Goal: Task Accomplishment & Management: Use online tool/utility

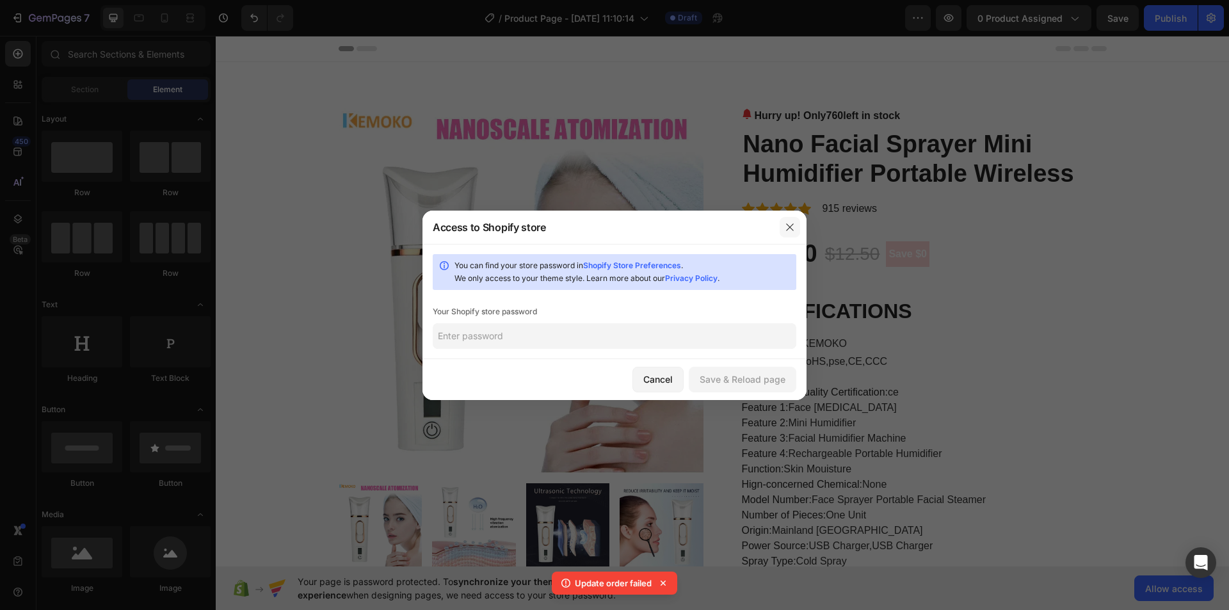
click at [792, 227] on icon "button" at bounding box center [790, 227] width 10 height 10
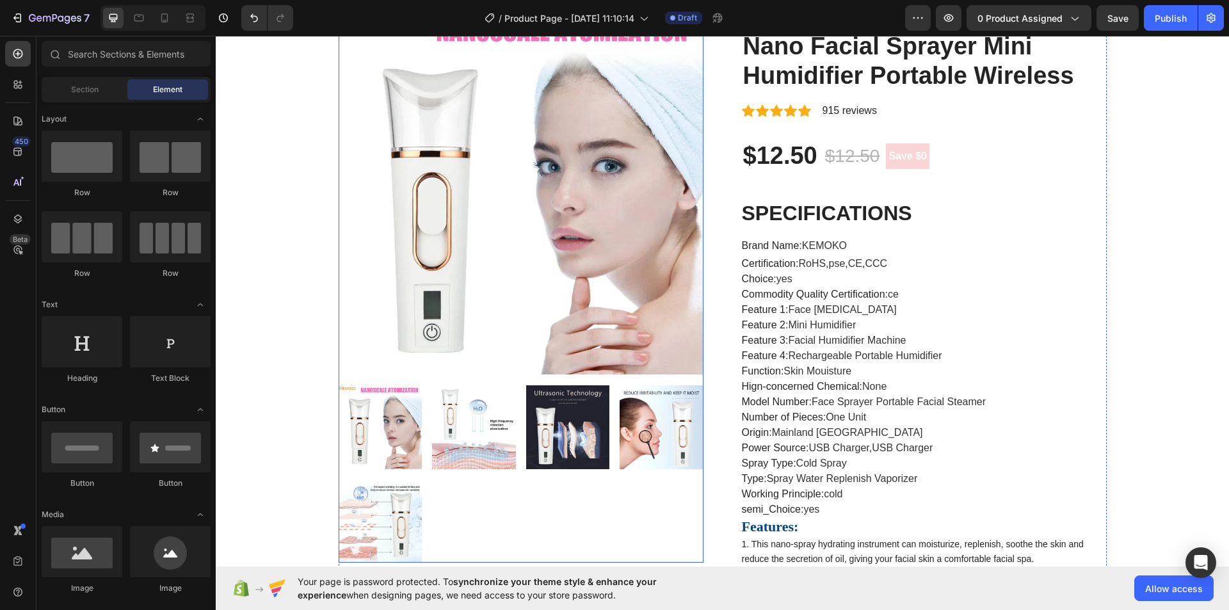
scroll to position [128, 0]
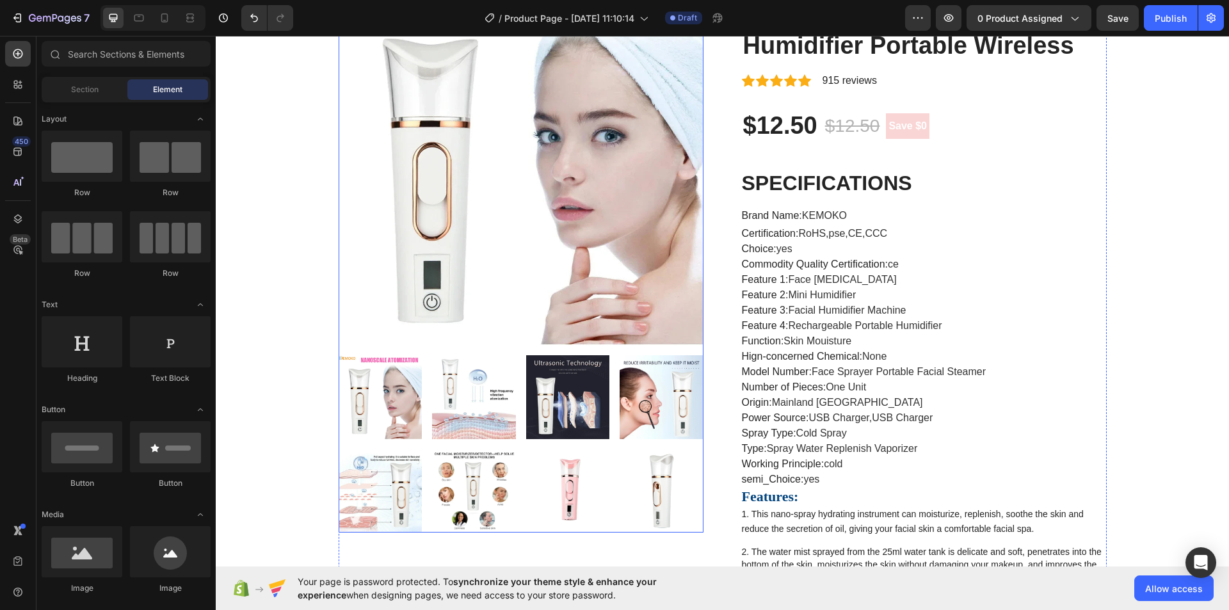
click at [656, 490] on img at bounding box center [662, 491] width 84 height 84
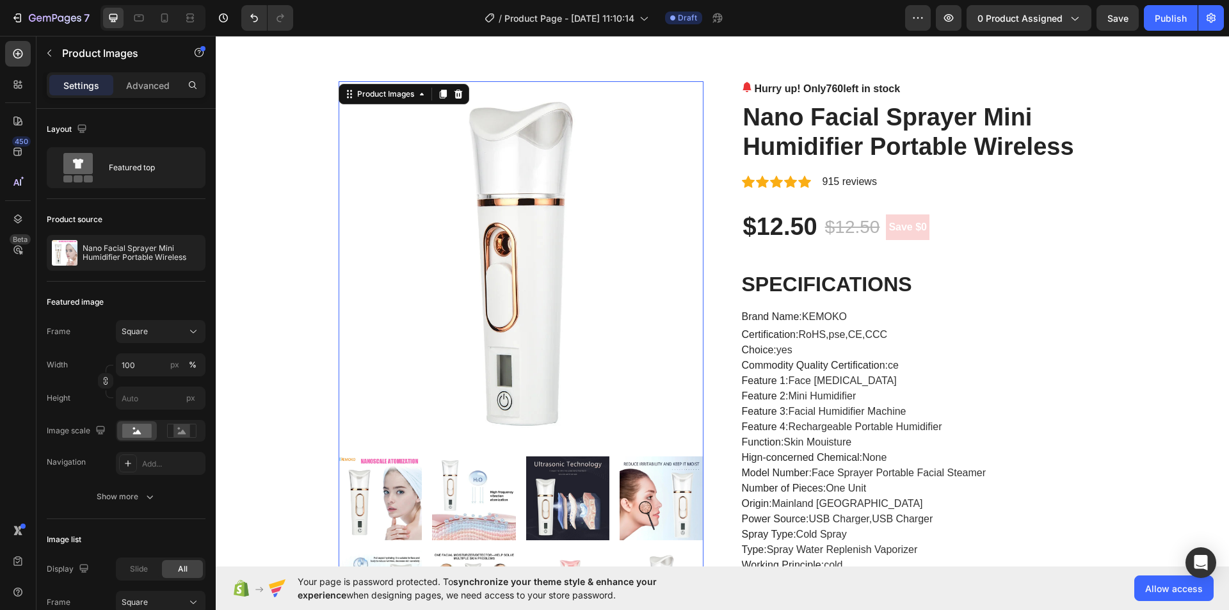
scroll to position [0, 0]
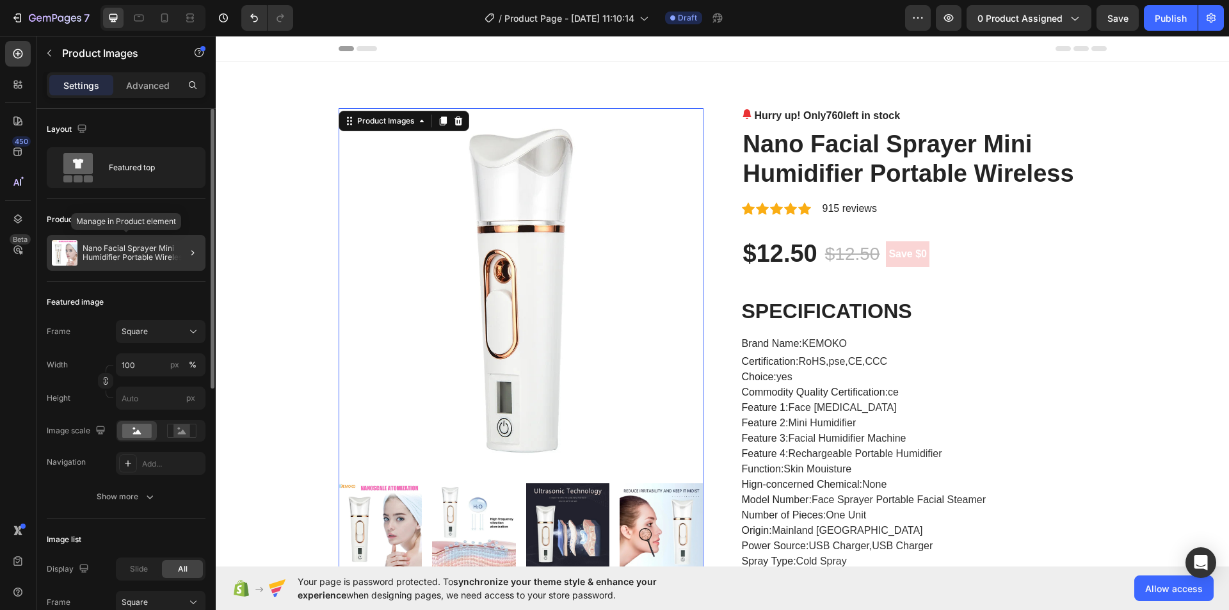
click at [163, 243] on div "Nano Facial Sprayer Mini Humidifier Portable Wireless" at bounding box center [126, 253] width 159 height 36
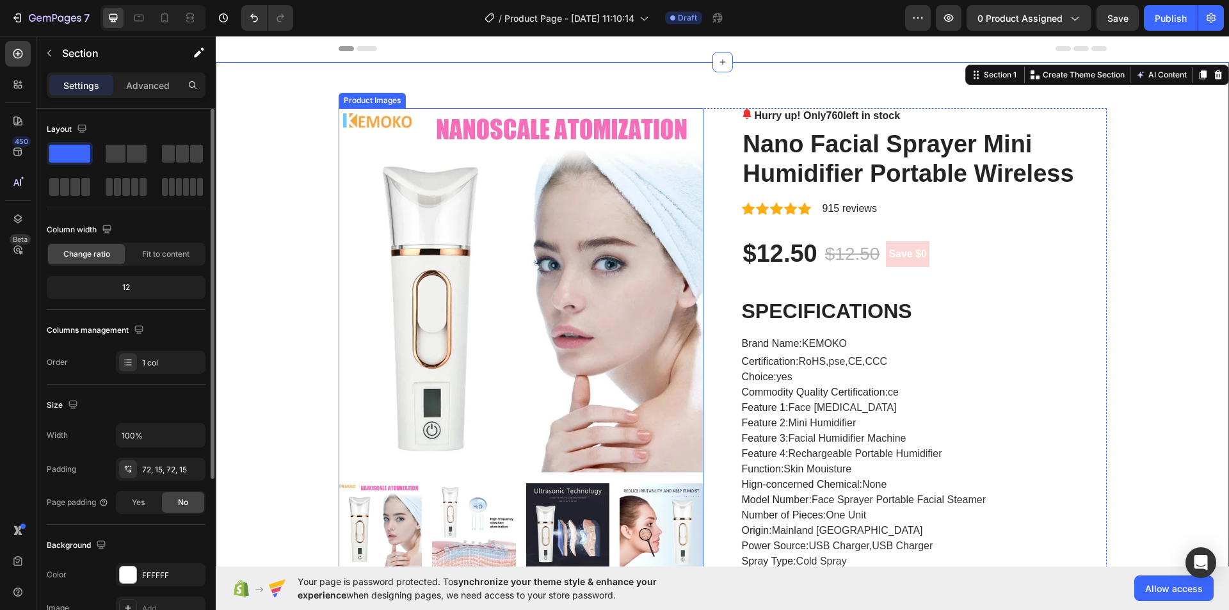
click at [483, 189] on img at bounding box center [521, 290] width 365 height 365
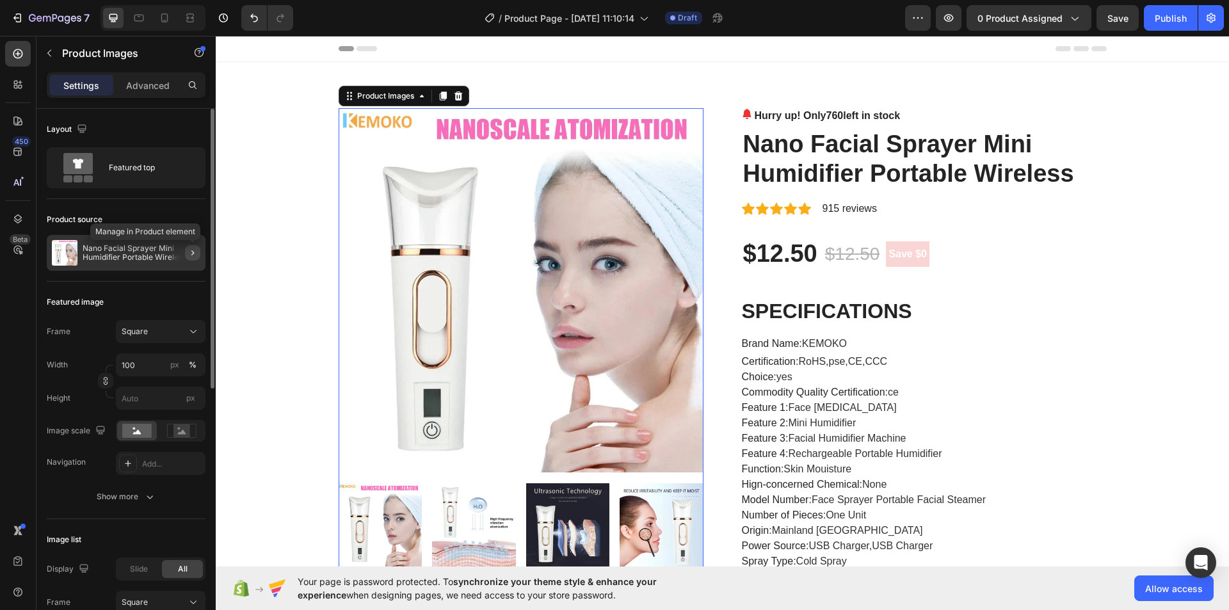
click at [191, 256] on icon "button" at bounding box center [193, 253] width 10 height 10
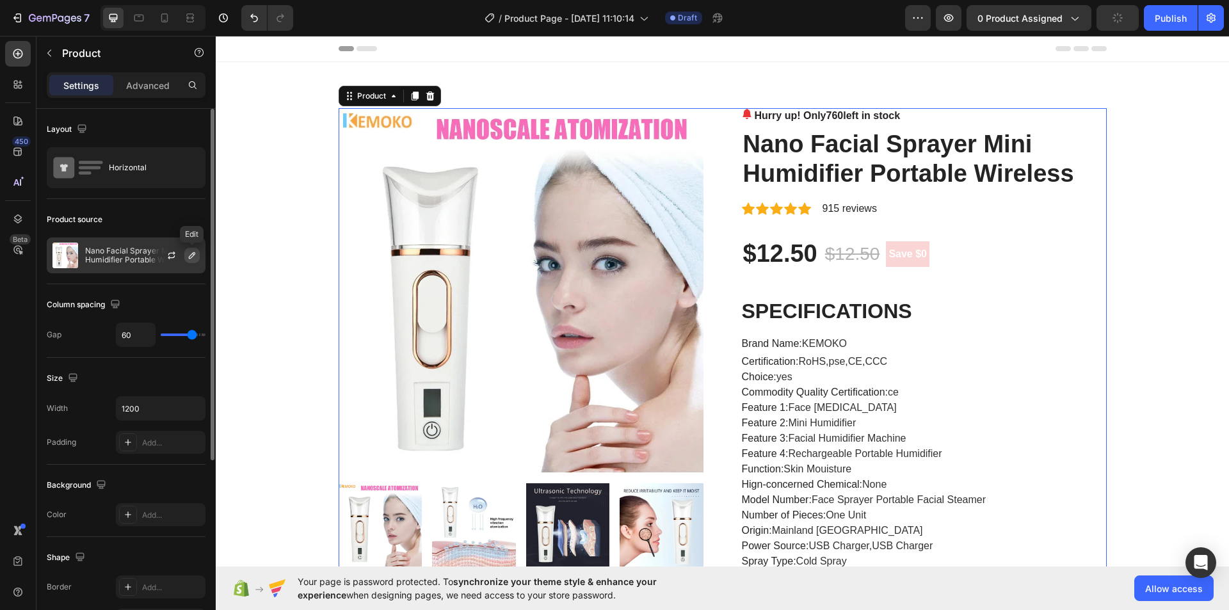
click at [186, 254] on button "button" at bounding box center [191, 255] width 15 height 15
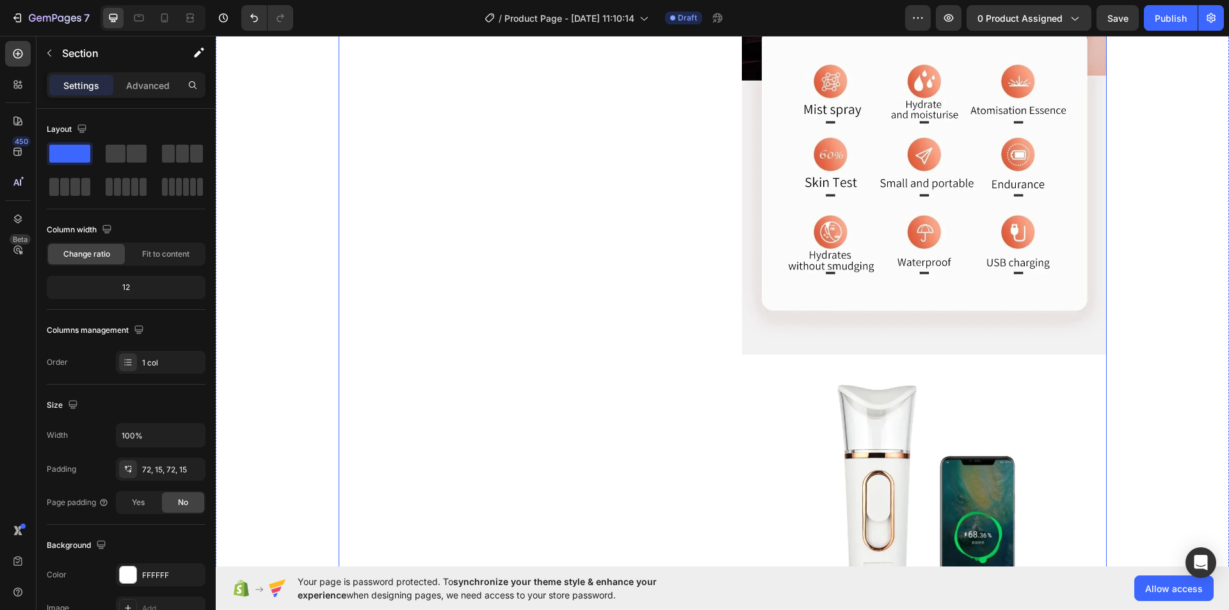
scroll to position [1664, 0]
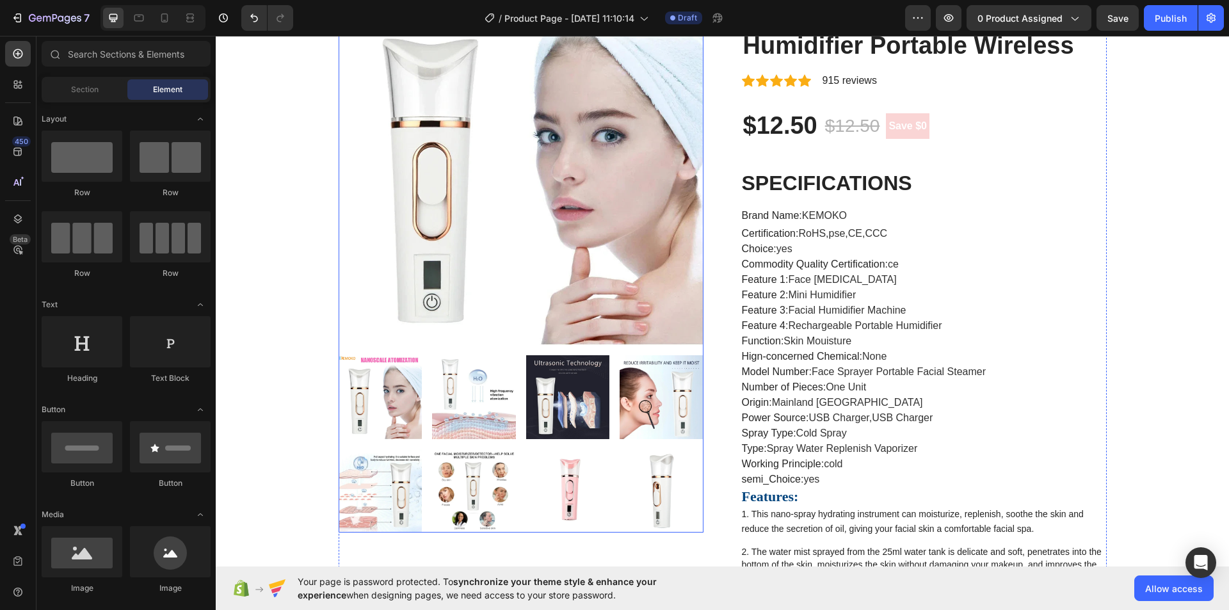
scroll to position [192, 0]
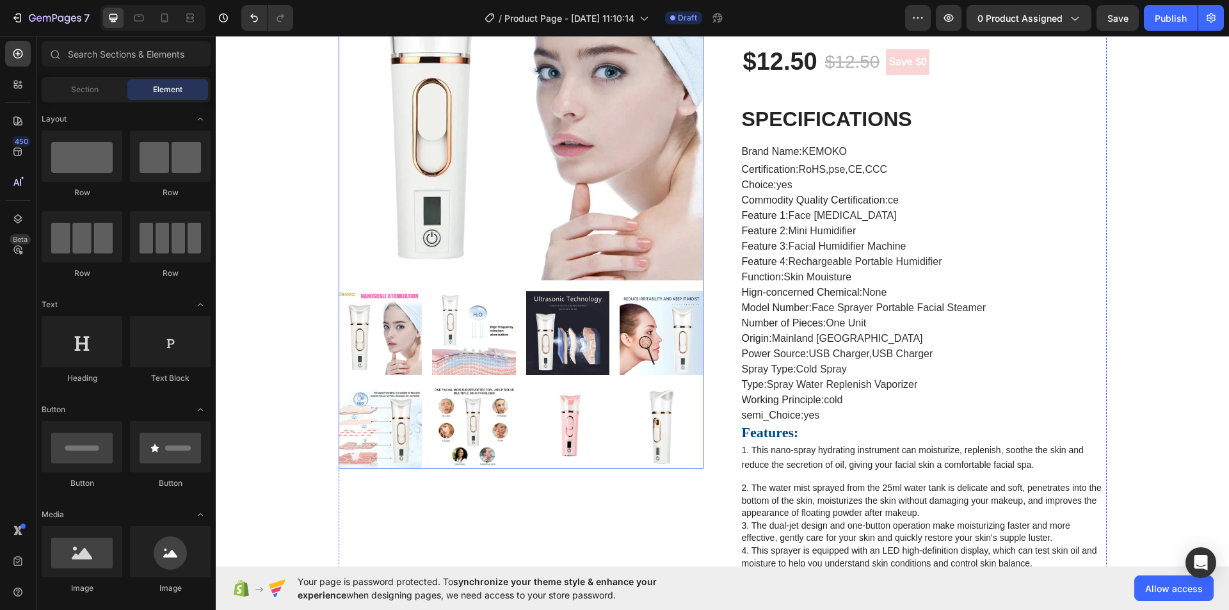
click at [572, 434] on img at bounding box center [568, 427] width 84 height 84
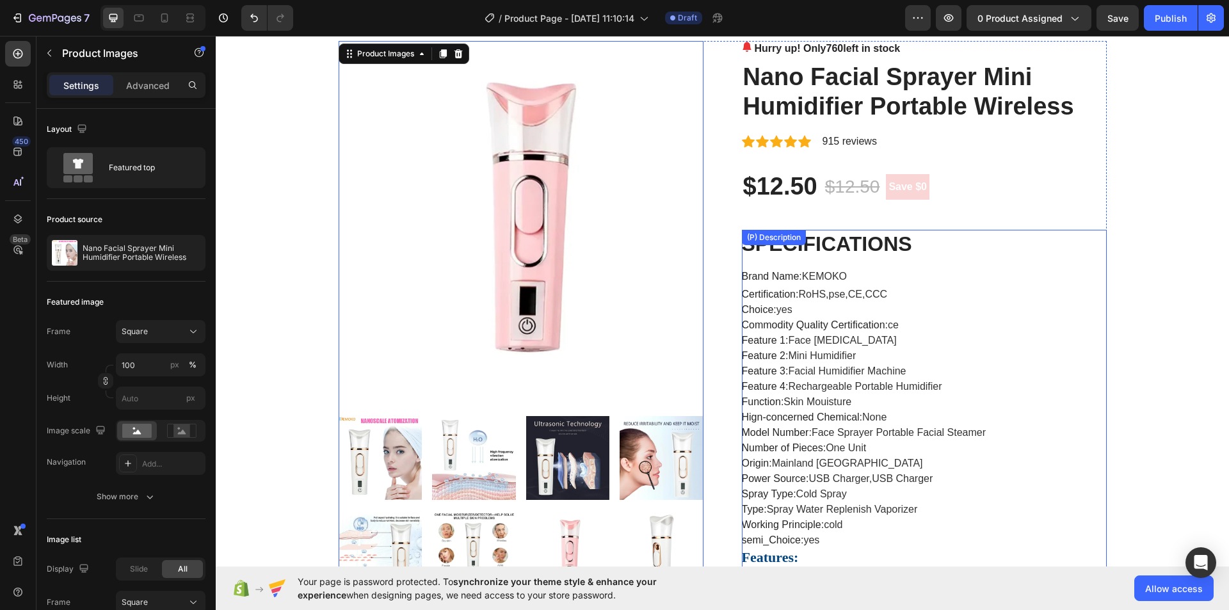
scroll to position [64, 0]
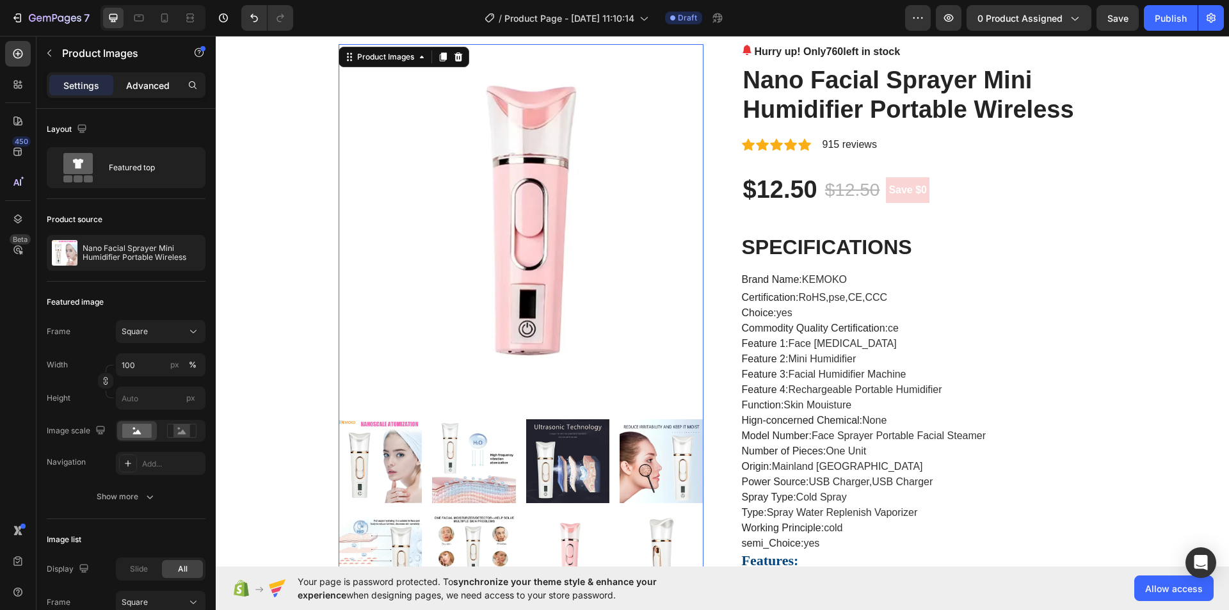
click at [146, 84] on p "Advanced" at bounding box center [148, 85] width 44 height 13
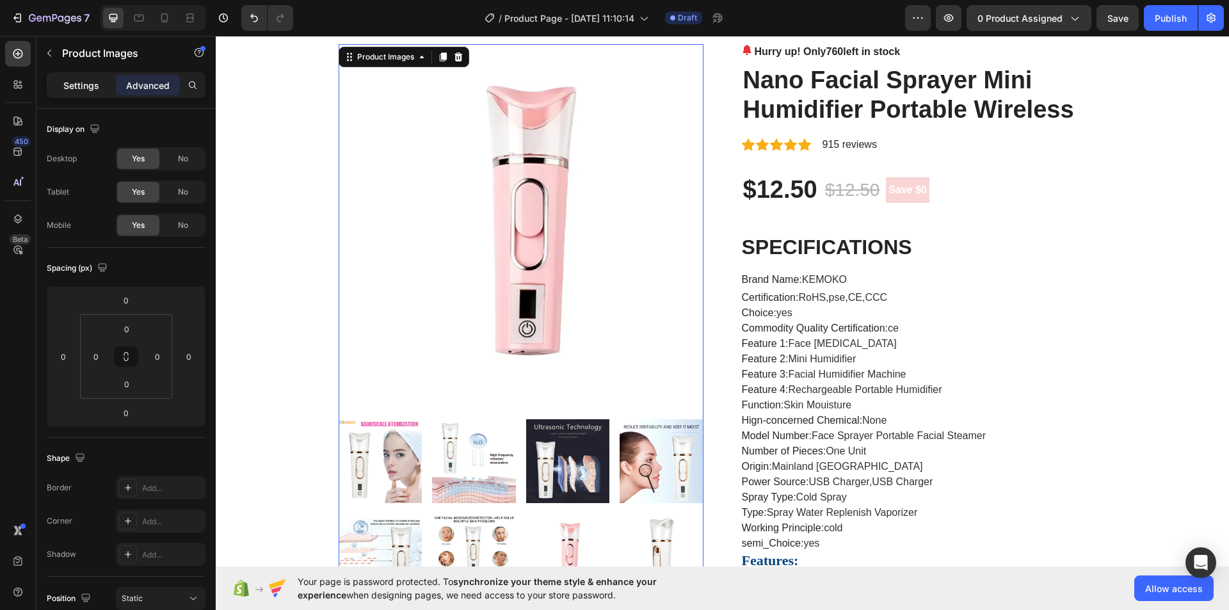
click at [86, 90] on p "Settings" at bounding box center [81, 85] width 36 height 13
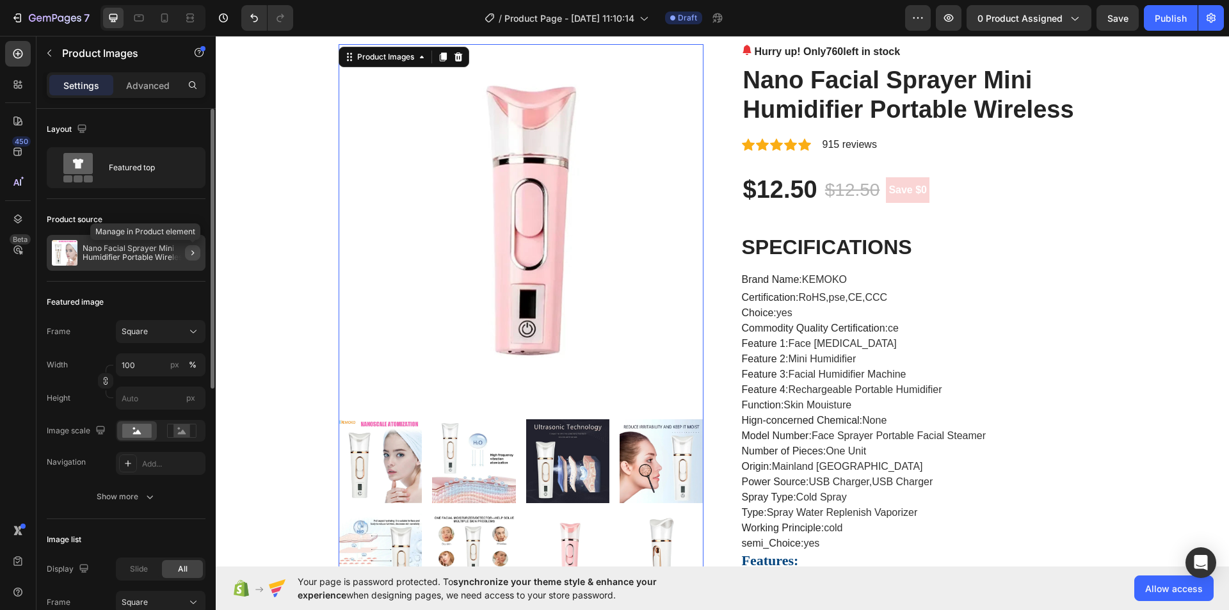
click at [191, 250] on icon "button" at bounding box center [193, 253] width 10 height 10
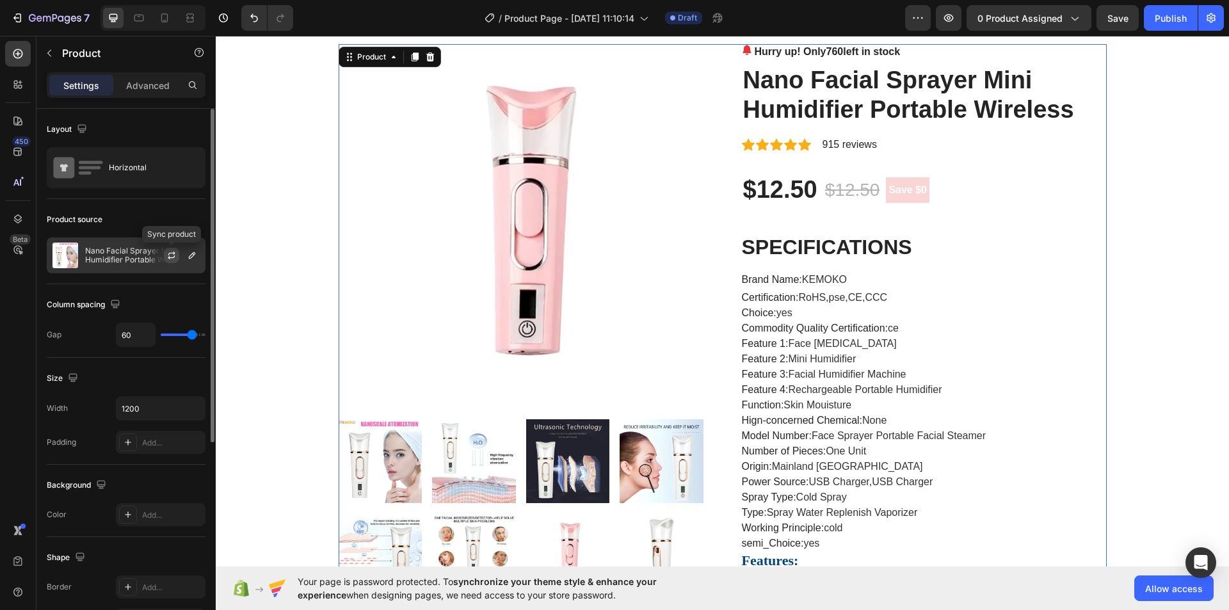
click at [172, 255] on icon "button" at bounding box center [171, 255] width 10 height 10
click at [192, 253] on icon "button" at bounding box center [192, 255] width 6 height 6
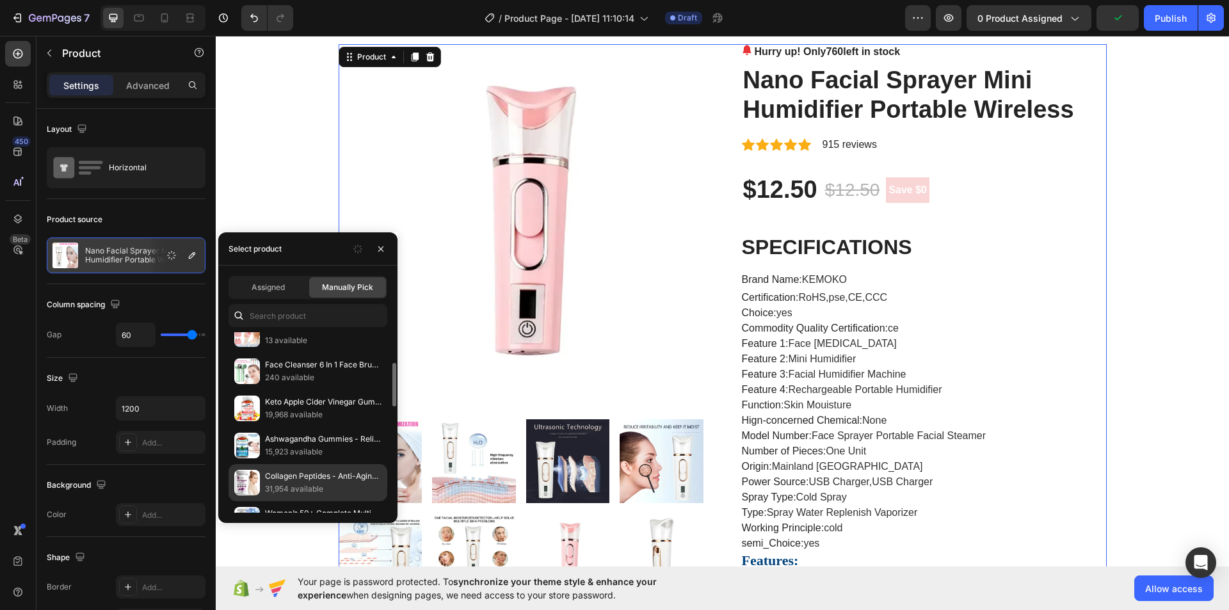
scroll to position [192, 0]
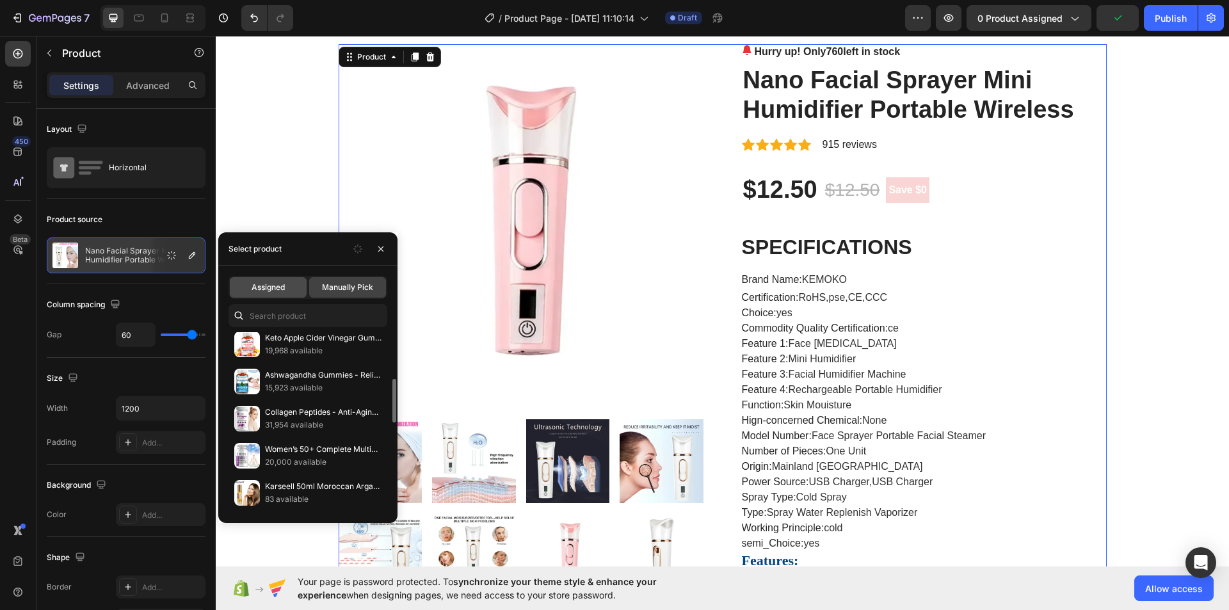
click at [275, 290] on span "Assigned" at bounding box center [268, 288] width 33 height 12
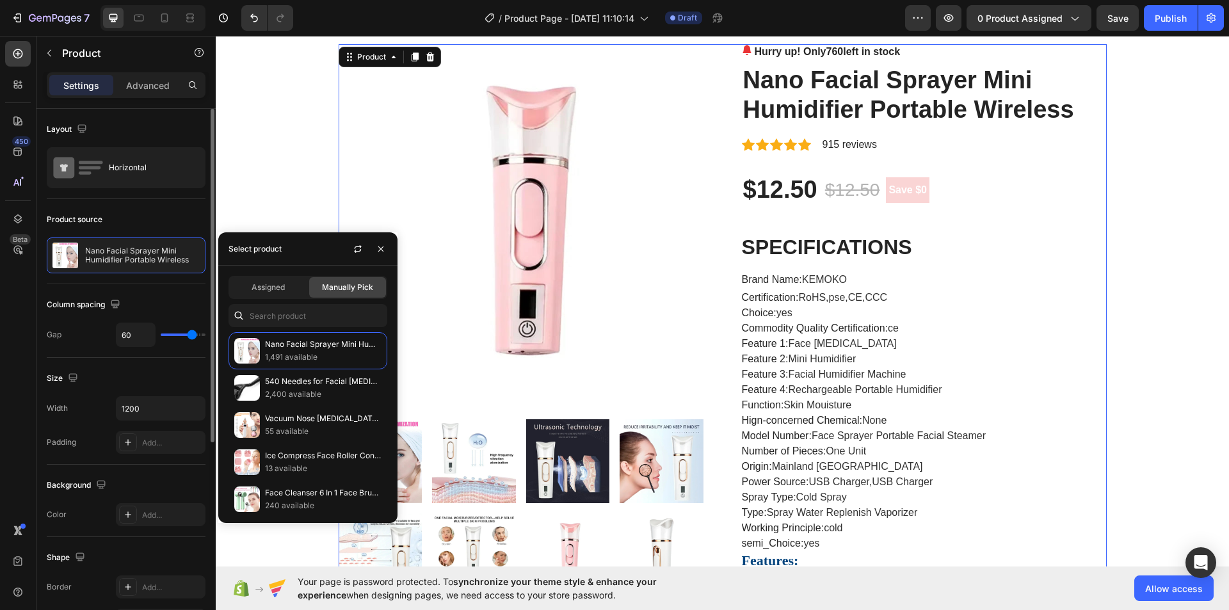
click at [149, 289] on div "Column spacing Gap 60" at bounding box center [126, 321] width 159 height 74
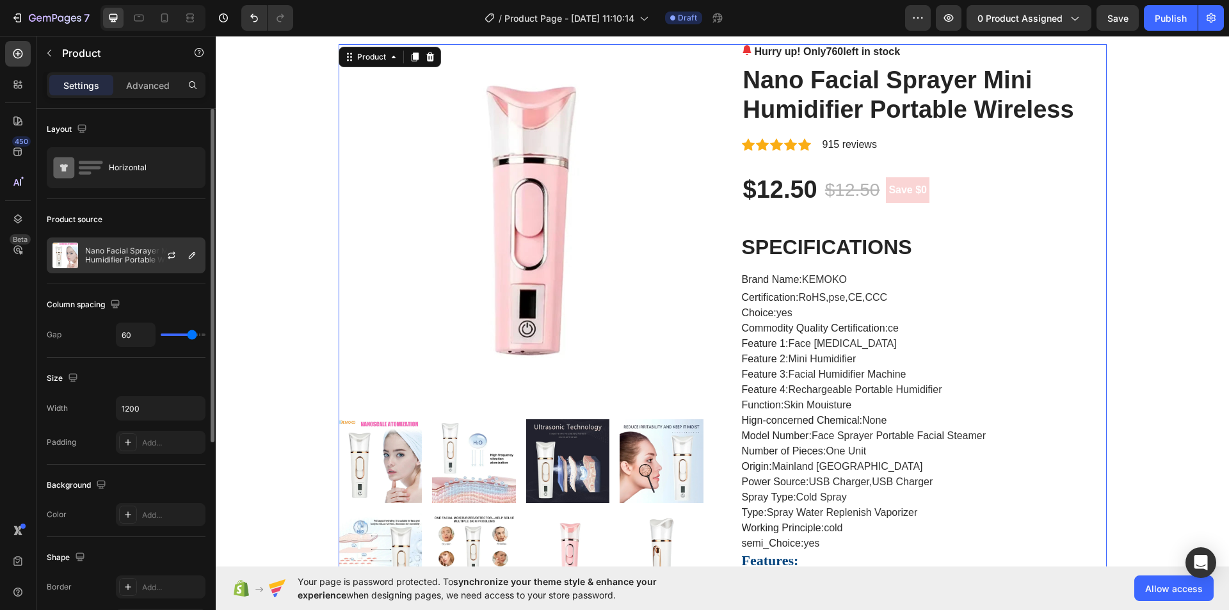
scroll to position [64, 0]
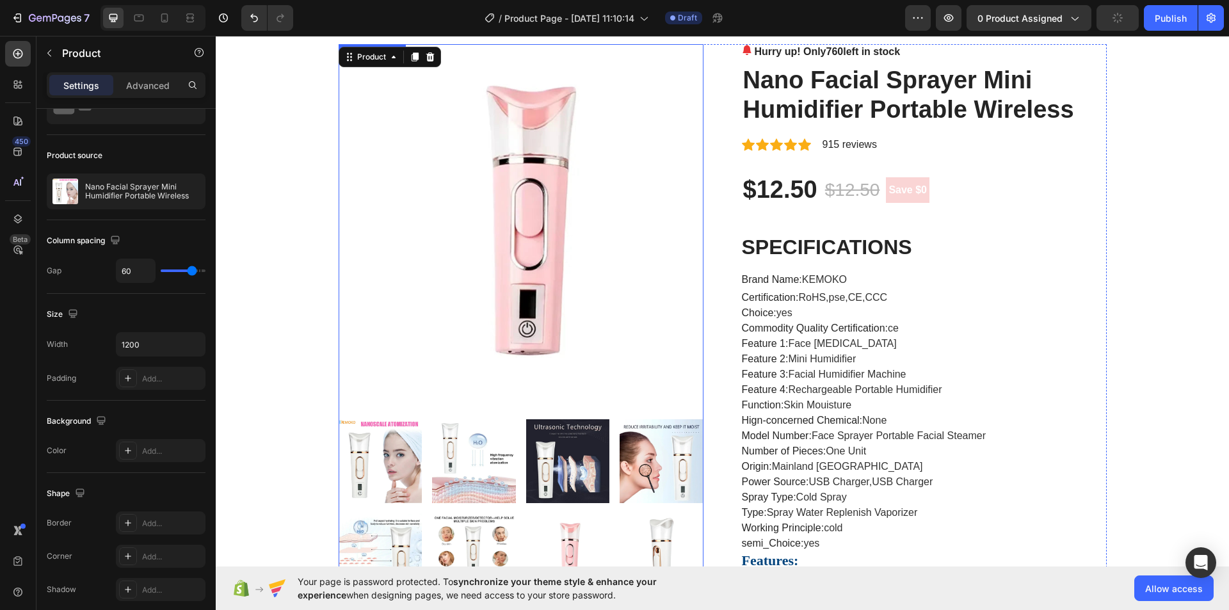
click at [417, 229] on img at bounding box center [521, 226] width 365 height 365
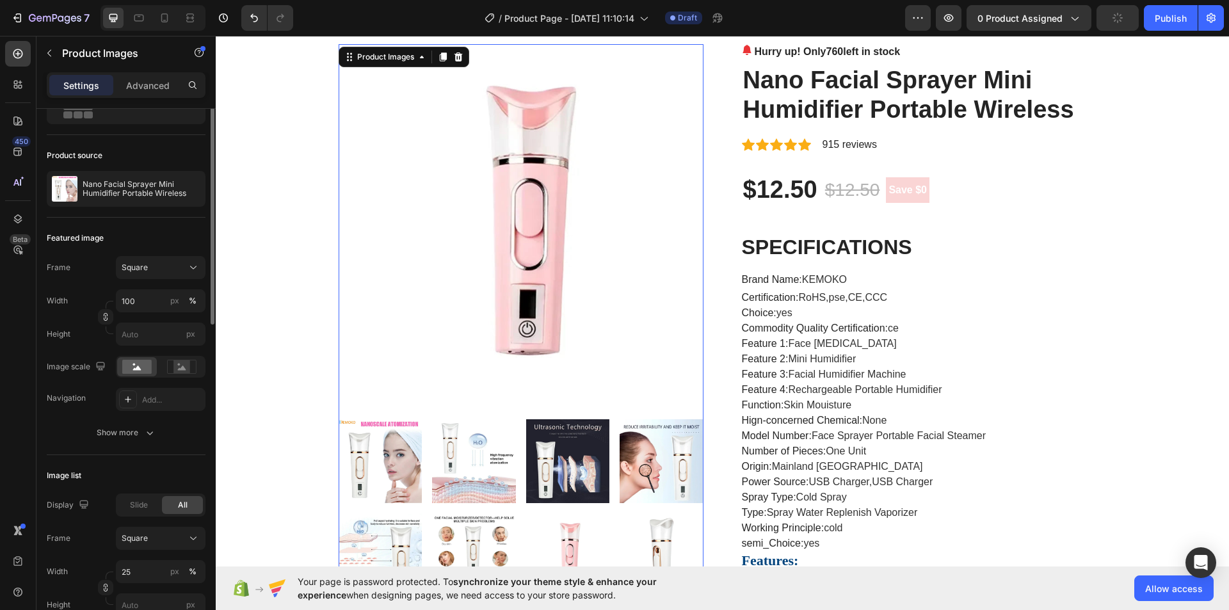
scroll to position [0, 0]
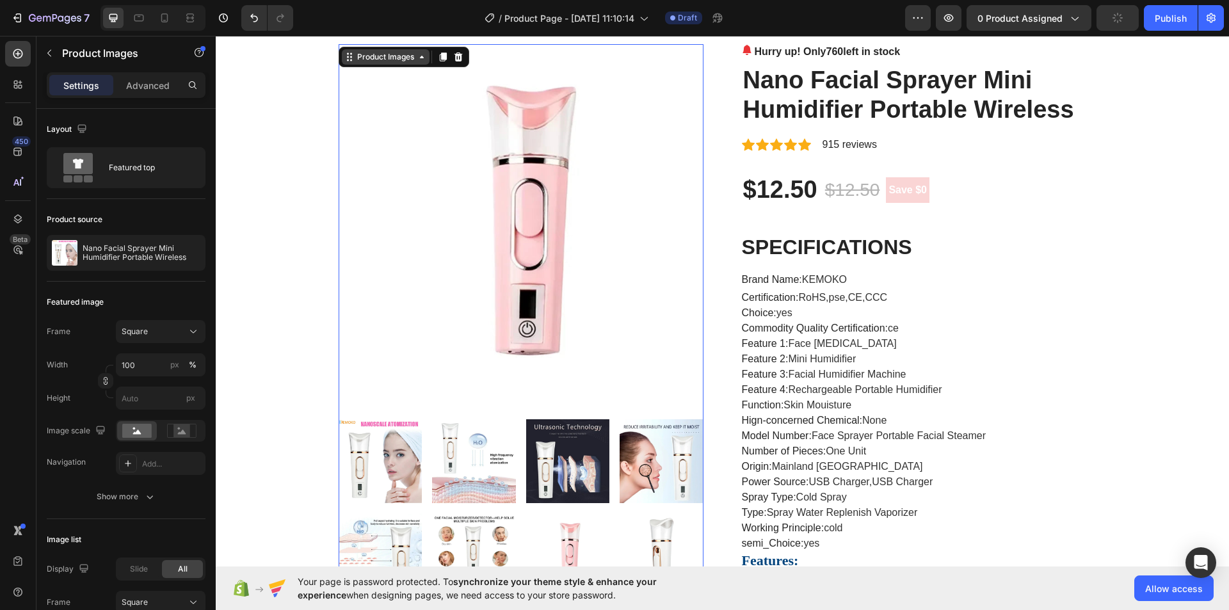
click at [417, 60] on icon at bounding box center [422, 57] width 10 height 10
click at [456, 59] on icon at bounding box center [458, 56] width 8 height 9
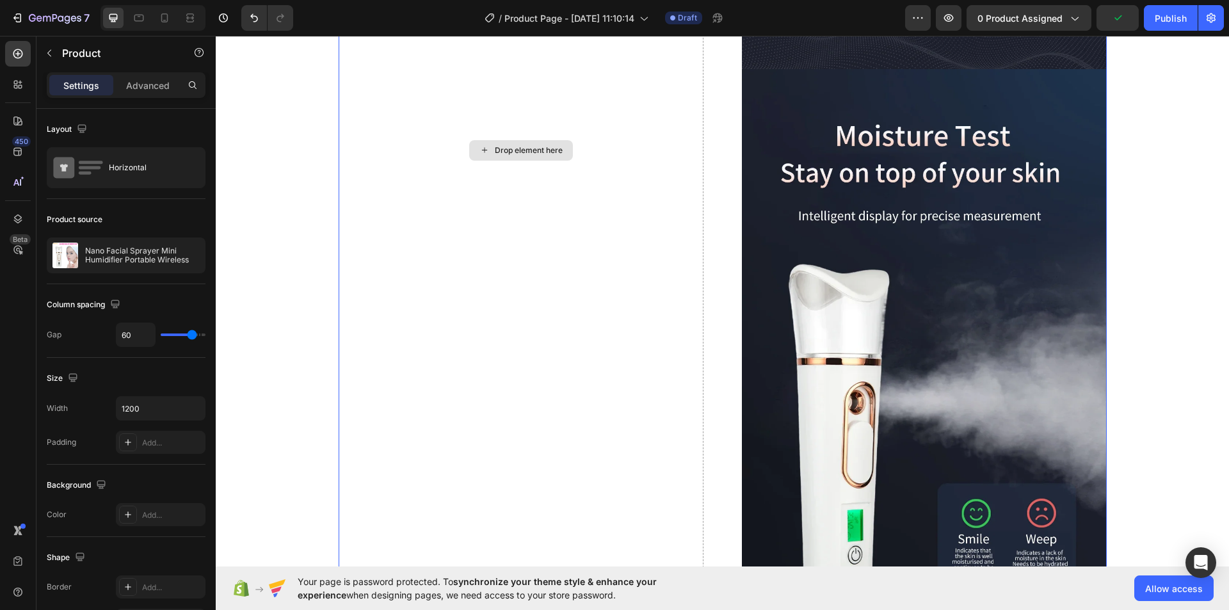
scroll to position [3073, 0]
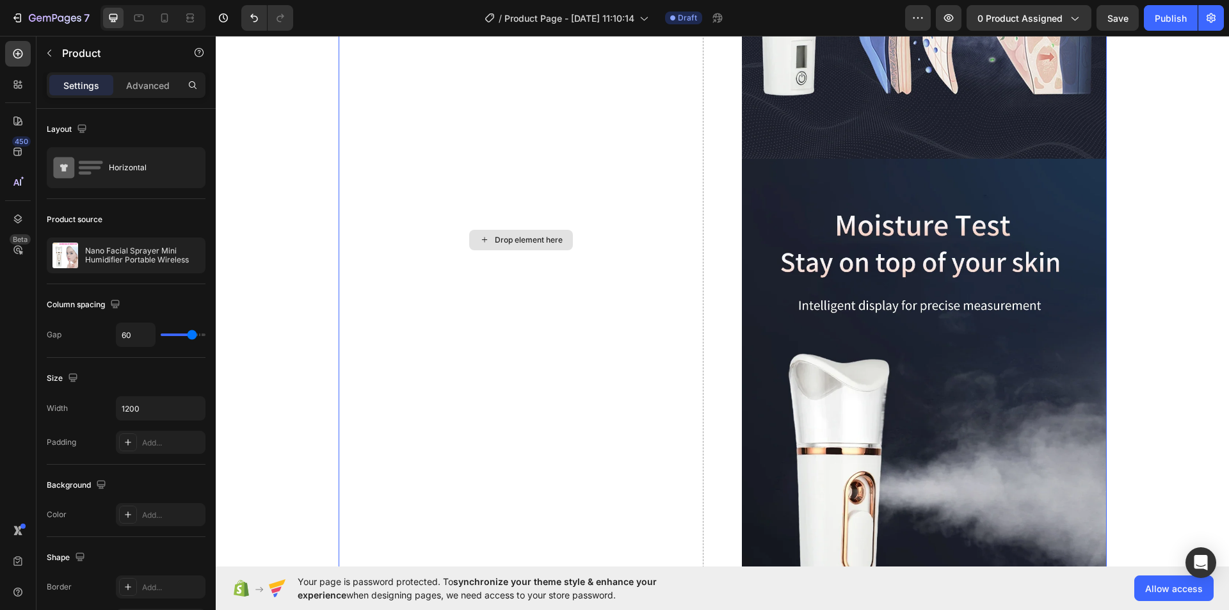
click at [489, 250] on div "Drop element here" at bounding box center [521, 240] width 104 height 20
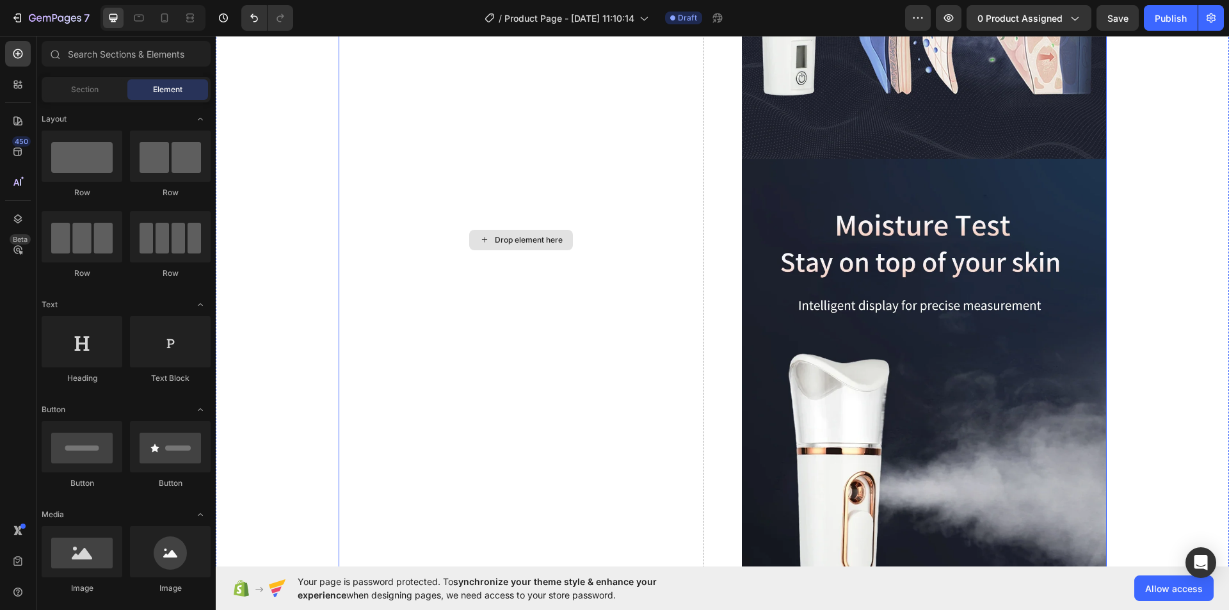
click at [469, 250] on div "Drop element here" at bounding box center [521, 240] width 104 height 20
click at [479, 245] on icon at bounding box center [484, 239] width 10 height 11
click at [488, 250] on div "Drop element here" at bounding box center [521, 240] width 104 height 20
click at [489, 250] on div "Drop element here" at bounding box center [521, 240] width 104 height 20
click at [523, 245] on div "Drop element here" at bounding box center [529, 240] width 68 height 10
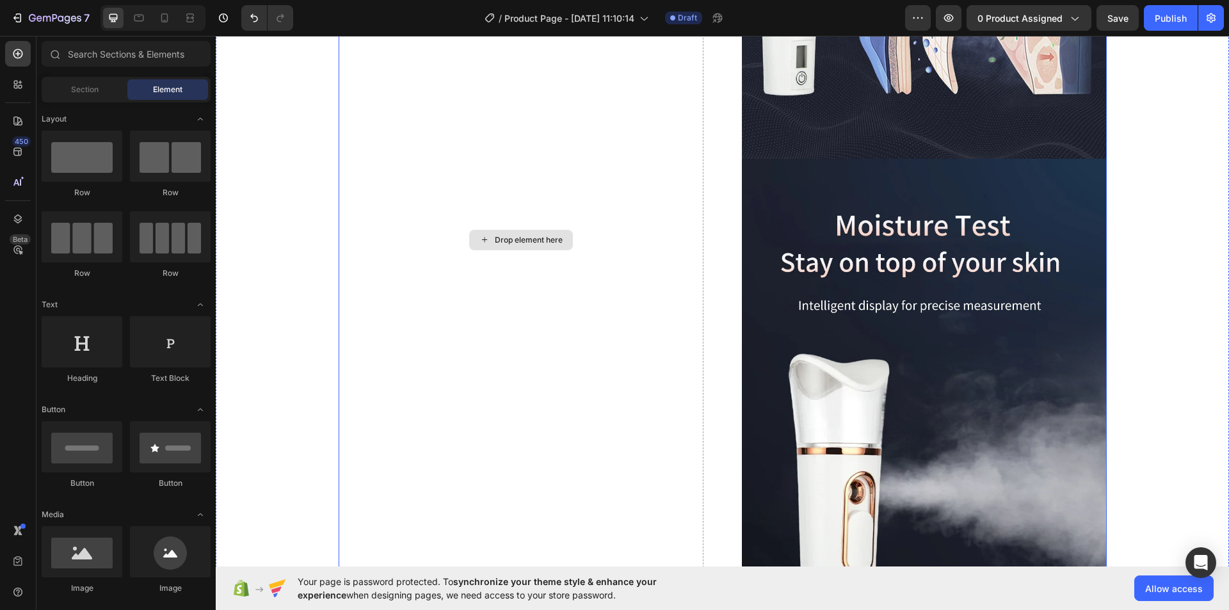
click at [523, 245] on div "Drop element here" at bounding box center [529, 240] width 68 height 10
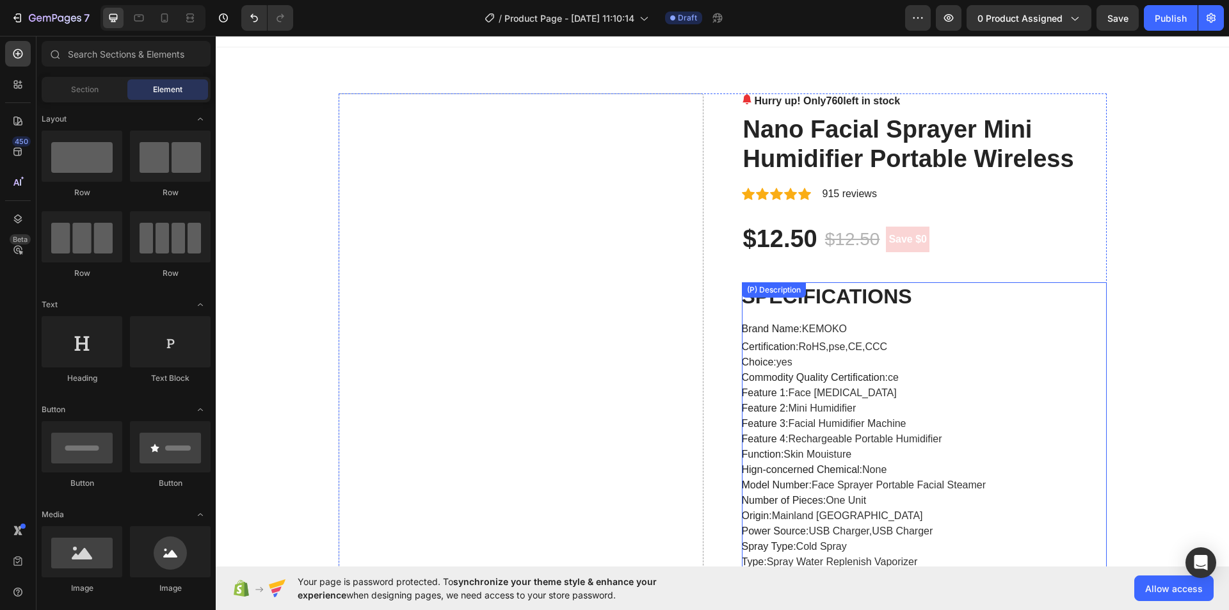
scroll to position [0, 0]
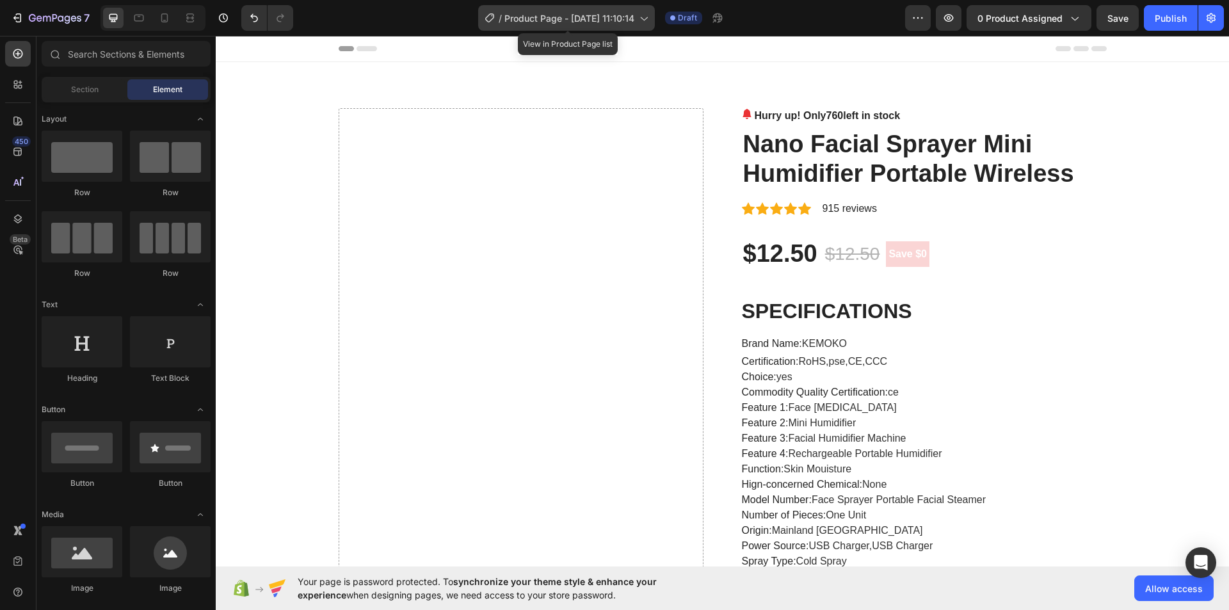
click at [639, 18] on div "/ Product Page - Aug 27, 11:10:14" at bounding box center [566, 18] width 177 height 26
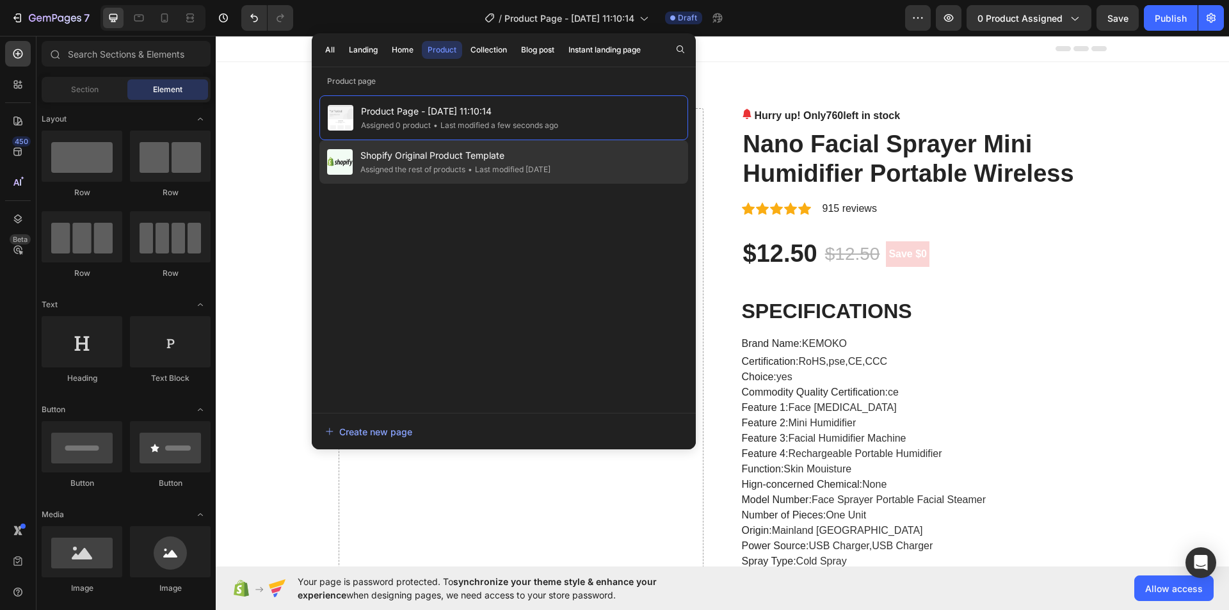
click at [517, 162] on span "Shopify Original Product Template" at bounding box center [455, 155] width 190 height 15
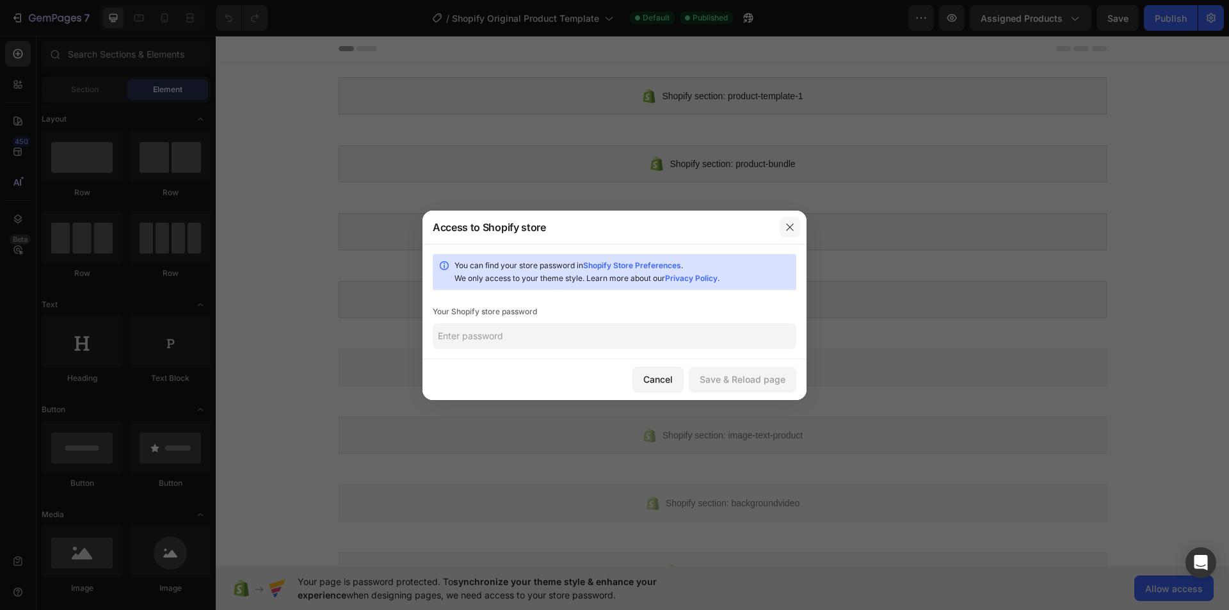
click at [794, 227] on icon "button" at bounding box center [790, 227] width 10 height 10
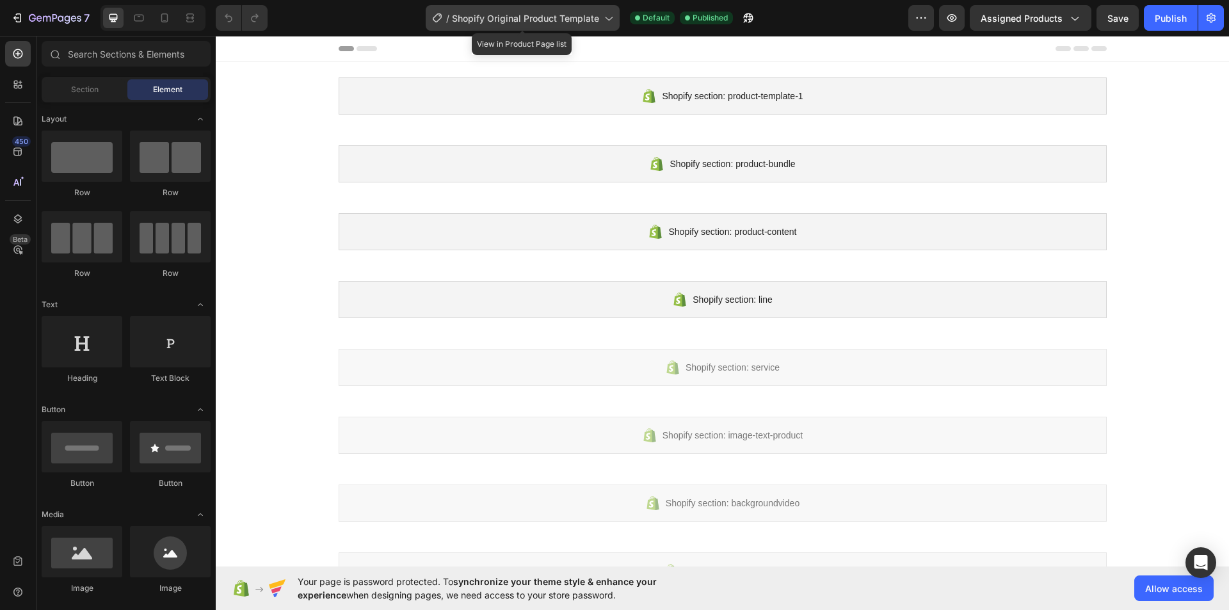
click at [604, 21] on icon at bounding box center [608, 18] width 13 height 13
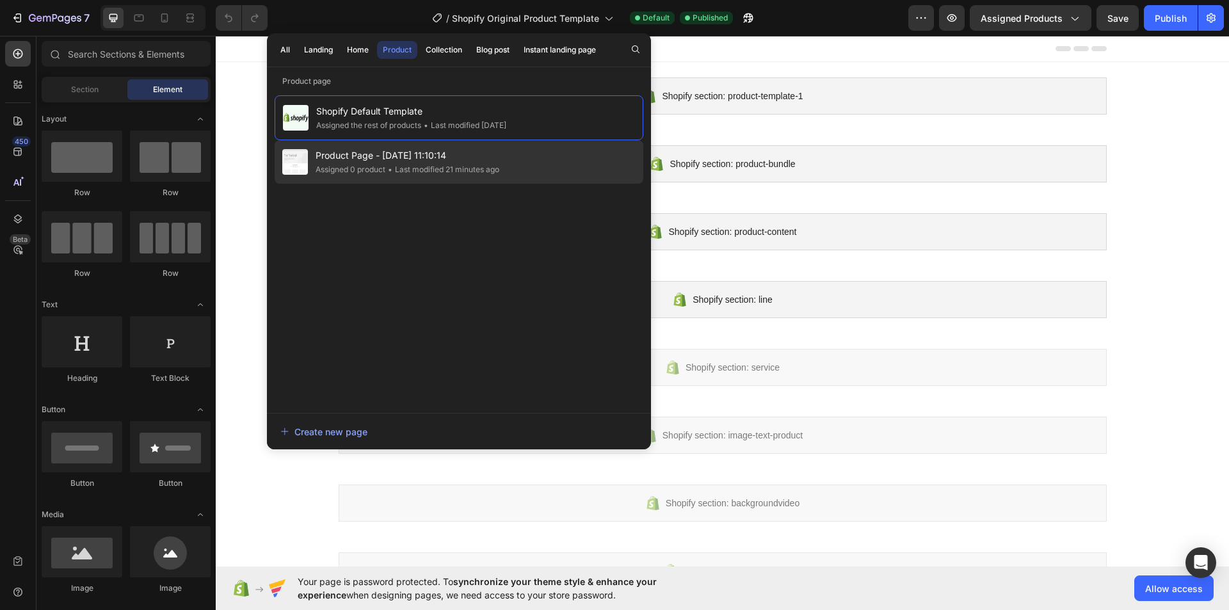
click at [513, 165] on div "Product Page - Aug 27, 11:10:14 Assigned 0 product • Last modified 21 minutes a…" at bounding box center [459, 162] width 369 height 44
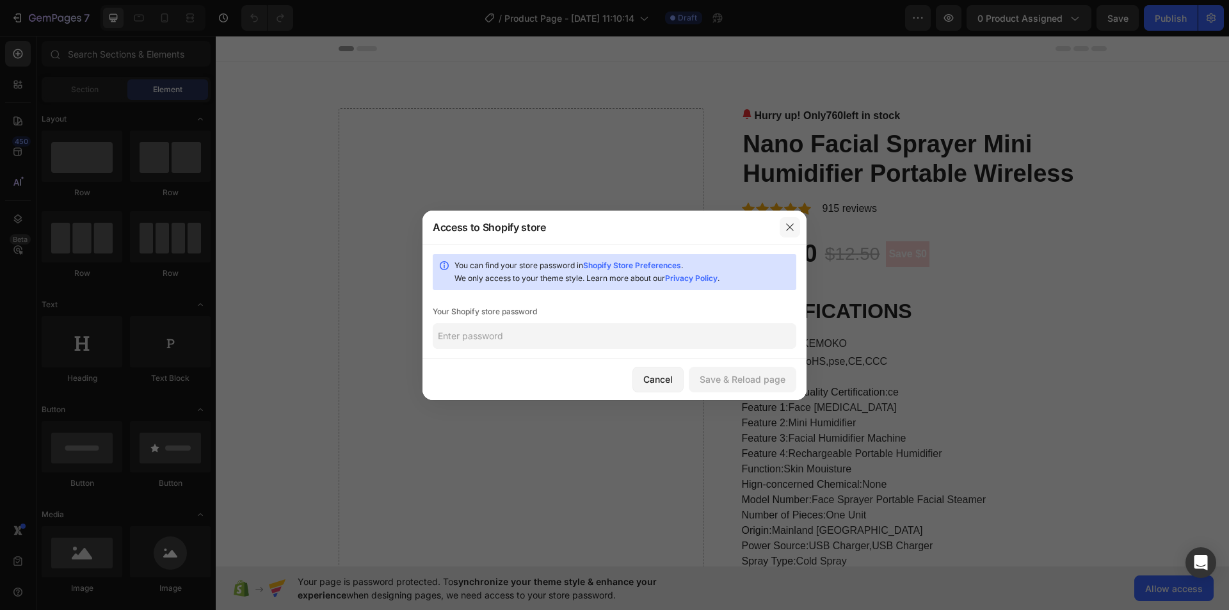
click at [795, 225] on button "button" at bounding box center [790, 227] width 20 height 20
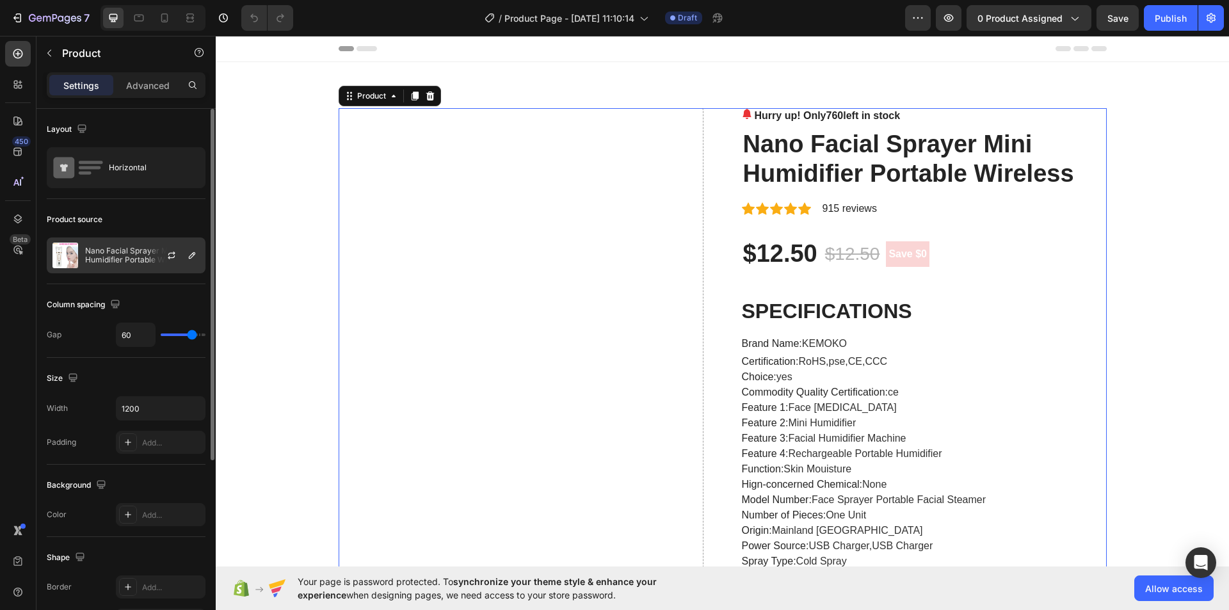
click at [109, 254] on p "Nano Facial Sprayer Mini Humidifier Portable Wireless" at bounding box center [142, 255] width 115 height 18
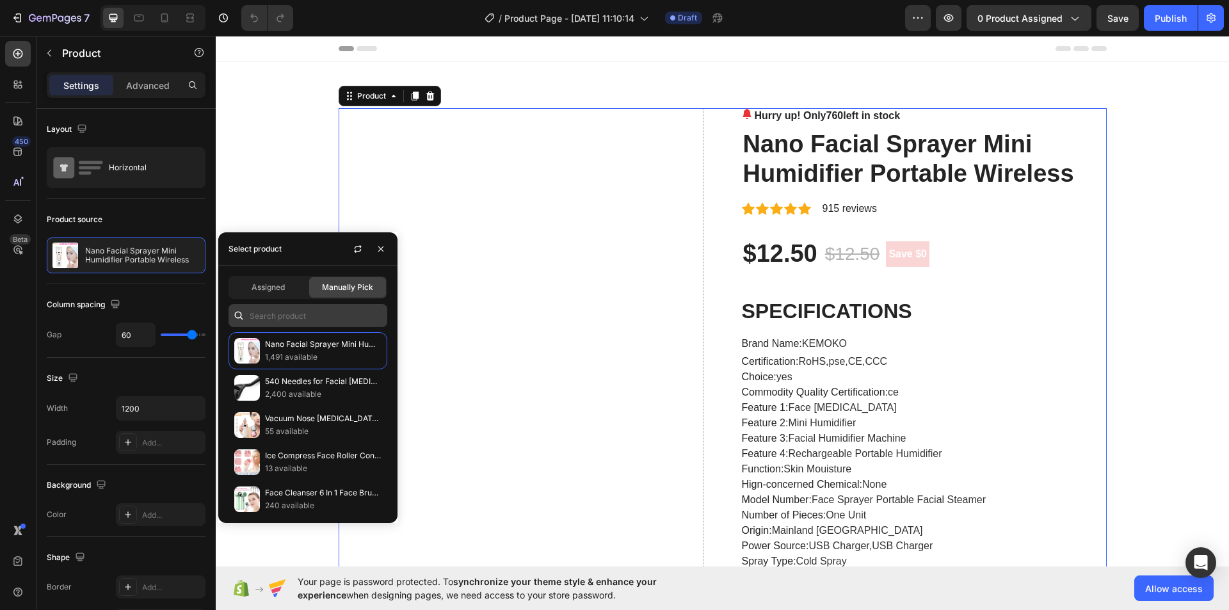
scroll to position [64, 0]
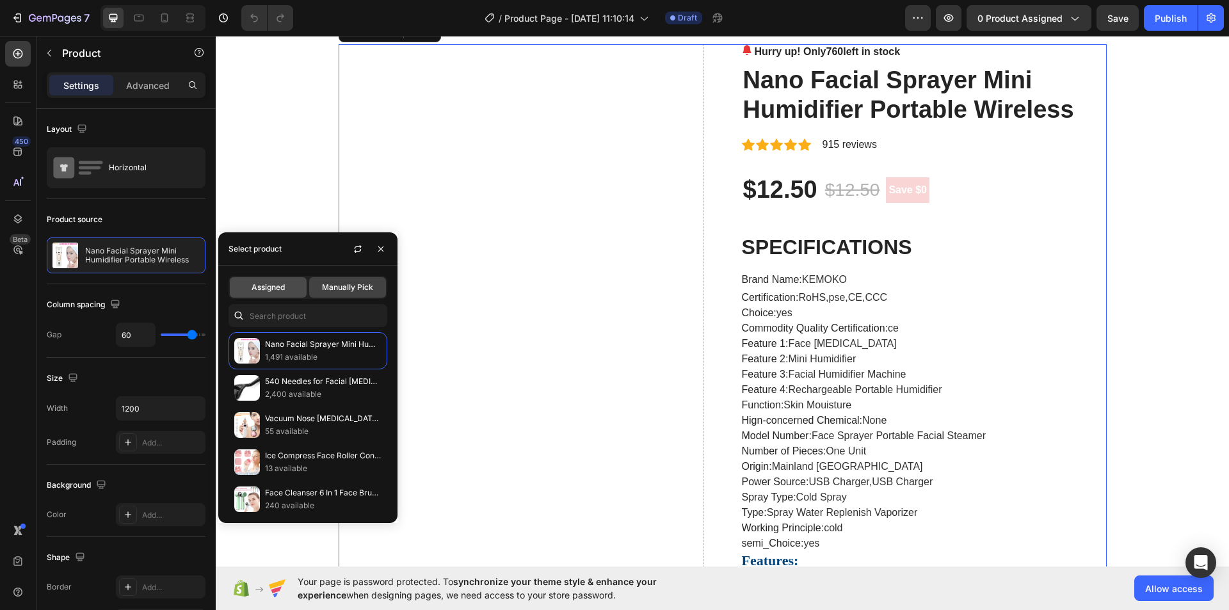
click at [273, 290] on span "Assigned" at bounding box center [268, 288] width 33 height 12
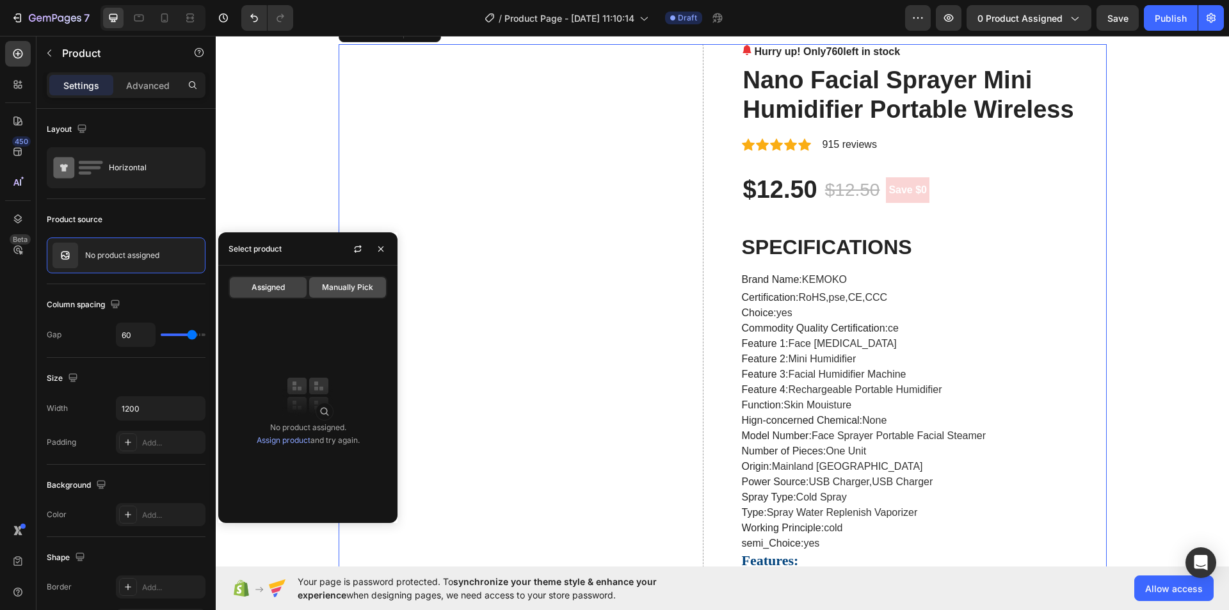
click at [342, 289] on span "Manually Pick" at bounding box center [347, 288] width 51 height 12
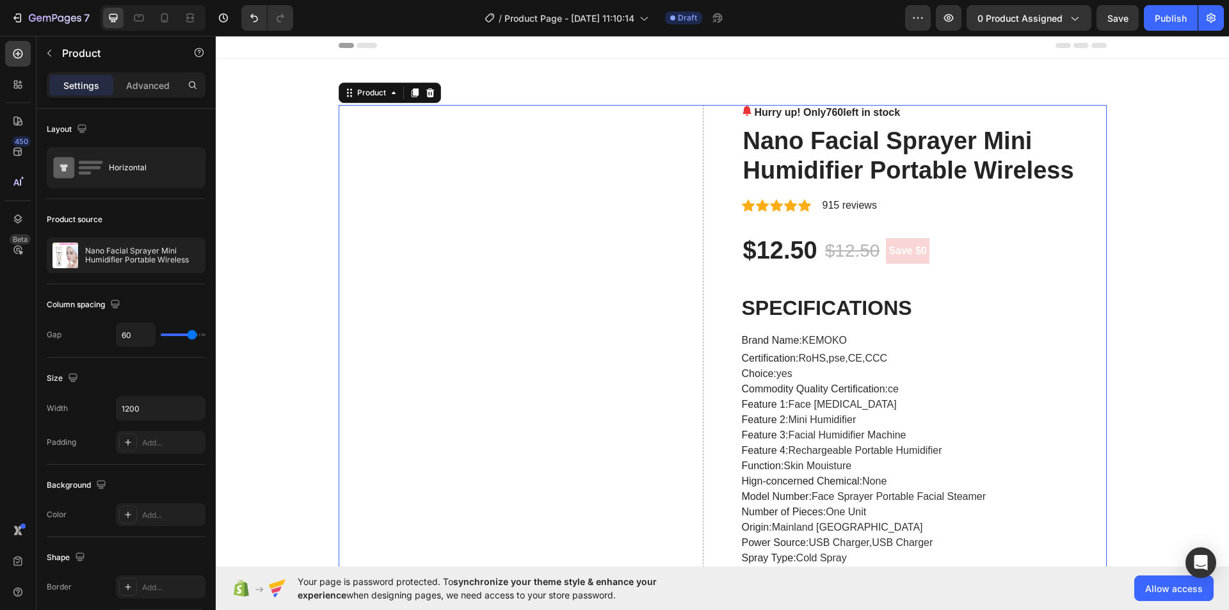
scroll to position [0, 0]
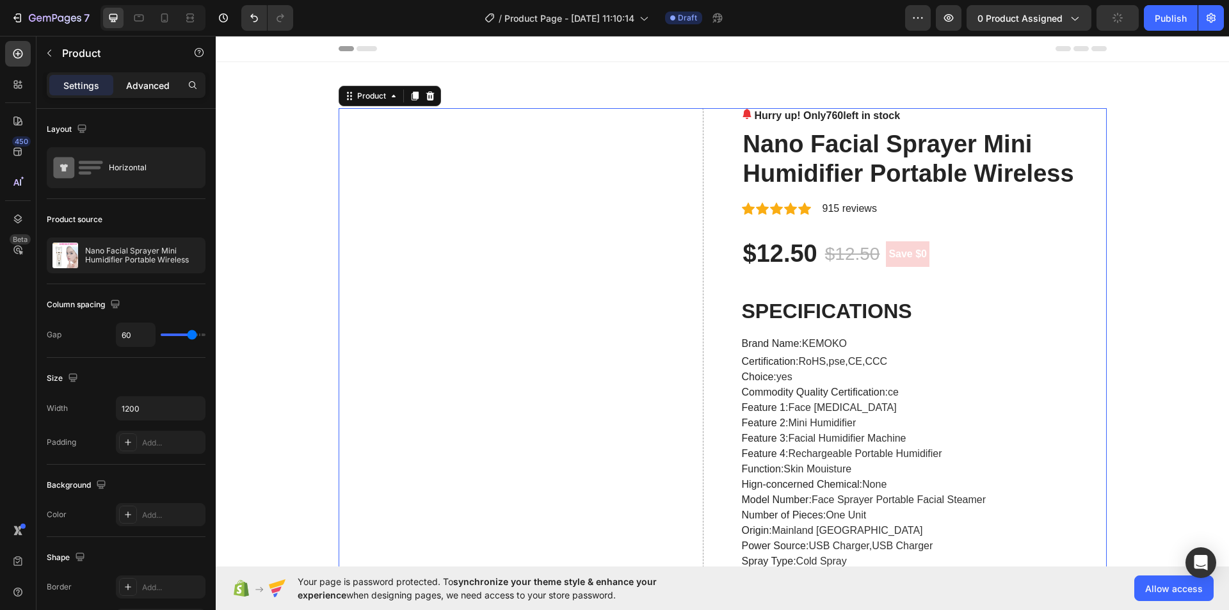
click at [134, 86] on p "Advanced" at bounding box center [148, 85] width 44 height 13
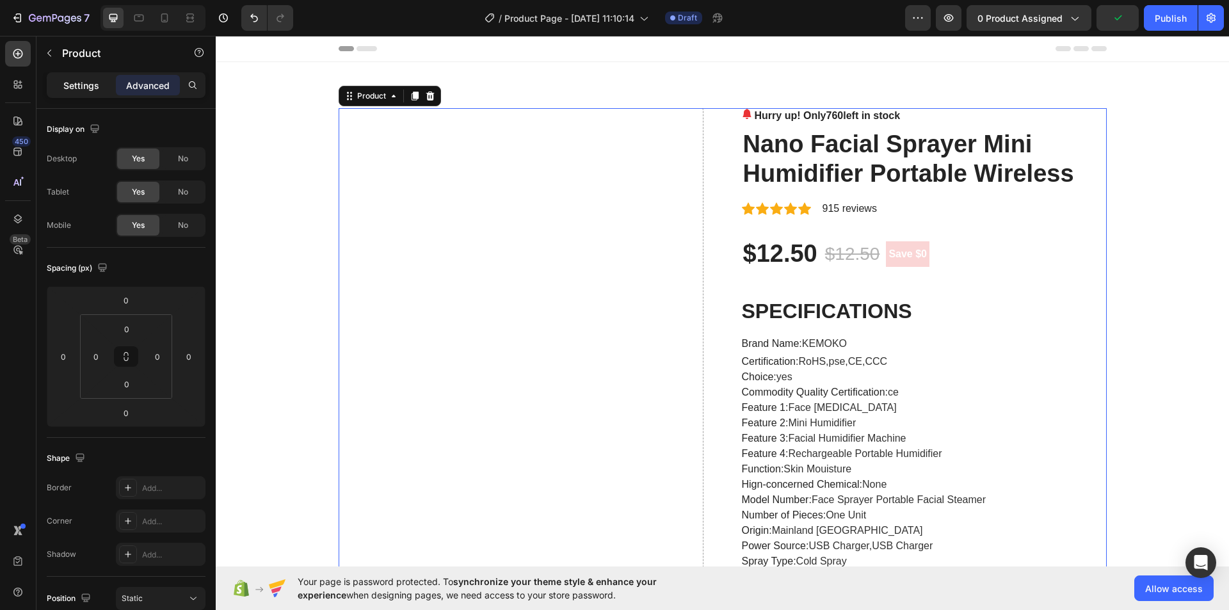
click at [84, 89] on p "Settings" at bounding box center [81, 85] width 36 height 13
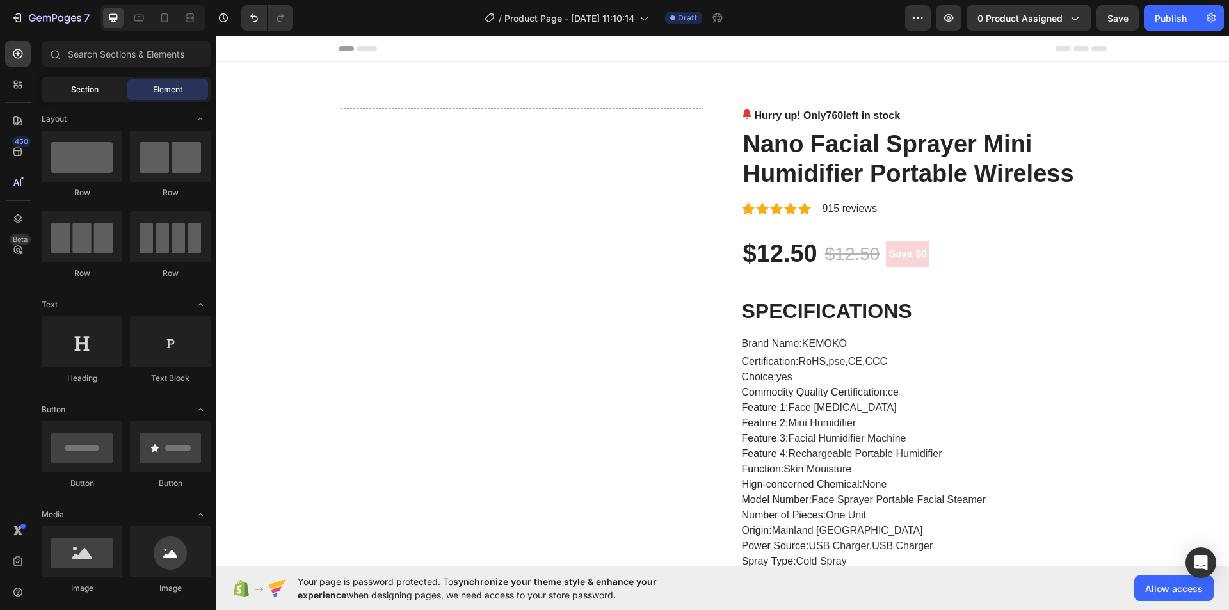
click at [96, 88] on span "Section" at bounding box center [85, 90] width 28 height 12
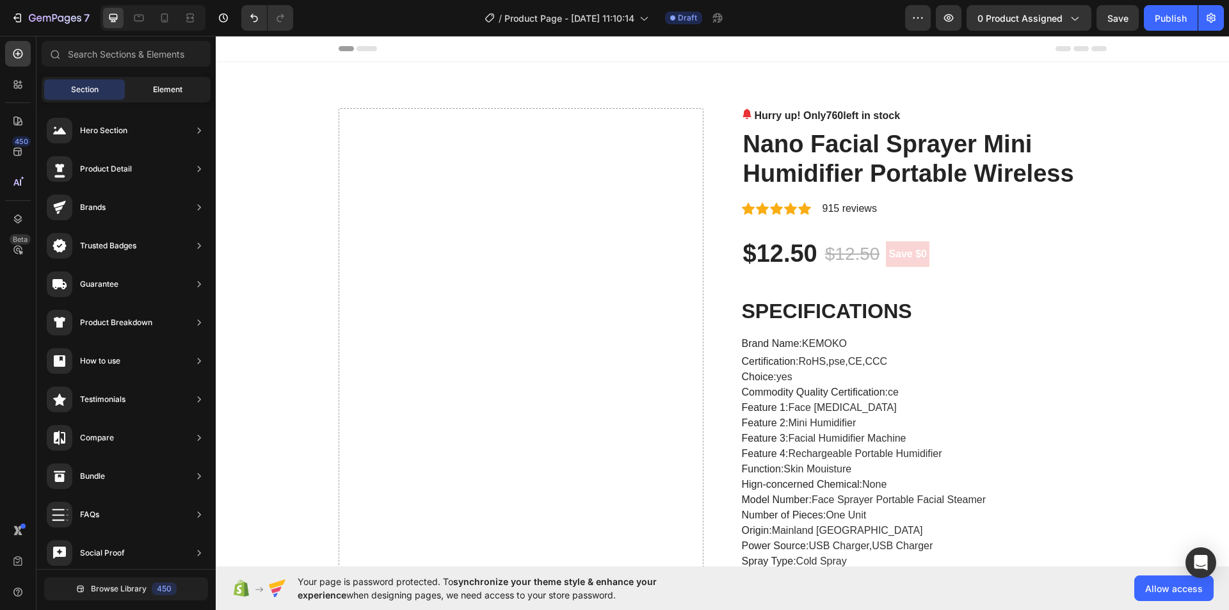
click at [179, 89] on span "Element" at bounding box center [167, 90] width 29 height 12
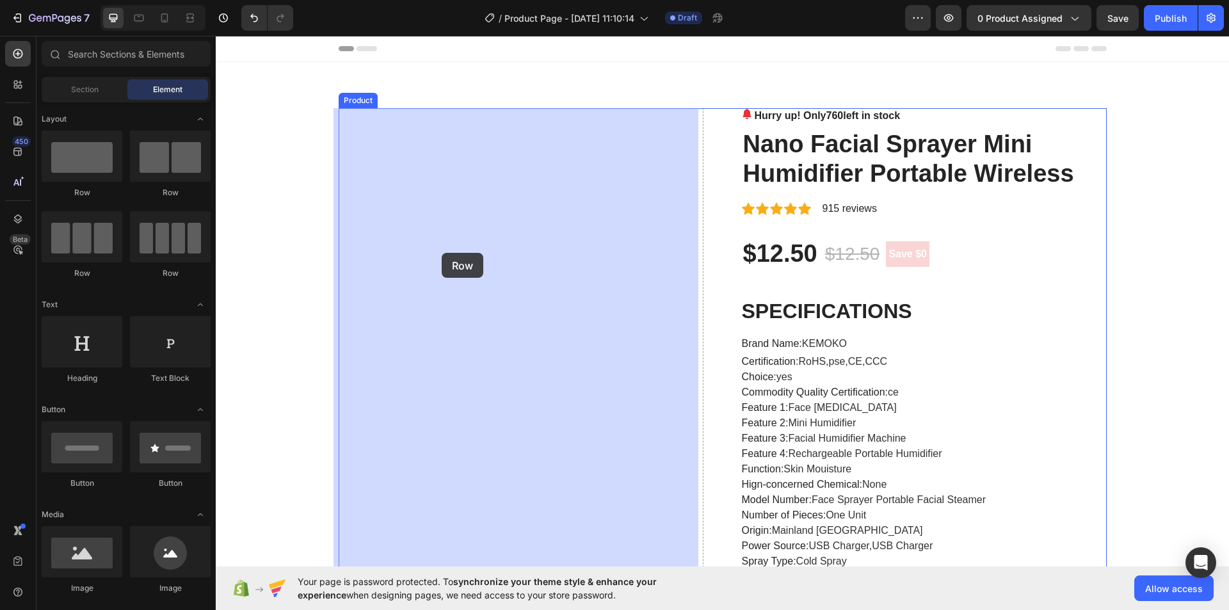
drag, startPoint x: 300, startPoint y: 204, endPoint x: 330, endPoint y: 251, distance: 56.1
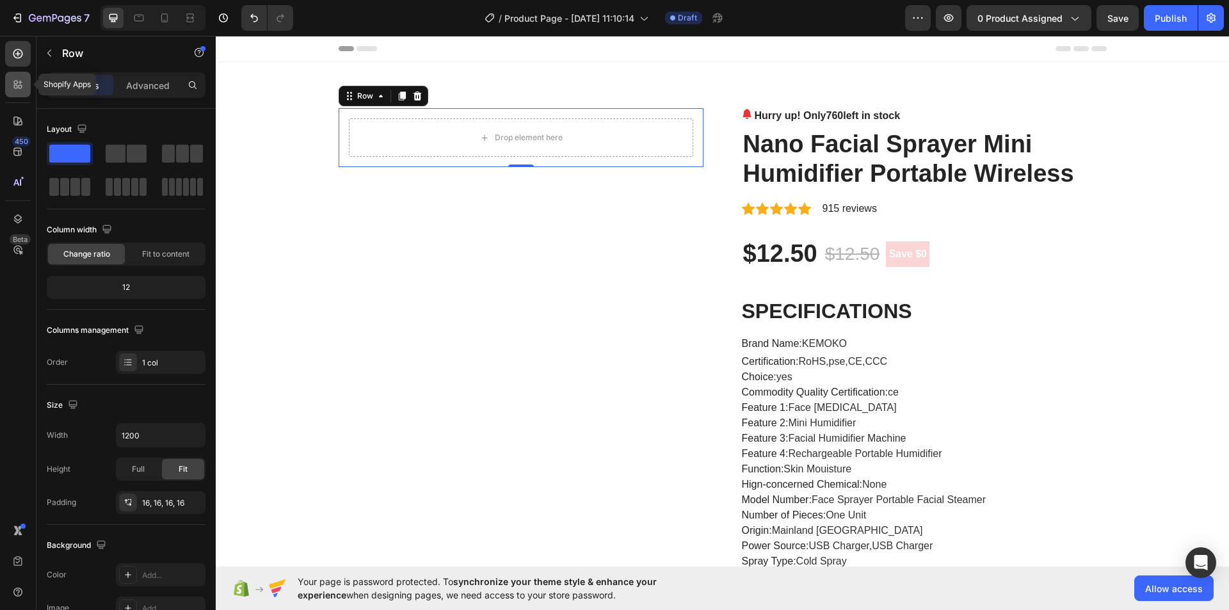
click at [19, 84] on icon at bounding box center [18, 84] width 13 height 13
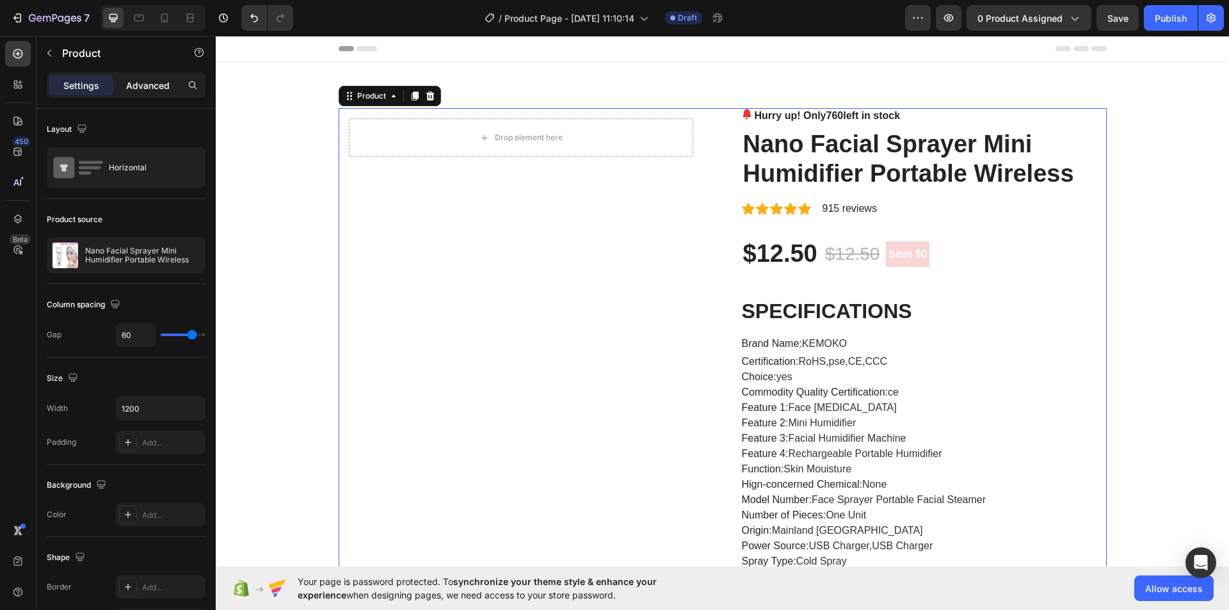
click at [145, 86] on p "Advanced" at bounding box center [148, 85] width 44 height 13
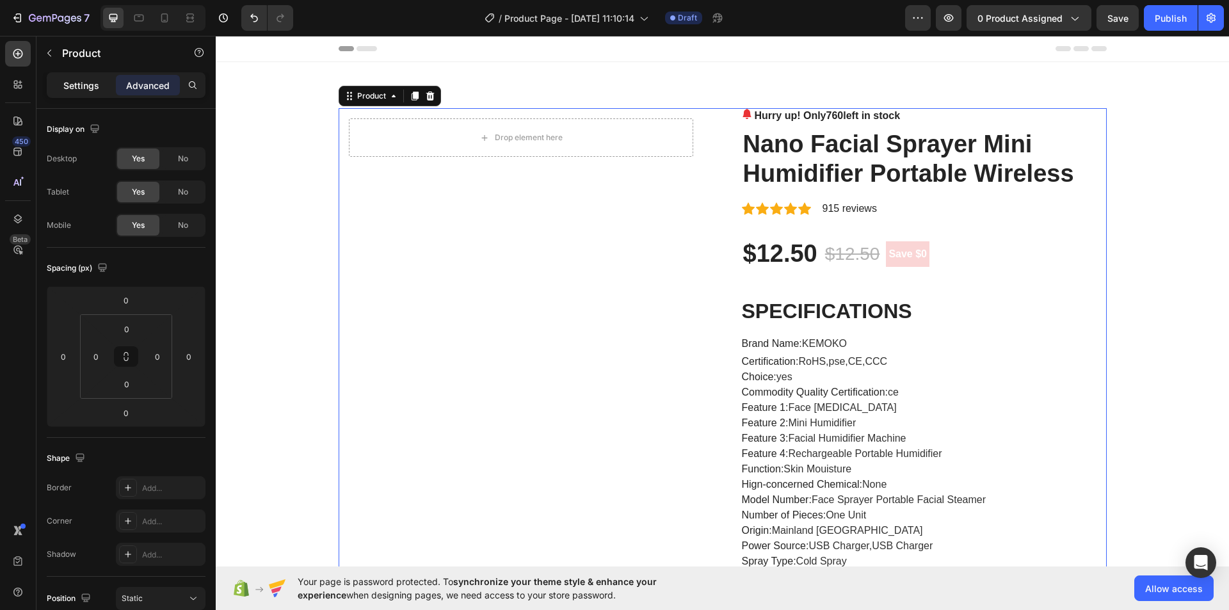
click at [97, 88] on p "Settings" at bounding box center [81, 85] width 36 height 13
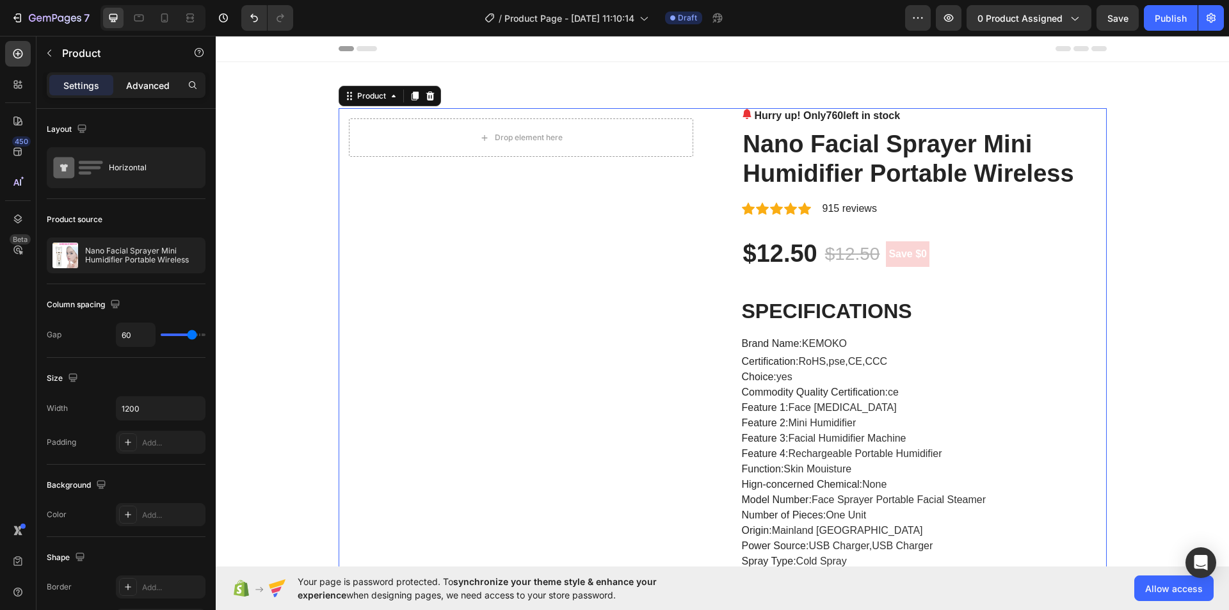
click at [136, 83] on p "Advanced" at bounding box center [148, 85] width 44 height 13
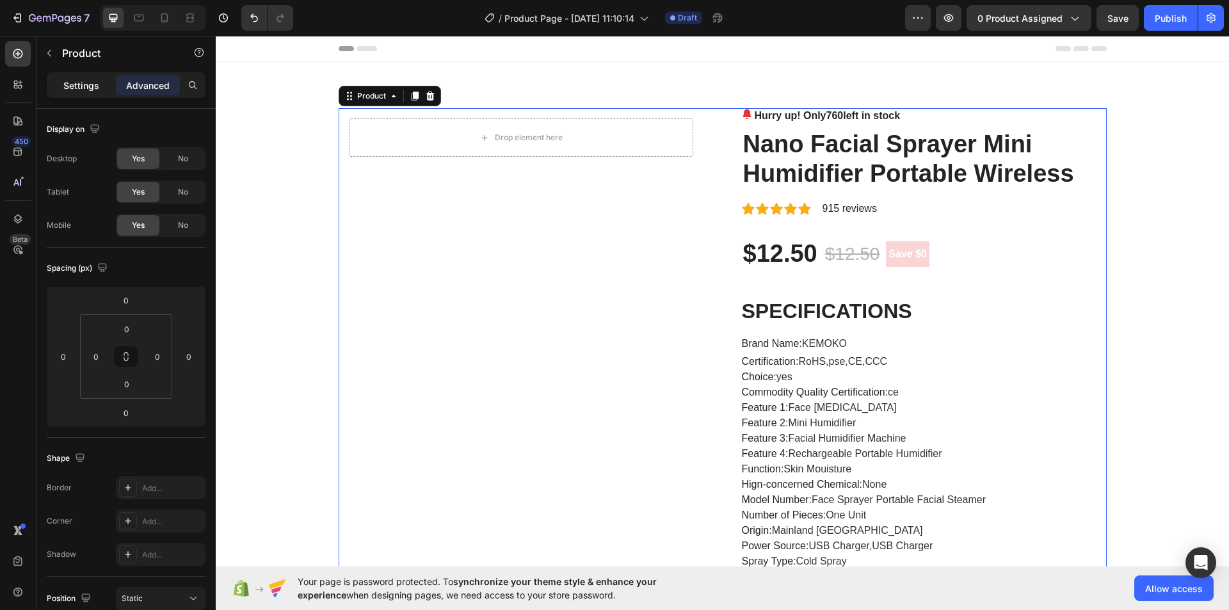
click at [65, 94] on div "Settings" at bounding box center [81, 85] width 64 height 20
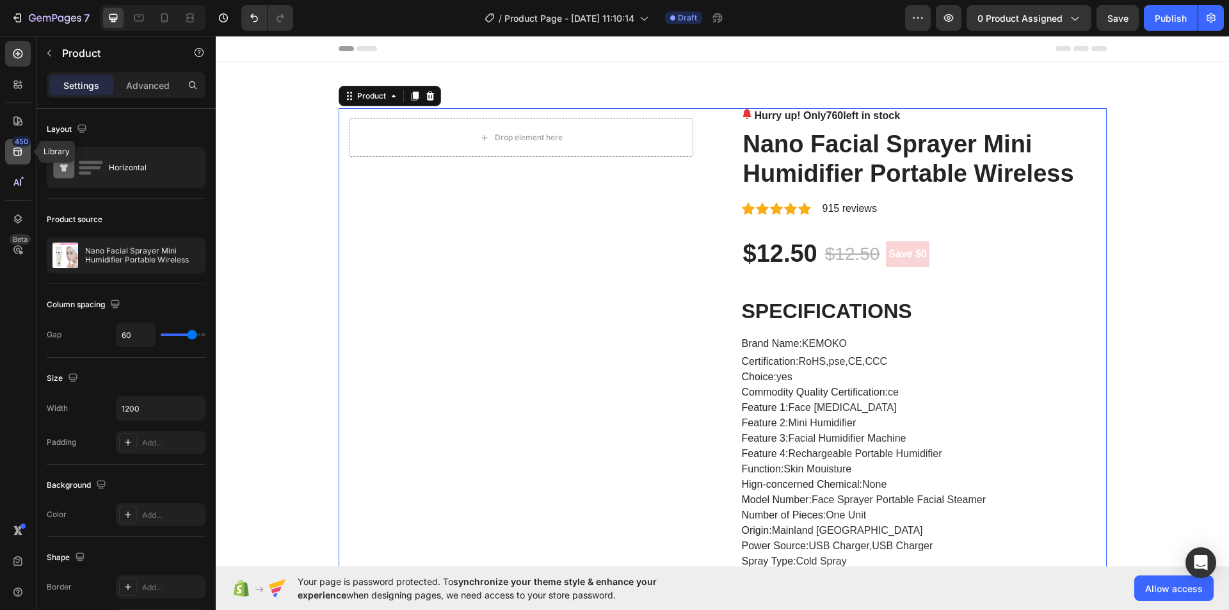
click at [14, 150] on icon at bounding box center [17, 152] width 8 height 8
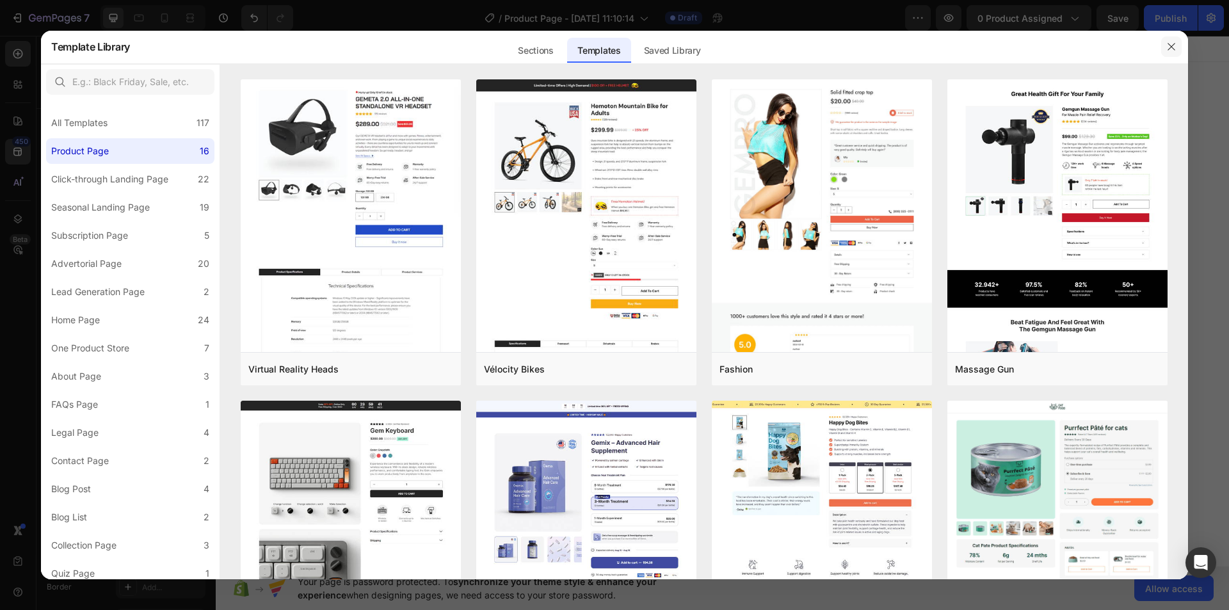
click at [1170, 40] on button "button" at bounding box center [1171, 46] width 20 height 20
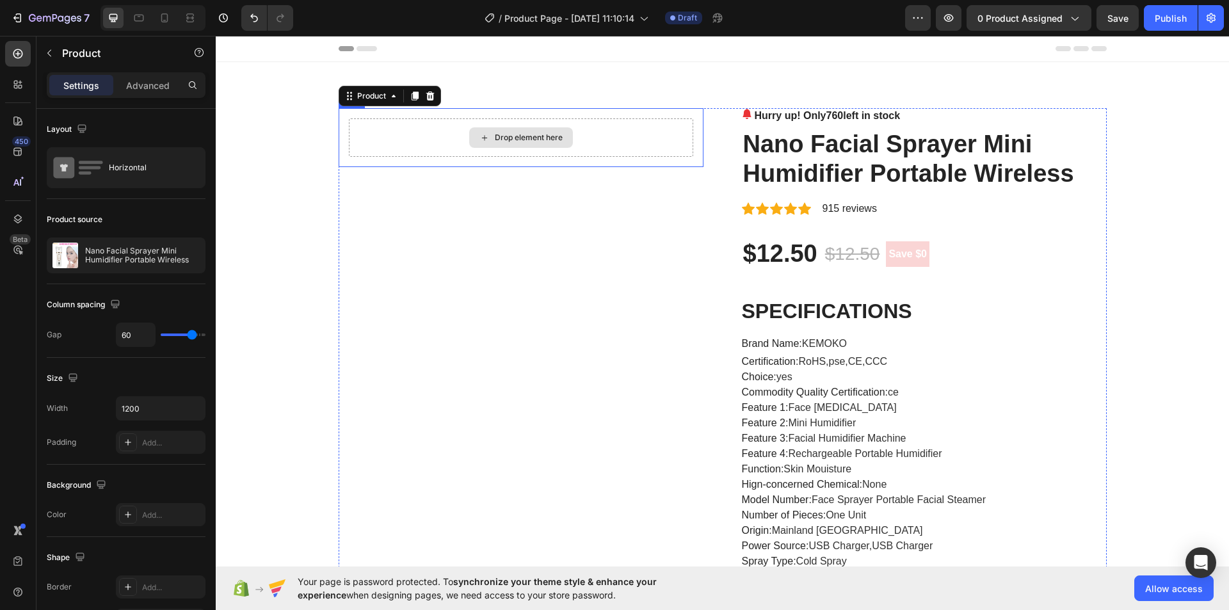
click at [437, 142] on div "Drop element here" at bounding box center [521, 137] width 344 height 38
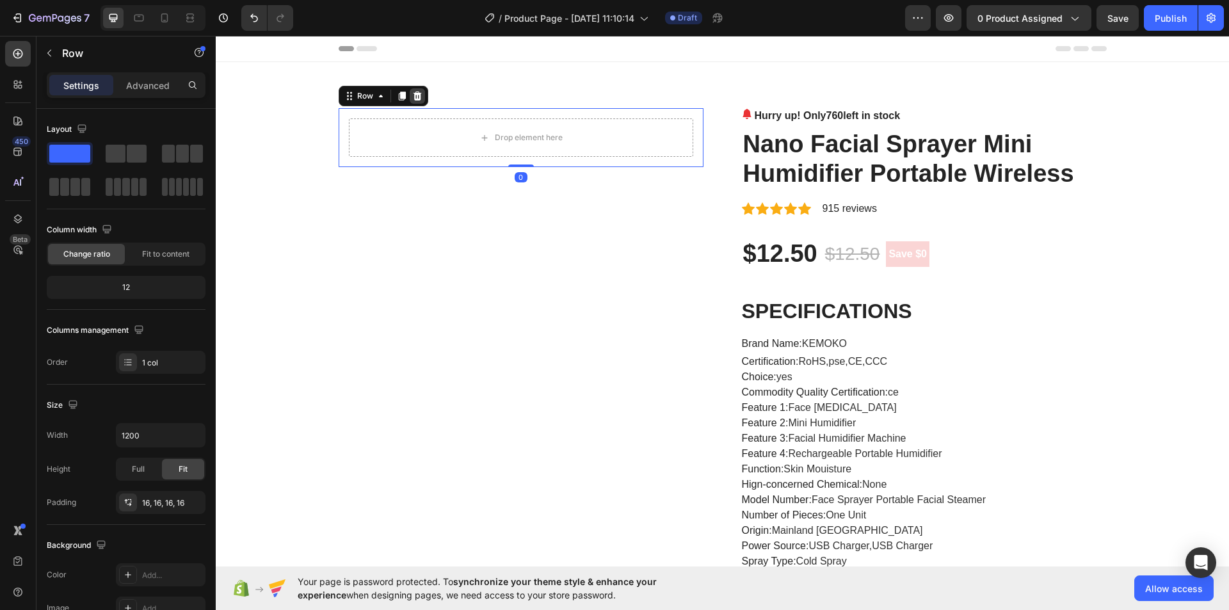
click at [413, 96] on icon at bounding box center [417, 96] width 10 height 10
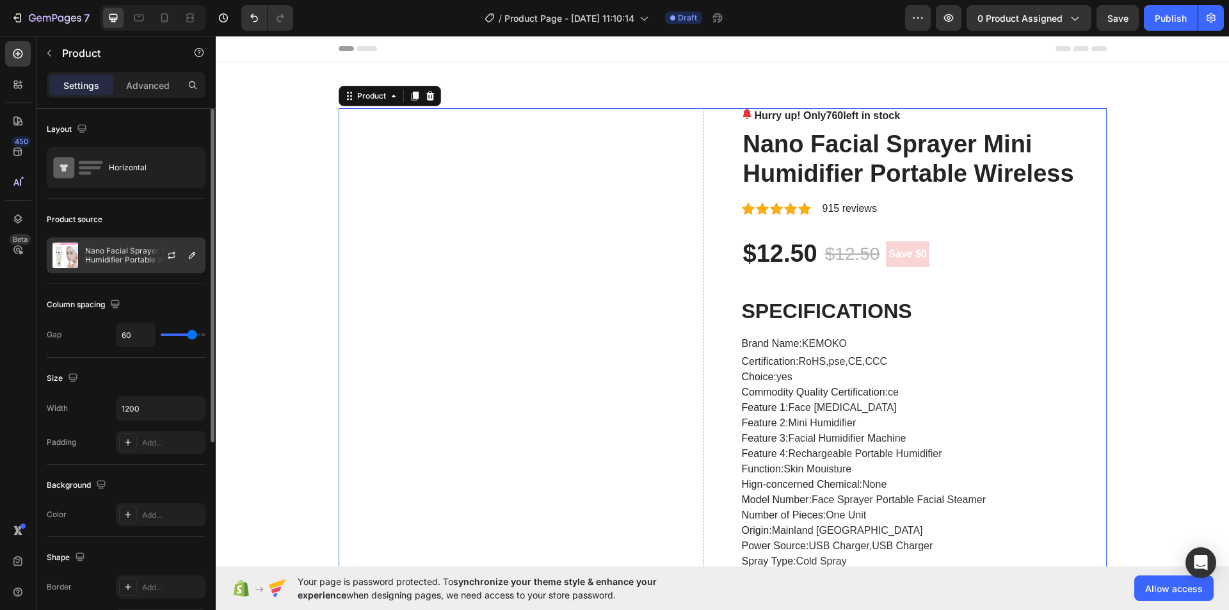
click at [131, 252] on p "Nano Facial Sprayer Mini Humidifier Portable Wireless" at bounding box center [142, 255] width 115 height 18
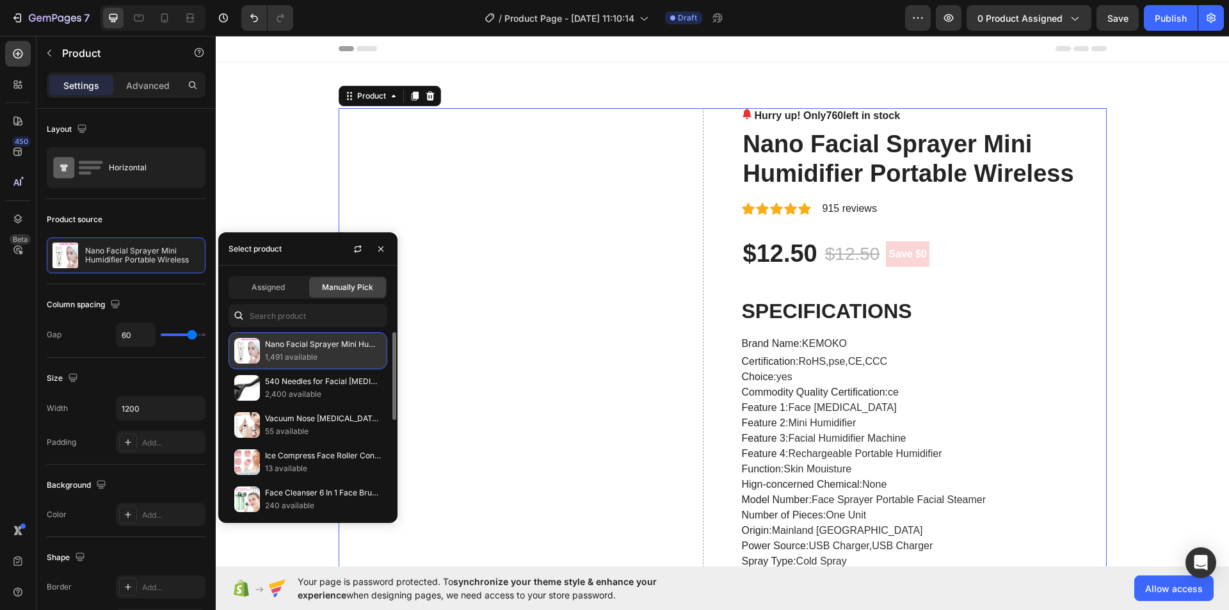
click at [340, 355] on p "1,491 available" at bounding box center [323, 357] width 117 height 13
click at [314, 355] on p "1,491 available" at bounding box center [323, 357] width 117 height 13
click at [295, 358] on p "1,491 available" at bounding box center [323, 357] width 117 height 13
click at [284, 396] on p "2,400 available" at bounding box center [323, 394] width 117 height 13
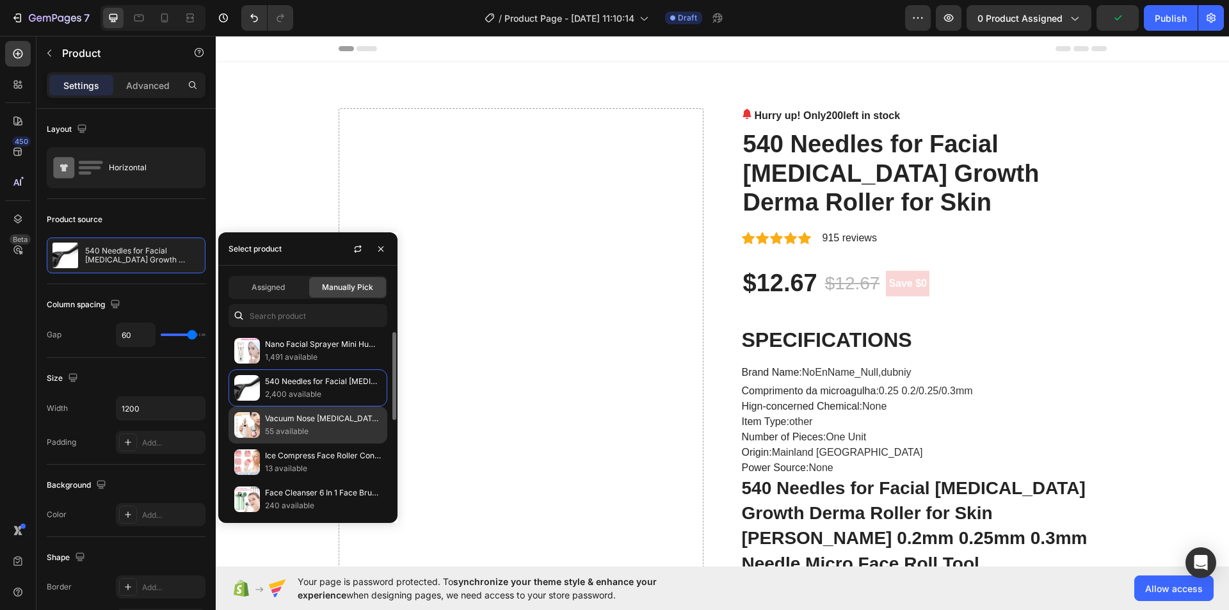
click at [286, 417] on p "Vacuum Nose Blackhead Remover Face Cleansing Beauty" at bounding box center [323, 418] width 117 height 13
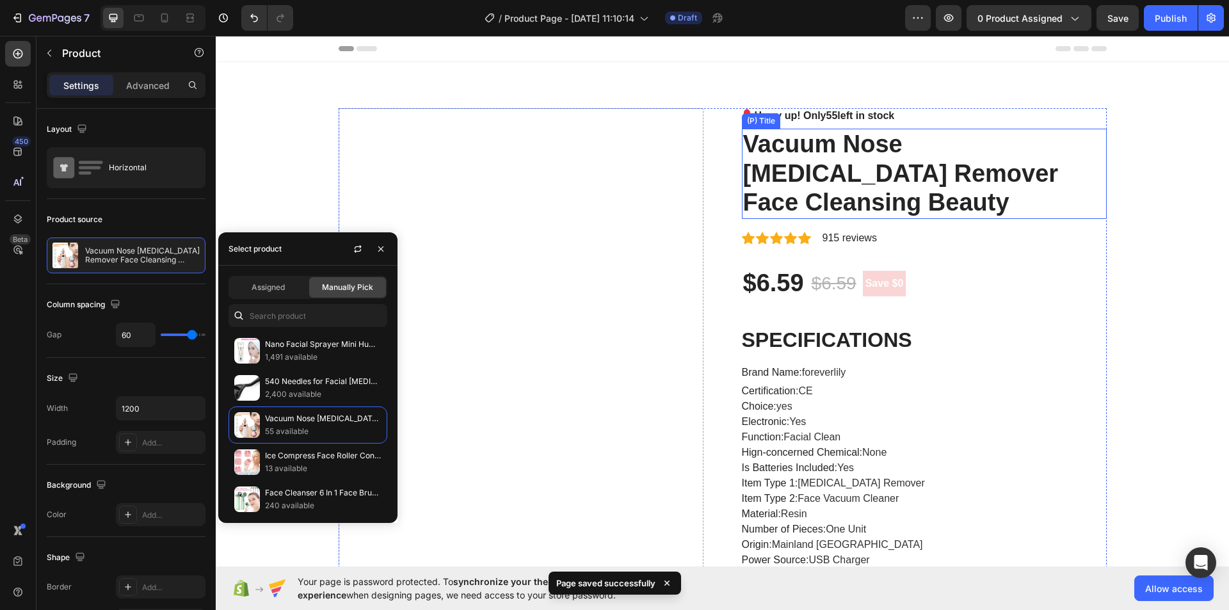
click at [822, 193] on h2 "Vacuum Nose Blackhead Remover Face Cleansing Beauty" at bounding box center [924, 174] width 365 height 90
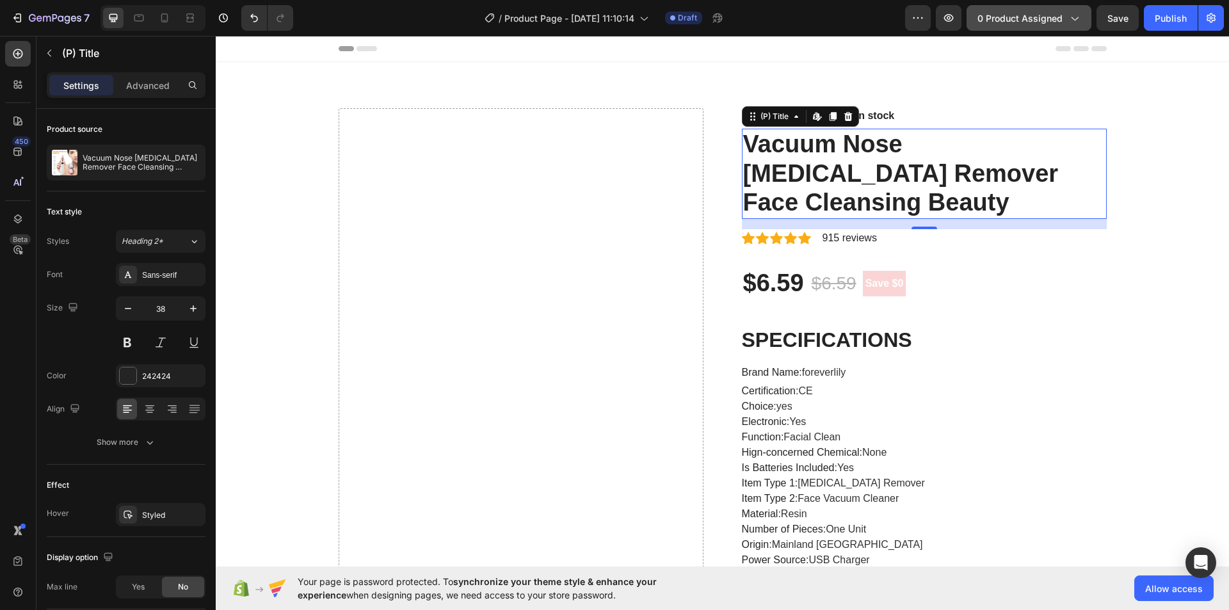
click at [1079, 19] on icon "button" at bounding box center [1074, 18] width 13 height 13
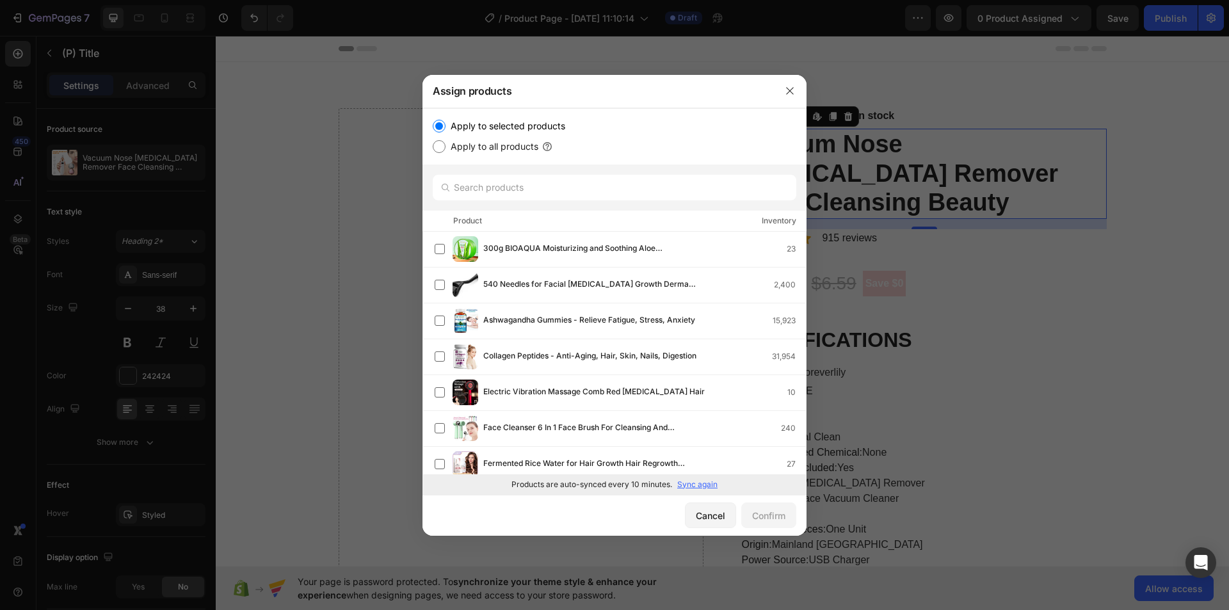
click at [492, 146] on label "Apply to all products" at bounding box center [492, 146] width 93 height 15
click at [446, 146] on input "Apply to all products" at bounding box center [439, 146] width 13 height 13
radio input "true"
click at [487, 124] on label "Apply to selected products" at bounding box center [506, 125] width 120 height 15
click at [446, 124] on input "Apply to selected products" at bounding box center [439, 126] width 13 height 13
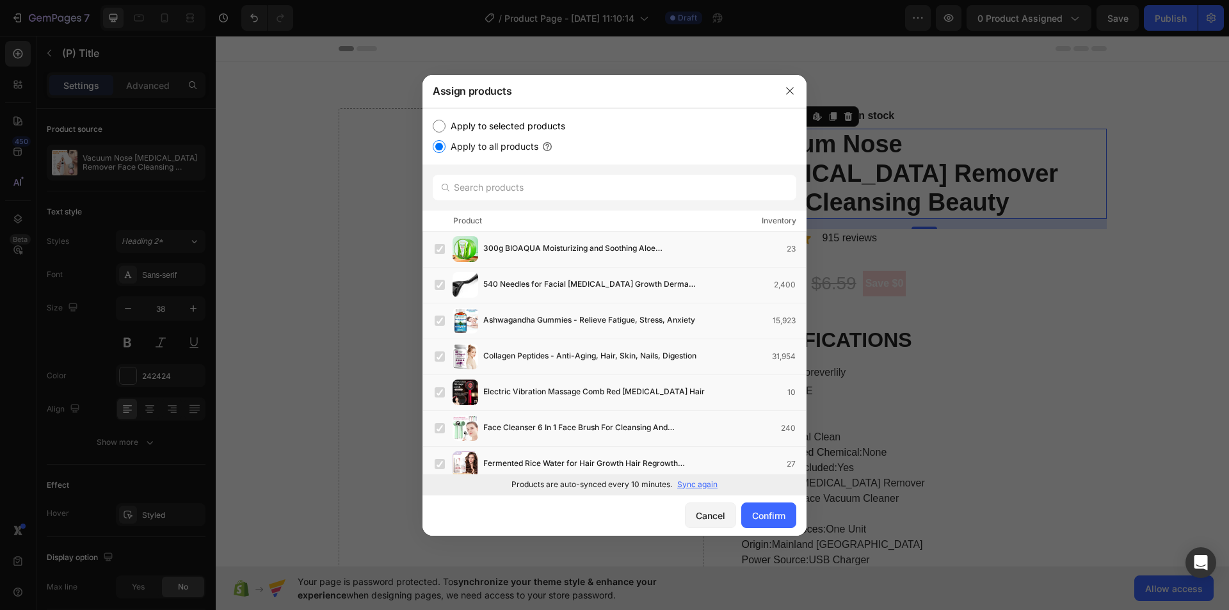
radio input "true"
click at [442, 354] on label at bounding box center [440, 356] width 10 height 10
click at [779, 515] on div "Confirm" at bounding box center [768, 515] width 33 height 13
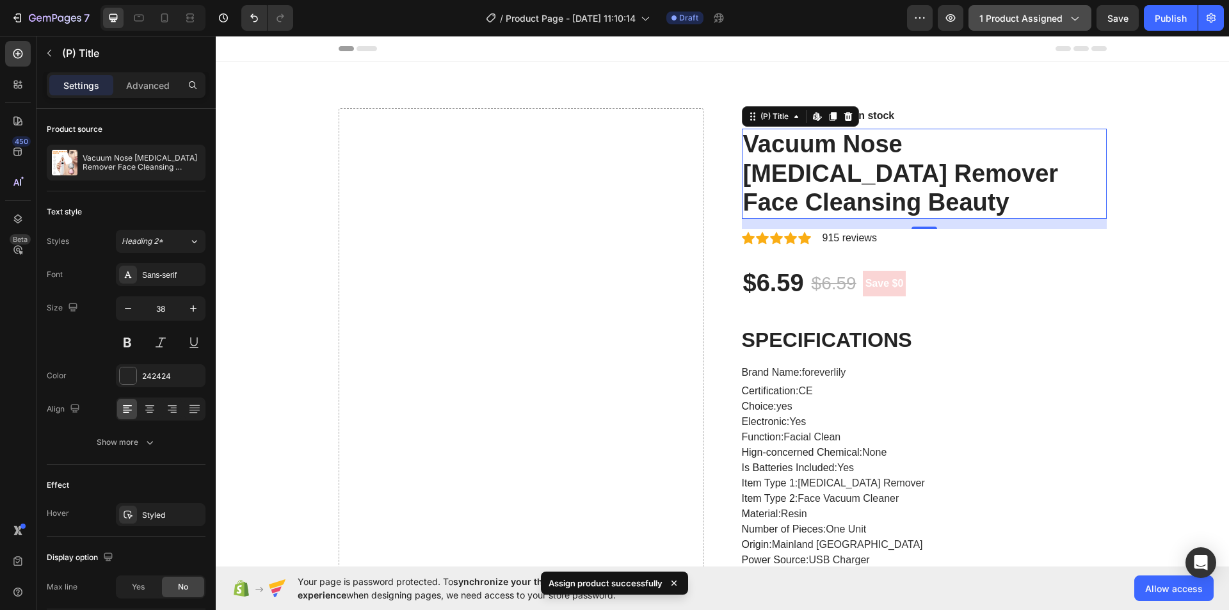
click at [1074, 20] on icon "button" at bounding box center [1074, 18] width 13 height 13
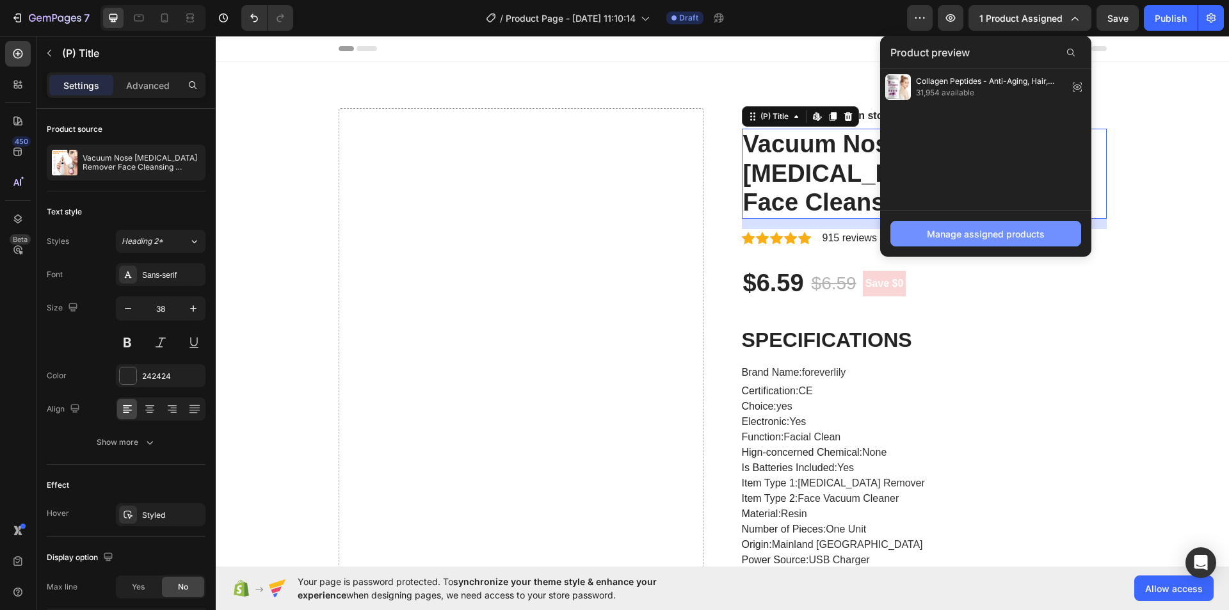
click at [970, 234] on div "Manage assigned products" at bounding box center [986, 233] width 118 height 13
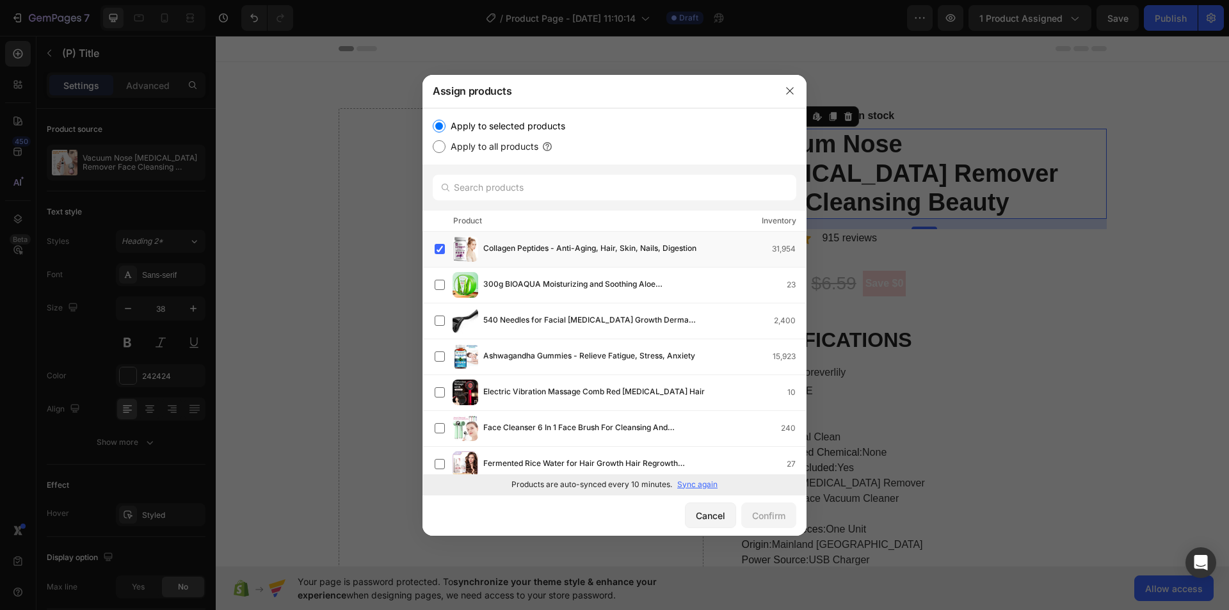
click at [479, 147] on label "Apply to all products" at bounding box center [492, 146] width 93 height 15
click at [446, 147] on input "Apply to all products" at bounding box center [439, 146] width 13 height 13
radio input "true"
click at [776, 517] on div "Confirm" at bounding box center [768, 515] width 33 height 13
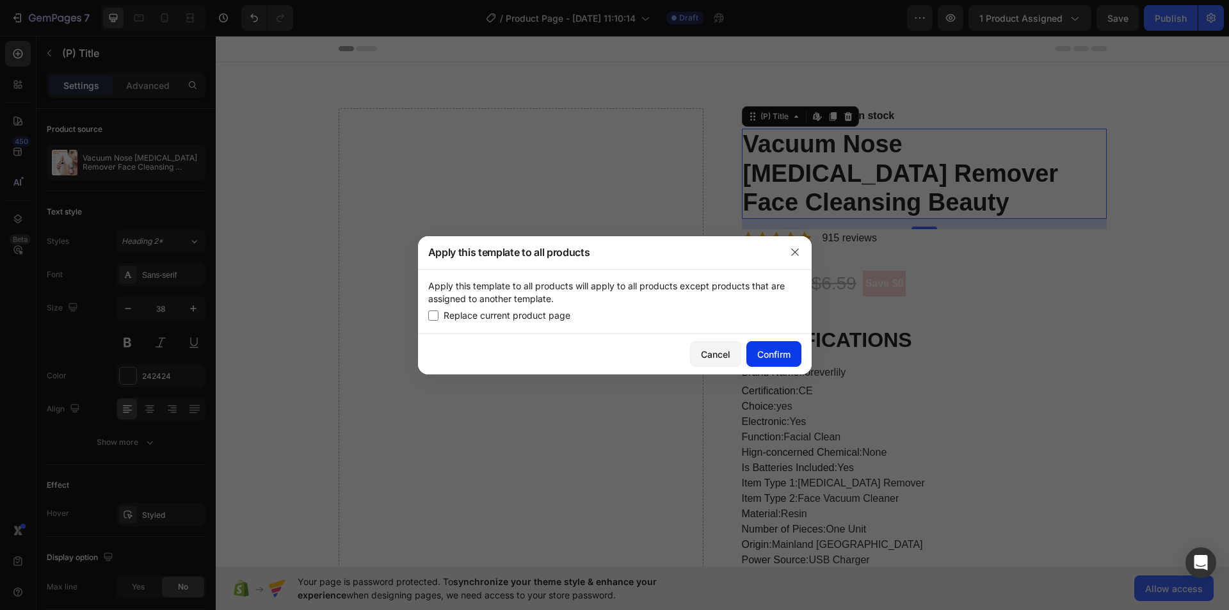
click at [786, 360] on div "Confirm" at bounding box center [773, 354] width 33 height 13
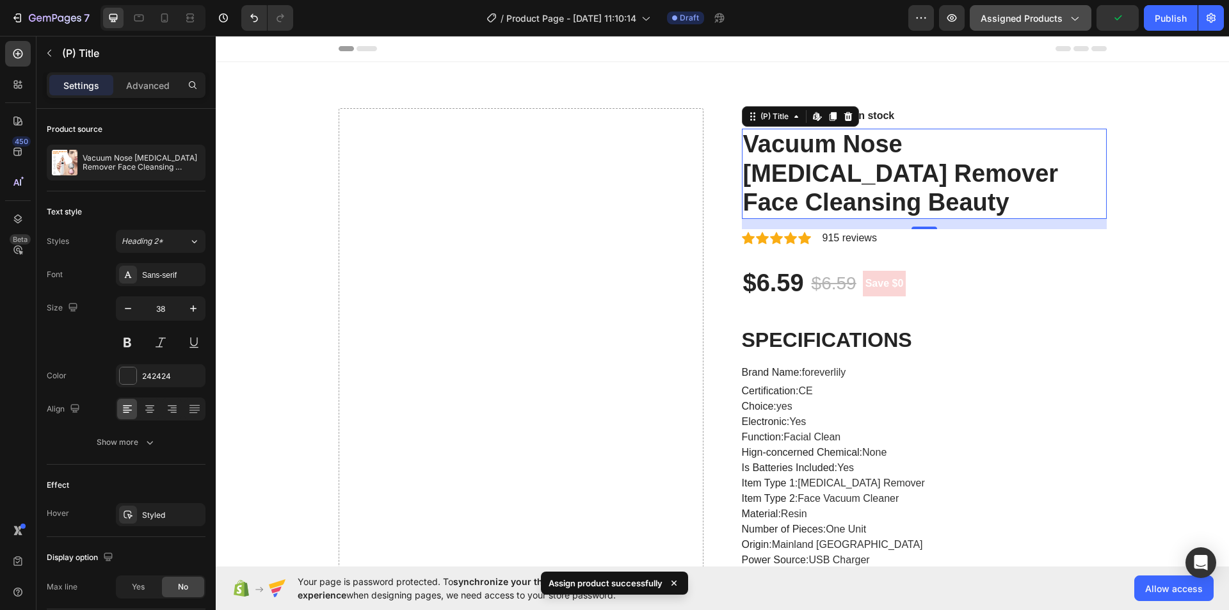
click at [1027, 6] on button "Assigned Products" at bounding box center [1031, 18] width 122 height 26
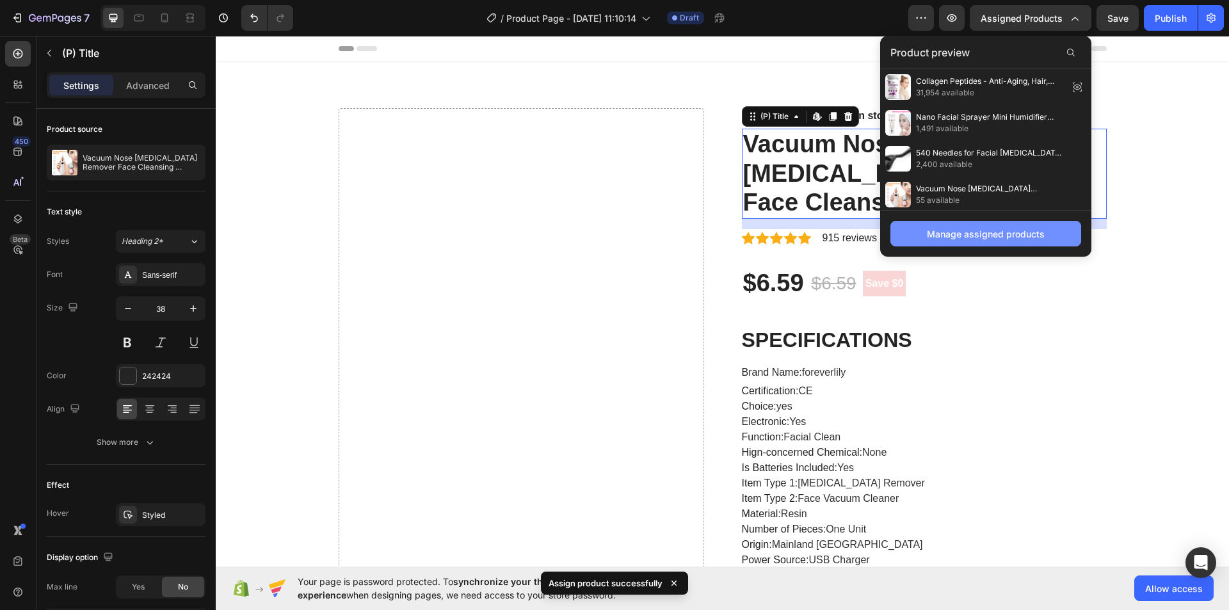
click at [962, 230] on div "Manage assigned products" at bounding box center [986, 233] width 118 height 13
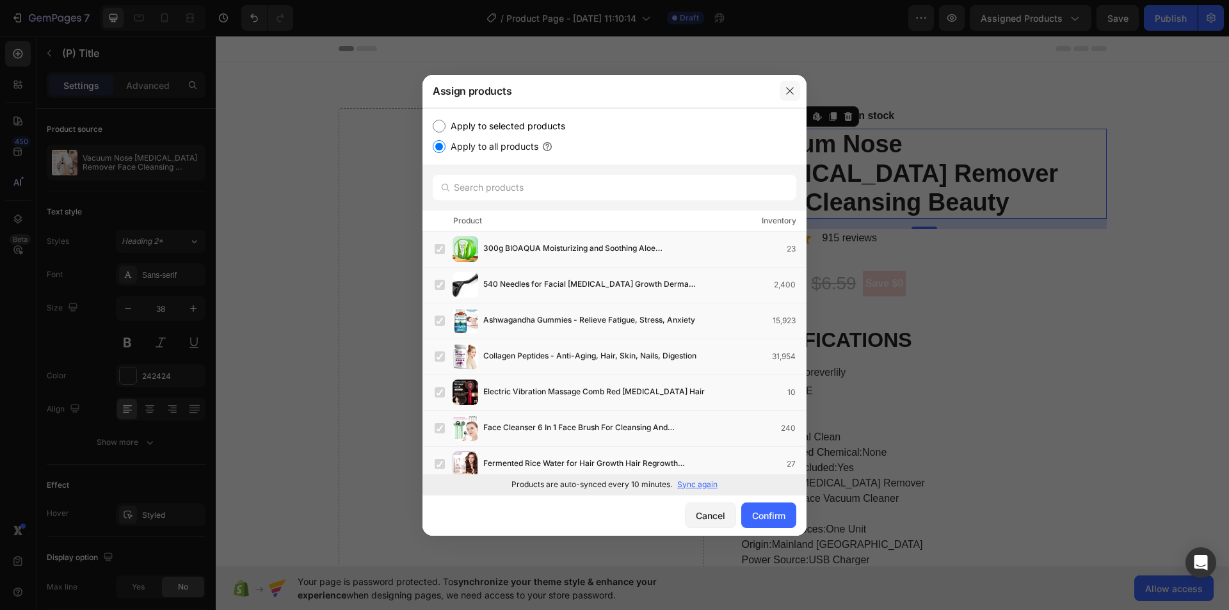
click at [787, 82] on button "button" at bounding box center [790, 91] width 20 height 20
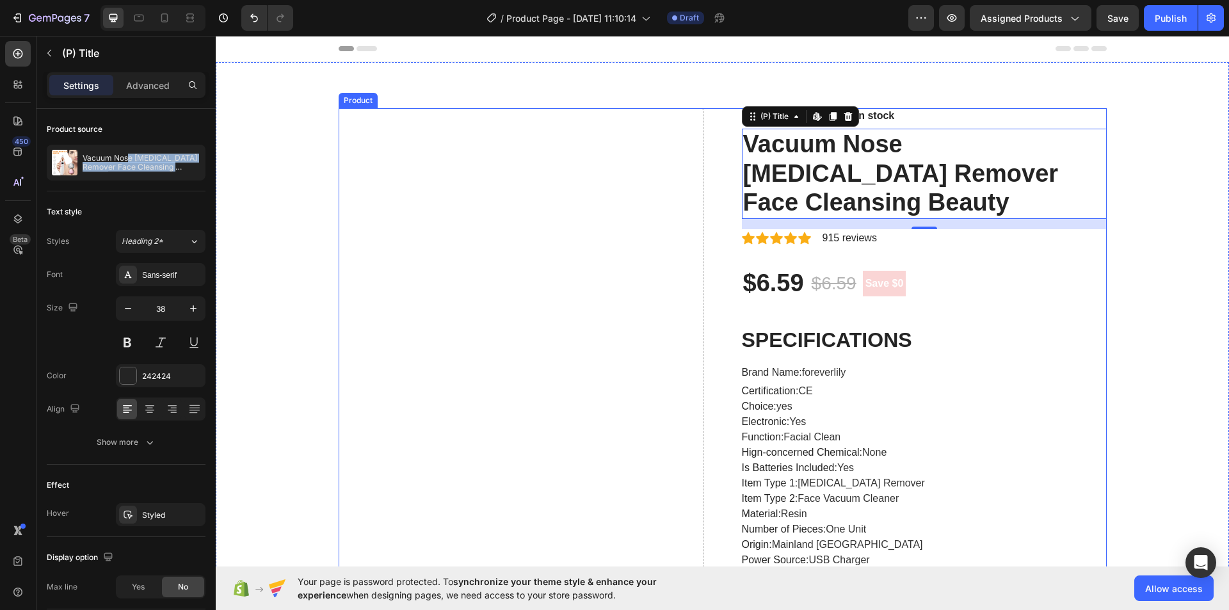
drag, startPoint x: 346, startPoint y: 195, endPoint x: 528, endPoint y: 248, distance: 189.4
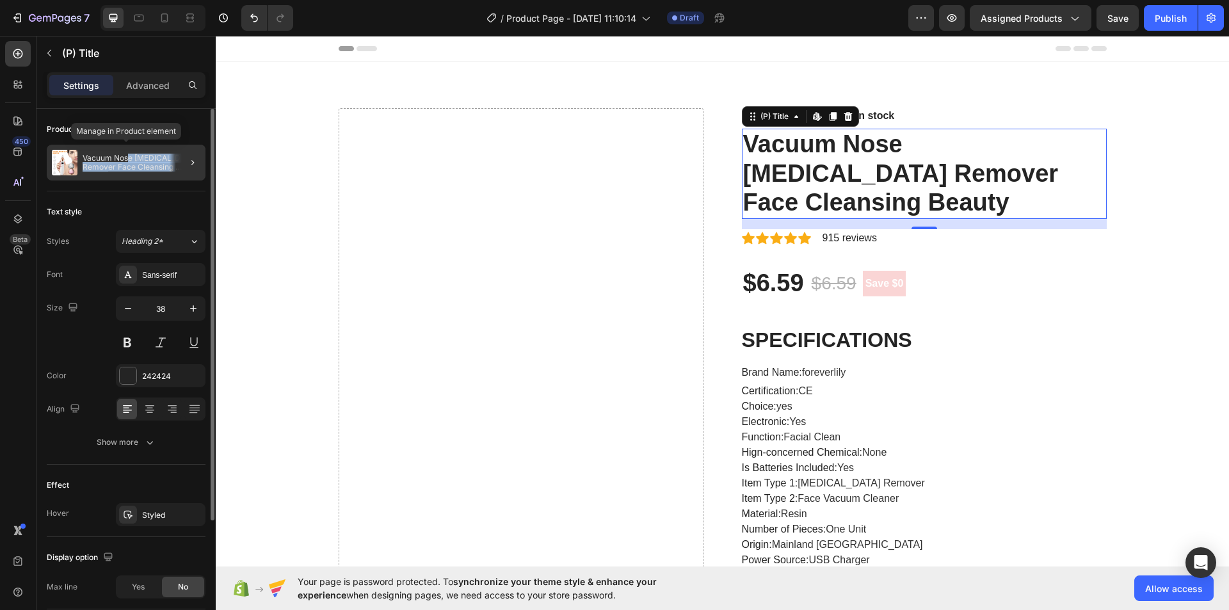
click at [142, 159] on p "Vacuum Nose Blackhead Remover Face Cleansing Beauty" at bounding box center [142, 163] width 118 height 18
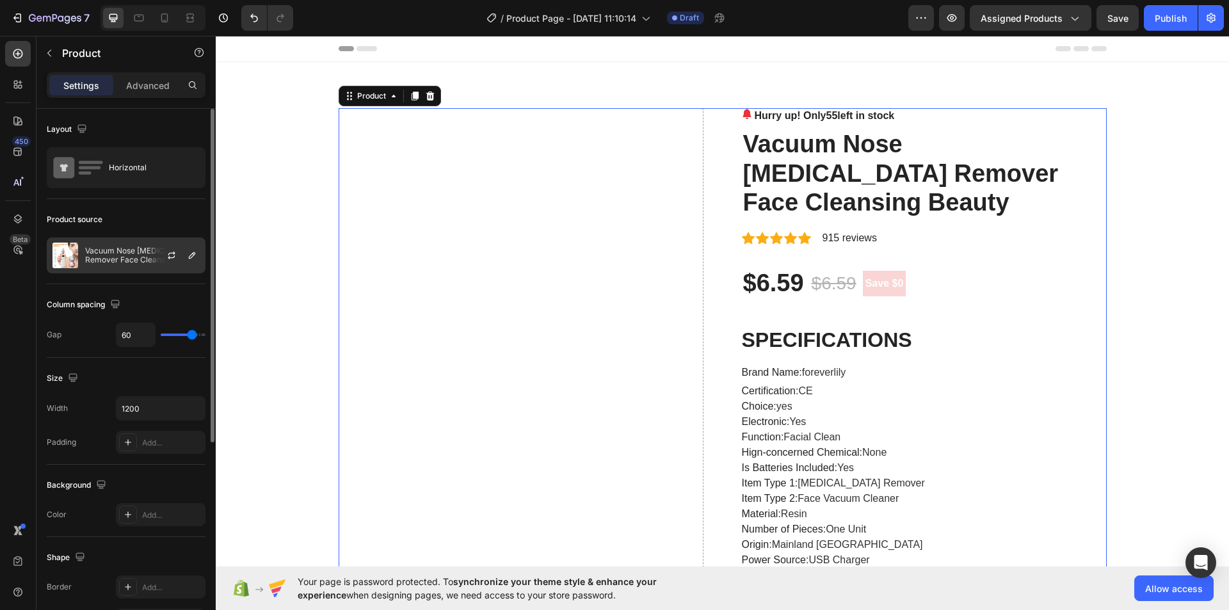
click at [158, 256] on div at bounding box center [177, 255] width 56 height 35
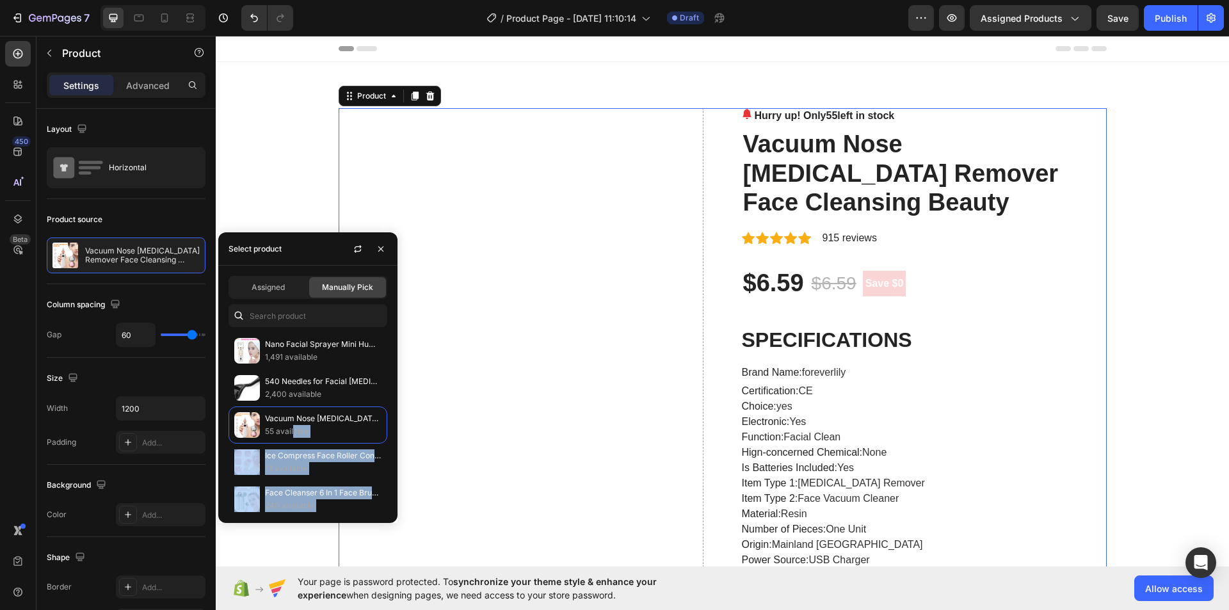
drag, startPoint x: 508, startPoint y: 465, endPoint x: 458, endPoint y: 364, distance: 113.7
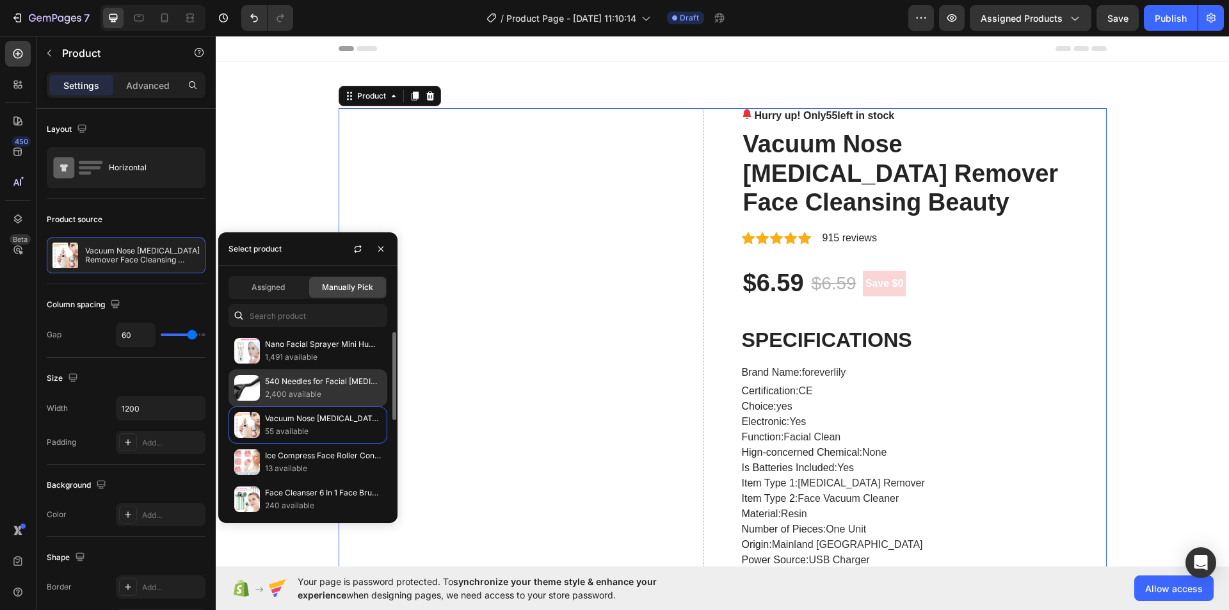
click at [303, 378] on p "540 Needles for Facial Body Hair Growth Derma Roller for Skin" at bounding box center [323, 381] width 117 height 13
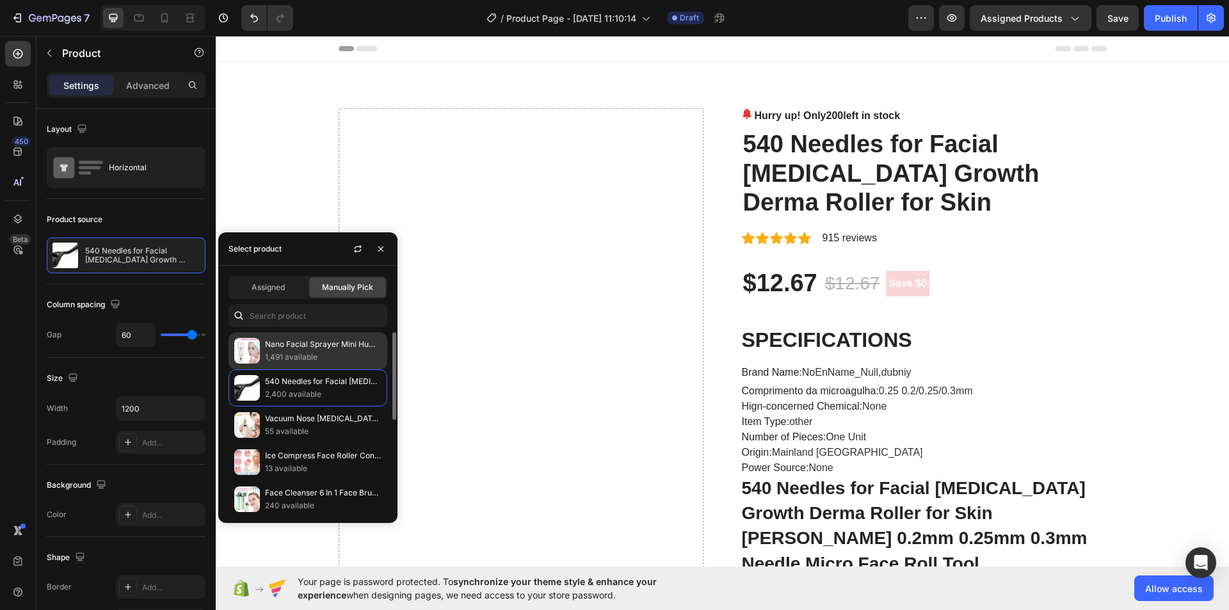
click at [303, 346] on p "Nano Facial Sprayer Mini Humidifier Portable Wireless" at bounding box center [323, 344] width 117 height 13
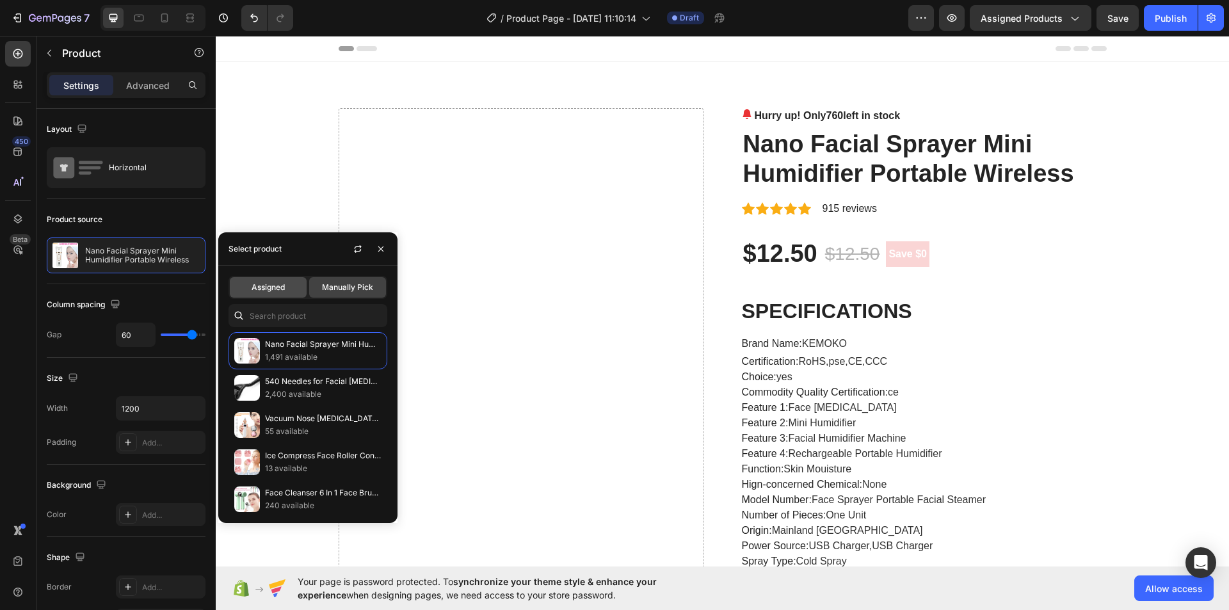
click at [283, 291] on span "Assigned" at bounding box center [268, 288] width 33 height 12
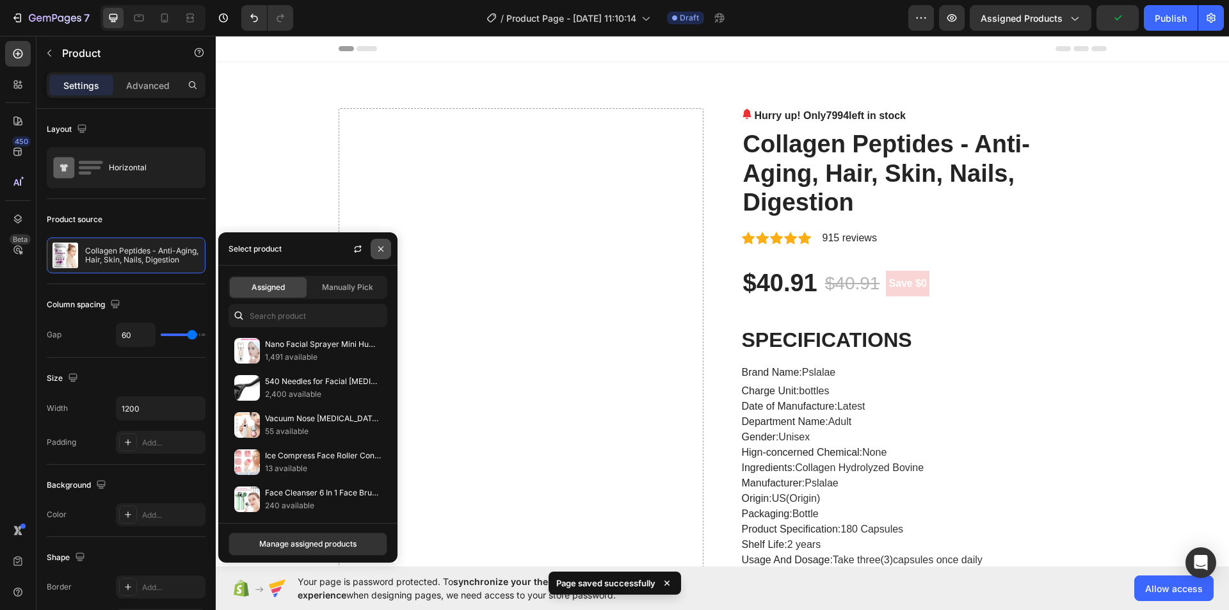
click at [383, 250] on icon "button" at bounding box center [381, 249] width 10 height 10
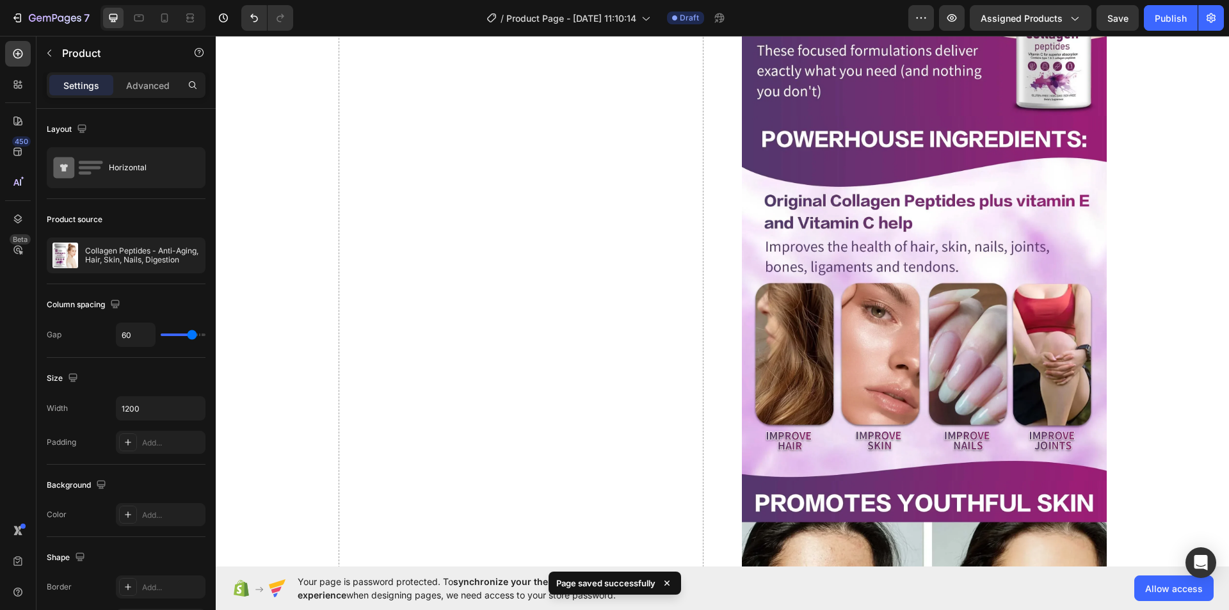
scroll to position [1408, 0]
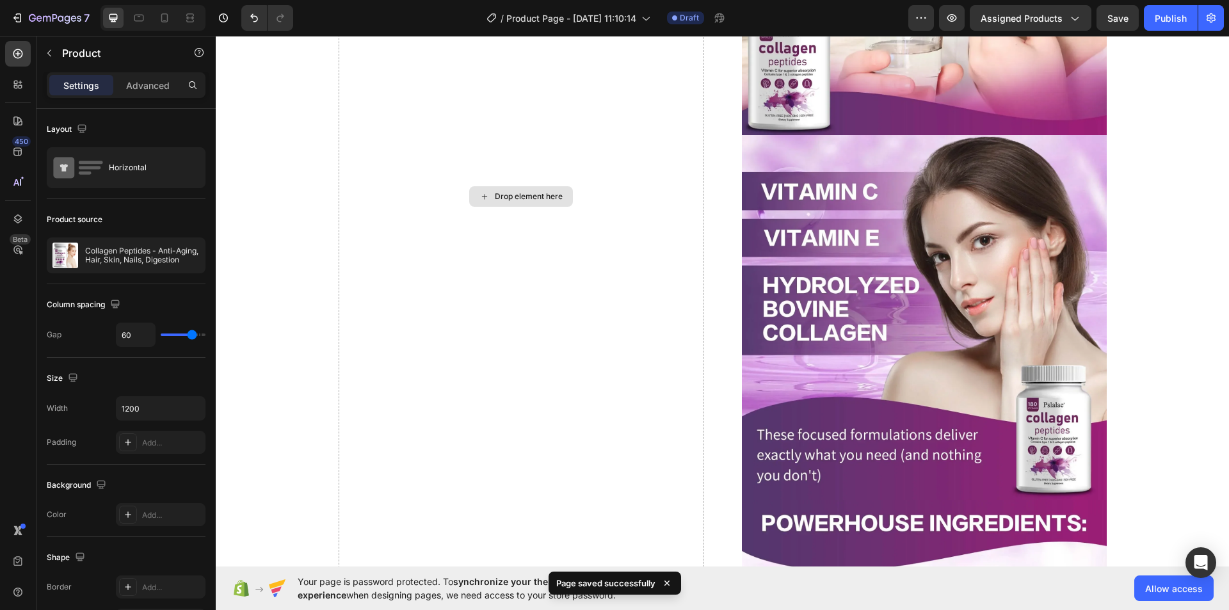
click at [481, 194] on icon at bounding box center [484, 196] width 10 height 11
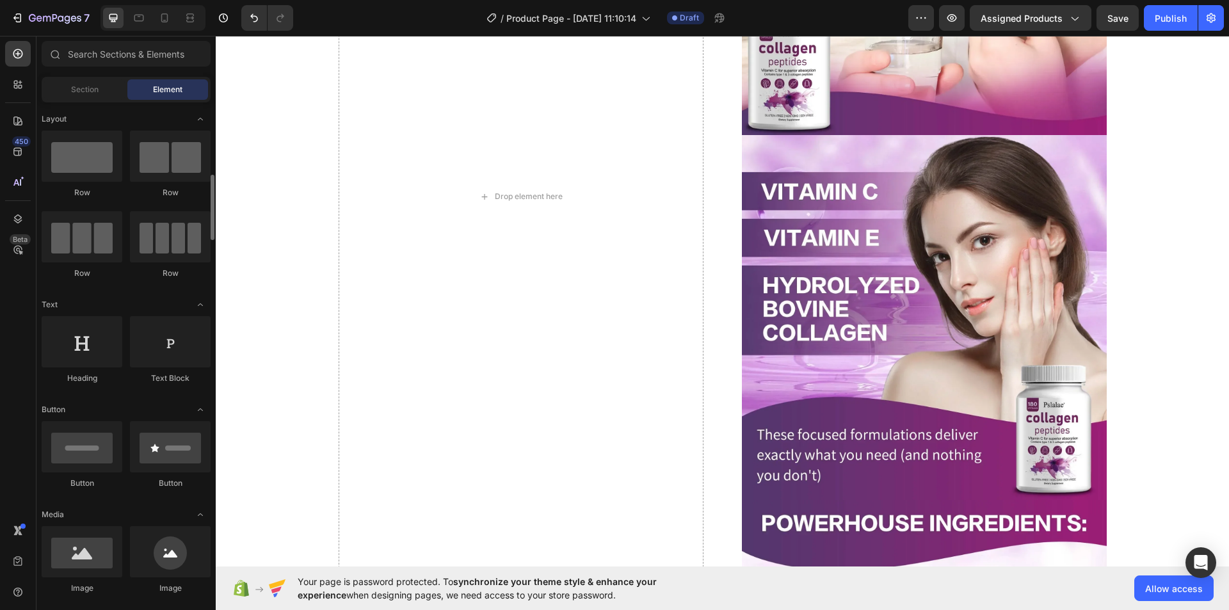
scroll to position [192, 0]
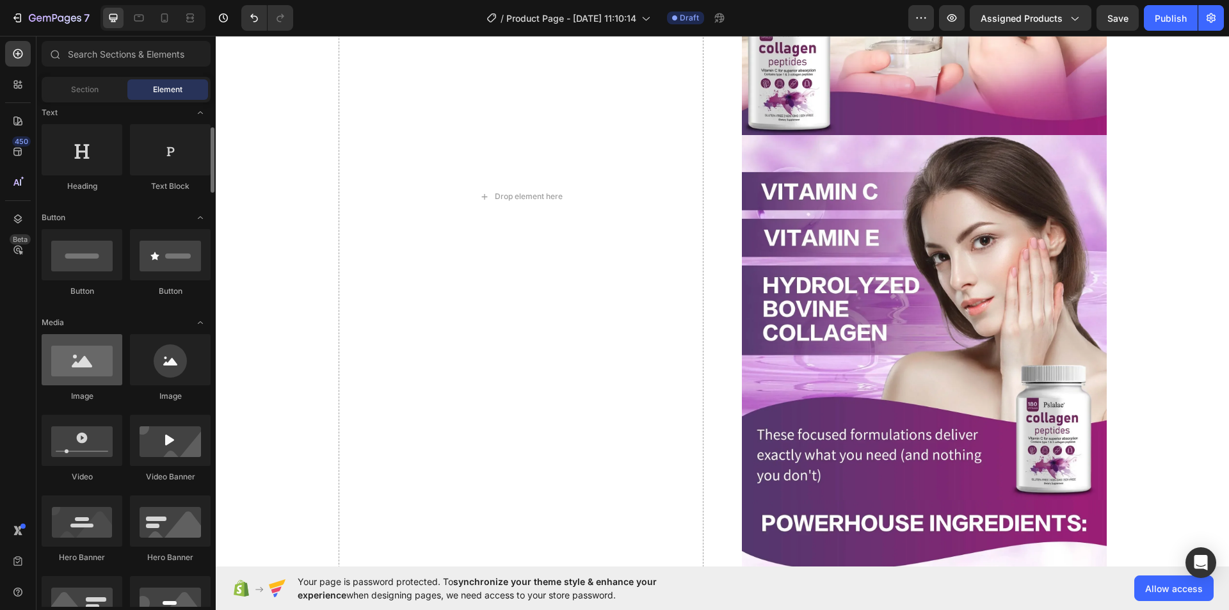
click at [68, 358] on div at bounding box center [82, 359] width 81 height 51
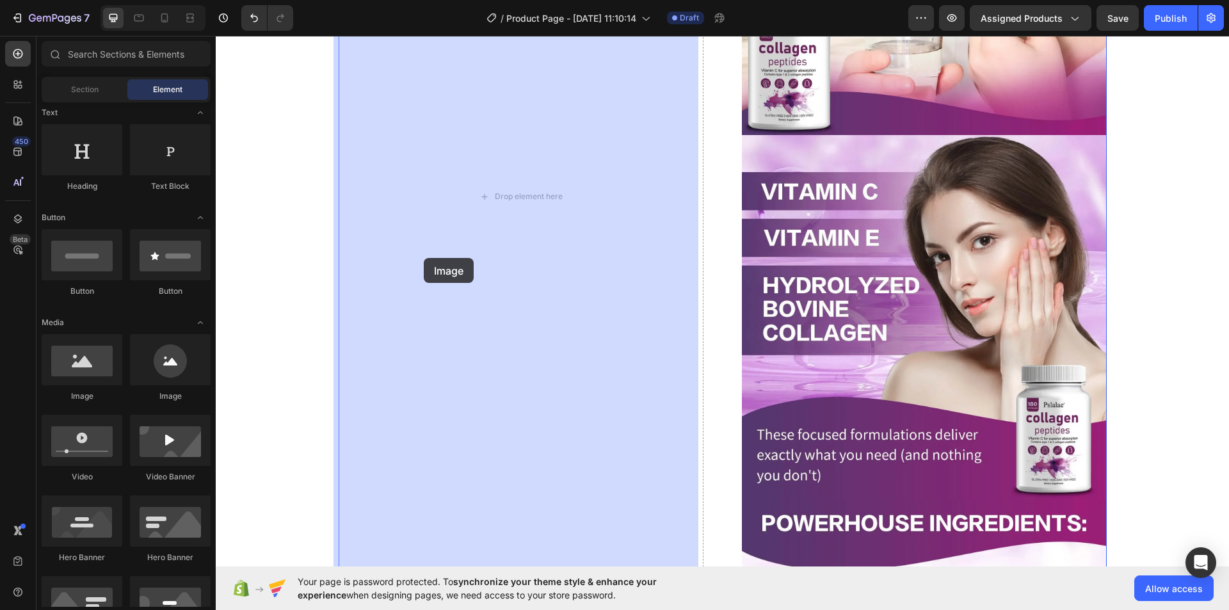
drag, startPoint x: 308, startPoint y: 406, endPoint x: 422, endPoint y: 266, distance: 181.1
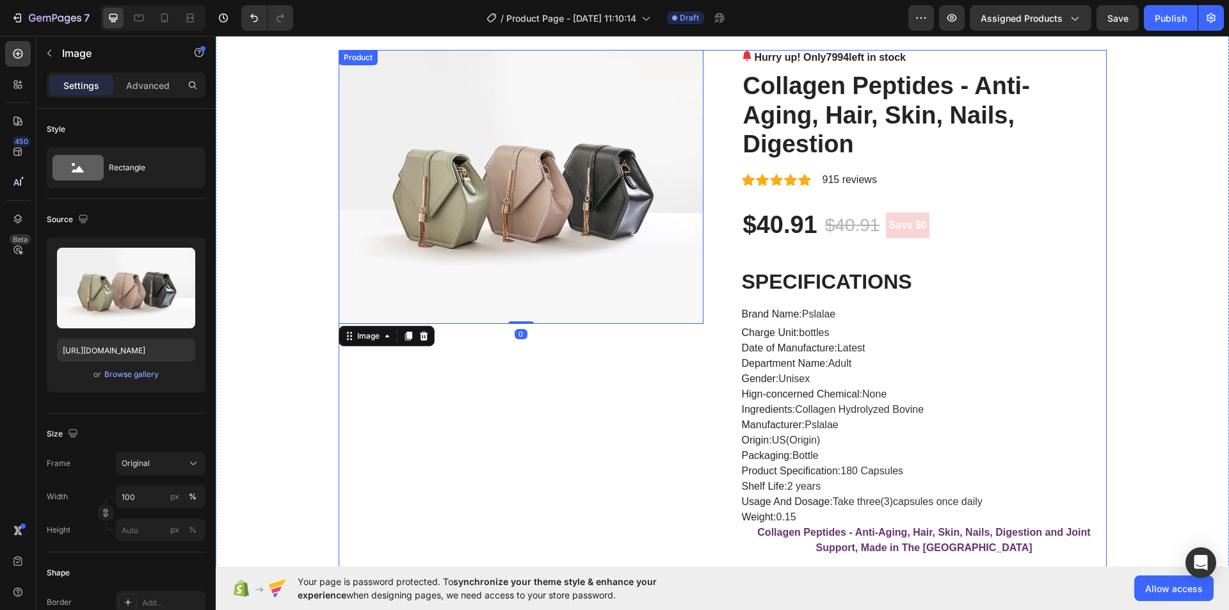
scroll to position [0, 0]
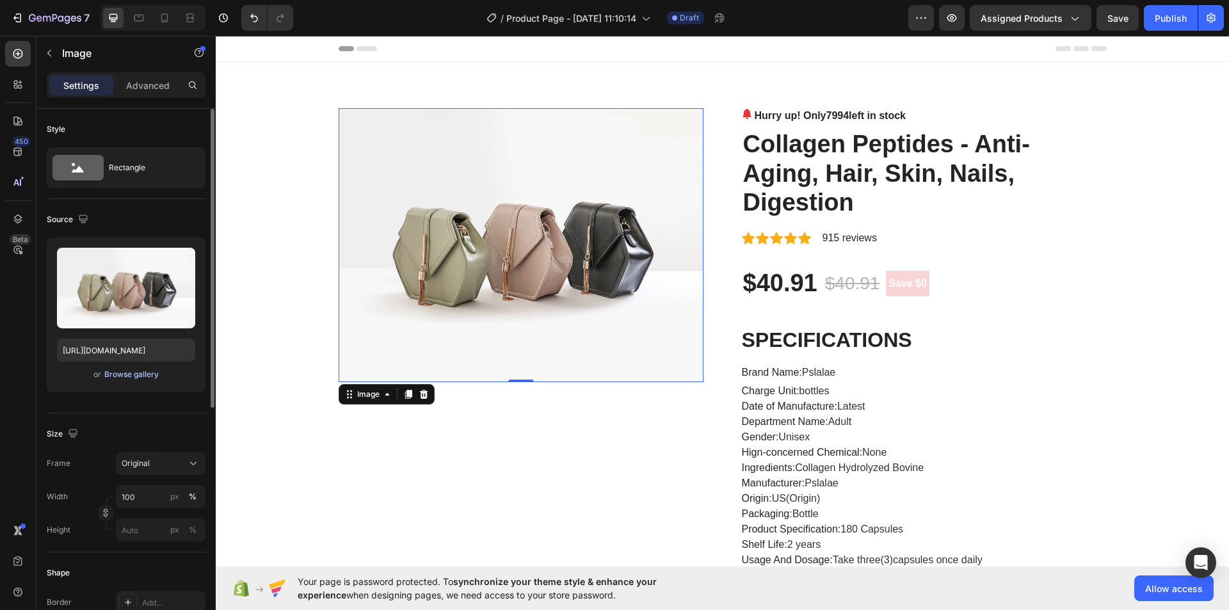
click at [135, 373] on div "Browse gallery" at bounding box center [131, 375] width 54 height 12
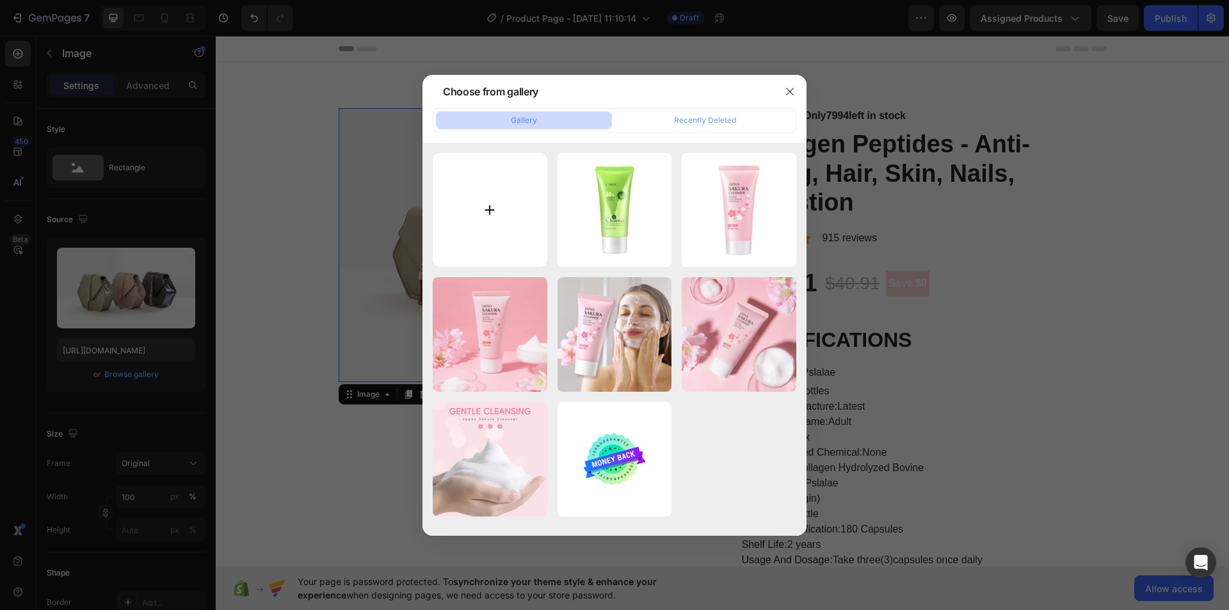
click at [490, 209] on input "file" at bounding box center [490, 210] width 115 height 115
click at [791, 93] on icon "button" at bounding box center [789, 91] width 7 height 7
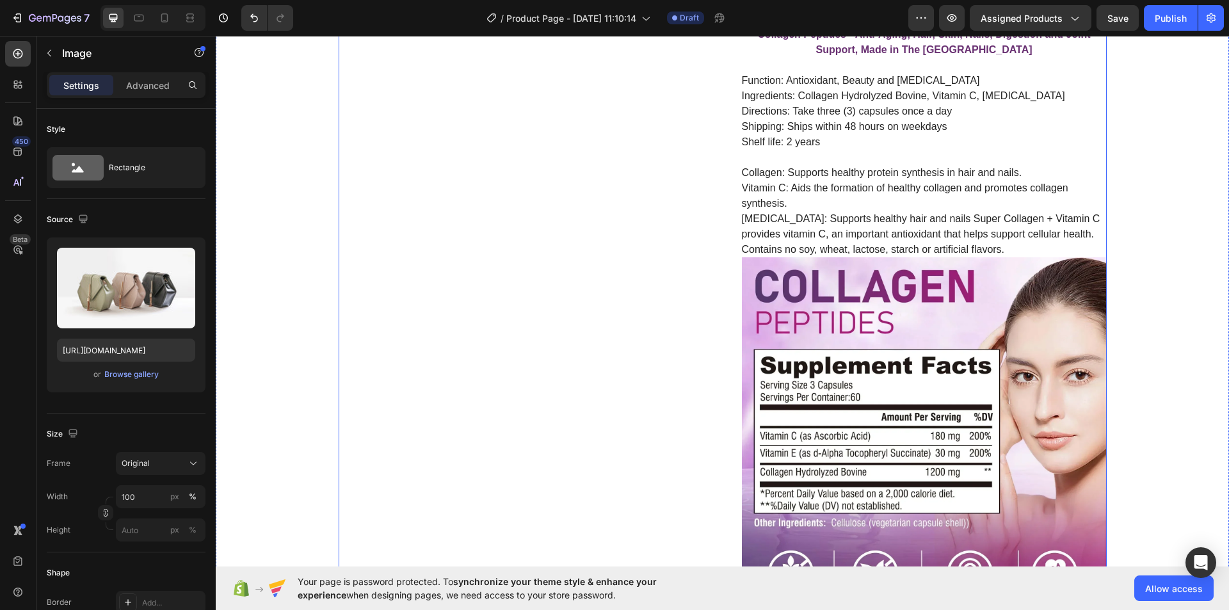
scroll to position [576, 0]
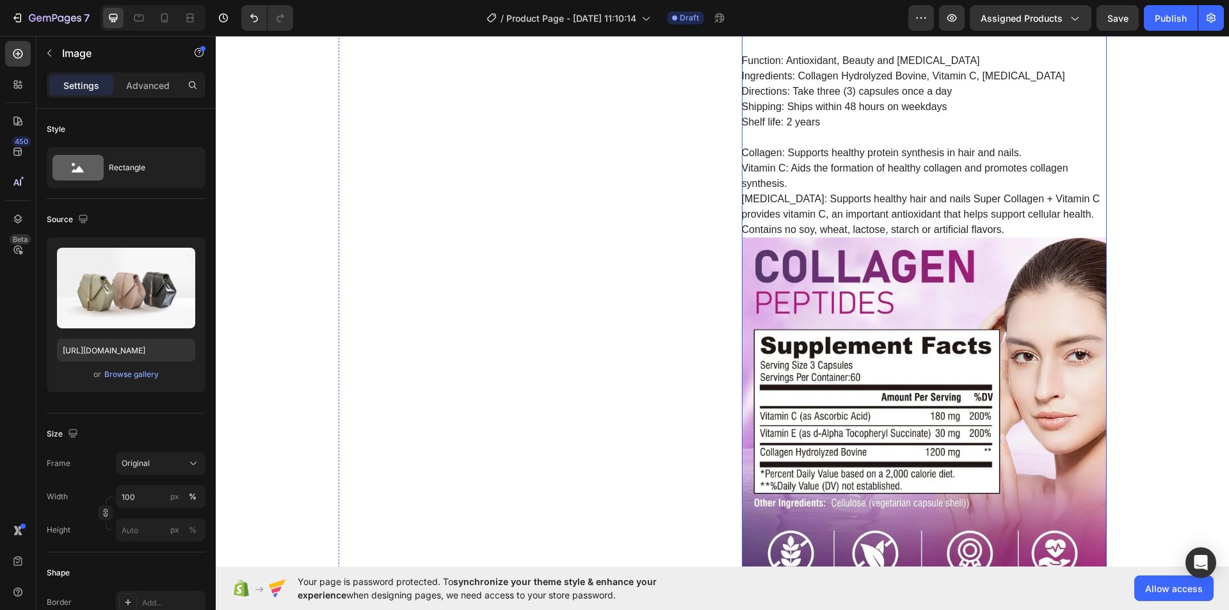
click at [897, 284] on img at bounding box center [924, 419] width 365 height 365
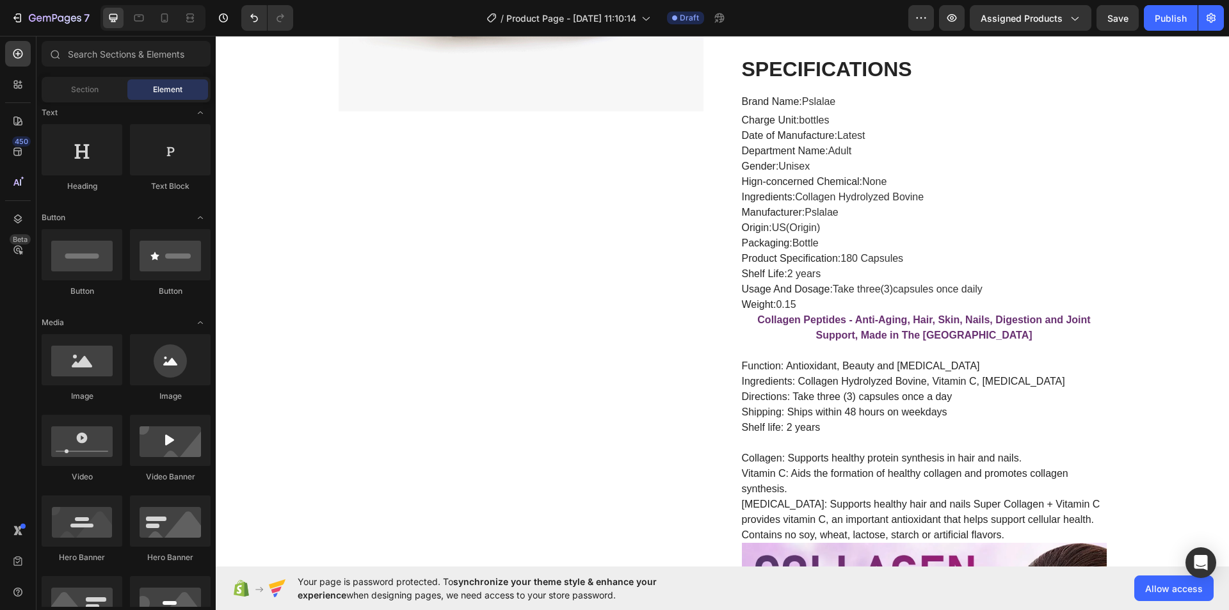
scroll to position [0, 0]
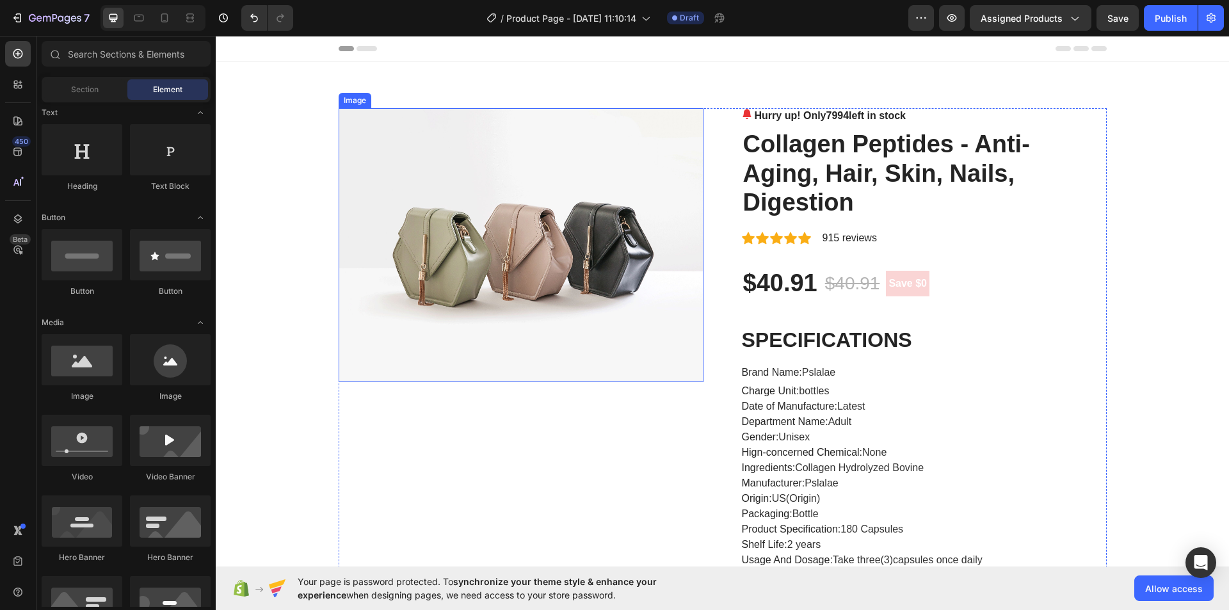
click at [501, 234] on img at bounding box center [521, 245] width 365 height 274
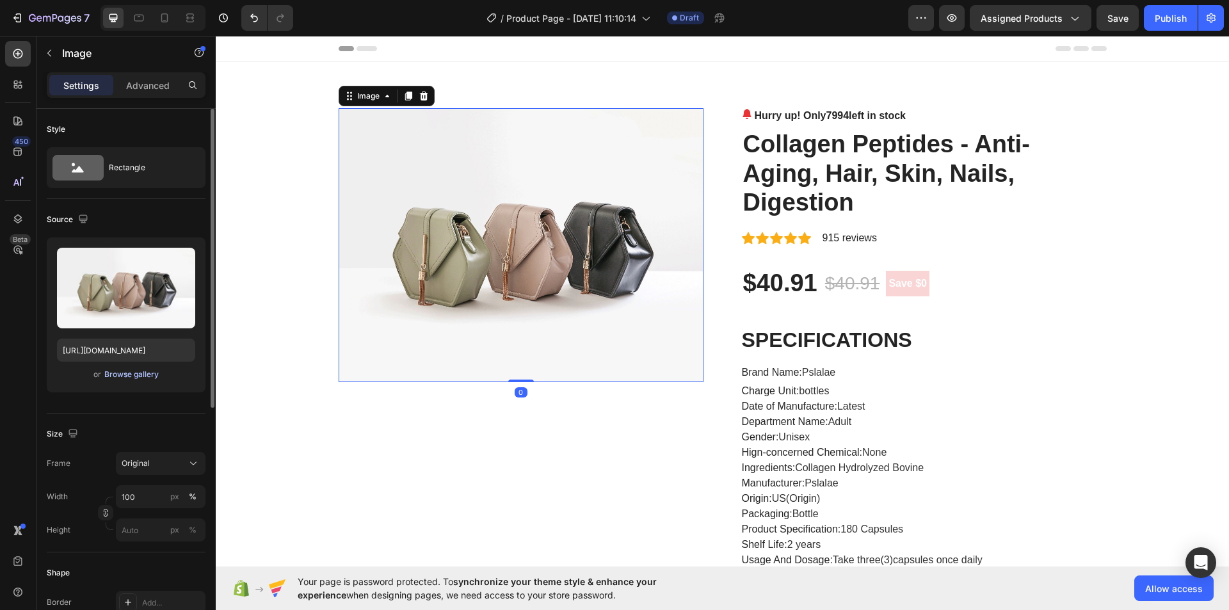
click at [135, 376] on div "Browse gallery" at bounding box center [131, 375] width 54 height 12
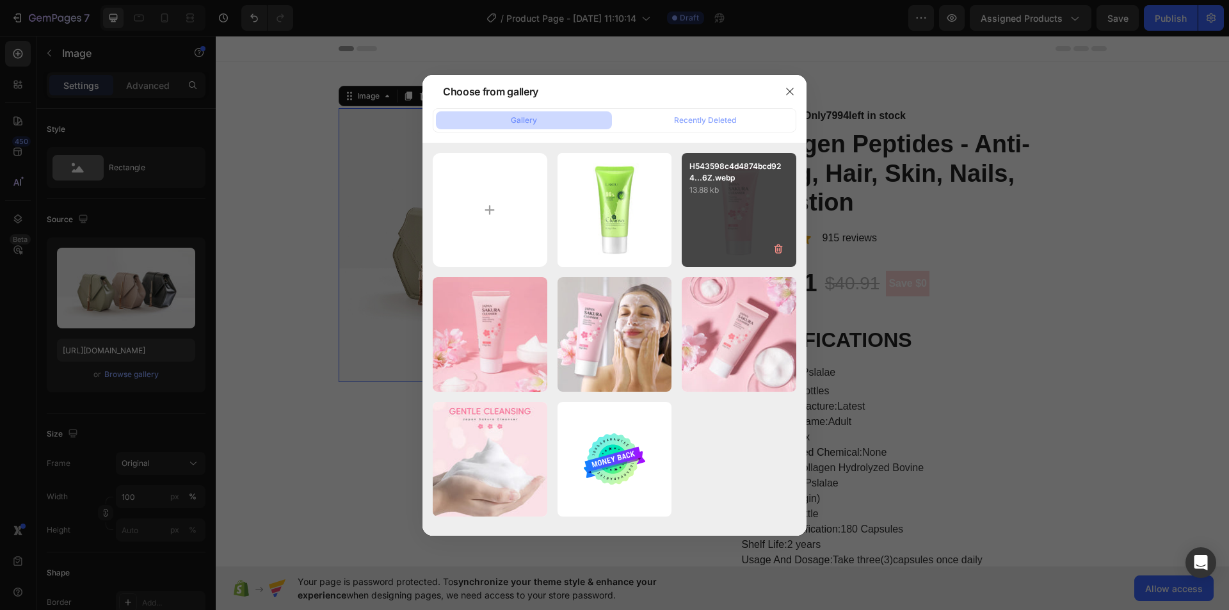
click at [736, 237] on div "H543598c4d4874bcd924...6Z.webp 13.88 kb" at bounding box center [739, 210] width 115 height 115
type input "[URL][DOMAIN_NAME]"
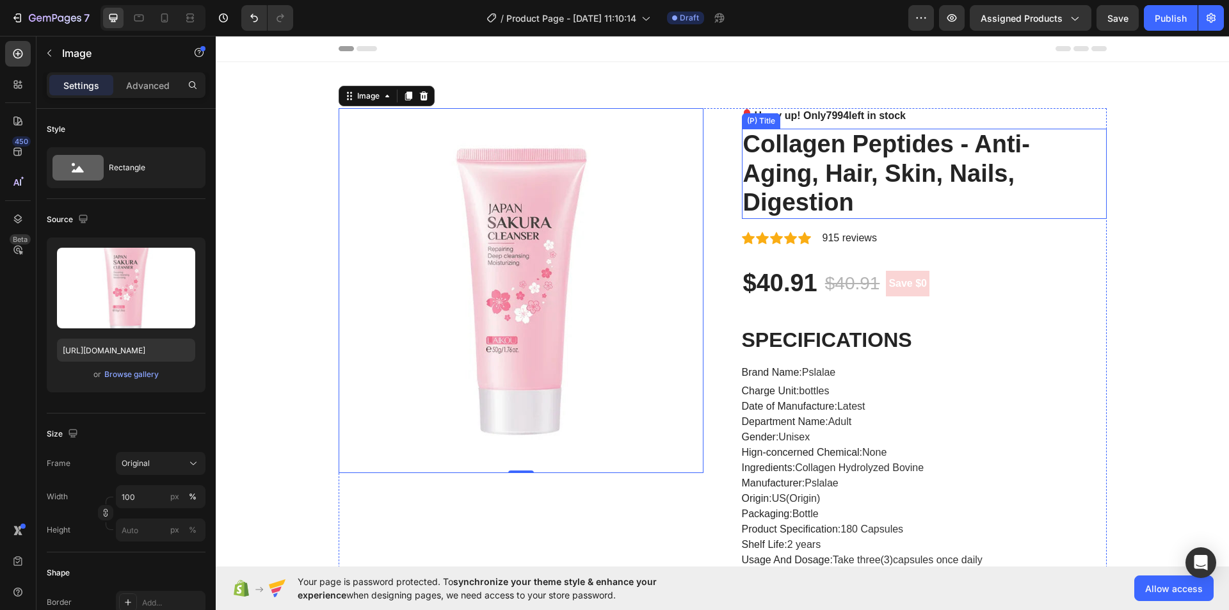
click at [855, 150] on h2 "Collagen Peptides - Anti-Aging, Hair, Skin, Nails, Digestion" at bounding box center [924, 174] width 365 height 90
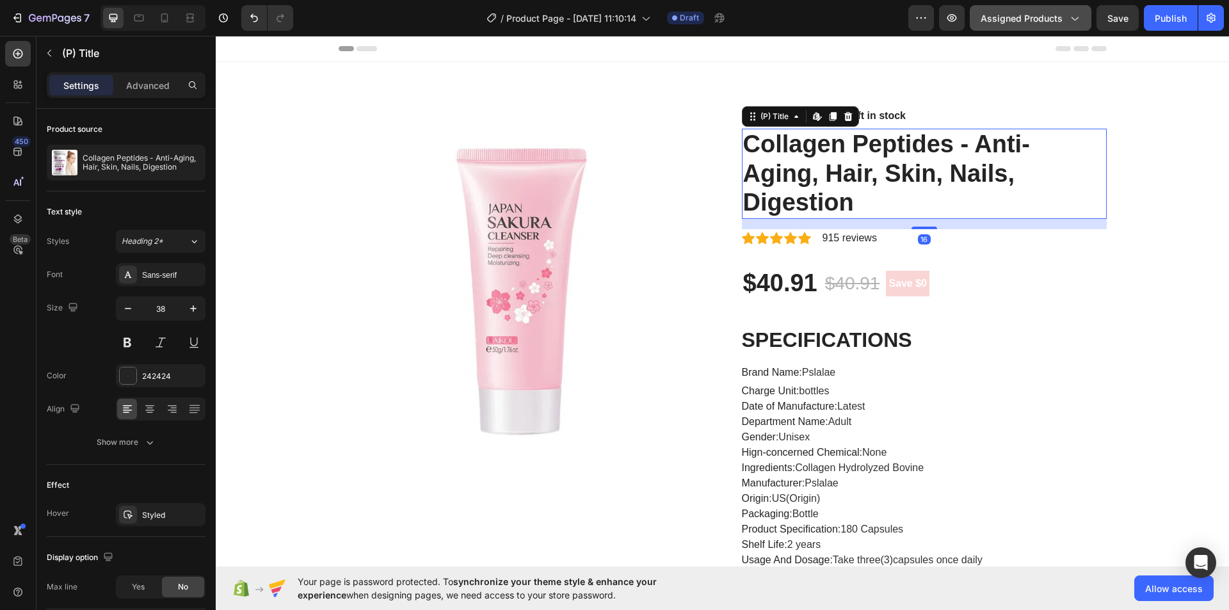
click at [1065, 17] on div "Assigned Products" at bounding box center [1031, 18] width 100 height 13
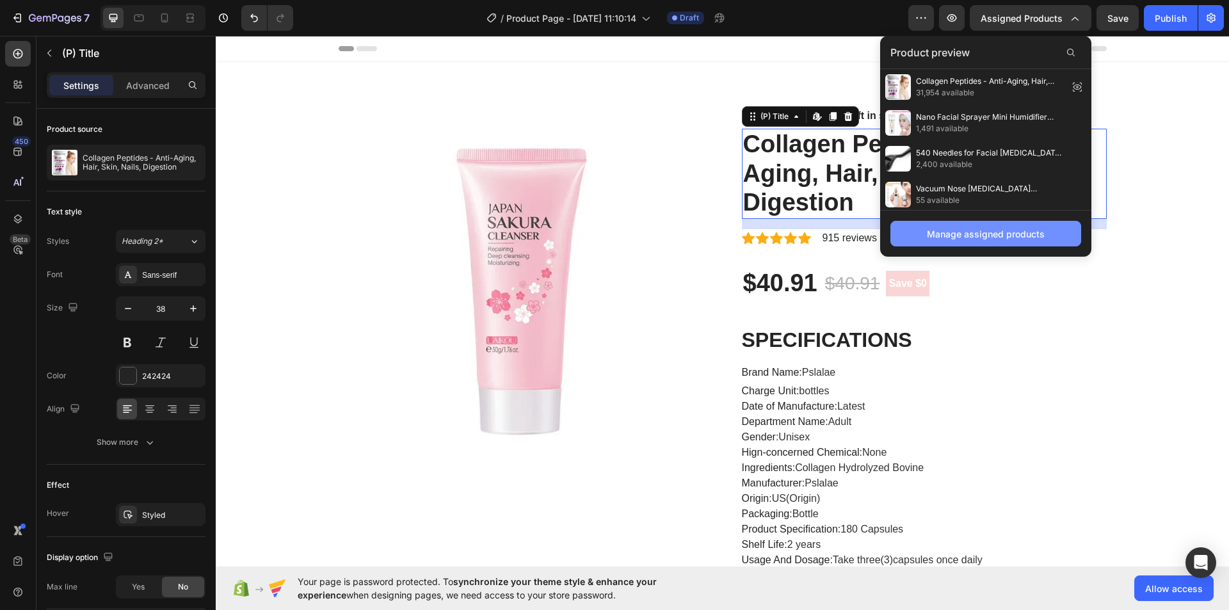
click at [994, 230] on div "Manage assigned products" at bounding box center [986, 233] width 118 height 13
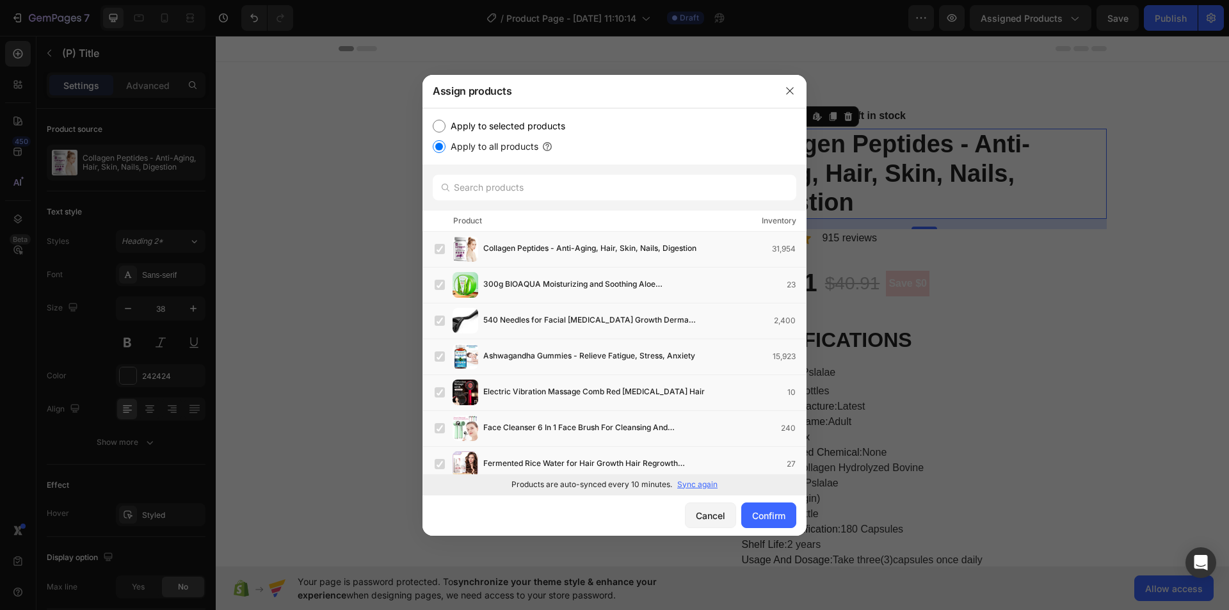
click at [526, 126] on label "Apply to selected products" at bounding box center [506, 125] width 120 height 15
click at [446, 126] on input "Apply to selected products" at bounding box center [439, 126] width 13 height 13
radio input "true"
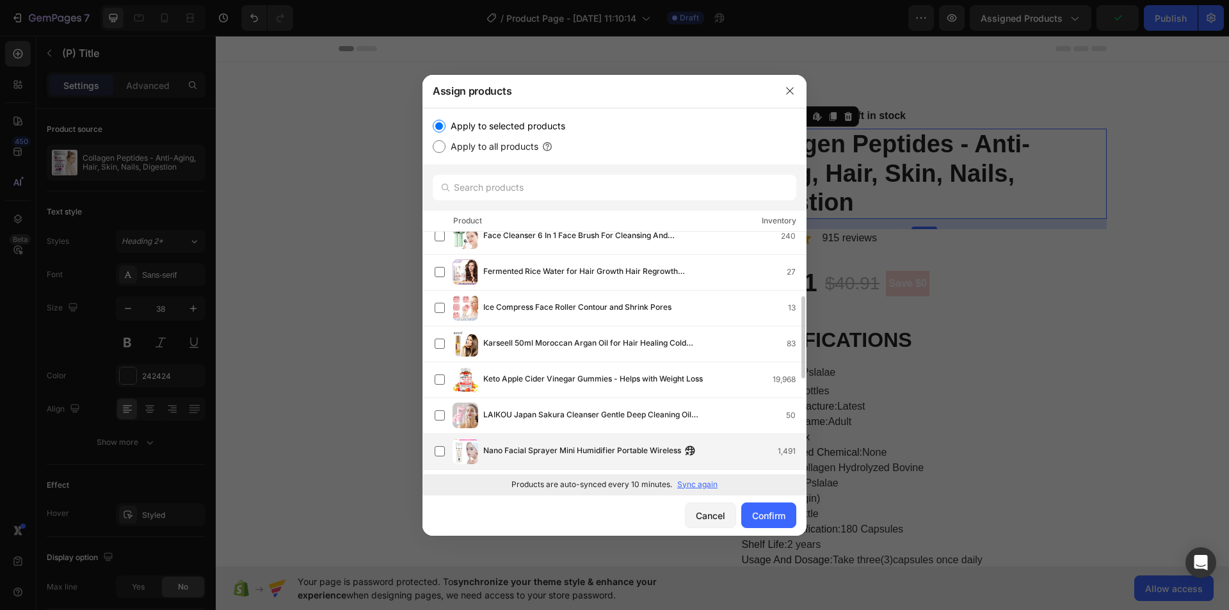
scroll to position [320, 0]
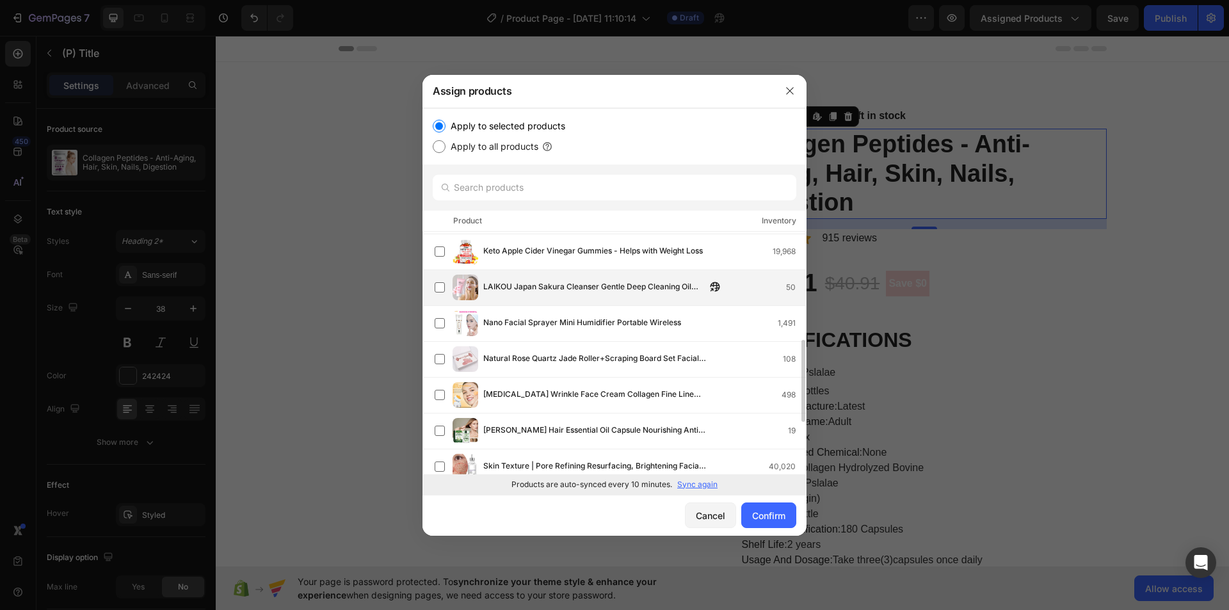
click at [499, 287] on span "LAIKOU Japan Sakura Cleanser Gentle Deep Cleaning Oil Control Moisturizing Shri…" at bounding box center [594, 287] width 223 height 14
click at [776, 515] on div "Confirm" at bounding box center [768, 515] width 33 height 13
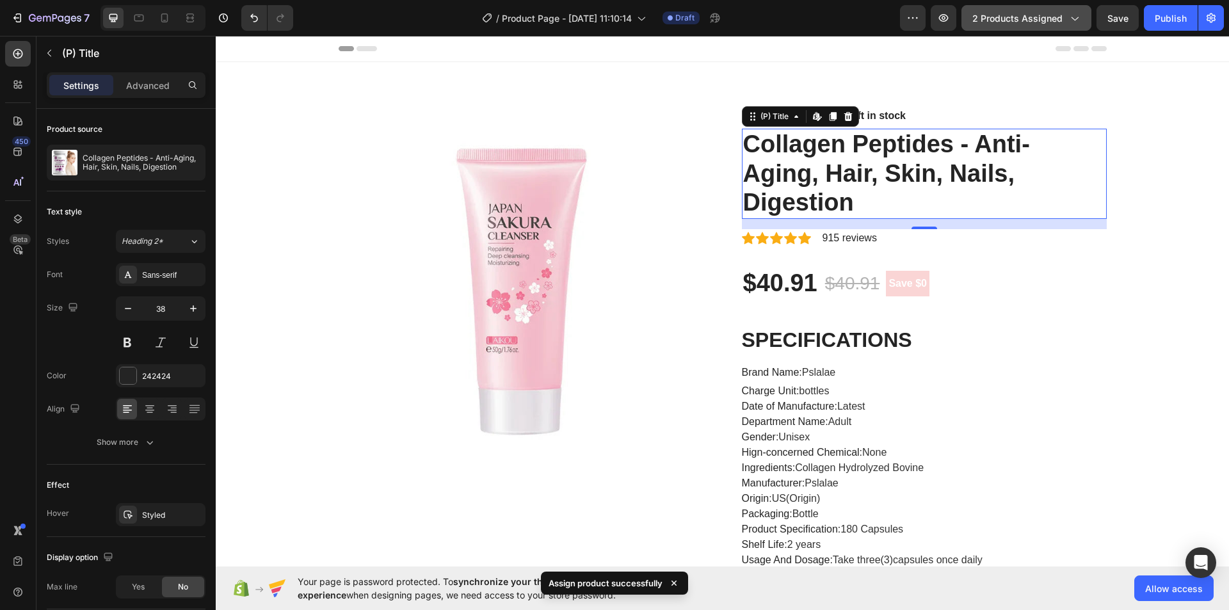
click at [1081, 12] on icon "button" at bounding box center [1074, 18] width 13 height 13
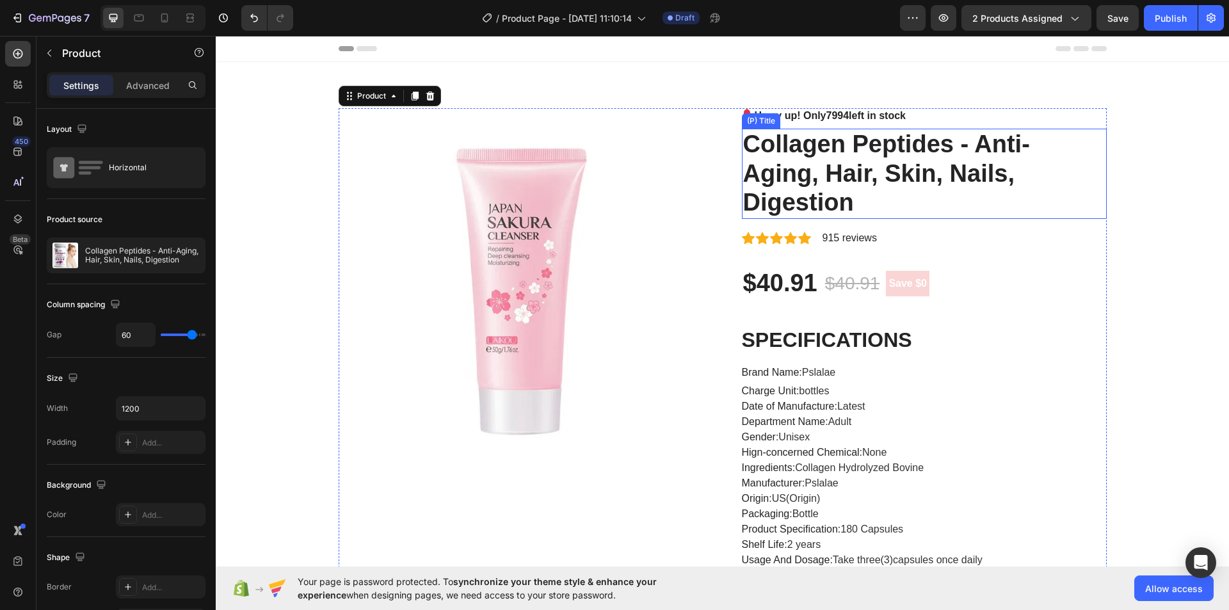
click at [775, 158] on h2 "Collagen Peptides - Anti-Aging, Hair, Skin, Nails, Digestion" at bounding box center [924, 174] width 365 height 90
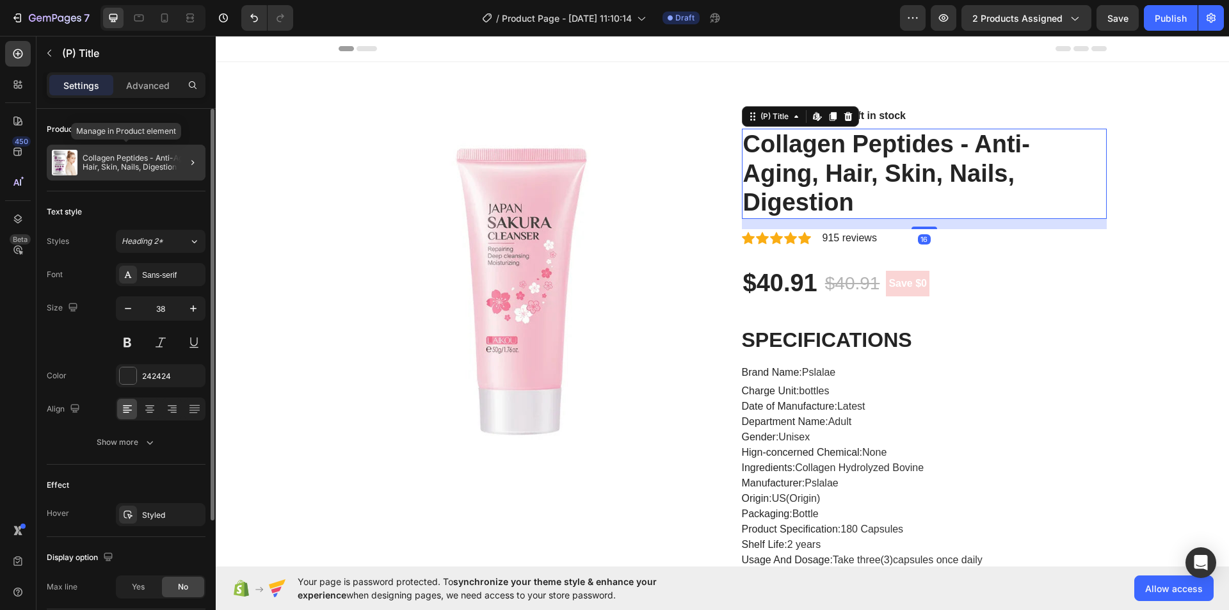
click at [123, 165] on p "Collagen Peptides - Anti-Aging, Hair, Skin, Nails, Digestion" at bounding box center [142, 163] width 118 height 18
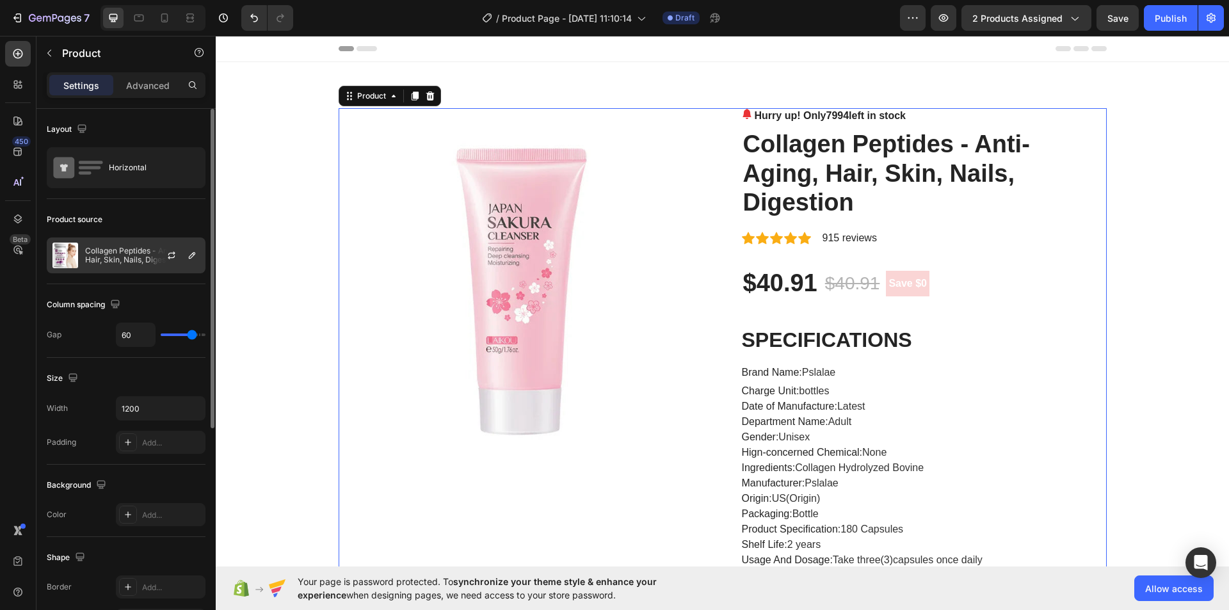
click at [131, 250] on p "Collagen Peptides - Anti-Aging, Hair, Skin, Nails, Digestion" at bounding box center [142, 255] width 115 height 18
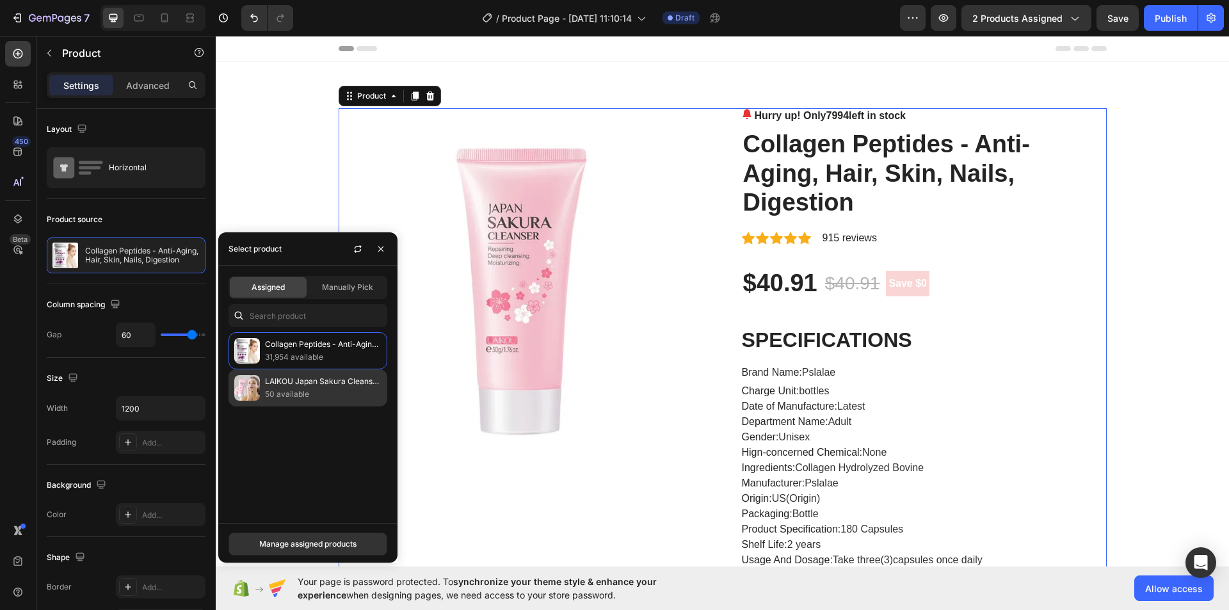
click at [279, 399] on p "50 available" at bounding box center [323, 394] width 117 height 13
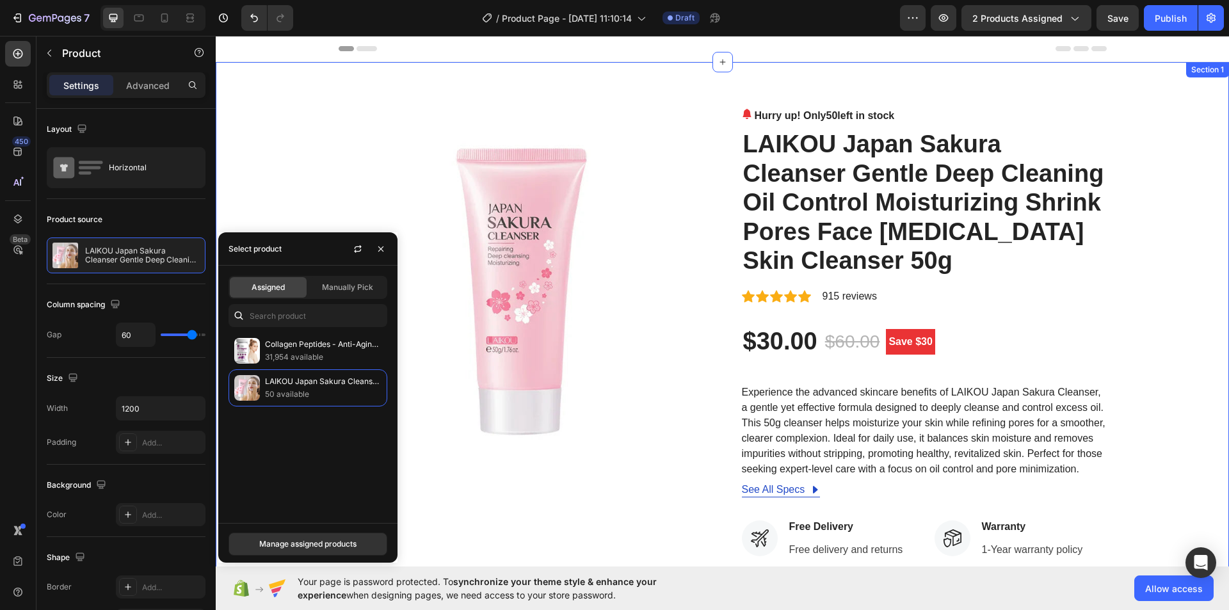
click at [1152, 134] on div "Image Hurry up! Only 50 left in stock (P) Stock Counter LAIKOU Japan Sakura Cle…" at bounding box center [722, 490] width 994 height 765
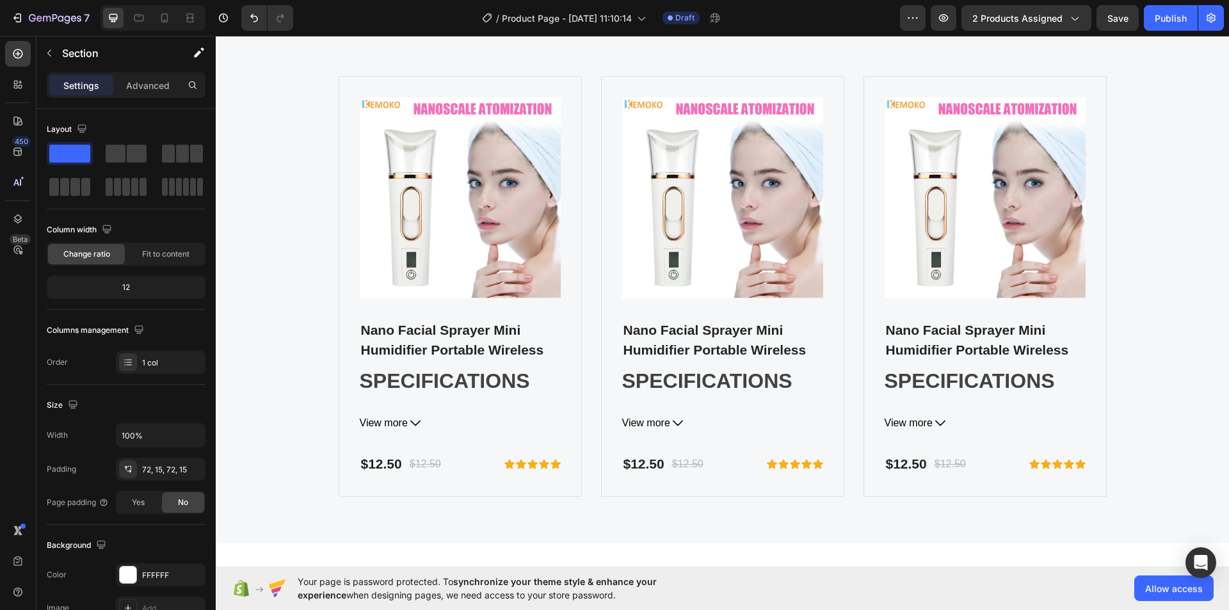
scroll to position [4653, 0]
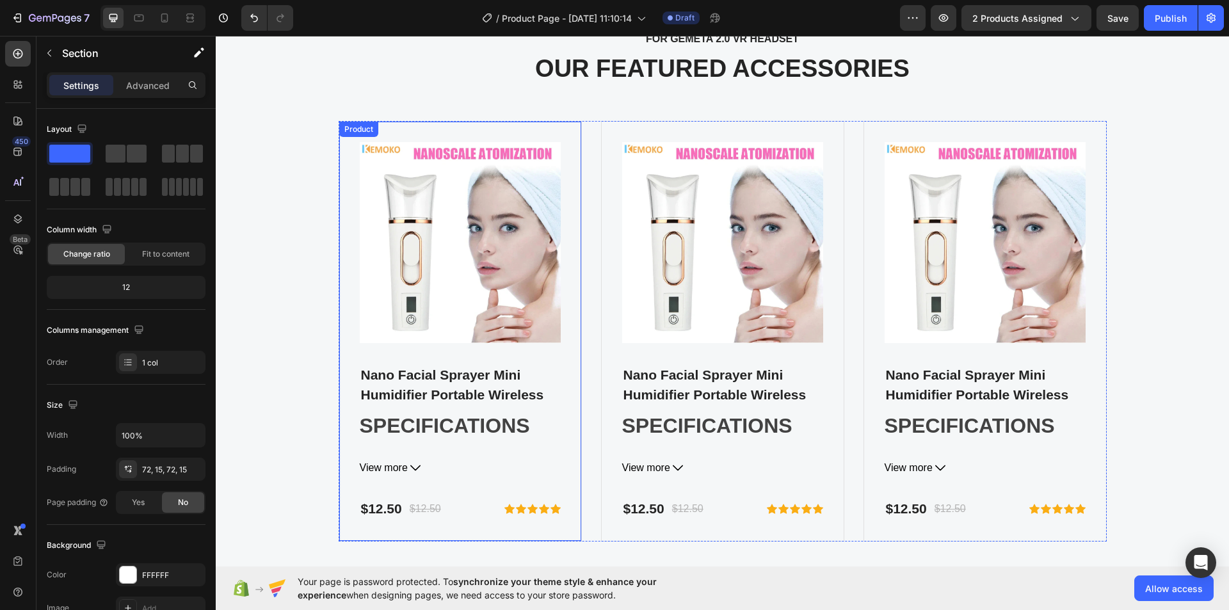
click at [422, 128] on div "Product Images Nano Facial Sprayer Mini Humidifier Portable Wireless (P) Title …" at bounding box center [460, 331] width 243 height 421
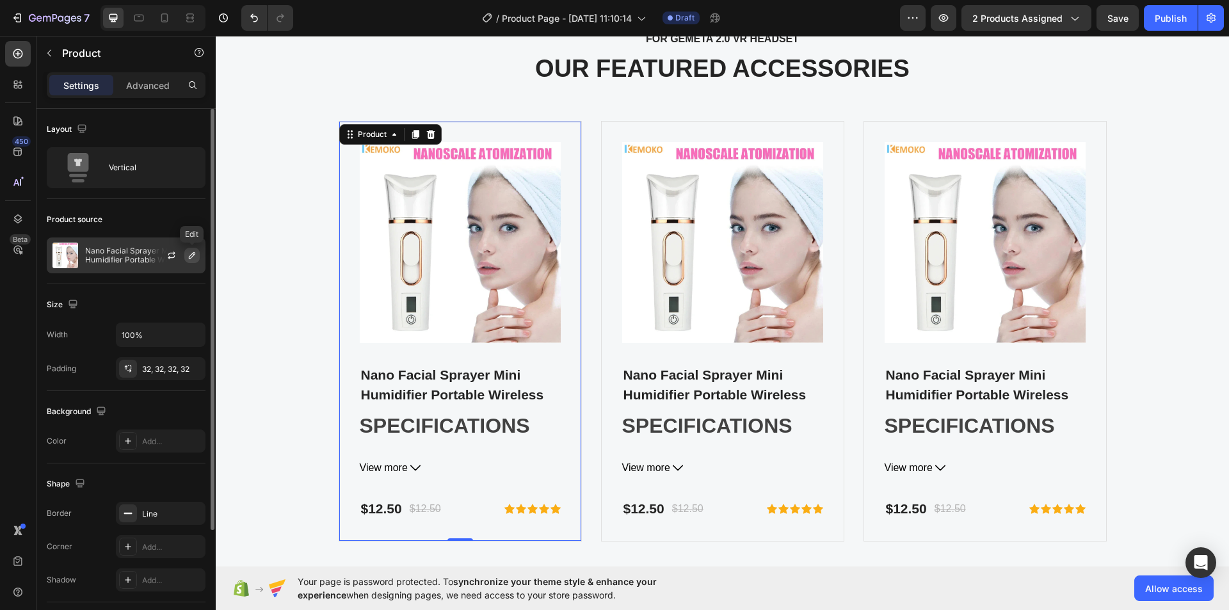
click at [187, 253] on icon "button" at bounding box center [192, 255] width 10 height 10
click at [339, 166] on div "Product Images Nano Facial Sprayer Mini Humidifier Portable Wireless (P) Title …" at bounding box center [460, 331] width 243 height 421
click at [153, 250] on div at bounding box center [177, 255] width 56 height 35
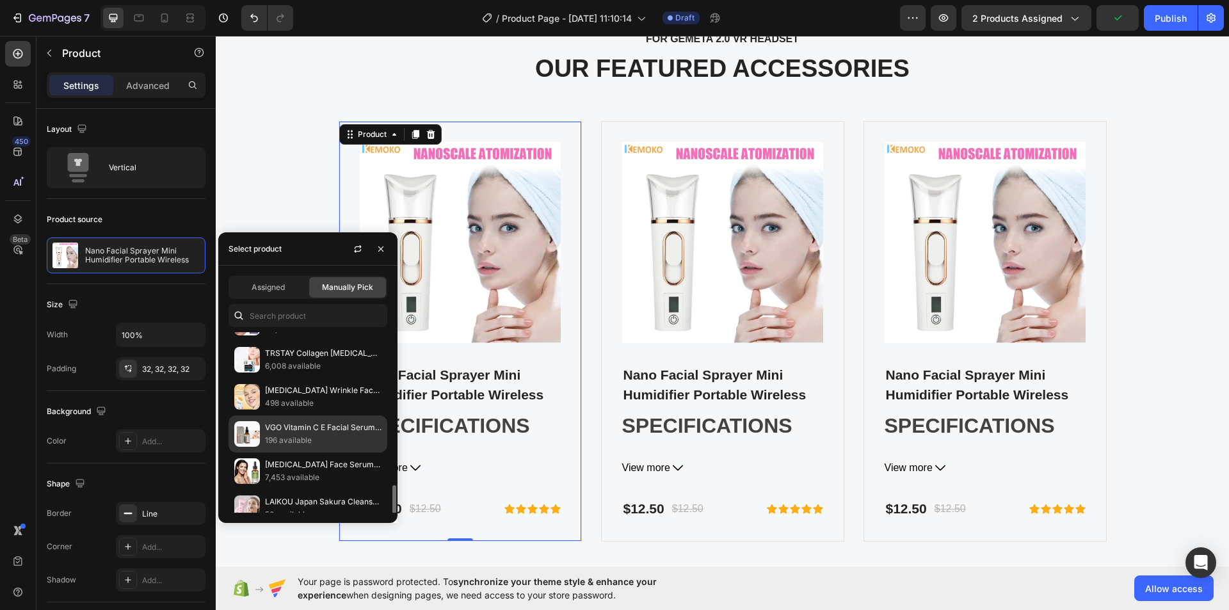
scroll to position [599, 0]
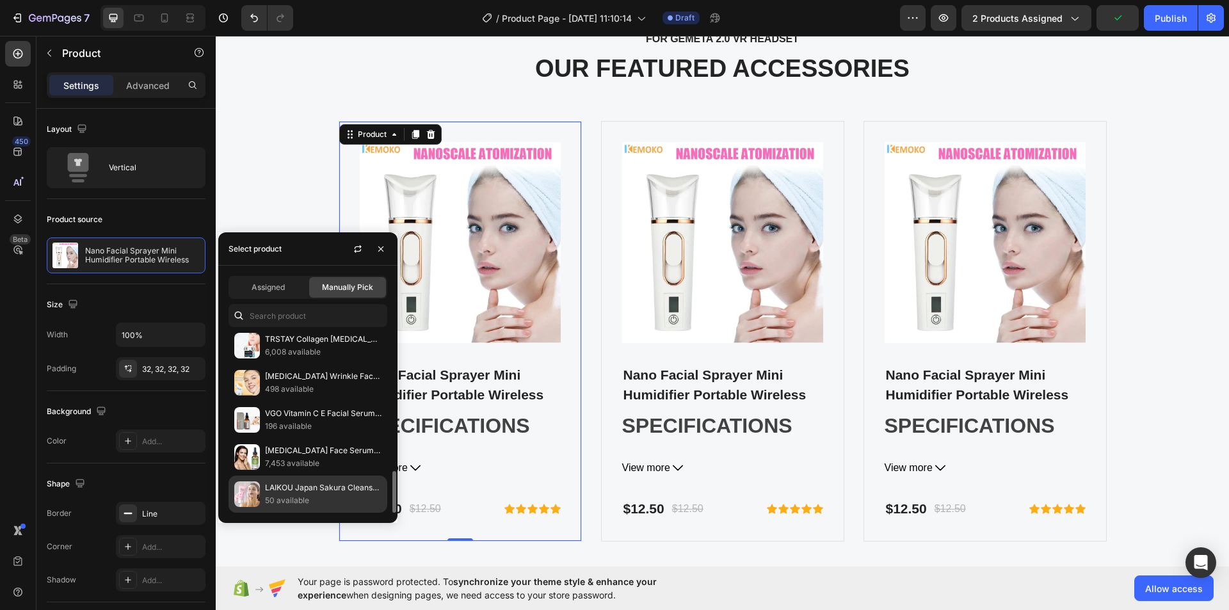
click at [302, 494] on p "50 available" at bounding box center [323, 500] width 117 height 13
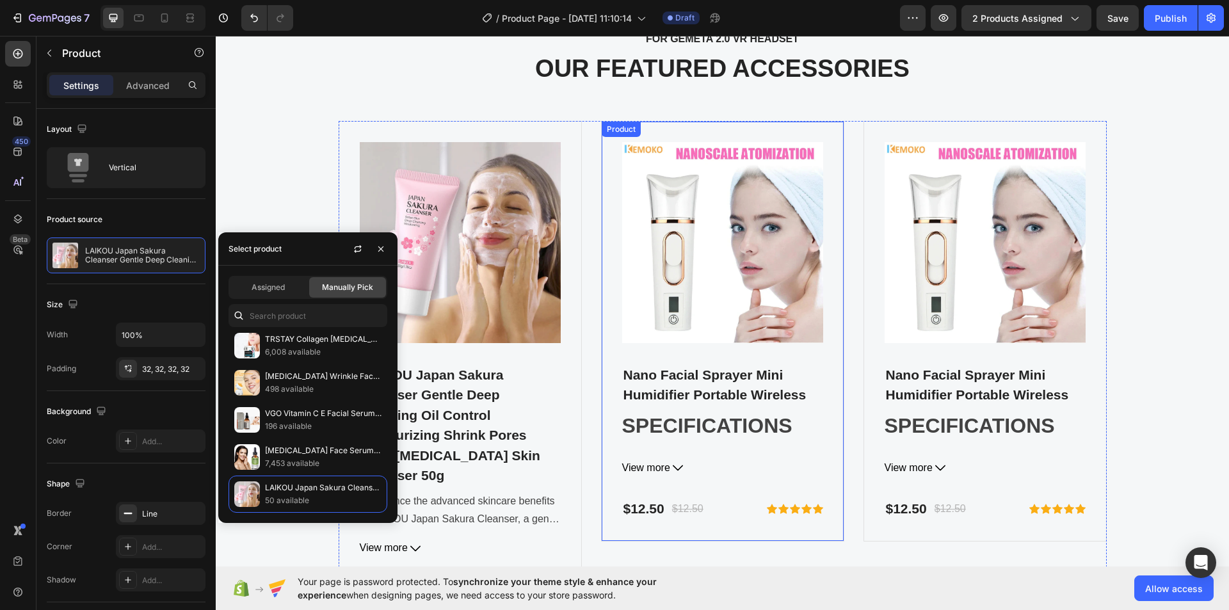
click at [613, 170] on div "Product Images Nano Facial Sprayer Mini Humidifier Portable Wireless (P) Title …" at bounding box center [722, 331] width 243 height 421
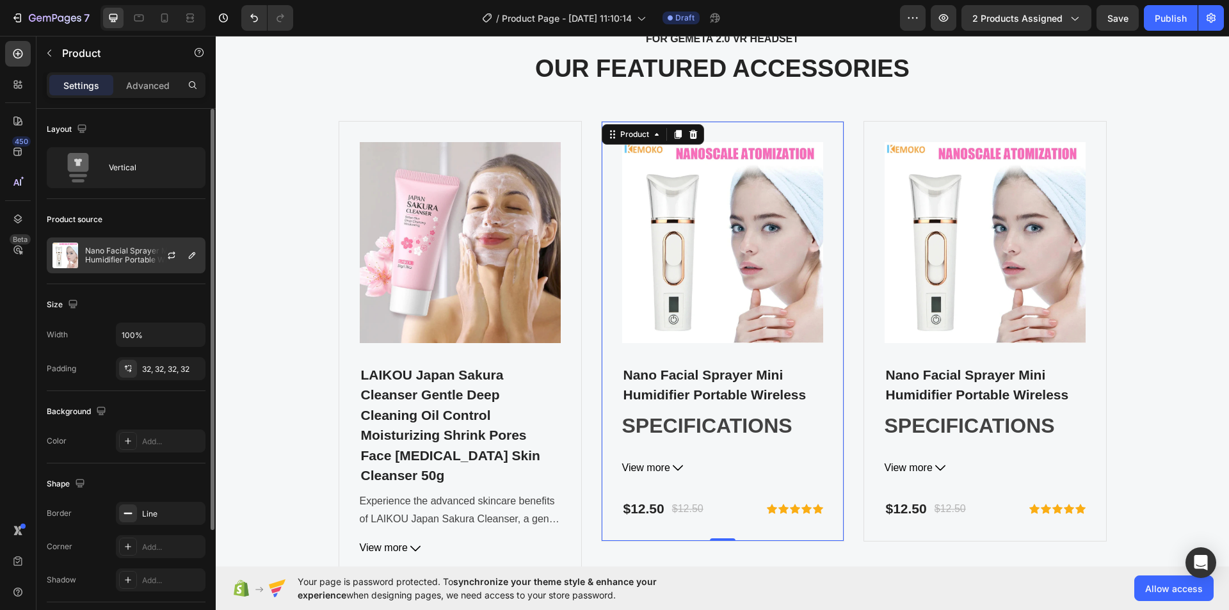
click at [134, 244] on div "Nano Facial Sprayer Mini Humidifier Portable Wireless" at bounding box center [126, 255] width 159 height 36
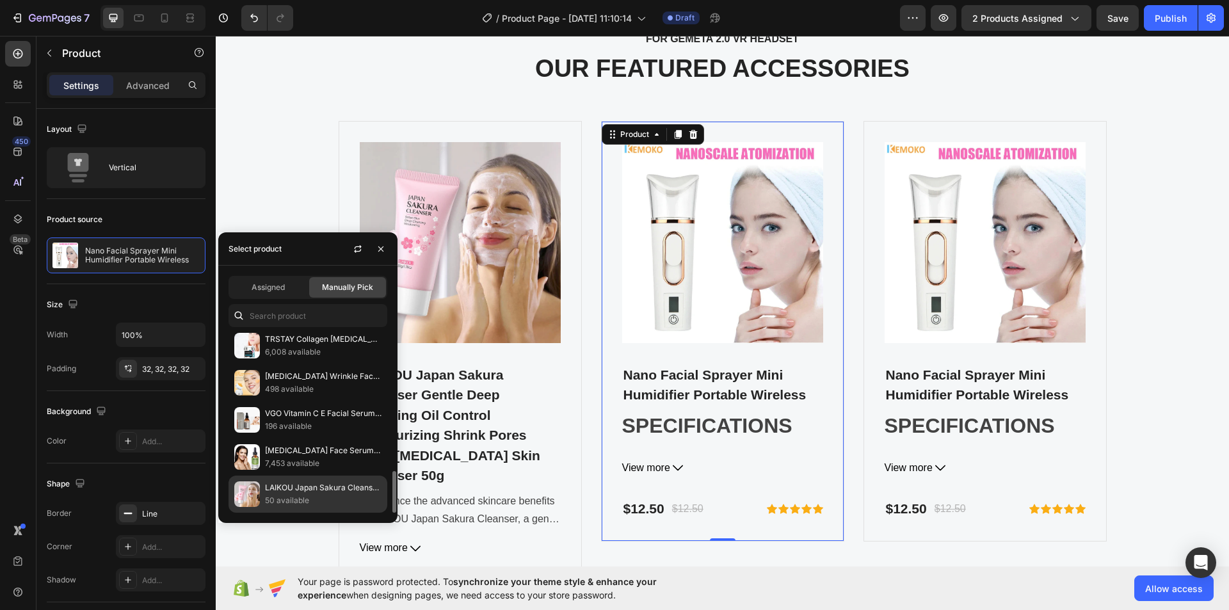
click at [289, 495] on p "50 available" at bounding box center [323, 500] width 117 height 13
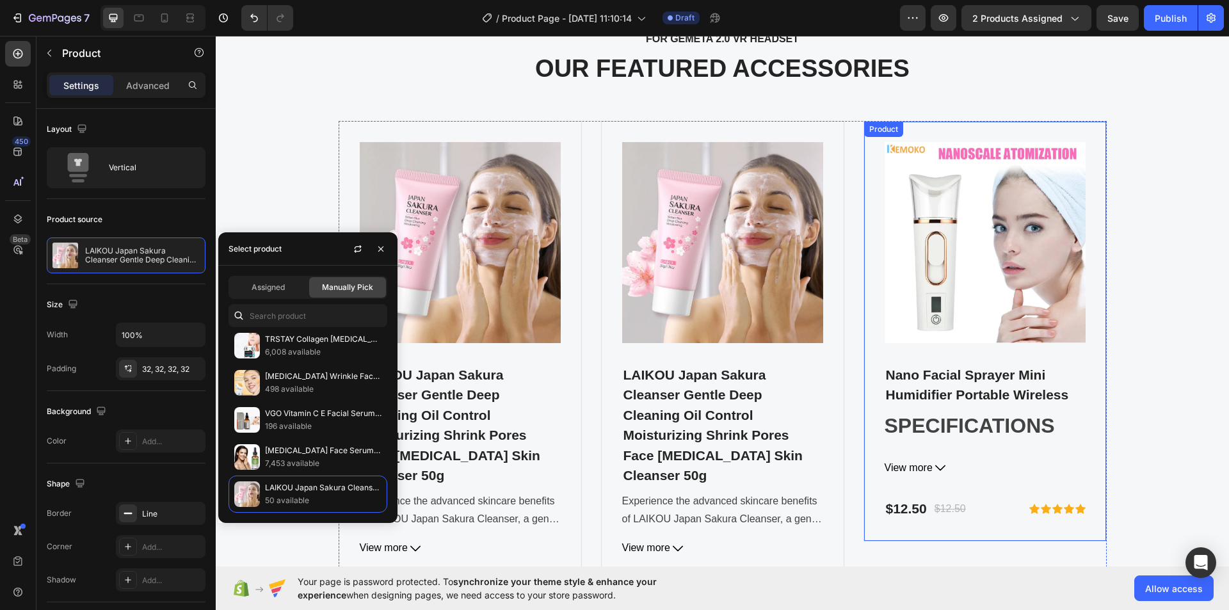
click at [873, 133] on div "Product" at bounding box center [884, 130] width 34 height 12
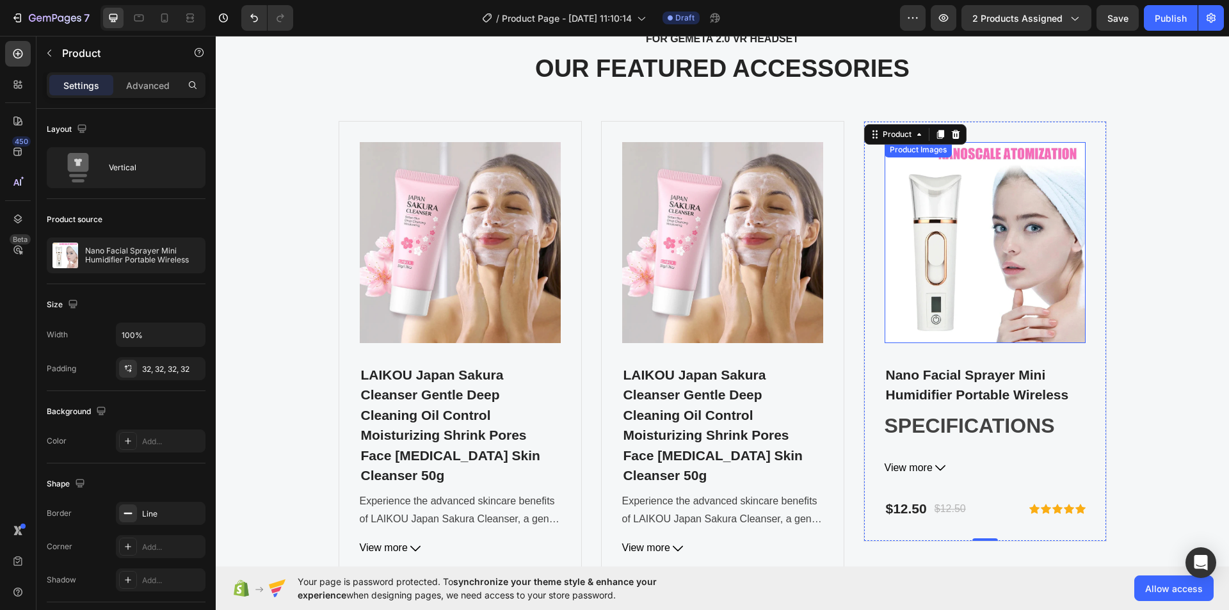
click at [892, 182] on img at bounding box center [985, 242] width 201 height 201
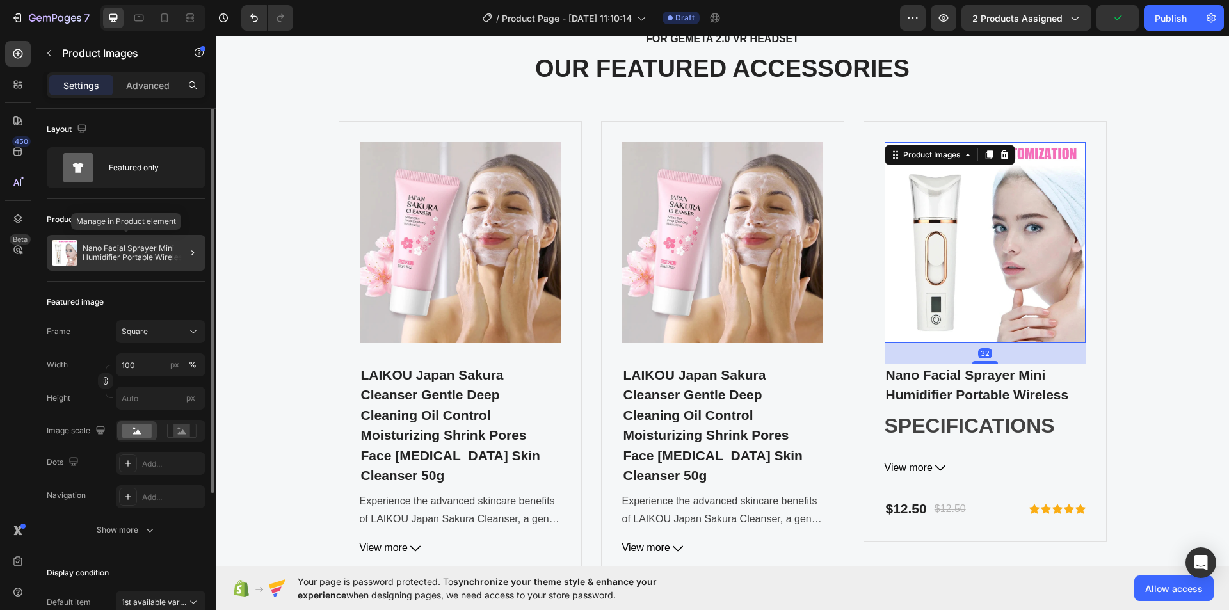
click at [129, 254] on p "Nano Facial Sprayer Mini Humidifier Portable Wireless" at bounding box center [142, 253] width 118 height 18
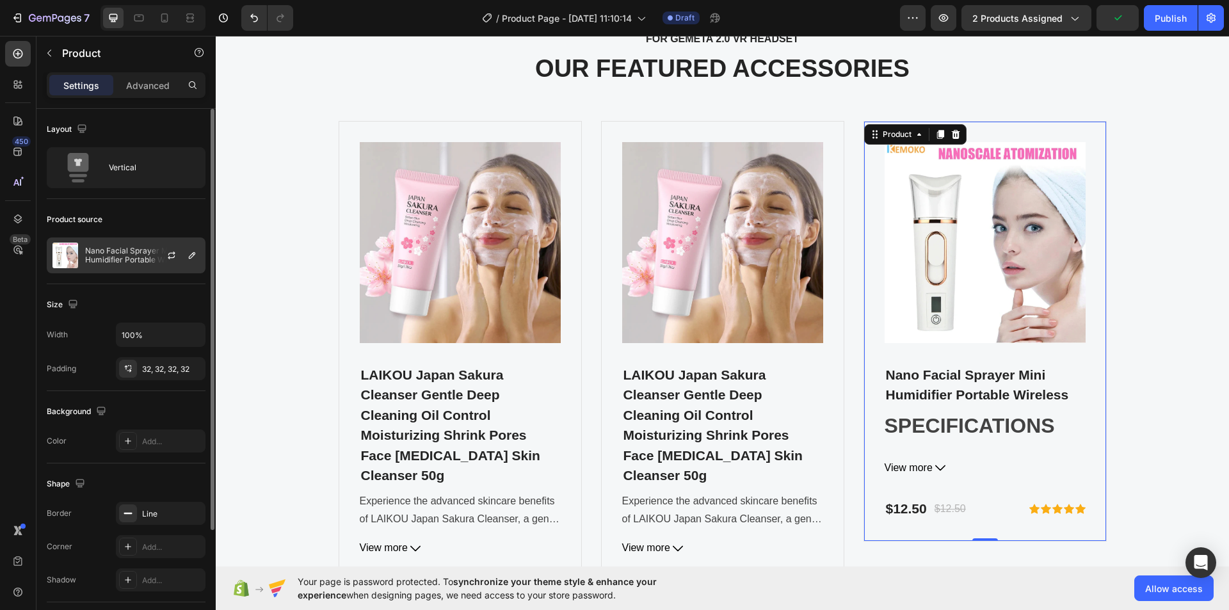
click at [122, 266] on div "Nano Facial Sprayer Mini Humidifier Portable Wireless" at bounding box center [126, 255] width 159 height 36
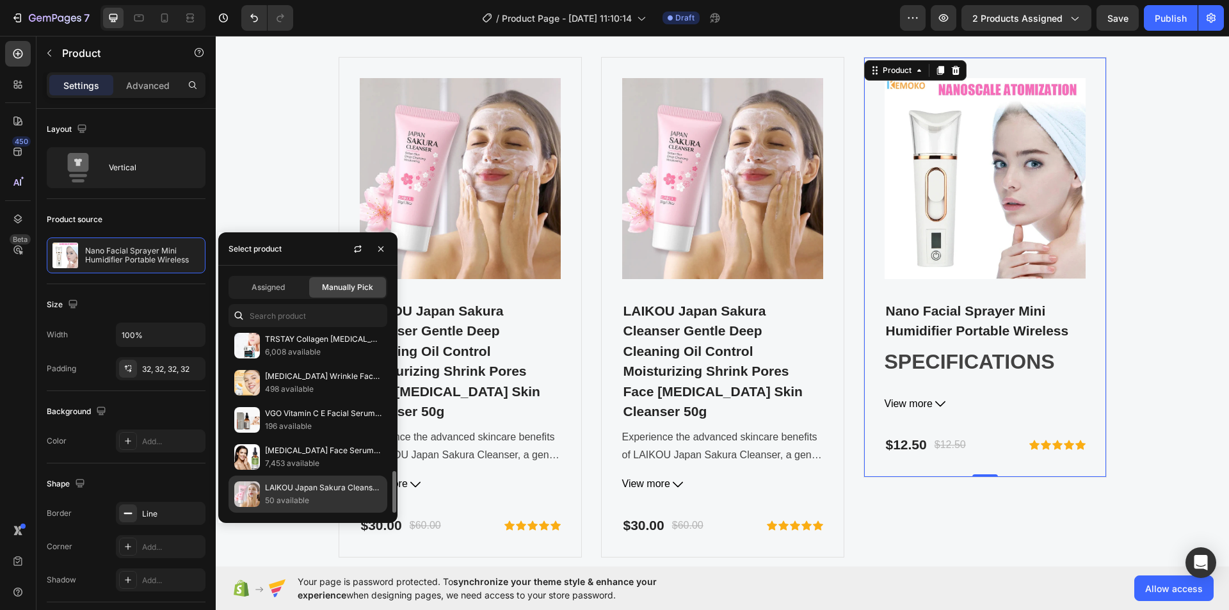
click at [321, 499] on p "50 available" at bounding box center [323, 500] width 117 height 13
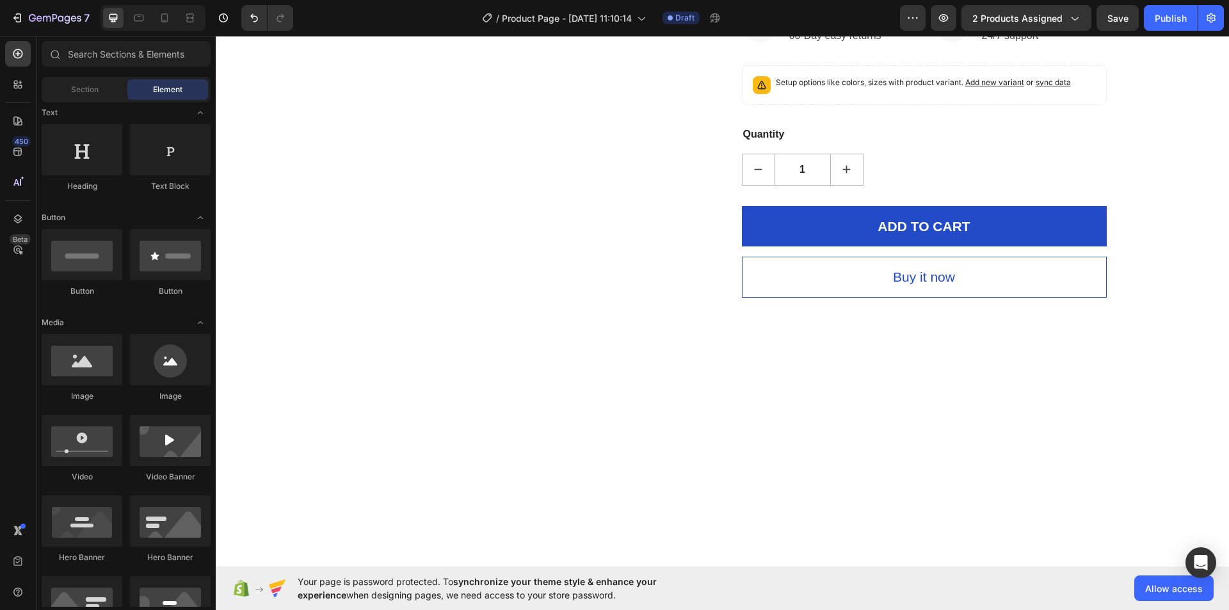
scroll to position [0, 0]
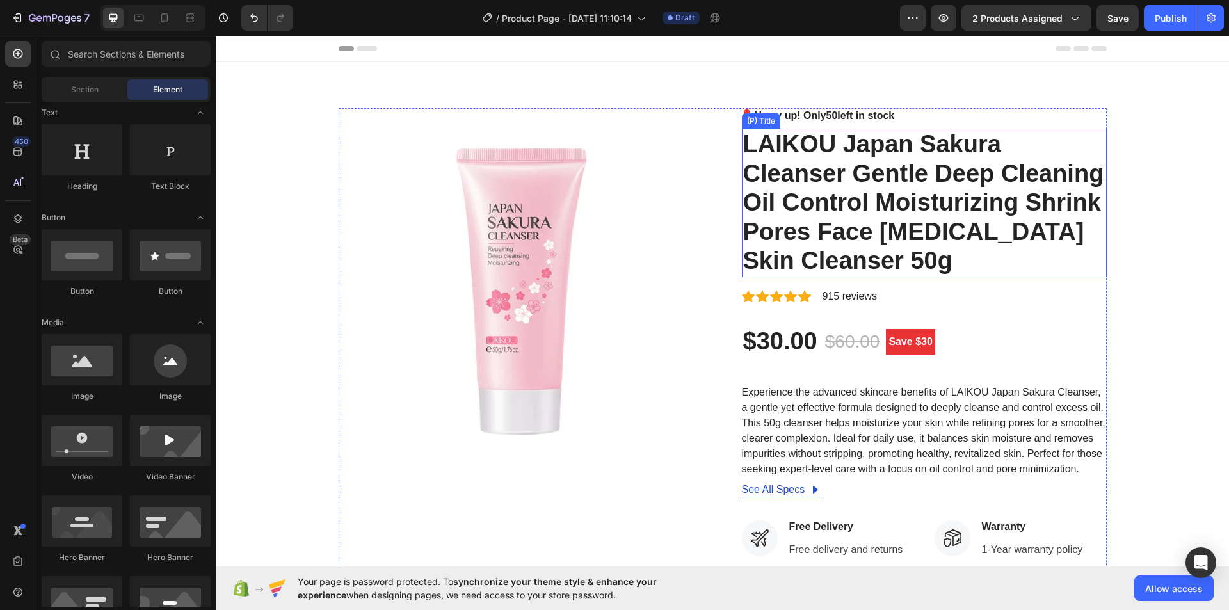
click at [938, 199] on h2 "LAIKOU Japan Sakura Cleanser Gentle Deep Cleaning Oil Control Moisturizing Shri…" at bounding box center [924, 203] width 365 height 149
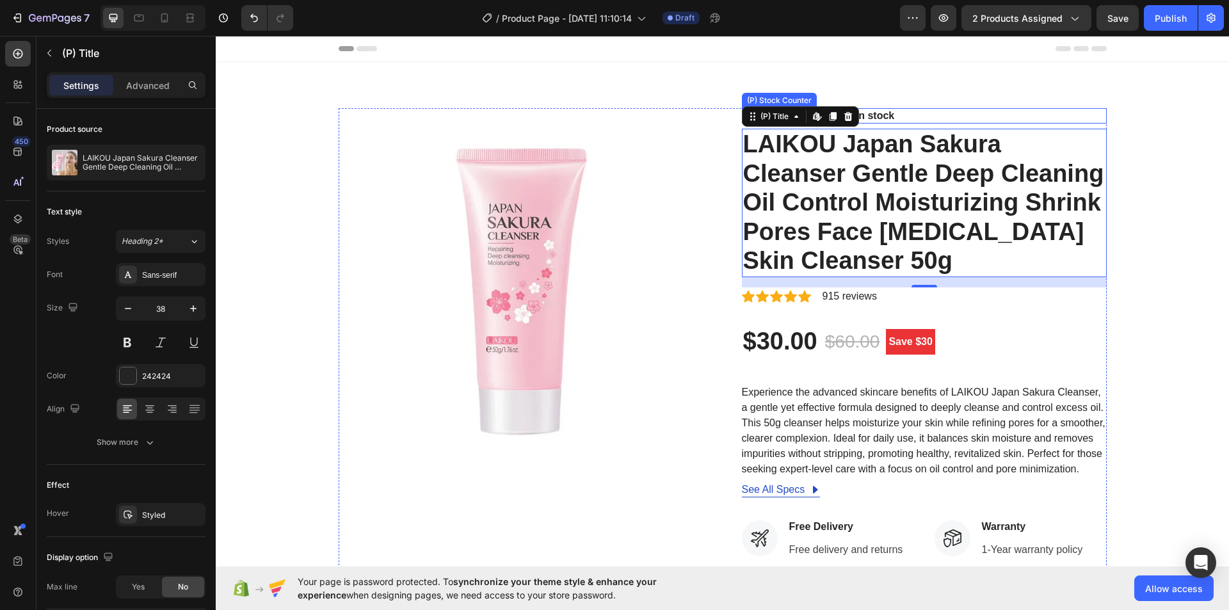
click at [952, 113] on div "Hurry up! Only 50 left in stock" at bounding box center [924, 115] width 365 height 15
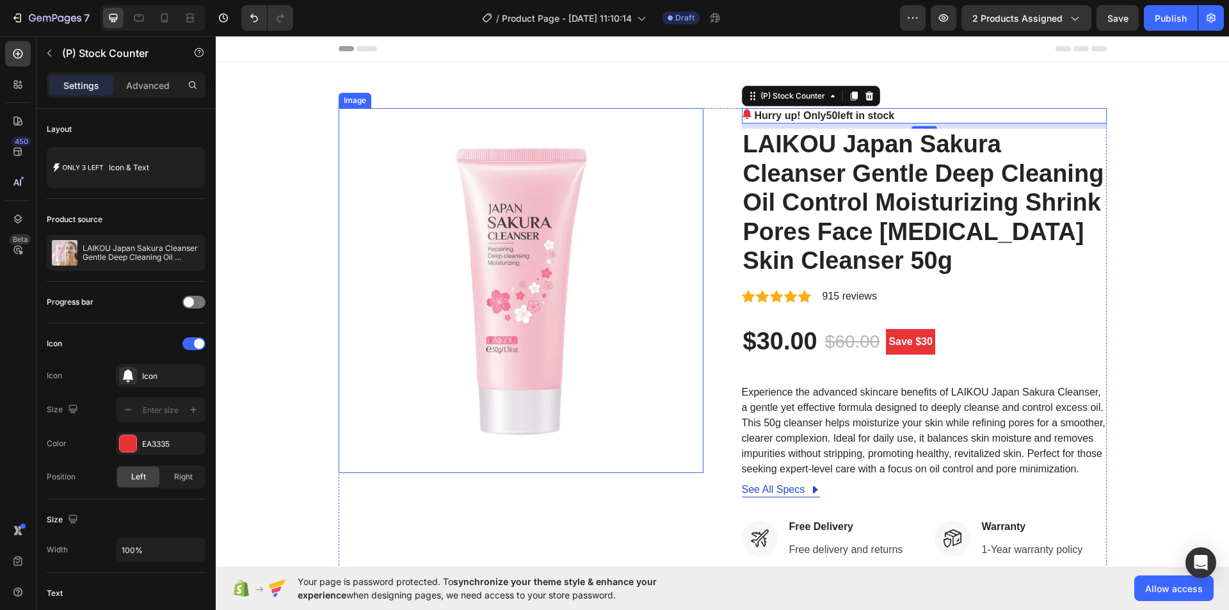
click at [506, 136] on img at bounding box center [521, 290] width 365 height 365
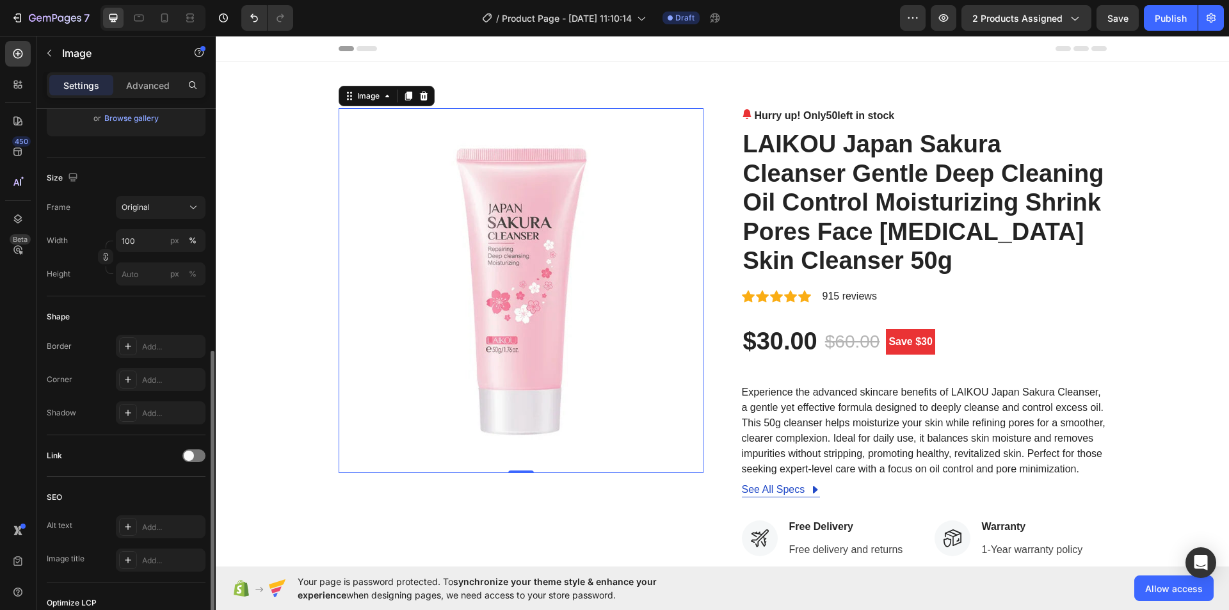
scroll to position [429, 0]
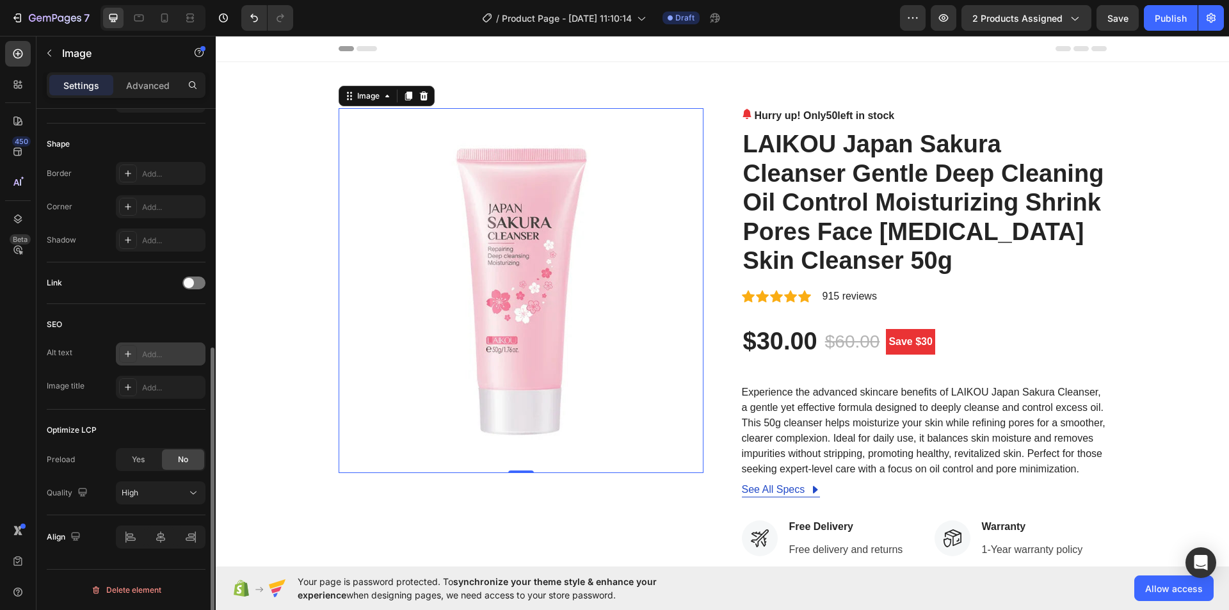
click at [148, 353] on div "Add..." at bounding box center [172, 355] width 60 height 12
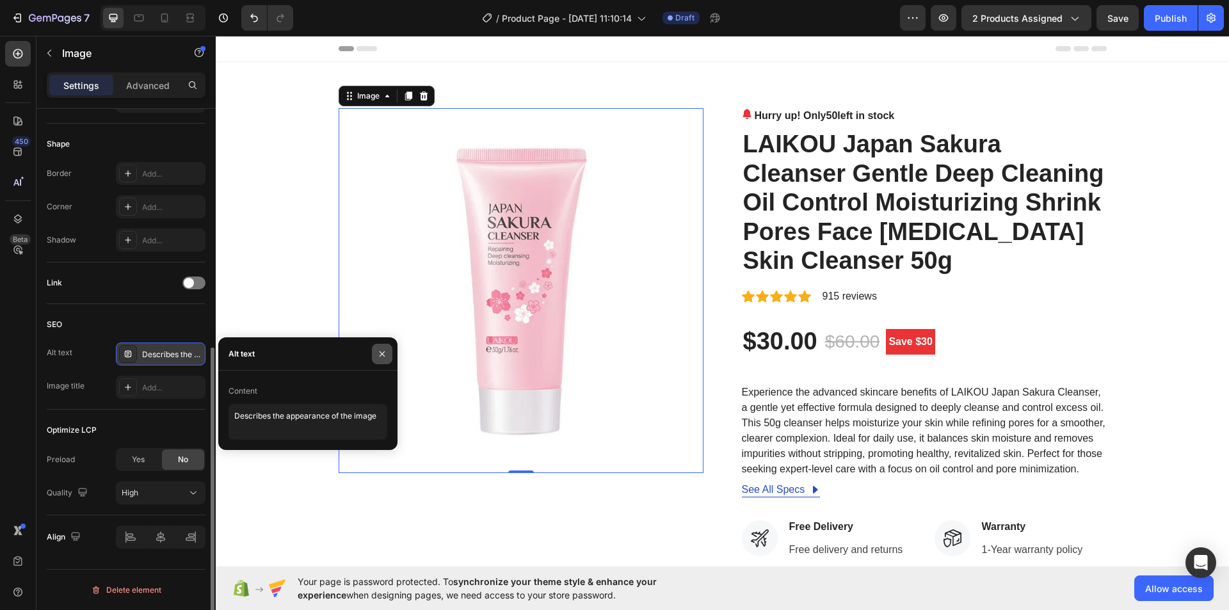
click at [378, 353] on icon "button" at bounding box center [382, 354] width 10 height 10
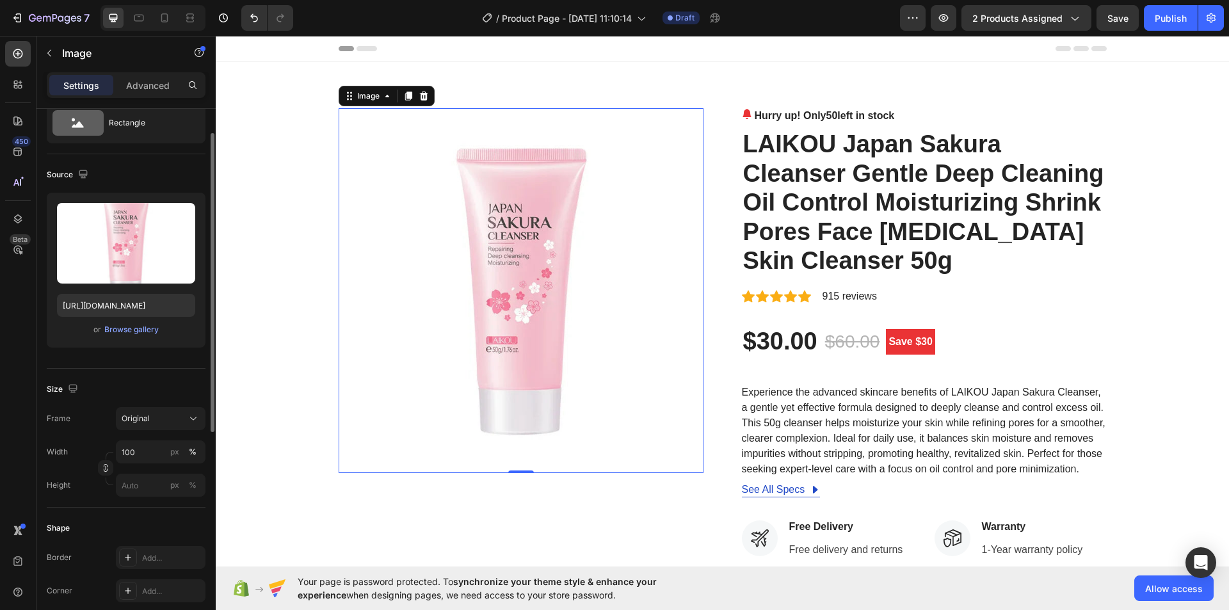
scroll to position [0, 0]
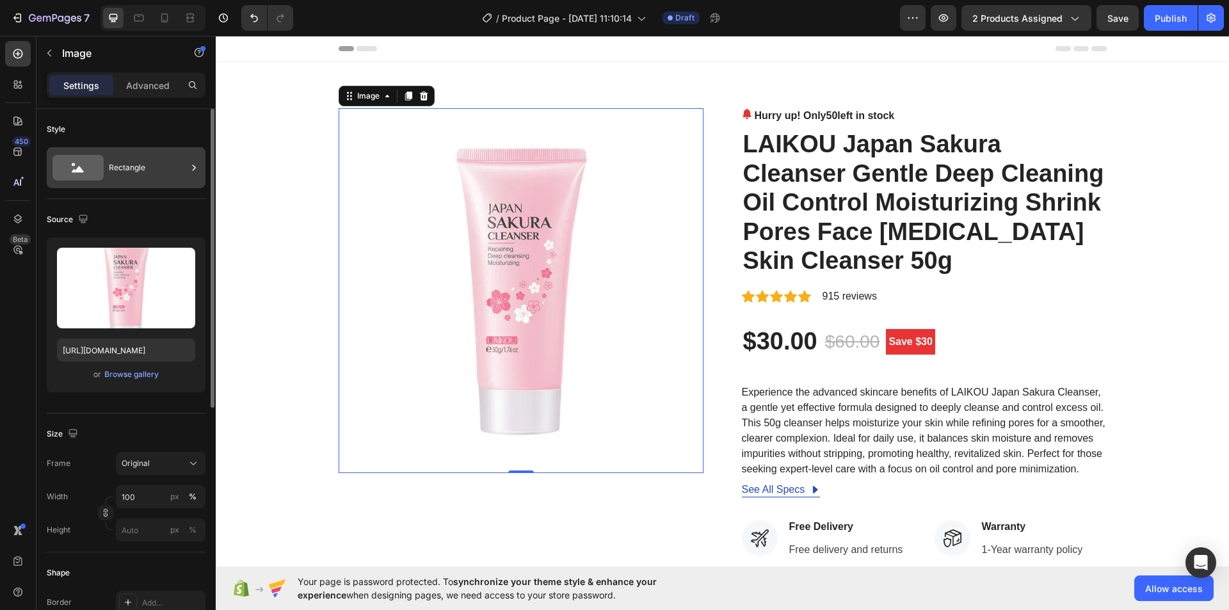
click at [131, 165] on div "Rectangle" at bounding box center [148, 167] width 78 height 29
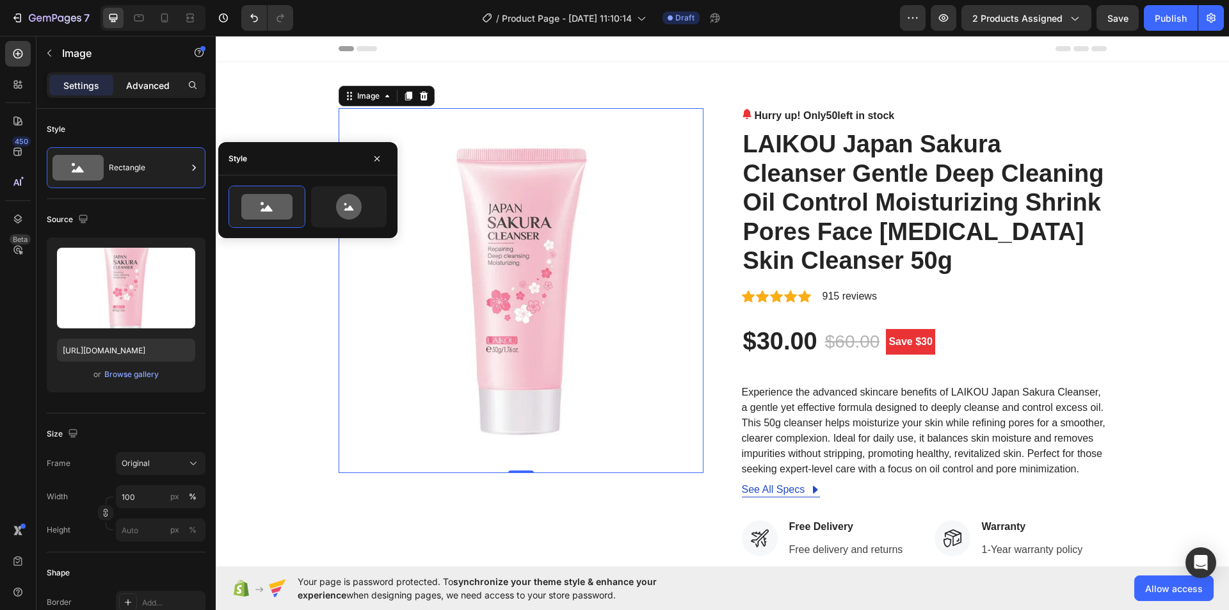
click at [134, 77] on div "Advanced" at bounding box center [148, 85] width 64 height 20
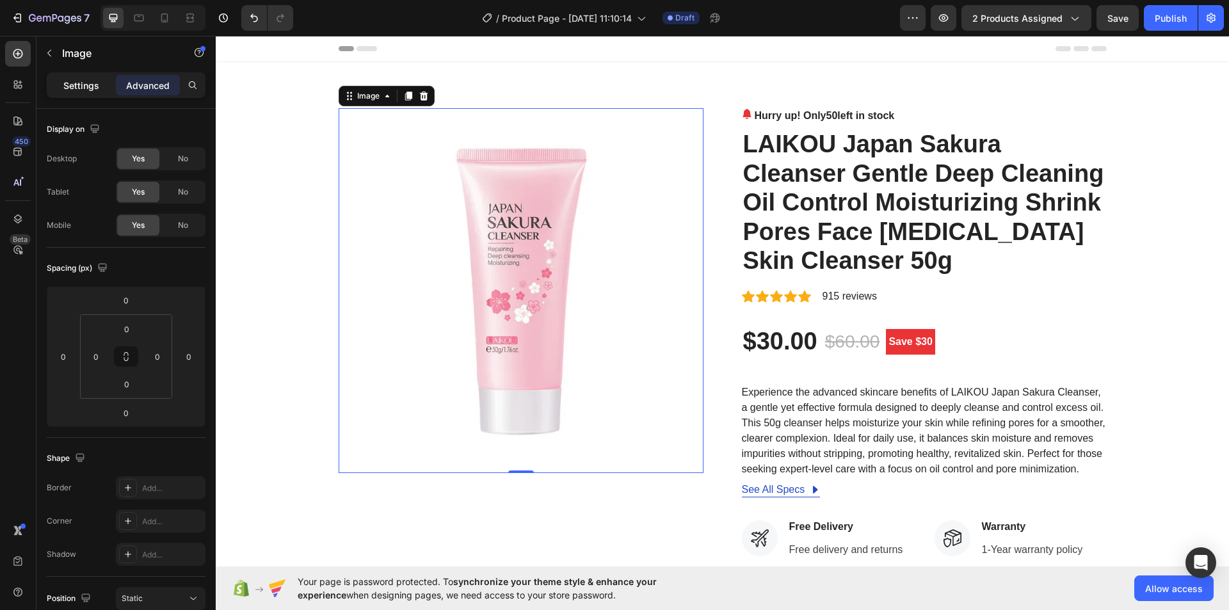
click at [77, 84] on p "Settings" at bounding box center [81, 85] width 36 height 13
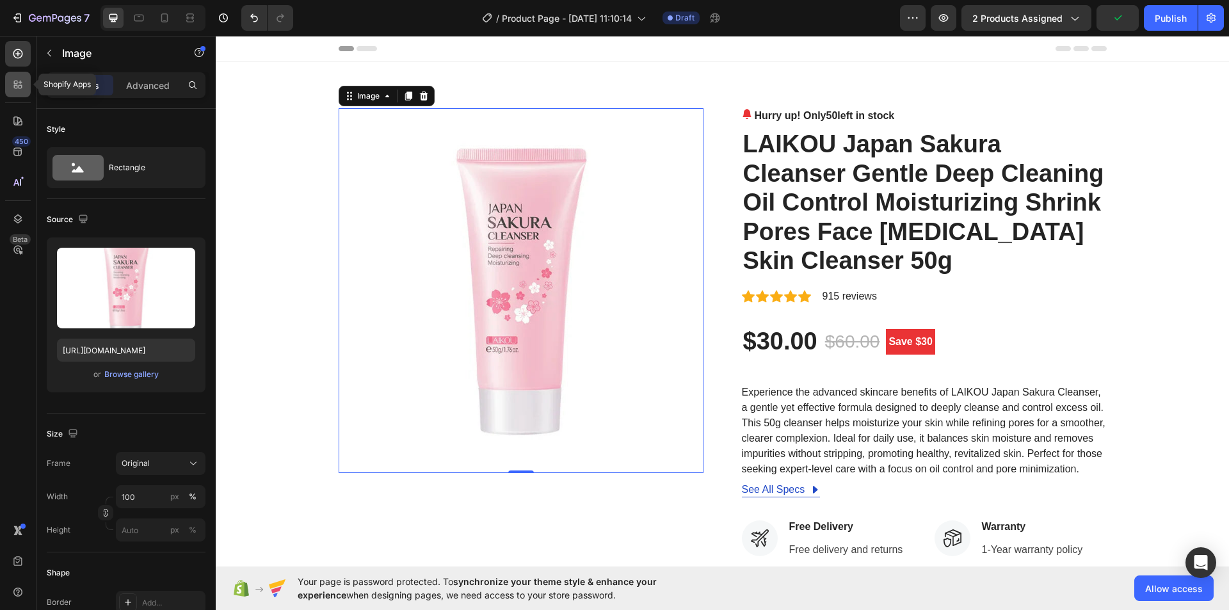
click at [13, 92] on div at bounding box center [18, 85] width 26 height 26
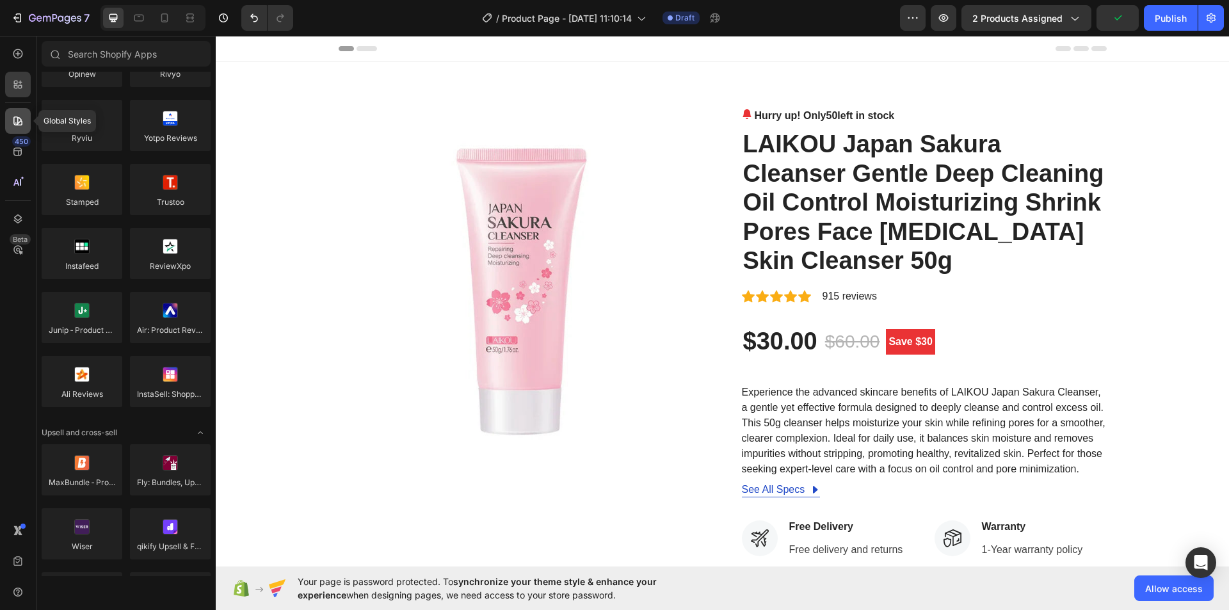
click at [20, 124] on icon at bounding box center [18, 121] width 13 height 13
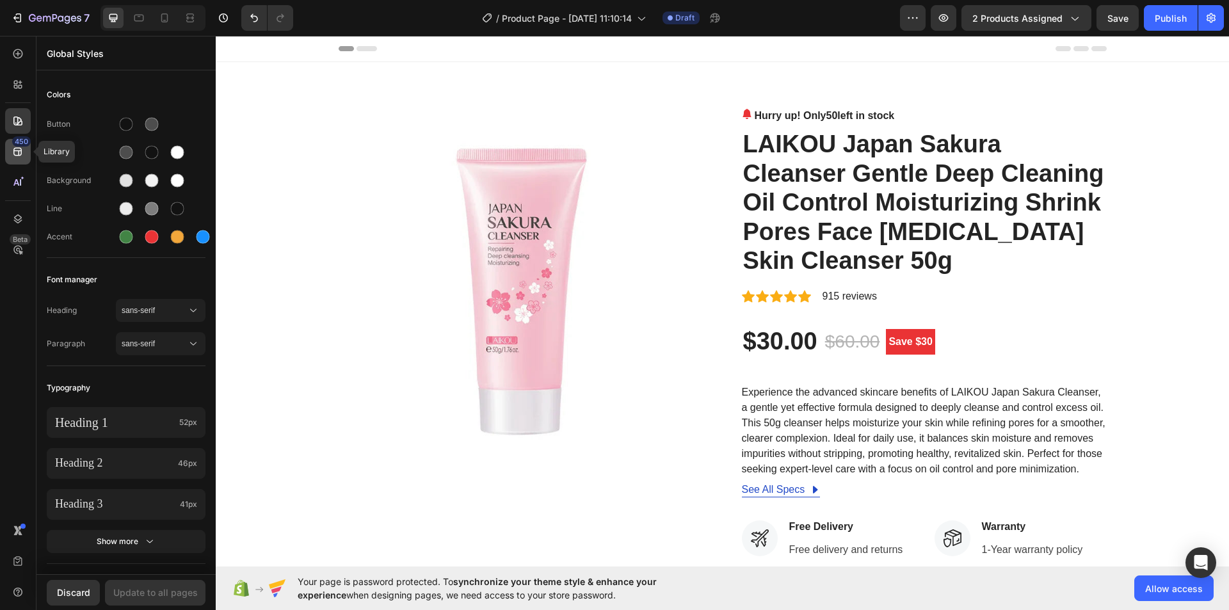
click at [17, 162] on div "450" at bounding box center [18, 152] width 26 height 26
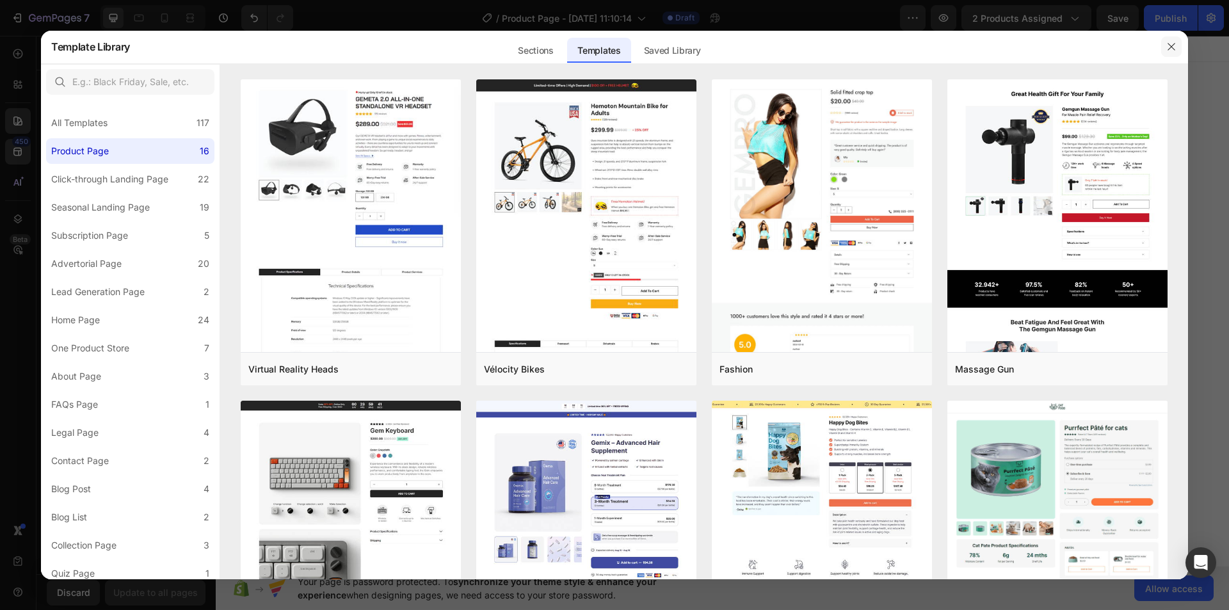
drag, startPoint x: 1171, startPoint y: 49, endPoint x: 456, endPoint y: 200, distance: 731.4
click at [1171, 49] on icon "button" at bounding box center [1171, 47] width 10 height 10
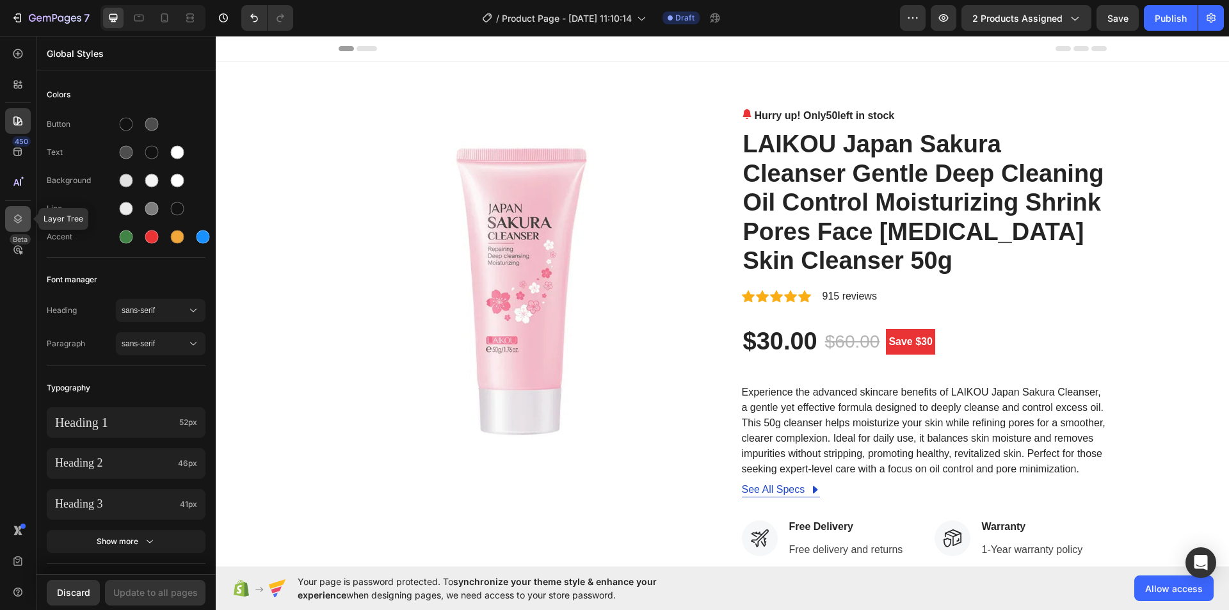
click at [10, 215] on div at bounding box center [18, 219] width 26 height 26
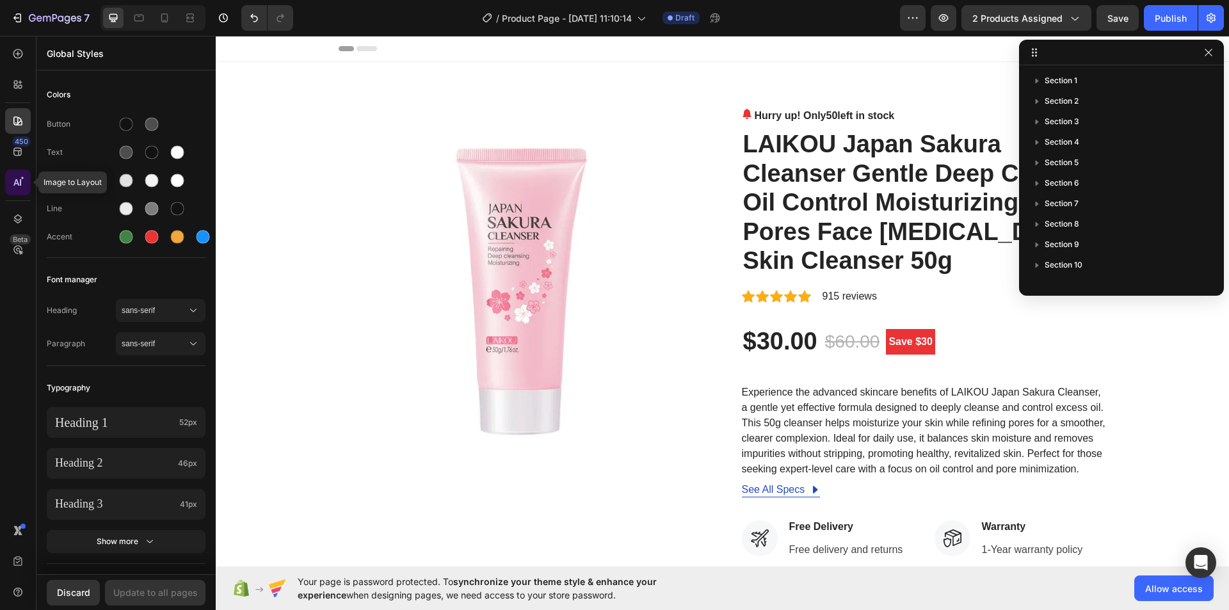
click at [20, 180] on icon at bounding box center [22, 178] width 4 height 4
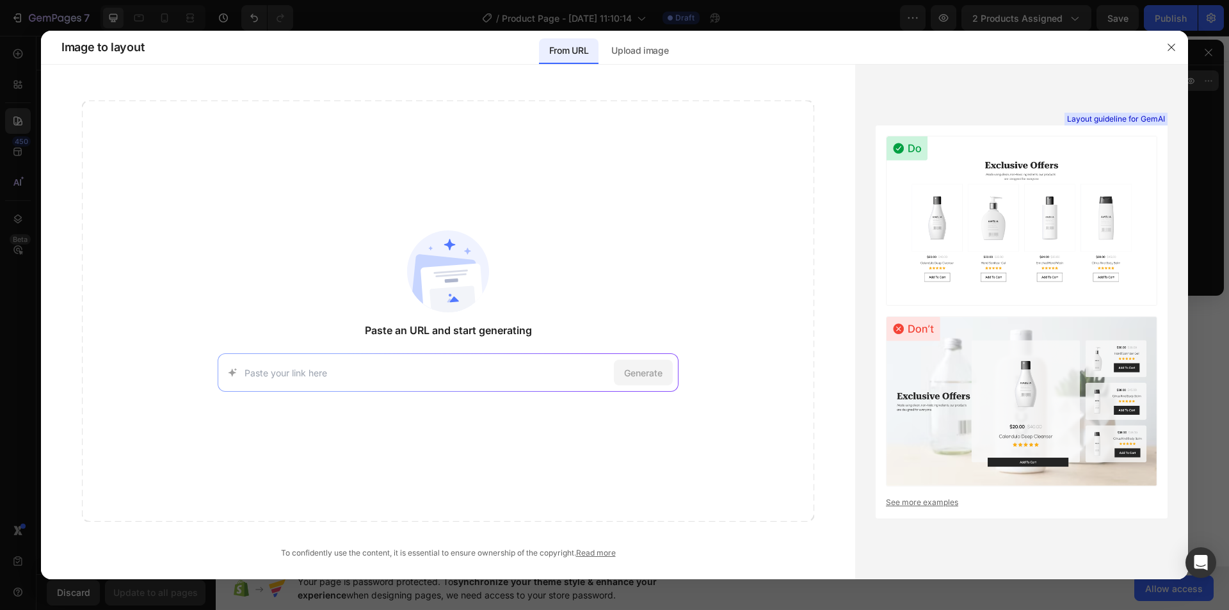
drag, startPoint x: 1173, startPoint y: 46, endPoint x: 1091, endPoint y: 74, distance: 86.0
click at [1173, 45] on icon "button" at bounding box center [1171, 47] width 10 height 10
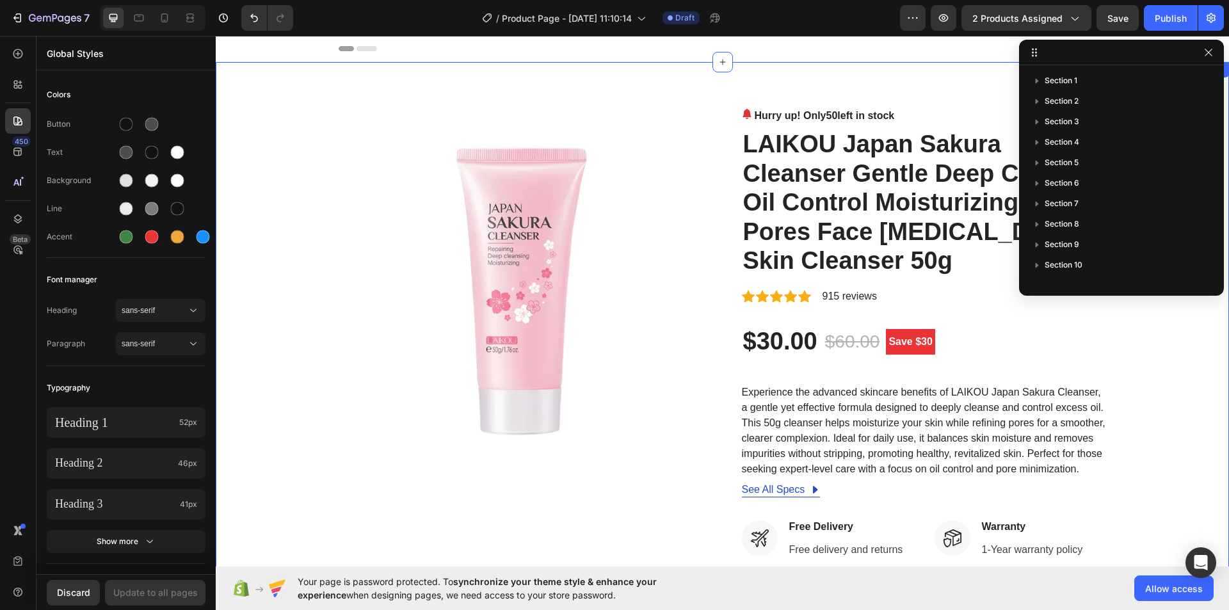
click at [315, 178] on div "Image Hurry up! Only 50 left in stock (P) Stock Counter LAIKOU Japan Sakura Cle…" at bounding box center [722, 490] width 994 height 765
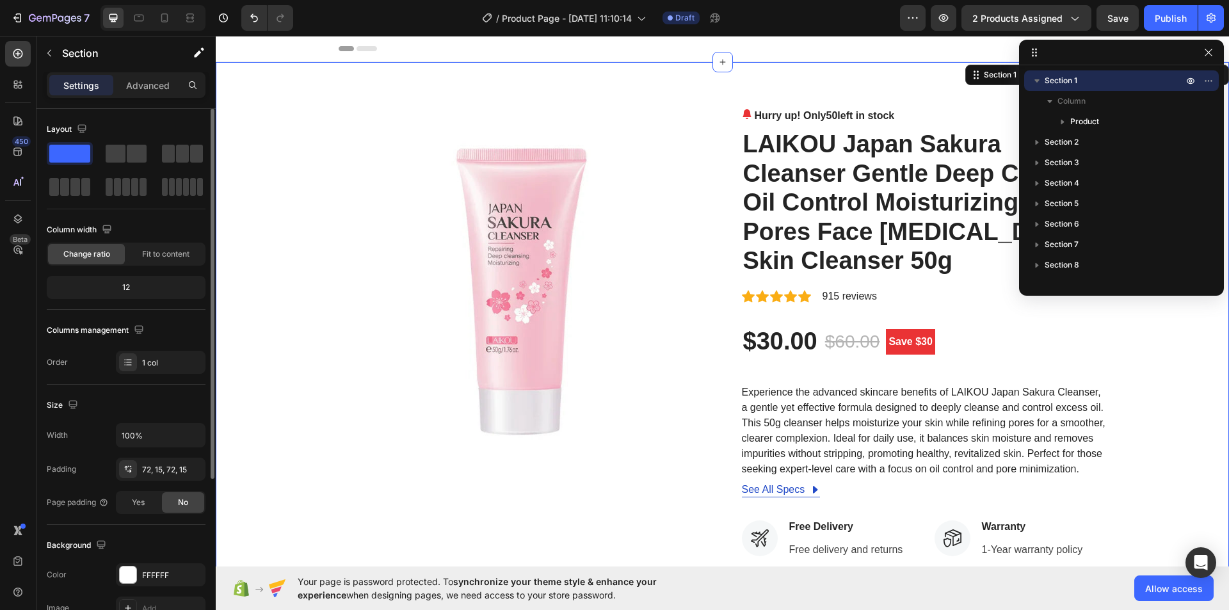
click at [159, 264] on div "Change ratio Fit to content" at bounding box center [126, 254] width 159 height 23
click at [166, 257] on span "Fit to content" at bounding box center [165, 254] width 47 height 12
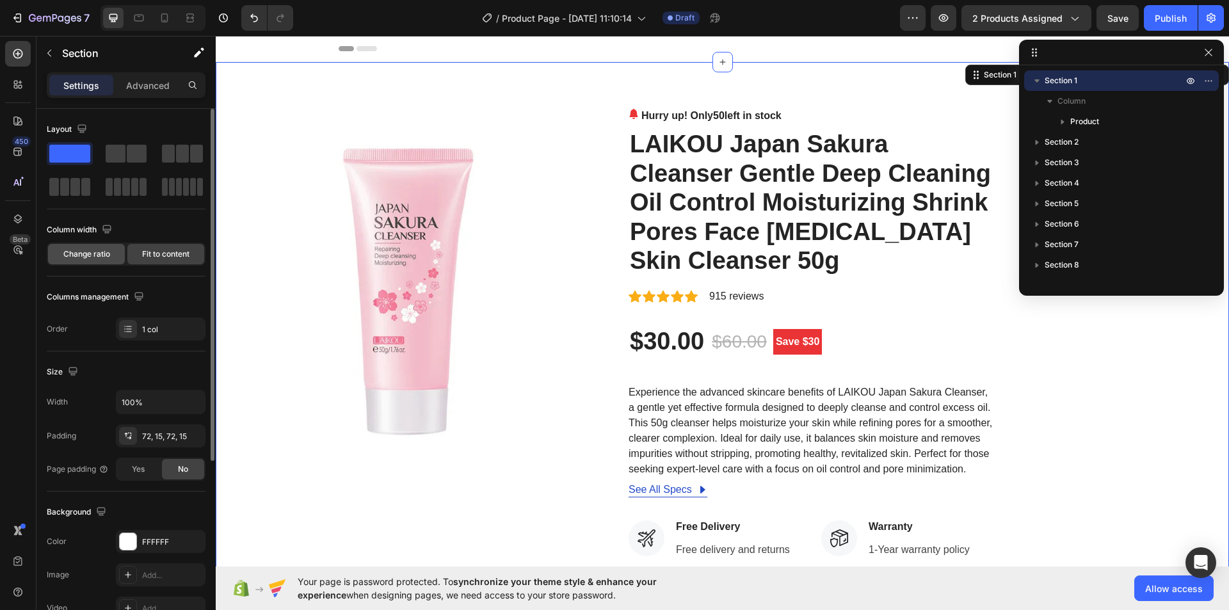
click at [65, 255] on span "Change ratio" at bounding box center [86, 254] width 47 height 12
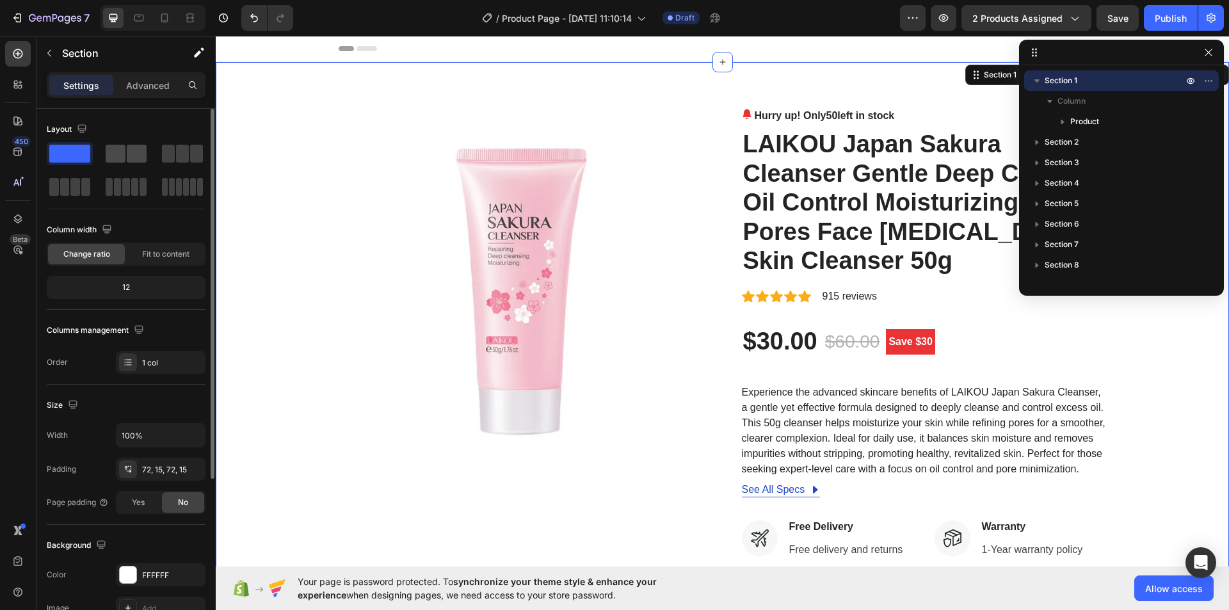
click at [125, 156] on span at bounding box center [116, 154] width 20 height 18
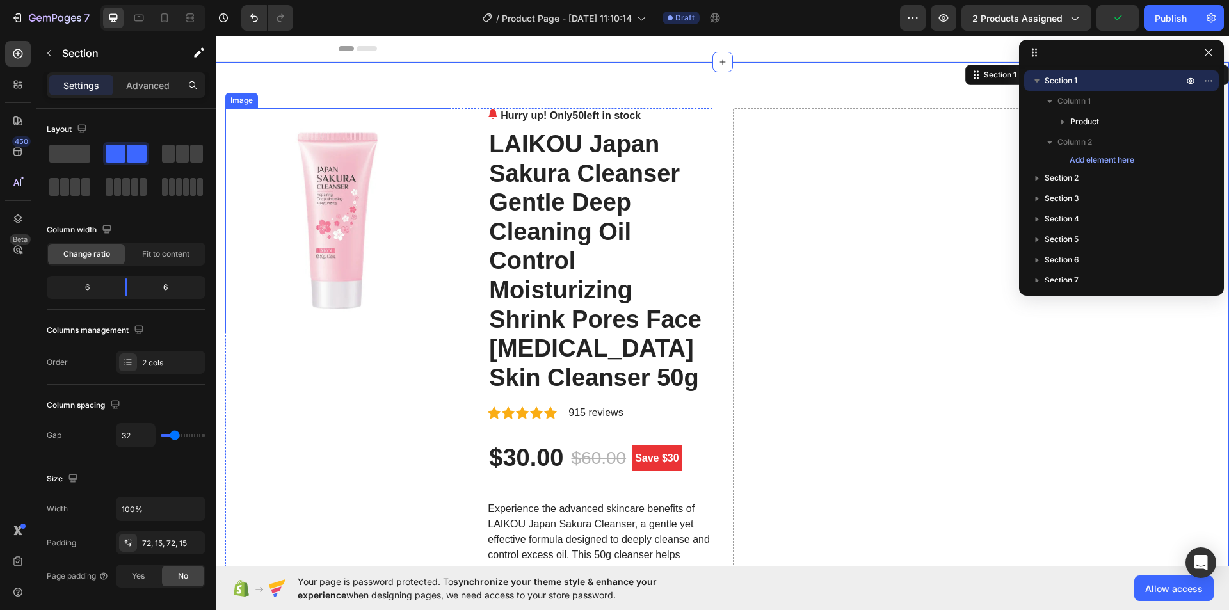
click at [390, 163] on img at bounding box center [337, 220] width 224 height 224
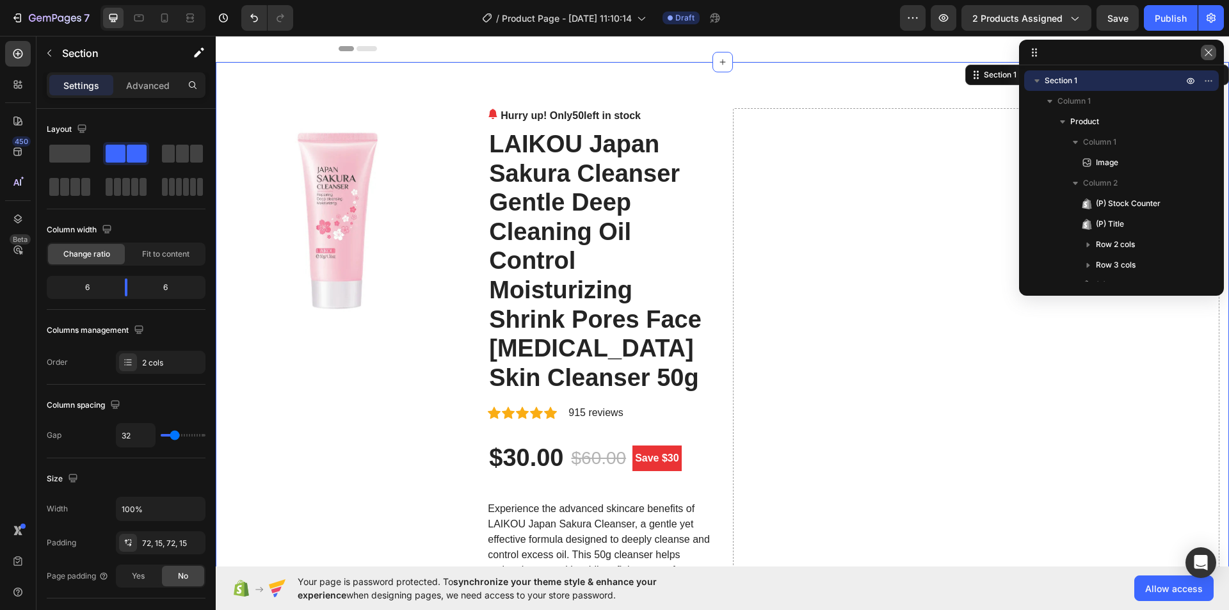
click at [1209, 53] on icon "button" at bounding box center [1208, 52] width 7 height 7
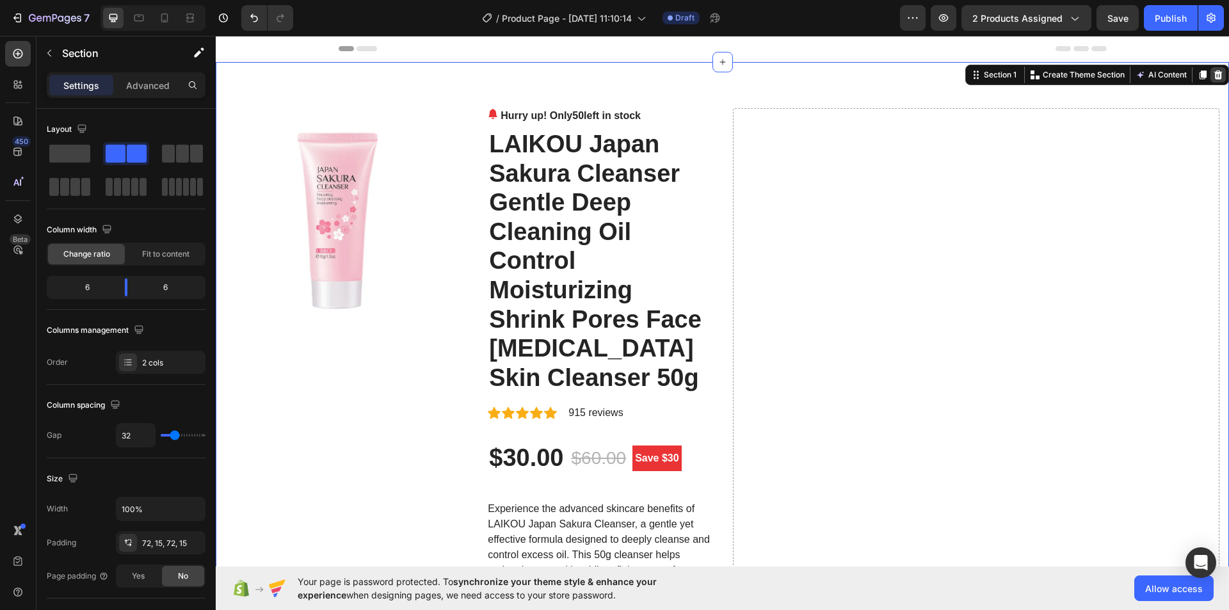
click at [1214, 74] on icon at bounding box center [1218, 74] width 8 height 9
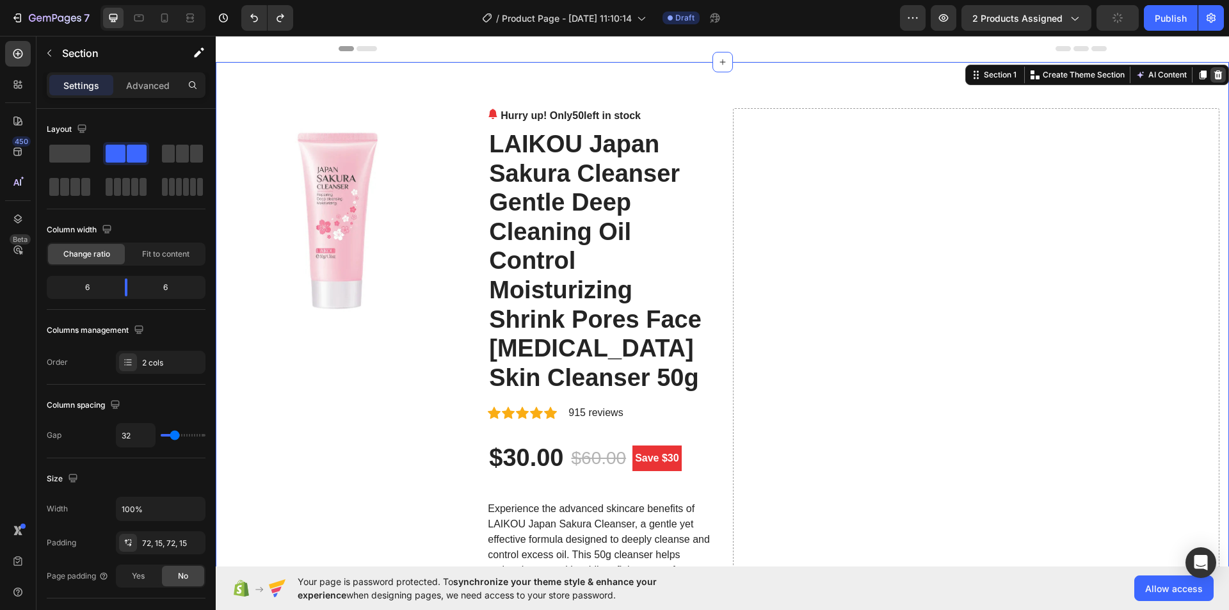
click at [1214, 73] on icon at bounding box center [1218, 74] width 8 height 9
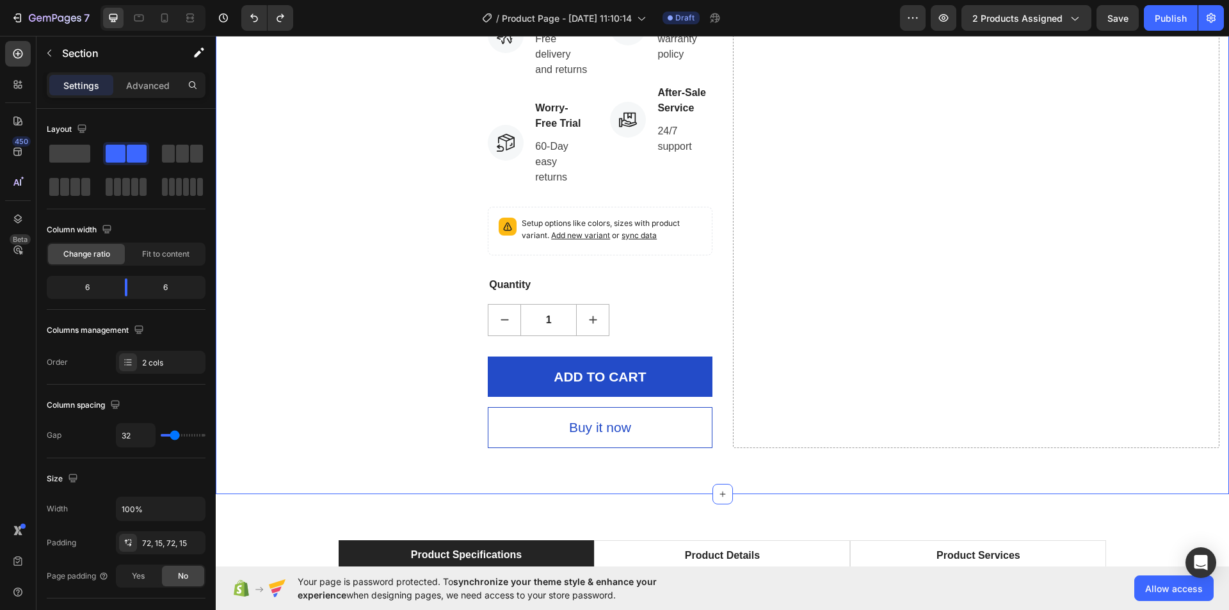
scroll to position [448, 0]
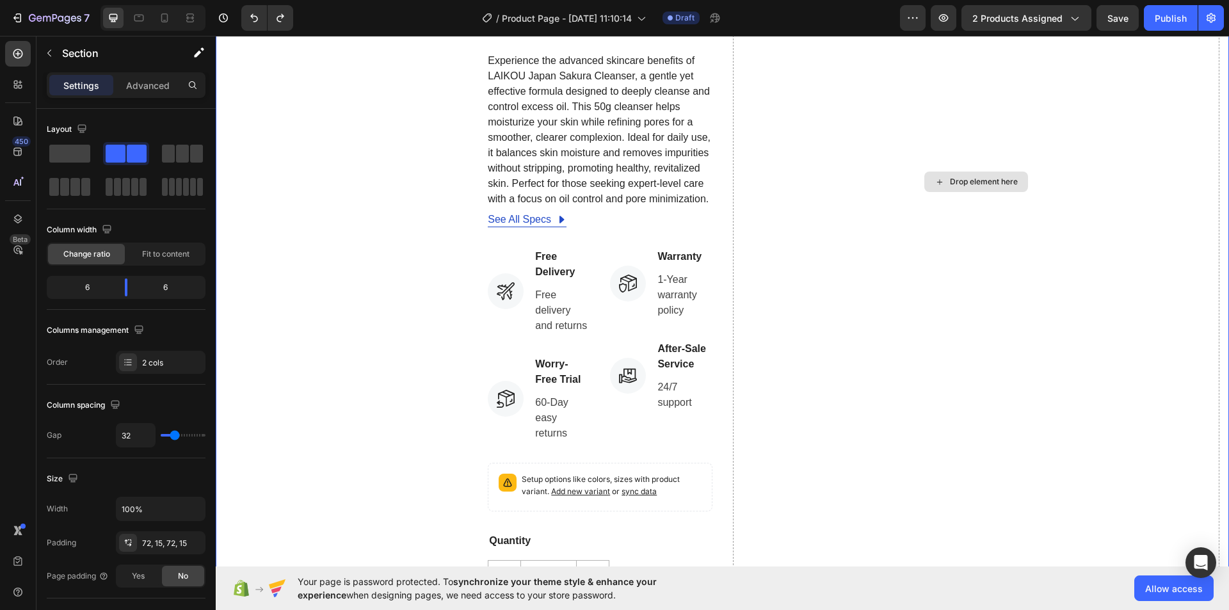
click at [969, 250] on div "Drop element here" at bounding box center [976, 182] width 487 height 1044
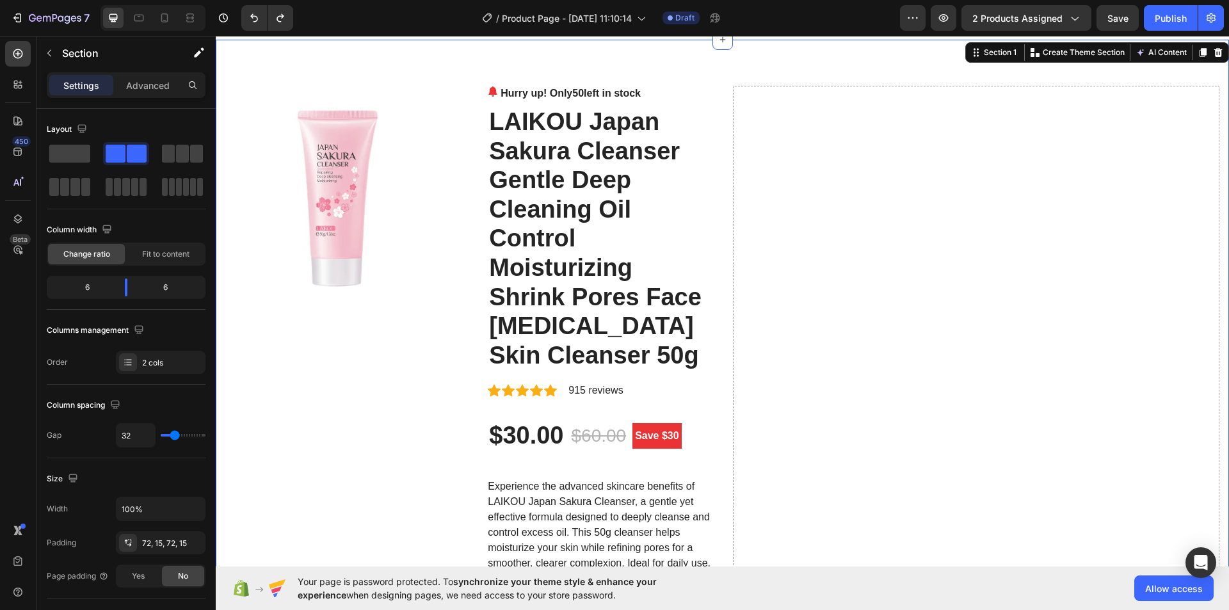
scroll to position [0, 0]
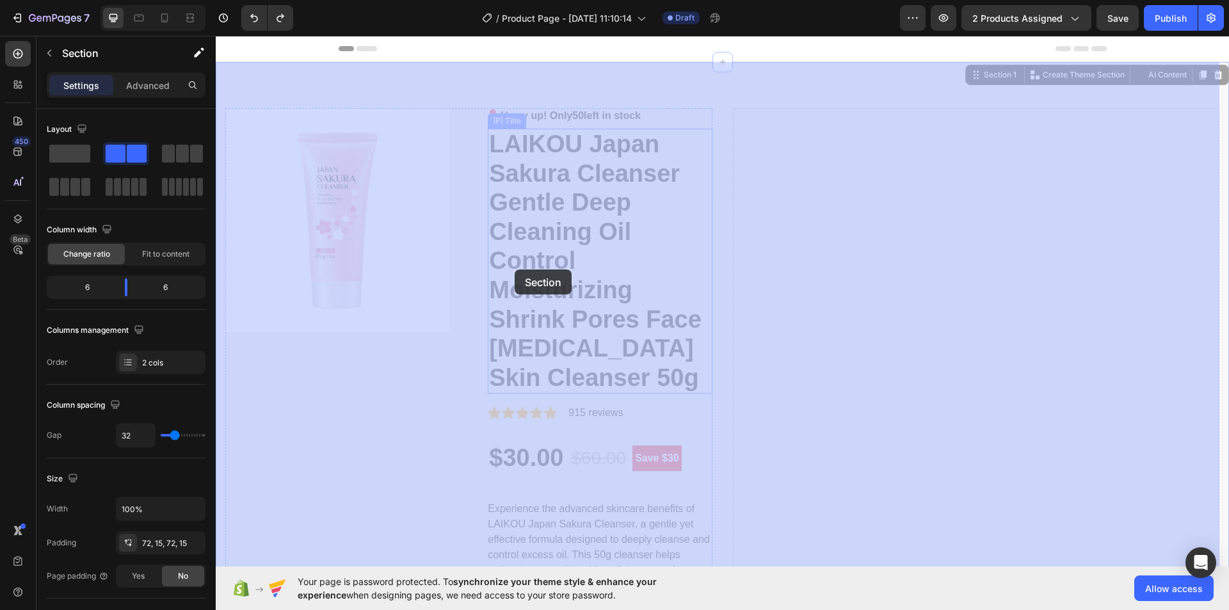
drag, startPoint x: 783, startPoint y: 157, endPoint x: 515, endPoint y: 269, distance: 290.9
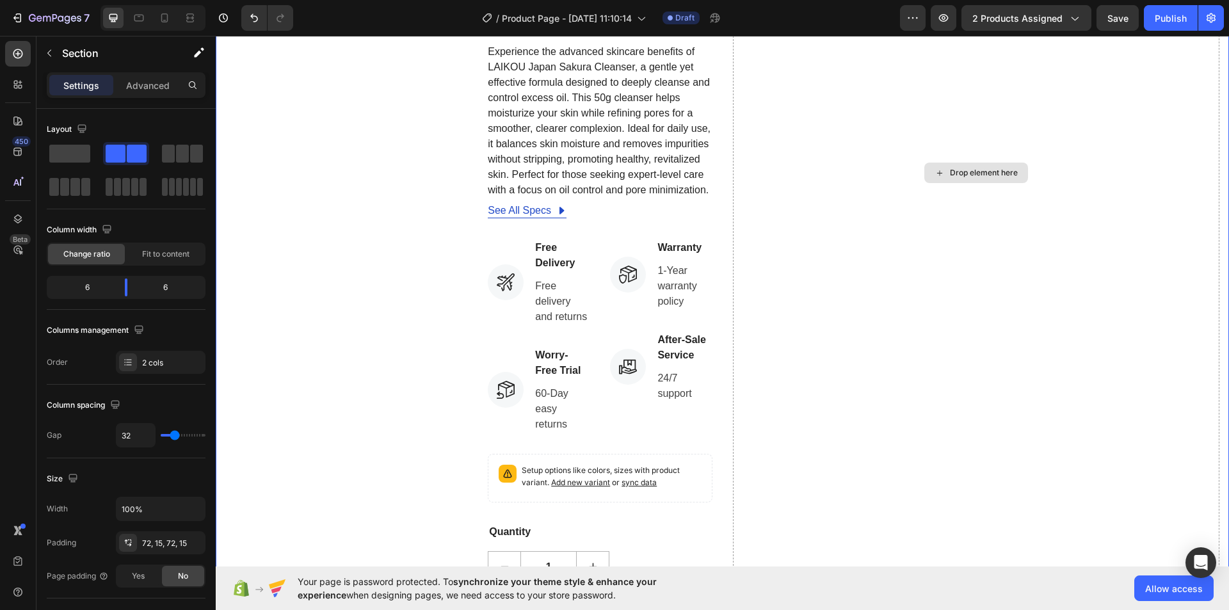
scroll to position [448, 0]
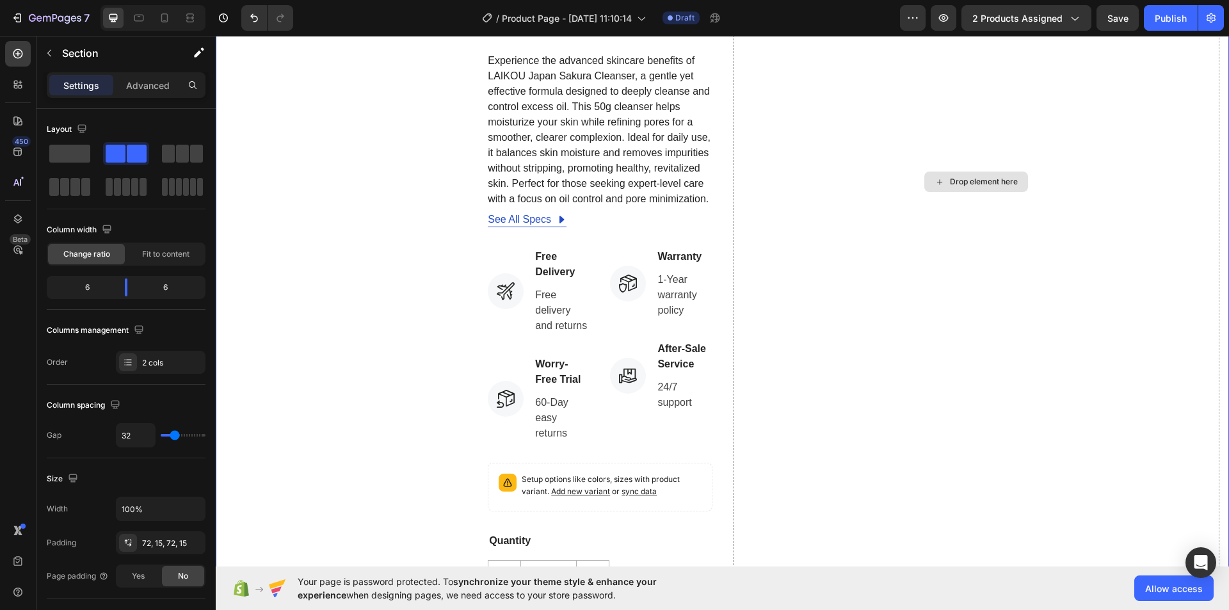
click at [980, 187] on div "Drop element here" at bounding box center [984, 182] width 68 height 10
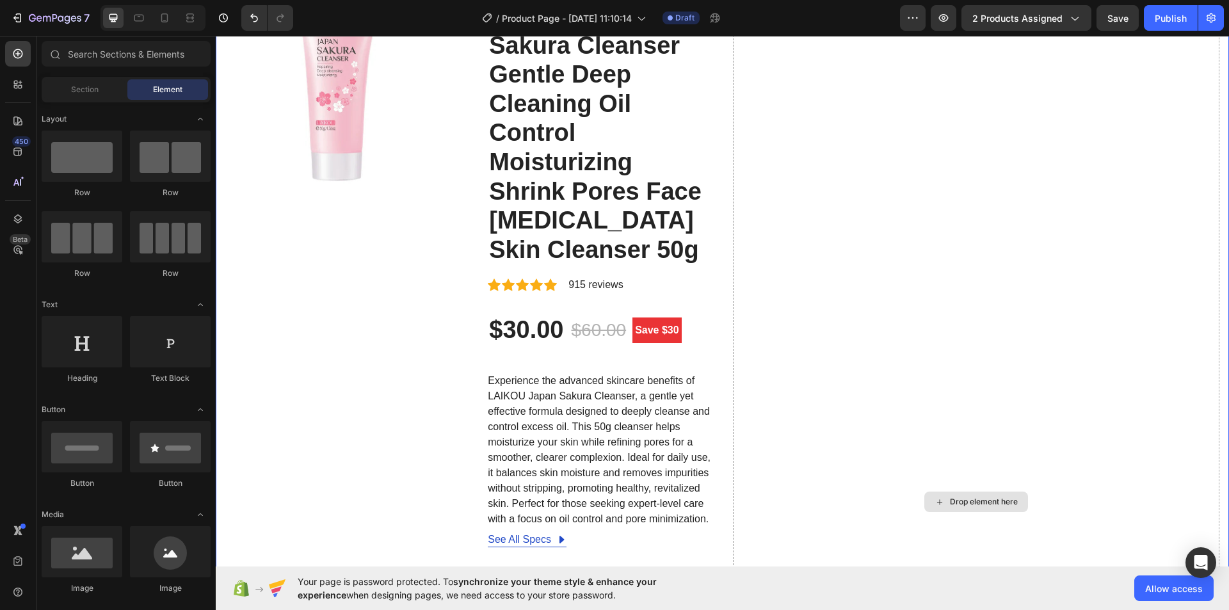
scroll to position [0, 0]
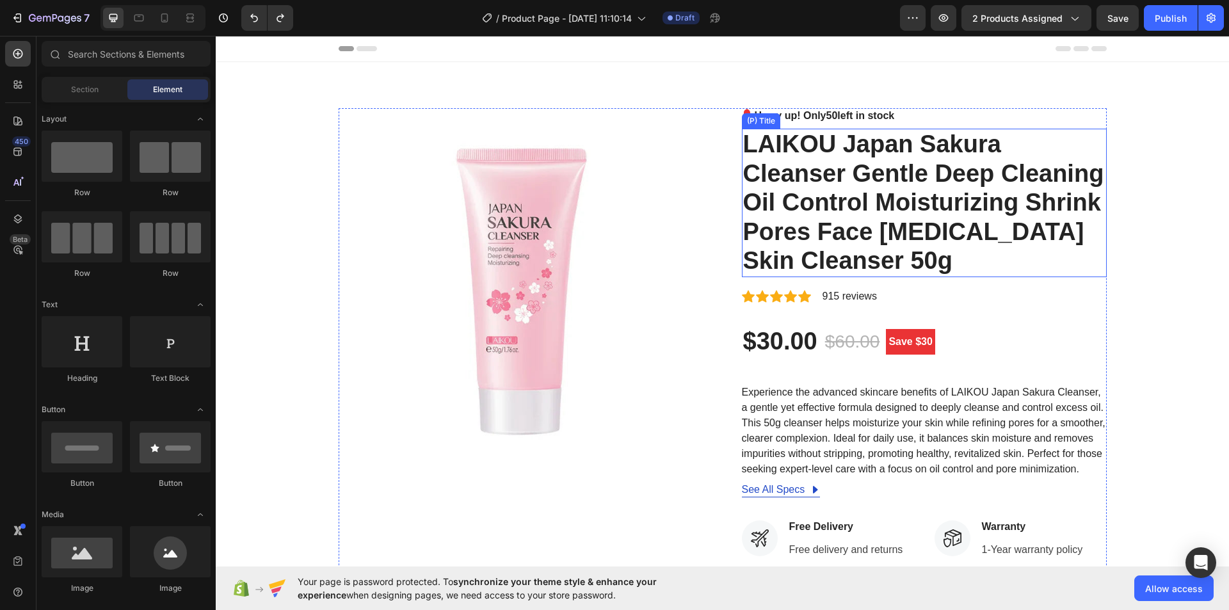
click at [902, 234] on h2 "LAIKOU Japan Sakura Cleanser Gentle Deep Cleaning Oil Control Moisturizing Shri…" at bounding box center [924, 203] width 365 height 149
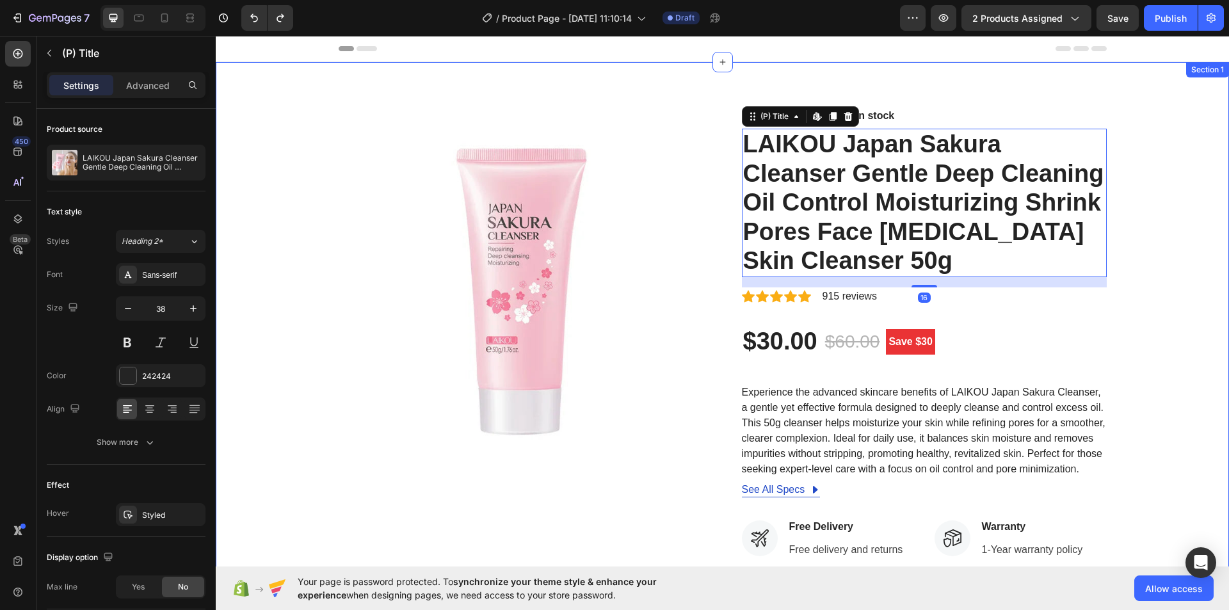
click at [1191, 195] on div "Image Hurry up! Only 50 left in stock (P) Stock Counter LAIKOU Japan Sakura Cle…" at bounding box center [722, 490] width 994 height 765
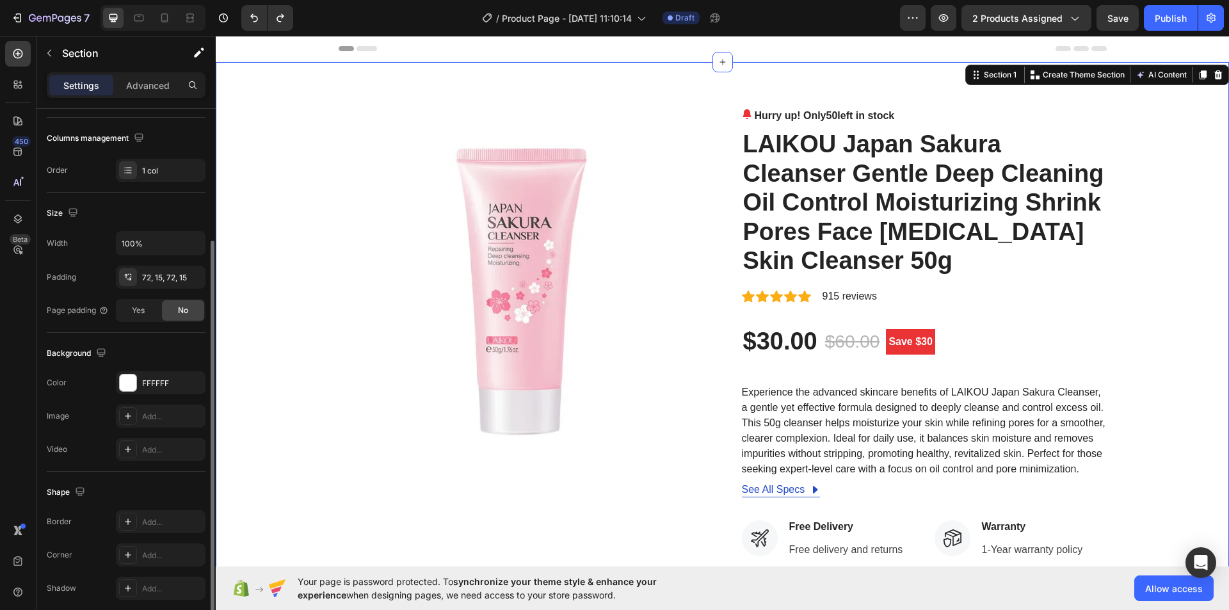
scroll to position [243, 0]
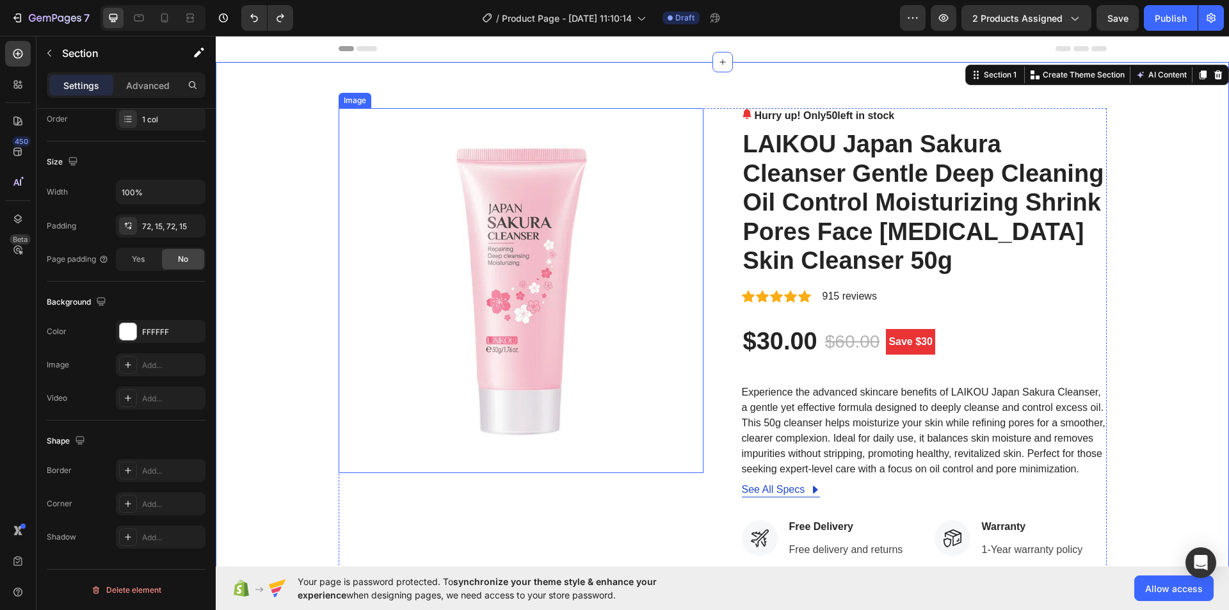
click at [523, 233] on img at bounding box center [521, 290] width 365 height 365
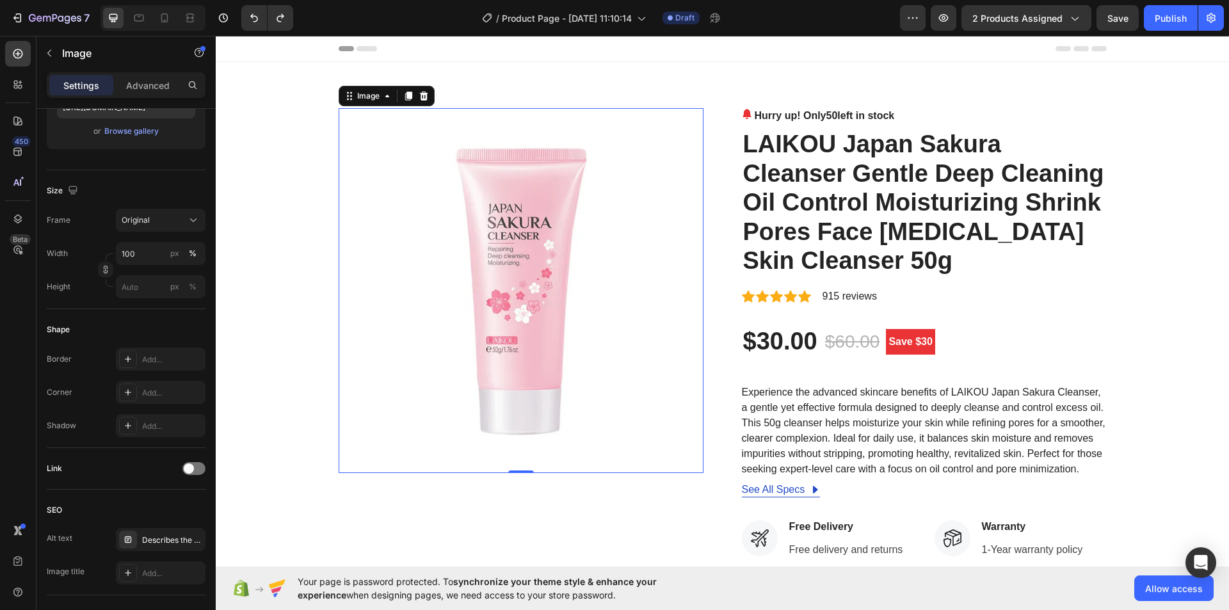
scroll to position [0, 0]
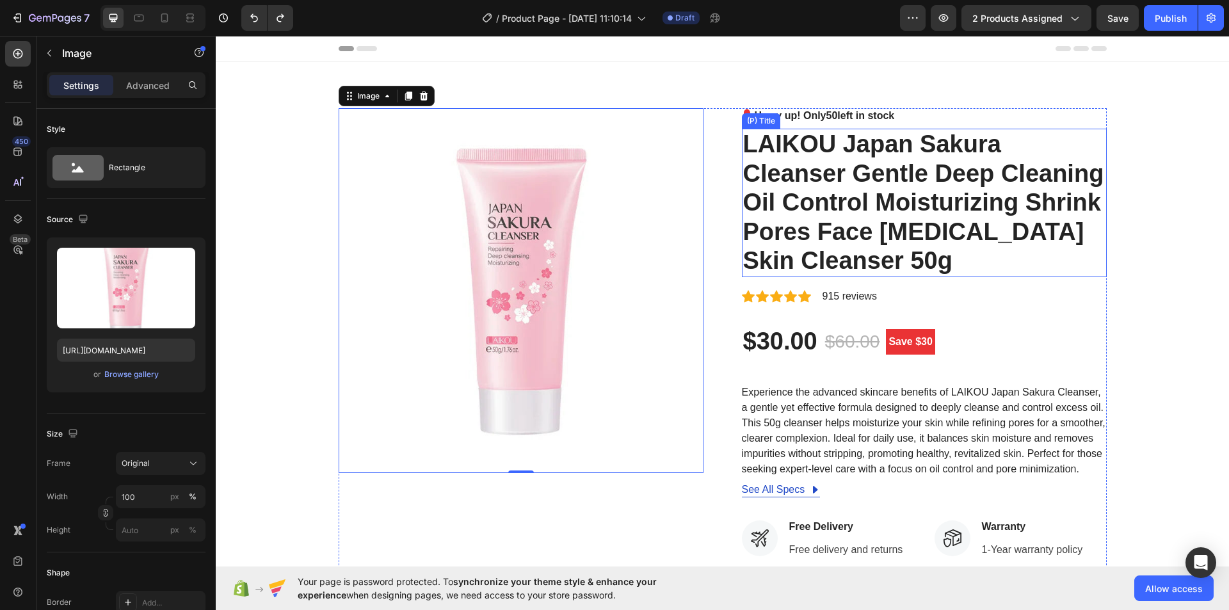
click at [777, 165] on h2 "LAIKOU Japan Sakura Cleanser Gentle Deep Cleaning Oil Control Moisturizing Shri…" at bounding box center [924, 203] width 365 height 149
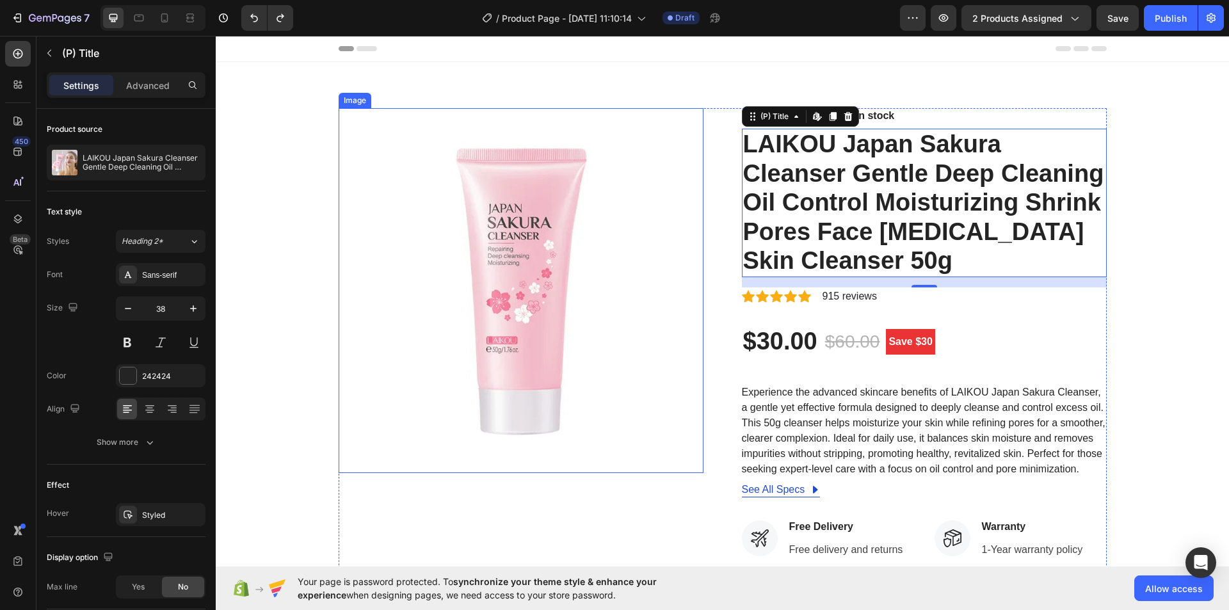
click at [421, 191] on img at bounding box center [521, 290] width 365 height 365
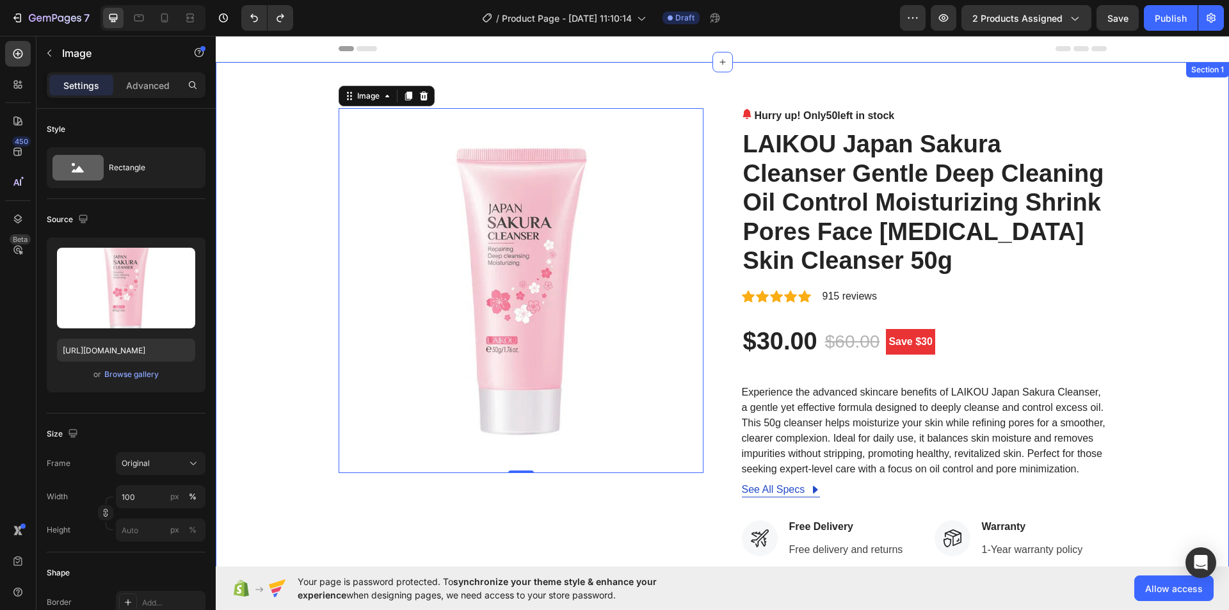
click at [546, 90] on div "Image 0 Hurry up! Only 50 left in stock (P) Stock Counter LAIKOU Japan Sakura C…" at bounding box center [722, 490] width 1013 height 857
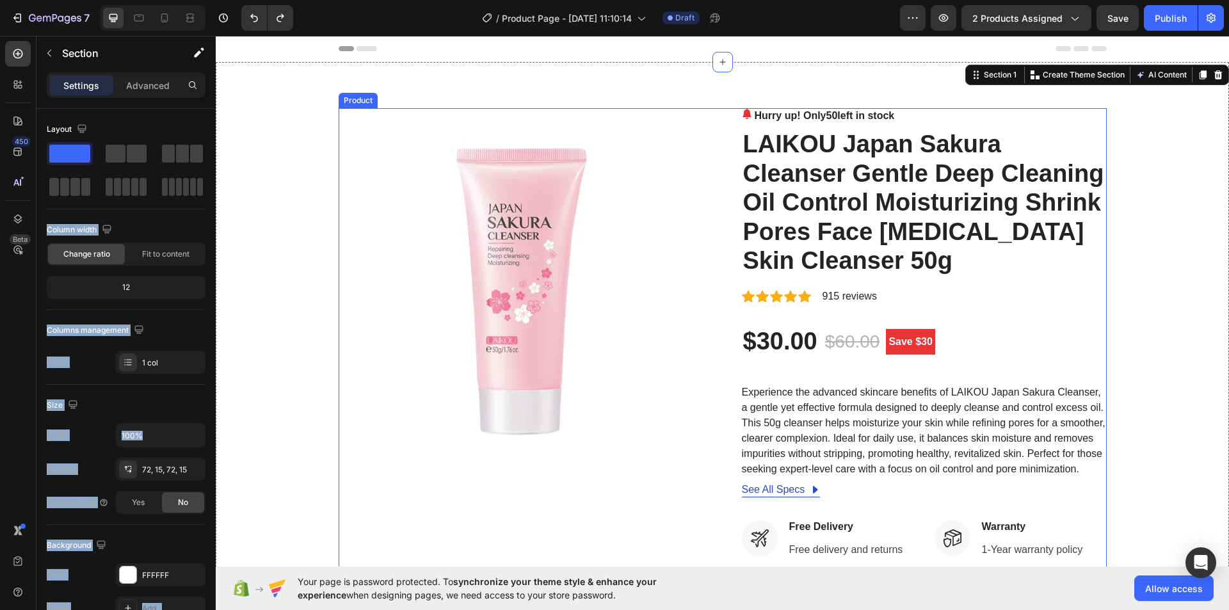
drag, startPoint x: 339, startPoint y: 192, endPoint x: 717, endPoint y: 131, distance: 383.3
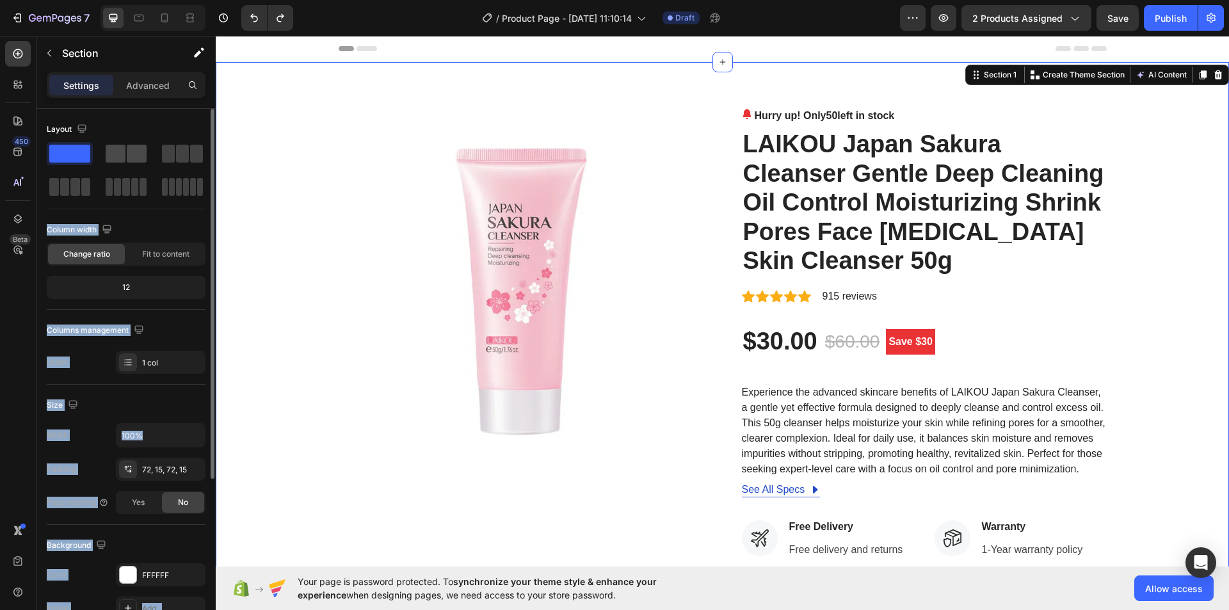
click at [131, 156] on span at bounding box center [137, 154] width 20 height 18
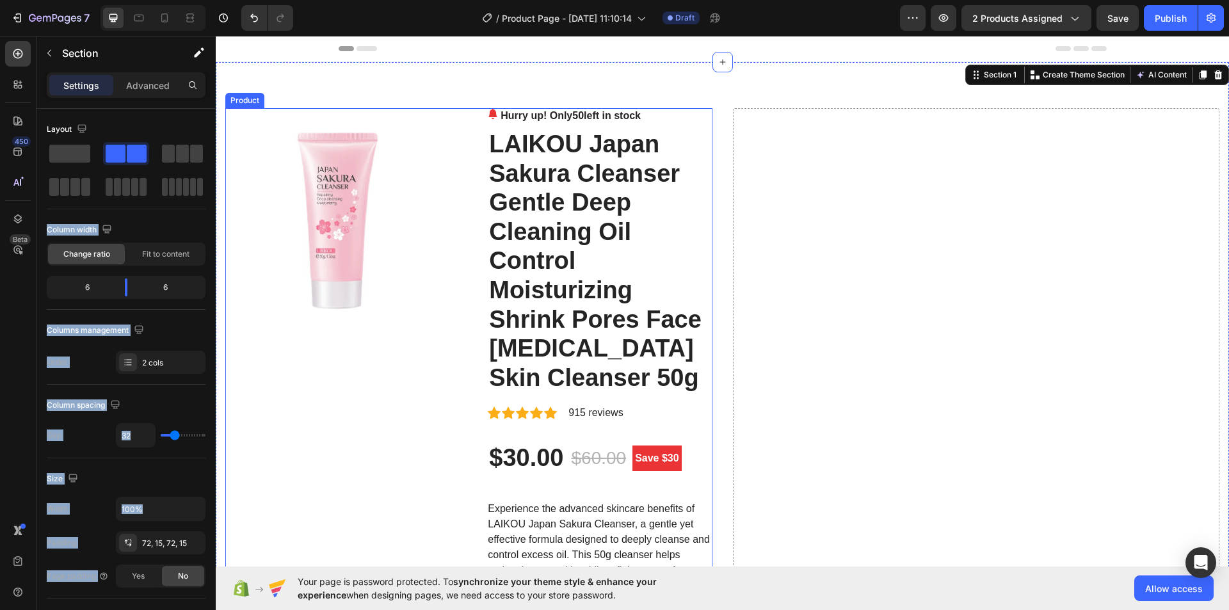
drag, startPoint x: 328, startPoint y: 188, endPoint x: 467, endPoint y: 130, distance: 150.0
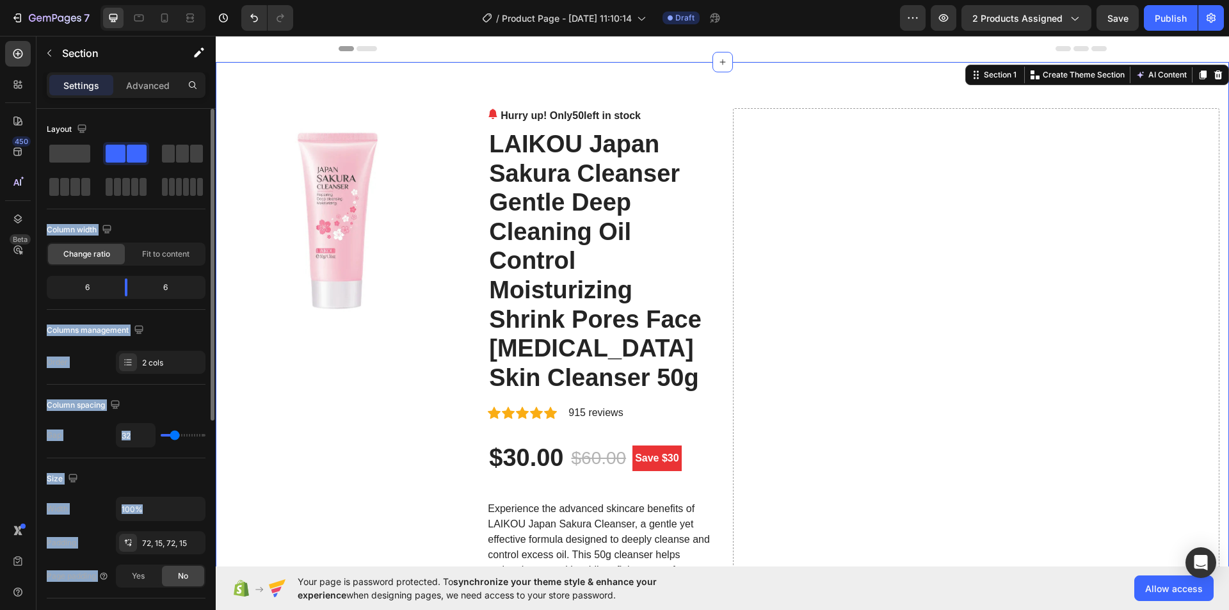
click at [131, 147] on span at bounding box center [137, 154] width 20 height 18
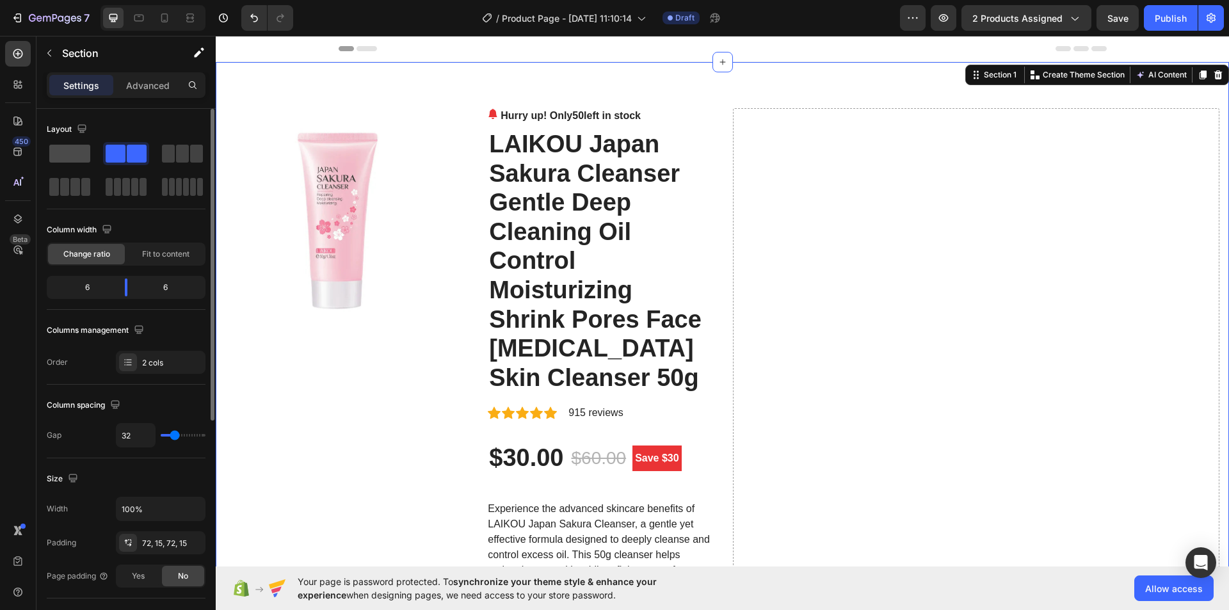
click at [60, 147] on span at bounding box center [69, 154] width 41 height 18
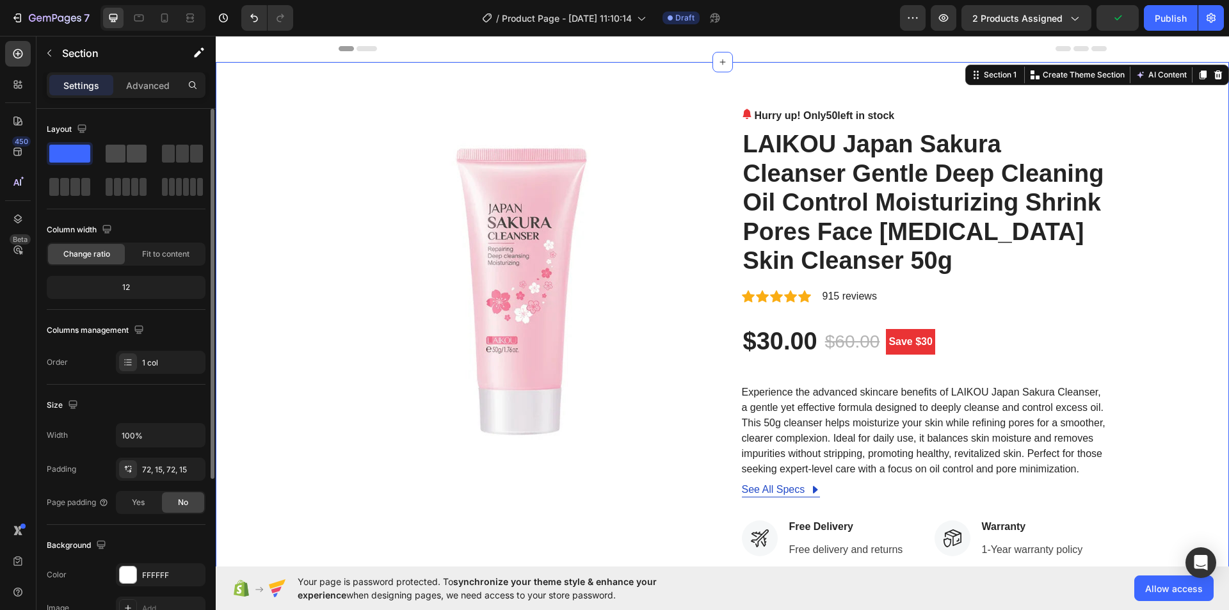
click at [111, 150] on span at bounding box center [116, 154] width 20 height 18
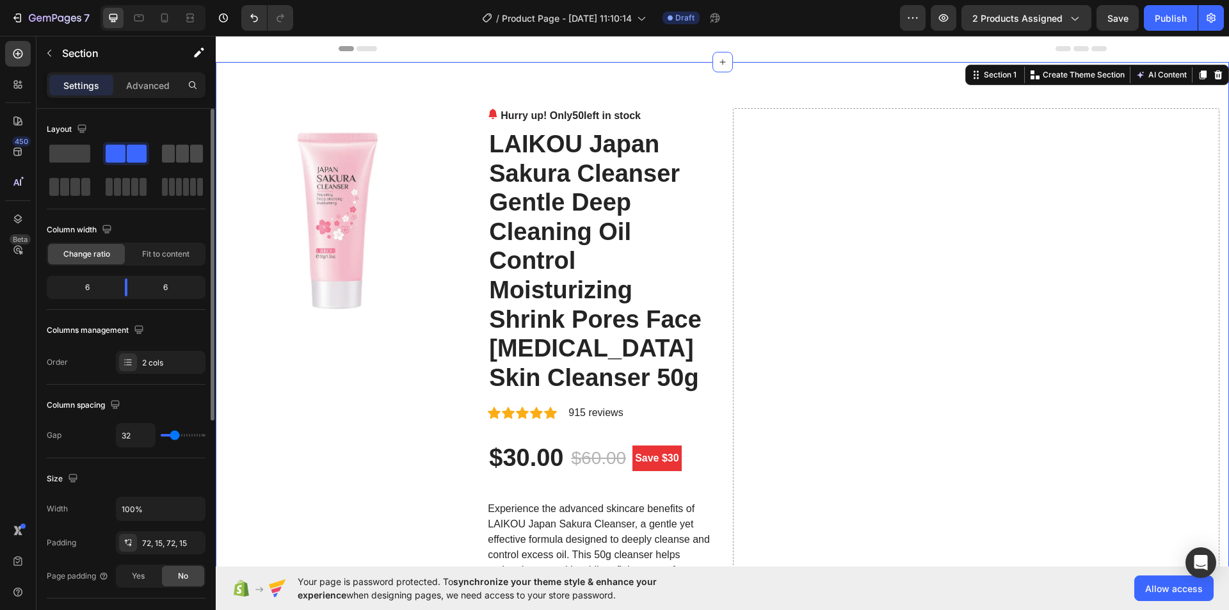
click at [168, 153] on span at bounding box center [168, 154] width 13 height 18
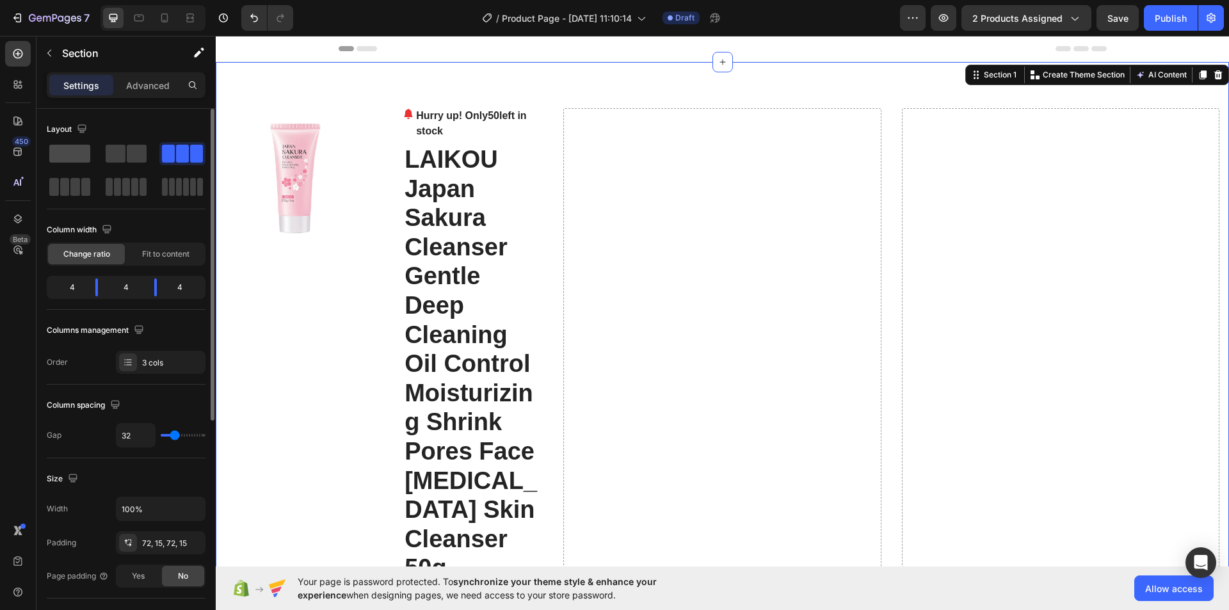
click at [69, 156] on span at bounding box center [69, 154] width 41 height 18
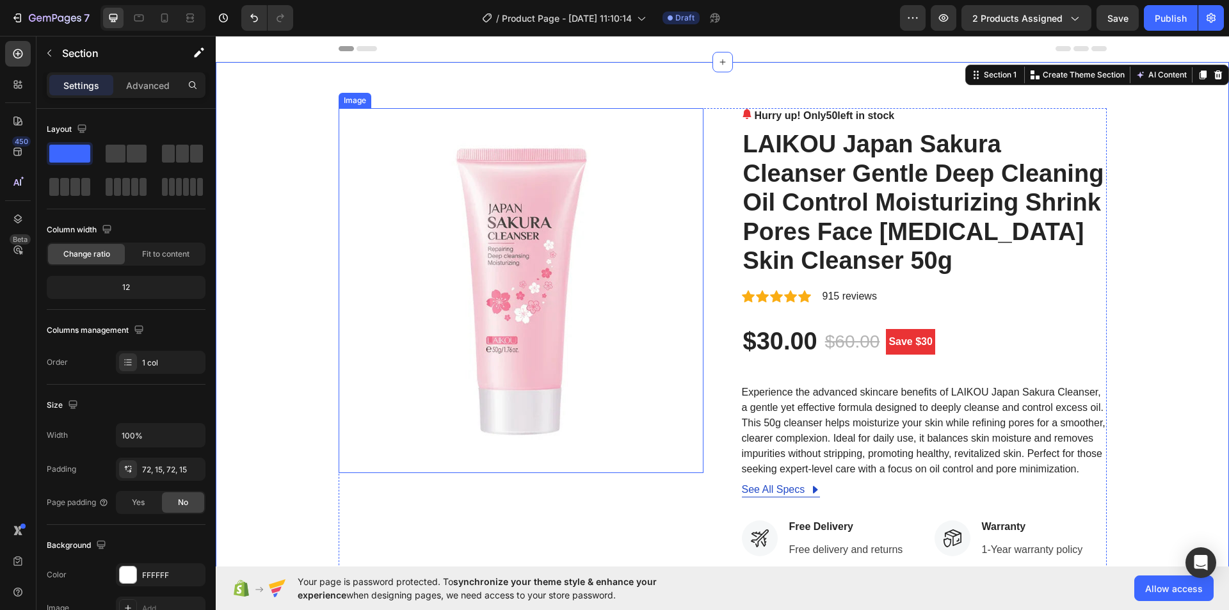
click at [656, 228] on img at bounding box center [521, 290] width 365 height 365
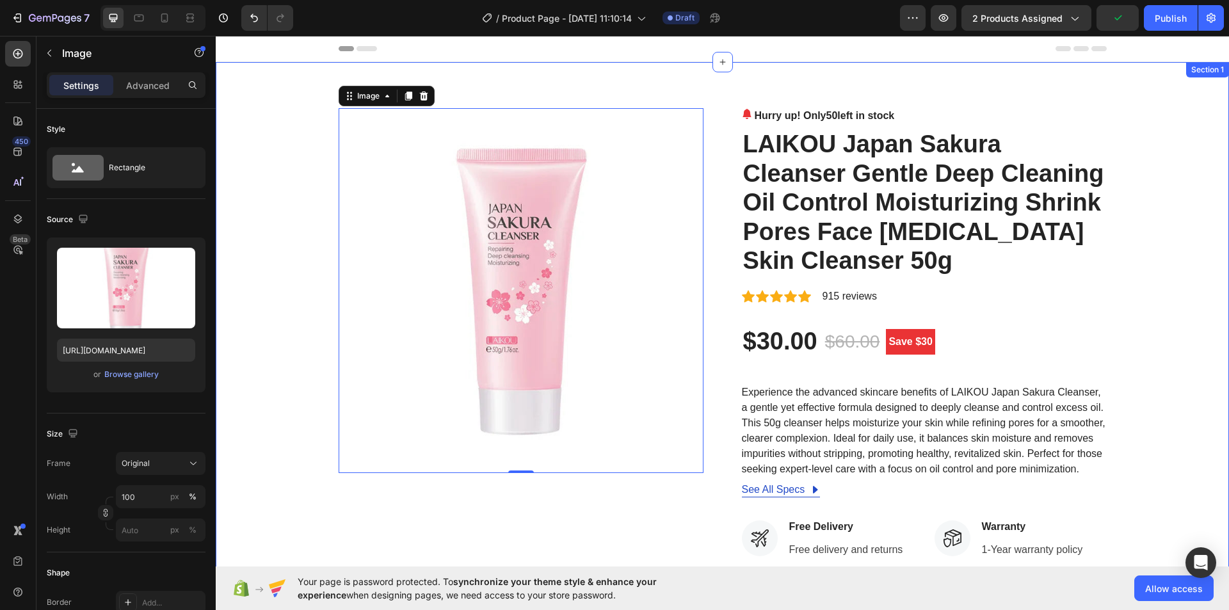
click at [624, 91] on div "Image 0 Hurry up! Only 50 left in stock (P) Stock Counter LAIKOU Japan Sakura C…" at bounding box center [722, 490] width 1013 height 857
click at [695, 231] on img at bounding box center [521, 290] width 365 height 365
click at [718, 225] on div "Image 0 Hurry up! Only 50 left in stock (P) Stock Counter LAIKOU Japan Sakura C…" at bounding box center [723, 490] width 768 height 765
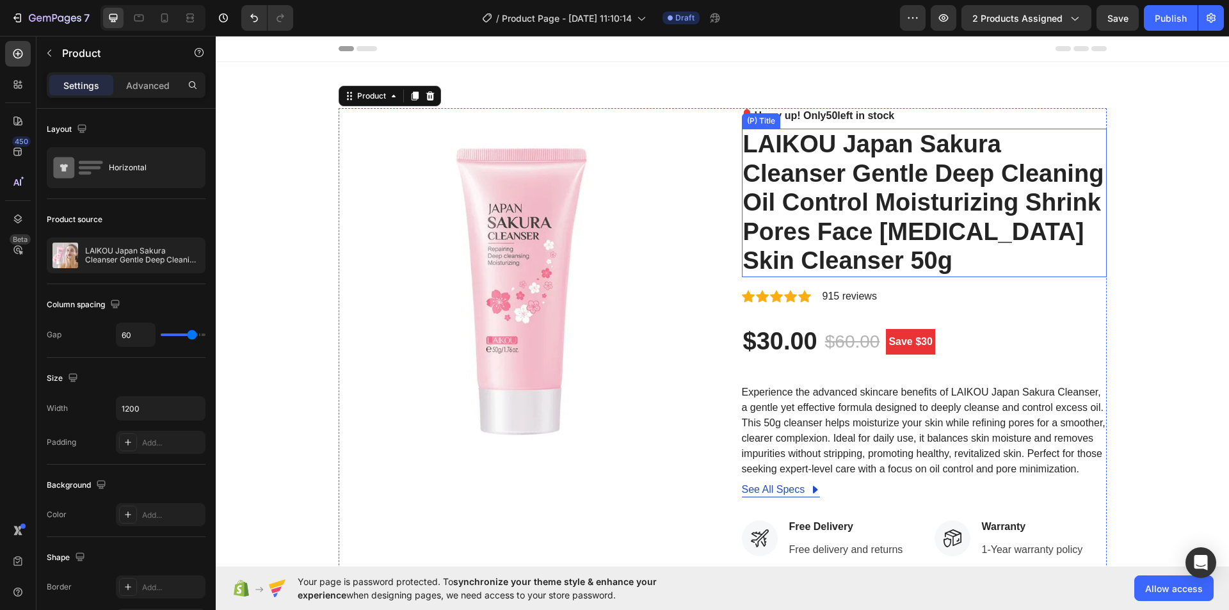
click at [750, 220] on h2 "LAIKOU Japan Sakura Cleanser Gentle Deep Cleaning Oil Control Moisturizing Shri…" at bounding box center [924, 203] width 365 height 149
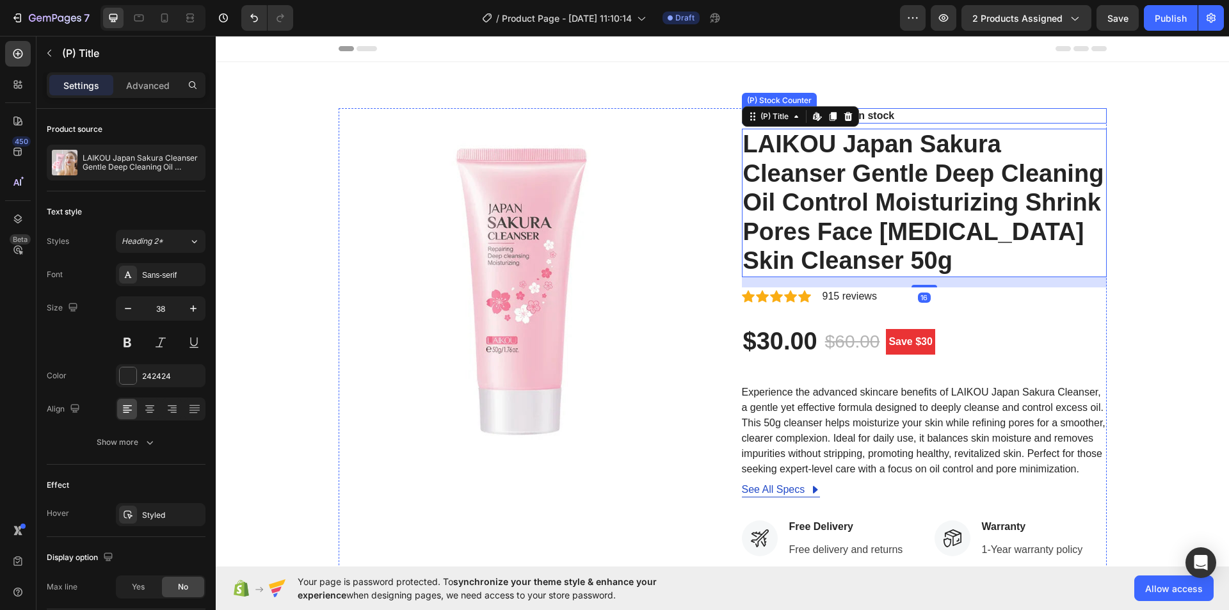
click at [940, 113] on div "Hurry up! Only 50 left in stock" at bounding box center [924, 115] width 365 height 15
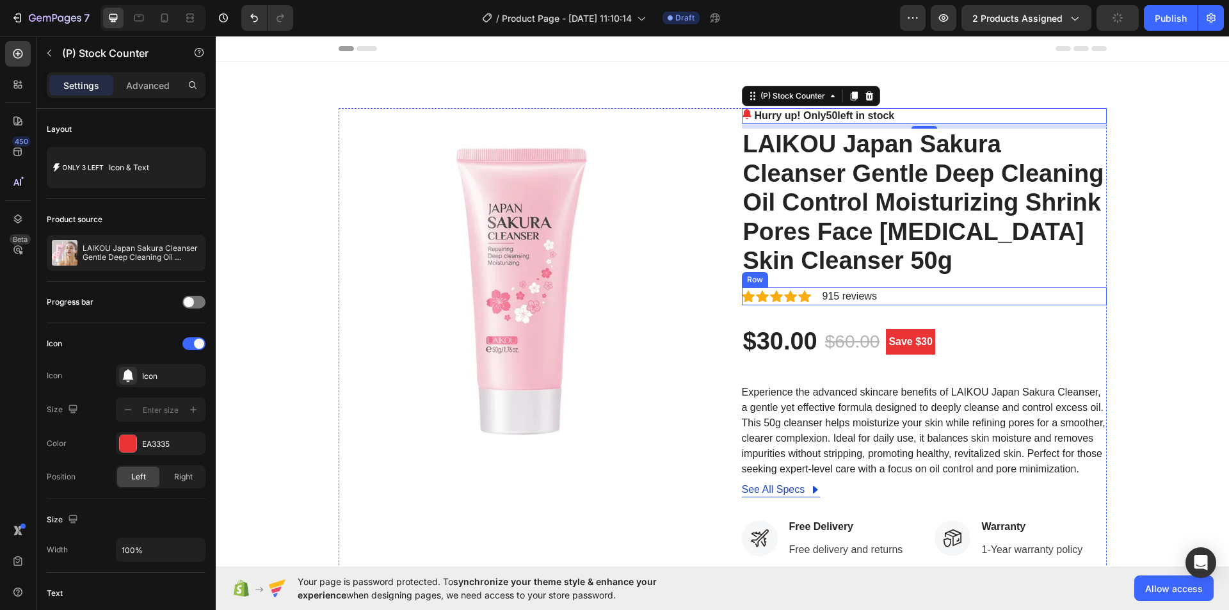
click at [931, 292] on div "Icon Icon Icon Icon Icon Icon List Hoz 915 reviews Text block Row" at bounding box center [924, 296] width 365 height 18
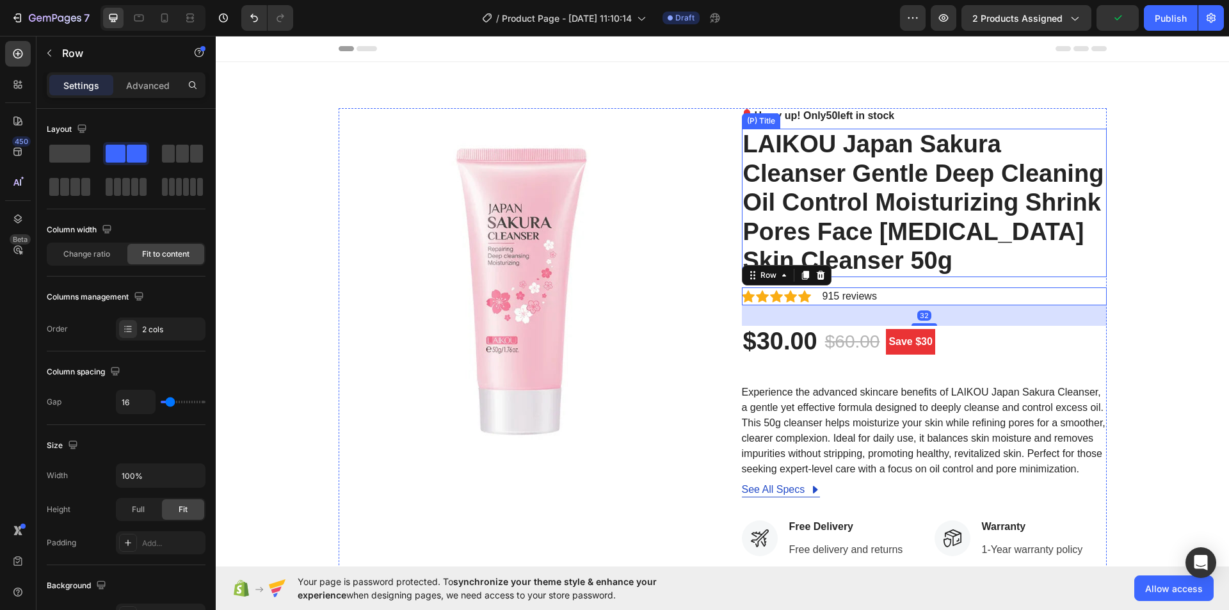
click at [928, 255] on h2 "LAIKOU Japan Sakura Cleanser Gentle Deep Cleaning Oil Control Moisturizing Shri…" at bounding box center [924, 203] width 365 height 149
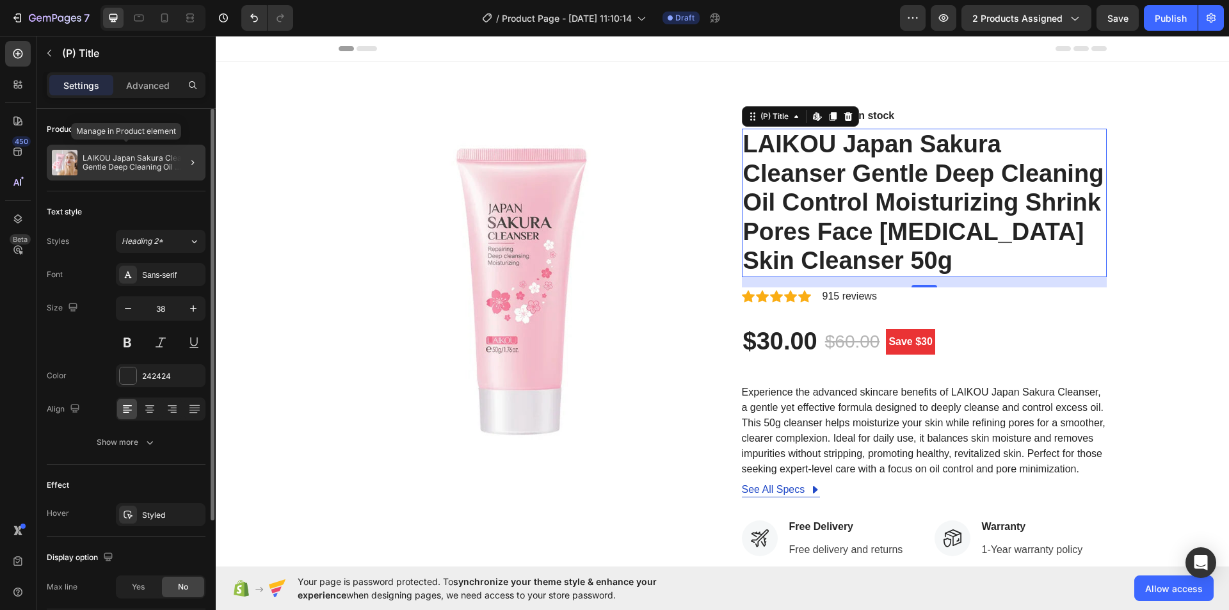
click at [119, 164] on p "LAIKOU Japan Sakura Cleanser Gentle Deep Cleaning Oil Control Moisturizing Shri…" at bounding box center [142, 163] width 118 height 18
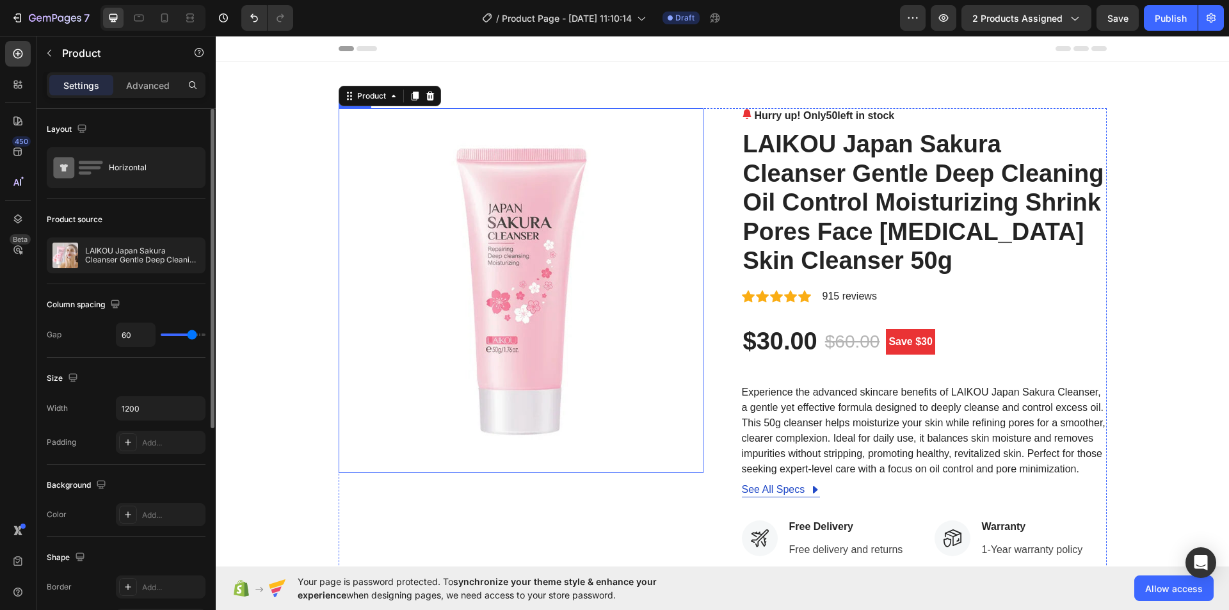
click at [665, 164] on img at bounding box center [521, 290] width 365 height 365
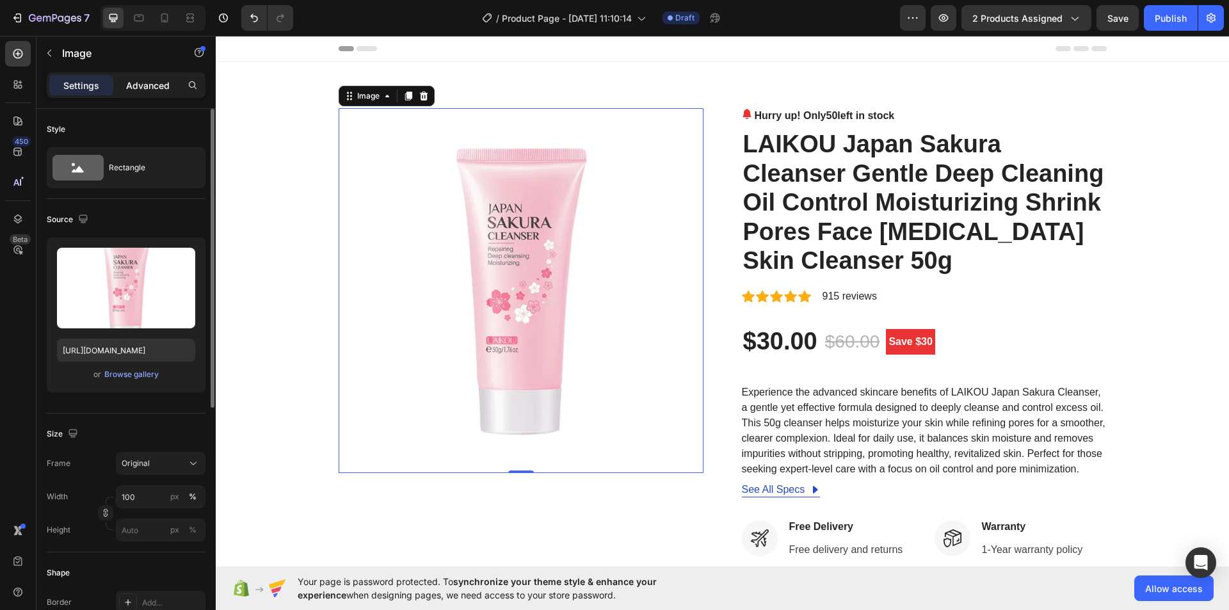
click at [165, 93] on div "Advanced" at bounding box center [148, 85] width 64 height 20
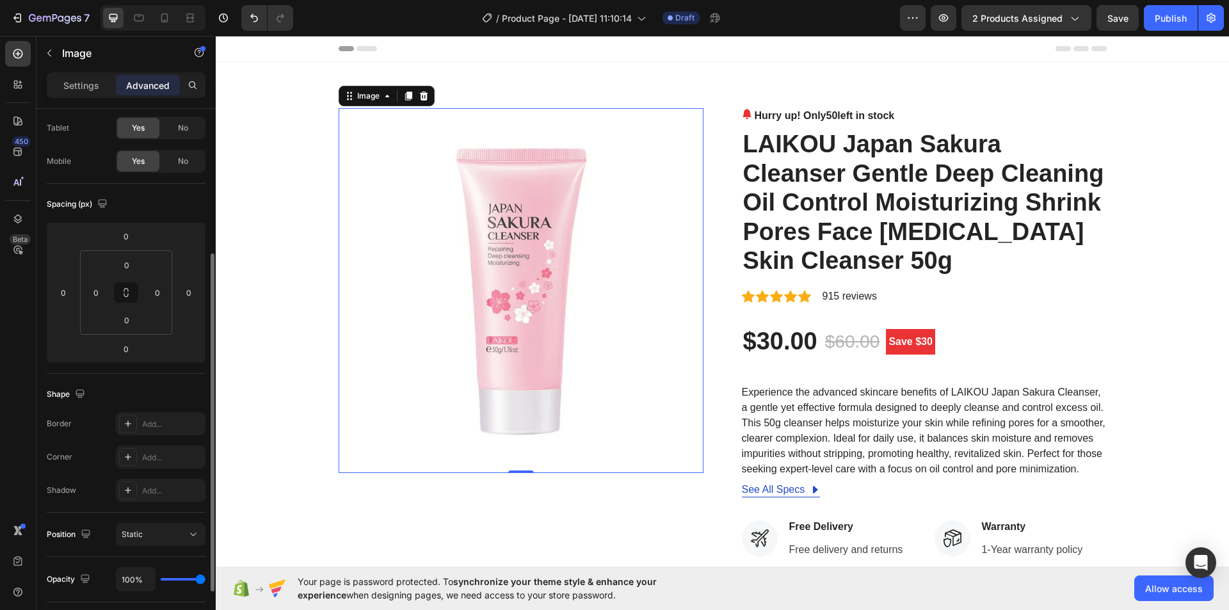
scroll to position [192, 0]
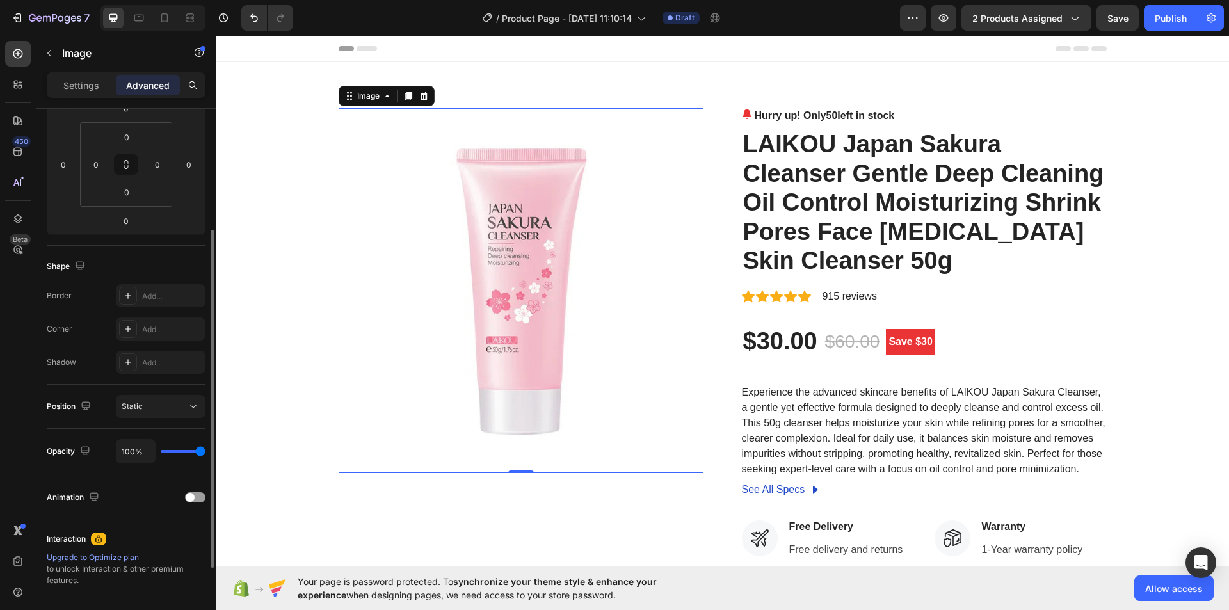
type input "37%"
type input "37"
click at [179, 450] on input "range" at bounding box center [183, 451] width 45 height 3
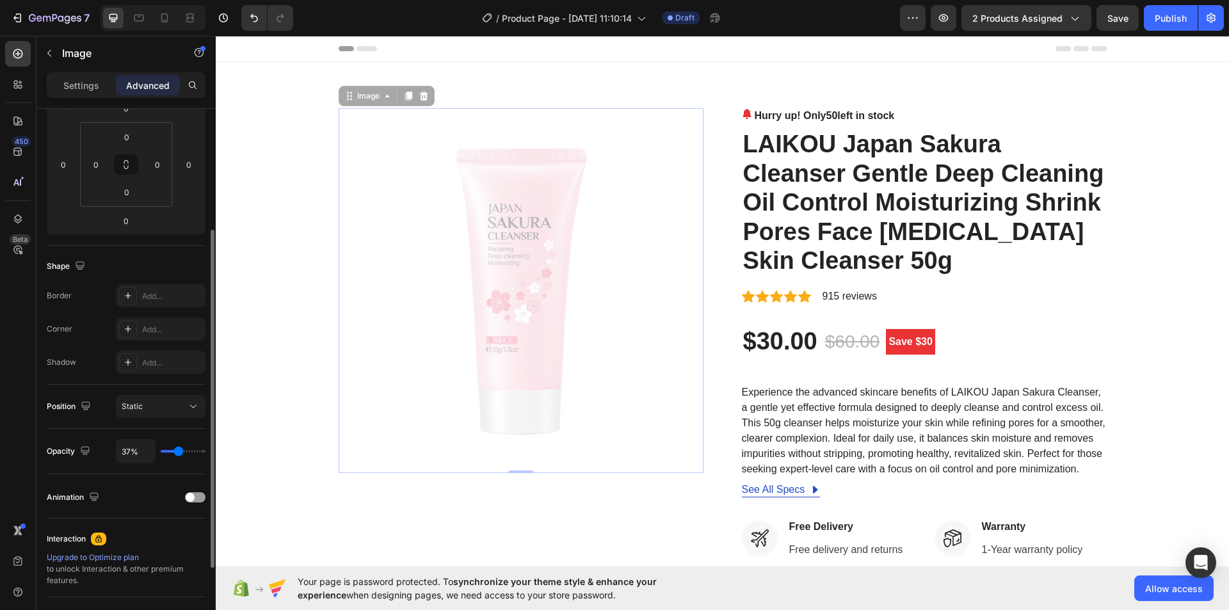
type input "57%"
type input "57"
type input "91%"
type input "91"
type input "96%"
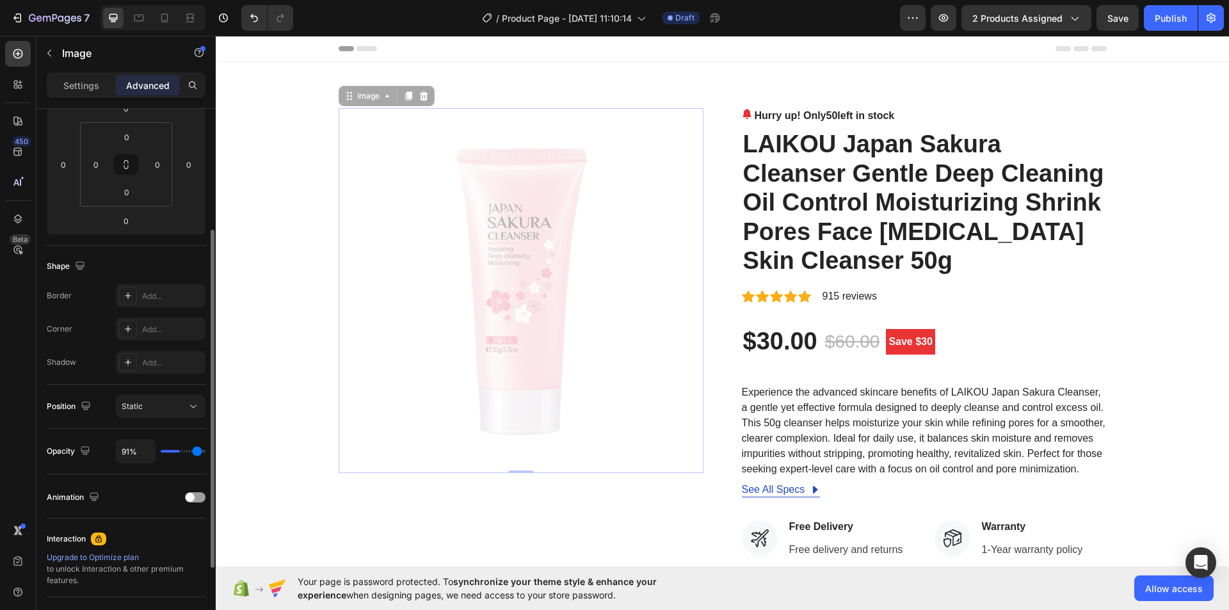
type input "96"
type input "100%"
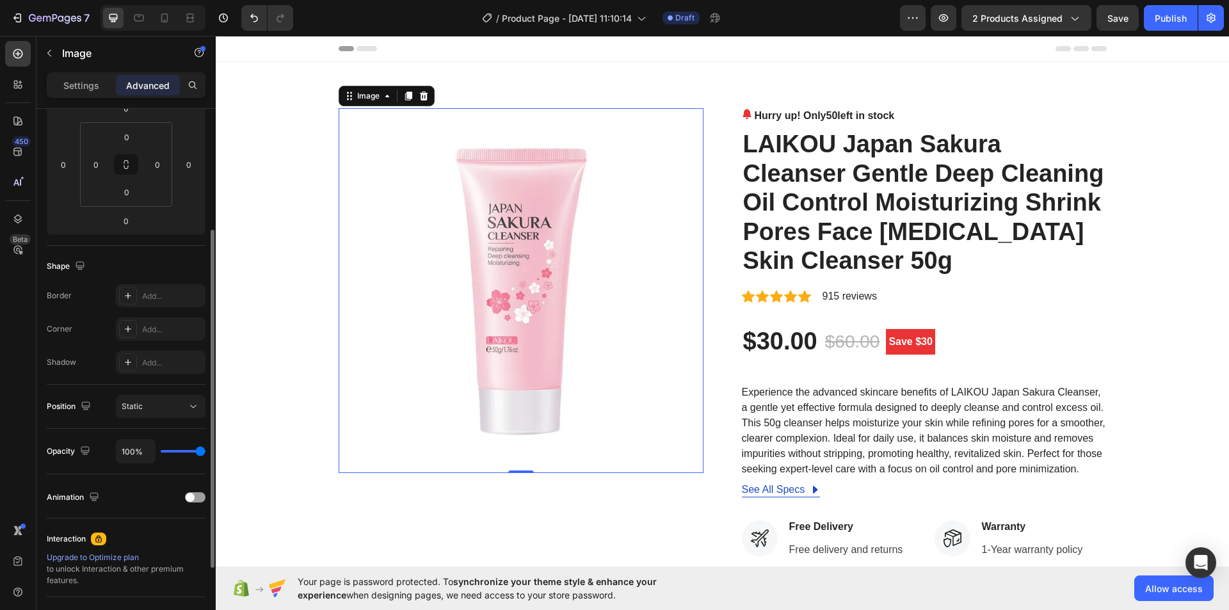
drag, startPoint x: 179, startPoint y: 449, endPoint x: 214, endPoint y: 451, distance: 35.9
type input "100"
click at [205, 451] on input "range" at bounding box center [183, 451] width 45 height 3
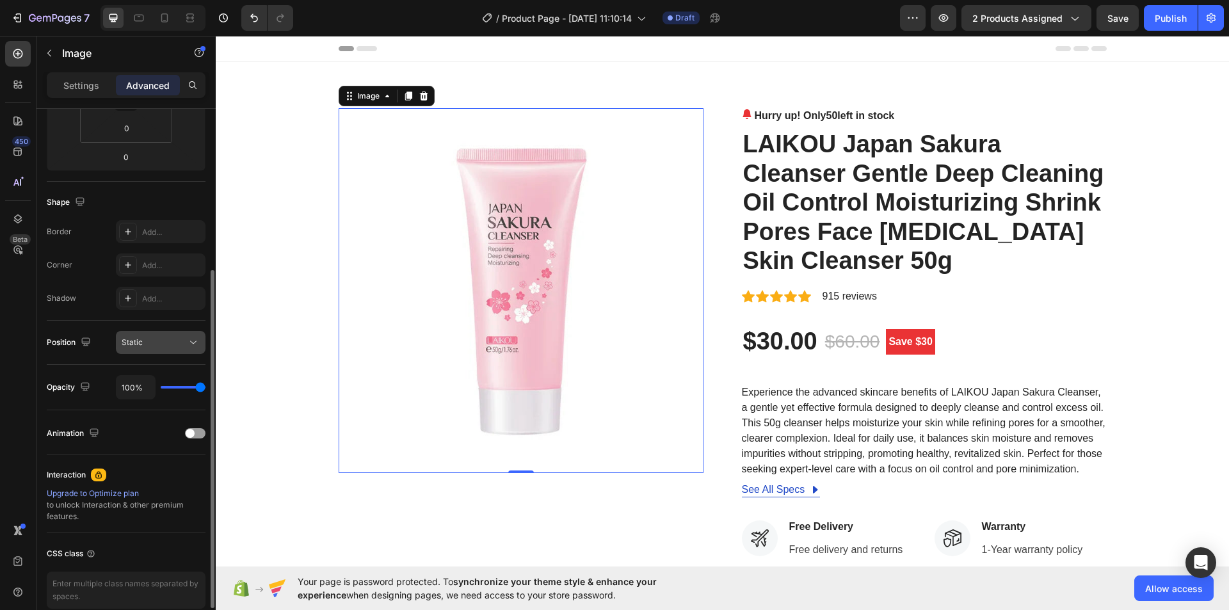
click at [190, 343] on icon at bounding box center [193, 342] width 13 height 13
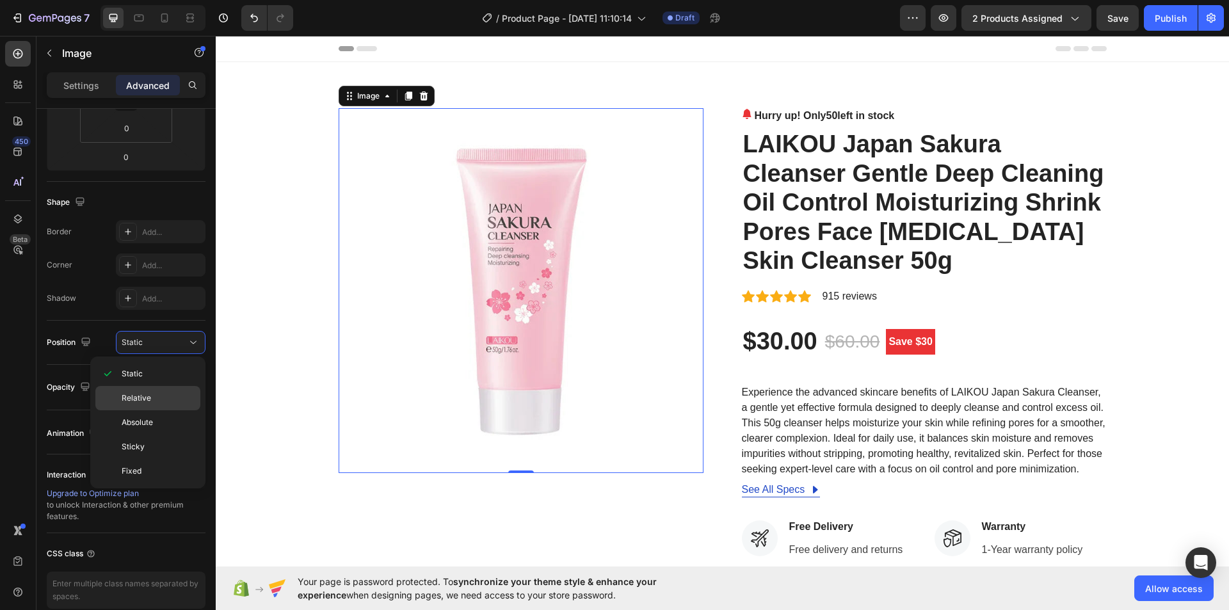
click at [170, 394] on p "Relative" at bounding box center [158, 398] width 73 height 12
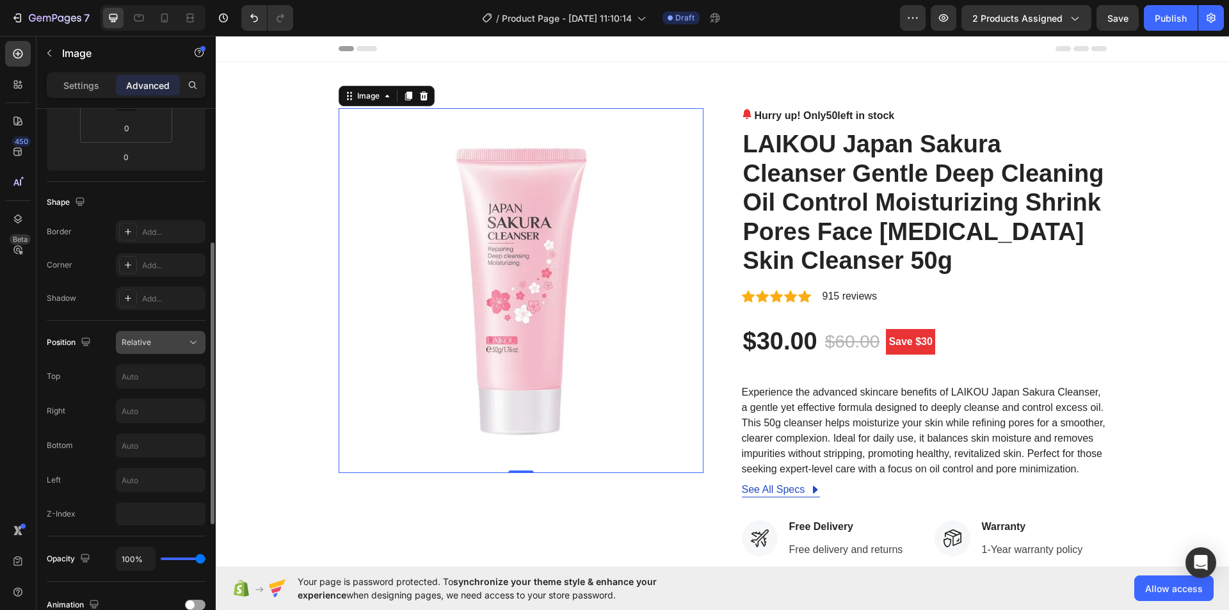
click at [198, 341] on icon at bounding box center [193, 342] width 13 height 13
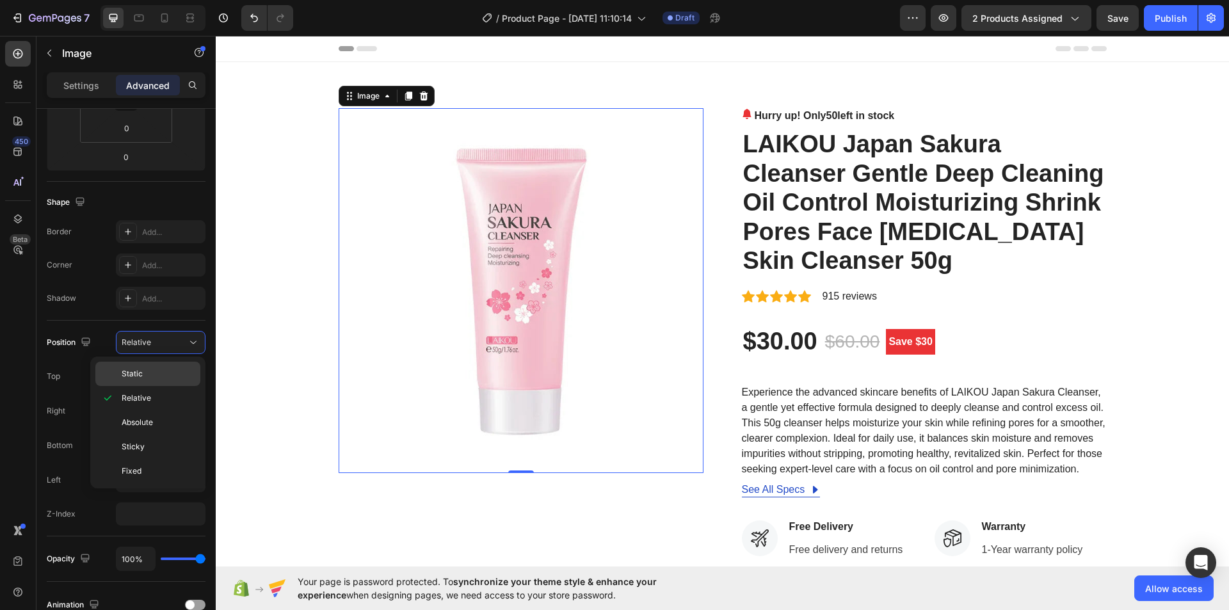
click at [181, 369] on p "Static" at bounding box center [158, 374] width 73 height 12
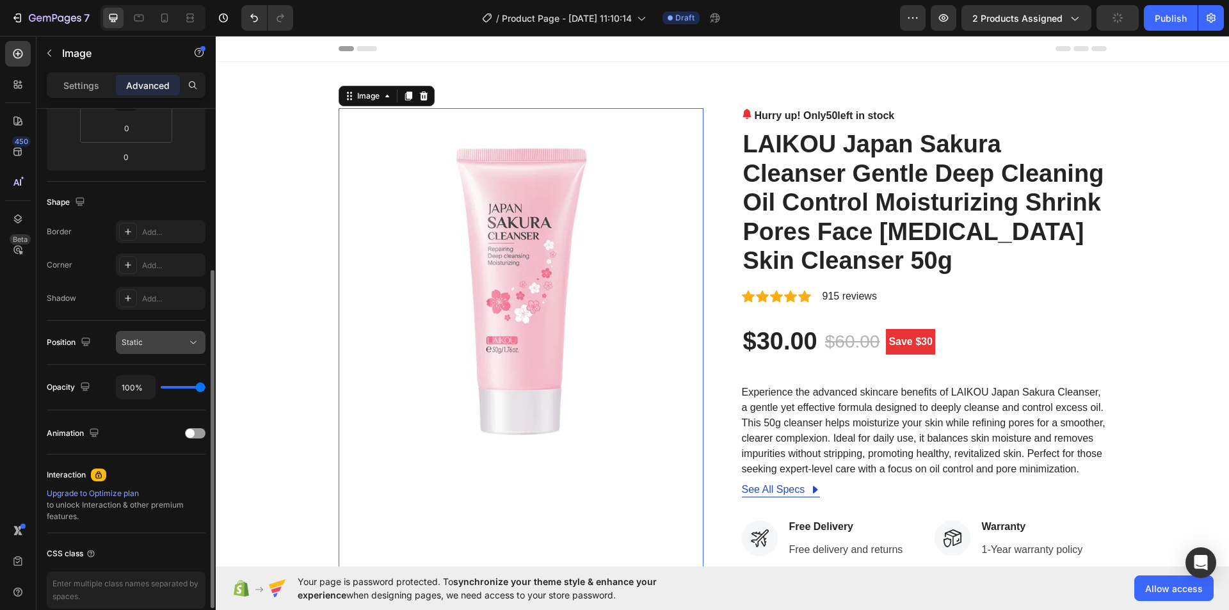
click at [193, 346] on icon at bounding box center [193, 342] width 13 height 13
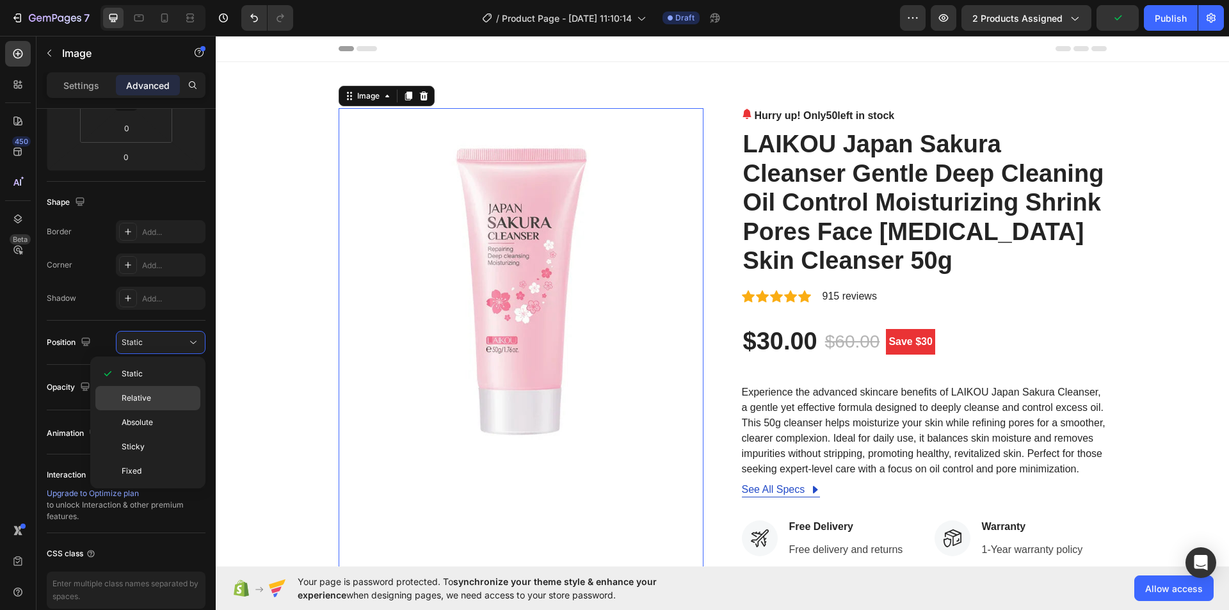
click at [162, 410] on div "Relative" at bounding box center [147, 422] width 105 height 24
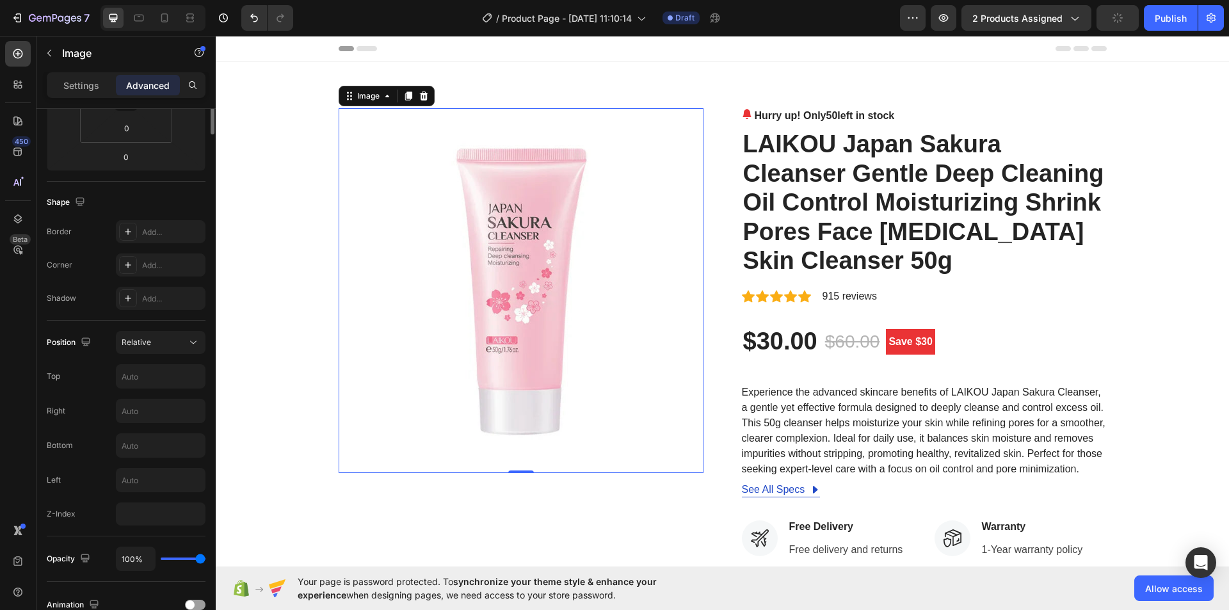
scroll to position [0, 0]
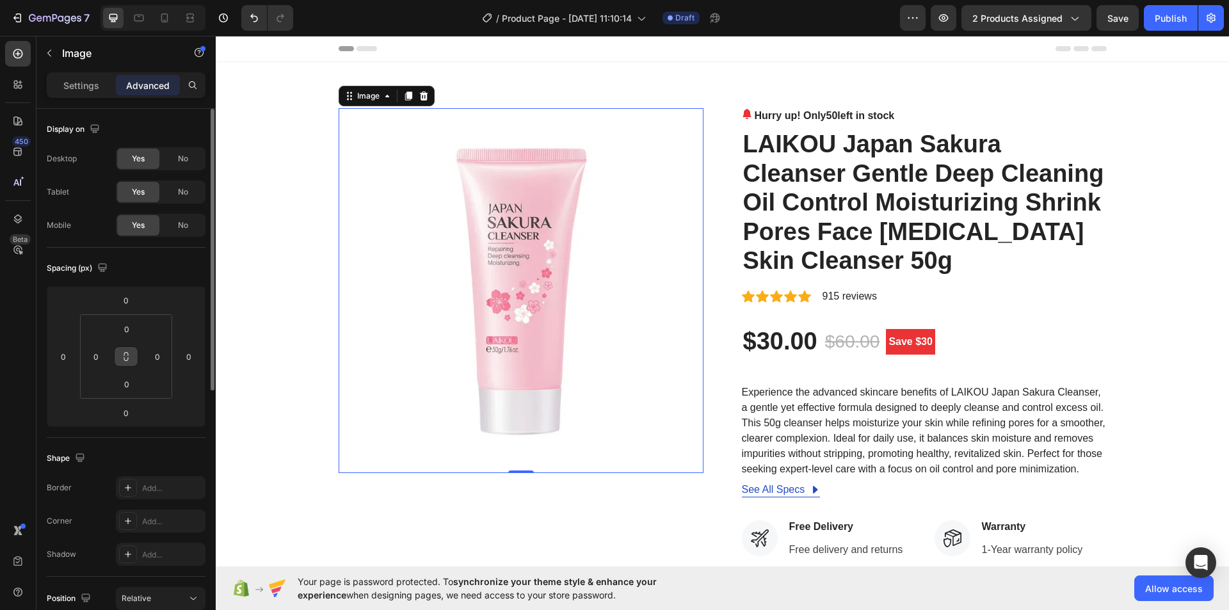
click at [128, 361] on icon at bounding box center [126, 356] width 10 height 10
click at [90, 89] on p "Settings" at bounding box center [81, 85] width 36 height 13
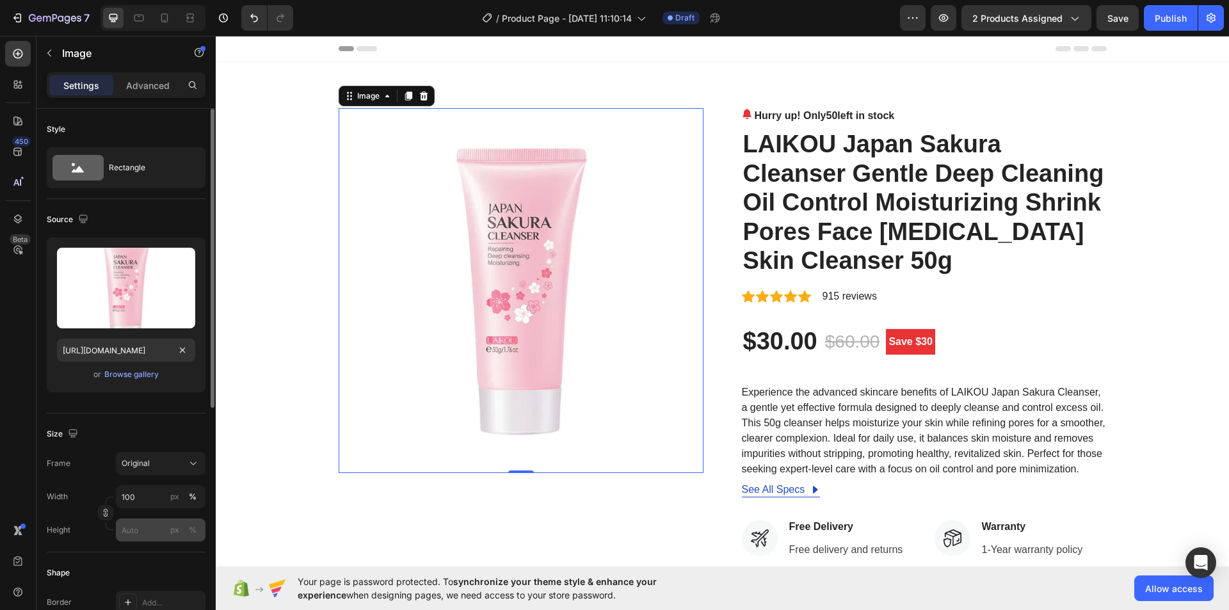
scroll to position [128, 0]
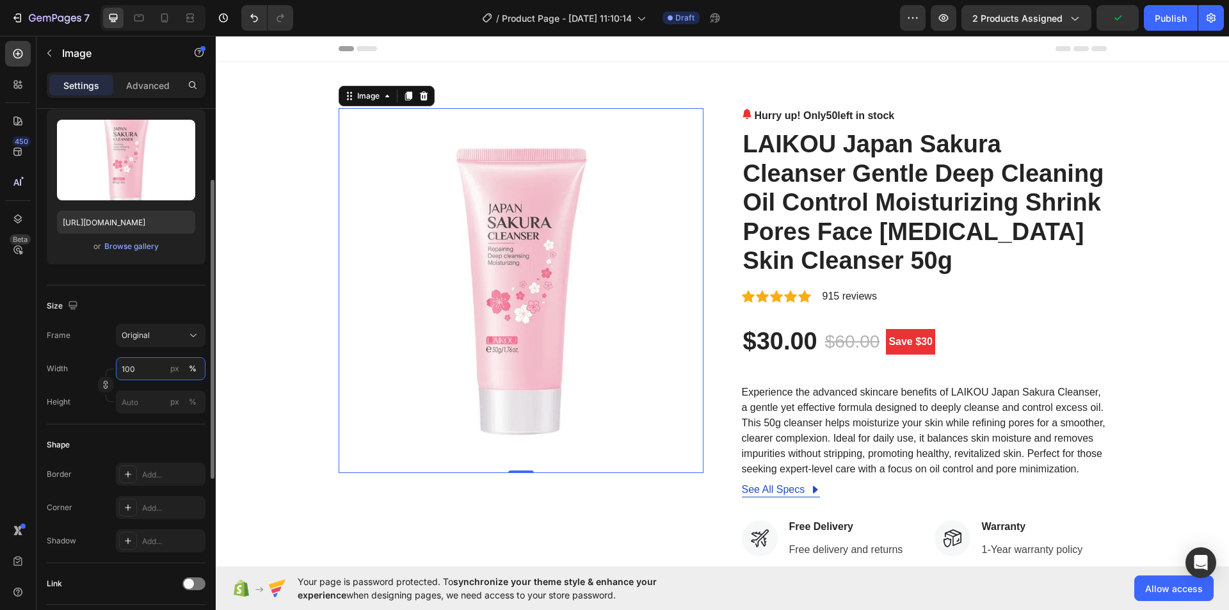
click at [139, 369] on input "100" at bounding box center [161, 368] width 90 height 23
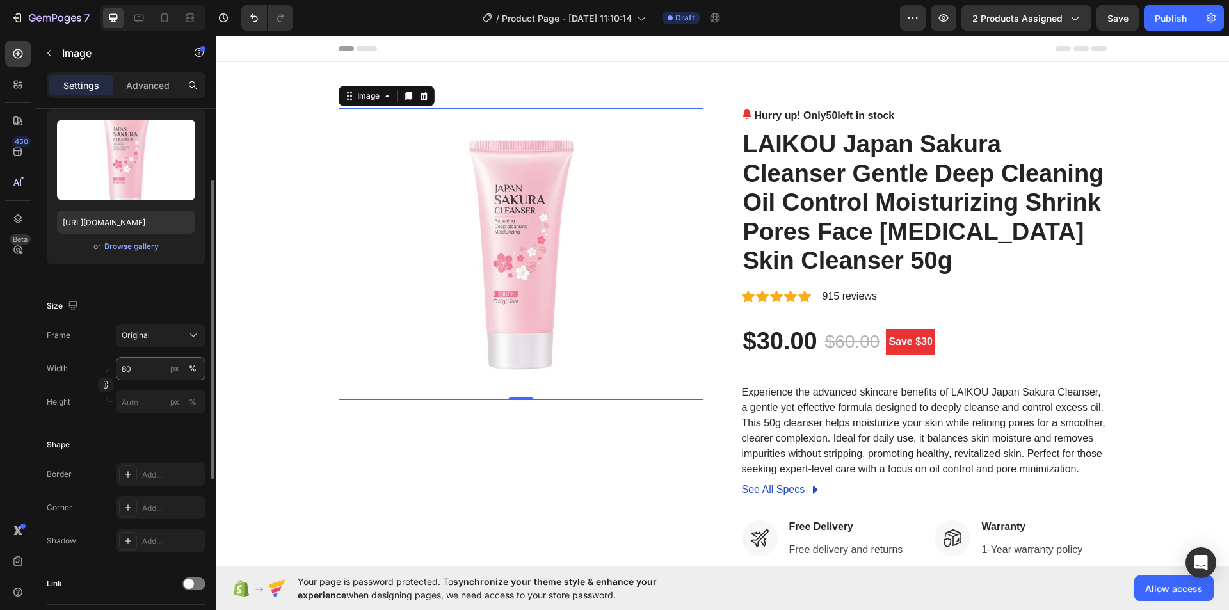
type input "8"
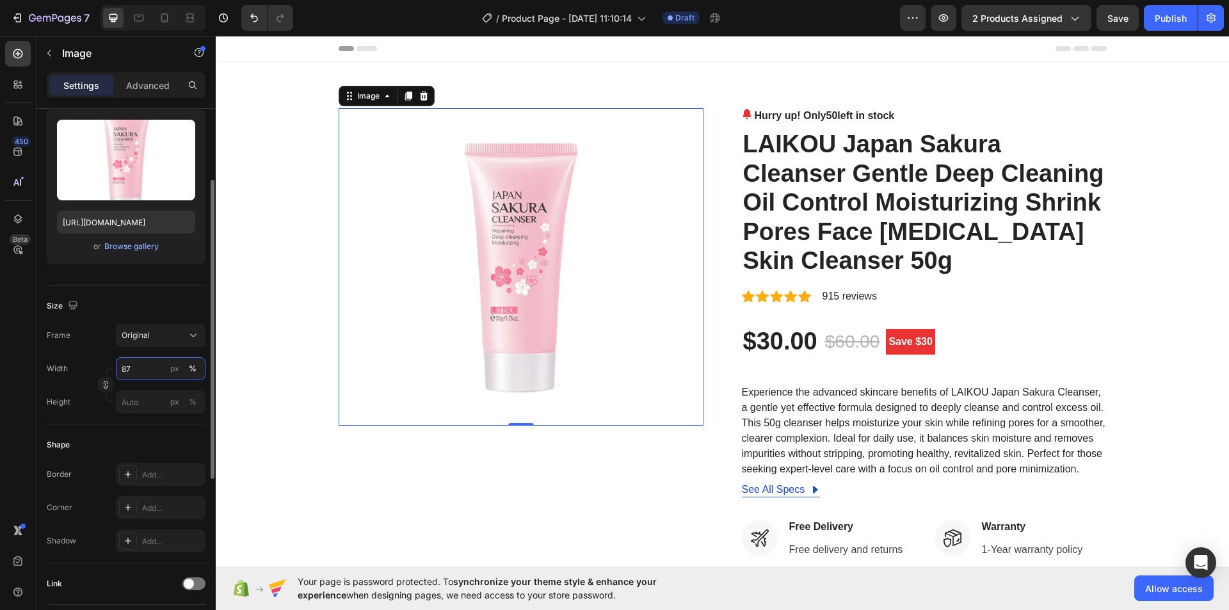
type input "8"
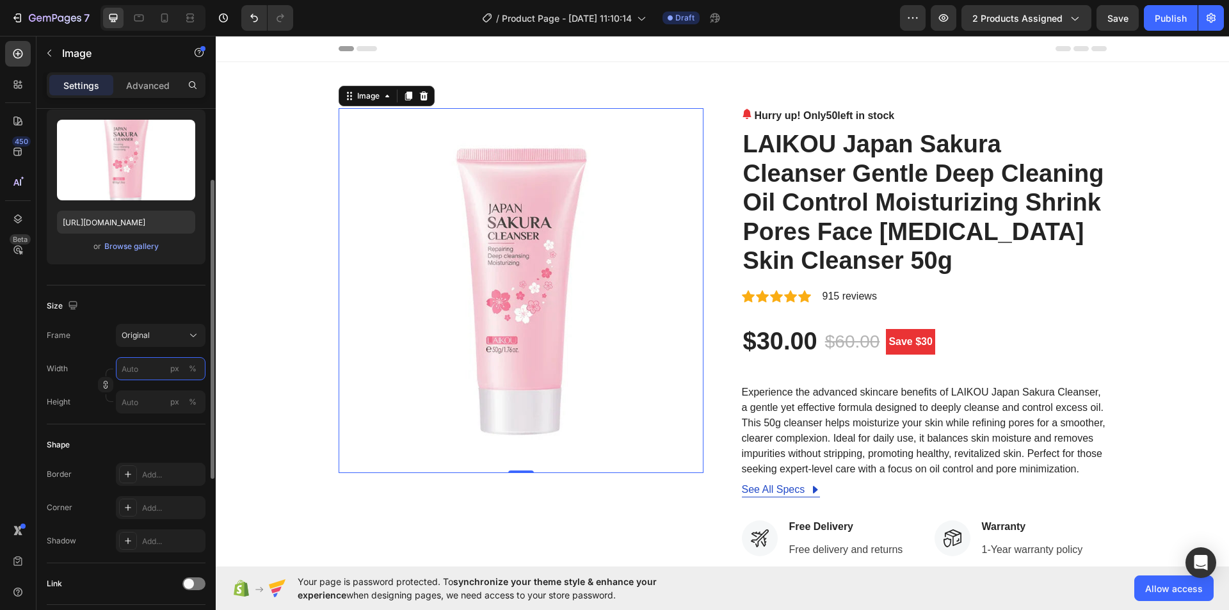
type input "8"
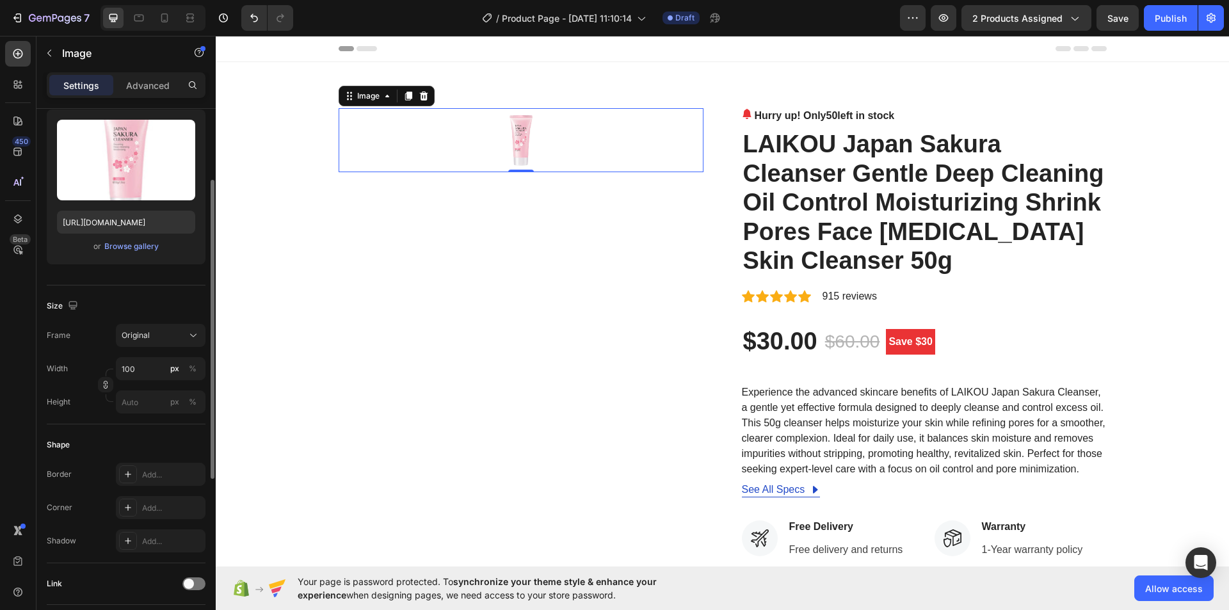
click at [126, 305] on div "Size" at bounding box center [126, 306] width 159 height 20
click at [139, 369] on input "100" at bounding box center [161, 368] width 90 height 23
type input "0"
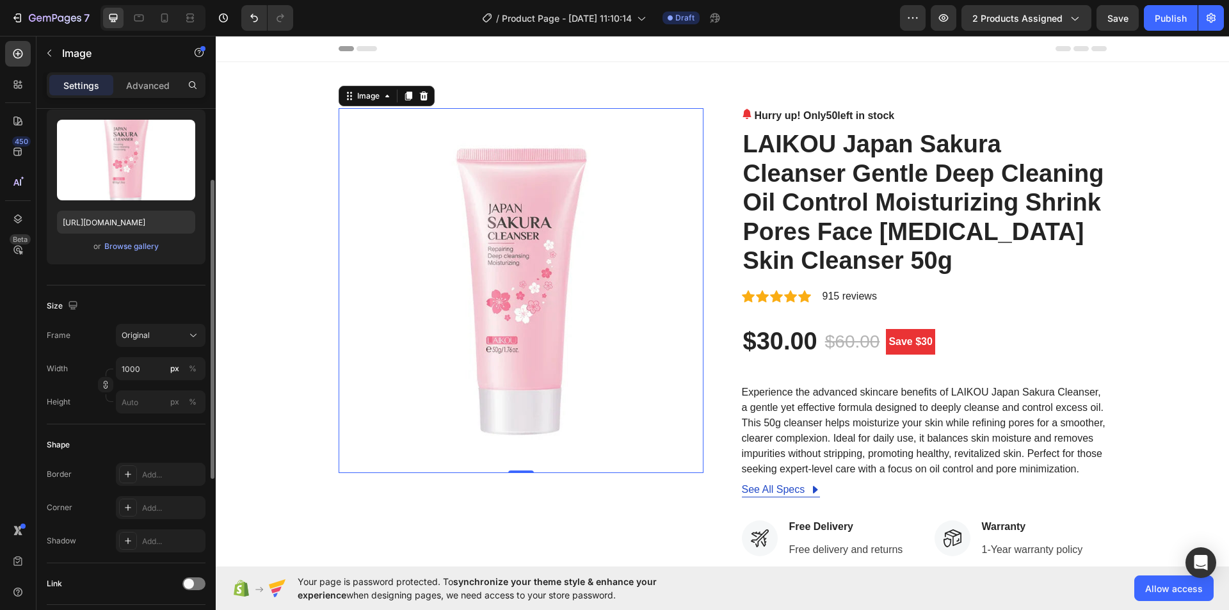
click at [157, 302] on div "Size" at bounding box center [126, 306] width 159 height 20
click at [140, 371] on input "1000" at bounding box center [161, 368] width 90 height 23
click at [150, 303] on div "Size" at bounding box center [126, 306] width 159 height 20
click at [140, 367] on input "900" at bounding box center [161, 368] width 90 height 23
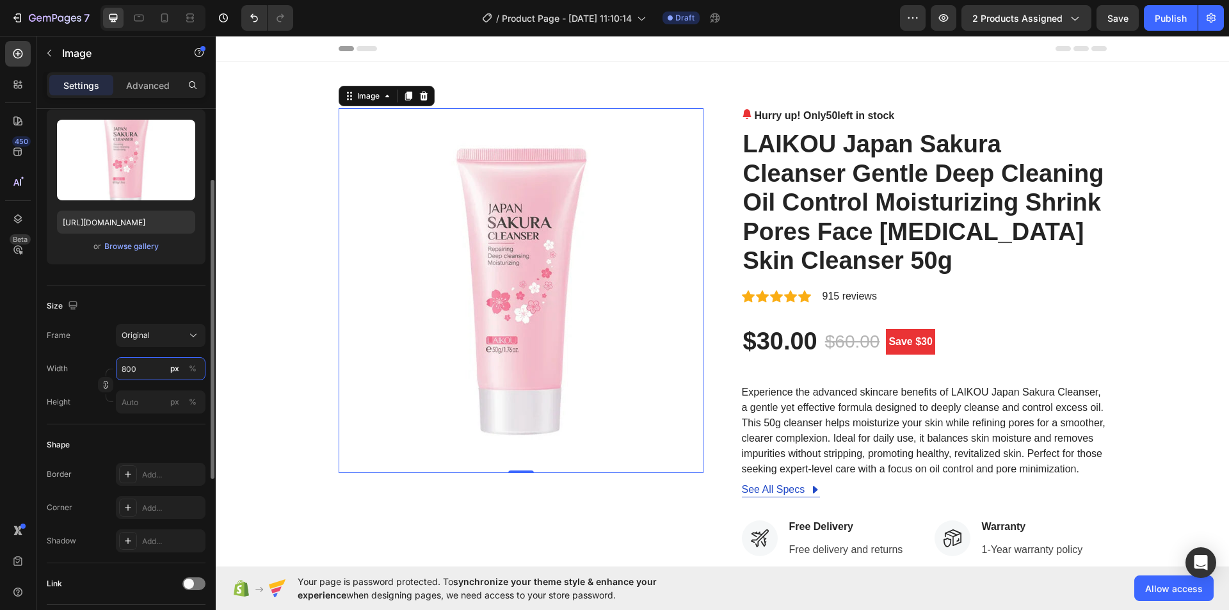
type input "800"
click at [152, 312] on div "Size" at bounding box center [126, 306] width 159 height 20
click at [184, 337] on div "Original" at bounding box center [153, 336] width 63 height 12
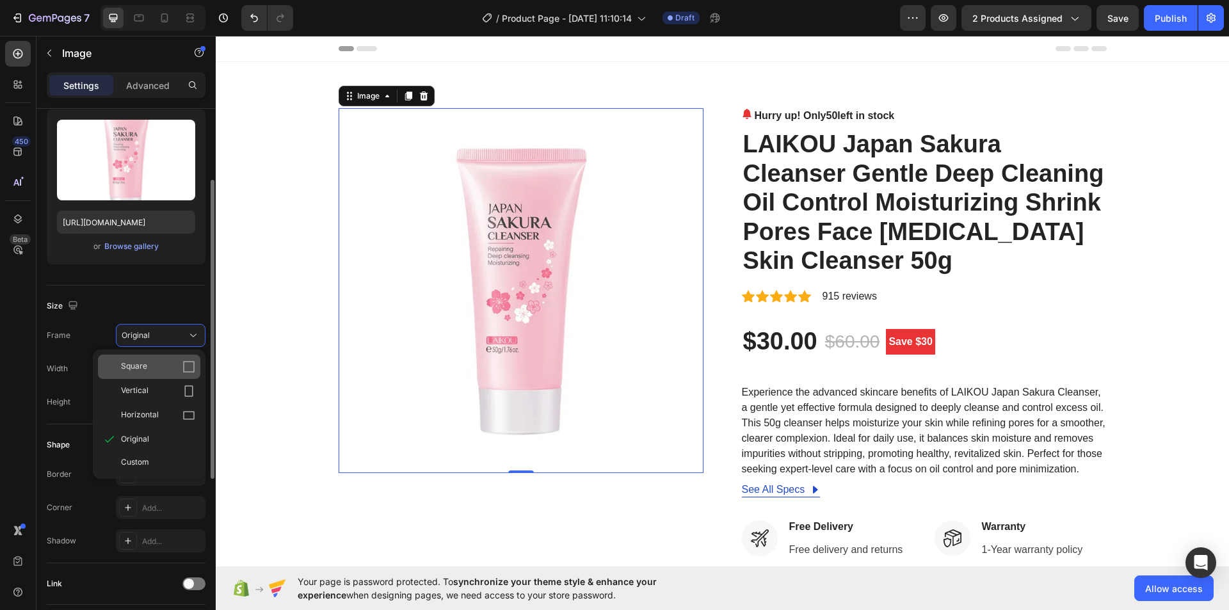
click at [184, 363] on icon at bounding box center [188, 366] width 13 height 13
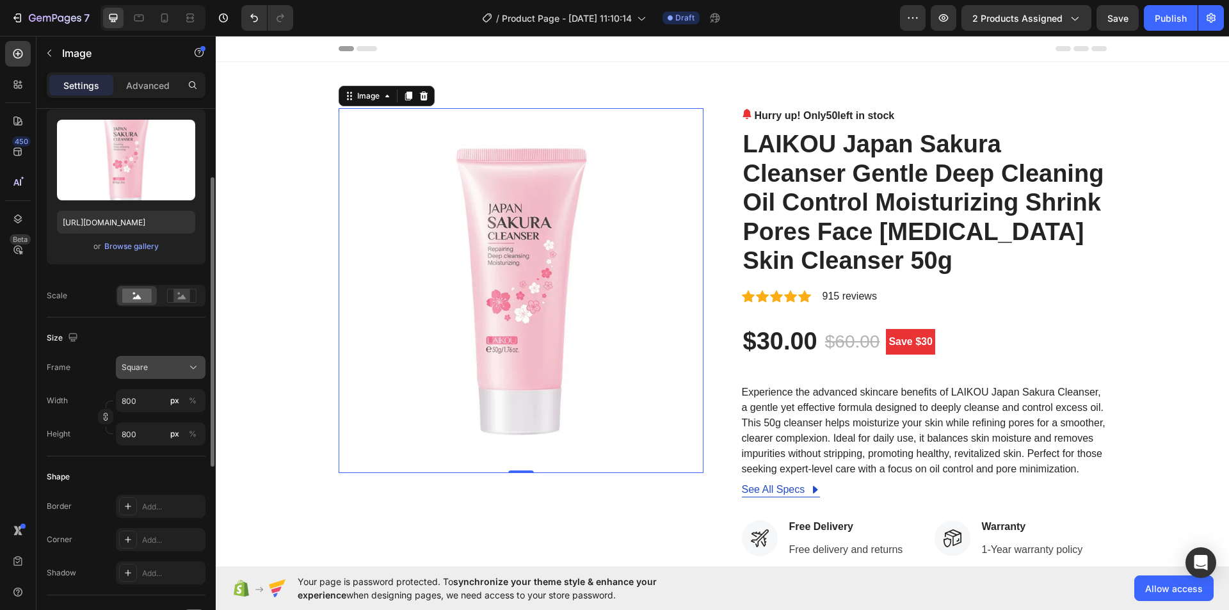
click at [191, 367] on icon at bounding box center [193, 367] width 6 height 3
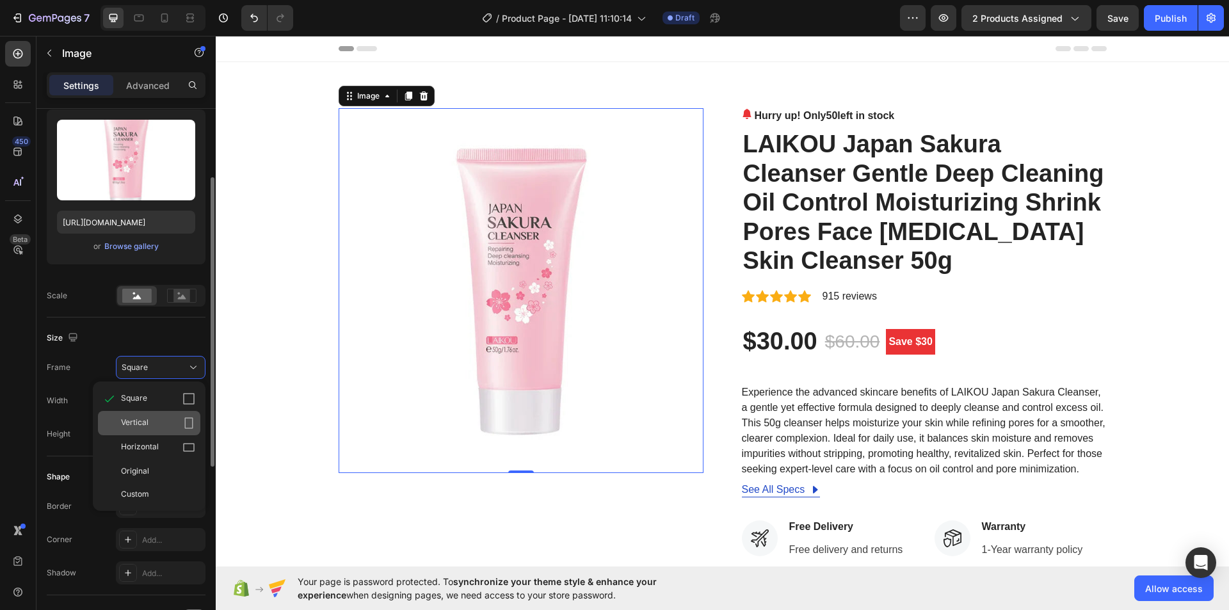
click at [186, 422] on icon at bounding box center [189, 423] width 8 height 12
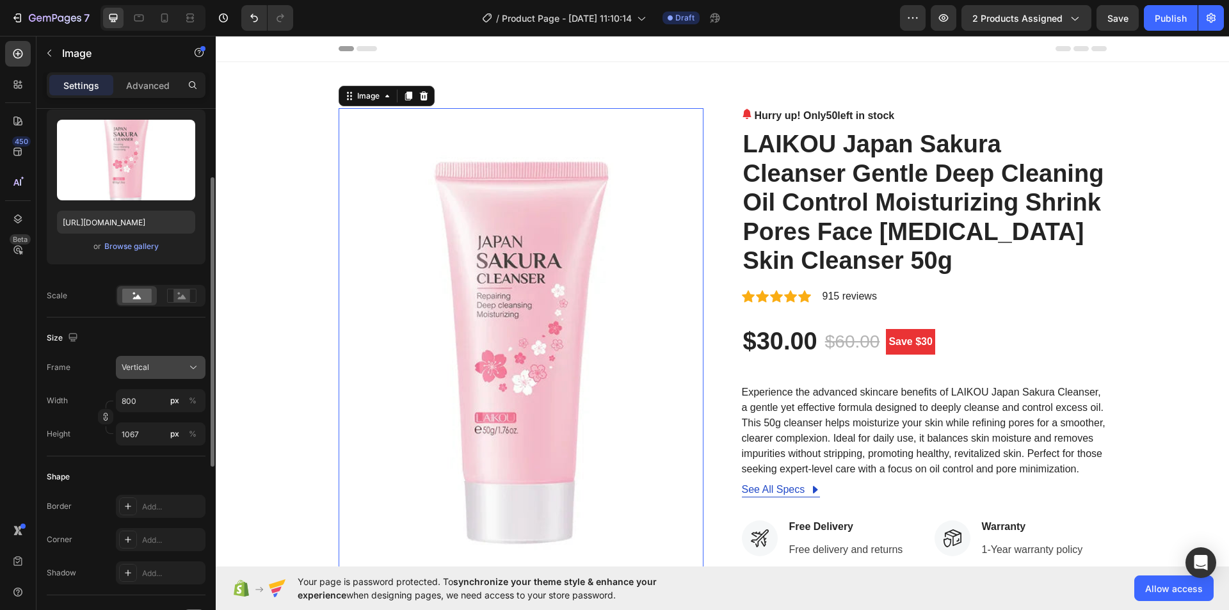
drag, startPoint x: 189, startPoint y: 370, endPoint x: 185, endPoint y: 376, distance: 6.9
click at [191, 369] on icon at bounding box center [193, 367] width 13 height 13
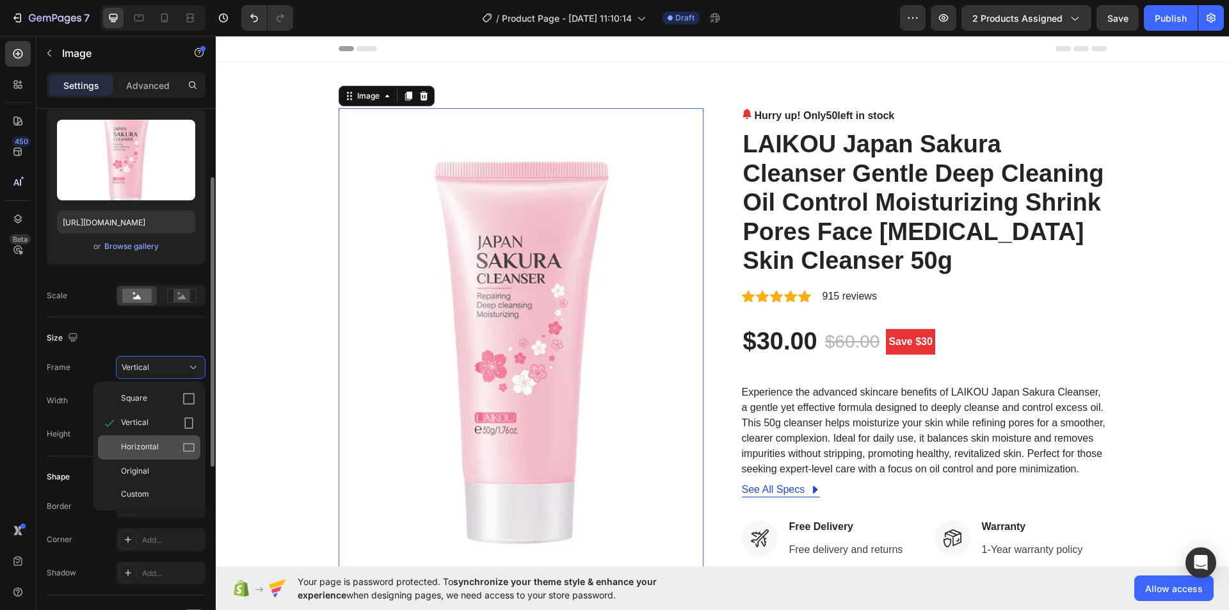
click at [182, 446] on icon at bounding box center [188, 447] width 13 height 13
type input "600"
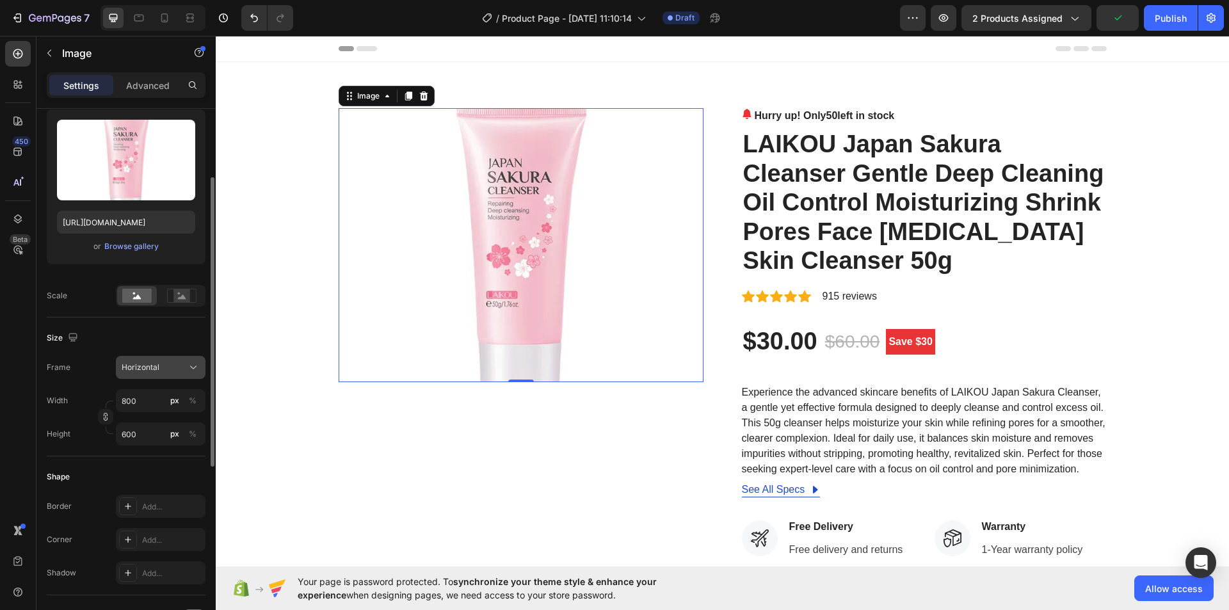
click at [199, 369] on icon at bounding box center [193, 367] width 13 height 13
click at [186, 465] on div "Original" at bounding box center [158, 471] width 74 height 12
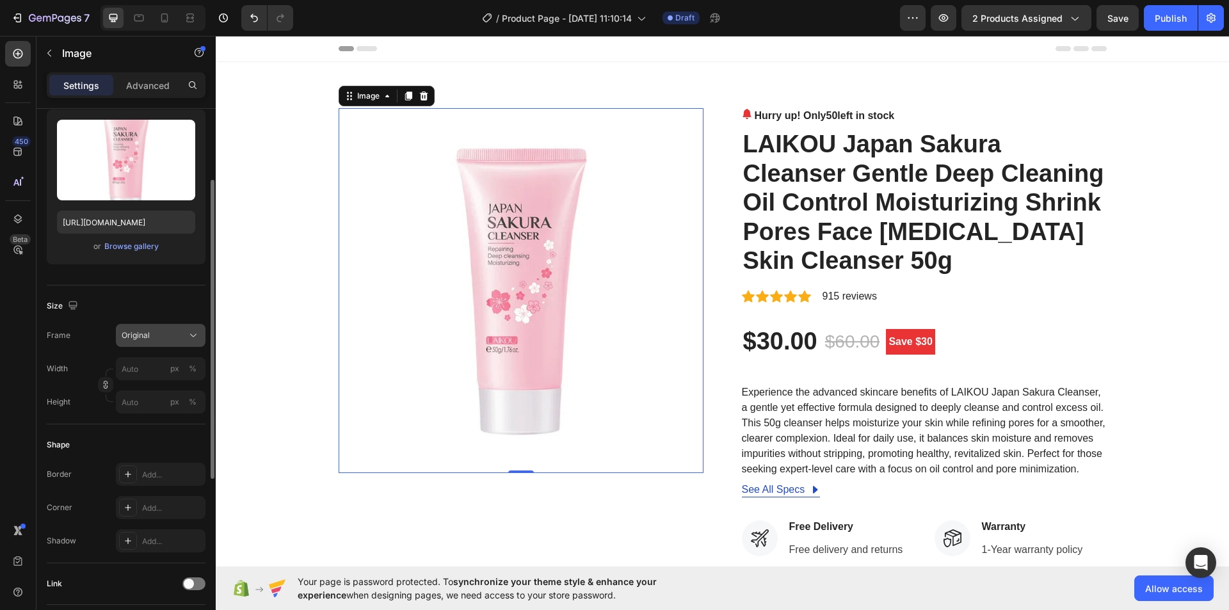
click at [197, 341] on icon at bounding box center [193, 335] width 13 height 13
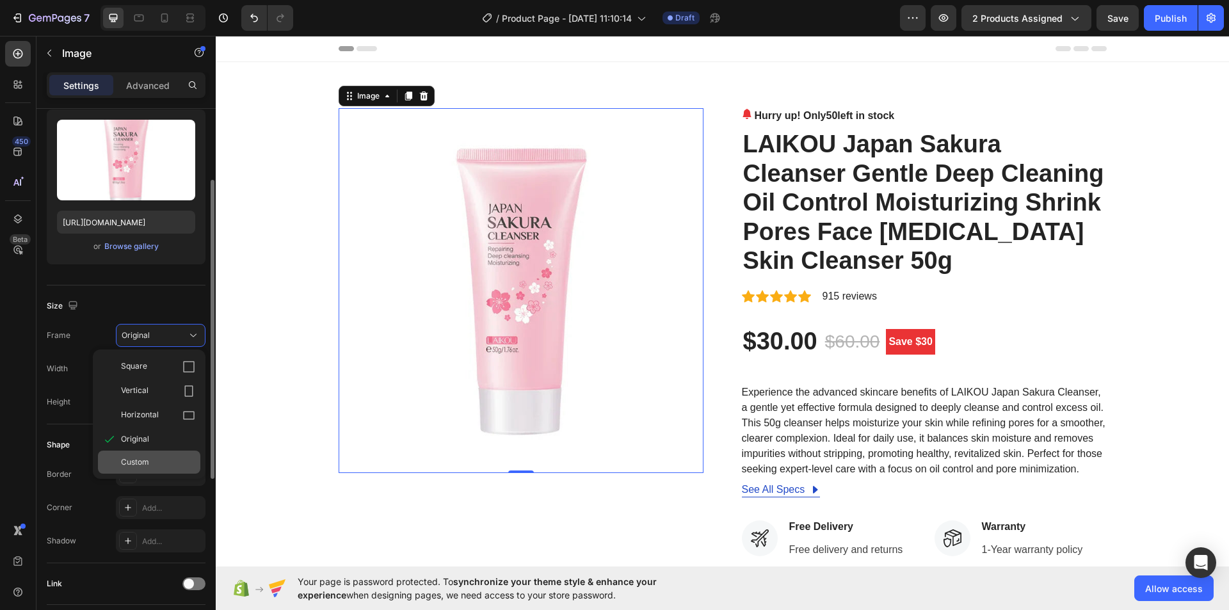
click at [180, 465] on div "Custom" at bounding box center [158, 462] width 74 height 12
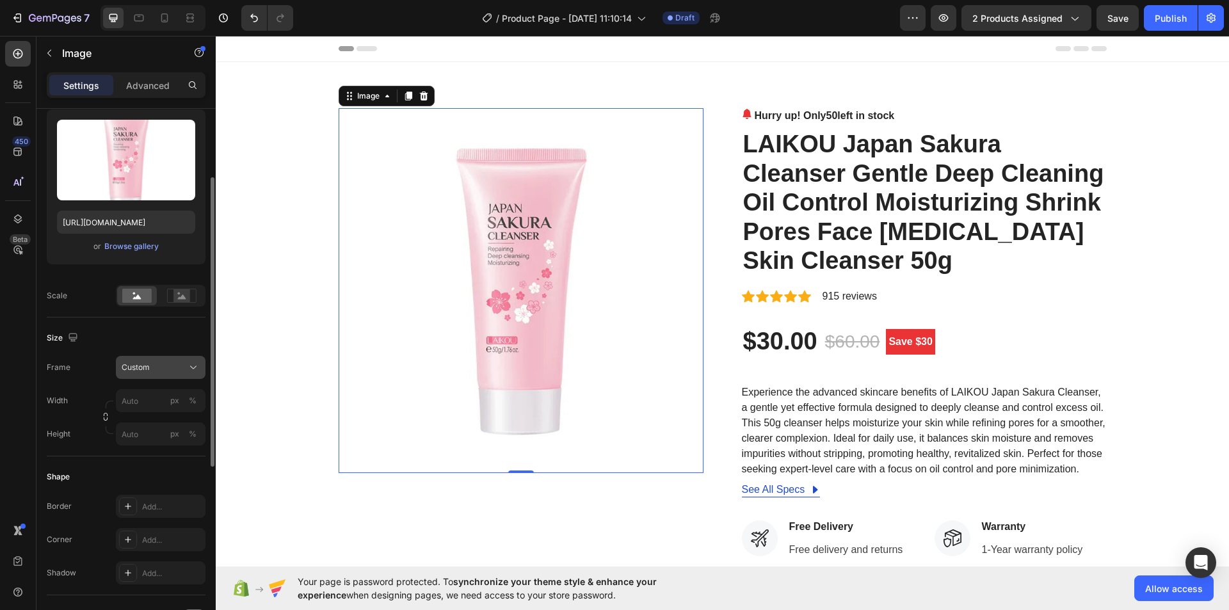
click at [186, 364] on div "Frame Custom Width px % Height px %" at bounding box center [126, 401] width 159 height 90
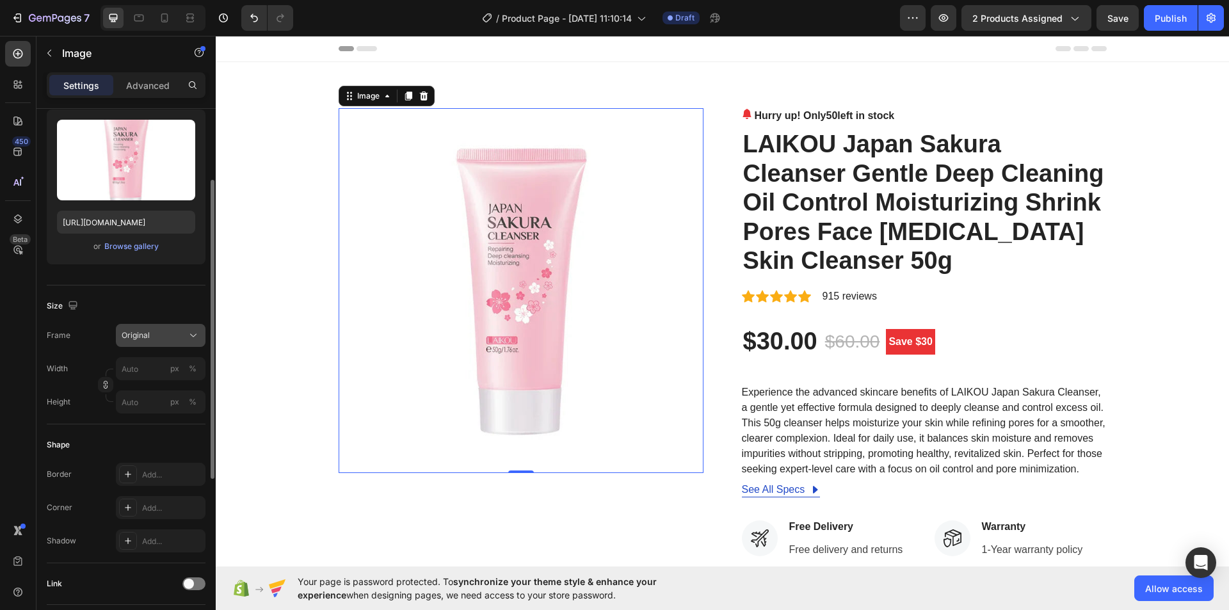
click at [187, 332] on icon at bounding box center [193, 335] width 13 height 13
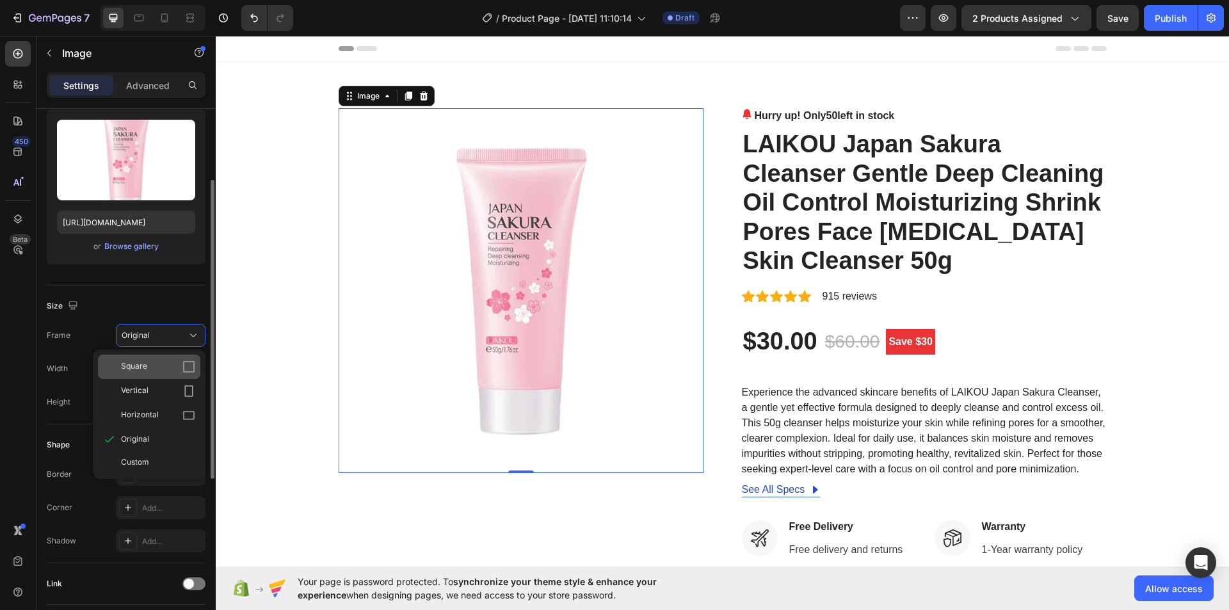
click at [185, 362] on icon at bounding box center [189, 367] width 12 height 12
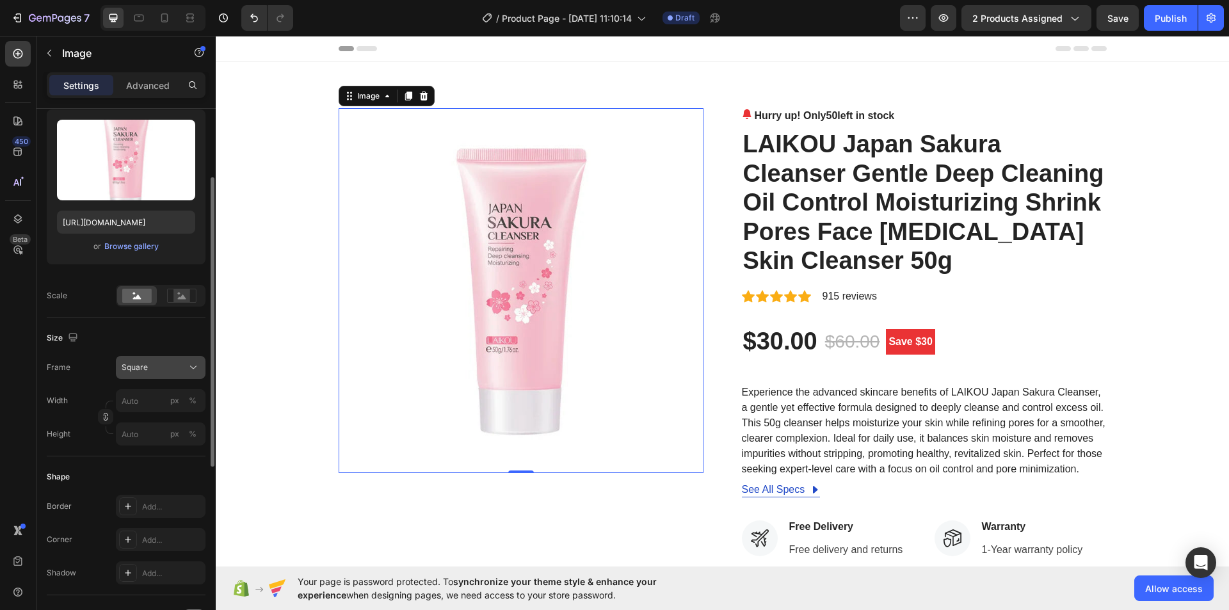
click at [189, 362] on icon at bounding box center [193, 367] width 13 height 13
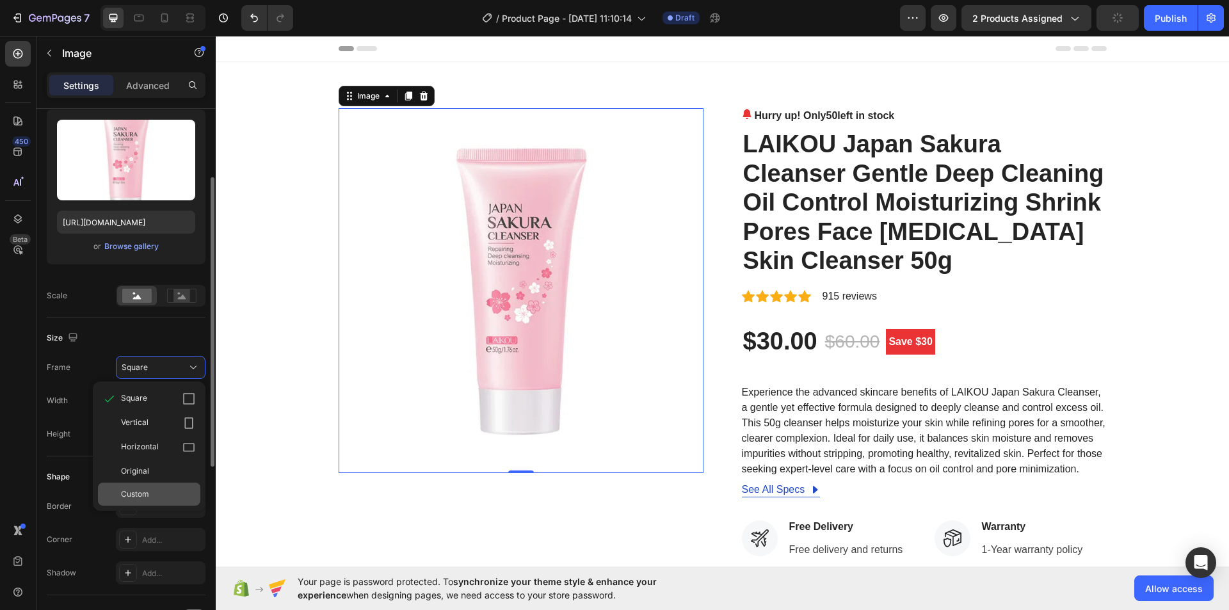
click at [166, 501] on div "Custom" at bounding box center [149, 494] width 102 height 23
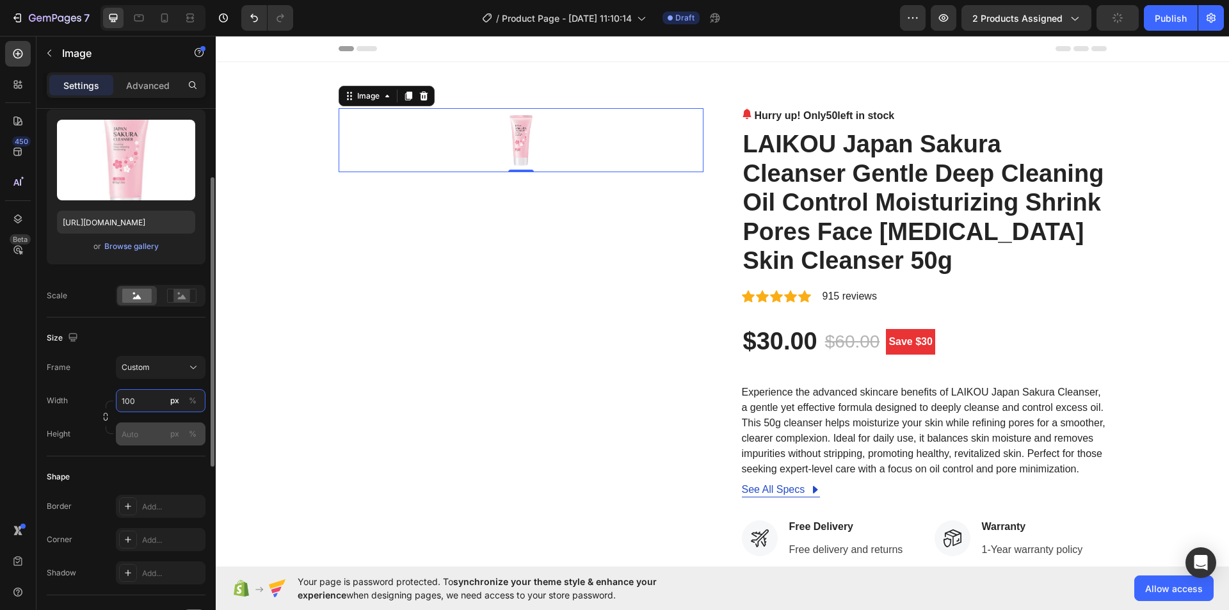
type input "100"
click at [131, 432] on input "px %" at bounding box center [161, 433] width 90 height 23
type input "100"
click at [118, 341] on div "Size" at bounding box center [126, 338] width 159 height 20
click at [127, 403] on input "100" at bounding box center [161, 400] width 90 height 23
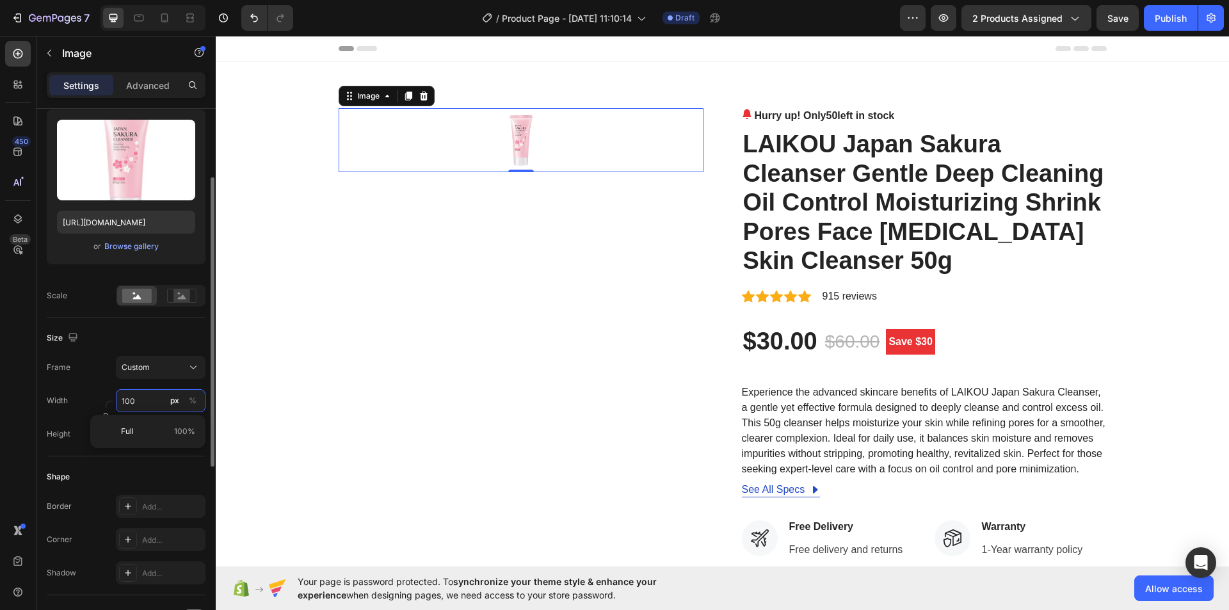
click at [127, 403] on input "100" at bounding box center [161, 400] width 90 height 23
click at [141, 402] on input "100" at bounding box center [161, 400] width 90 height 23
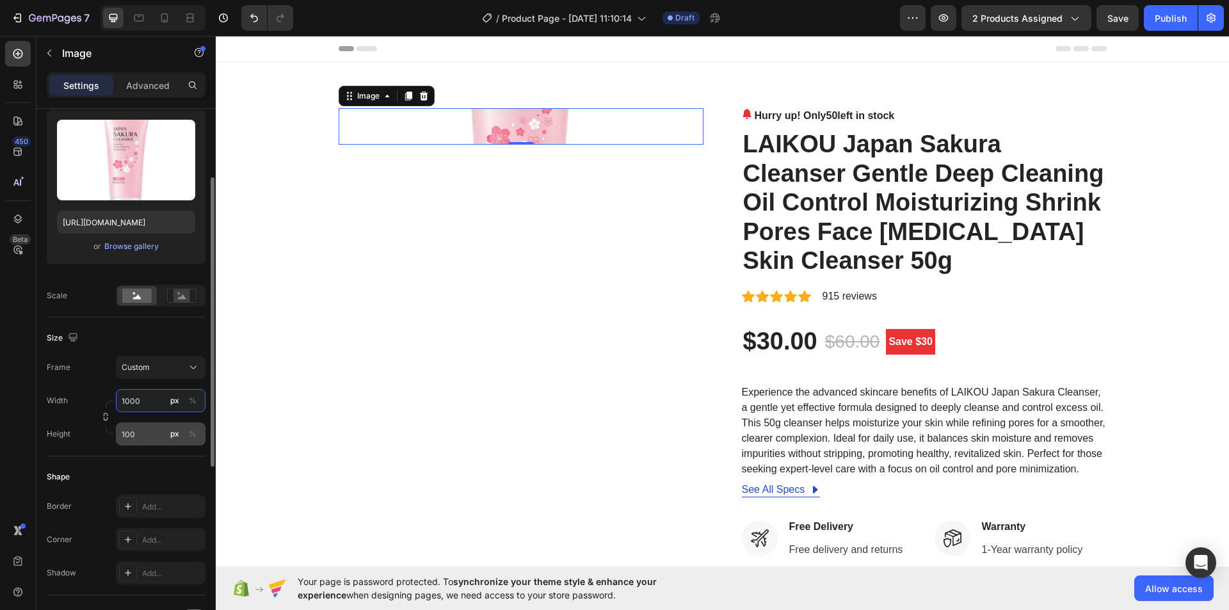
type input "1000"
click at [142, 438] on input "100" at bounding box center [161, 433] width 90 height 23
type input "0"
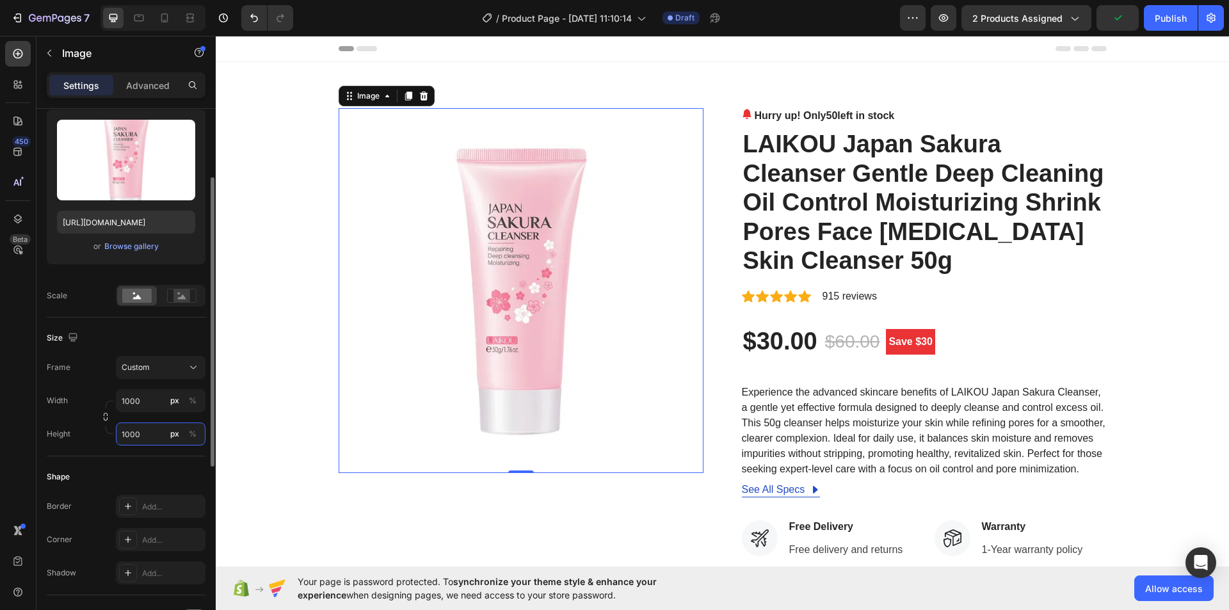
type input "1000"
click at [115, 339] on div "Size" at bounding box center [126, 338] width 159 height 20
click at [142, 403] on input "1000" at bounding box center [161, 400] width 90 height 23
click at [99, 378] on div "Frame Custom" at bounding box center [126, 367] width 159 height 23
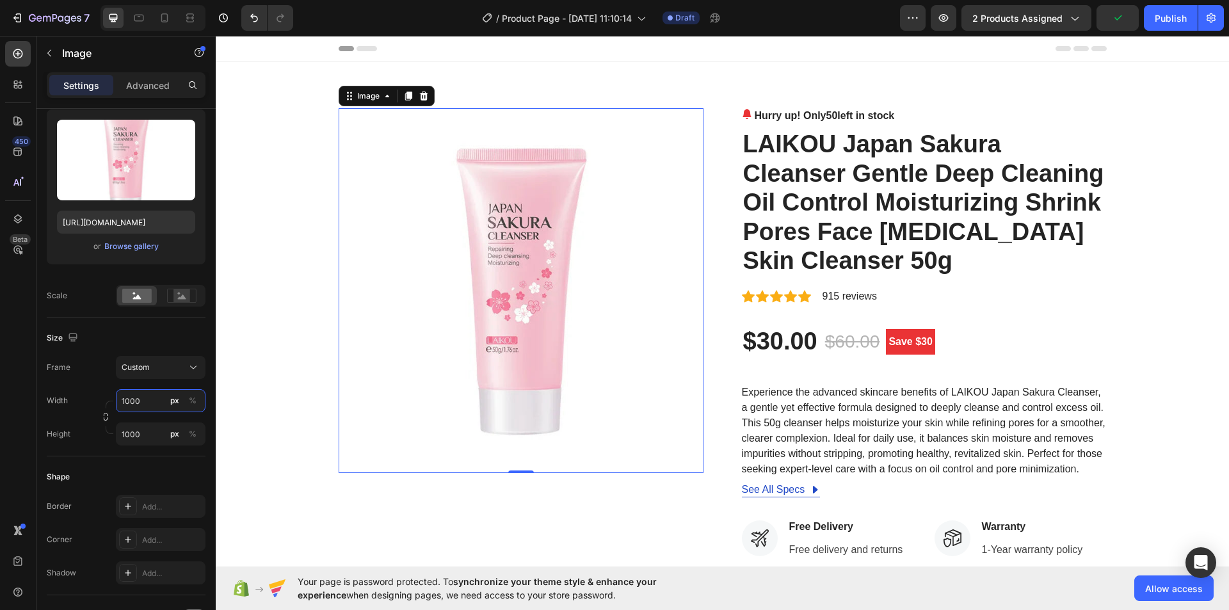
click at [123, 399] on input "1000" at bounding box center [161, 400] width 90 height 23
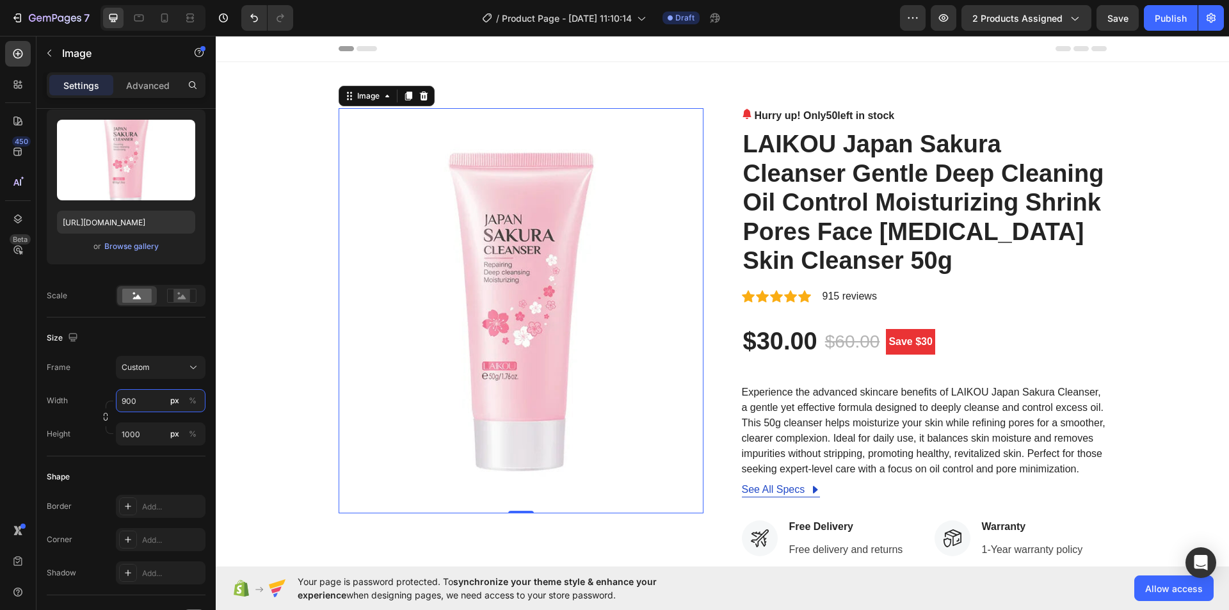
type input "900"
click at [118, 340] on div "Size" at bounding box center [126, 338] width 159 height 20
click at [192, 402] on div "%" at bounding box center [193, 401] width 8 height 12
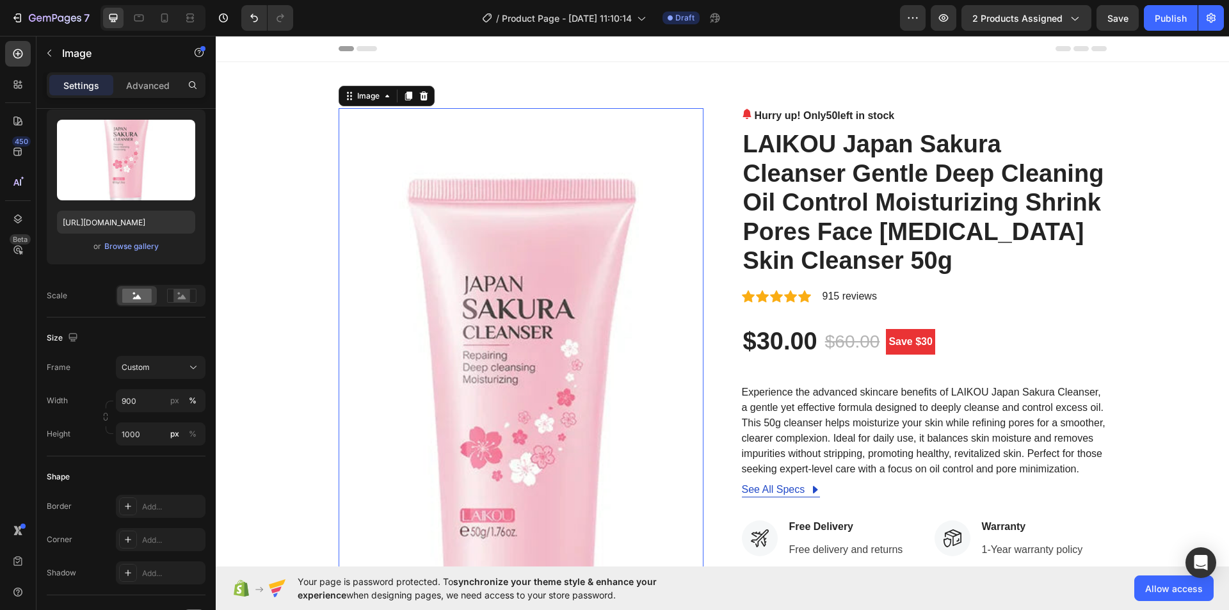
click at [133, 338] on div "Size" at bounding box center [126, 338] width 159 height 20
click at [175, 405] on div "px" at bounding box center [174, 401] width 9 height 12
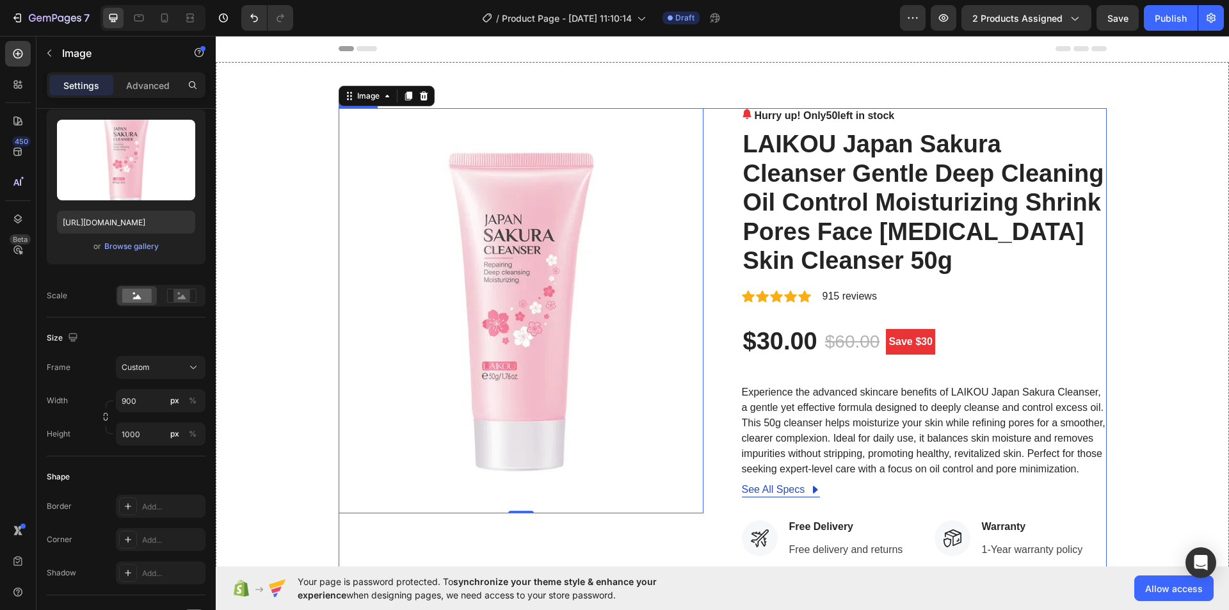
click at [718, 277] on div "Image 0 Hurry up! Only 50 left in stock (P) Stock Counter LAIKOU Japan Sakura C…" at bounding box center [723, 490] width 768 height 765
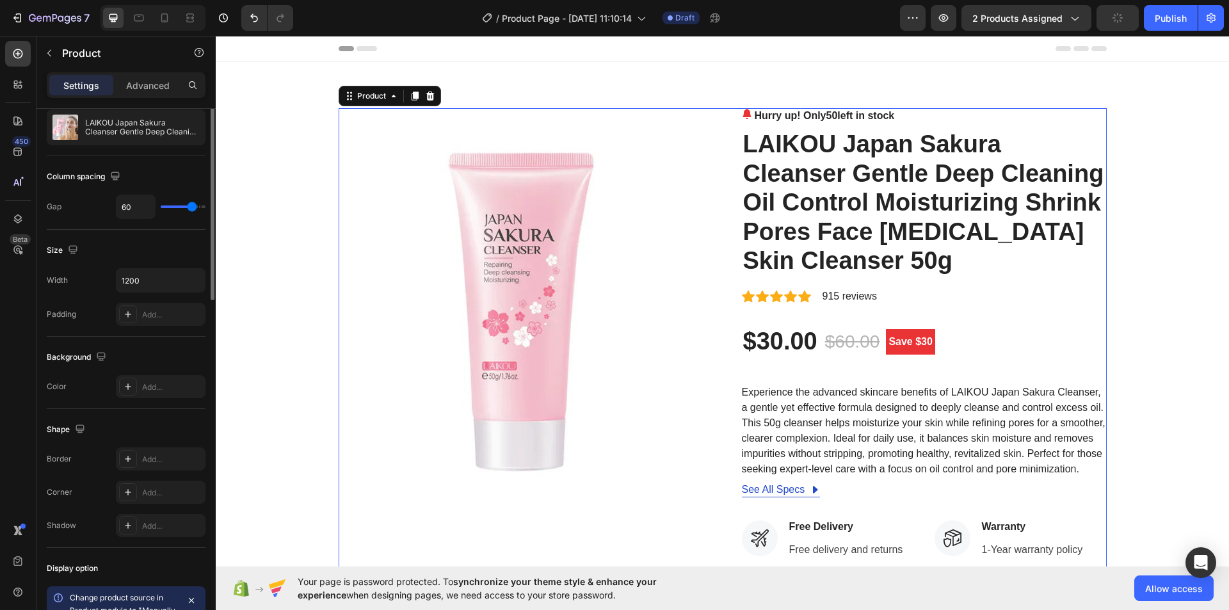
scroll to position [0, 0]
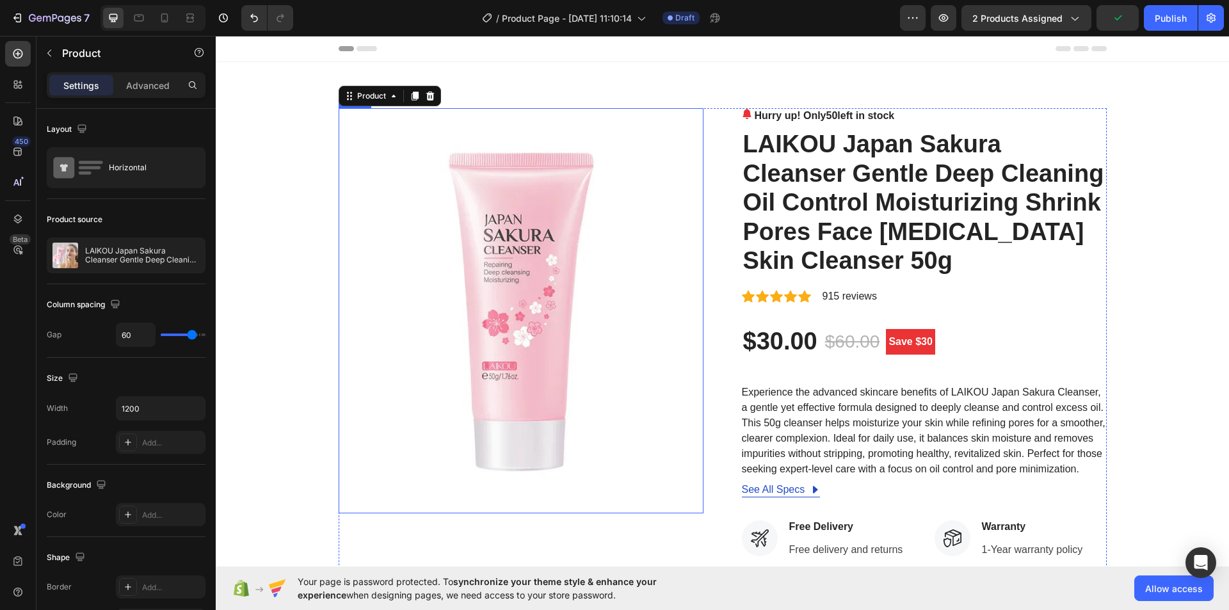
click at [524, 299] on img at bounding box center [521, 310] width 365 height 405
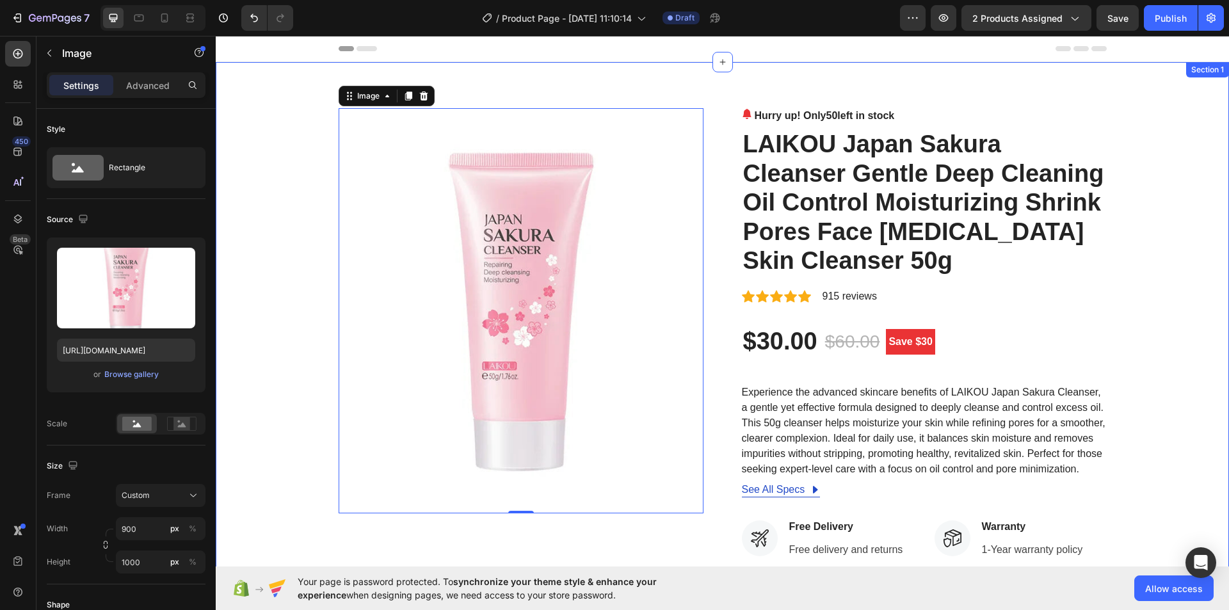
click at [972, 81] on div "Image 0 Hurry up! Only 50 left in stock (P) Stock Counter LAIKOU Japan Sakura C…" at bounding box center [722, 490] width 1013 height 857
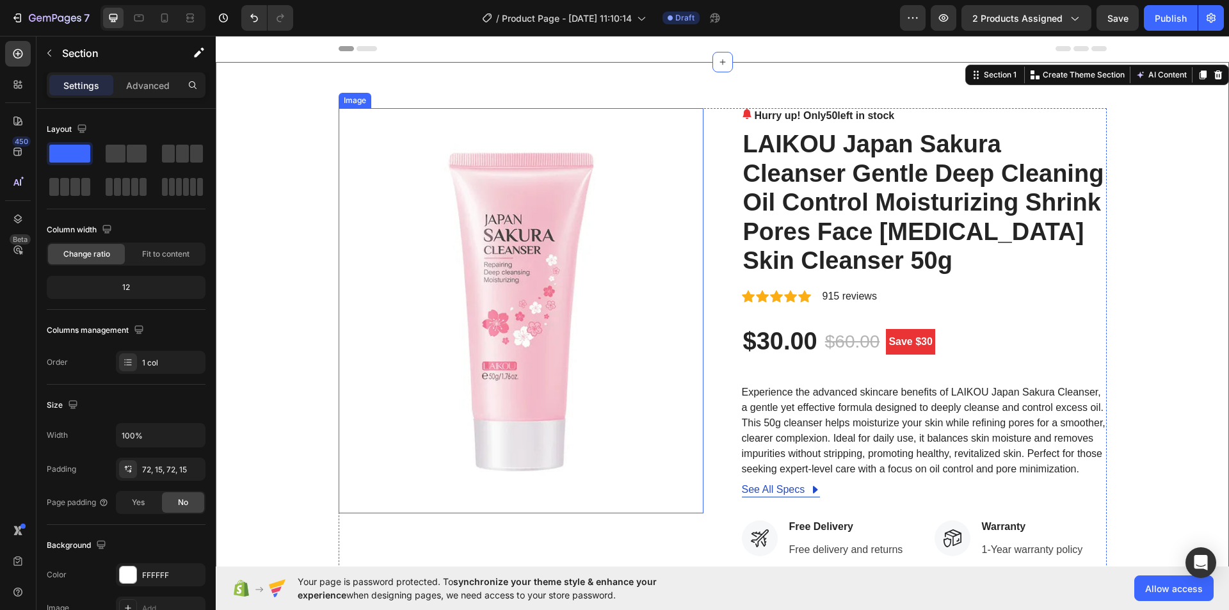
click at [417, 262] on img at bounding box center [521, 310] width 365 height 405
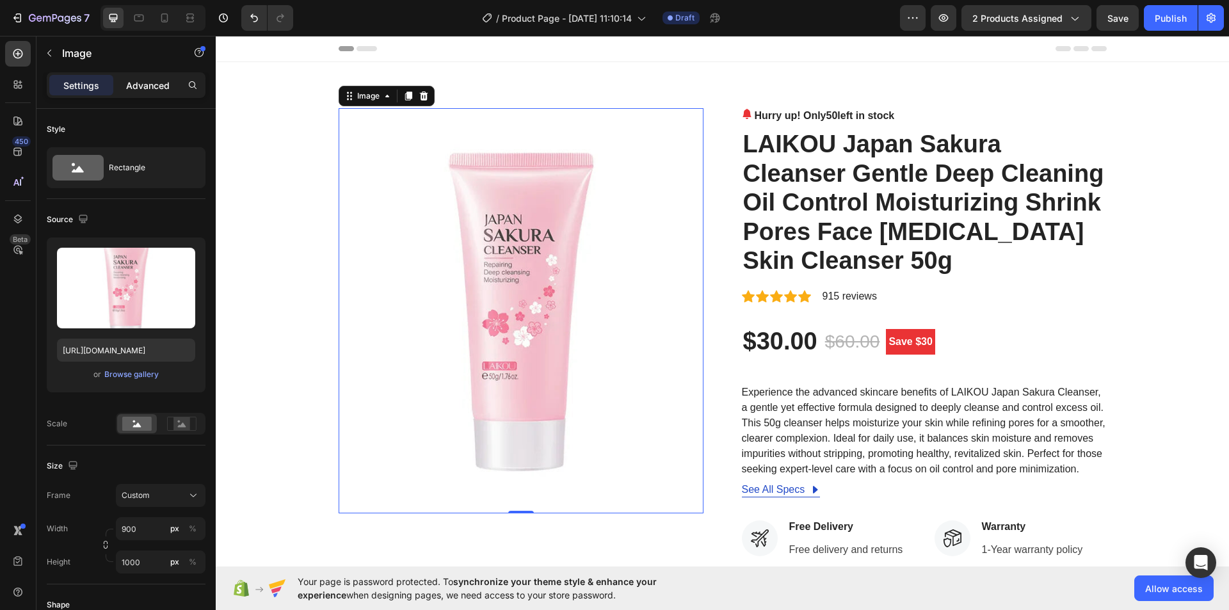
click at [148, 90] on p "Advanced" at bounding box center [148, 85] width 44 height 13
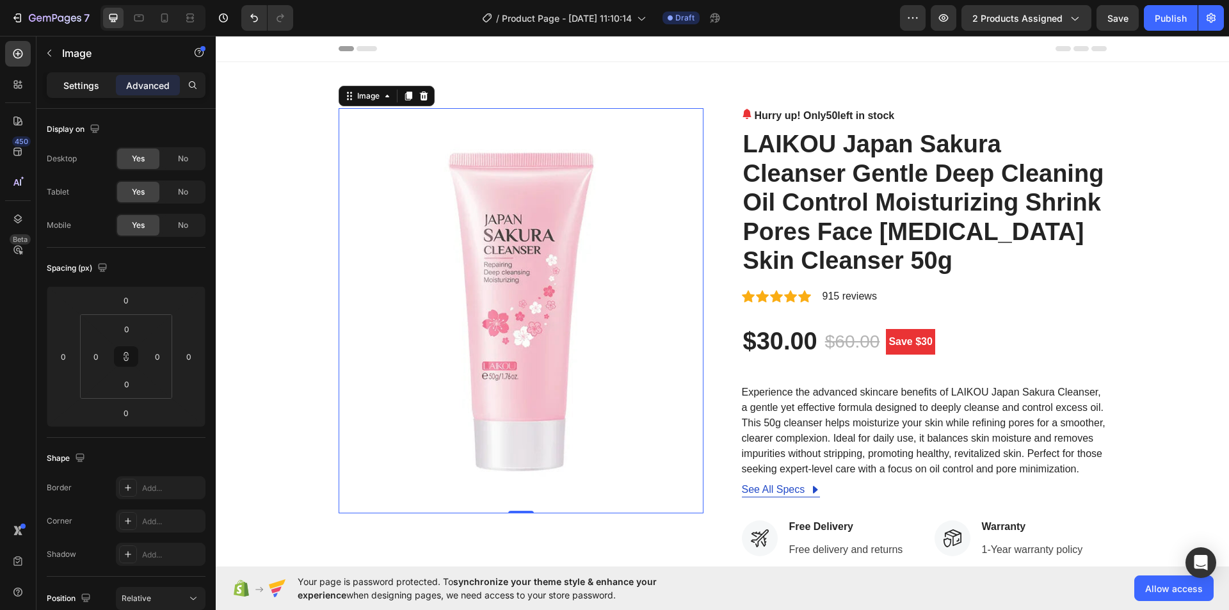
click at [90, 81] on p "Settings" at bounding box center [81, 85] width 36 height 13
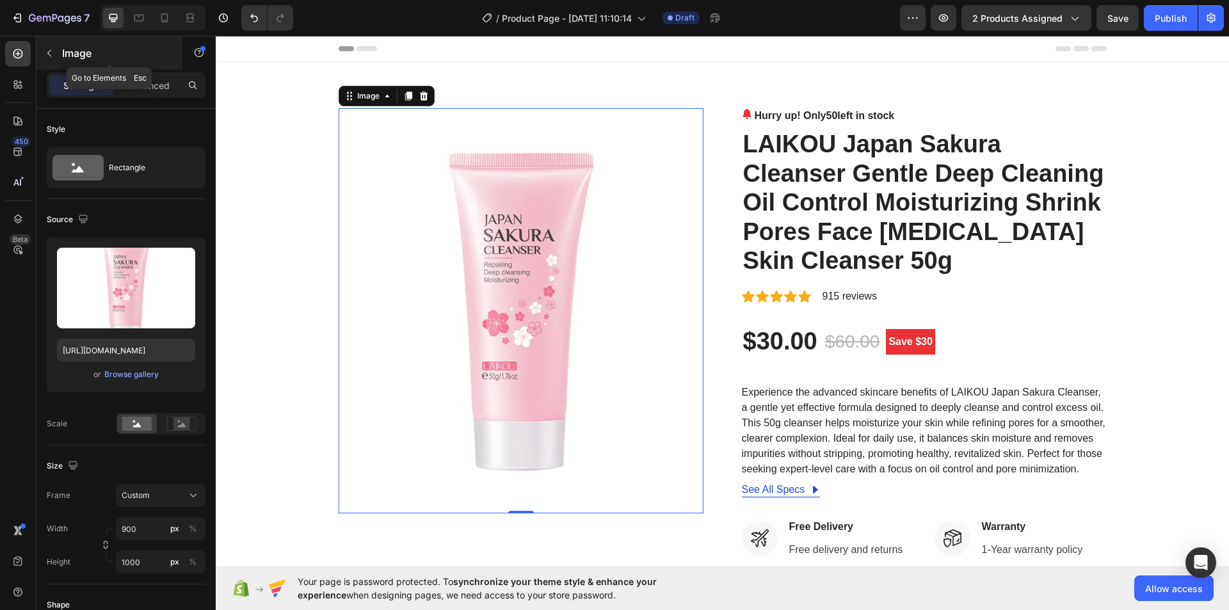
click at [48, 51] on icon "button" at bounding box center [49, 53] width 10 height 10
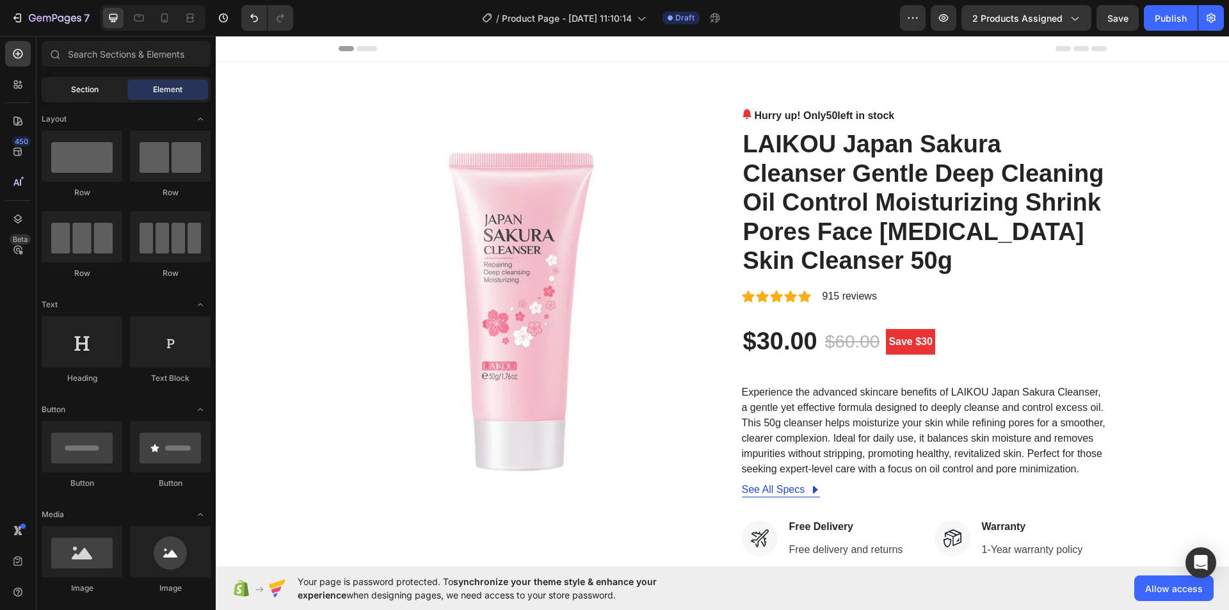
click at [88, 87] on span "Section" at bounding box center [85, 90] width 28 height 12
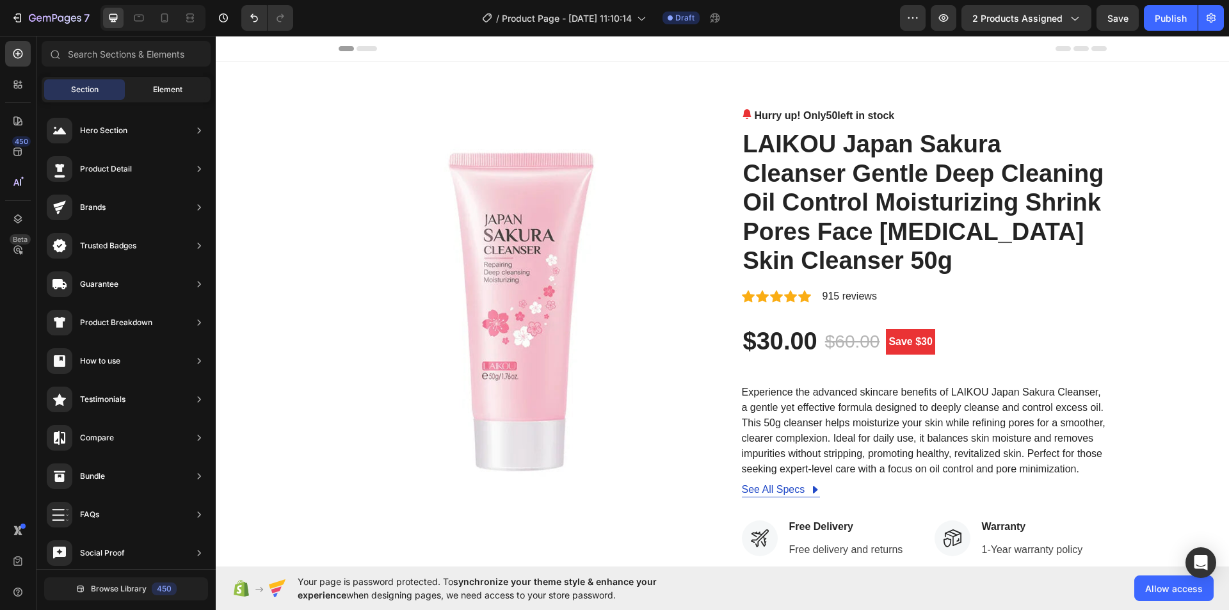
click at [168, 80] on div "Element" at bounding box center [167, 89] width 81 height 20
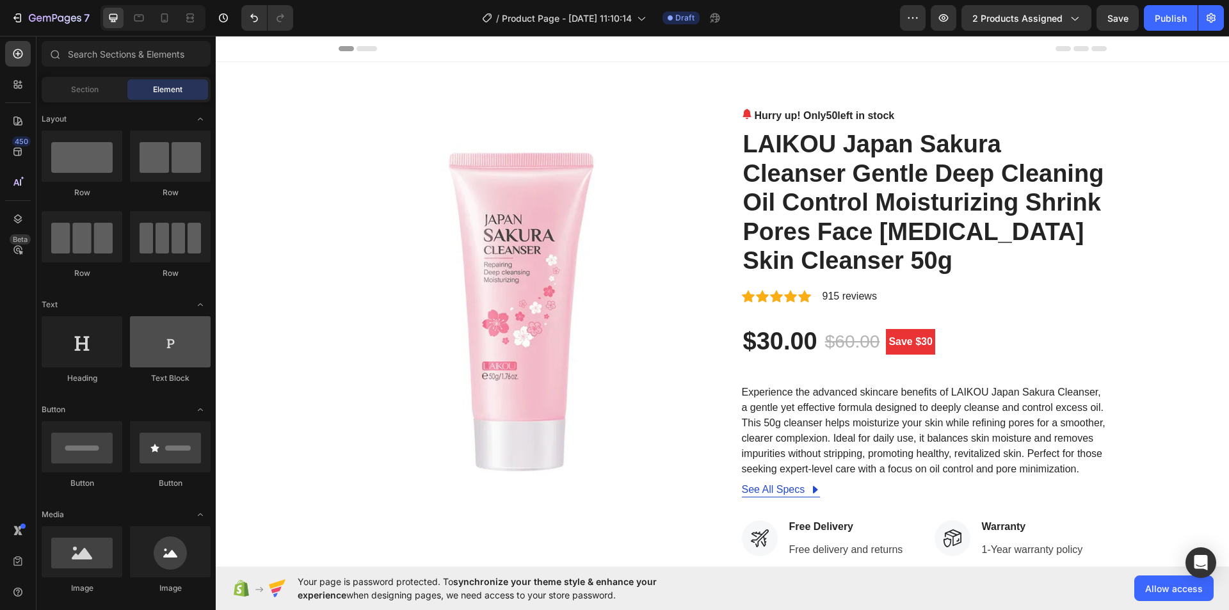
click at [165, 362] on div at bounding box center [170, 341] width 81 height 51
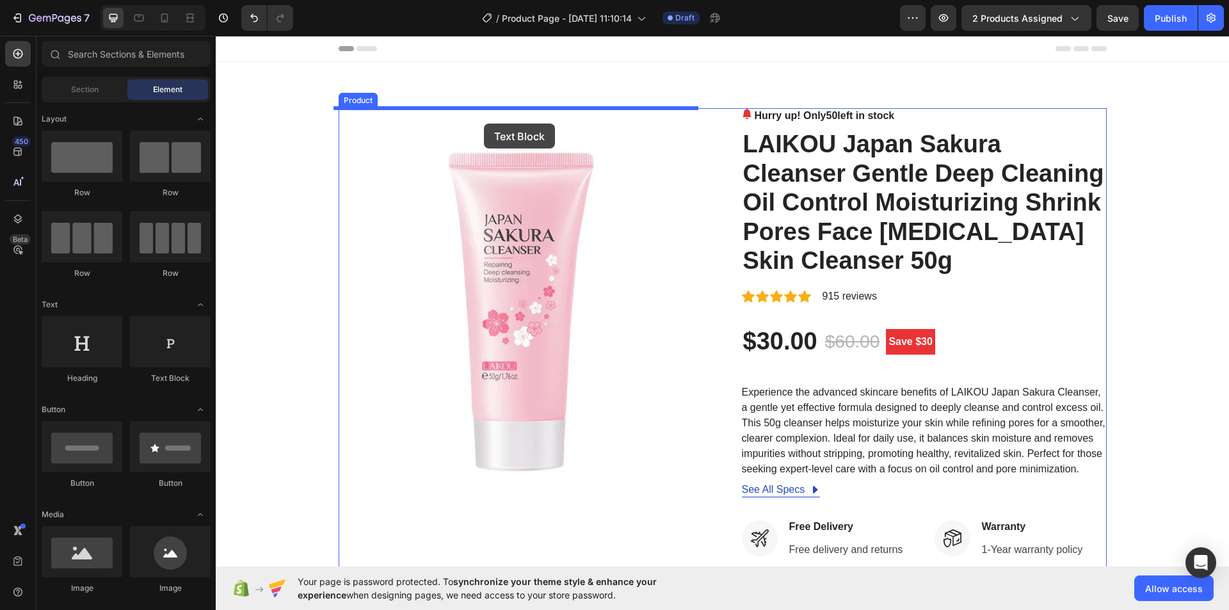
drag, startPoint x: 384, startPoint y: 387, endPoint x: 484, endPoint y: 124, distance: 281.4
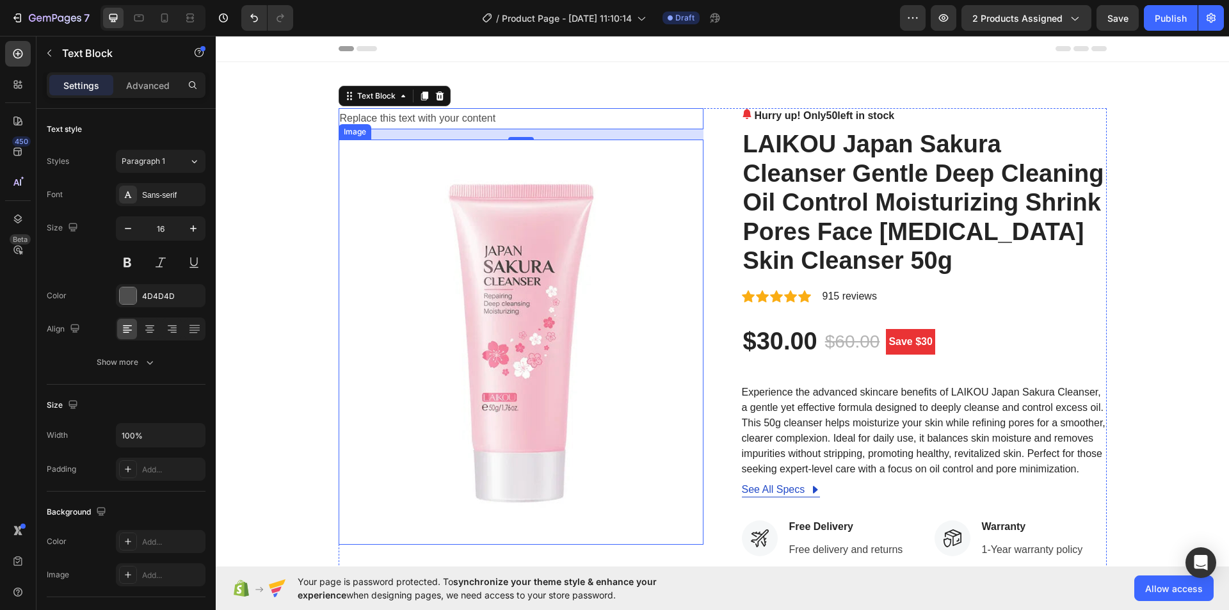
click at [403, 177] on img at bounding box center [521, 342] width 365 height 405
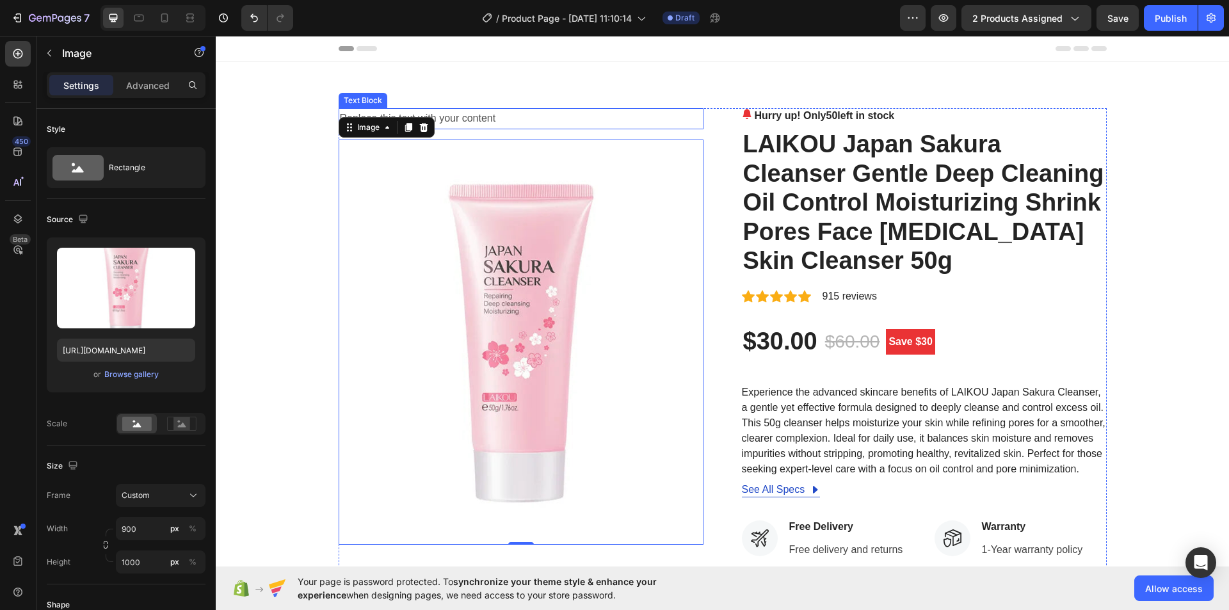
click at [476, 120] on div "Replace this text with your content" at bounding box center [521, 118] width 365 height 21
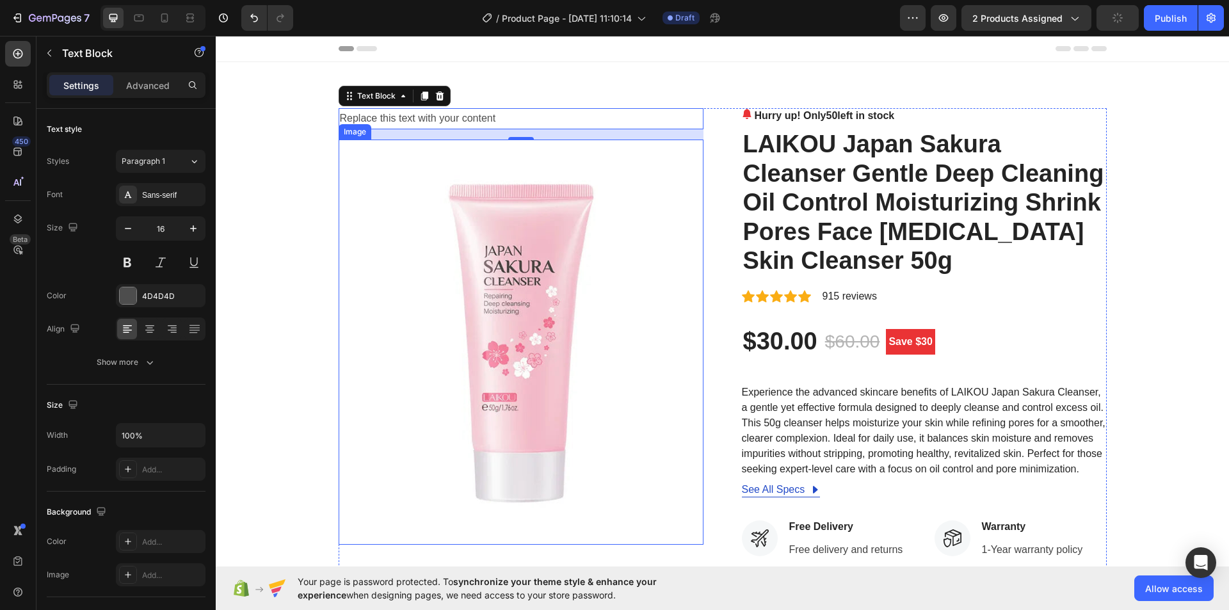
click at [396, 171] on img at bounding box center [521, 342] width 365 height 405
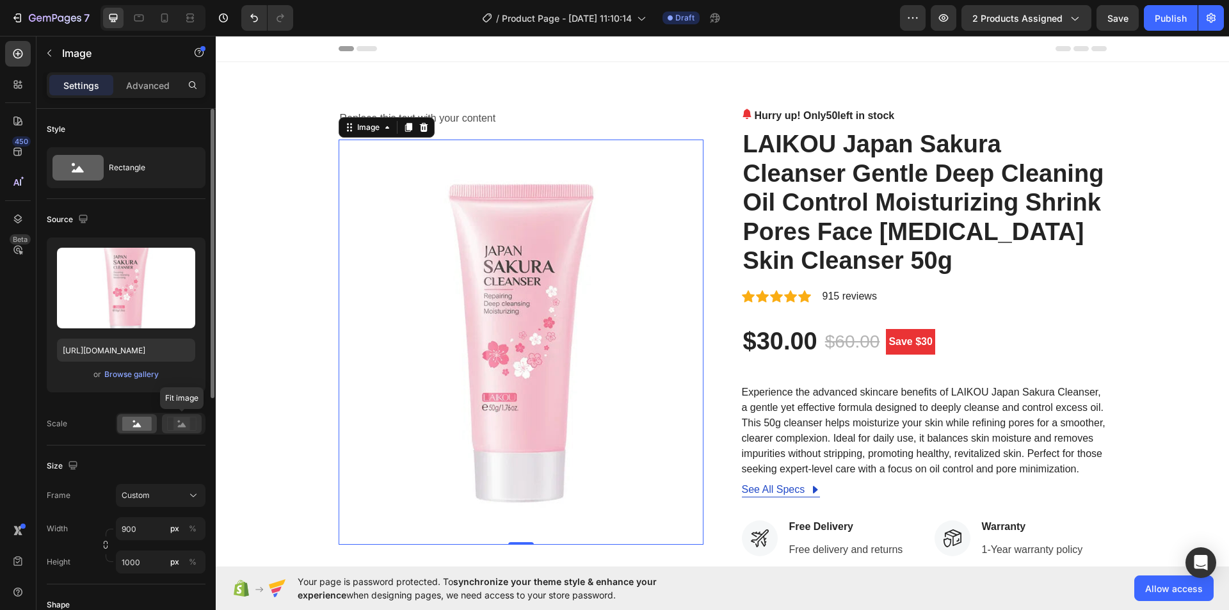
click at [177, 426] on rect at bounding box center [181, 423] width 17 height 13
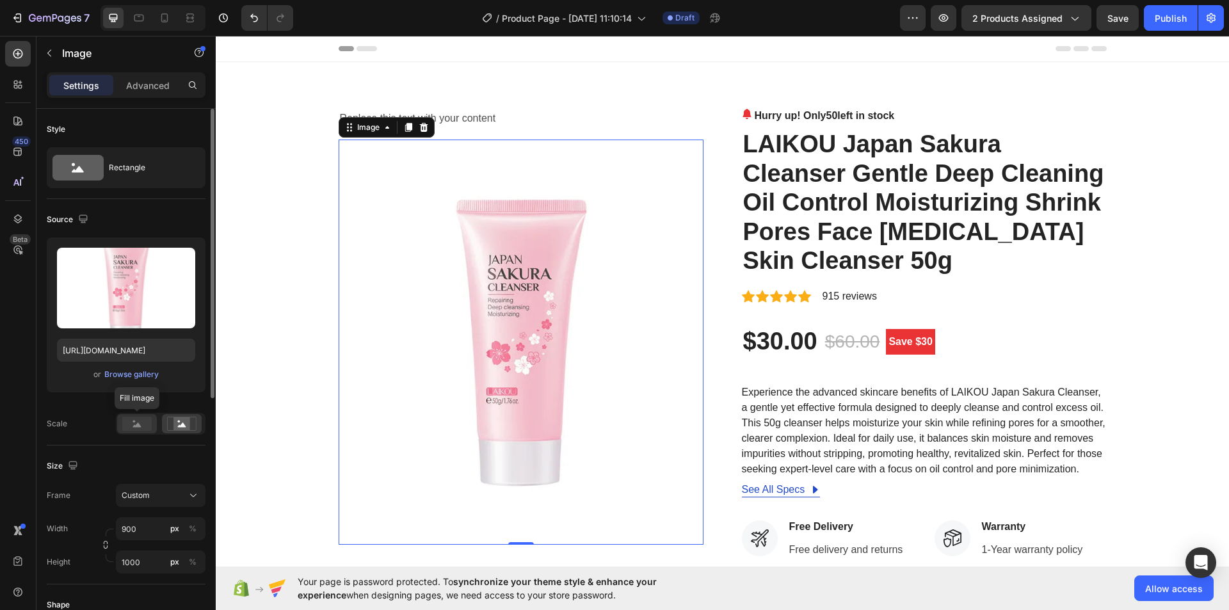
click at [132, 423] on rect at bounding box center [136, 424] width 29 height 14
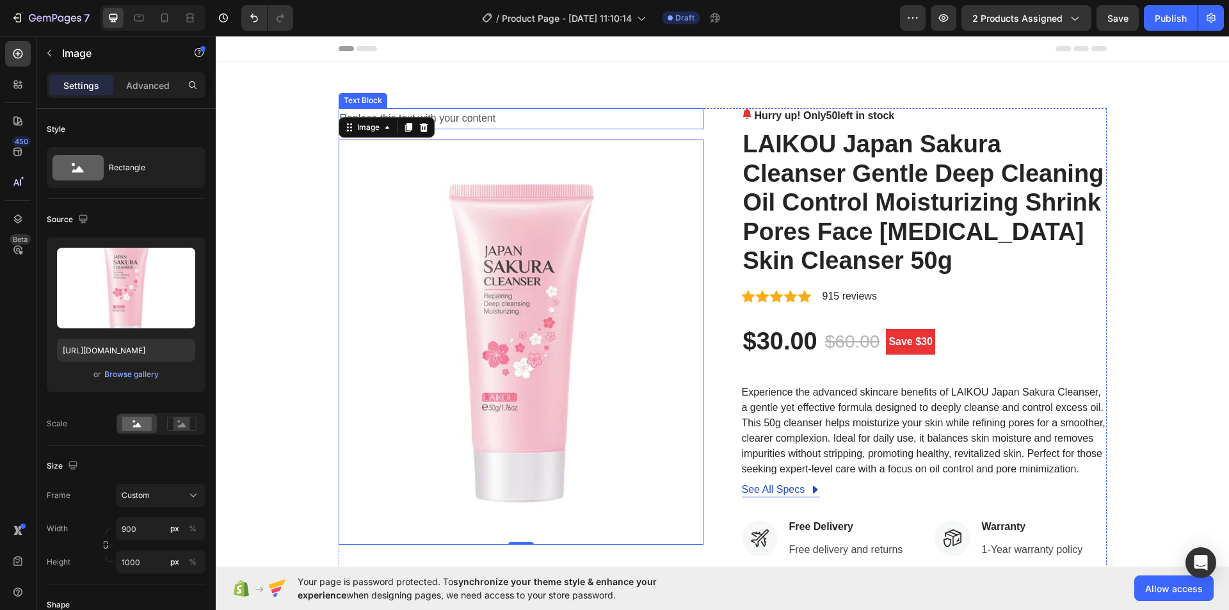
click at [476, 129] on div "Replace this text with your content" at bounding box center [521, 118] width 365 height 21
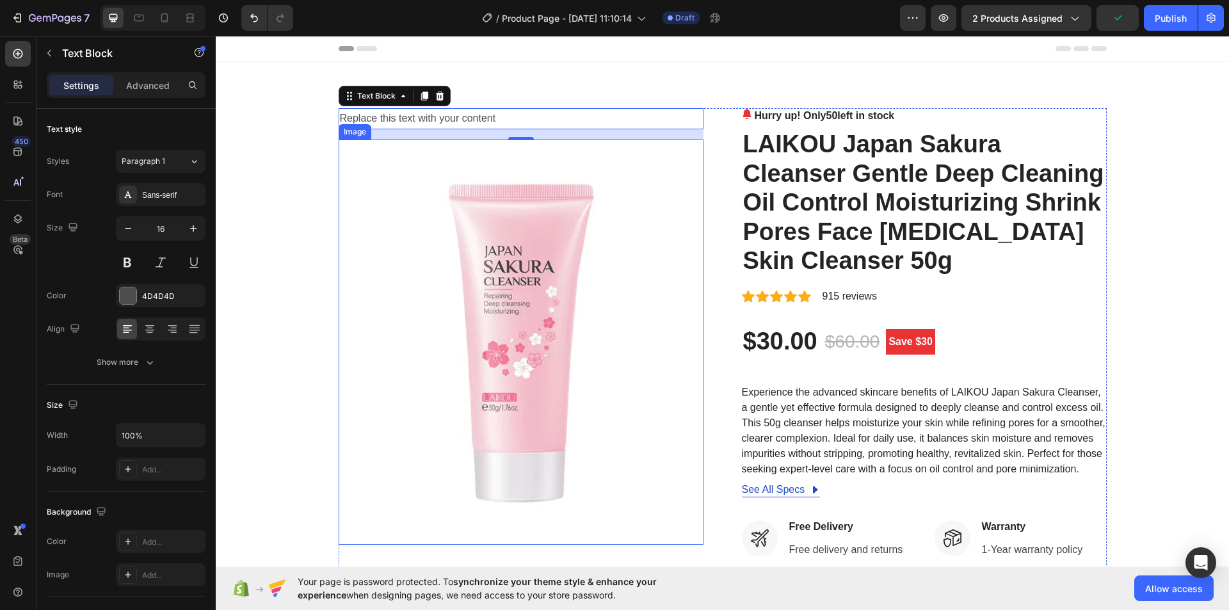
click at [367, 253] on img at bounding box center [521, 342] width 365 height 405
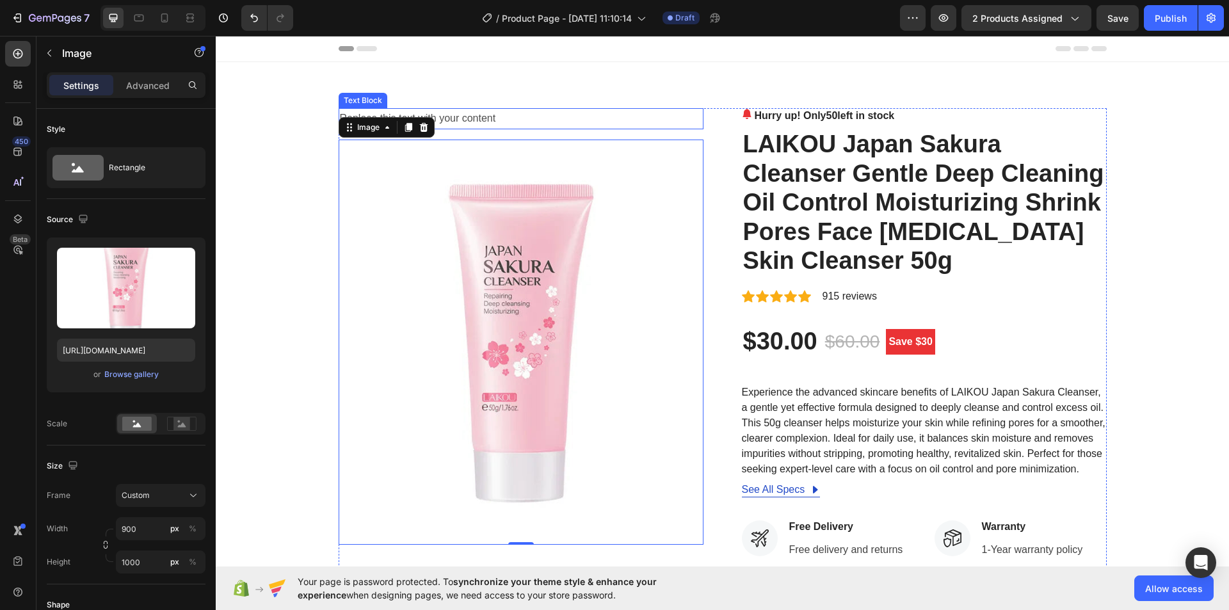
click at [456, 118] on div "Replace this text with your content" at bounding box center [521, 118] width 365 height 21
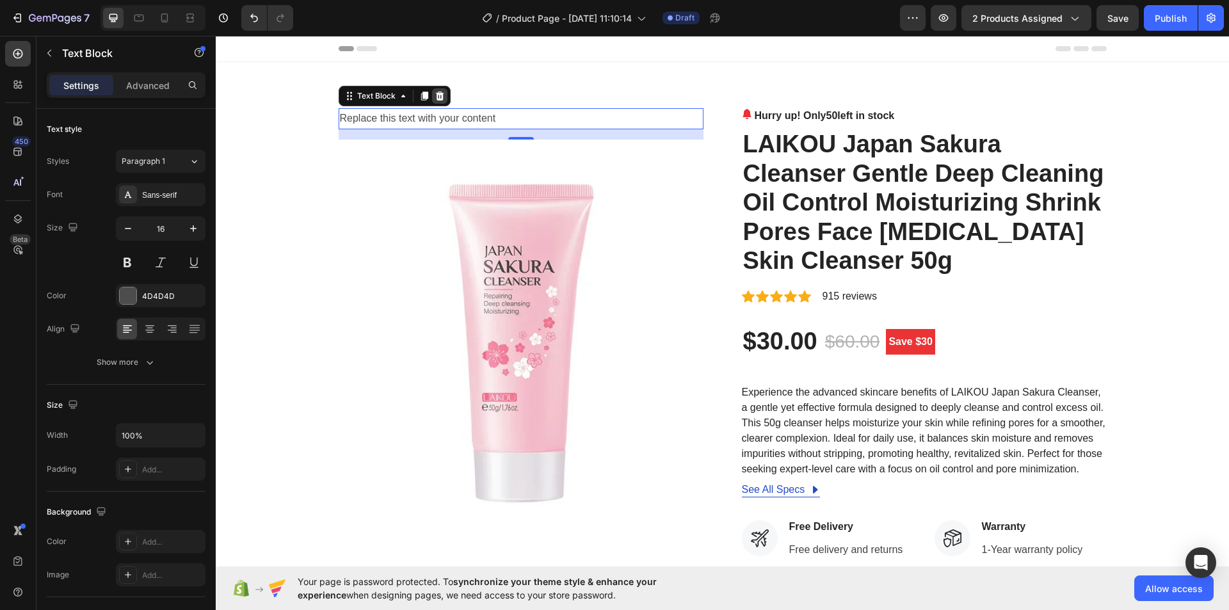
click at [437, 99] on icon at bounding box center [439, 96] width 8 height 9
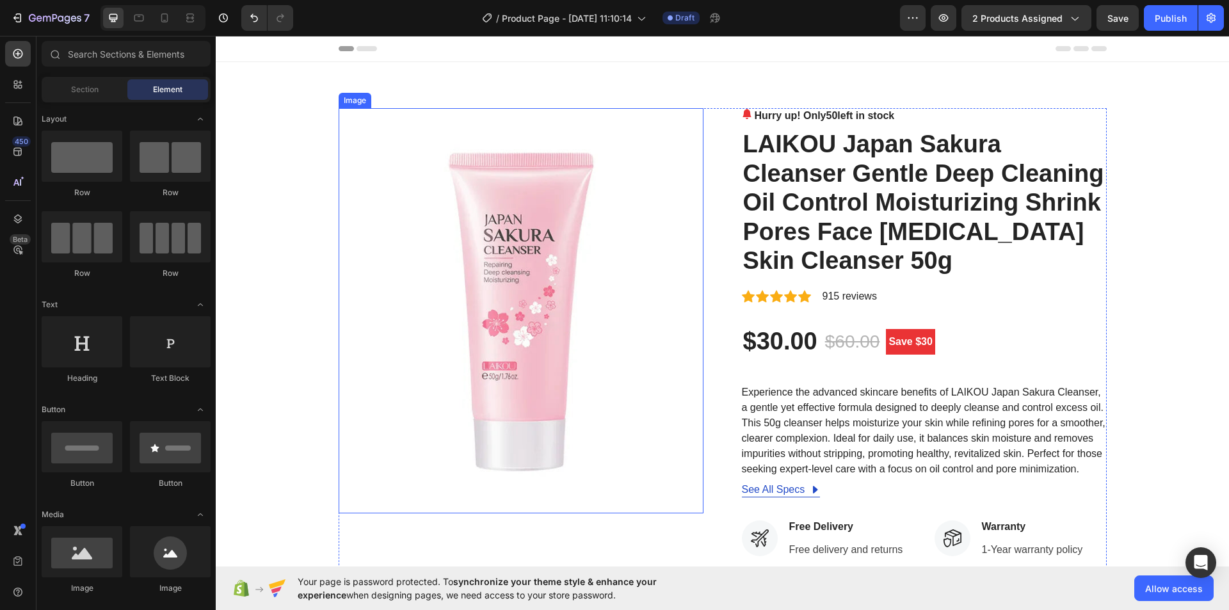
click at [415, 126] on img at bounding box center [521, 310] width 365 height 405
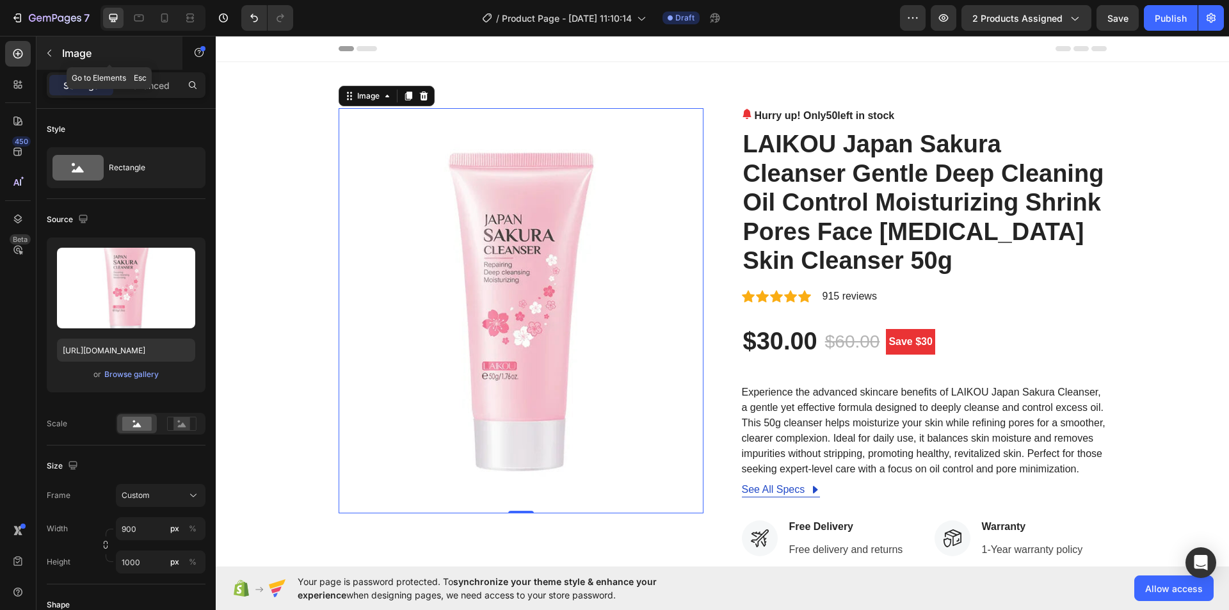
click at [52, 54] on icon "button" at bounding box center [49, 53] width 10 height 10
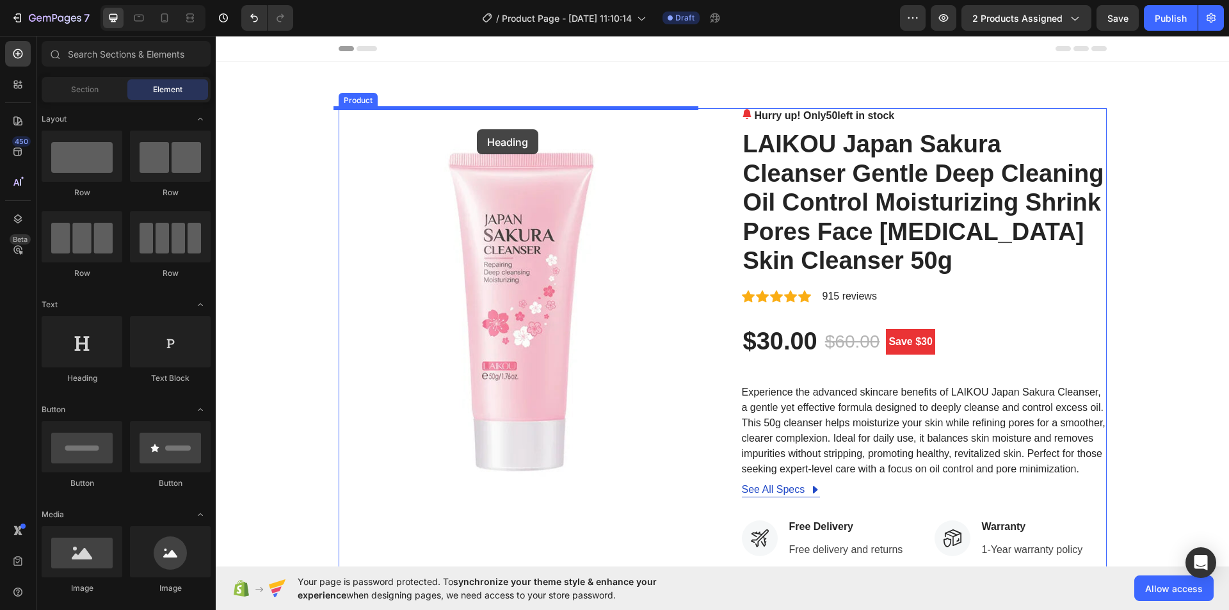
drag, startPoint x: 298, startPoint y: 394, endPoint x: 477, endPoint y: 129, distance: 319.6
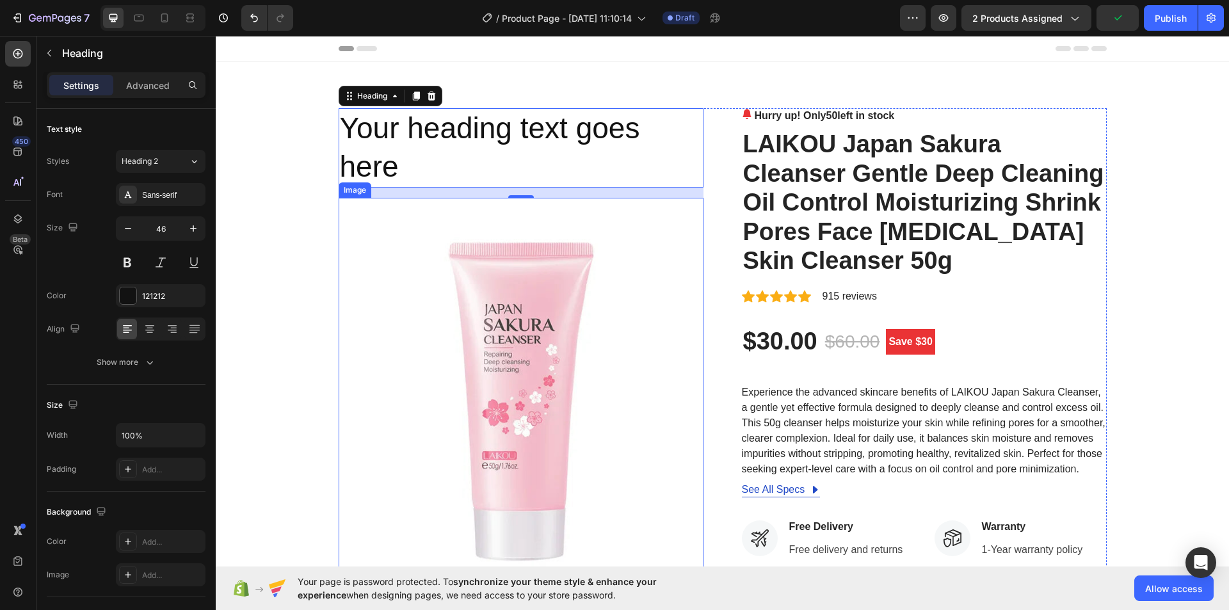
click at [438, 220] on img at bounding box center [521, 400] width 365 height 405
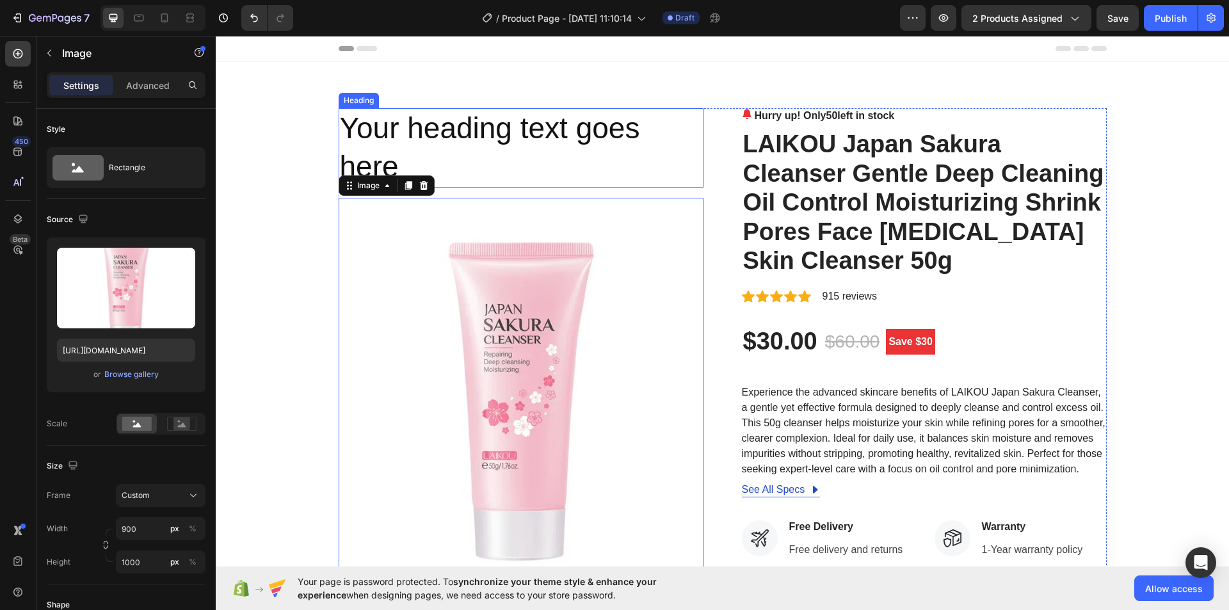
click at [460, 157] on h2 "Your heading text goes here" at bounding box center [521, 147] width 365 height 79
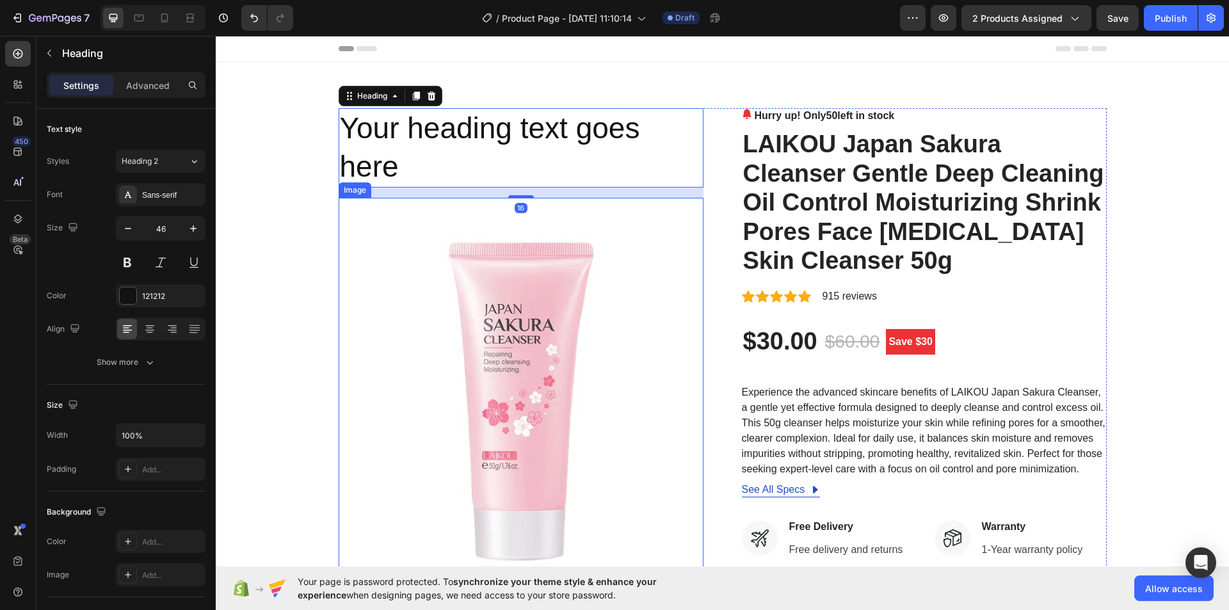
click at [437, 230] on img at bounding box center [521, 400] width 365 height 405
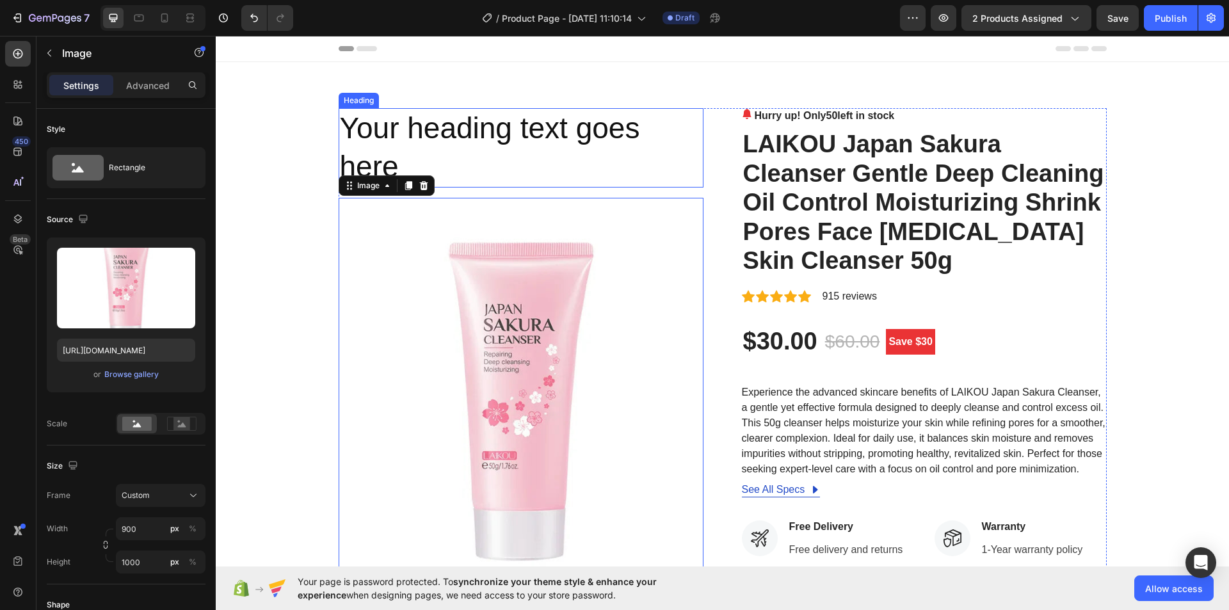
click at [487, 165] on h2 "Your heading text goes here" at bounding box center [521, 147] width 365 height 79
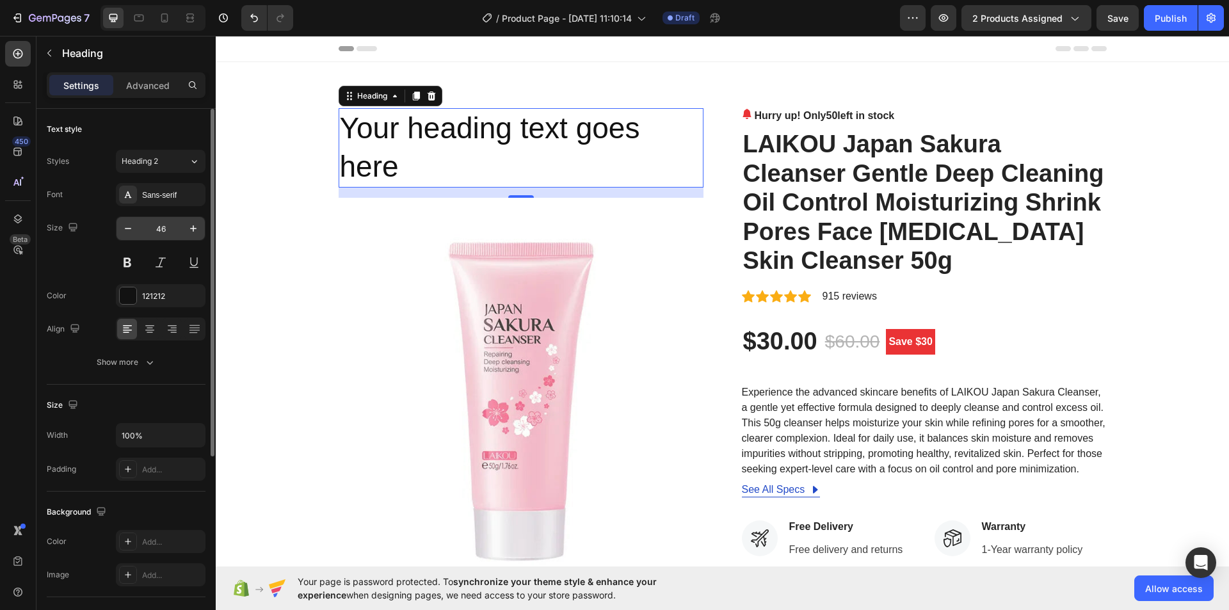
click at [159, 227] on input "46" at bounding box center [161, 228] width 42 height 23
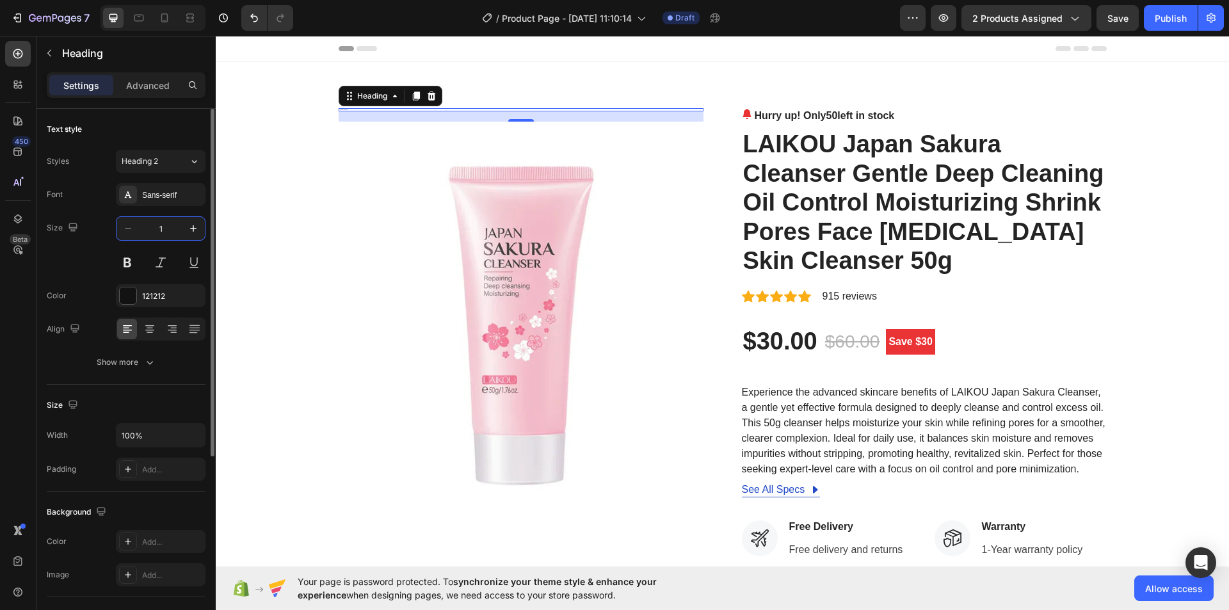
type input "18"
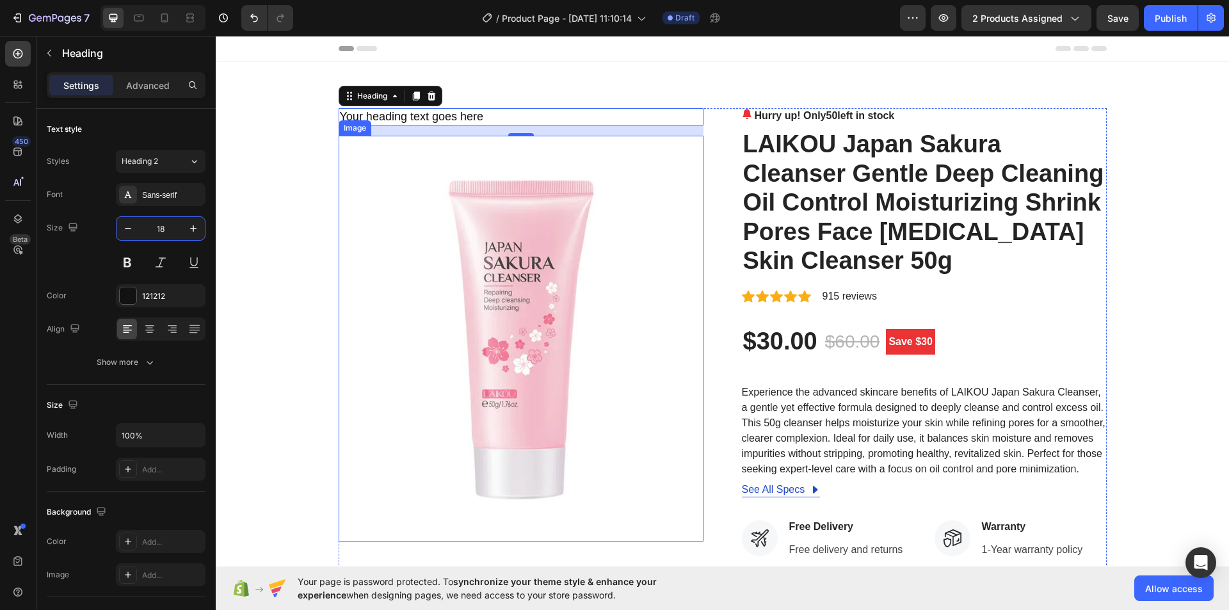
click at [410, 193] on img at bounding box center [521, 338] width 365 height 405
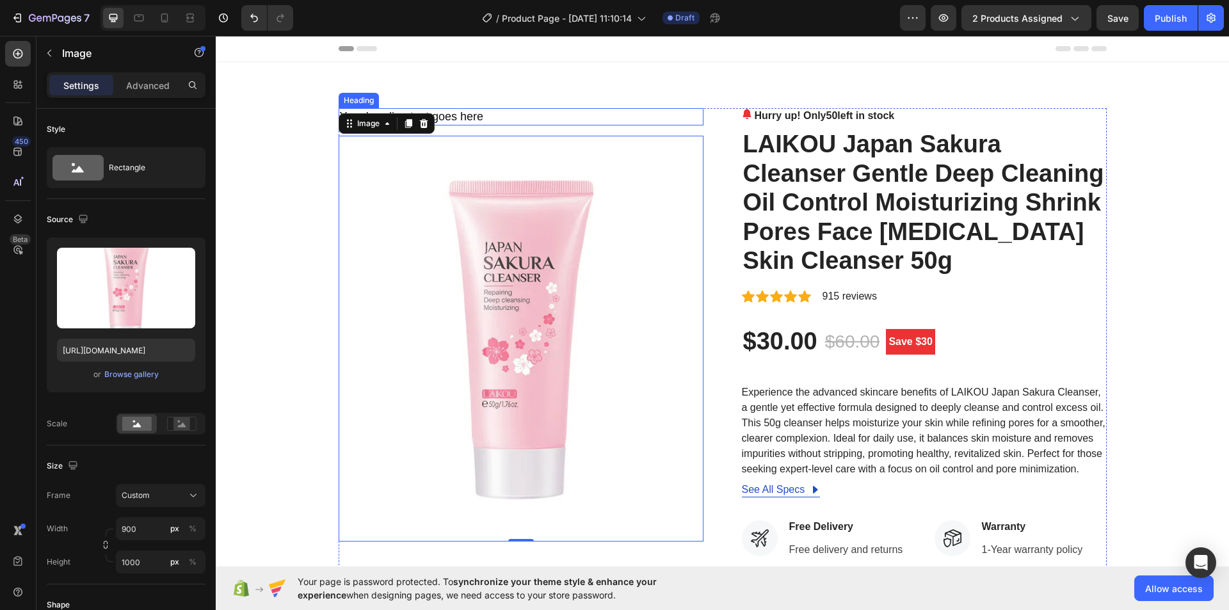
click at [451, 117] on h2 "Your heading text goes here" at bounding box center [521, 116] width 365 height 17
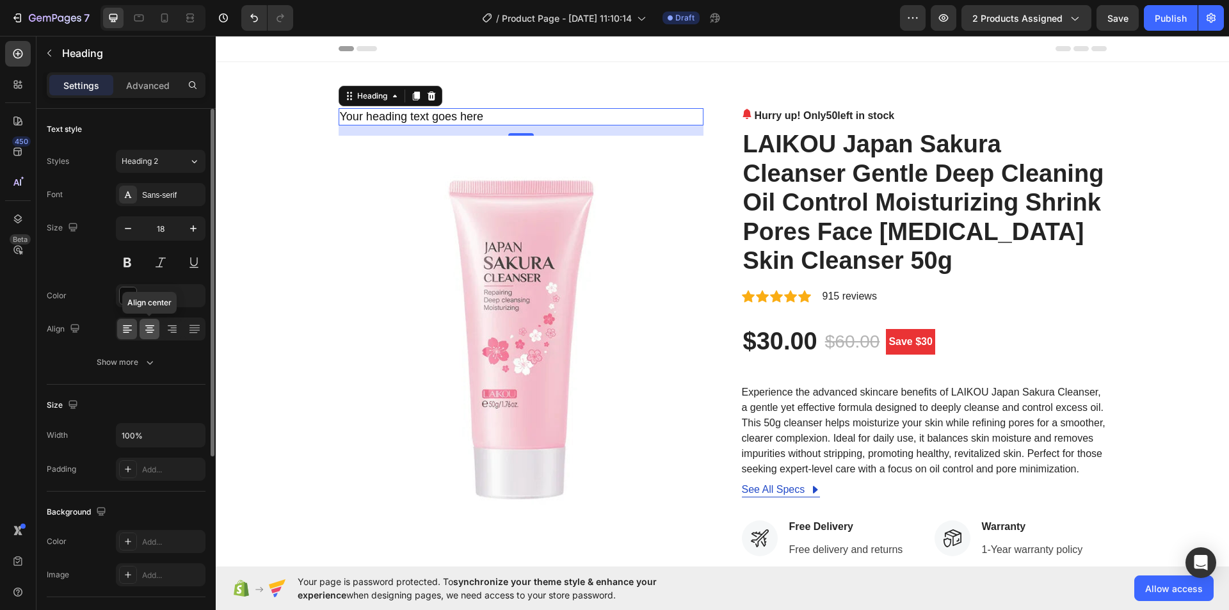
click at [151, 330] on icon at bounding box center [149, 330] width 9 height 1
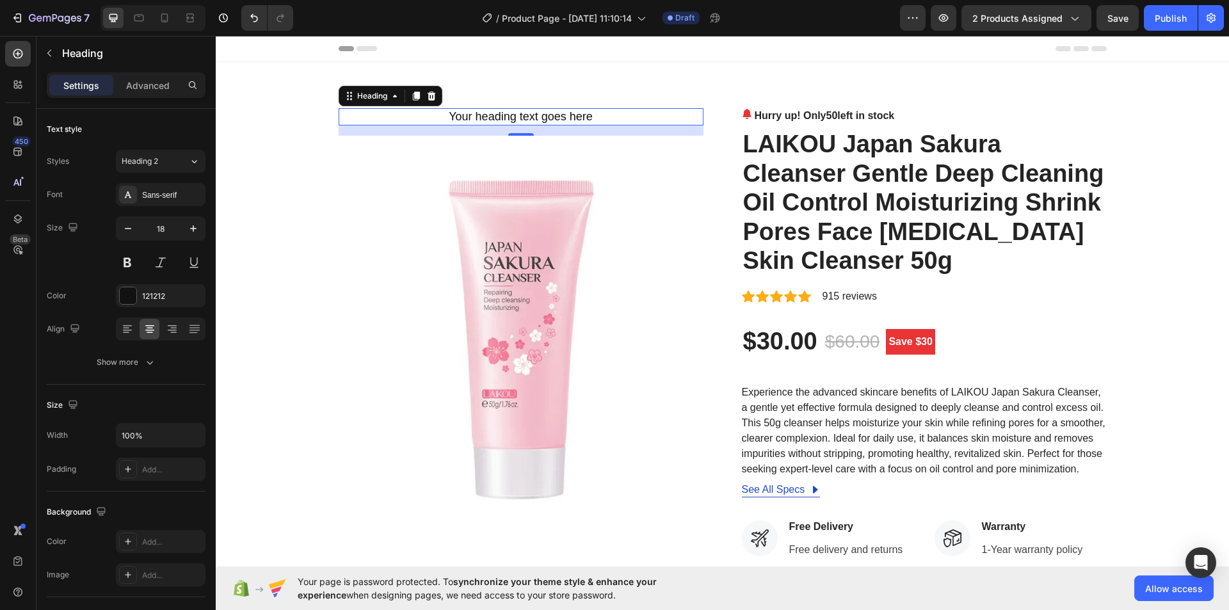
click at [492, 116] on h2 "Your heading text goes here" at bounding box center [521, 116] width 365 height 17
click at [492, 116] on p "Your heading text goes here" at bounding box center [521, 116] width 362 height 15
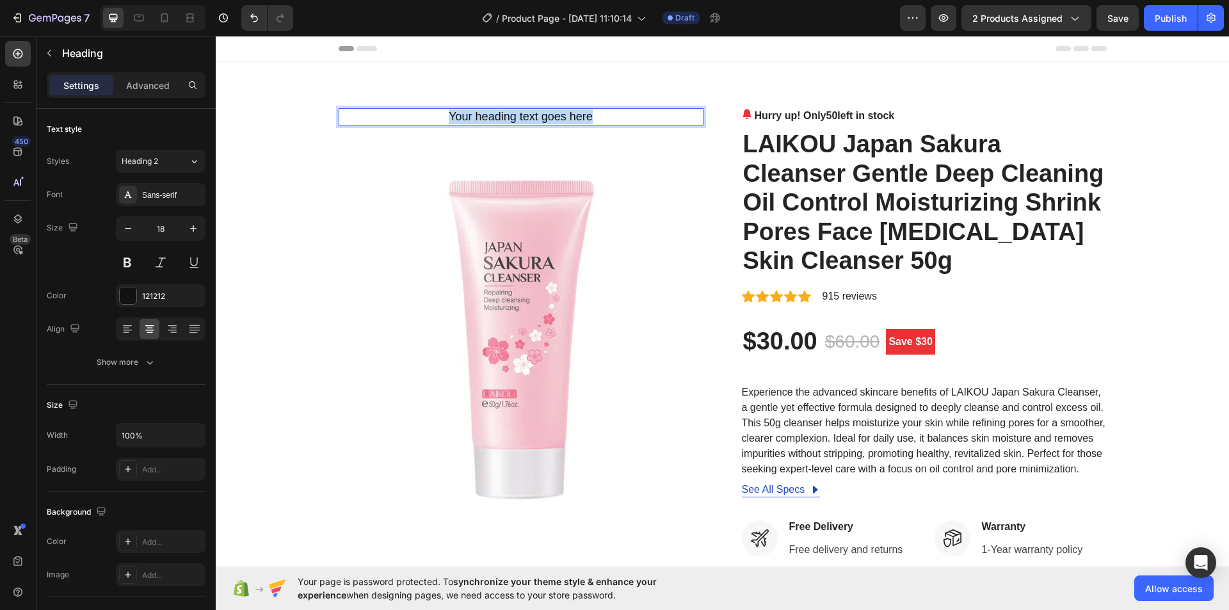
click at [492, 116] on p "Your heading text goes here" at bounding box center [521, 116] width 362 height 15
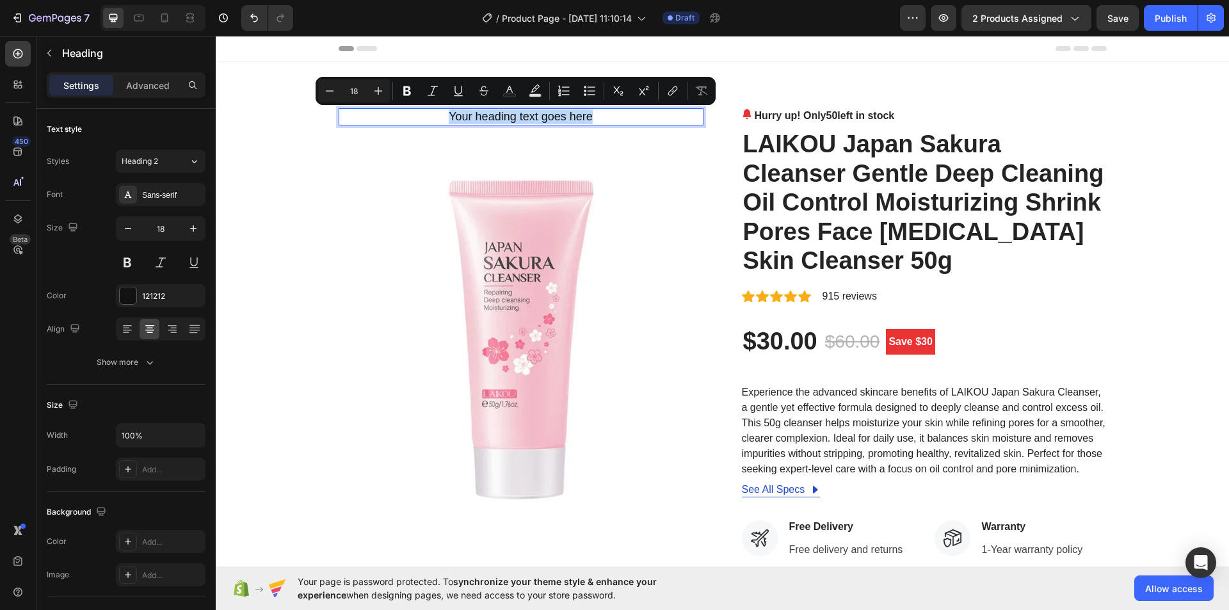
click at [524, 111] on p "Your heading text goes here" at bounding box center [521, 116] width 362 height 15
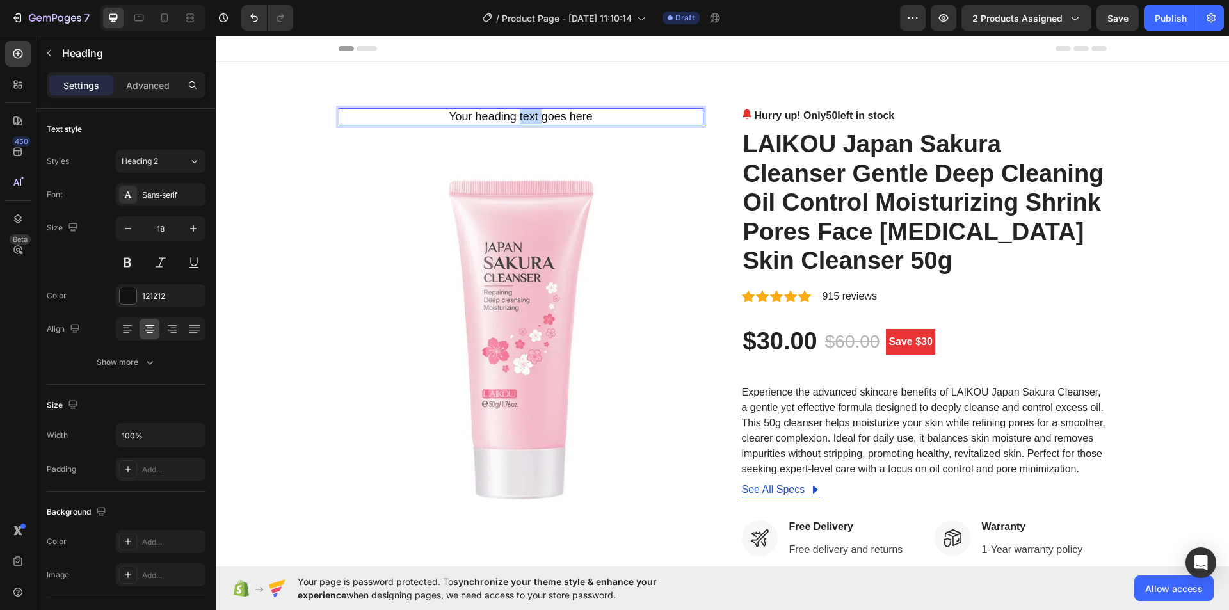
click at [524, 111] on p "Your heading text goes here" at bounding box center [521, 116] width 362 height 15
click at [631, 161] on img at bounding box center [521, 338] width 365 height 405
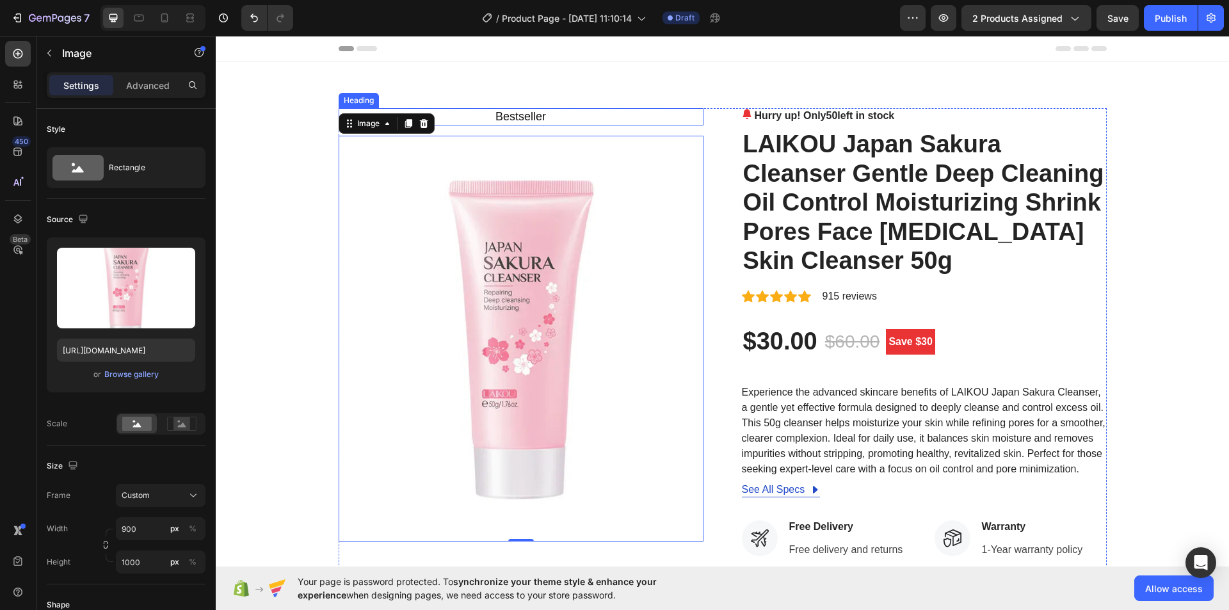
click at [599, 115] on p "Bestseller" at bounding box center [521, 116] width 362 height 15
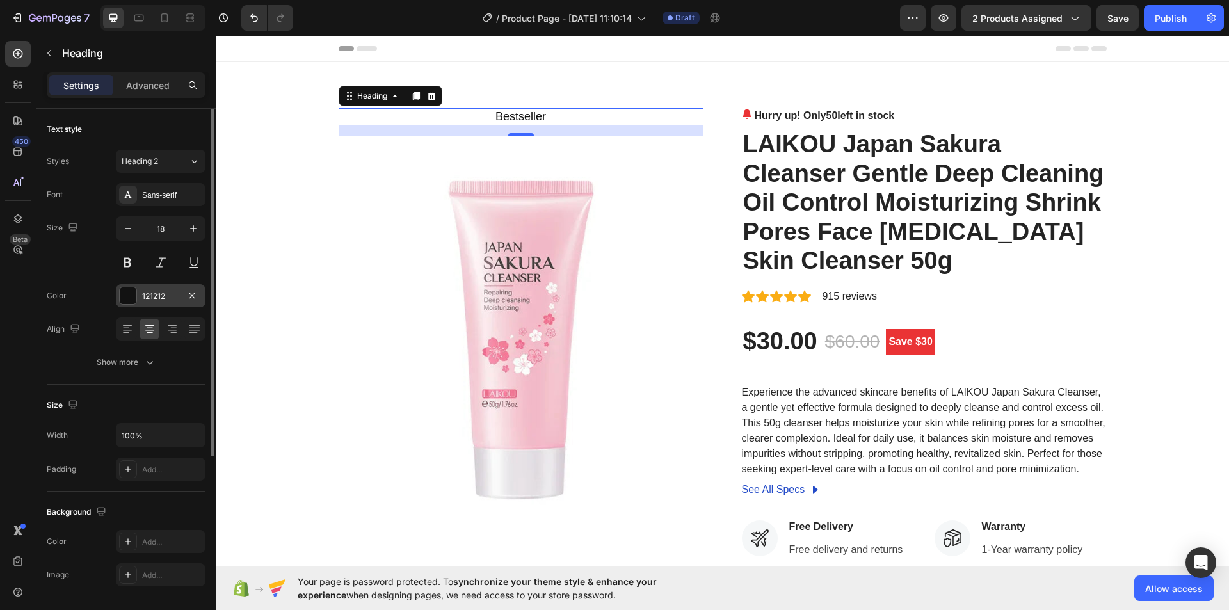
click at [143, 296] on div "121212" at bounding box center [160, 297] width 37 height 12
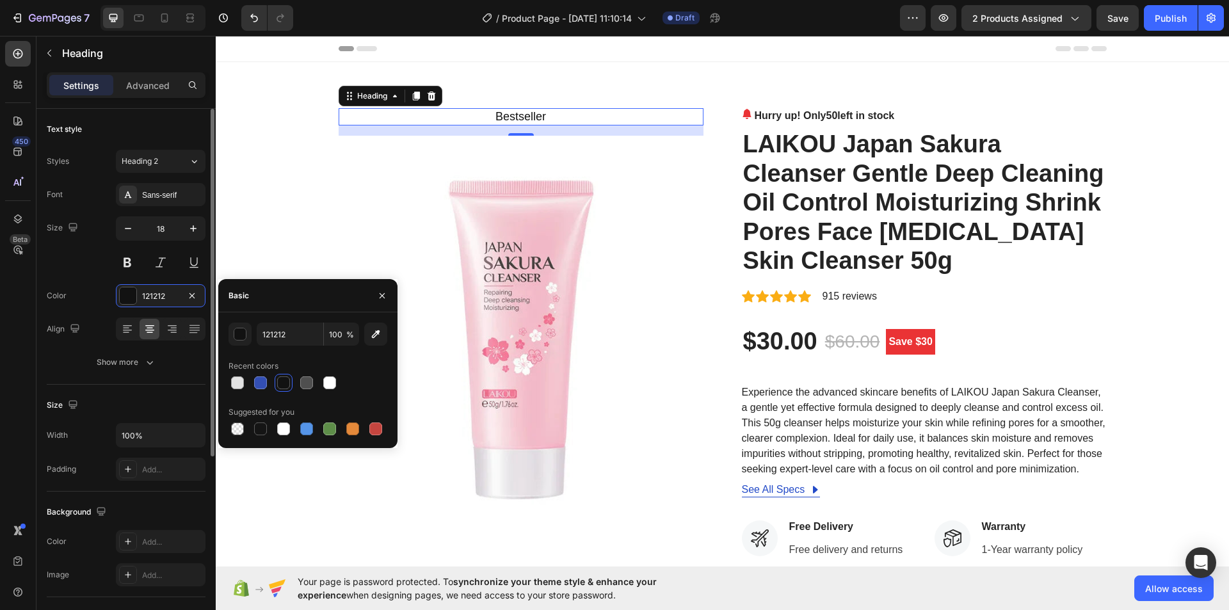
click at [95, 277] on div "Font Sans-serif Size 18 Color 121212 Align Show more" at bounding box center [126, 278] width 159 height 191
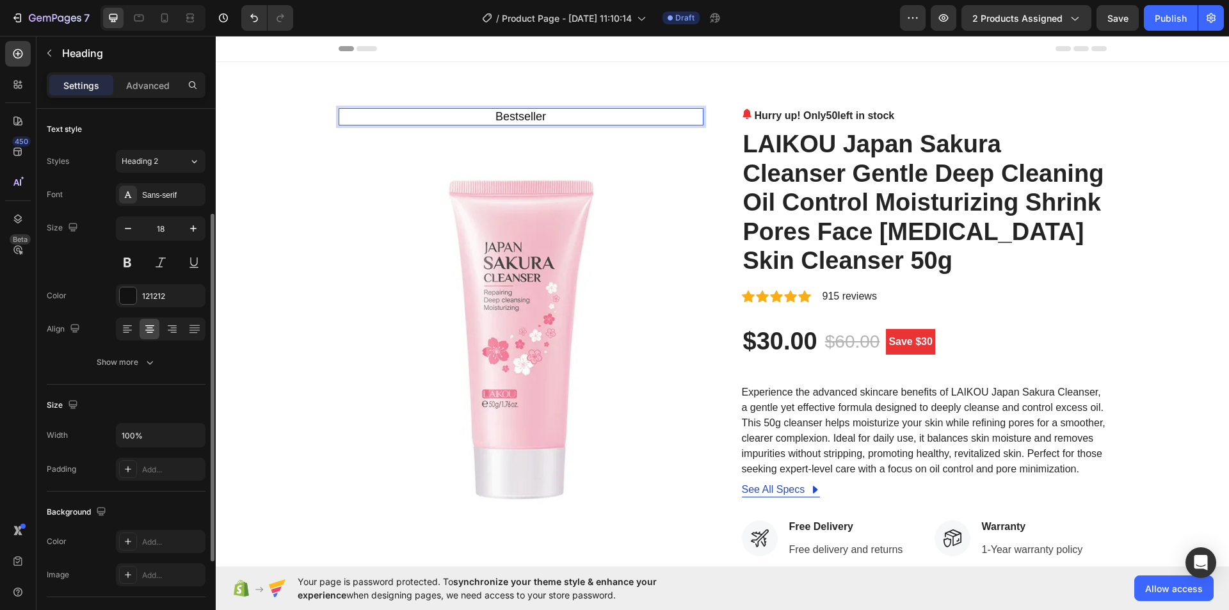
scroll to position [64, 0]
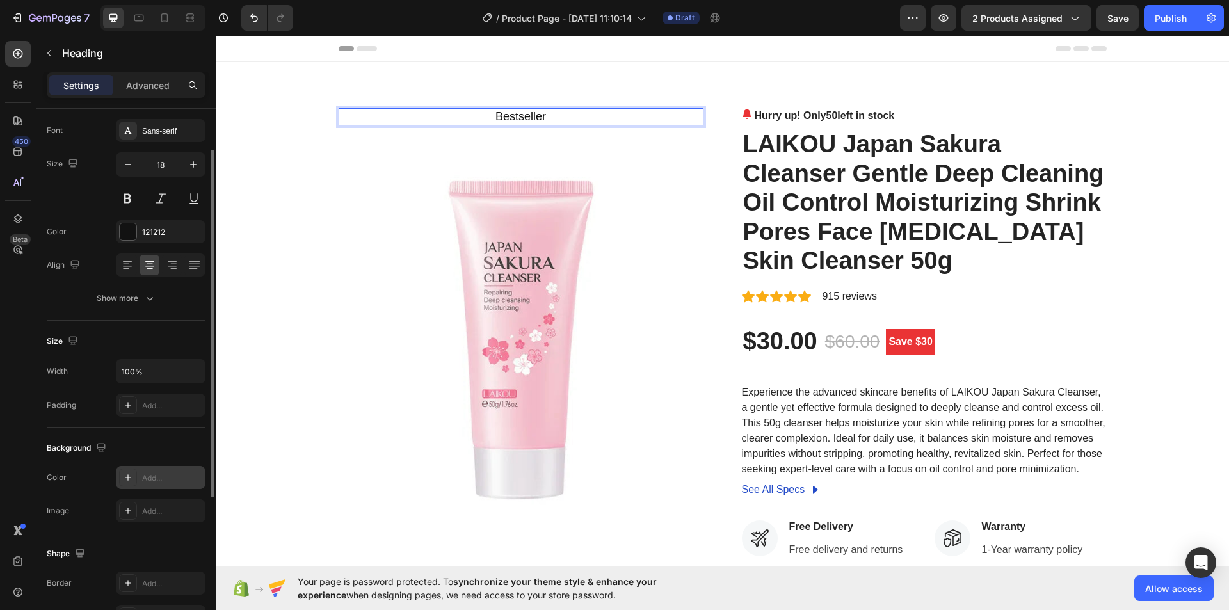
click at [138, 477] on div "Add..." at bounding box center [161, 477] width 90 height 23
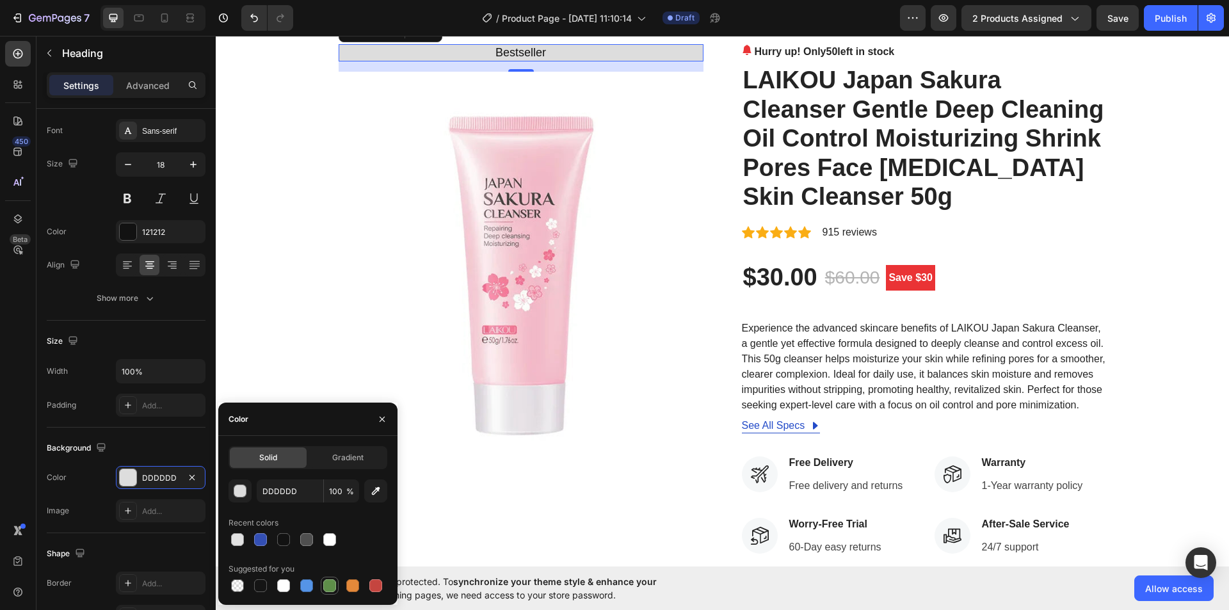
click at [326, 579] on div at bounding box center [329, 585] width 15 height 15
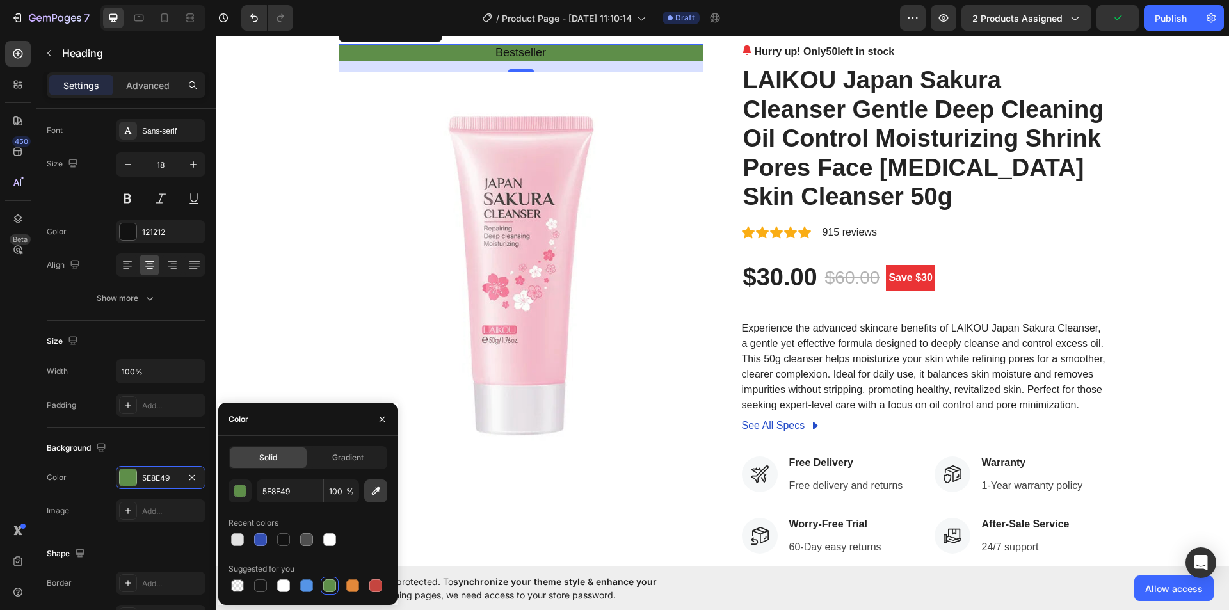
click at [369, 494] on icon "button" at bounding box center [375, 491] width 13 height 13
type input "E4893A"
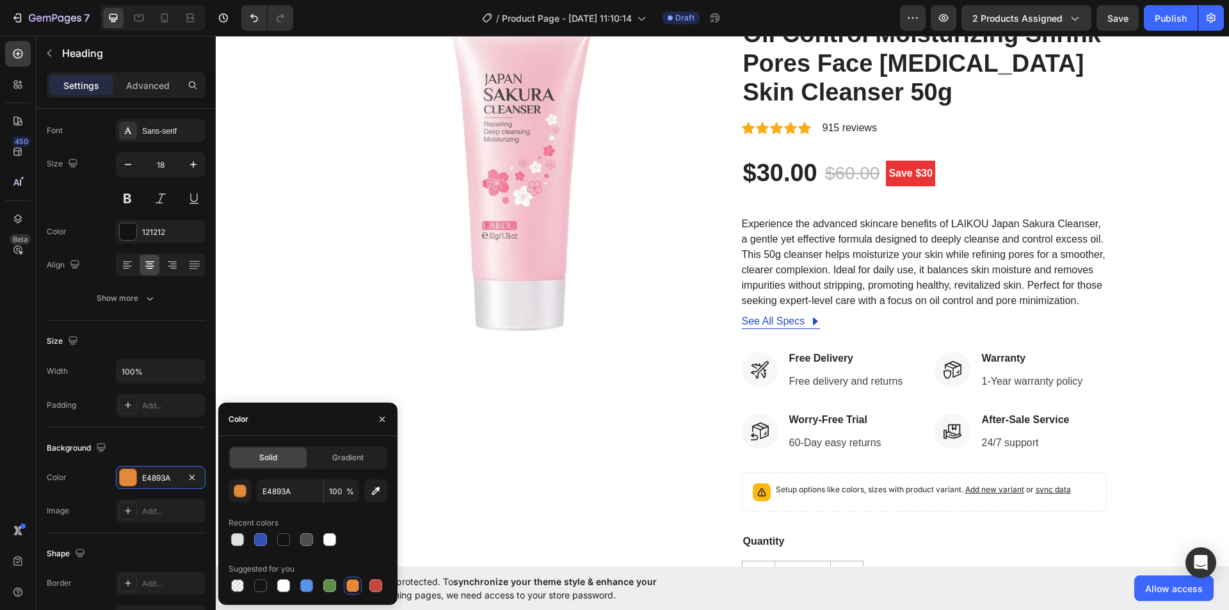
scroll to position [256, 0]
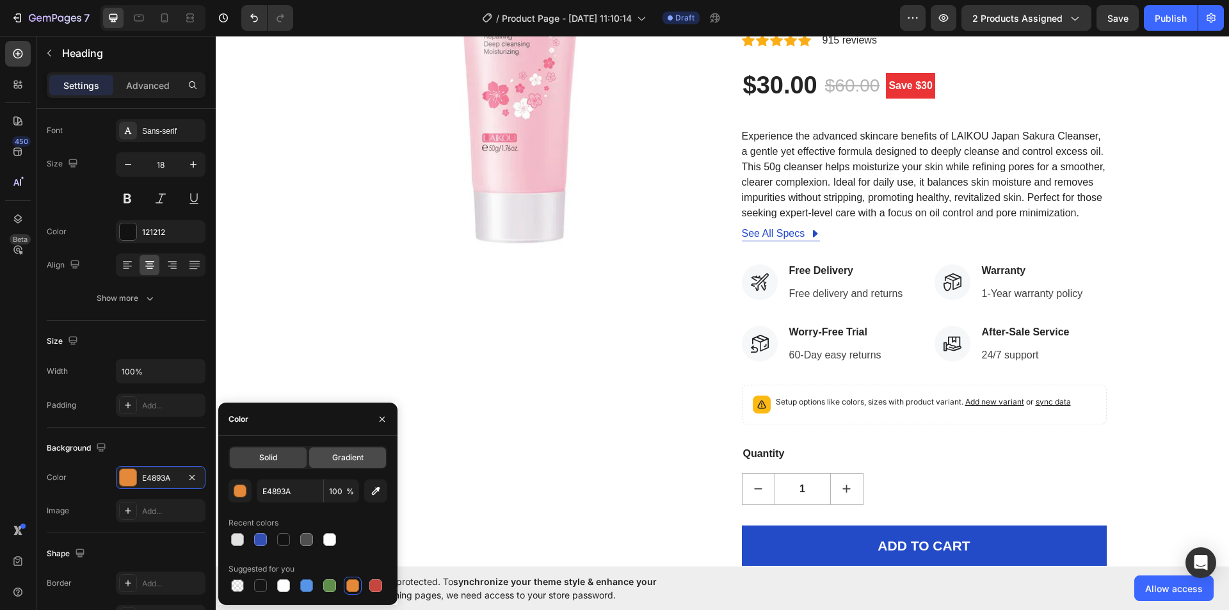
click at [351, 458] on span "Gradient" at bounding box center [347, 458] width 31 height 12
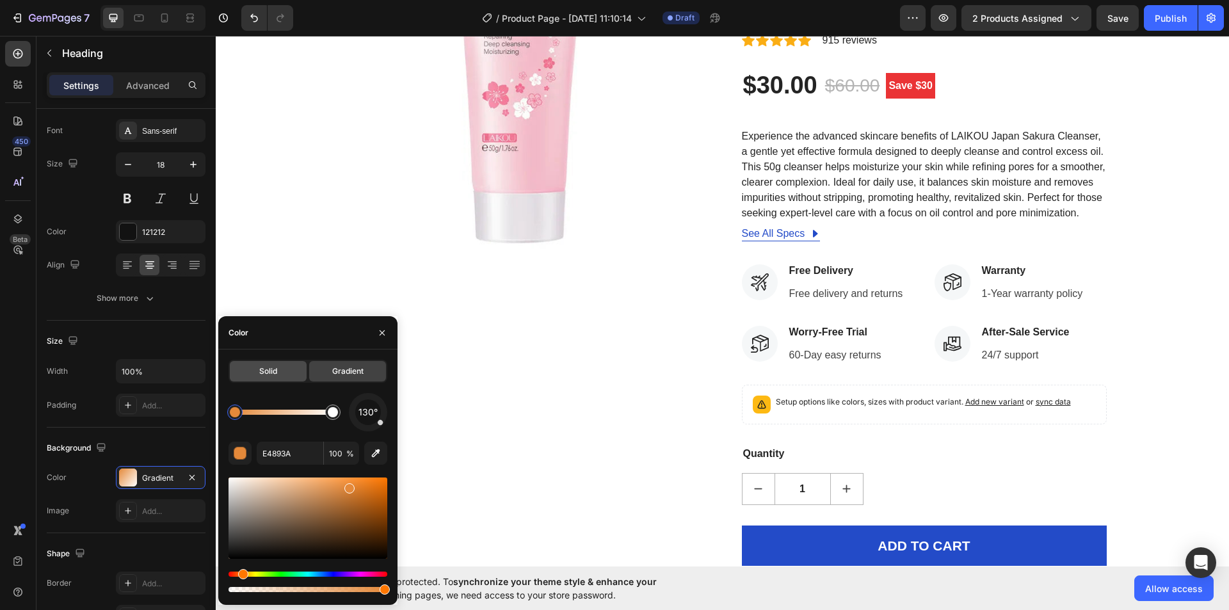
click at [274, 367] on span "Solid" at bounding box center [268, 372] width 18 height 12
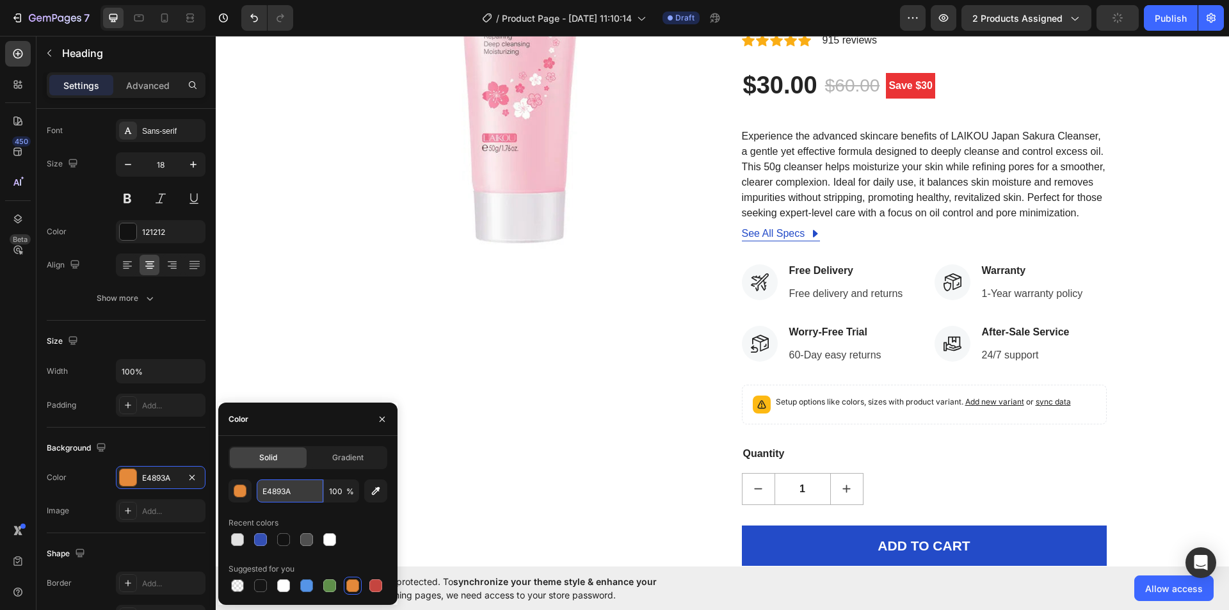
click at [0, 0] on input "E4893A" at bounding box center [0, 0] width 0 height 0
type input "E4893A"
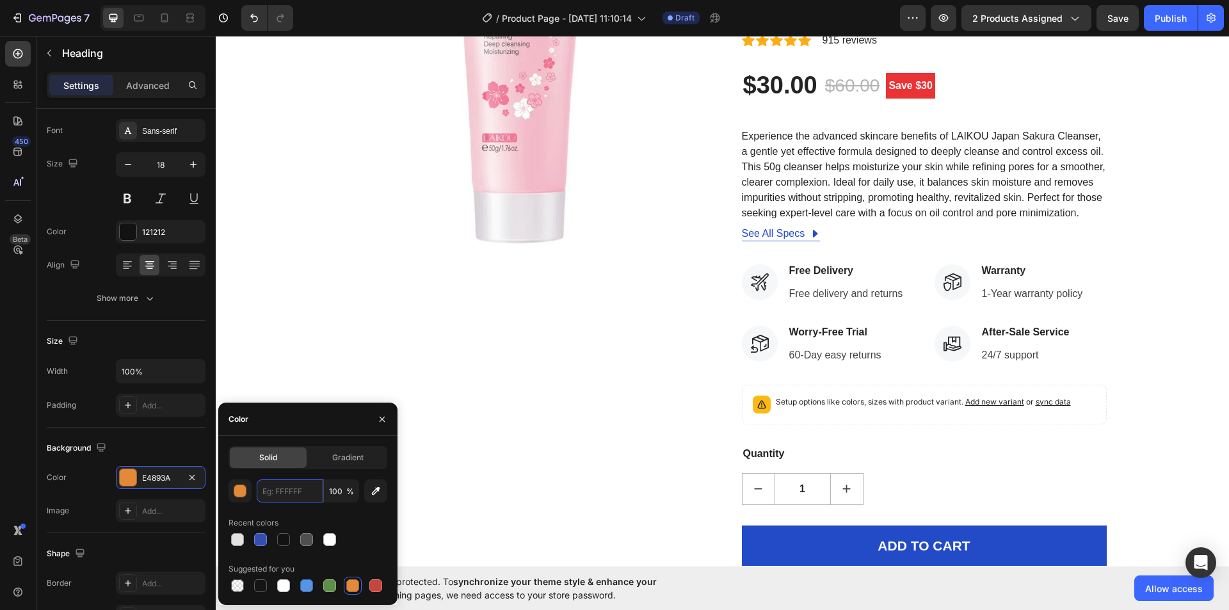
paste input "#d7e477"
click at [323, 420] on div "Color" at bounding box center [307, 419] width 179 height 33
type input "D7E477"
click at [497, 444] on div "Bestseller Heading 16 Image" at bounding box center [521, 234] width 365 height 765
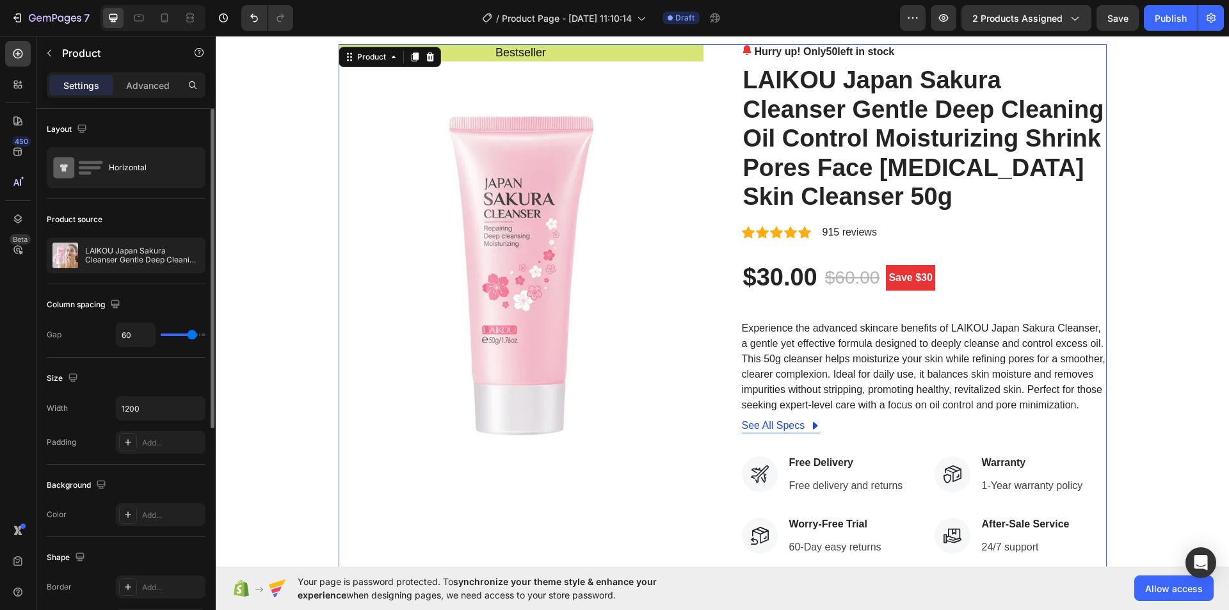
scroll to position [0, 0]
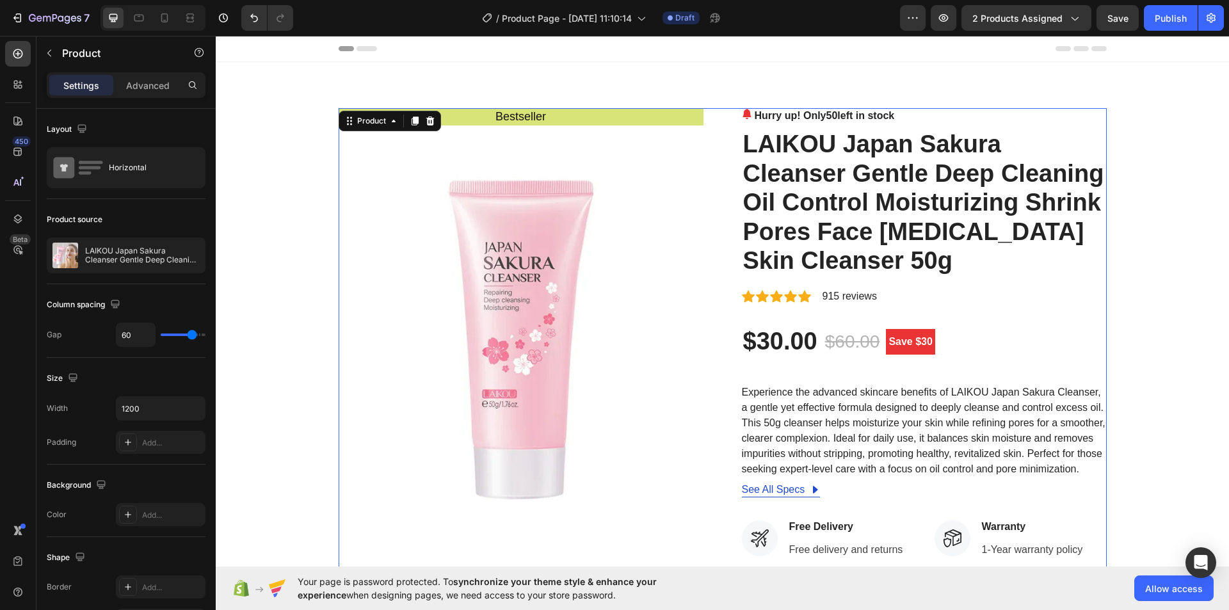
click at [732, 129] on div "Bestseller Heading Image Hurry up! Only 50 left in stock (P) Stock Counter LAIK…" at bounding box center [723, 490] width 768 height 765
click at [731, 129] on div "Bestseller Heading Image Hurry up! Only 50 left in stock (P) Stock Counter LAIK…" at bounding box center [723, 490] width 768 height 765
click at [658, 120] on p "Bestseller" at bounding box center [521, 116] width 362 height 15
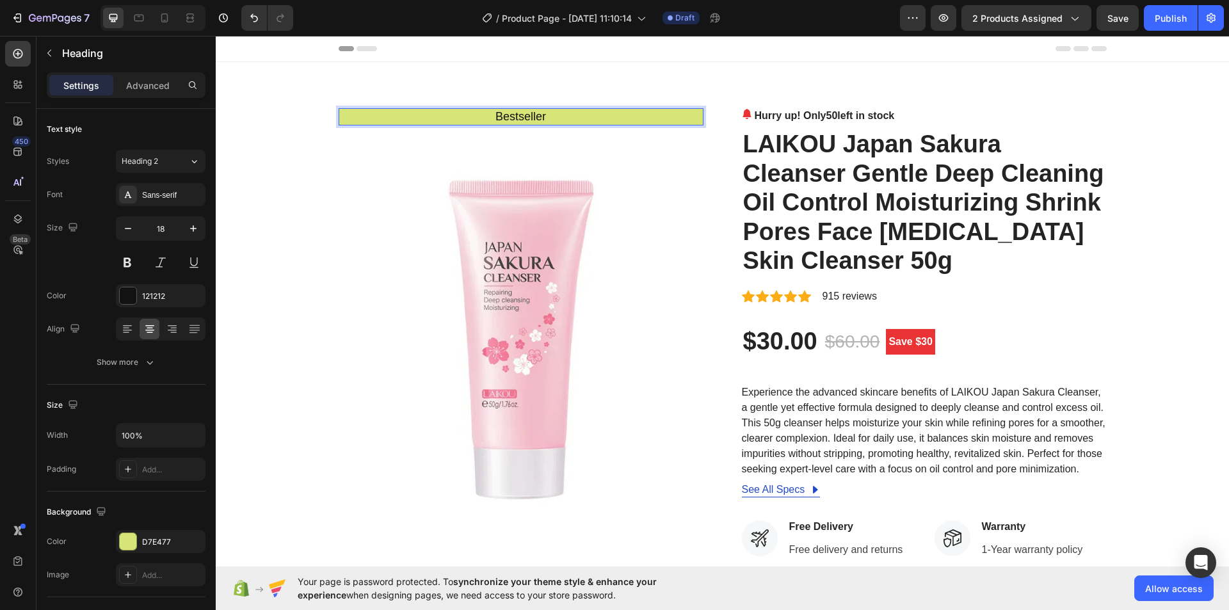
click at [519, 116] on p "Bestseller" at bounding box center [521, 116] width 362 height 15
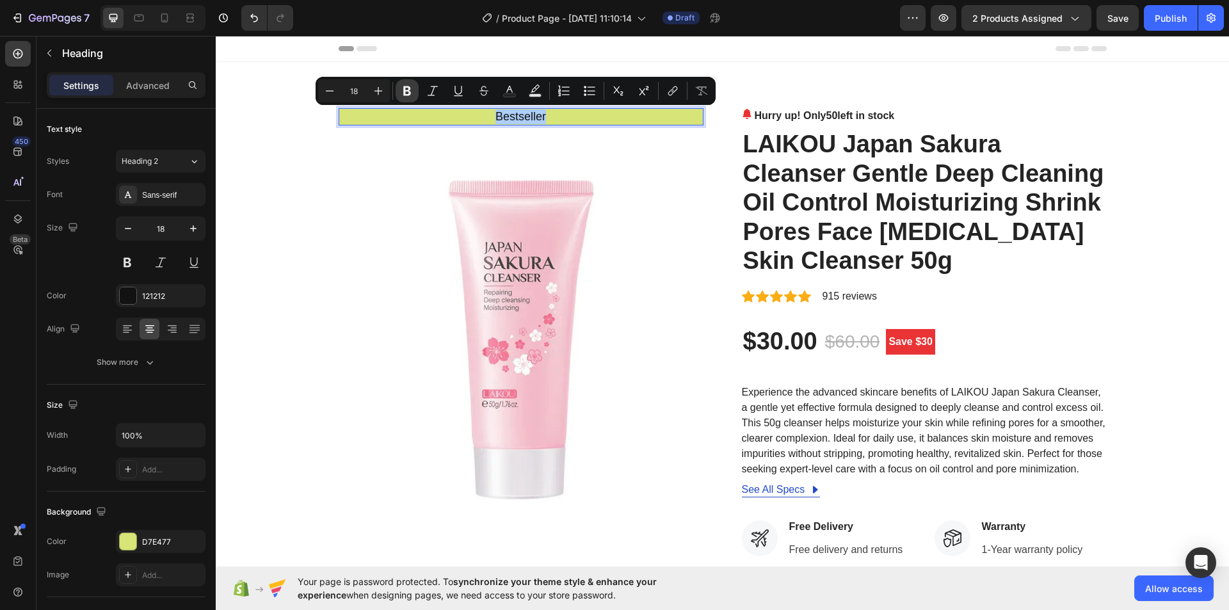
click at [402, 88] on icon "Editor contextual toolbar" at bounding box center [407, 90] width 13 height 13
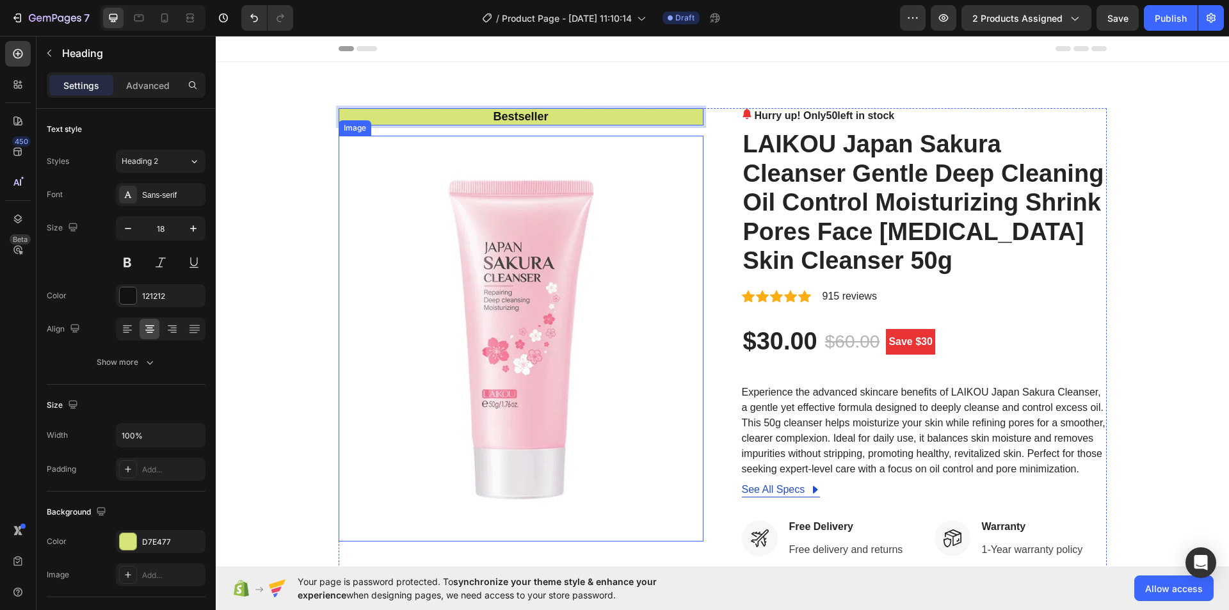
click at [575, 182] on img at bounding box center [521, 338] width 365 height 405
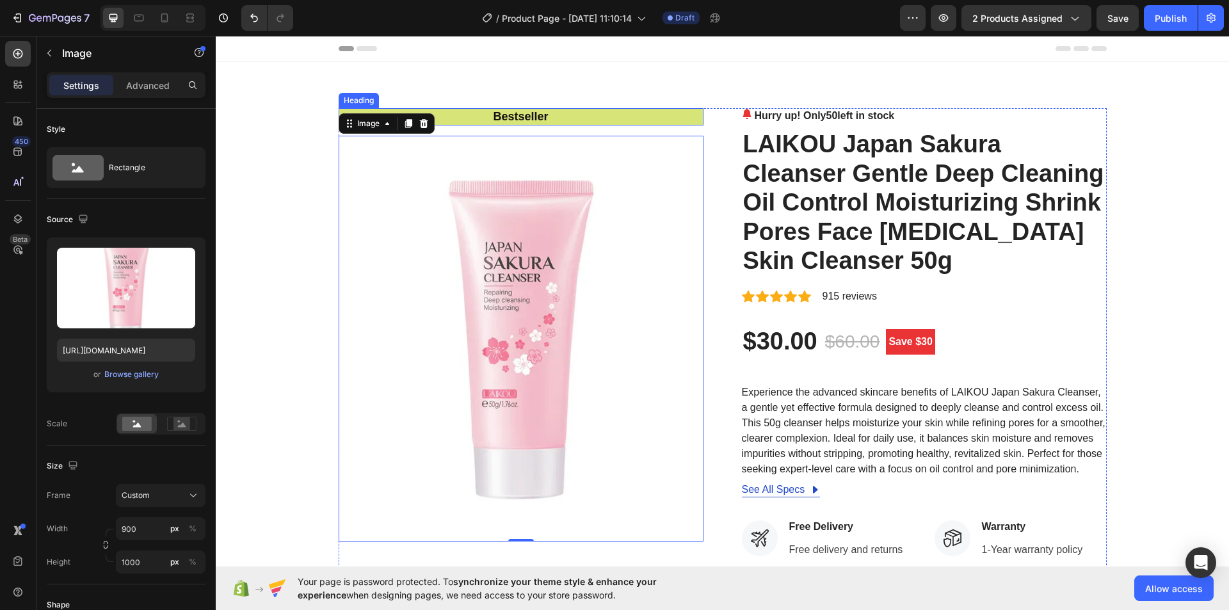
click at [570, 118] on p "⁠⁠⁠⁠⁠⁠⁠ Bestseller" at bounding box center [521, 116] width 362 height 15
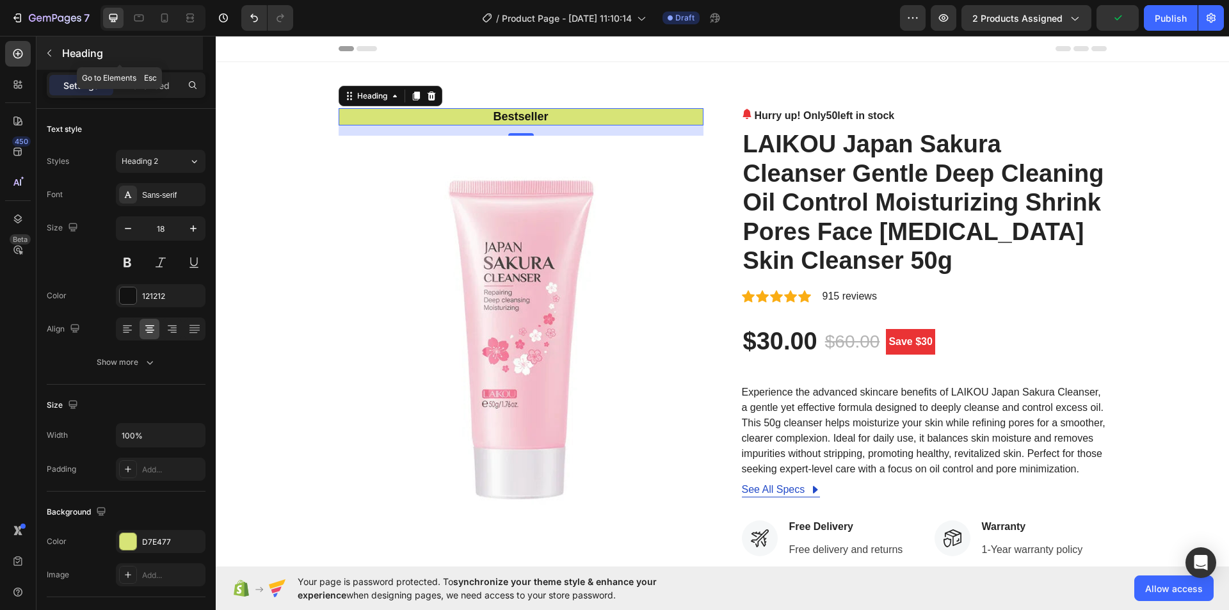
click at [51, 52] on icon "button" at bounding box center [49, 53] width 10 height 10
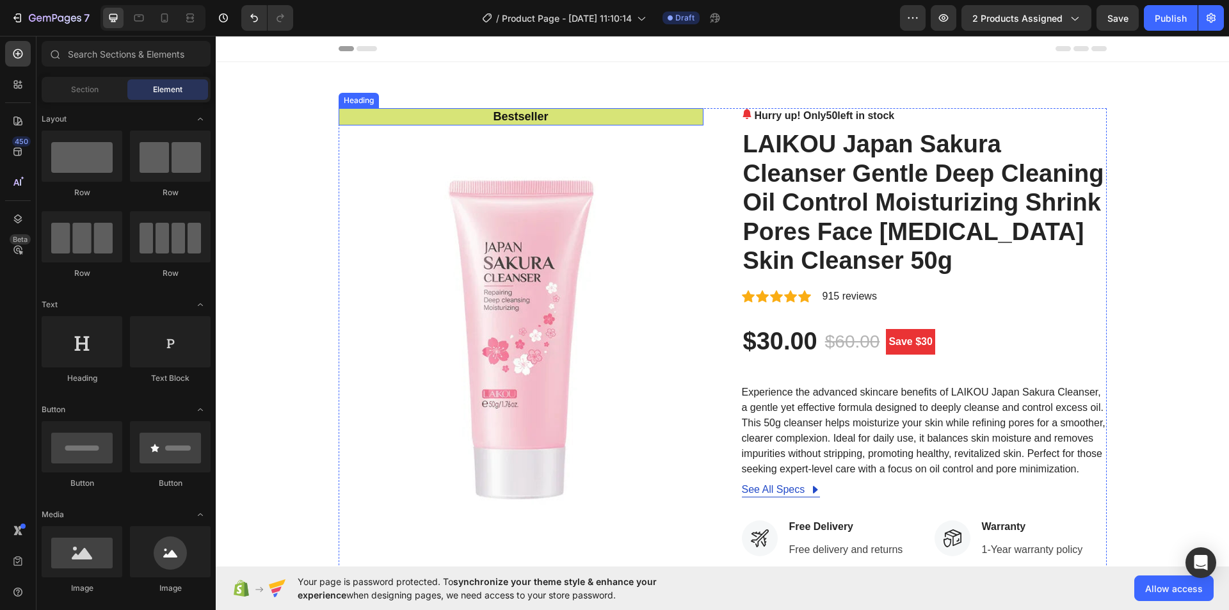
click at [455, 116] on p "⁠⁠⁠⁠⁠⁠⁠ Bestseller" at bounding box center [521, 116] width 362 height 15
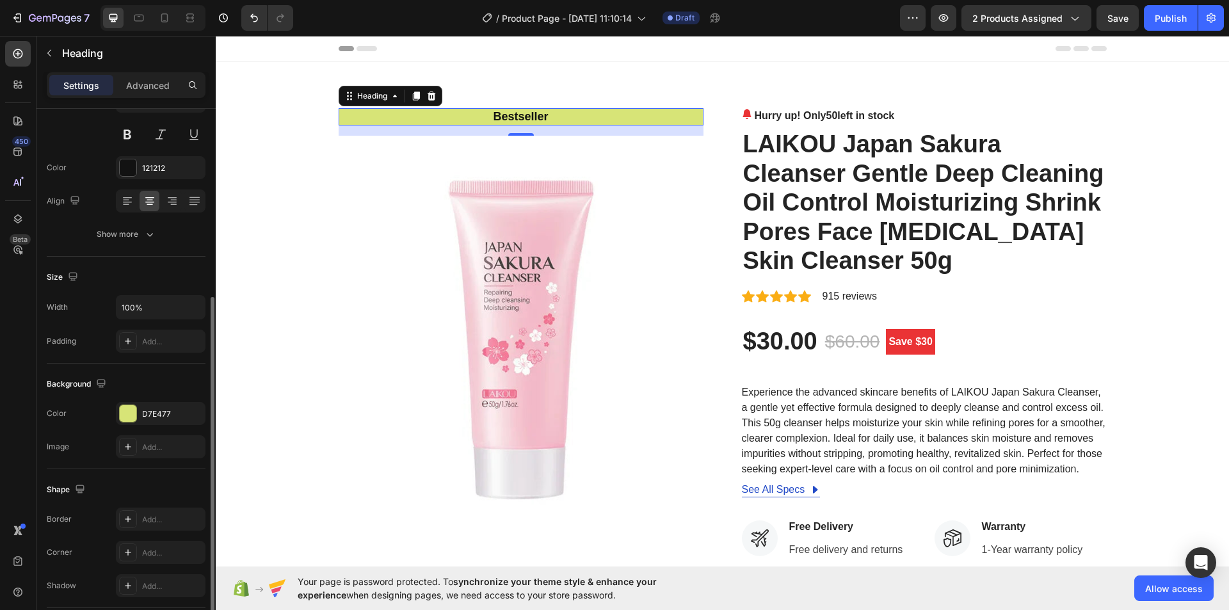
scroll to position [192, 0]
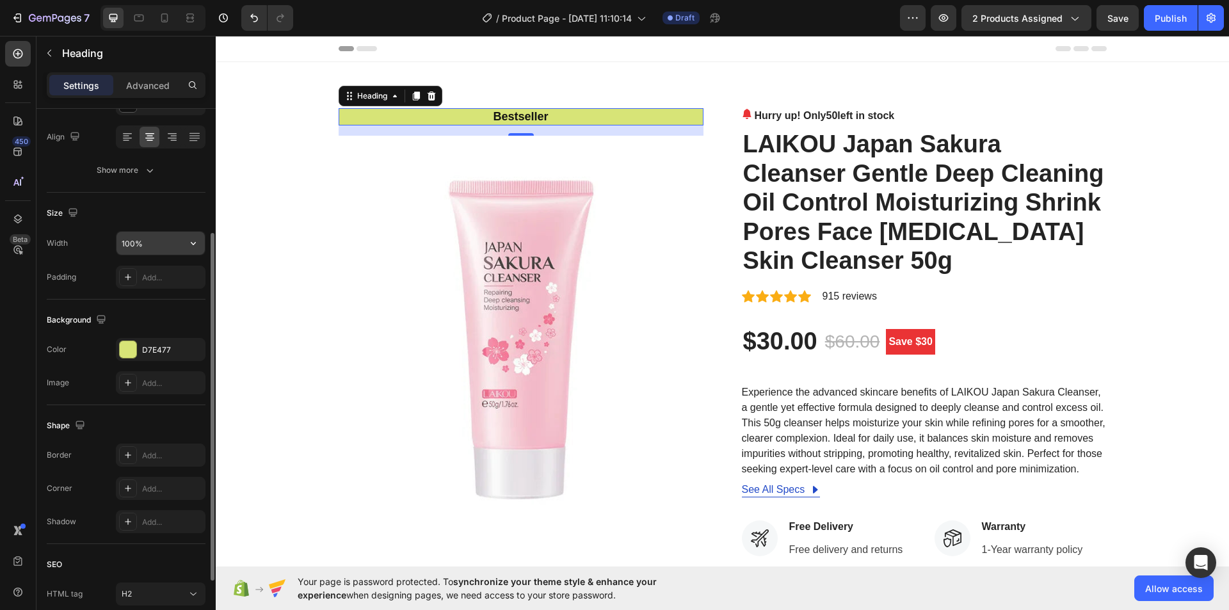
click at [128, 240] on input "100%" at bounding box center [161, 243] width 88 height 23
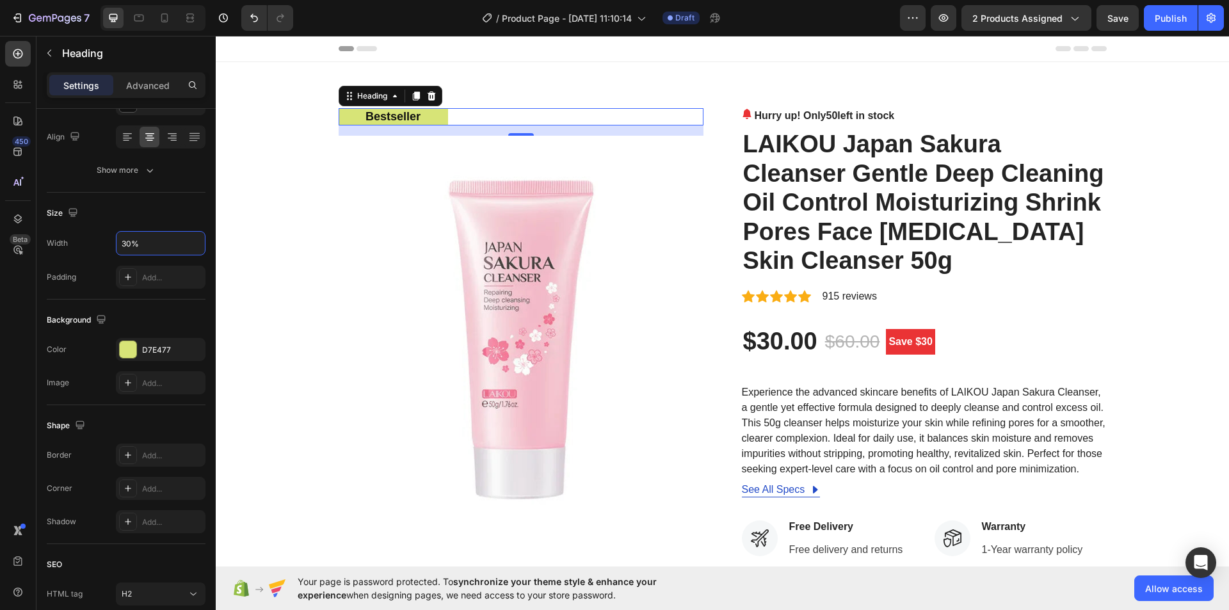
type input "30%"
click at [478, 111] on div "⁠⁠⁠⁠⁠⁠⁠ Bestseller" at bounding box center [521, 116] width 365 height 17
click at [168, 137] on icon at bounding box center [172, 137] width 13 height 13
click at [152, 137] on icon at bounding box center [149, 137] width 13 height 13
click at [186, 137] on div at bounding box center [194, 137] width 20 height 20
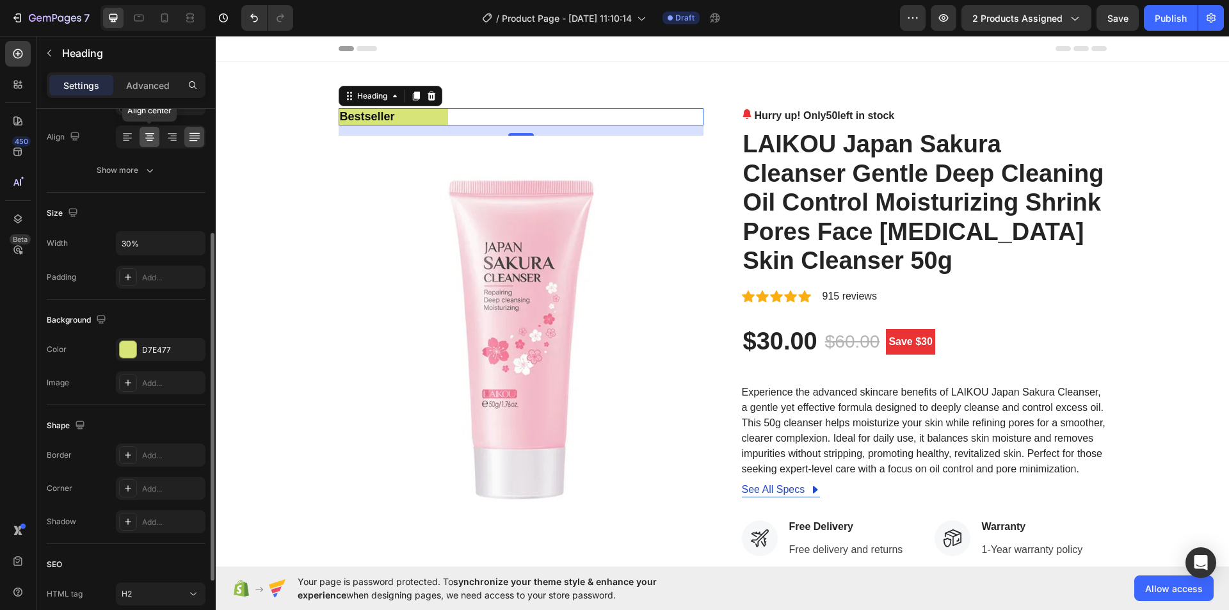
click at [150, 141] on icon at bounding box center [149, 137] width 13 height 13
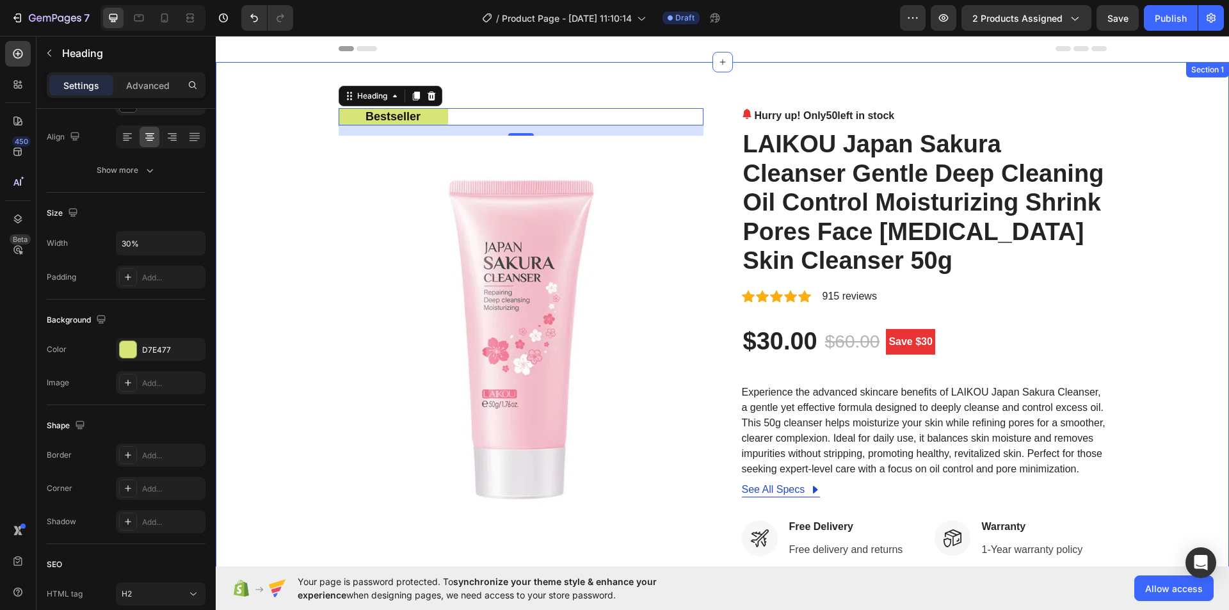
click at [626, 80] on div "⁠⁠⁠⁠⁠⁠⁠ Bestseller Heading 16 Image Hurry up! Only 50 left in stock (P) Stock C…" at bounding box center [722, 490] width 1013 height 857
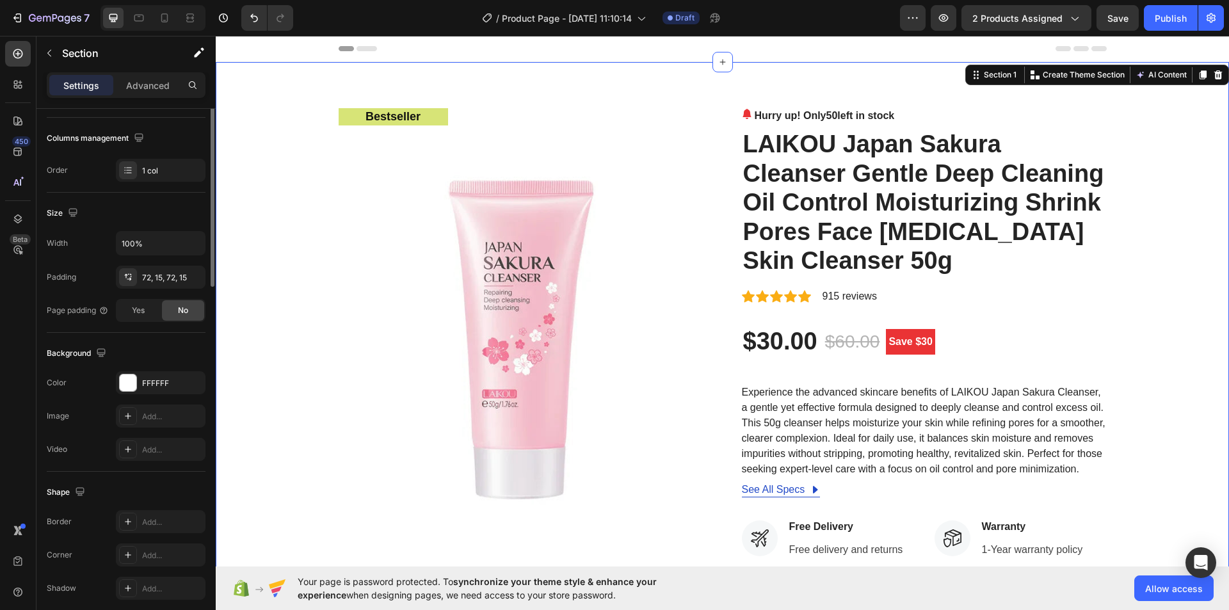
scroll to position [0, 0]
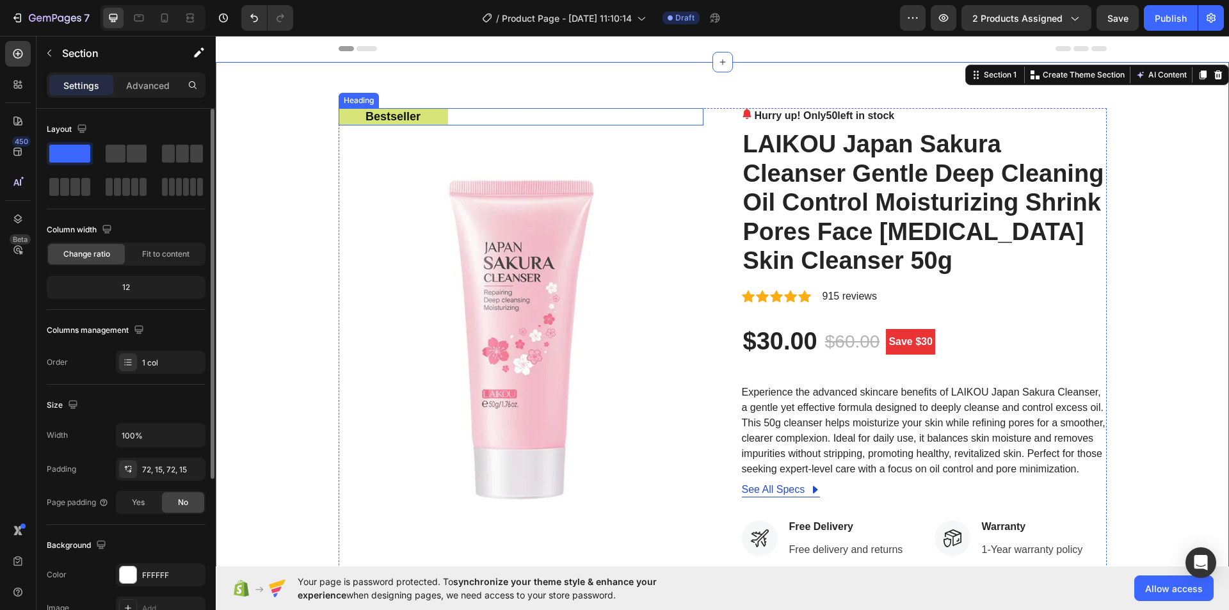
click at [517, 120] on div "⁠⁠⁠⁠⁠⁠⁠ Bestseller" at bounding box center [521, 116] width 365 height 17
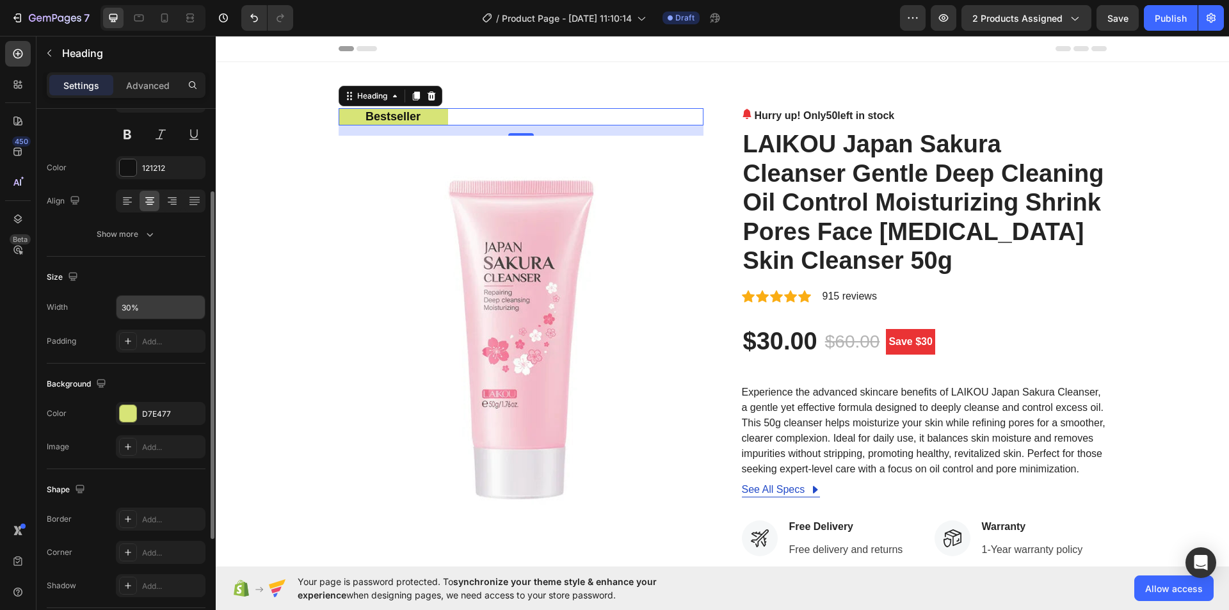
scroll to position [256, 0]
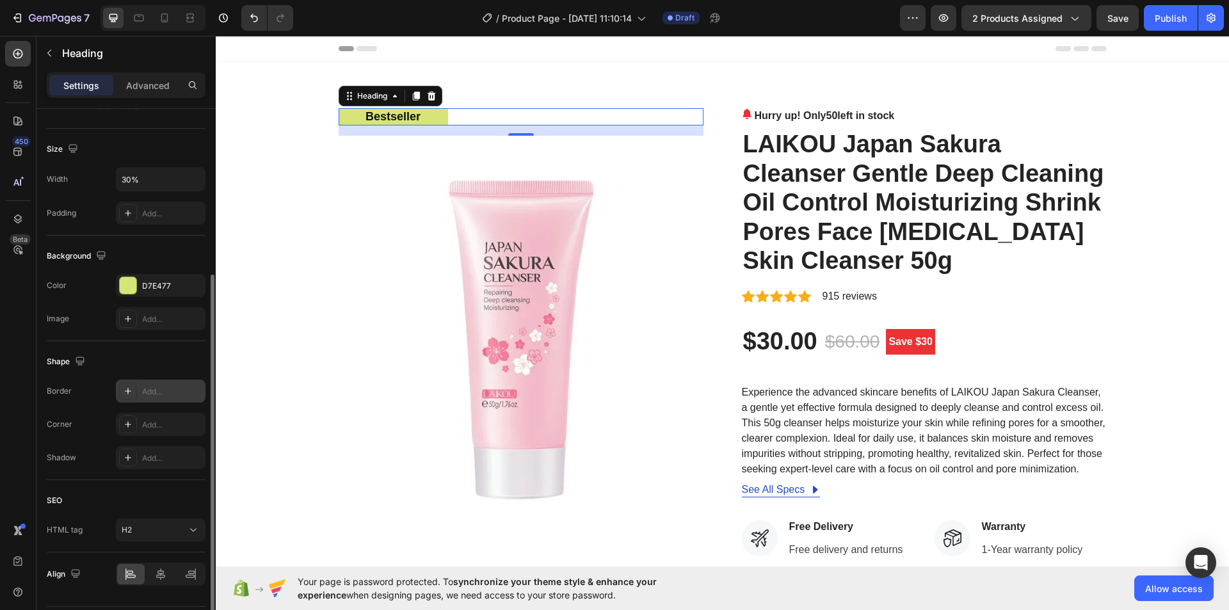
click at [133, 393] on icon at bounding box center [128, 391] width 10 height 10
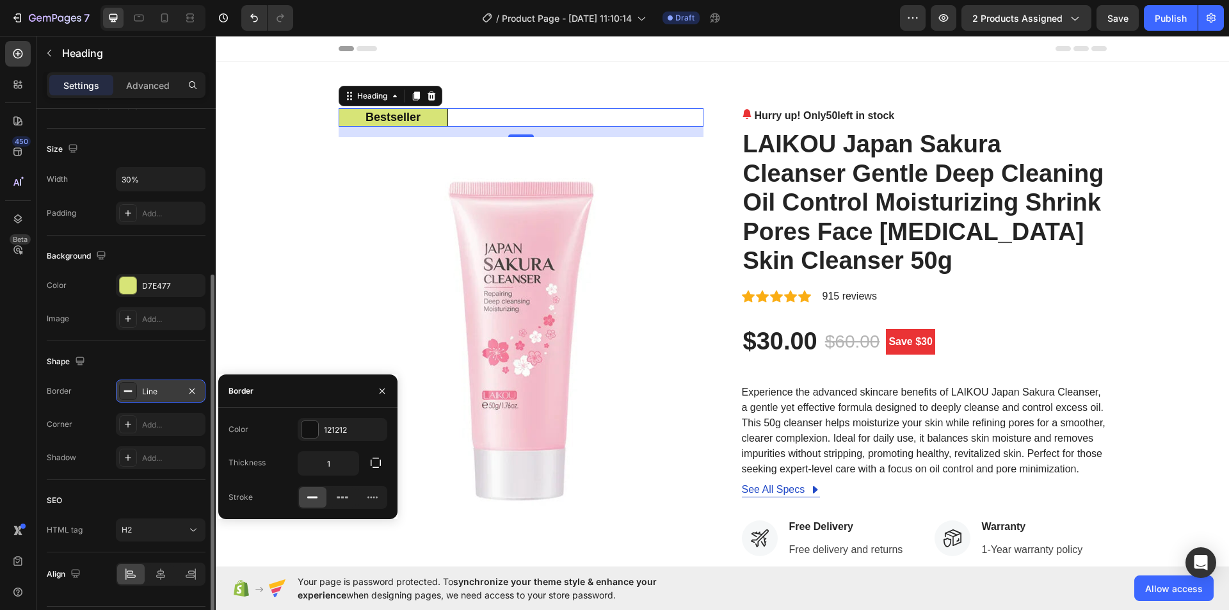
click at [79, 406] on div "Border Line Corner Add... Shadow Add..." at bounding box center [126, 425] width 159 height 90
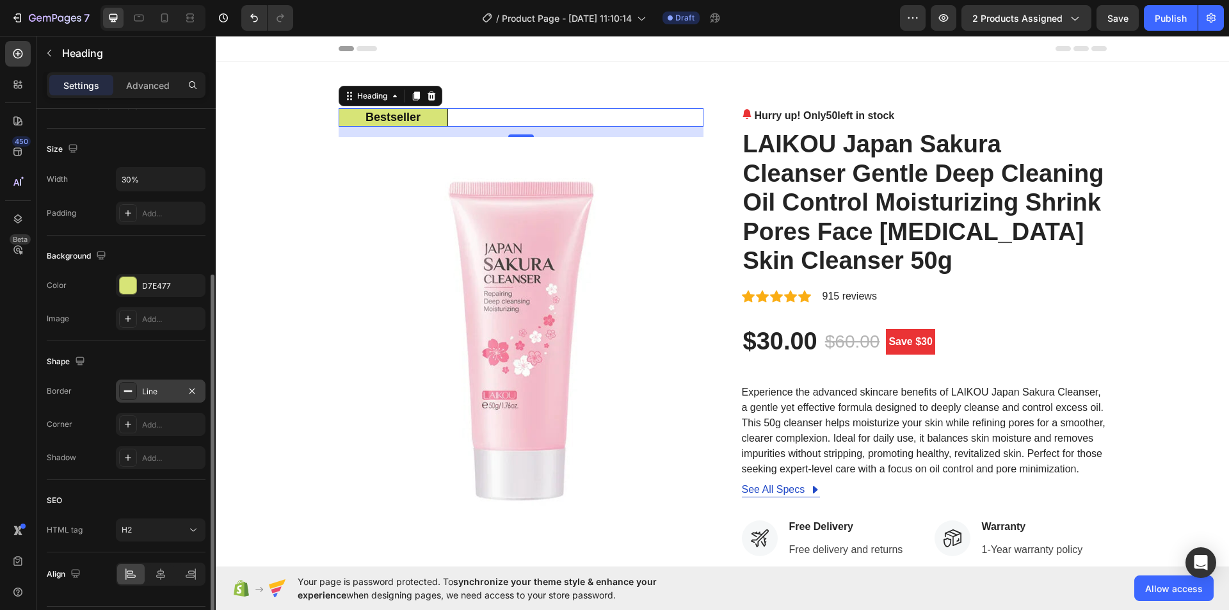
scroll to position [293, 0]
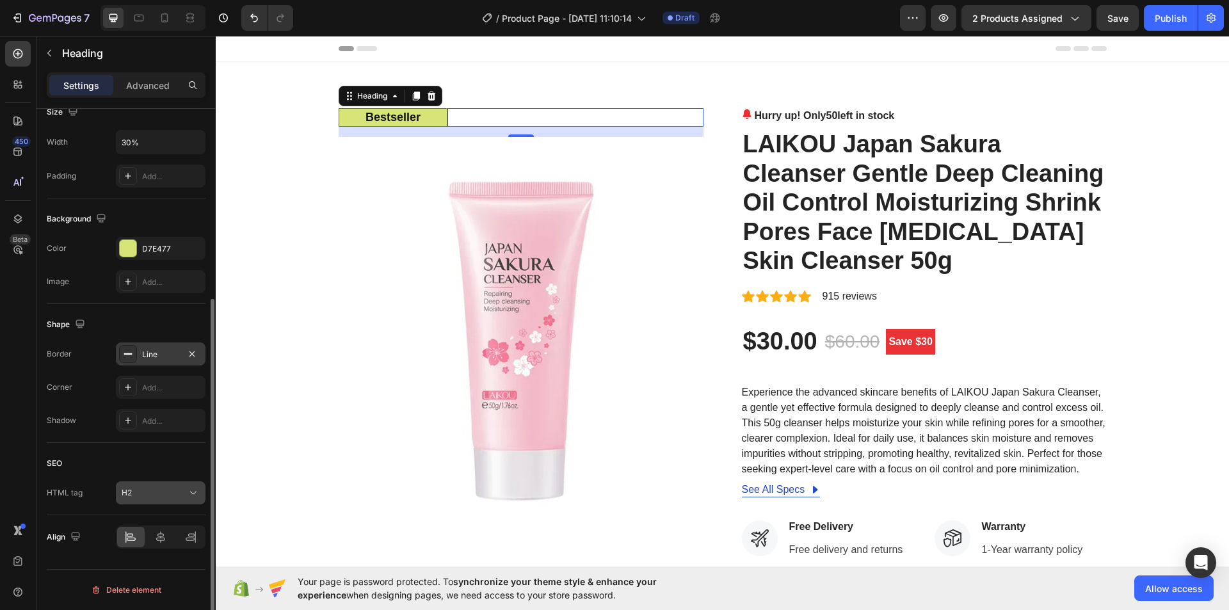
click at [176, 493] on div "H2" at bounding box center [154, 493] width 65 height 12
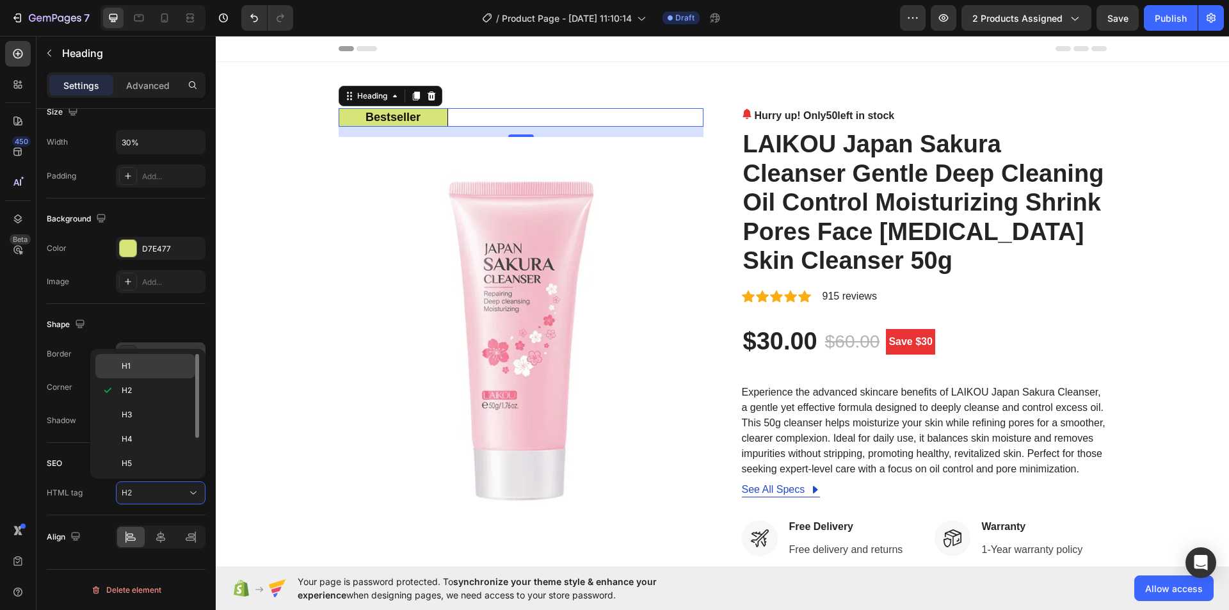
click at [151, 369] on p "H1" at bounding box center [156, 366] width 68 height 12
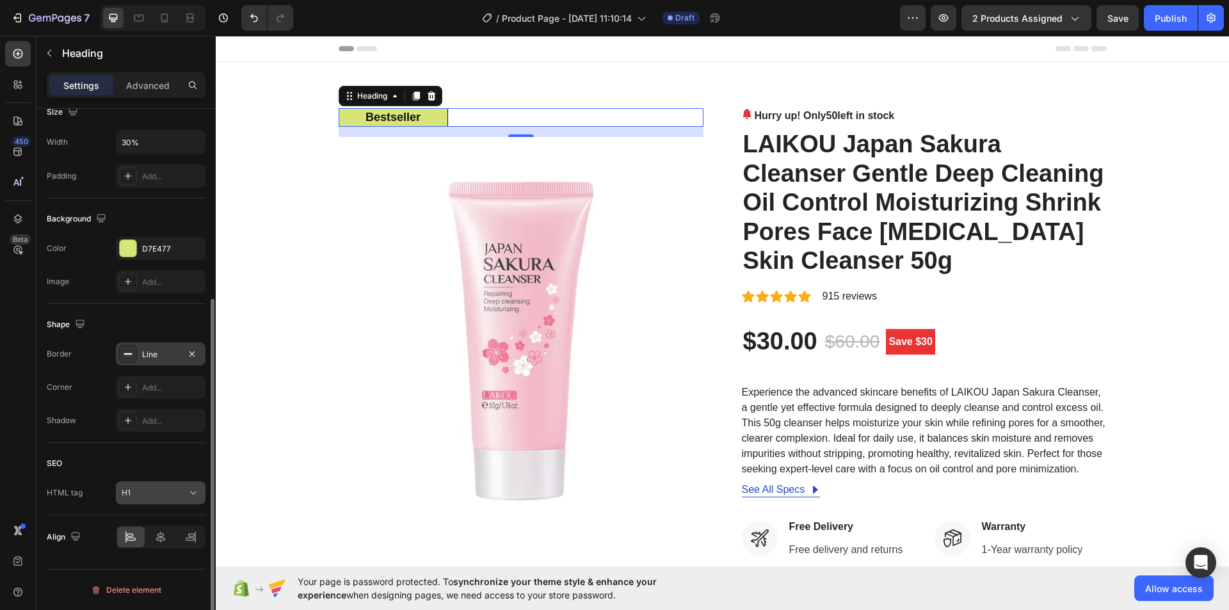
click at [188, 494] on icon at bounding box center [193, 493] width 13 height 13
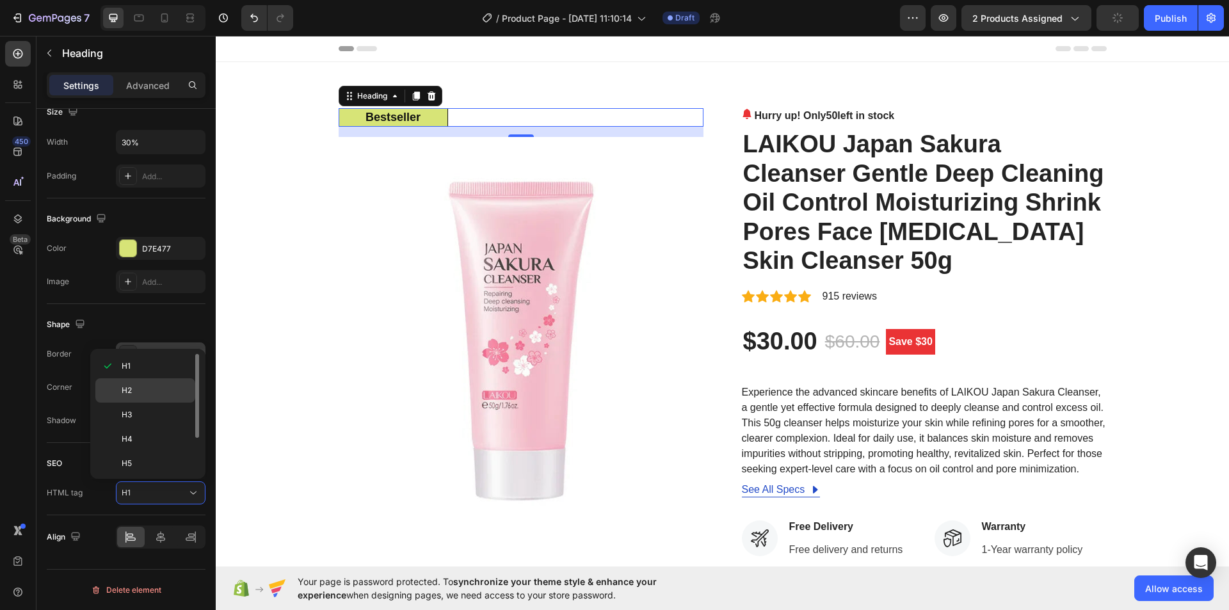
click at [162, 403] on div "H2" at bounding box center [145, 415] width 100 height 24
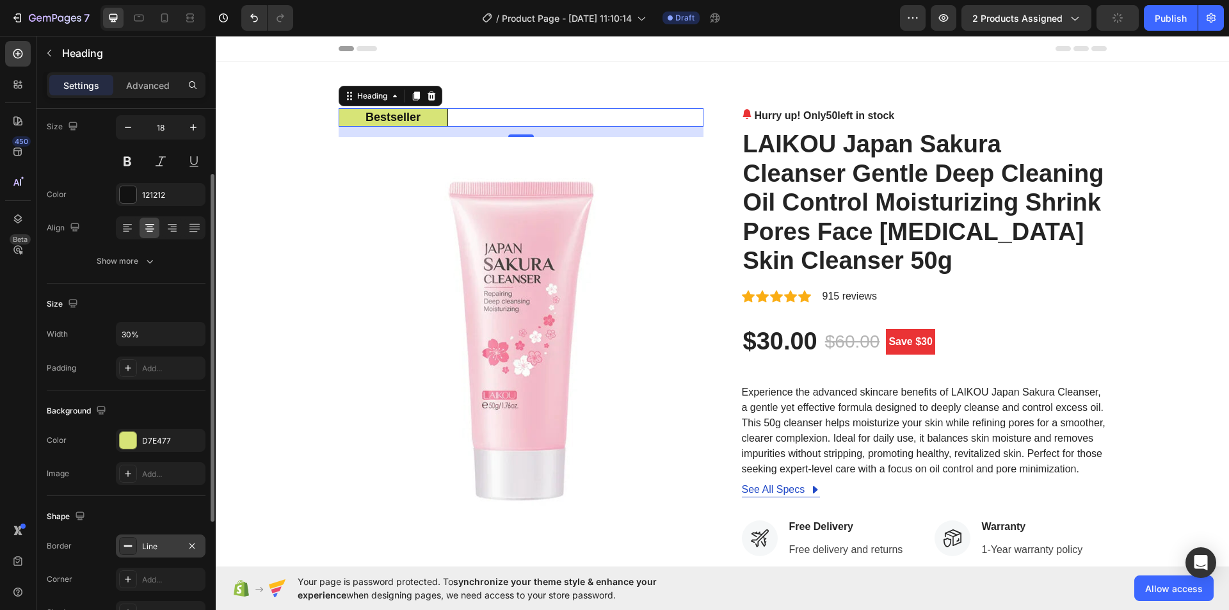
scroll to position [0, 0]
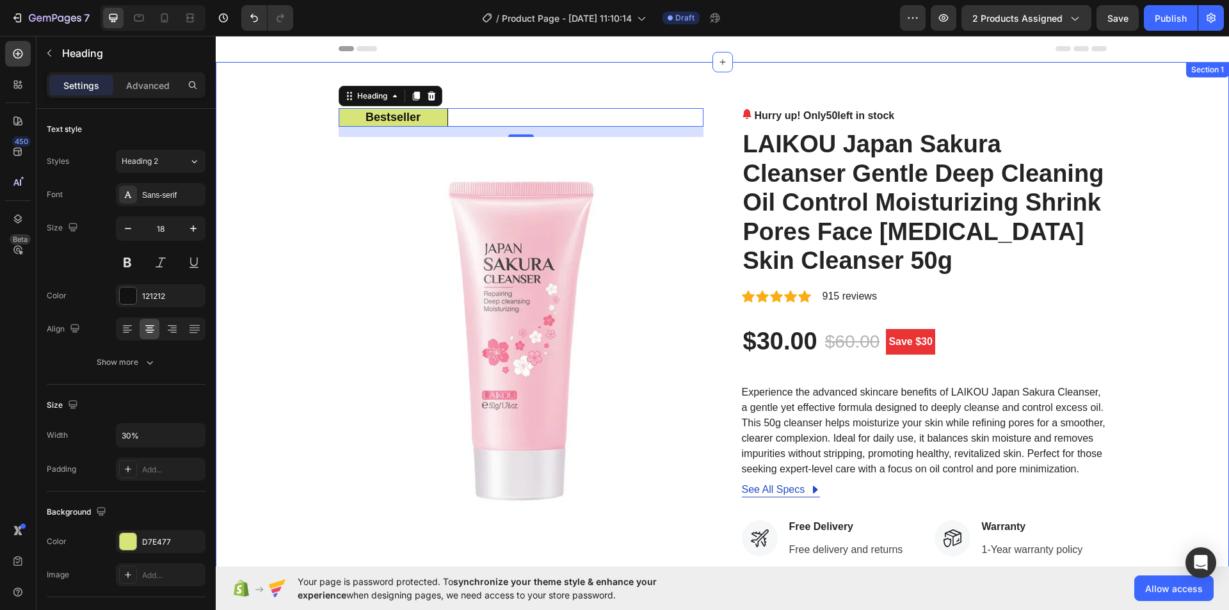
click at [858, 88] on div "Bestseller Heading 16 Image Hurry up! Only 50 left in stock (P) Stock Counter L…" at bounding box center [722, 490] width 1013 height 857
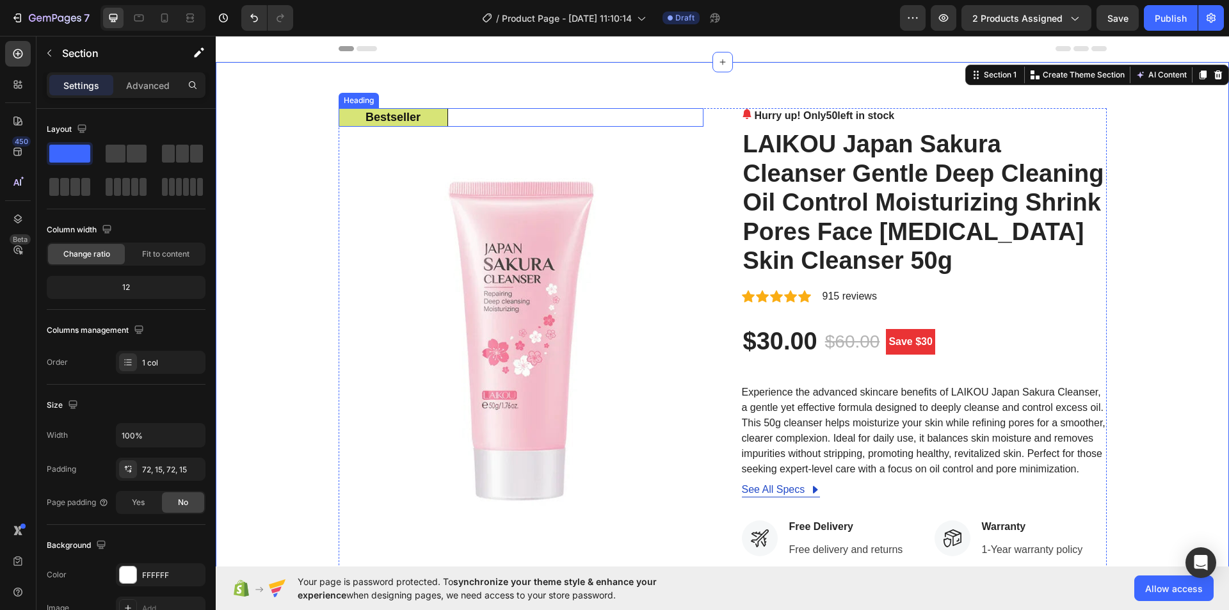
click at [391, 116] on strong "Bestseller" at bounding box center [393, 117] width 55 height 13
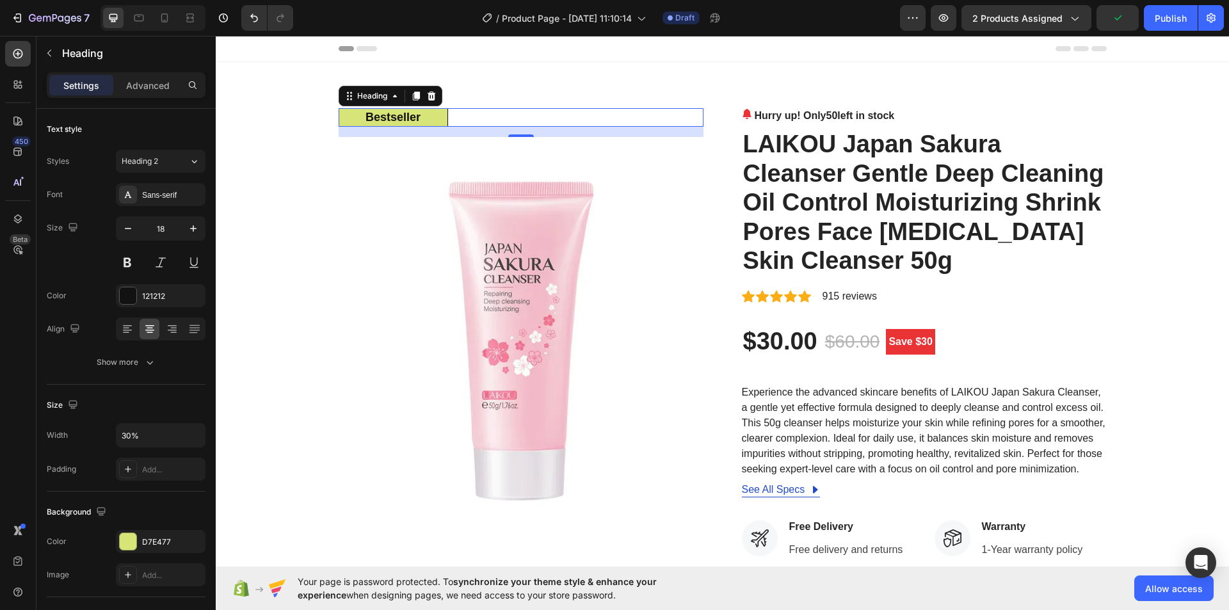
click at [446, 120] on div "Bestseller" at bounding box center [521, 117] width 365 height 19
click at [837, 156] on h2 "LAIKOU Japan Sakura Cleanser Gentle Deep Cleaning Oil Control Moisturizing Shri…" at bounding box center [924, 203] width 365 height 149
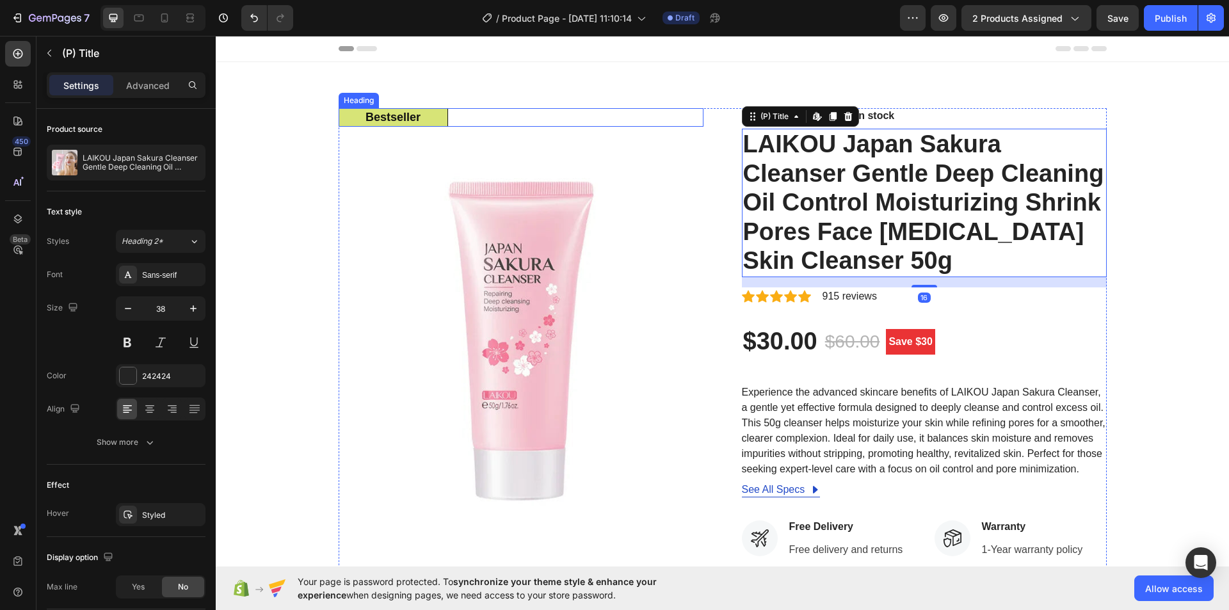
click at [379, 123] on strong "Bestseller" at bounding box center [393, 117] width 55 height 13
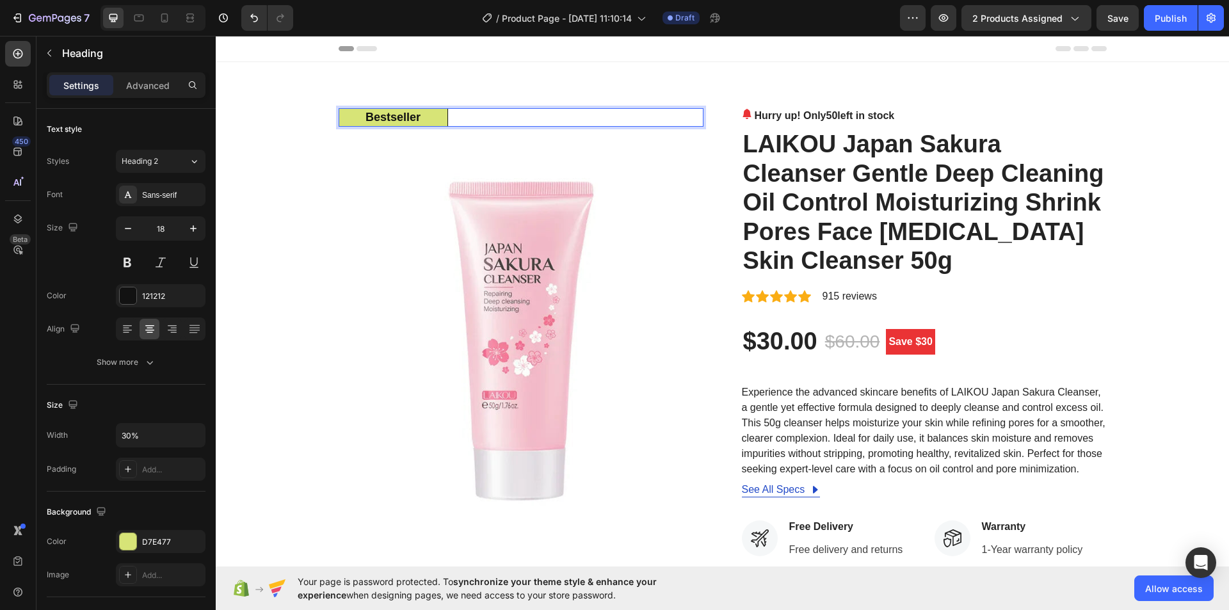
click at [490, 118] on div "Bestseller" at bounding box center [521, 117] width 365 height 19
click at [411, 118] on strong "Bestseller" at bounding box center [393, 117] width 55 height 13
click at [142, 289] on div "121212" at bounding box center [161, 295] width 90 height 23
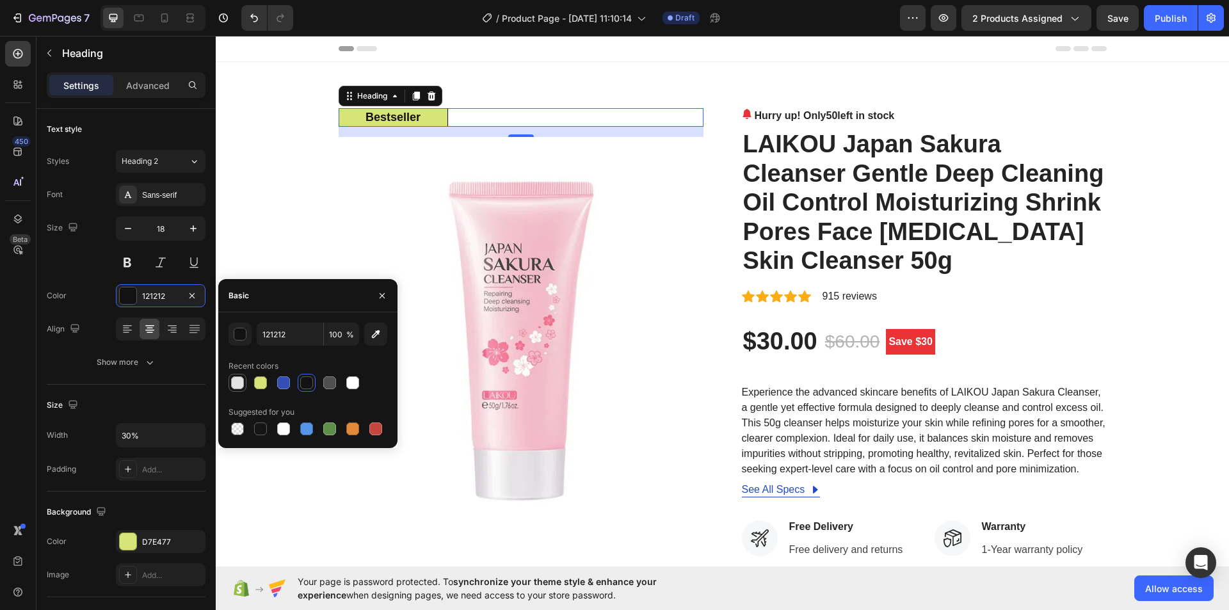
click at [237, 384] on div at bounding box center [237, 382] width 13 height 13
click at [303, 386] on div at bounding box center [306, 382] width 13 height 13
type input "121212"
click at [761, 117] on p "Hurry up! Only 50 left in stock" at bounding box center [825, 115] width 140 height 15
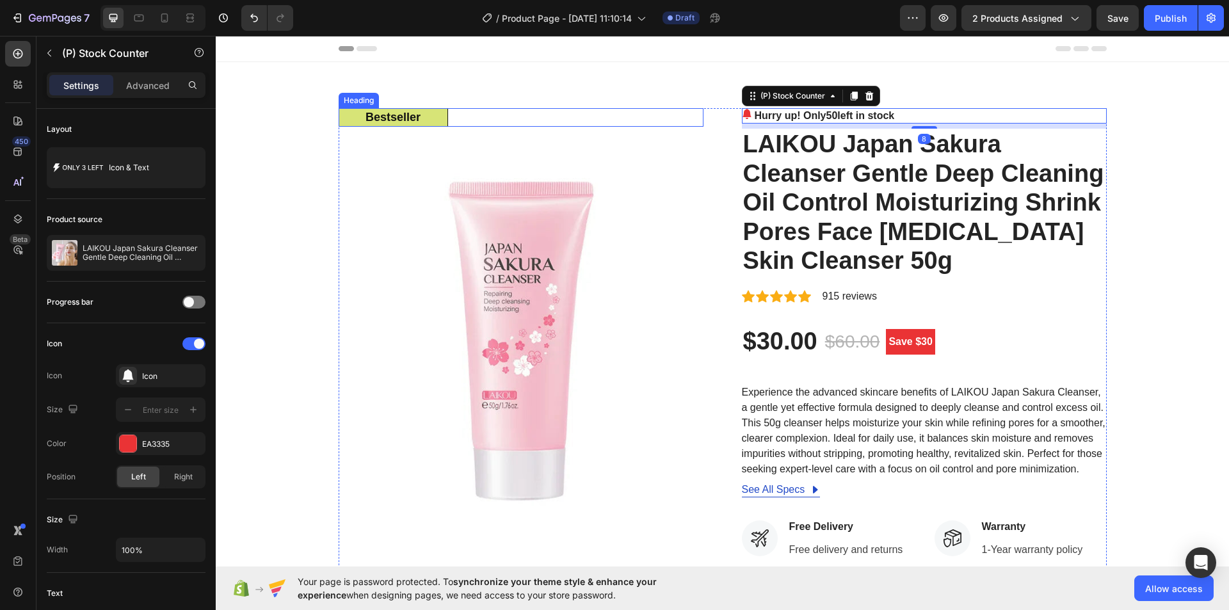
click at [431, 118] on p "⁠⁠⁠⁠⁠⁠⁠ Bestseller" at bounding box center [394, 117] width 106 height 15
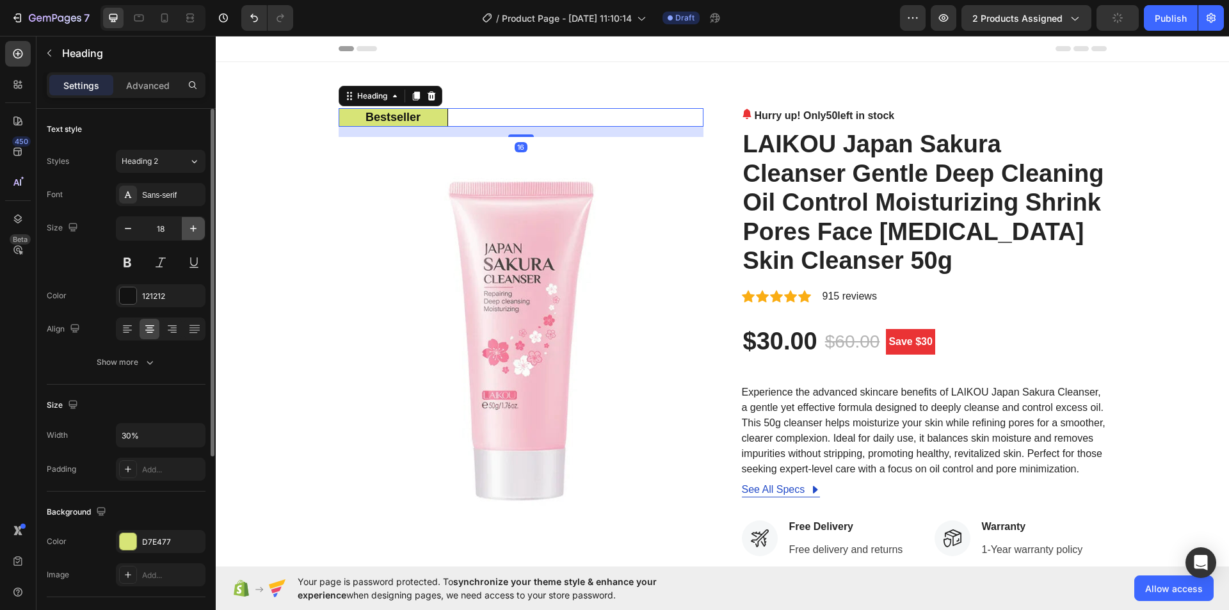
click at [193, 224] on icon "button" at bounding box center [193, 228] width 13 height 13
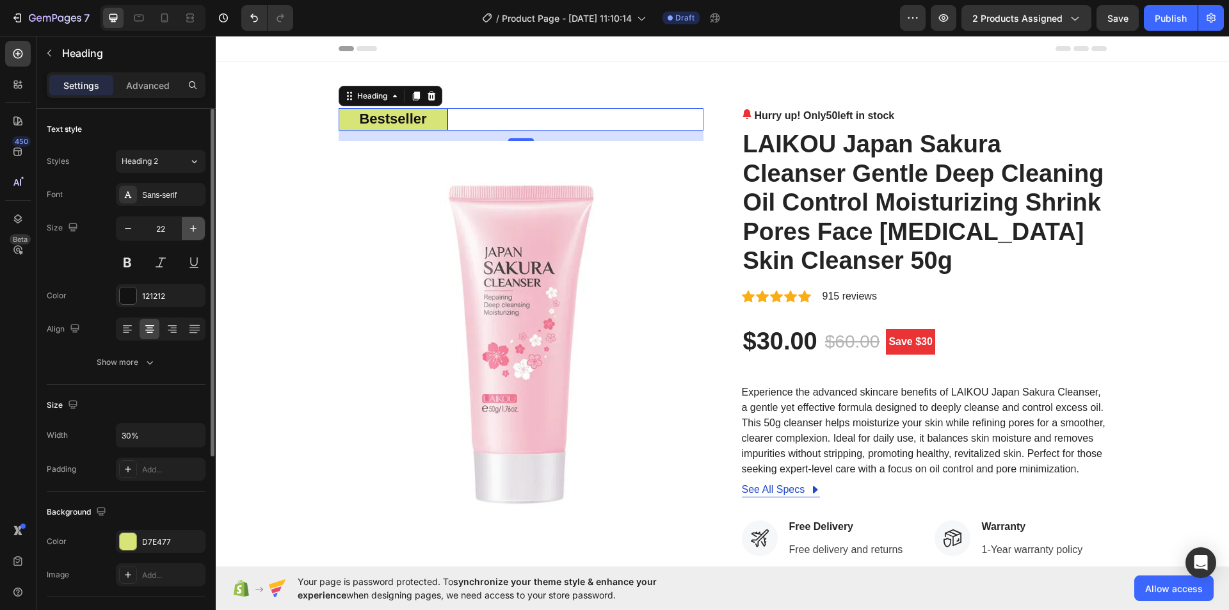
click at [193, 224] on icon "button" at bounding box center [193, 228] width 13 height 13
type input "24"
click at [771, 138] on h2 "LAIKOU Japan Sakura Cleanser Gentle Deep Cleaning Oil Control Moisturizing Shri…" at bounding box center [924, 203] width 365 height 149
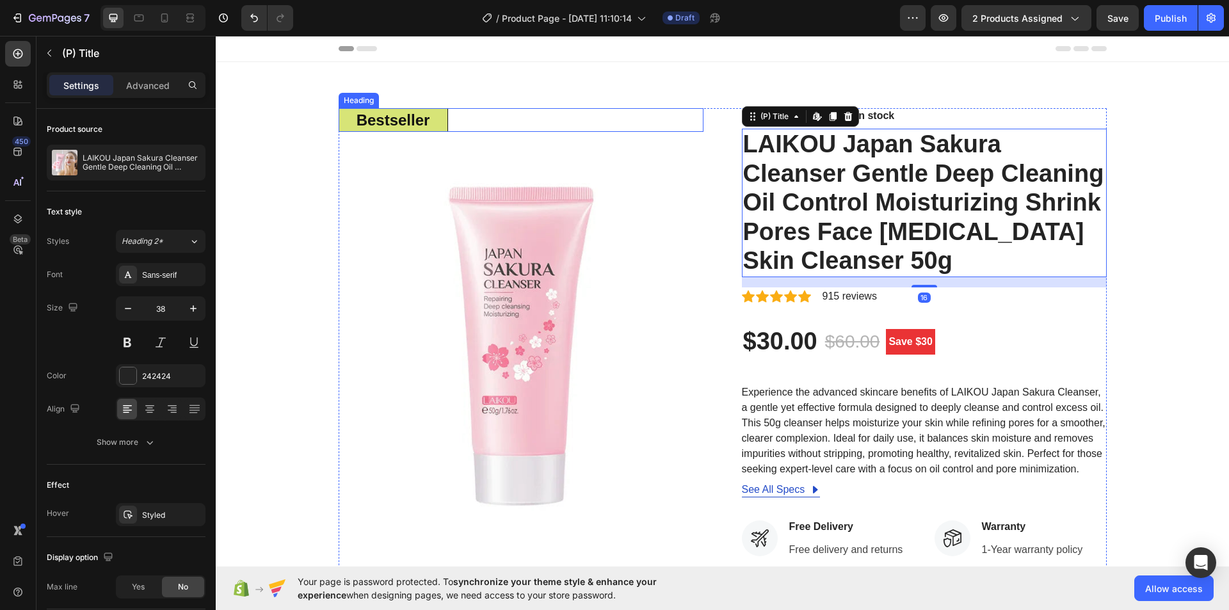
click at [398, 115] on strong "Bestseller" at bounding box center [394, 119] width 74 height 17
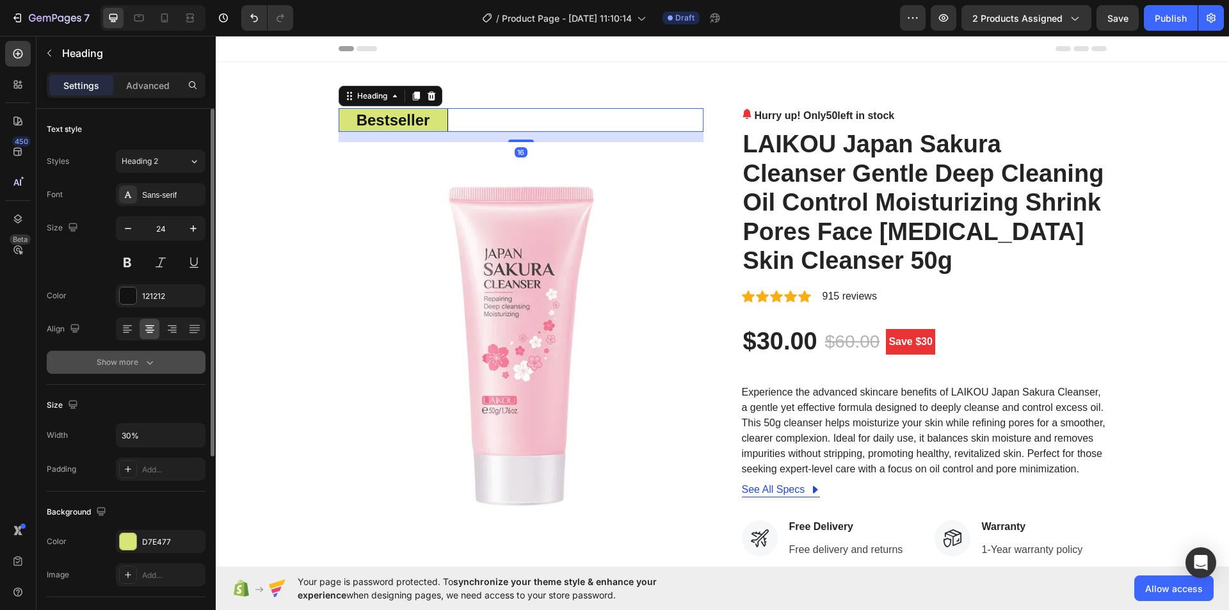
click at [152, 363] on icon "button" at bounding box center [149, 362] width 13 height 13
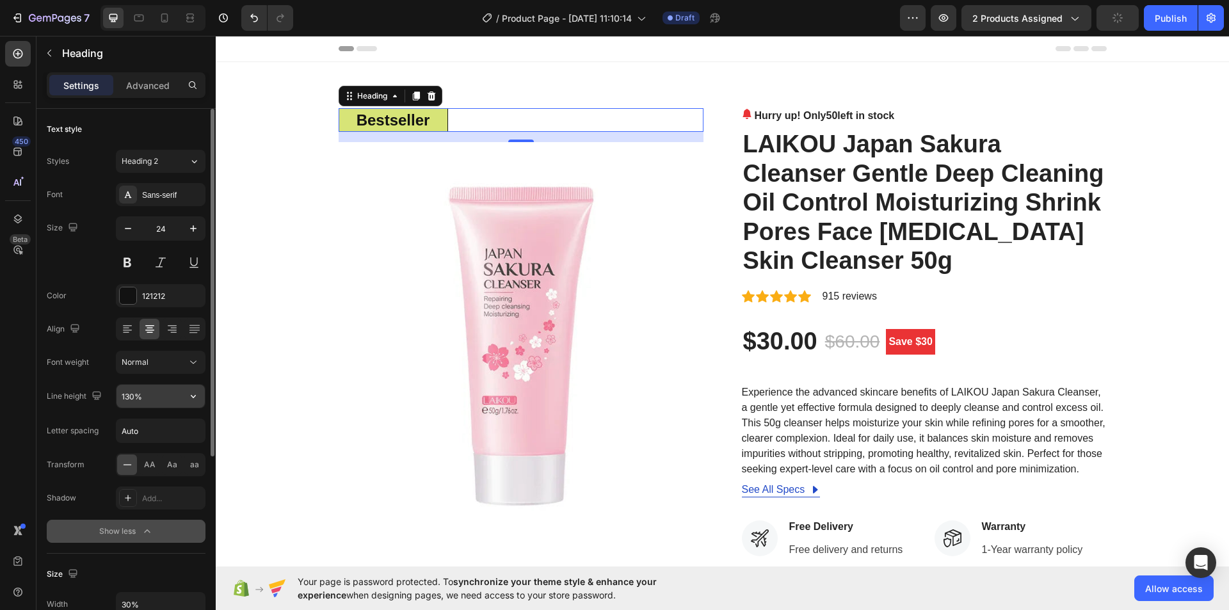
click at [162, 398] on input "130%" at bounding box center [161, 396] width 88 height 23
click at [189, 398] on icon "button" at bounding box center [193, 396] width 13 height 13
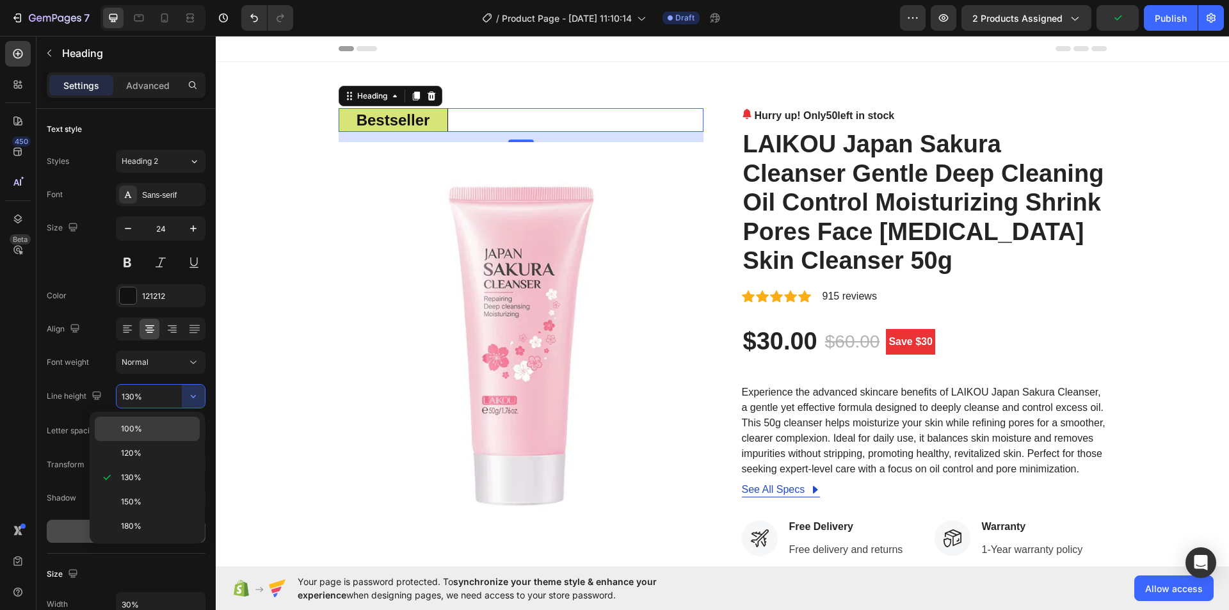
click at [173, 424] on p "100%" at bounding box center [157, 429] width 73 height 12
type input "100%"
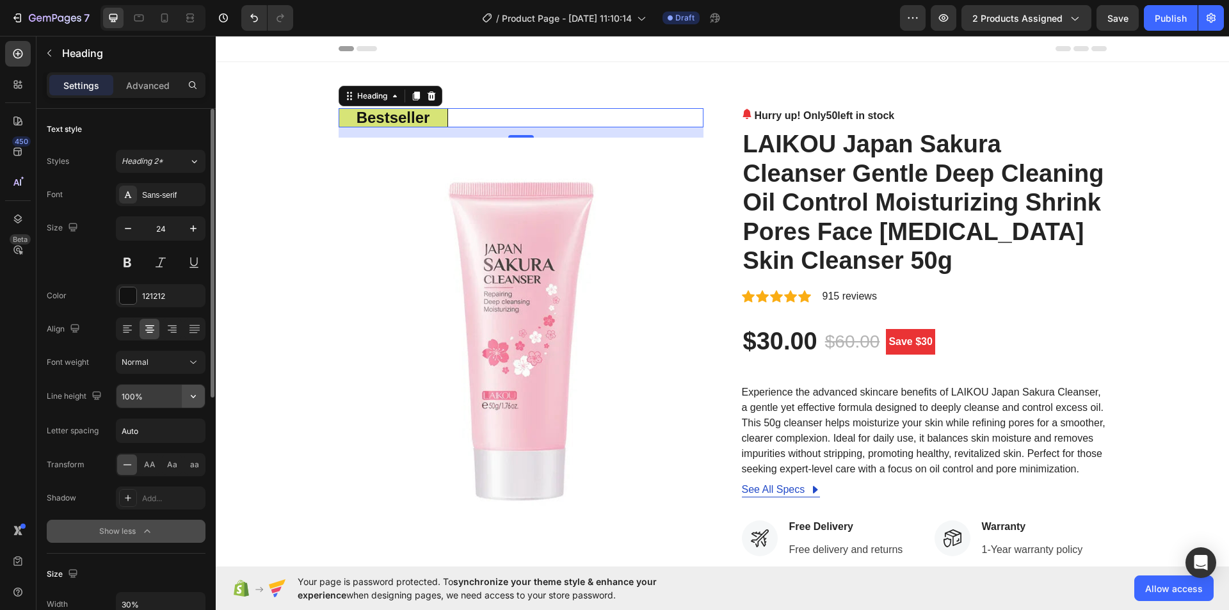
click at [193, 396] on icon "button" at bounding box center [193, 396] width 13 height 13
click at [187, 362] on icon at bounding box center [193, 362] width 13 height 13
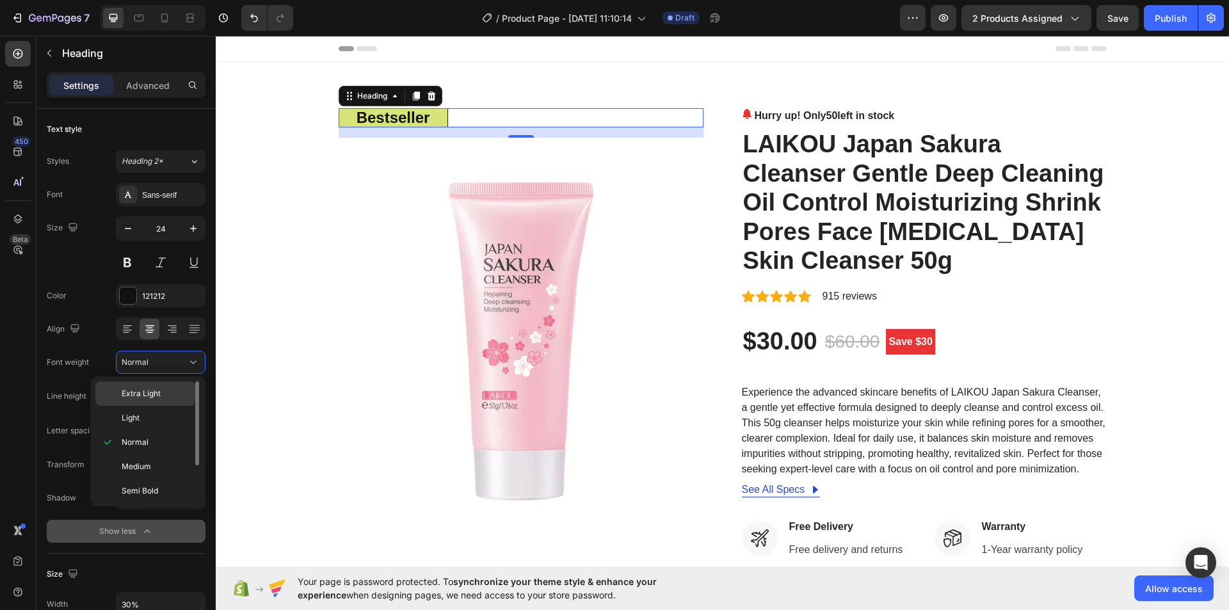
click at [158, 395] on span "Extra Light" at bounding box center [141, 394] width 39 height 12
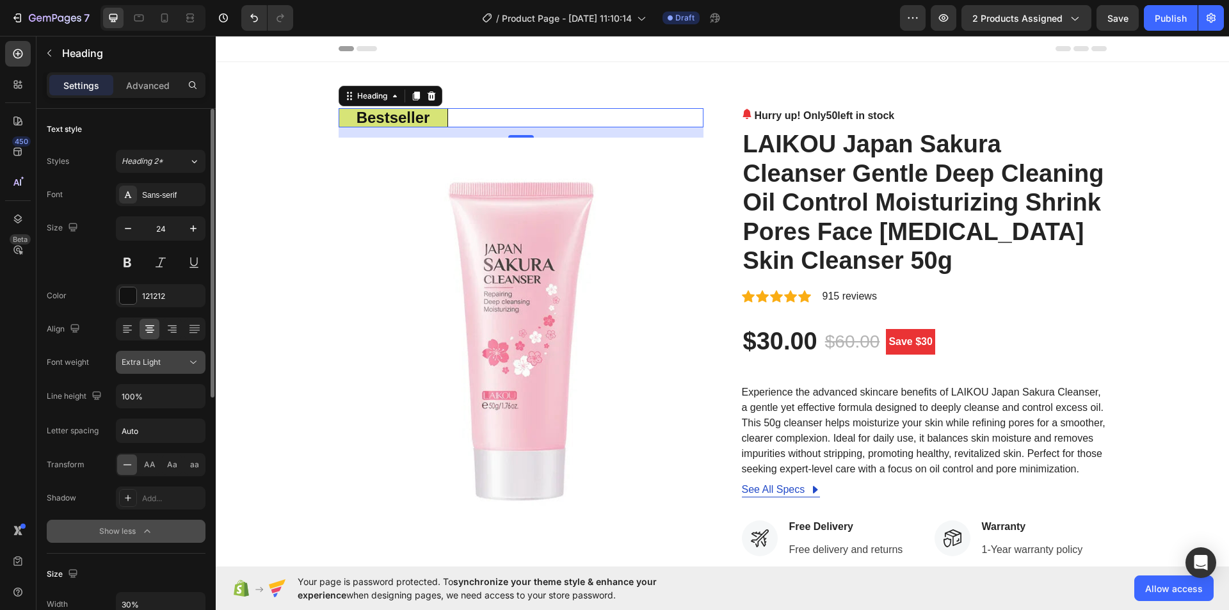
click at [188, 363] on icon at bounding box center [193, 362] width 13 height 13
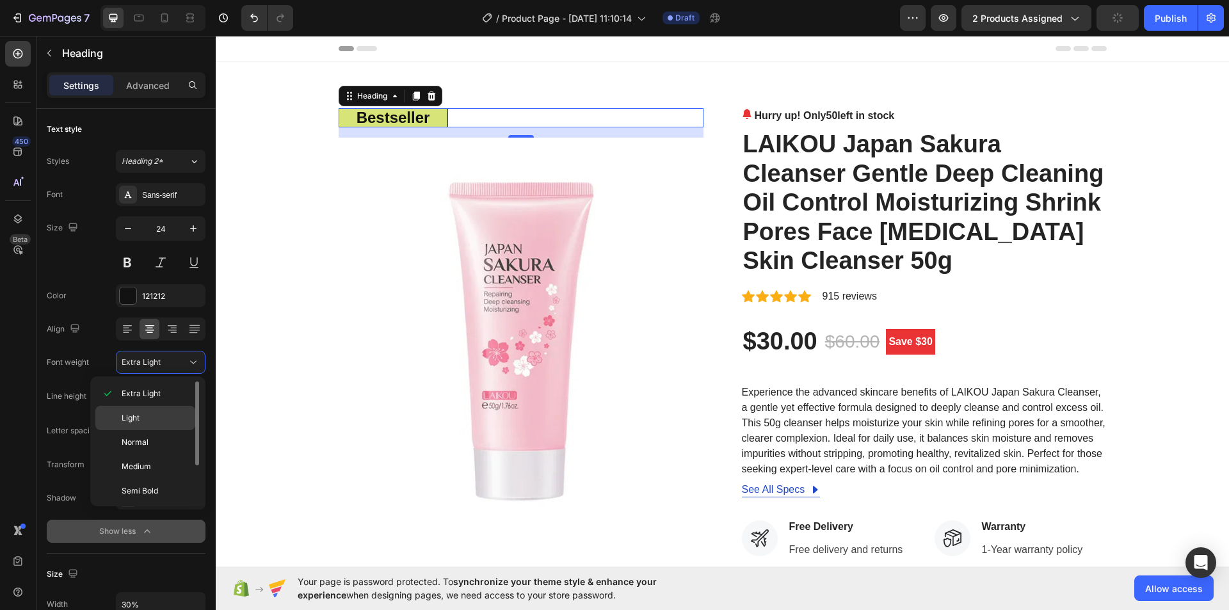
click at [181, 416] on p "Light" at bounding box center [156, 418] width 68 height 12
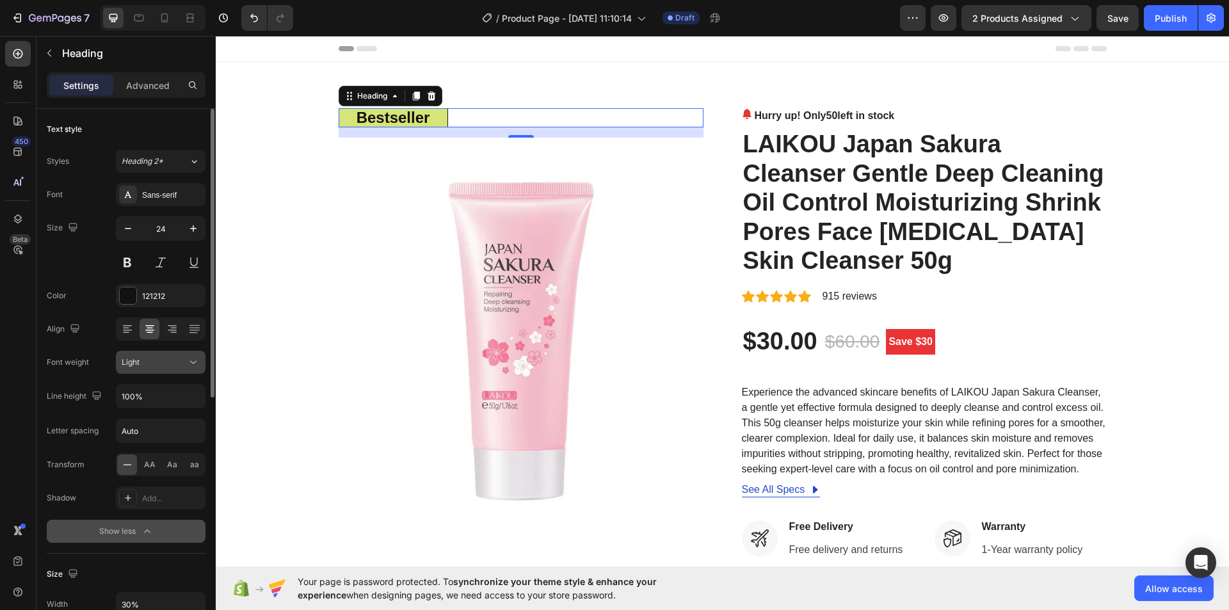
click at [191, 355] on button "Light" at bounding box center [161, 362] width 90 height 23
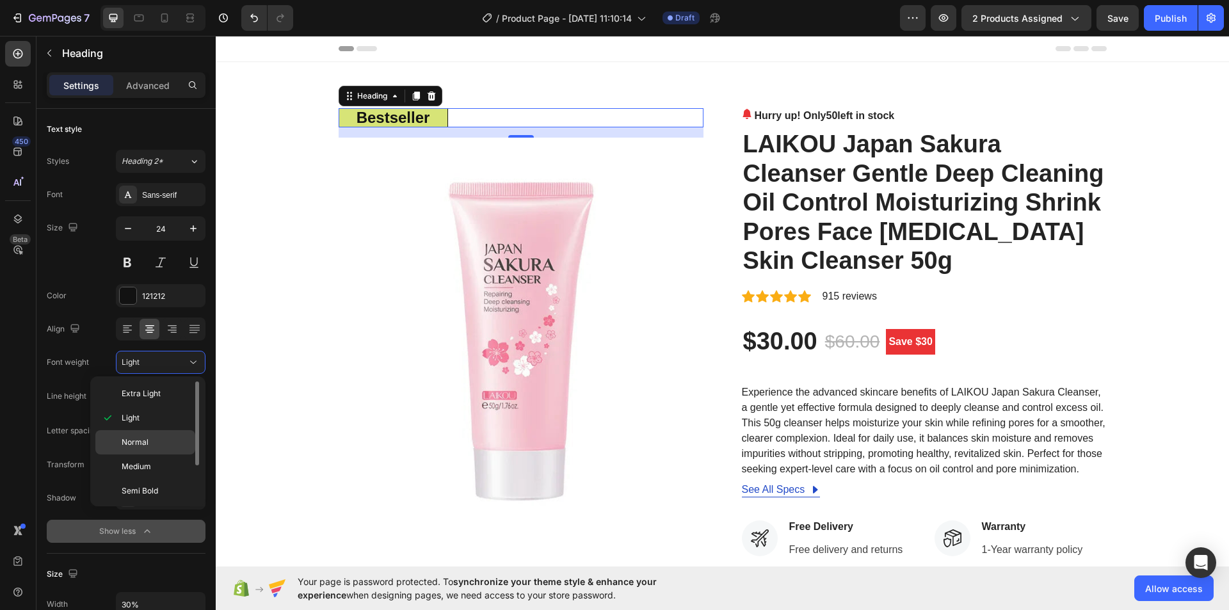
click at [177, 455] on div "Normal" at bounding box center [145, 467] width 100 height 24
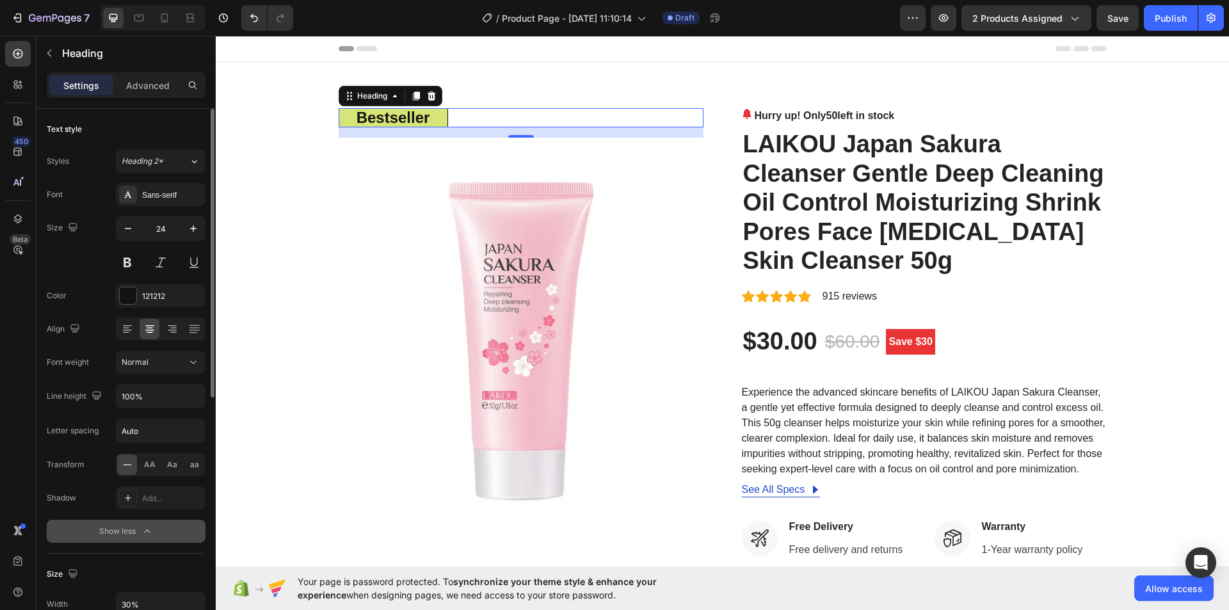
scroll to position [128, 0]
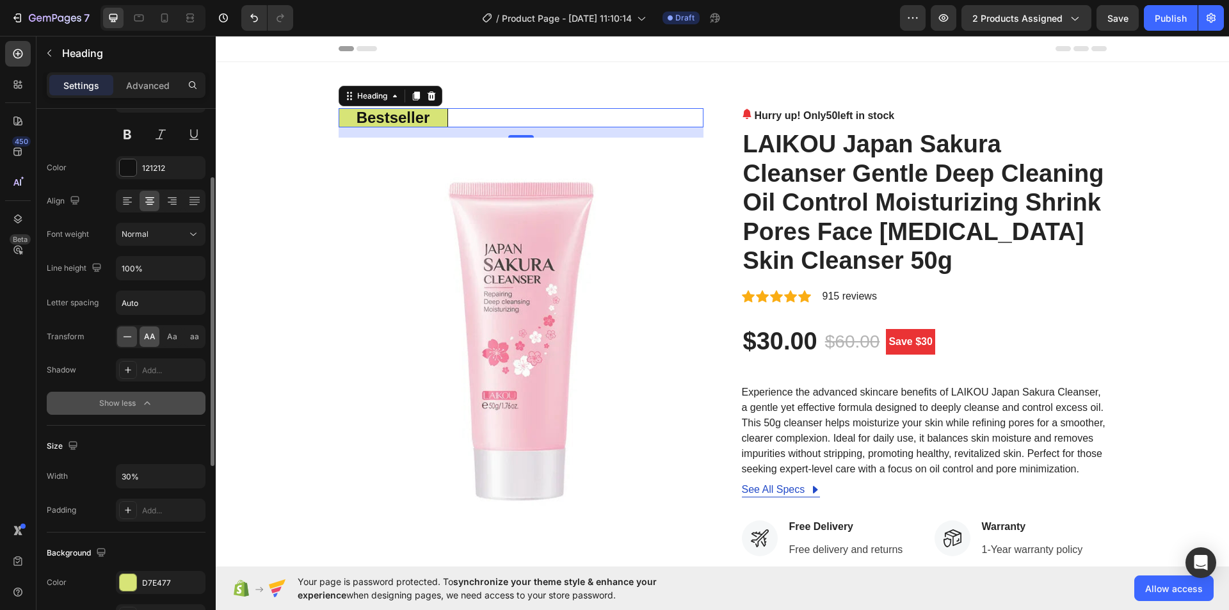
click at [148, 338] on span "AA" at bounding box center [150, 337] width 12 height 12
click at [128, 338] on icon at bounding box center [127, 336] width 13 height 13
click at [149, 338] on span "AA" at bounding box center [150, 337] width 12 height 12
click at [172, 338] on span "Aa" at bounding box center [172, 337] width 10 height 12
click at [188, 338] on div "aa" at bounding box center [194, 336] width 20 height 20
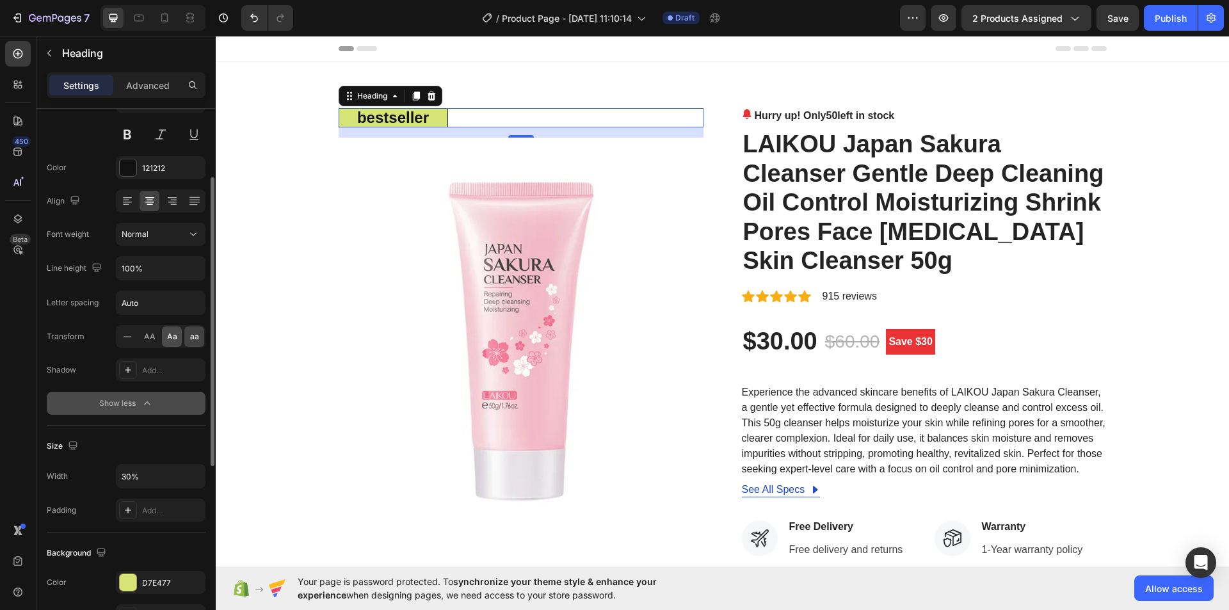
click at [164, 337] on div "Aa" at bounding box center [172, 336] width 20 height 20
click at [152, 337] on span "AA" at bounding box center [150, 337] width 12 height 12
click at [167, 337] on span "Aa" at bounding box center [172, 337] width 10 height 12
click at [141, 310] on input "Auto" at bounding box center [161, 302] width 88 height 23
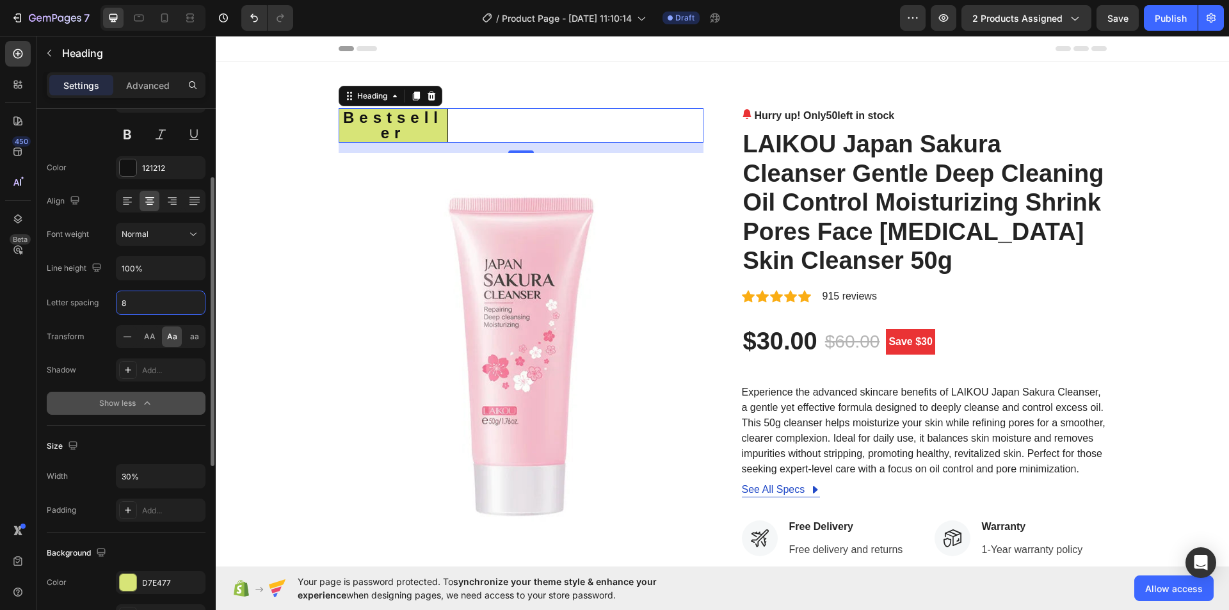
type input "80"
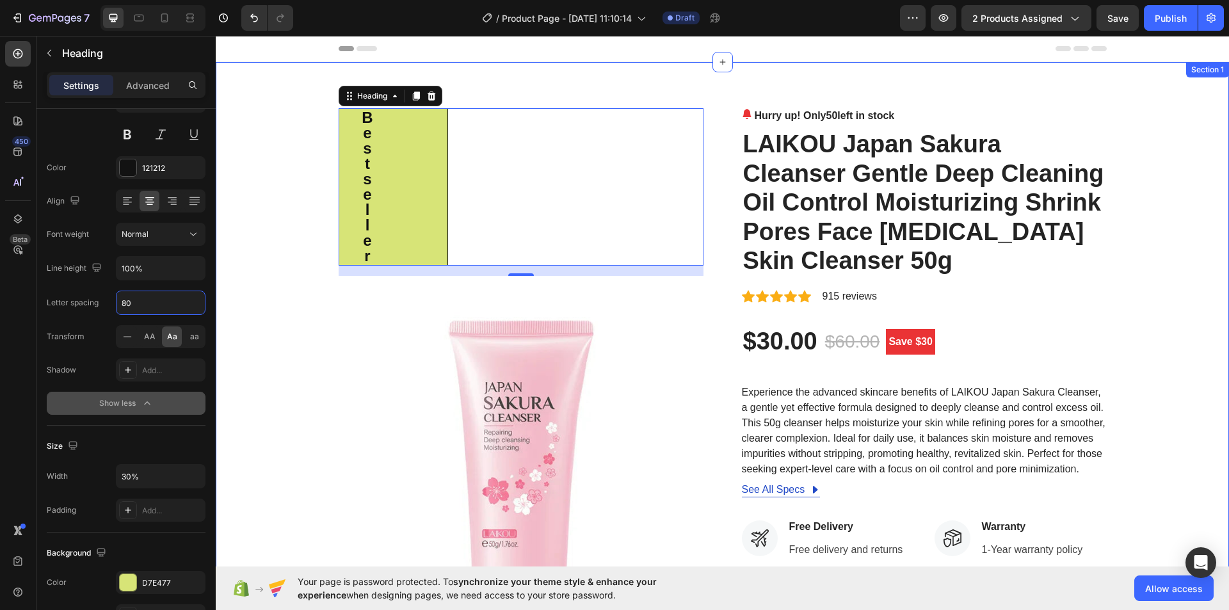
click at [284, 328] on div "bestseller Heading 16 Image Hurry up! Only 50 left in stock (P) Stock Counter L…" at bounding box center [722, 490] width 994 height 765
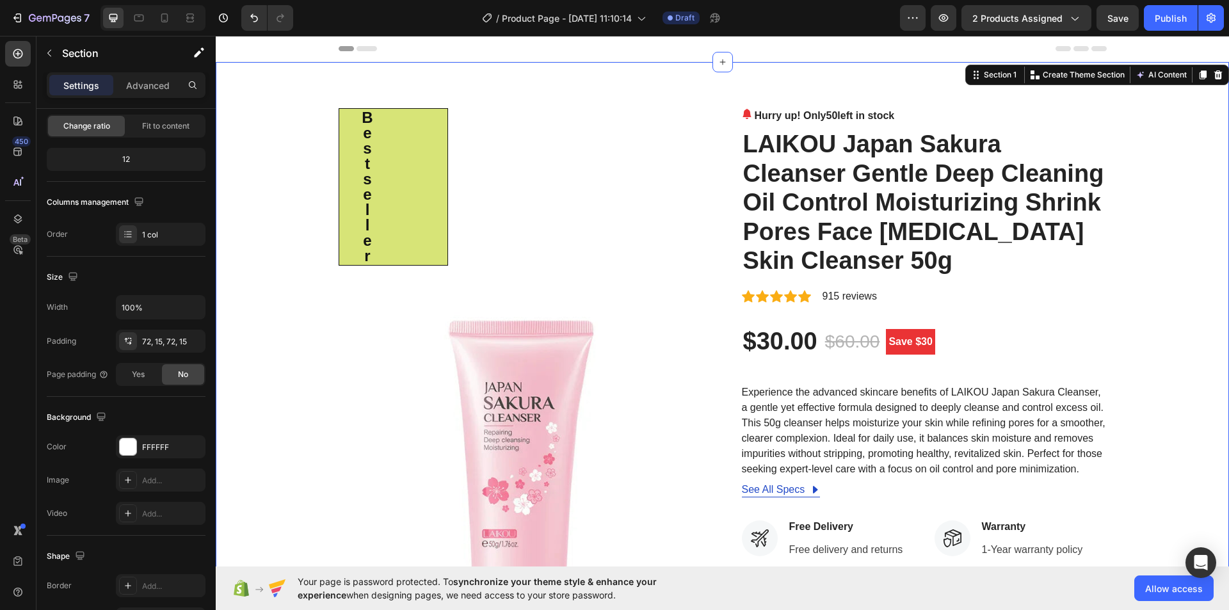
scroll to position [0, 0]
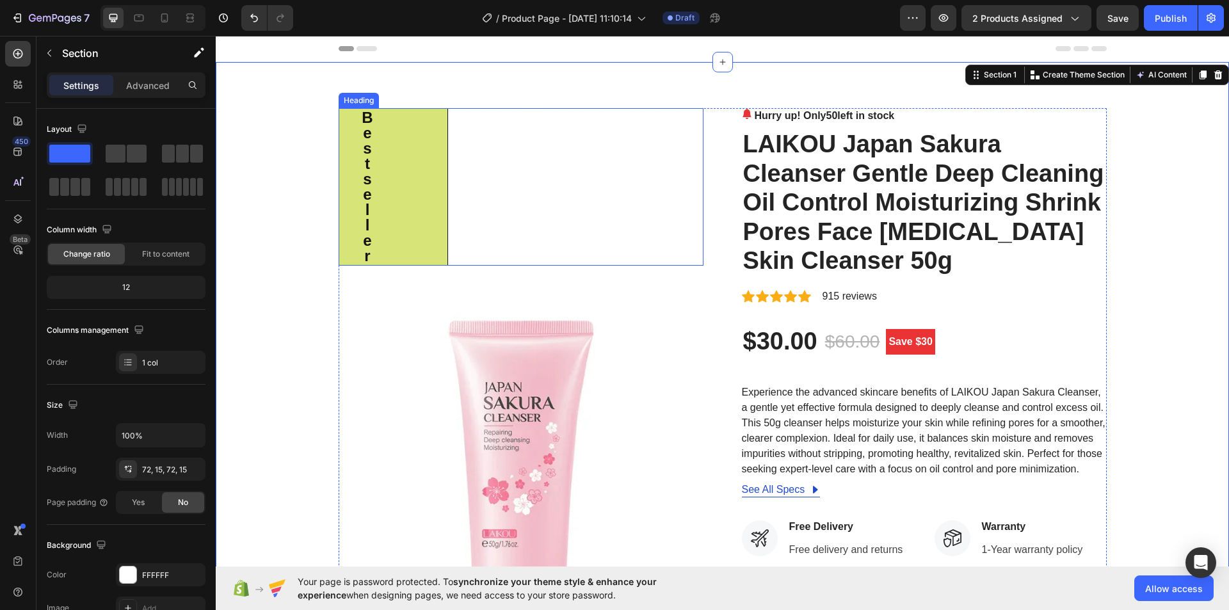
click at [378, 181] on strong "bestseller" at bounding box center [393, 187] width 62 height 156
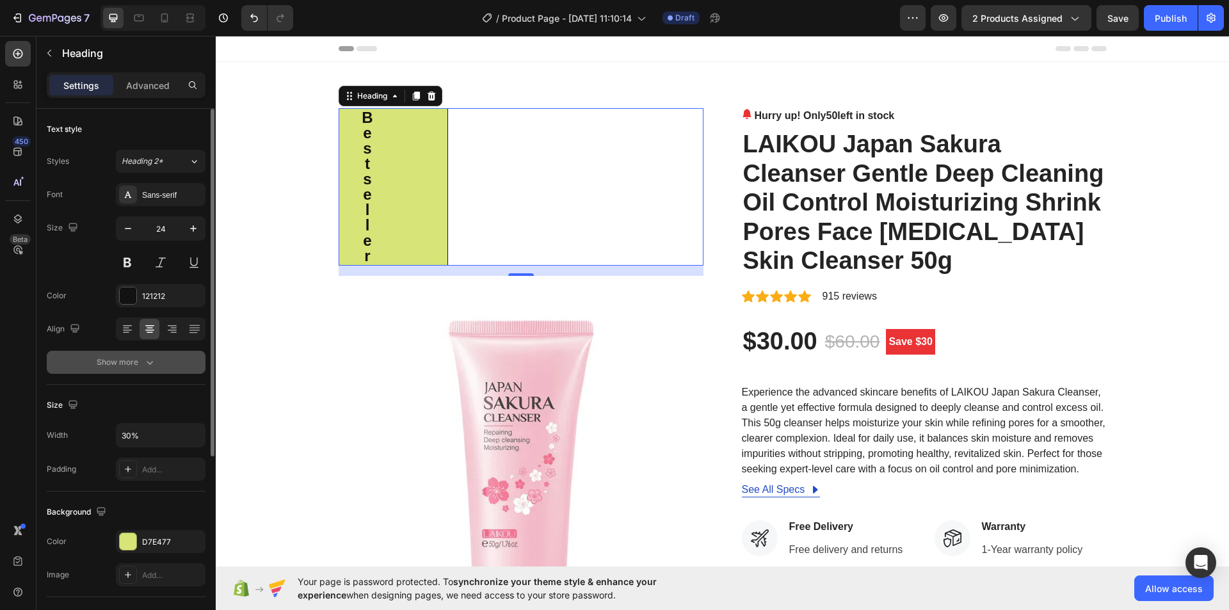
click at [150, 365] on icon "button" at bounding box center [149, 362] width 13 height 13
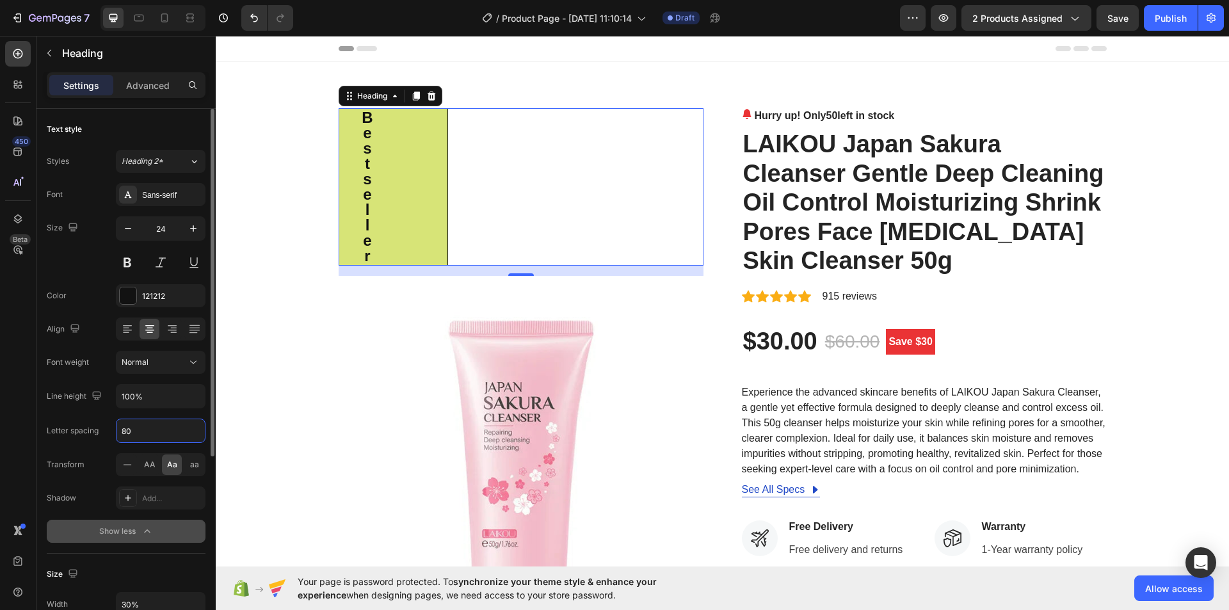
click at [154, 429] on input "80" at bounding box center [161, 430] width 88 height 23
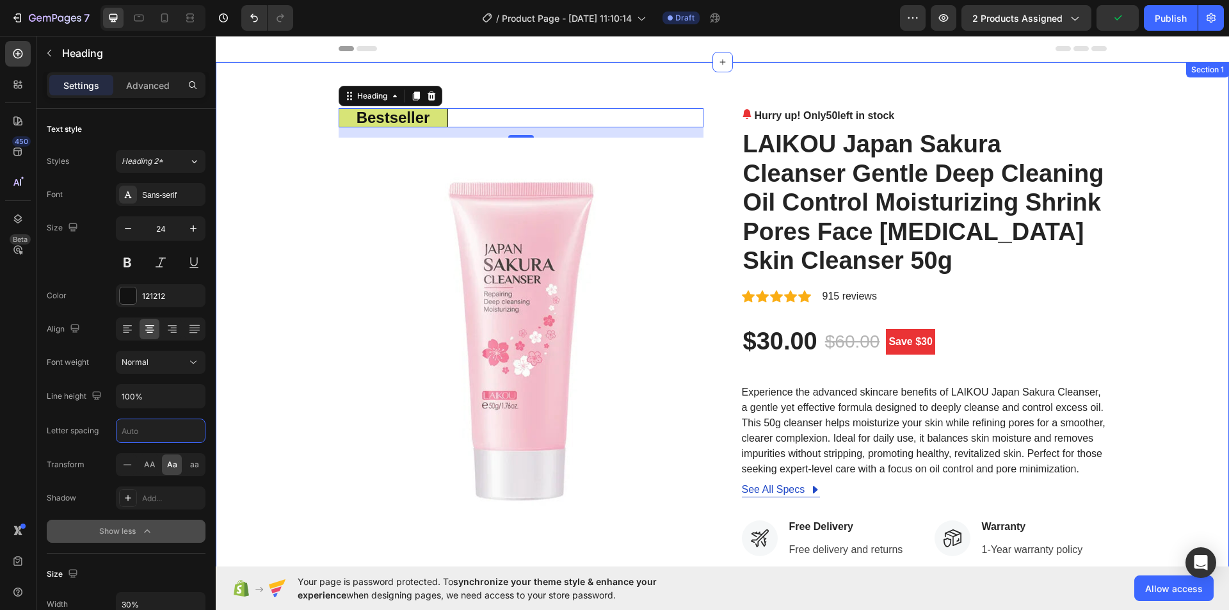
click at [821, 90] on div "bestseller Heading 16 Image Hurry up! Only 50 left in stock (P) Stock Counter L…" at bounding box center [722, 490] width 1013 height 857
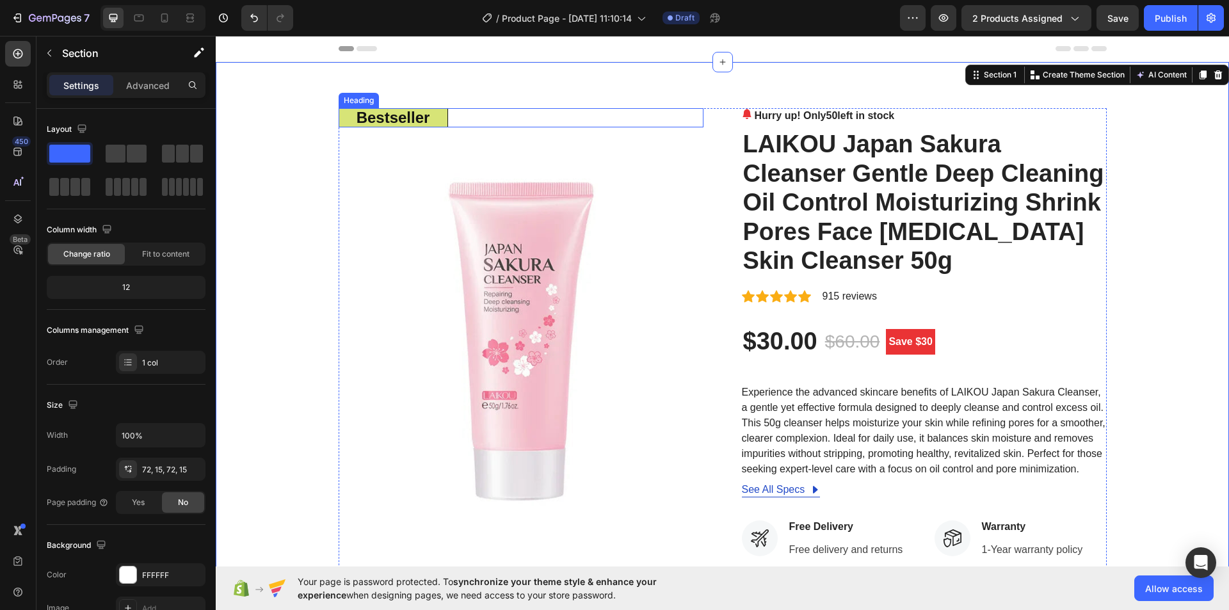
click at [498, 121] on div "bestseller" at bounding box center [521, 117] width 365 height 19
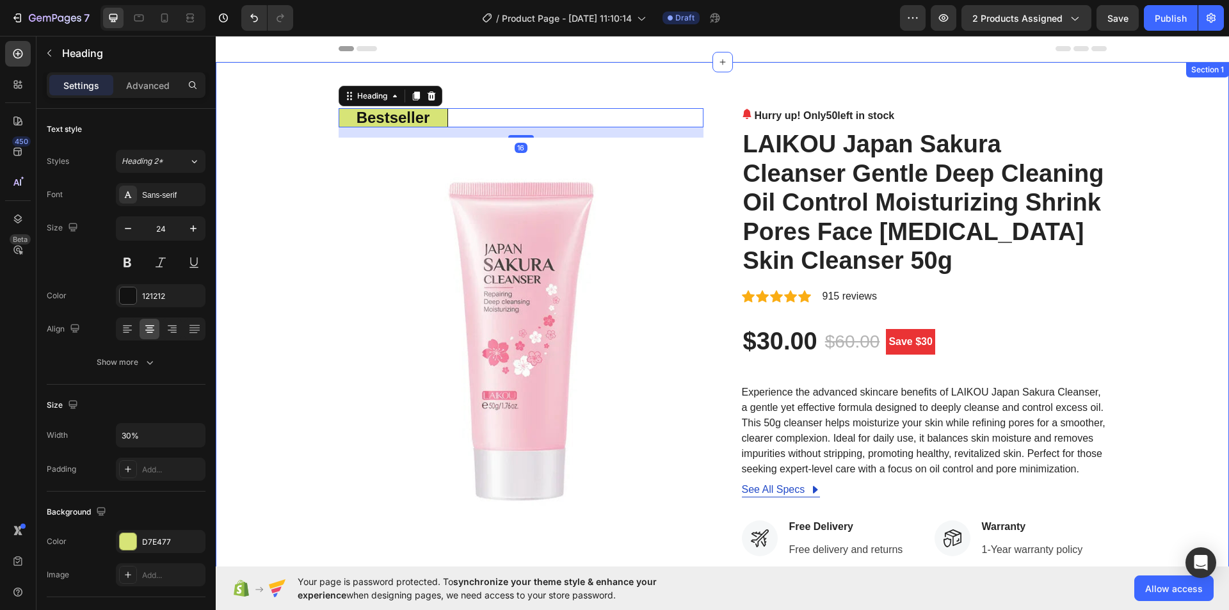
click at [928, 84] on div "bestseller Heading 16 Image Hurry up! Only 50 left in stock (P) Stock Counter L…" at bounding box center [722, 490] width 1013 height 857
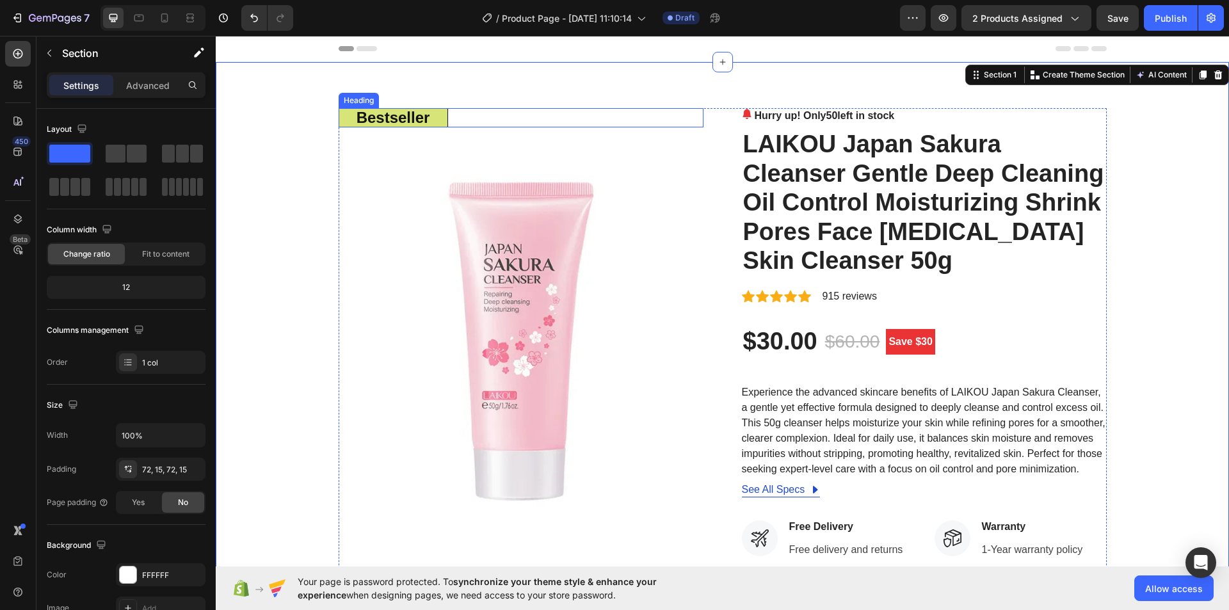
click at [460, 116] on div "bestseller" at bounding box center [521, 117] width 365 height 19
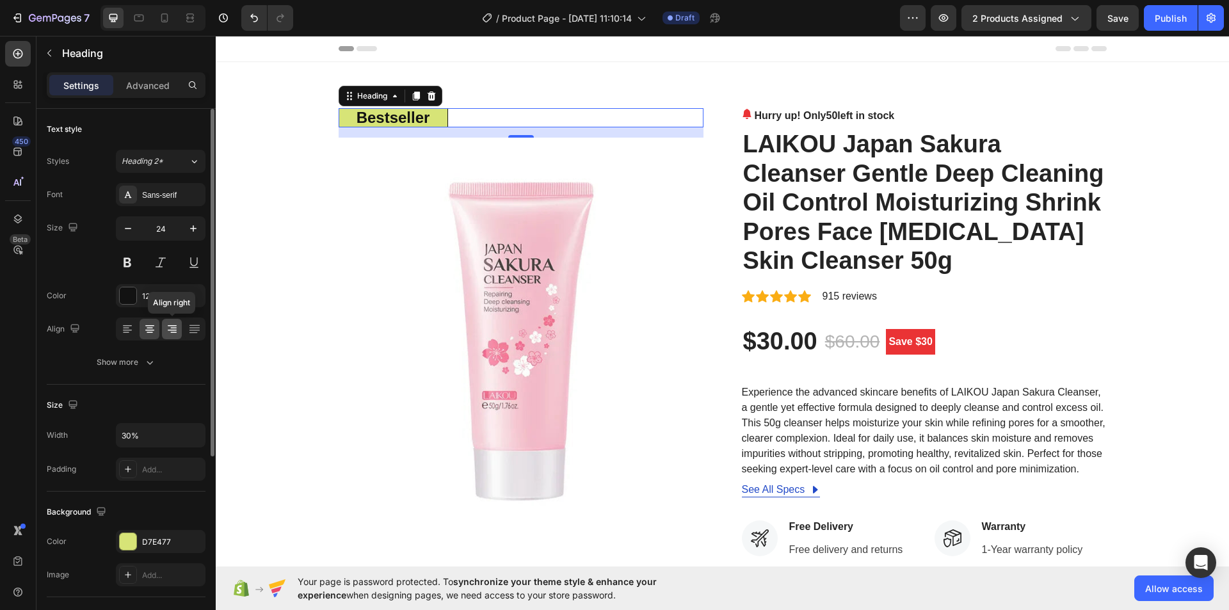
click at [175, 332] on icon at bounding box center [172, 329] width 13 height 13
click at [131, 330] on icon at bounding box center [127, 330] width 9 height 1
click at [152, 332] on icon at bounding box center [150, 332] width 6 height 1
click at [469, 117] on div "bestseller" at bounding box center [521, 117] width 365 height 19
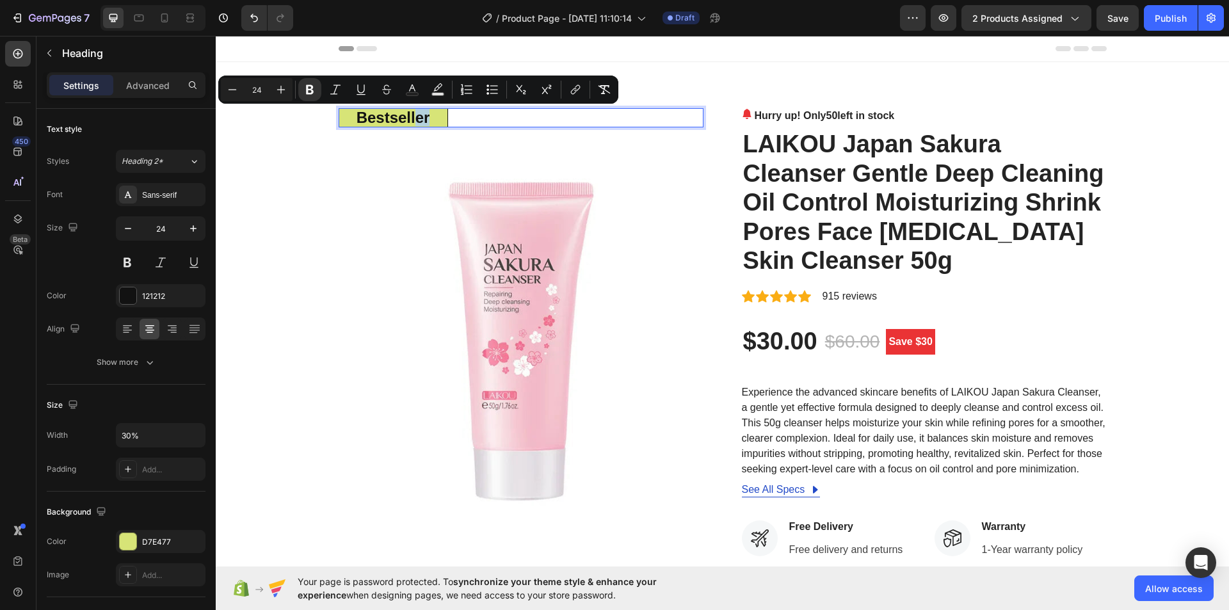
drag, startPoint x: 414, startPoint y: 117, endPoint x: 498, endPoint y: 118, distance: 83.9
click at [498, 118] on div "bestseller" at bounding box center [521, 117] width 365 height 19
click at [333, 88] on icon "Editor contextual toolbar" at bounding box center [335, 89] width 13 height 13
click at [460, 123] on div "bestseller" at bounding box center [521, 117] width 365 height 19
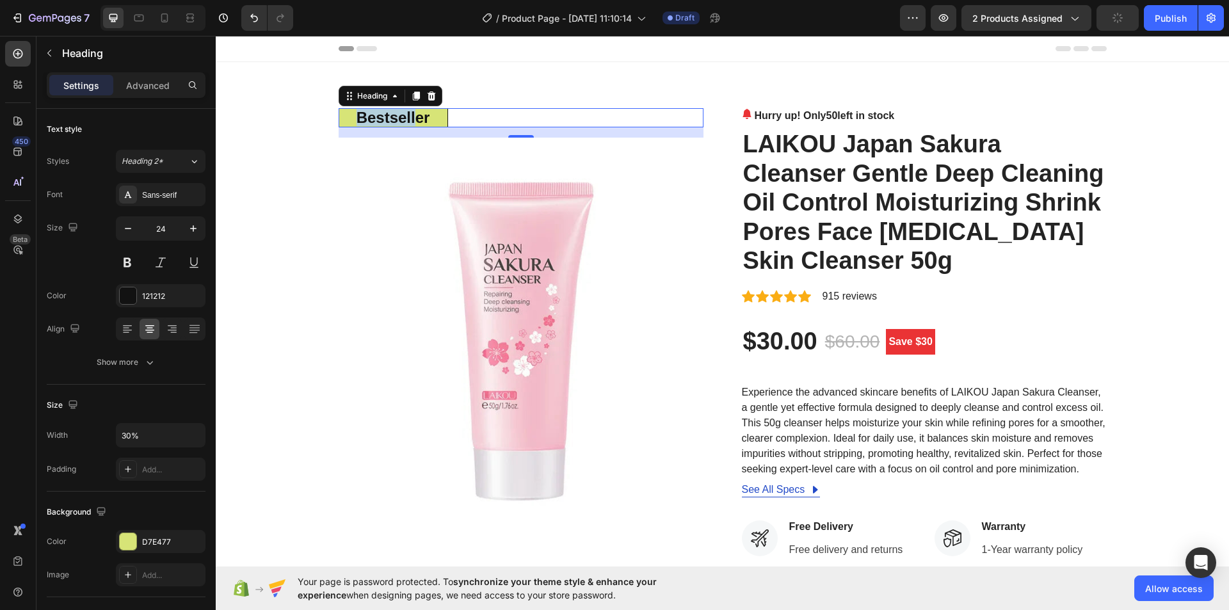
click at [436, 120] on p "bestseller" at bounding box center [394, 117] width 106 height 15
click at [457, 118] on div "bestseller" at bounding box center [521, 117] width 365 height 19
click at [417, 118] on strong "bestseller" at bounding box center [394, 117] width 74 height 17
click at [425, 117] on p "bestseller" at bounding box center [394, 117] width 106 height 15
click at [454, 118] on div "bestseller" at bounding box center [521, 117] width 365 height 19
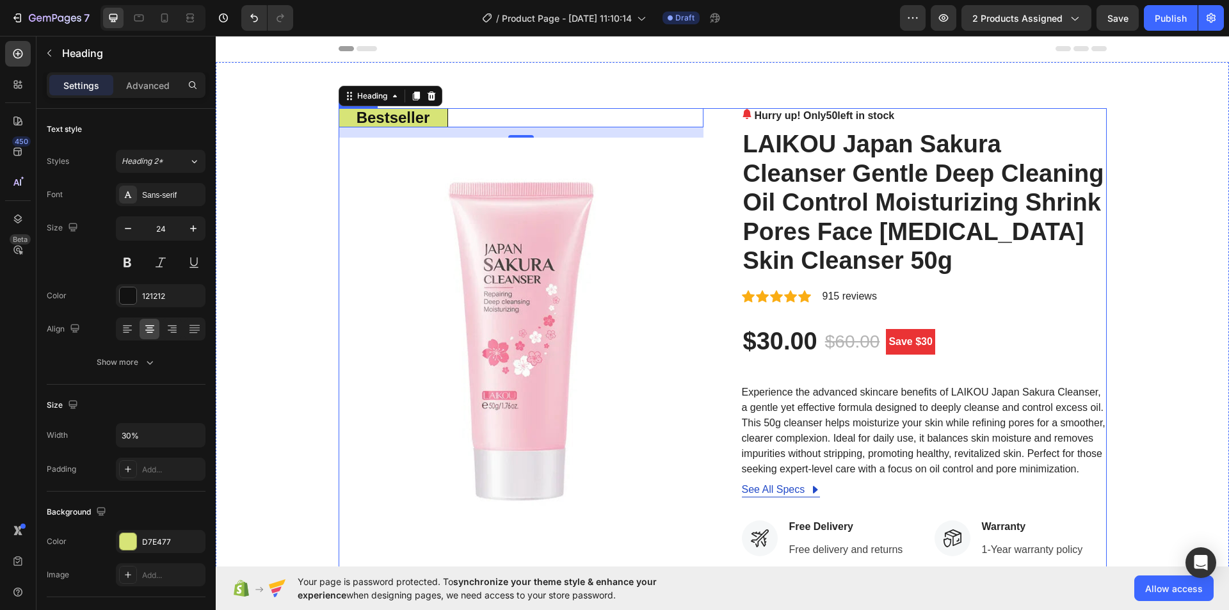
click at [882, 124] on div "Hurry up! Only 50 left in stock (P) Stock Counter LAIKOU Japan Sakura Cleanser …" at bounding box center [924, 490] width 365 height 765
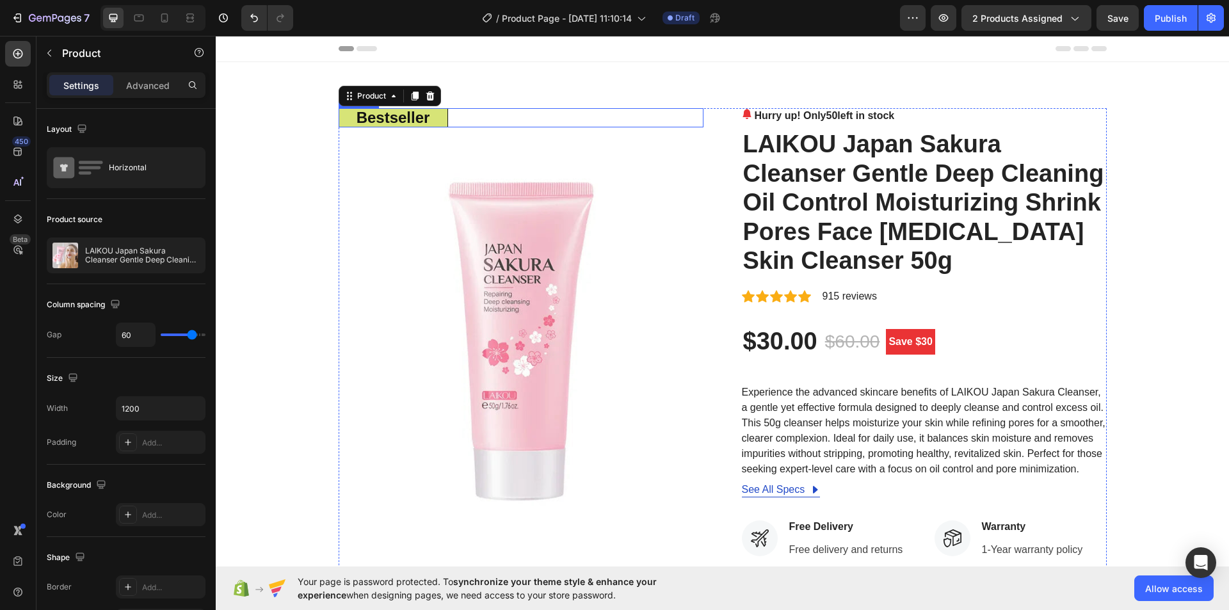
click at [458, 125] on div "⁠⁠⁠⁠⁠⁠⁠ bestseller" at bounding box center [521, 117] width 365 height 19
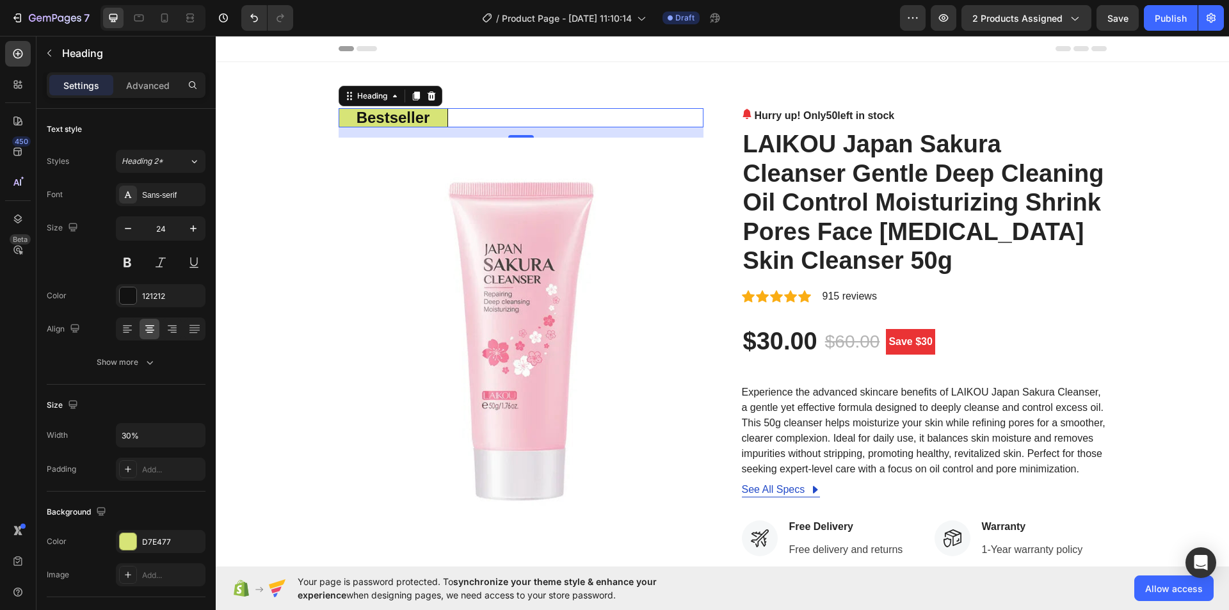
click at [451, 113] on div "⁠⁠⁠⁠⁠⁠⁠ bestseller" at bounding box center [521, 117] width 365 height 19
click at [430, 91] on icon at bounding box center [431, 96] width 10 height 10
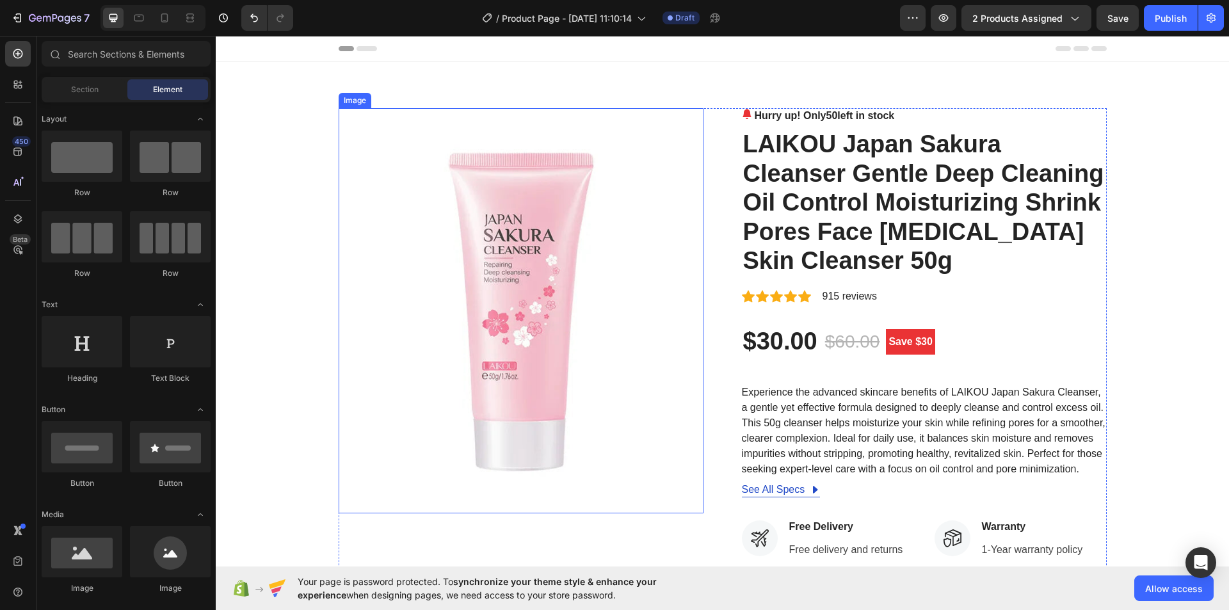
click at [418, 156] on img at bounding box center [521, 310] width 365 height 405
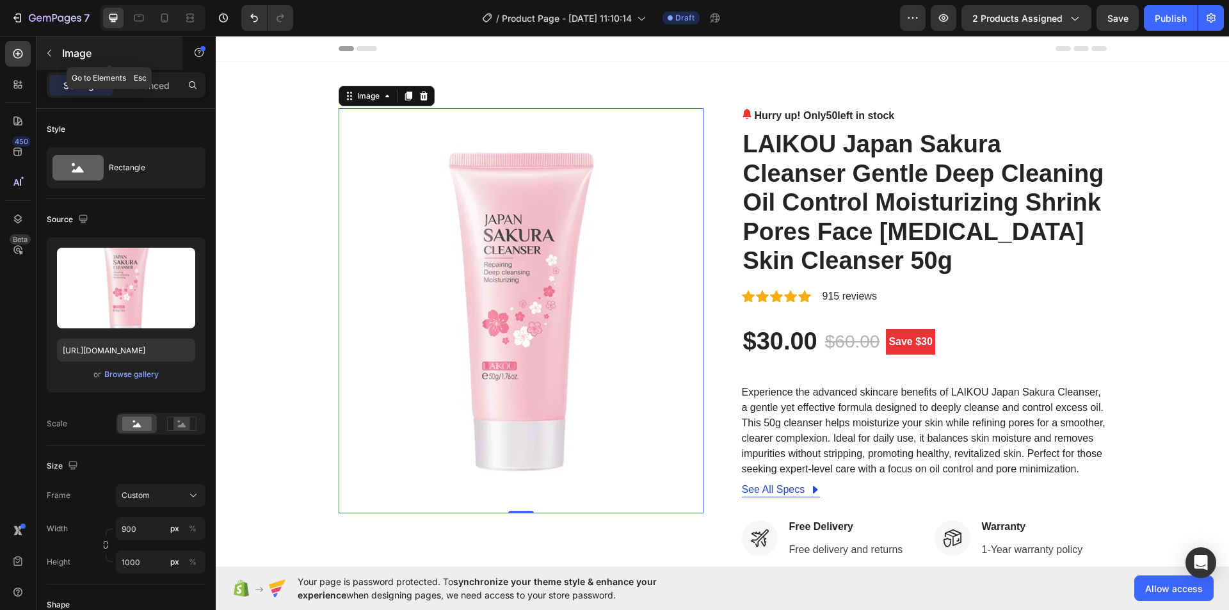
click at [56, 52] on button "button" at bounding box center [49, 53] width 20 height 20
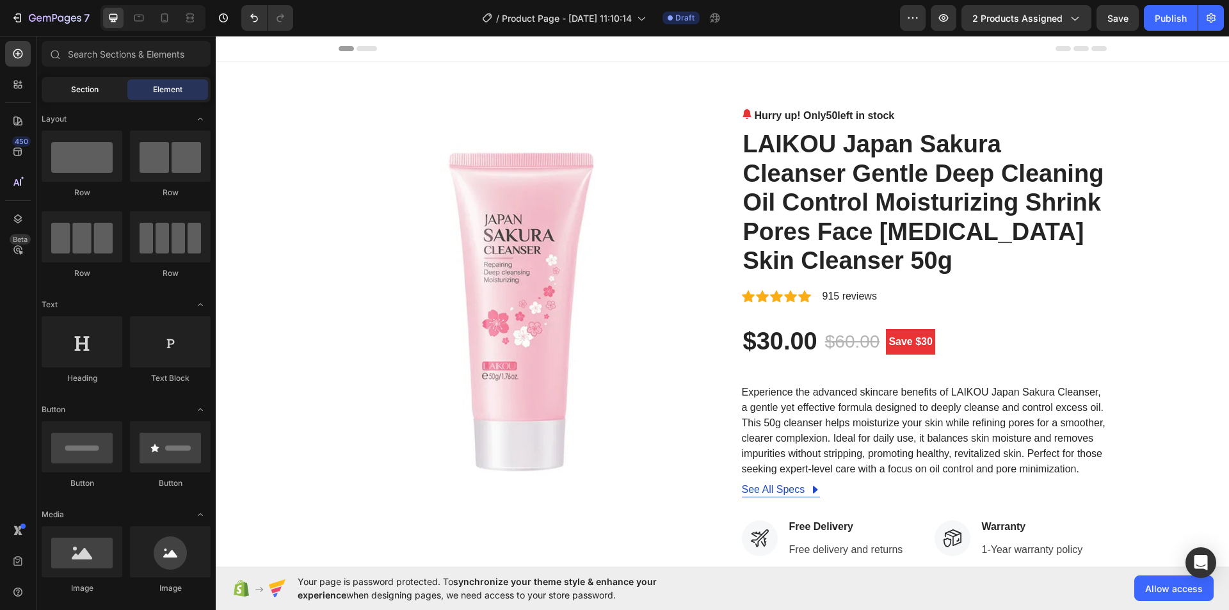
click at [90, 88] on span "Section" at bounding box center [85, 90] width 28 height 12
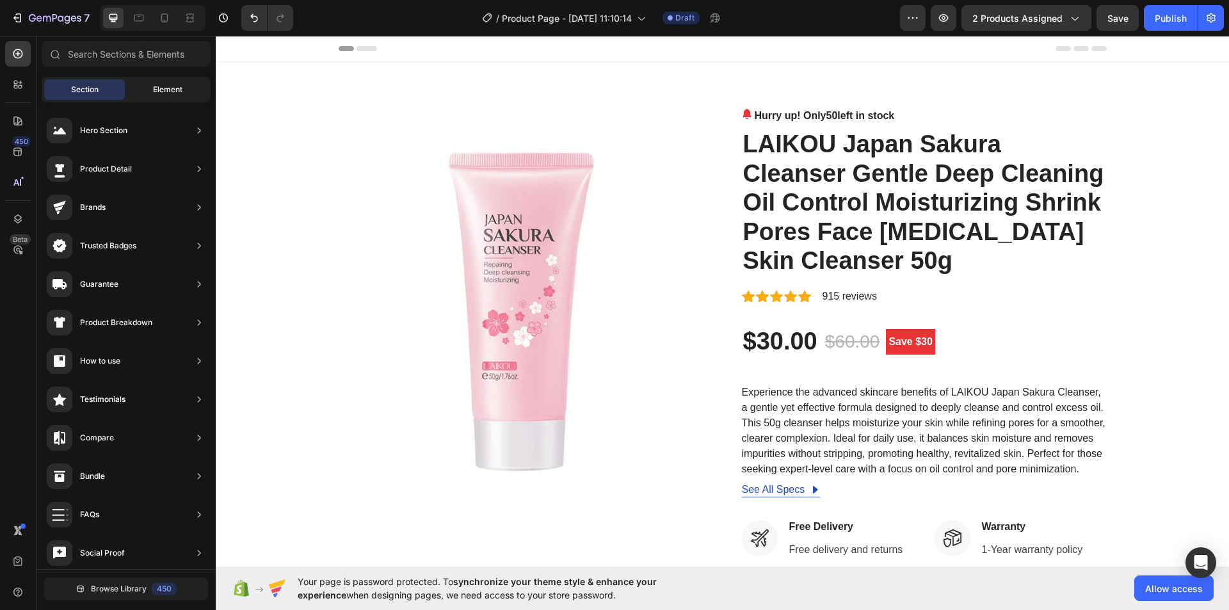
click at [157, 86] on span "Element" at bounding box center [167, 90] width 29 height 12
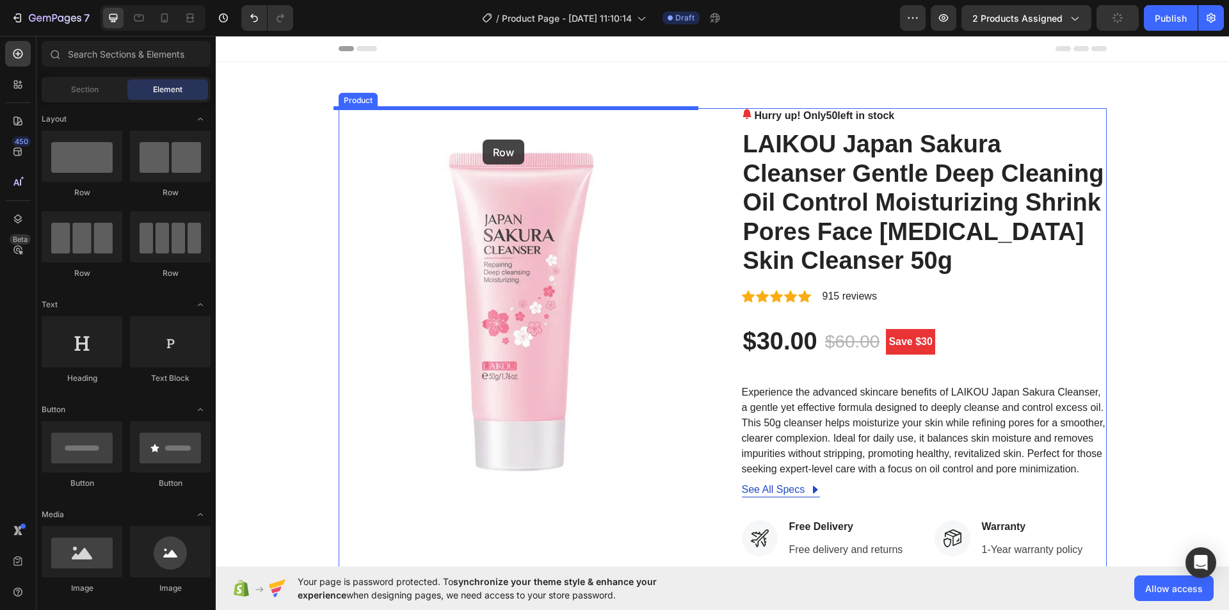
drag, startPoint x: 293, startPoint y: 199, endPoint x: 483, endPoint y: 138, distance: 199.6
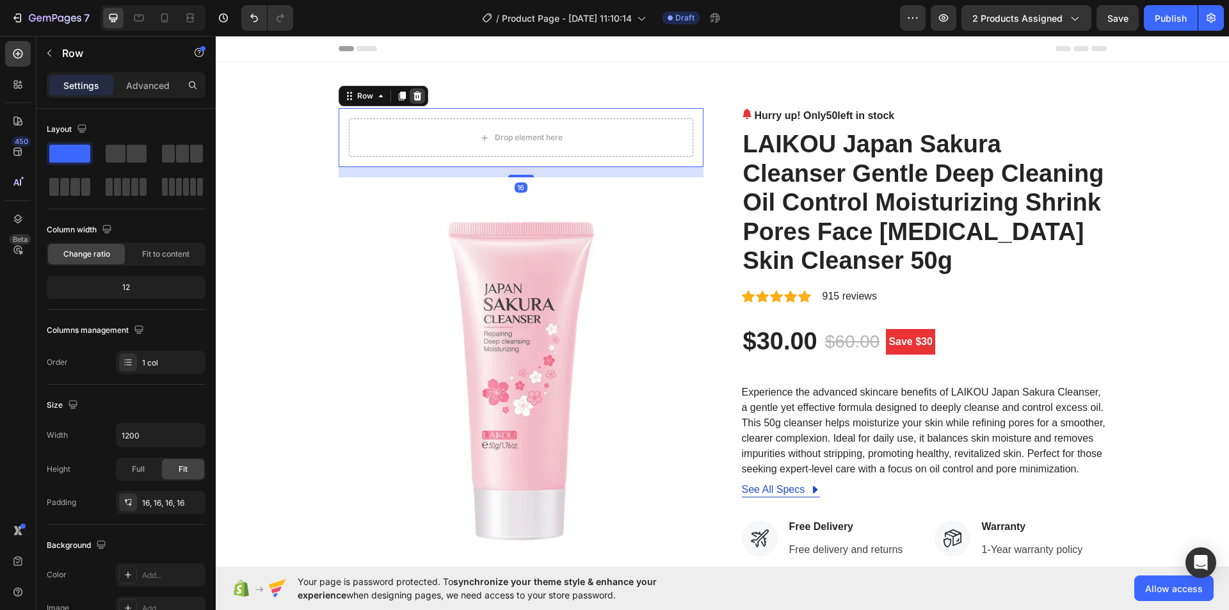
click at [412, 92] on icon at bounding box center [417, 96] width 10 height 10
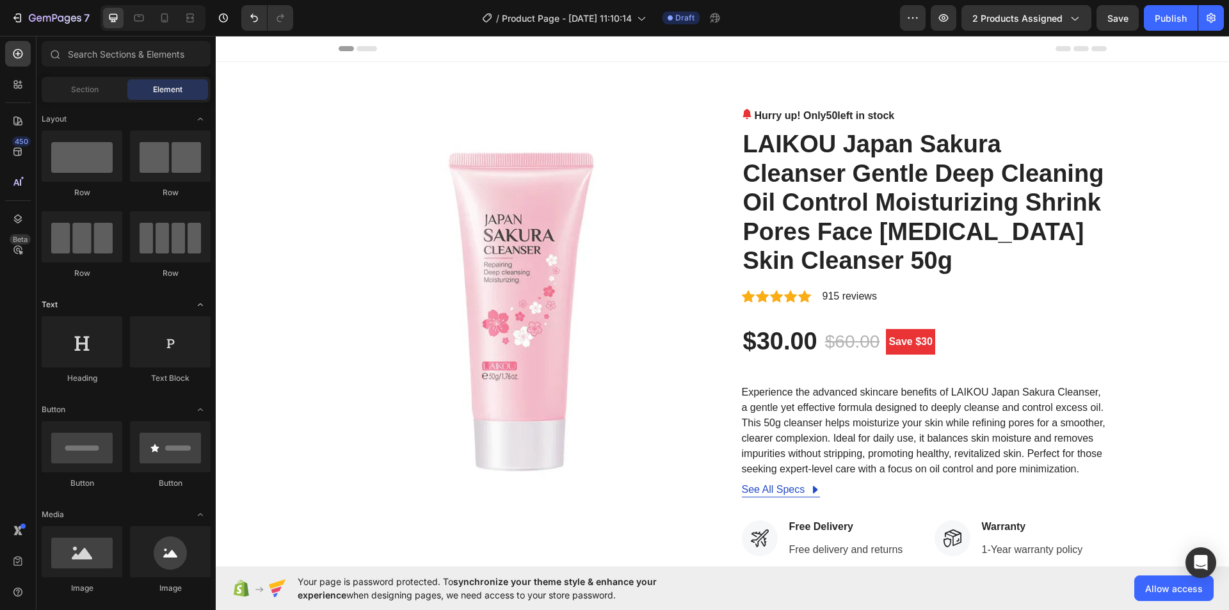
click at [202, 305] on icon "Toggle open" at bounding box center [200, 304] width 5 height 3
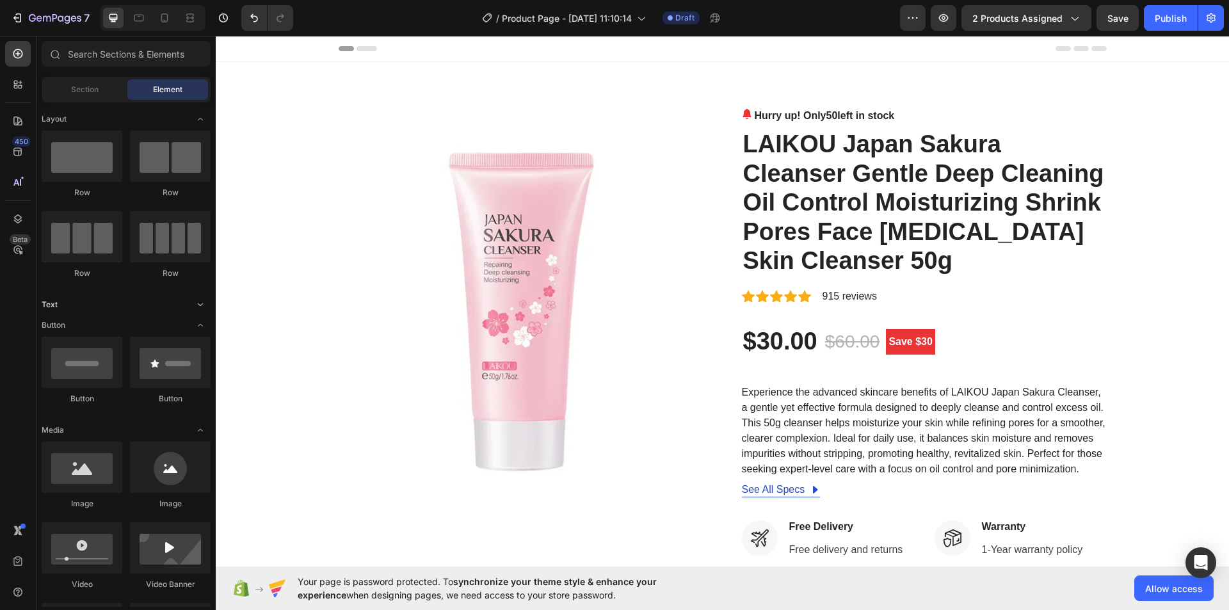
click at [202, 305] on icon "Toggle open" at bounding box center [200, 305] width 10 height 10
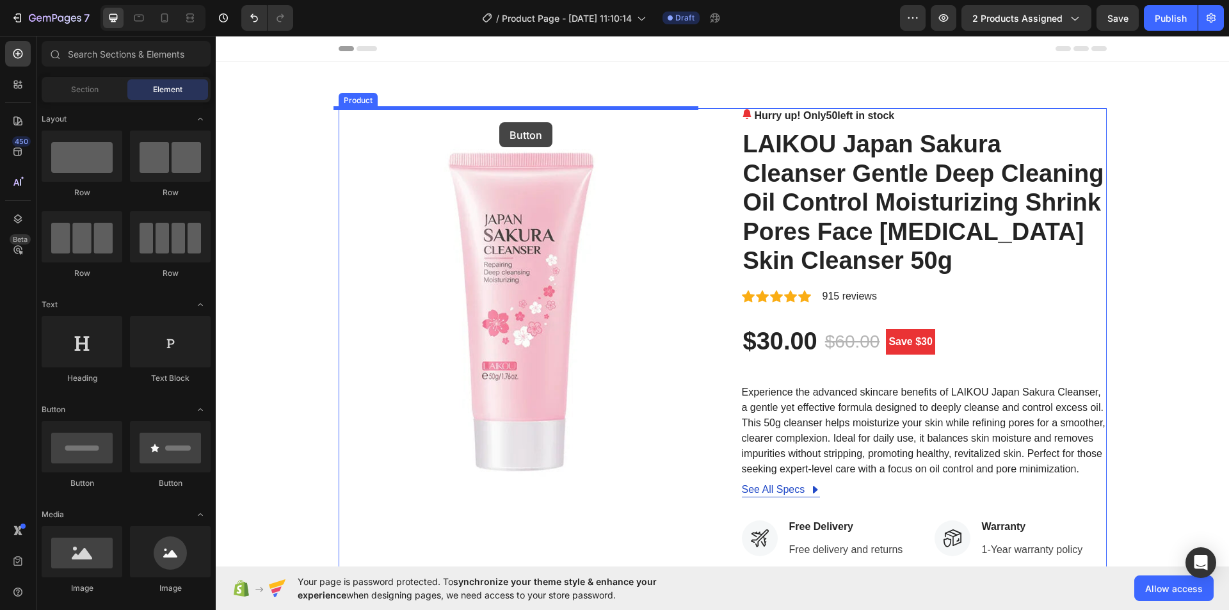
drag, startPoint x: 292, startPoint y: 482, endPoint x: 499, endPoint y: 122, distance: 415.3
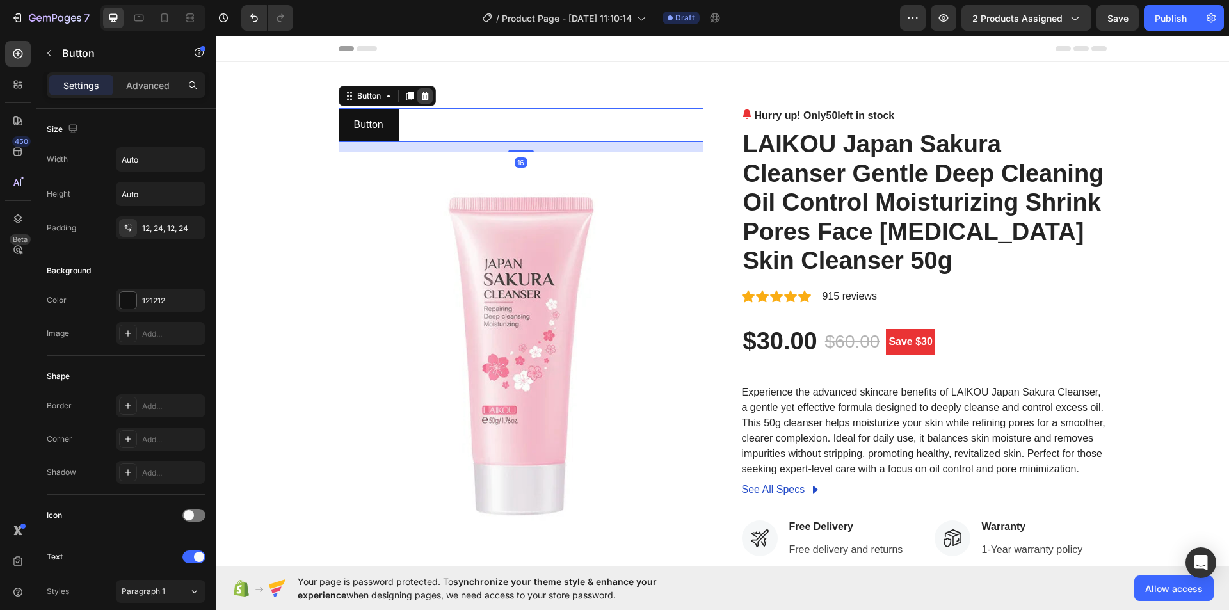
click at [421, 93] on icon at bounding box center [425, 96] width 8 height 9
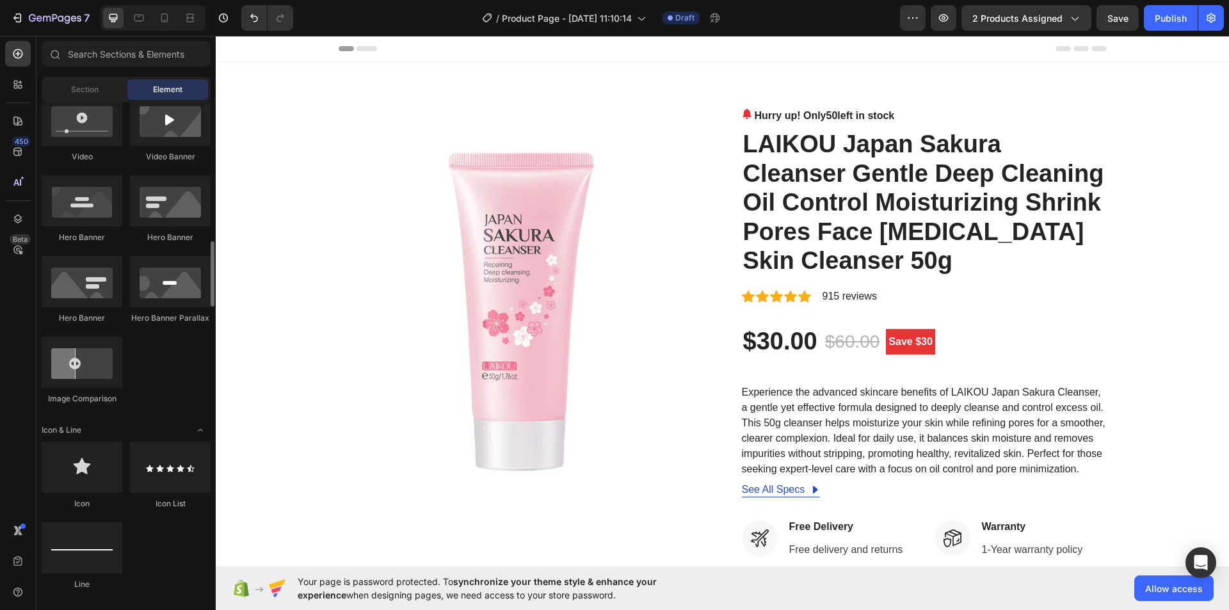
scroll to position [576, 0]
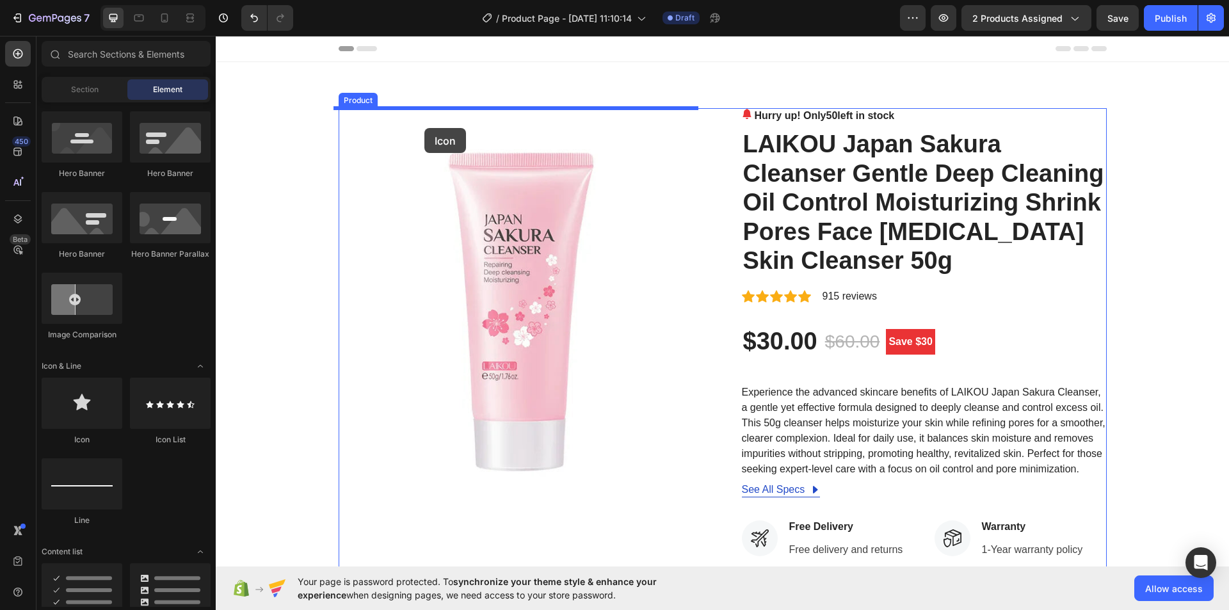
drag, startPoint x: 293, startPoint y: 440, endPoint x: 424, endPoint y: 128, distance: 338.5
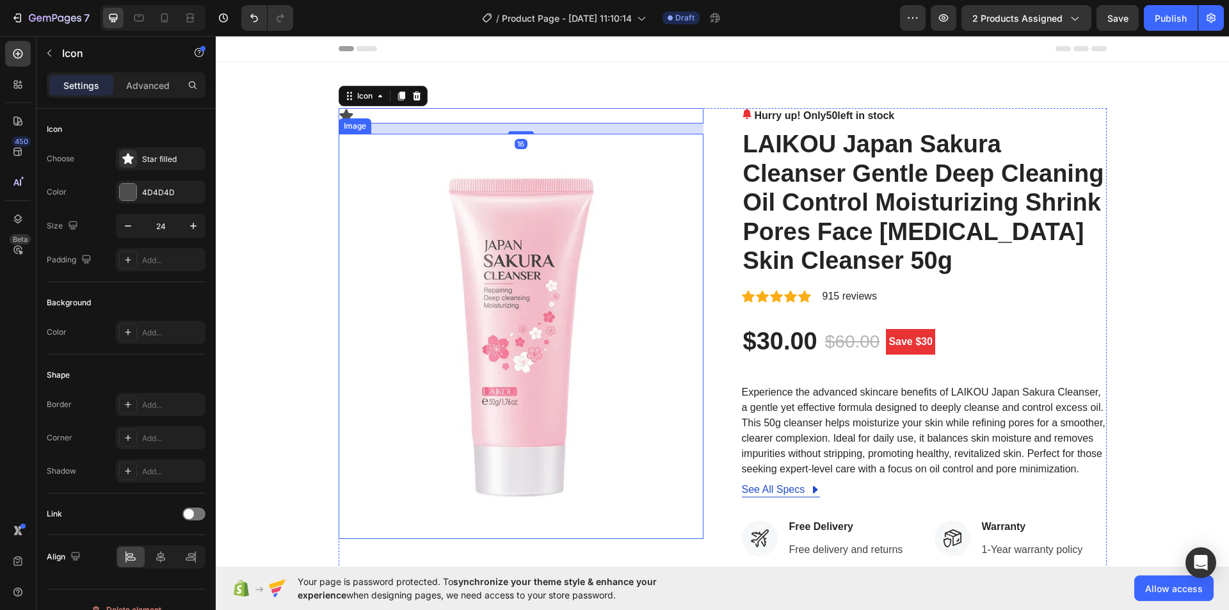
click at [404, 154] on img at bounding box center [521, 336] width 365 height 405
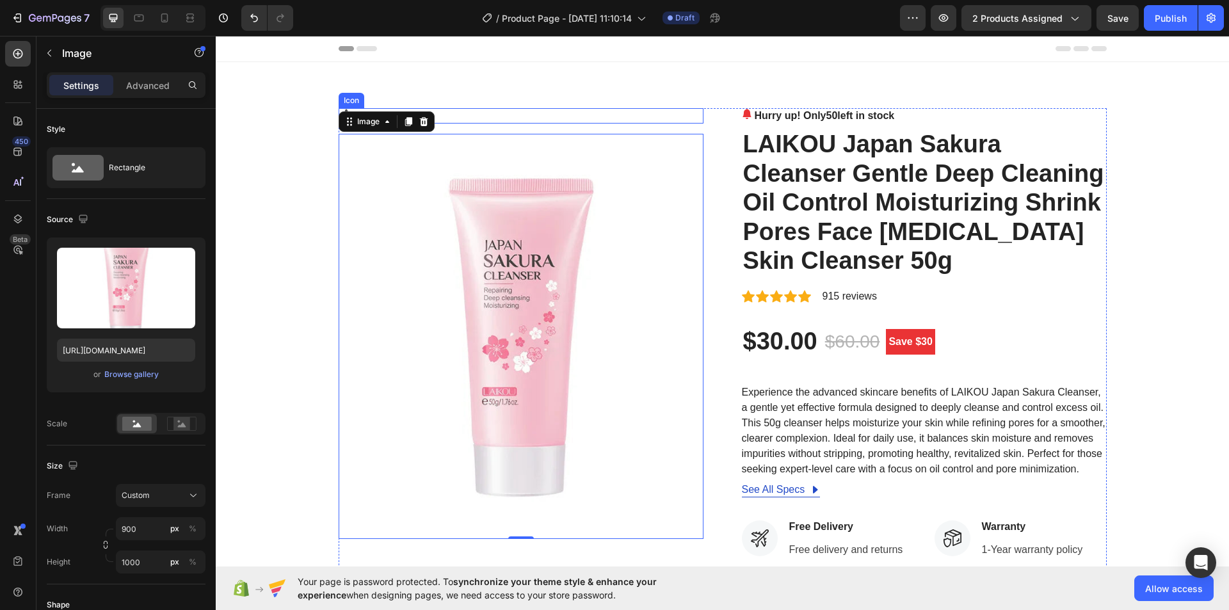
click at [478, 122] on div "Icon" at bounding box center [521, 115] width 365 height 15
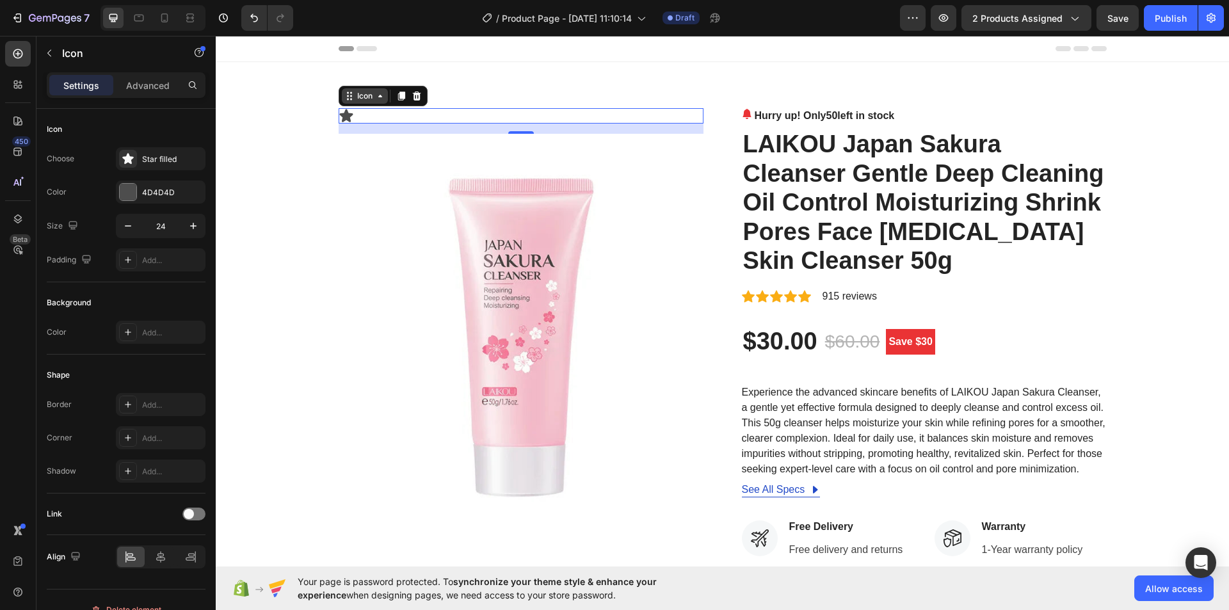
click at [378, 97] on icon at bounding box center [380, 96] width 10 height 10
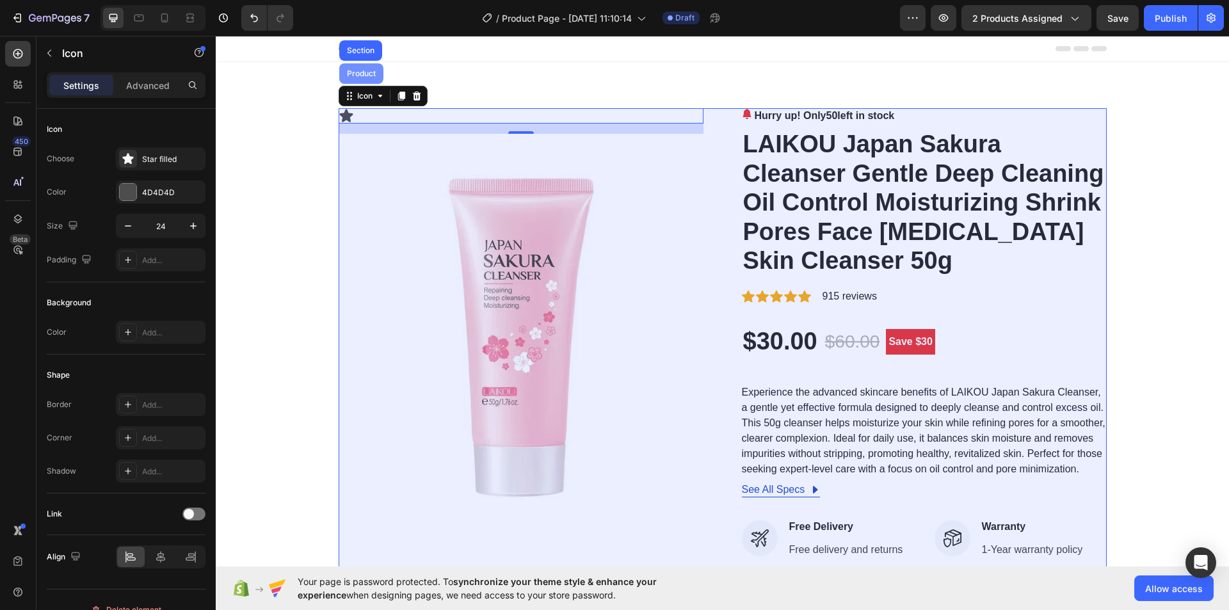
click at [356, 68] on div "Product" at bounding box center [361, 73] width 44 height 20
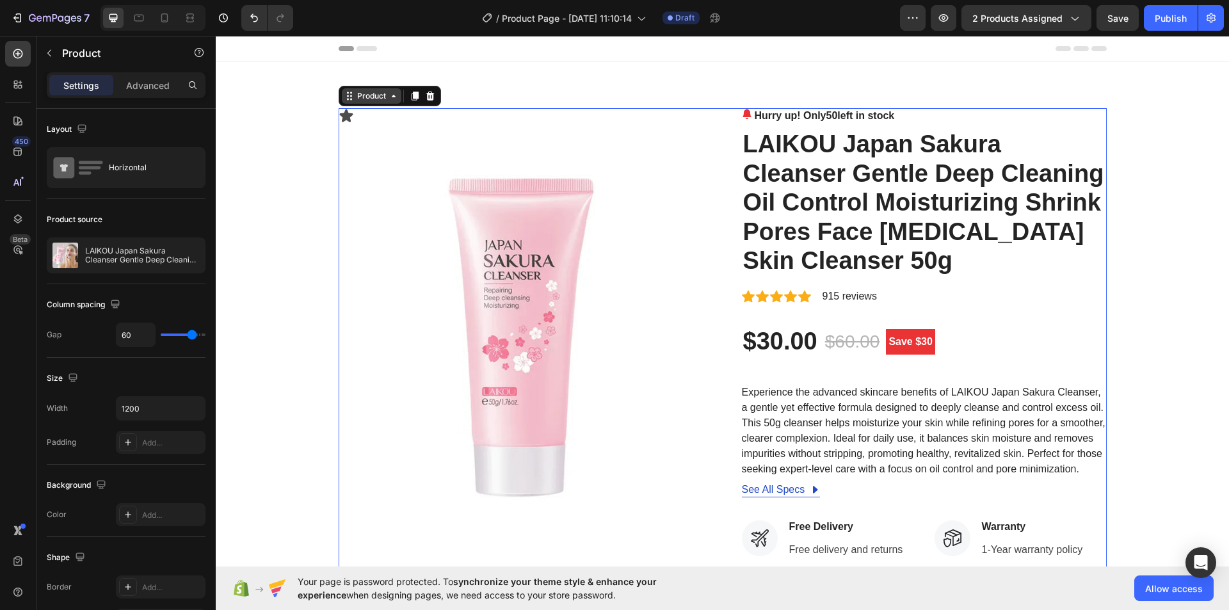
click at [384, 101] on div "Product" at bounding box center [372, 95] width 60 height 15
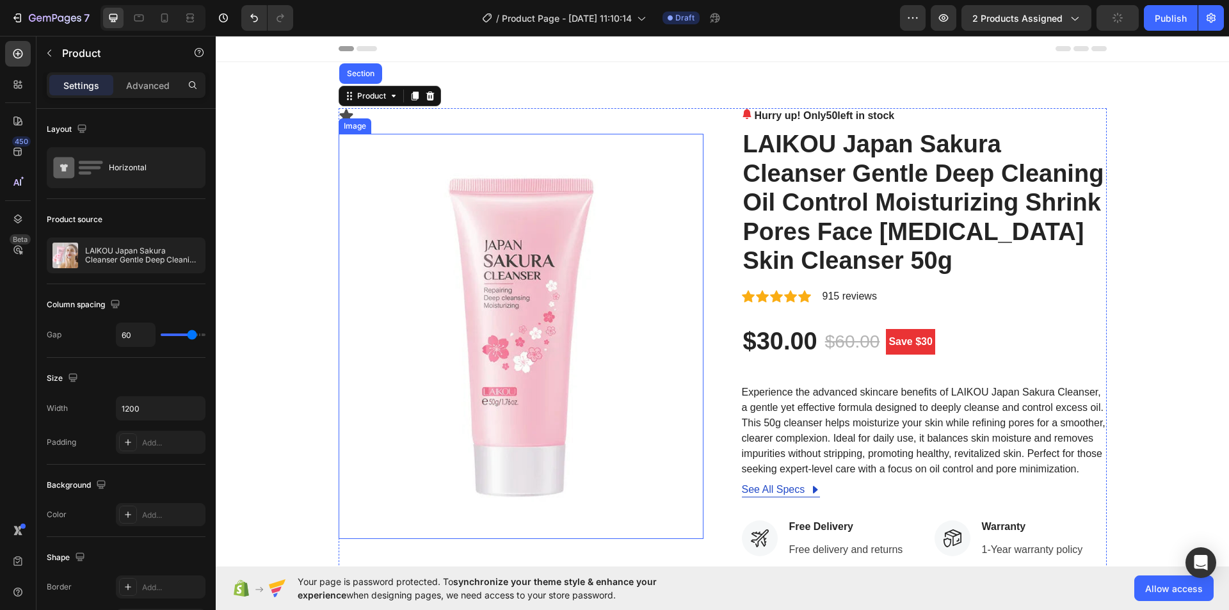
click at [388, 160] on img at bounding box center [521, 336] width 365 height 405
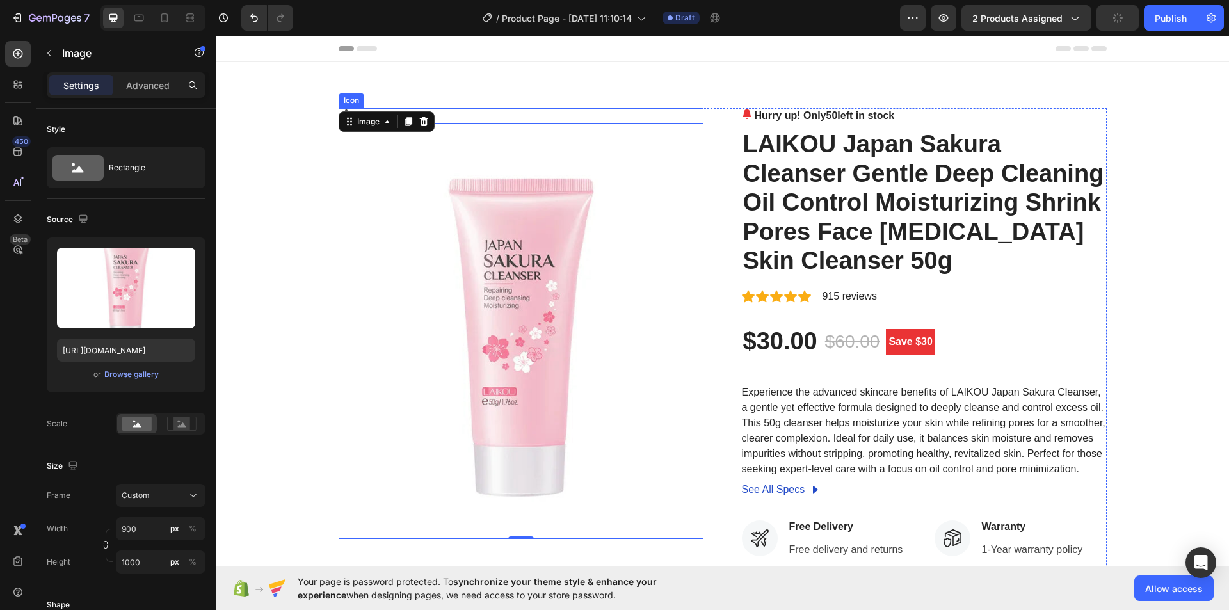
click at [466, 117] on div "Icon" at bounding box center [521, 115] width 365 height 15
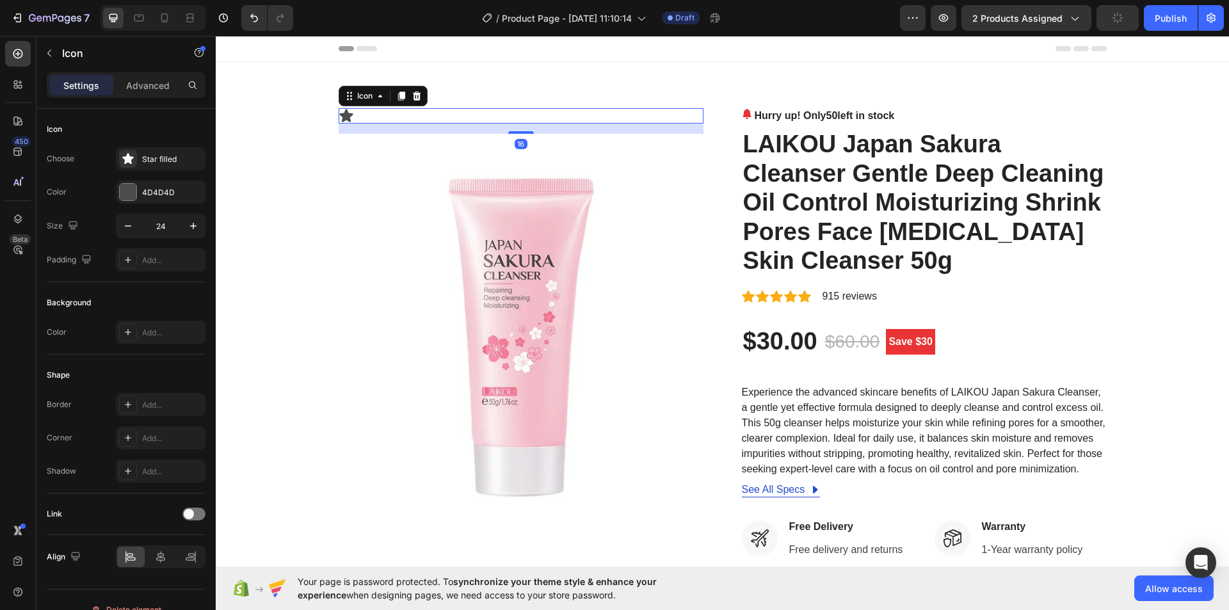
click at [389, 180] on img at bounding box center [521, 336] width 365 height 405
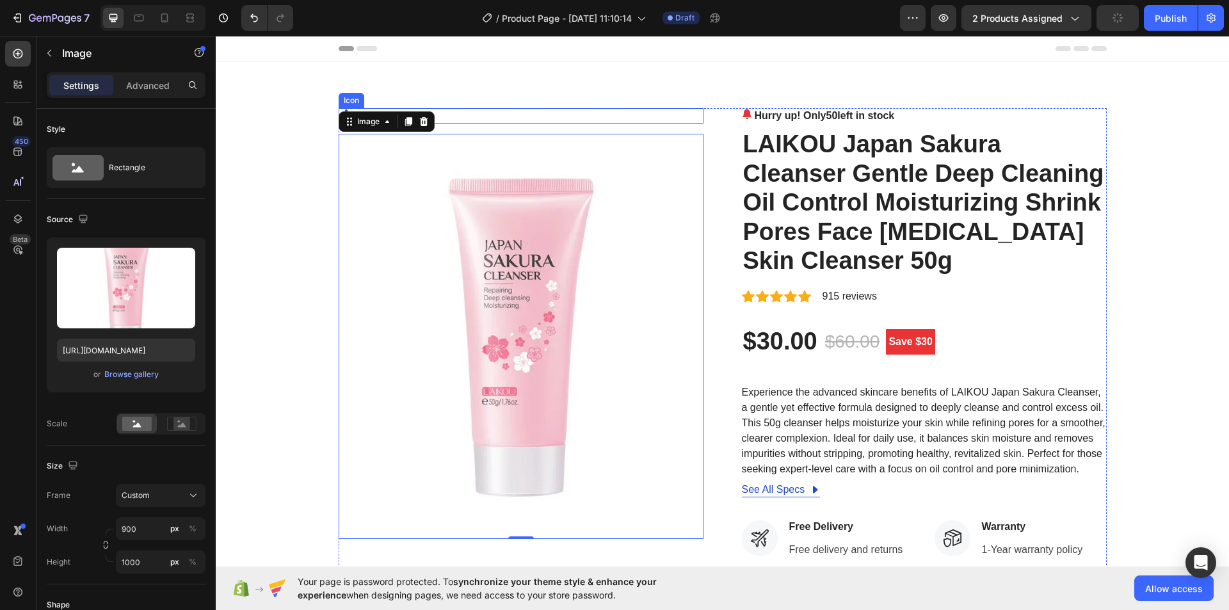
click at [465, 119] on div "Icon" at bounding box center [521, 115] width 365 height 15
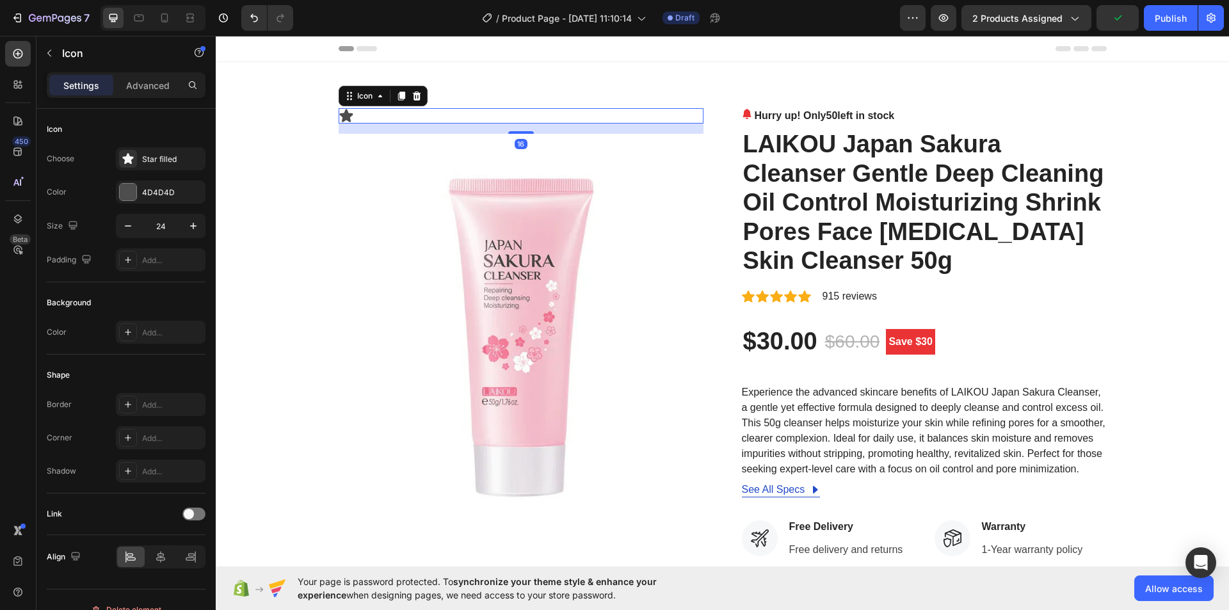
click at [461, 118] on div "Icon 16" at bounding box center [521, 115] width 365 height 15
click at [439, 118] on div "Icon 16" at bounding box center [521, 115] width 365 height 15
click at [390, 166] on img at bounding box center [521, 336] width 365 height 405
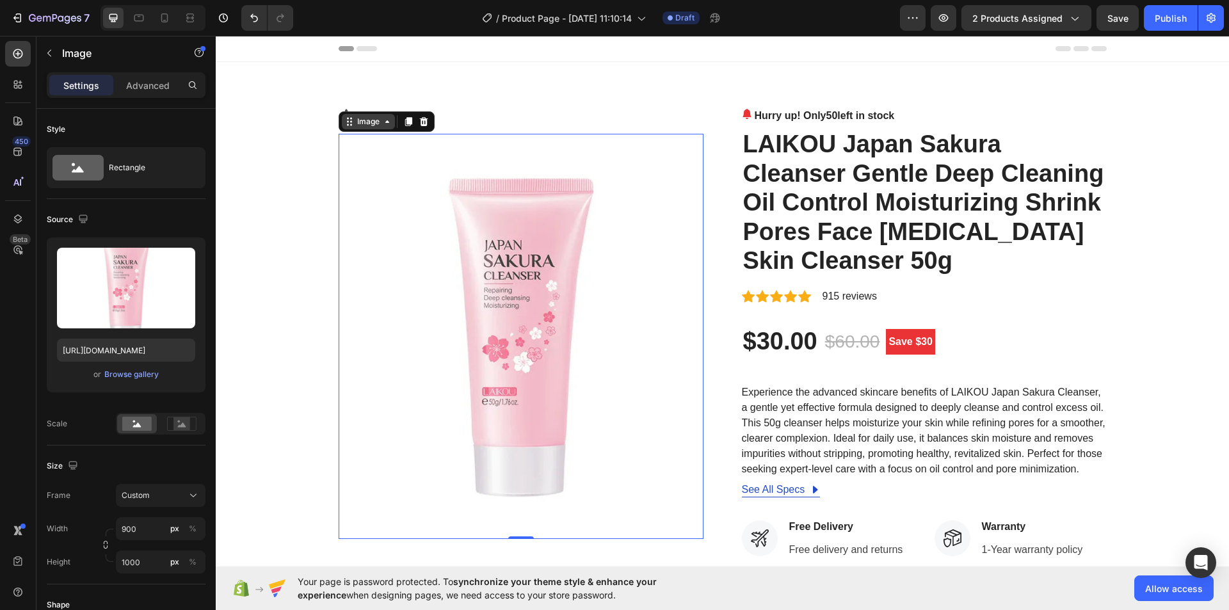
click at [386, 124] on icon at bounding box center [387, 122] width 10 height 10
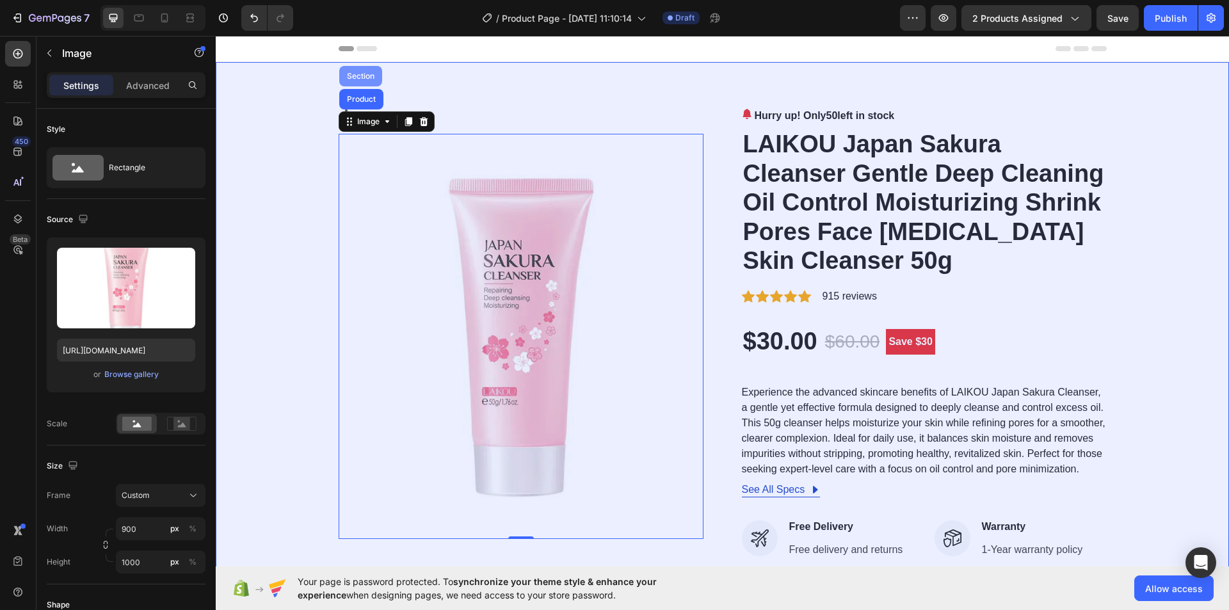
click at [359, 76] on div "Section" at bounding box center [360, 76] width 33 height 8
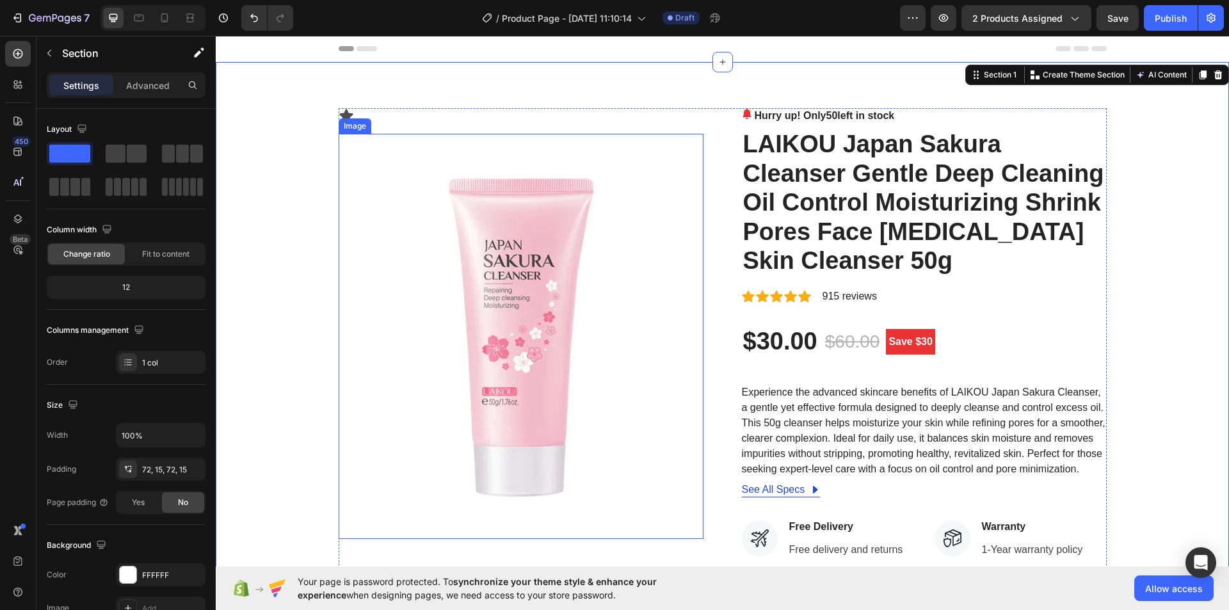
click at [362, 157] on img at bounding box center [521, 336] width 365 height 405
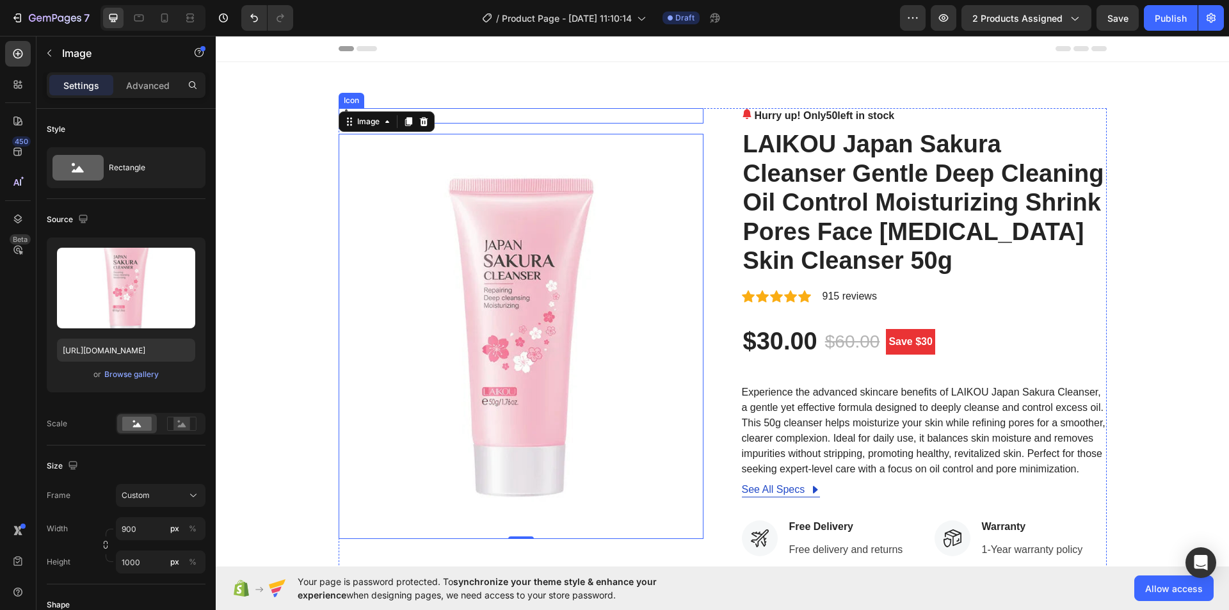
click at [465, 114] on div "Icon" at bounding box center [521, 115] width 365 height 15
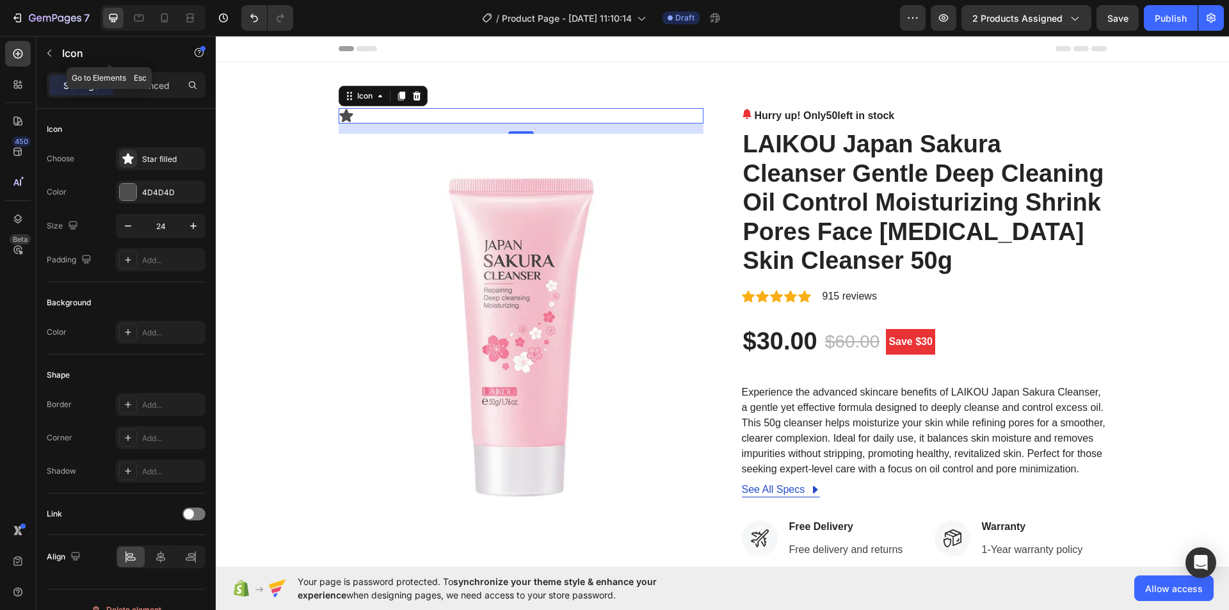
click at [56, 52] on button "button" at bounding box center [49, 53] width 20 height 20
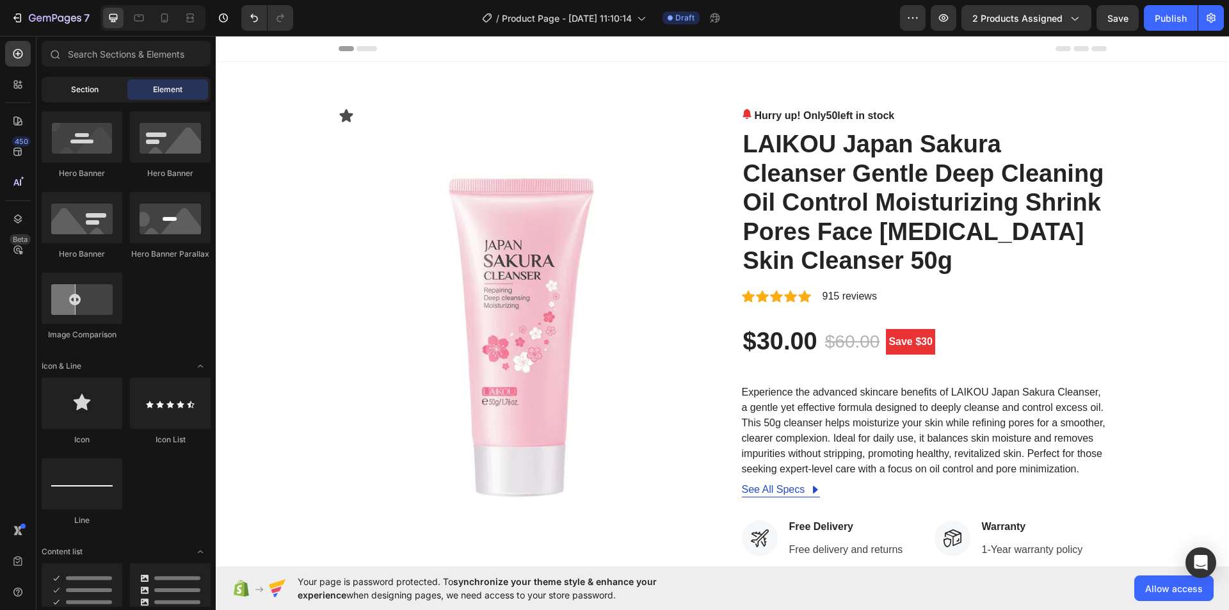
click at [95, 85] on span "Section" at bounding box center [85, 90] width 28 height 12
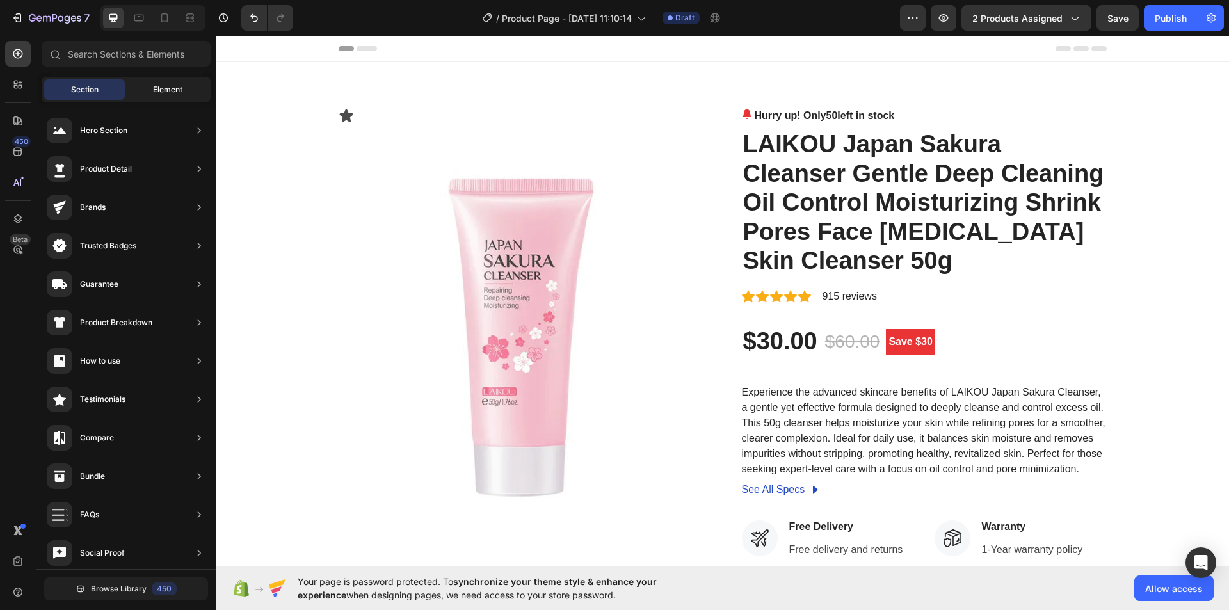
click at [131, 85] on div "Element" at bounding box center [167, 89] width 81 height 20
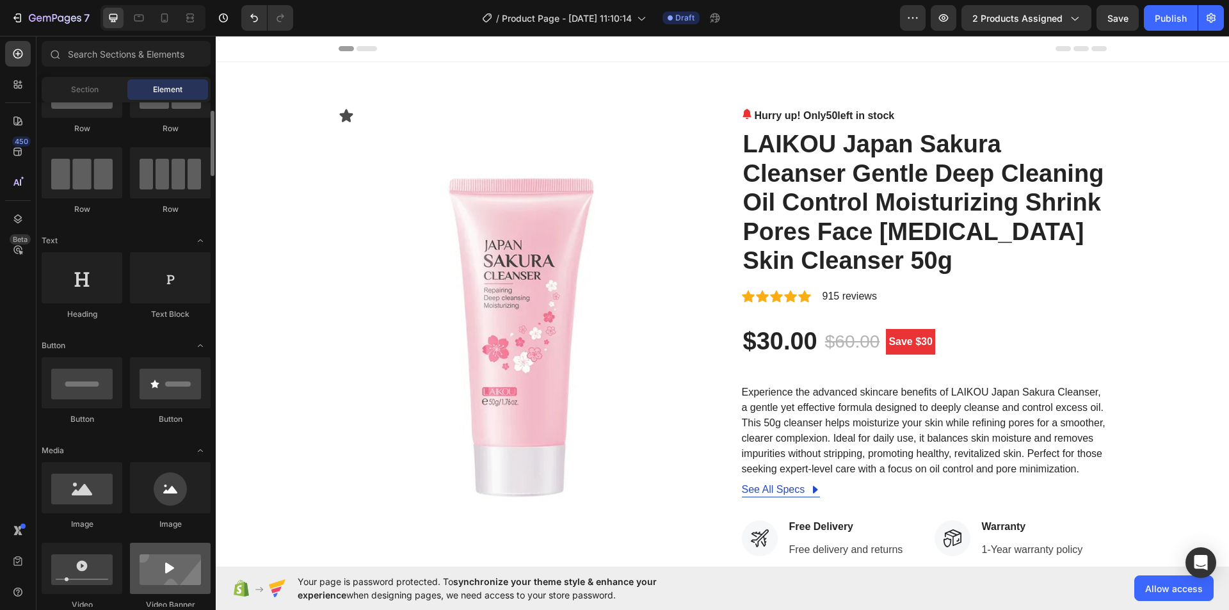
scroll to position [0, 0]
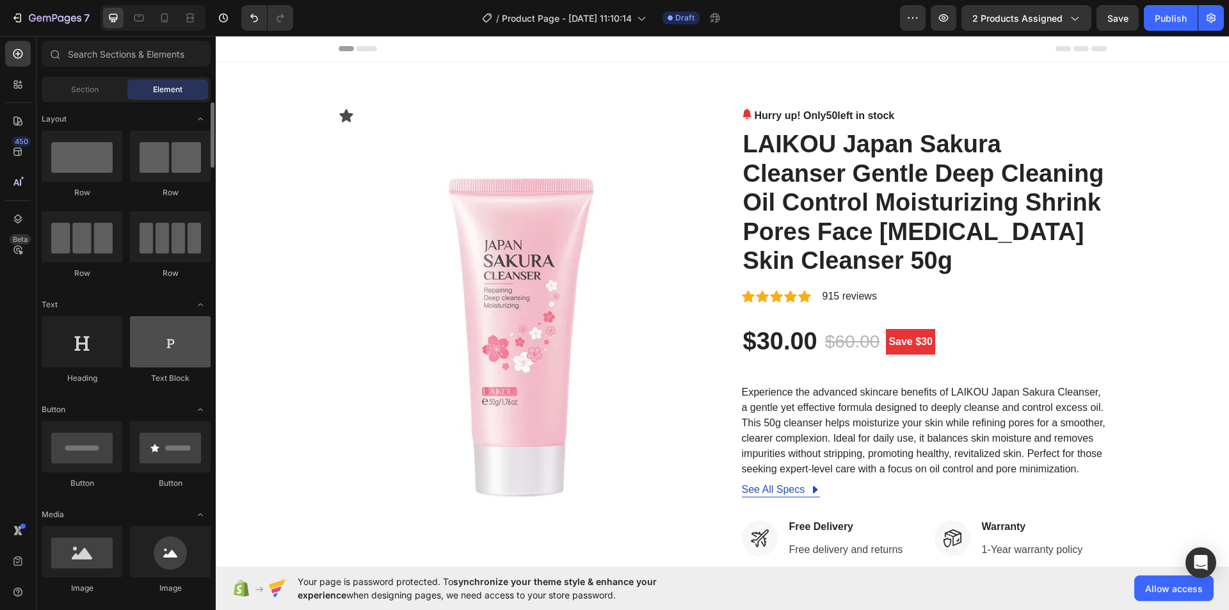
click at [161, 341] on div at bounding box center [170, 341] width 81 height 51
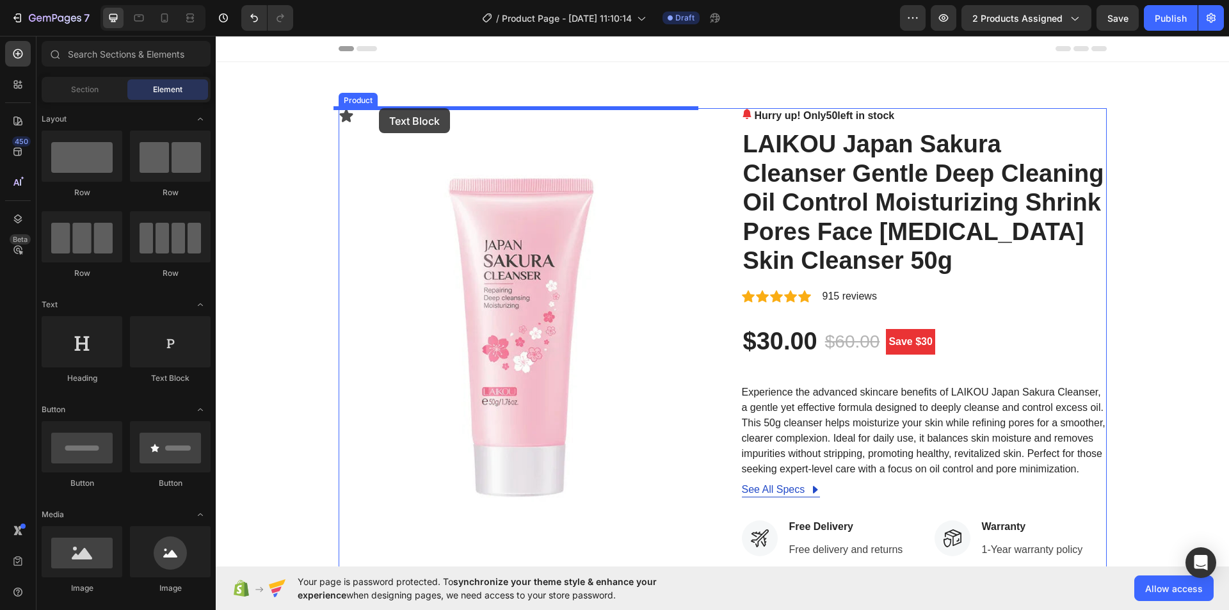
drag, startPoint x: 374, startPoint y: 378, endPoint x: 379, endPoint y: 108, distance: 270.2
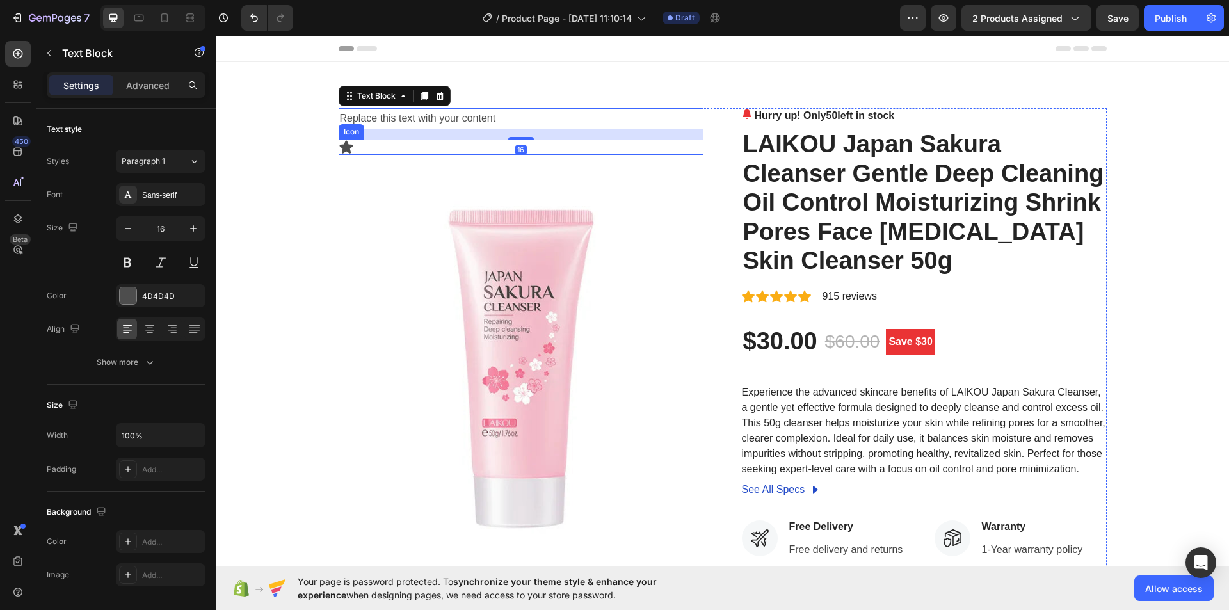
click at [355, 145] on div "Icon" at bounding box center [521, 147] width 365 height 15
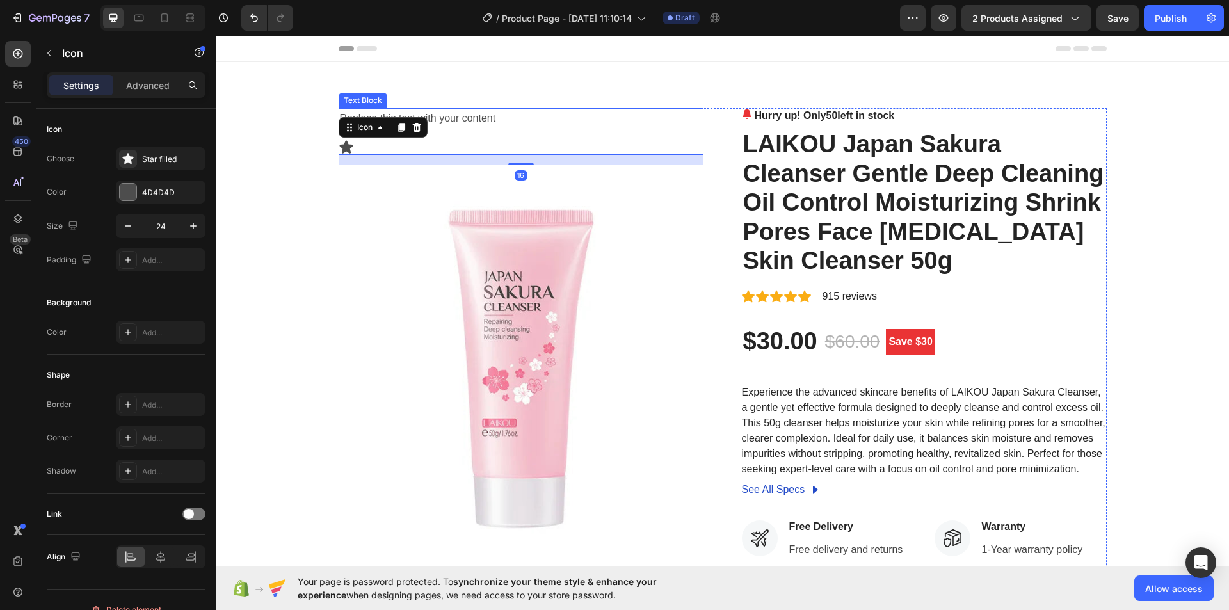
click at [439, 118] on div "Replace this text with your content" at bounding box center [521, 118] width 365 height 21
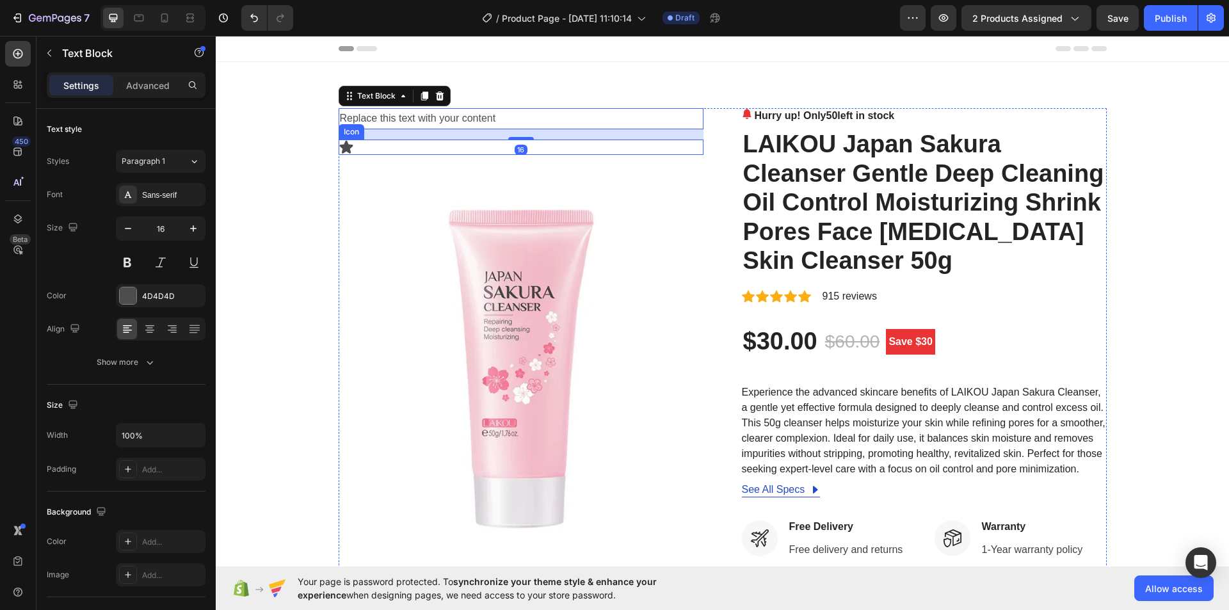
click at [419, 150] on div "Icon" at bounding box center [521, 147] width 365 height 15
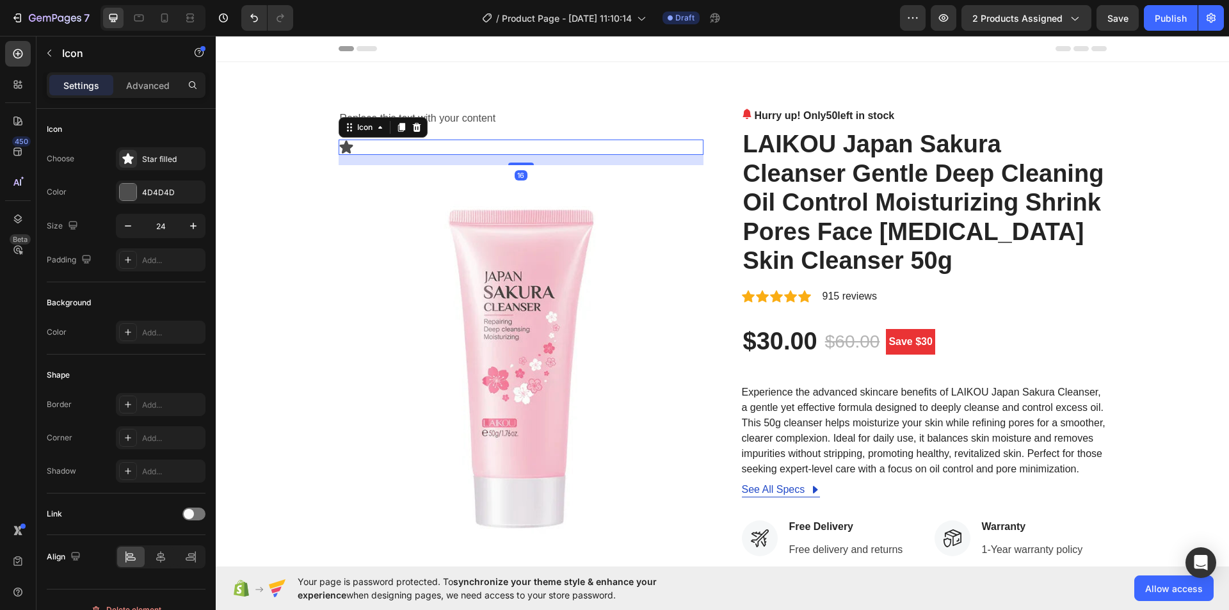
click at [429, 149] on div "Icon 16" at bounding box center [521, 147] width 365 height 15
click at [434, 147] on div "Icon 16" at bounding box center [521, 147] width 365 height 15
click at [516, 110] on div "Replace this text with your content" at bounding box center [521, 118] width 365 height 21
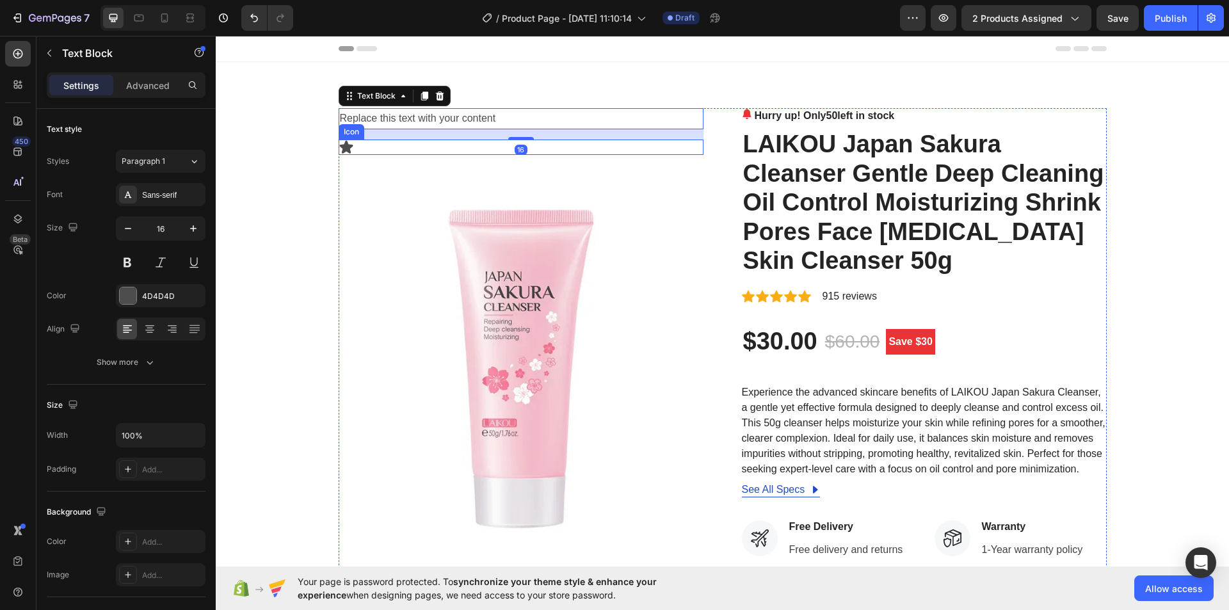
click at [413, 146] on div "Icon" at bounding box center [521, 147] width 365 height 15
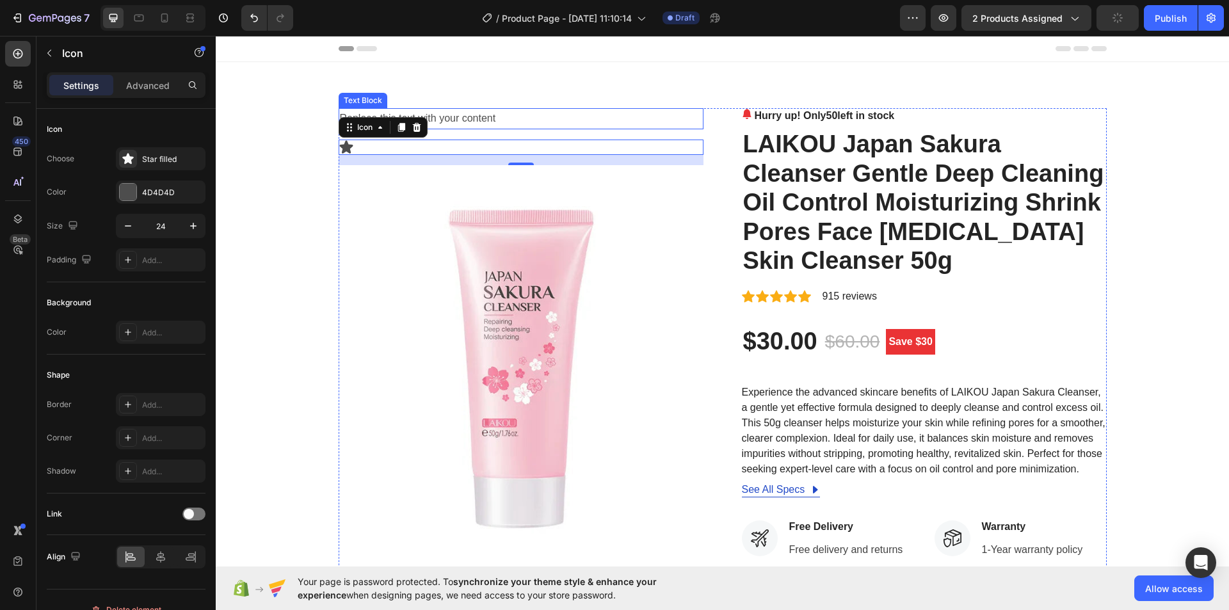
click at [460, 117] on div "Replace this text with your content" at bounding box center [521, 118] width 365 height 21
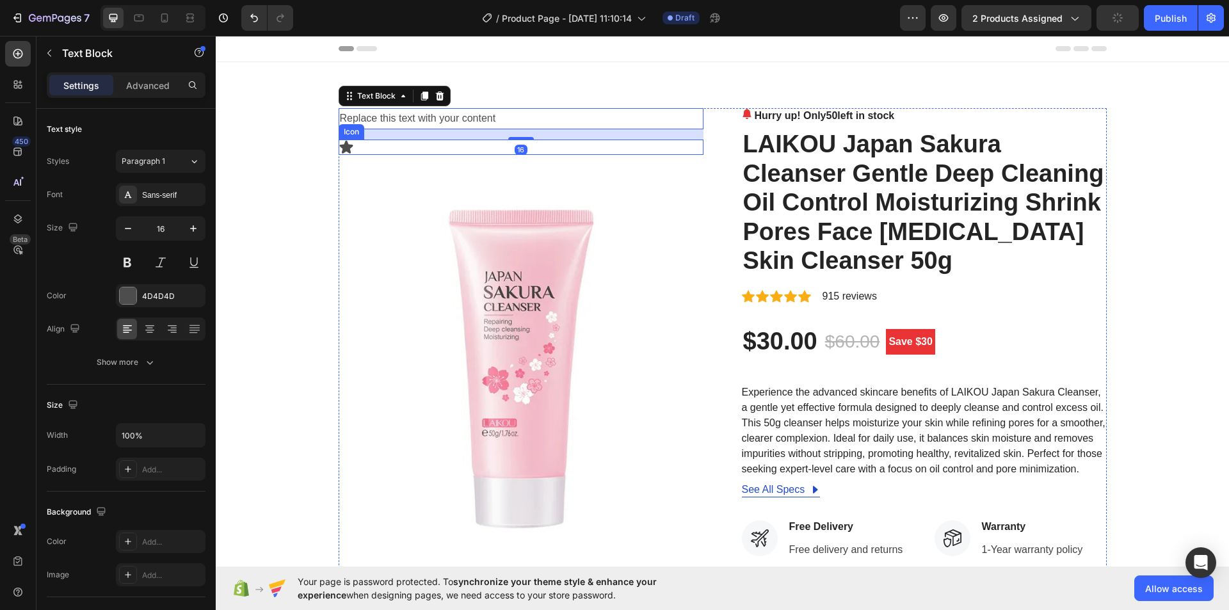
click at [435, 141] on div "Icon" at bounding box center [521, 147] width 365 height 15
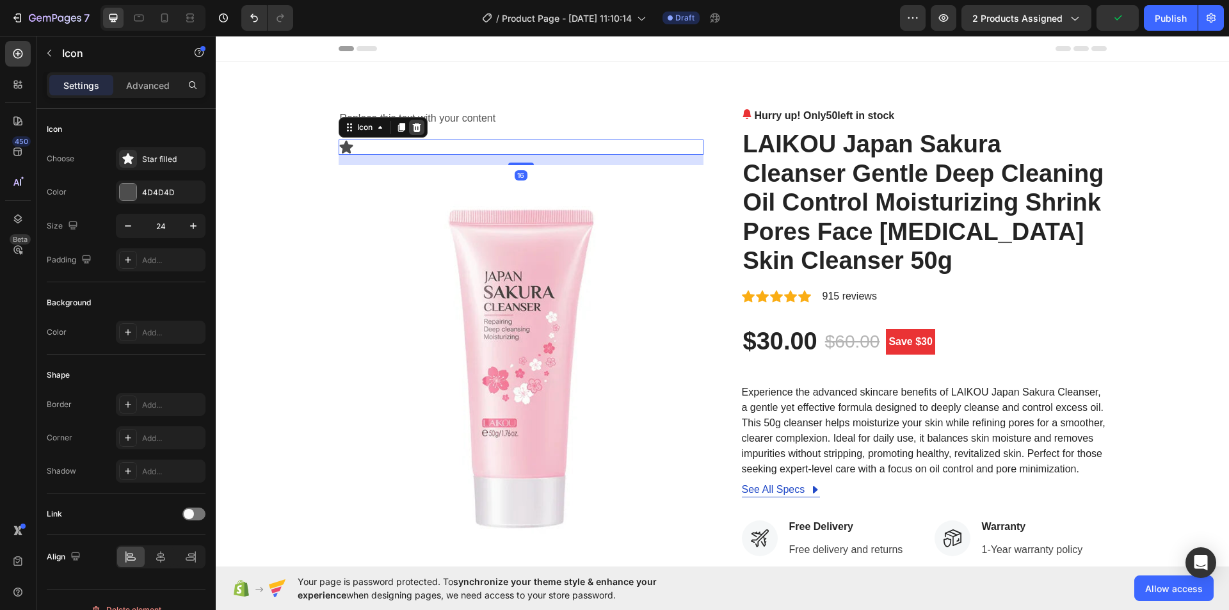
click at [412, 130] on icon at bounding box center [416, 127] width 8 height 9
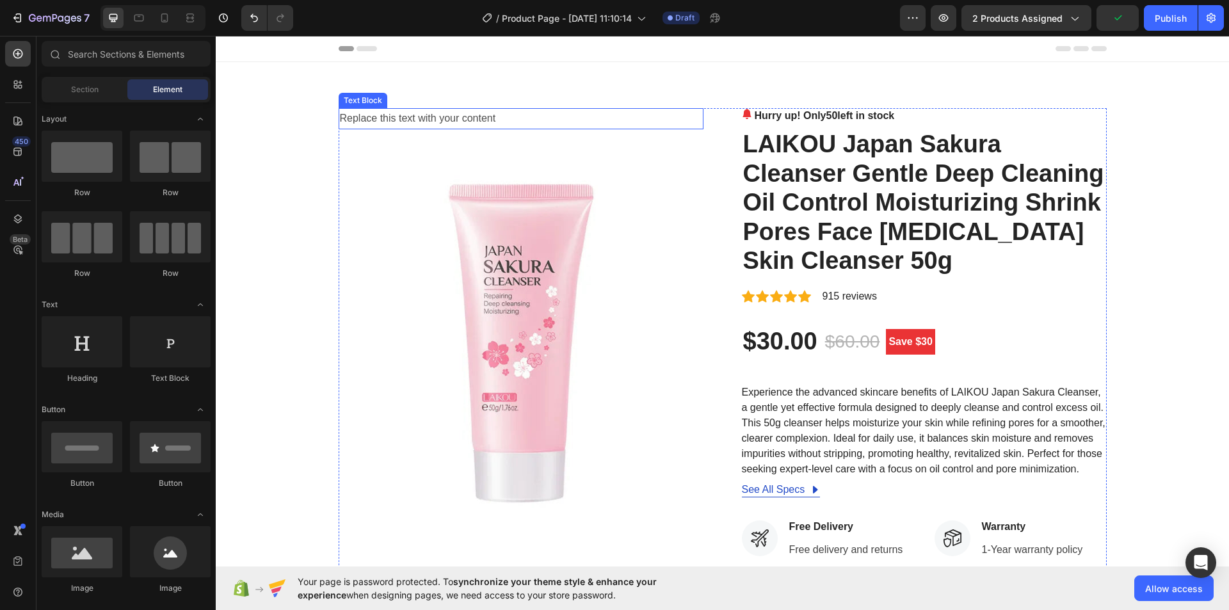
click at [440, 116] on div "Replace this text with your content" at bounding box center [521, 118] width 365 height 21
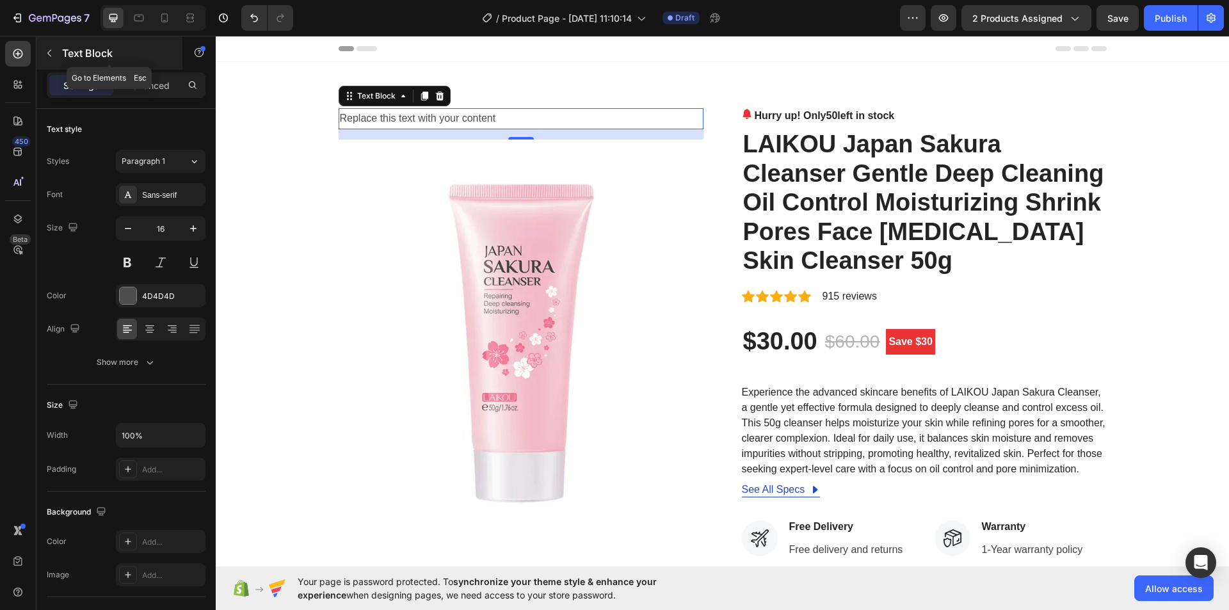
click at [50, 54] on icon "button" at bounding box center [49, 53] width 10 height 10
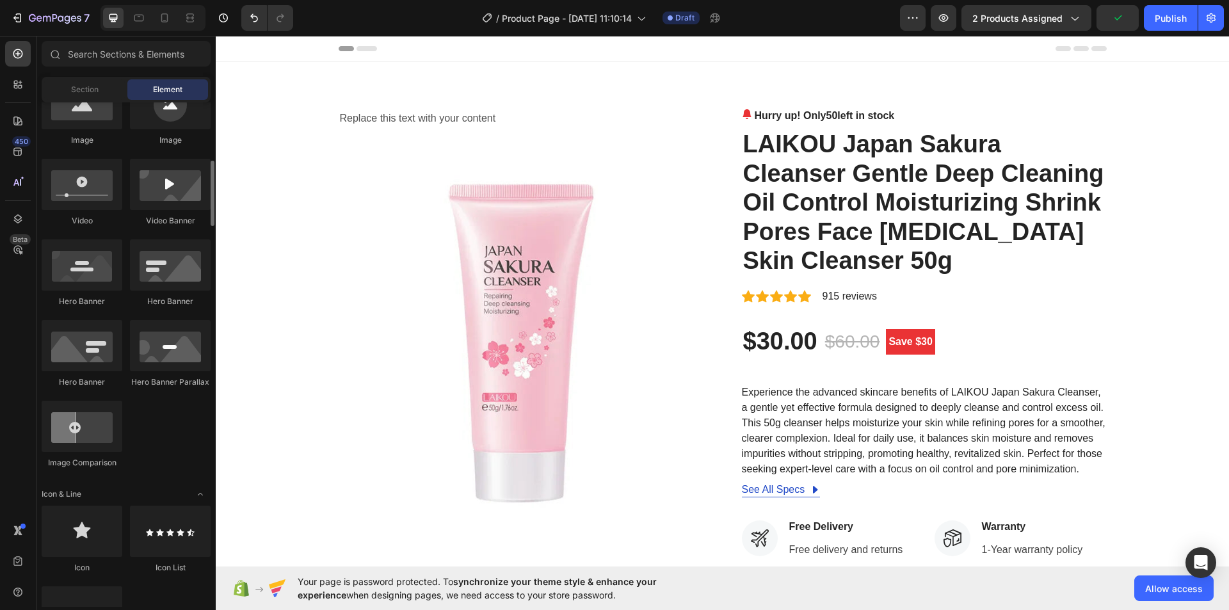
scroll to position [640, 0]
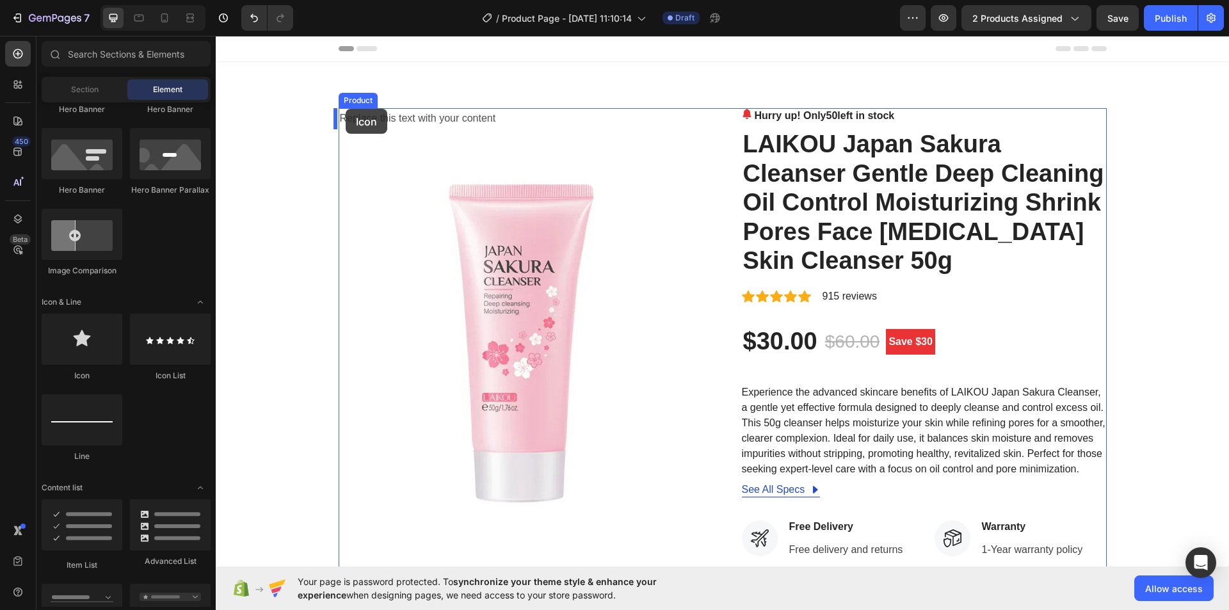
drag, startPoint x: 307, startPoint y: 379, endPoint x: 346, endPoint y: 109, distance: 272.9
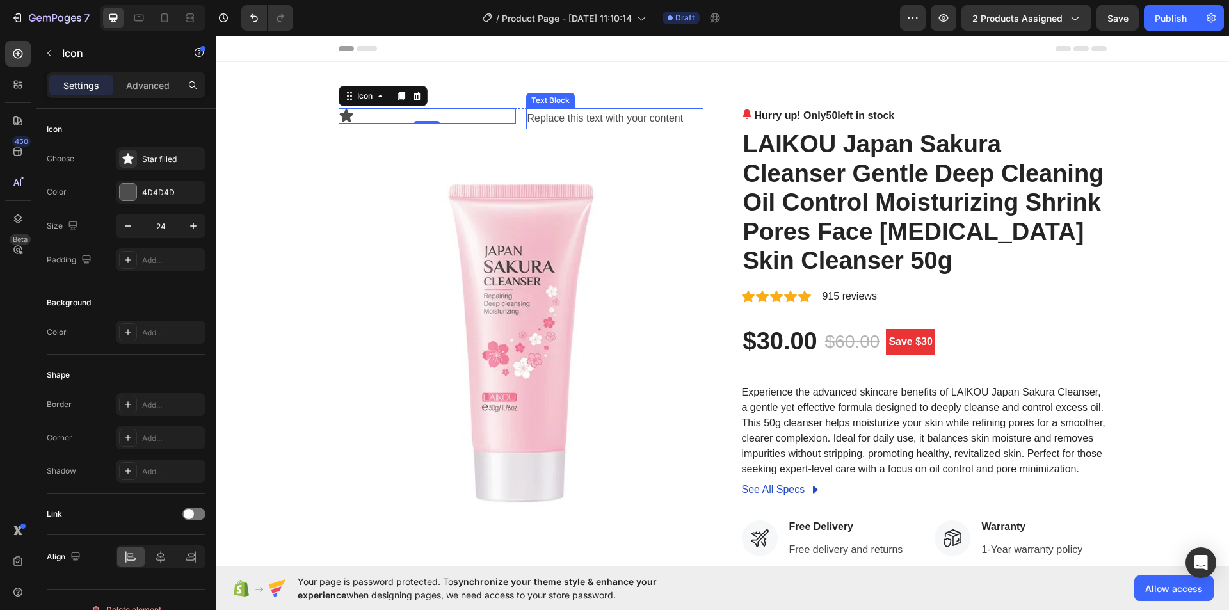
click at [549, 112] on div "Replace this text with your content" at bounding box center [614, 118] width 177 height 21
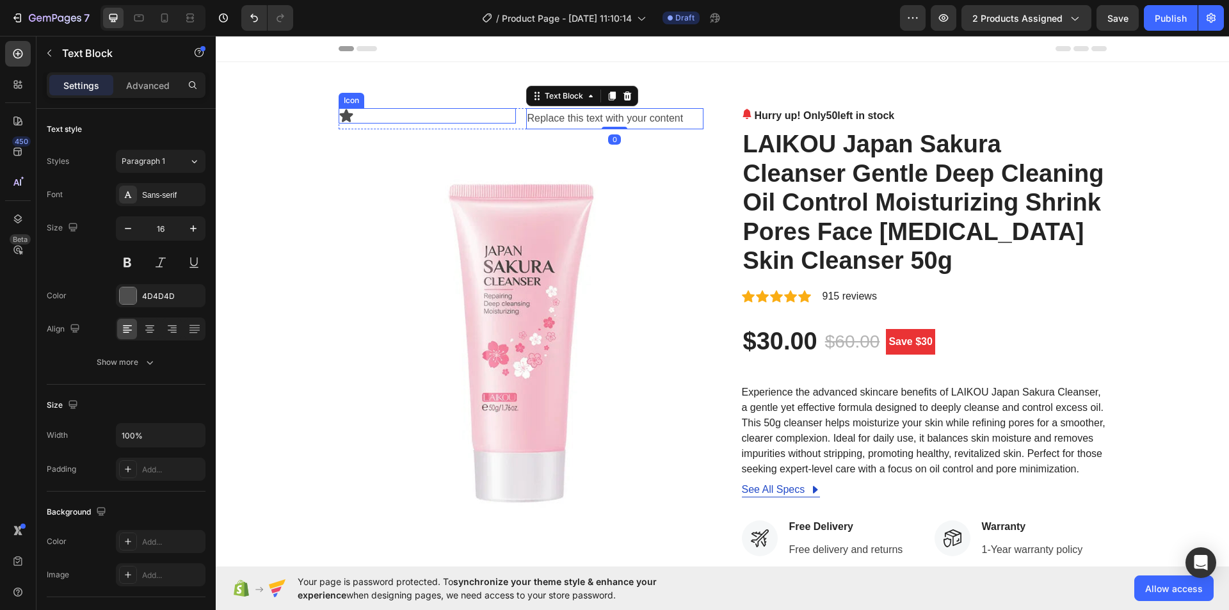
click at [425, 118] on div "Icon" at bounding box center [427, 115] width 177 height 15
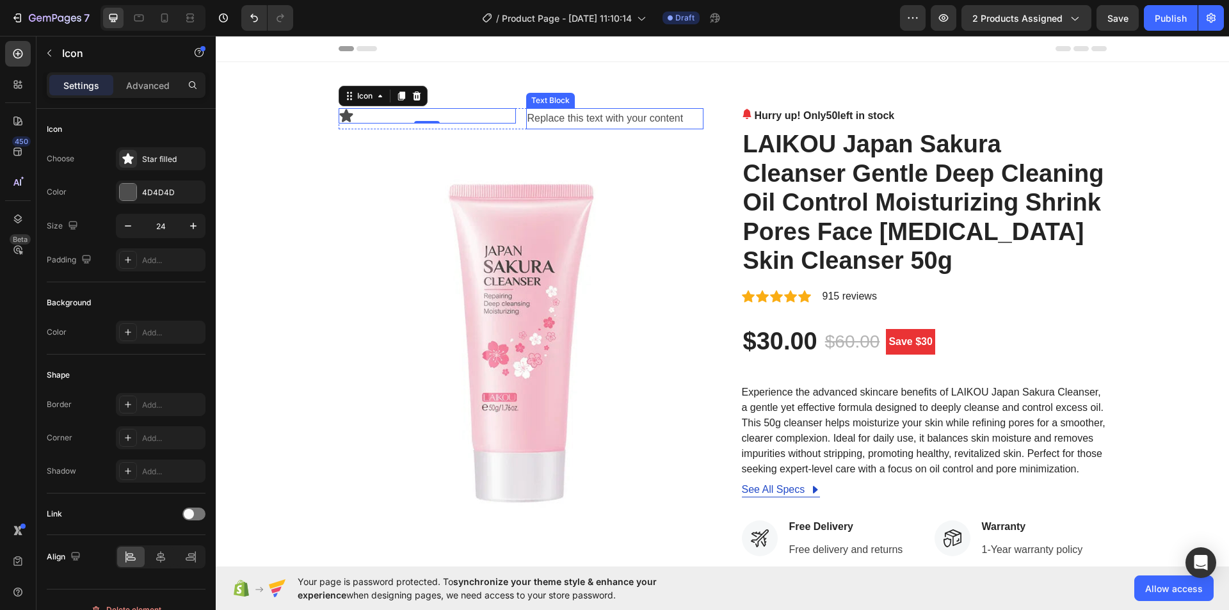
click at [536, 120] on div "Replace this text with your content" at bounding box center [614, 118] width 177 height 21
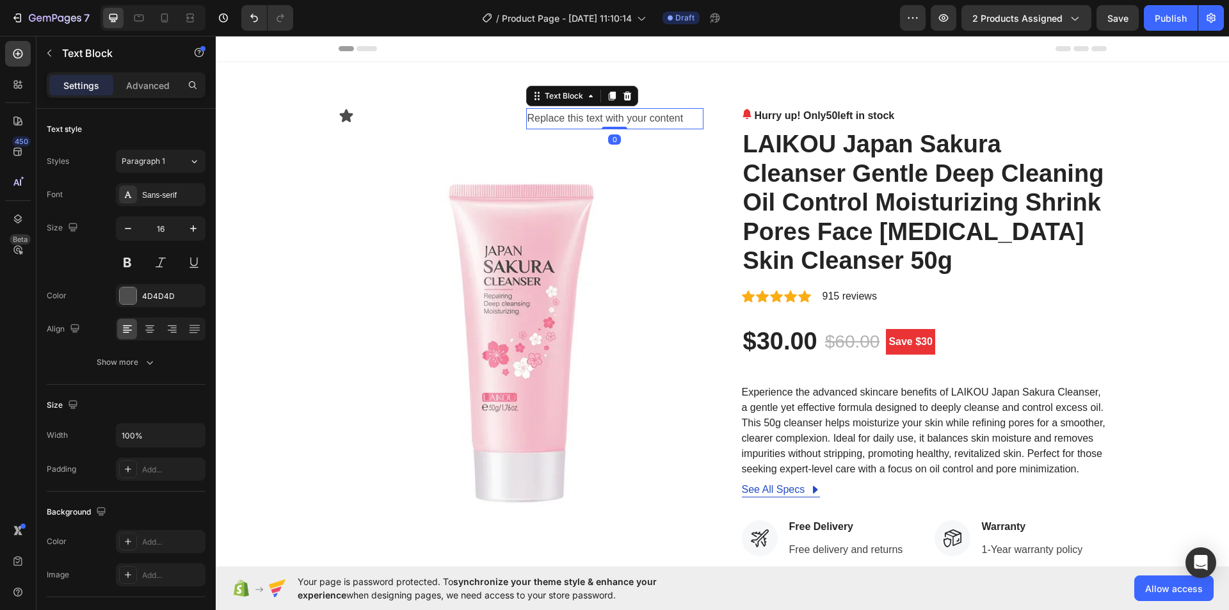
click at [563, 115] on div "Replace this text with your content" at bounding box center [614, 118] width 177 height 21
click at [563, 115] on p "Replace this text with your content" at bounding box center [614, 118] width 175 height 19
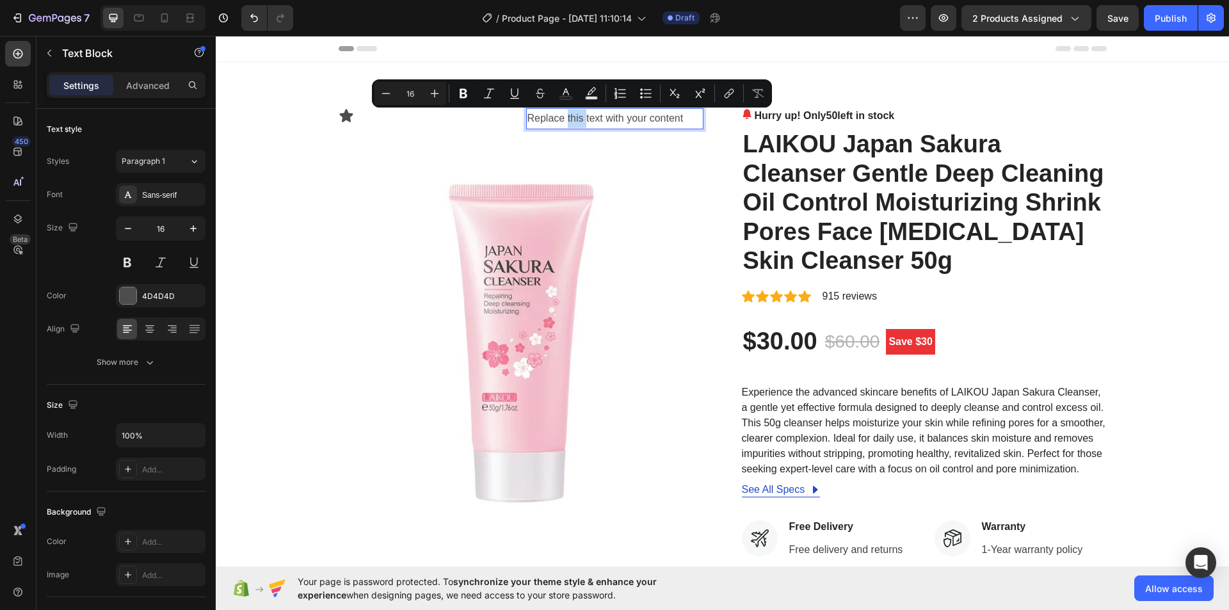
click at [502, 118] on div "Icon" at bounding box center [427, 115] width 177 height 15
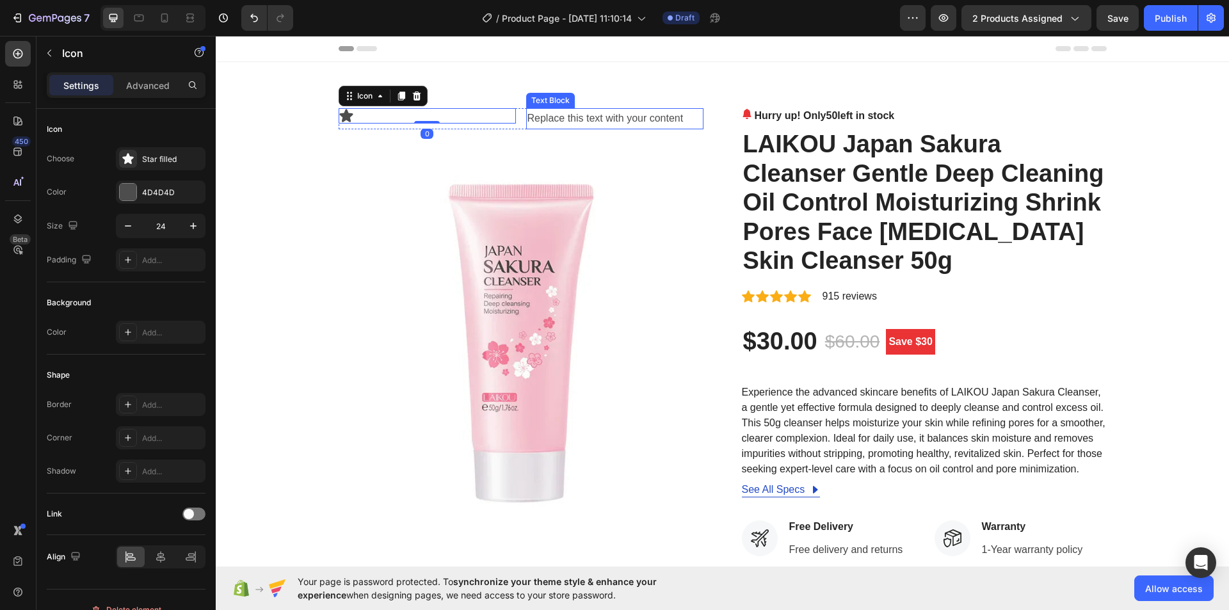
click at [568, 118] on p "Replace this text with your content" at bounding box center [614, 118] width 175 height 19
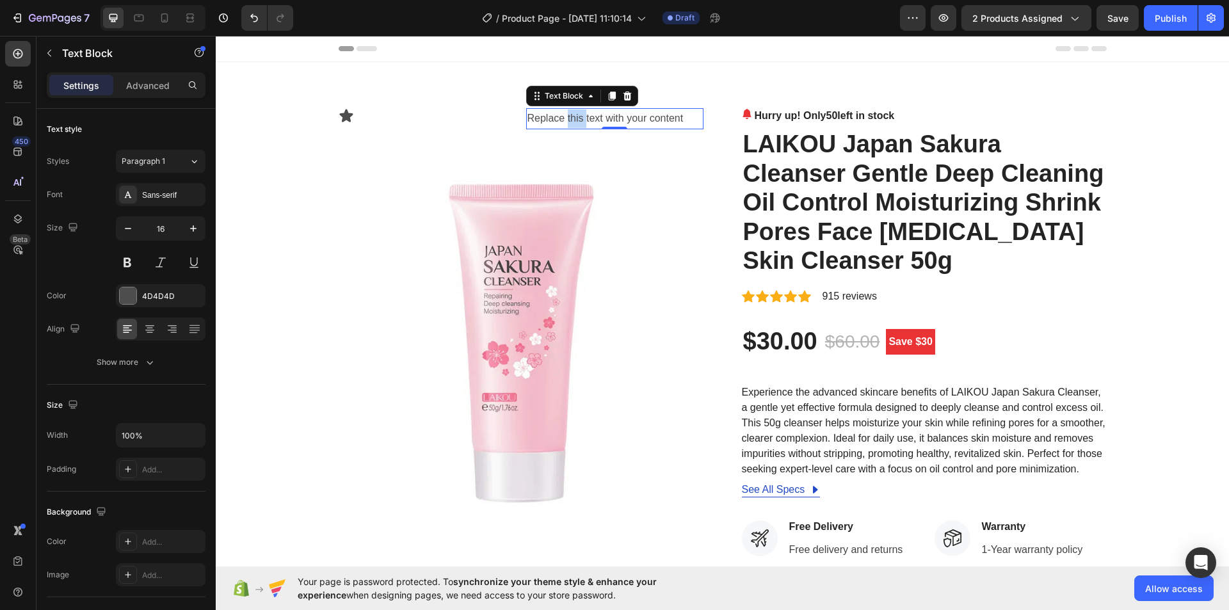
click at [568, 115] on p "Replace this text with your content" at bounding box center [614, 118] width 175 height 19
click at [563, 116] on p "Bestseller" at bounding box center [614, 118] width 175 height 19
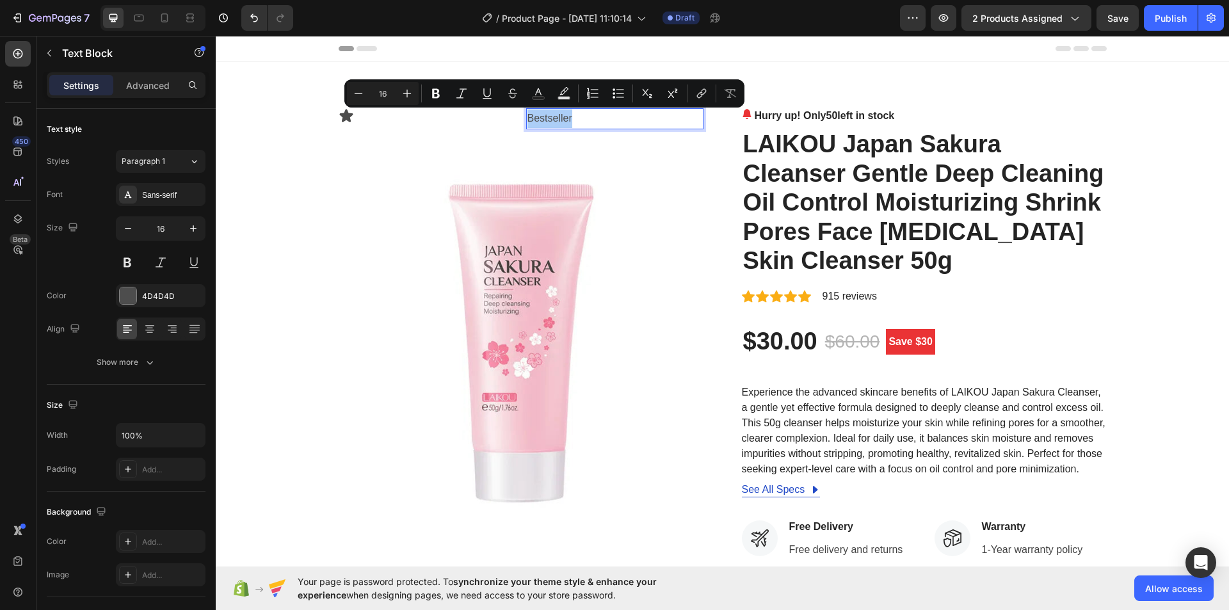
click at [436, 101] on button "Bold" at bounding box center [435, 93] width 23 height 23
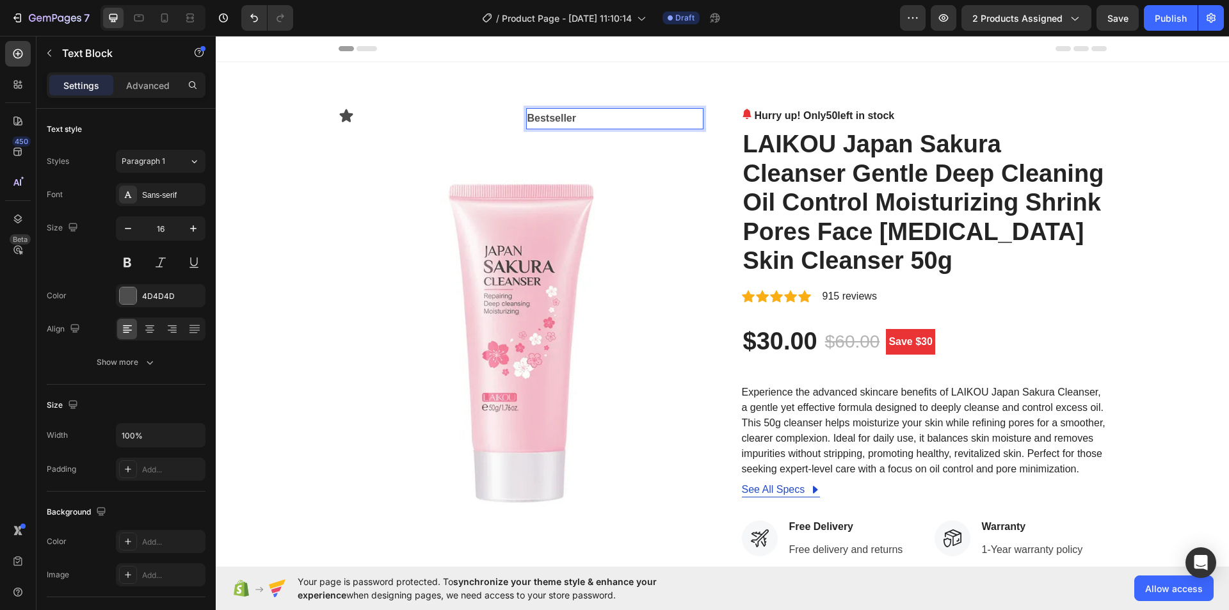
click at [603, 122] on p "Bestseller" at bounding box center [614, 118] width 175 height 19
click at [156, 295] on div "4D4D4D" at bounding box center [160, 297] width 37 height 12
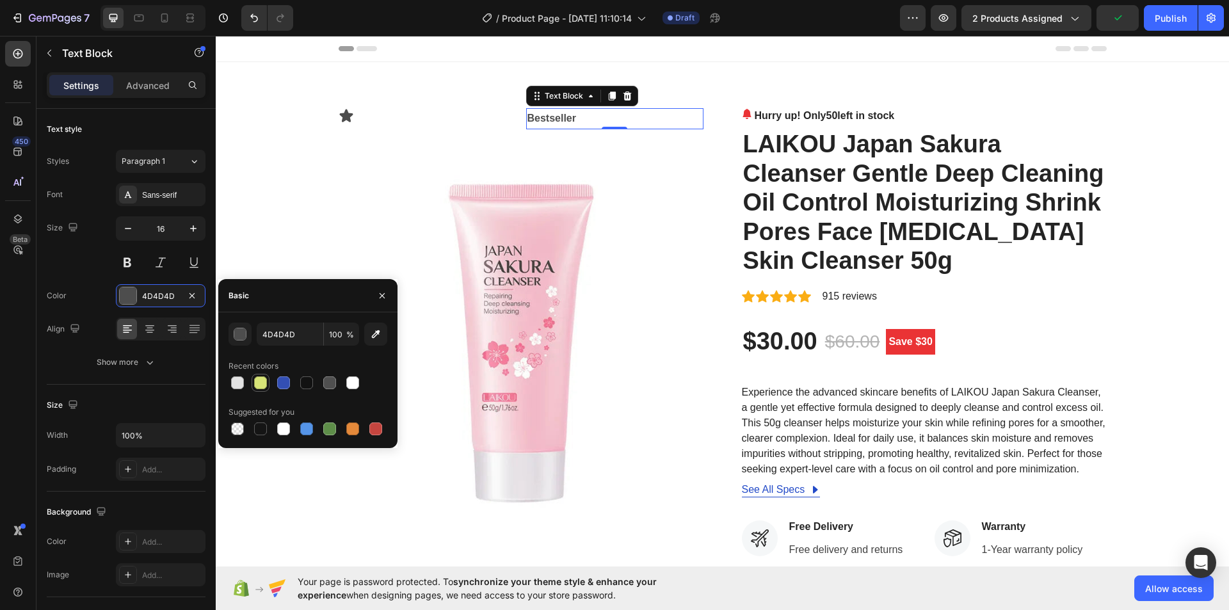
click at [254, 380] on div at bounding box center [260, 382] width 13 height 13
click at [309, 380] on div at bounding box center [306, 382] width 13 height 13
type input "121212"
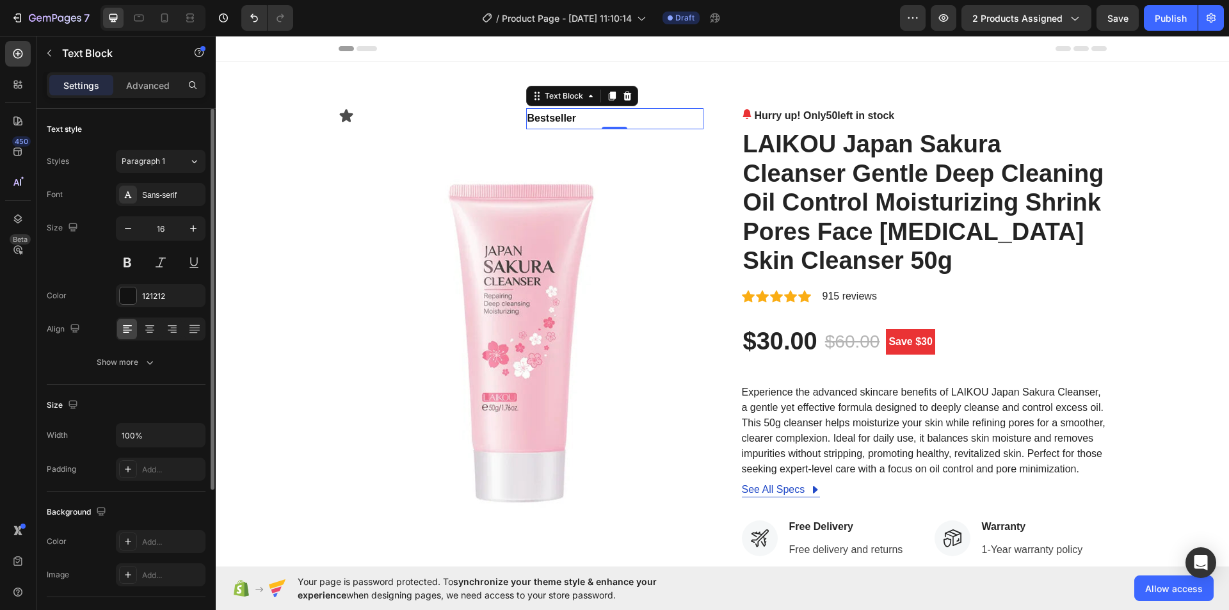
click at [81, 279] on div "Font Sans-serif Size 16 Color 121212 Align Show more" at bounding box center [126, 278] width 159 height 191
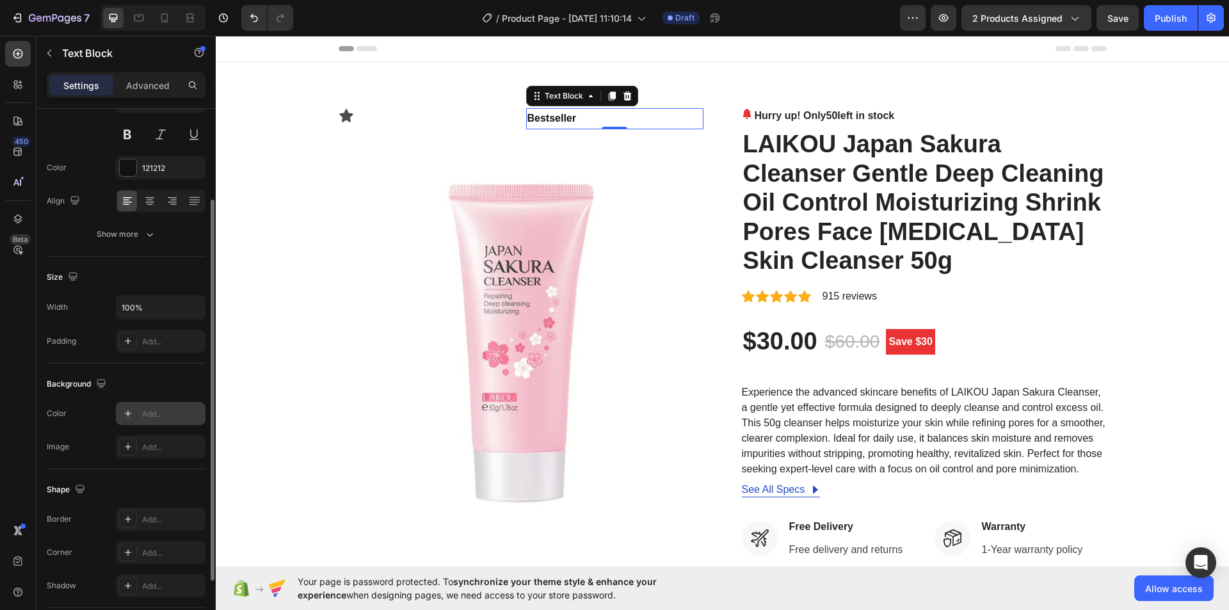
click at [131, 412] on icon at bounding box center [128, 413] width 10 height 10
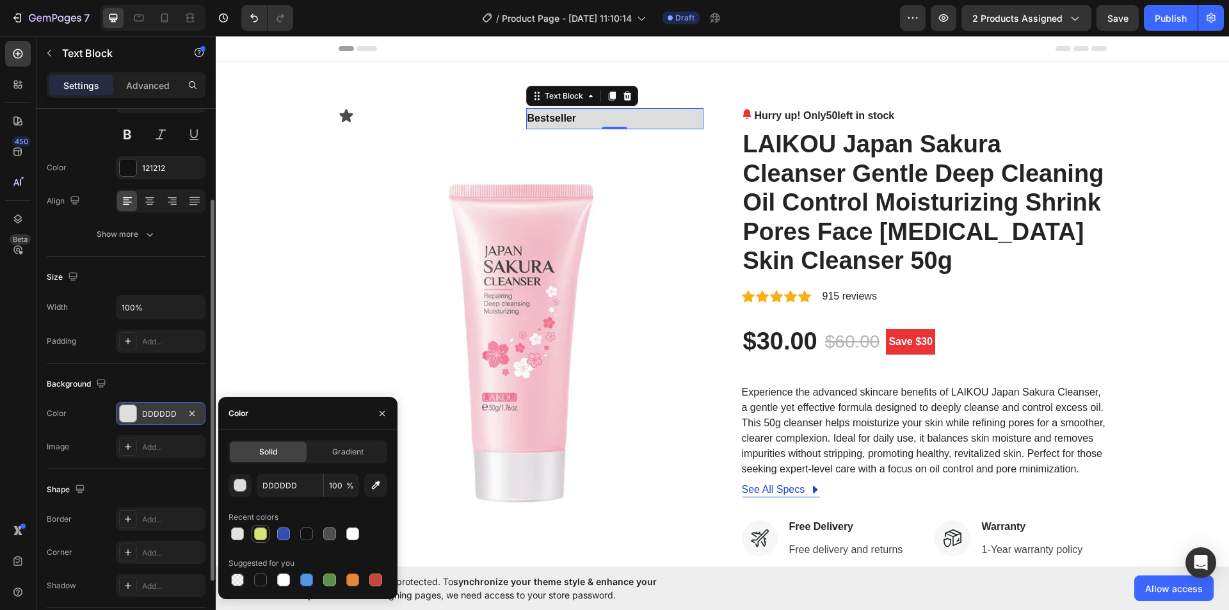
click at [262, 530] on div at bounding box center [260, 533] width 13 height 13
type input "D7E477"
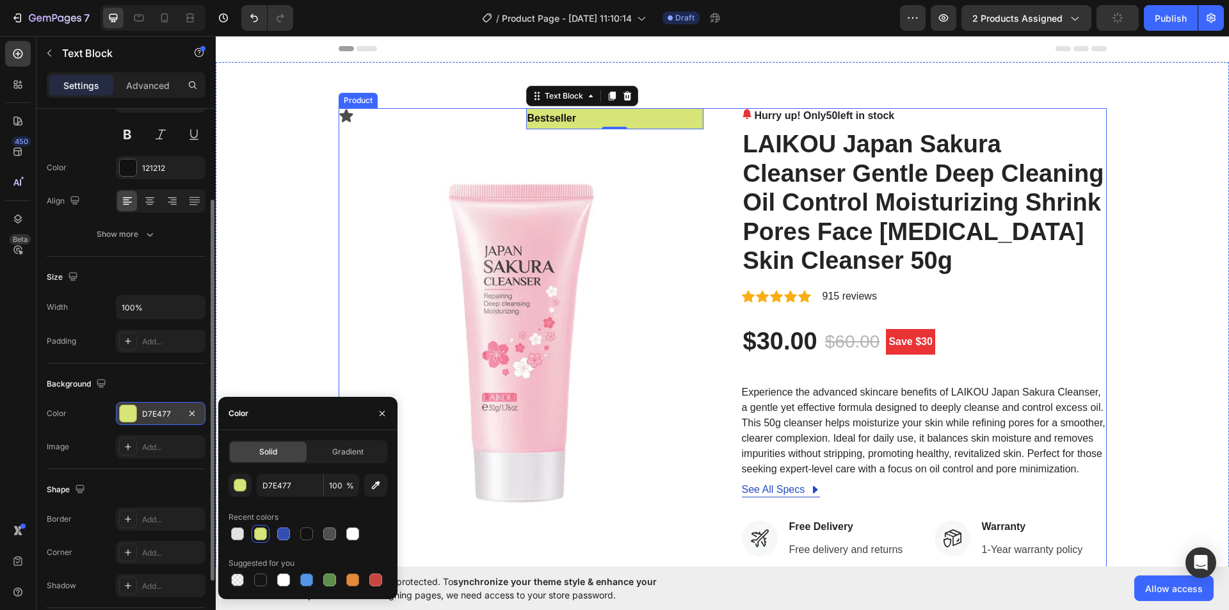
click at [717, 113] on div "Icon Bestseller Text Block 0 Row Image Hurry up! Only 50 left in stock (P) Stoc…" at bounding box center [723, 490] width 768 height 765
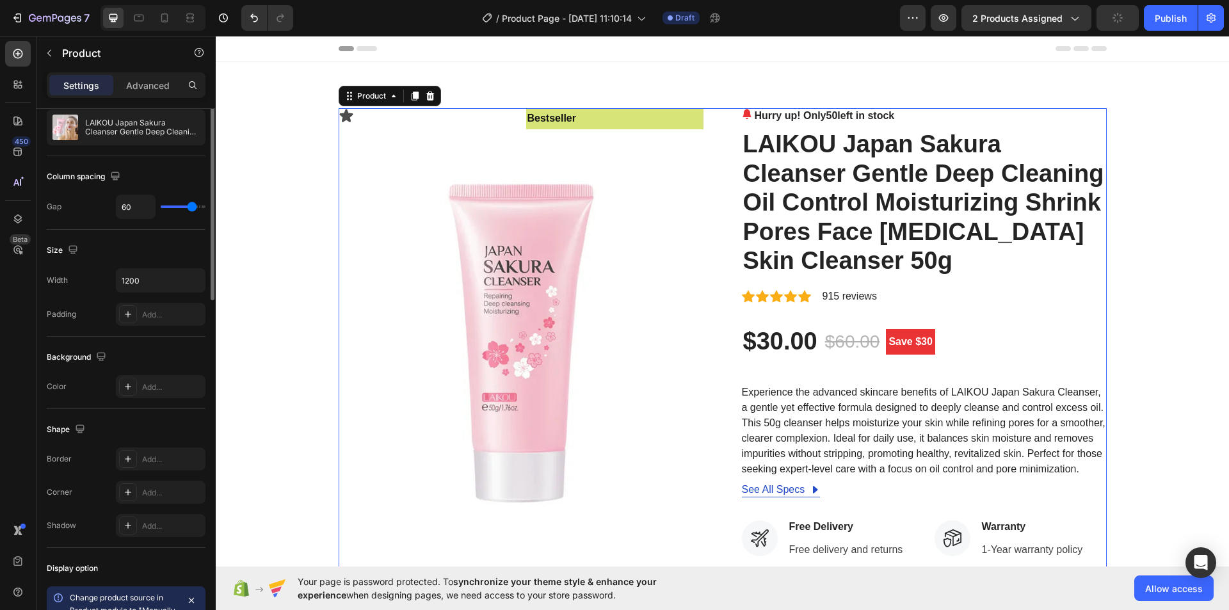
scroll to position [0, 0]
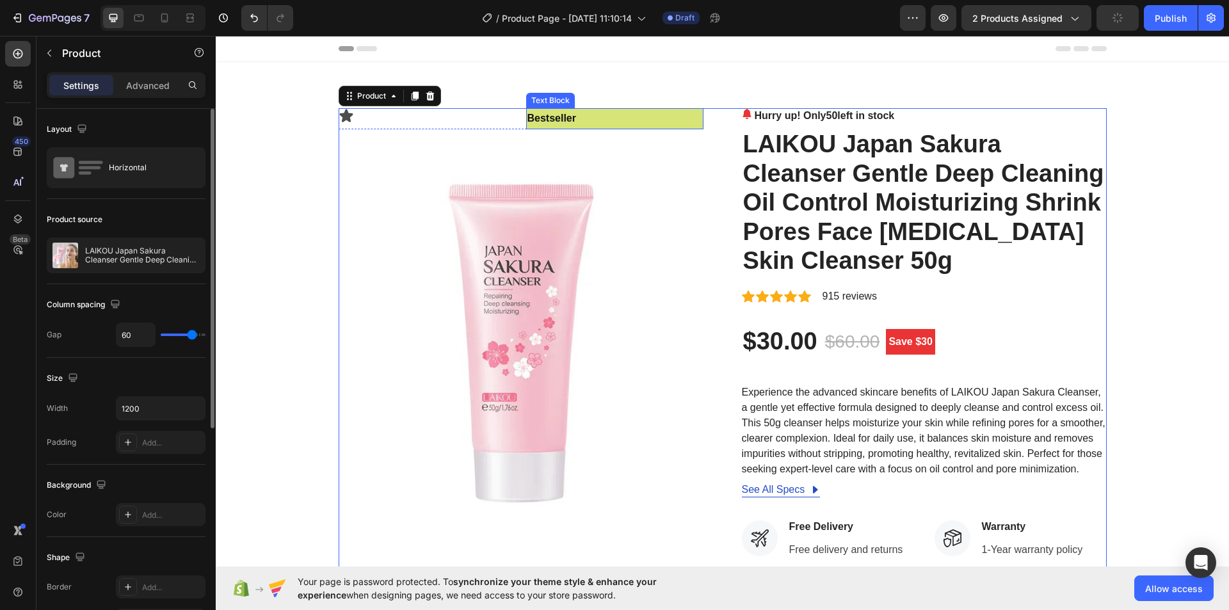
click at [666, 116] on p "Bestseller" at bounding box center [614, 118] width 175 height 19
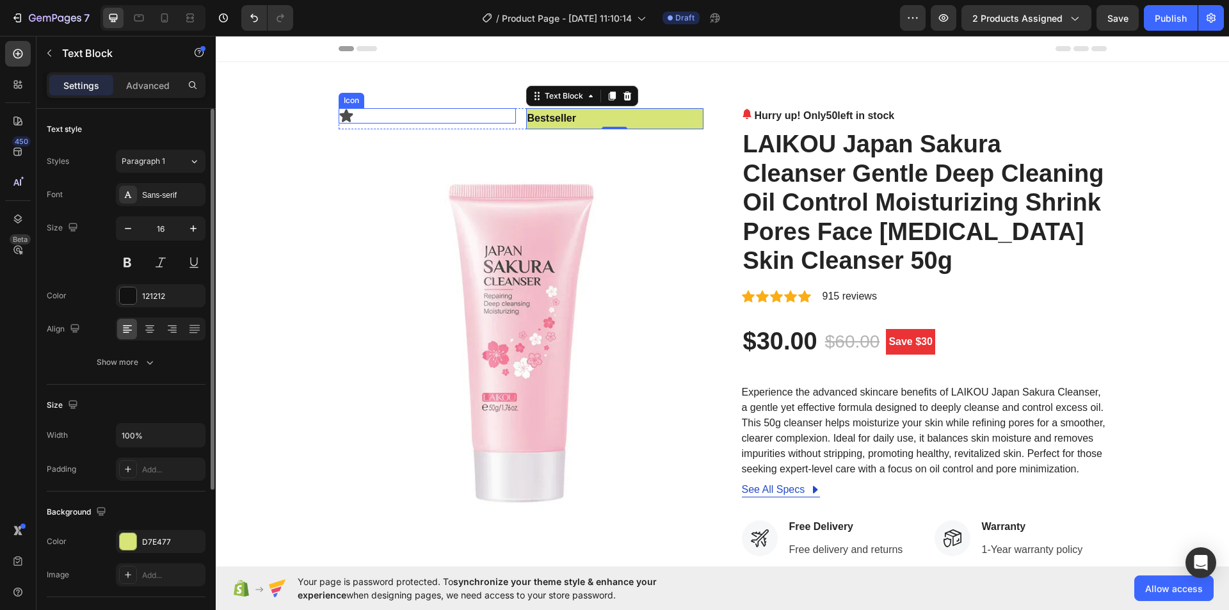
click at [487, 117] on div "Icon" at bounding box center [427, 115] width 177 height 15
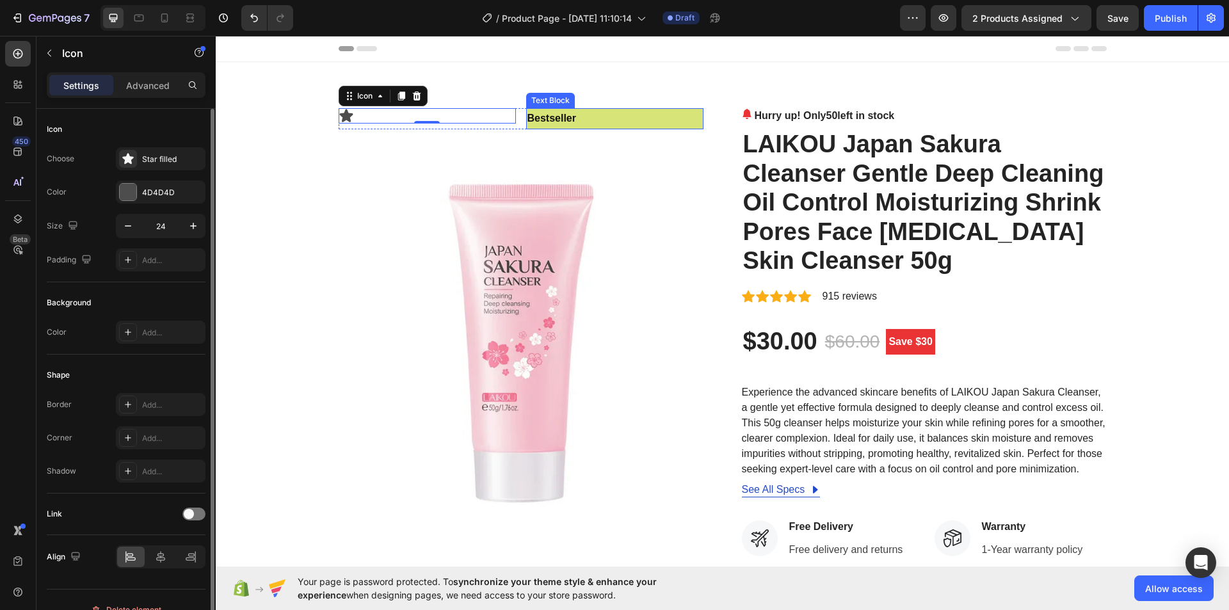
click at [568, 117] on strong "Bestseller" at bounding box center [551, 118] width 49 height 11
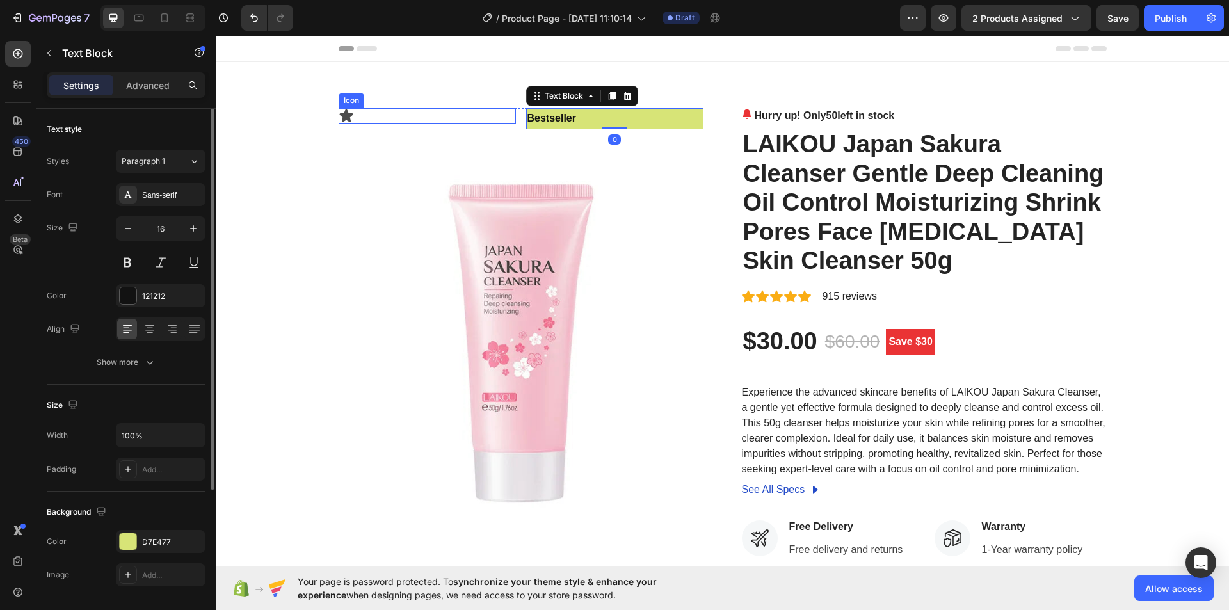
click at [451, 121] on div "Icon" at bounding box center [427, 115] width 177 height 15
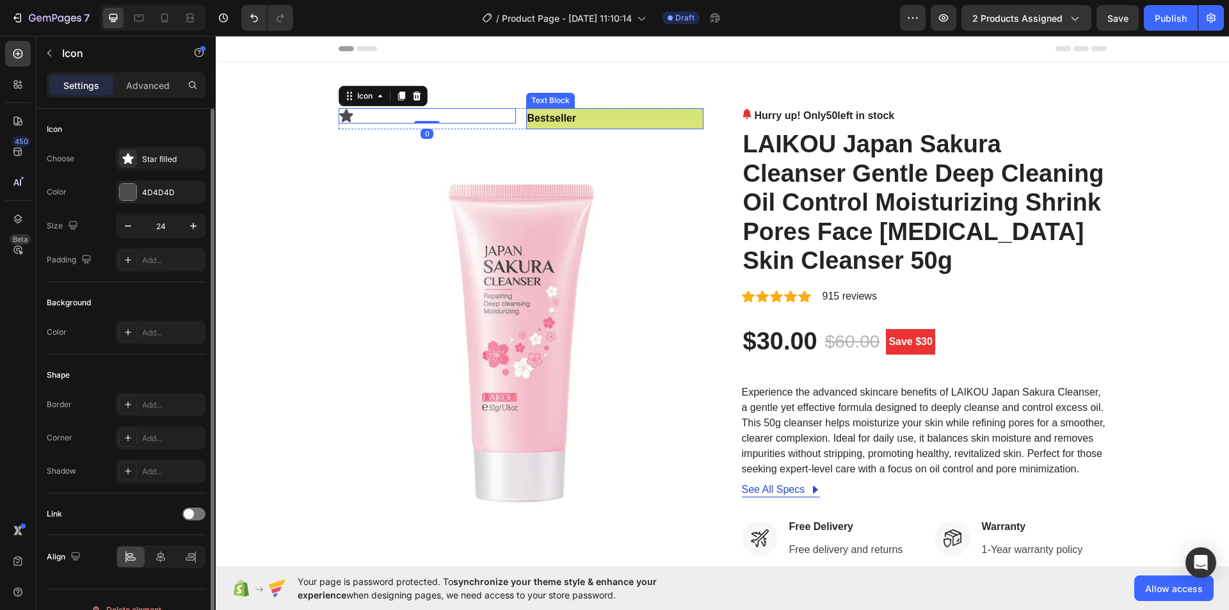
click at [547, 121] on strong "Bestseller" at bounding box center [551, 118] width 49 height 11
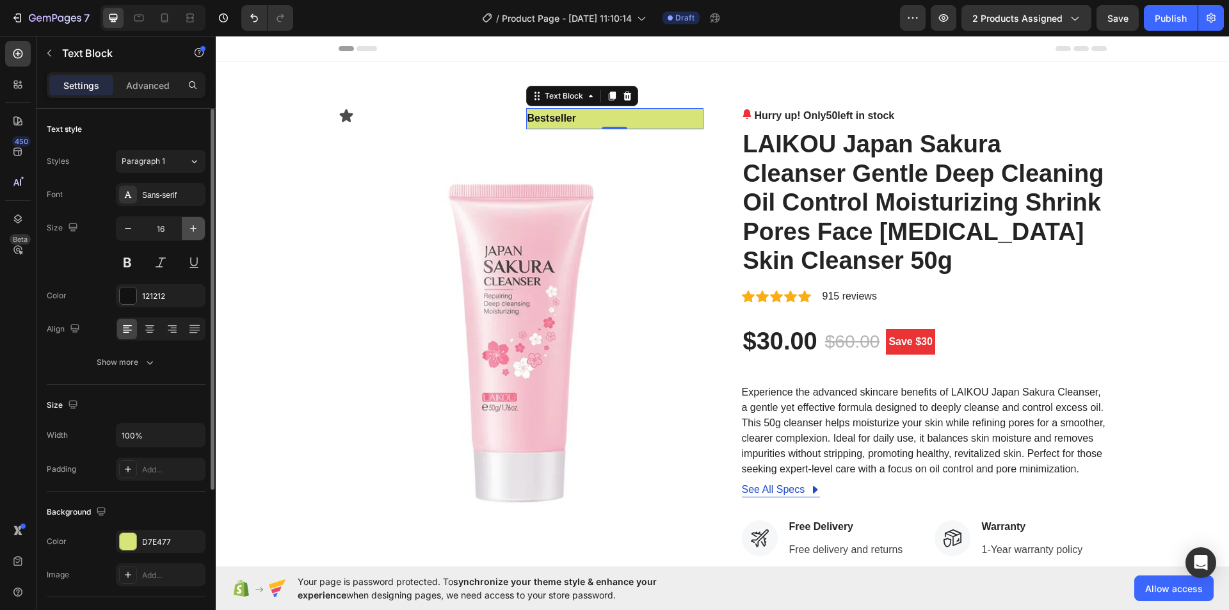
click at [191, 229] on icon "button" at bounding box center [193, 228] width 13 height 13
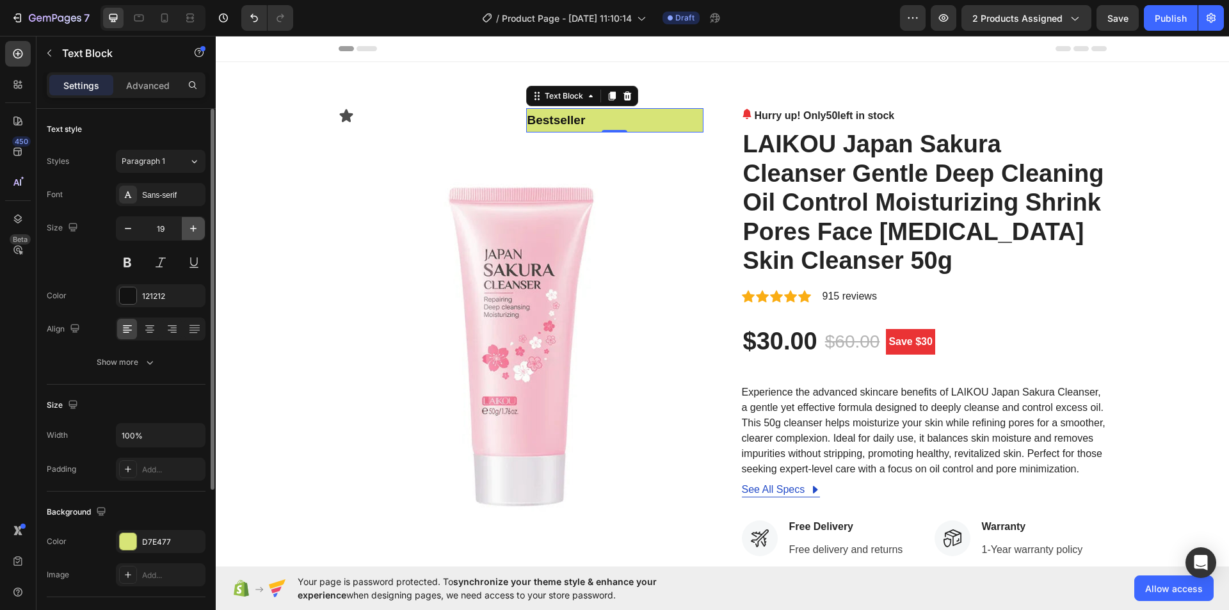
click at [191, 229] on icon "button" at bounding box center [193, 228] width 13 height 13
type input "21"
click at [143, 371] on button "Show more" at bounding box center [126, 362] width 159 height 23
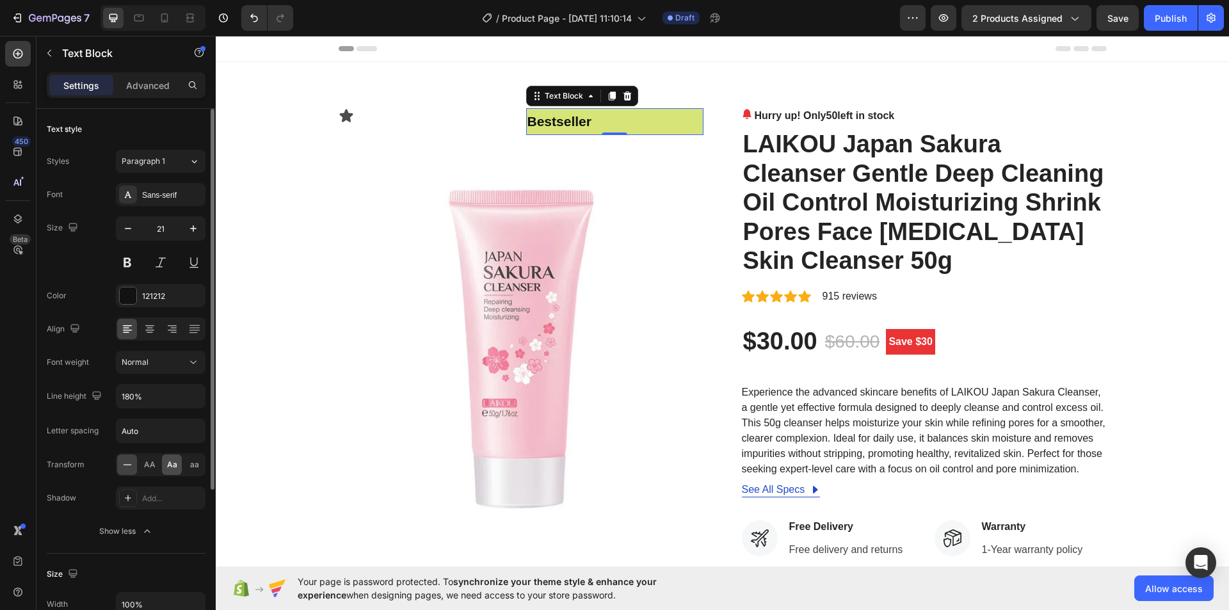
click at [172, 461] on span "Aa" at bounding box center [172, 465] width 10 height 12
click at [574, 121] on strong "bestseller" at bounding box center [559, 121] width 64 height 15
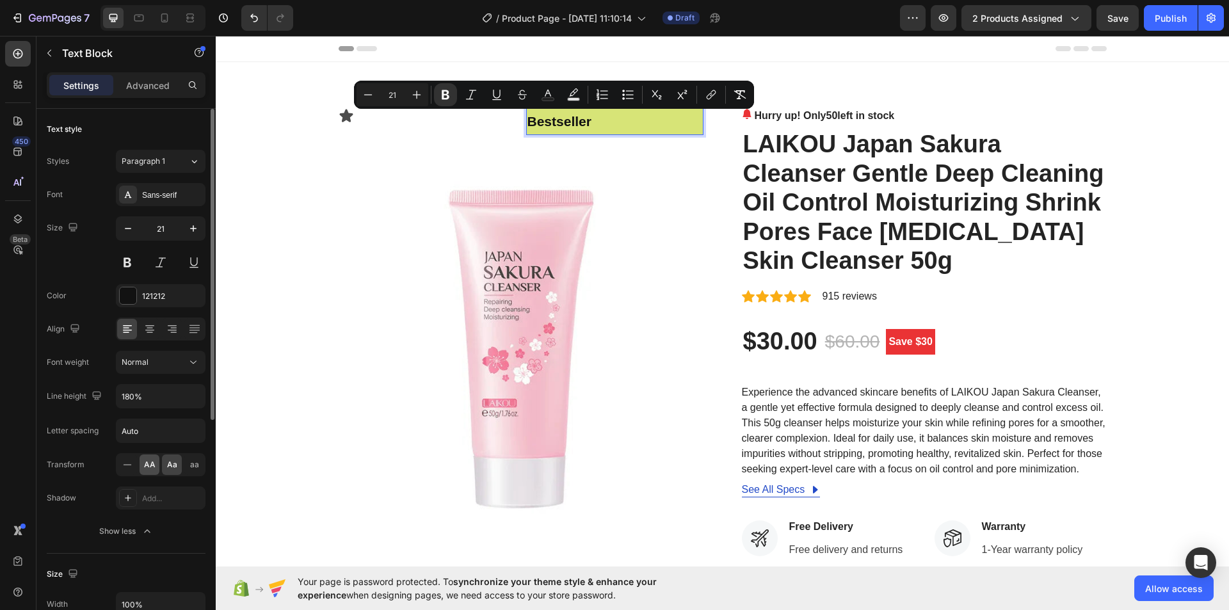
click at [145, 464] on span "AA" at bounding box center [150, 465] width 12 height 12
type input "16"
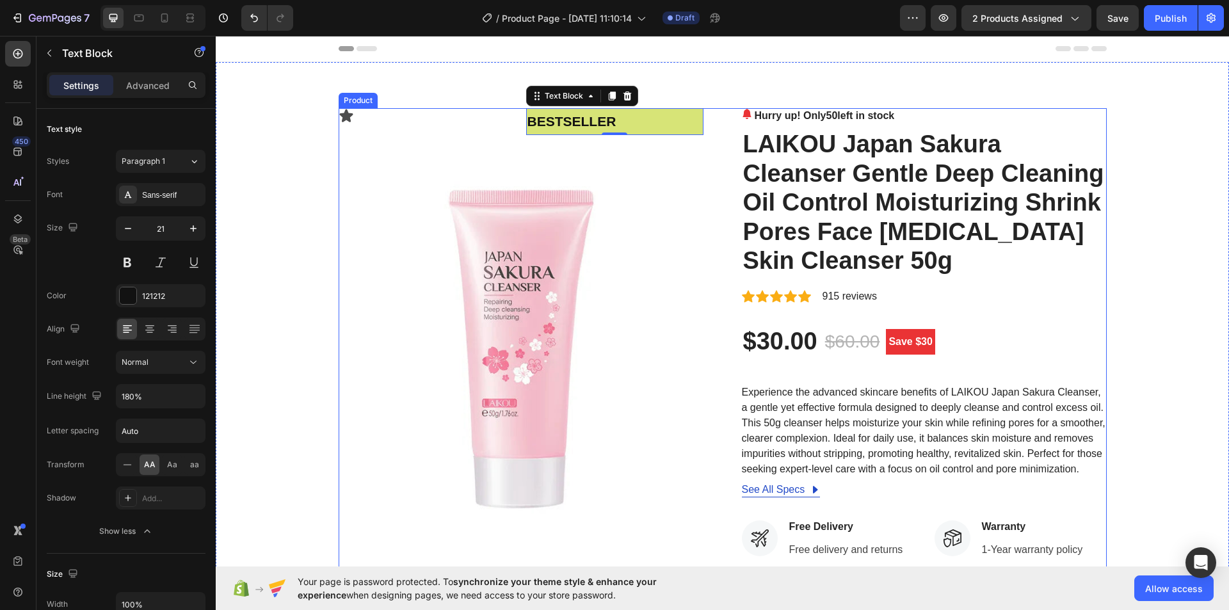
click at [711, 125] on div "Icon bestseller Text Block 0 Row Image Hurry up! Only 50 left in stock (P) Stoc…" at bounding box center [723, 490] width 768 height 765
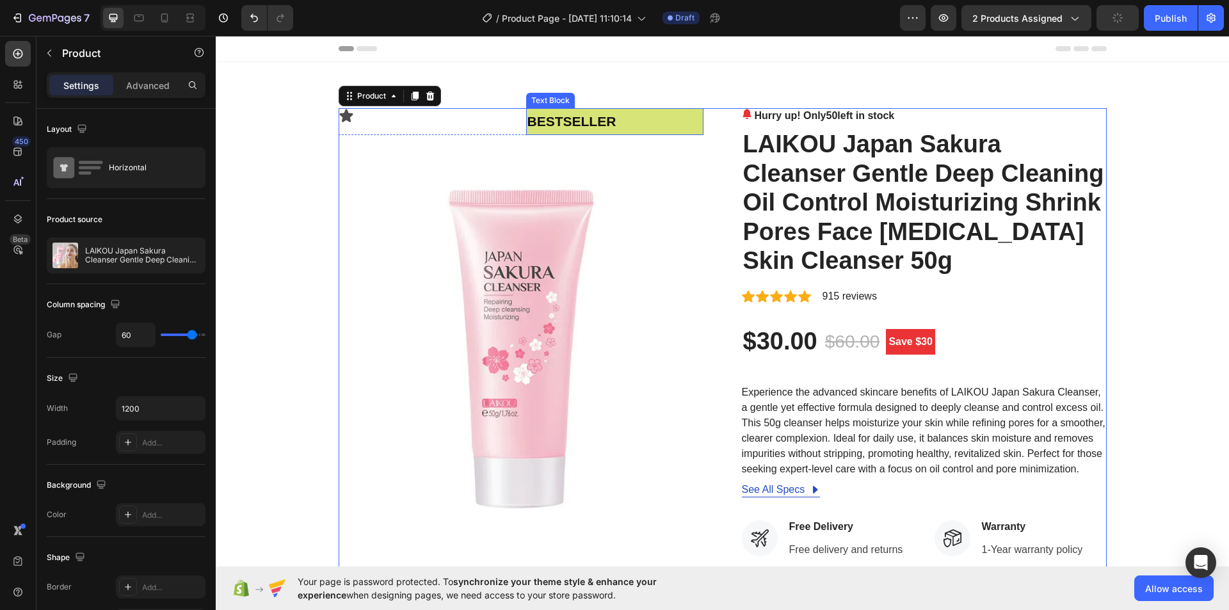
click at [641, 125] on p "bestseller" at bounding box center [614, 121] width 175 height 24
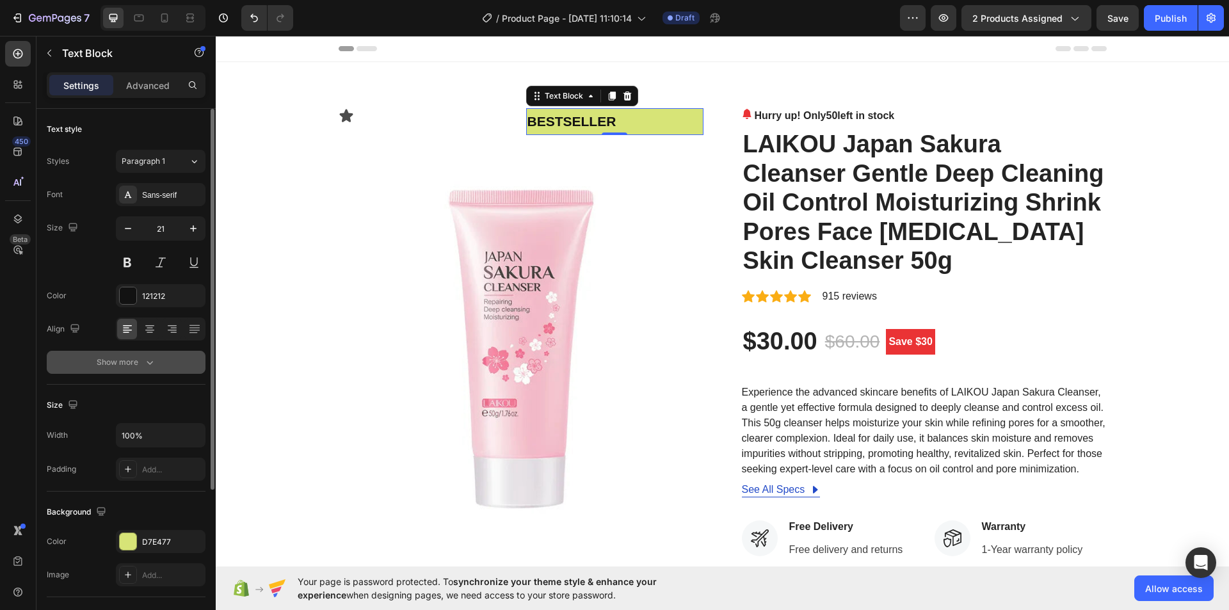
click at [132, 359] on div "Show more" at bounding box center [127, 362] width 60 height 13
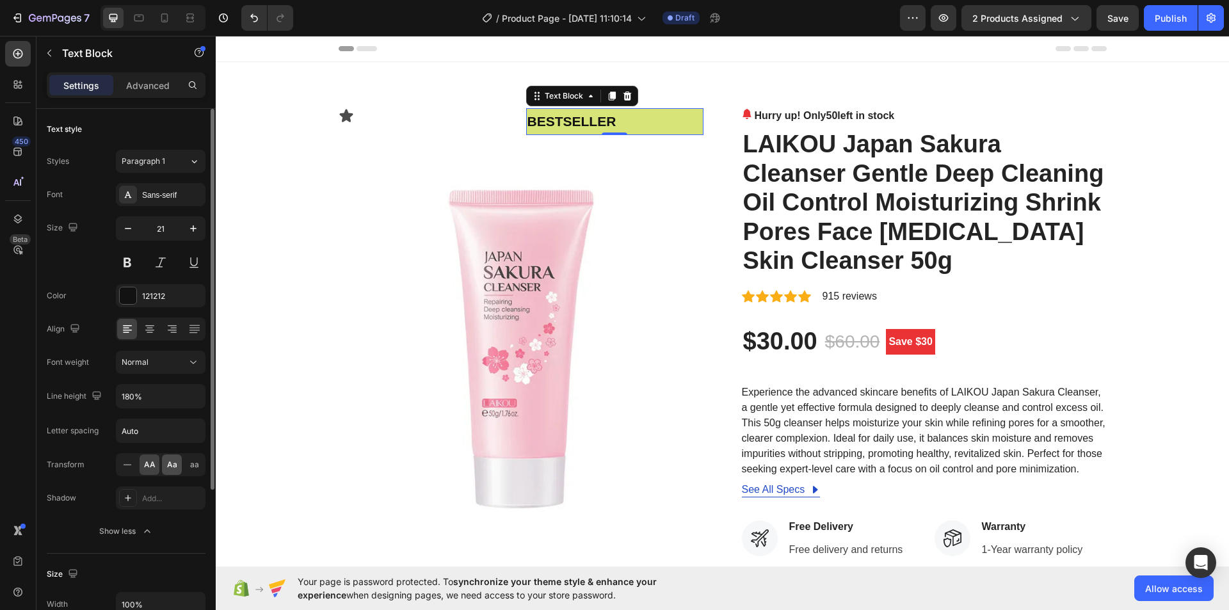
click at [174, 462] on span "Aa" at bounding box center [172, 465] width 10 height 12
click at [149, 462] on span "AA" at bounding box center [150, 465] width 12 height 12
click at [705, 122] on div "Icon bestseller Text Block 0 Row Image Hurry up! Only 50 left in stock (P) Stoc…" at bounding box center [723, 490] width 768 height 765
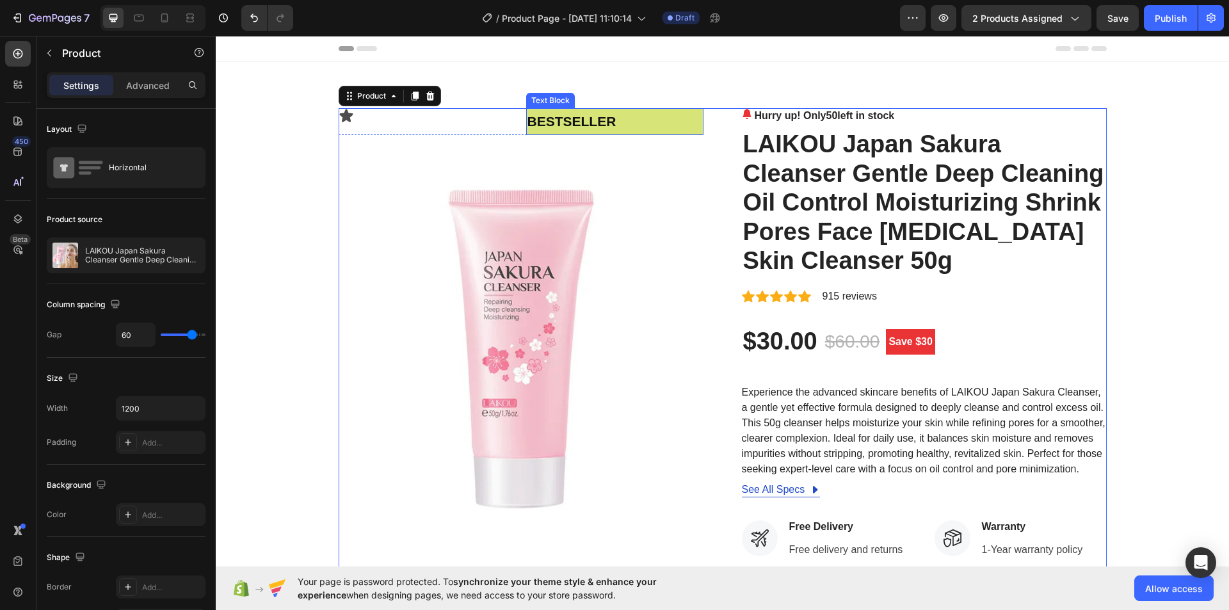
click at [545, 120] on strong "bestseller" at bounding box center [571, 121] width 89 height 15
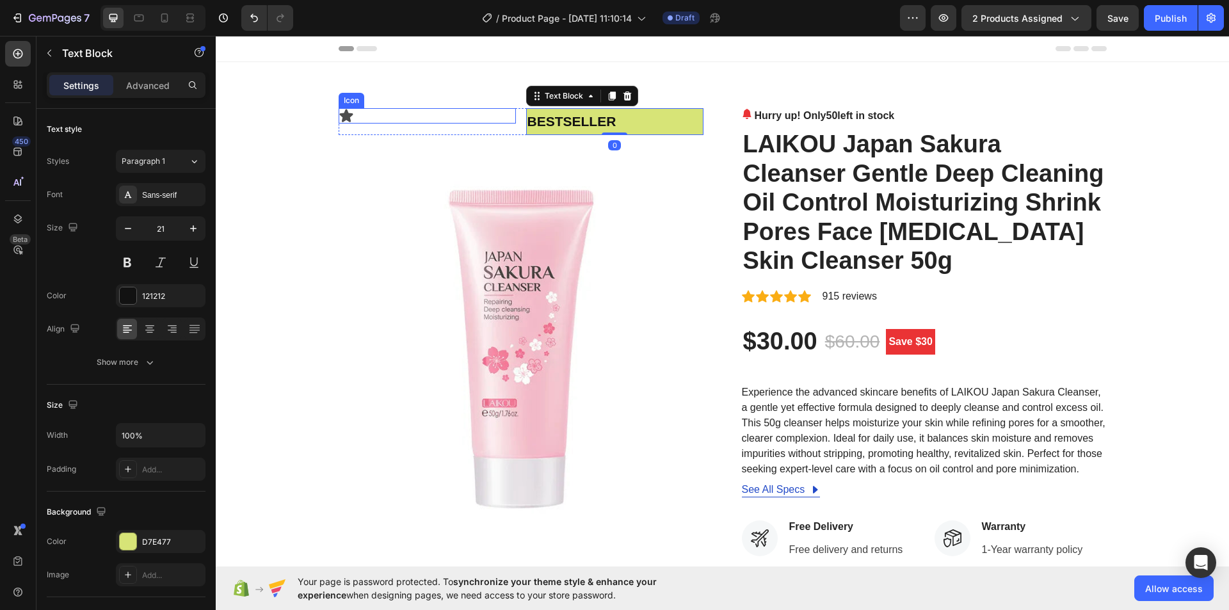
click at [472, 120] on div "Icon" at bounding box center [427, 115] width 177 height 15
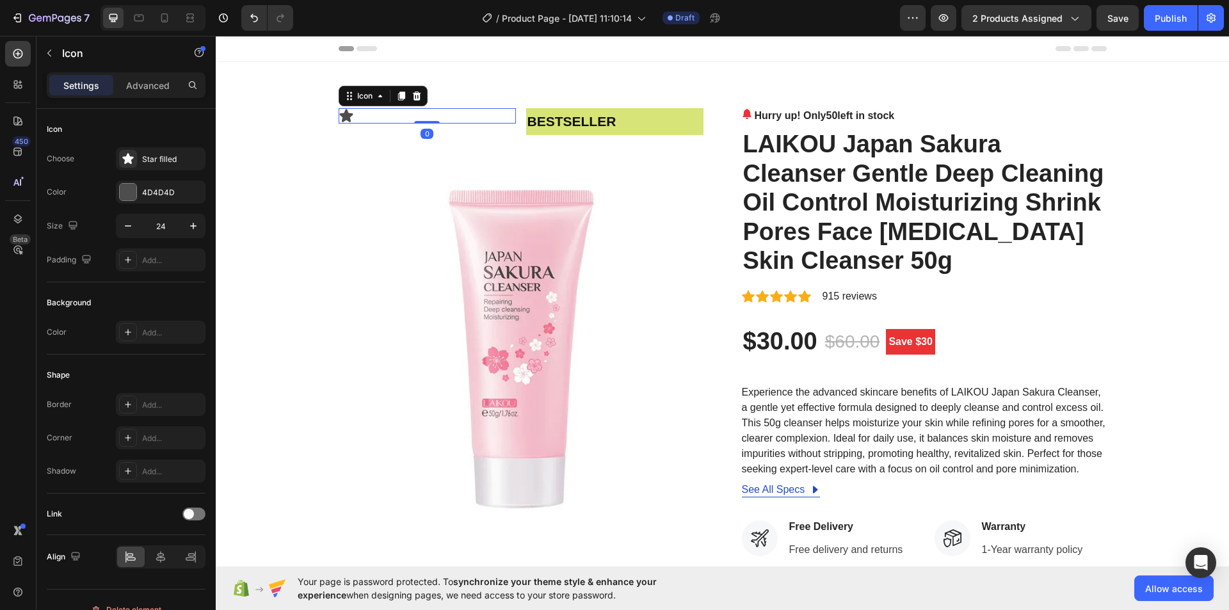
click at [551, 120] on strong "bestseller" at bounding box center [571, 121] width 89 height 15
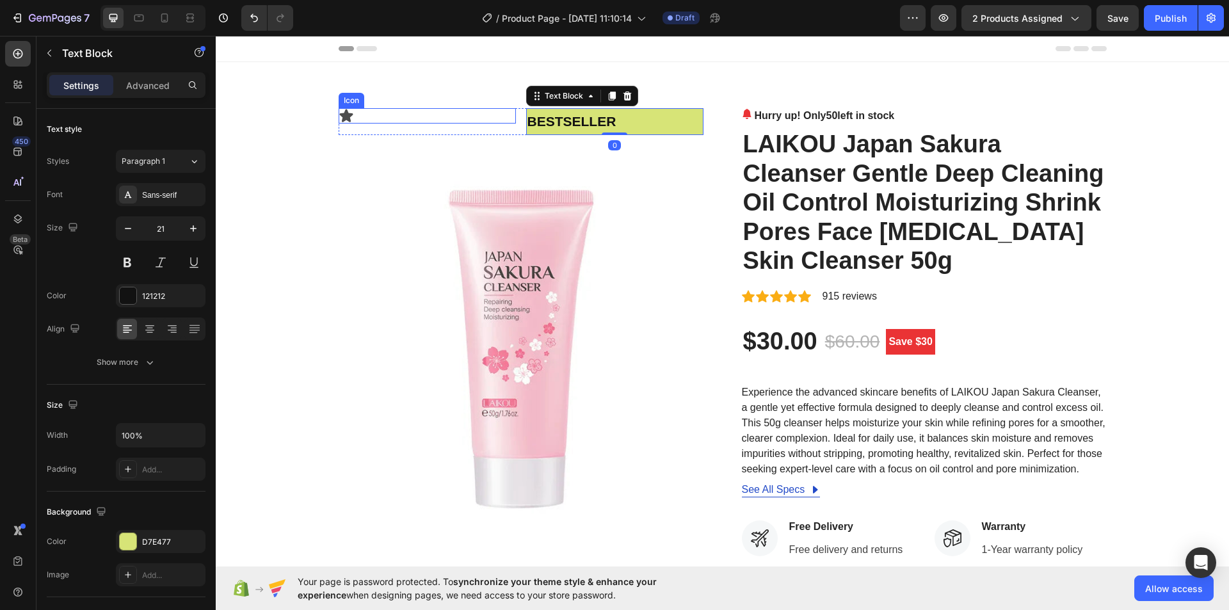
click at [460, 121] on div "Icon" at bounding box center [427, 115] width 177 height 15
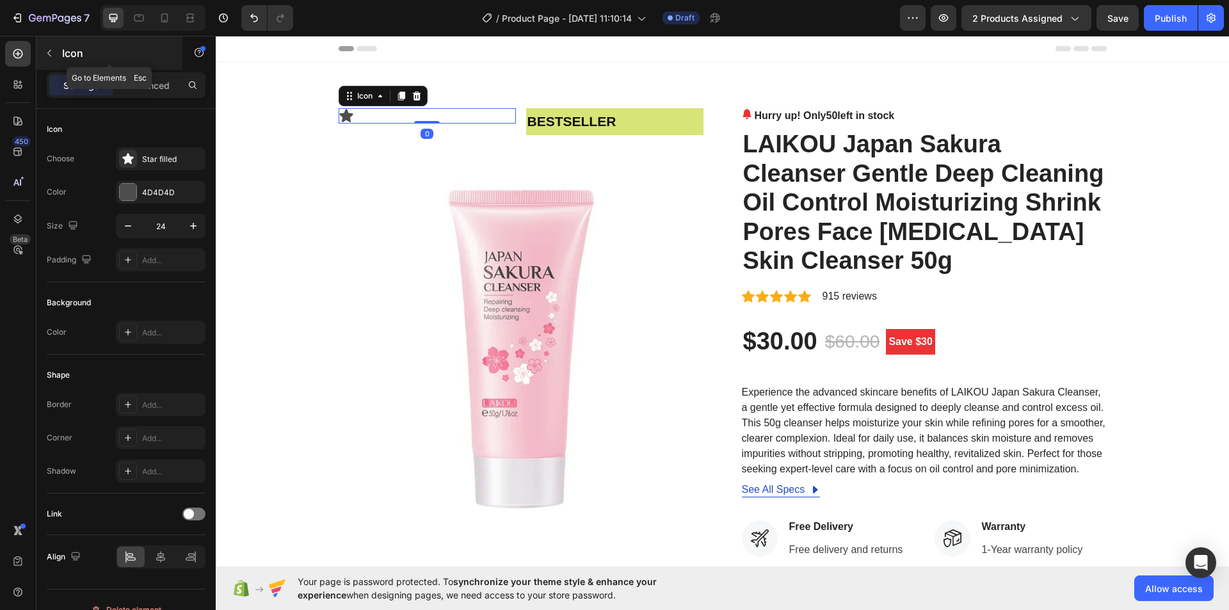
click at [45, 47] on button "button" at bounding box center [49, 53] width 20 height 20
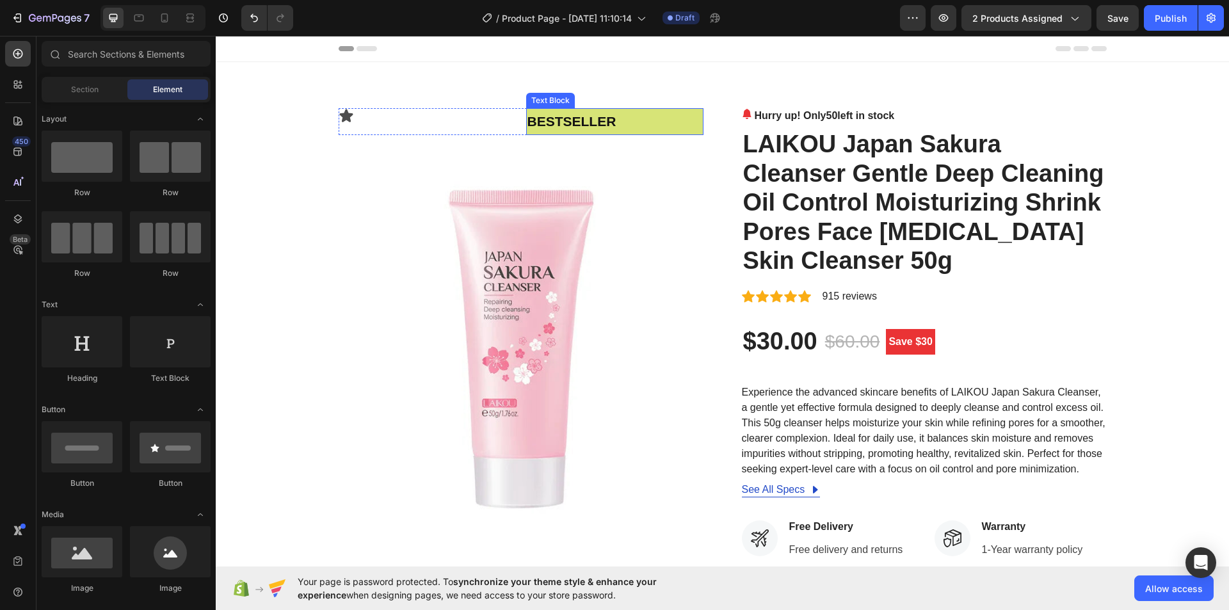
click at [601, 124] on strong "bestseller" at bounding box center [571, 121] width 89 height 15
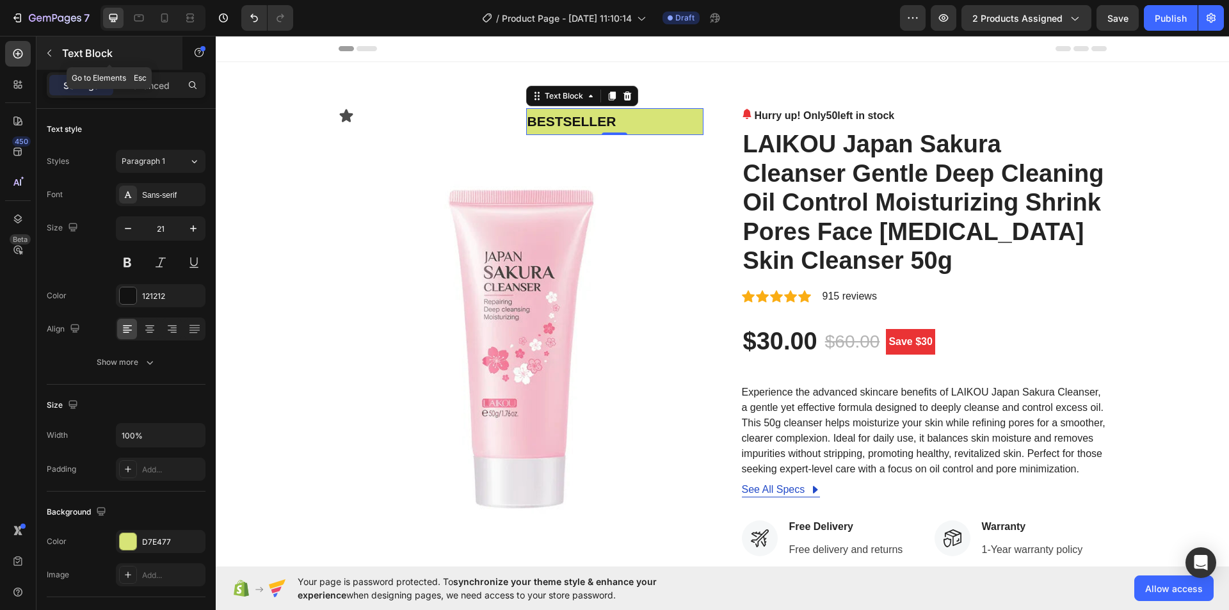
click at [56, 50] on button "button" at bounding box center [49, 53] width 20 height 20
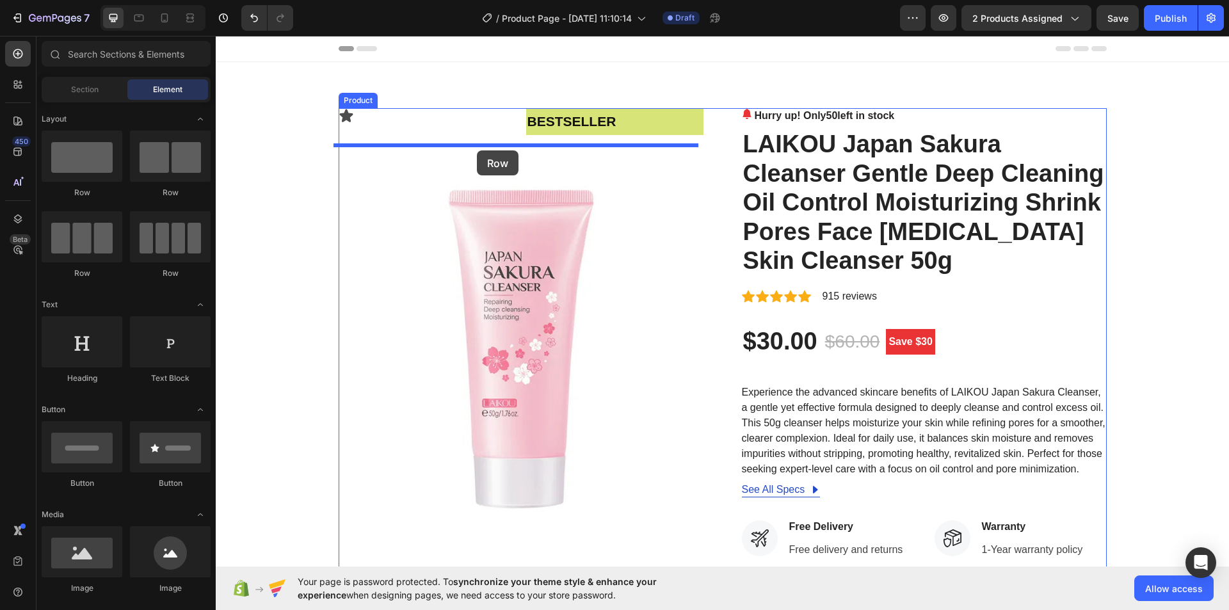
drag, startPoint x: 369, startPoint y: 188, endPoint x: 477, endPoint y: 150, distance: 114.0
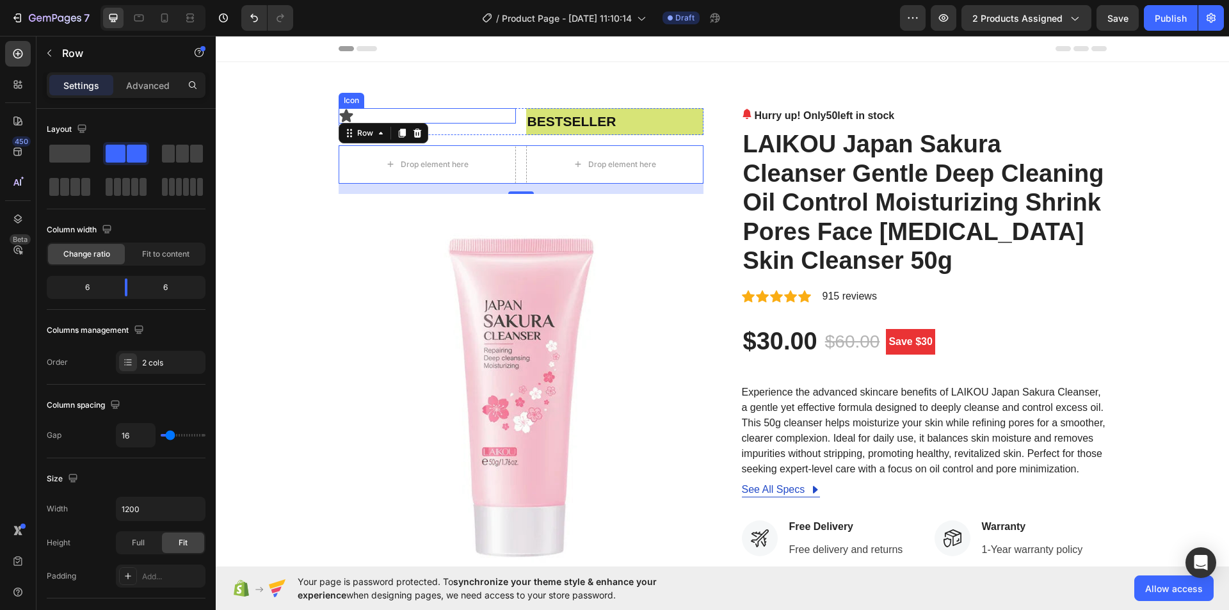
click at [368, 113] on div "Icon" at bounding box center [427, 115] width 177 height 15
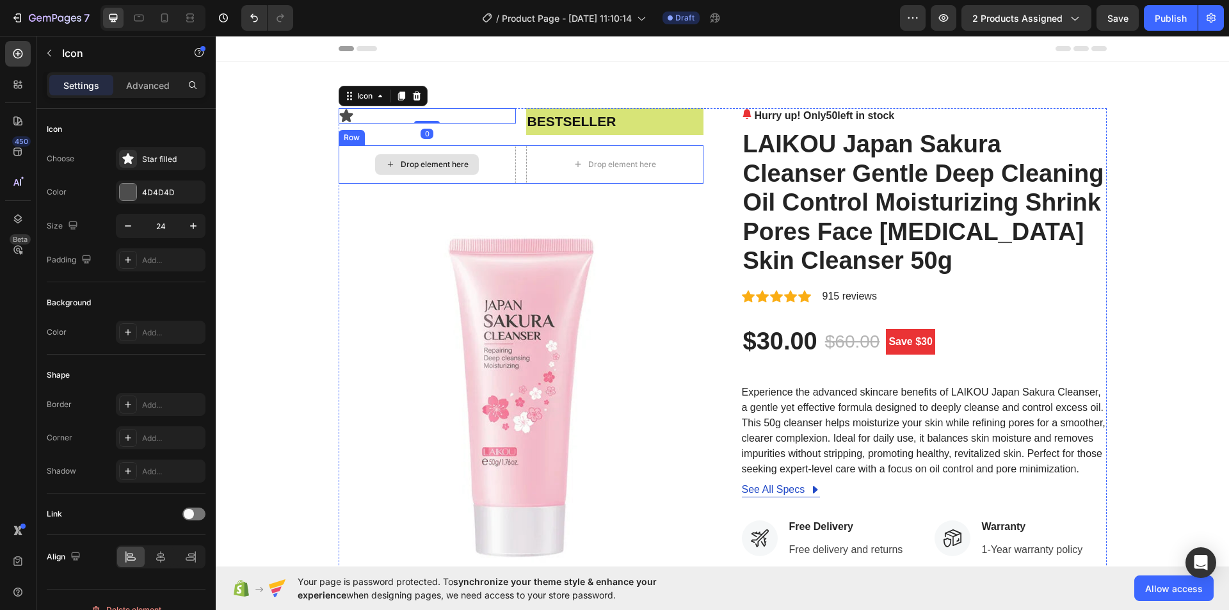
click at [385, 157] on div "Drop element here" at bounding box center [427, 164] width 104 height 20
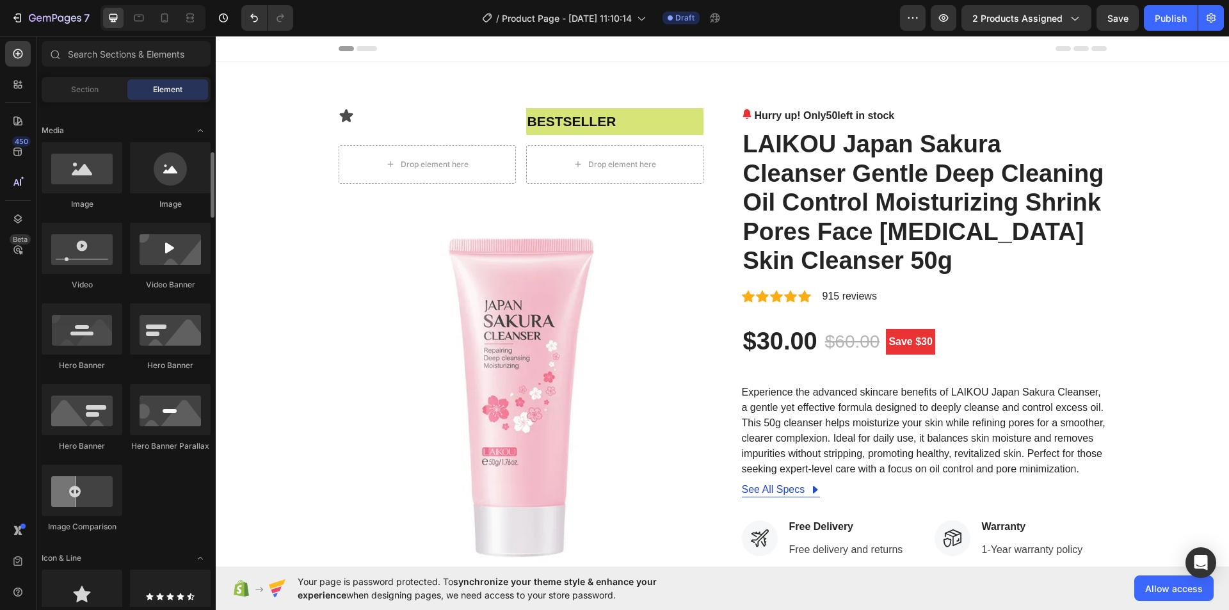
scroll to position [640, 0]
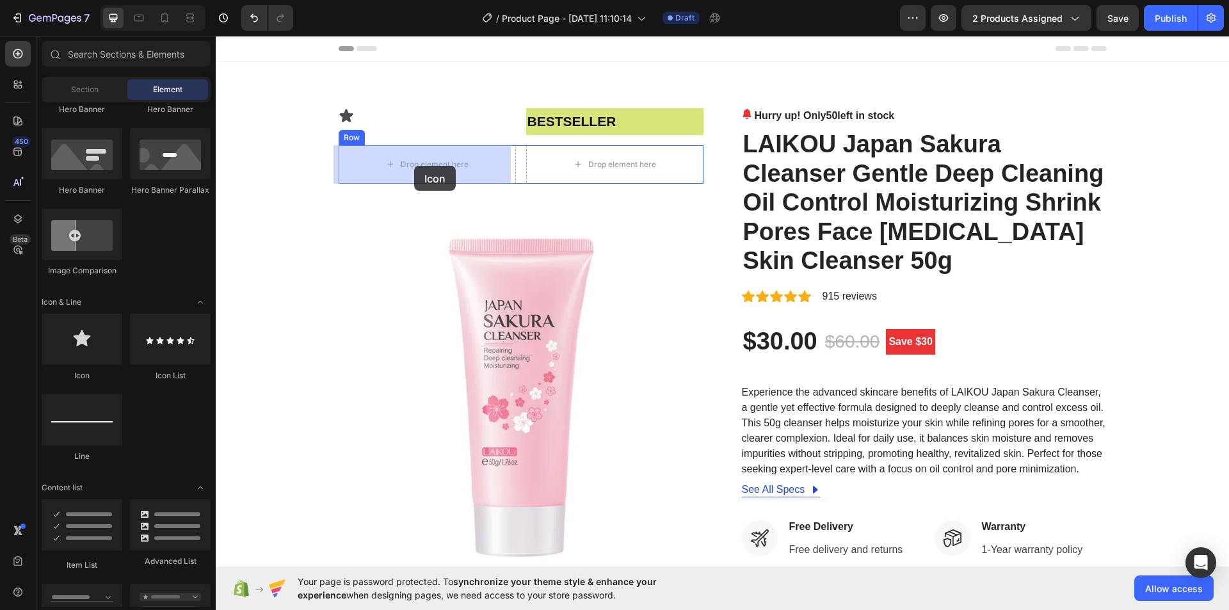
drag, startPoint x: 312, startPoint y: 378, endPoint x: 414, endPoint y: 166, distance: 235.1
click at [401, 162] on div "Drop element here" at bounding box center [435, 164] width 68 height 10
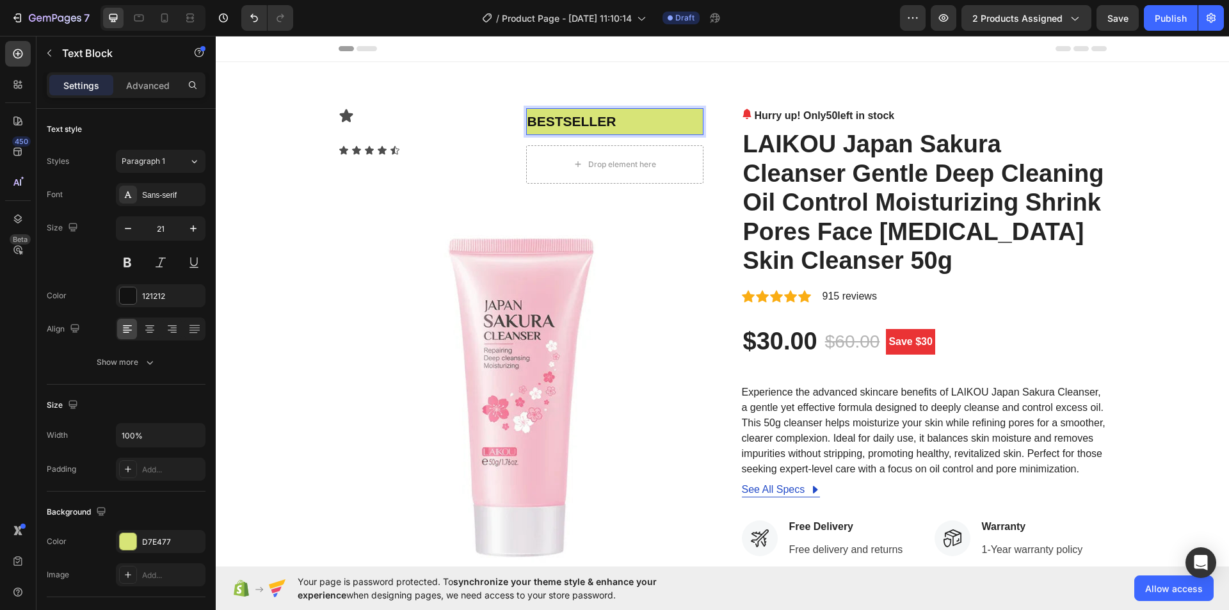
click at [558, 118] on strong "bestseller" at bounding box center [571, 121] width 89 height 15
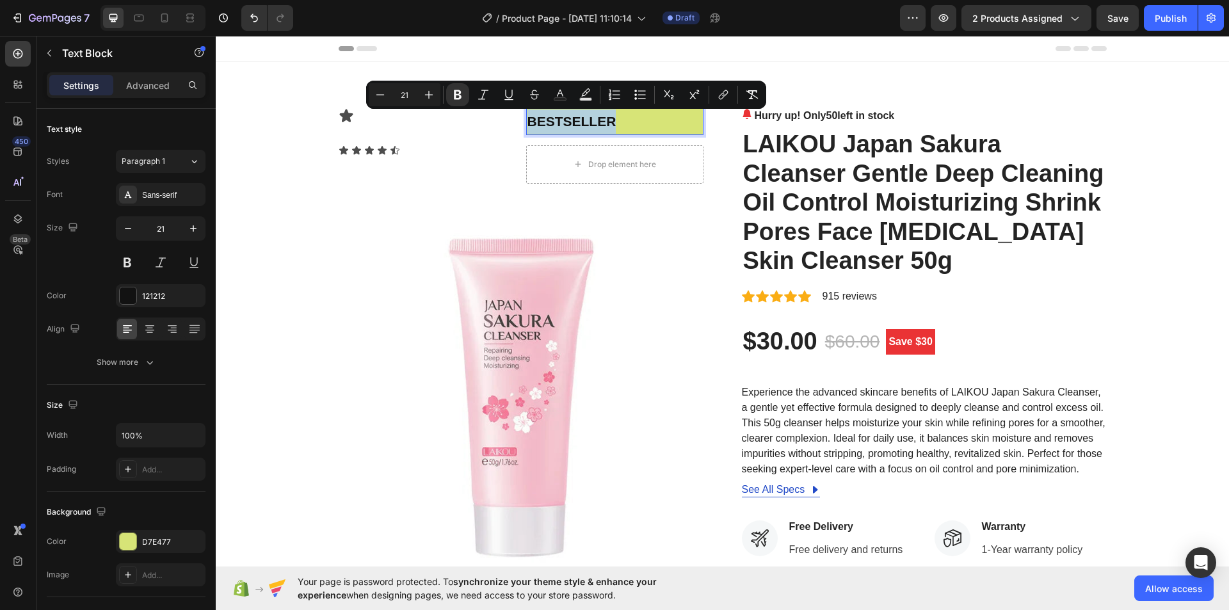
copy strong "bestseller"
click at [573, 161] on icon at bounding box center [578, 164] width 10 height 11
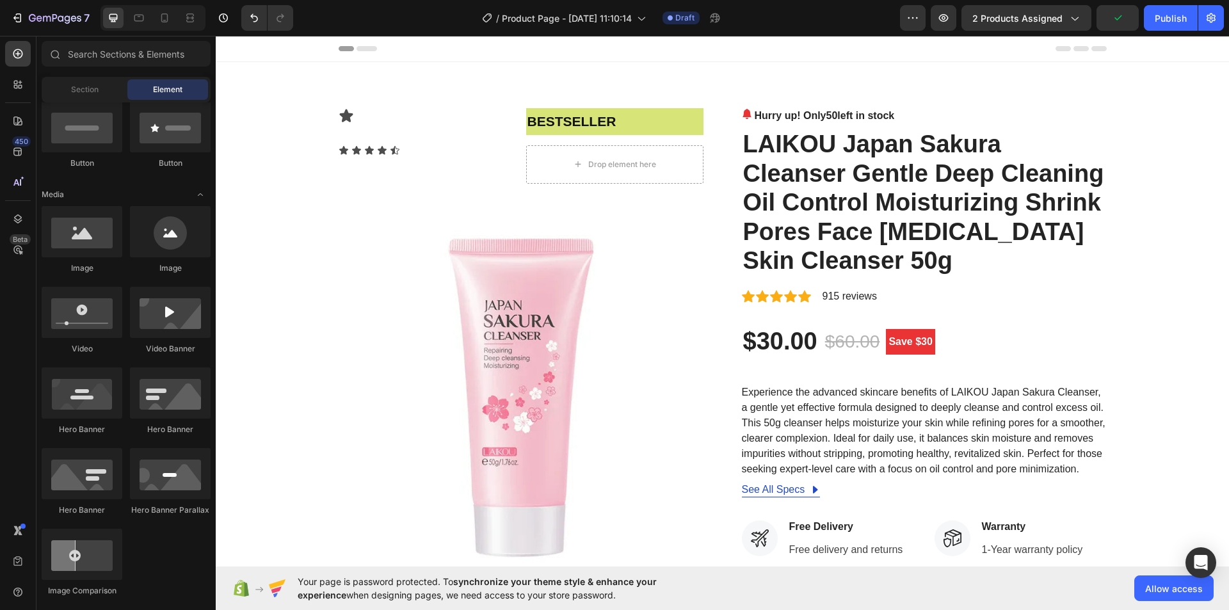
scroll to position [0, 0]
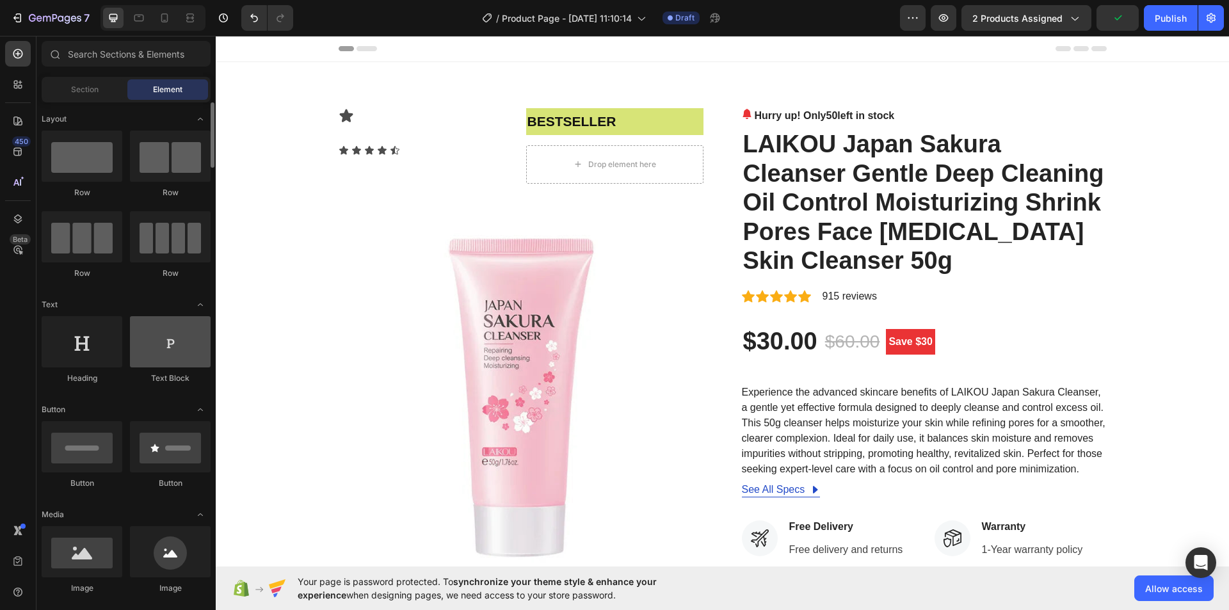
click at [168, 364] on div at bounding box center [170, 341] width 81 height 51
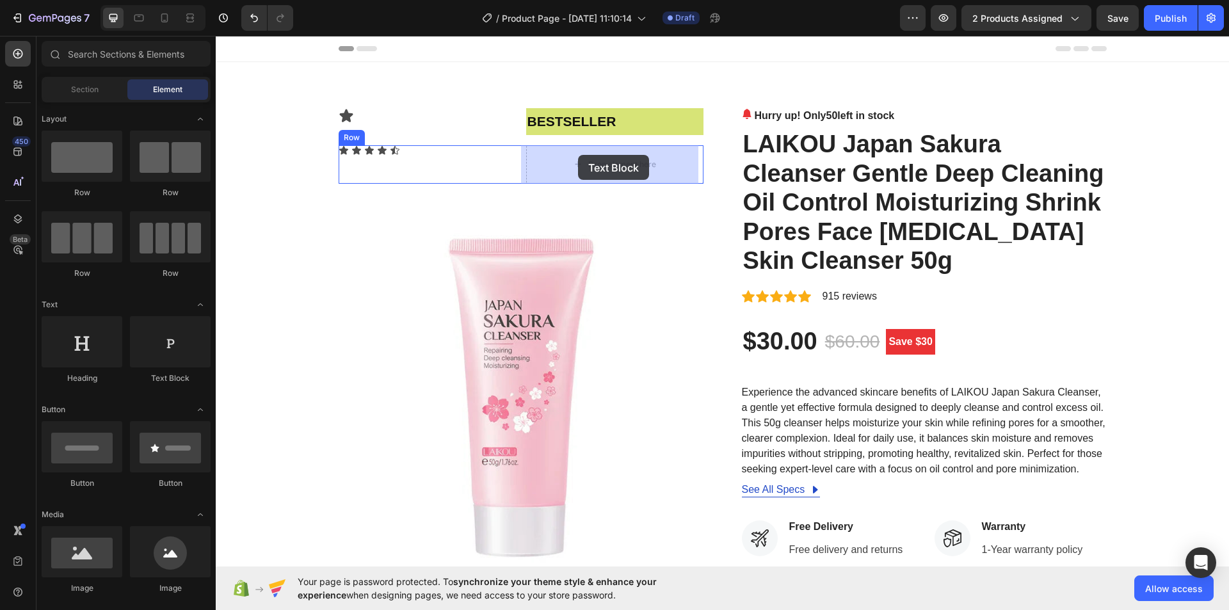
drag, startPoint x: 385, startPoint y: 396, endPoint x: 578, endPoint y: 155, distance: 308.7
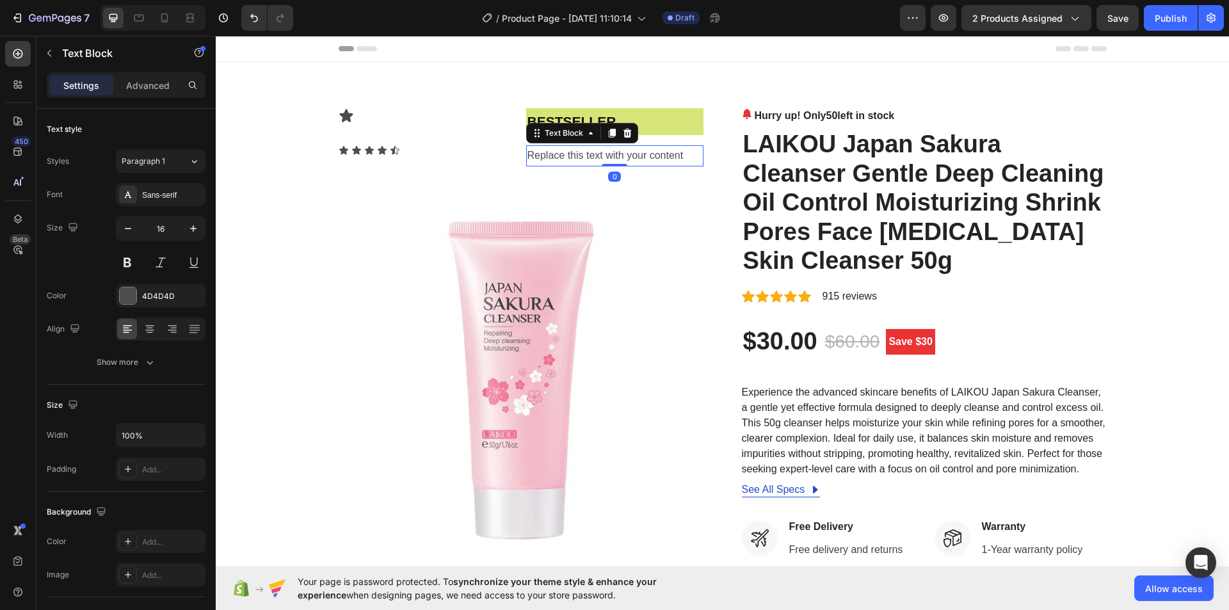
click at [585, 153] on div "Replace this text with your content" at bounding box center [614, 155] width 177 height 21
click at [585, 153] on p "Replace this text with your content" at bounding box center [614, 156] width 175 height 19
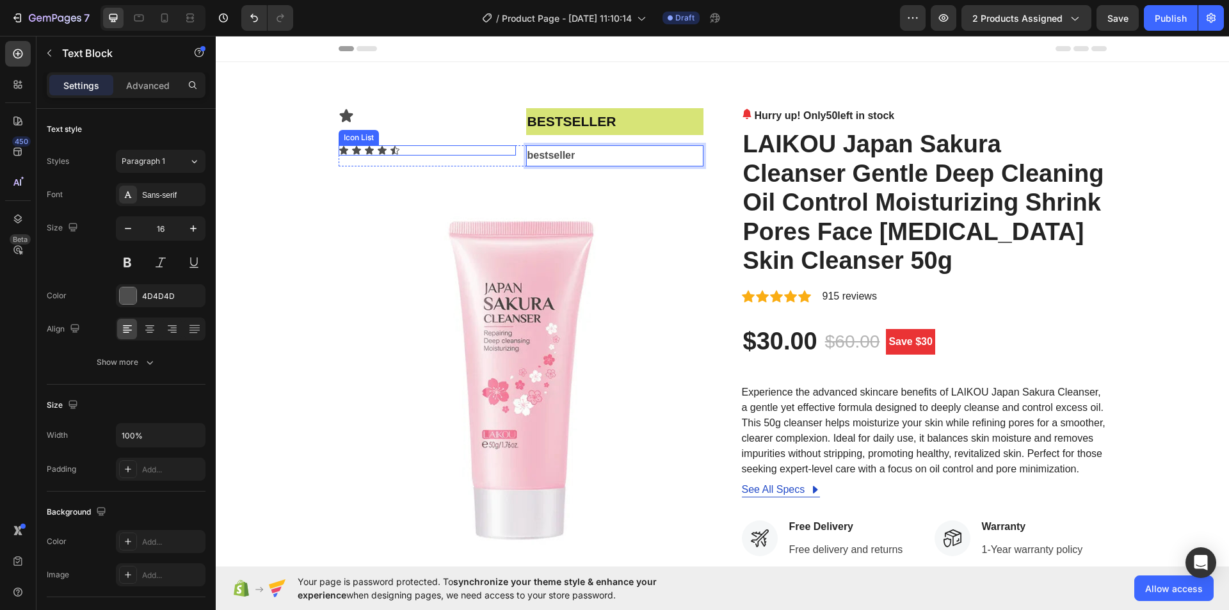
click at [481, 154] on div "Icon Icon Icon Icon Icon" at bounding box center [427, 150] width 177 height 10
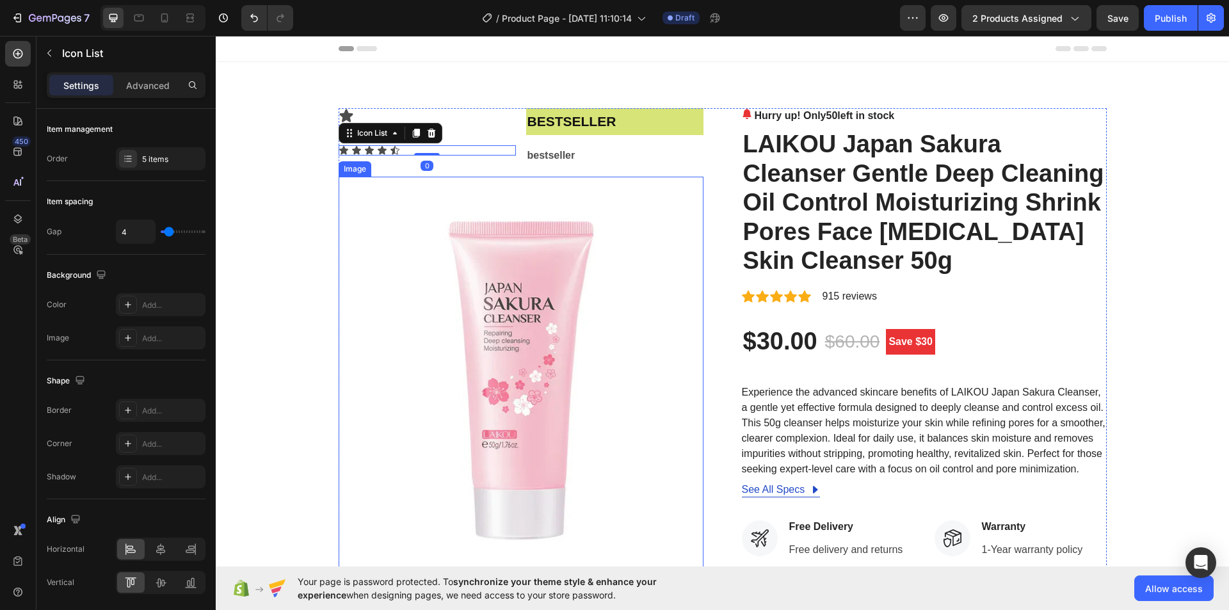
click at [513, 181] on img at bounding box center [521, 379] width 365 height 405
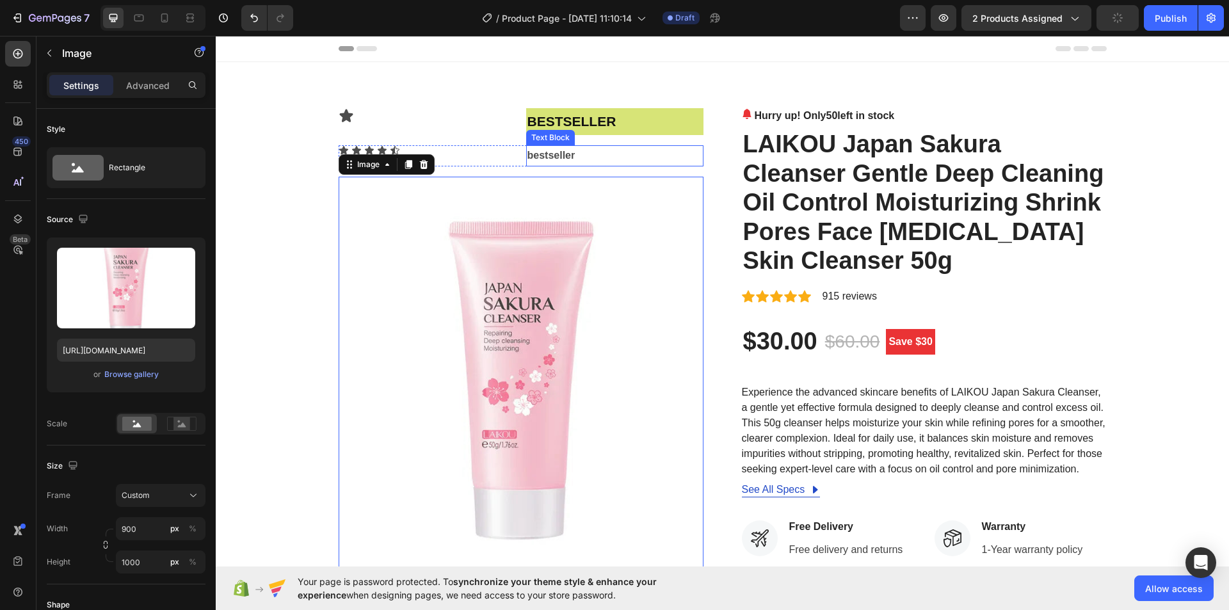
click at [531, 150] on strong "bestseller" at bounding box center [551, 155] width 48 height 11
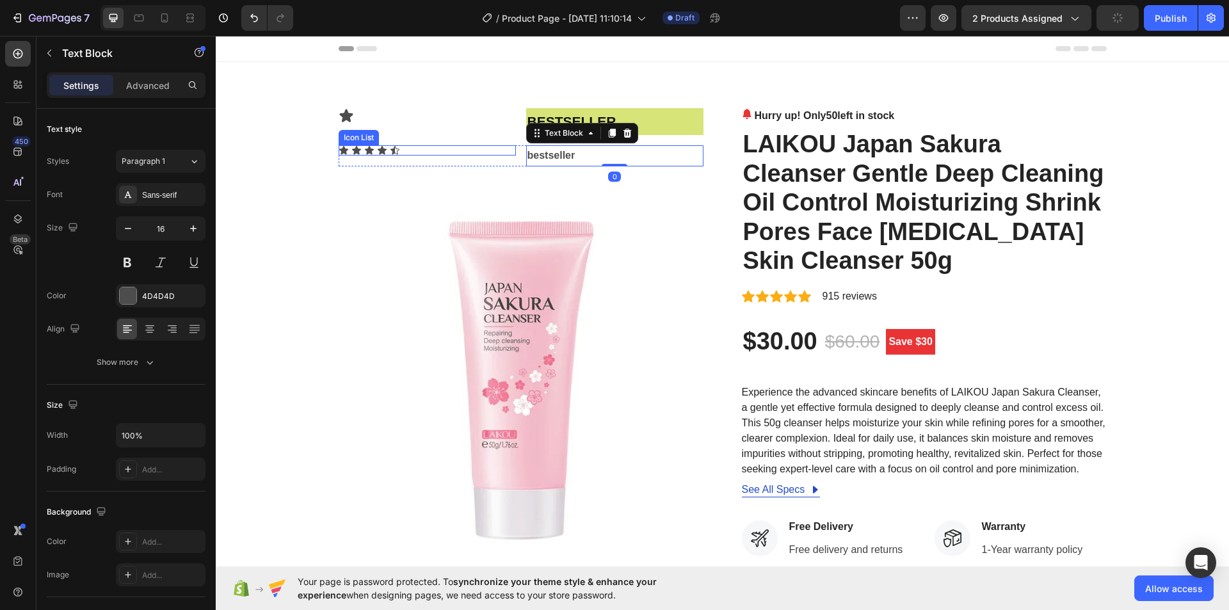
click at [490, 155] on div "Icon Icon Icon Icon Icon" at bounding box center [427, 150] width 177 height 10
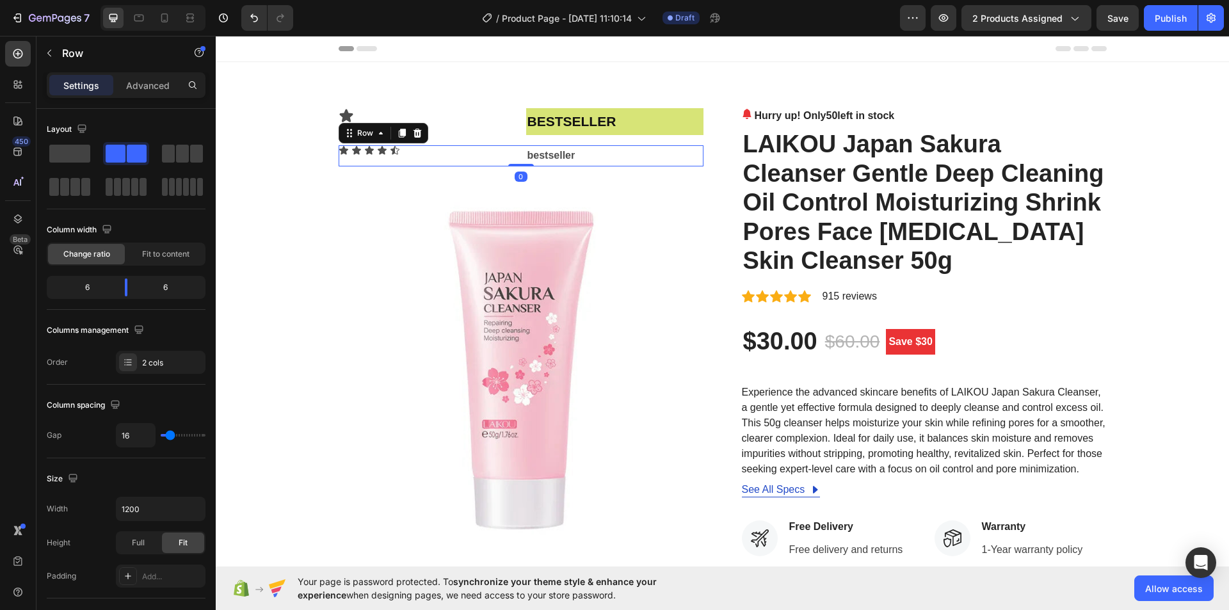
drag, startPoint x: 510, startPoint y: 175, endPoint x: 511, endPoint y: 159, distance: 16.0
click at [511, 159] on div "Icon Icon Icon Icon Icon Icon List bestseller Text Block Row 0" at bounding box center [521, 155] width 365 height 21
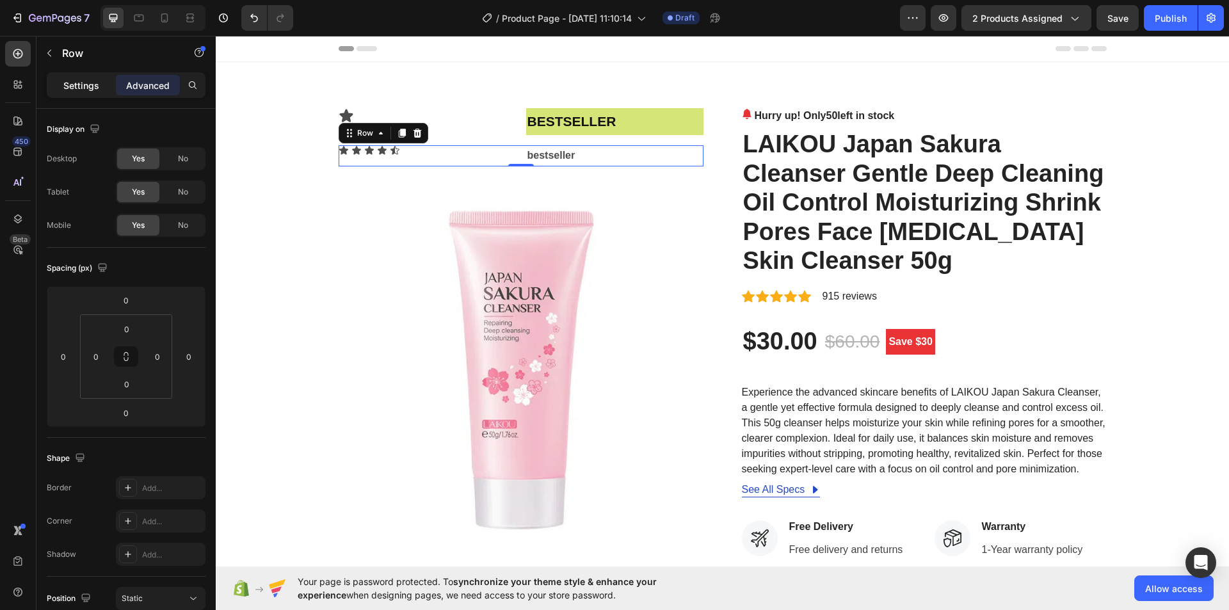
click at [76, 84] on p "Settings" at bounding box center [81, 85] width 36 height 13
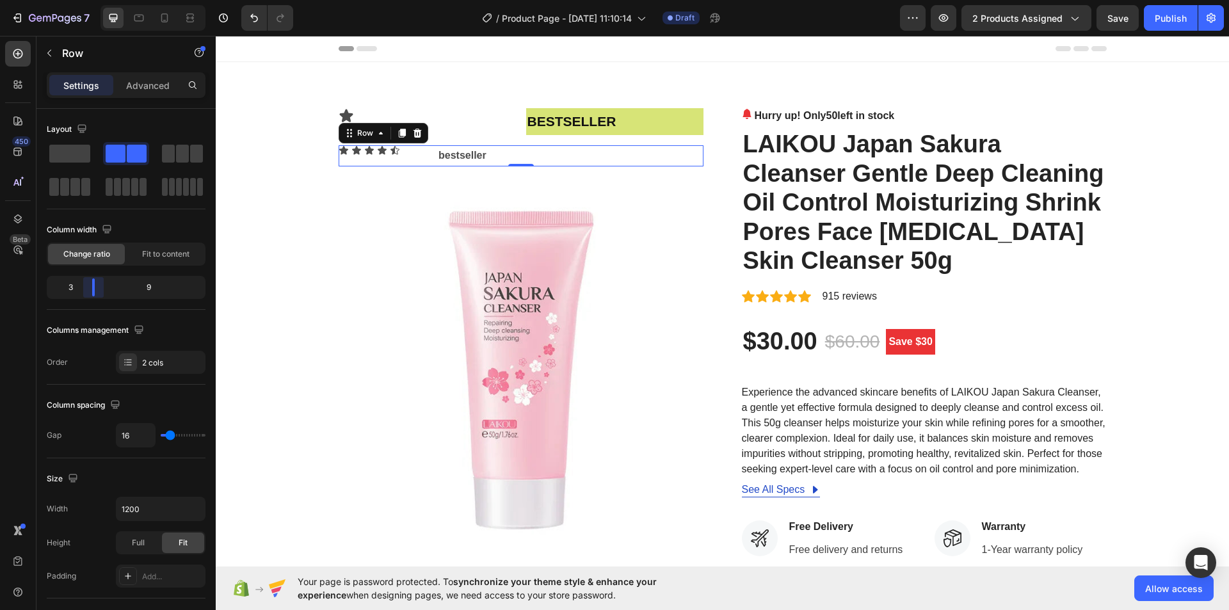
drag, startPoint x: 129, startPoint y: 286, endPoint x: 85, endPoint y: 278, distance: 44.2
click at [85, 0] on body "7 Version history / Product Page - Aug 27, 11:10:14 Draft Preview 2 products as…" at bounding box center [614, 0] width 1229 height 0
type input "0"
drag, startPoint x: 170, startPoint y: 431, endPoint x: 124, endPoint y: 575, distance: 150.6
type input "0"
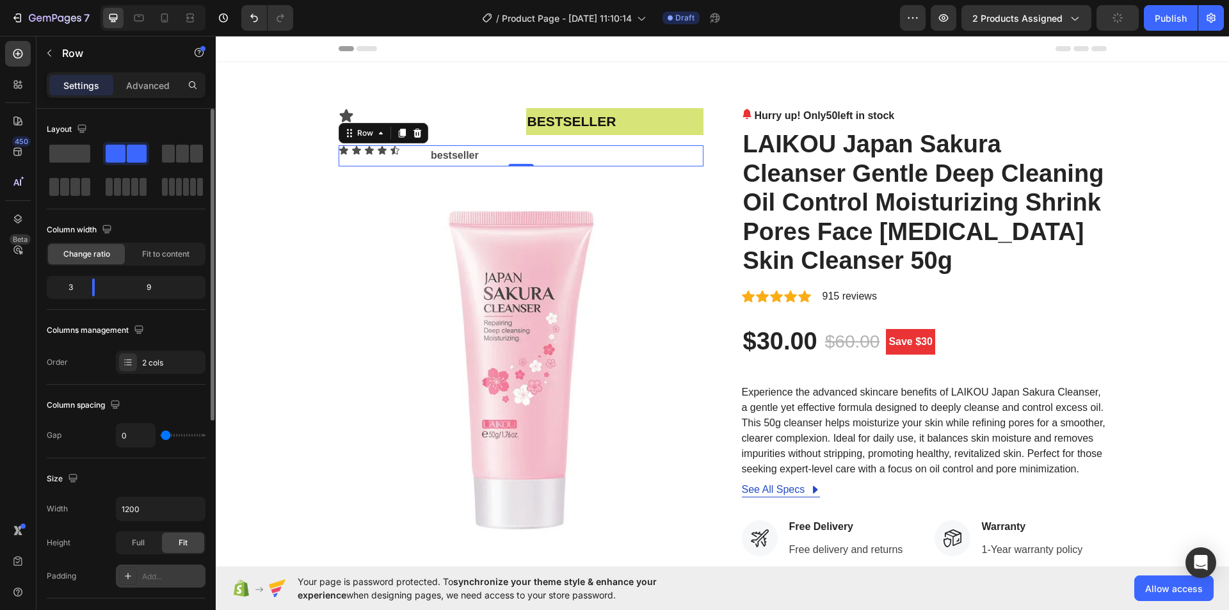
click at [161, 434] on input "range" at bounding box center [183, 435] width 45 height 3
click at [193, 499] on button "button" at bounding box center [193, 508] width 23 height 23
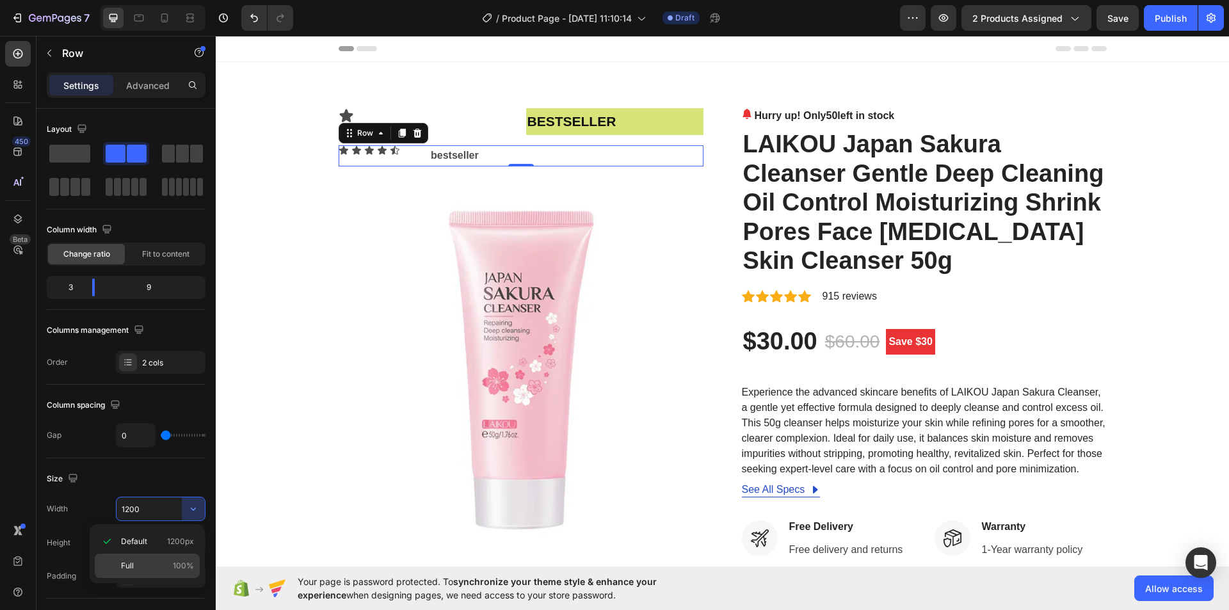
click at [136, 561] on p "Full 100%" at bounding box center [157, 566] width 73 height 12
click at [129, 507] on input "100%" at bounding box center [161, 508] width 88 height 23
click at [186, 511] on button "button" at bounding box center [193, 508] width 23 height 23
click at [157, 543] on p "Default 1200px" at bounding box center [157, 542] width 73 height 12
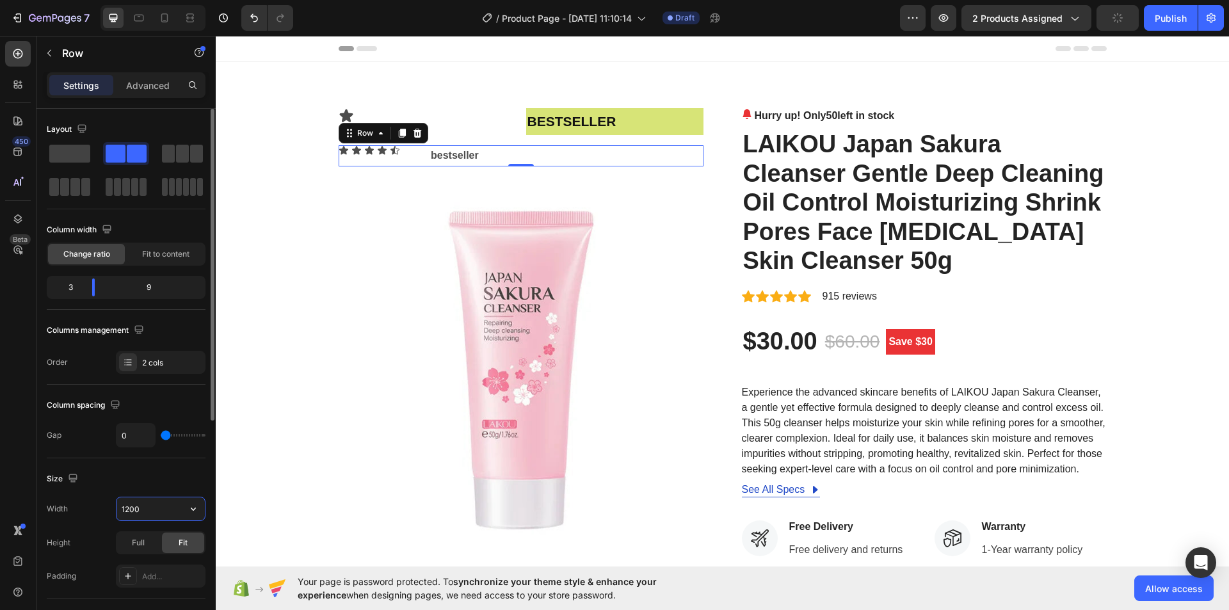
click at [138, 507] on input "1200" at bounding box center [161, 508] width 88 height 23
type input "Auto"
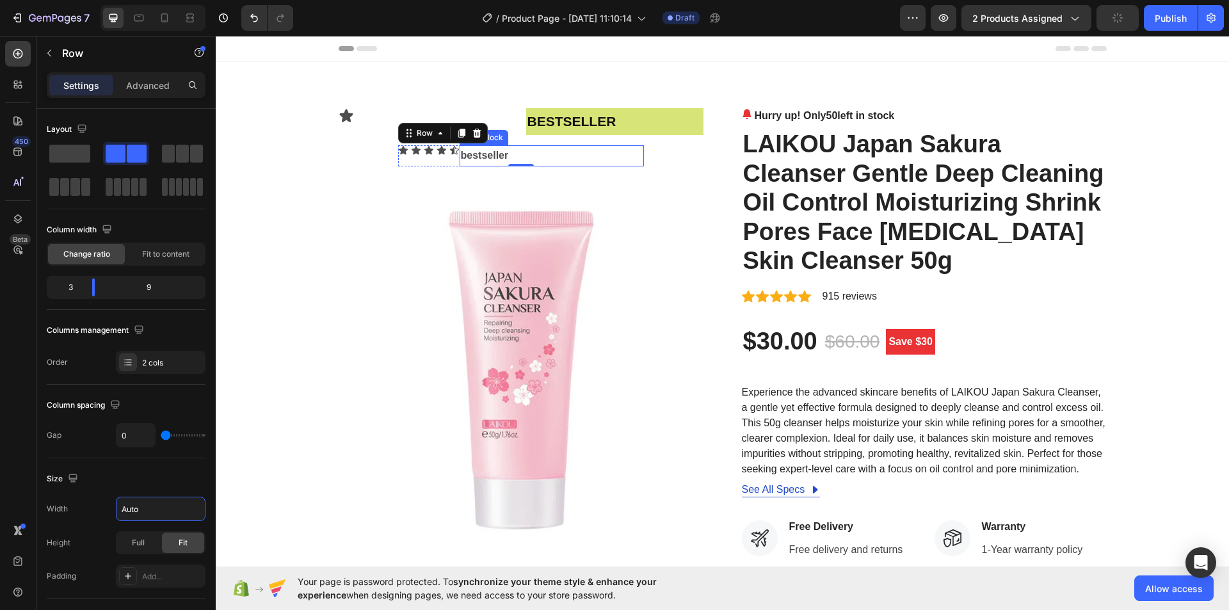
click at [566, 150] on p "bestseller" at bounding box center [552, 156] width 182 height 19
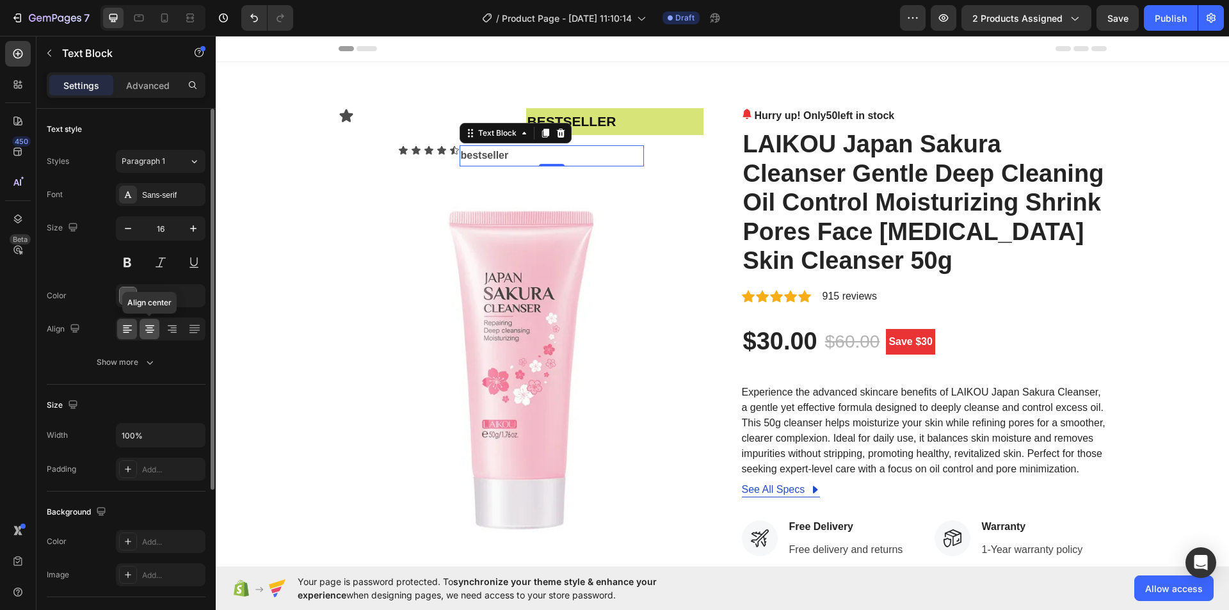
click at [143, 329] on icon at bounding box center [149, 329] width 13 height 13
click at [172, 328] on icon at bounding box center [173, 328] width 6 height 1
click at [131, 329] on icon at bounding box center [127, 329] width 13 height 13
click at [417, 157] on div "Icon Icon Icon Icon Icon Icon List" at bounding box center [428, 155] width 61 height 21
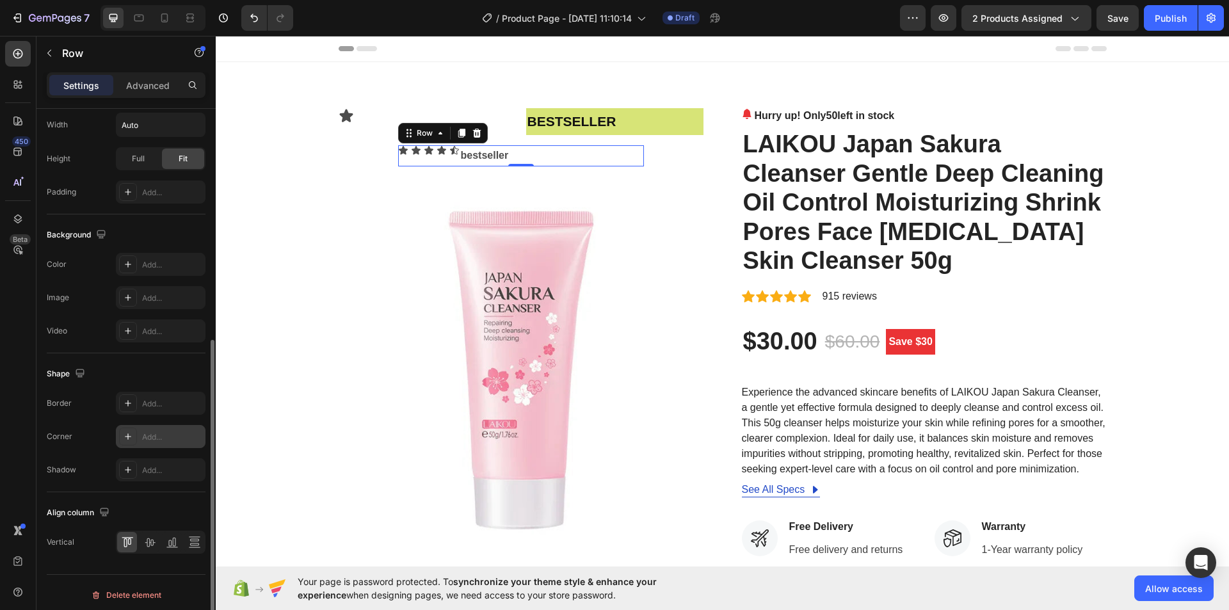
scroll to position [389, 0]
click at [167, 540] on icon at bounding box center [172, 537] width 13 height 13
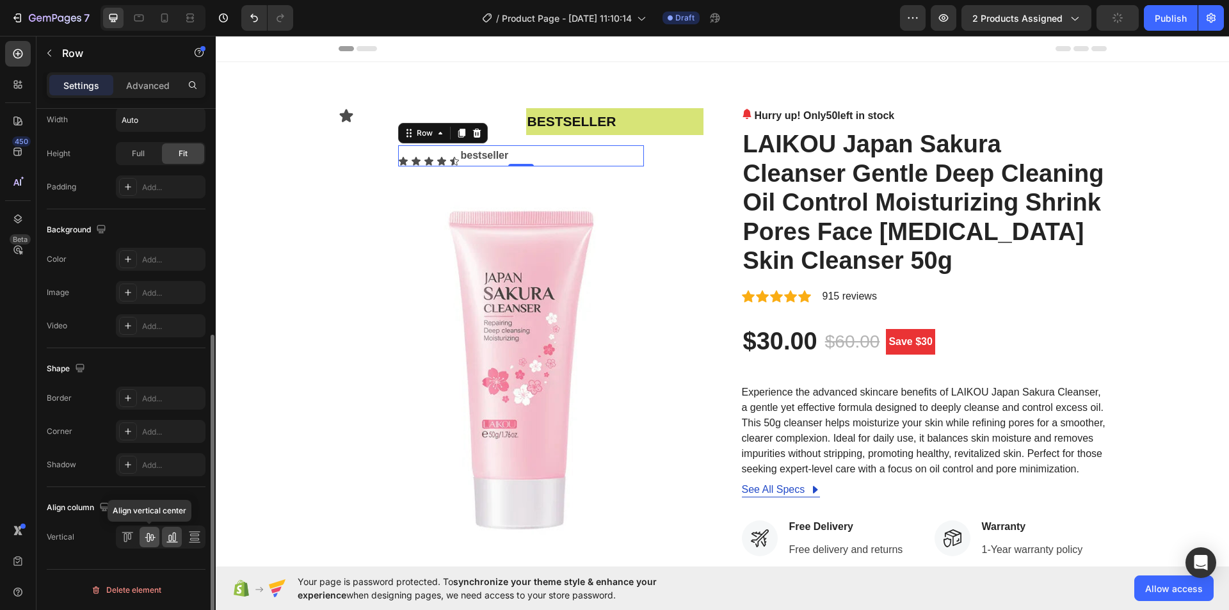
click at [154, 540] on icon at bounding box center [149, 537] width 13 height 13
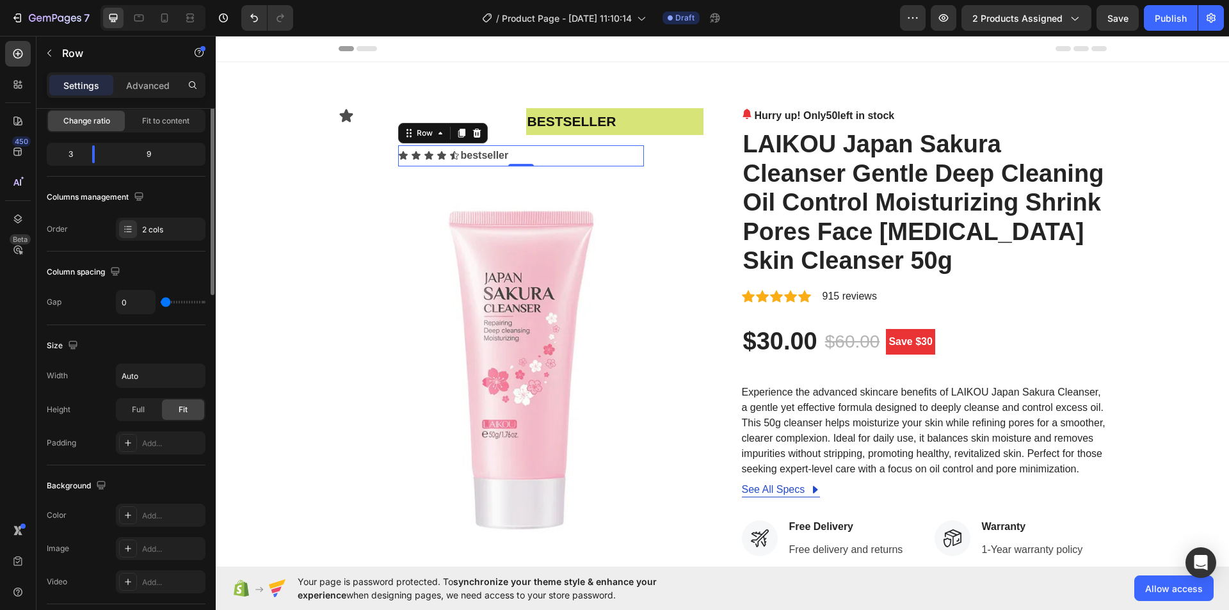
scroll to position [0, 0]
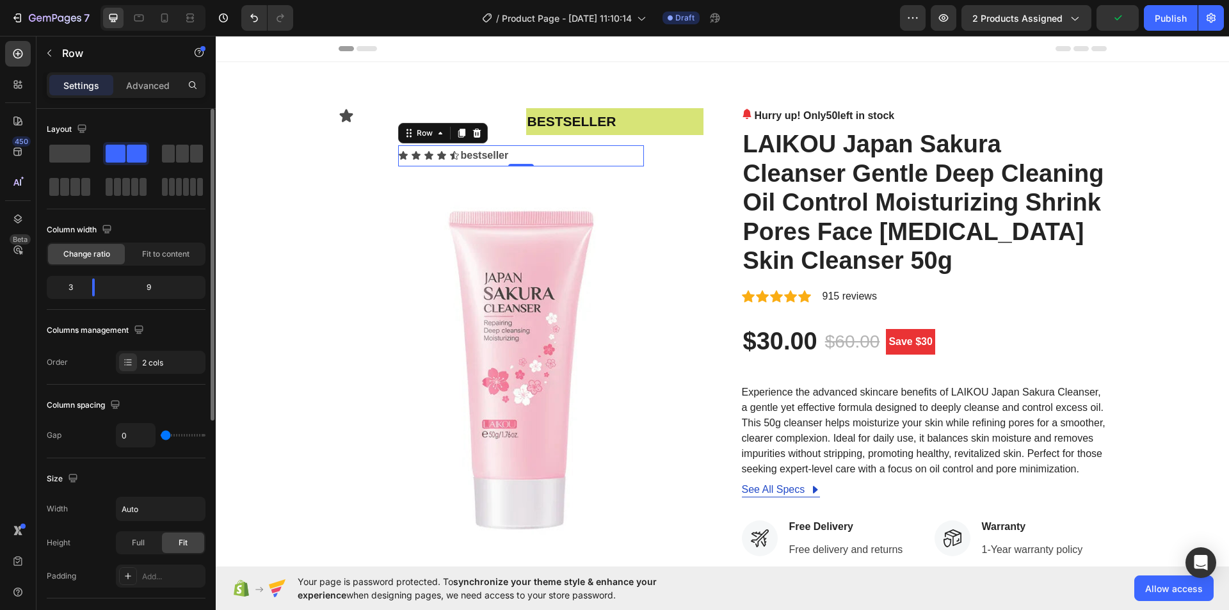
type input "2"
type input "7"
type input "9"
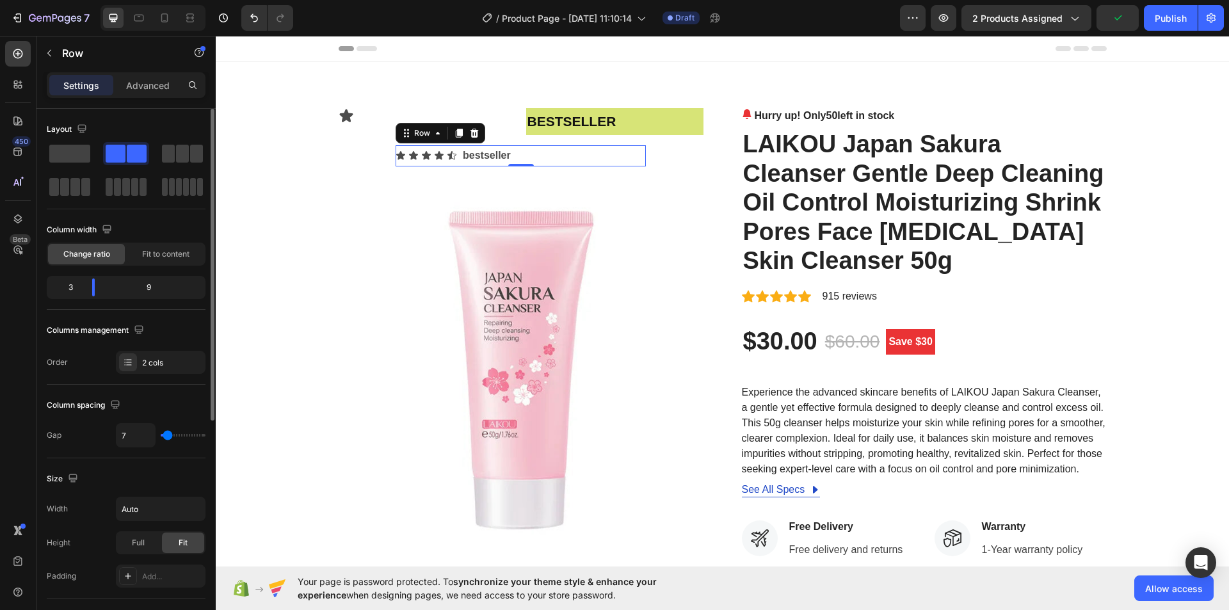
type input "9"
type input "11"
type input "13"
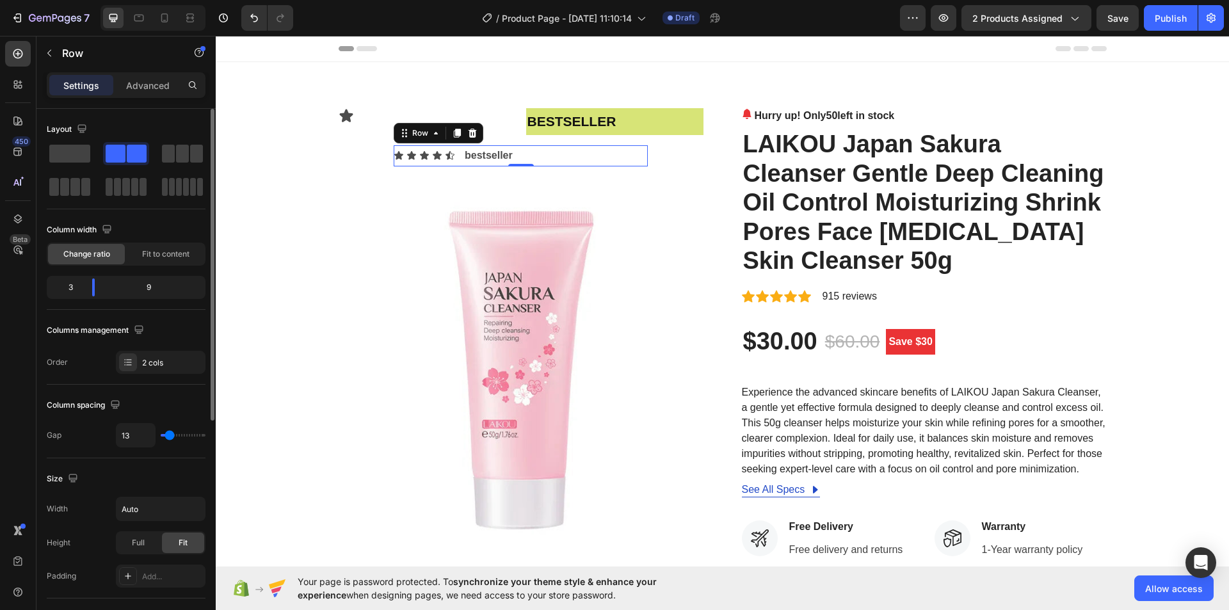
type input "11"
type input "7"
type input "4"
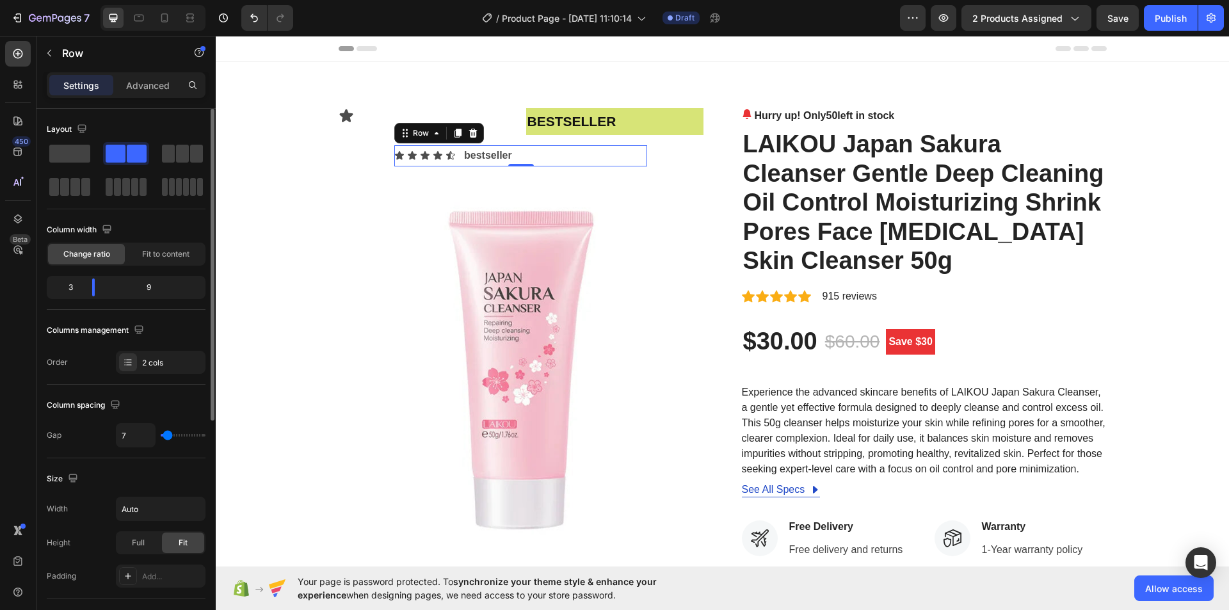
type input "4"
type input "7"
type input "9"
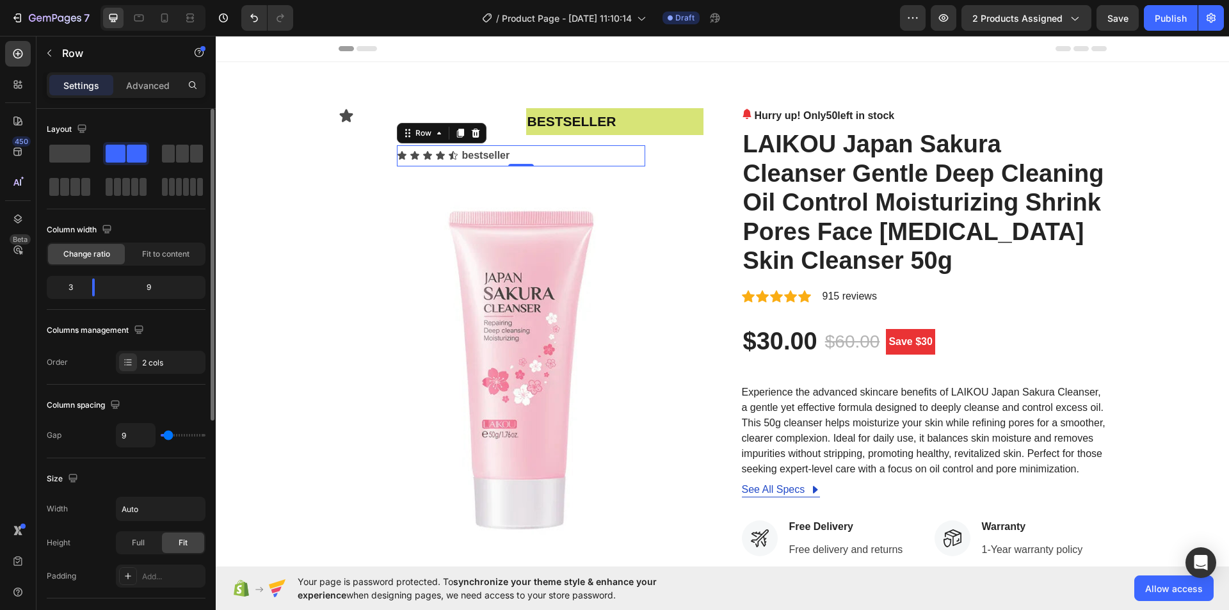
type input "13"
drag, startPoint x: 162, startPoint y: 434, endPoint x: 170, endPoint y: 429, distance: 9.8
type input "16"
click at [170, 434] on input "range" at bounding box center [183, 435] width 45 height 3
type input "16"
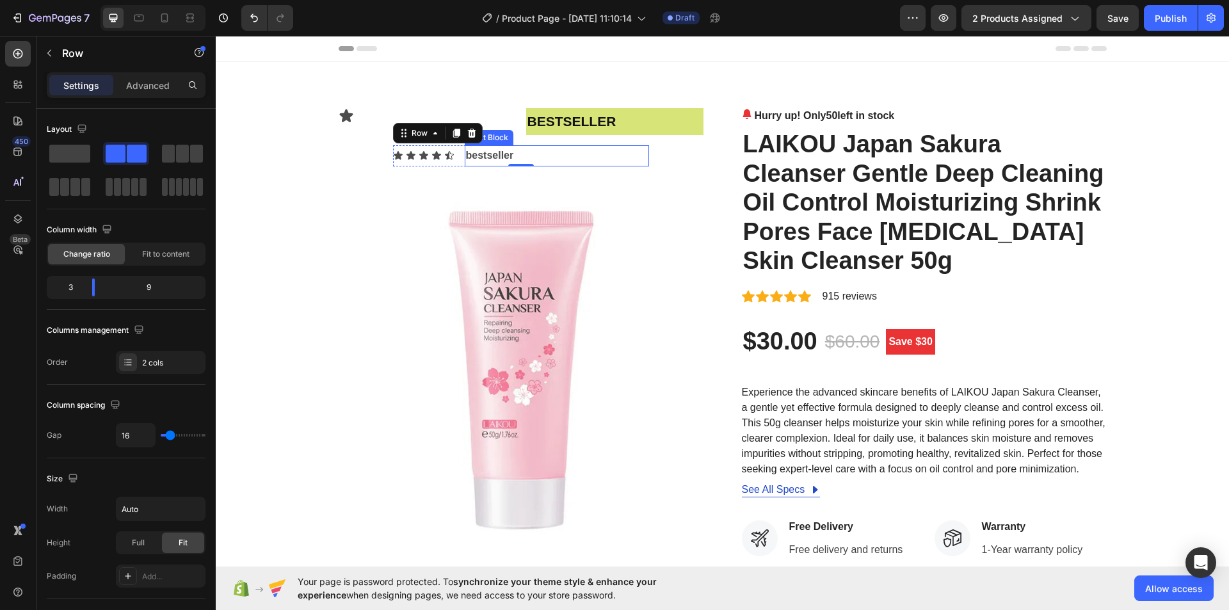
click at [525, 154] on p "bestseller" at bounding box center [557, 156] width 182 height 19
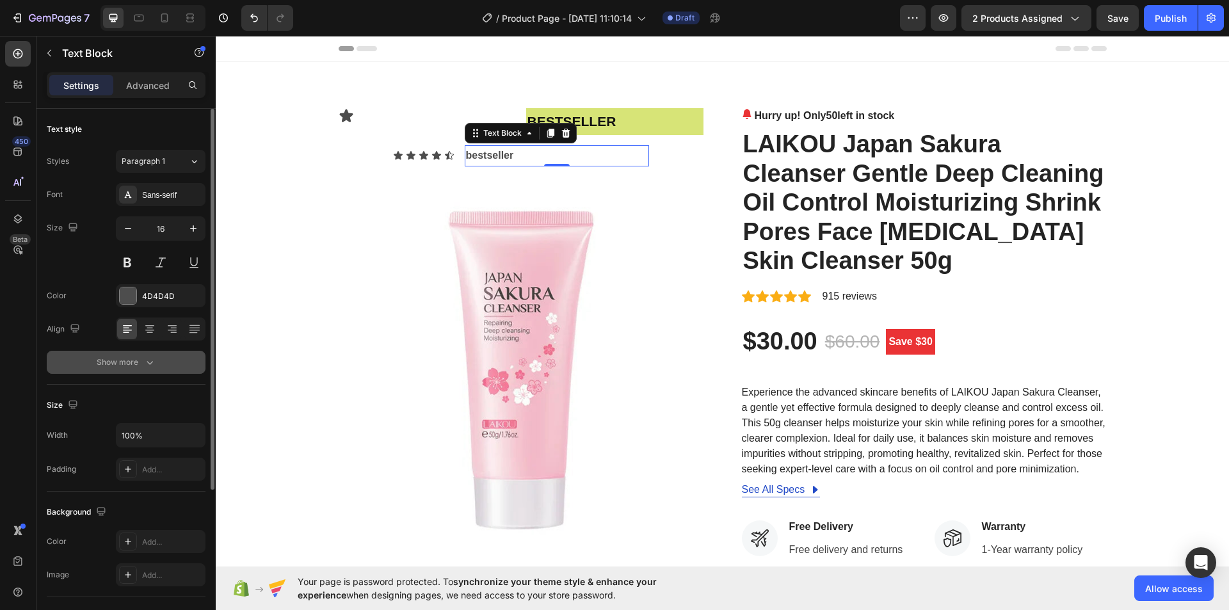
click at [149, 356] on icon "button" at bounding box center [149, 362] width 13 height 13
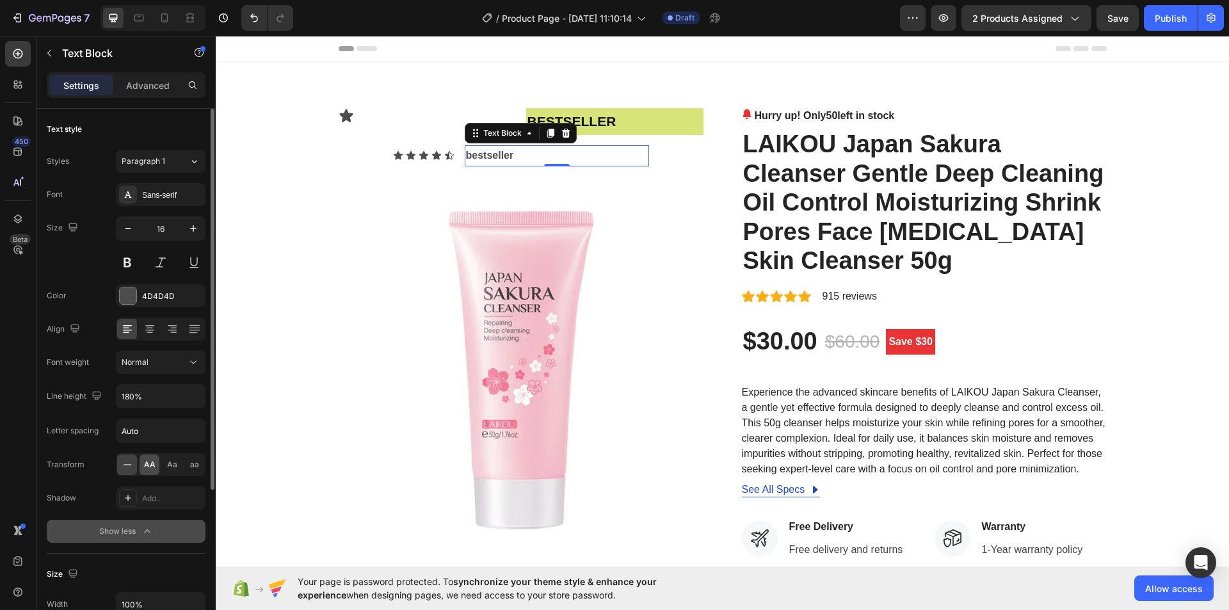
click at [151, 466] on span "AA" at bounding box center [150, 465] width 12 height 12
click at [508, 154] on strong "bestseller" at bounding box center [500, 155] width 68 height 11
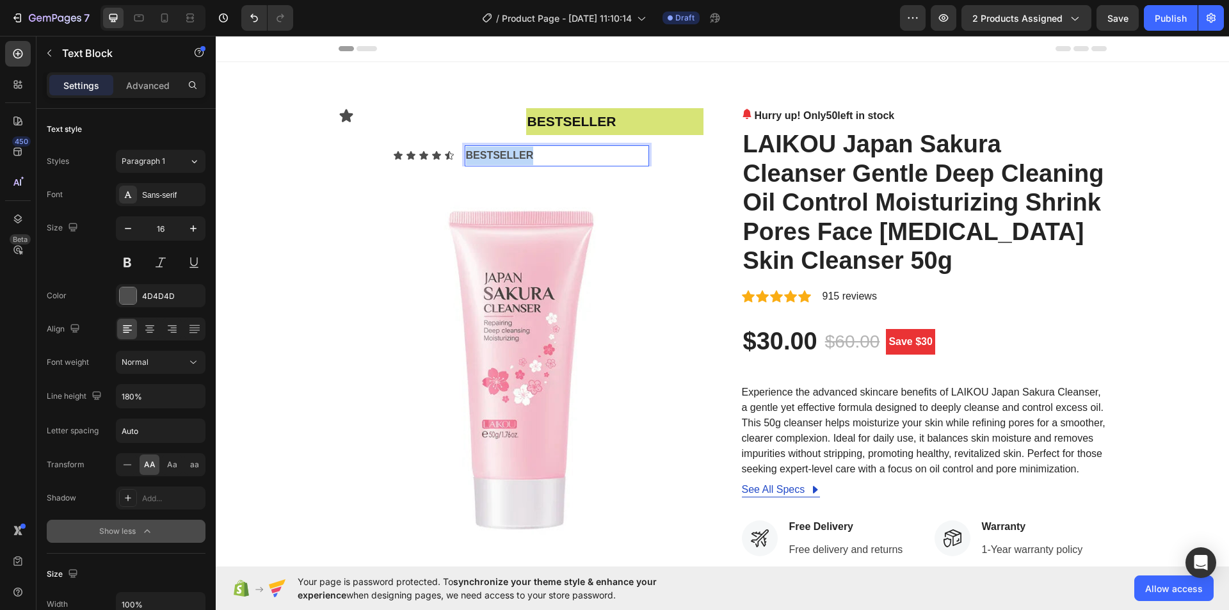
click at [508, 154] on strong "bestseller" at bounding box center [500, 155] width 68 height 11
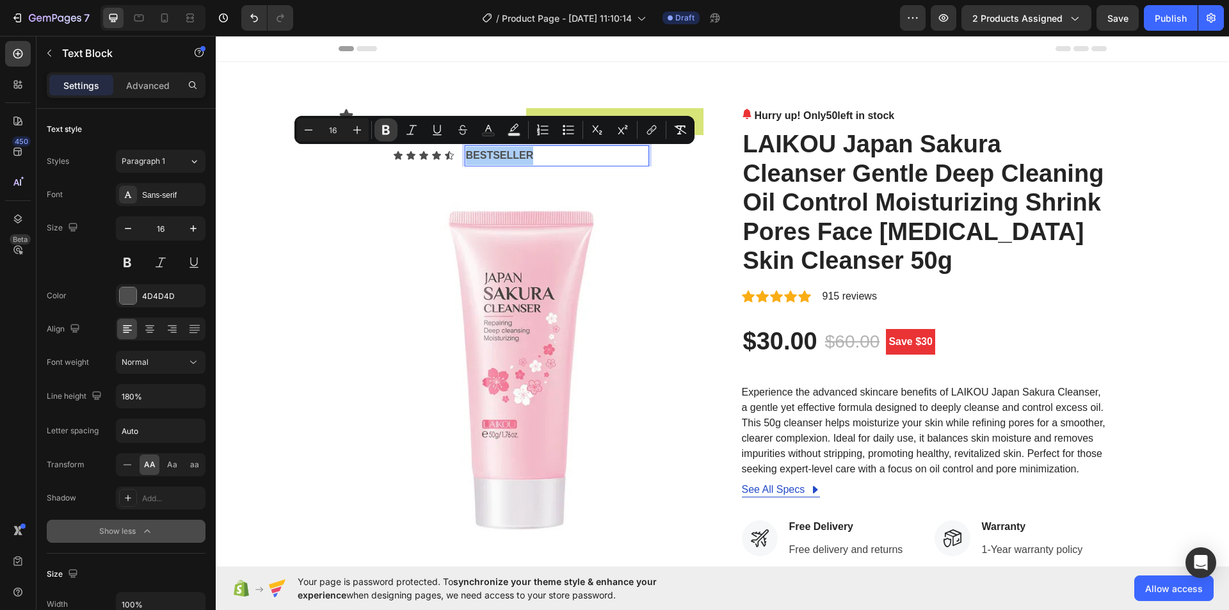
click at [389, 131] on icon "Editor contextual toolbar" at bounding box center [386, 130] width 8 height 10
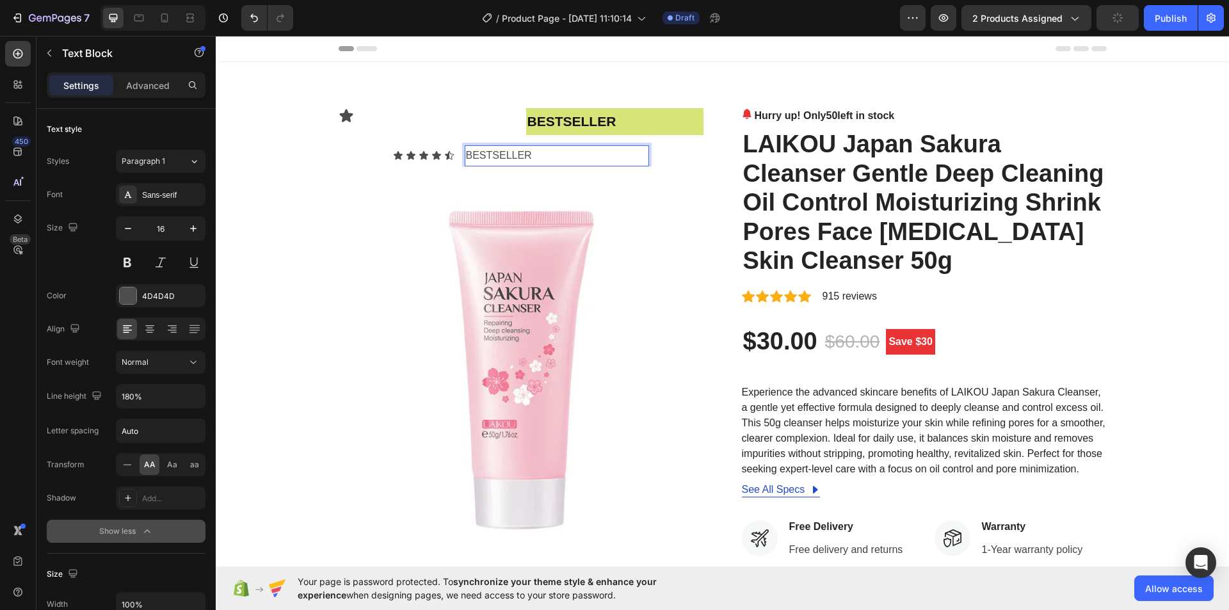
click at [507, 155] on p "bestseller" at bounding box center [557, 156] width 182 height 19
click at [504, 153] on p "bestseller" at bounding box center [557, 156] width 182 height 19
drag, startPoint x: 511, startPoint y: 155, endPoint x: 462, endPoint y: 157, distance: 49.3
click at [466, 157] on p "bestseller" at bounding box center [557, 156] width 182 height 19
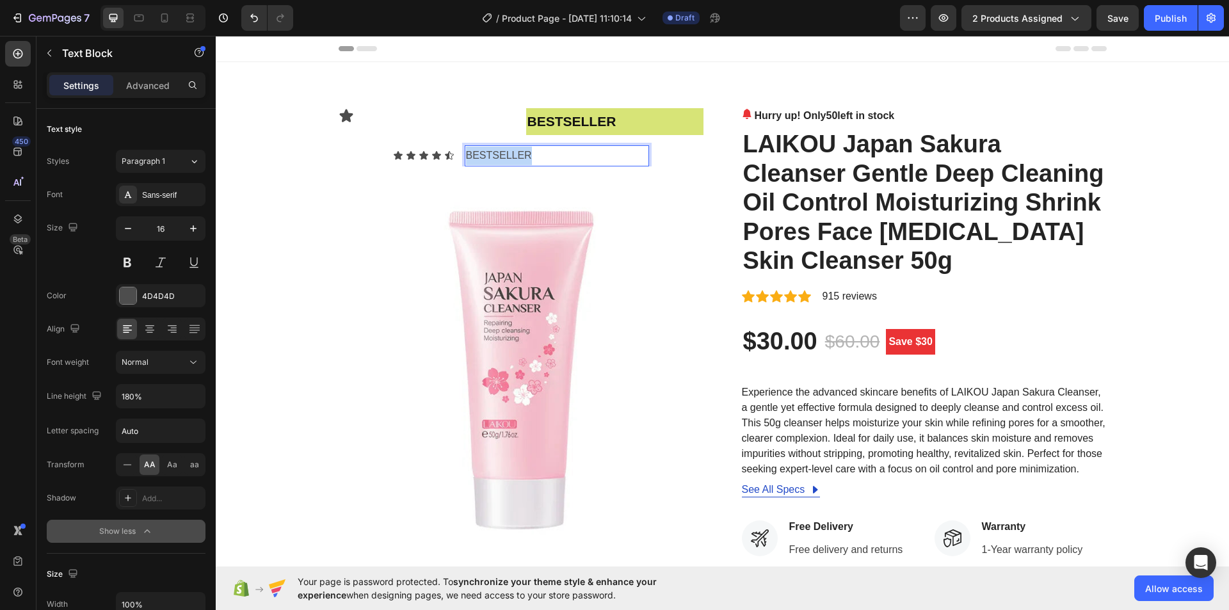
click at [555, 158] on p "bestseller" at bounding box center [557, 156] width 182 height 19
click at [511, 153] on p "bestseller" at bounding box center [557, 156] width 182 height 19
click at [123, 262] on button at bounding box center [127, 262] width 23 height 23
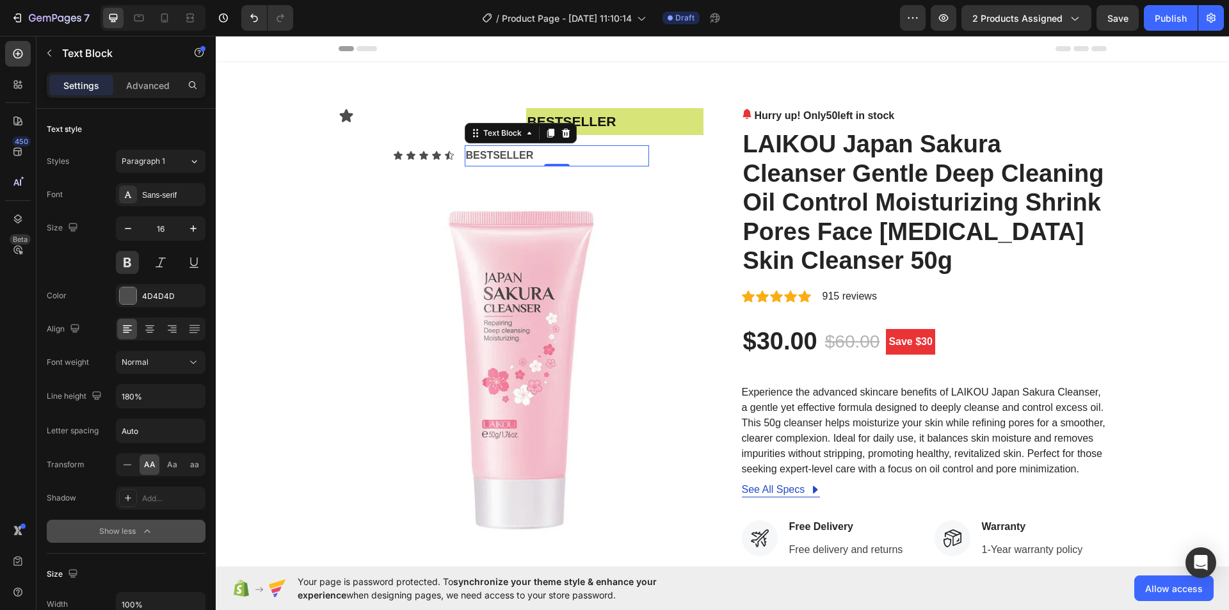
click at [557, 156] on p "bestseller" at bounding box center [557, 156] width 182 height 19
click at [133, 300] on div at bounding box center [128, 295] width 17 height 17
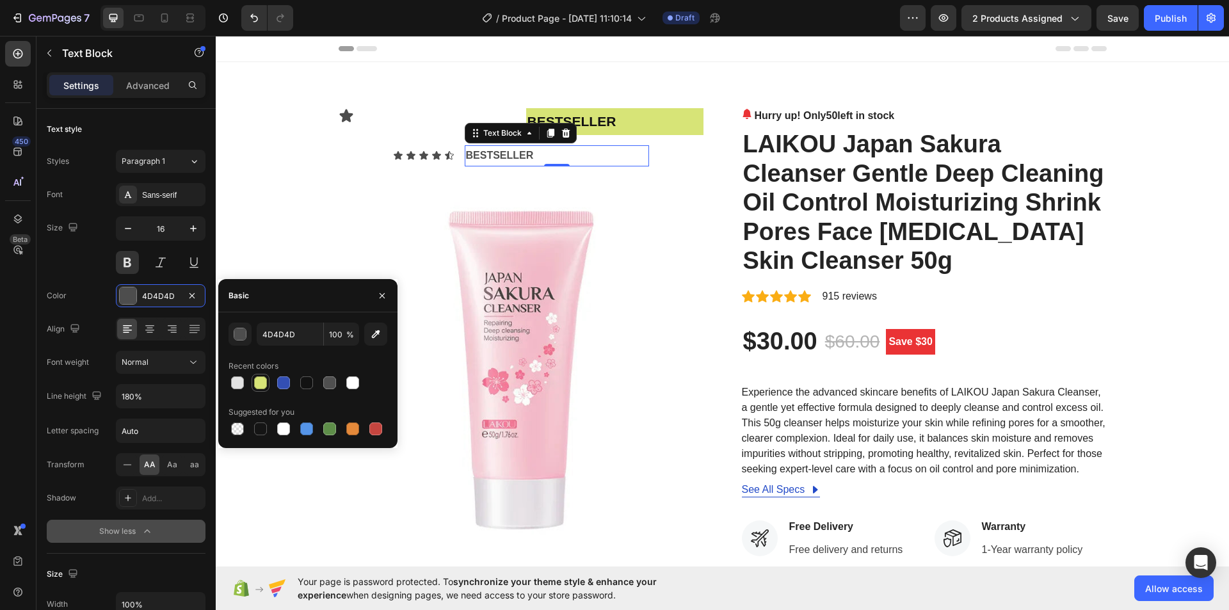
click at [257, 383] on div at bounding box center [260, 382] width 13 height 13
click at [151, 293] on div "D7E477" at bounding box center [160, 297] width 37 height 12
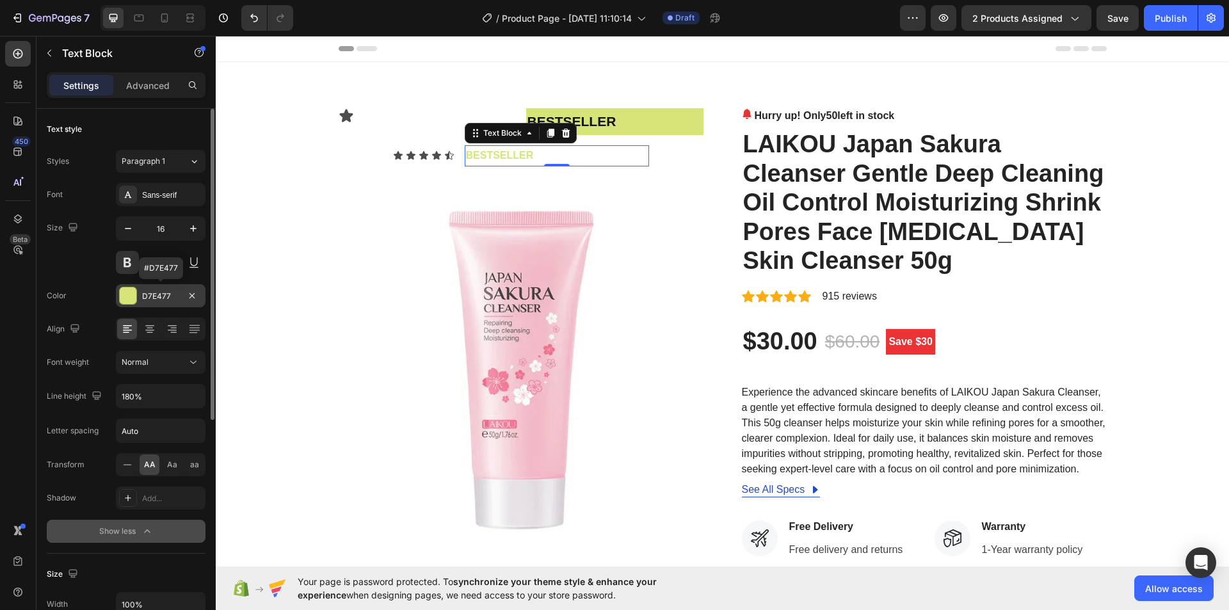
click at [150, 291] on div "D7E477" at bounding box center [160, 297] width 37 height 12
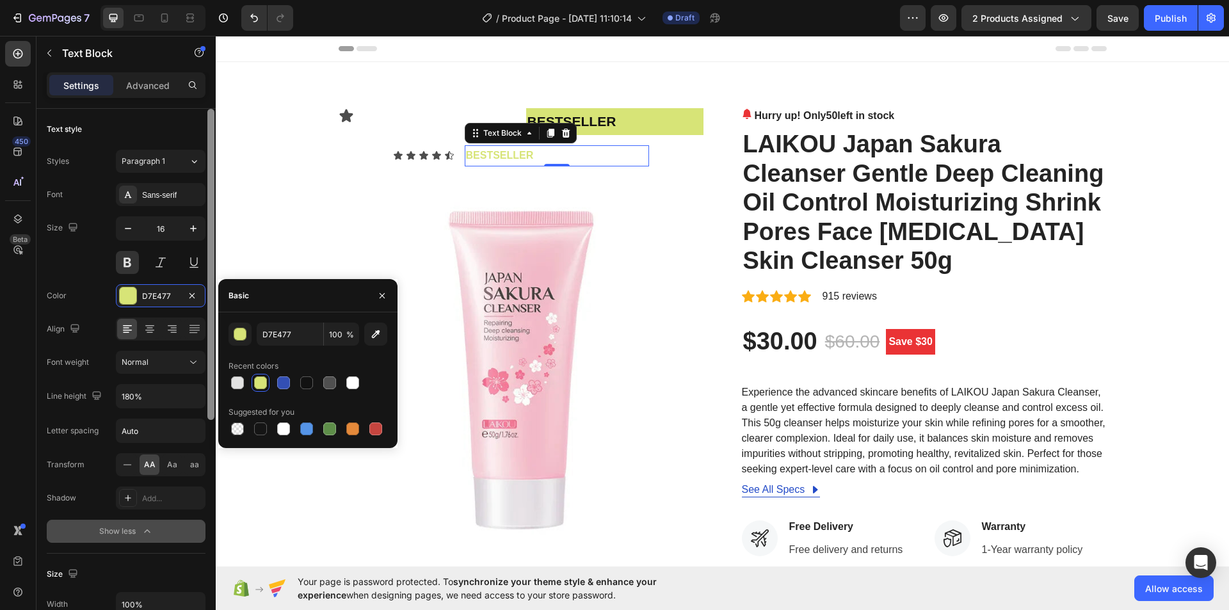
click at [309, 382] on div at bounding box center [306, 382] width 13 height 13
type input "121212"
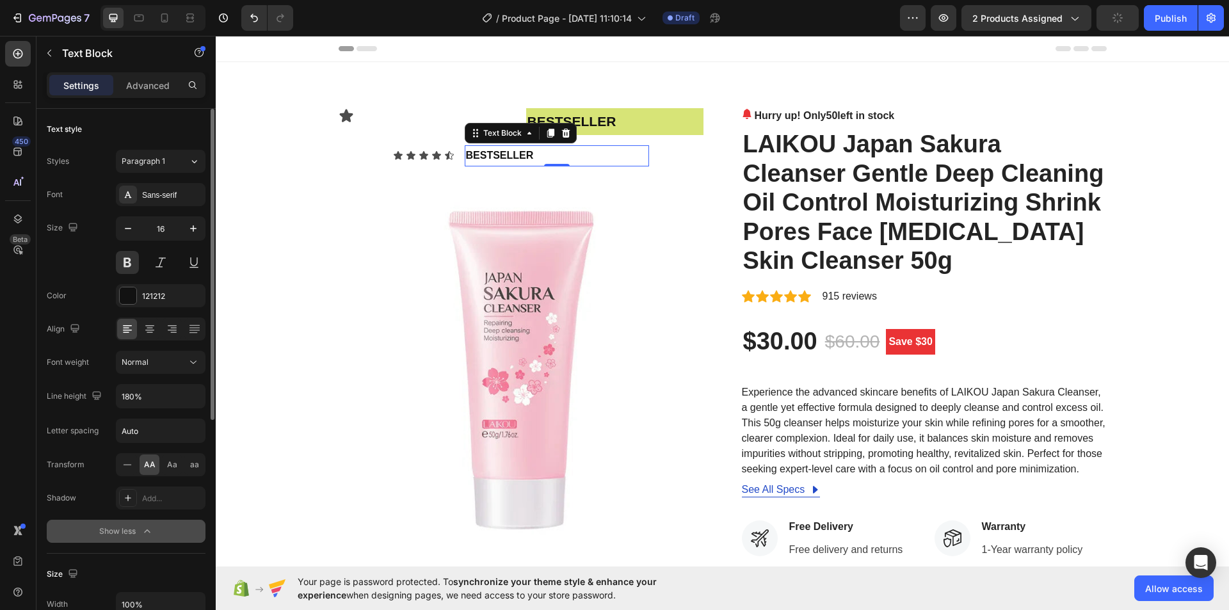
click at [83, 352] on div "Font weight" at bounding box center [68, 362] width 42 height 20
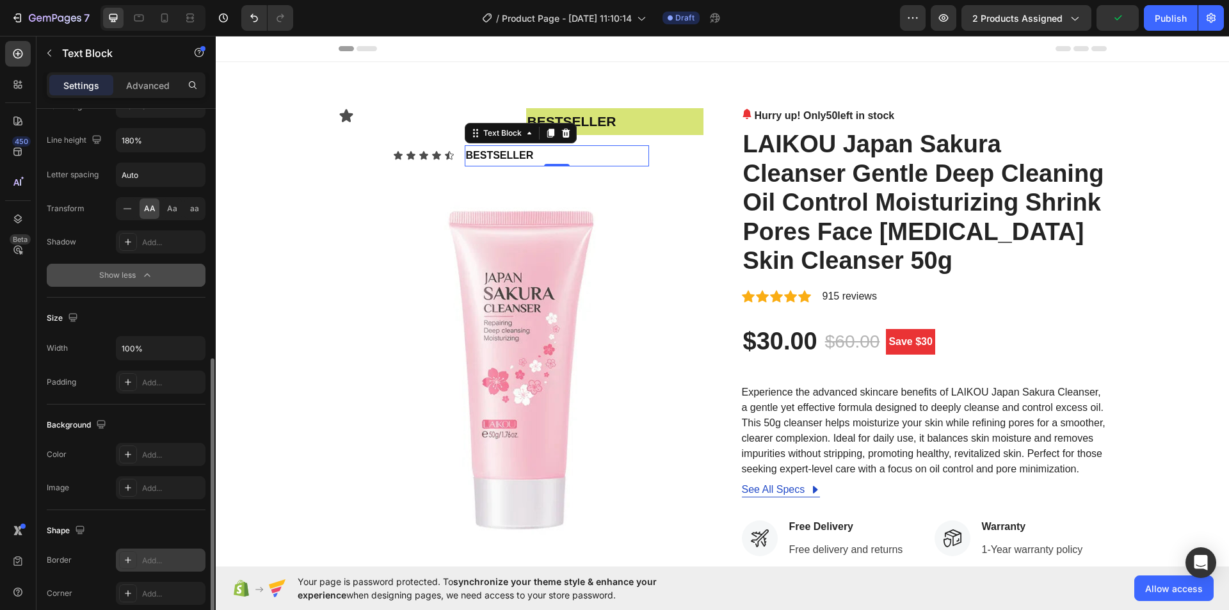
scroll to position [320, 0]
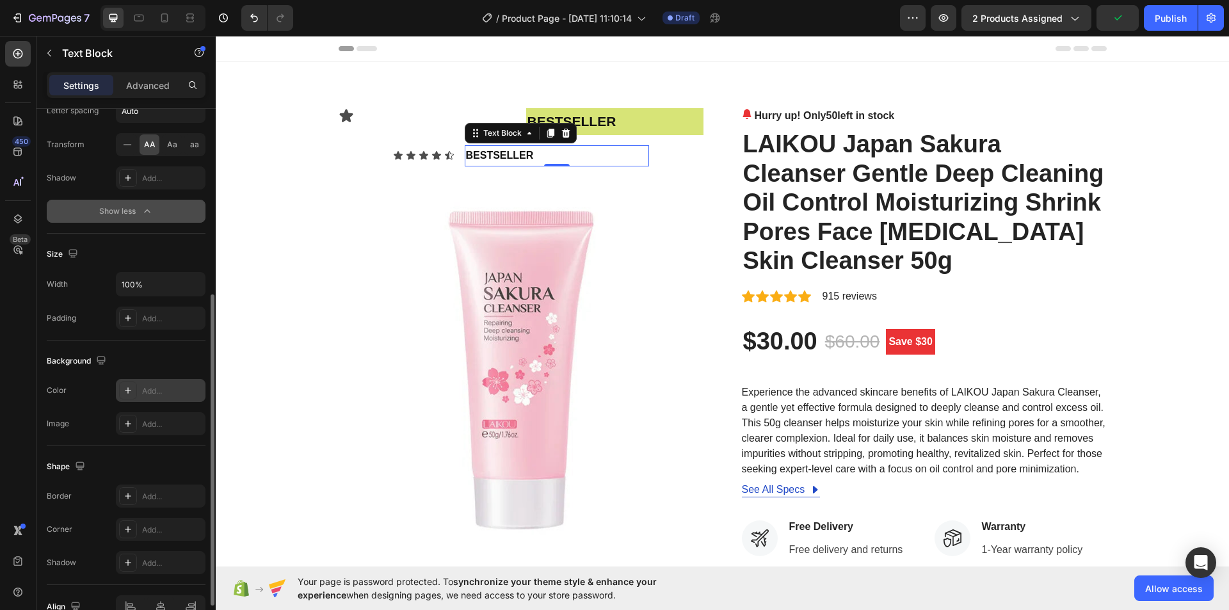
click at [140, 394] on div "Add..." at bounding box center [161, 390] width 90 height 23
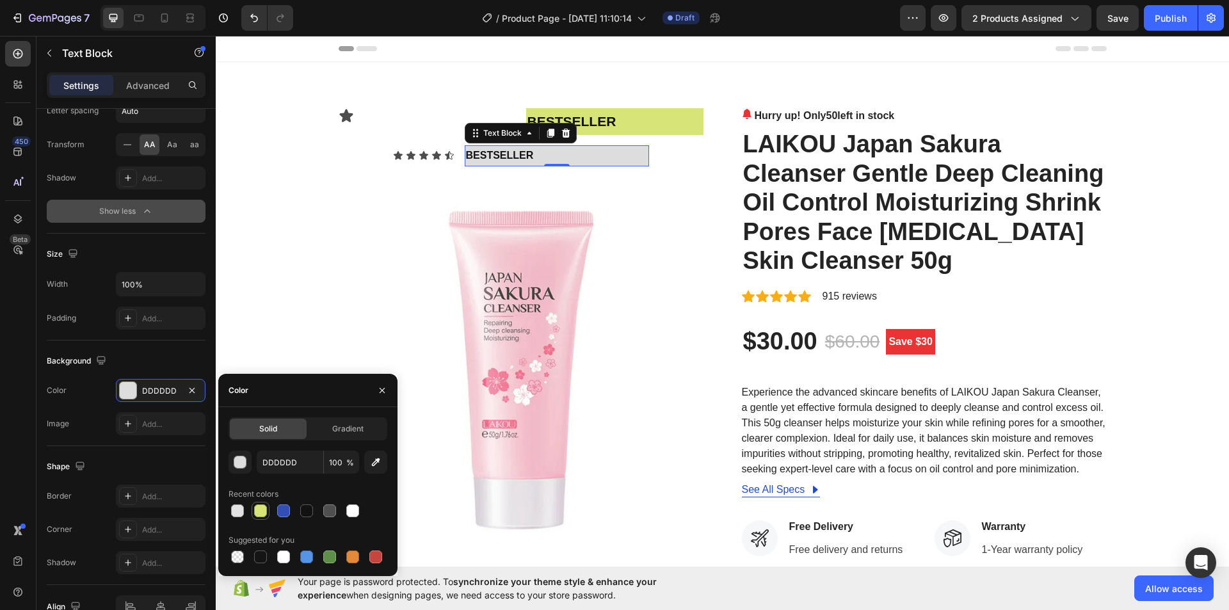
click at [255, 514] on div at bounding box center [260, 510] width 13 height 13
type input "D7E477"
click at [406, 153] on icon at bounding box center [410, 155] width 9 height 8
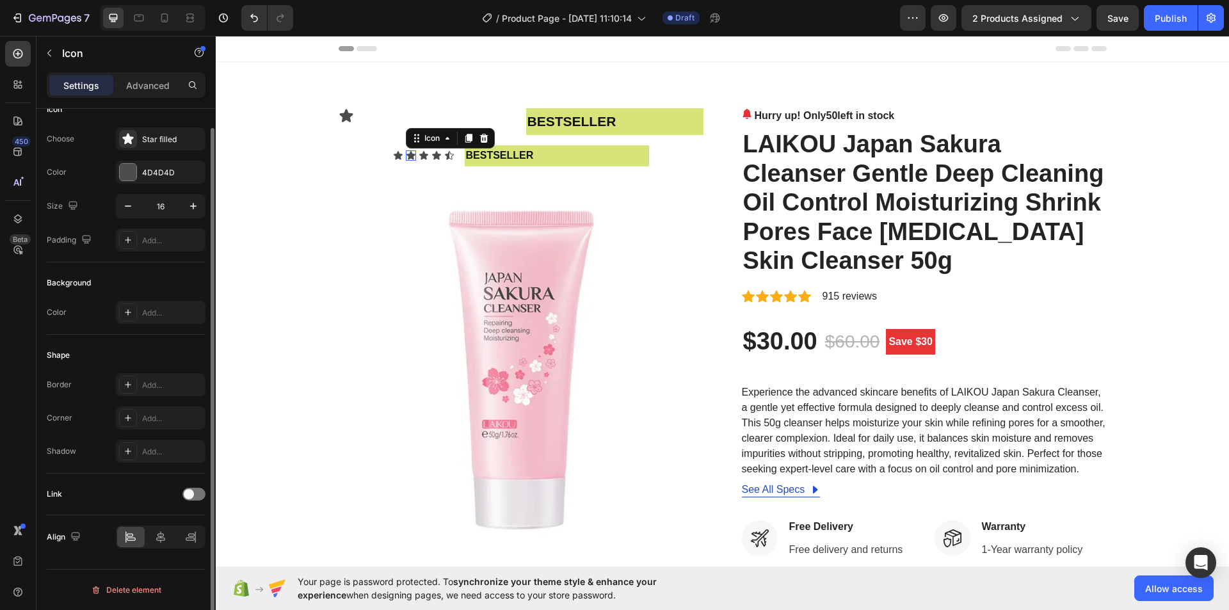
scroll to position [0, 0]
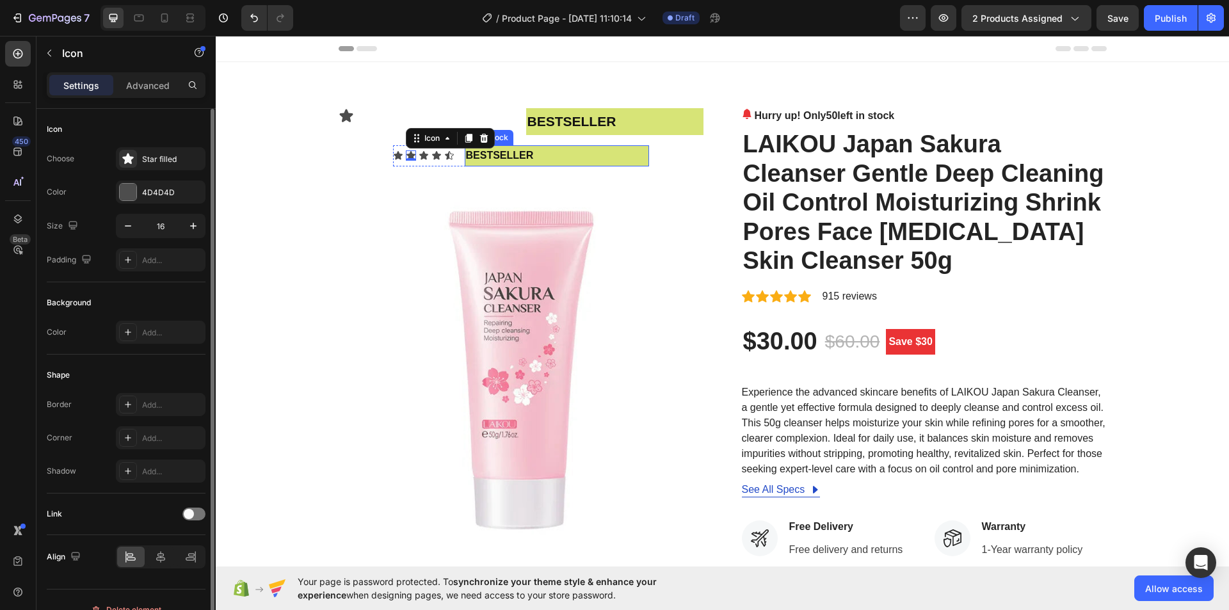
click at [489, 155] on p "bestseller" at bounding box center [557, 156] width 182 height 19
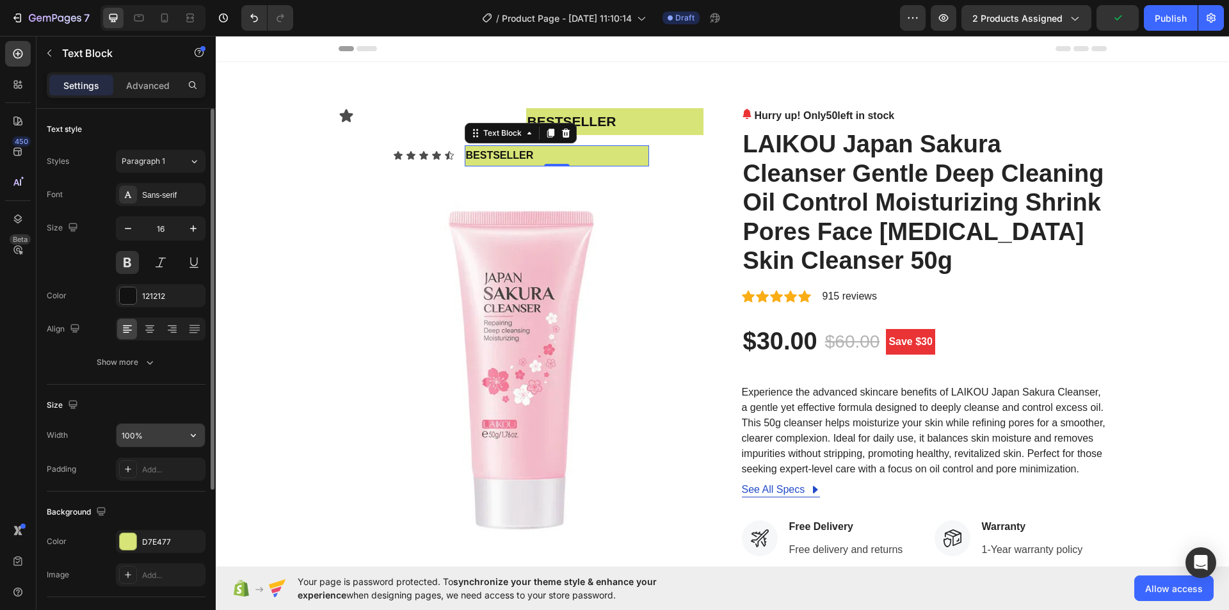
click at [138, 434] on input "100%" at bounding box center [161, 435] width 88 height 23
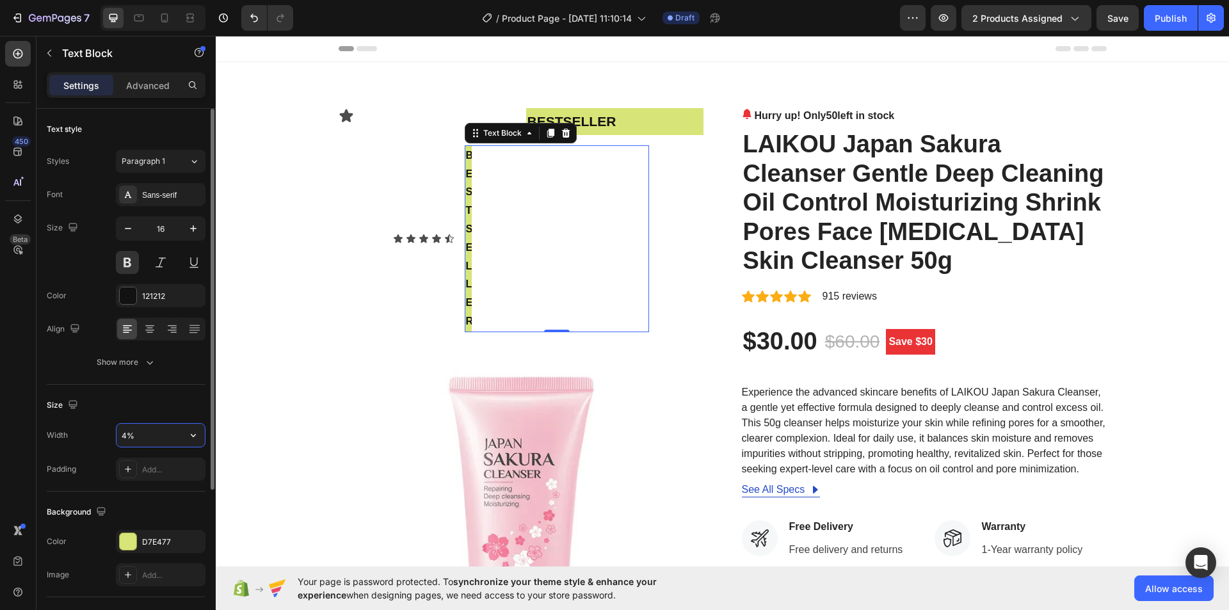
type input "40%"
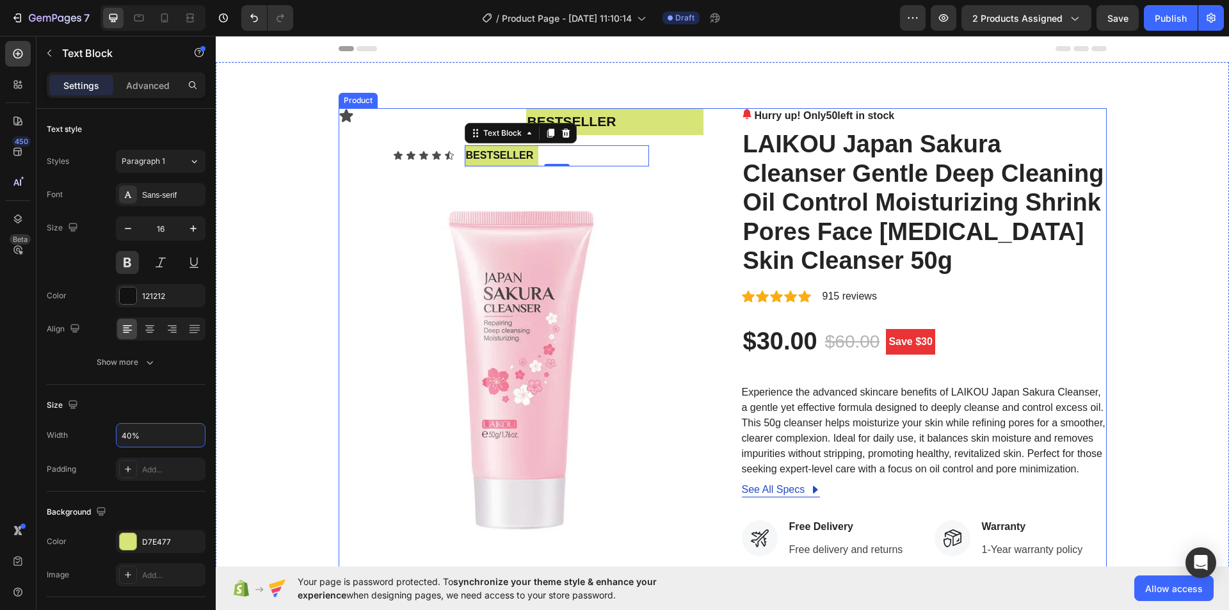
click at [718, 171] on div "Icon bestseller Text Block Row Icon Icon Icon Icon Icon Icon List bestseller Te…" at bounding box center [723, 490] width 768 height 765
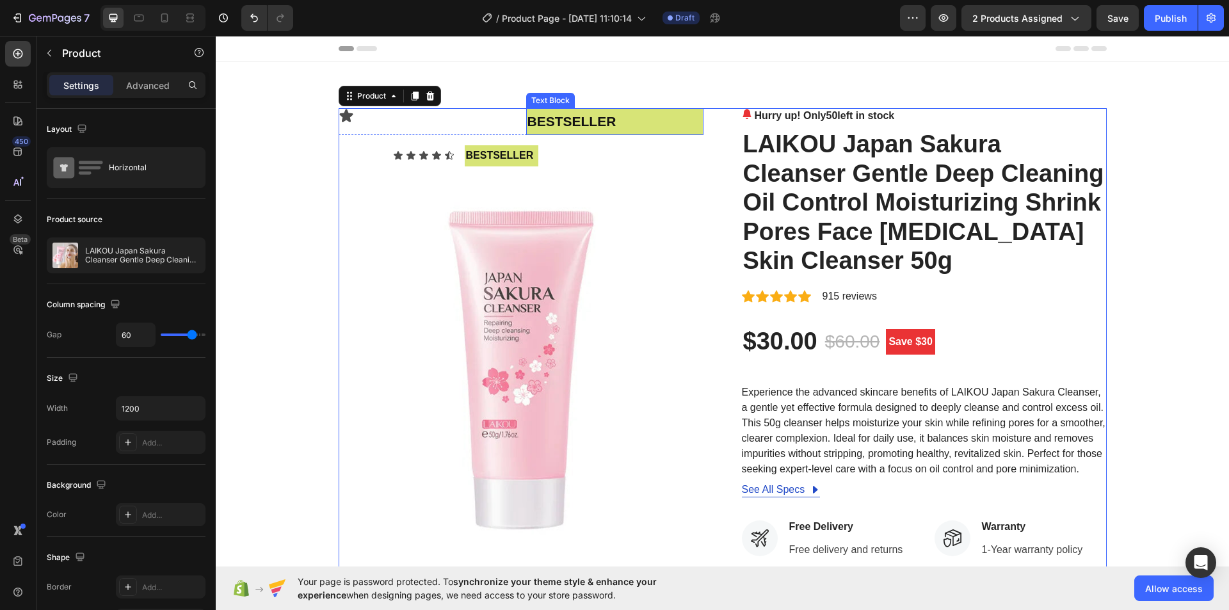
click at [593, 125] on strong "bestseller" at bounding box center [571, 121] width 89 height 15
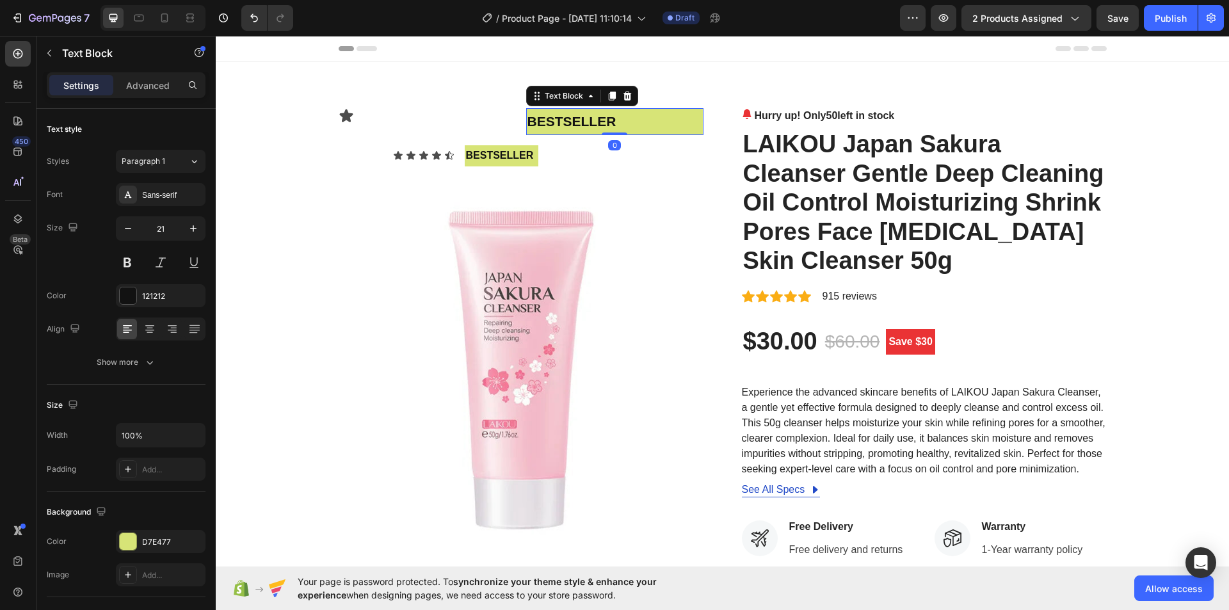
click at [630, 95] on div "Text Block" at bounding box center [582, 96] width 112 height 20
click at [623, 97] on icon at bounding box center [627, 96] width 8 height 9
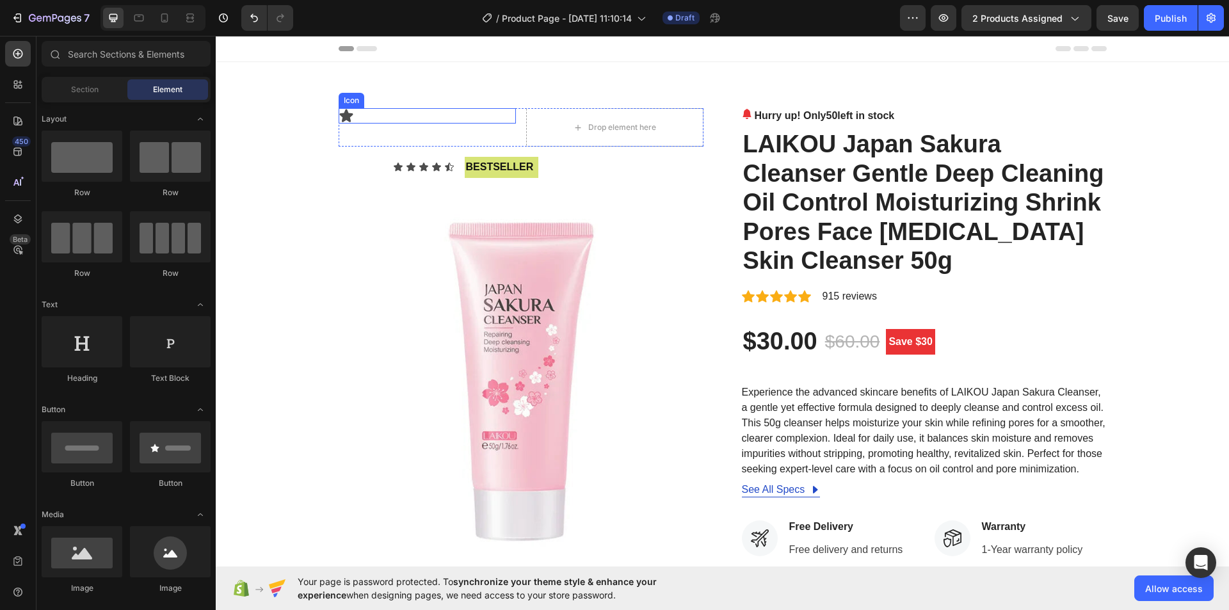
click at [366, 118] on div "Icon" at bounding box center [427, 115] width 177 height 15
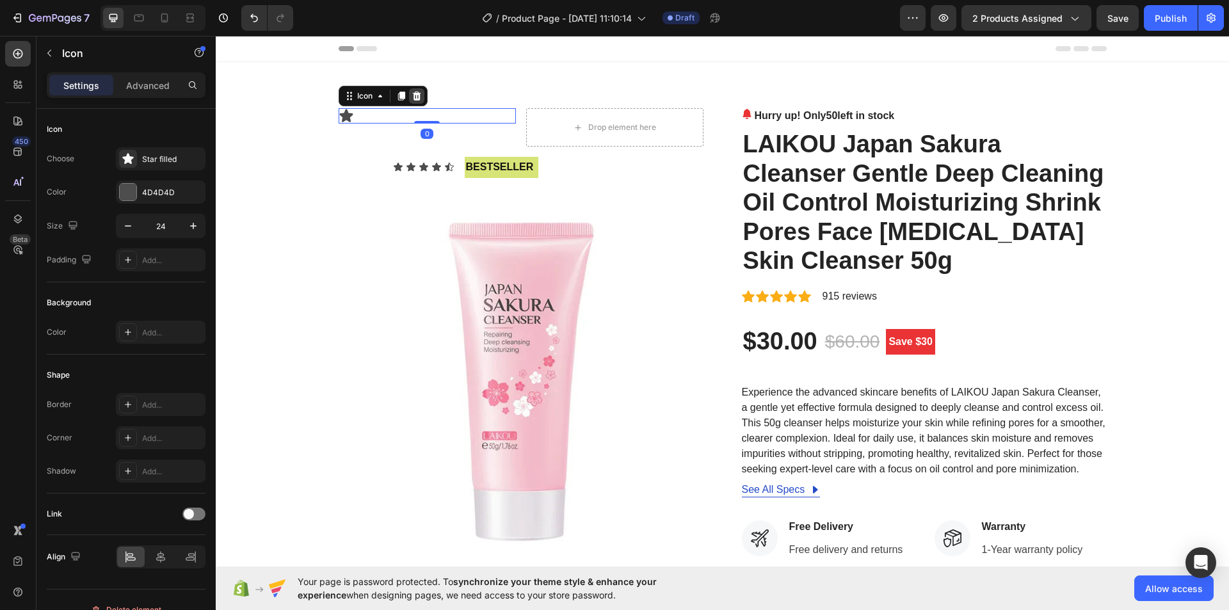
click at [414, 92] on icon at bounding box center [416, 96] width 8 height 9
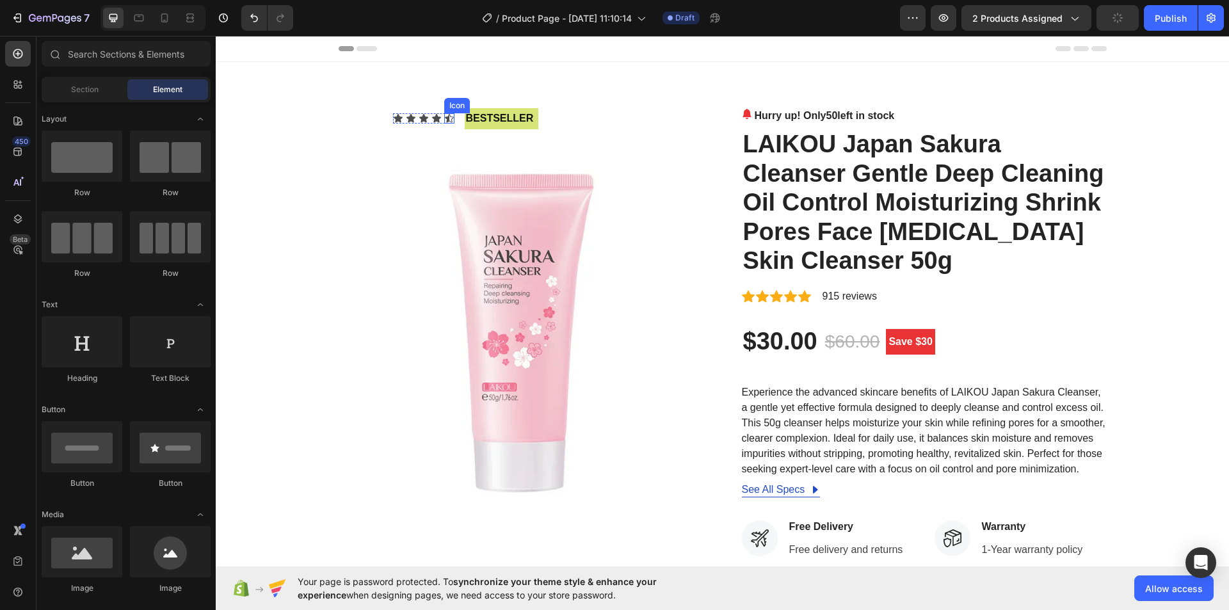
click at [444, 120] on icon at bounding box center [449, 118] width 10 height 10
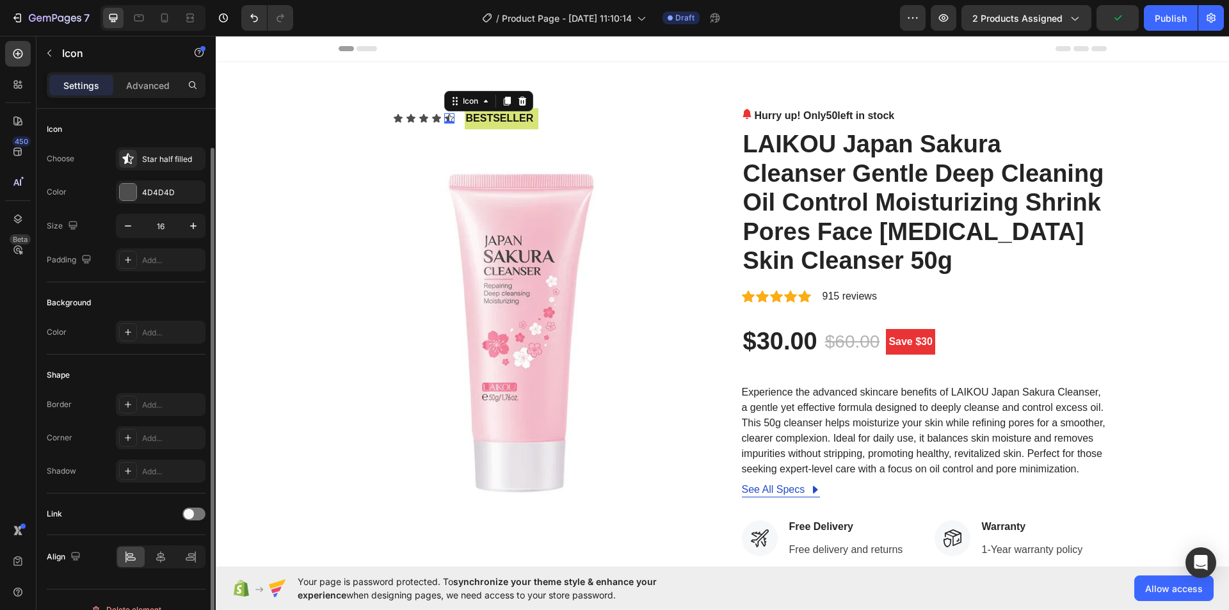
scroll to position [20, 0]
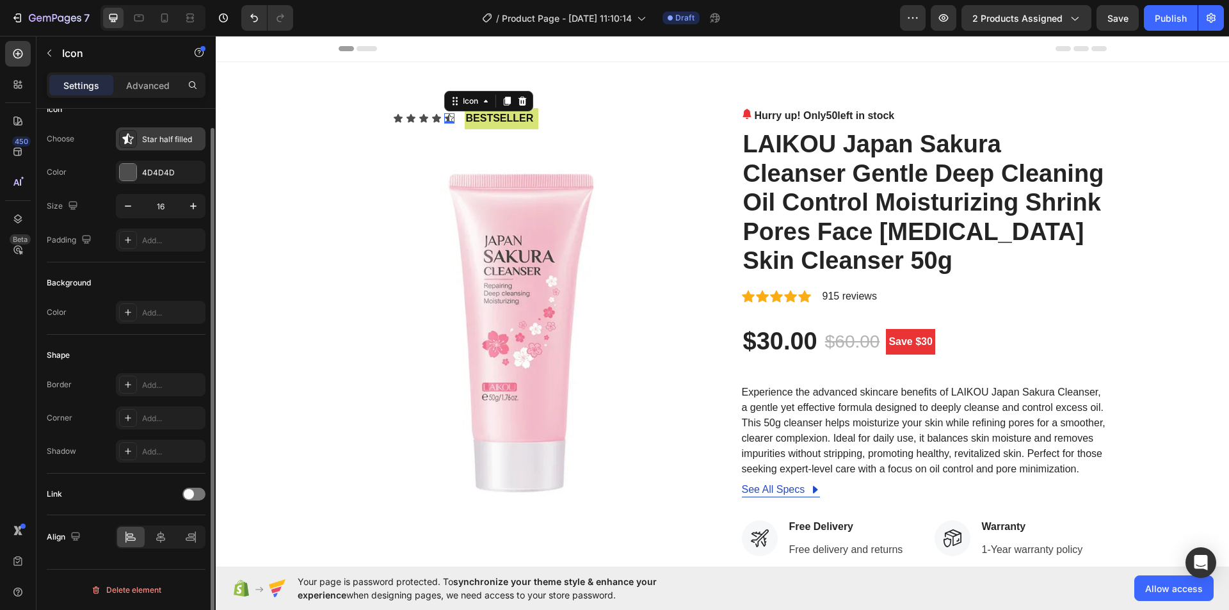
click at [142, 141] on div "Star half filled" at bounding box center [172, 140] width 60 height 12
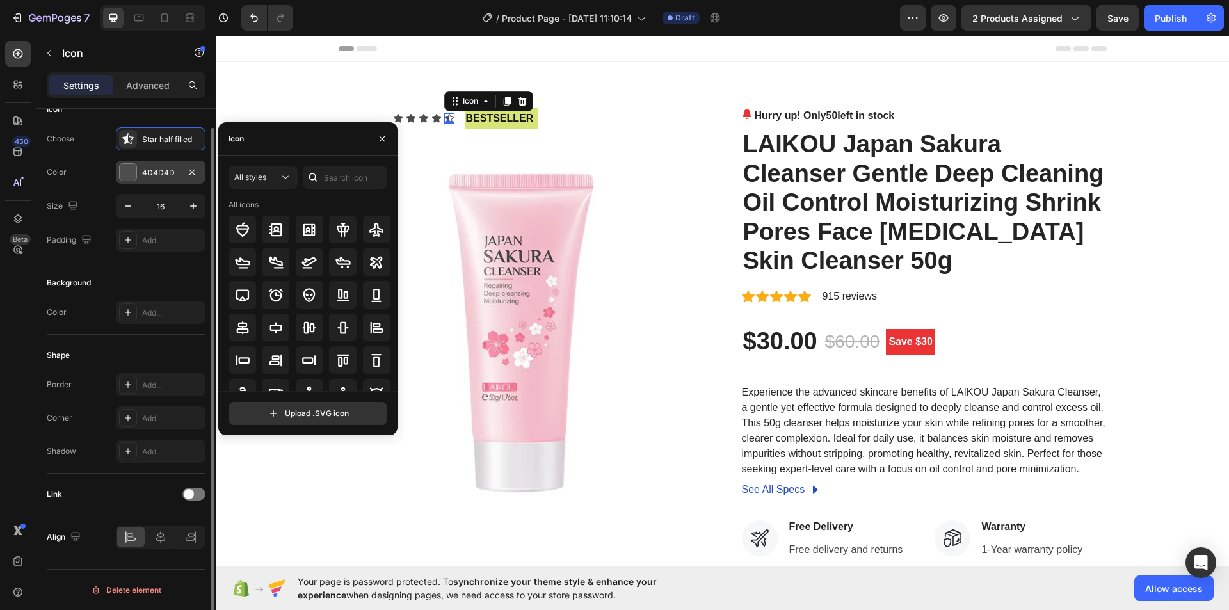
click at [144, 173] on div "4D4D4D" at bounding box center [160, 173] width 37 height 12
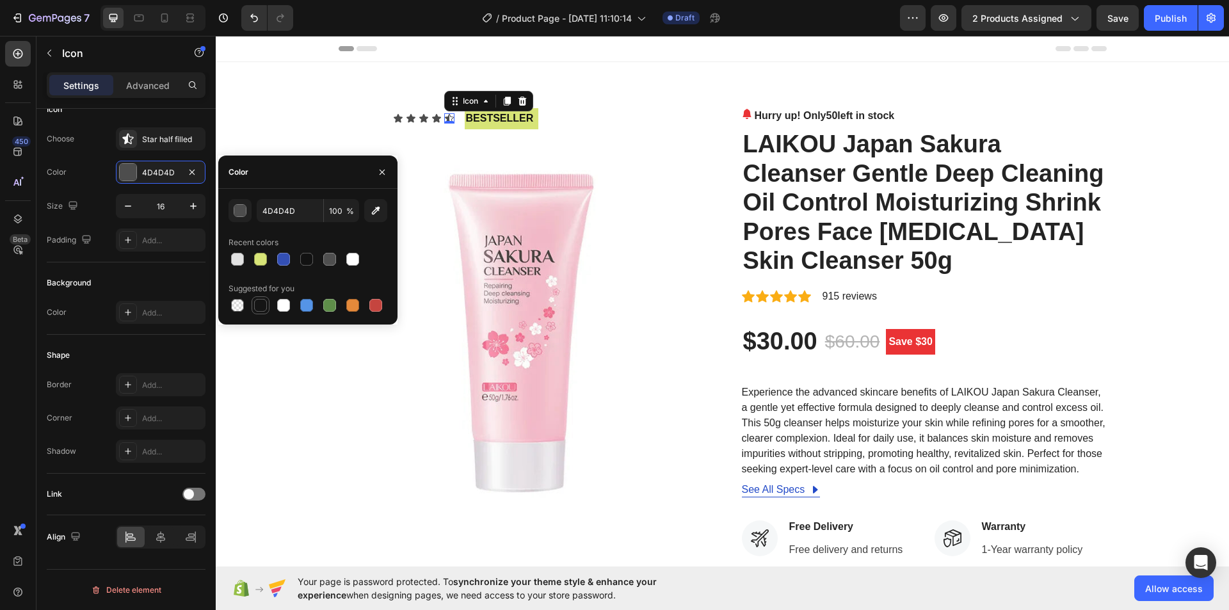
click at [258, 305] on div at bounding box center [260, 305] width 13 height 13
click at [304, 257] on div at bounding box center [306, 259] width 13 height 13
type input "121212"
click at [175, 145] on div "Star half filled" at bounding box center [161, 138] width 90 height 23
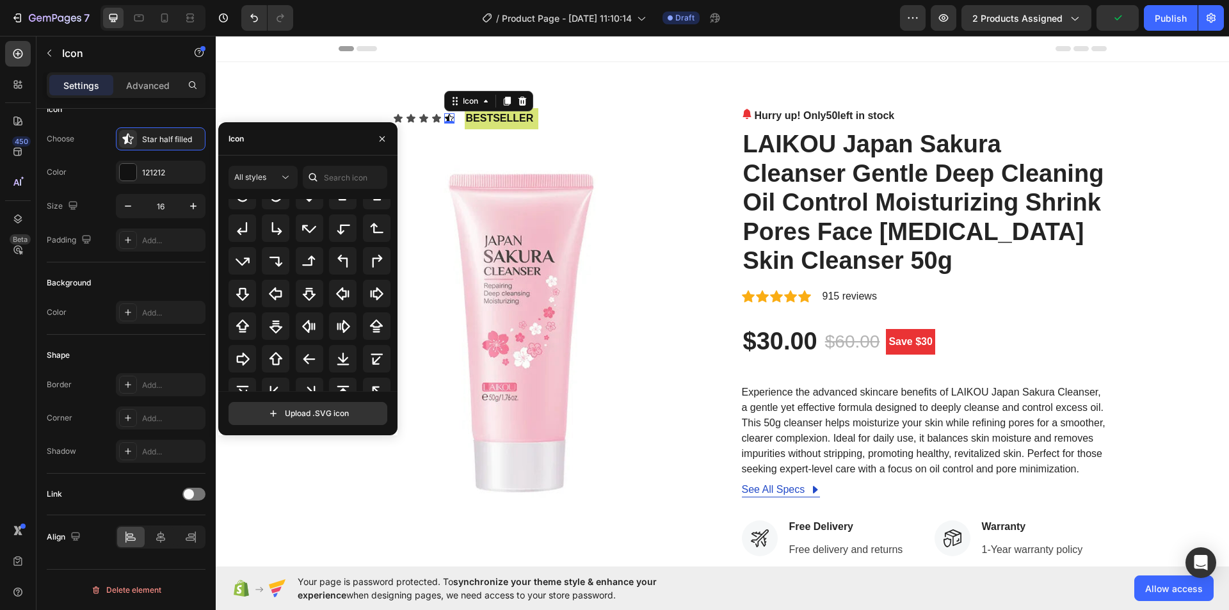
scroll to position [416, 0]
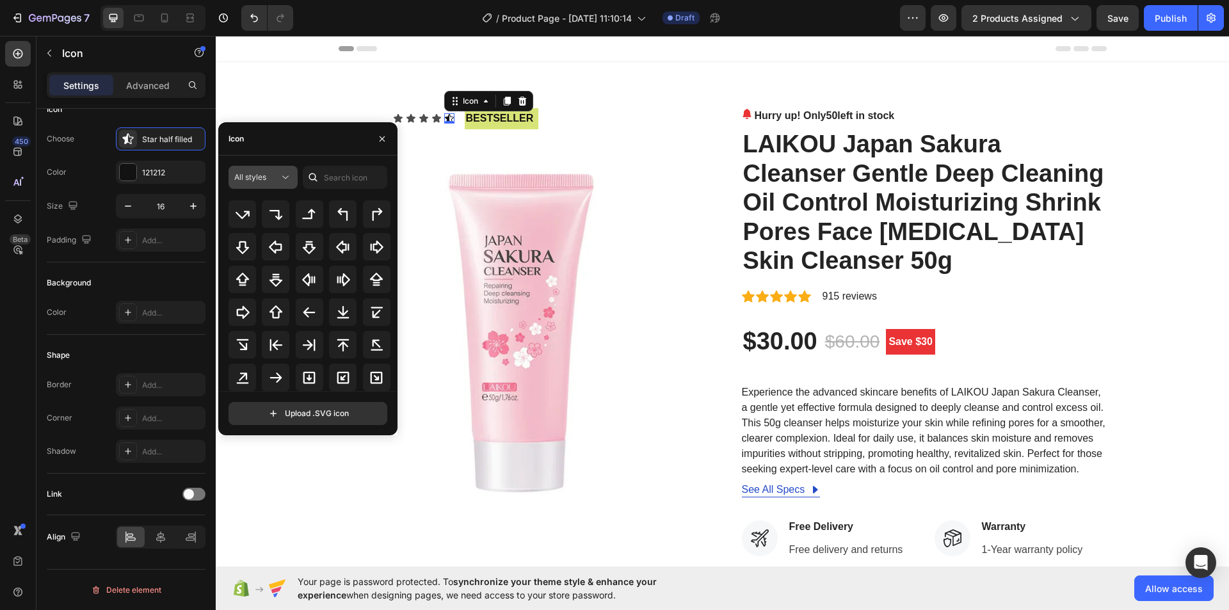
click at [276, 175] on div "All styles" at bounding box center [256, 178] width 45 height 12
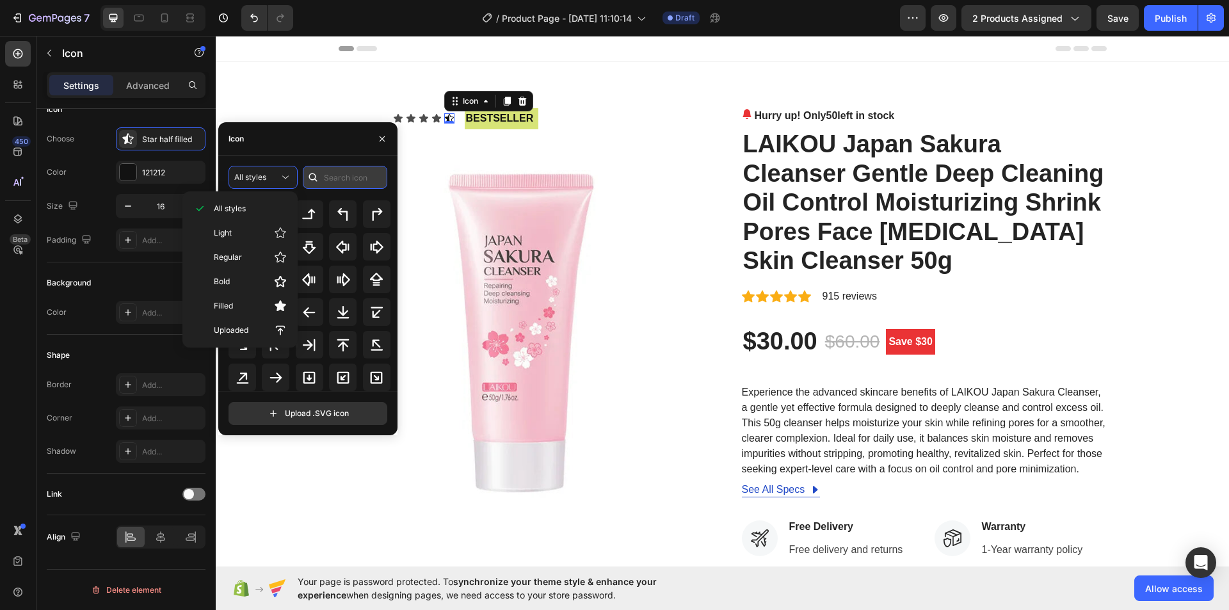
click at [341, 167] on input "text" at bounding box center [345, 177] width 84 height 23
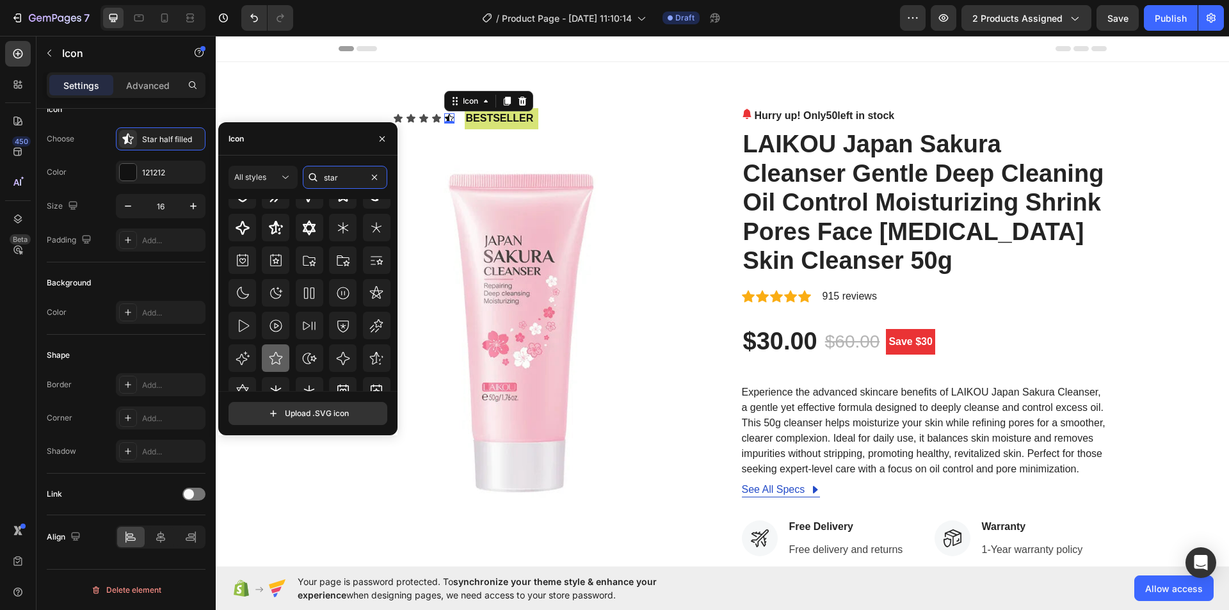
scroll to position [141, 0]
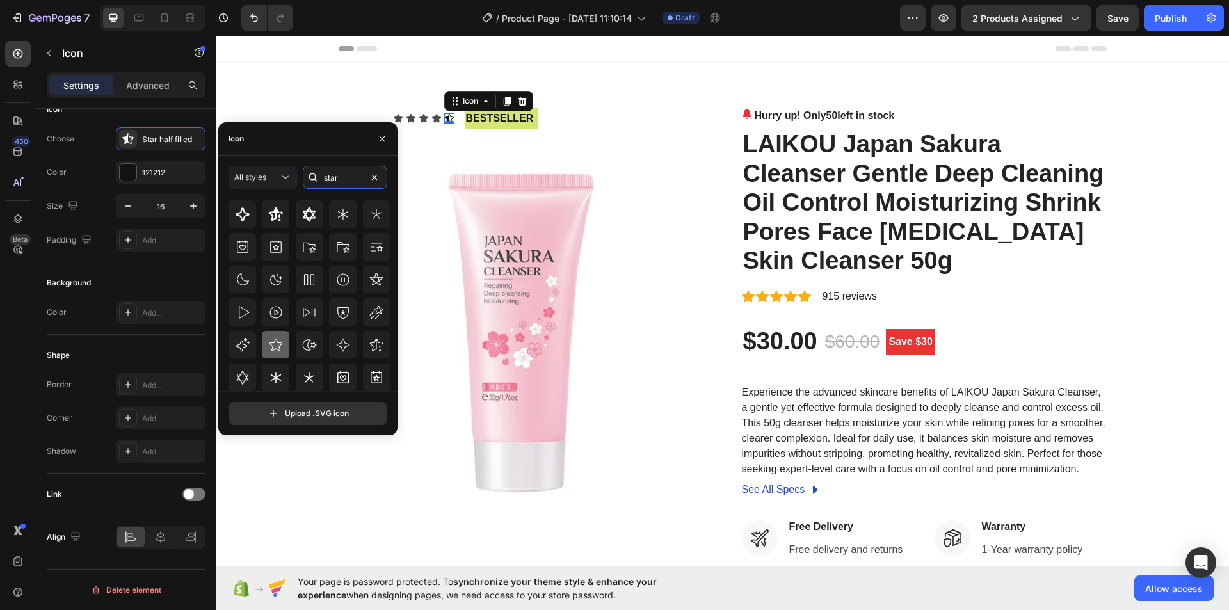
type input "star"
click at [275, 346] on icon at bounding box center [275, 344] width 15 height 15
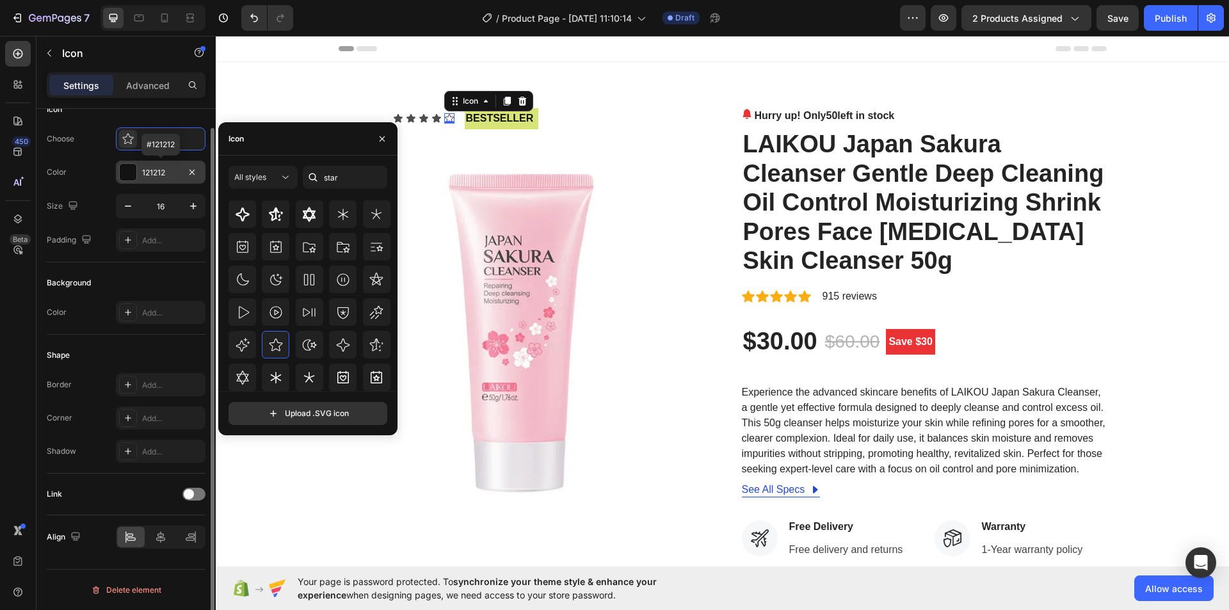
click at [144, 170] on div "121212" at bounding box center [160, 173] width 37 height 12
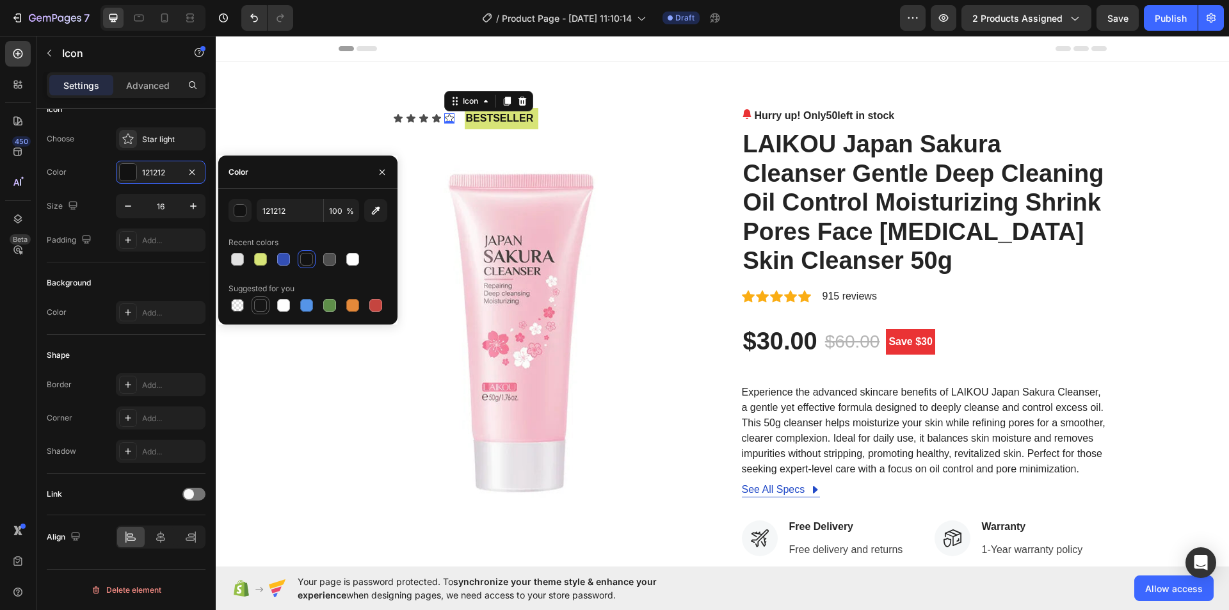
click at [261, 307] on div at bounding box center [260, 305] width 13 height 13
type input "151515"
click at [435, 118] on icon at bounding box center [436, 118] width 9 height 8
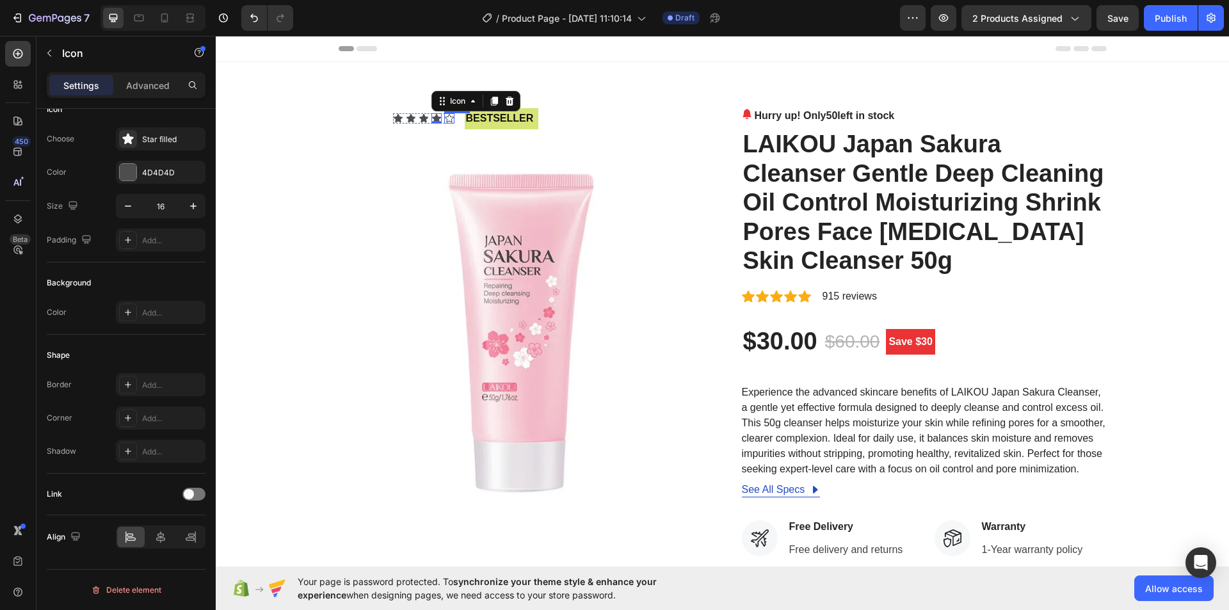
click at [444, 118] on icon at bounding box center [449, 118] width 10 height 10
click at [433, 115] on icon at bounding box center [436, 118] width 10 height 10
click at [444, 118] on icon at bounding box center [449, 118] width 10 height 10
click at [433, 120] on icon at bounding box center [436, 118] width 9 height 8
click at [165, 172] on div "4D4D4D" at bounding box center [160, 173] width 37 height 12
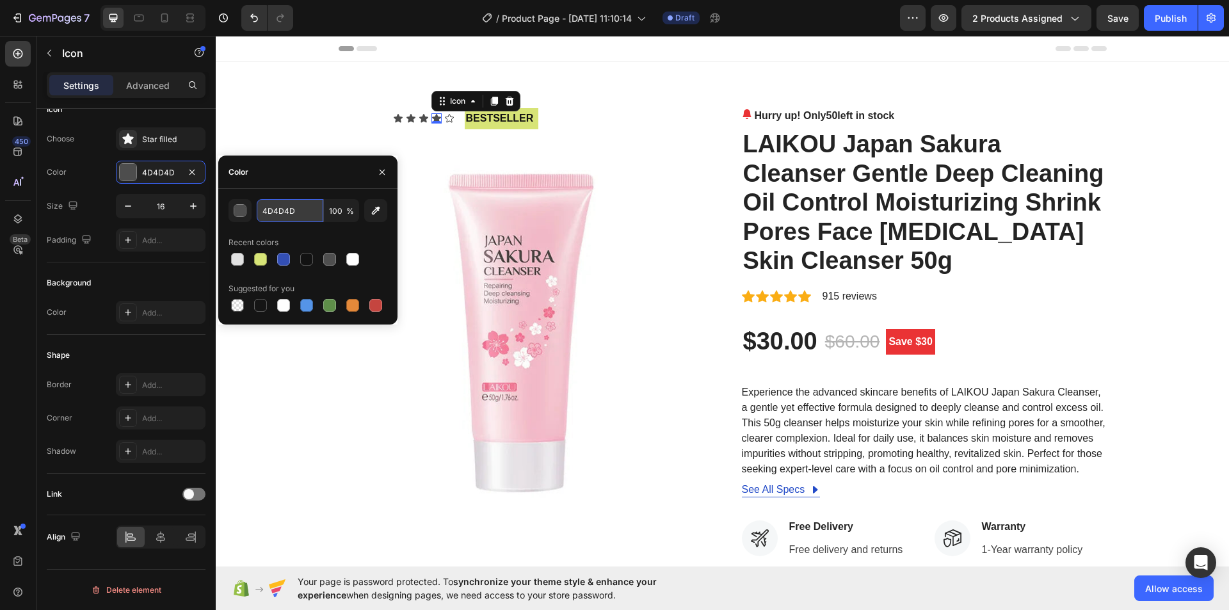
click at [284, 205] on input "4D4D4D" at bounding box center [290, 210] width 67 height 23
click at [446, 118] on icon at bounding box center [449, 118] width 10 height 10
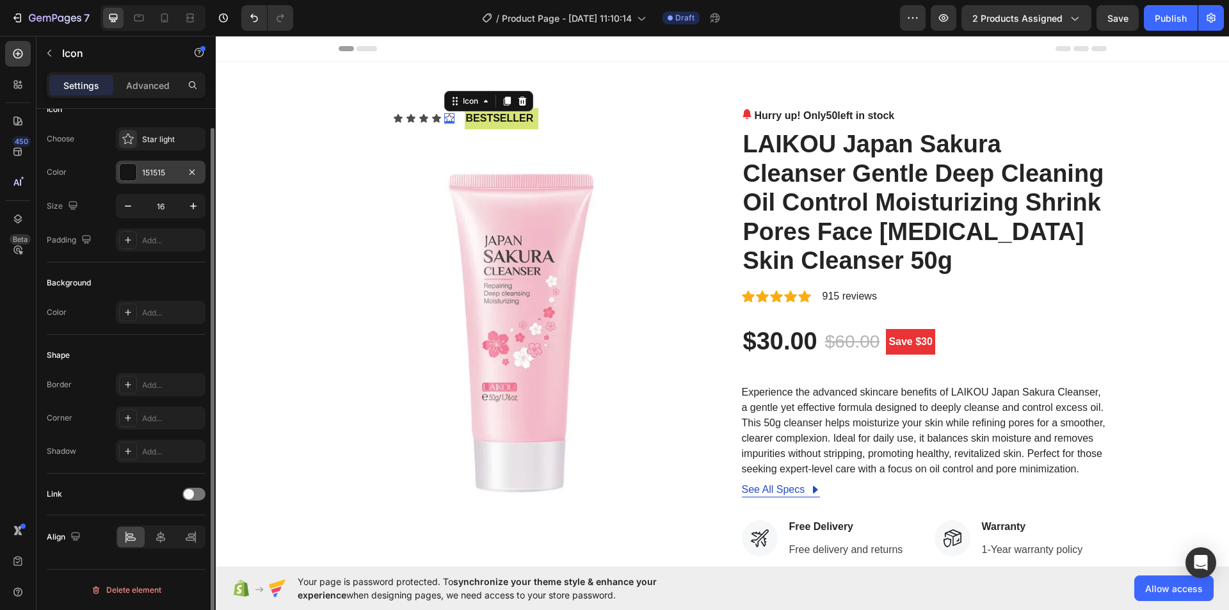
click at [157, 177] on div "151515" at bounding box center [160, 173] width 37 height 12
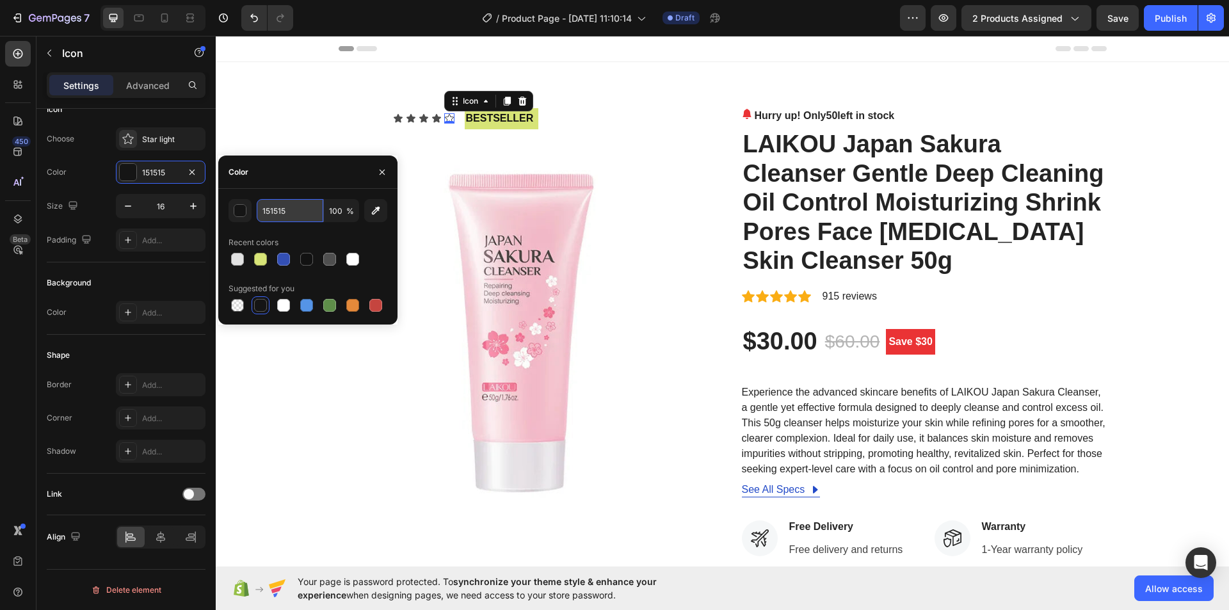
click at [270, 207] on input "151515" at bounding box center [290, 210] width 67 height 23
paste input "4D4D4D"
type input "4D4D4D"
click at [163, 144] on div "Star light" at bounding box center [172, 140] width 60 height 12
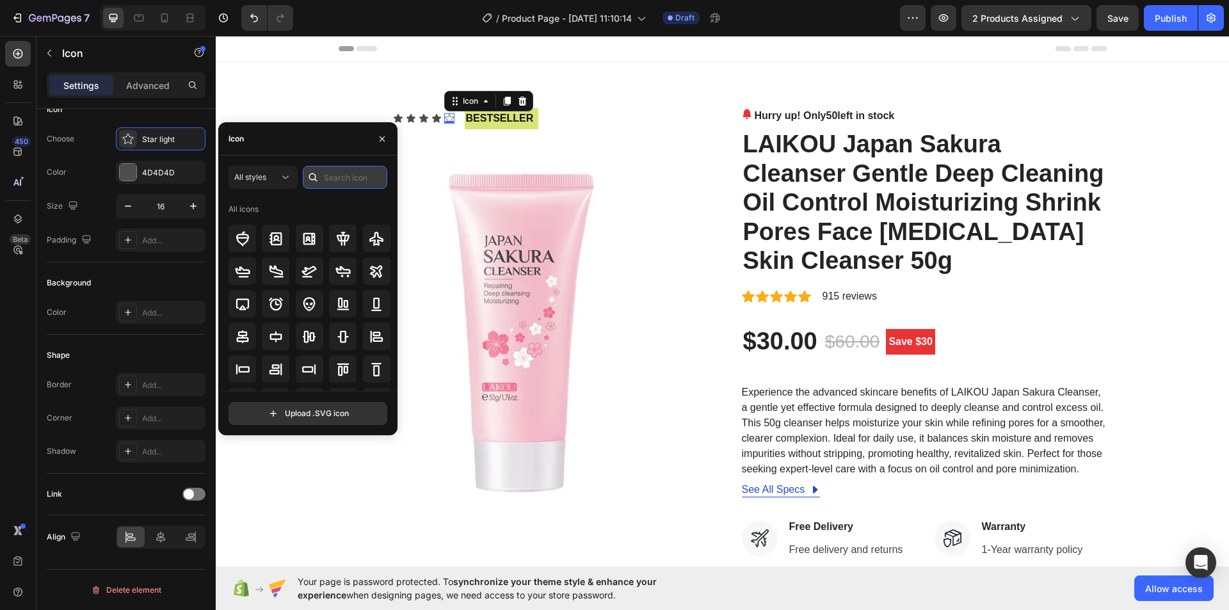
click at [338, 172] on input "text" at bounding box center [345, 177] width 84 height 23
type input "star"
click at [364, 344] on div at bounding box center [377, 337] width 28 height 28
click at [339, 342] on icon at bounding box center [342, 336] width 15 height 15
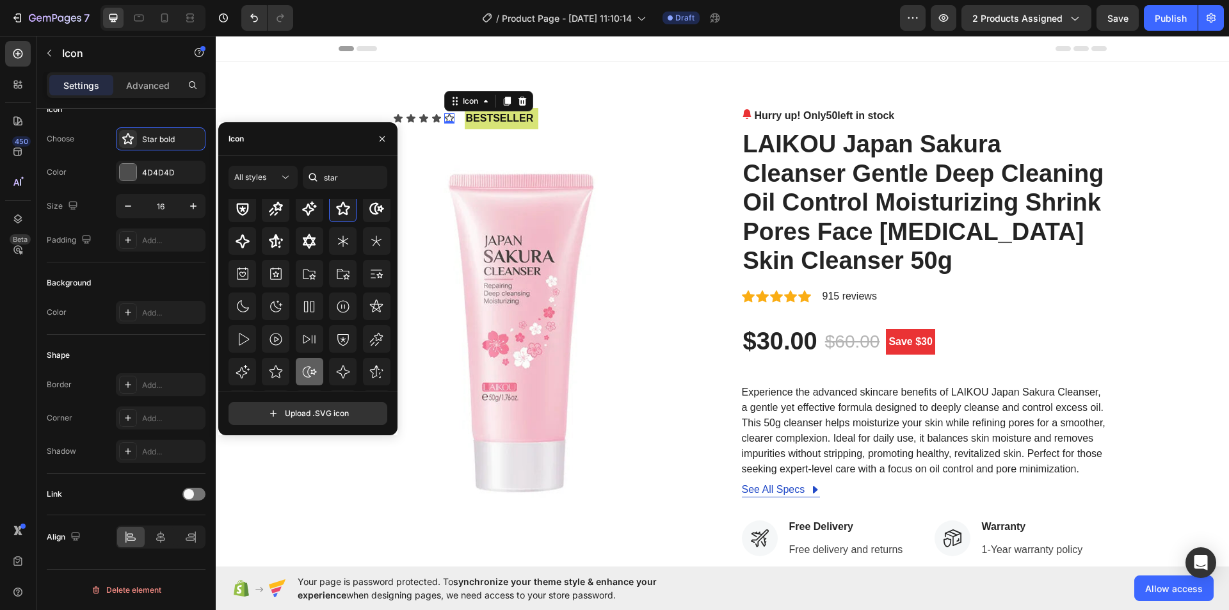
scroll to position [183, 0]
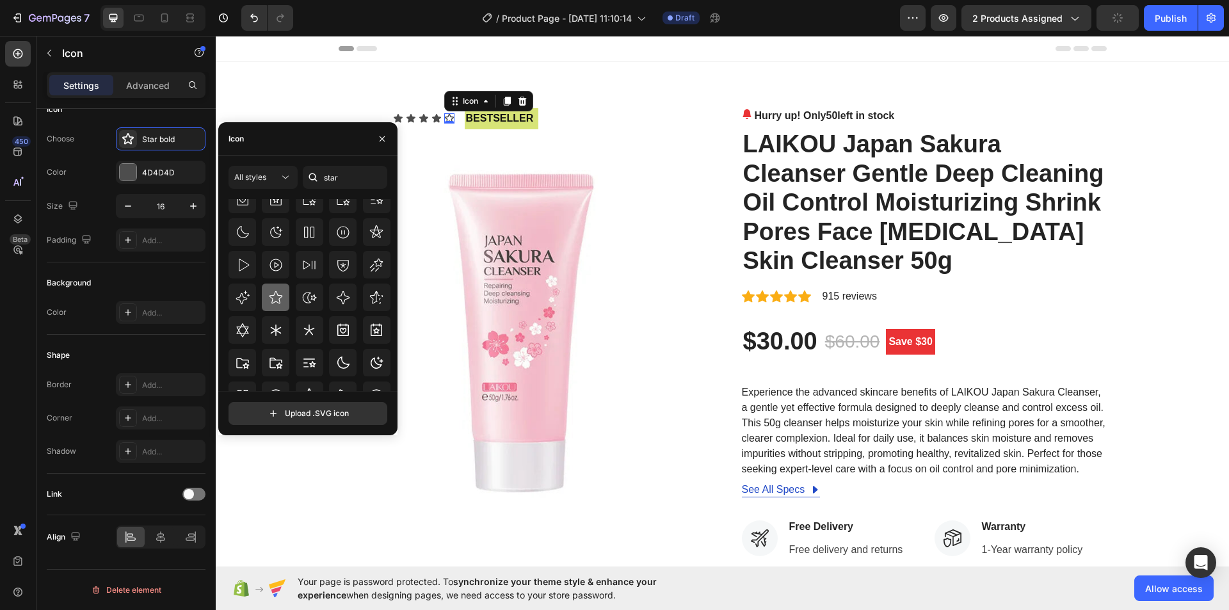
click at [275, 294] on icon at bounding box center [275, 297] width 15 height 15
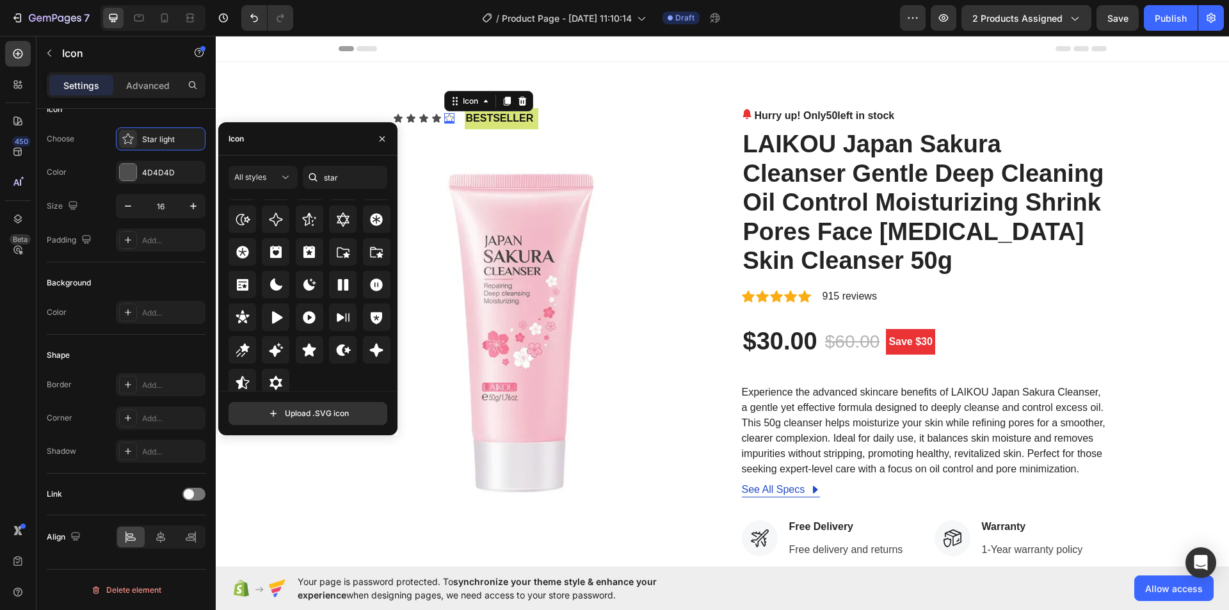
scroll to position [389, 0]
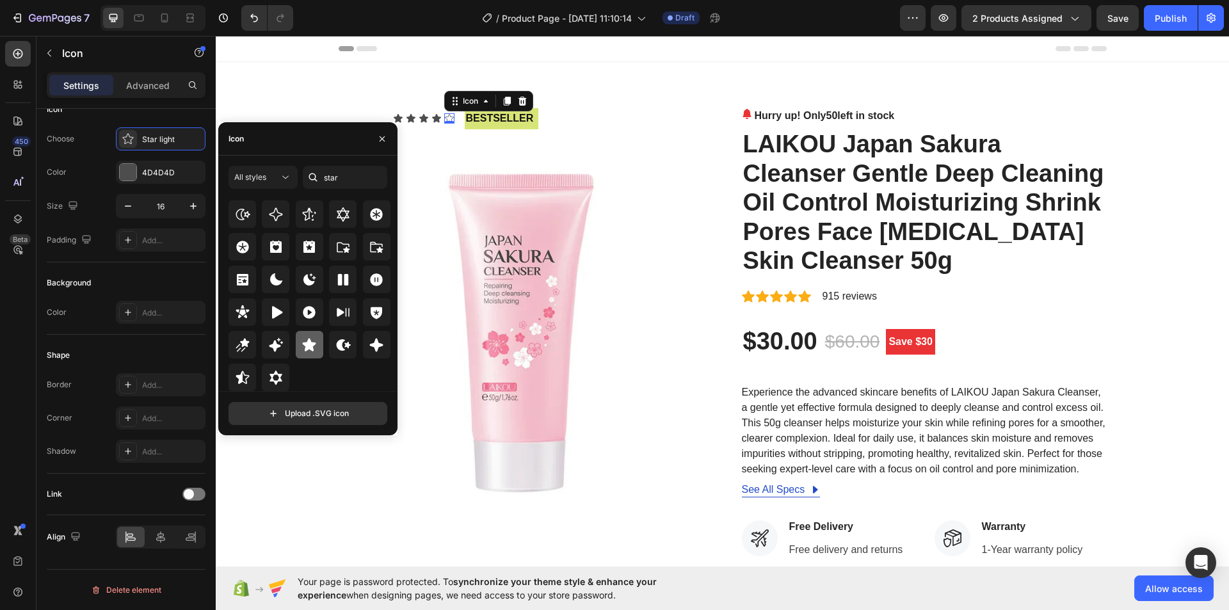
click at [302, 341] on icon at bounding box center [309, 344] width 15 height 15
click at [642, 79] on div "Icon Icon Icon Icon Icon 0 Icon List bestseller Text Block Row Image Hurry up! …" at bounding box center [722, 490] width 1013 height 857
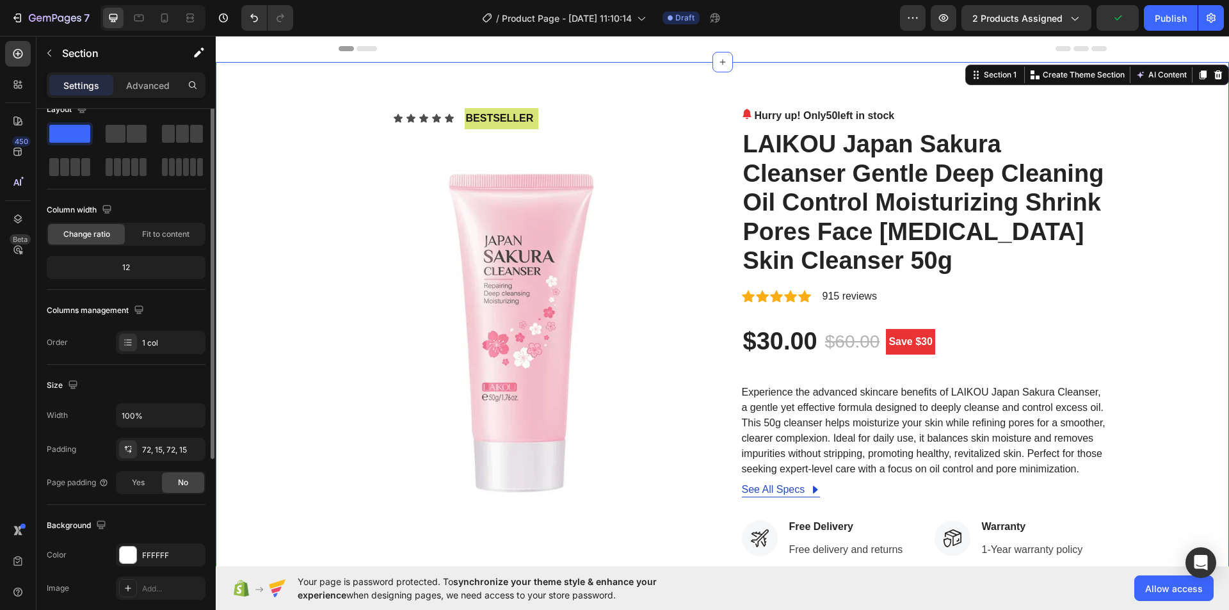
scroll to position [0, 0]
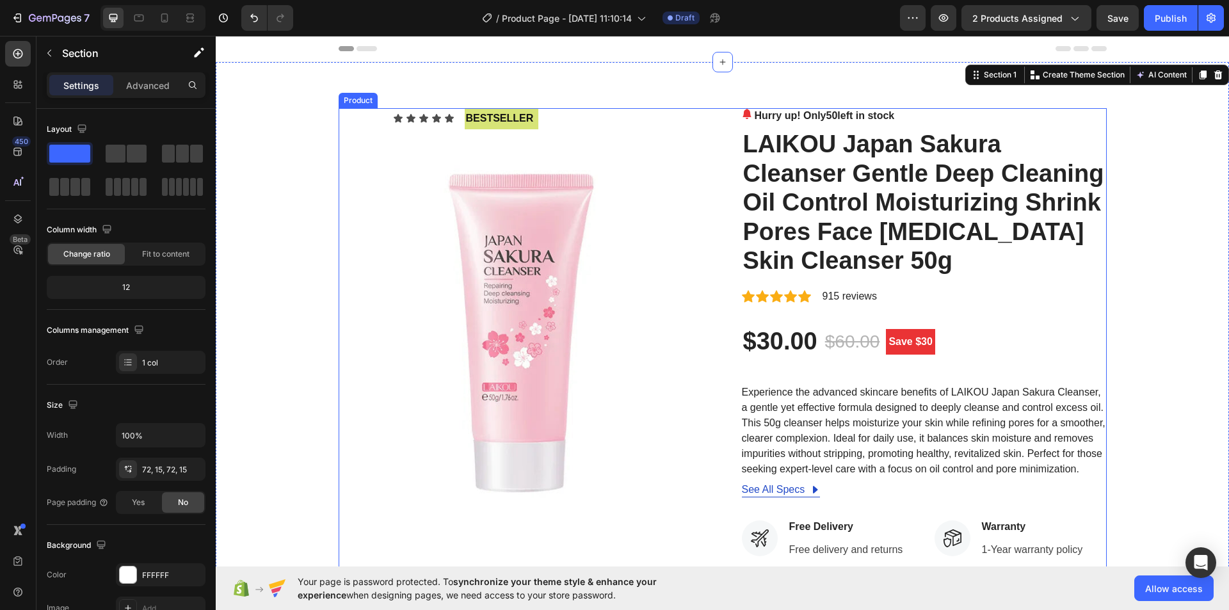
click at [692, 117] on div "Icon Icon Icon Icon Icon Icon List bestseller Text Block Row Image" at bounding box center [521, 490] width 365 height 765
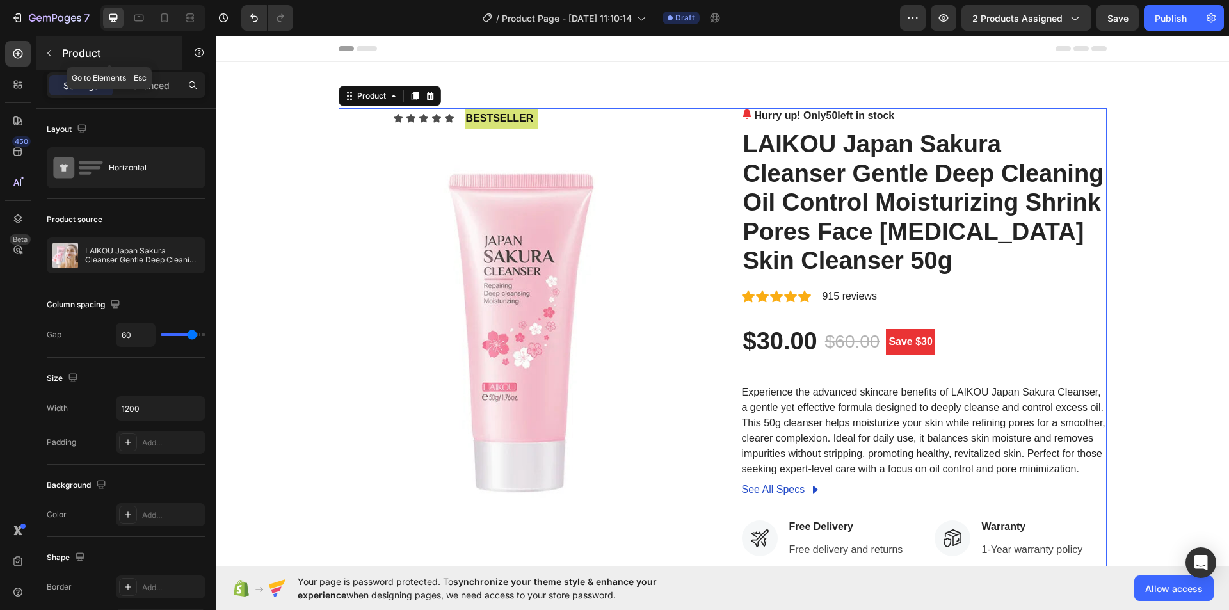
click at [48, 58] on icon "button" at bounding box center [49, 53] width 10 height 10
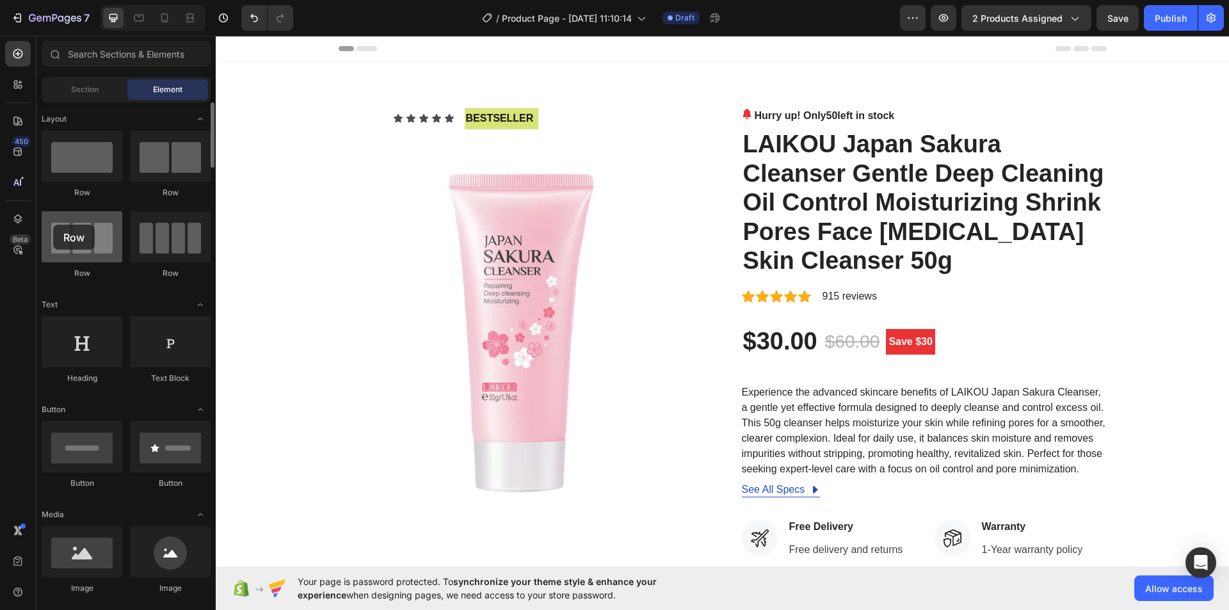
drag, startPoint x: 68, startPoint y: 241, endPoint x: 53, endPoint y: 225, distance: 22.7
click at [53, 225] on div at bounding box center [82, 236] width 81 height 51
click at [867, 221] on h2 "LAIKOU Japan Sakura Cleanser Gentle Deep Cleaning Oil Control Moisturizing Shri…" at bounding box center [924, 203] width 365 height 149
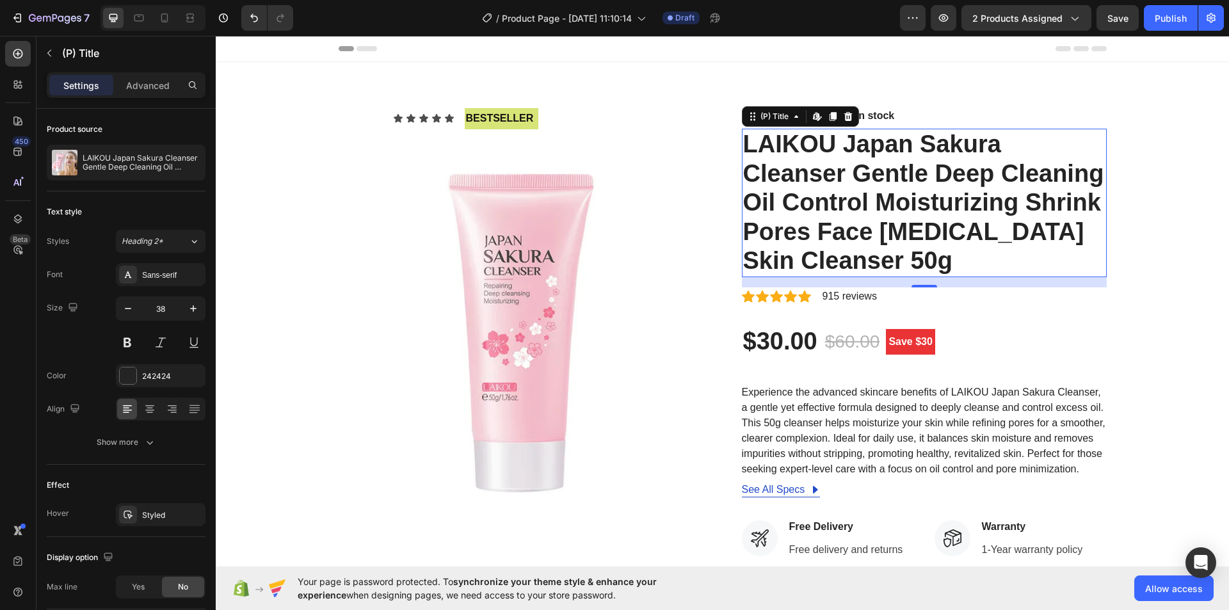
click at [831, 167] on h2 "LAIKOU Japan Sakura Cleanser Gentle Deep Cleaning Oil Control Moisturizing Shri…" at bounding box center [924, 203] width 365 height 149
click at [360, 119] on div "Icon Icon Icon Icon Icon Icon List bestseller Text Block Row Image" at bounding box center [521, 490] width 365 height 765
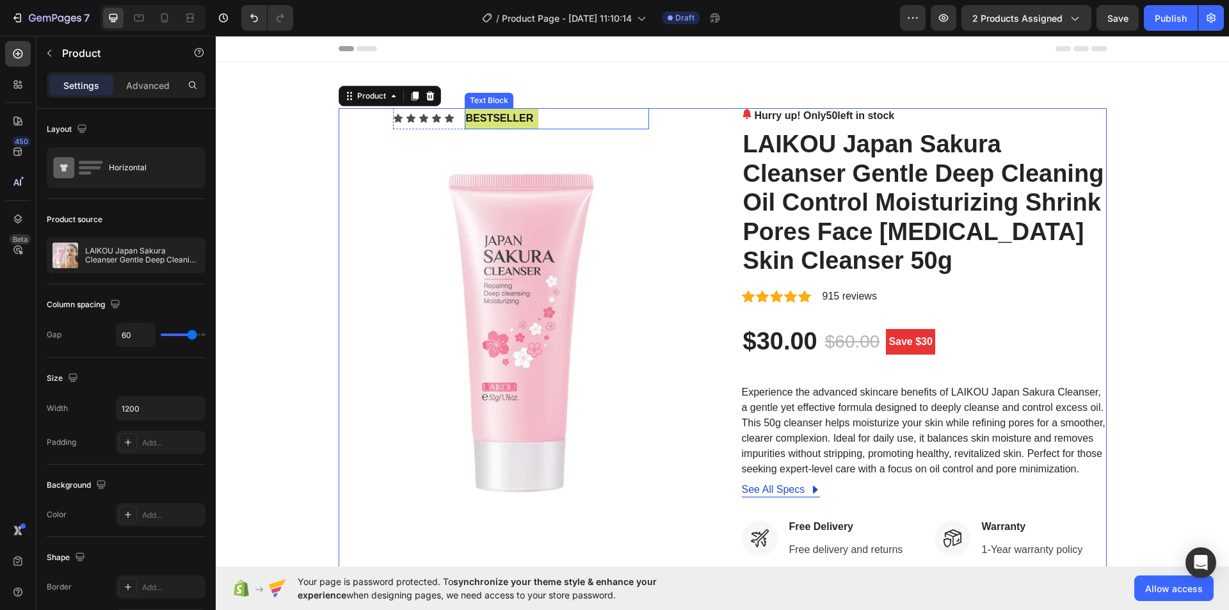
click at [535, 121] on div "bestseller" at bounding box center [557, 118] width 184 height 21
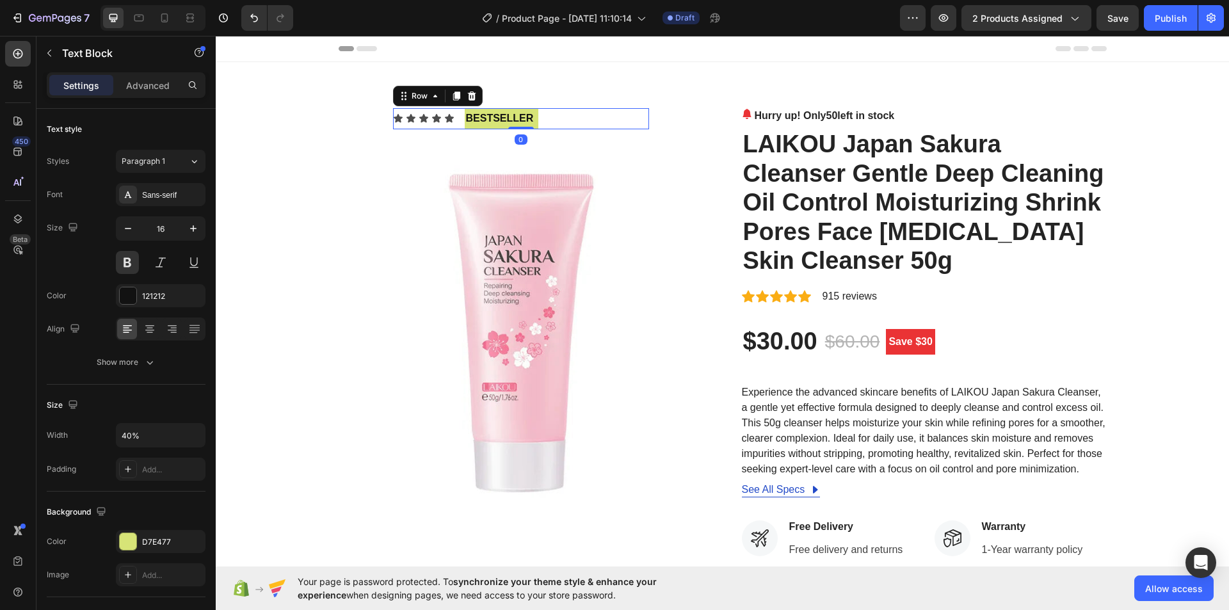
click at [444, 125] on div "Icon Icon Icon Icon Icon Icon List" at bounding box center [423, 118] width 61 height 21
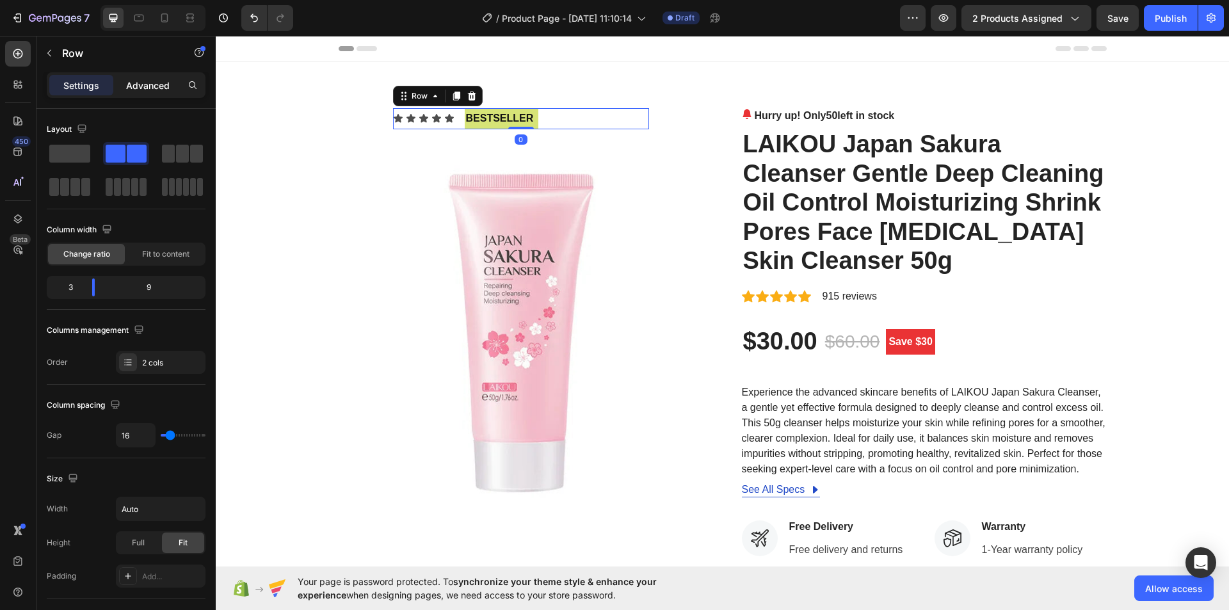
click at [143, 81] on p "Advanced" at bounding box center [148, 85] width 44 height 13
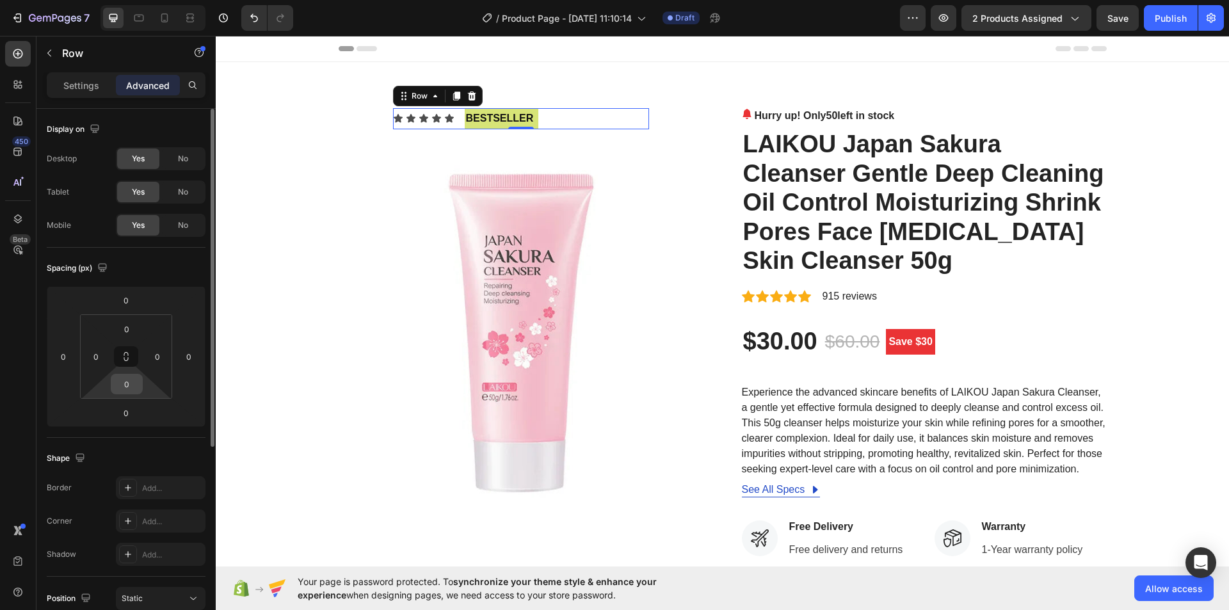
click at [128, 388] on input "0" at bounding box center [127, 383] width 26 height 19
type input "-"
click at [123, 303] on input "0" at bounding box center [126, 300] width 26 height 19
click at [124, 302] on input "0" at bounding box center [126, 300] width 26 height 19
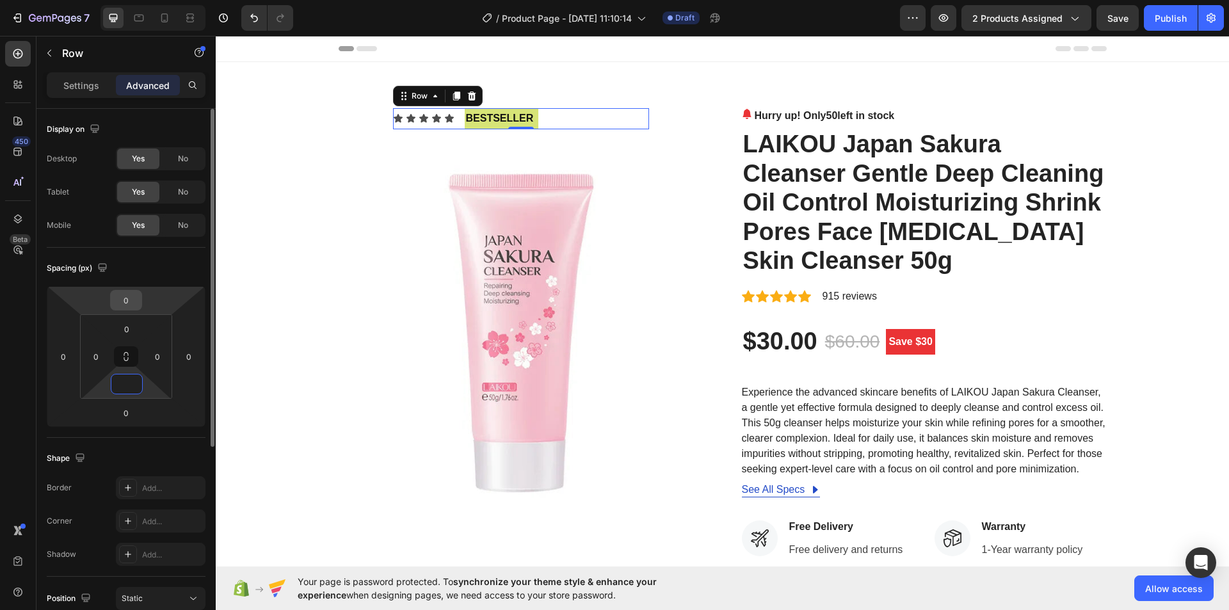
type input "0"
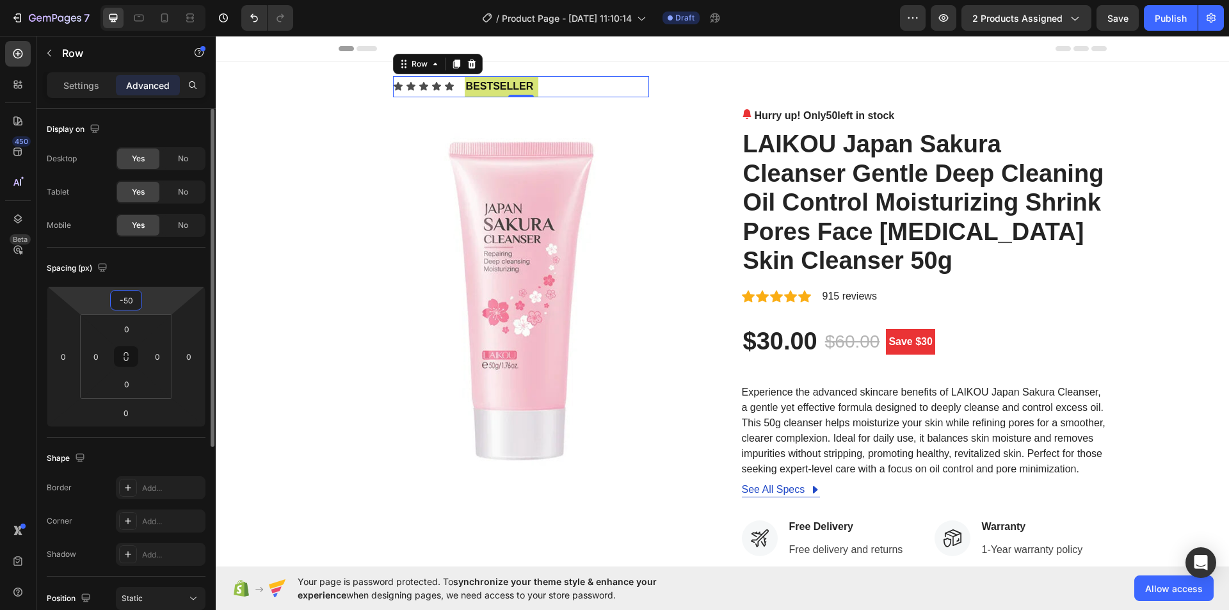
click at [131, 302] on input "-50" at bounding box center [126, 300] width 26 height 19
type input "0"
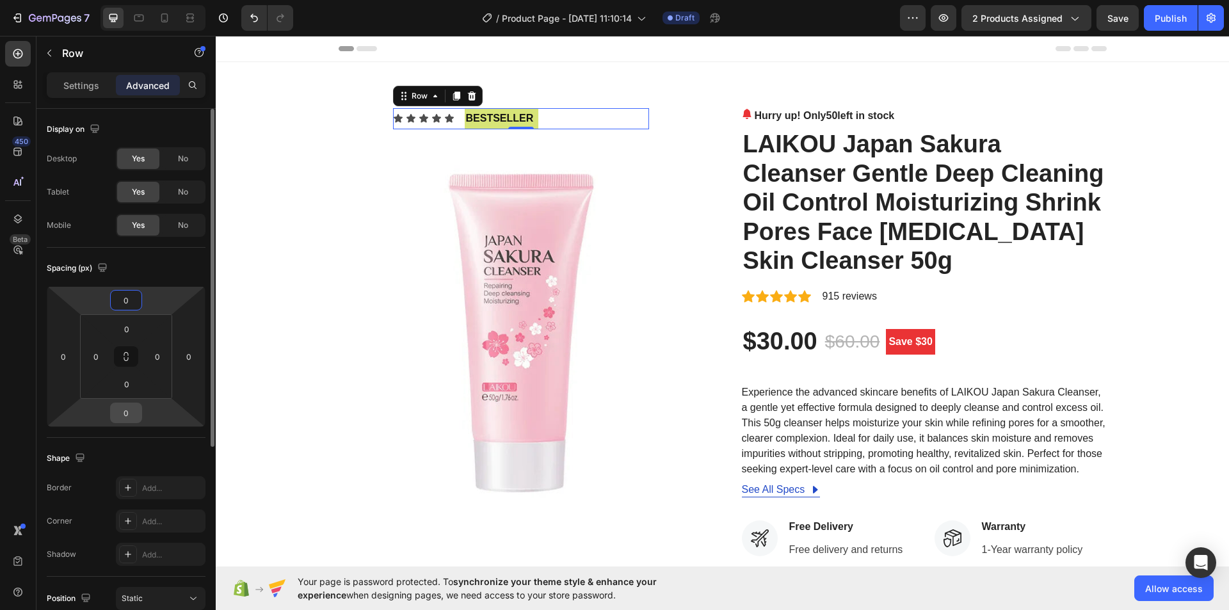
click at [122, 417] on input "0" at bounding box center [126, 412] width 26 height 19
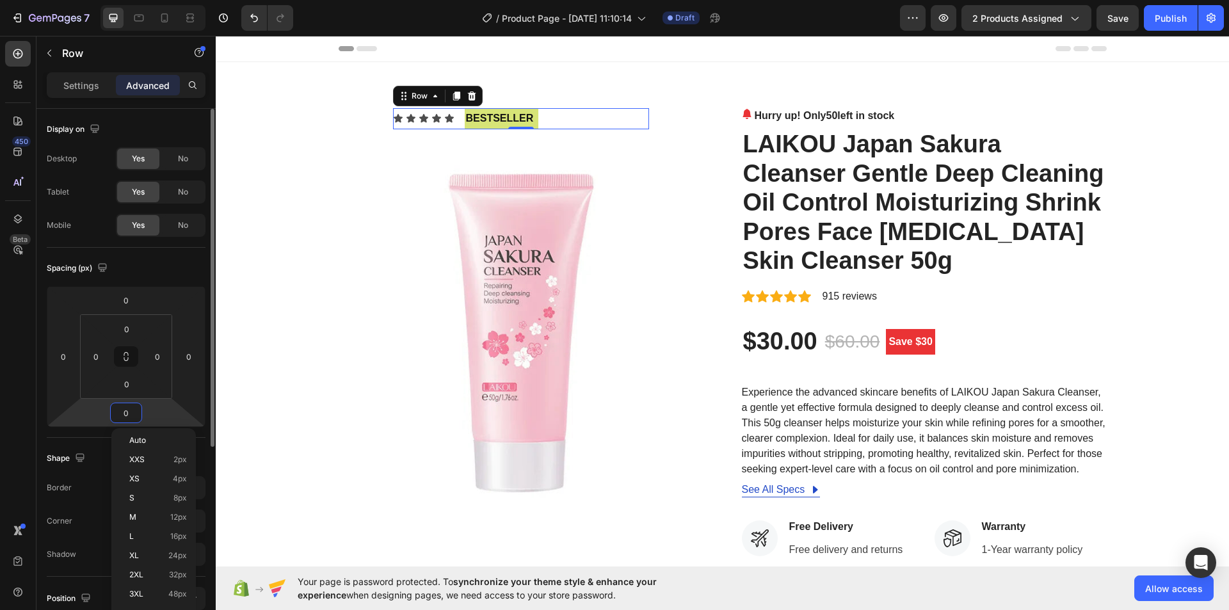
click at [122, 417] on input "0" at bounding box center [126, 412] width 26 height 19
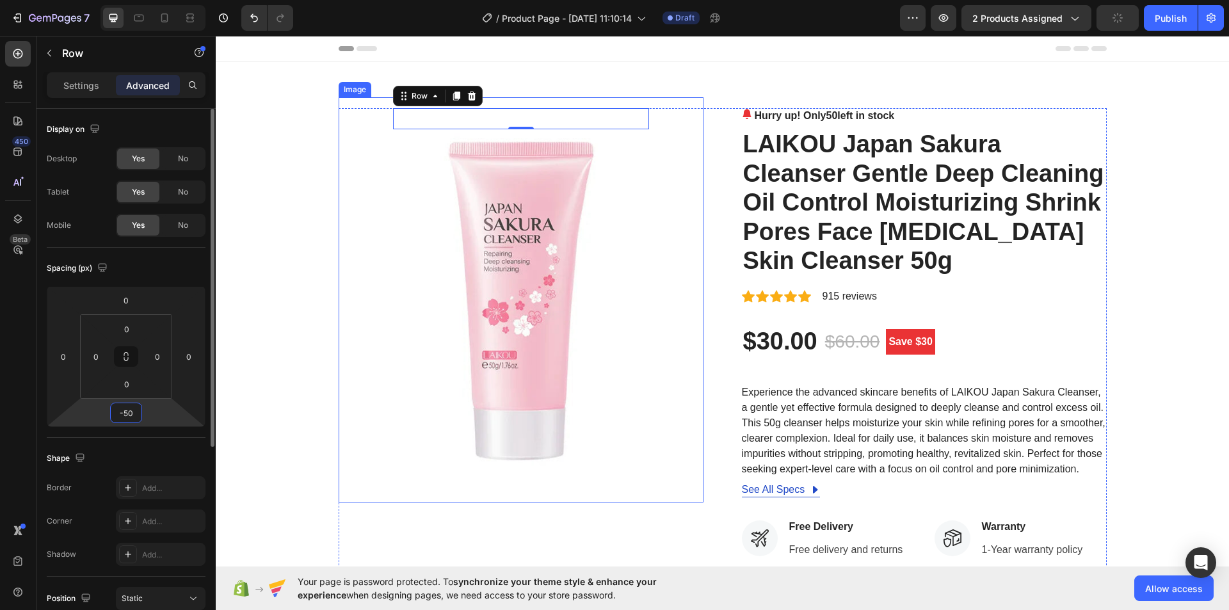
click at [41, 260] on div "450 Beta Sections(18) Elements(84) Section Element Hero Section Product Detail …" at bounding box center [108, 323] width 216 height 574
click at [132, 410] on input "-50" at bounding box center [126, 412] width 26 height 19
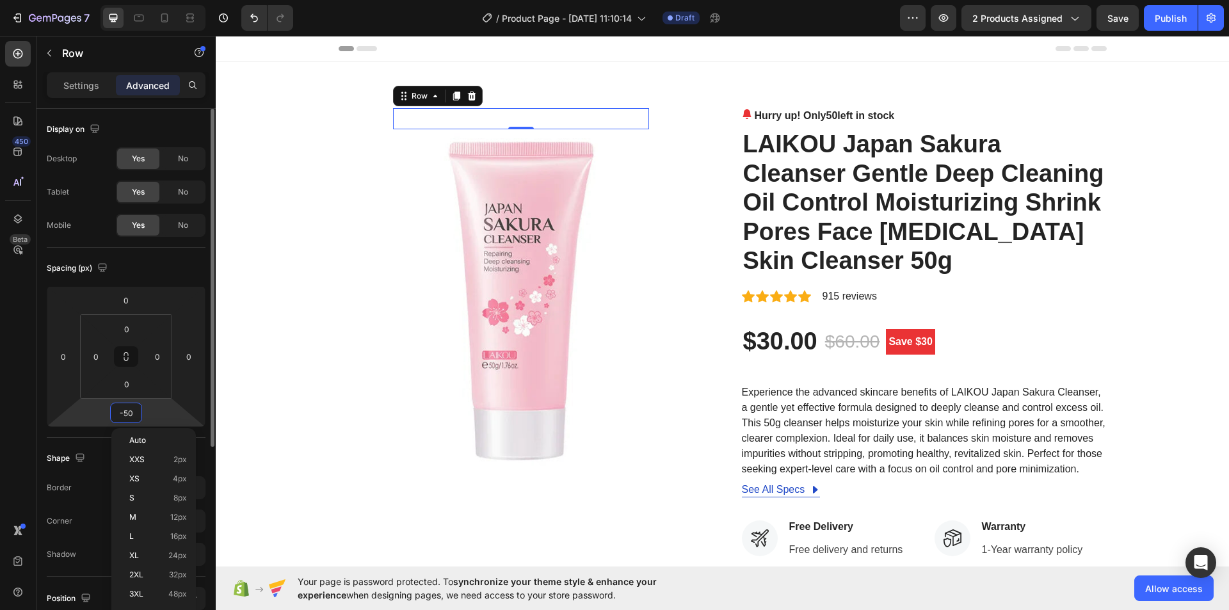
click at [132, 410] on input "-50" at bounding box center [126, 412] width 26 height 19
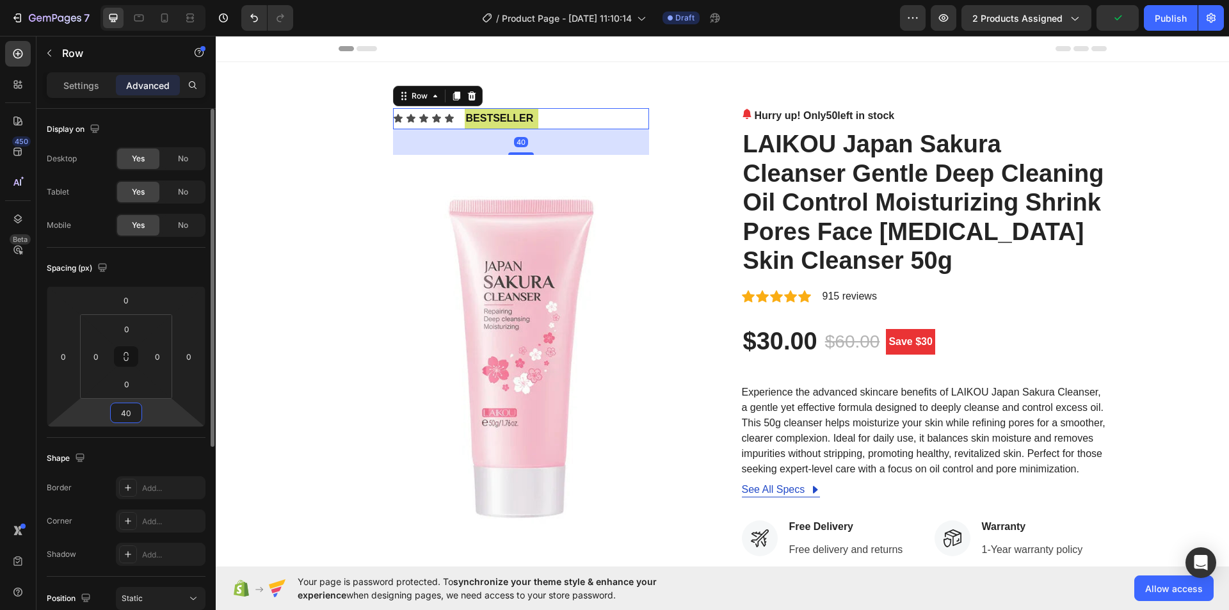
click at [117, 410] on input "40" at bounding box center [126, 412] width 26 height 19
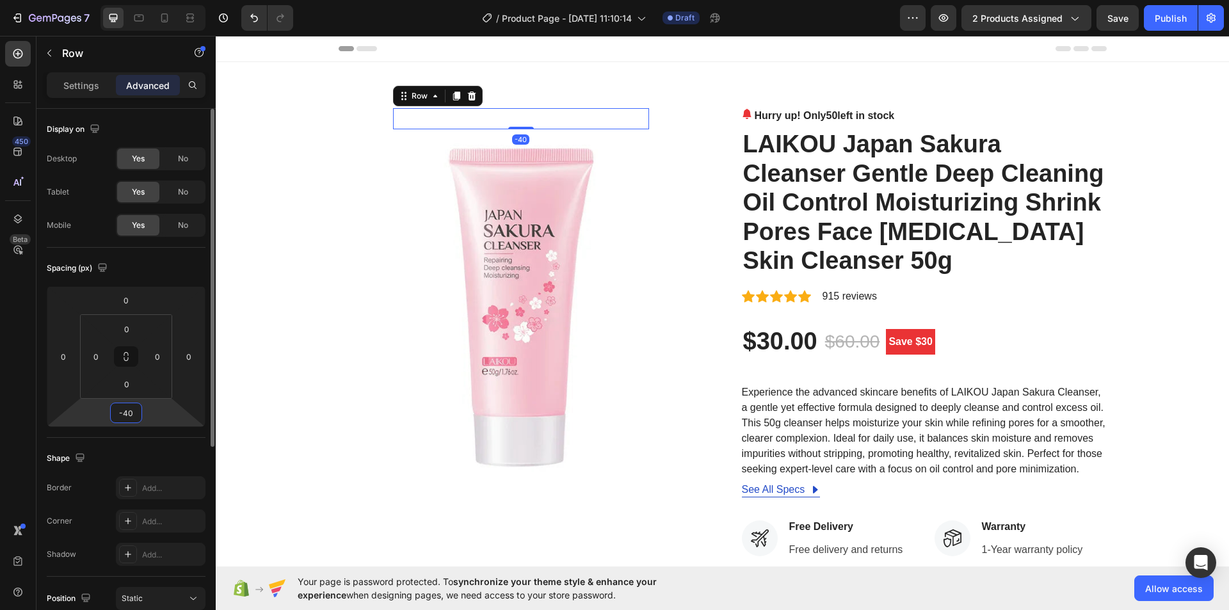
click at [144, 0] on html "7 Version history / Product Page - Aug 27, 11:10:14 Draft Preview 2 products as…" at bounding box center [614, 0] width 1229 height 0
click at [125, 405] on input "-40" at bounding box center [126, 412] width 26 height 19
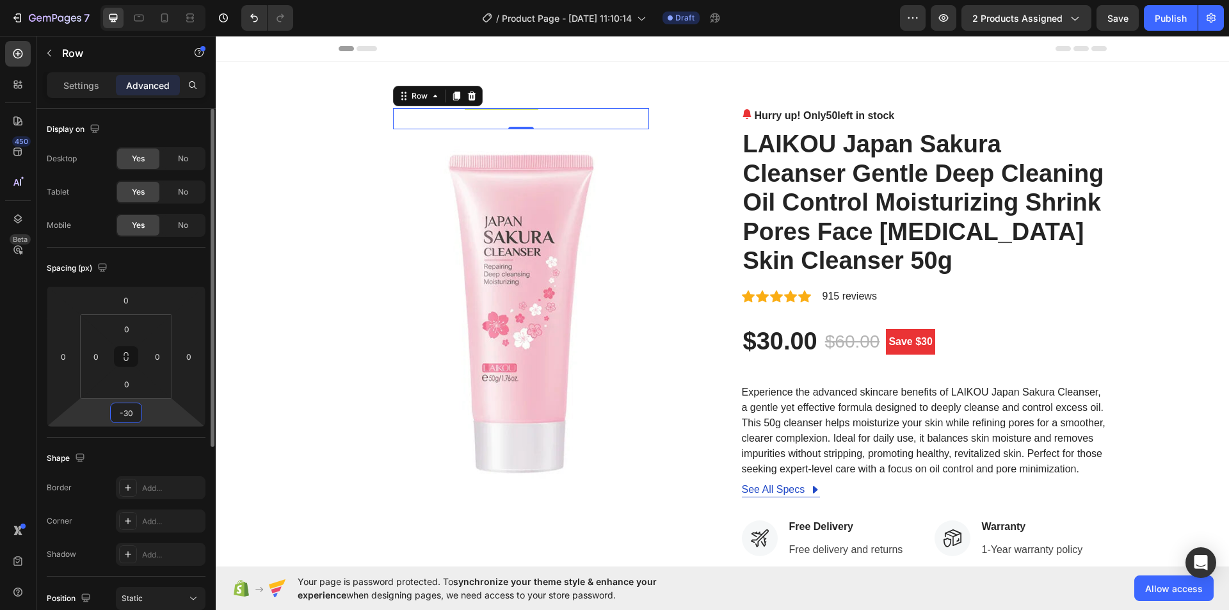
click at [123, 409] on input "-30" at bounding box center [126, 412] width 26 height 19
type input "-30"
click at [56, 351] on input "0" at bounding box center [63, 356] width 19 height 19
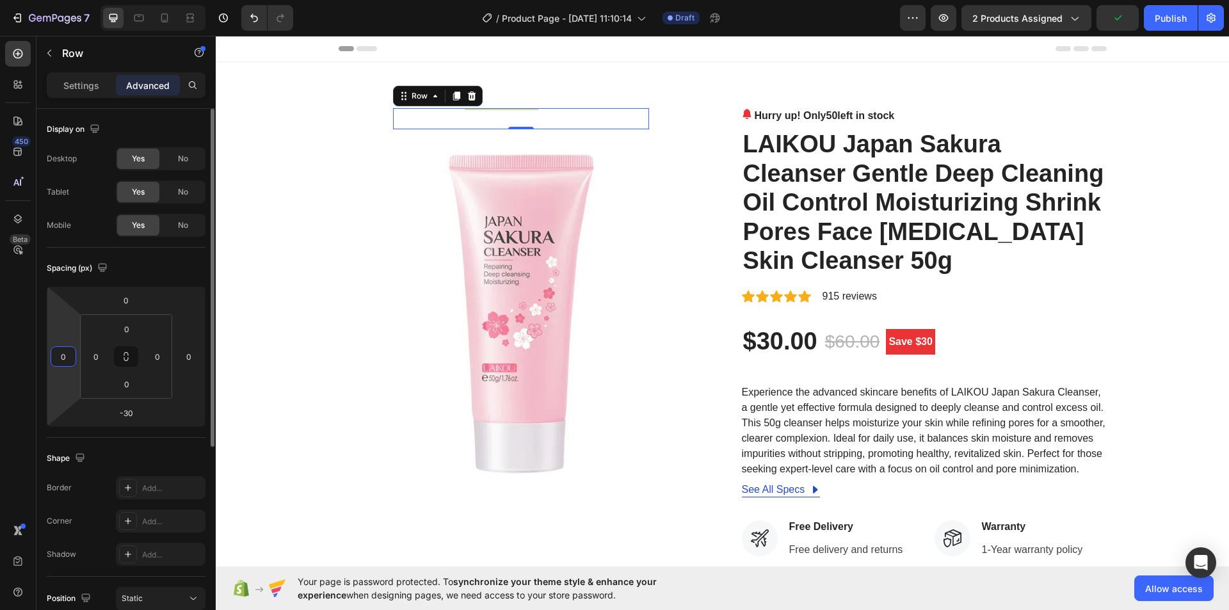
click at [62, 358] on input "0" at bounding box center [63, 356] width 19 height 19
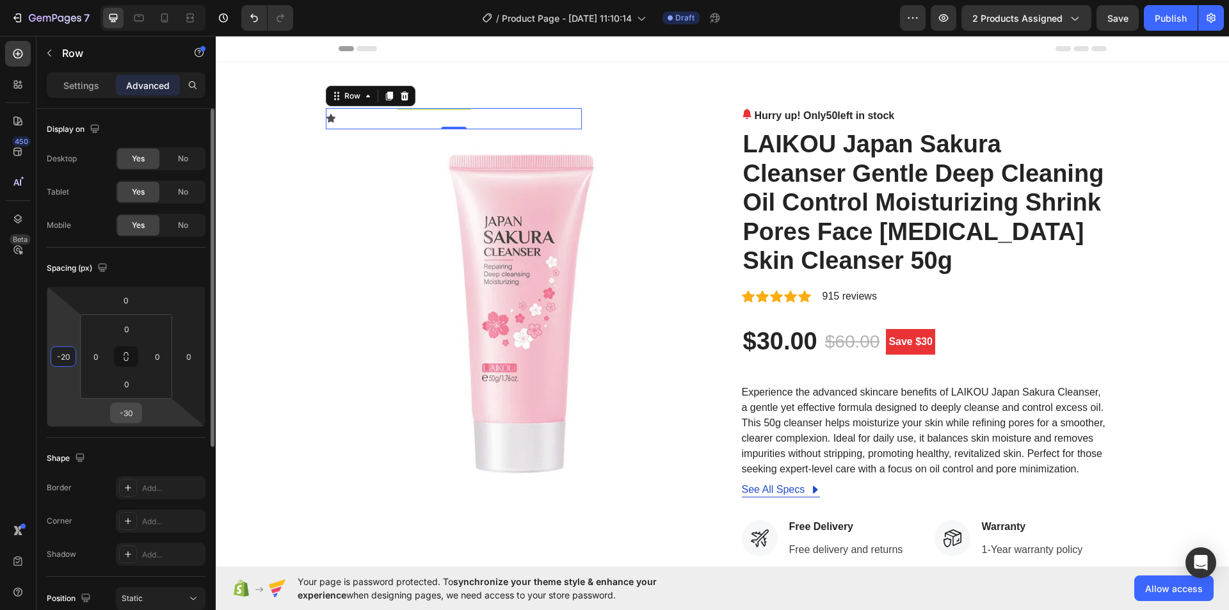
type input "-20"
click at [122, 407] on input "-30" at bounding box center [126, 412] width 26 height 19
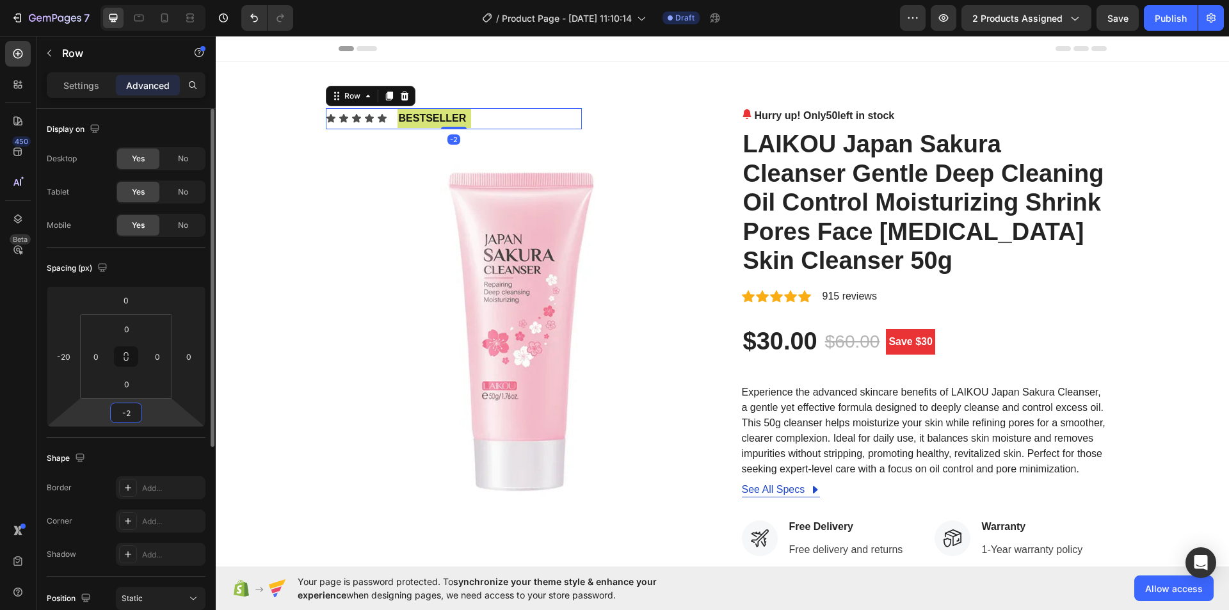
type input "-20"
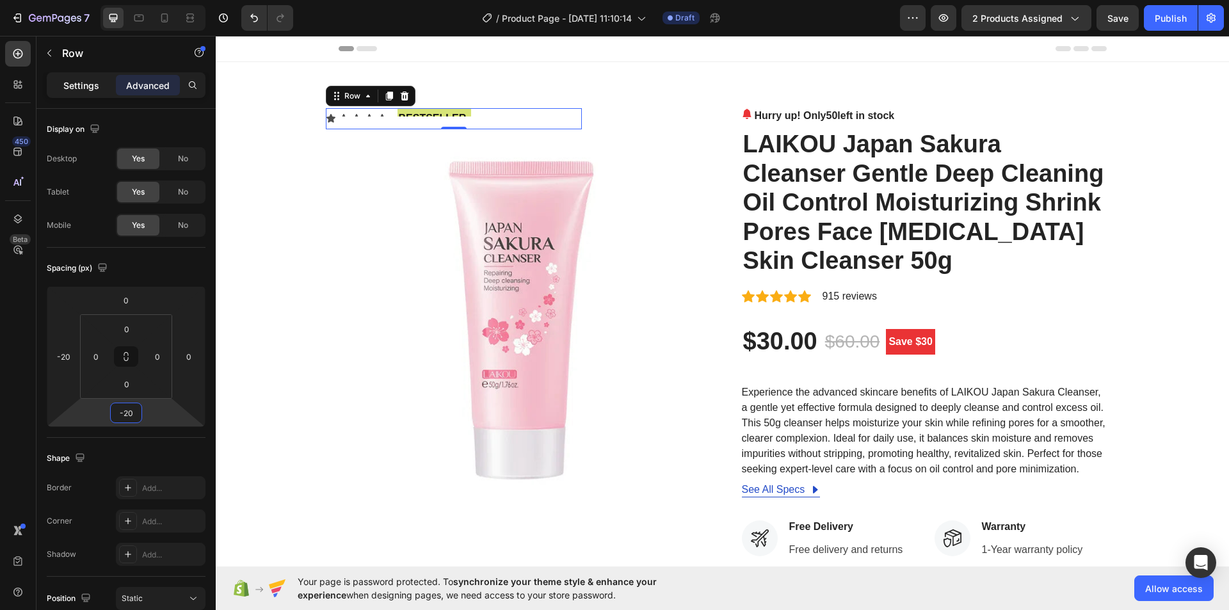
drag, startPoint x: 83, startPoint y: 91, endPoint x: 0, endPoint y: 399, distance: 318.8
click at [82, 91] on p "Settings" at bounding box center [81, 85] width 36 height 13
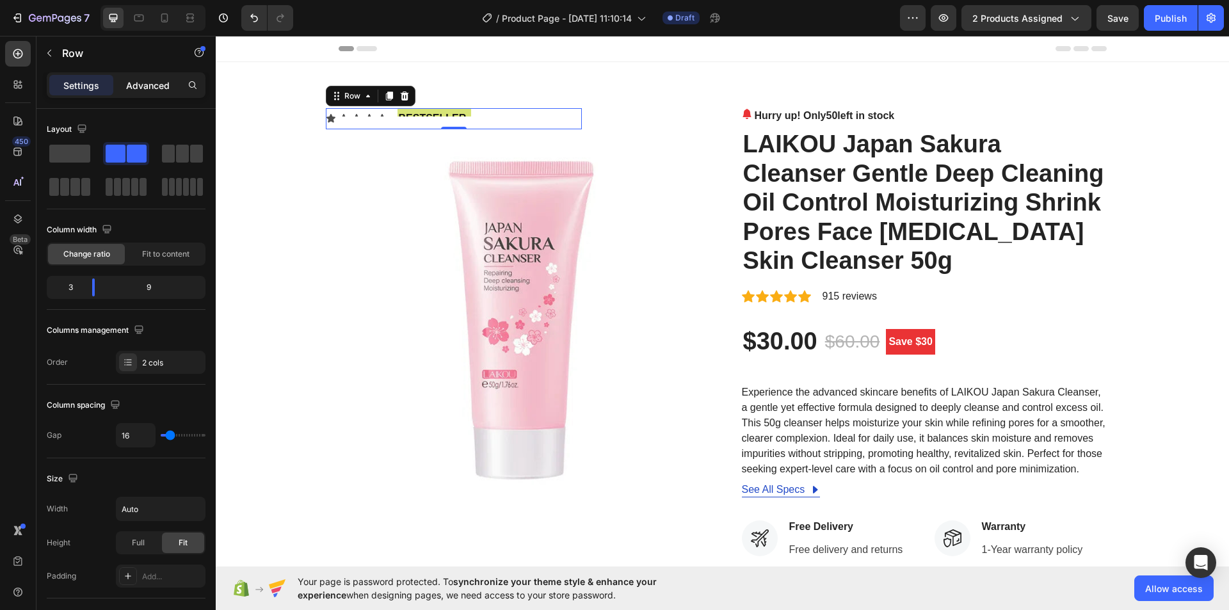
click at [162, 91] on p "Advanced" at bounding box center [148, 85] width 44 height 13
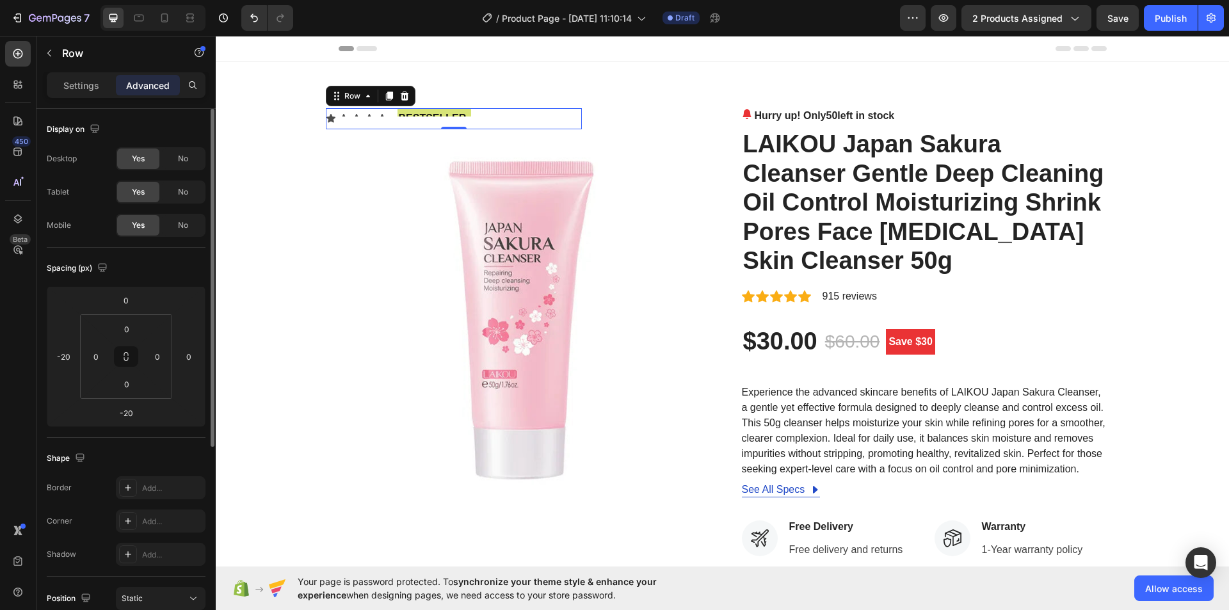
scroll to position [128, 0]
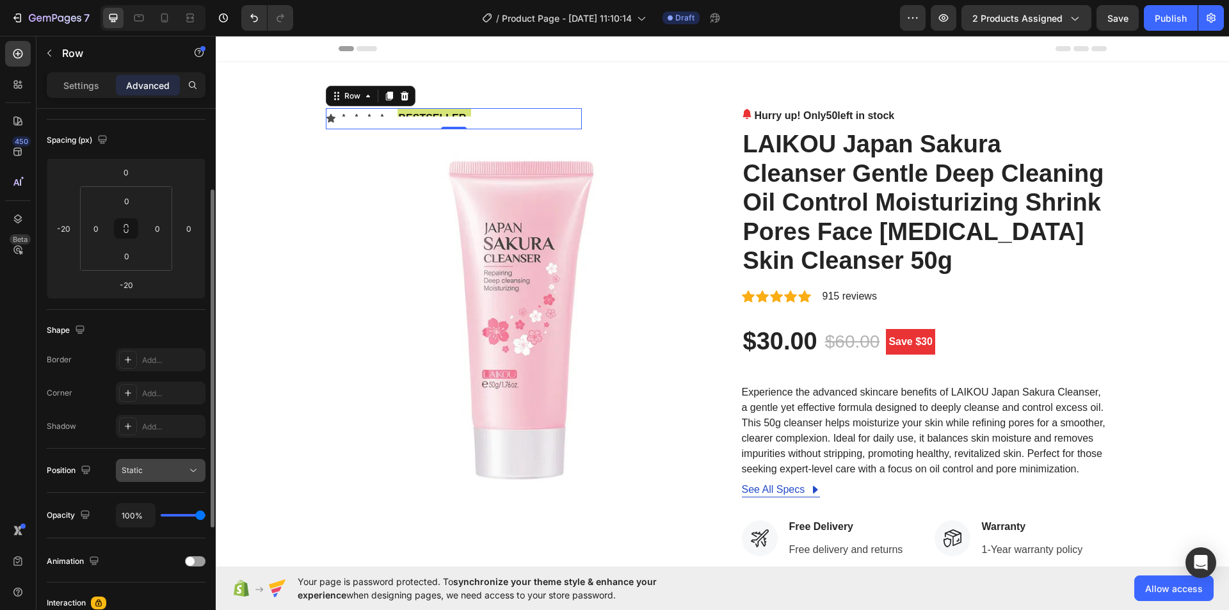
click at [166, 459] on button "Static" at bounding box center [161, 470] width 90 height 23
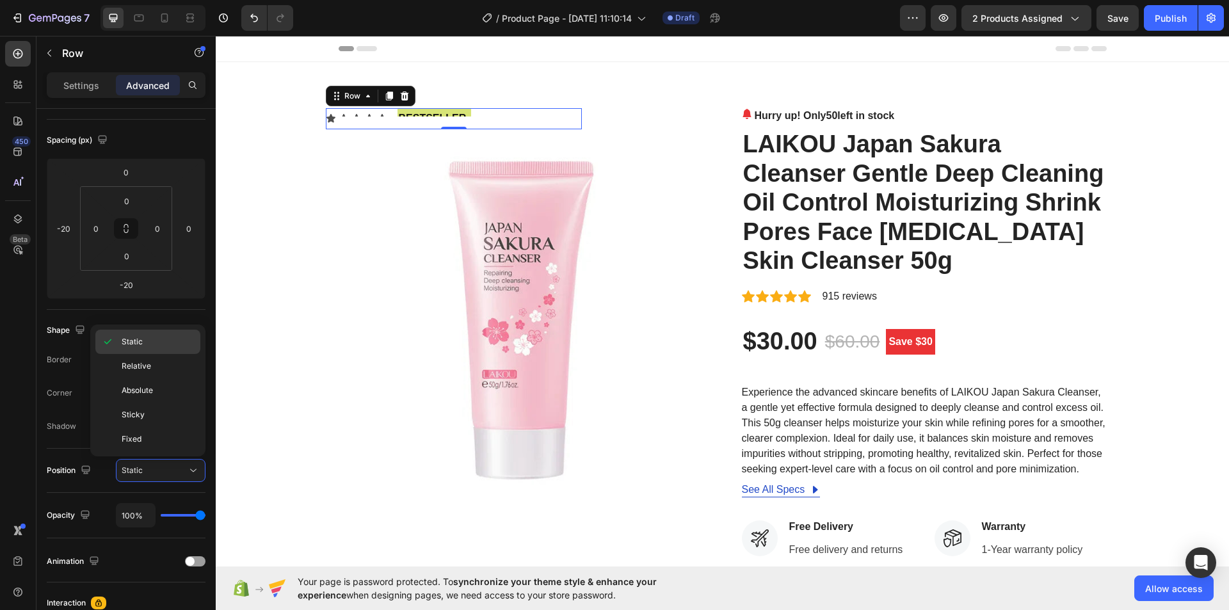
click at [159, 346] on p "Static" at bounding box center [158, 342] width 73 height 12
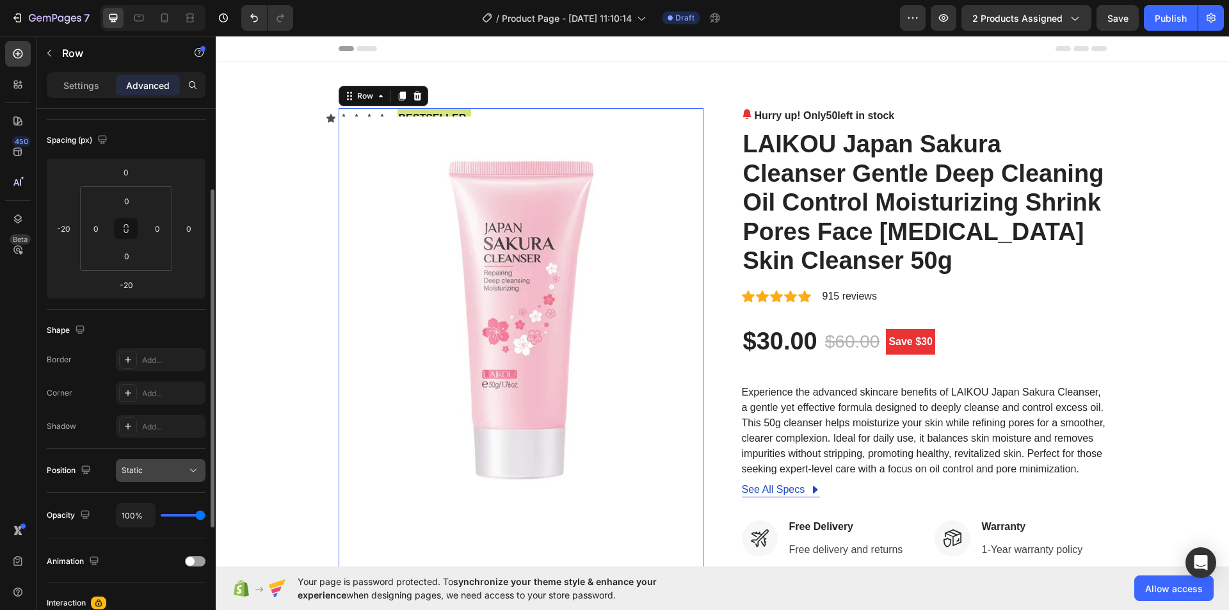
click at [149, 462] on button "Static" at bounding box center [161, 470] width 90 height 23
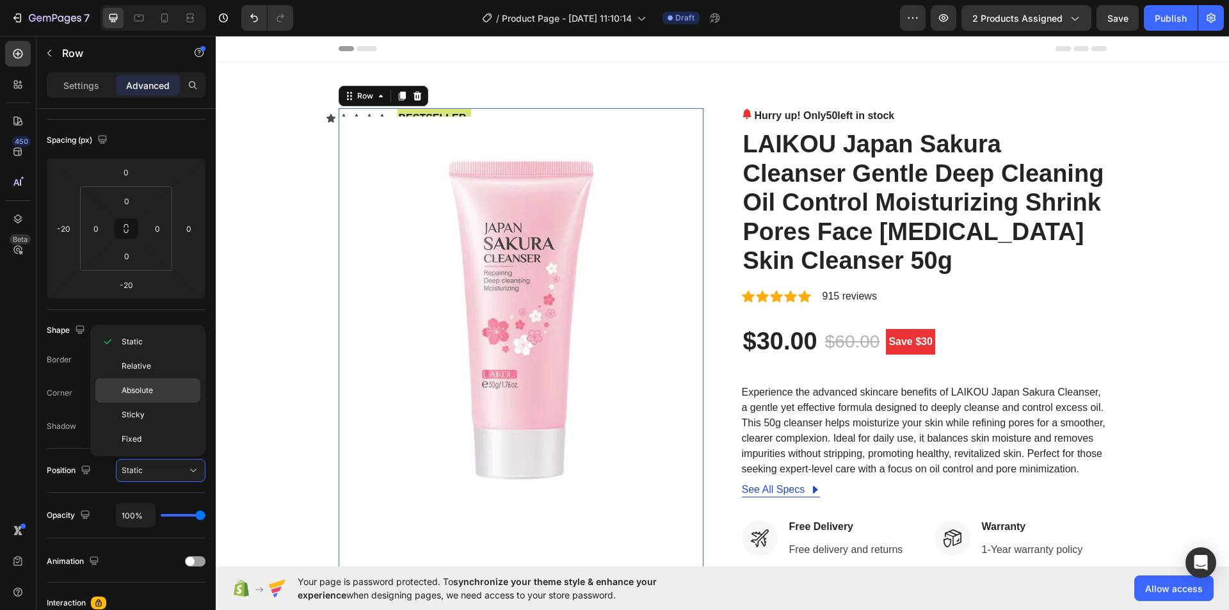
click at [165, 385] on p "Absolute" at bounding box center [158, 391] width 73 height 12
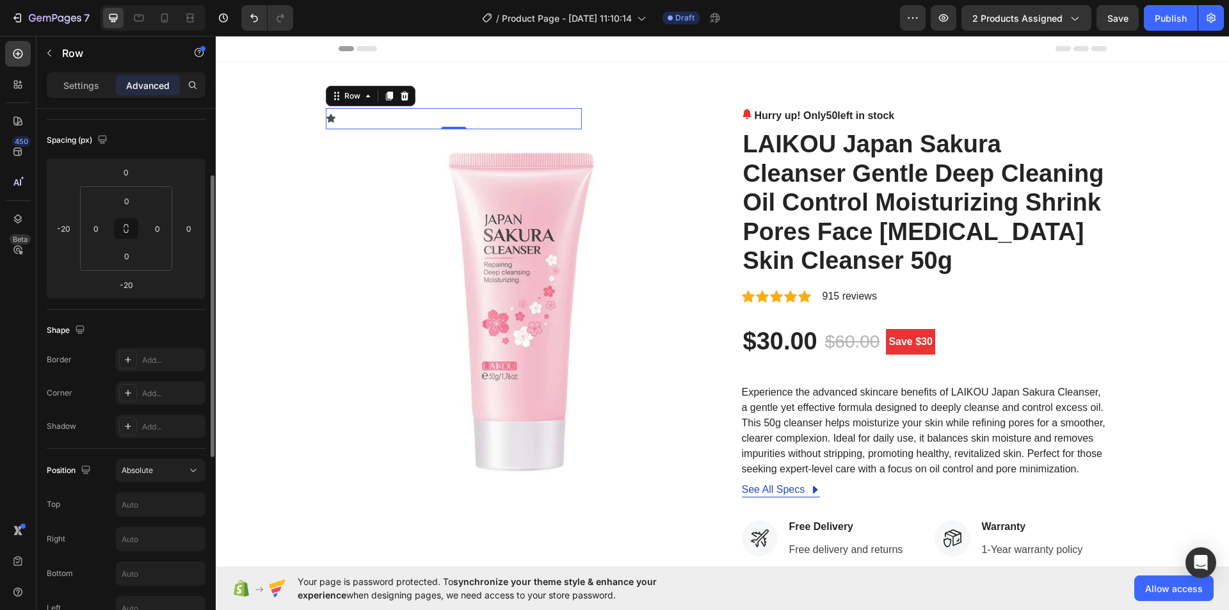
scroll to position [192, 0]
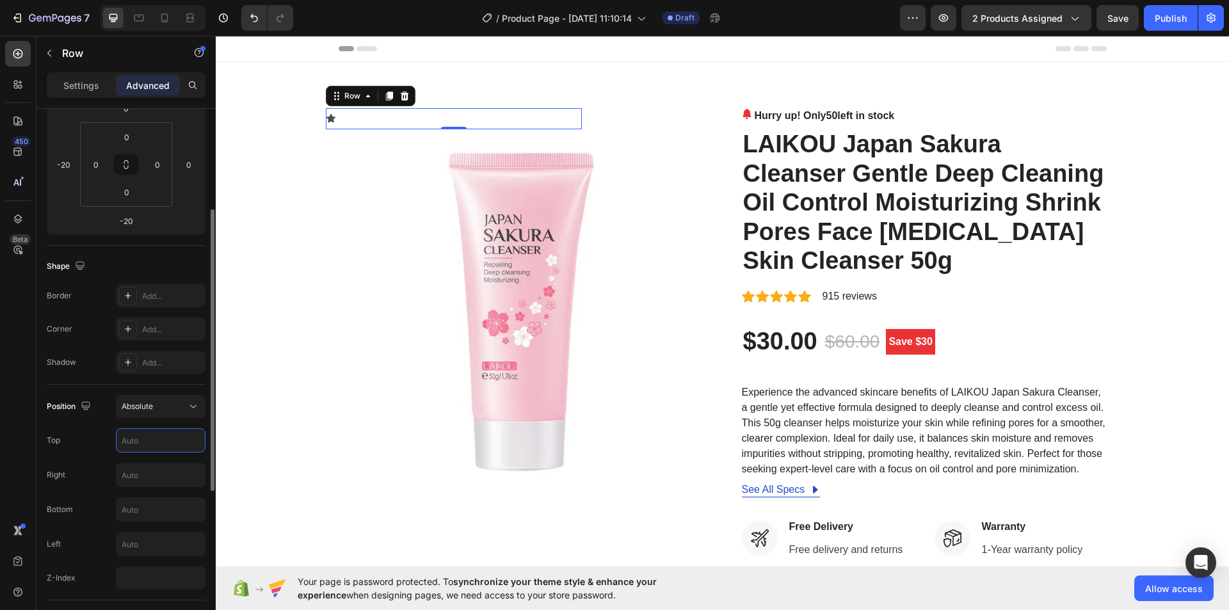
click at [147, 440] on input "text" at bounding box center [161, 440] width 88 height 23
drag, startPoint x: 150, startPoint y: 438, endPoint x: 114, endPoint y: 468, distance: 46.9
click at [115, 440] on div "Top 20" at bounding box center [126, 440] width 159 height 24
type input "20"
click at [156, 545] on input "text" at bounding box center [161, 544] width 88 height 23
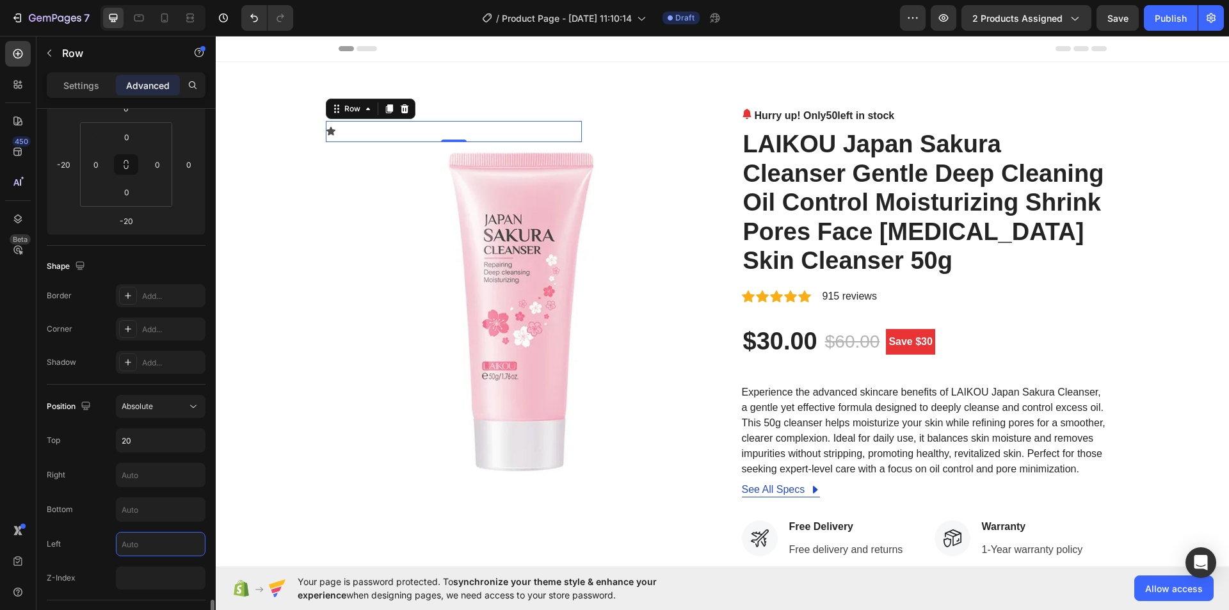
scroll to position [448, 0]
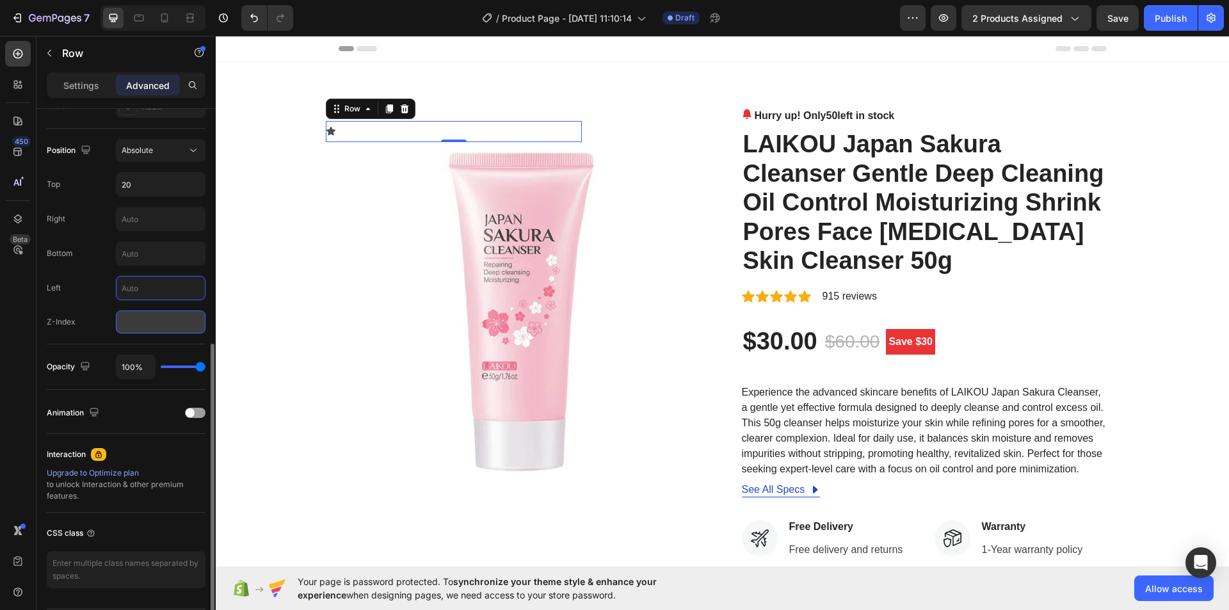
click at [161, 333] on input "number" at bounding box center [161, 321] width 90 height 23
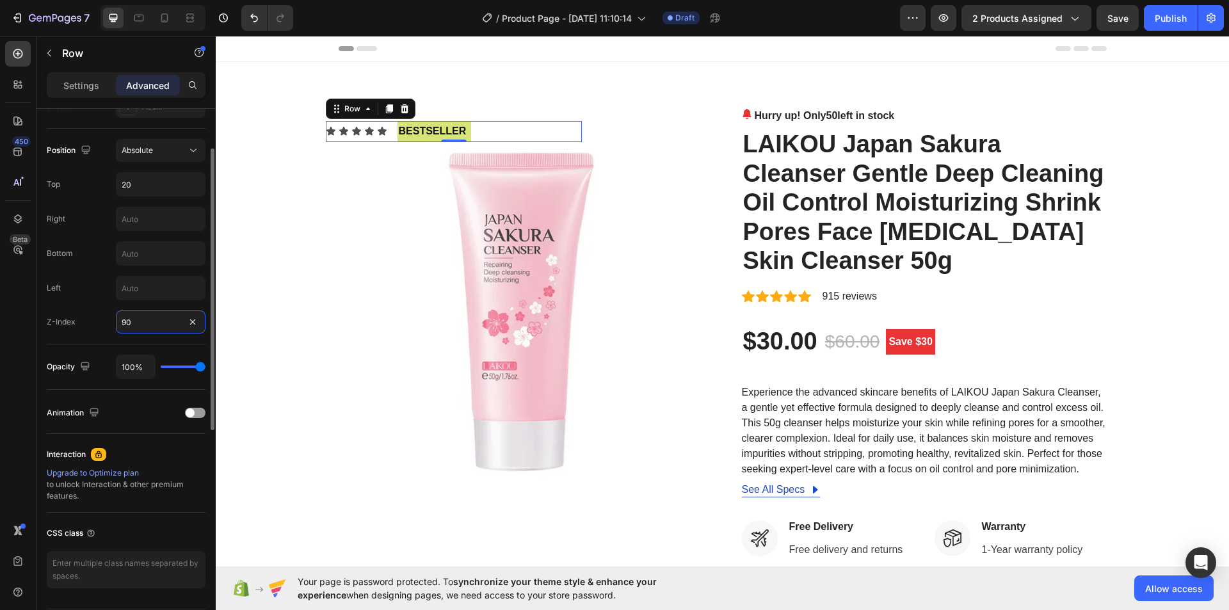
scroll to position [320, 0]
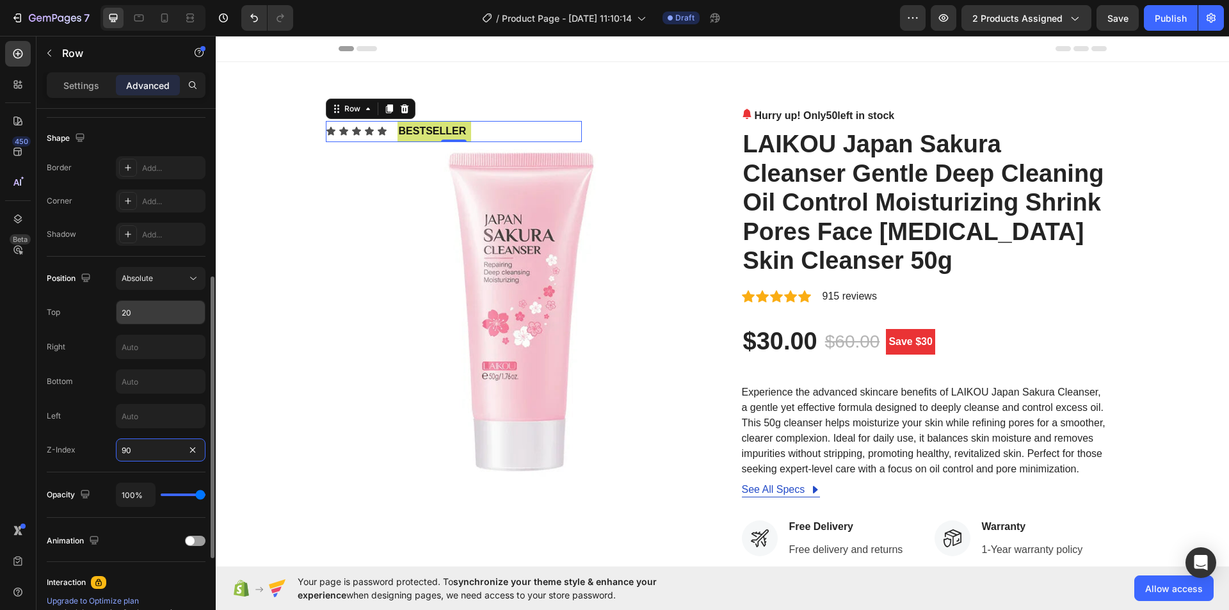
type input "90"
click at [150, 307] on input "20" at bounding box center [161, 312] width 88 height 23
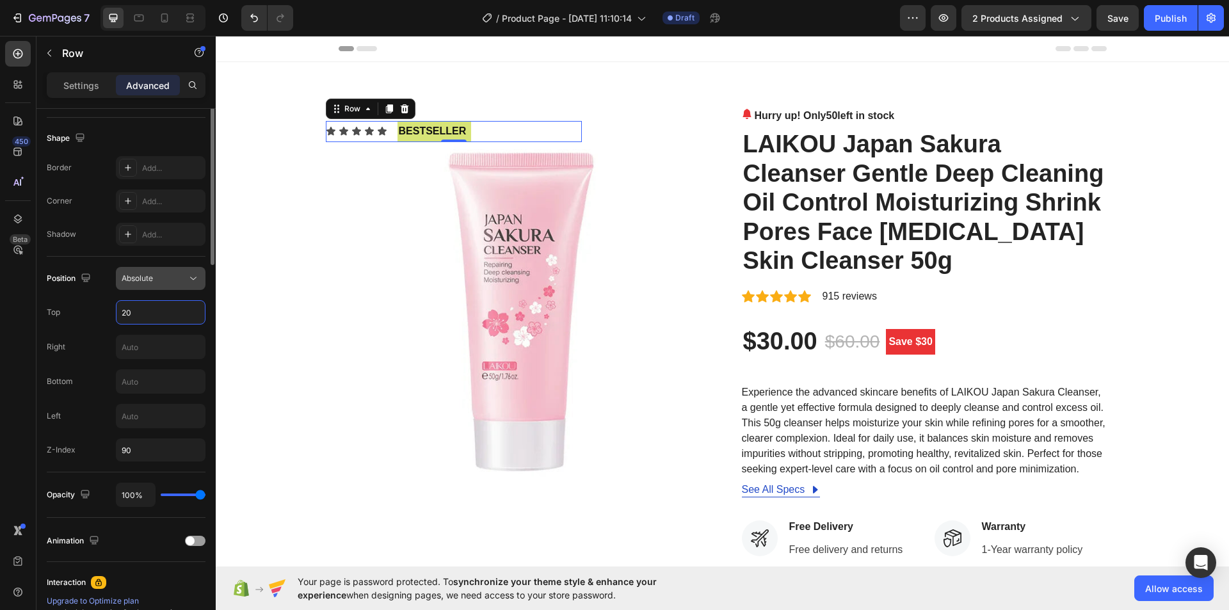
scroll to position [64, 0]
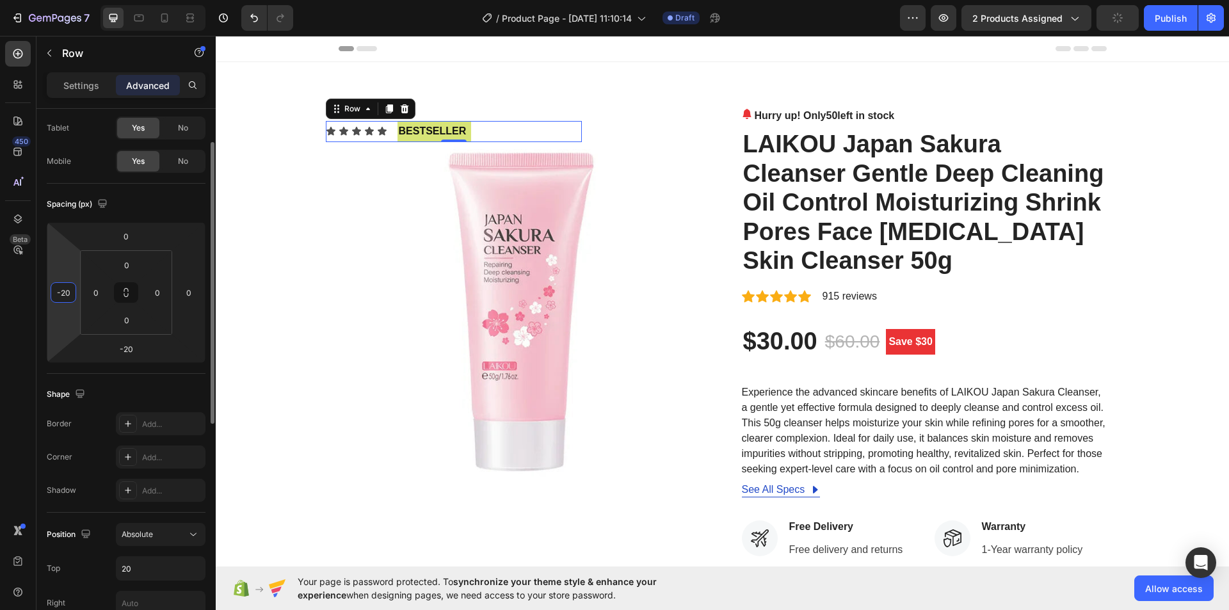
click at [60, 292] on input "-20" at bounding box center [63, 292] width 19 height 19
type input "0"
click at [4, 312] on div "450 Beta" at bounding box center [18, 323] width 36 height 574
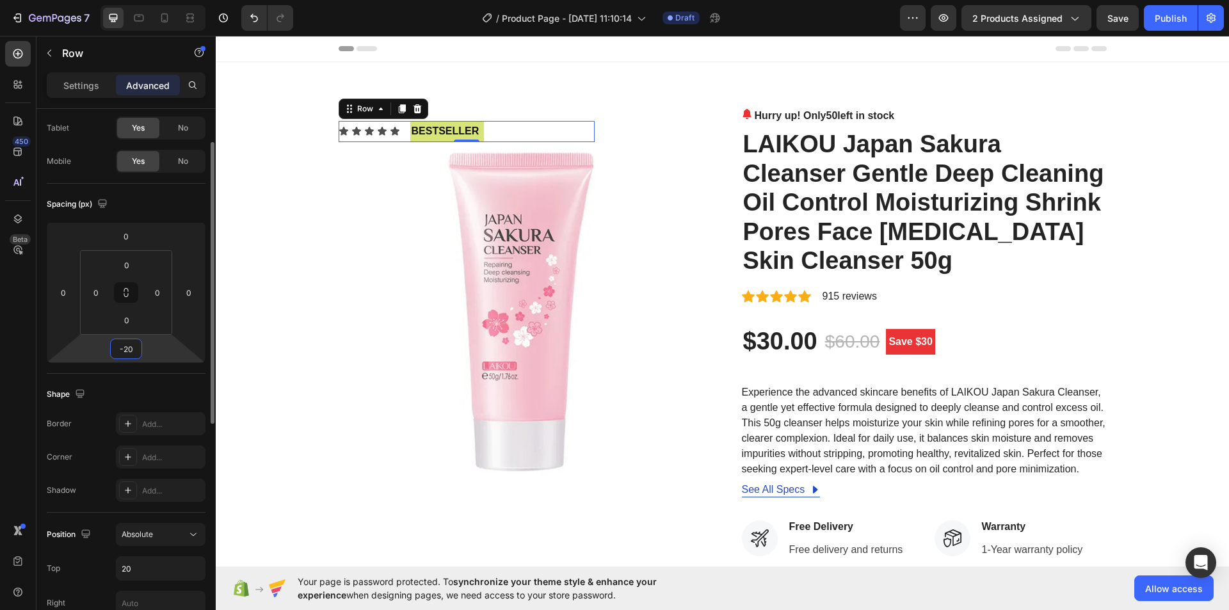
click at [127, 349] on input "-20" at bounding box center [126, 348] width 26 height 19
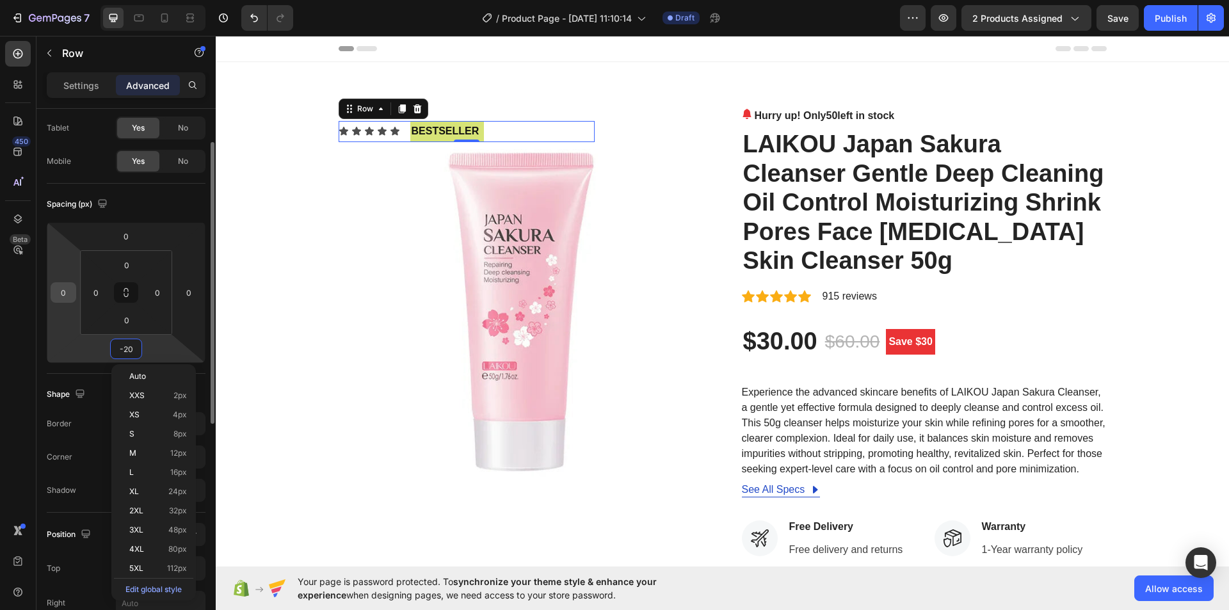
click at [63, 286] on input "0" at bounding box center [63, 292] width 19 height 19
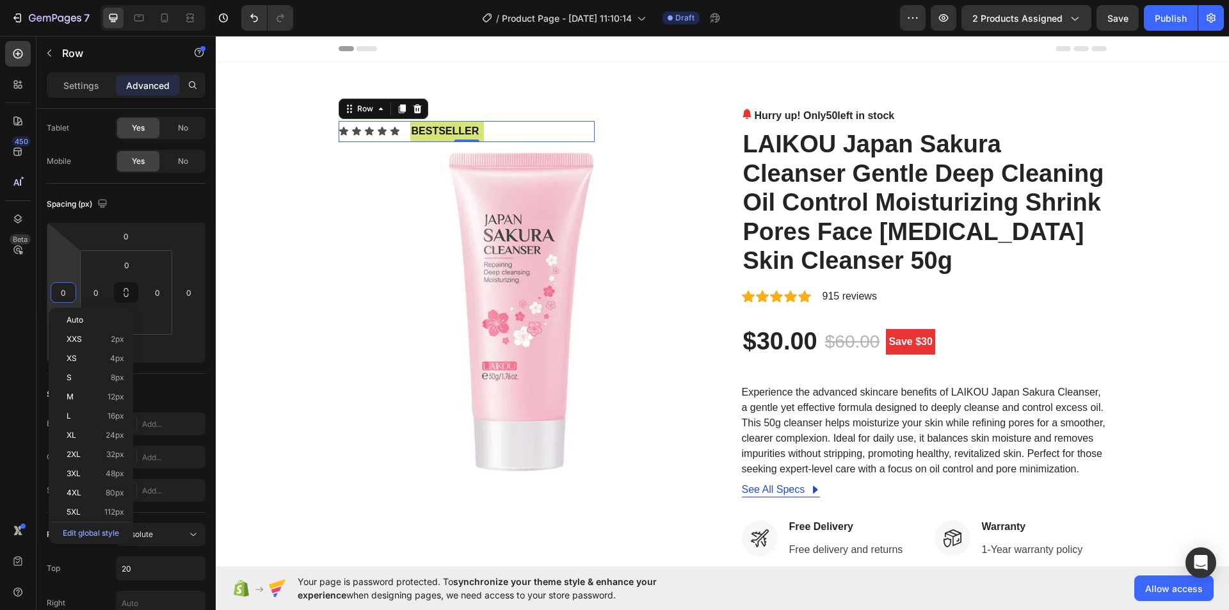
click at [0, 320] on div "450 Beta" at bounding box center [18, 323] width 36 height 574
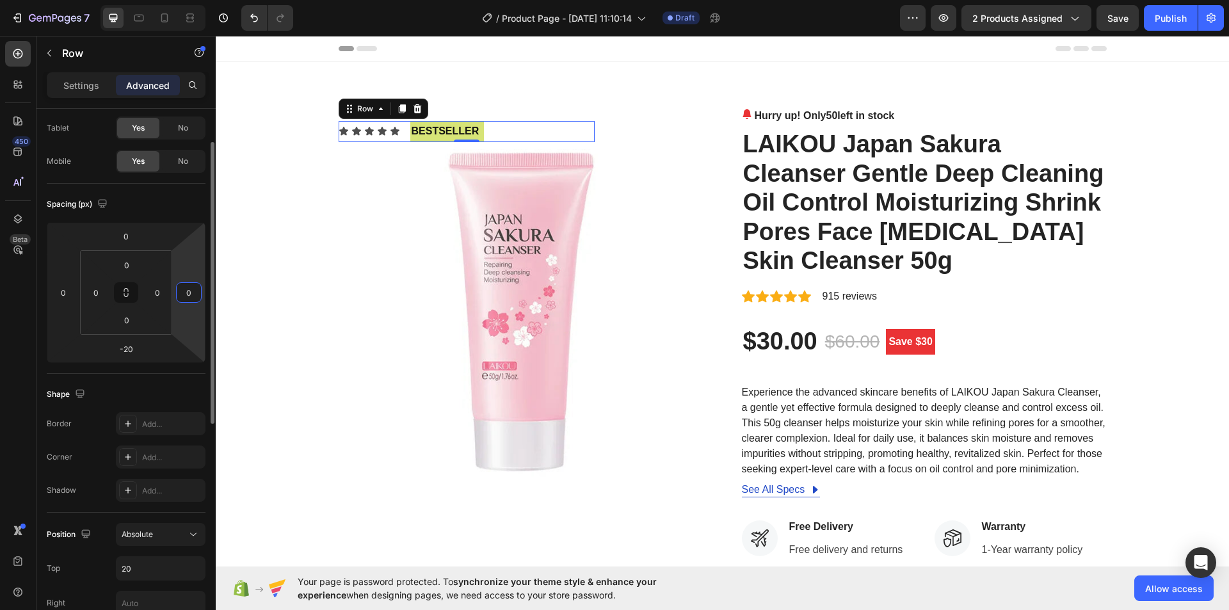
click at [193, 289] on input "0" at bounding box center [188, 292] width 19 height 19
type input "-20"
click at [0, 359] on div "450 Beta" at bounding box center [18, 323] width 36 height 574
click at [189, 288] on input "-20" at bounding box center [188, 292] width 19 height 19
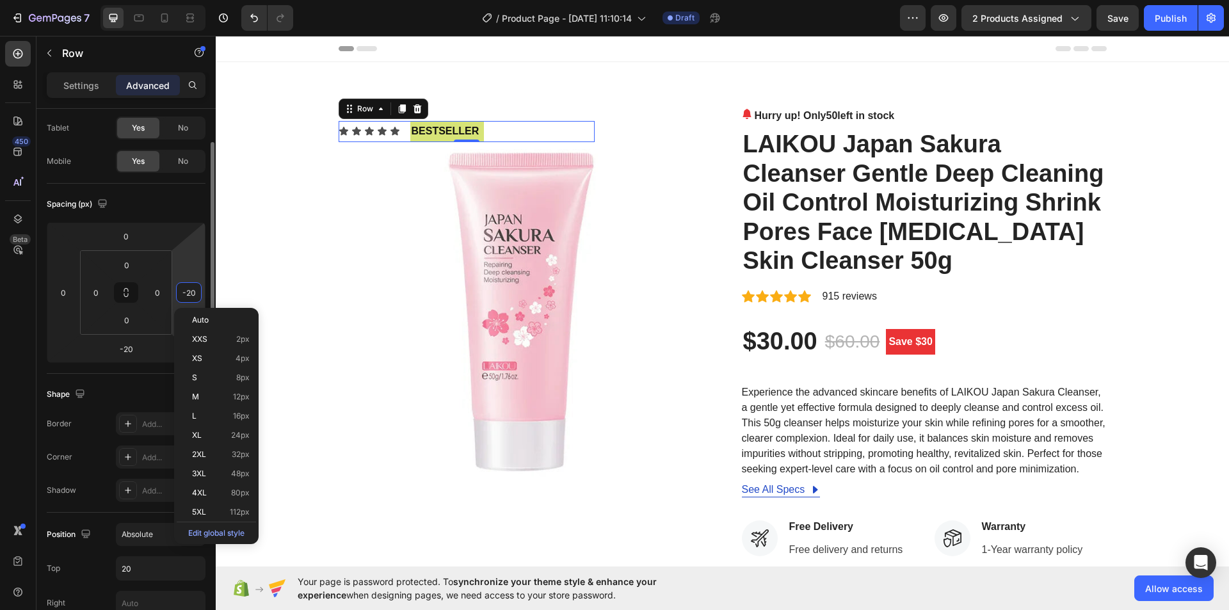
click at [189, 288] on input "-20" at bounding box center [188, 292] width 19 height 19
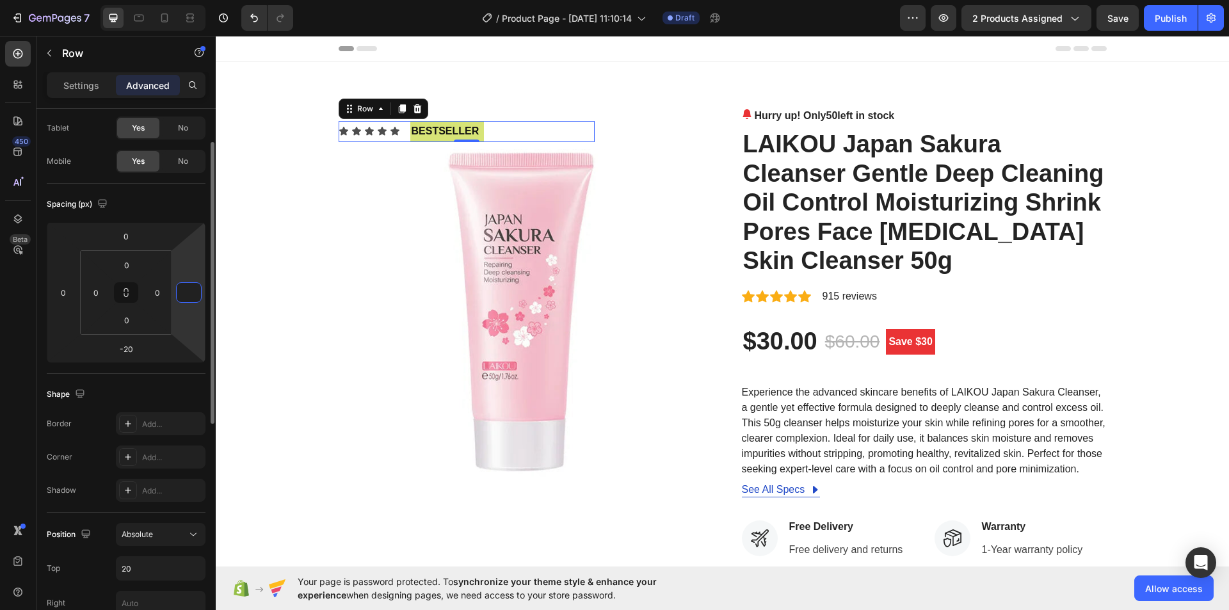
scroll to position [320, 0]
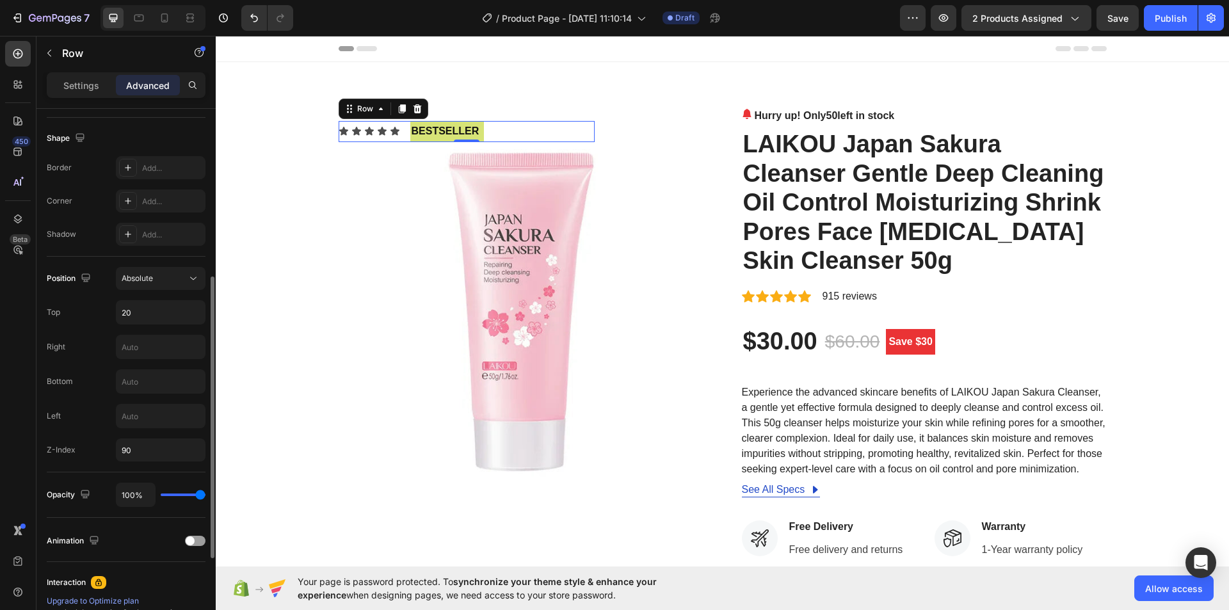
type input "0"
click at [15, 419] on div "450 Beta" at bounding box center [18, 279] width 26 height 477
click at [152, 344] on input "text" at bounding box center [161, 346] width 88 height 23
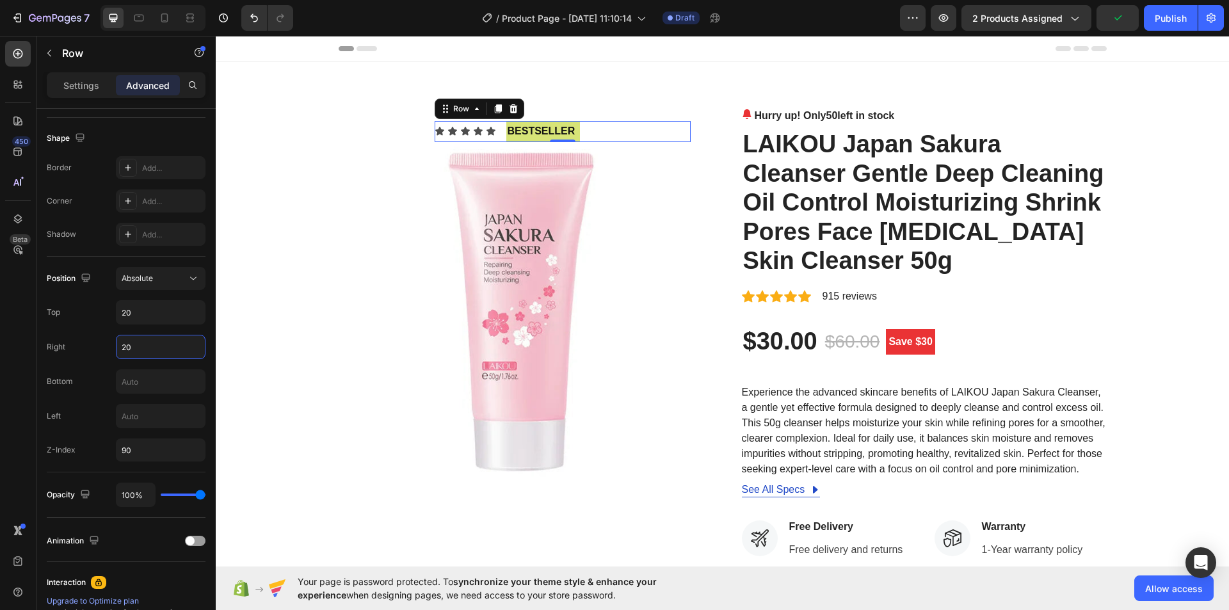
type input "20"
click at [0, 357] on div "450 Beta" at bounding box center [18, 323] width 36 height 574
drag, startPoint x: 0, startPoint y: 350, endPoint x: 191, endPoint y: 268, distance: 208.2
click at [4, 348] on div "450 Beta" at bounding box center [18, 323] width 36 height 574
click at [1001, 100] on div "Icon Icon Icon Icon Icon Icon List bestseller Text Block Row -20 Image Hurry up…" at bounding box center [722, 490] width 1013 height 857
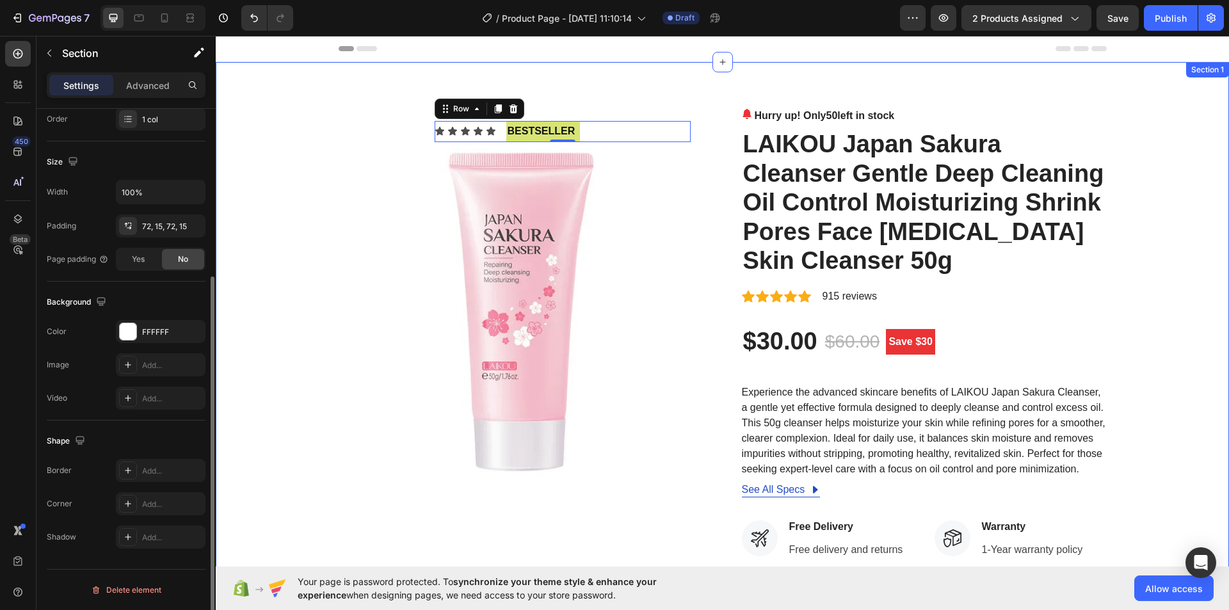
scroll to position [0, 0]
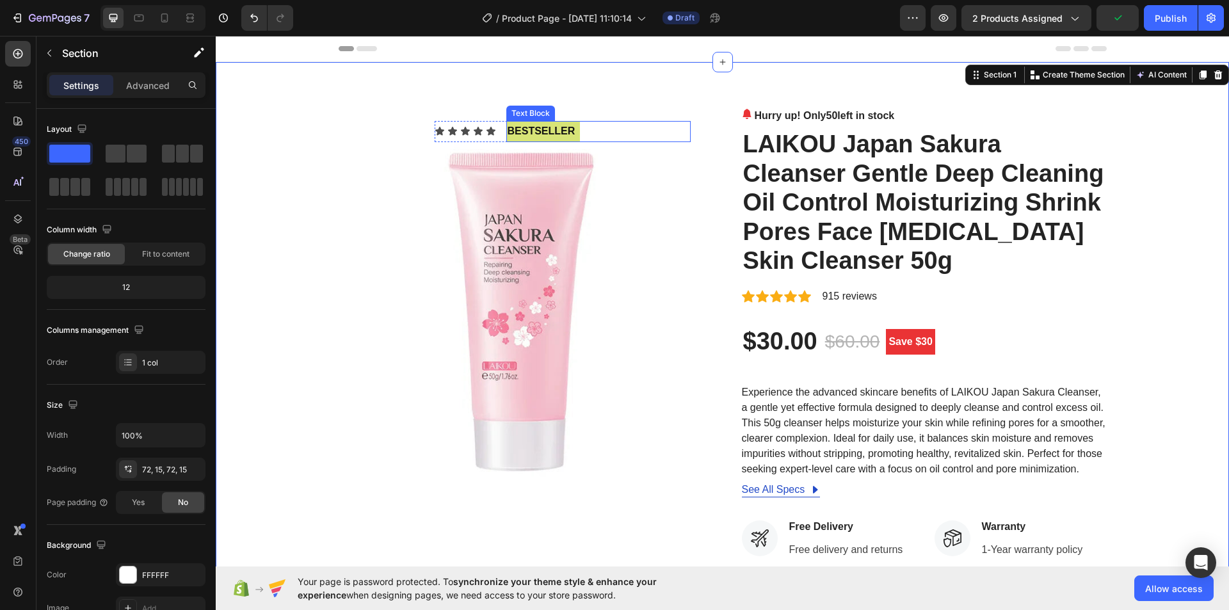
click at [586, 122] on div "bestseller" at bounding box center [598, 131] width 184 height 21
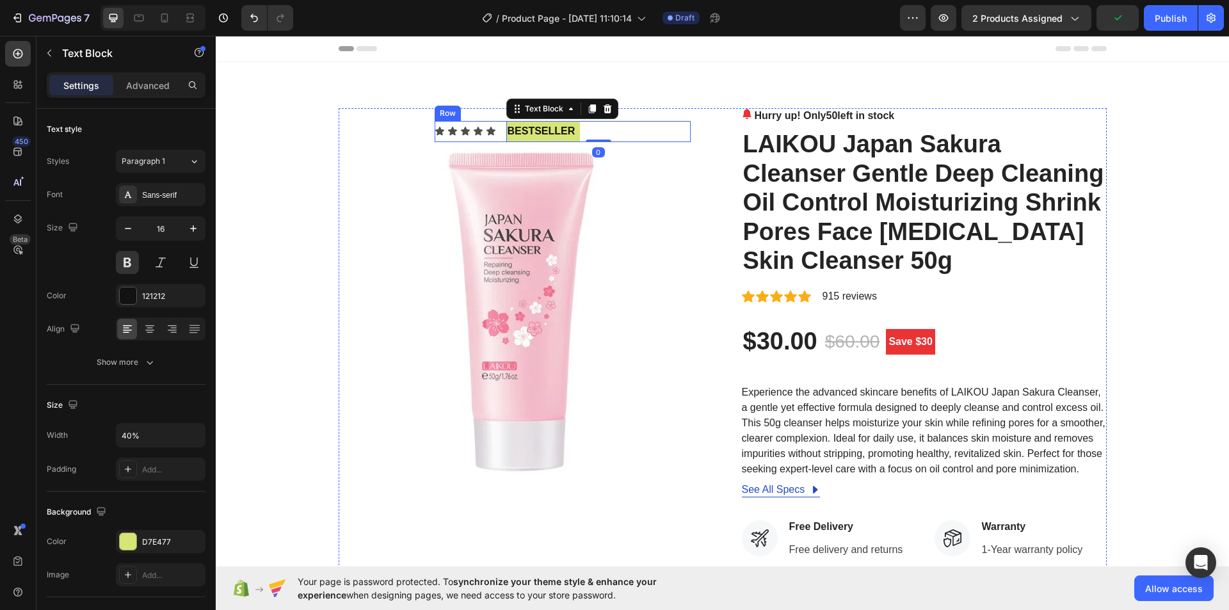
click at [460, 128] on icon at bounding box center [465, 131] width 10 height 10
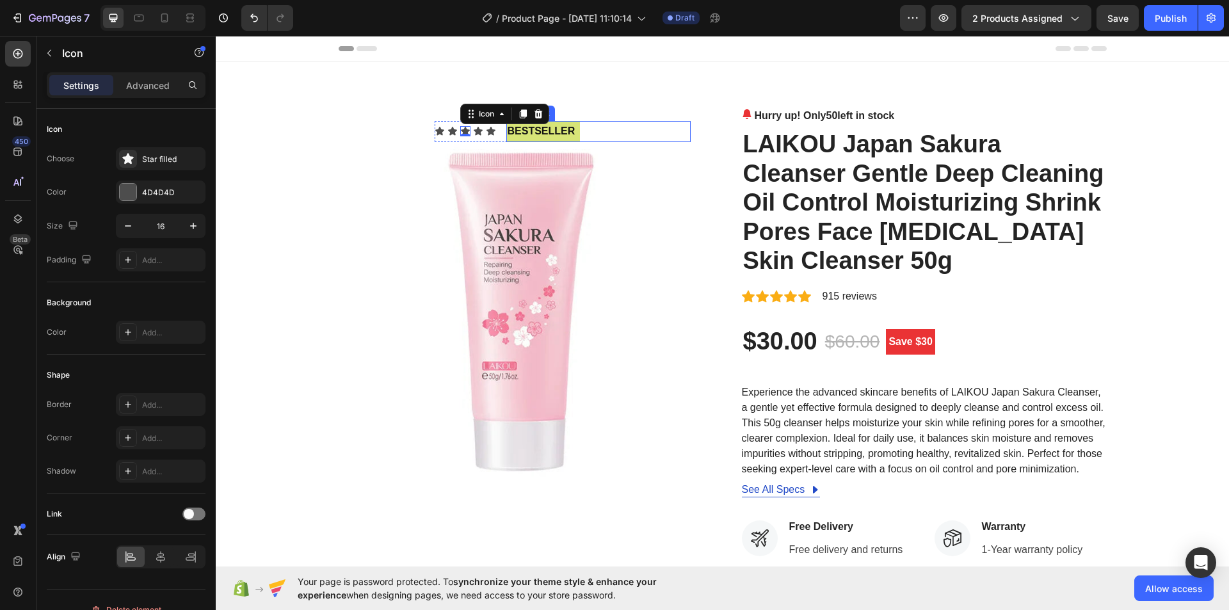
click at [615, 131] on div "bestseller" at bounding box center [598, 131] width 184 height 21
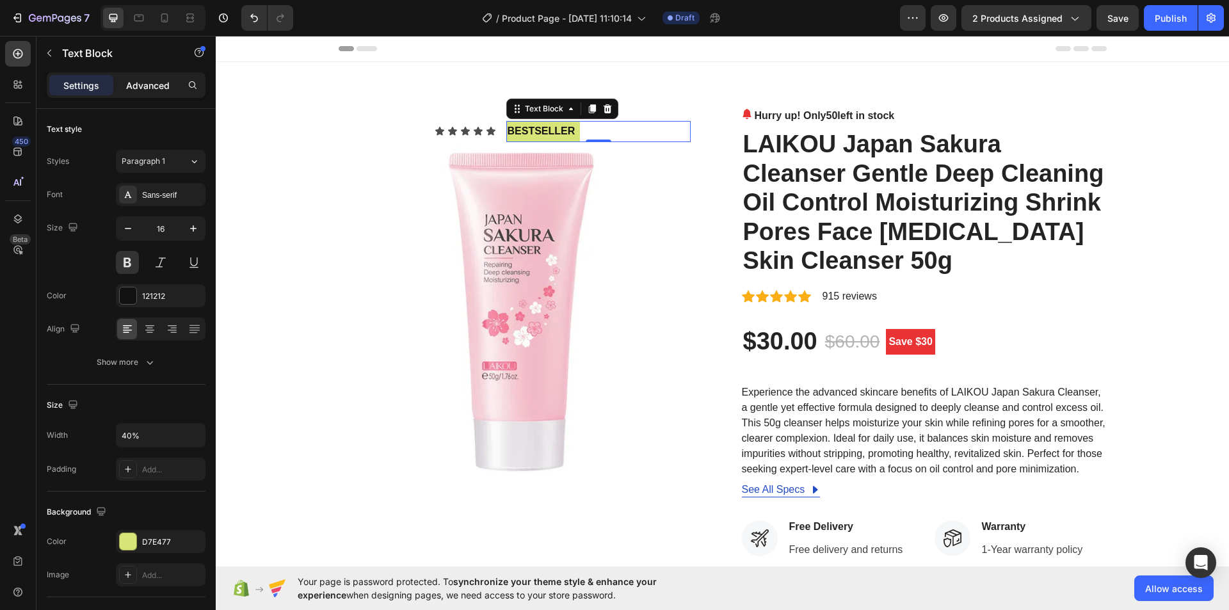
click at [150, 85] on p "Advanced" at bounding box center [148, 85] width 44 height 13
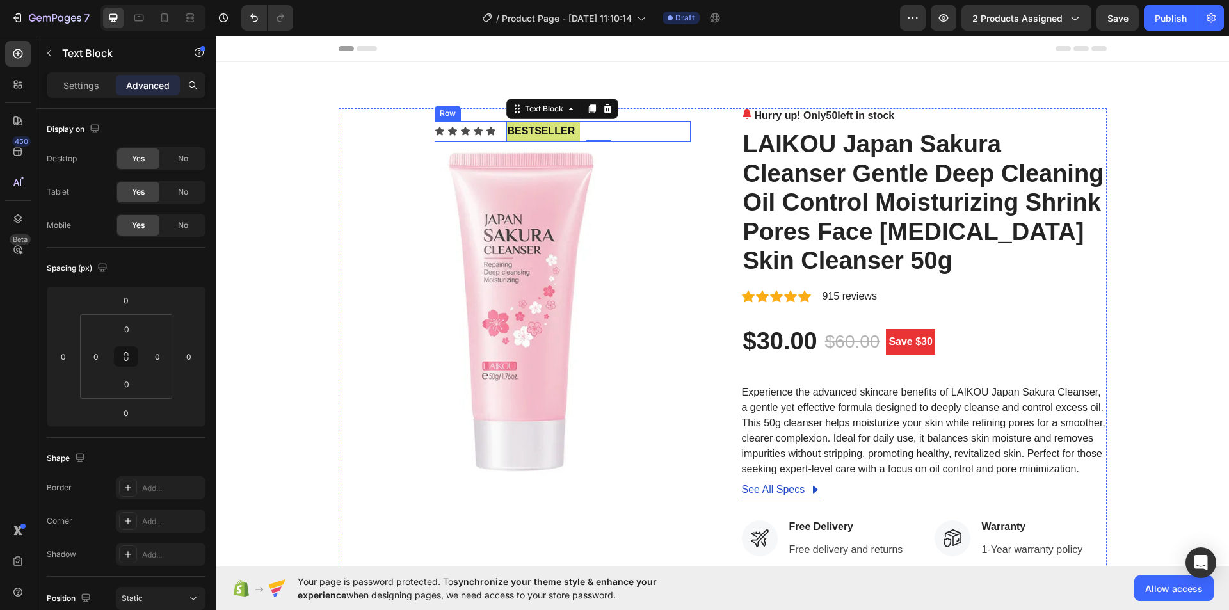
click at [486, 140] on div "Icon Icon Icon Icon Icon Icon List" at bounding box center [465, 131] width 61 height 21
click at [701, 122] on div "Icon Icon Icon Icon Icon Icon List bestseller Text Block Row -20 Image Hurry up…" at bounding box center [723, 490] width 768 height 765
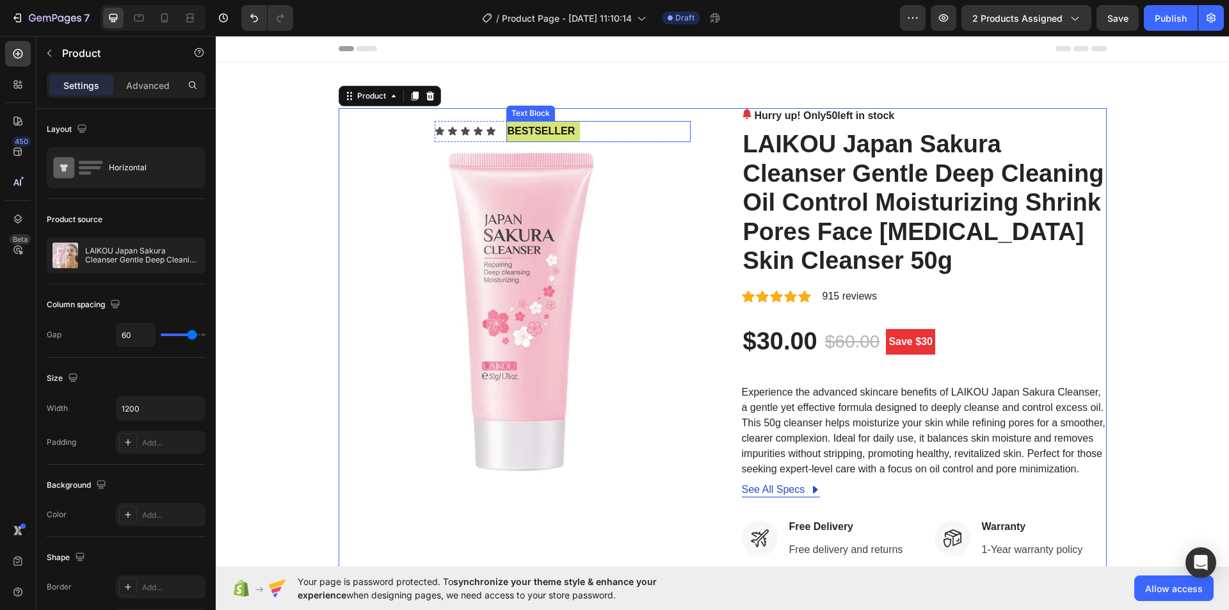
drag, startPoint x: 543, startPoint y: 133, endPoint x: 543, endPoint y: 139, distance: 6.4
click at [543, 137] on p "bestseller" at bounding box center [543, 131] width 71 height 19
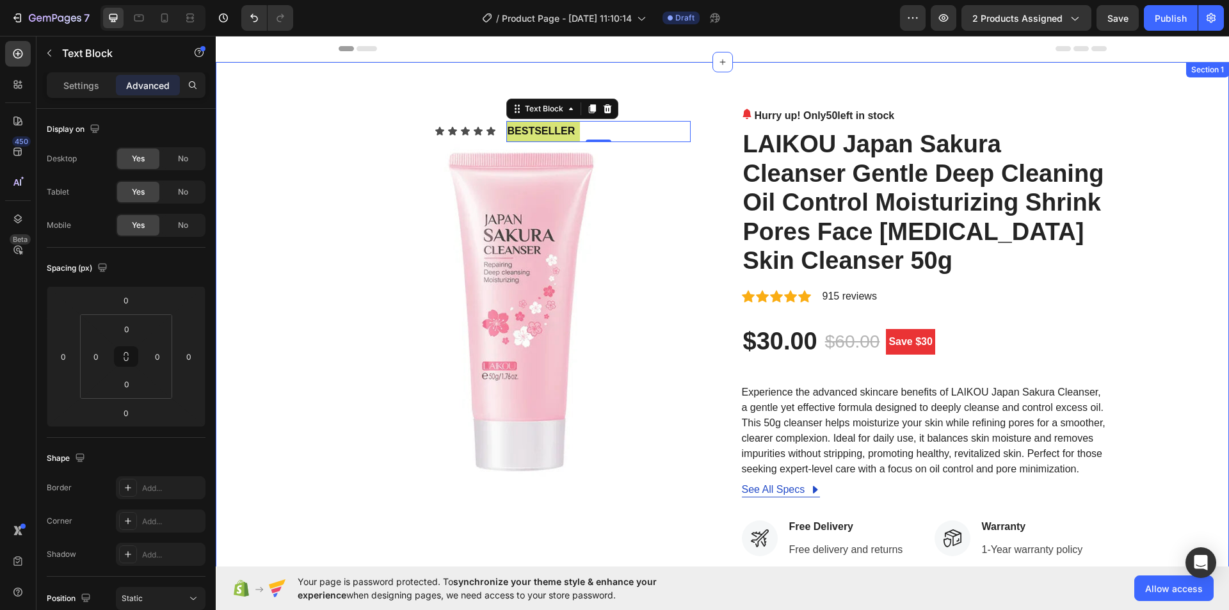
click at [1164, 252] on div "Icon Icon Icon Icon Icon Icon List bestseller Text Block 0 Row Image Hurry up! …" at bounding box center [722, 490] width 994 height 765
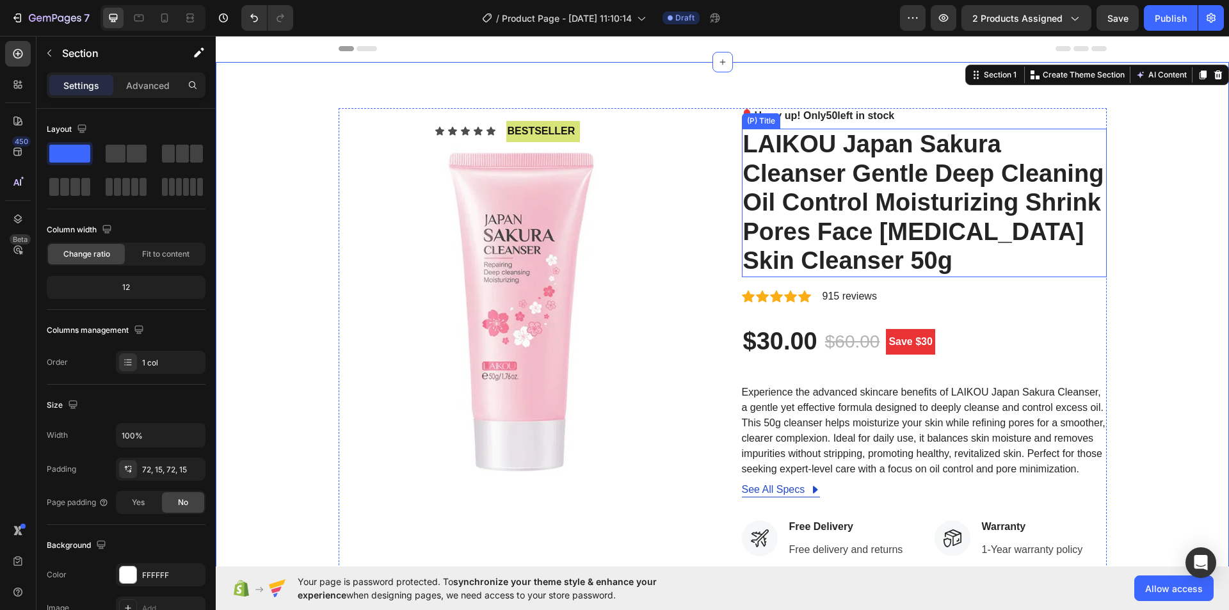
click at [949, 170] on h2 "LAIKOU Japan Sakura Cleanser Gentle Deep Cleaning Oil Control Moisturizing Shri…" at bounding box center [924, 203] width 365 height 149
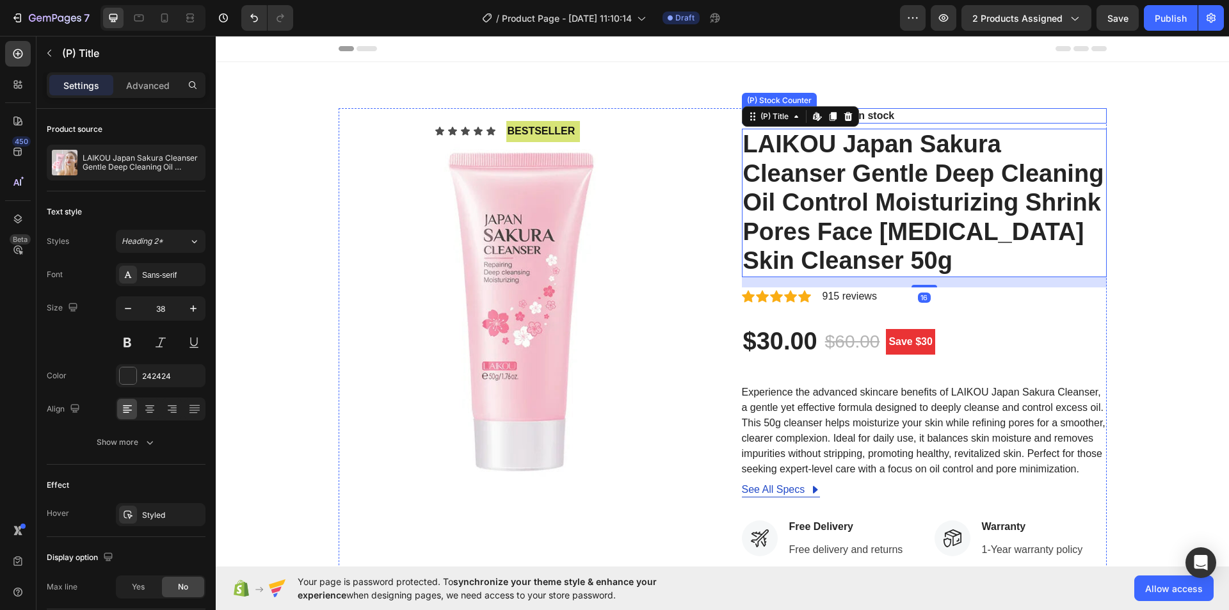
click at [917, 120] on div "Hurry up! Only 50 left in stock" at bounding box center [924, 115] width 365 height 15
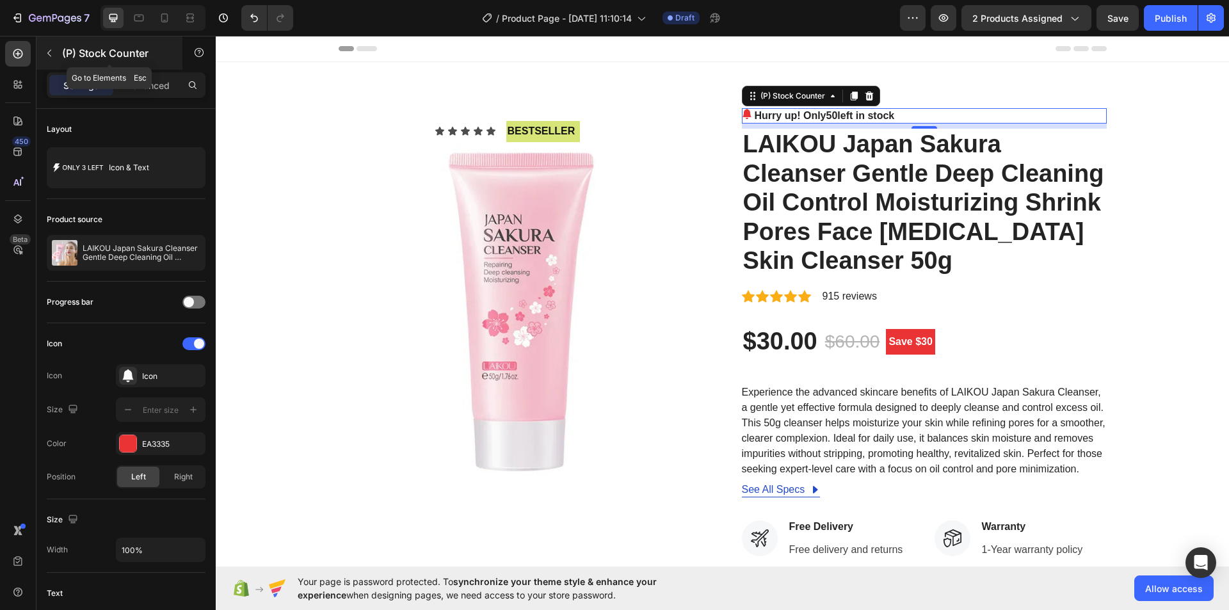
click at [50, 45] on button "button" at bounding box center [49, 53] width 20 height 20
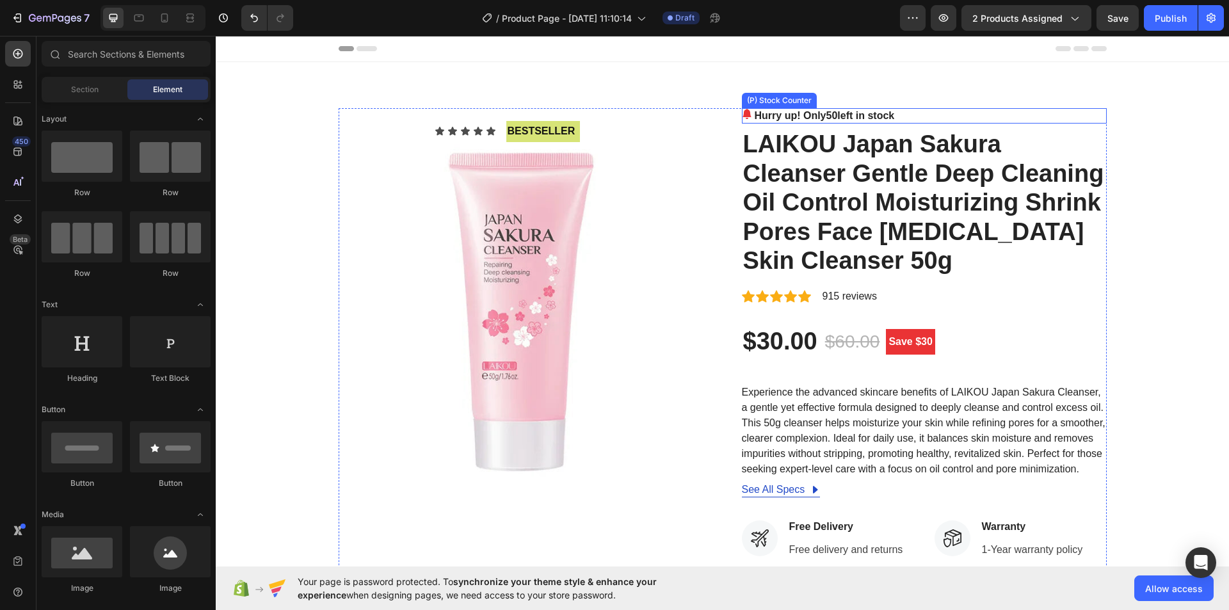
click at [867, 114] on p "Hurry up! Only 50 left in stock" at bounding box center [825, 115] width 140 height 15
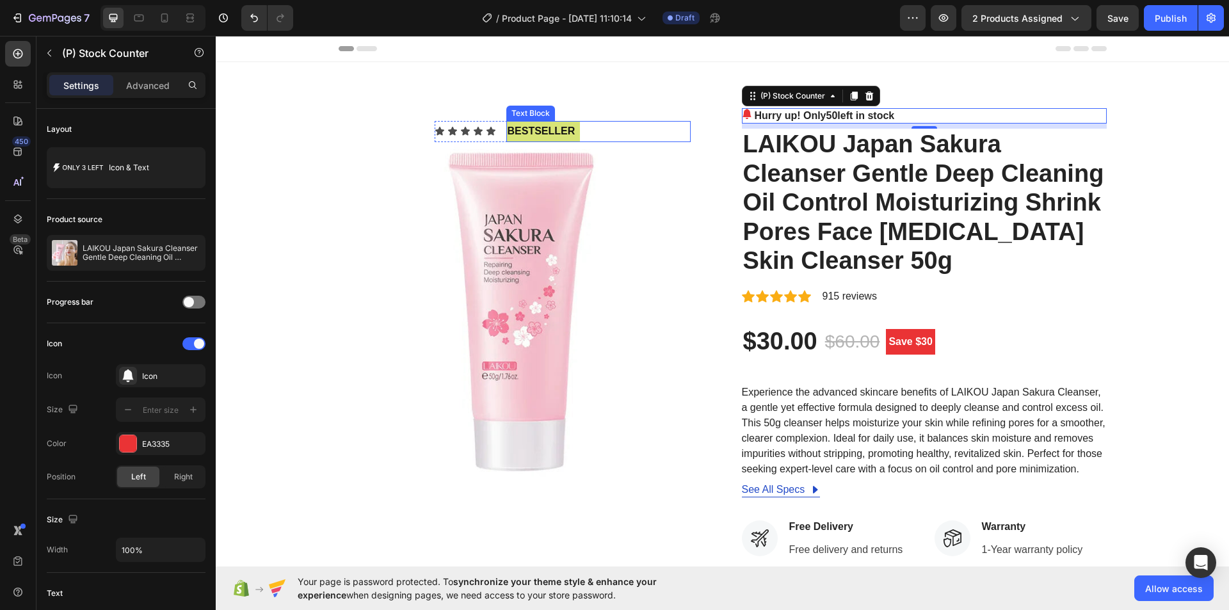
click at [593, 136] on div "bestseller" at bounding box center [598, 131] width 184 height 21
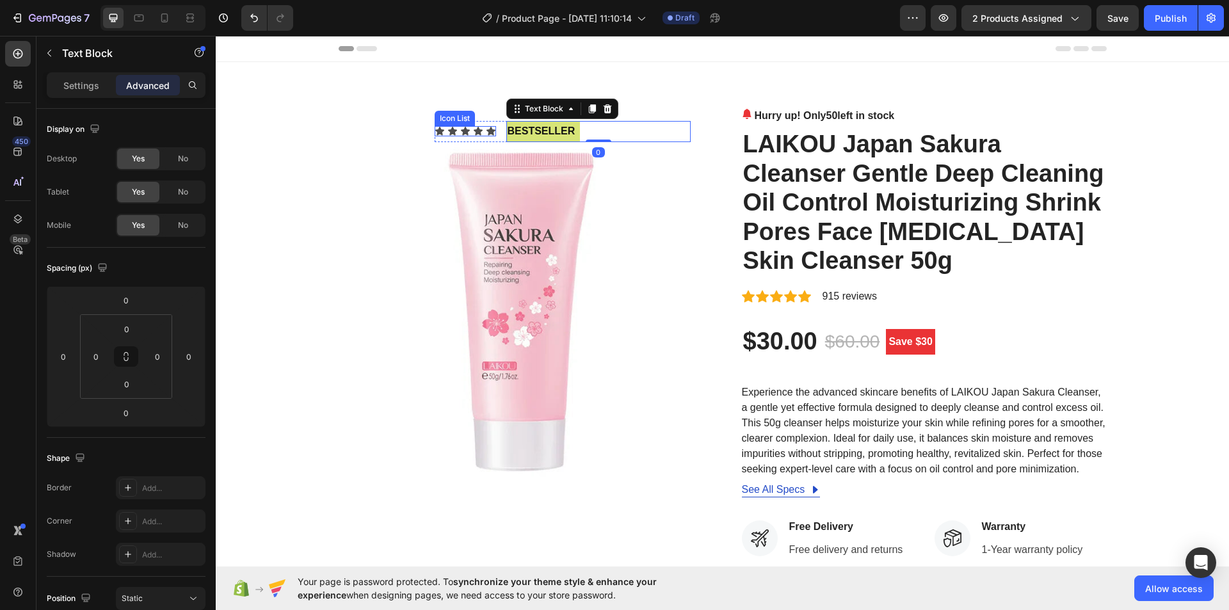
click at [478, 133] on div "Icon Icon Icon Icon Icon" at bounding box center [465, 131] width 61 height 10
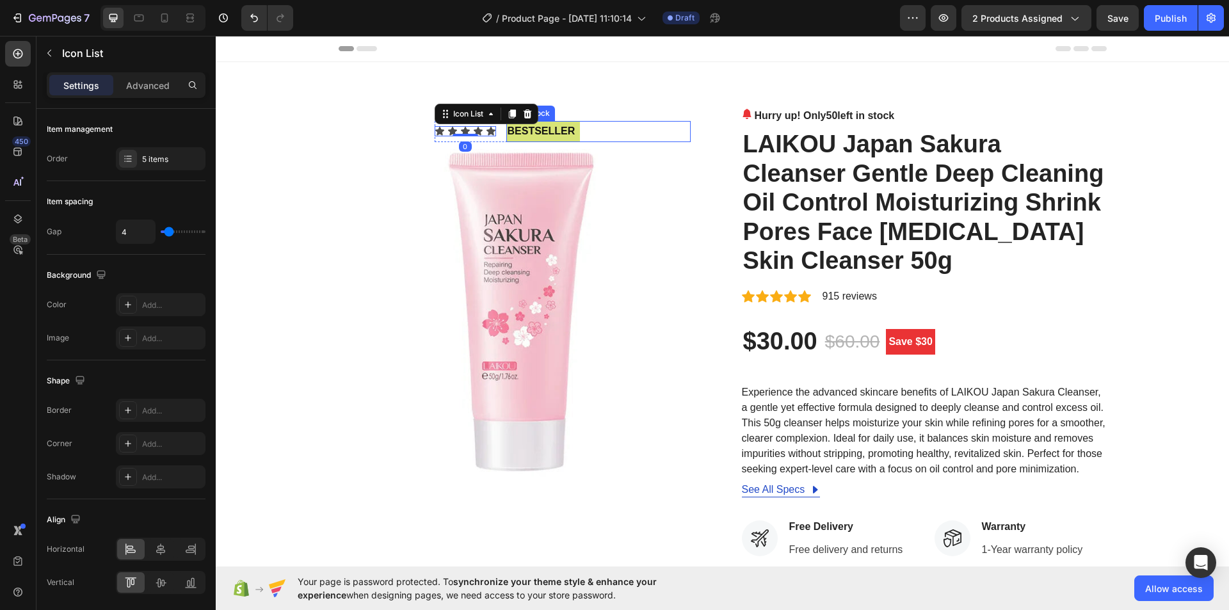
click at [630, 136] on div "bestseller" at bounding box center [598, 131] width 184 height 21
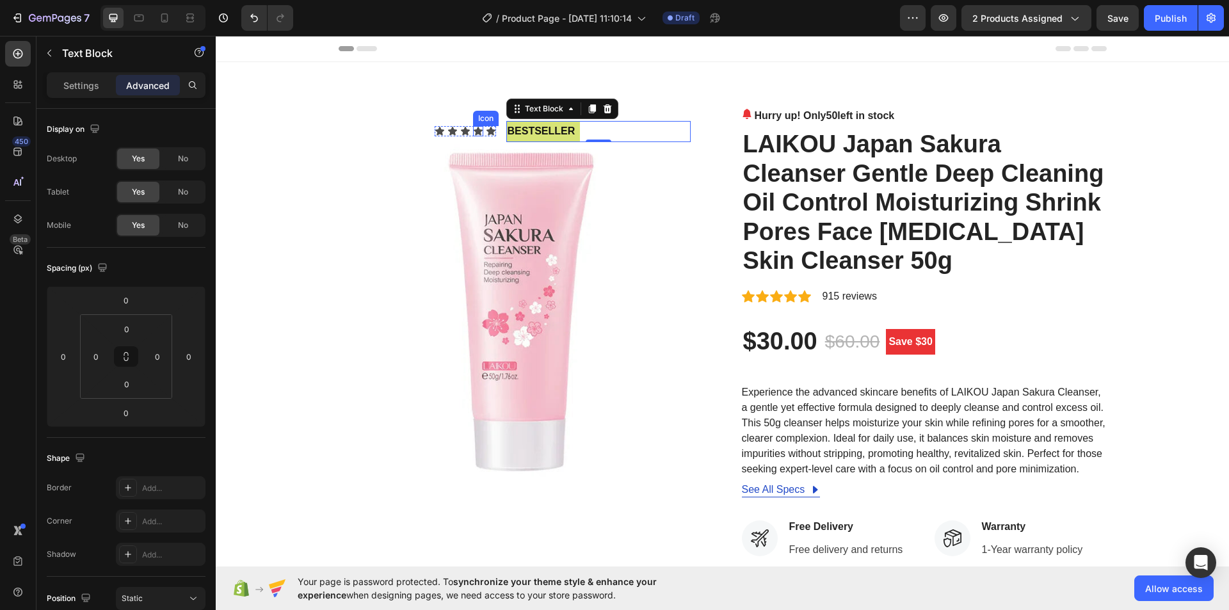
click at [474, 131] on icon at bounding box center [478, 131] width 9 height 8
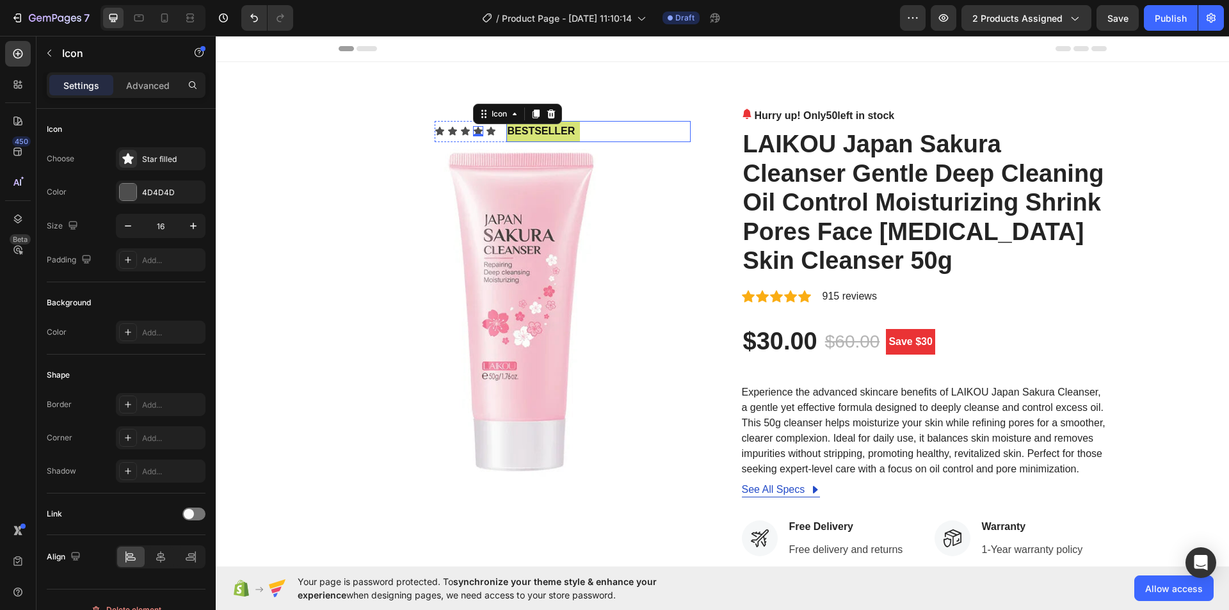
click at [613, 126] on div "bestseller" at bounding box center [598, 131] width 184 height 21
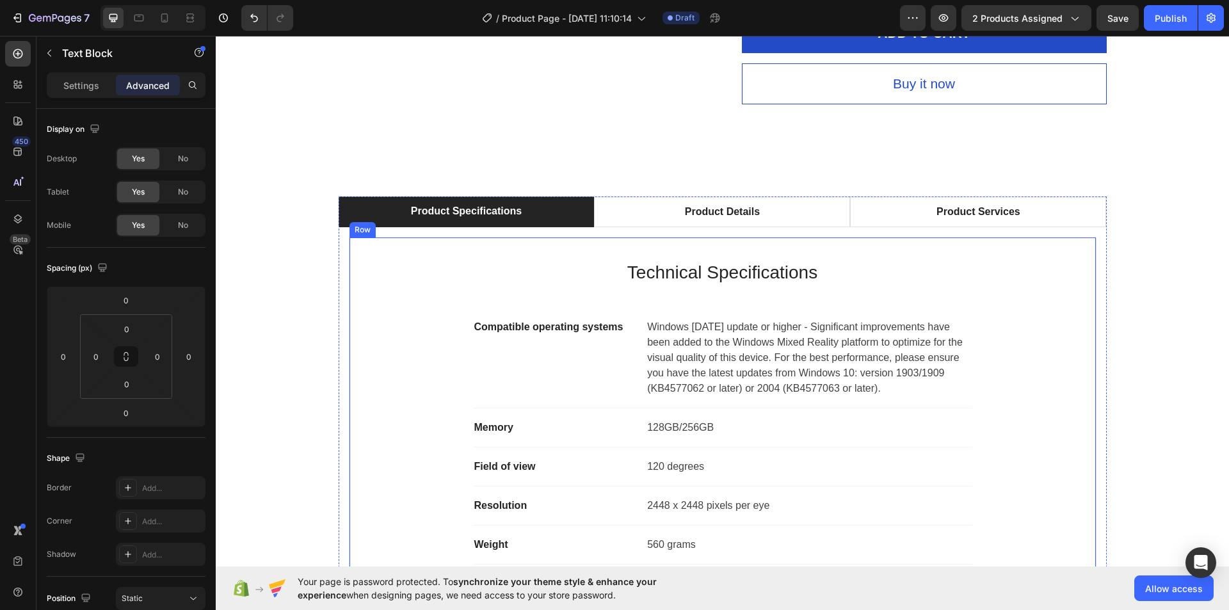
scroll to position [832, 0]
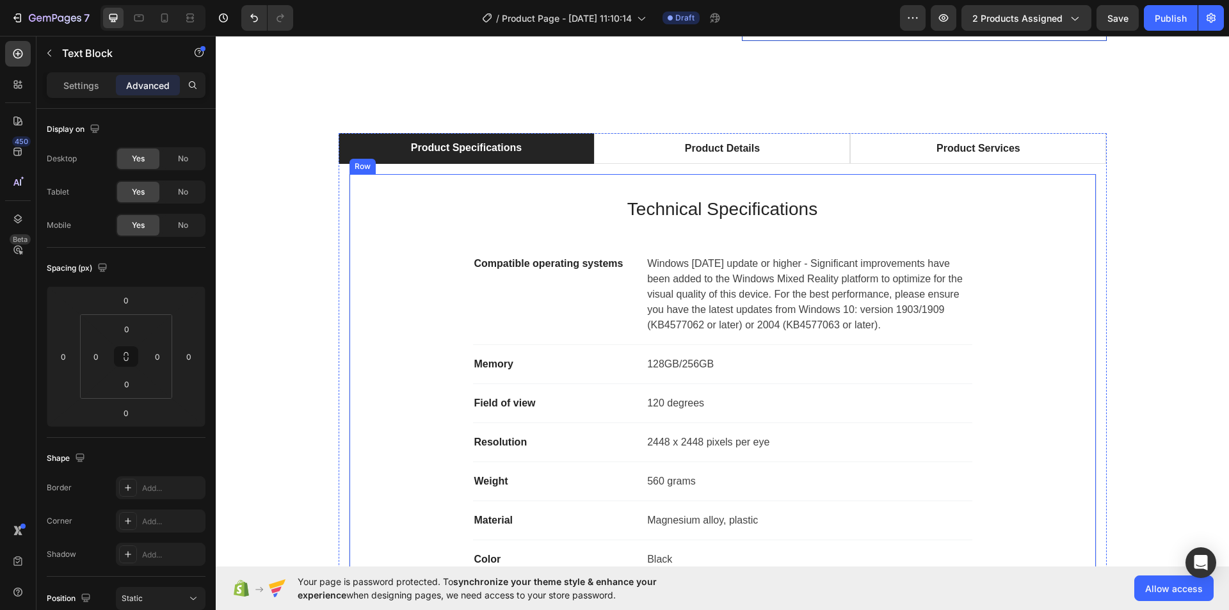
click at [449, 182] on div "Technical Specifications Heading Compatible operating systems Text block Window…" at bounding box center [723, 387] width 748 height 426
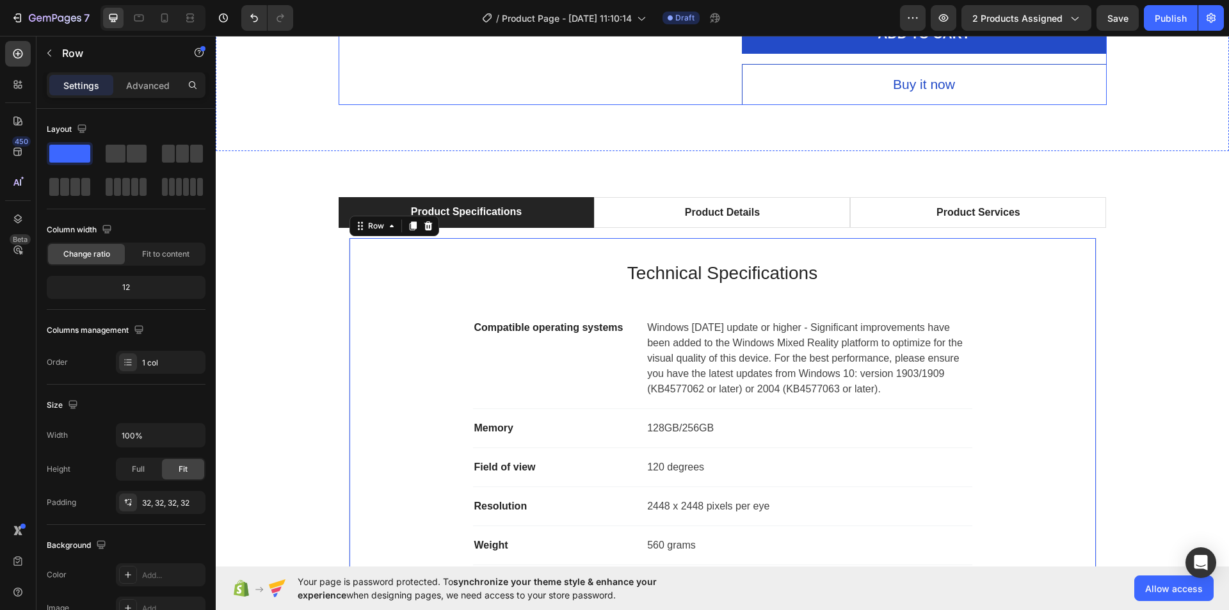
scroll to position [512, 0]
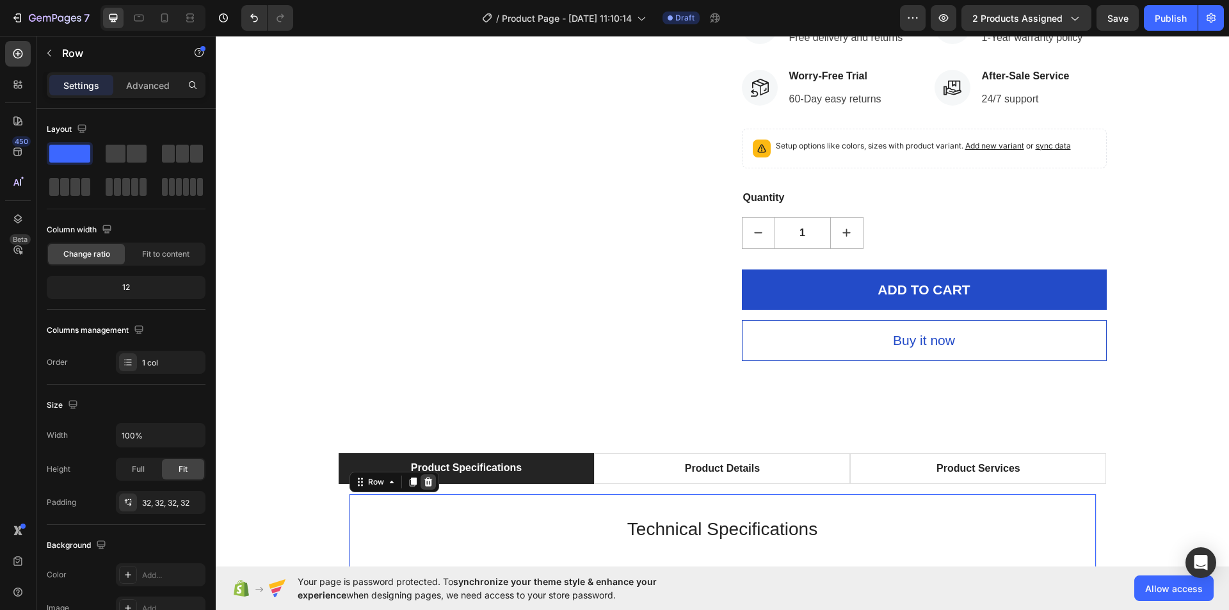
click at [424, 483] on icon at bounding box center [428, 482] width 10 height 10
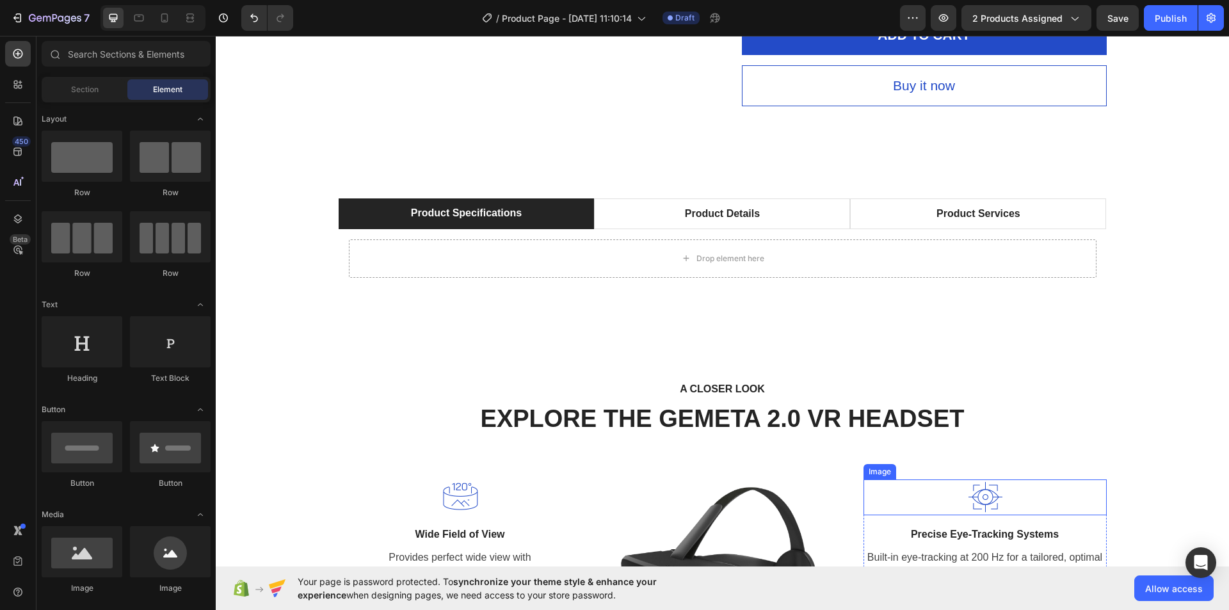
scroll to position [768, 0]
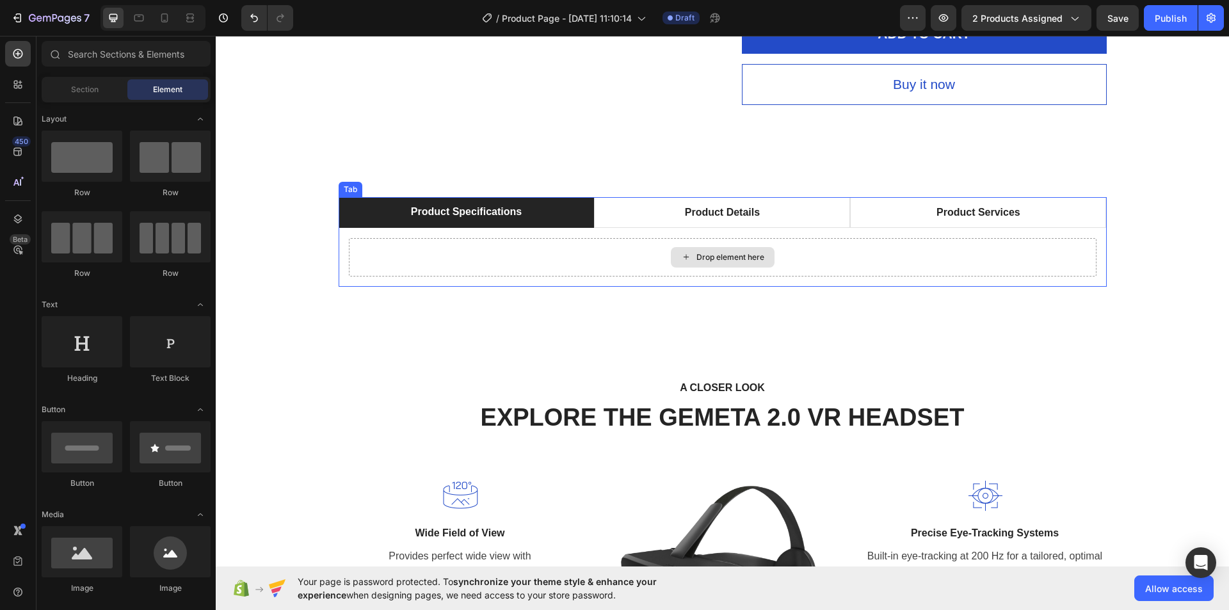
click at [857, 260] on div "Drop element here" at bounding box center [723, 257] width 748 height 38
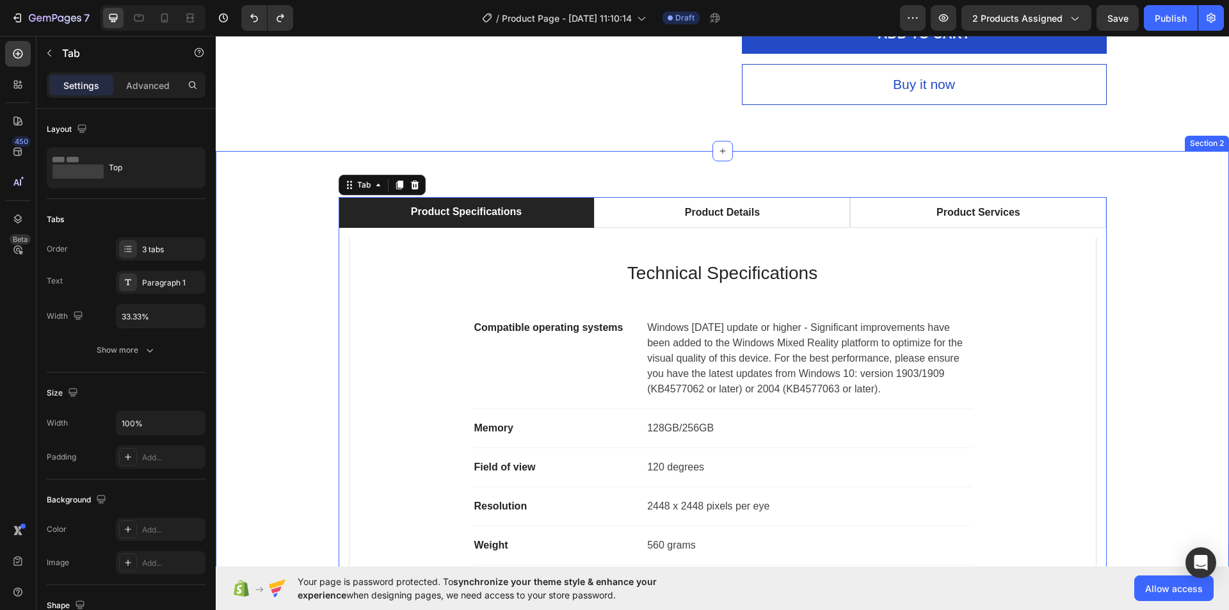
drag, startPoint x: 1138, startPoint y: 235, endPoint x: 976, endPoint y: 181, distance: 170.2
click at [1138, 235] on div "Product Specifications Product Details Product Services Technical Specification…" at bounding box center [722, 435] width 994 height 477
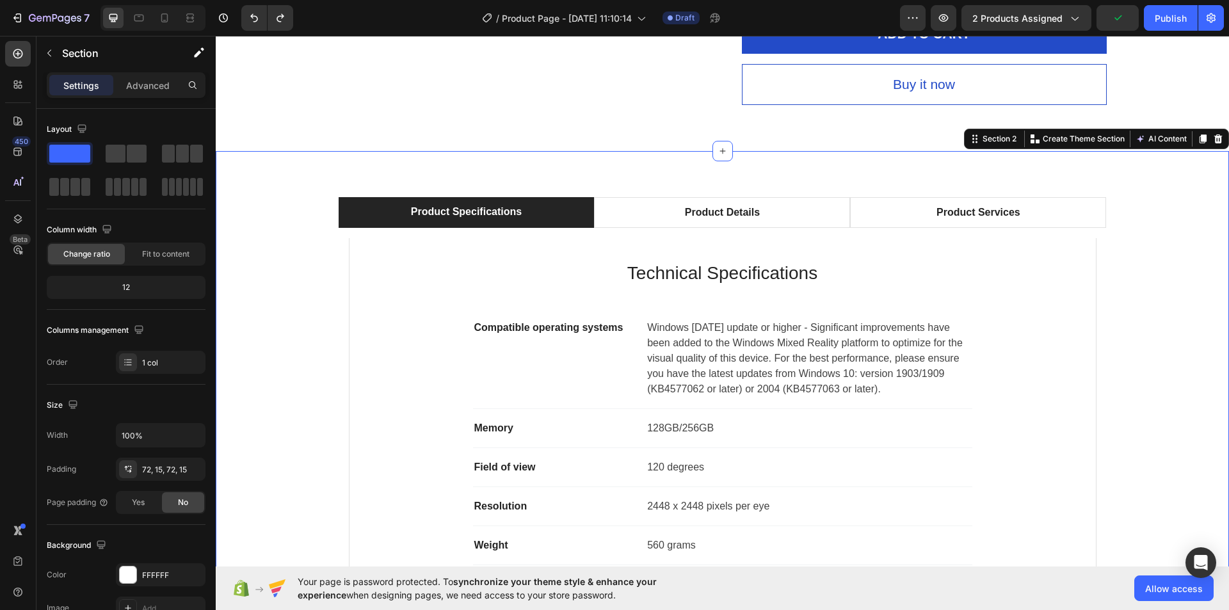
drag, startPoint x: 280, startPoint y: 196, endPoint x: 662, endPoint y: 156, distance: 384.2
click at [49, 52] on icon "button" at bounding box center [49, 53] width 10 height 10
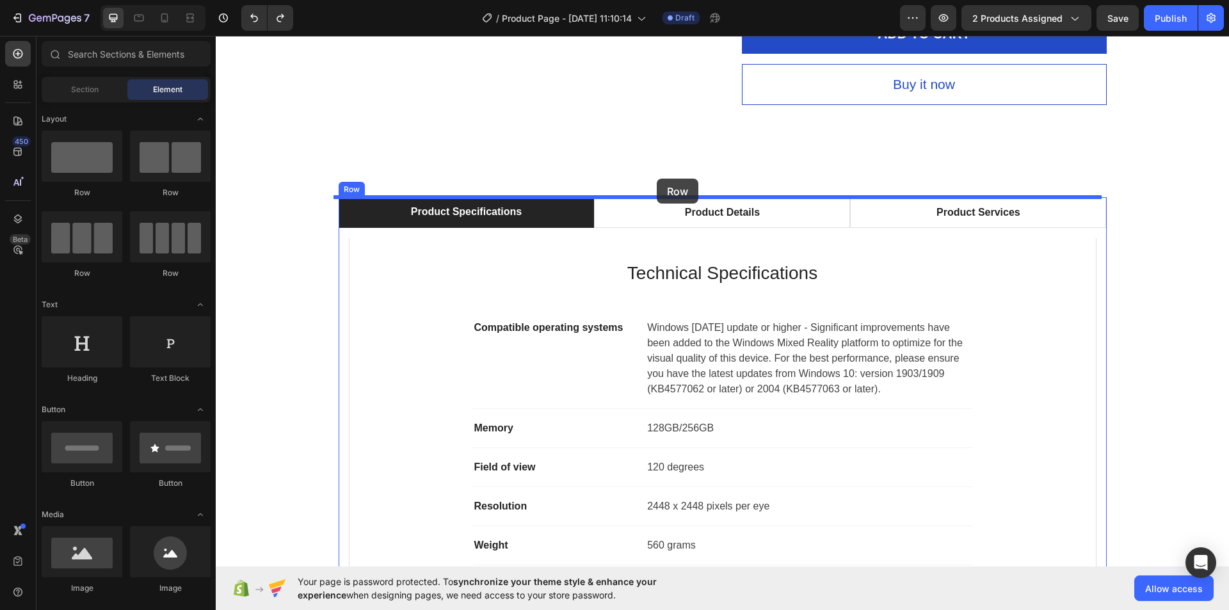
drag, startPoint x: 352, startPoint y: 205, endPoint x: 657, endPoint y: 179, distance: 305.8
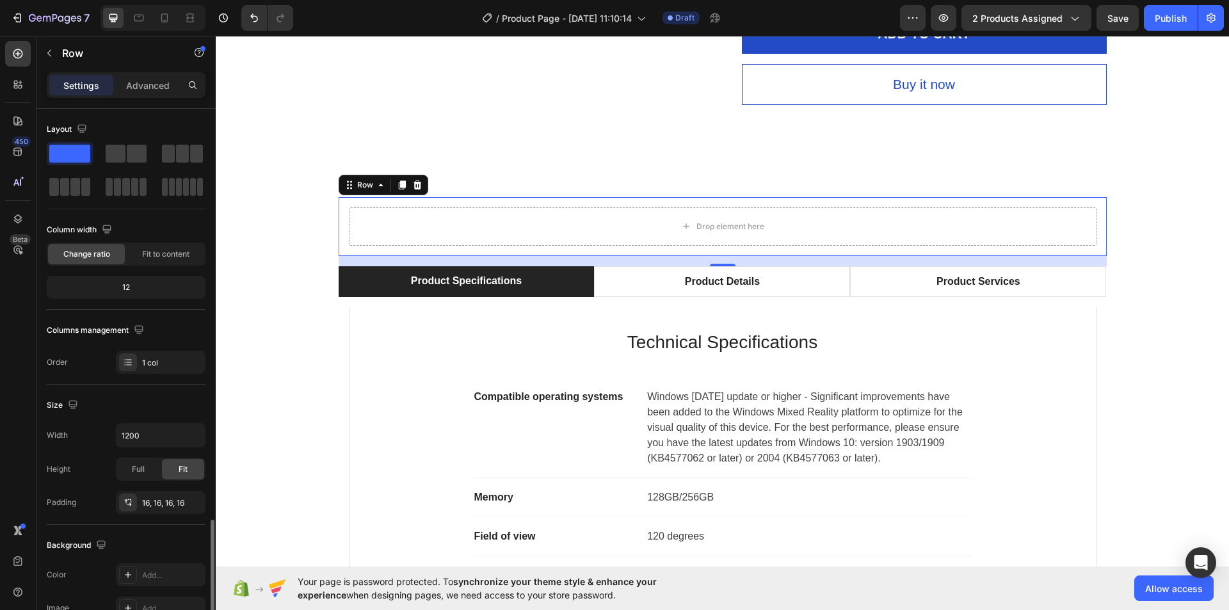
scroll to position [243, 0]
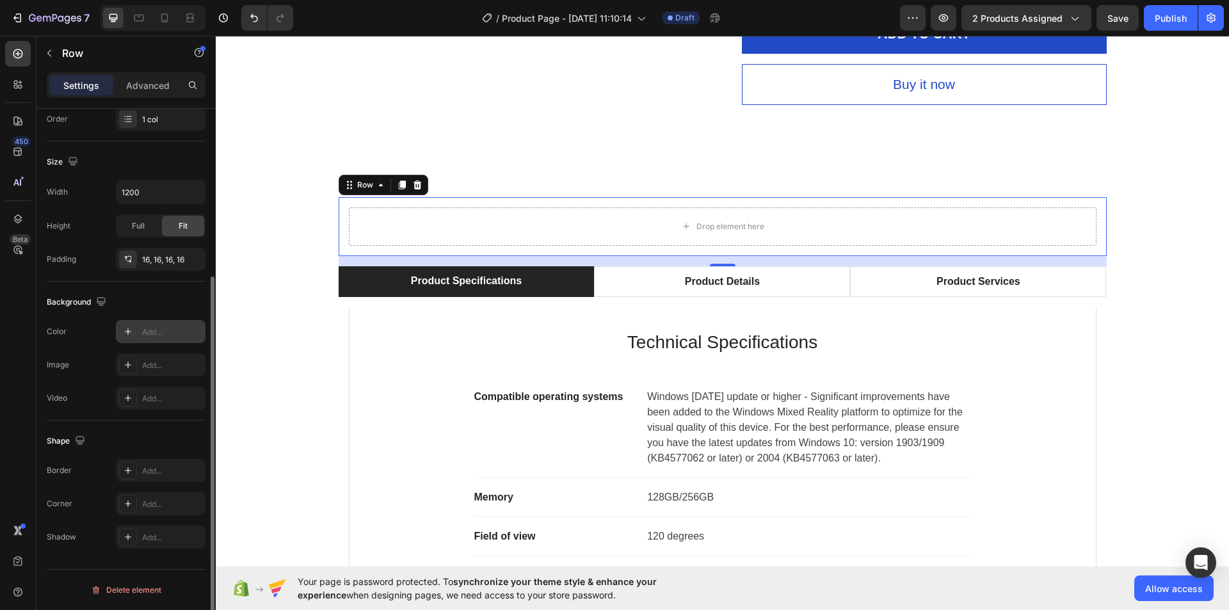
click at [149, 331] on div "Add..." at bounding box center [172, 332] width 60 height 12
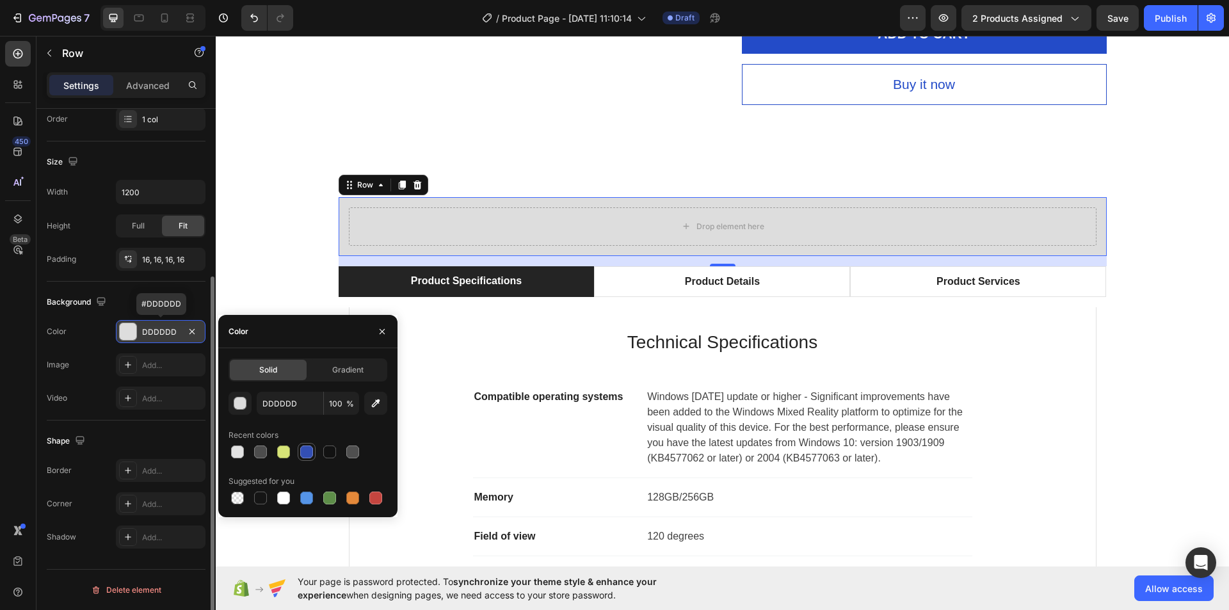
click at [307, 451] on div at bounding box center [306, 452] width 13 height 13
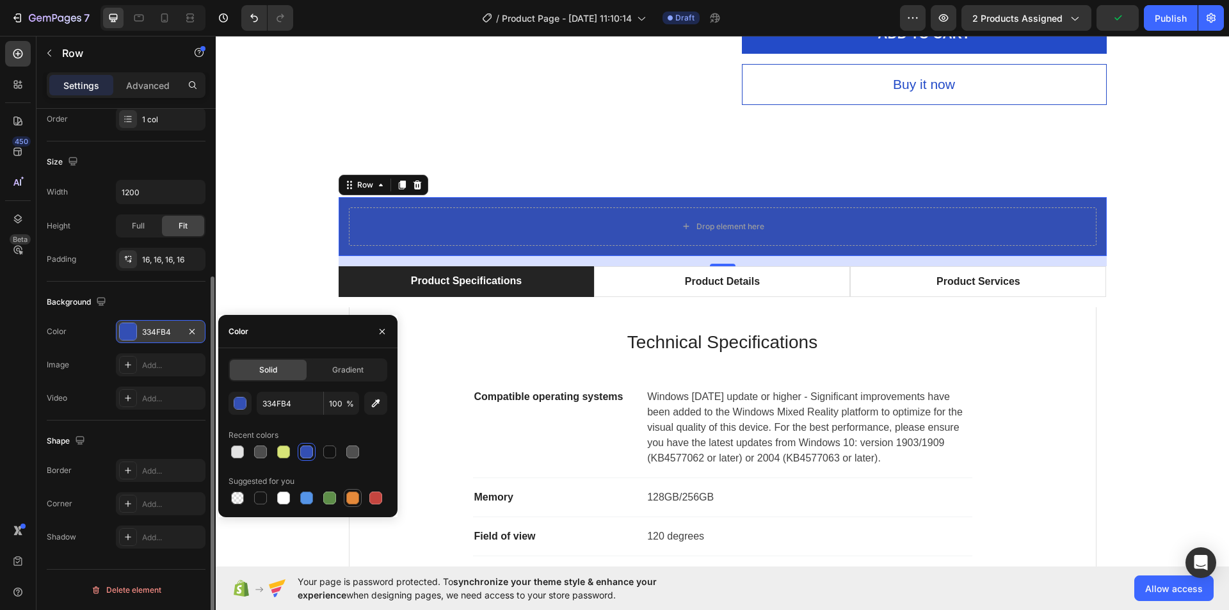
click at [352, 497] on div at bounding box center [352, 498] width 13 height 13
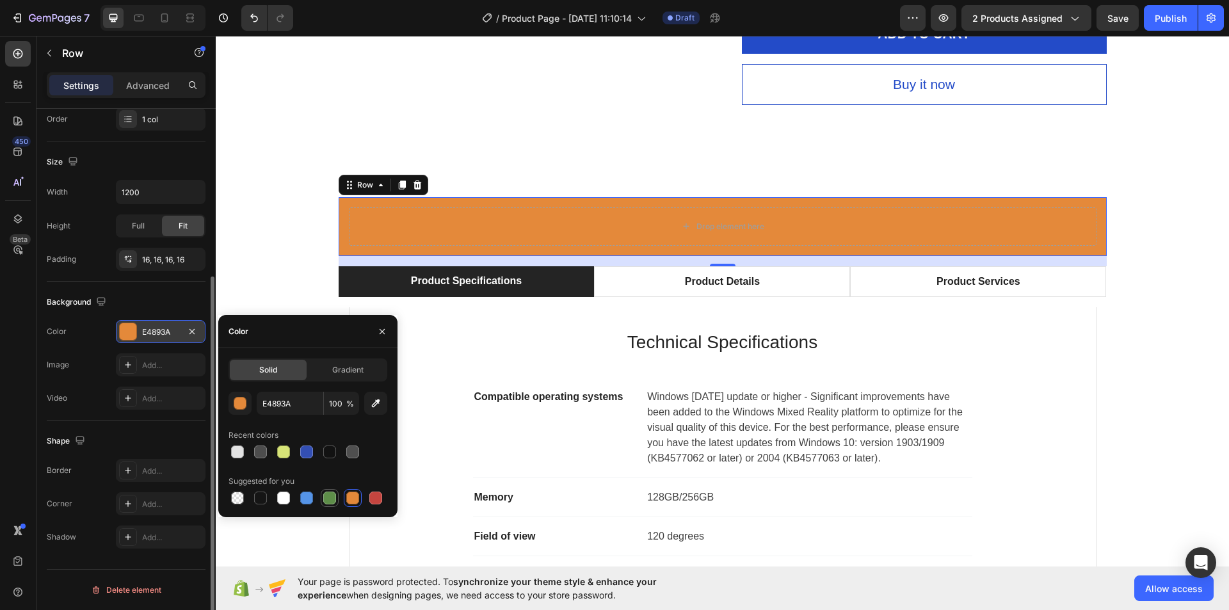
click at [325, 494] on div at bounding box center [329, 498] width 13 height 13
type input "5E8E49"
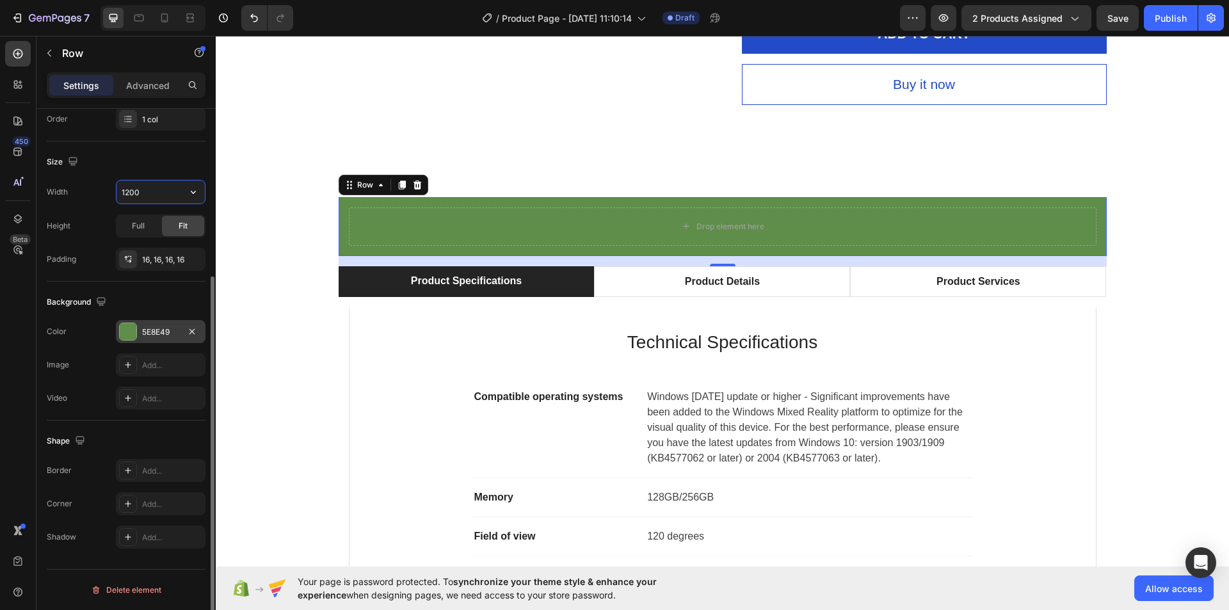
click at [128, 186] on input "1200" at bounding box center [161, 192] width 88 height 23
type input "Auto"
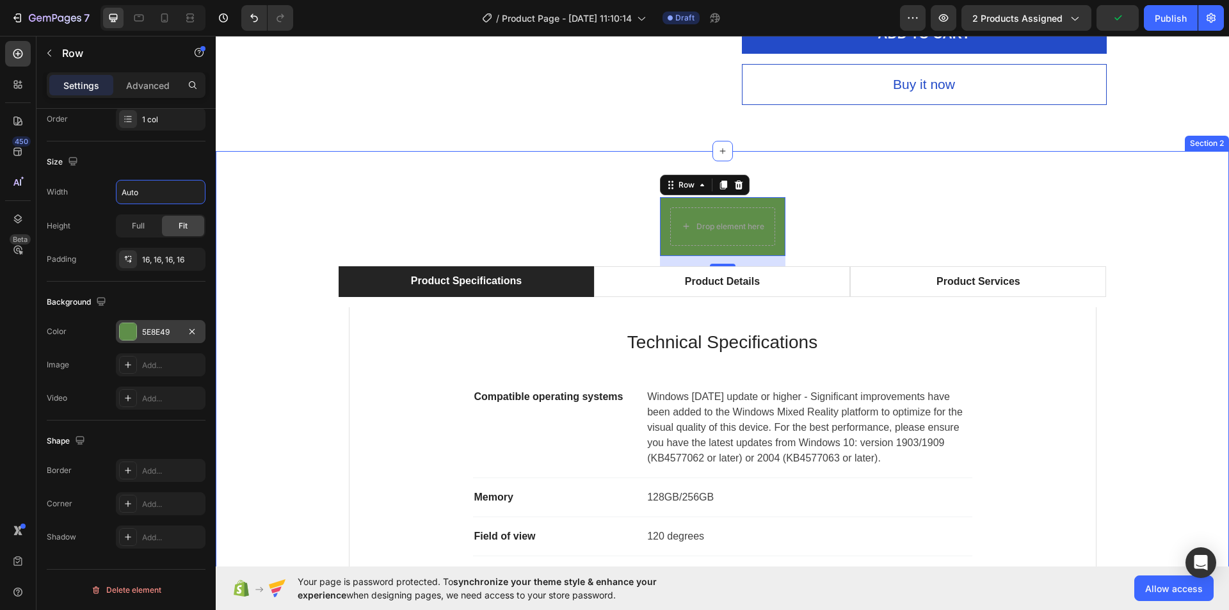
click at [1163, 214] on div "Drop element here Row 16 Product Specifications Product Details Product Service…" at bounding box center [722, 470] width 994 height 546
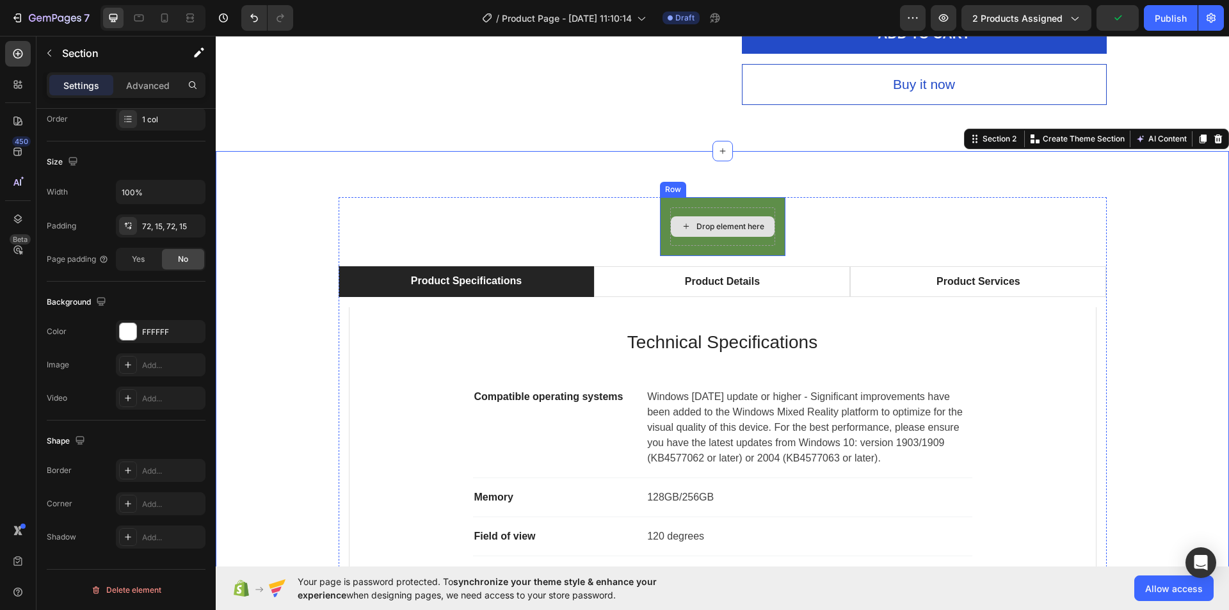
scroll to position [0, 0]
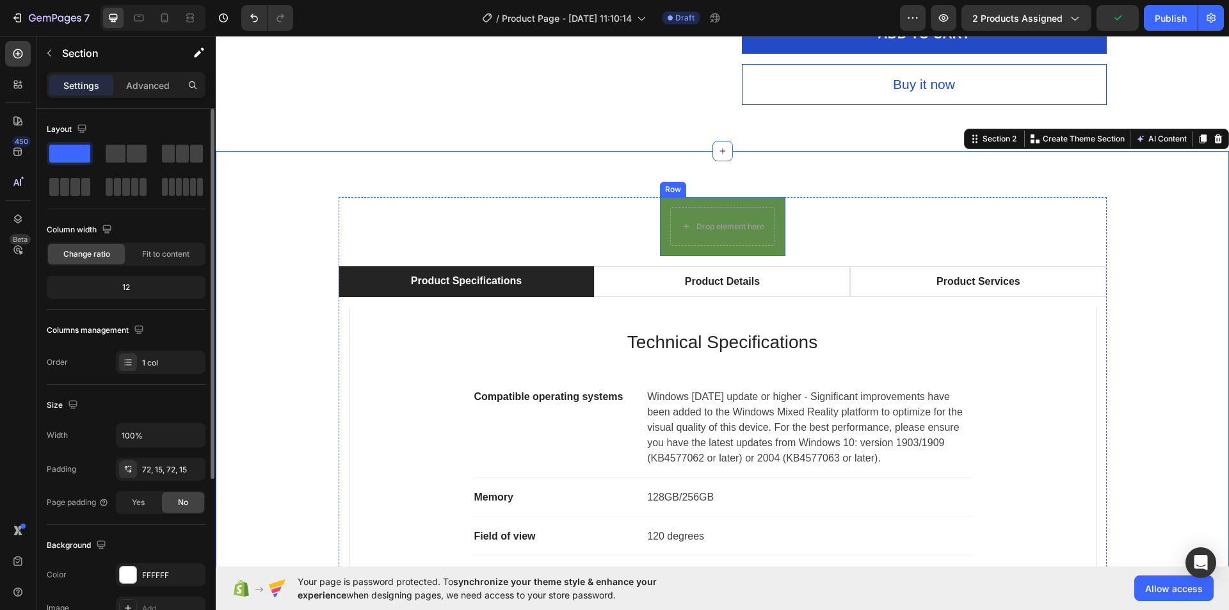
click at [724, 203] on div "Drop element here Row" at bounding box center [722, 226] width 125 height 59
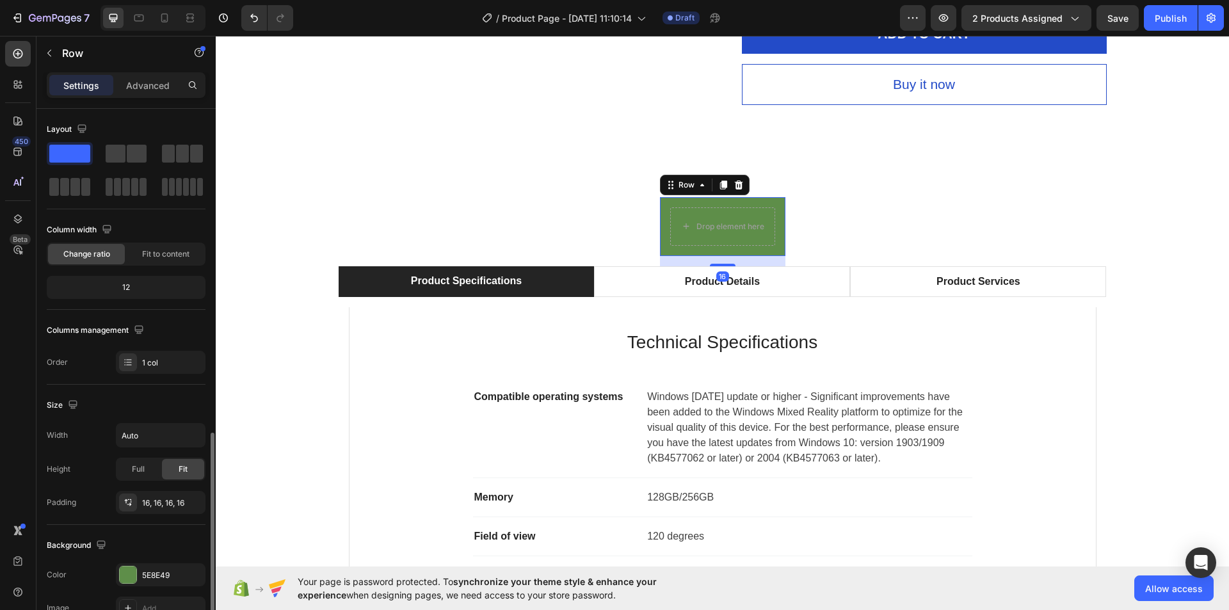
scroll to position [243, 0]
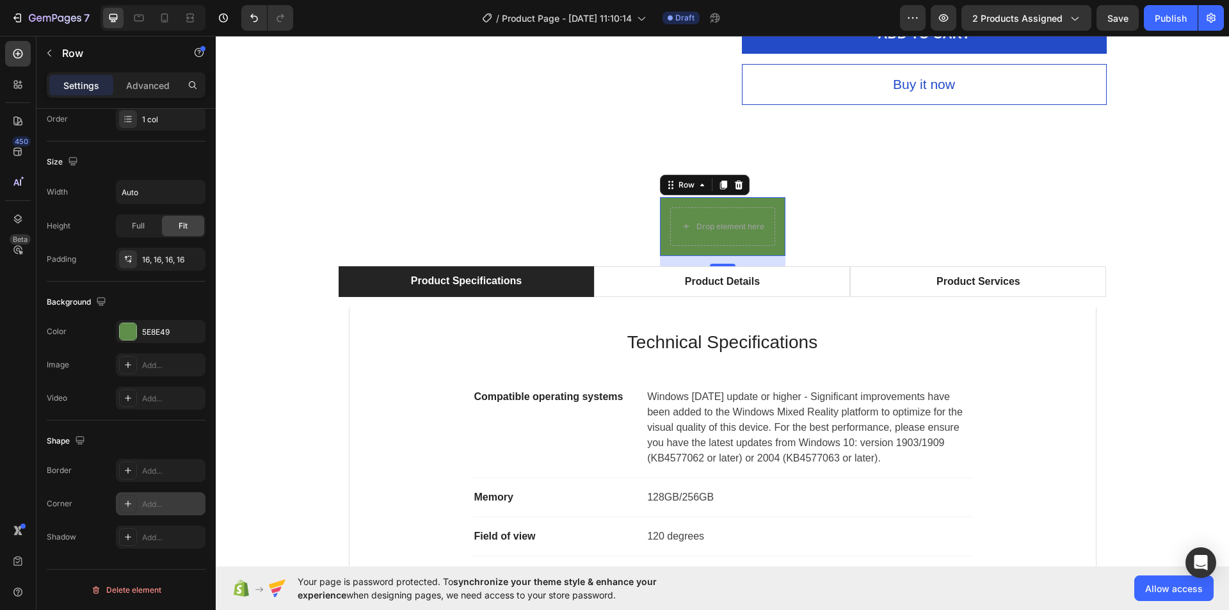
click at [165, 506] on div "Add..." at bounding box center [172, 505] width 60 height 12
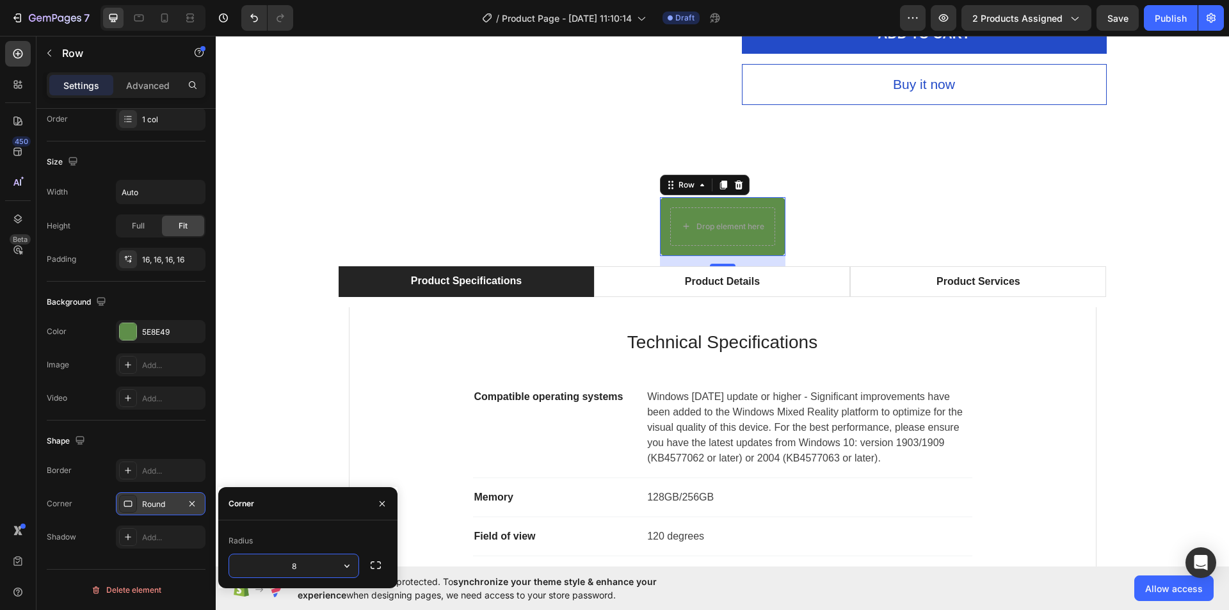
drag, startPoint x: 348, startPoint y: 562, endPoint x: 252, endPoint y: 609, distance: 107.6
click at [349, 563] on icon "button" at bounding box center [347, 565] width 13 height 13
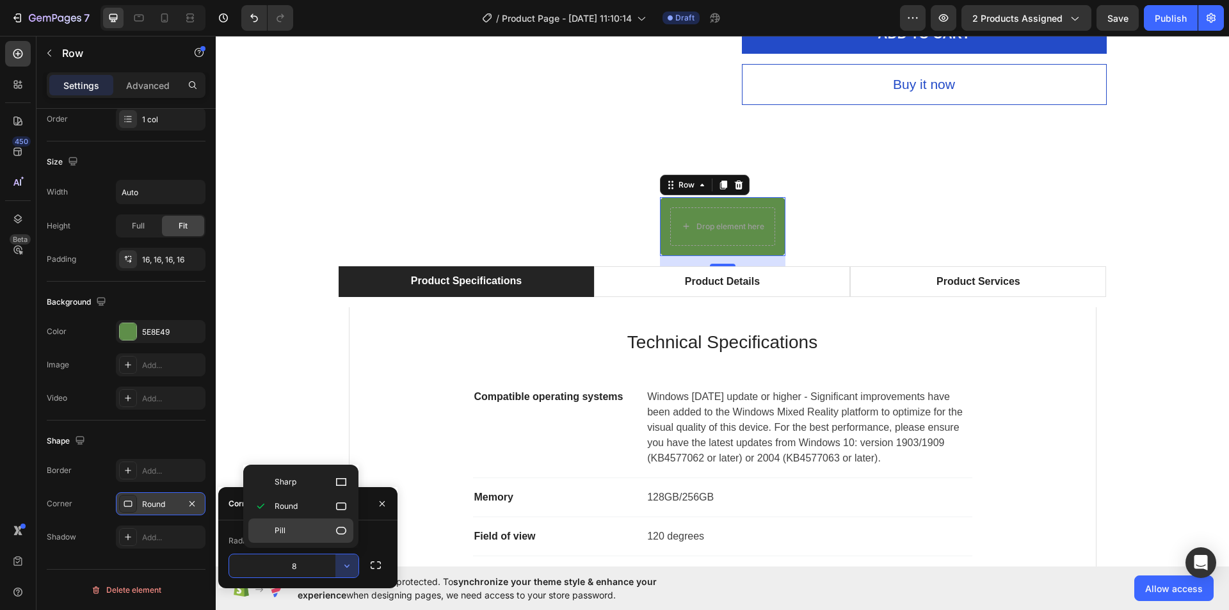
click at [316, 525] on p "Pill" at bounding box center [311, 530] width 73 height 13
type input "9999"
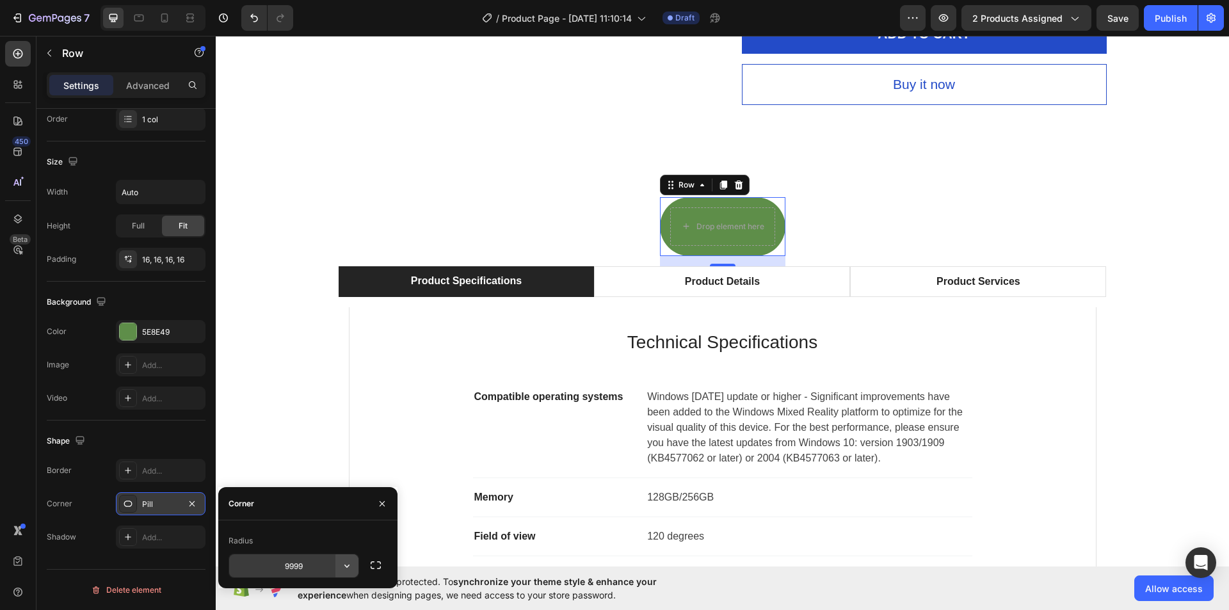
click at [344, 563] on icon "button" at bounding box center [347, 565] width 13 height 13
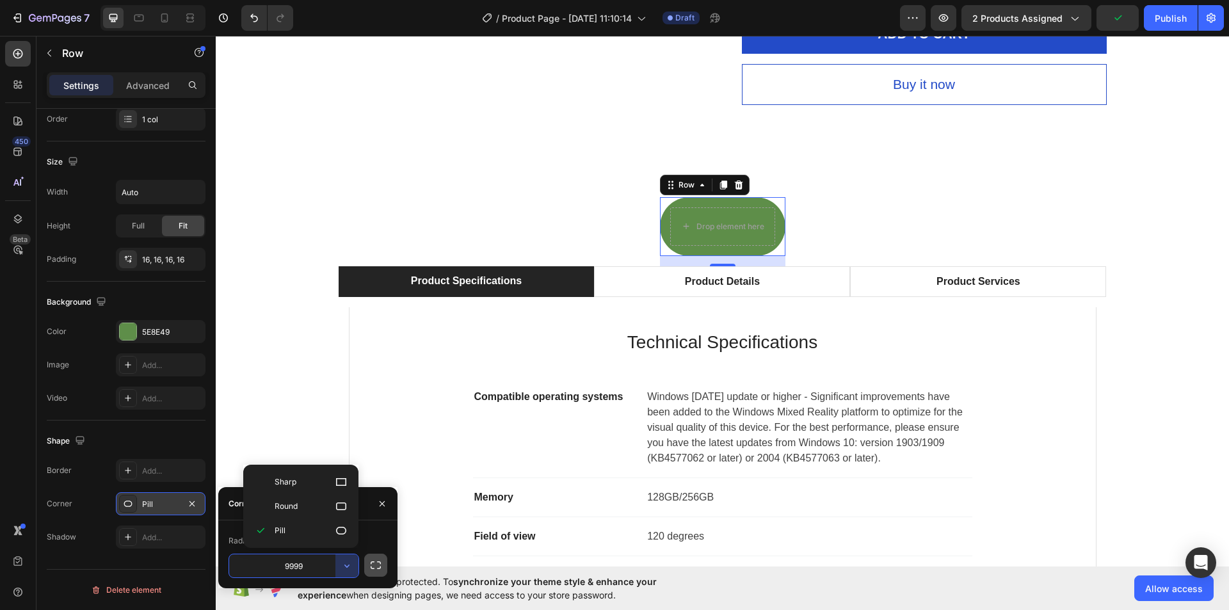
click at [367, 563] on button "button" at bounding box center [375, 565] width 23 height 23
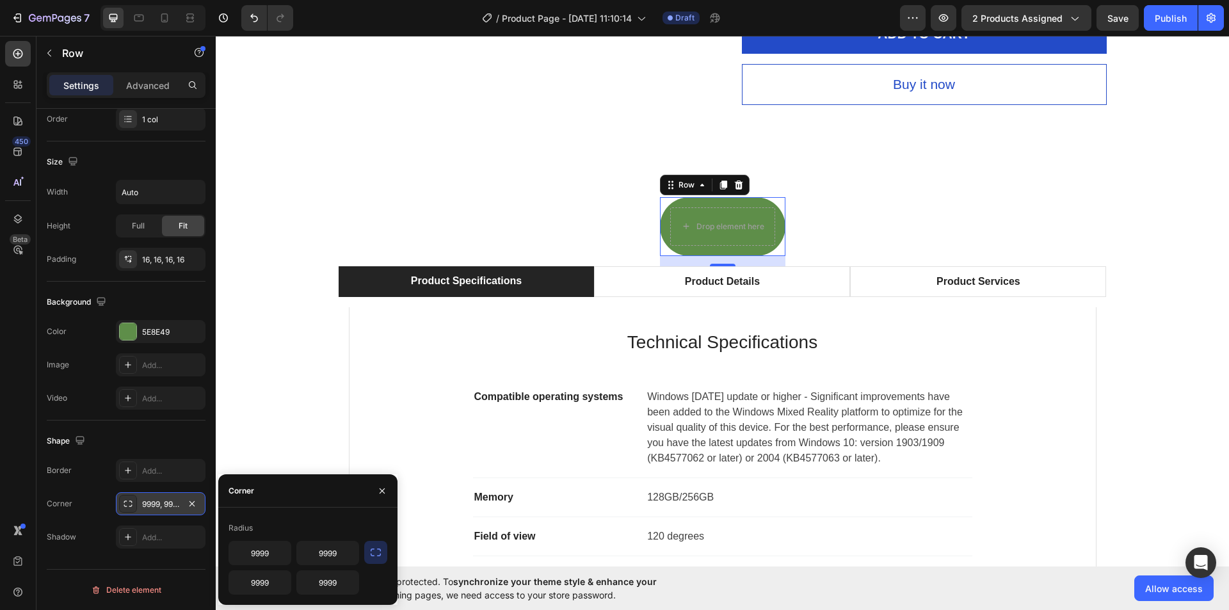
click at [714, 205] on div "Drop element here Row 16" at bounding box center [722, 226] width 125 height 59
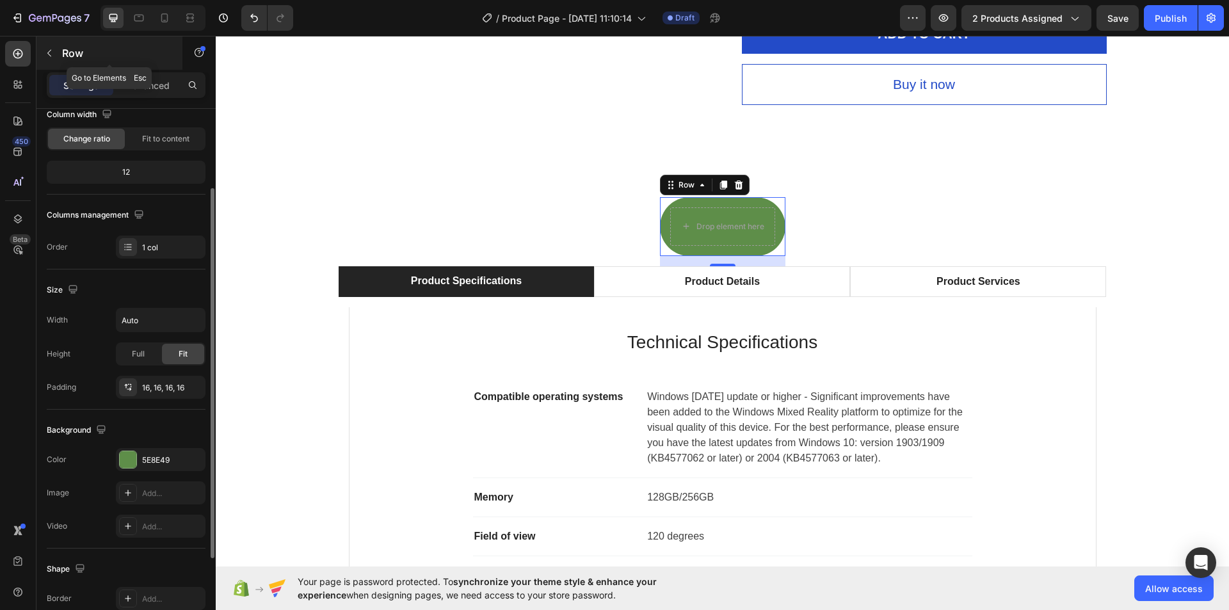
click at [51, 51] on icon "button" at bounding box center [49, 53] width 4 height 7
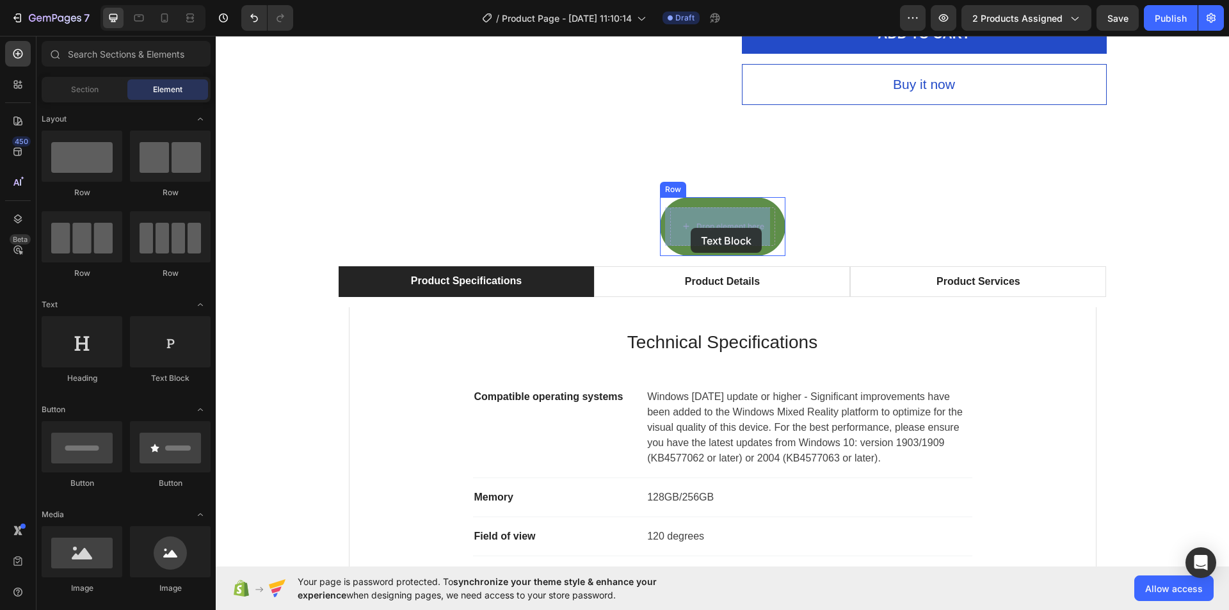
drag, startPoint x: 428, startPoint y: 389, endPoint x: 691, endPoint y: 228, distance: 308.1
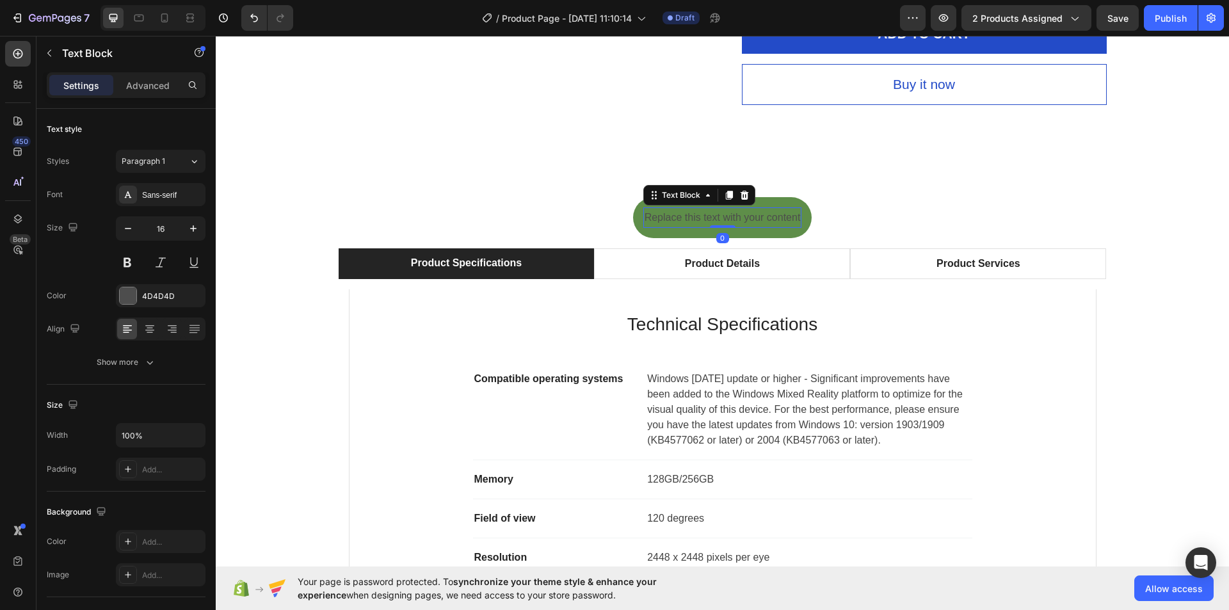
click at [675, 218] on div "Replace this text with your content" at bounding box center [722, 217] width 159 height 21
click at [675, 218] on p "Replace this text with your content" at bounding box center [723, 218] width 156 height 19
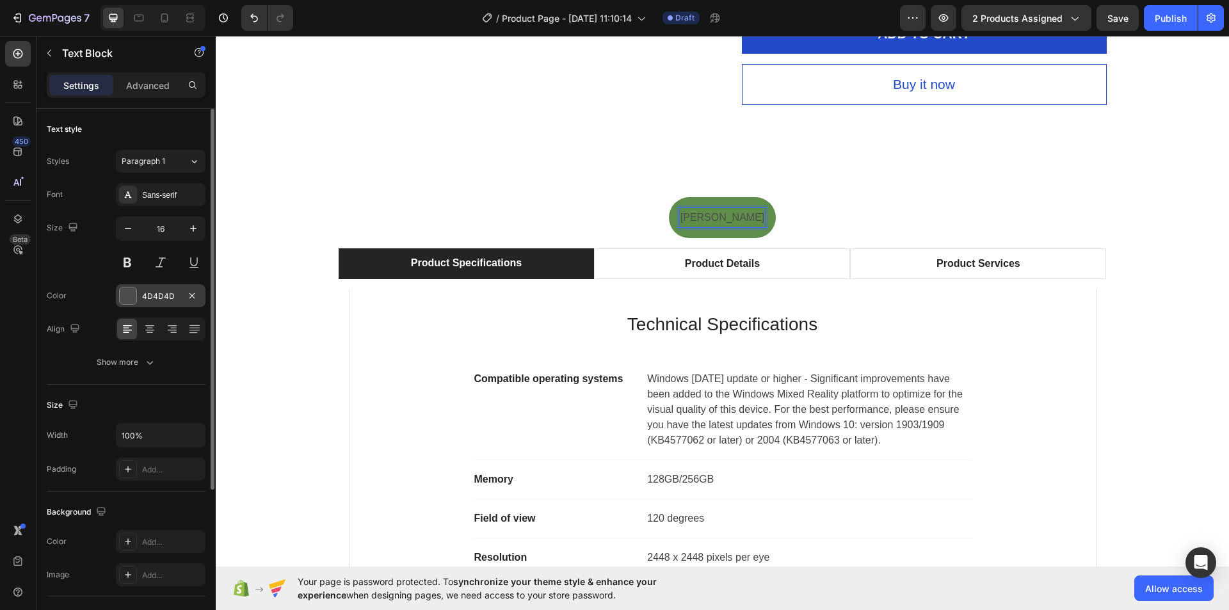
click at [124, 296] on div at bounding box center [128, 295] width 17 height 17
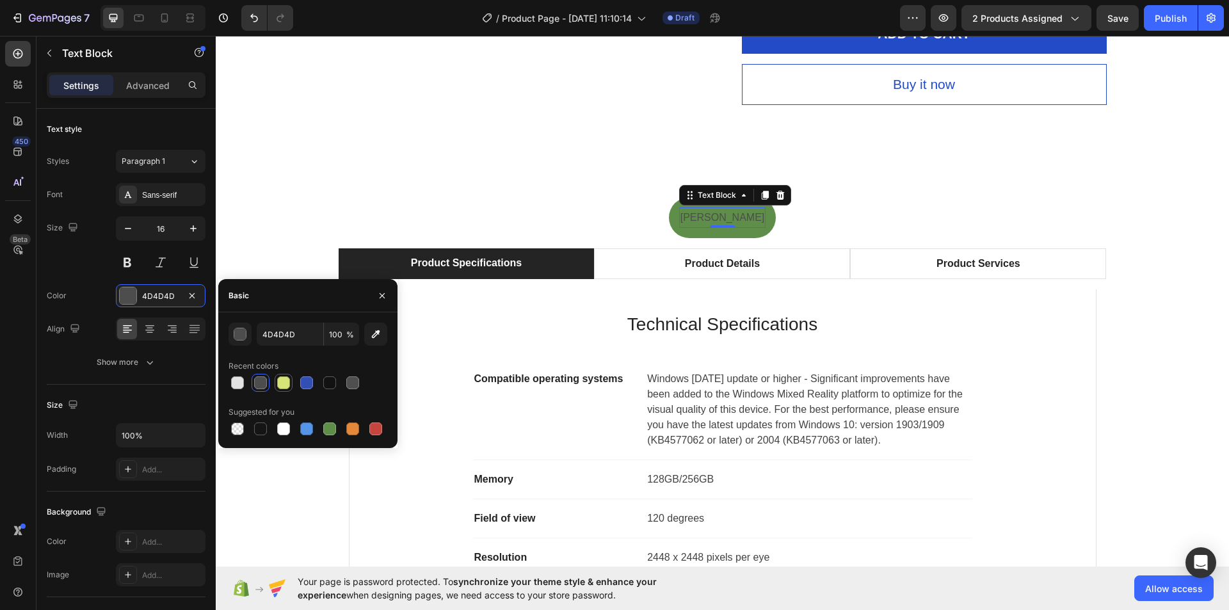
click at [280, 378] on div at bounding box center [283, 382] width 13 height 13
click at [237, 377] on div at bounding box center [237, 382] width 13 height 13
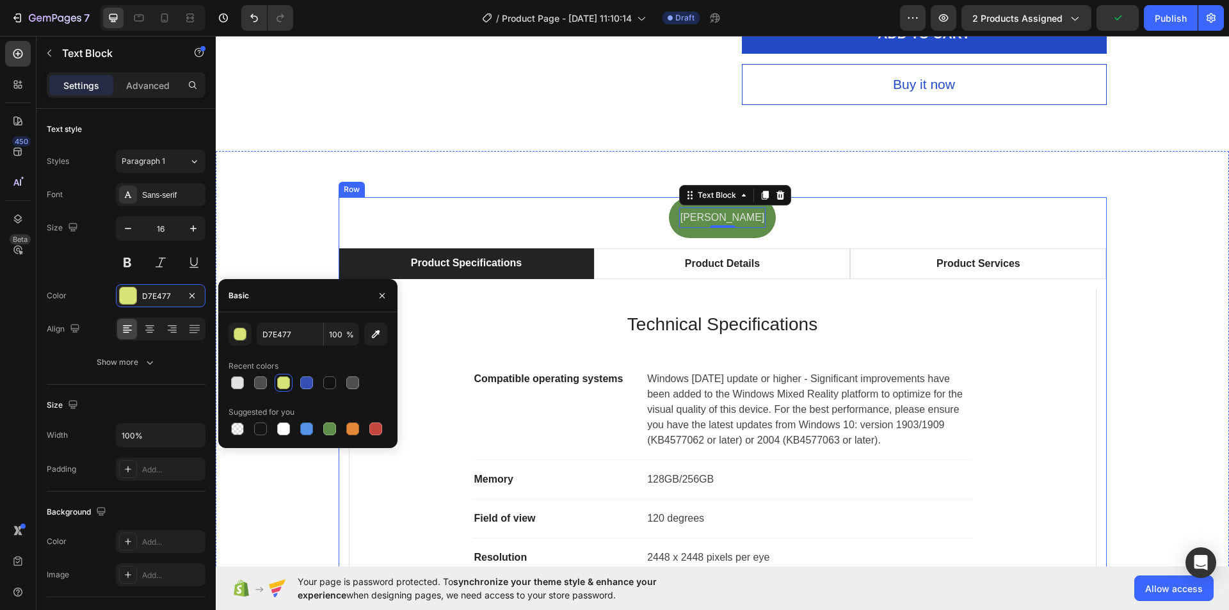
type input "E2E2E2"
click at [838, 220] on div "shimul Text Block 0 Row Product Specifications Product Details Product Services…" at bounding box center [723, 461] width 768 height 529
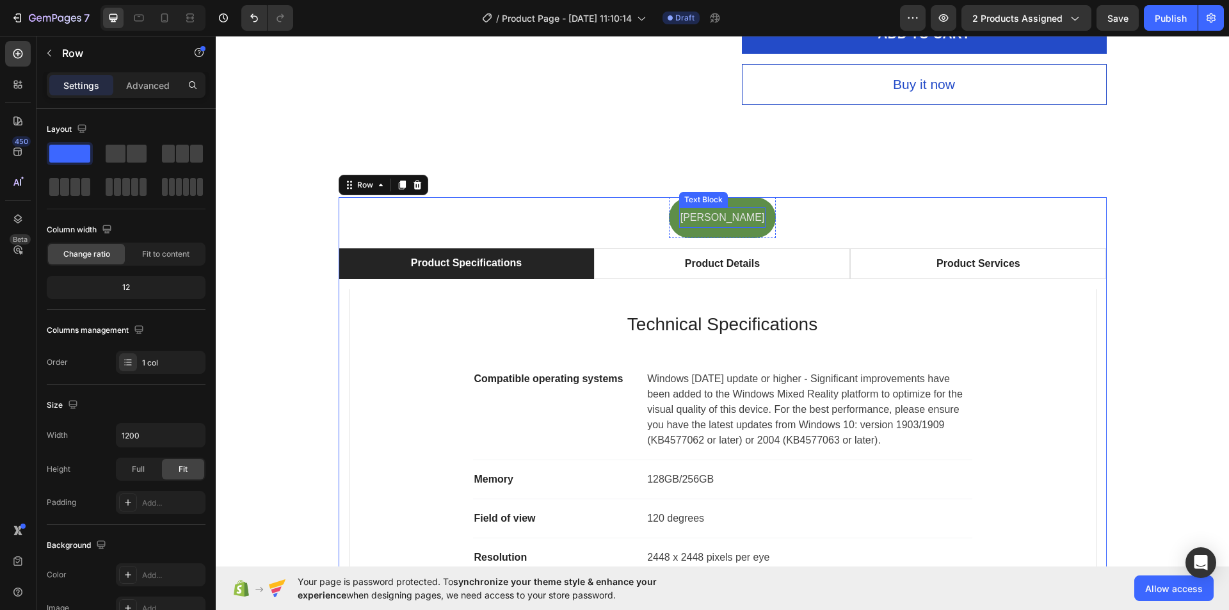
click at [730, 206] on div "shimul Text Block Row" at bounding box center [723, 218] width 108 height 42
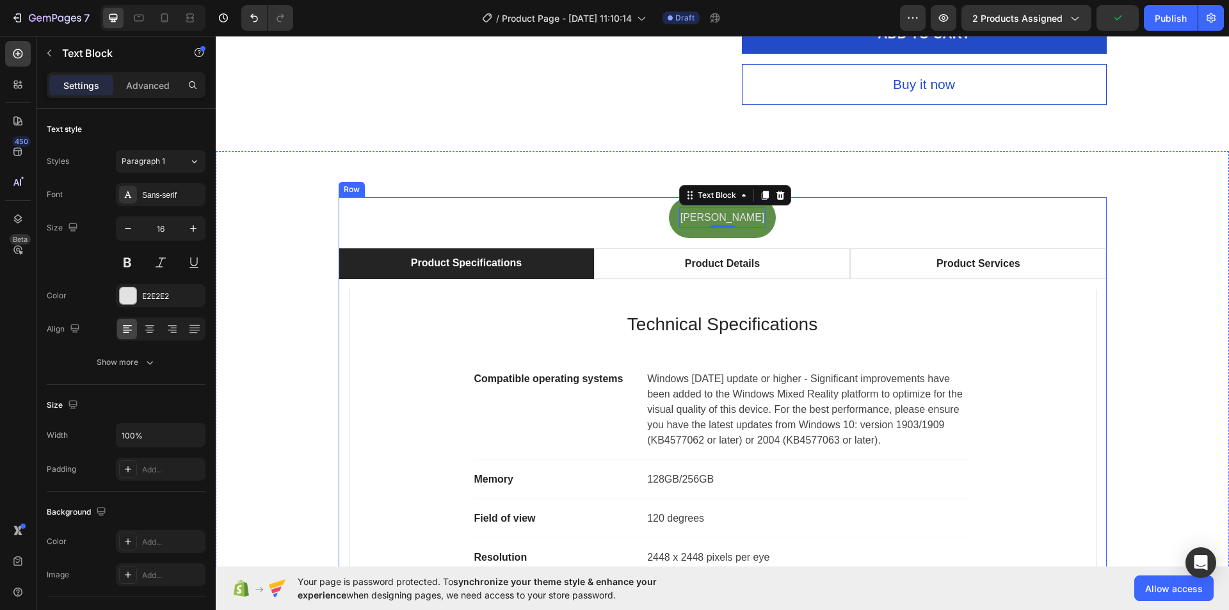
click at [763, 227] on div "shimul Text Block 0 Row Product Specifications Product Details Product Services…" at bounding box center [723, 461] width 768 height 529
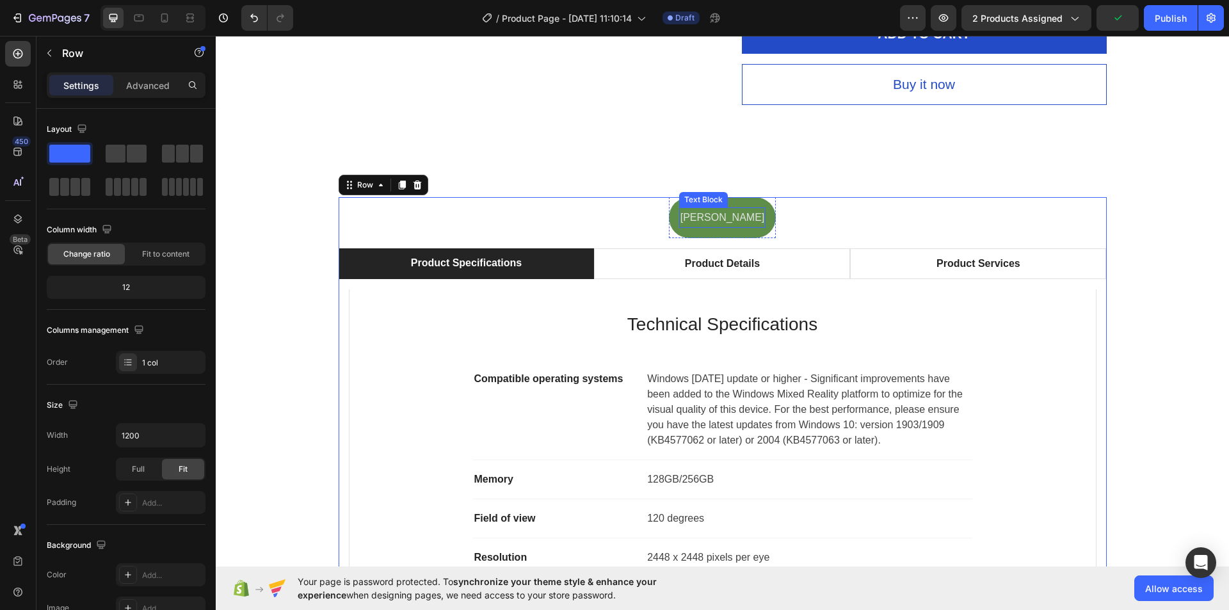
click at [732, 221] on p "shimul" at bounding box center [722, 218] width 84 height 19
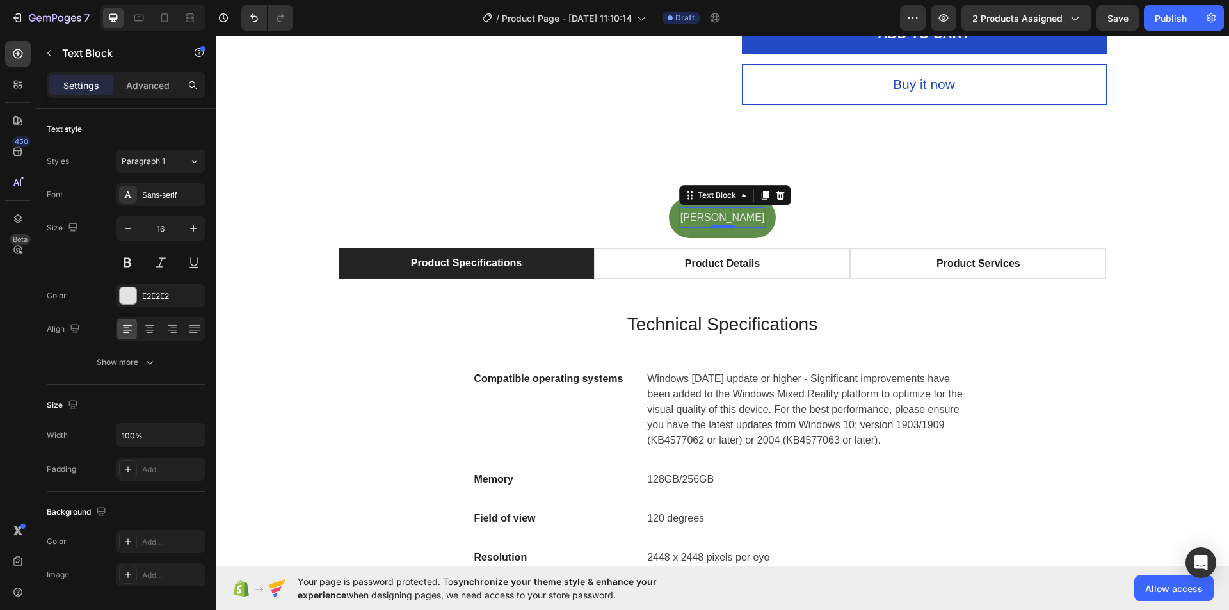
click at [138, 95] on div "Settings Advanced" at bounding box center [126, 85] width 159 height 26
click at [149, 92] on p "Advanced" at bounding box center [148, 85] width 44 height 13
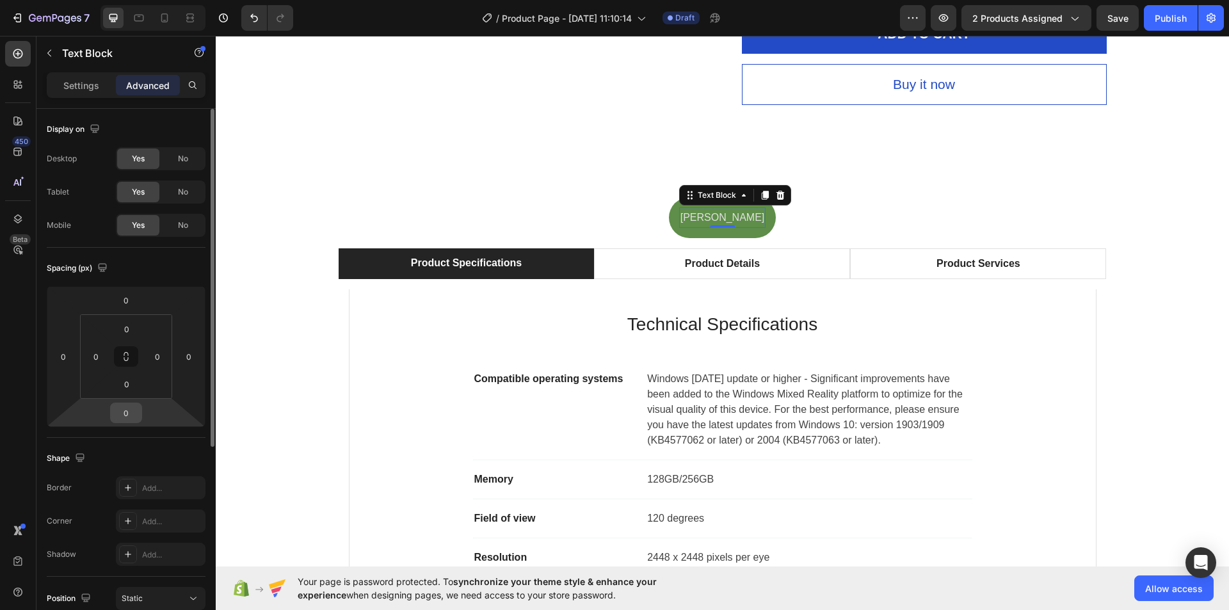
click at [121, 415] on input "0" at bounding box center [126, 412] width 26 height 19
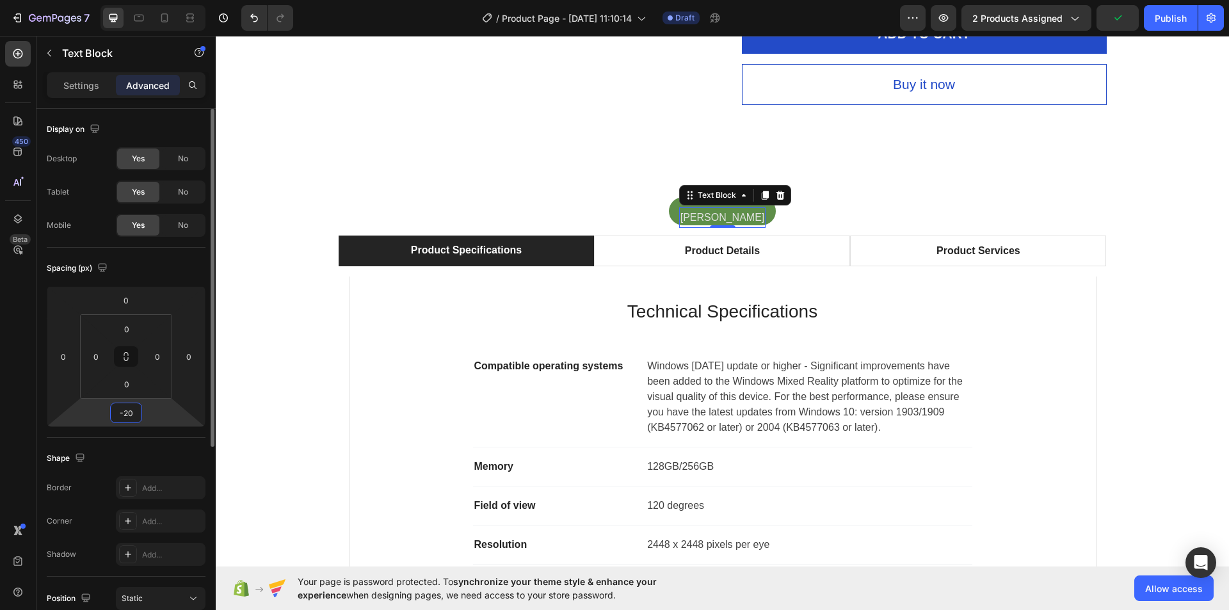
type input "0"
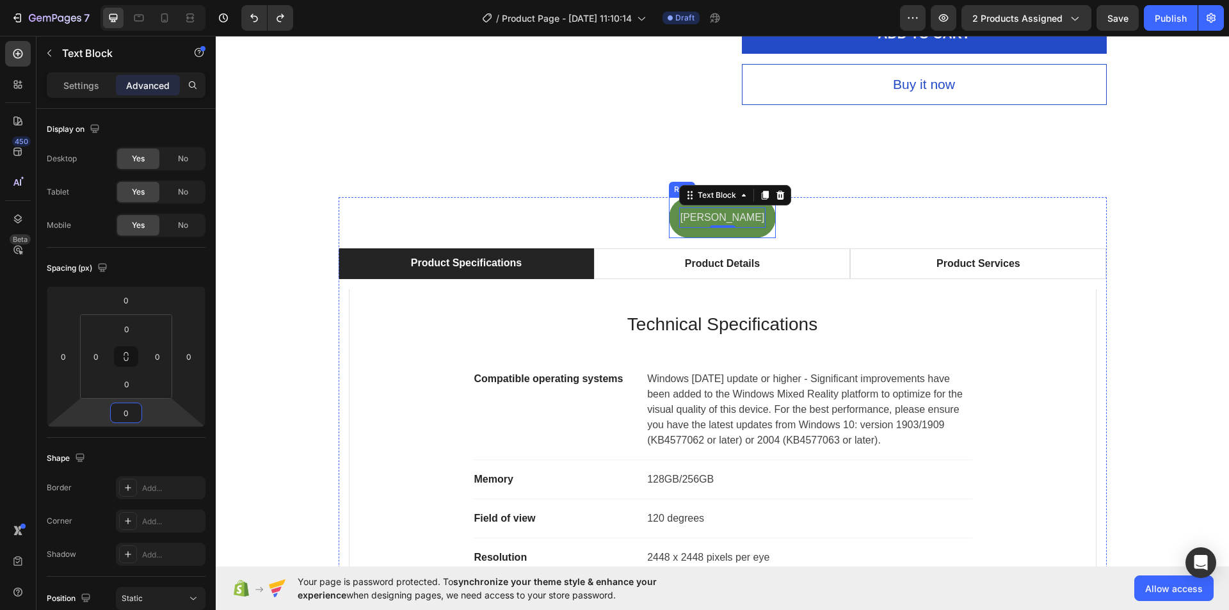
click at [694, 217] on div "shimul Text Block 0 Row" at bounding box center [723, 218] width 108 height 42
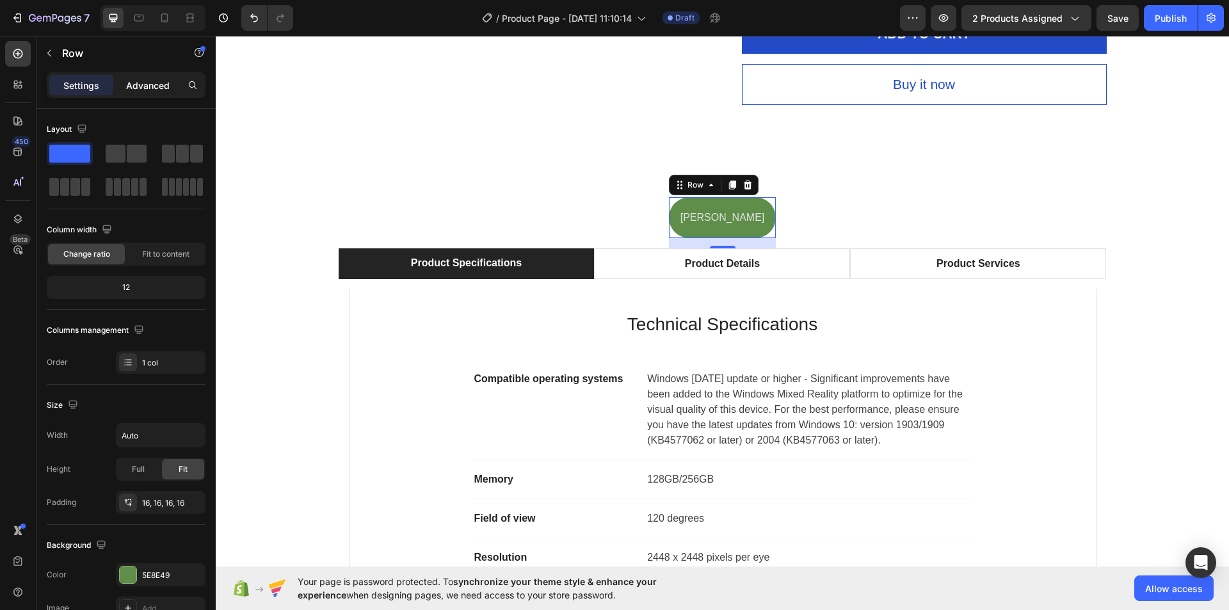
click at [135, 80] on p "Advanced" at bounding box center [148, 85] width 44 height 13
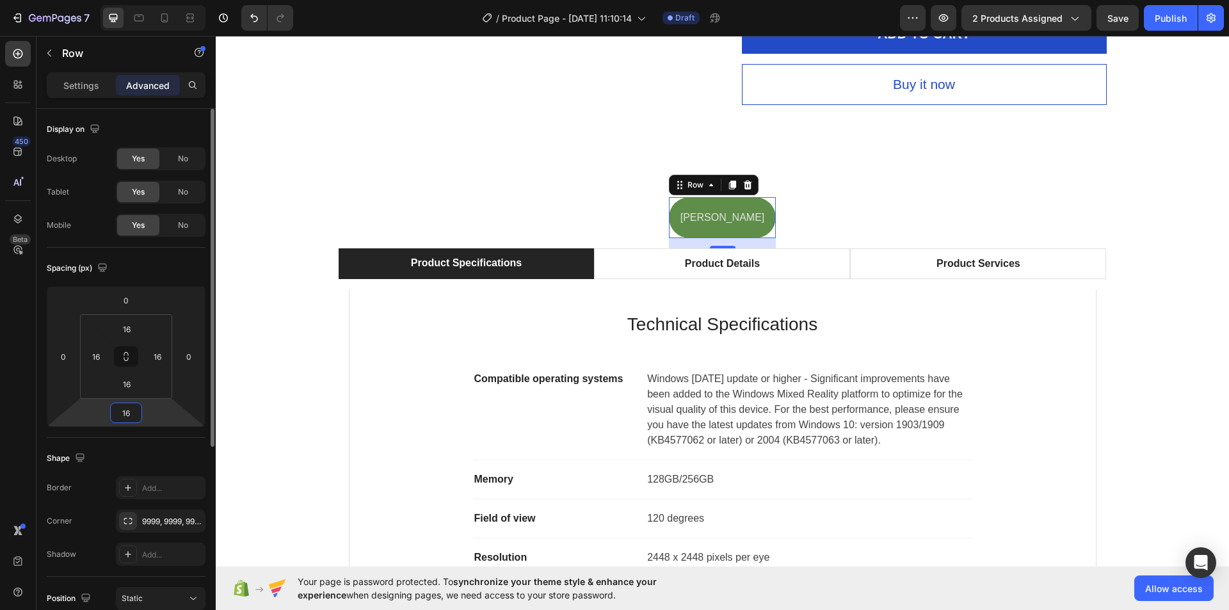
click at [127, 418] on input "16" at bounding box center [126, 412] width 26 height 19
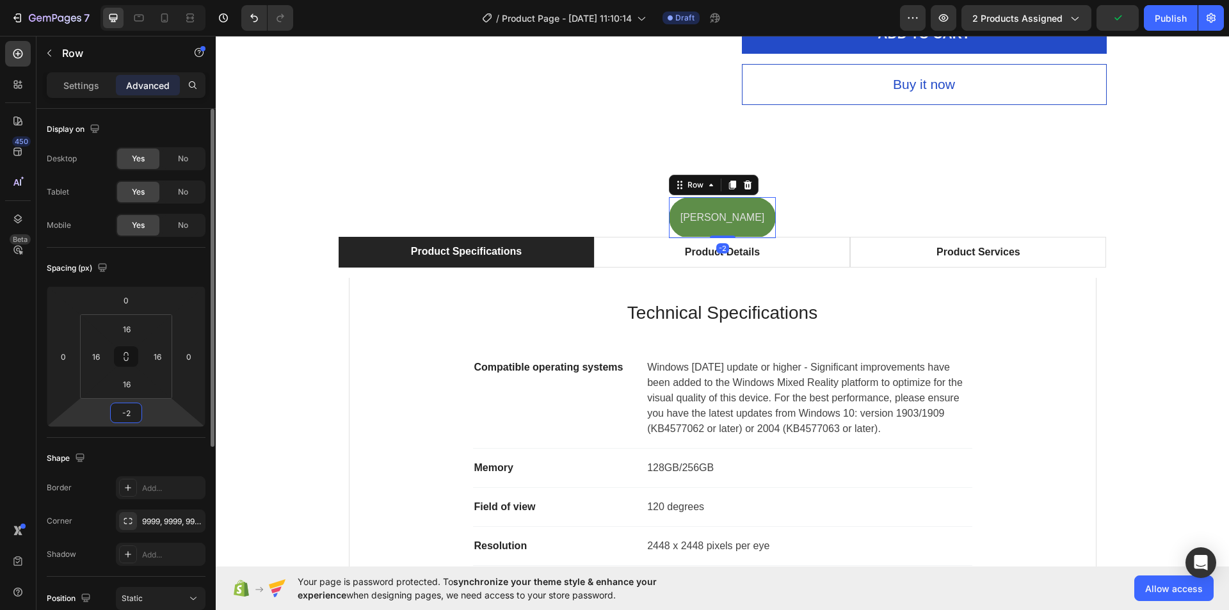
type input "-20"
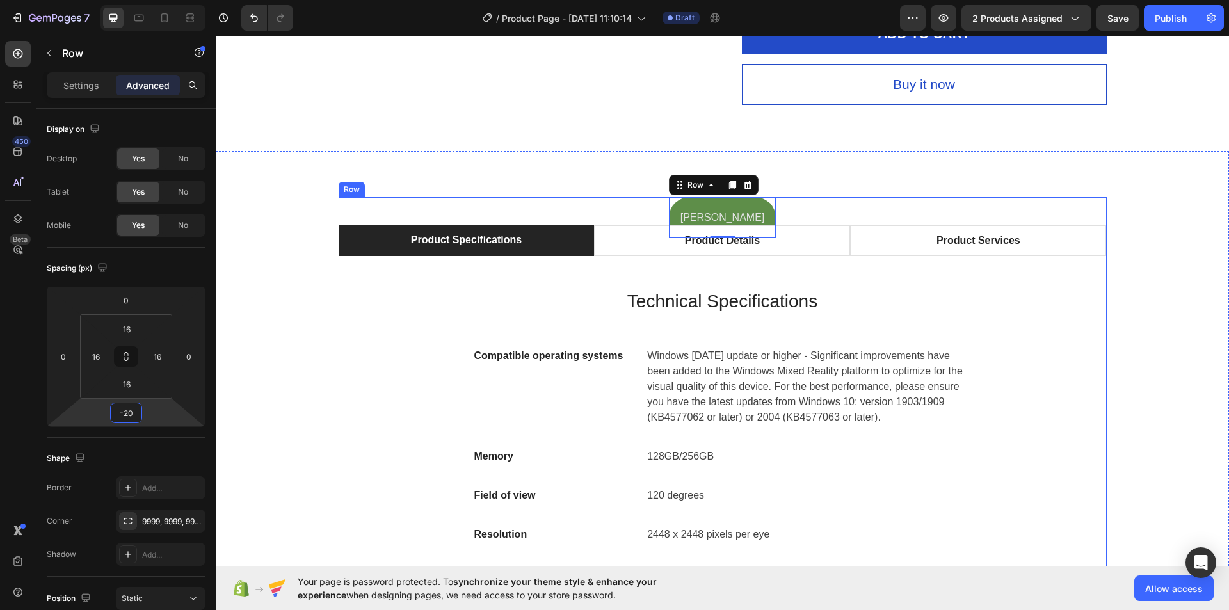
click at [553, 189] on div "shimul Text Block Row -20 Product Specifications Product Details Product Servic…" at bounding box center [722, 450] width 1013 height 598
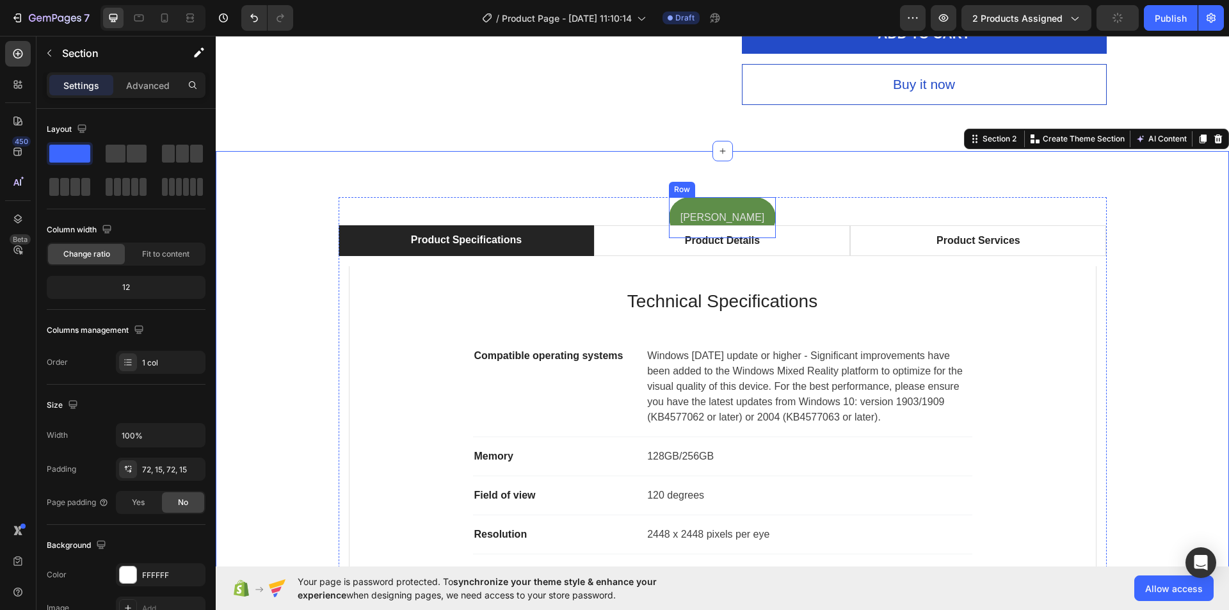
click at [695, 209] on div "shimul Text Block Row" at bounding box center [723, 218] width 108 height 42
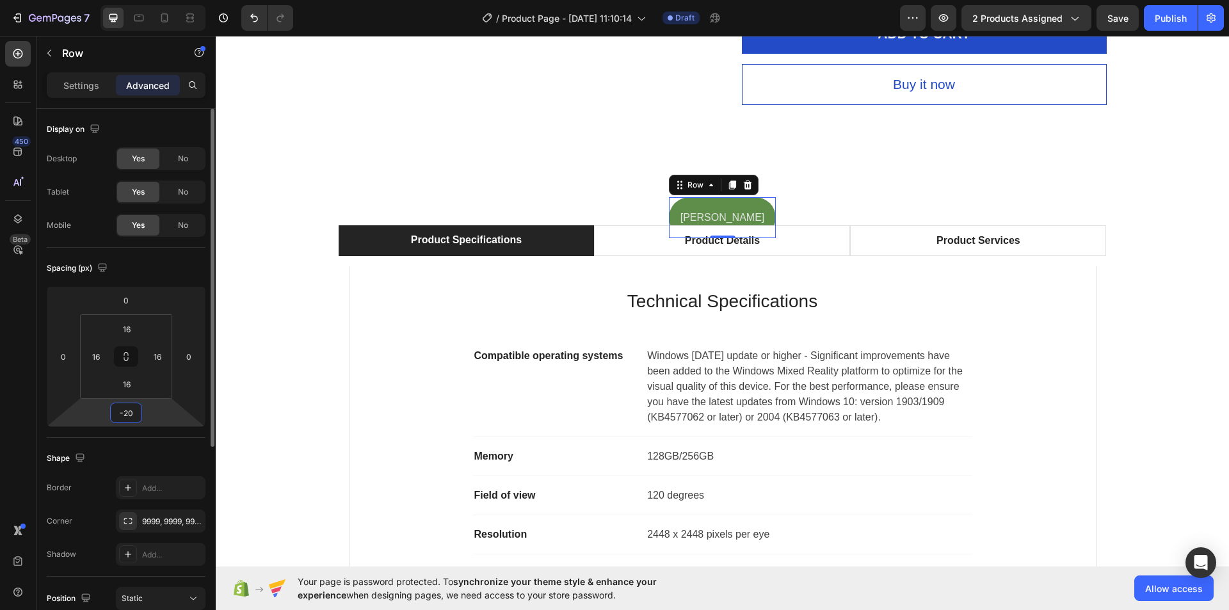
click at [124, 415] on input "-20" at bounding box center [126, 412] width 26 height 19
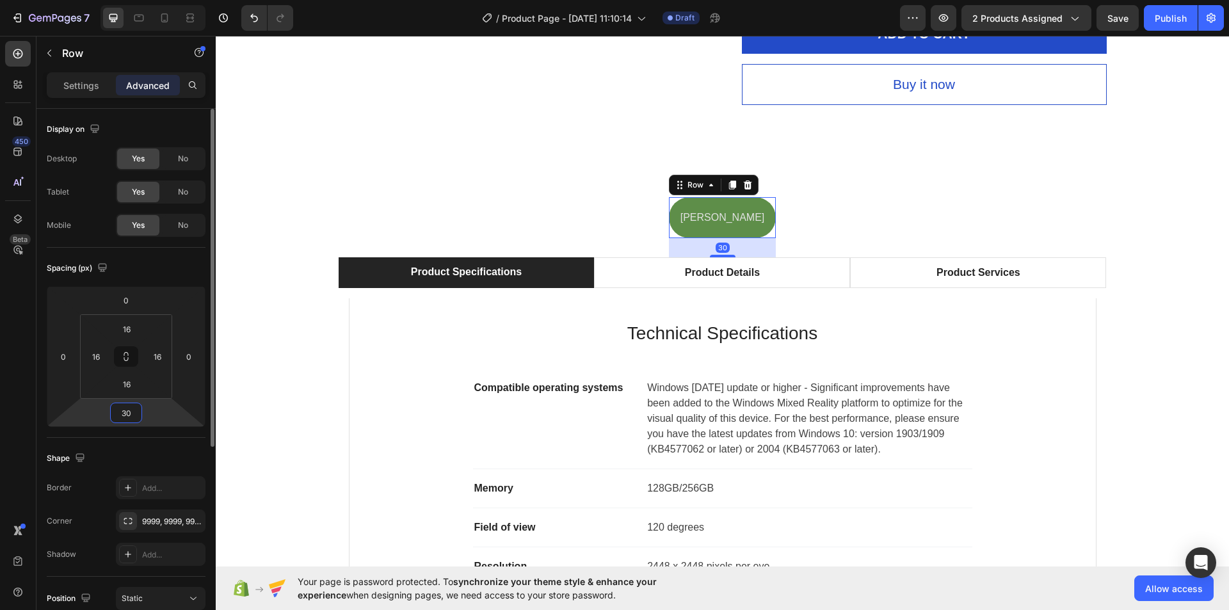
click at [122, 415] on input "30" at bounding box center [126, 412] width 26 height 19
type input "-30"
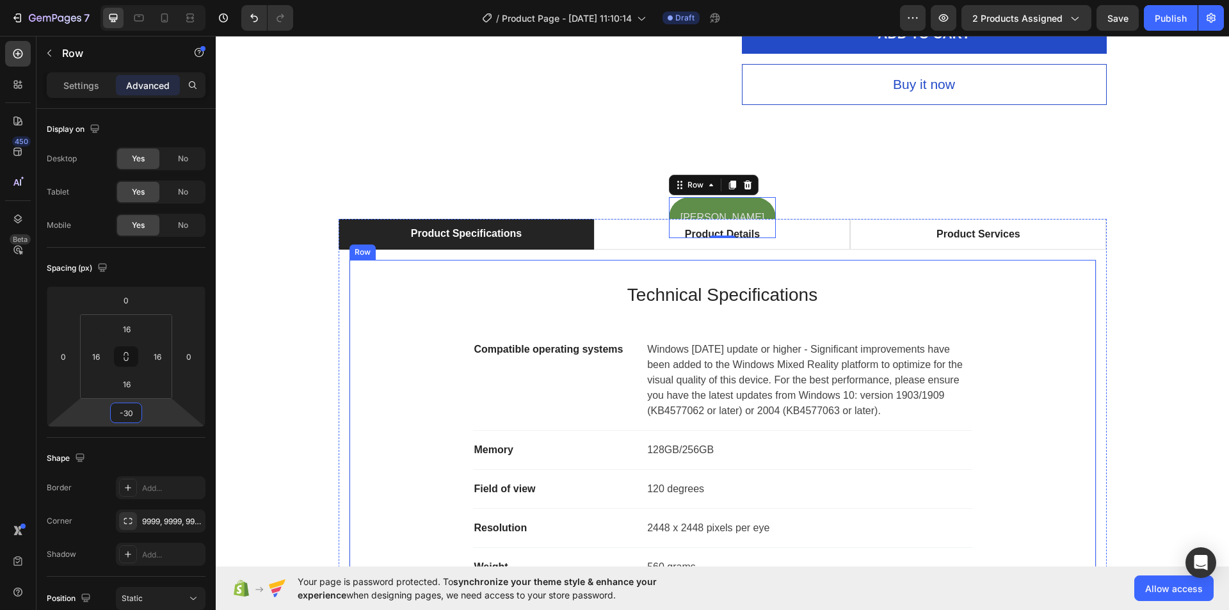
click at [1134, 331] on div "shimul Text Block Row -30 Product Specifications Product Details Product Servic…" at bounding box center [722, 446] width 994 height 499
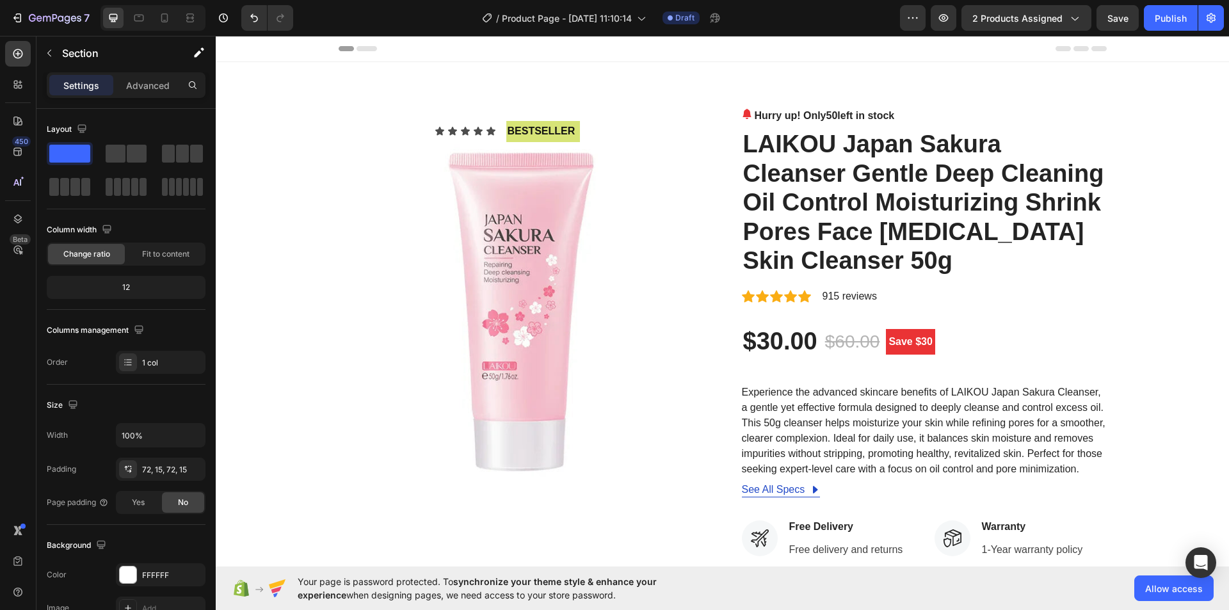
scroll to position [768, 0]
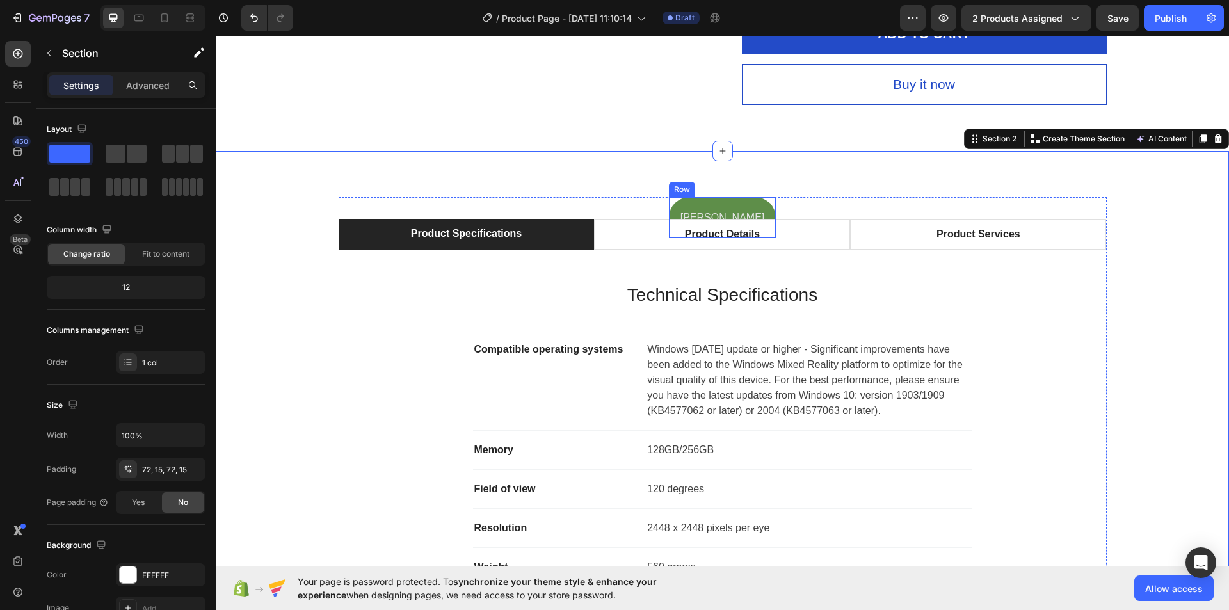
click at [705, 204] on div "[PERSON_NAME] Text Block Row" at bounding box center [723, 218] width 108 height 42
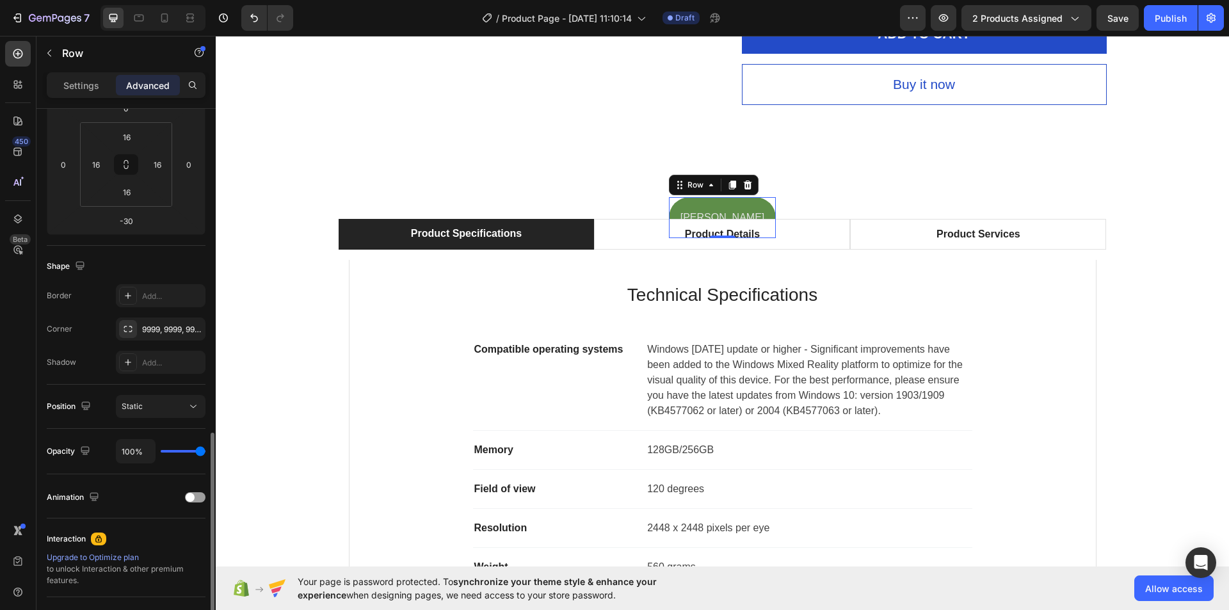
scroll to position [316, 0]
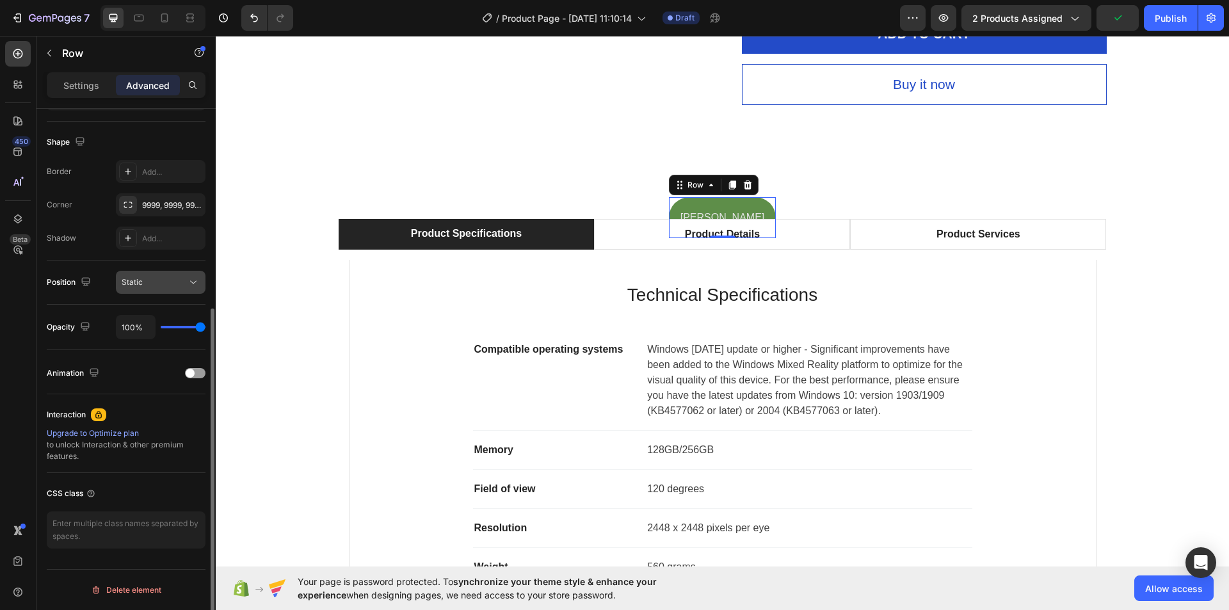
click at [188, 282] on icon at bounding box center [193, 282] width 13 height 13
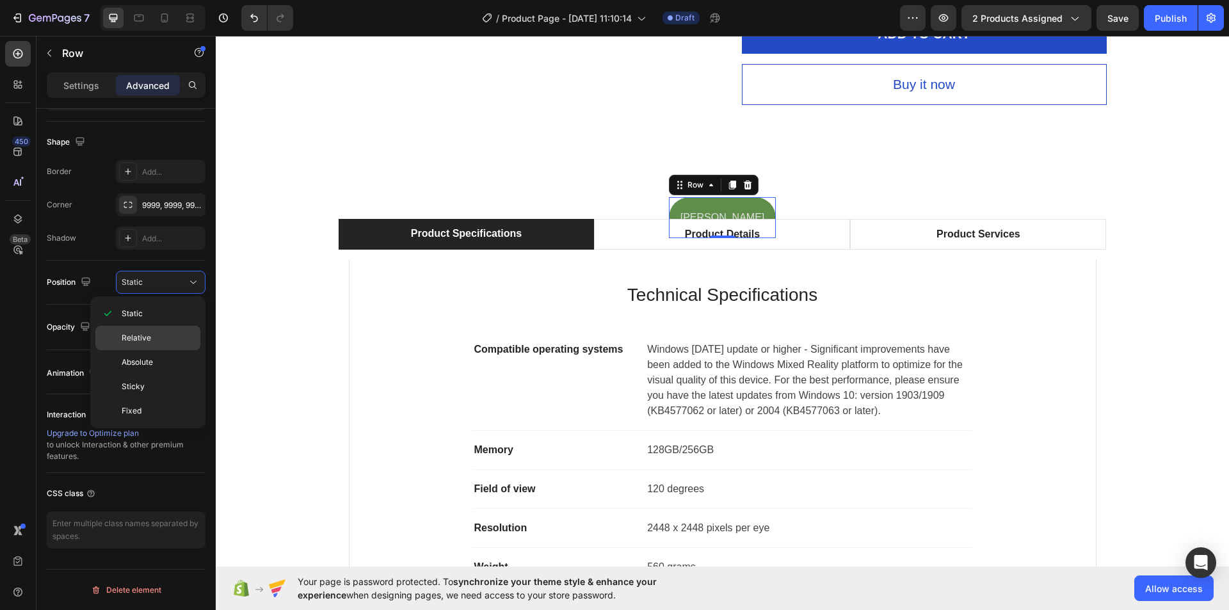
click at [154, 338] on p "Relative" at bounding box center [158, 338] width 73 height 12
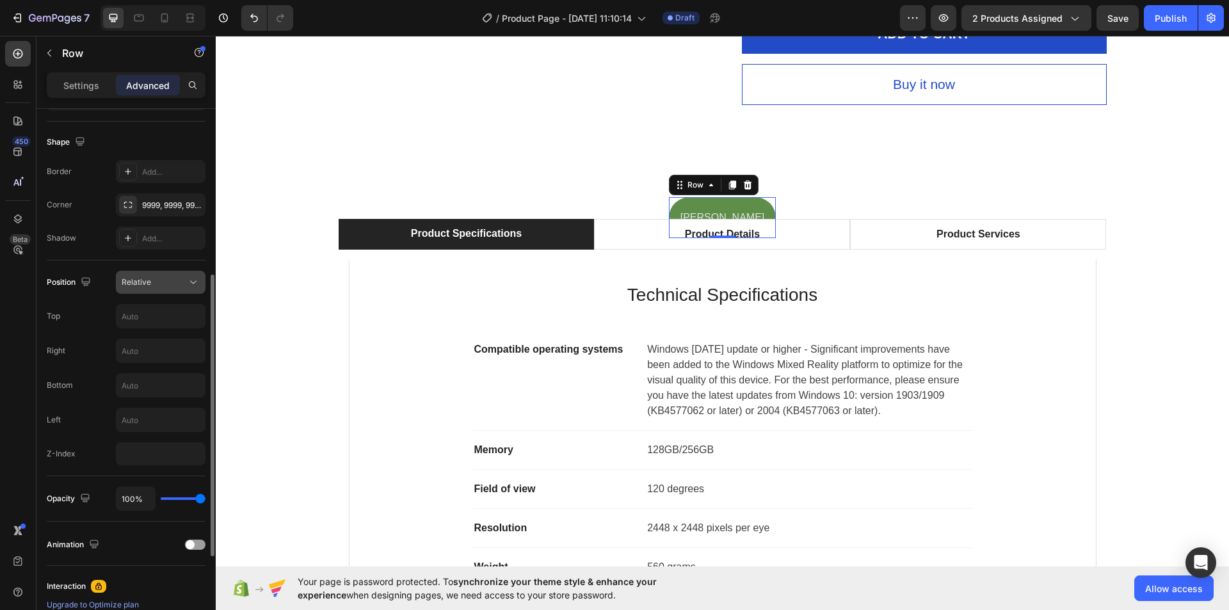
click at [176, 280] on div "Relative" at bounding box center [154, 283] width 65 height 12
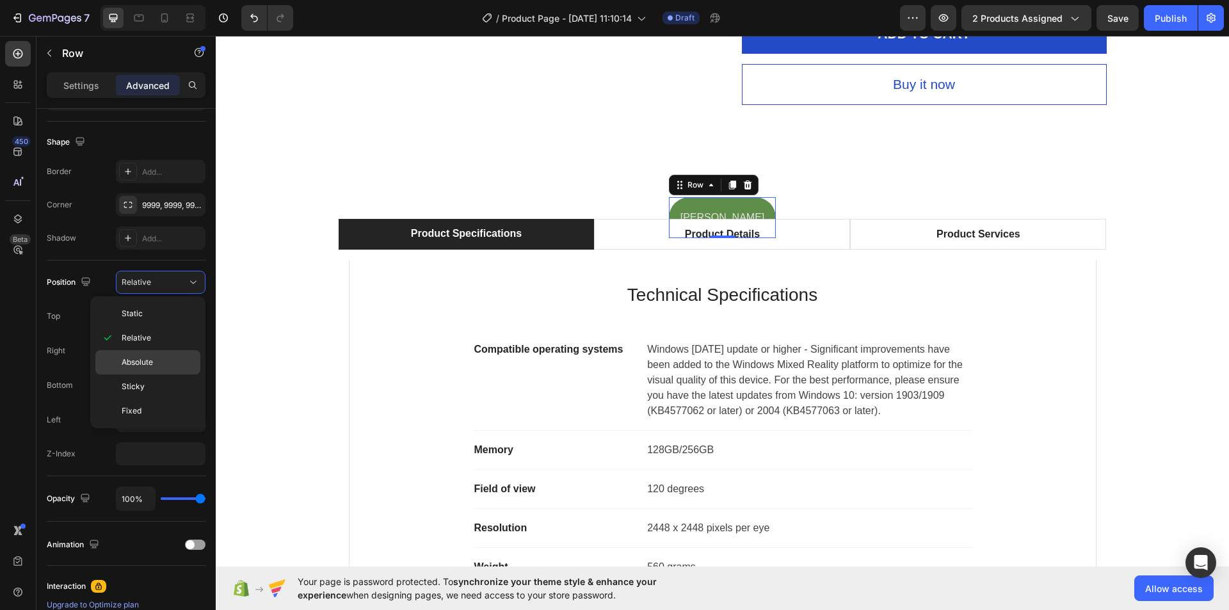
click at [162, 358] on p "Absolute" at bounding box center [158, 363] width 73 height 12
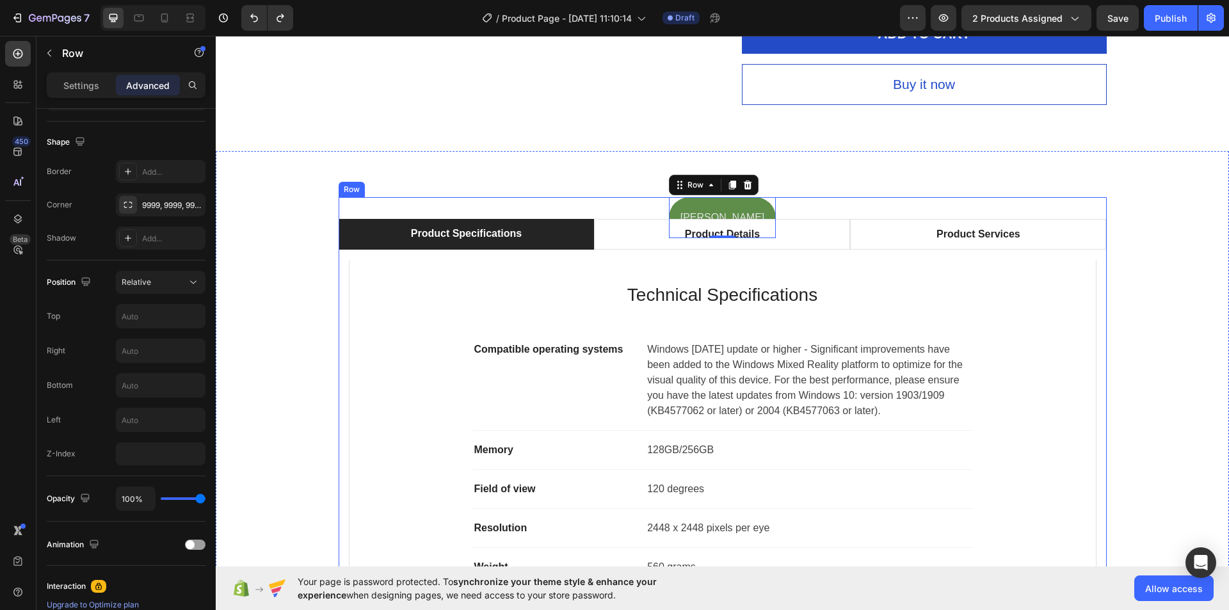
click at [1074, 197] on div "[PERSON_NAME] Text Block Row -30 Product Specifications Product Details Product…" at bounding box center [723, 446] width 768 height 499
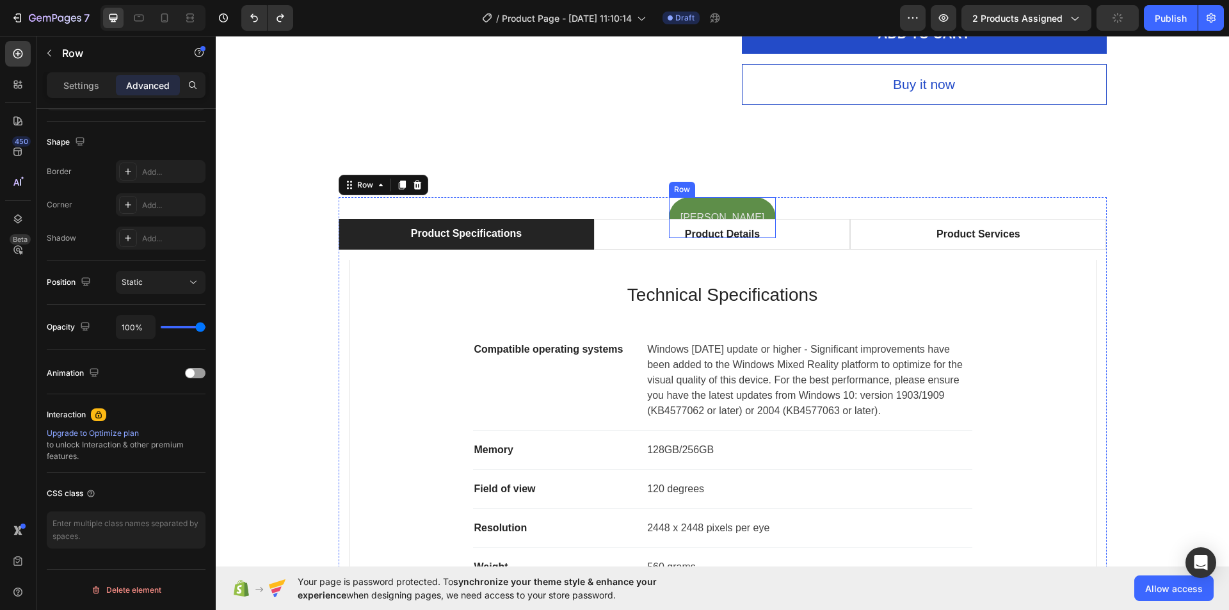
click at [695, 209] on div "[PERSON_NAME] Text Block Row" at bounding box center [723, 218] width 108 height 42
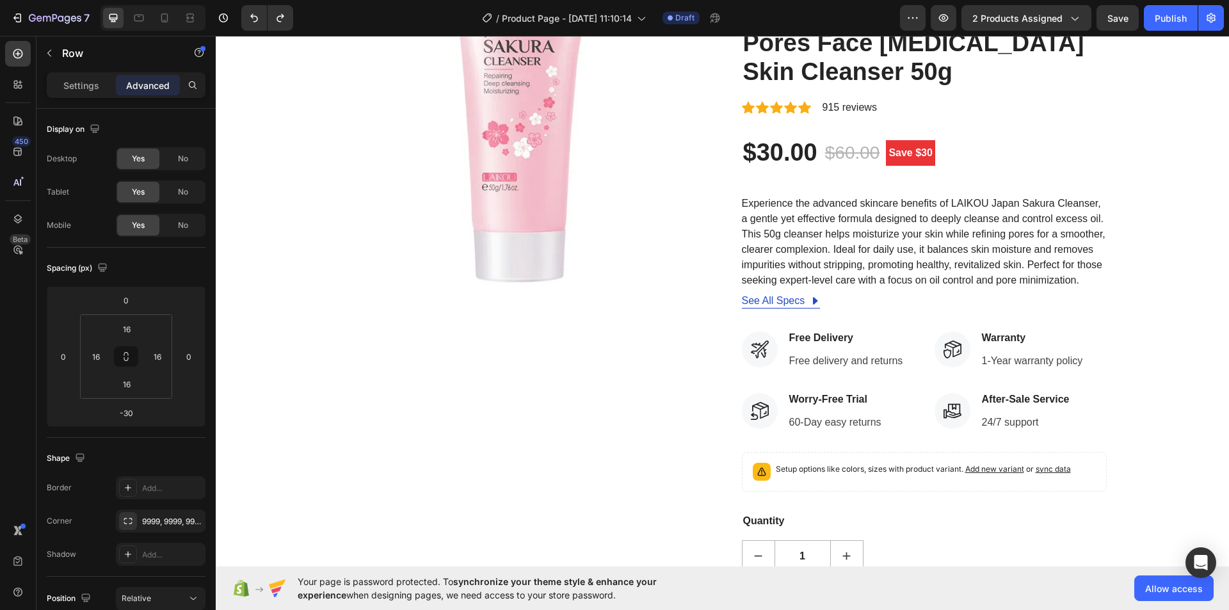
scroll to position [0, 0]
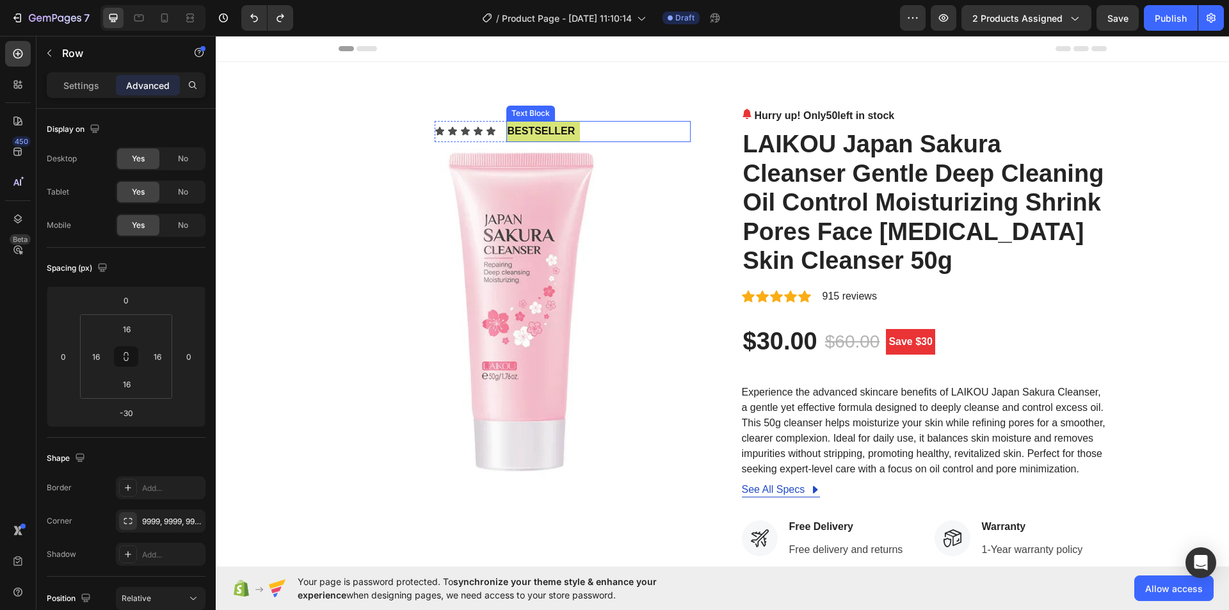
click at [538, 131] on p "bestseller" at bounding box center [543, 131] width 71 height 19
click at [438, 124] on div "Icon Icon Icon Icon Icon Icon List" at bounding box center [465, 131] width 61 height 21
click at [89, 86] on p "Settings" at bounding box center [81, 85] width 36 height 13
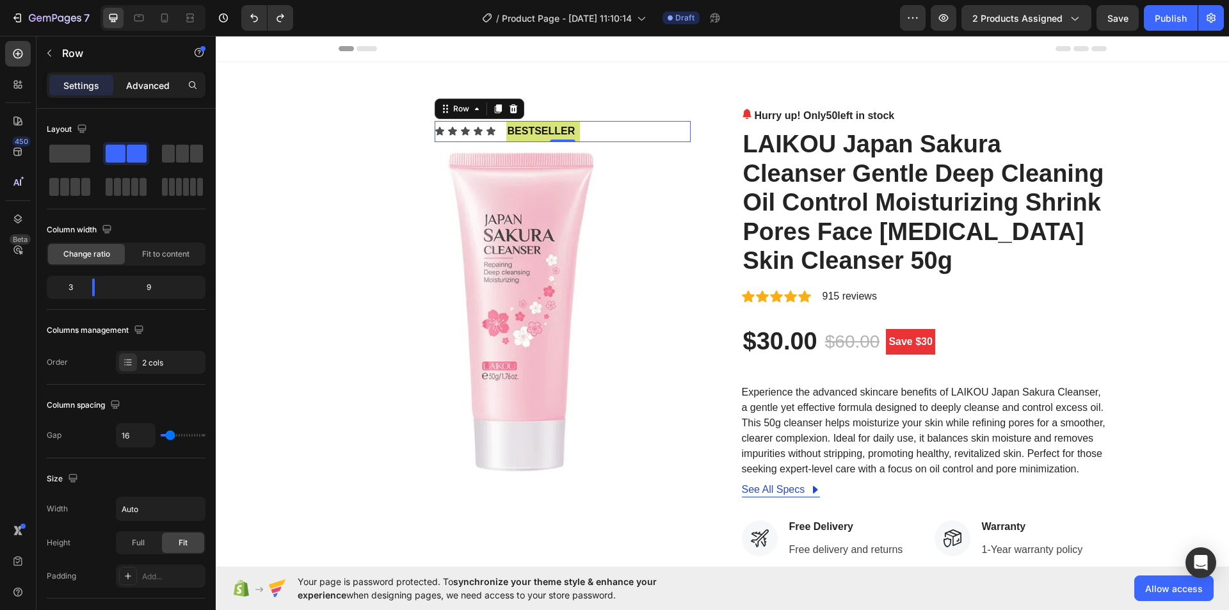
click at [149, 84] on p "Advanced" at bounding box center [148, 85] width 44 height 13
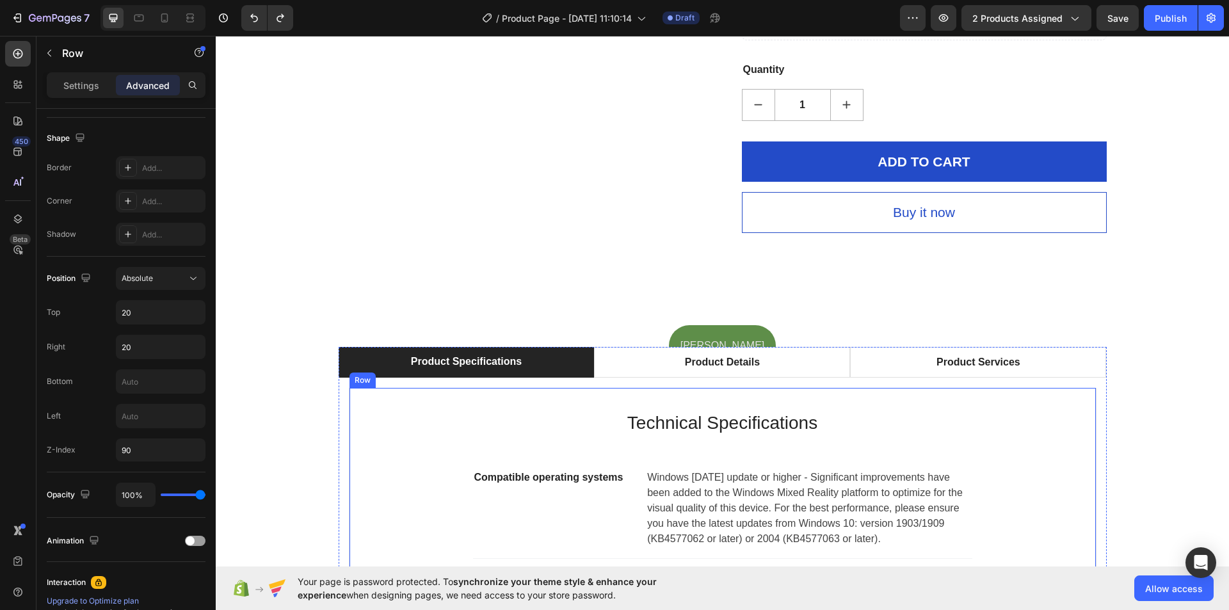
scroll to position [768, 0]
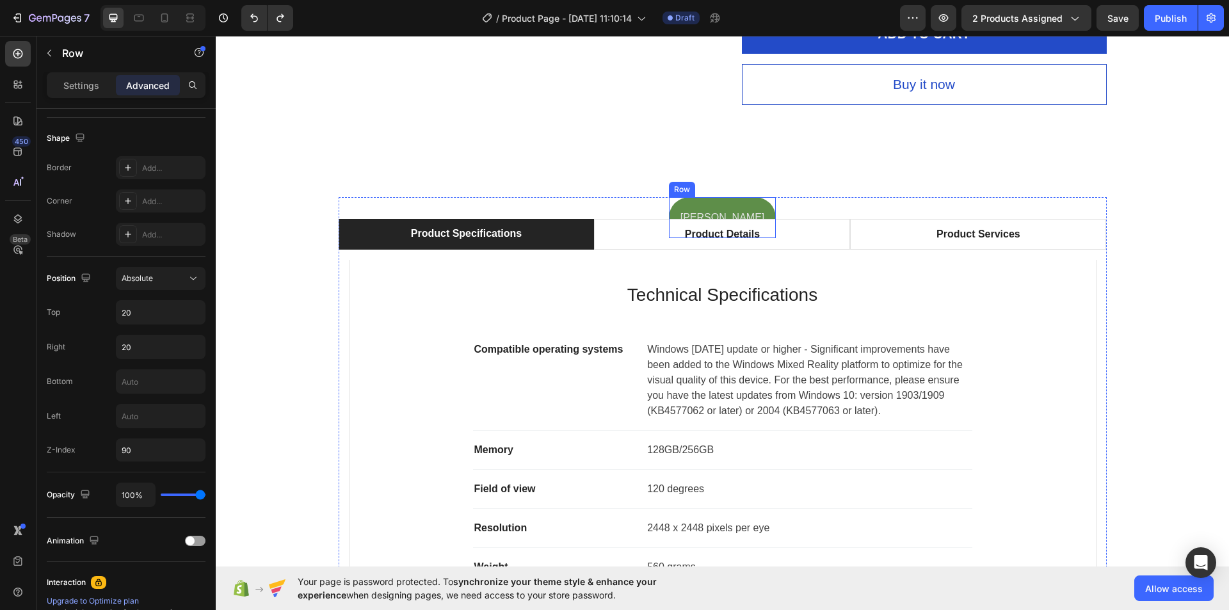
click at [696, 207] on div "[PERSON_NAME] Text Block Row" at bounding box center [723, 218] width 108 height 42
click at [92, 83] on p "Settings" at bounding box center [81, 85] width 36 height 13
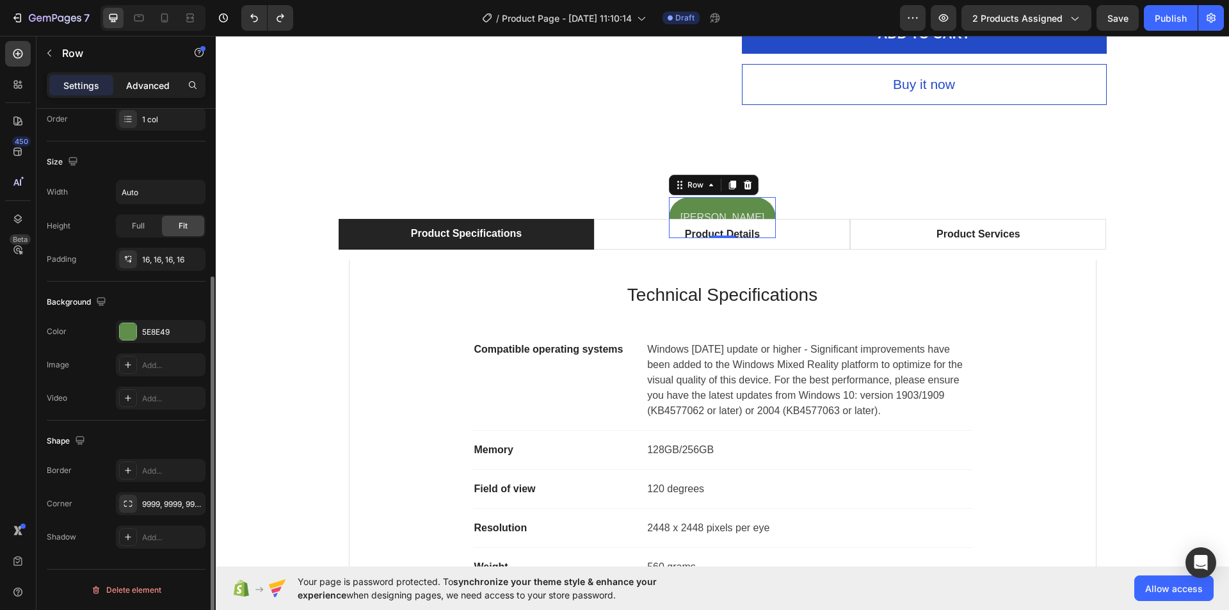
click at [136, 83] on p "Advanced" at bounding box center [148, 85] width 44 height 13
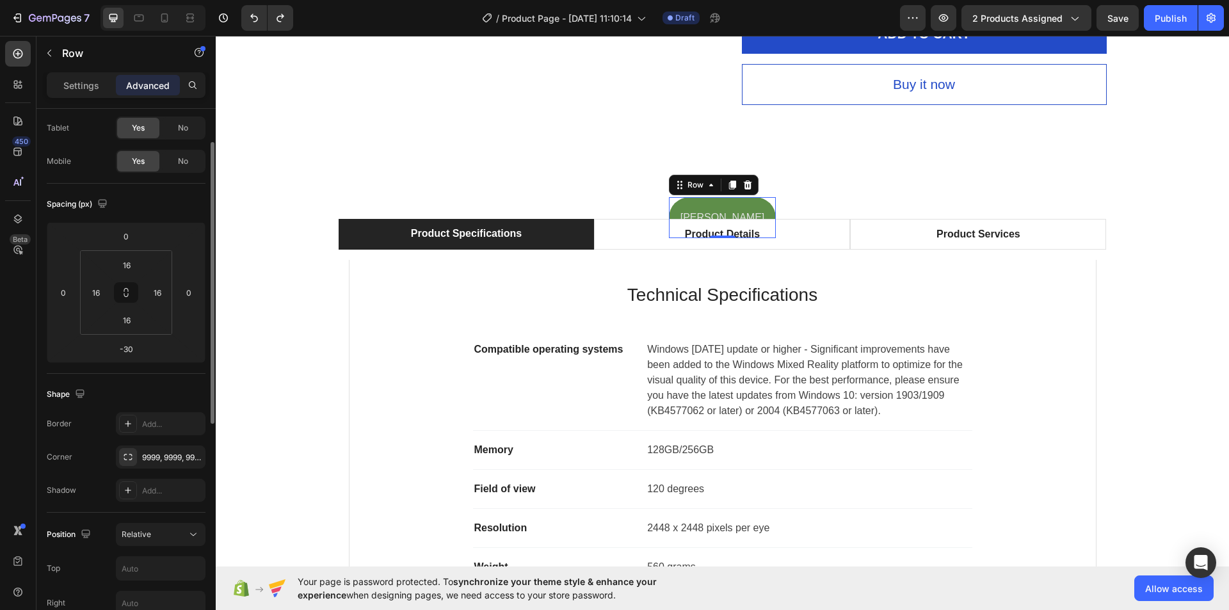
scroll to position [192, 0]
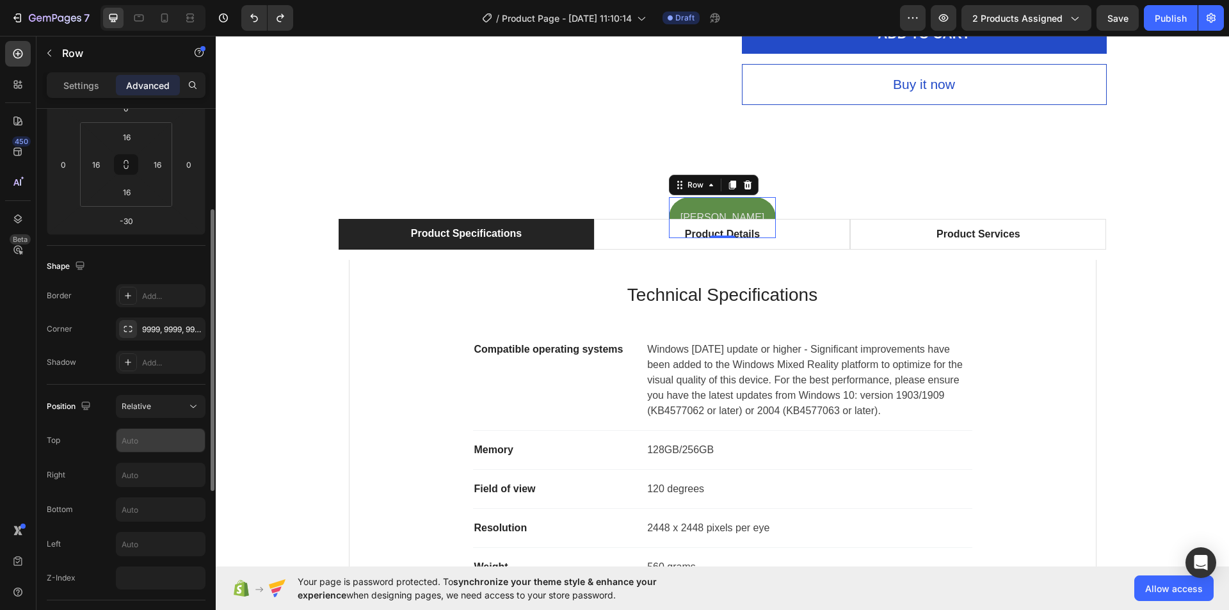
click at [143, 443] on input "text" at bounding box center [161, 440] width 88 height 23
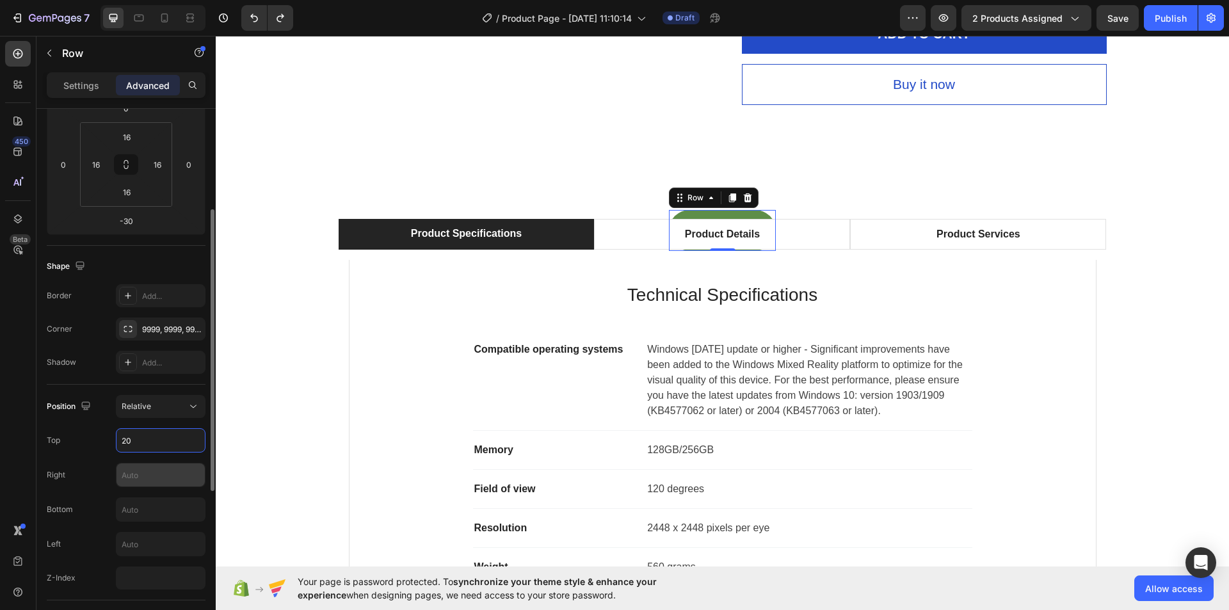
type input "20"
click at [139, 472] on input "text" at bounding box center [161, 474] width 88 height 23
type input "20"
click at [140, 442] on input "20" at bounding box center [161, 440] width 88 height 23
type input "10"
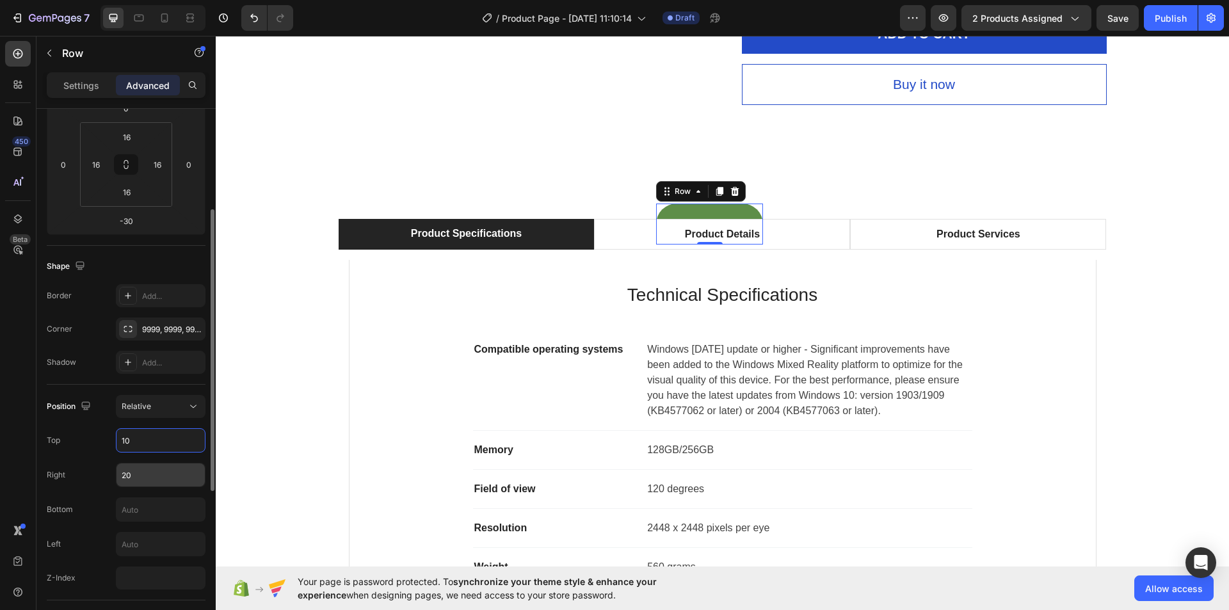
click at [141, 472] on input "20" at bounding box center [161, 474] width 88 height 23
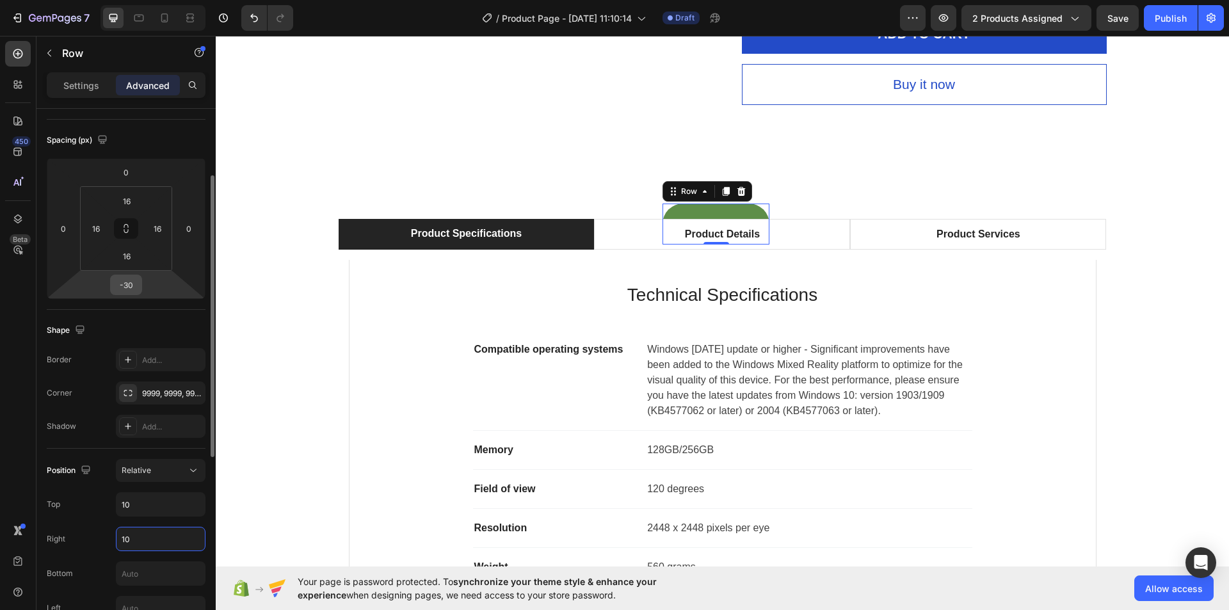
type input "10"
click at [128, 286] on input "-30" at bounding box center [126, 284] width 26 height 19
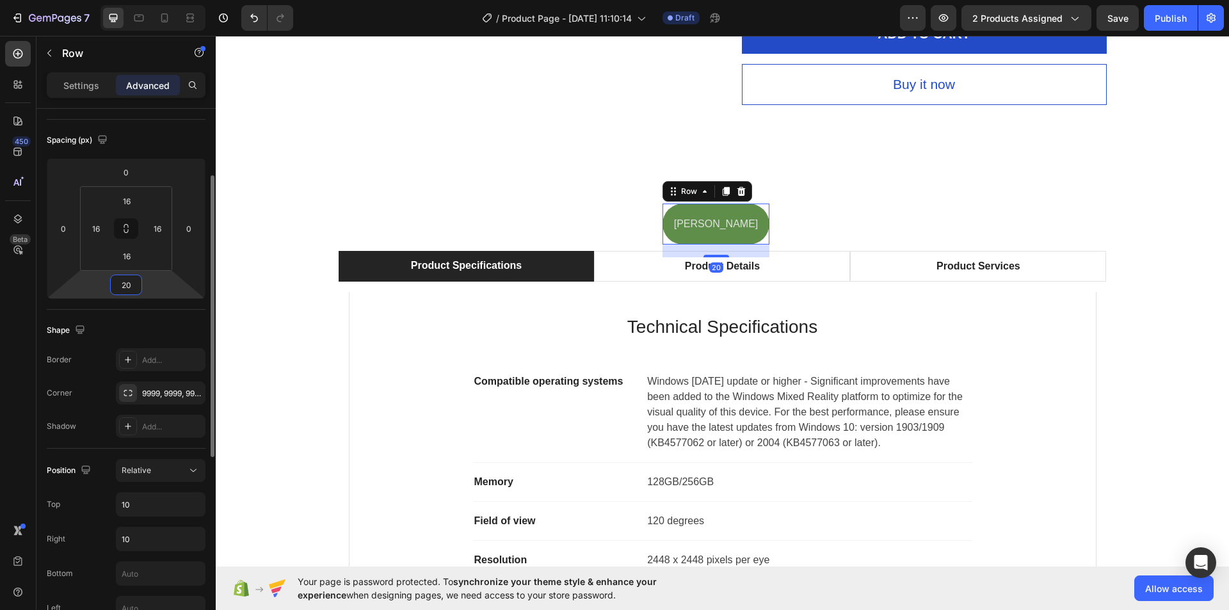
click at [127, 286] on input "20" at bounding box center [126, 284] width 26 height 19
click at [120, 286] on input "20" at bounding box center [126, 284] width 26 height 19
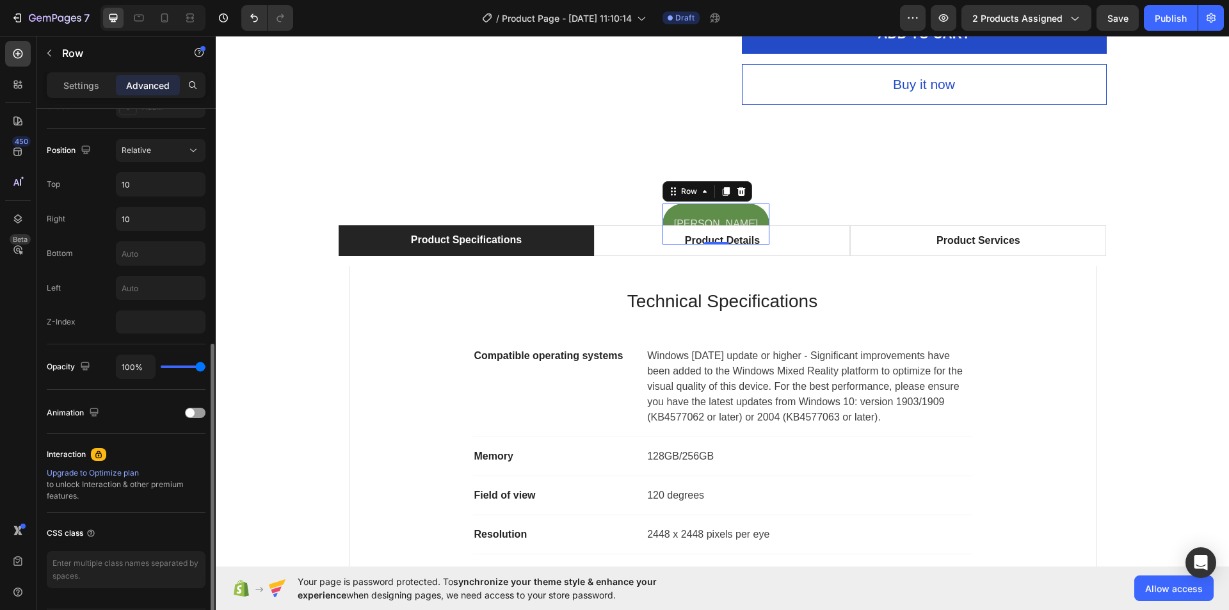
scroll to position [384, 0]
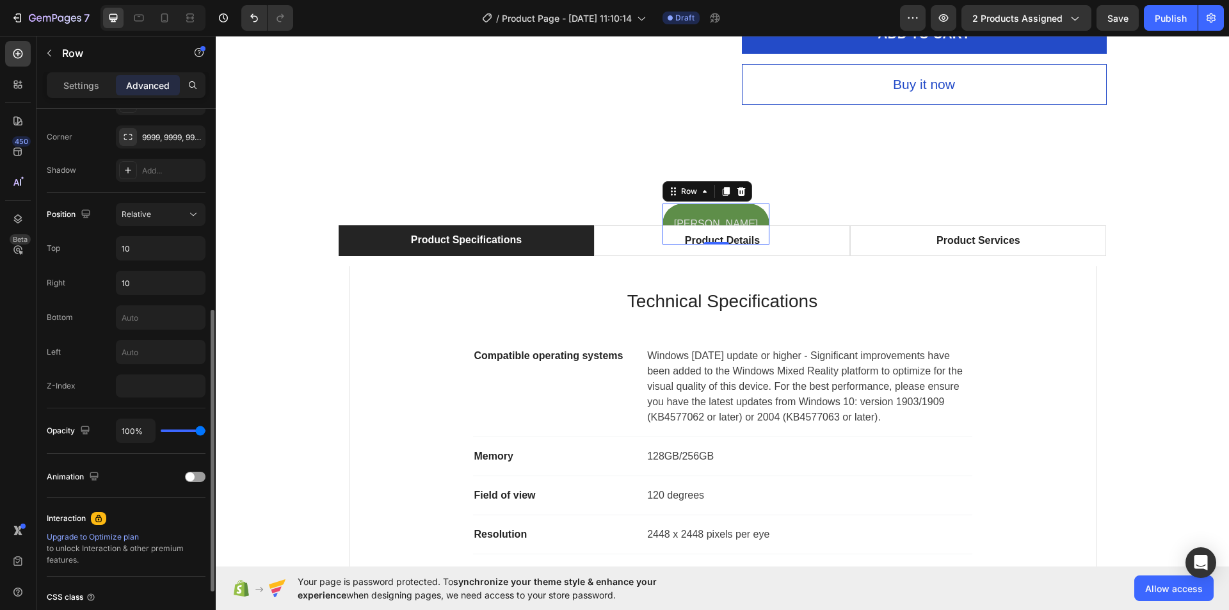
type input "-20"
type input "67%"
type input "67"
type input "56%"
type input "56"
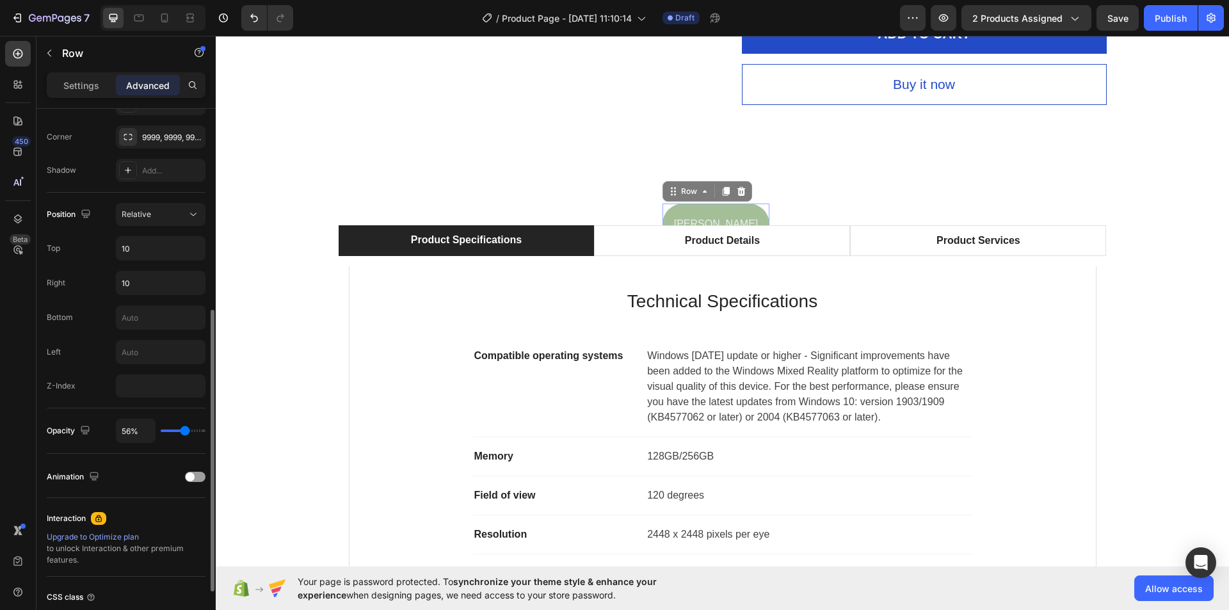
type input "52%"
type input "52"
type input "50%"
type input "50"
type input "76%"
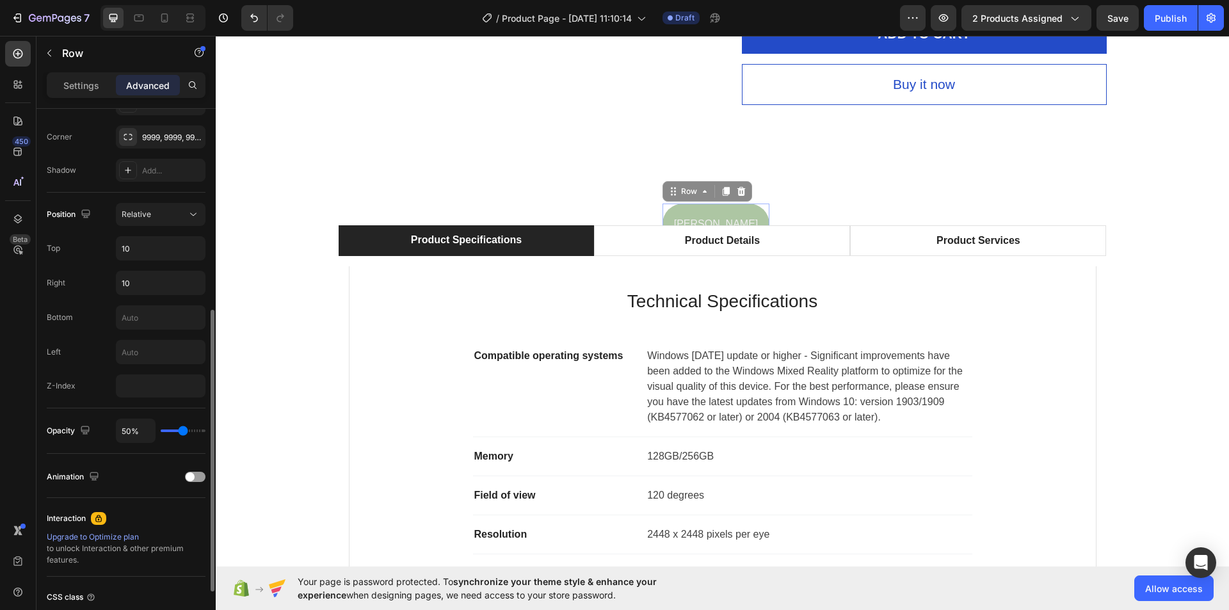
type input "76"
type input "96%"
type input "96"
click at [199, 431] on input "range" at bounding box center [183, 431] width 45 height 3
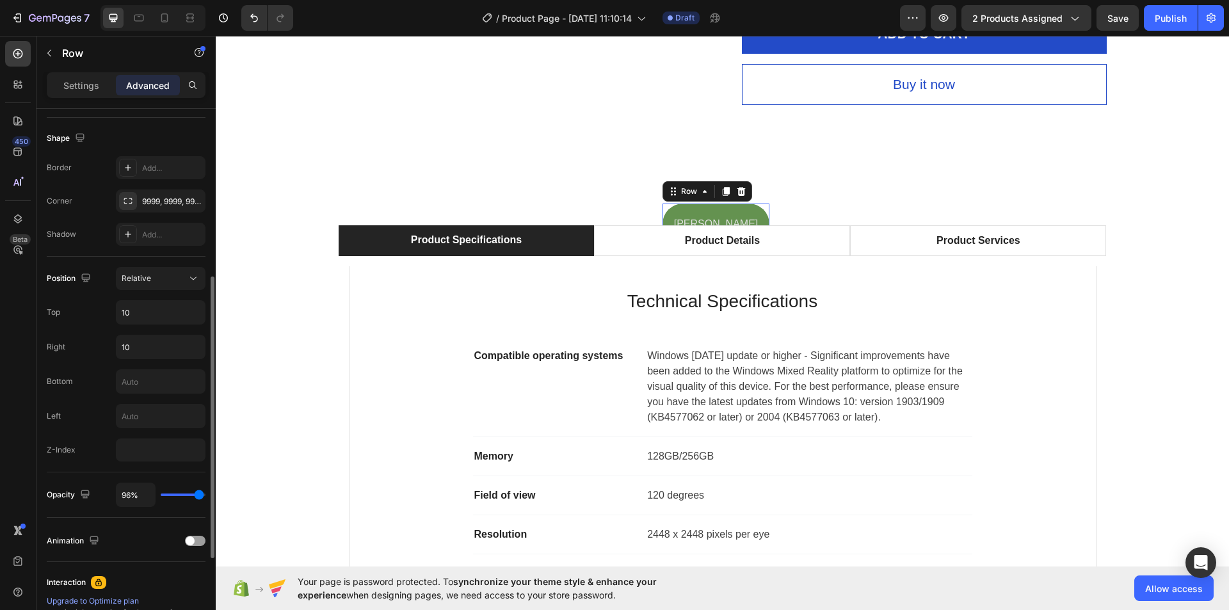
scroll to position [192, 0]
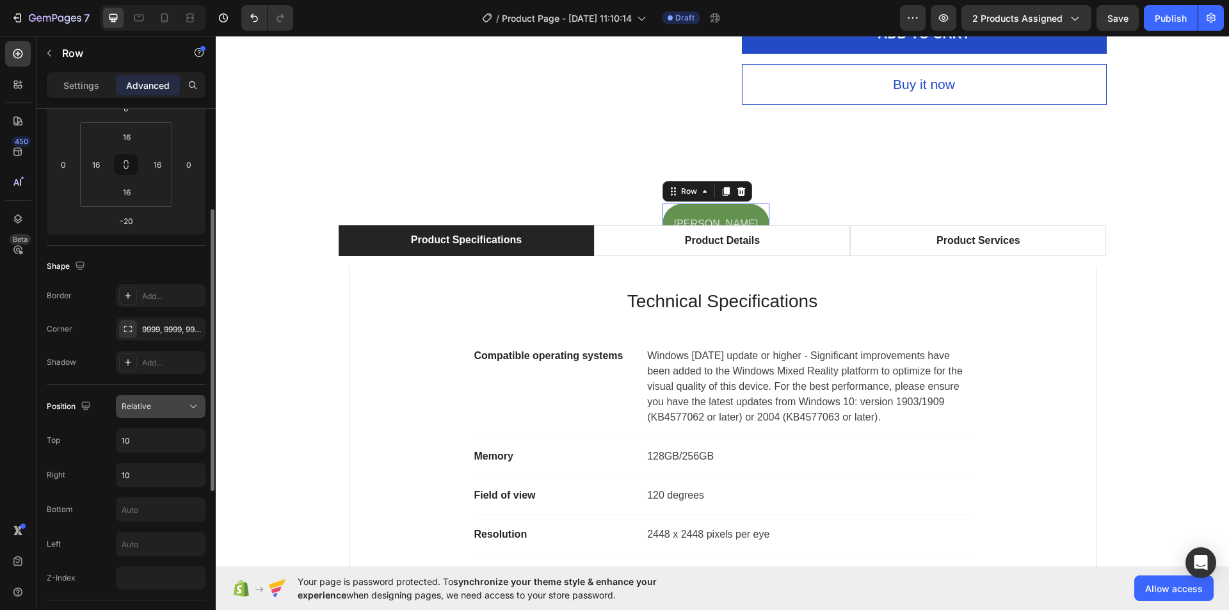
click at [170, 408] on div "Relative" at bounding box center [154, 407] width 65 height 12
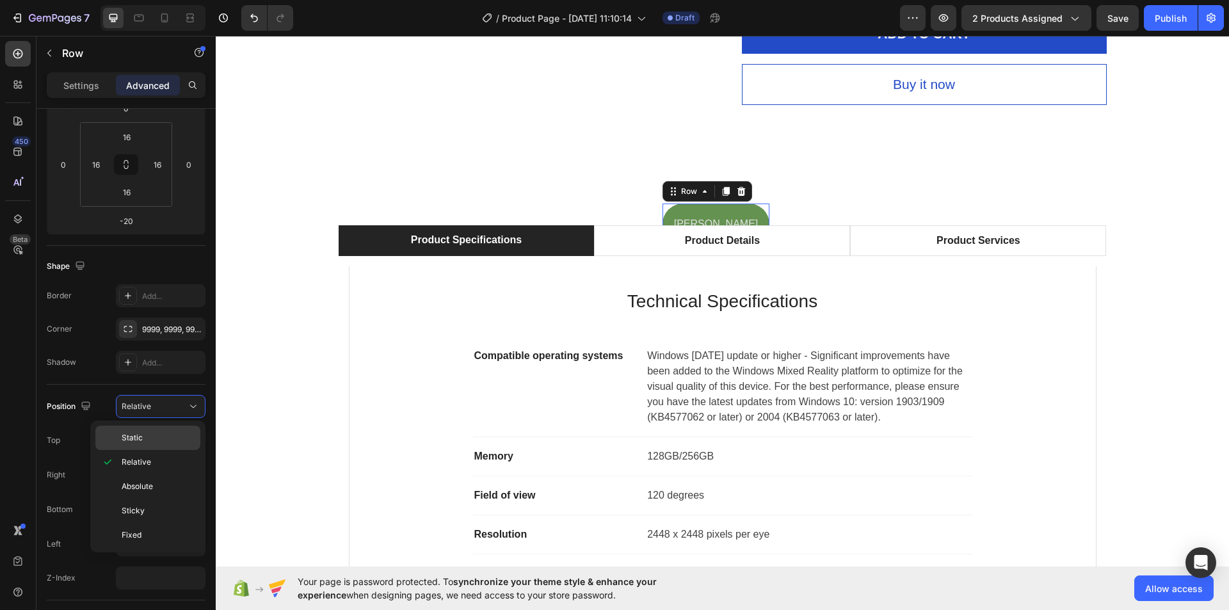
click at [149, 438] on p "Static" at bounding box center [158, 438] width 73 height 12
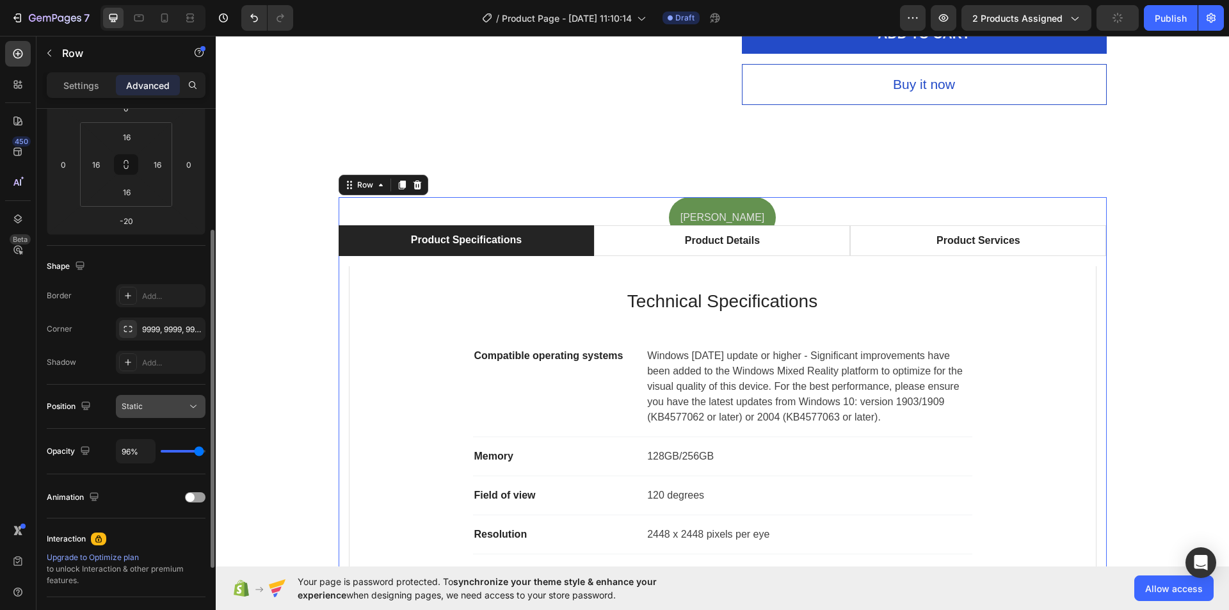
click at [189, 412] on icon at bounding box center [193, 406] width 13 height 13
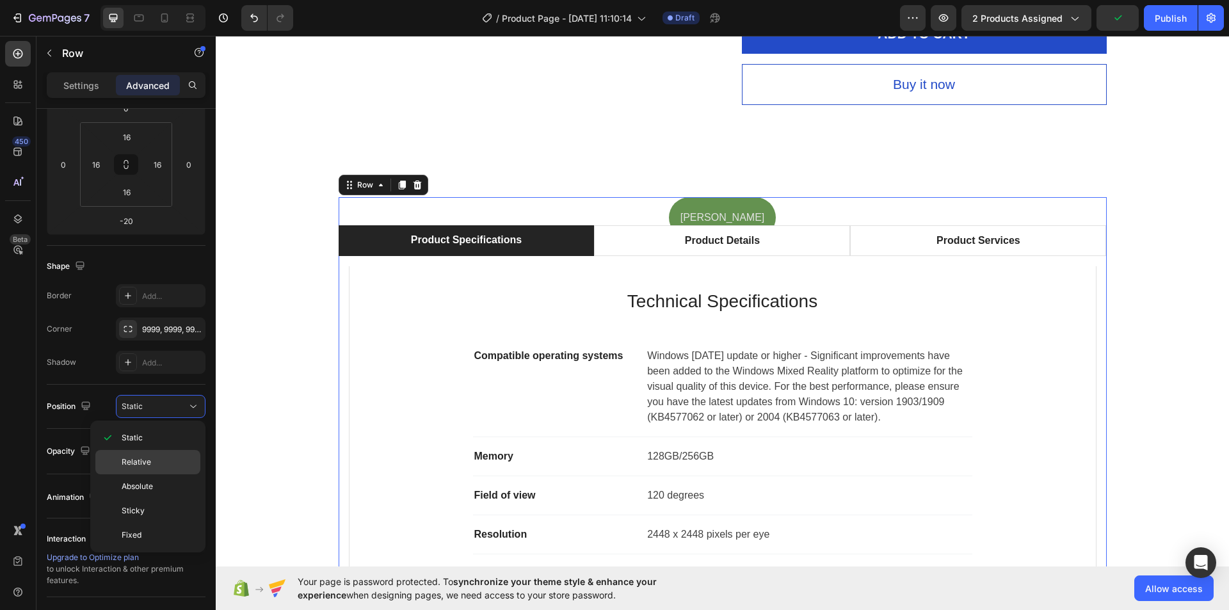
click at [161, 463] on p "Relative" at bounding box center [158, 462] width 73 height 12
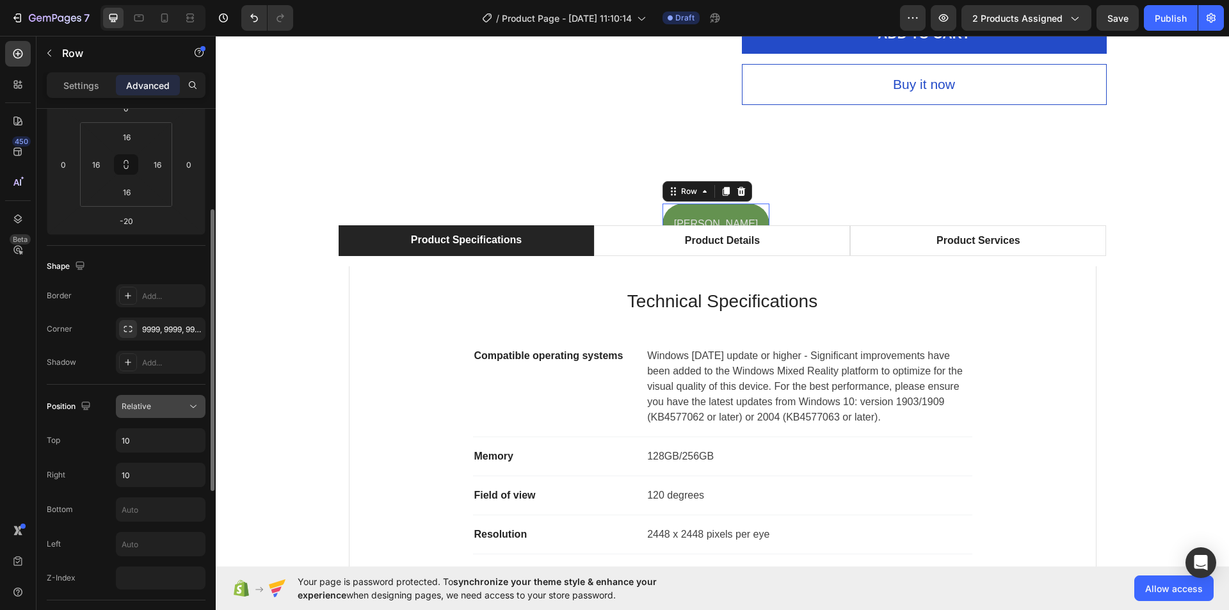
click at [195, 401] on icon at bounding box center [193, 406] width 13 height 13
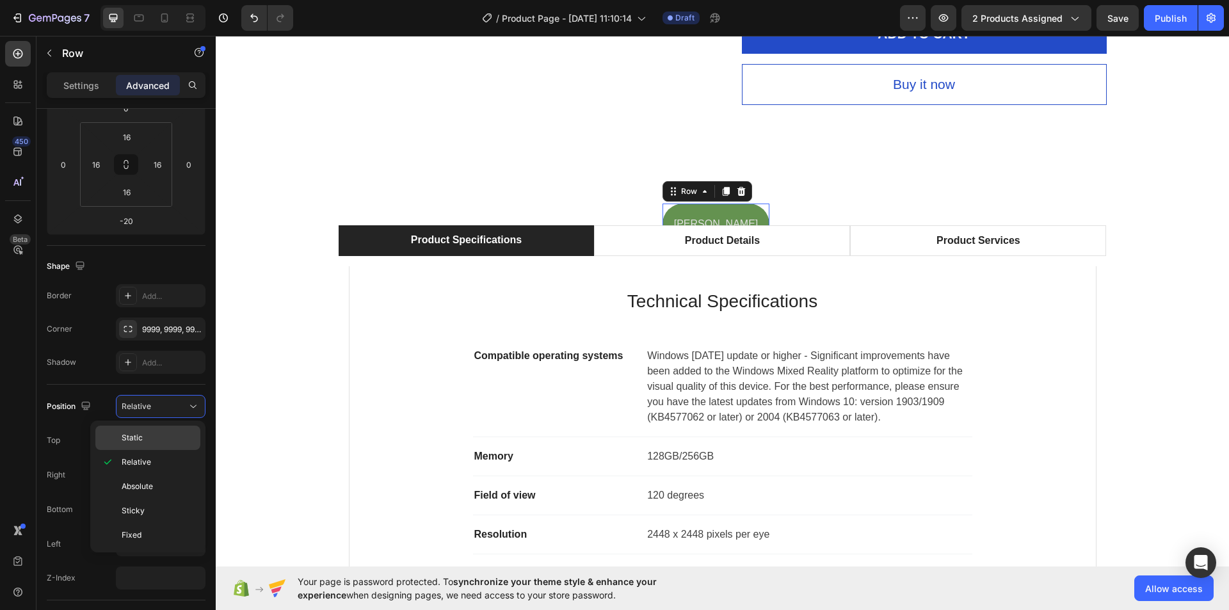
click at [178, 426] on div "Static" at bounding box center [147, 438] width 105 height 24
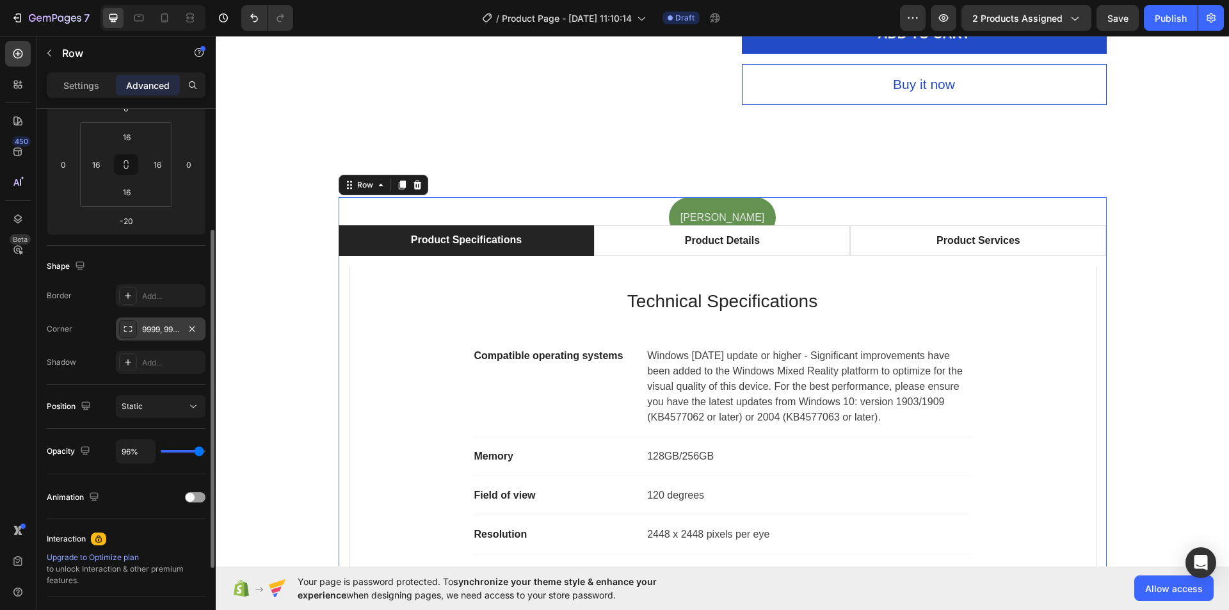
click at [161, 328] on div "9999, 9999, 9999, 9999" at bounding box center [160, 330] width 37 height 12
click at [143, 263] on div "Shape" at bounding box center [126, 266] width 159 height 20
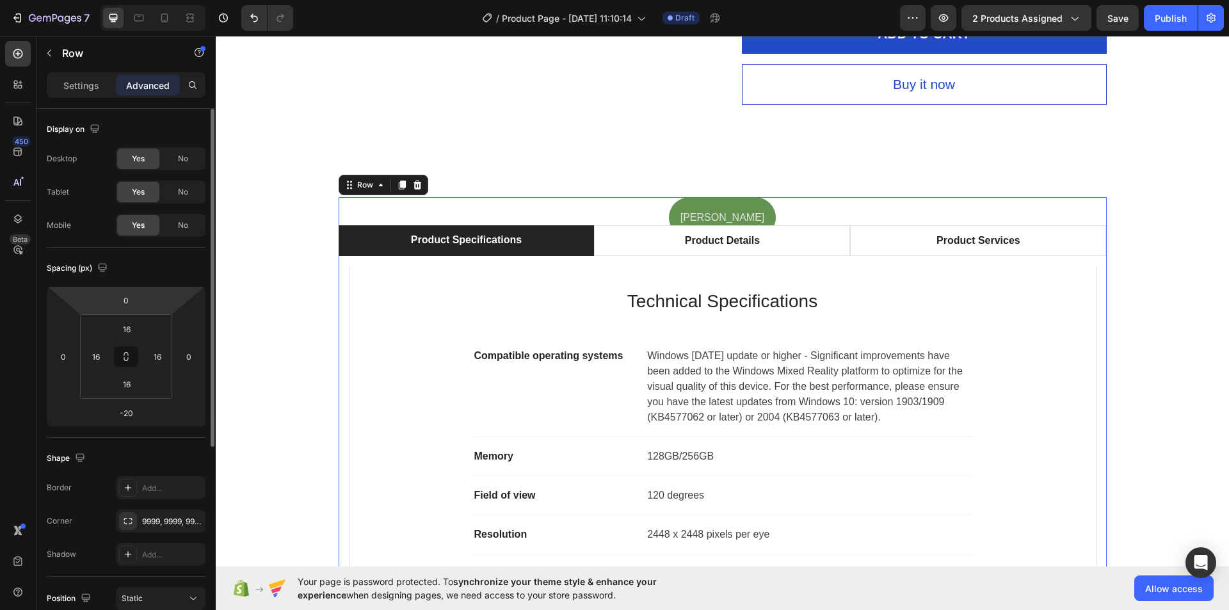
scroll to position [316, 0]
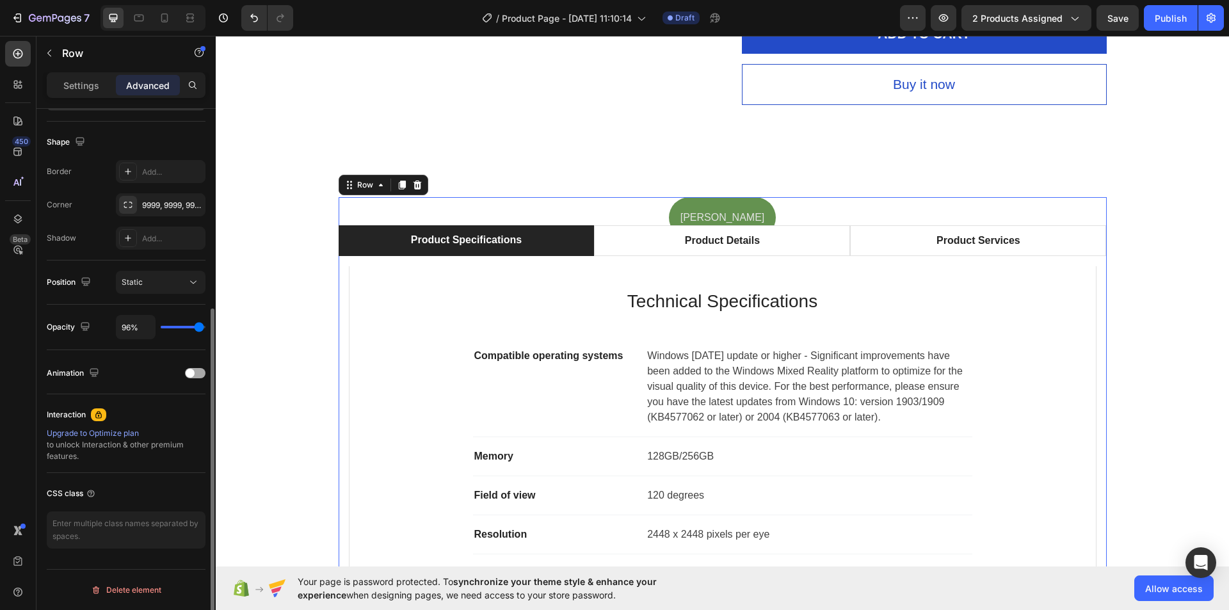
click at [196, 369] on div at bounding box center [195, 373] width 20 height 10
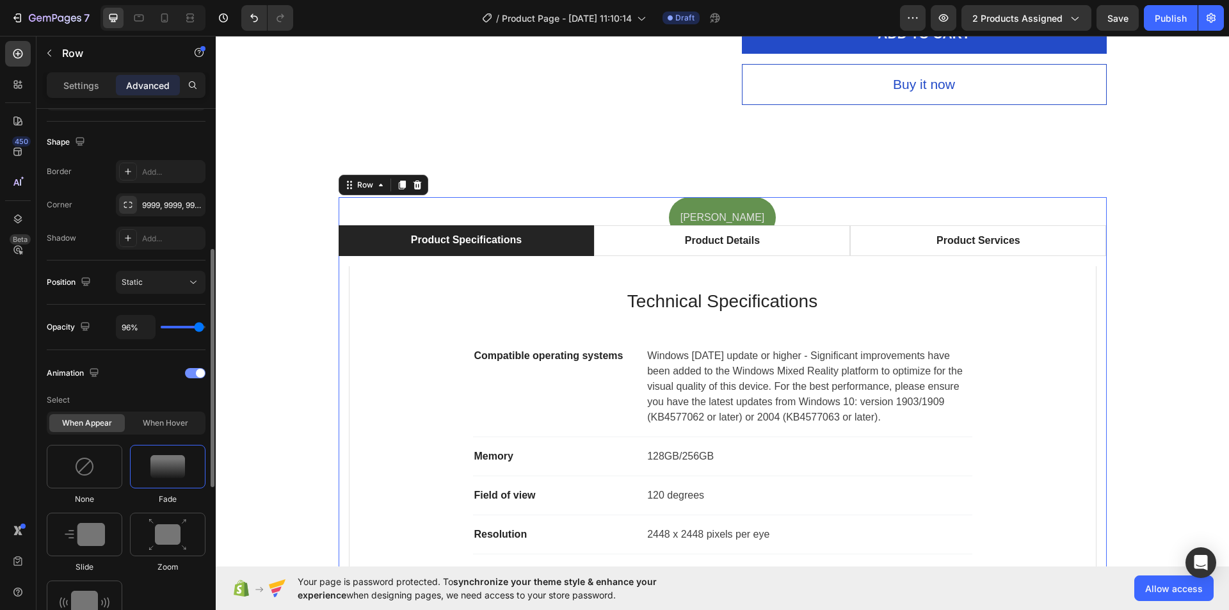
click at [193, 373] on div at bounding box center [195, 373] width 20 height 10
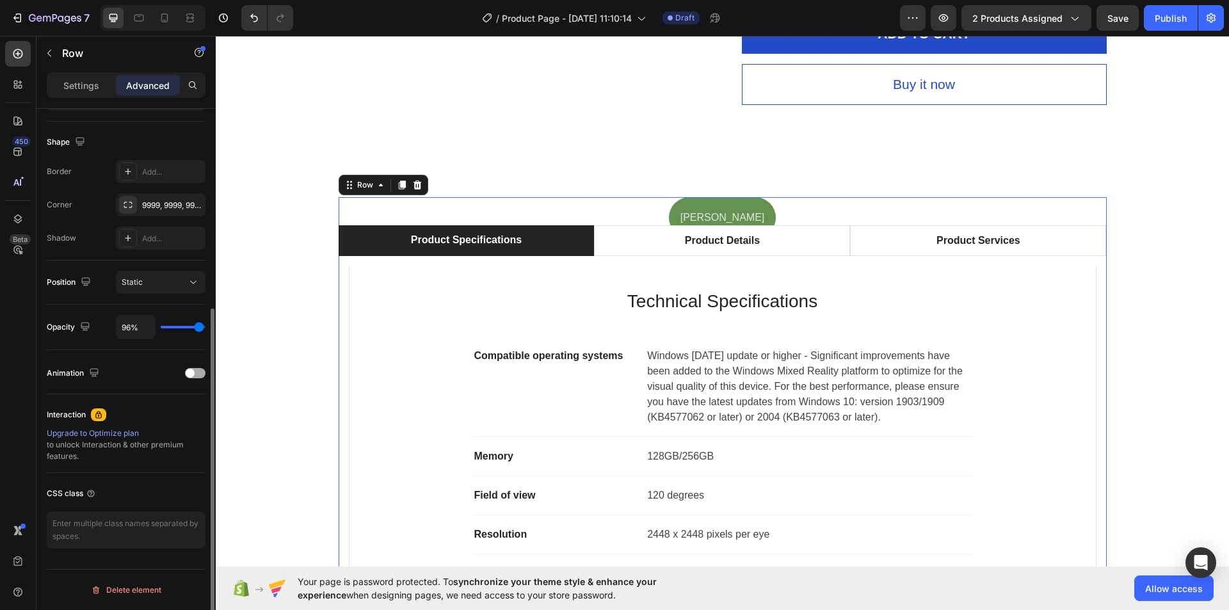
scroll to position [252, 0]
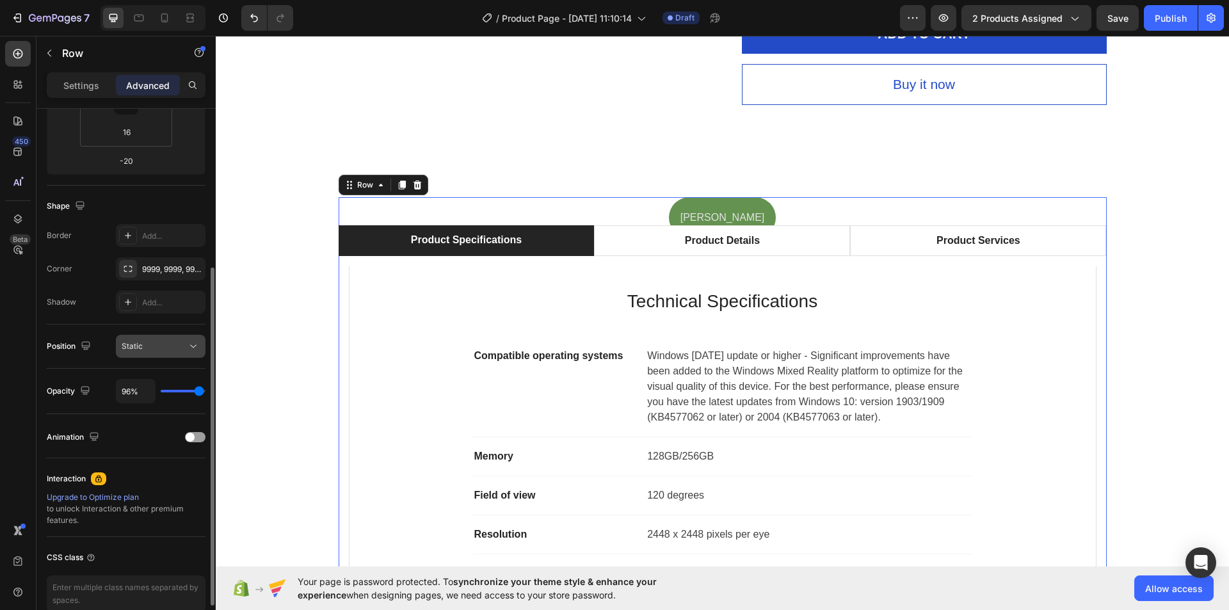
click at [186, 346] on div "Static" at bounding box center [154, 347] width 65 height 12
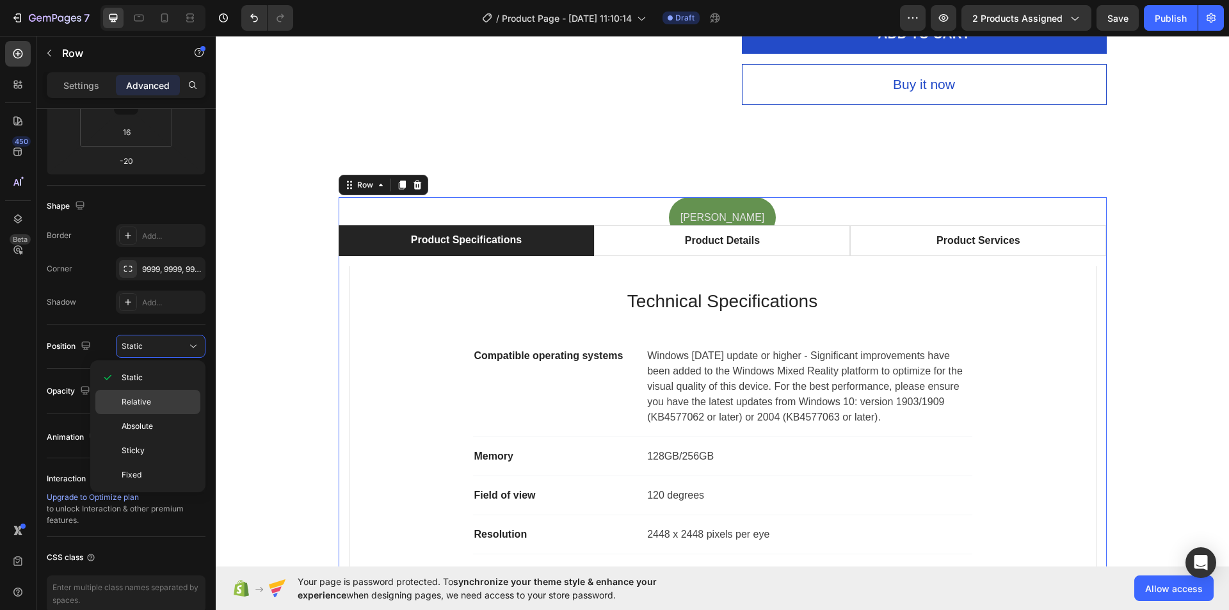
click at [168, 414] on div "Relative" at bounding box center [147, 426] width 105 height 24
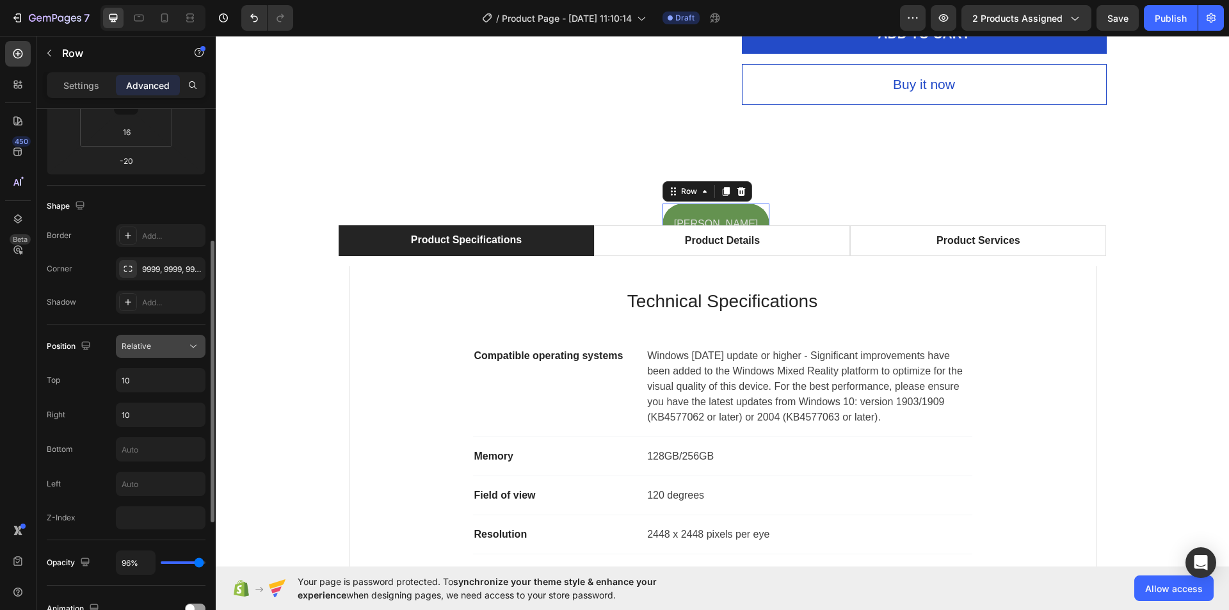
click at [191, 350] on icon at bounding box center [193, 346] width 13 height 13
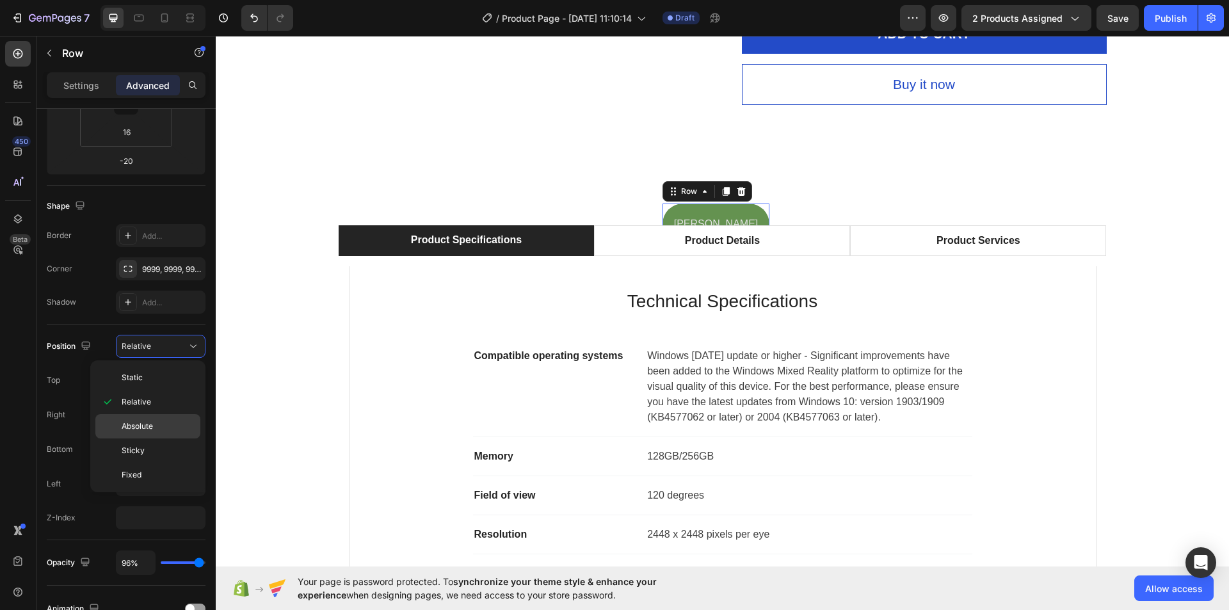
click at [154, 428] on p "Absolute" at bounding box center [158, 427] width 73 height 12
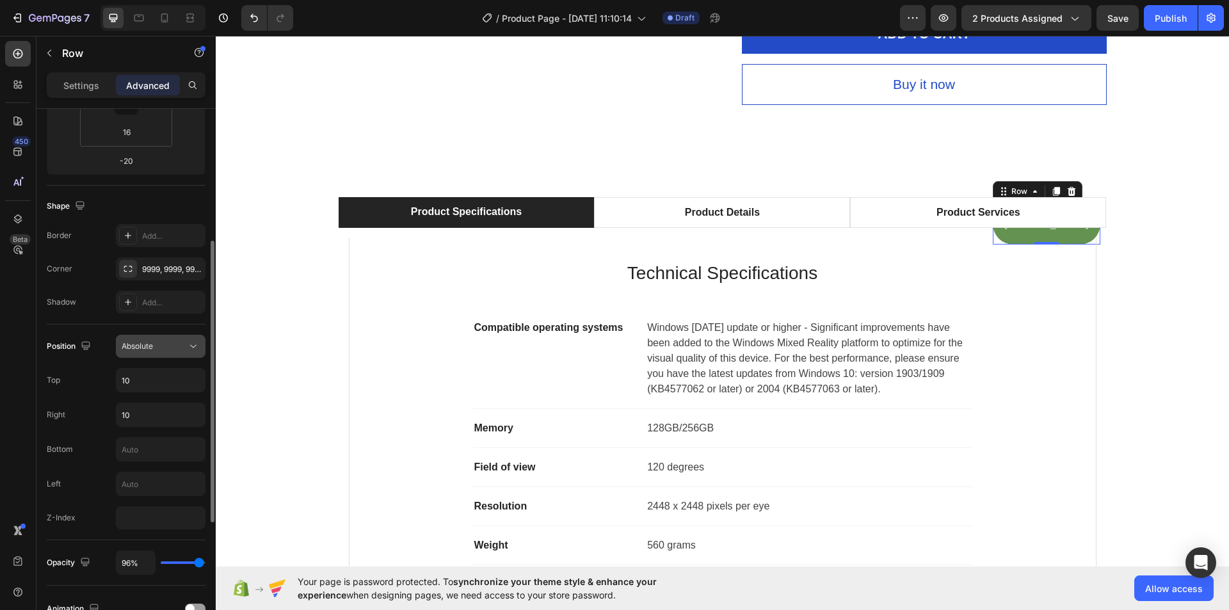
click at [195, 348] on icon at bounding box center [193, 346] width 13 height 13
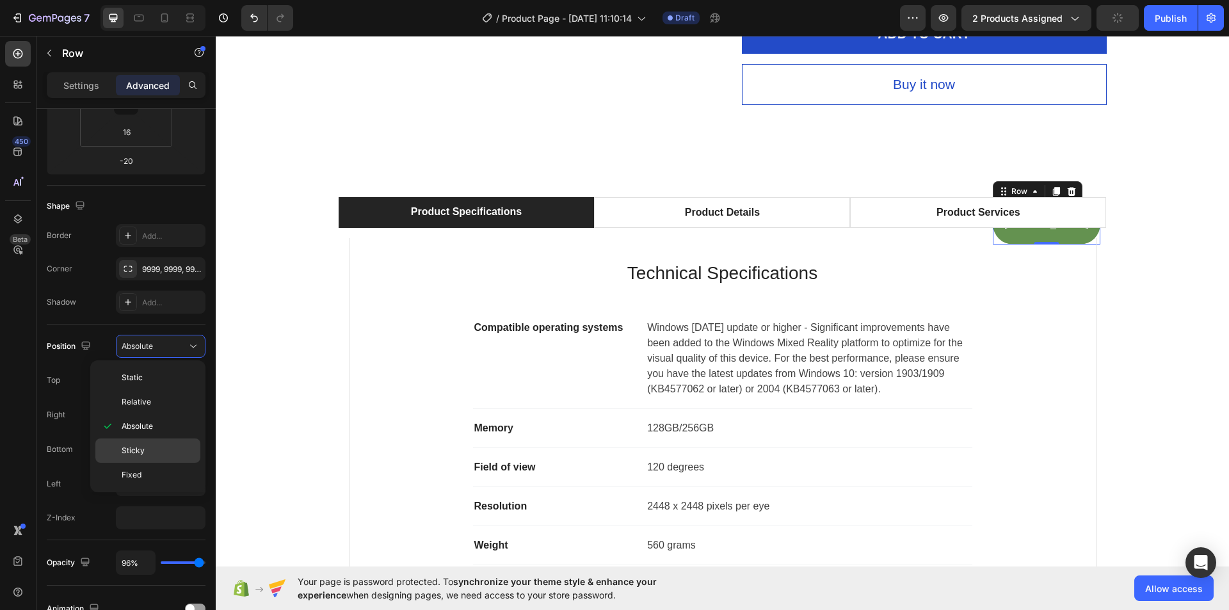
click at [160, 463] on div "Sticky" at bounding box center [147, 475] width 105 height 24
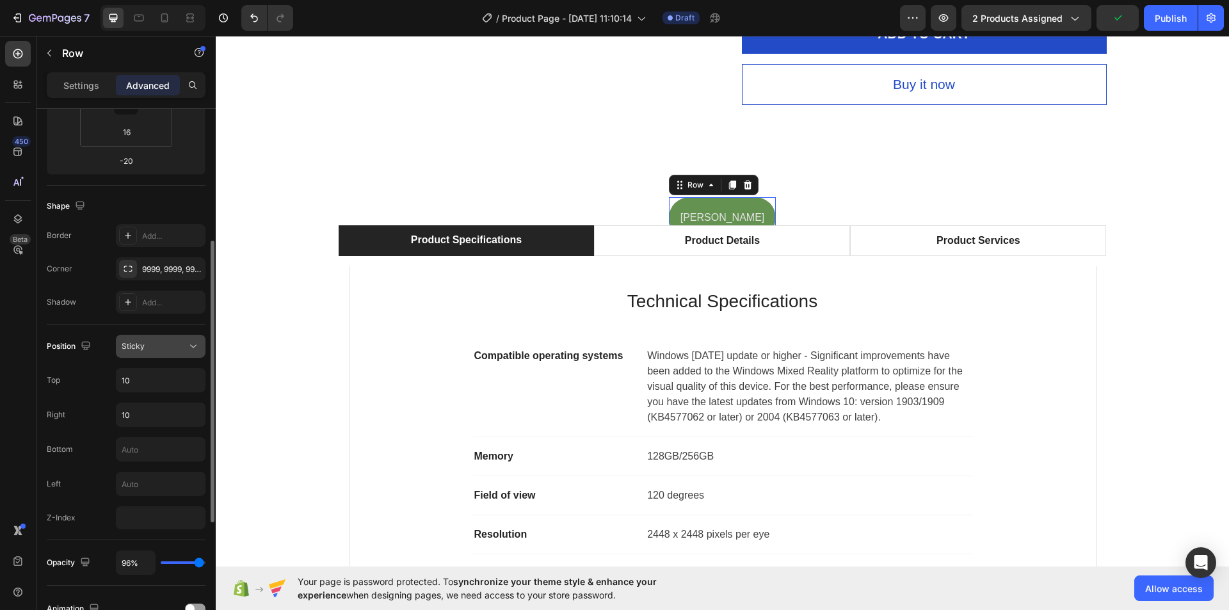
click at [194, 348] on icon at bounding box center [193, 346] width 13 height 13
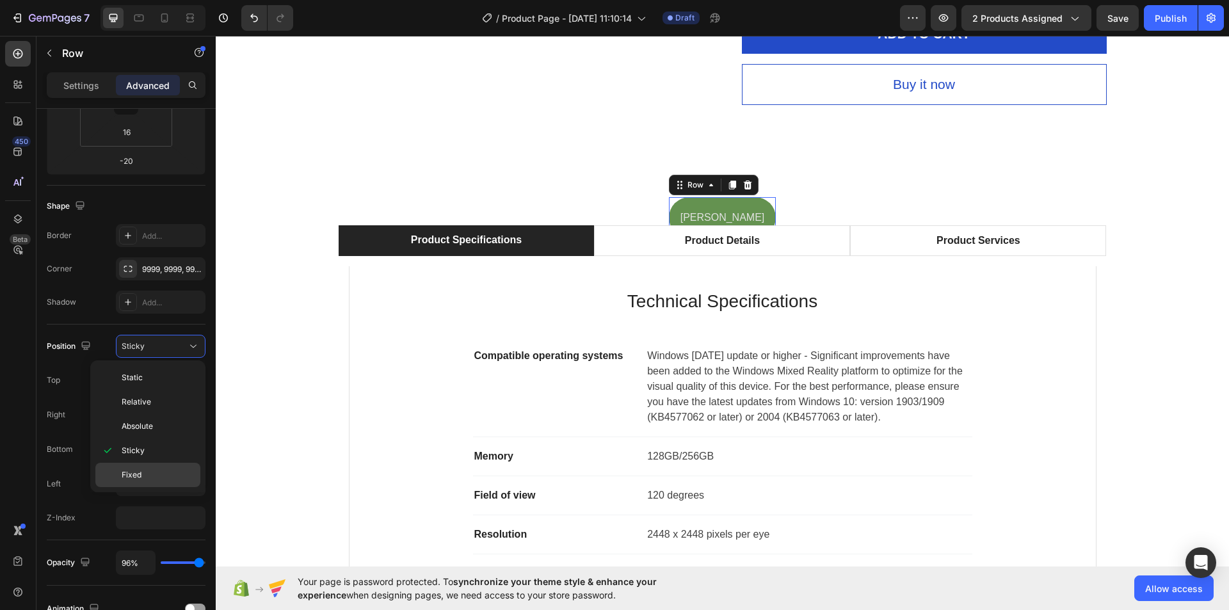
click at [156, 469] on div "Fixed" at bounding box center [147, 475] width 105 height 24
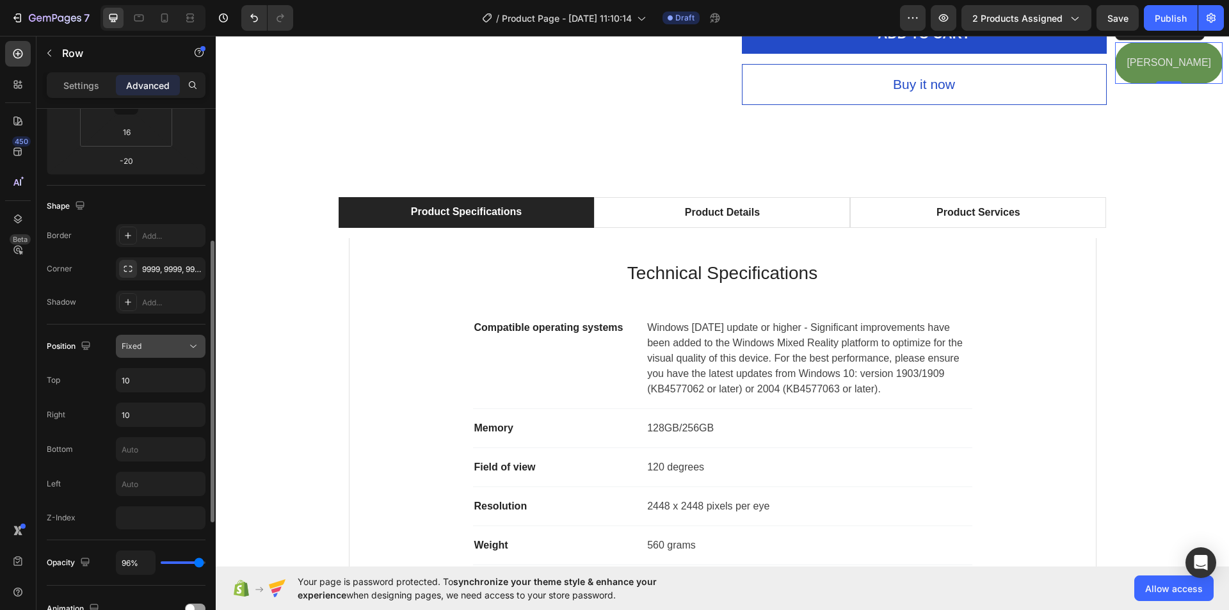
click at [177, 347] on div "Fixed" at bounding box center [154, 347] width 65 height 12
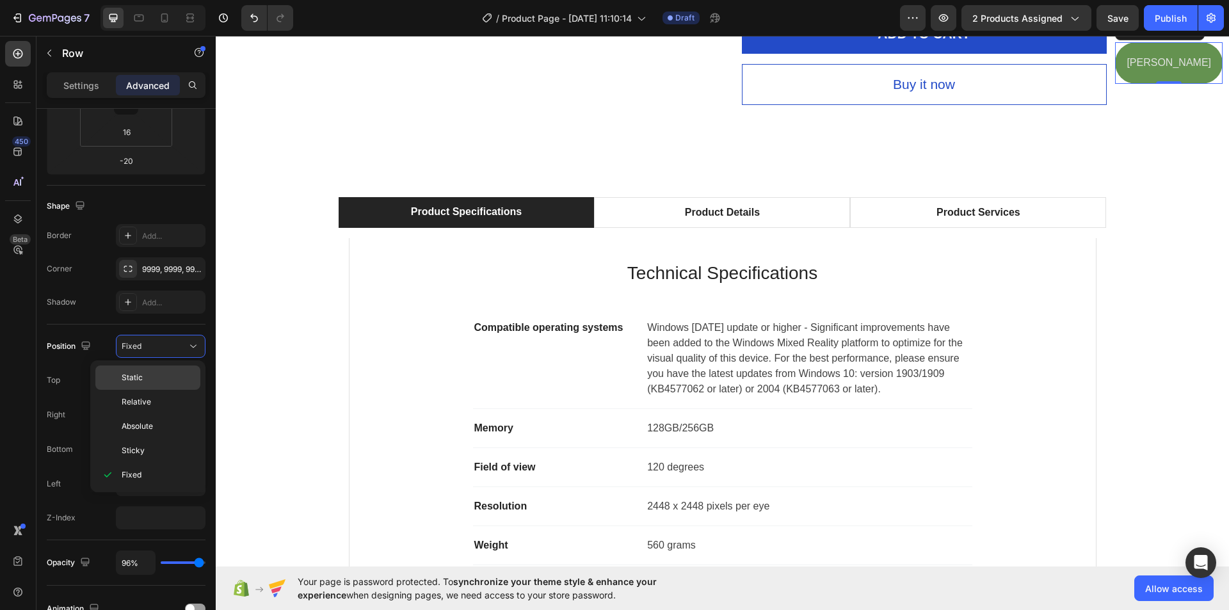
click at [166, 373] on p "Static" at bounding box center [158, 378] width 73 height 12
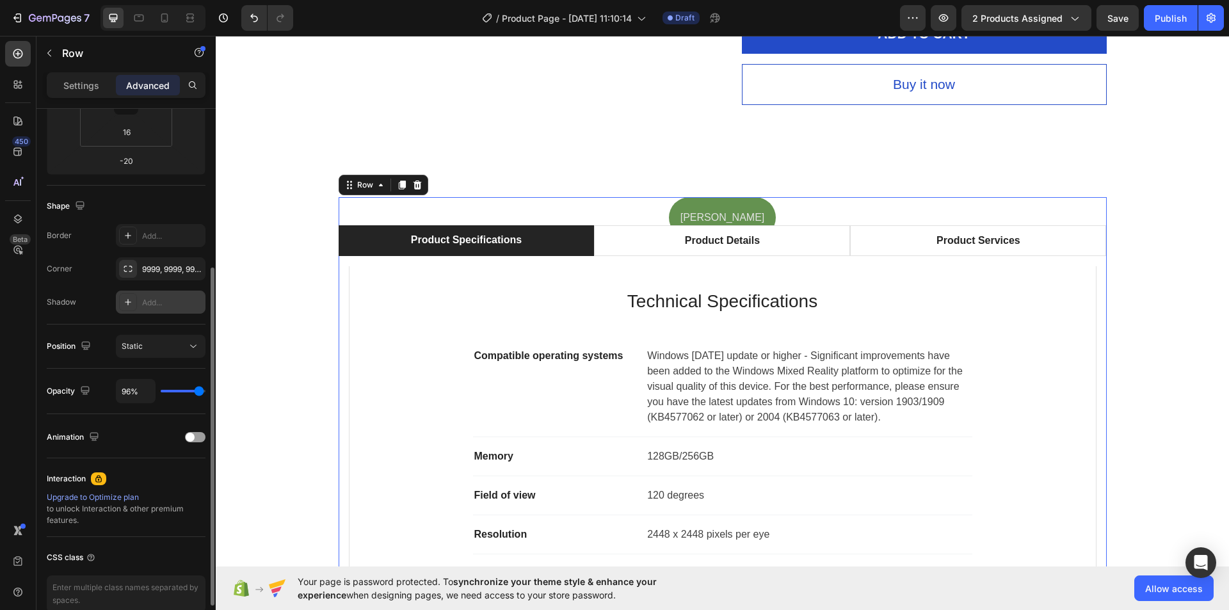
click at [136, 300] on div at bounding box center [128, 302] width 18 height 18
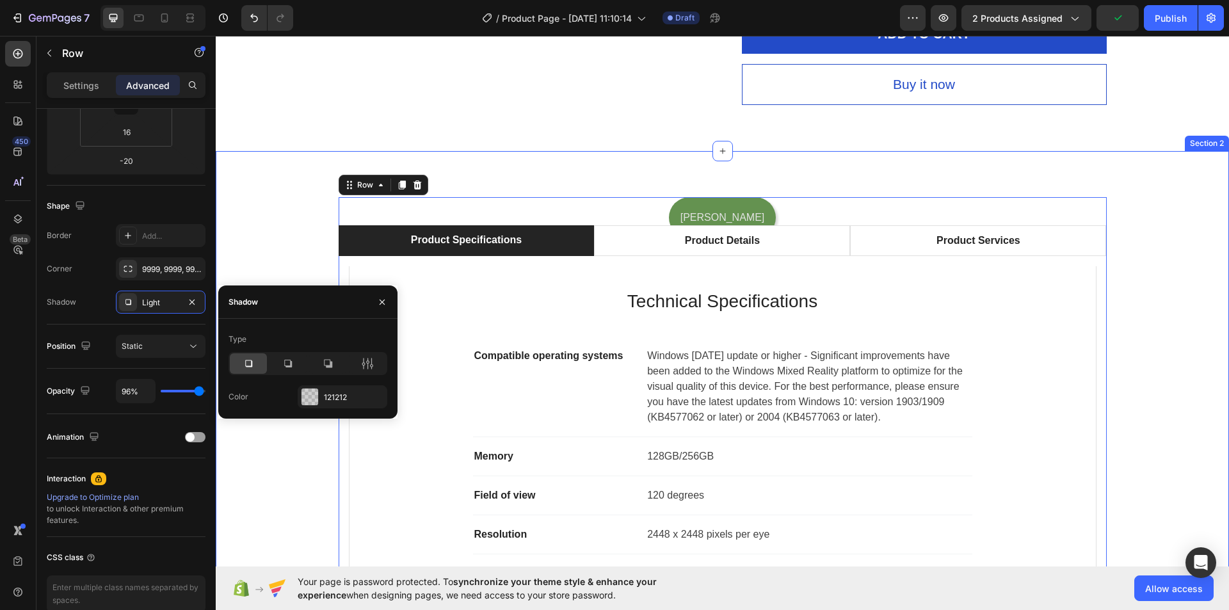
click at [581, 168] on div "shimul Text Block Row -20 Product Specifications Product Details Product Servic…" at bounding box center [722, 450] width 1013 height 598
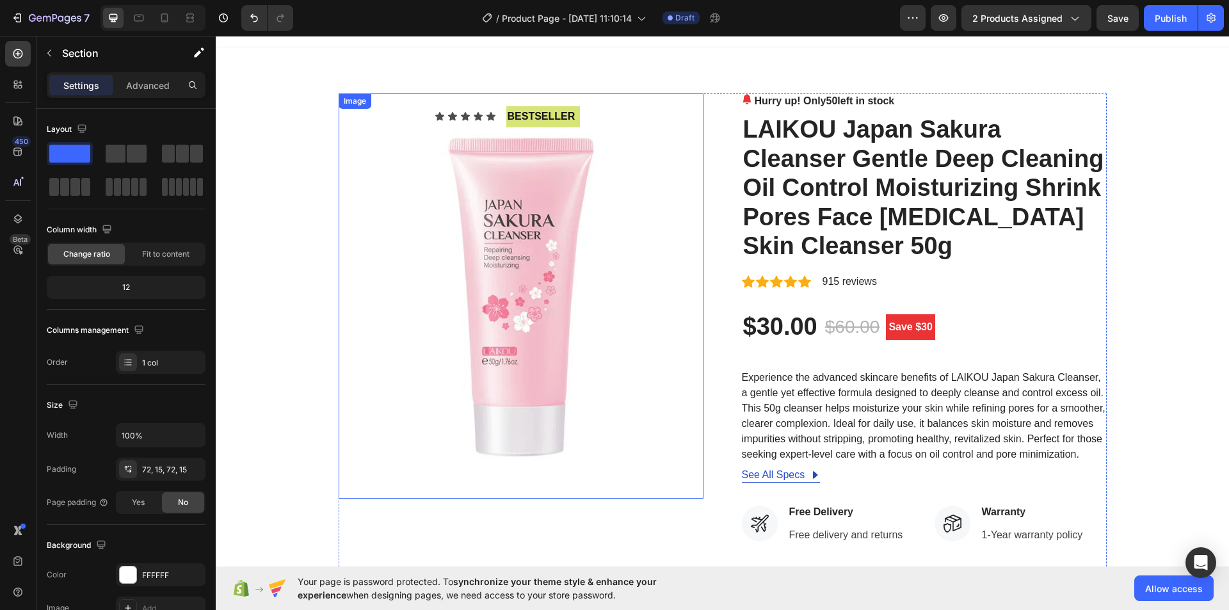
scroll to position [0, 0]
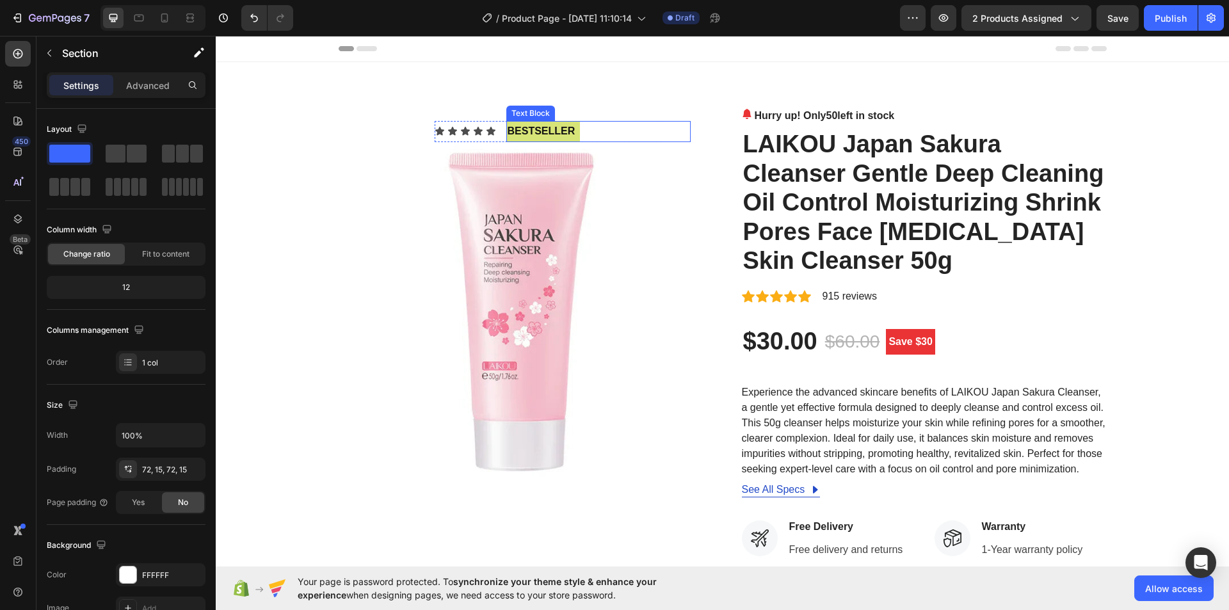
click at [528, 129] on p "bestseller" at bounding box center [543, 131] width 71 height 19
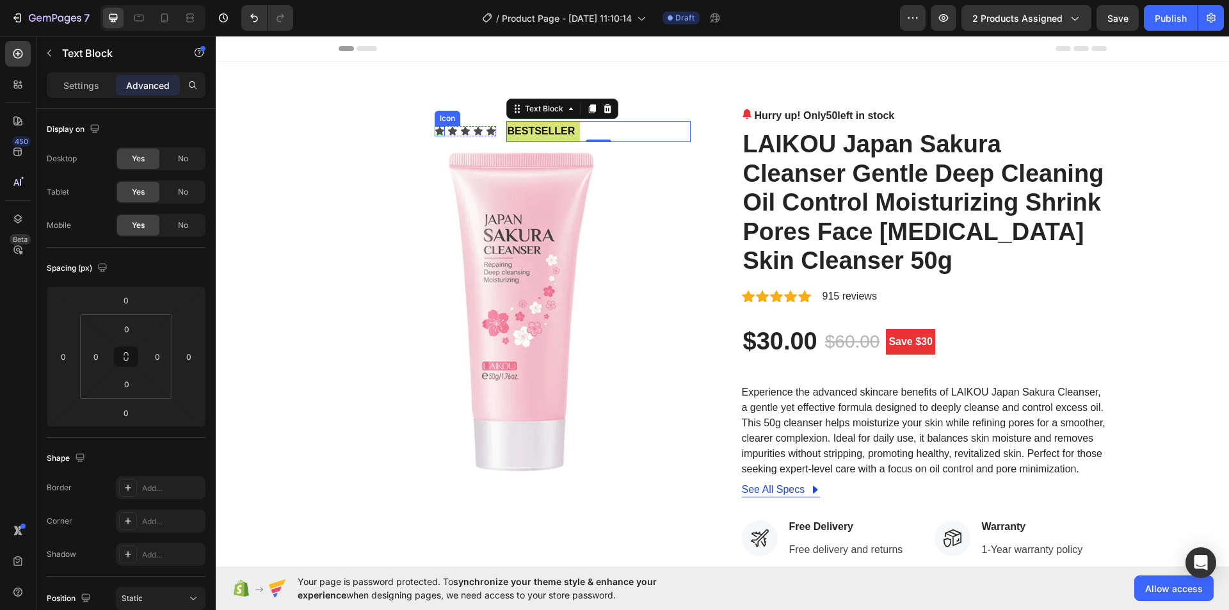
click at [435, 131] on icon at bounding box center [440, 131] width 10 height 10
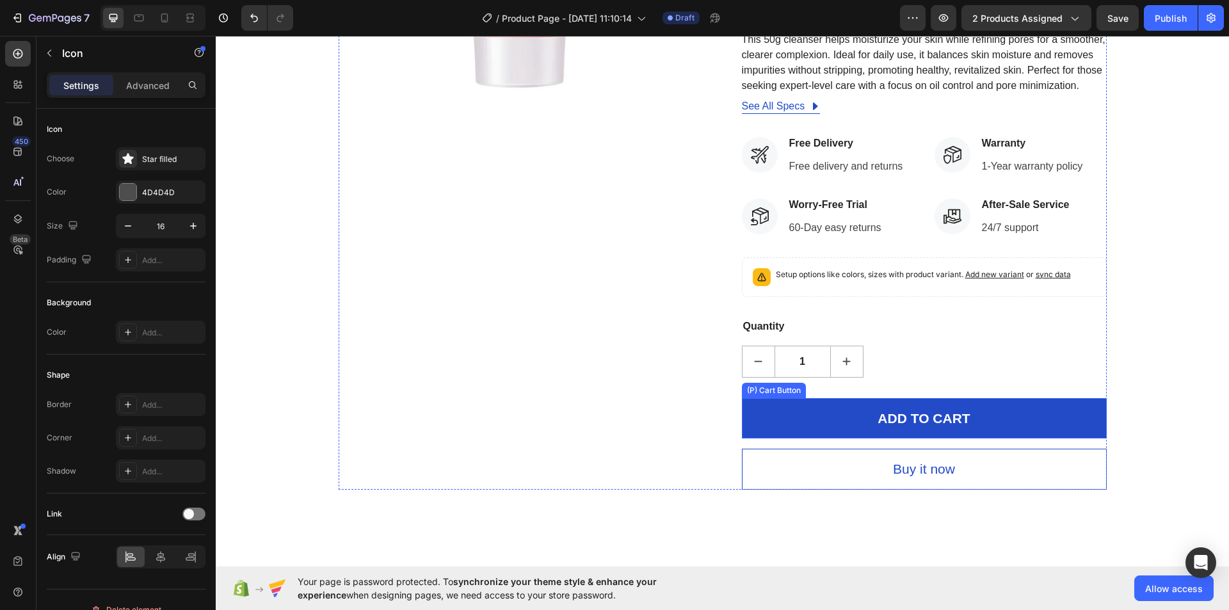
scroll to position [768, 0]
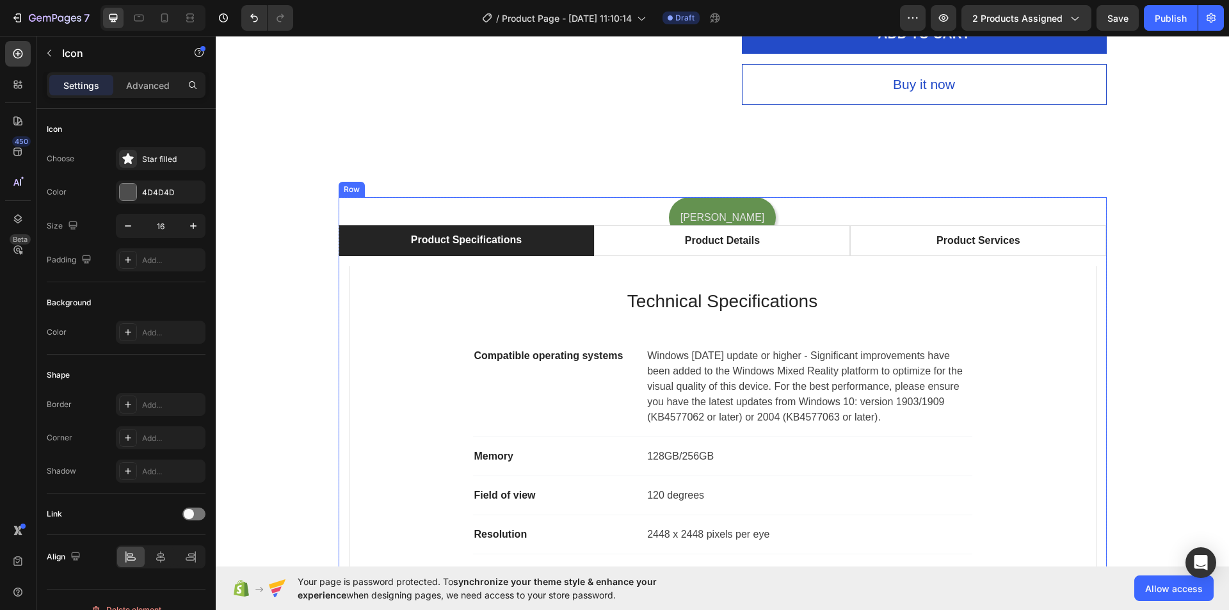
click at [693, 211] on div "shimul Text Block Row" at bounding box center [723, 218] width 108 height 42
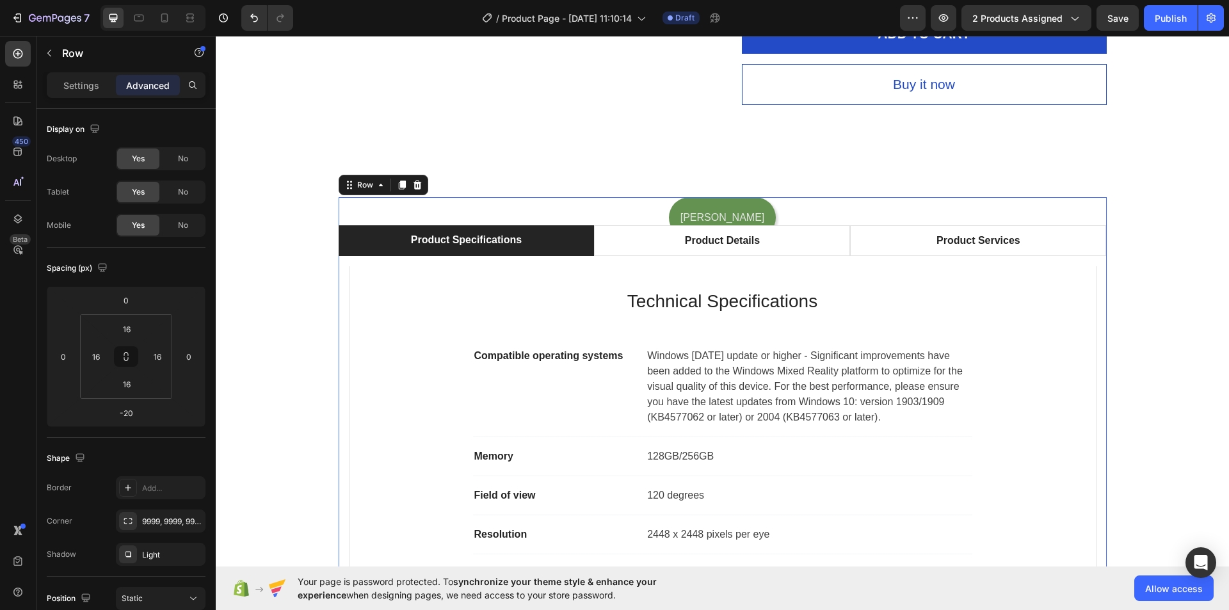
click at [699, 210] on div "shimul Text Block Row -20" at bounding box center [723, 218] width 108 height 42
drag, startPoint x: 357, startPoint y: 181, endPoint x: 350, endPoint y: 188, distance: 9.5
click at [416, 165] on div "shimul Text Block Row -20 Product Specifications Product Details Product Servic…" at bounding box center [722, 450] width 1013 height 598
click at [358, 186] on div "Row" at bounding box center [365, 185] width 21 height 12
click at [722, 212] on p "shimul" at bounding box center [722, 218] width 84 height 19
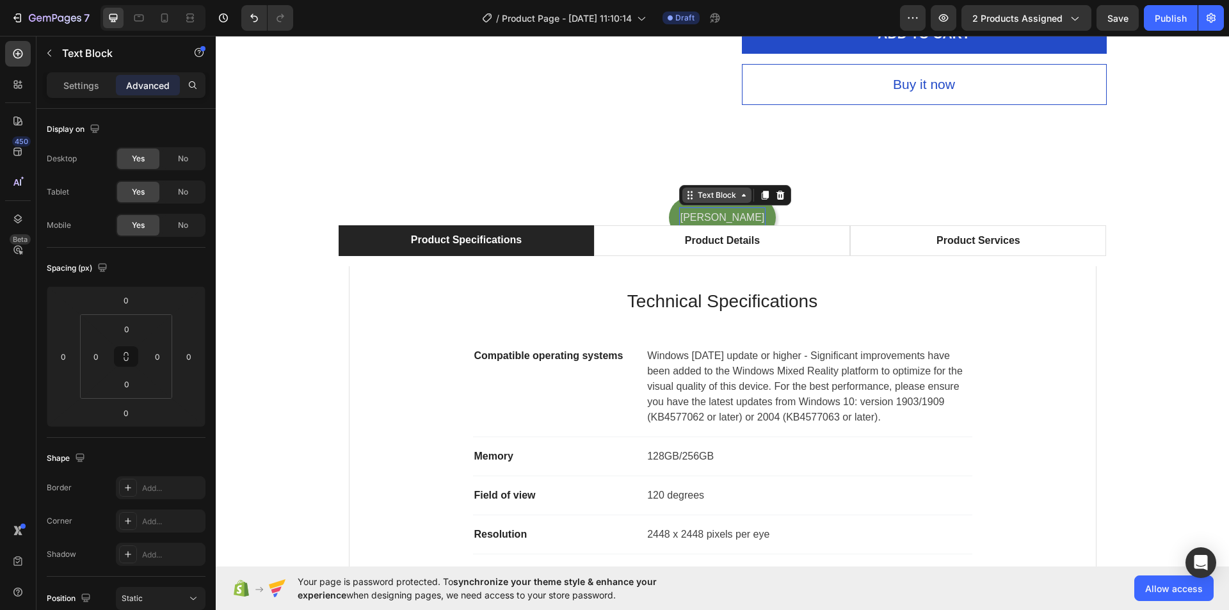
click at [739, 196] on div "Text Block" at bounding box center [717, 195] width 44 height 12
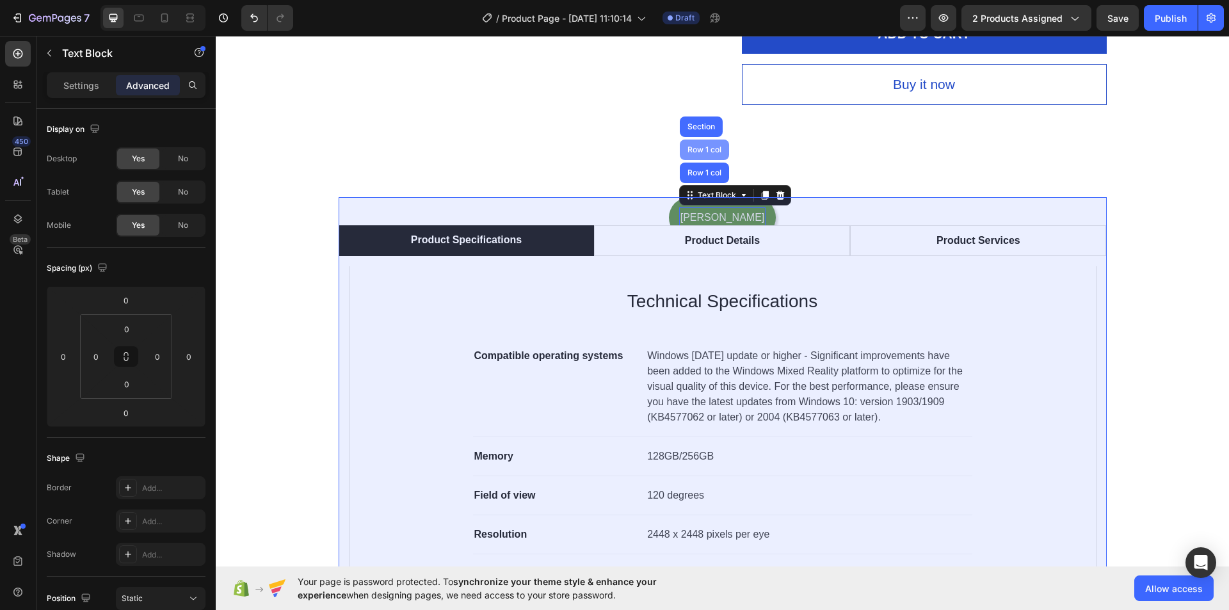
click at [729, 145] on div "Row 1 col" at bounding box center [704, 150] width 49 height 20
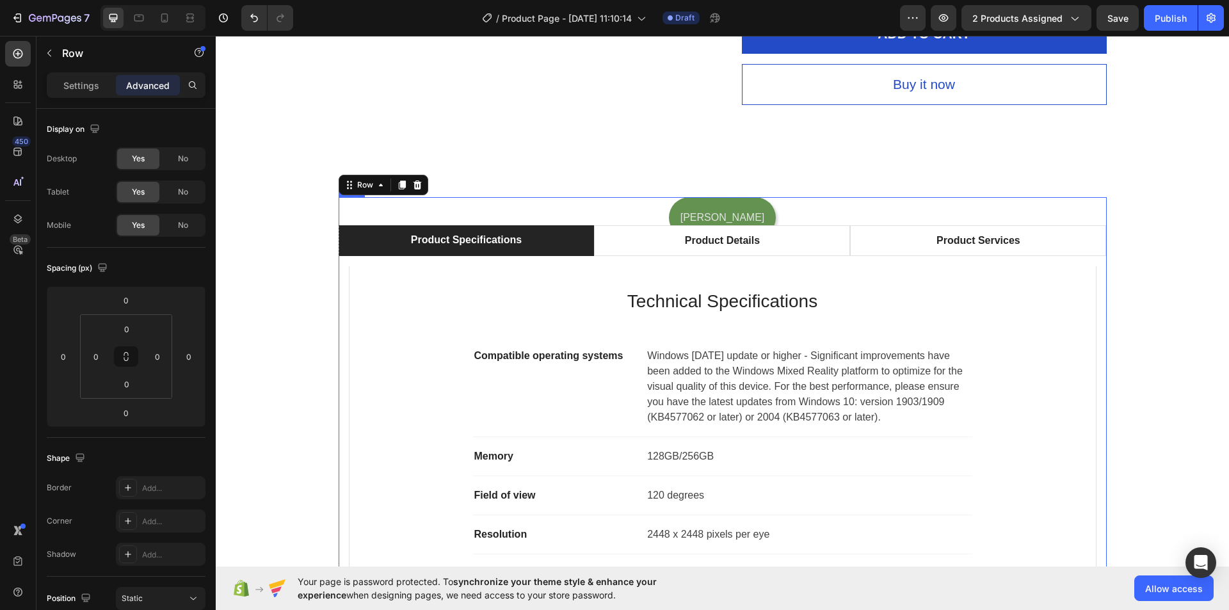
click at [742, 218] on div "shimul Text Block Row" at bounding box center [723, 218] width 108 height 42
click at [734, 213] on div "shimul" at bounding box center [722, 217] width 87 height 21
click at [749, 197] on icon at bounding box center [744, 195] width 10 height 10
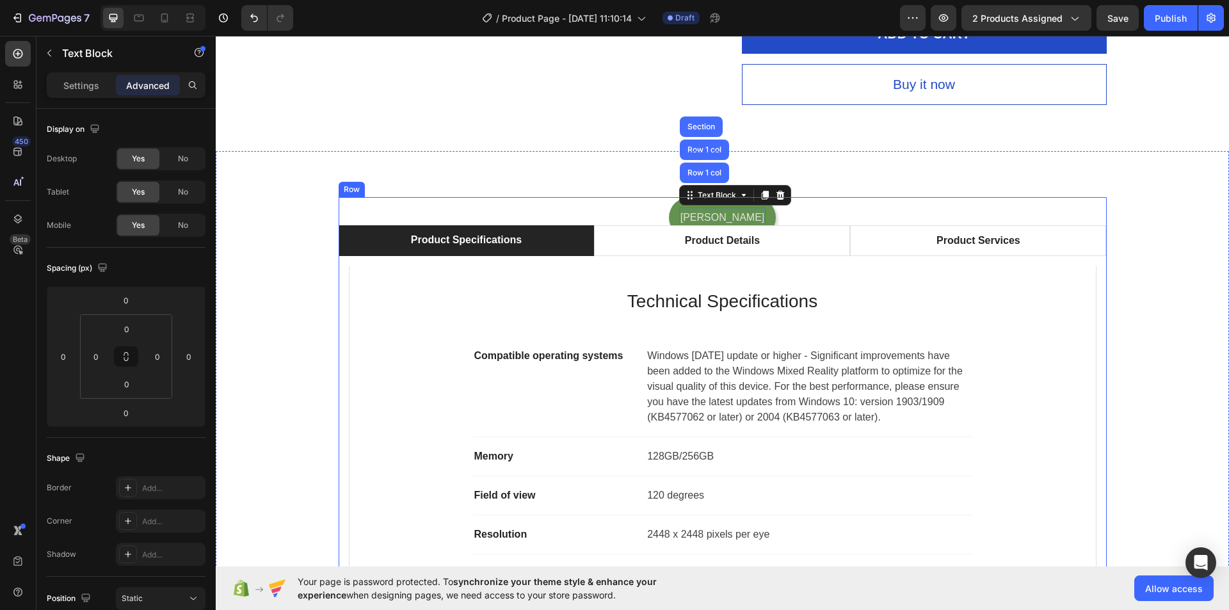
click at [751, 211] on div "shimul Text Block Row 1 col Row 1 col Section 0 Row Product Specifications Prod…" at bounding box center [723, 450] width 768 height 506
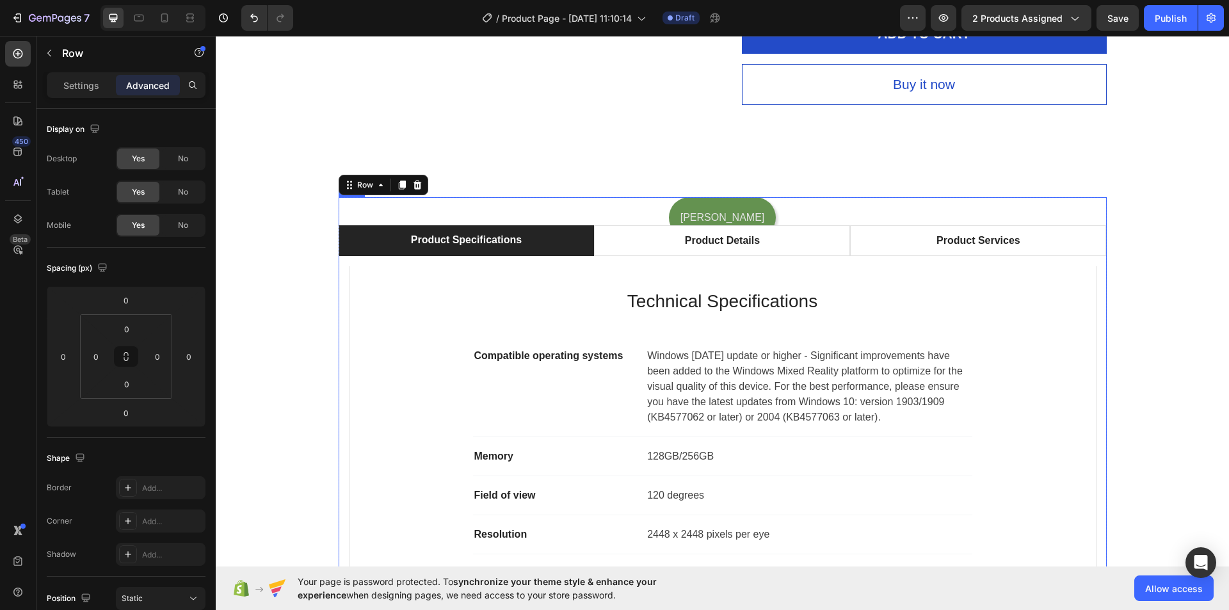
click at [736, 205] on div "shimul Text Block Row" at bounding box center [723, 218] width 108 height 42
click at [703, 214] on p "shimul" at bounding box center [722, 218] width 84 height 19
click at [695, 215] on div "shimul Text Block 0 Row" at bounding box center [723, 218] width 108 height 42
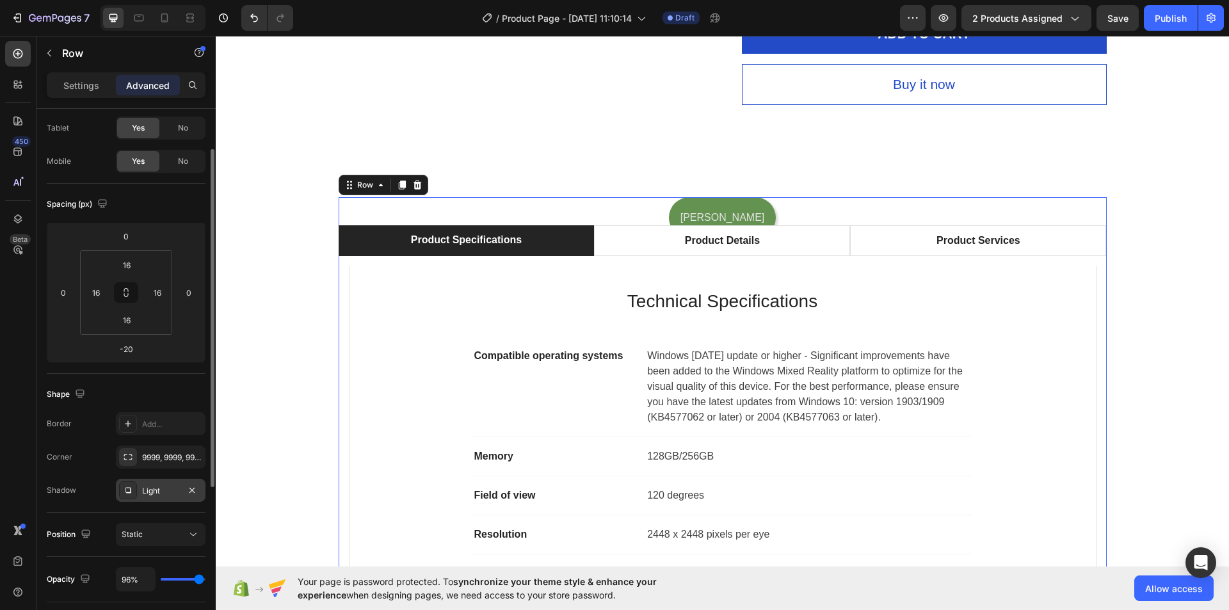
scroll to position [192, 0]
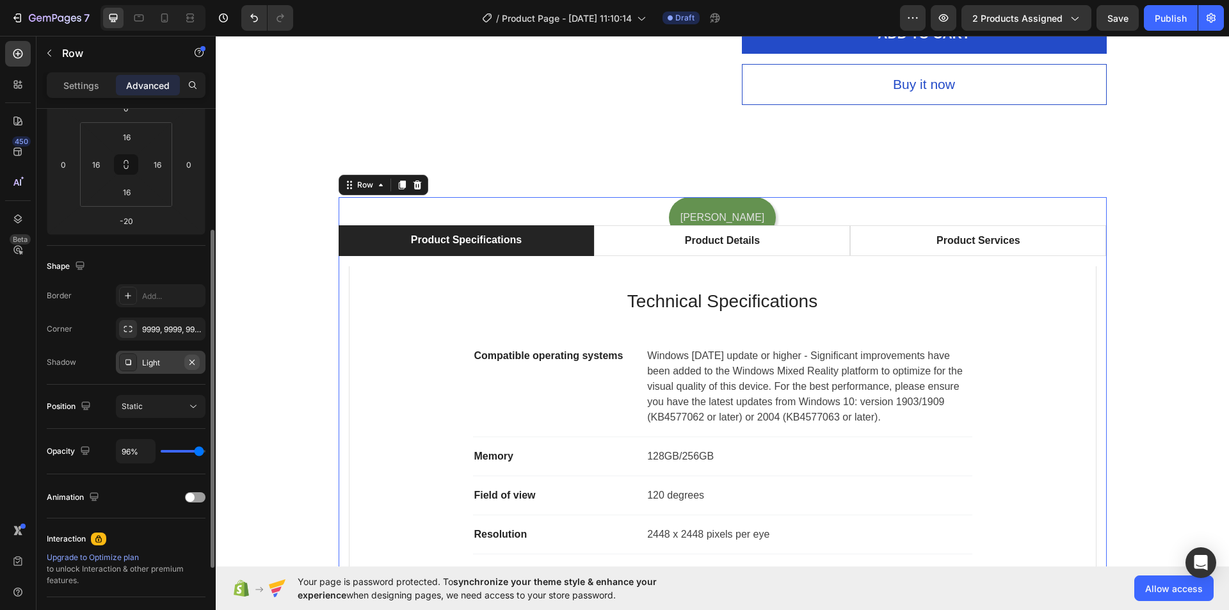
click at [187, 360] on icon "button" at bounding box center [192, 362] width 10 height 10
click at [179, 410] on div "Static" at bounding box center [154, 407] width 65 height 12
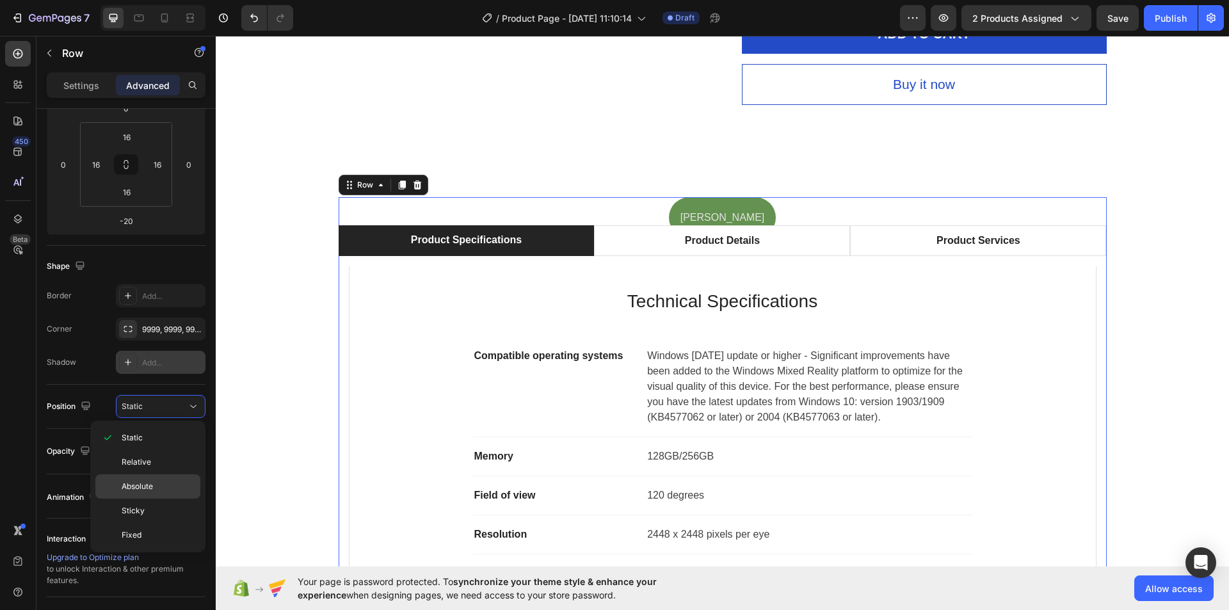
click at [157, 499] on div "Absolute" at bounding box center [147, 511] width 105 height 24
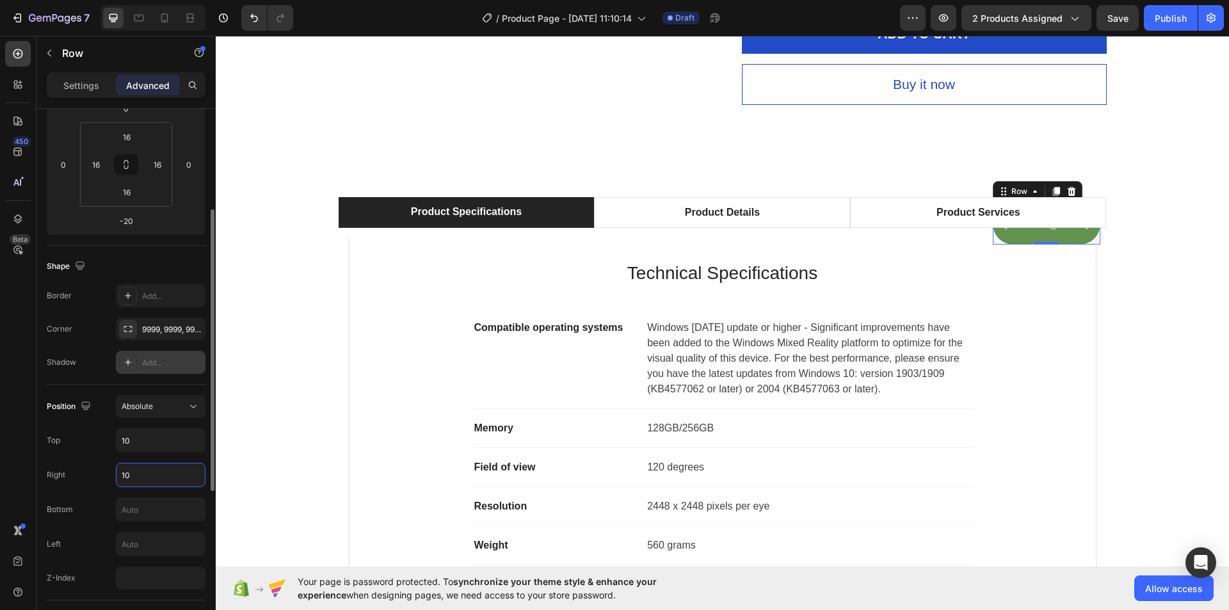
click at [141, 471] on input "10" at bounding box center [161, 474] width 88 height 23
type input "0"
drag, startPoint x: 127, startPoint y: 477, endPoint x: 107, endPoint y: 471, distance: 20.7
click at [107, 471] on div "Right 0" at bounding box center [126, 475] width 159 height 24
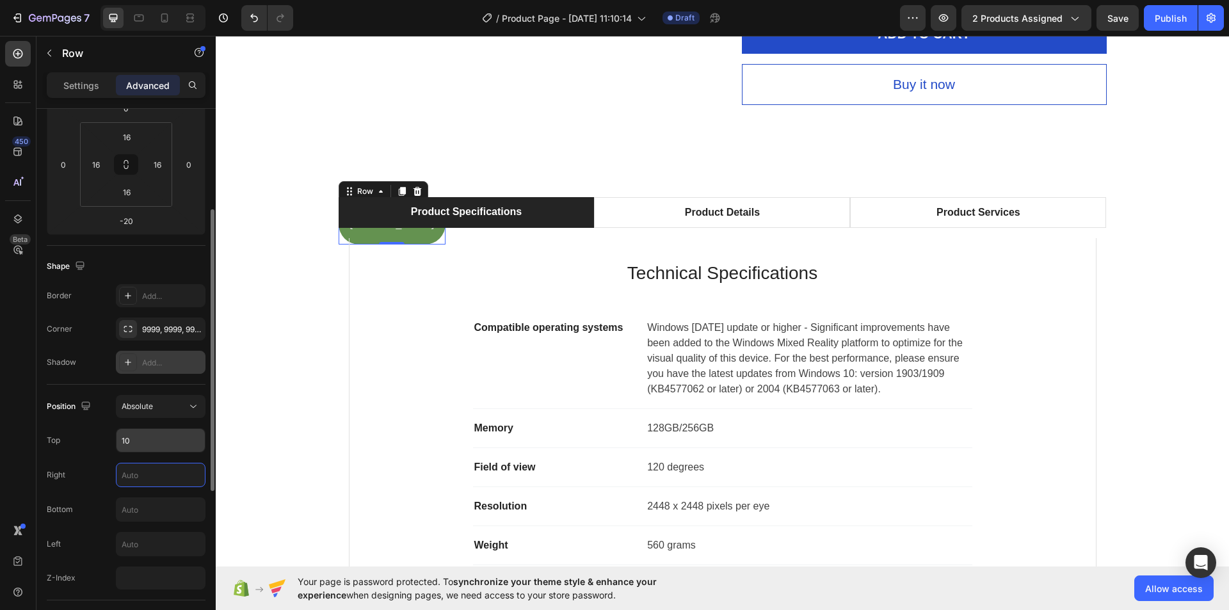
click at [147, 438] on input "10" at bounding box center [161, 440] width 88 height 23
click at [146, 437] on input "10" at bounding box center [161, 440] width 88 height 23
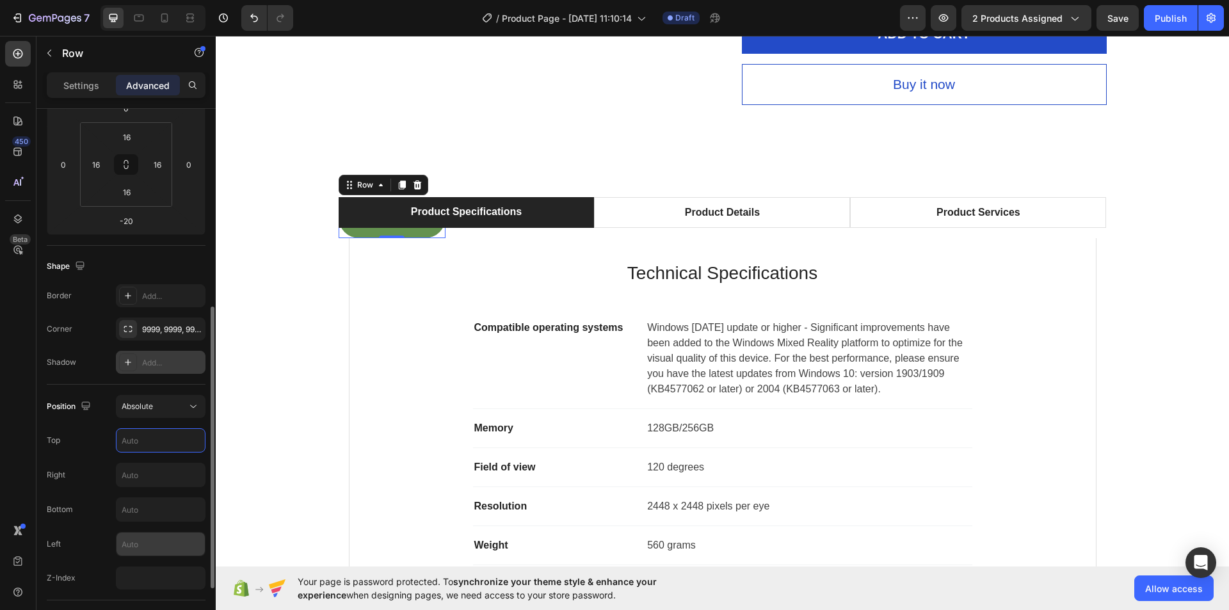
scroll to position [256, 0]
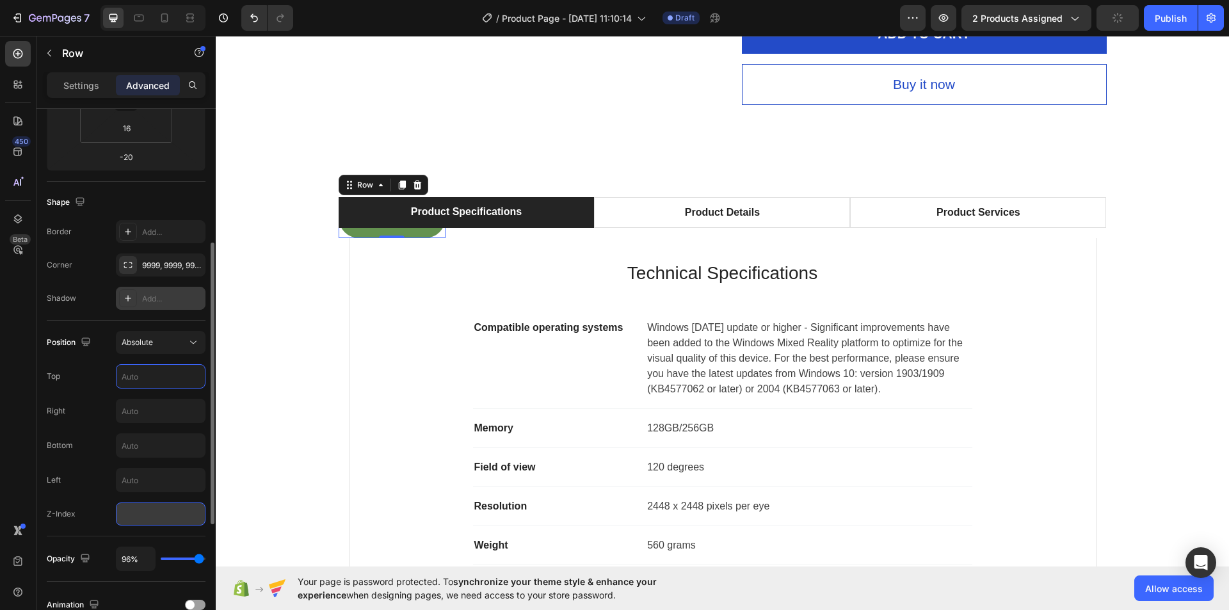
click at [155, 508] on input "number" at bounding box center [161, 514] width 90 height 23
type input "90"
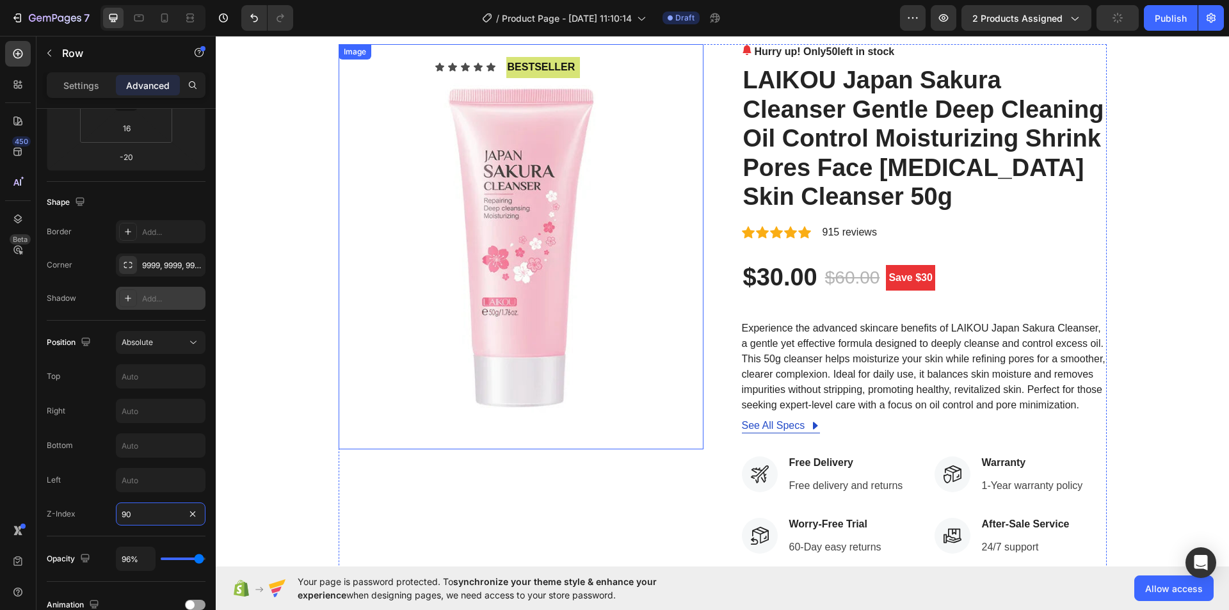
scroll to position [0, 0]
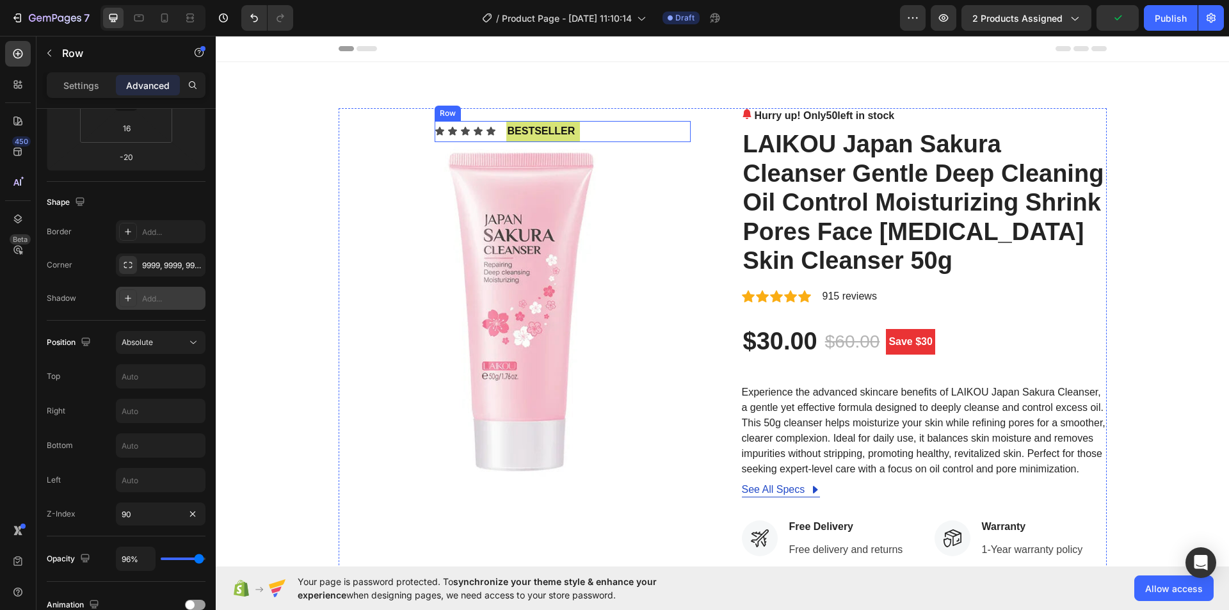
click at [444, 141] on div "Icon Icon Icon Icon Icon Icon List" at bounding box center [465, 131] width 61 height 21
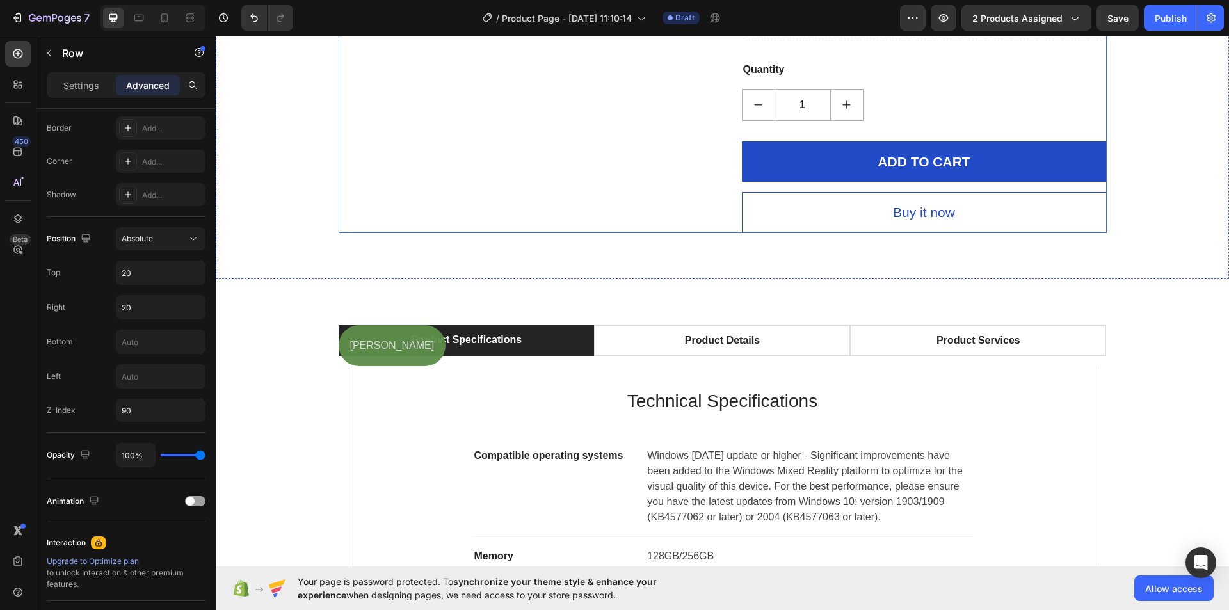
scroll to position [768, 0]
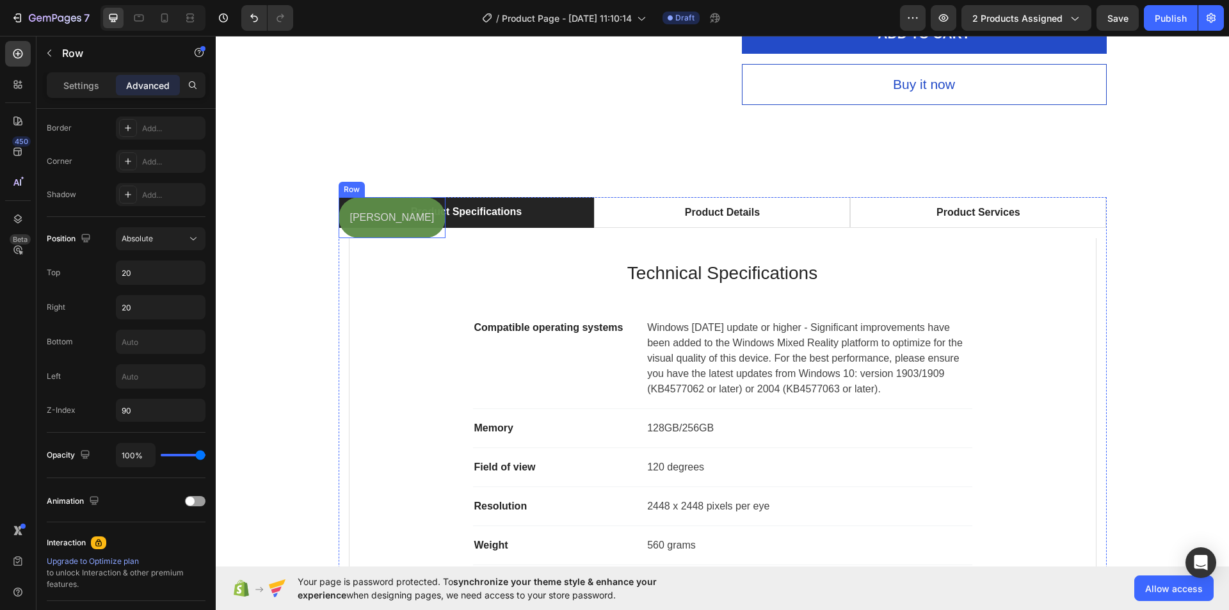
click at [360, 229] on div "shimul Text Block Row" at bounding box center [393, 218] width 108 height 42
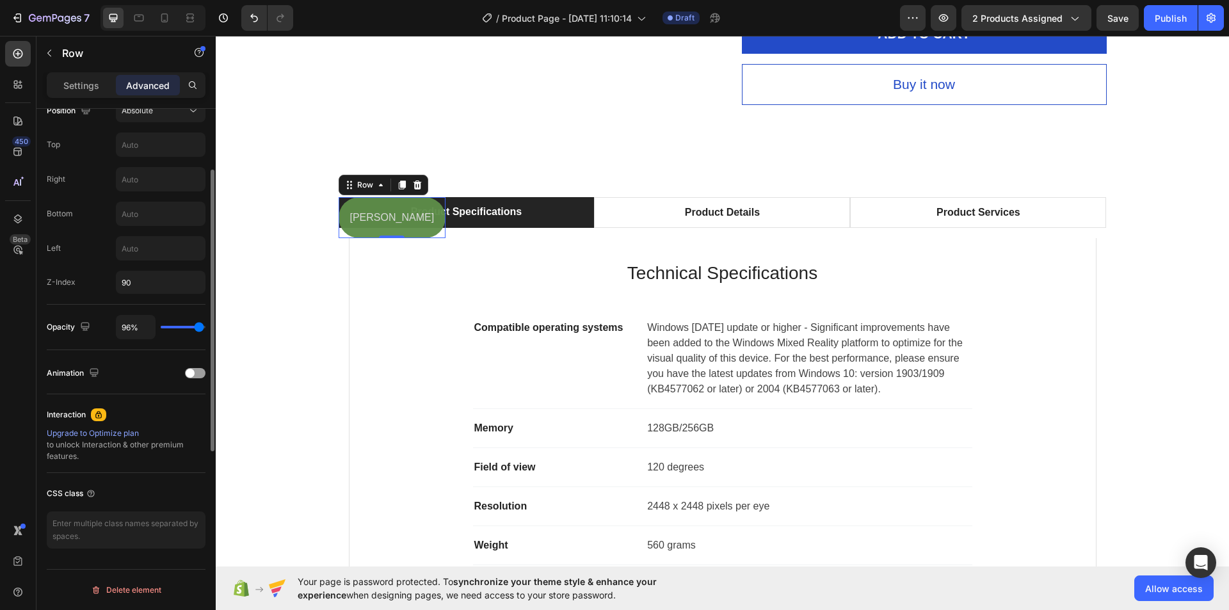
scroll to position [360, 0]
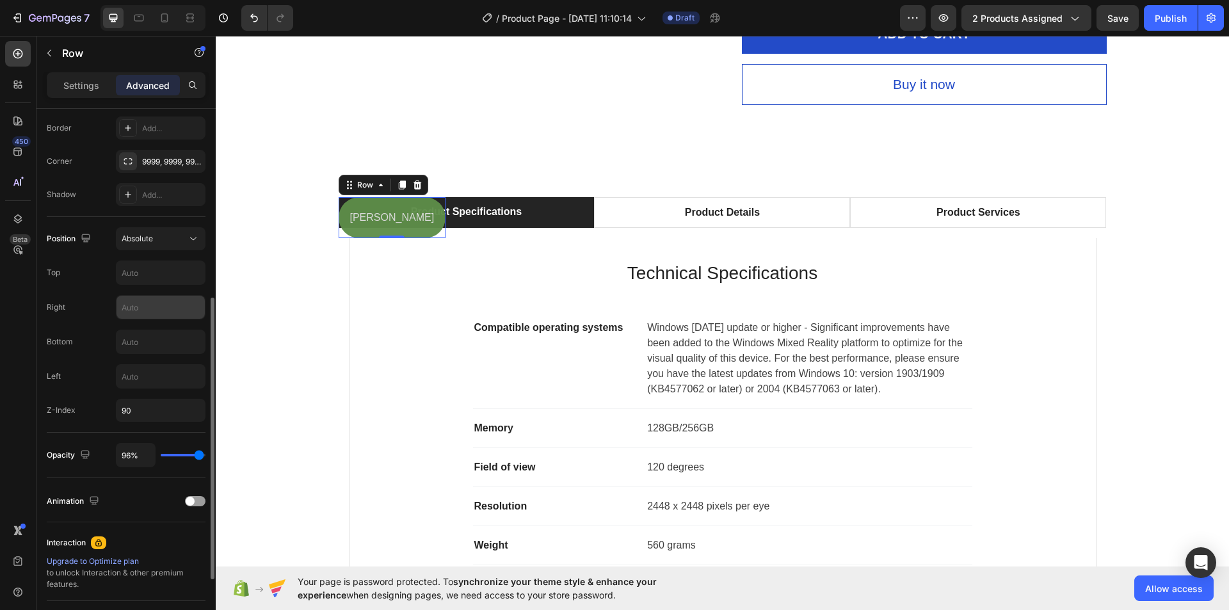
click at [140, 308] on input "text" at bounding box center [161, 307] width 88 height 23
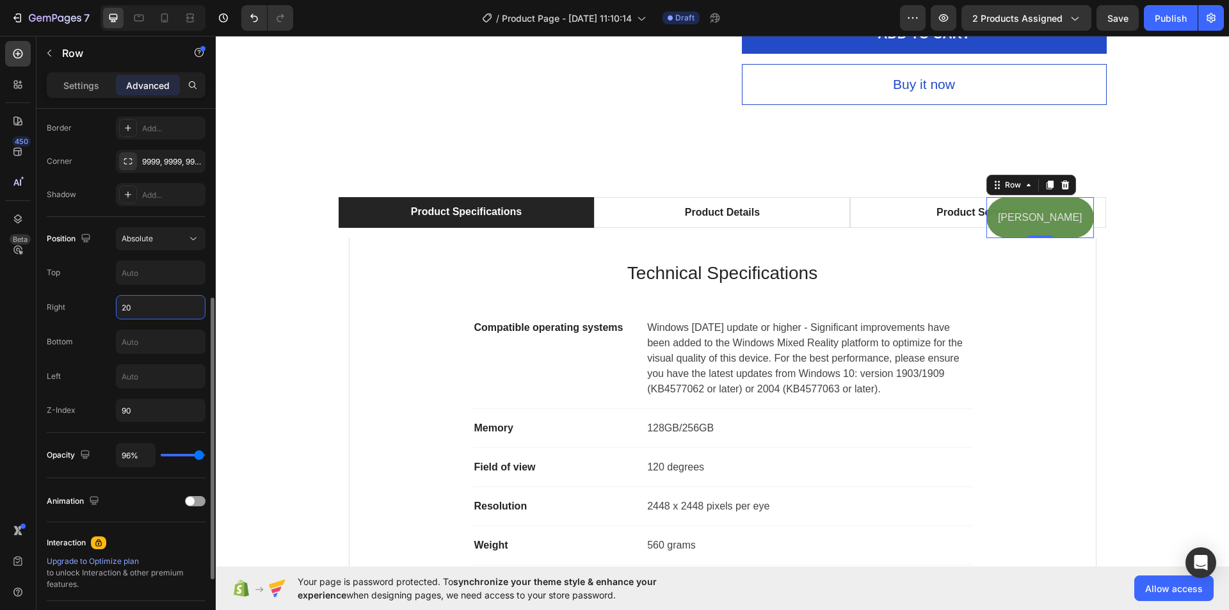
type input "2"
type input "1"
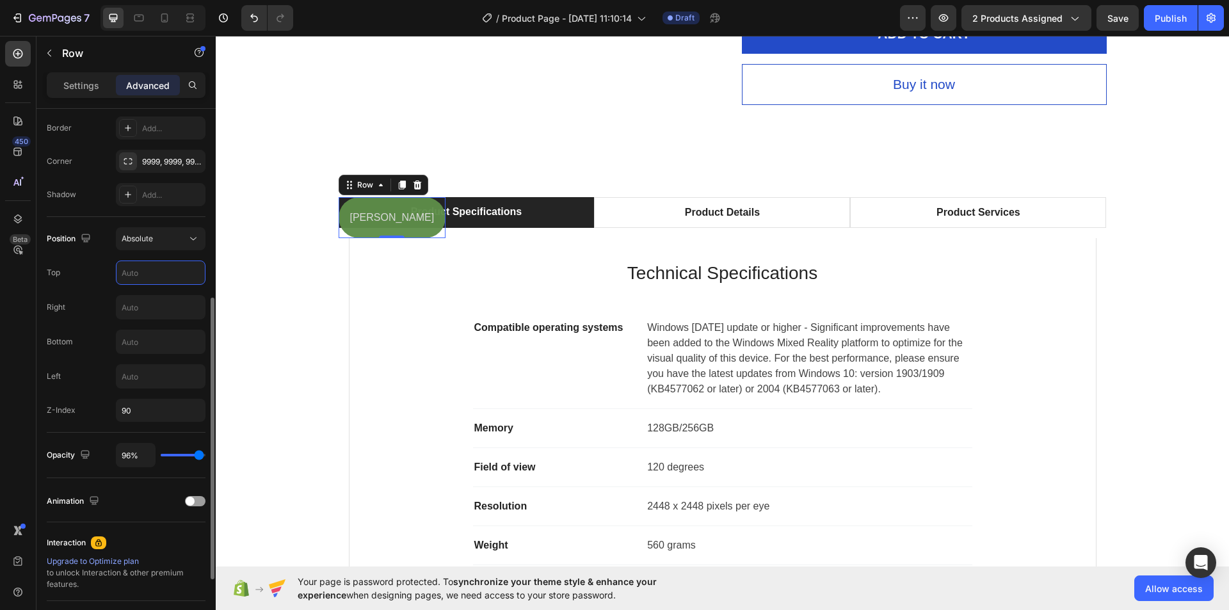
click at [144, 277] on input "text" at bounding box center [161, 272] width 88 height 23
click at [137, 311] on input "text" at bounding box center [161, 307] width 88 height 23
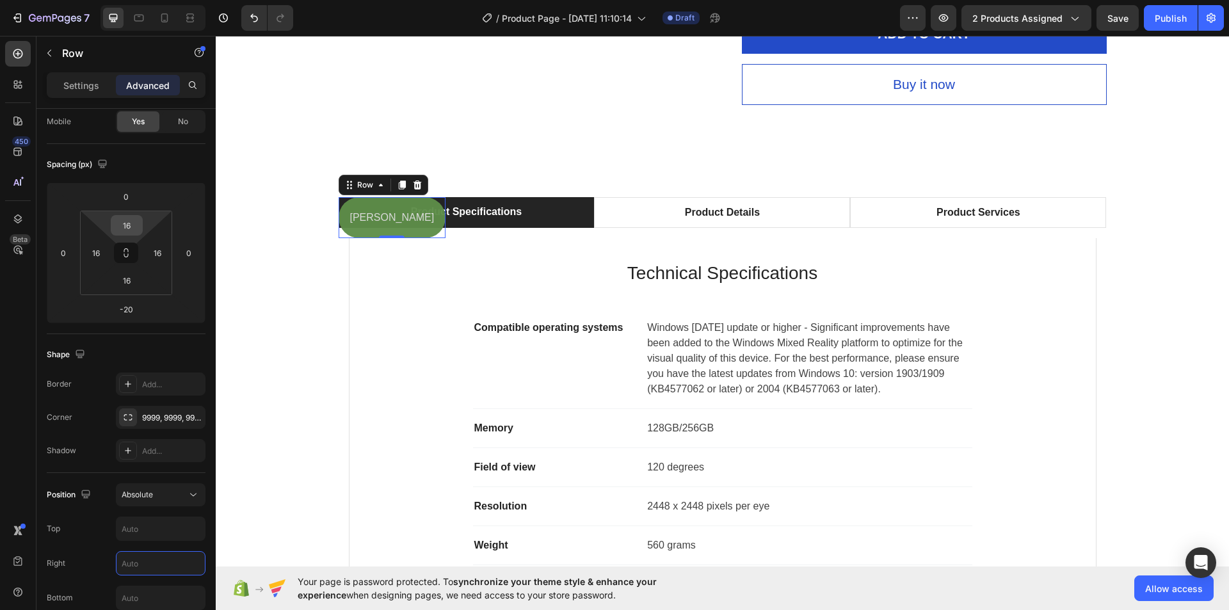
click at [124, 222] on input "16" at bounding box center [127, 225] width 26 height 19
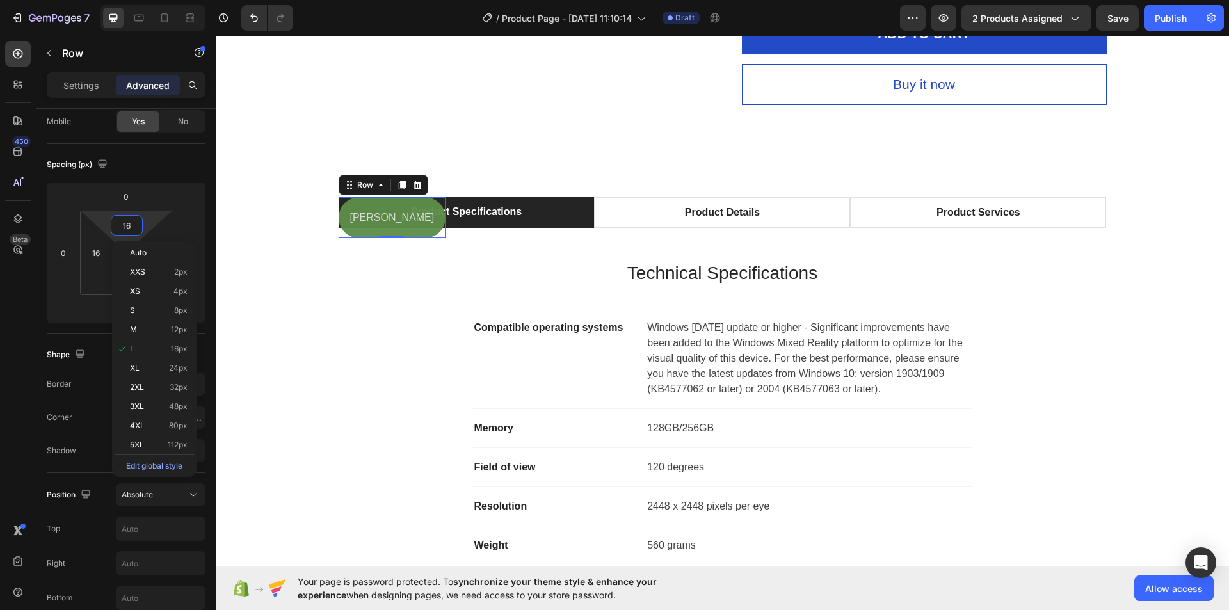
click at [124, 222] on input "16" at bounding box center [127, 225] width 26 height 19
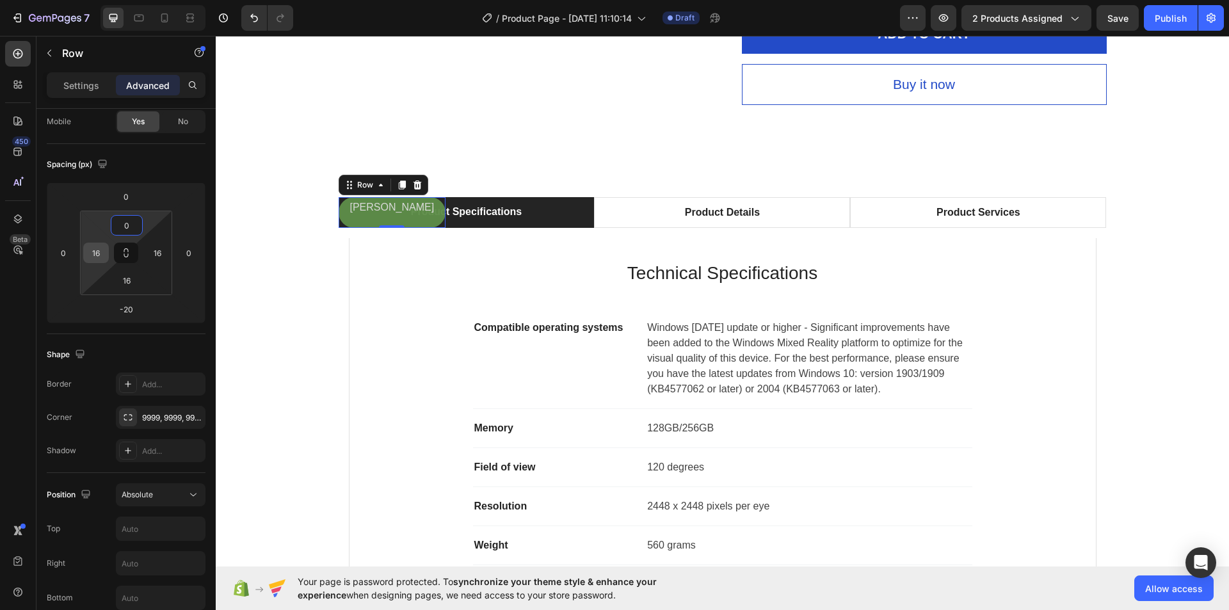
type input "0"
click at [90, 255] on input "16" at bounding box center [95, 252] width 19 height 19
type input "0"
click at [159, 252] on input "16" at bounding box center [157, 252] width 19 height 19
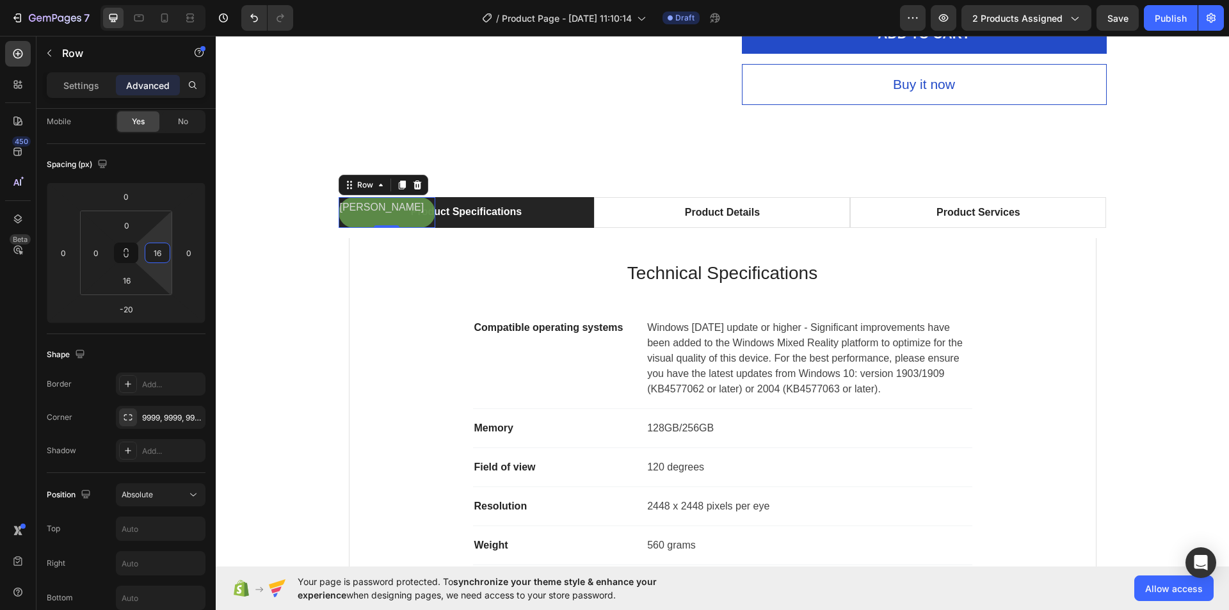
click at [159, 252] on input "16" at bounding box center [157, 252] width 19 height 19
type input "0"
click at [0, 310] on div "450 Beta" at bounding box center [18, 323] width 36 height 574
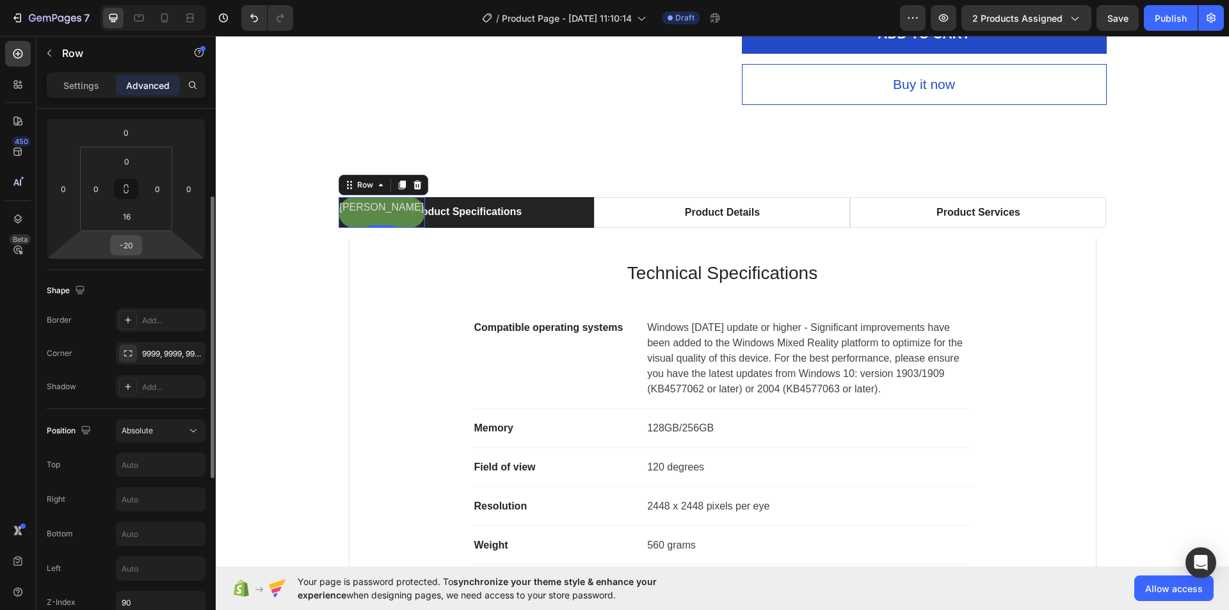
click at [134, 243] on input "-20" at bounding box center [126, 245] width 26 height 19
type input "-10"
click at [0, 325] on div "450 Beta" at bounding box center [18, 323] width 36 height 574
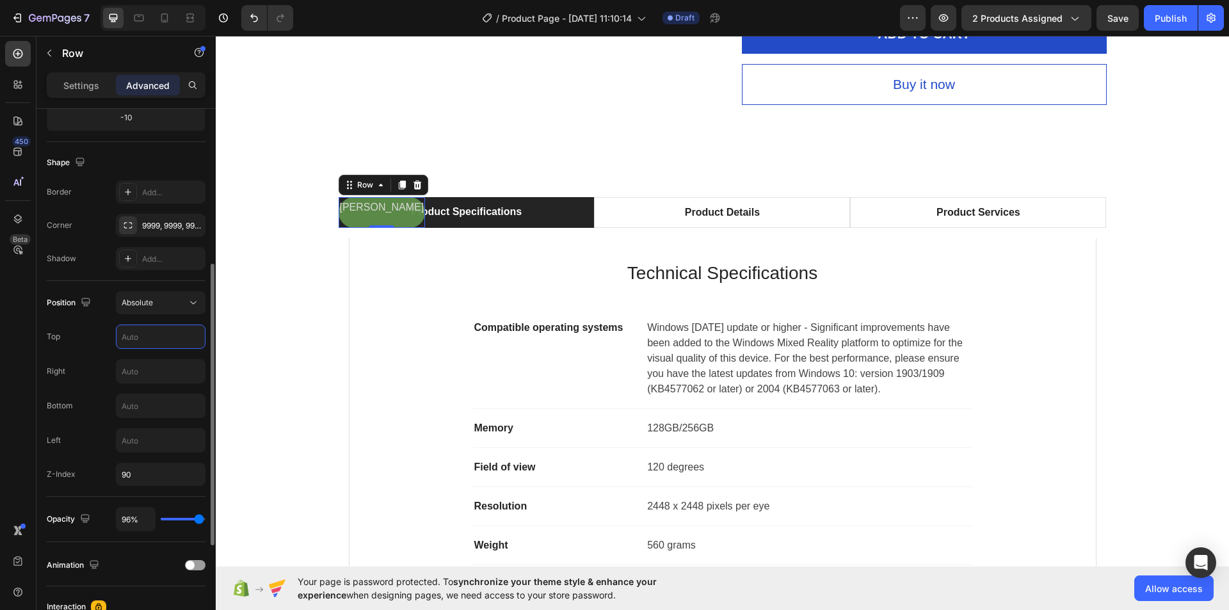
click at [147, 339] on input "text" at bounding box center [161, 336] width 88 height 23
click at [147, 366] on input "text" at bounding box center [161, 371] width 88 height 23
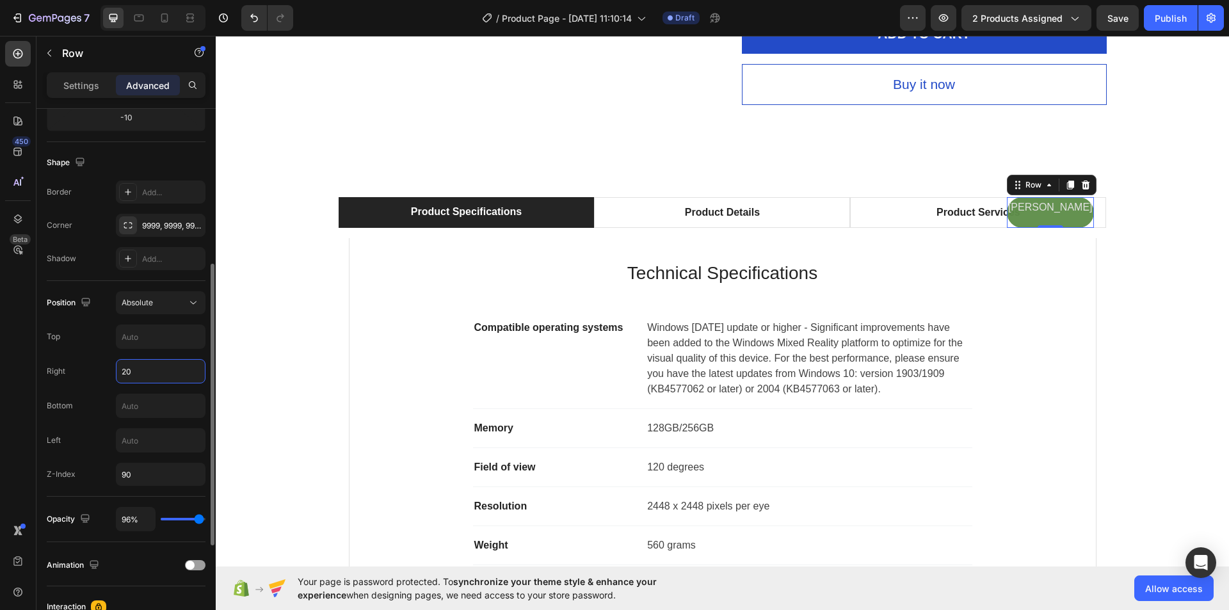
drag, startPoint x: 150, startPoint y: 364, endPoint x: 111, endPoint y: 362, distance: 38.5
click at [111, 362] on div "Right 20" at bounding box center [126, 371] width 159 height 24
drag, startPoint x: 147, startPoint y: 371, endPoint x: 112, endPoint y: 372, distance: 34.6
click at [112, 372] on div "Right 50" at bounding box center [126, 371] width 159 height 24
click at [131, 369] on input "90" at bounding box center [161, 371] width 88 height 23
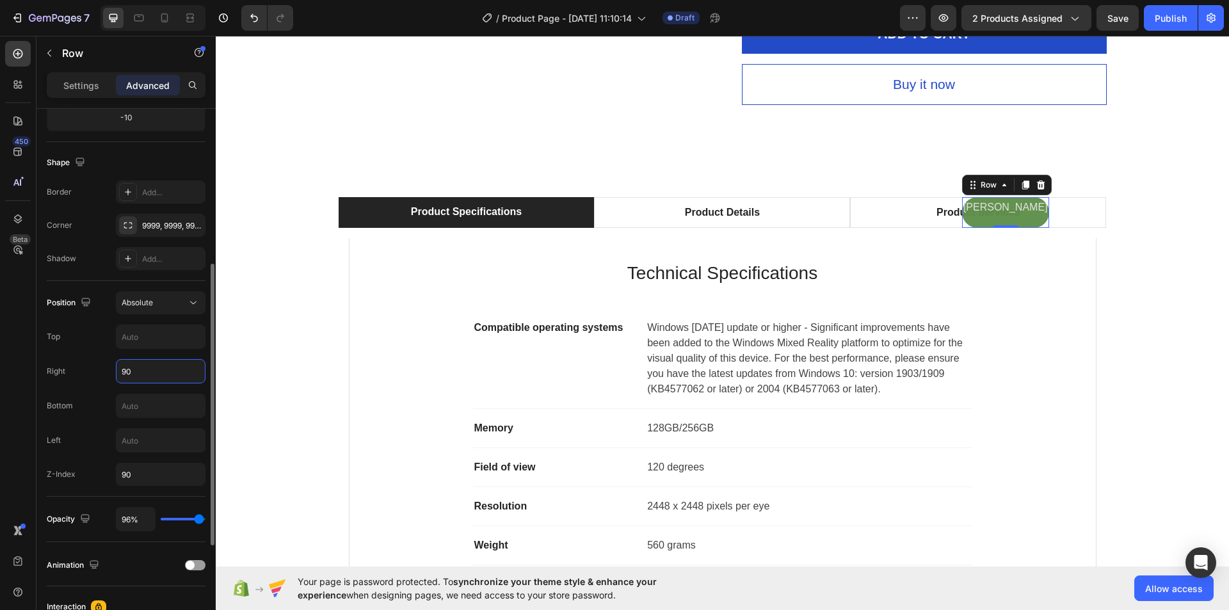
click at [131, 369] on input "90" at bounding box center [161, 371] width 88 height 23
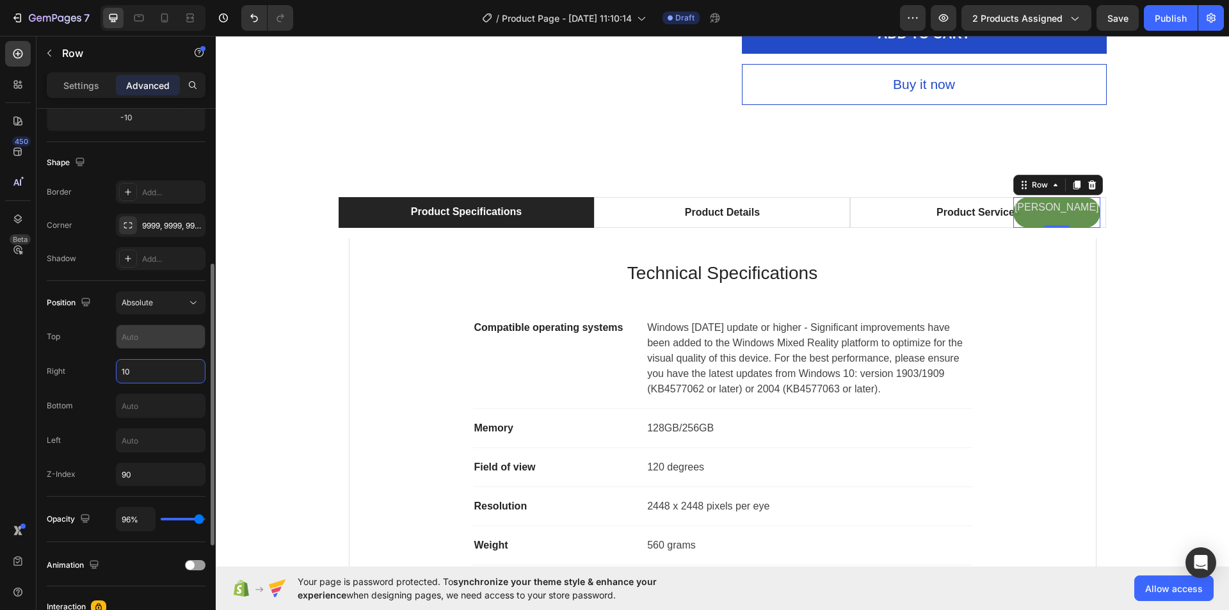
type input "1"
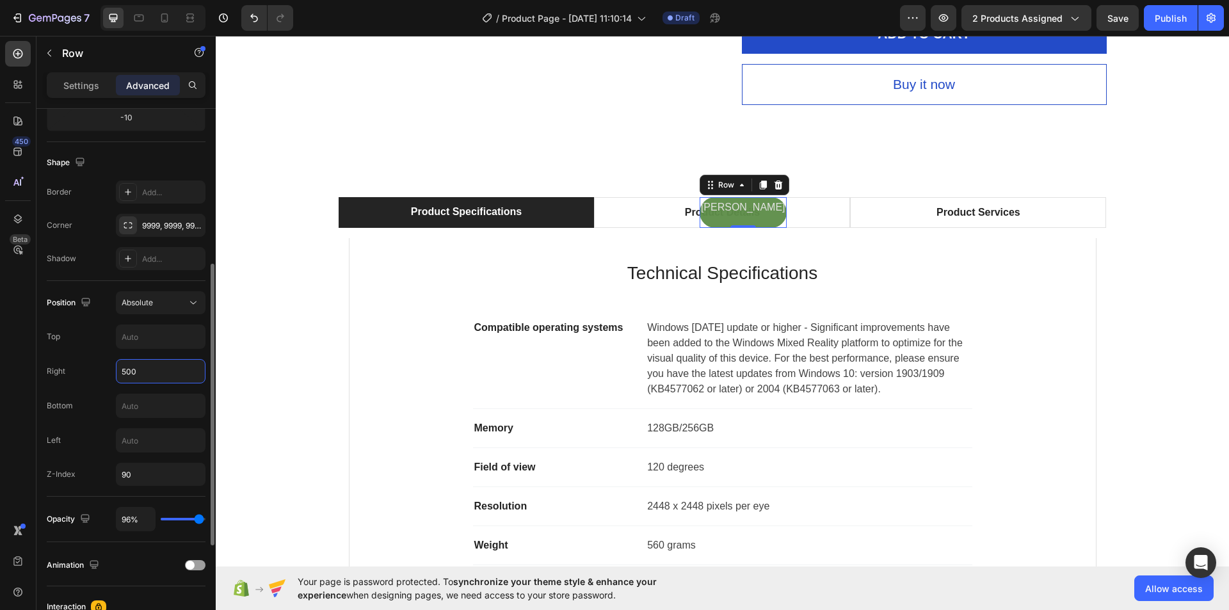
type input "500"
type input "100%"
drag, startPoint x: 199, startPoint y: 517, endPoint x: 236, endPoint y: 525, distance: 38.0
type input "100"
click at [205, 520] on input "range" at bounding box center [183, 519] width 45 height 3
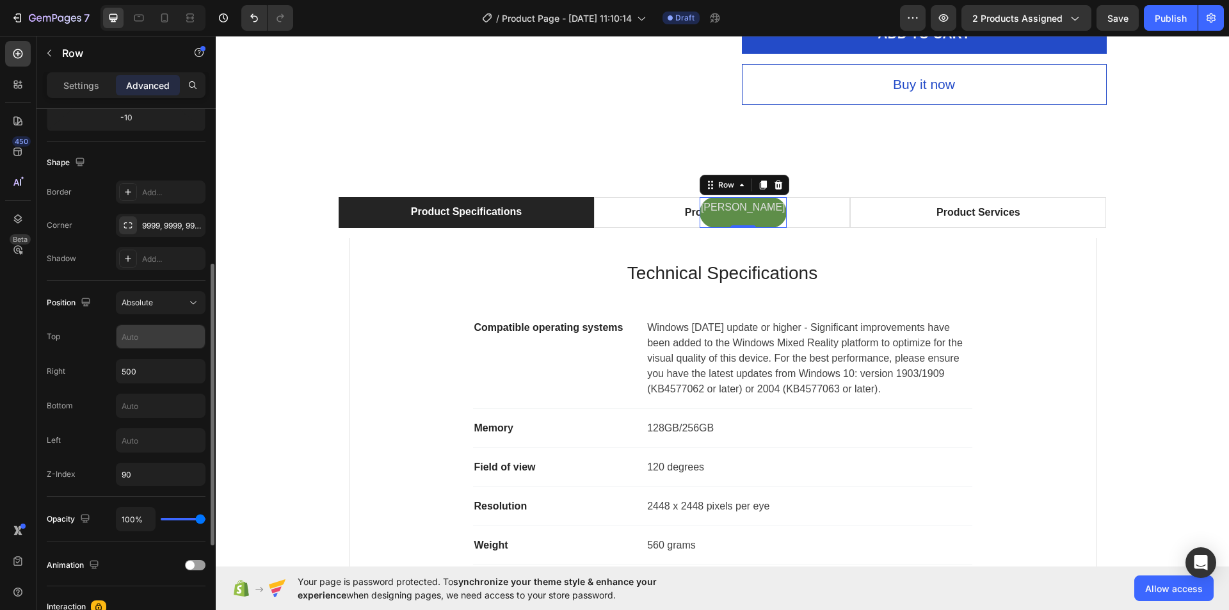
click at [168, 327] on input "text" at bounding box center [161, 336] width 88 height 23
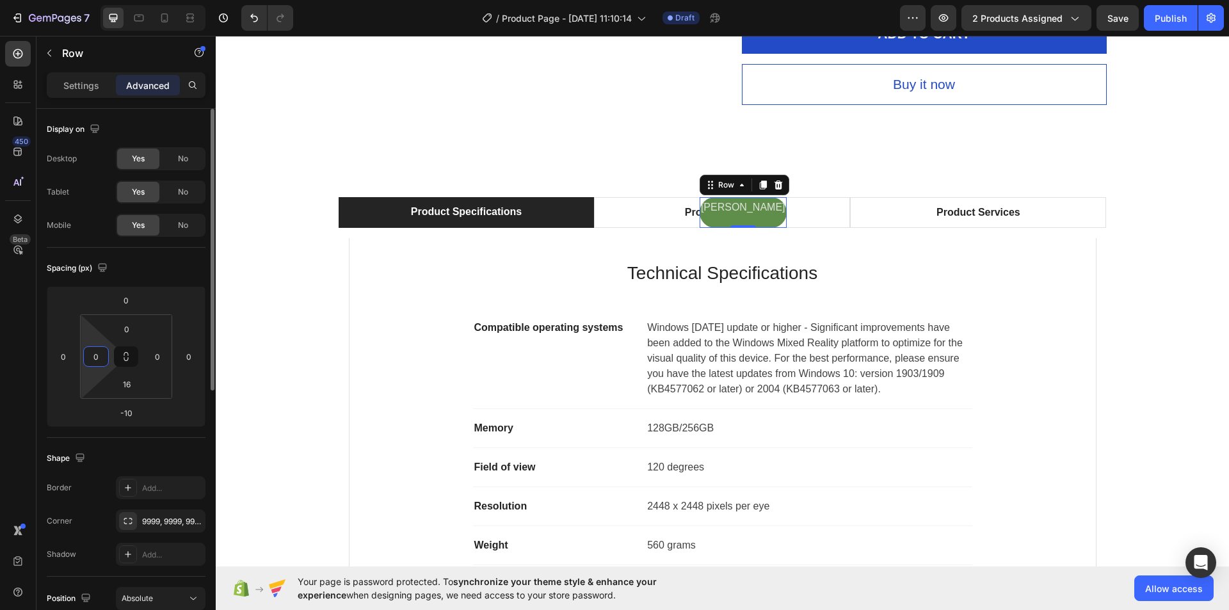
click at [97, 359] on input "0" at bounding box center [95, 356] width 19 height 19
type input "16"
click at [125, 335] on input "0" at bounding box center [127, 328] width 26 height 19
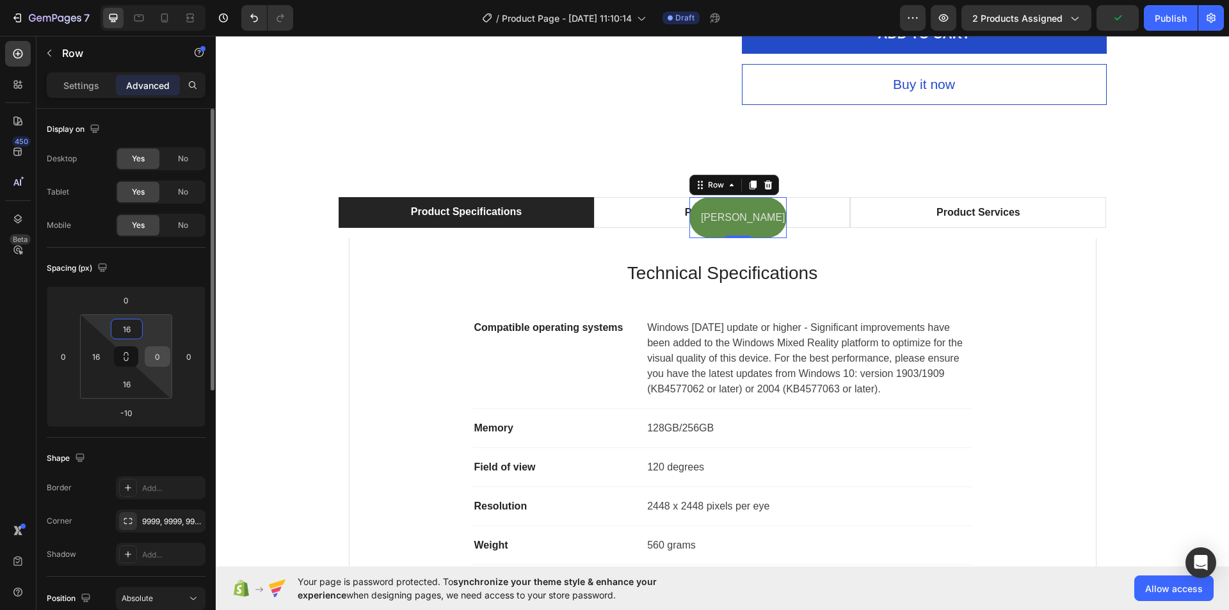
type input "16"
click at [154, 356] on input "0" at bounding box center [157, 356] width 19 height 19
type input "16"
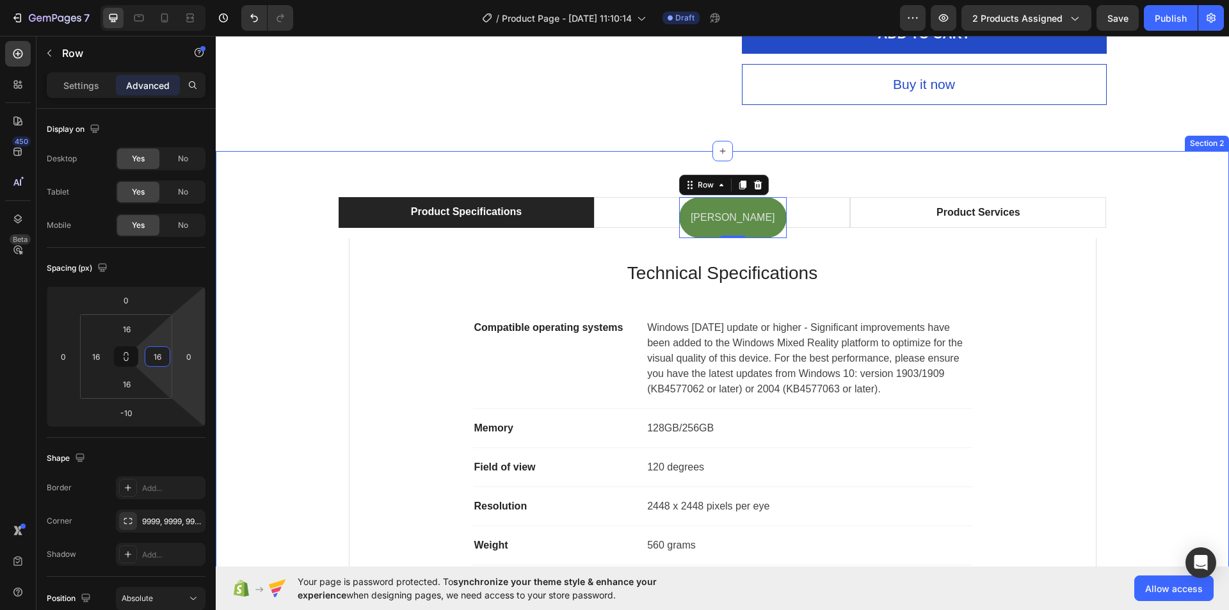
click at [1161, 291] on div "shimul Text Block Row -10 Product Specifications Product Details Product Servic…" at bounding box center [722, 435] width 994 height 477
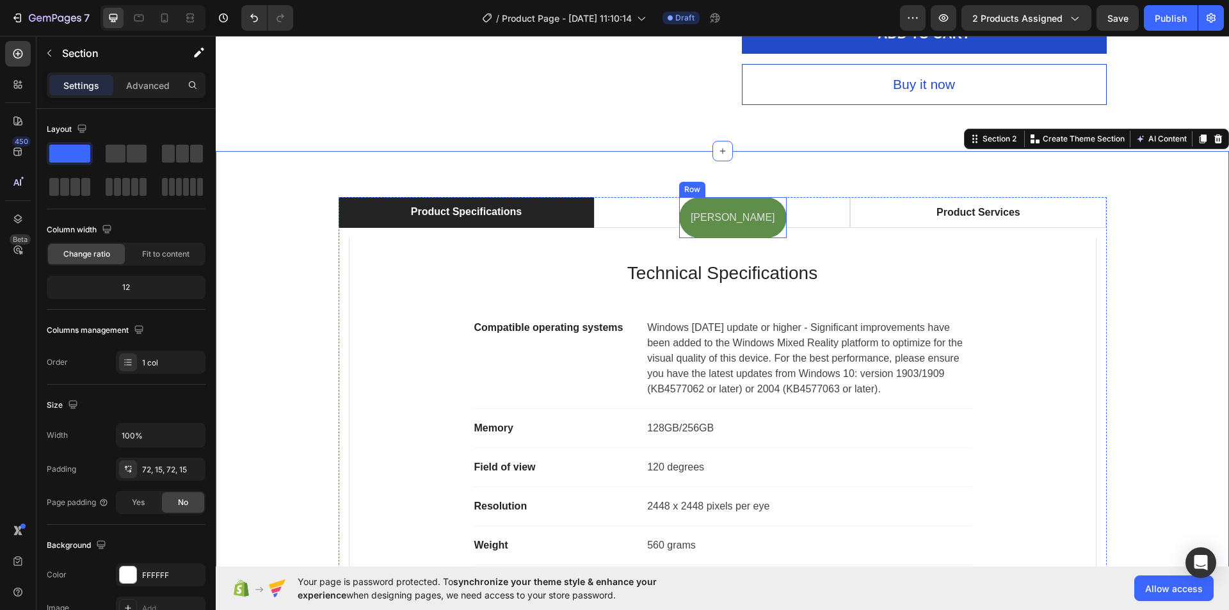
click at [733, 216] on div "shimul Text Block Row" at bounding box center [733, 218] width 108 height 42
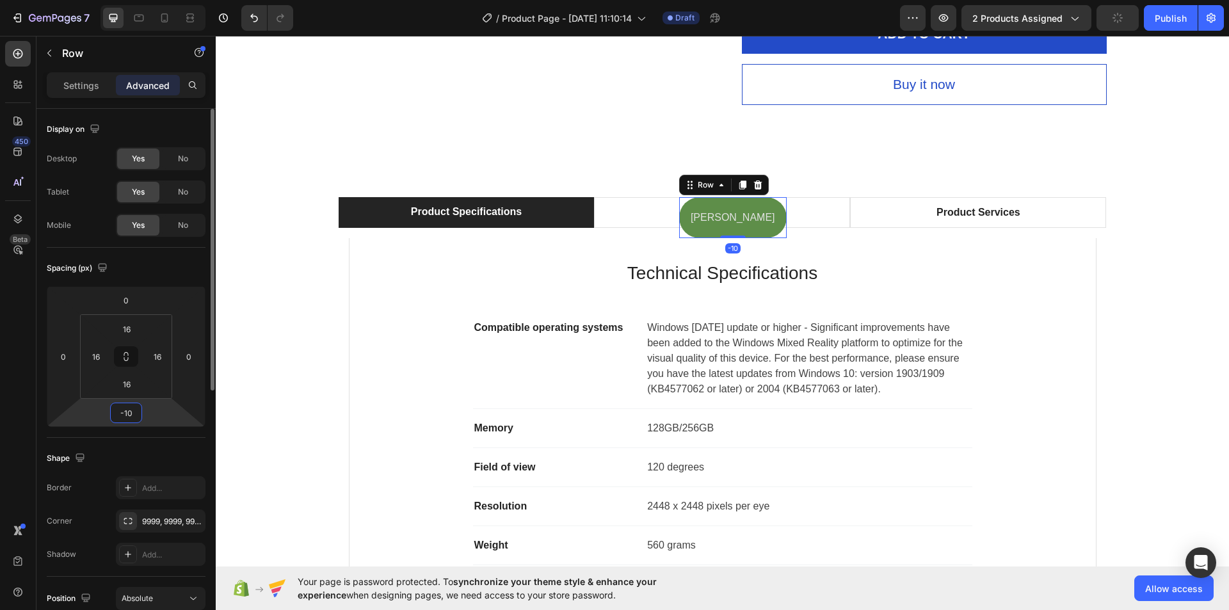
click at [129, 412] on input "-10" at bounding box center [126, 412] width 26 height 19
type input "-20"
click at [122, 303] on input "0" at bounding box center [126, 300] width 26 height 19
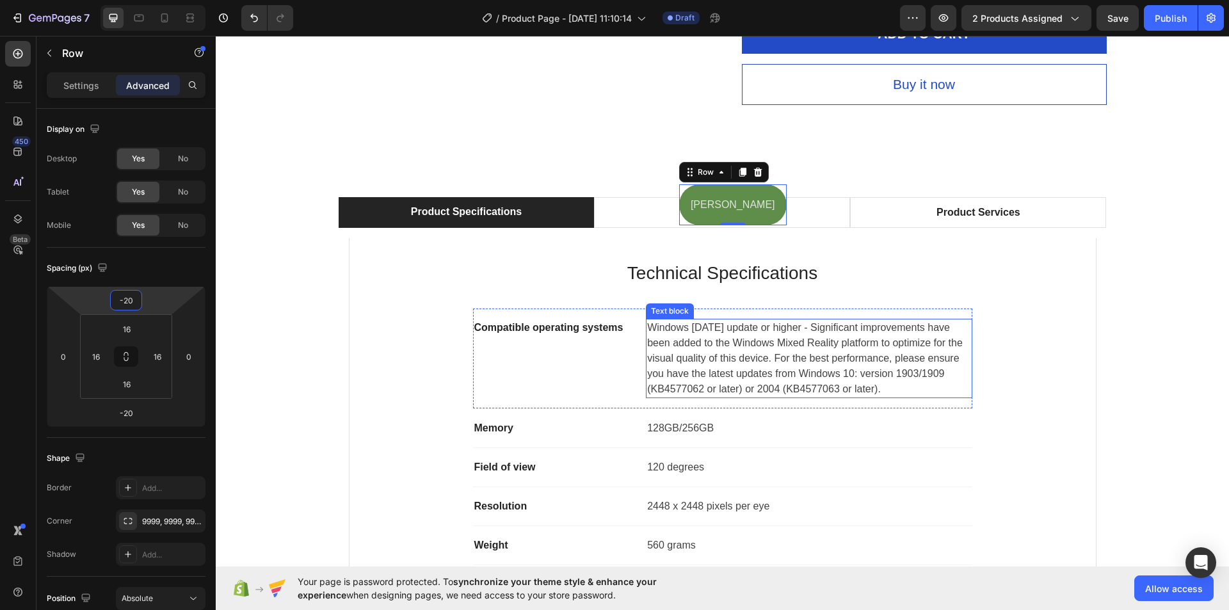
type input "-2"
type input "-30"
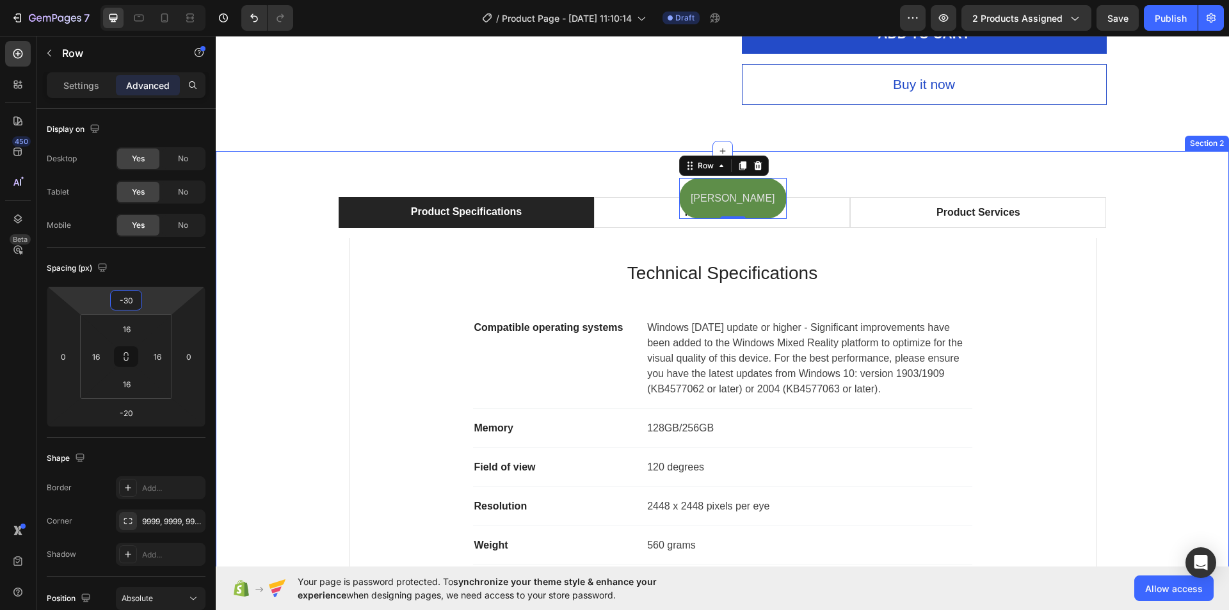
click at [1166, 294] on div "shimul Text Block Row -20 Product Specifications Product Details Product Servic…" at bounding box center [722, 435] width 994 height 477
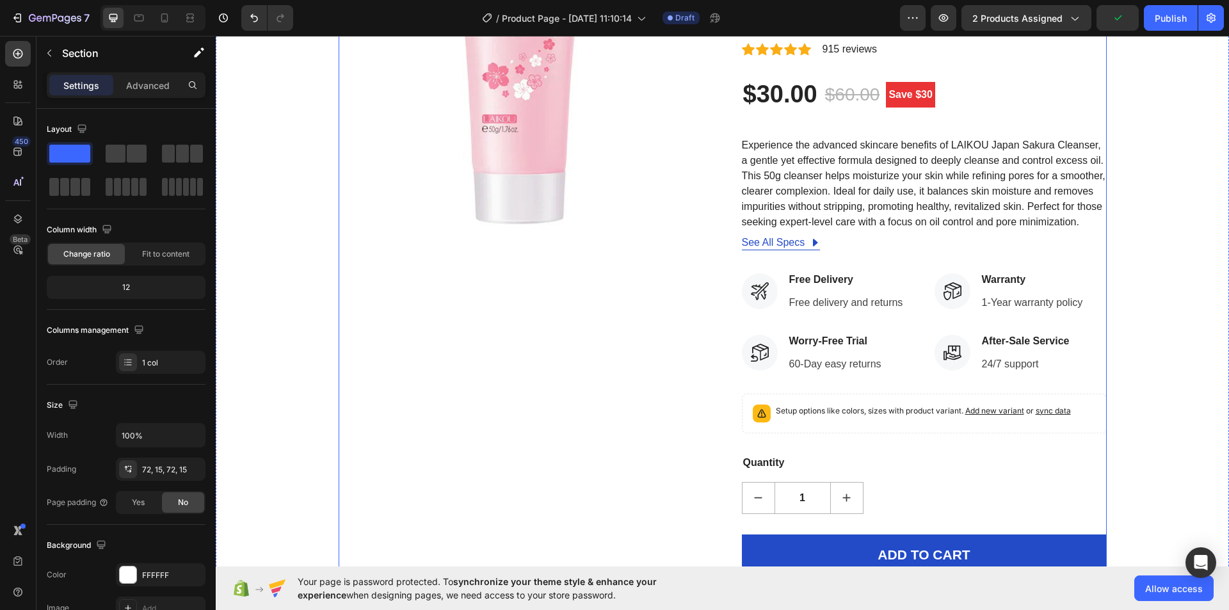
scroll to position [256, 0]
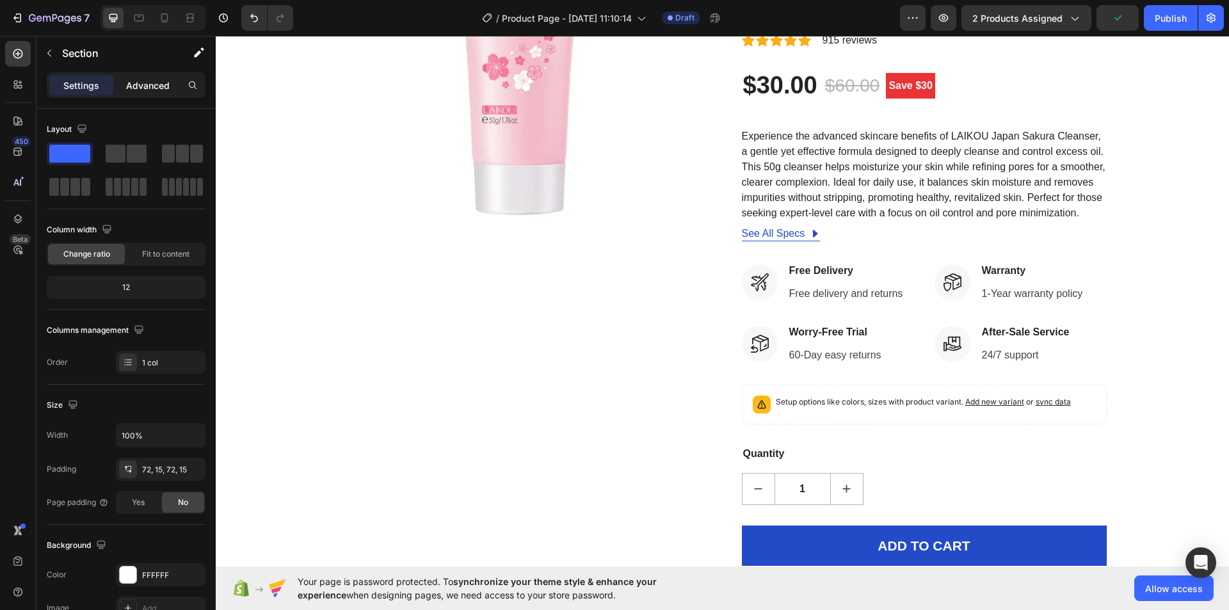
click at [140, 89] on p "Advanced" at bounding box center [148, 85] width 44 height 13
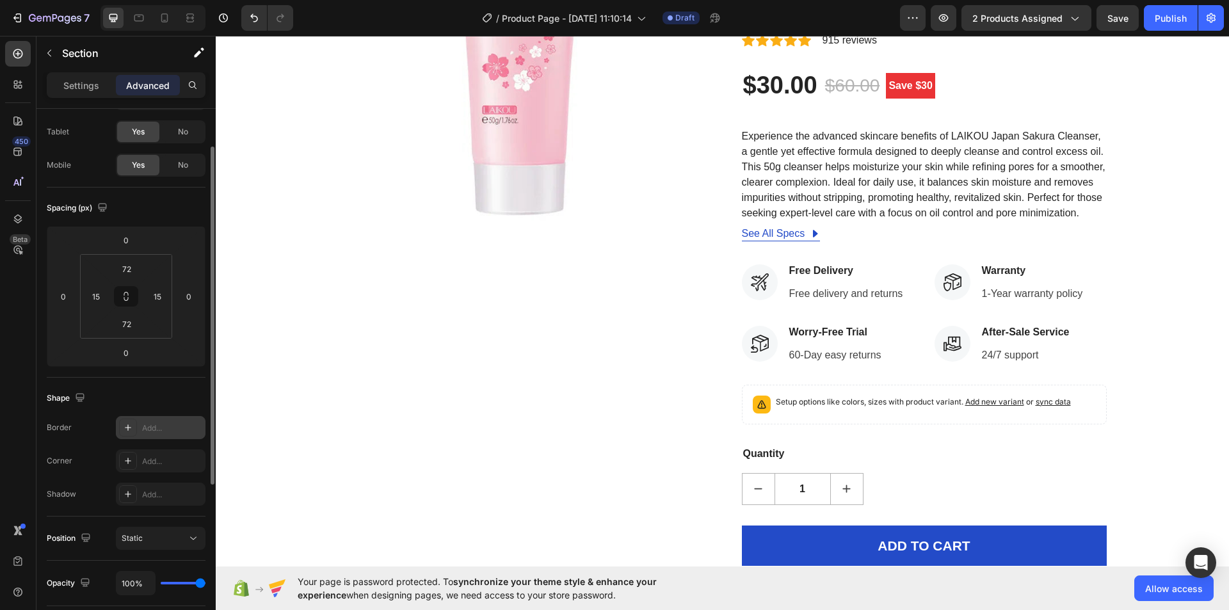
scroll to position [188, 0]
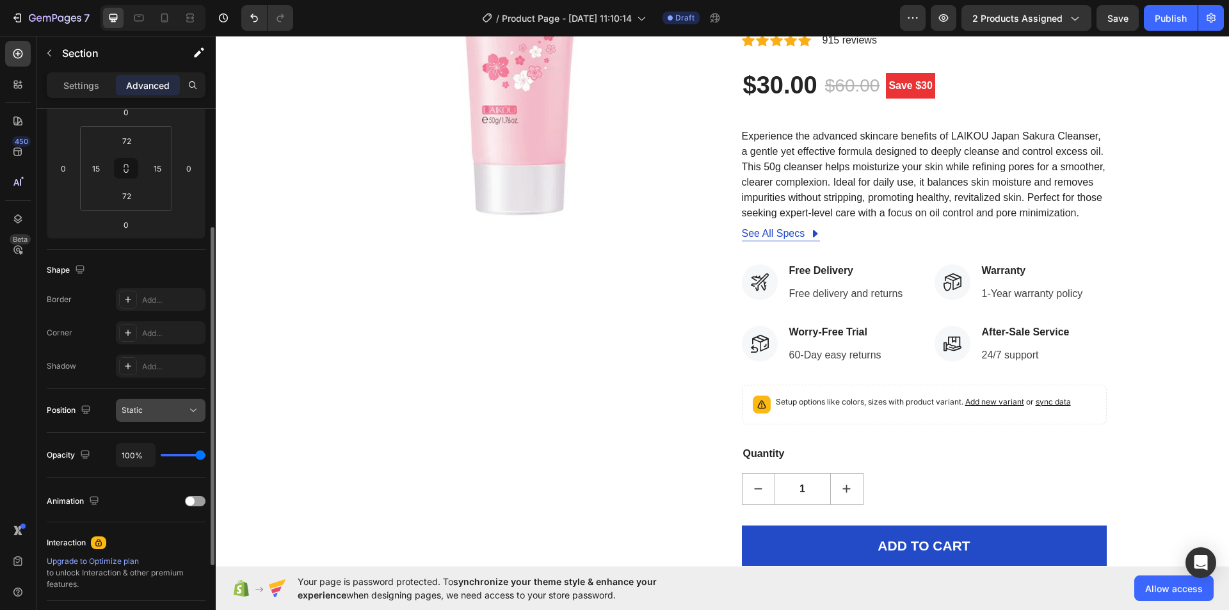
click at [197, 406] on icon at bounding box center [193, 410] width 13 height 13
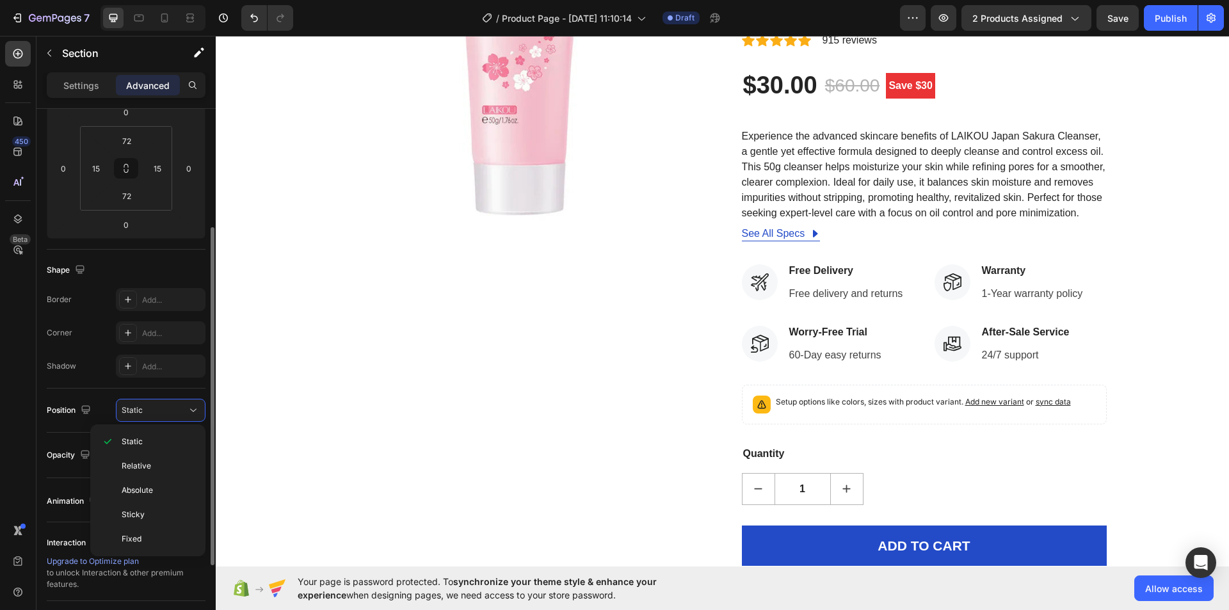
click at [90, 391] on div "Position Static" at bounding box center [126, 411] width 159 height 44
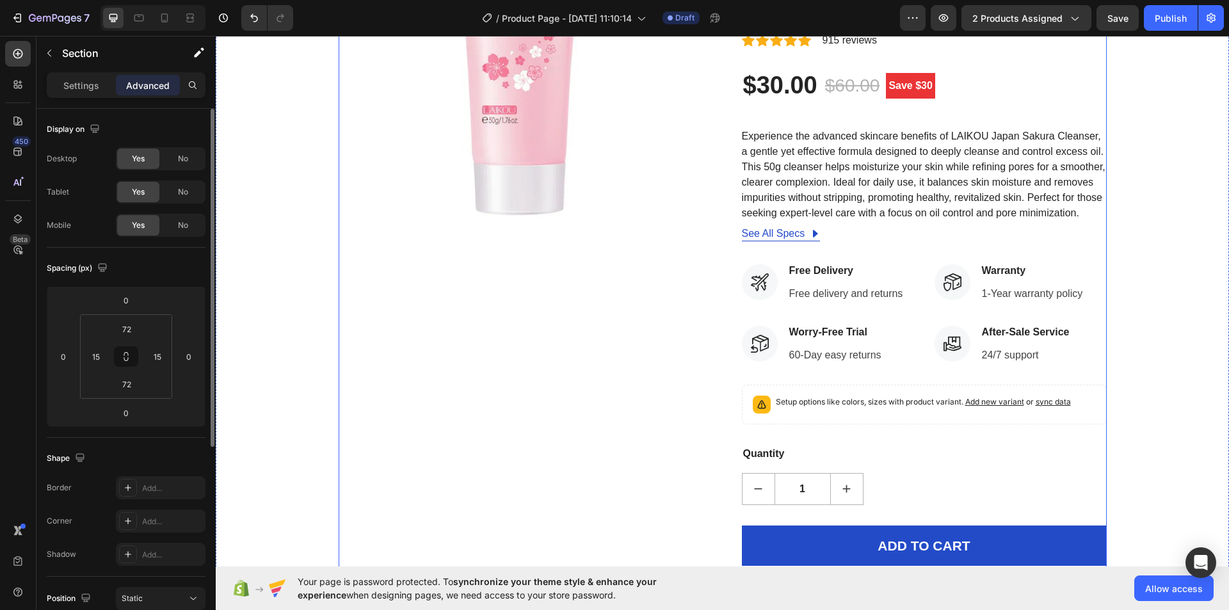
scroll to position [0, 0]
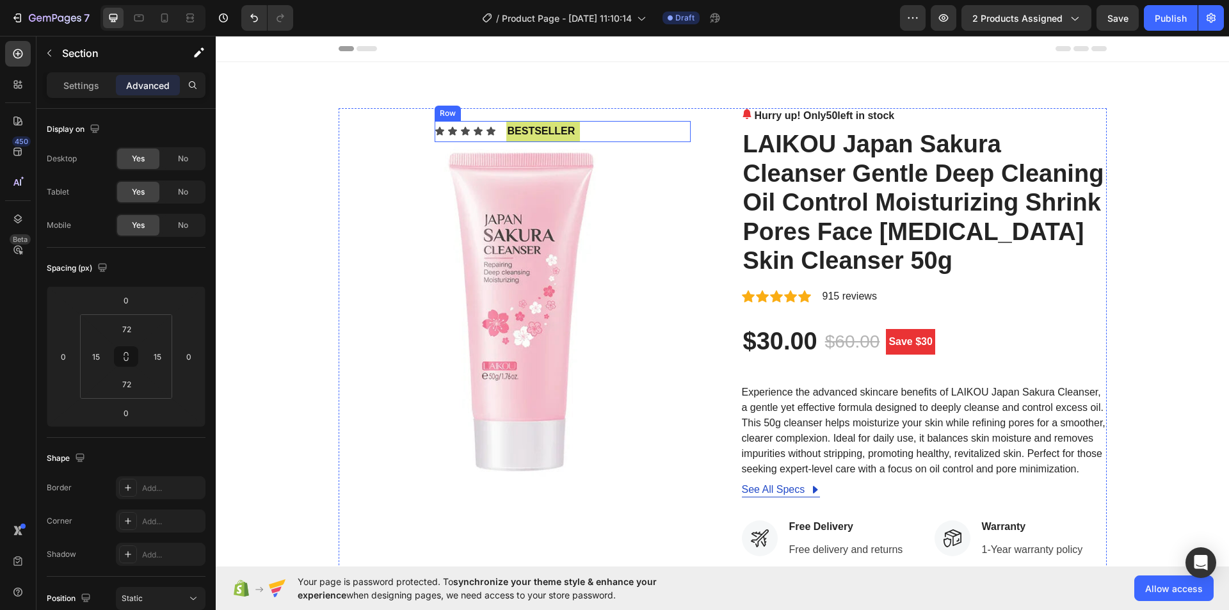
click at [435, 122] on div "Icon Icon Icon Icon Icon Icon List" at bounding box center [465, 131] width 61 height 21
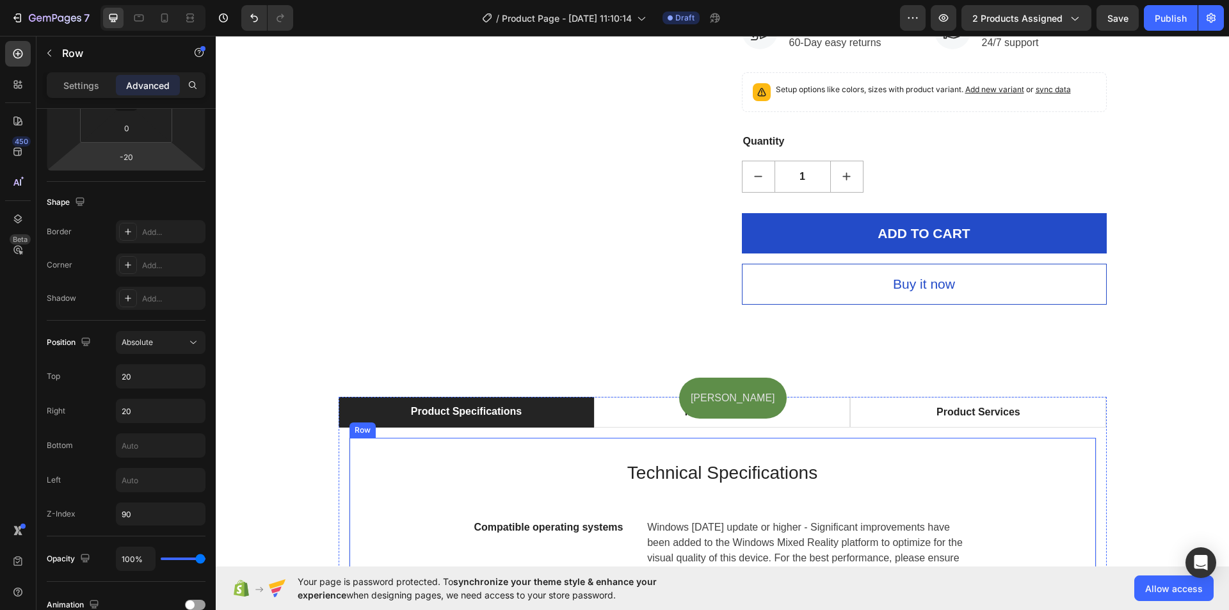
scroll to position [576, 0]
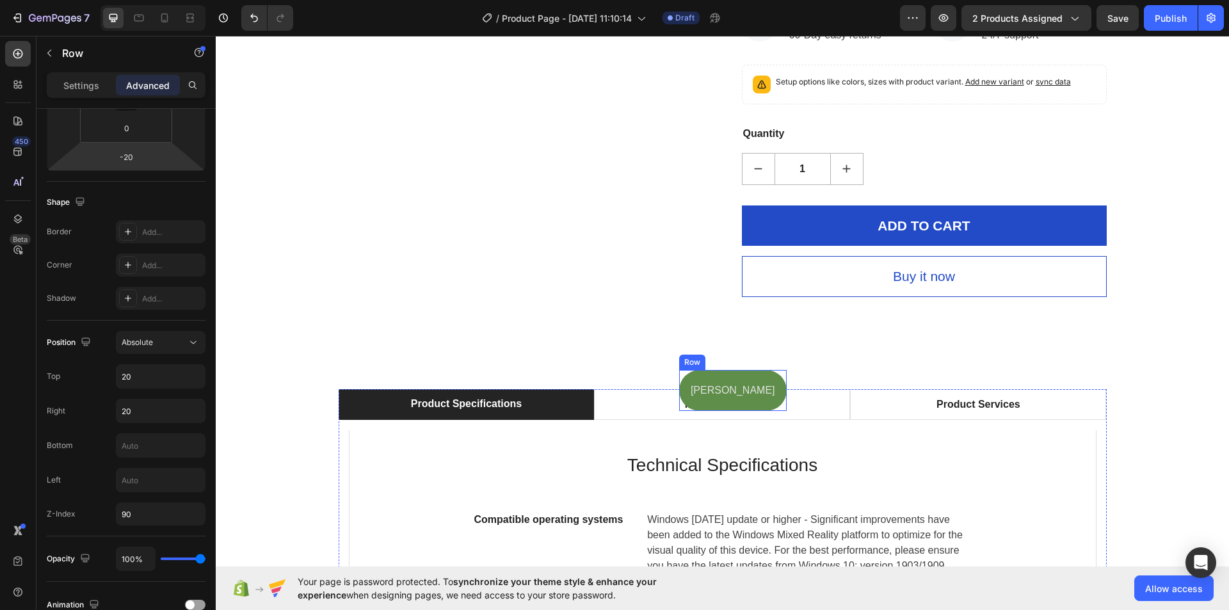
click at [735, 376] on div "shimul Text Block Row" at bounding box center [733, 391] width 108 height 42
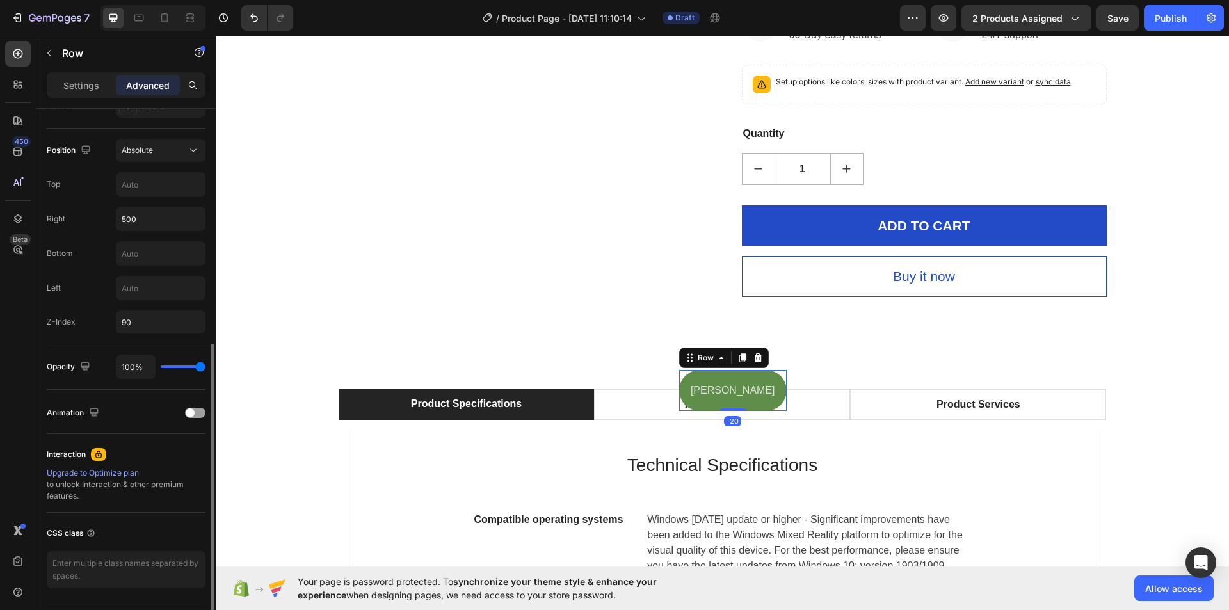
scroll to position [256, 0]
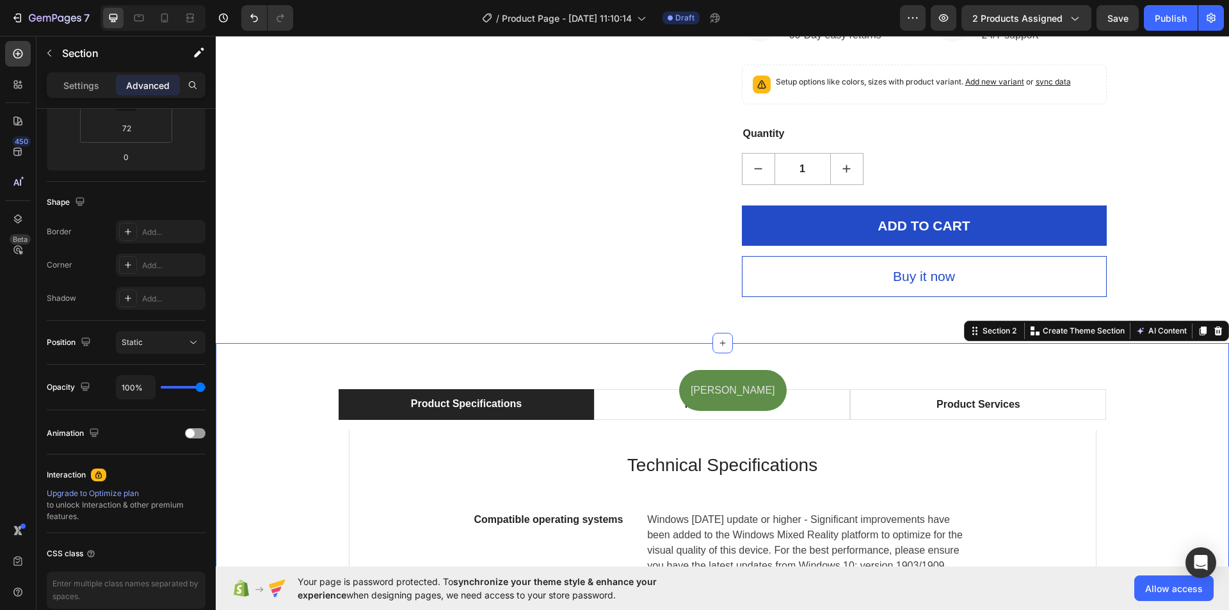
scroll to position [0, 0]
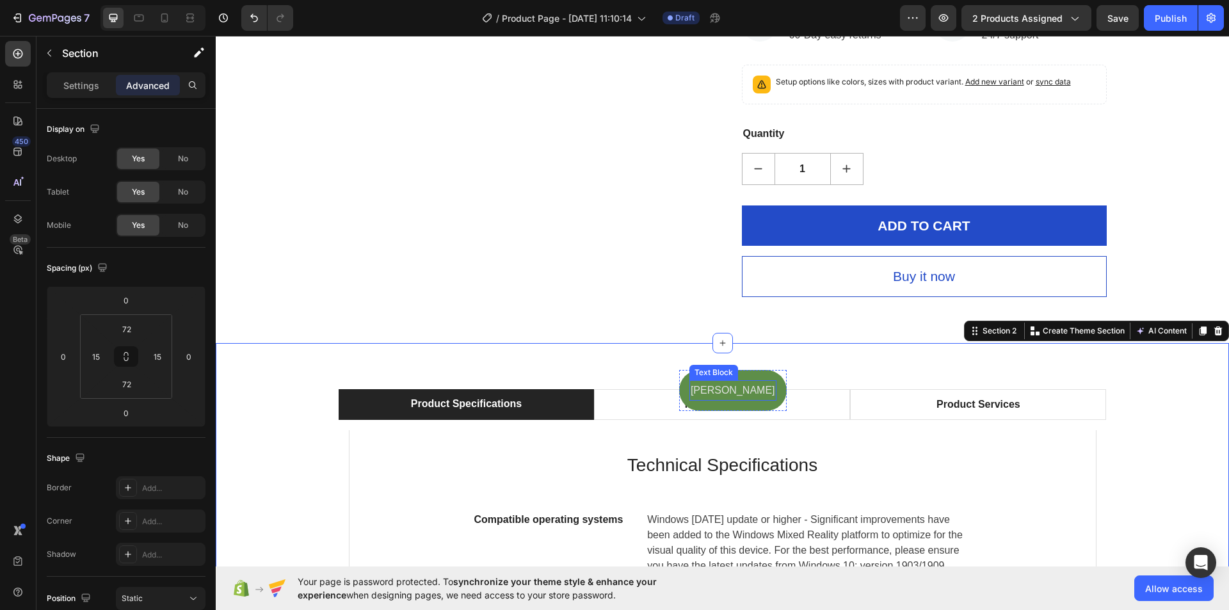
click at [748, 393] on p "shimul" at bounding box center [733, 391] width 84 height 19
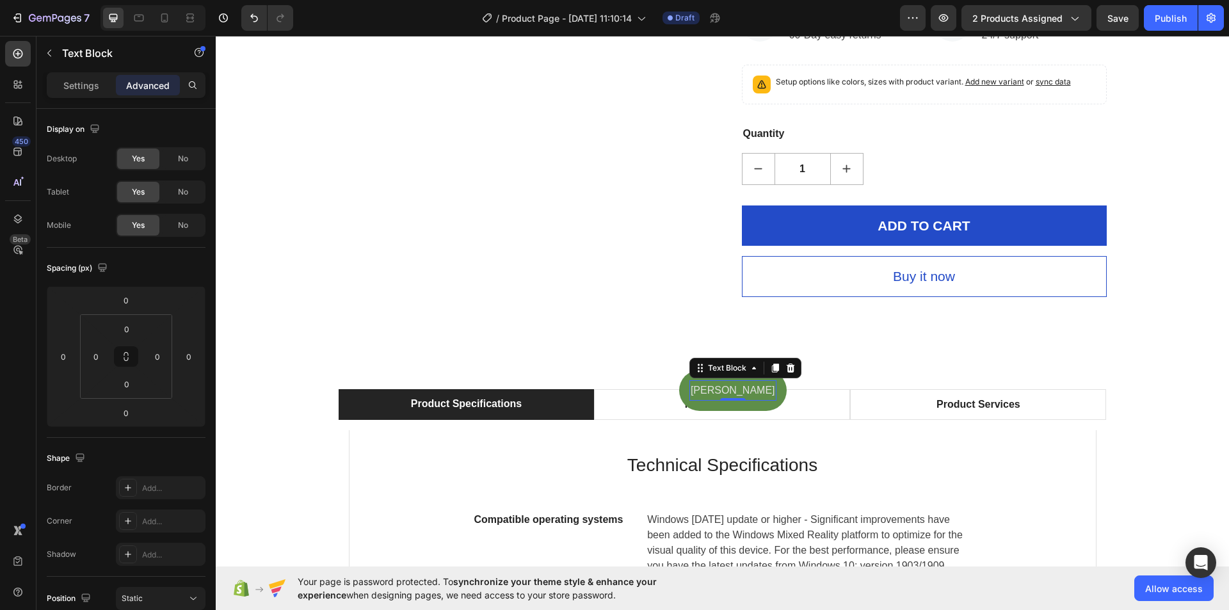
click at [752, 392] on p "shimul" at bounding box center [733, 391] width 84 height 19
click at [758, 387] on p "shimul" at bounding box center [733, 391] width 84 height 19
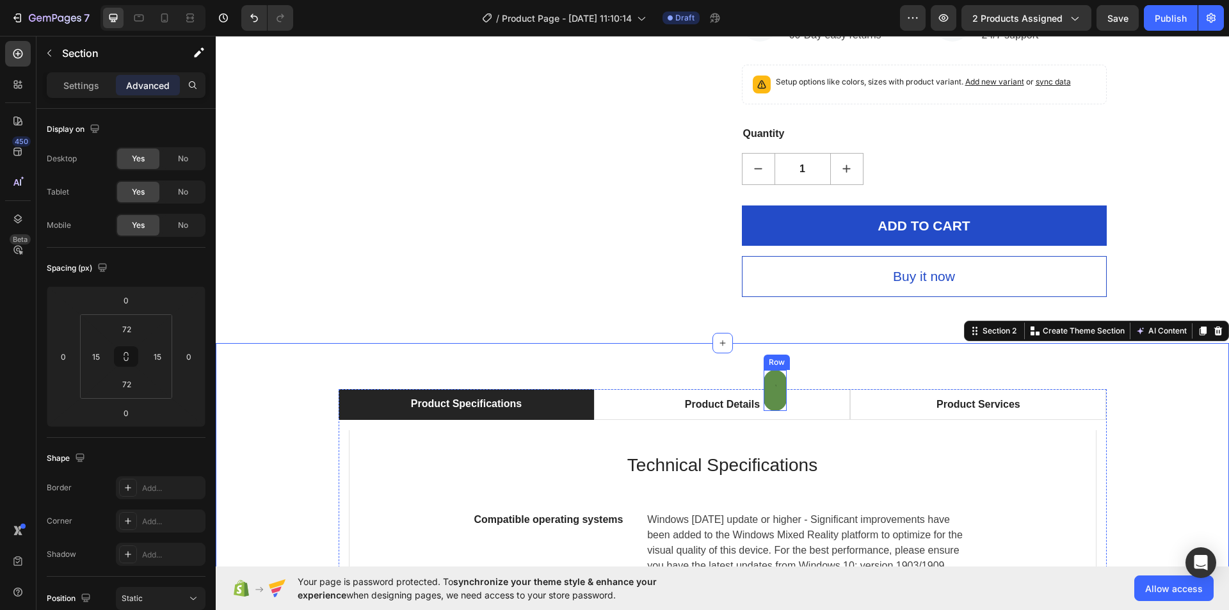
click at [766, 382] on div "Text Block Row" at bounding box center [775, 391] width 23 height 42
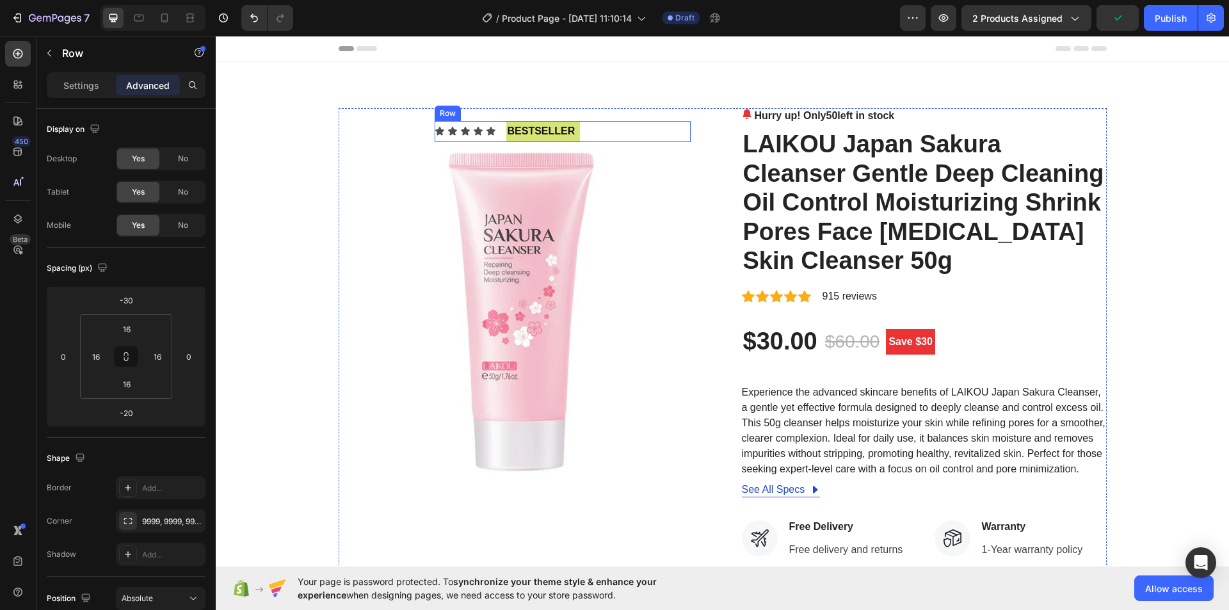
click at [486, 127] on icon at bounding box center [491, 131] width 10 height 10
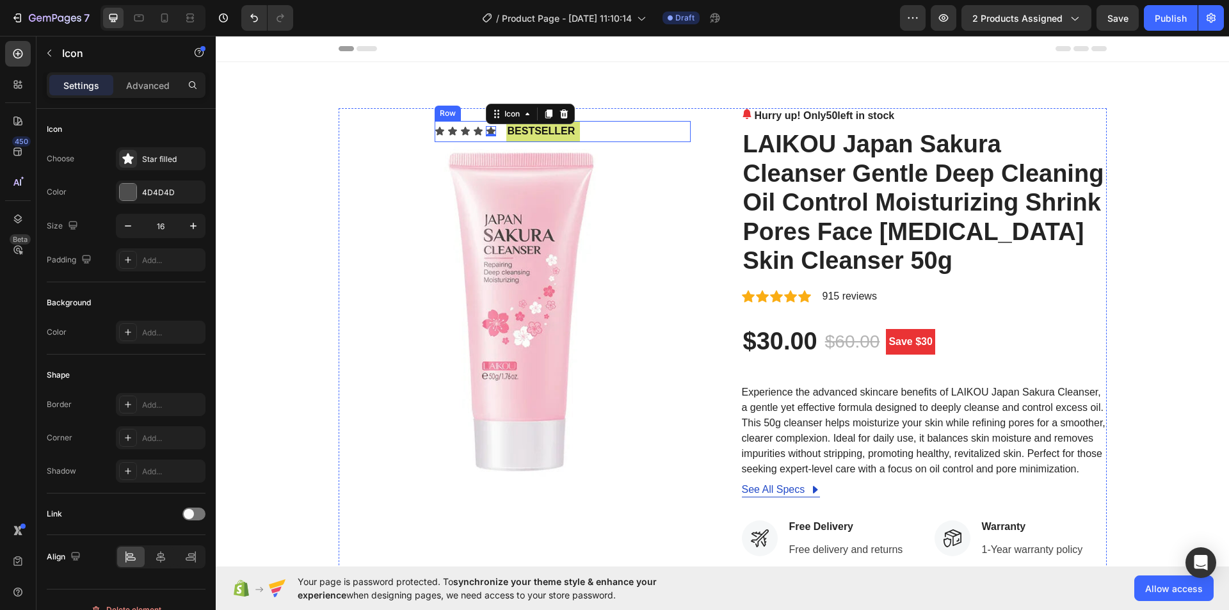
click at [438, 124] on div "Icon Icon Icon Icon Icon 0 Icon List" at bounding box center [465, 131] width 61 height 21
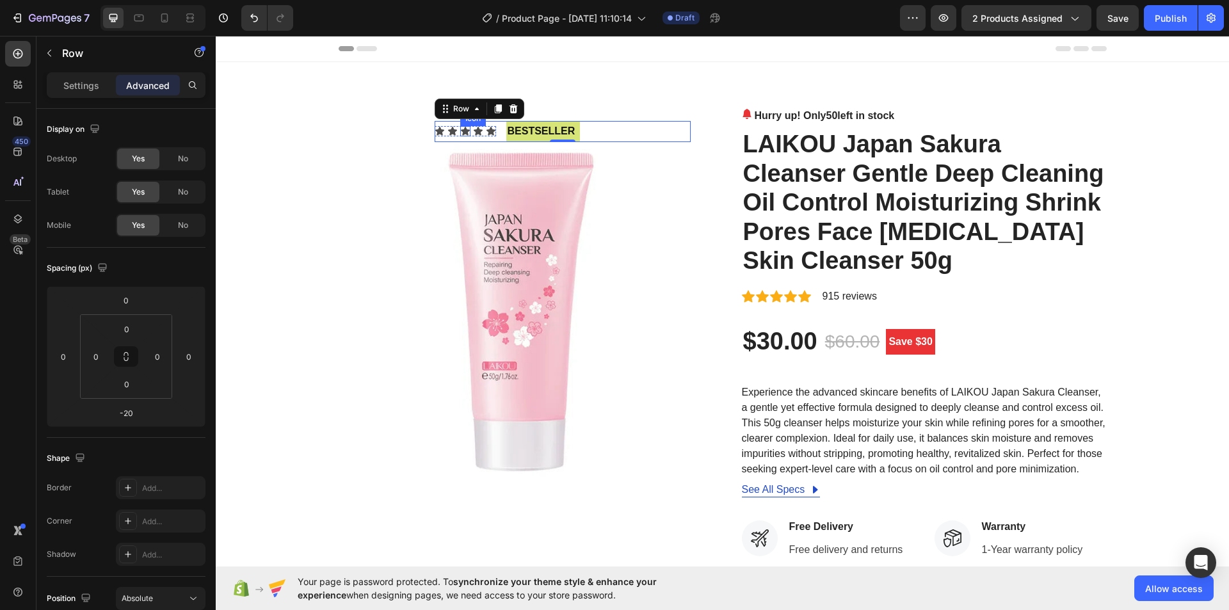
click at [460, 129] on icon at bounding box center [465, 131] width 10 height 10
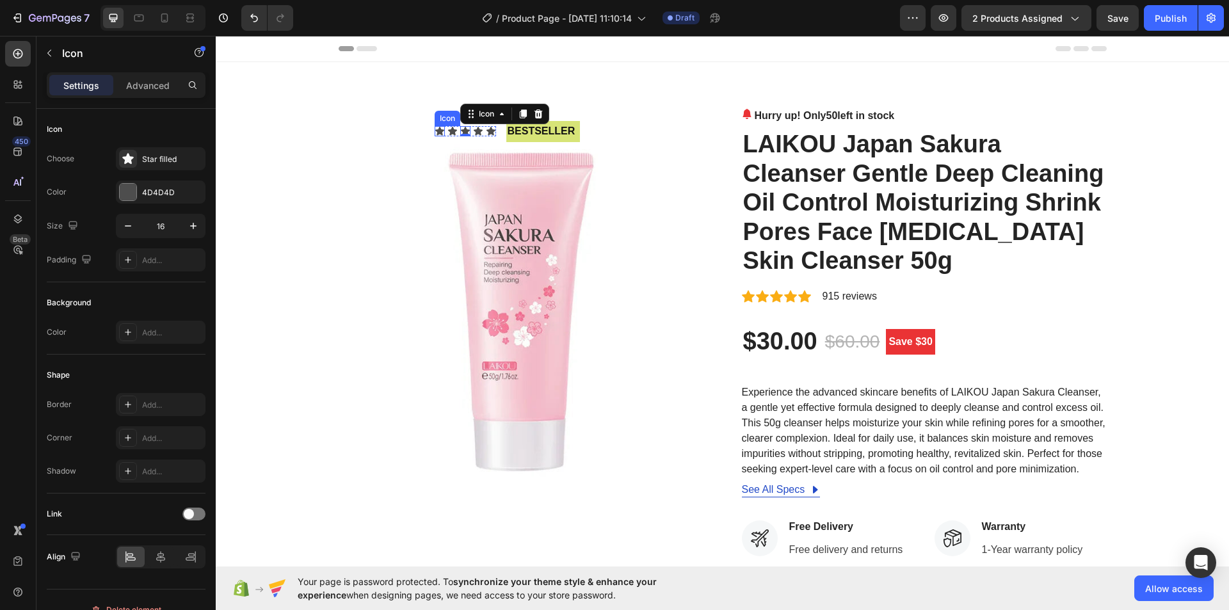
click at [435, 132] on icon at bounding box center [440, 131] width 10 height 10
click at [490, 137] on div "Icon 0 Icon Icon Icon Icon Icon List" at bounding box center [465, 131] width 61 height 21
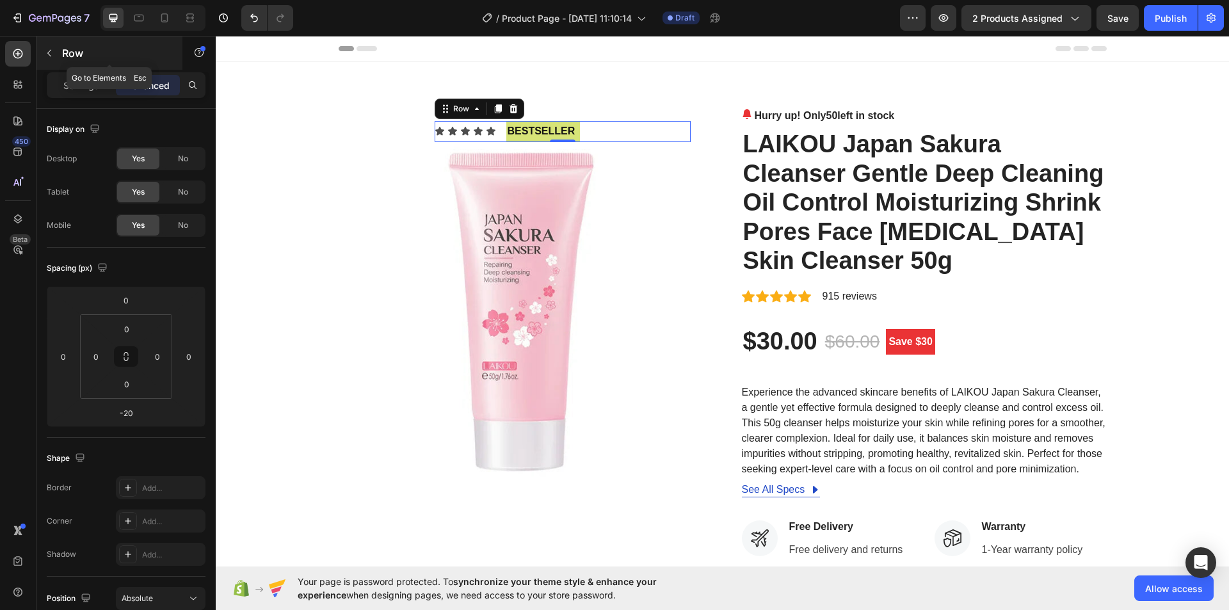
click at [53, 56] on icon "button" at bounding box center [49, 53] width 10 height 10
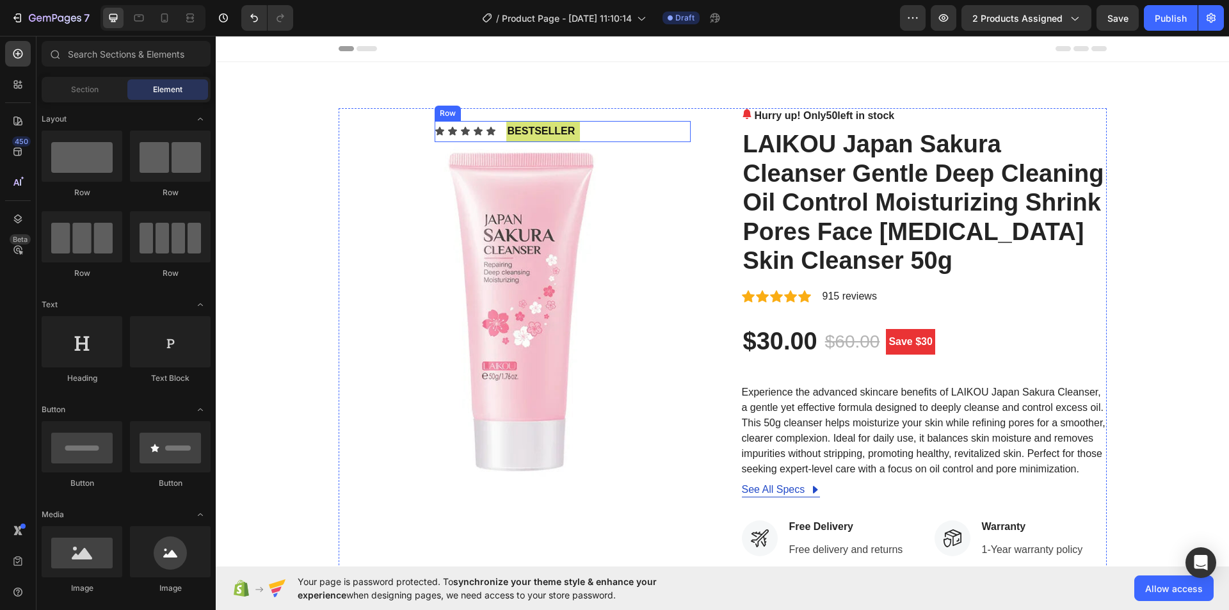
click at [466, 124] on div "Icon Icon Icon Icon Icon Icon List" at bounding box center [465, 131] width 61 height 21
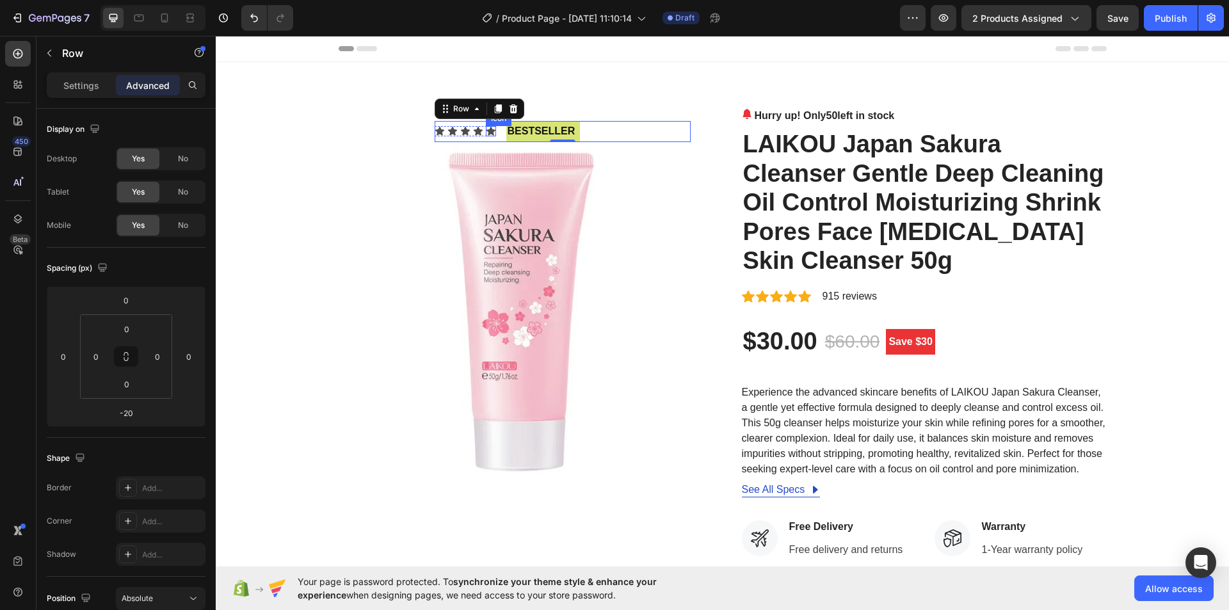
click at [487, 132] on icon at bounding box center [491, 131] width 9 height 8
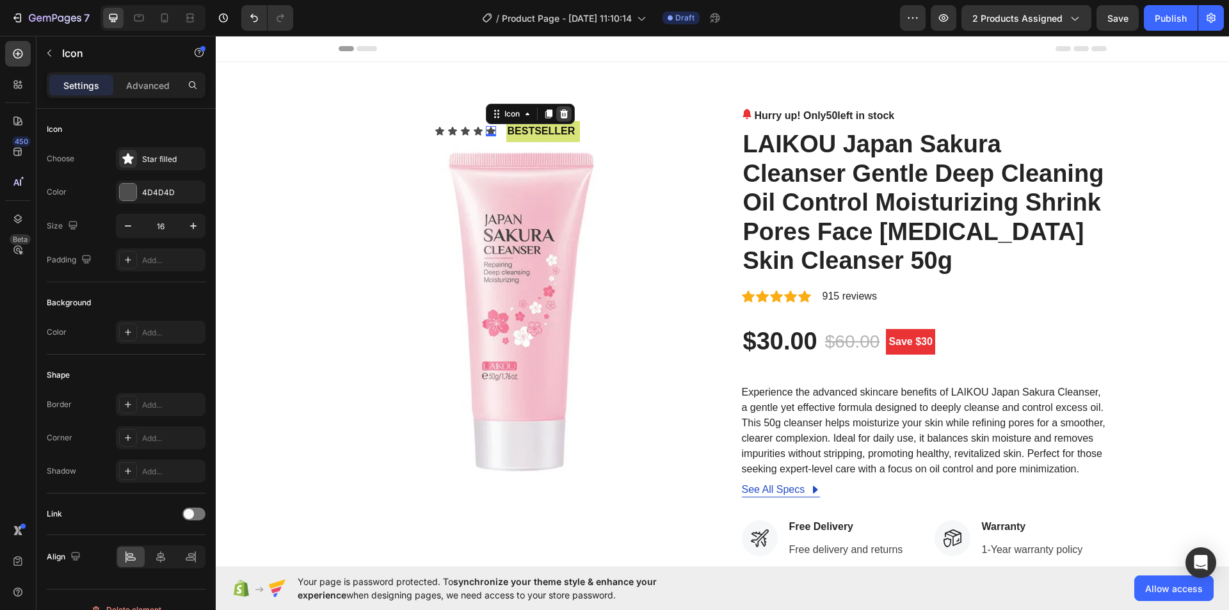
click at [559, 109] on icon at bounding box center [564, 114] width 10 height 10
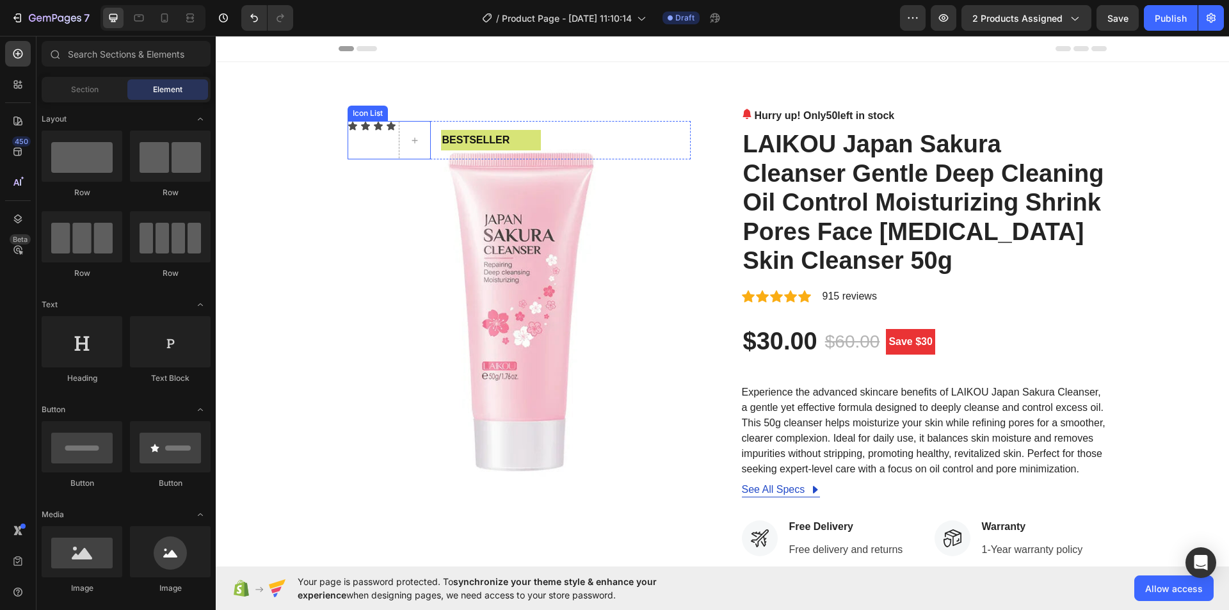
click at [374, 137] on div "Icon Icon Icon Icon" at bounding box center [389, 140] width 83 height 38
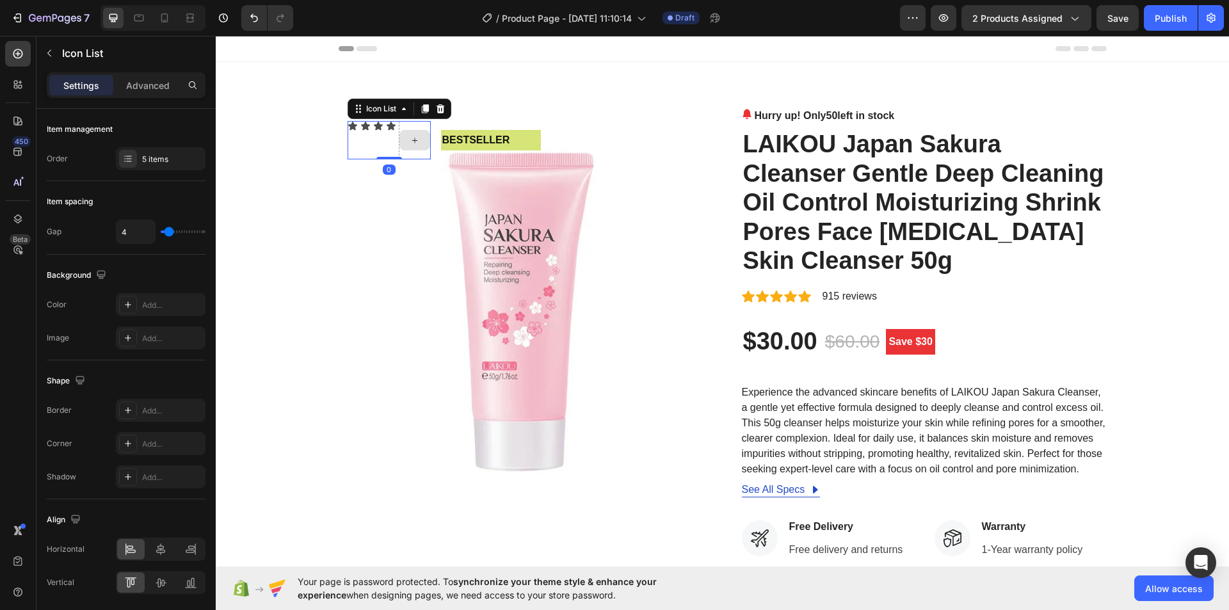
click at [410, 137] on icon at bounding box center [415, 140] width 10 height 11
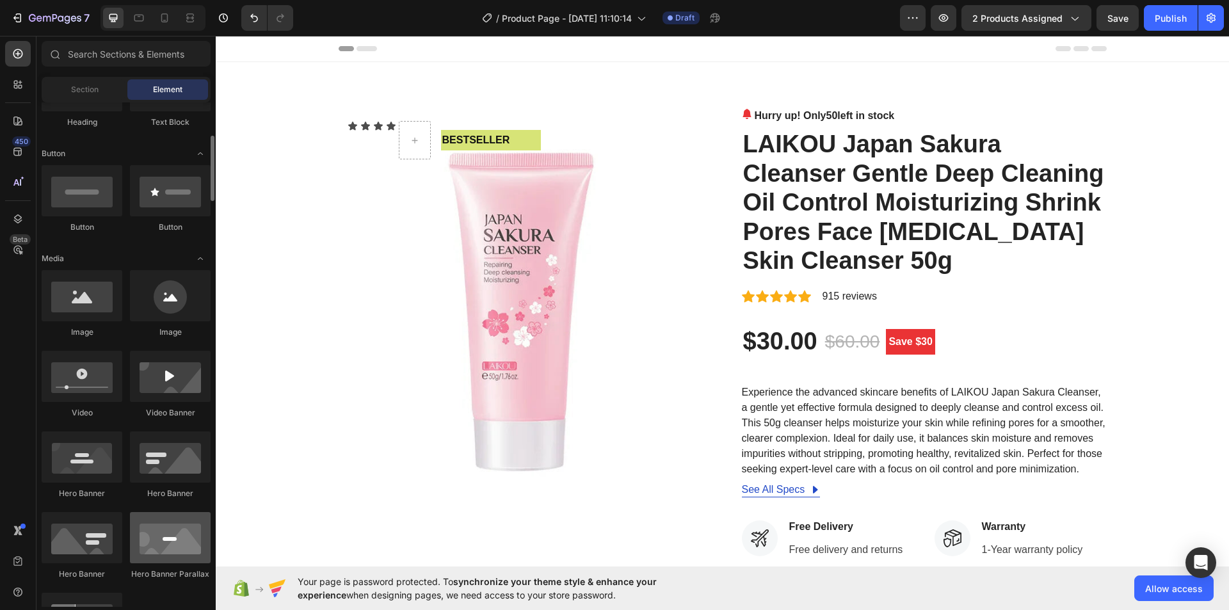
scroll to position [512, 0]
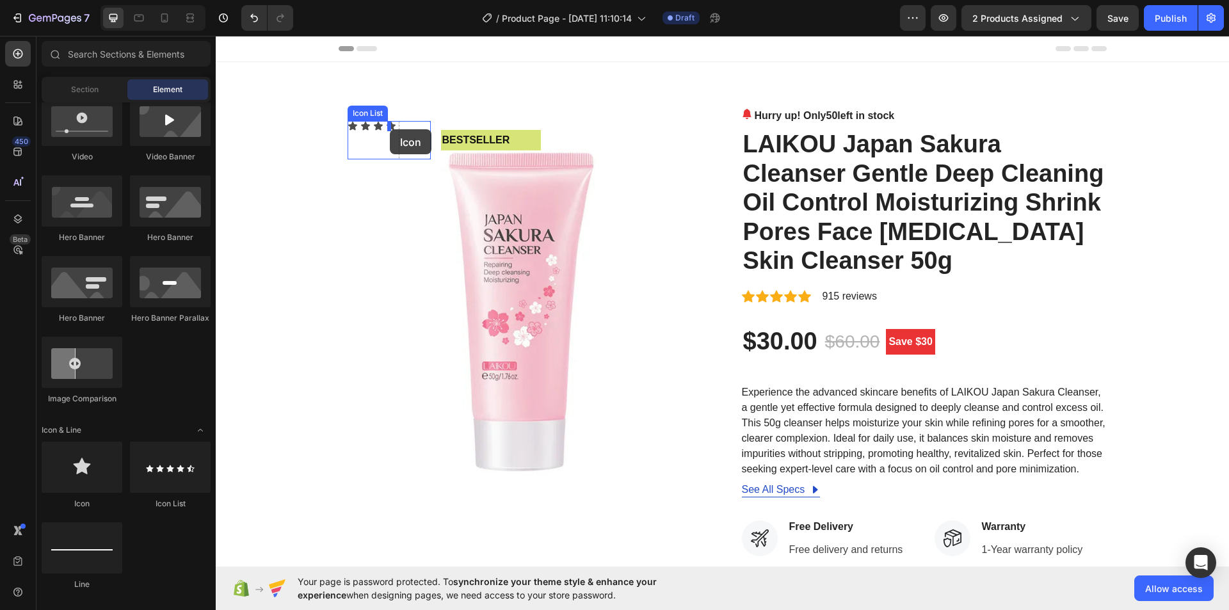
drag, startPoint x: 292, startPoint y: 505, endPoint x: 390, endPoint y: 129, distance: 388.3
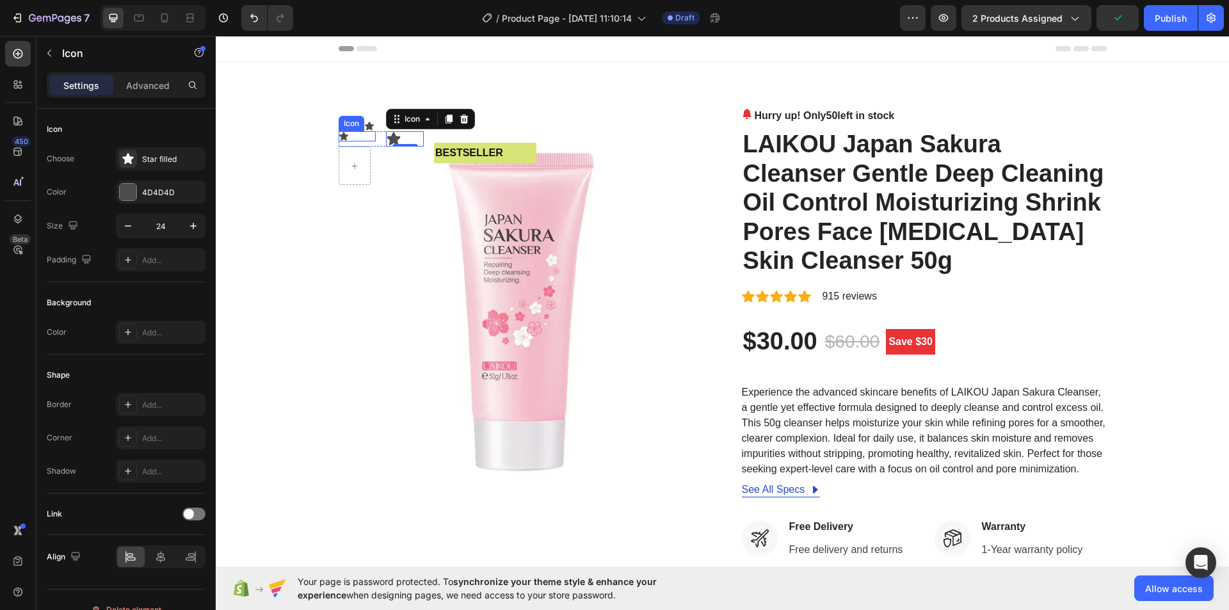
click at [339, 137] on icon at bounding box center [343, 136] width 9 height 8
click at [415, 118] on icon at bounding box center [416, 119] width 8 height 9
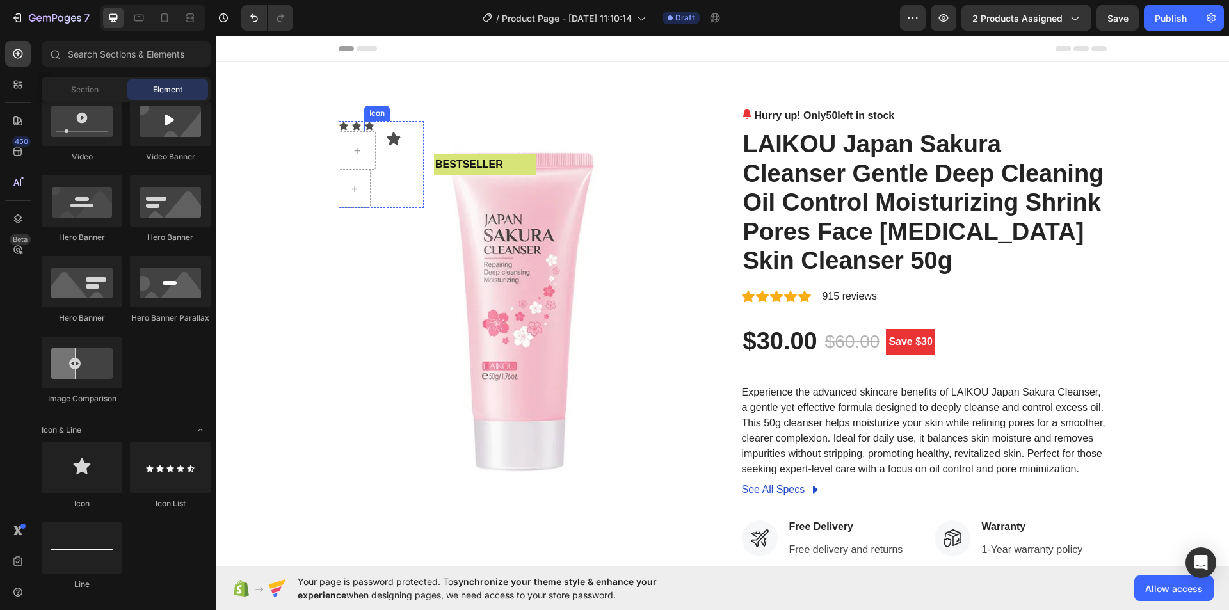
click at [365, 127] on icon at bounding box center [369, 126] width 9 height 8
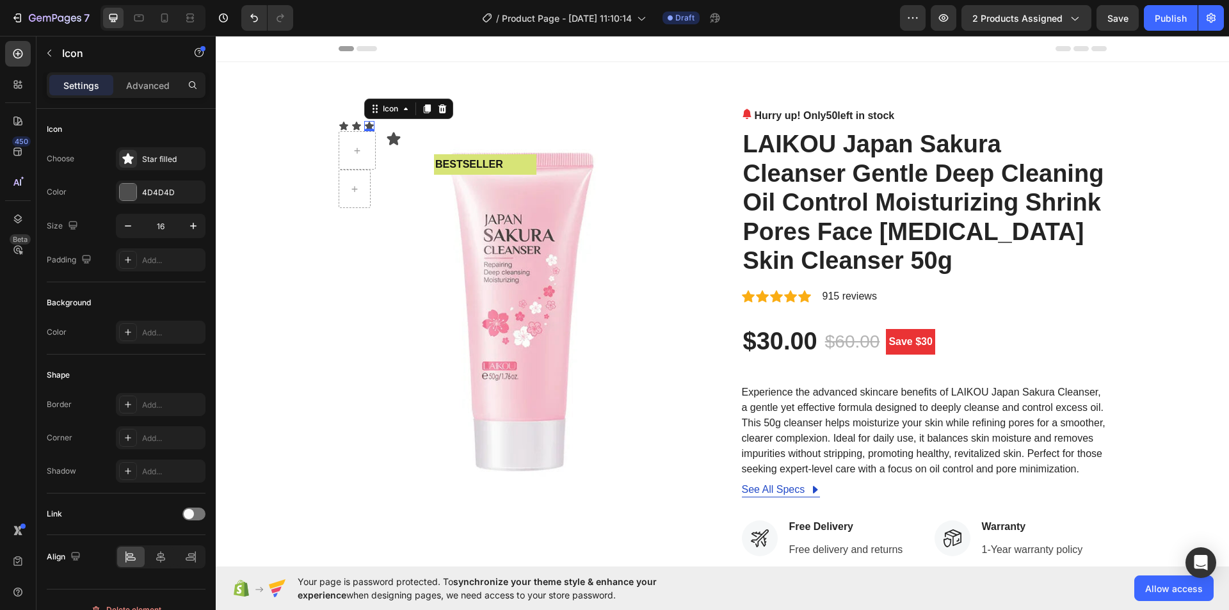
click at [437, 108] on icon at bounding box center [442, 109] width 10 height 10
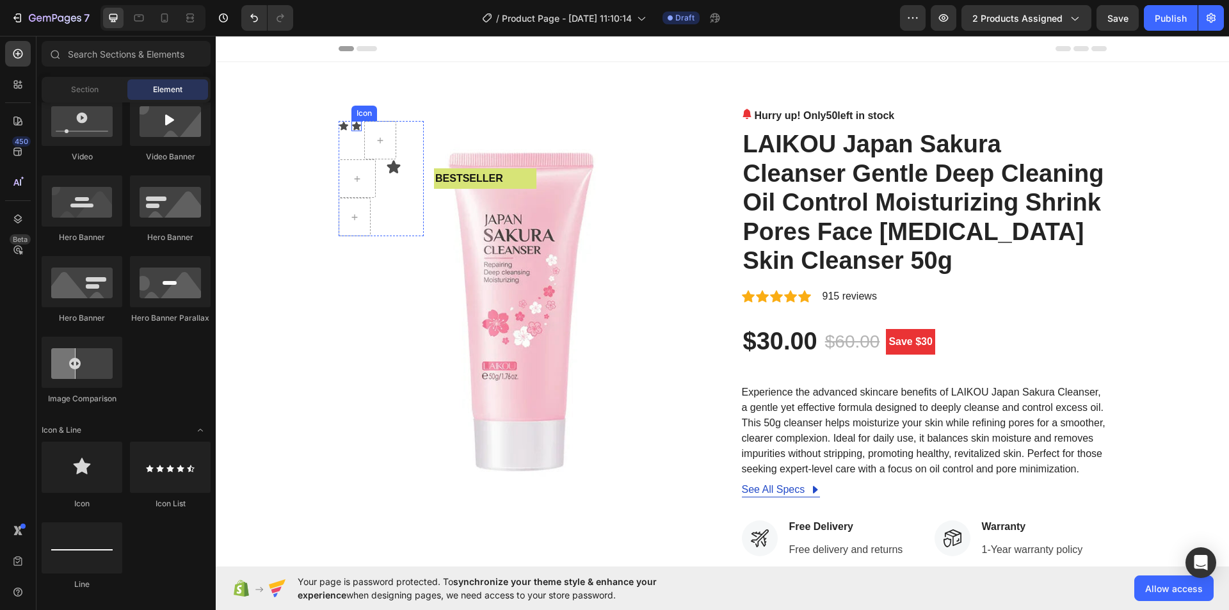
click at [352, 129] on icon at bounding box center [356, 126] width 9 height 8
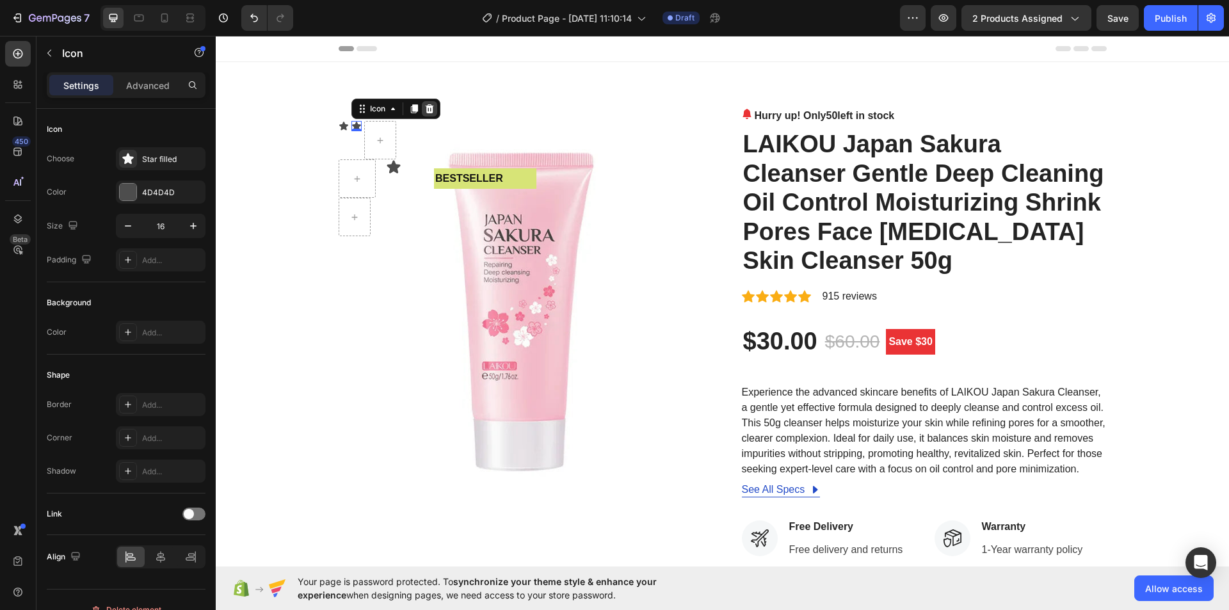
click at [424, 113] on icon at bounding box center [429, 109] width 10 height 10
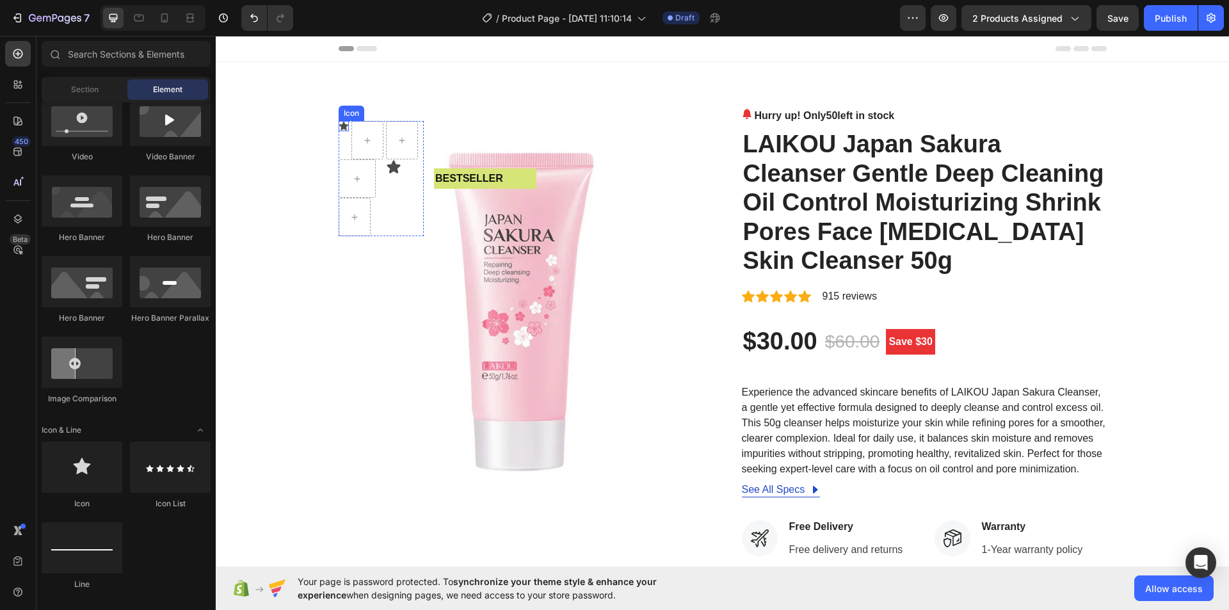
click at [339, 127] on icon at bounding box center [343, 126] width 9 height 8
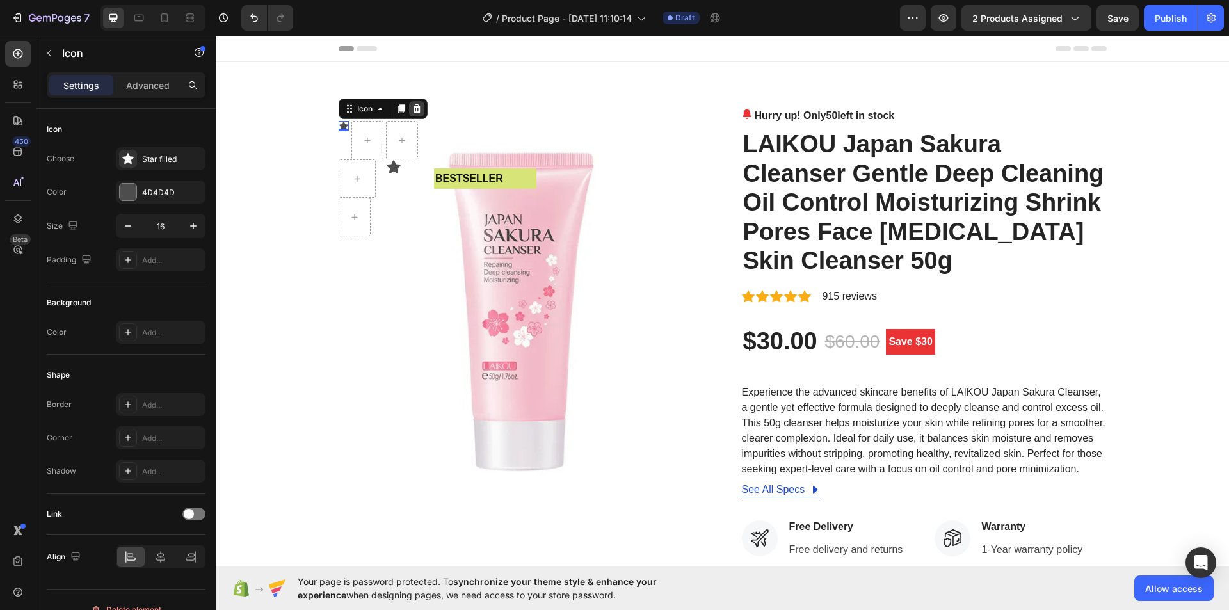
click at [409, 110] on div at bounding box center [416, 108] width 15 height 15
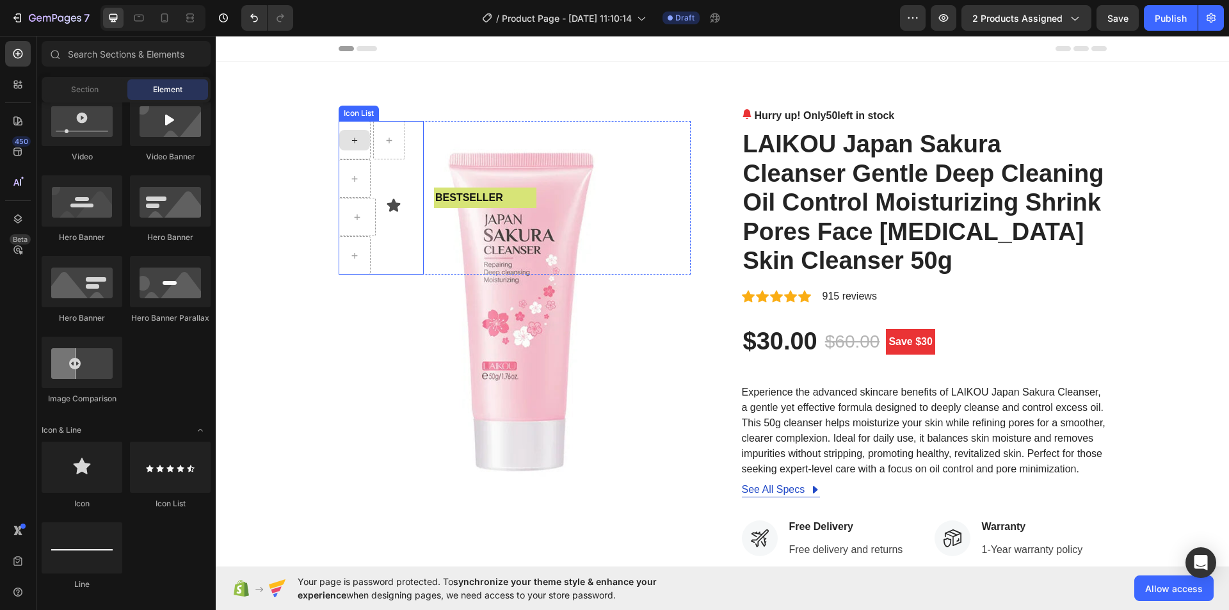
click at [350, 146] on div at bounding box center [354, 140] width 31 height 20
click at [355, 155] on div at bounding box center [355, 140] width 32 height 38
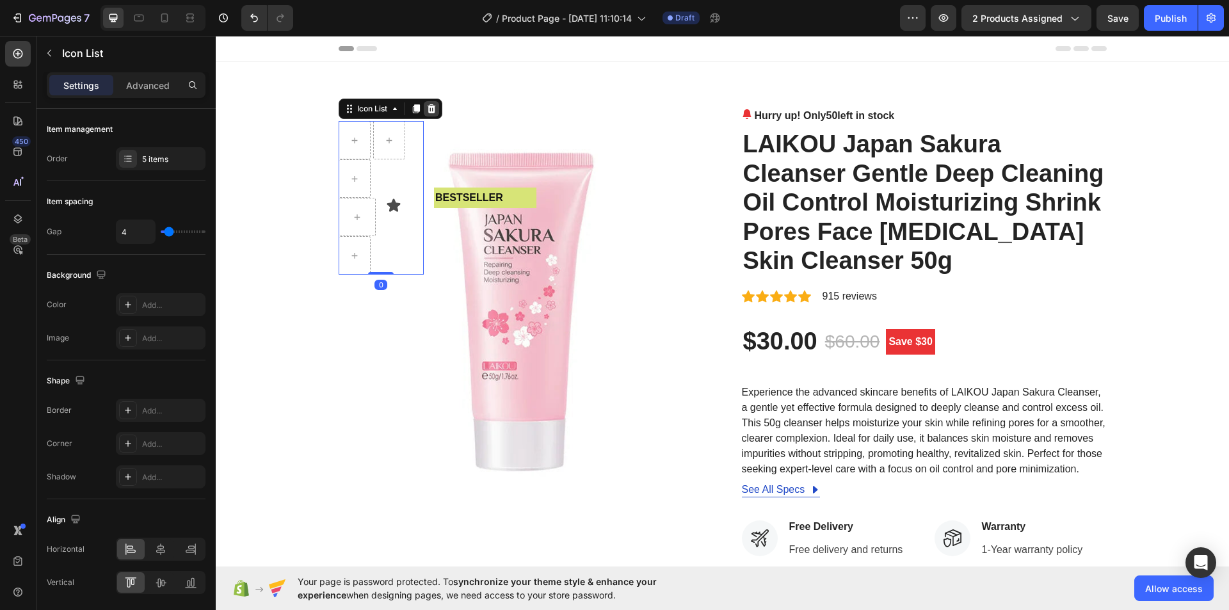
click at [429, 107] on icon at bounding box center [431, 108] width 8 height 9
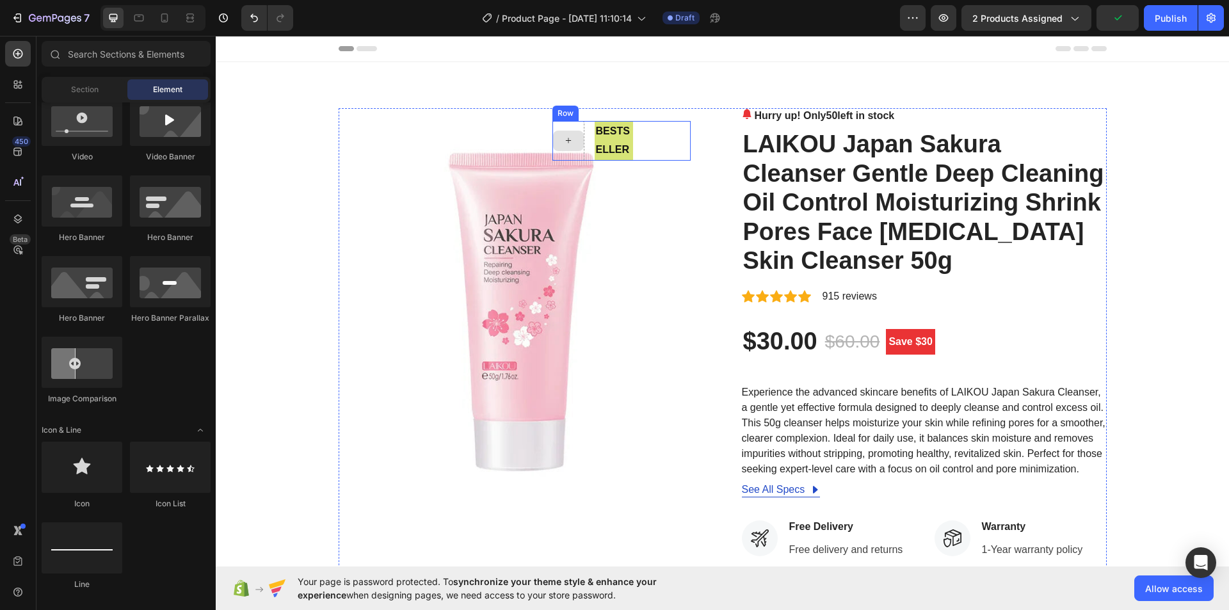
click at [564, 137] on icon at bounding box center [568, 140] width 10 height 11
drag, startPoint x: 298, startPoint y: 503, endPoint x: 556, endPoint y: 131, distance: 453.0
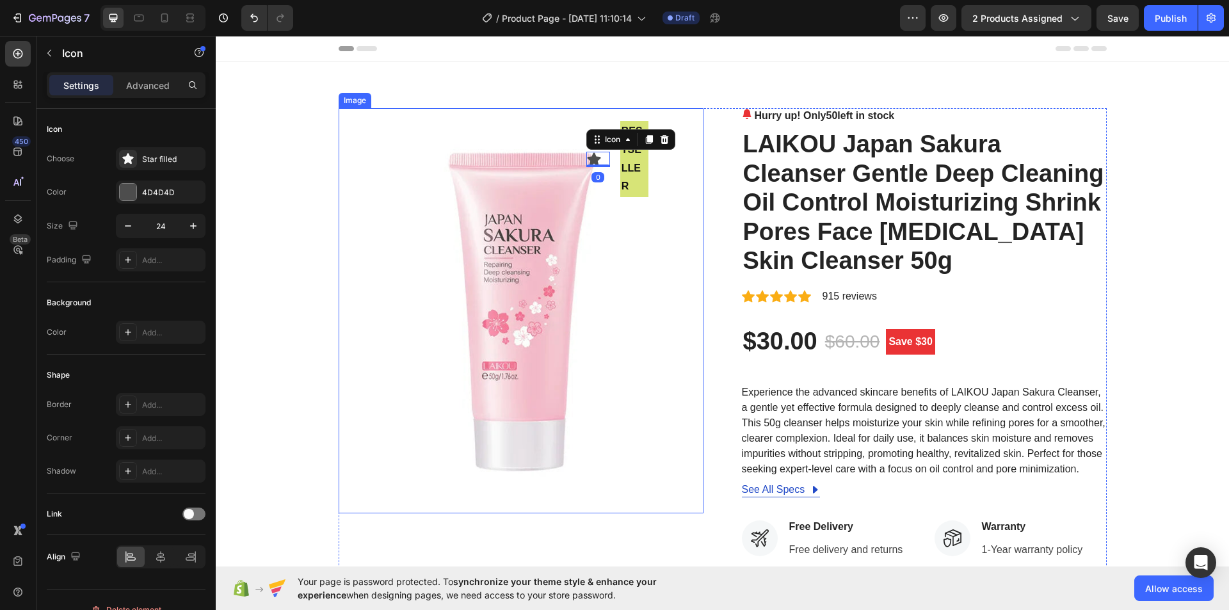
click at [638, 251] on img at bounding box center [521, 310] width 365 height 405
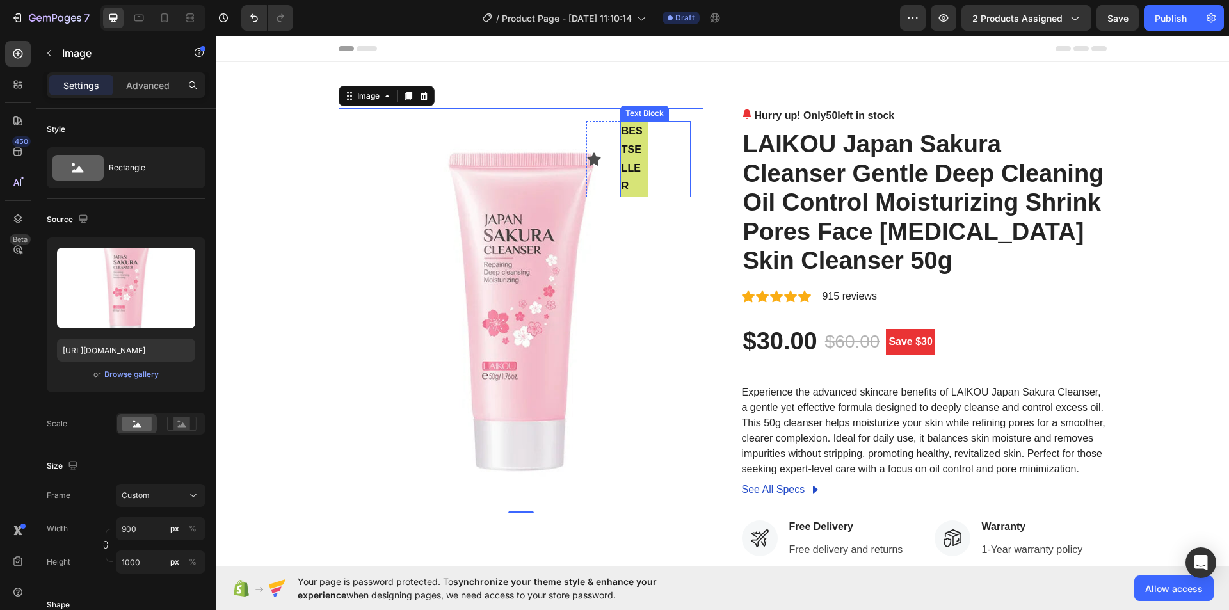
click at [627, 153] on p "bestseller" at bounding box center [635, 159] width 26 height 74
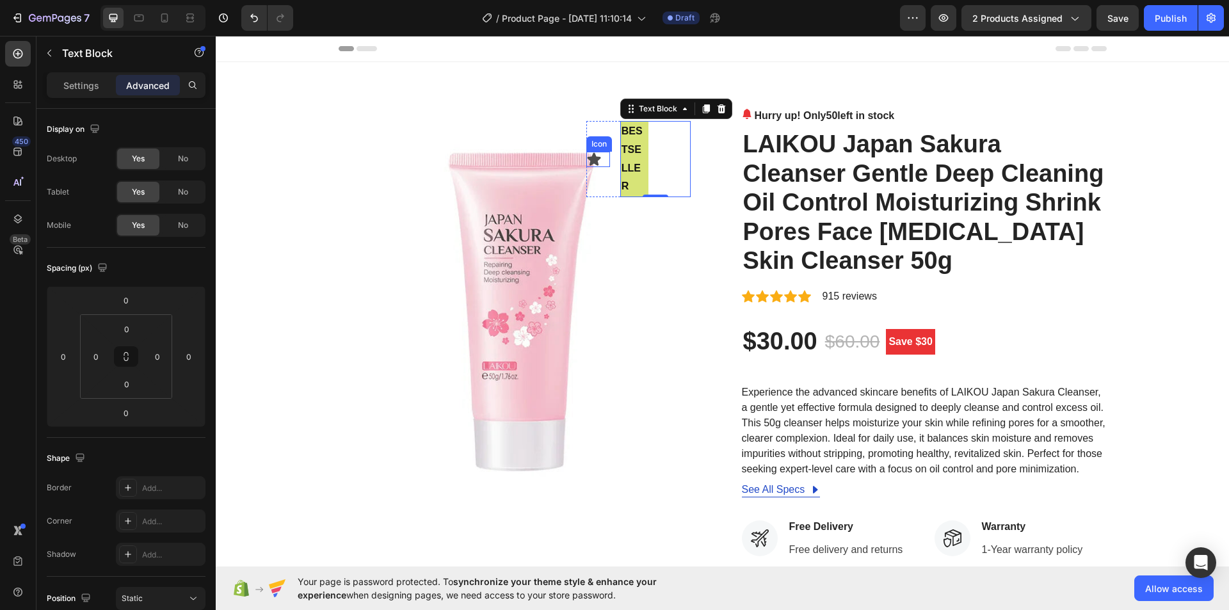
click at [589, 161] on icon at bounding box center [594, 158] width 13 height 13
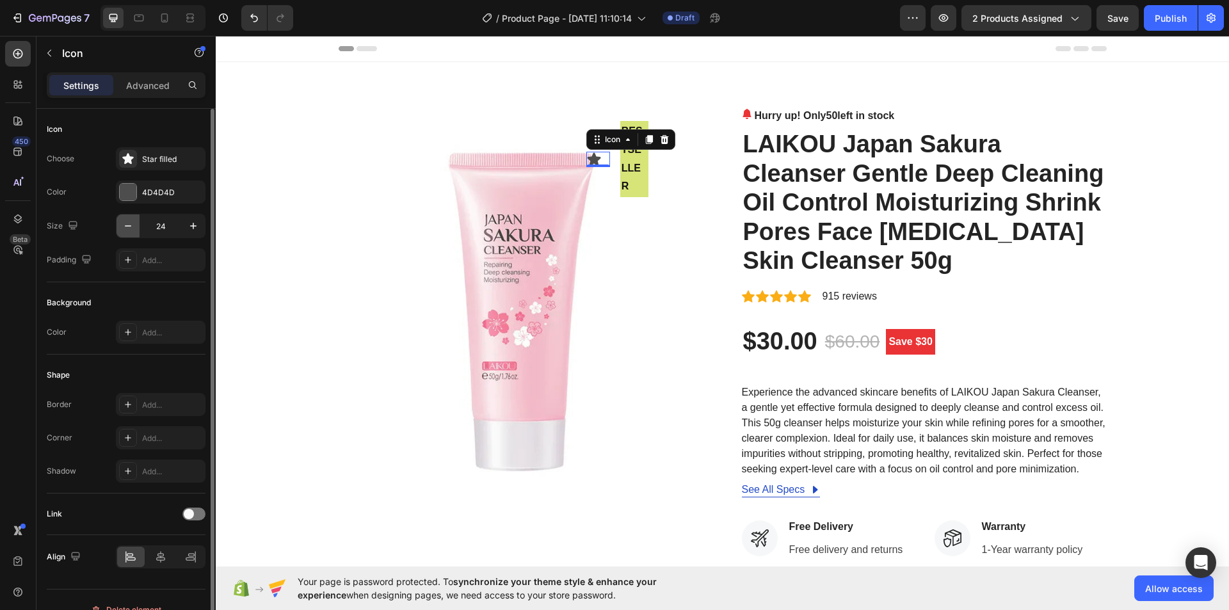
click at [129, 223] on icon "button" at bounding box center [128, 226] width 13 height 13
click at [195, 223] on icon "button" at bounding box center [193, 226] width 13 height 13
type input "24"
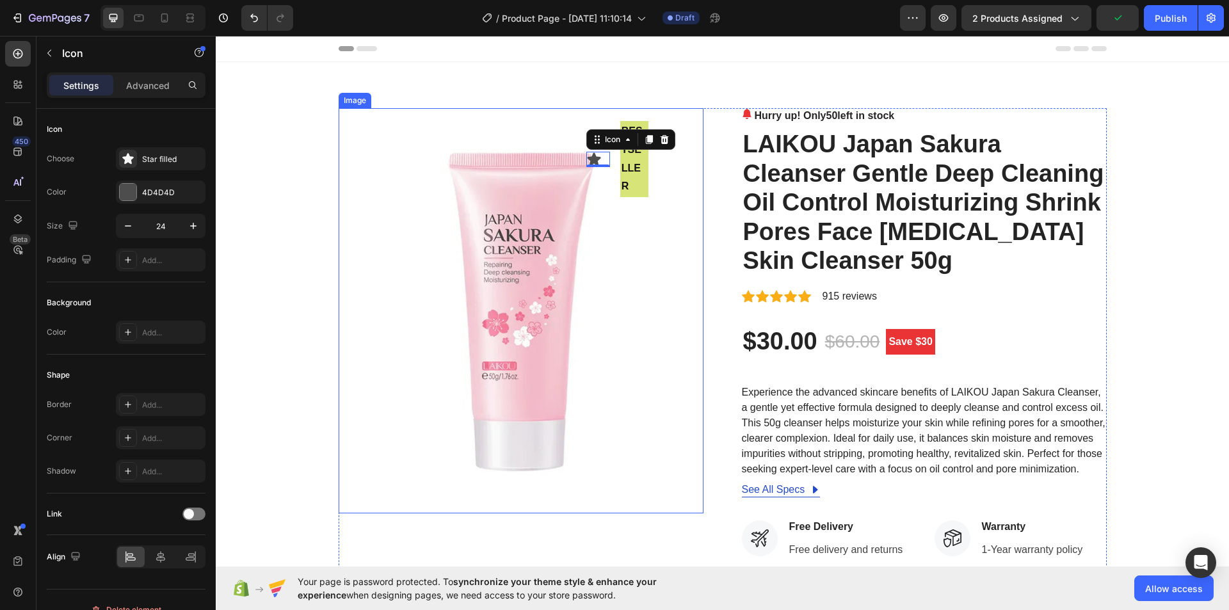
click at [680, 232] on img at bounding box center [521, 310] width 365 height 405
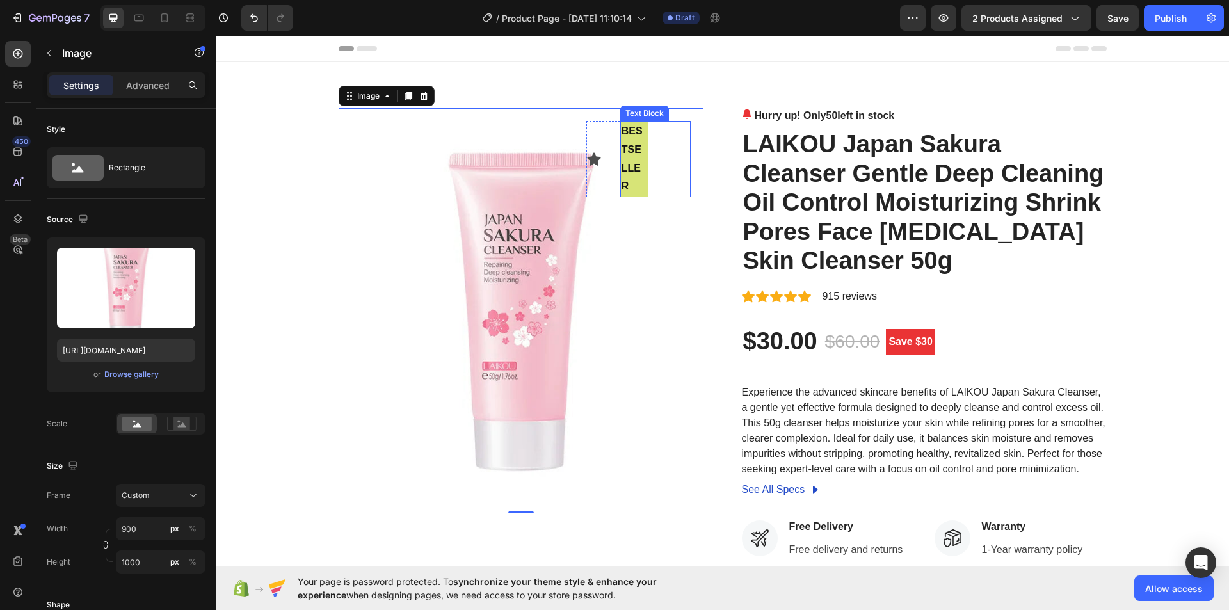
click at [631, 150] on p "bestseller" at bounding box center [635, 159] width 26 height 74
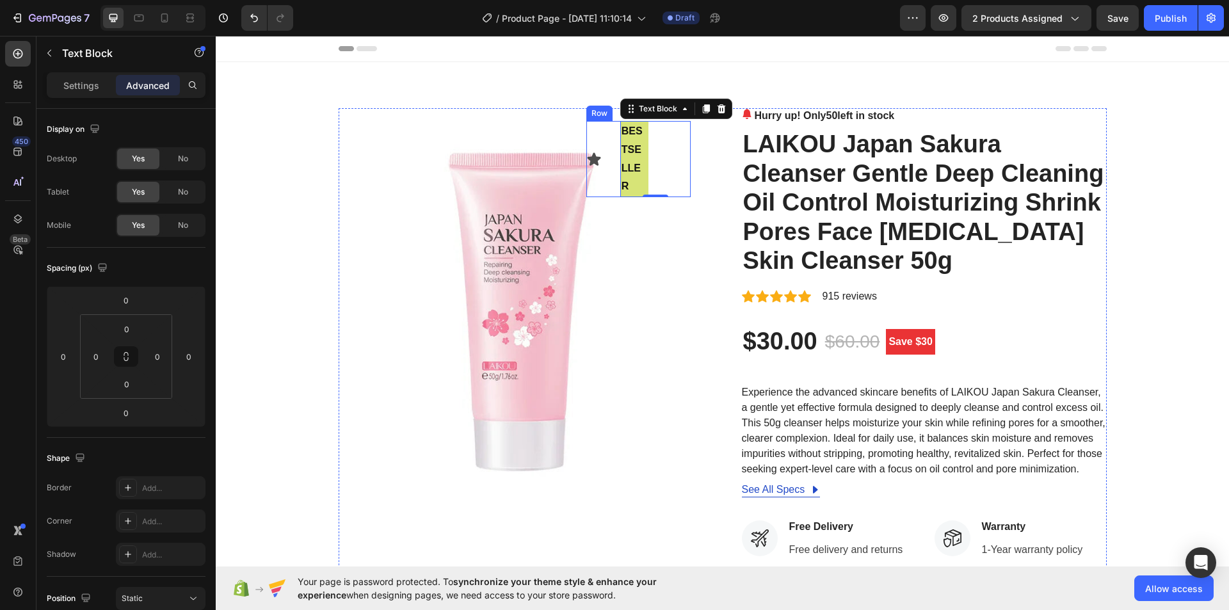
click at [588, 127] on div "Icon" at bounding box center [598, 159] width 24 height 76
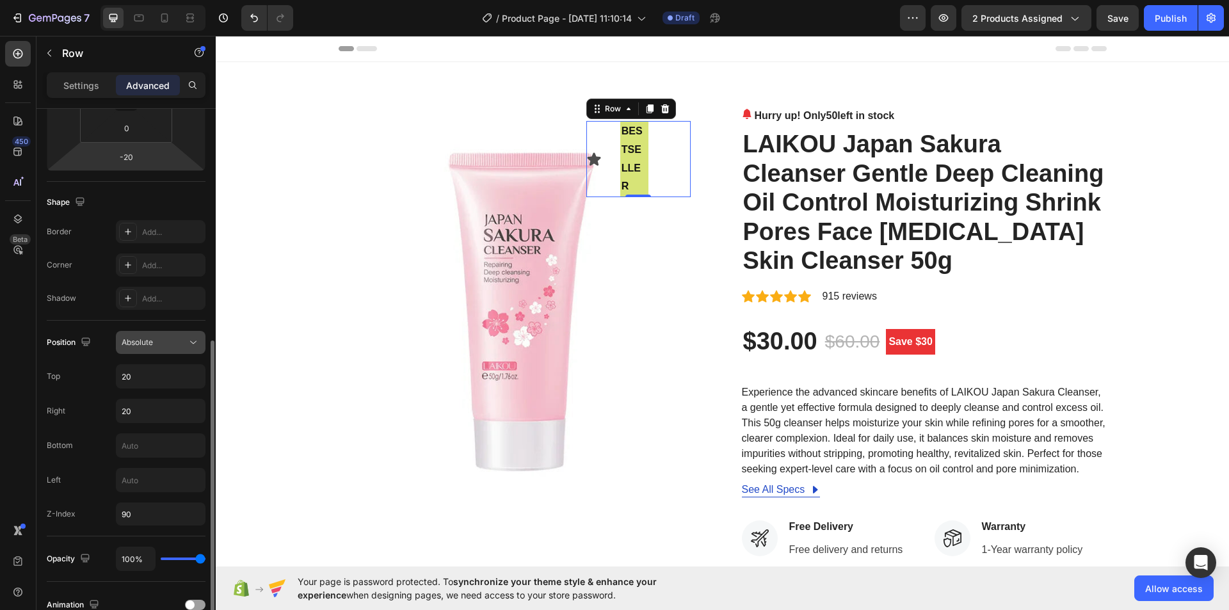
scroll to position [384, 0]
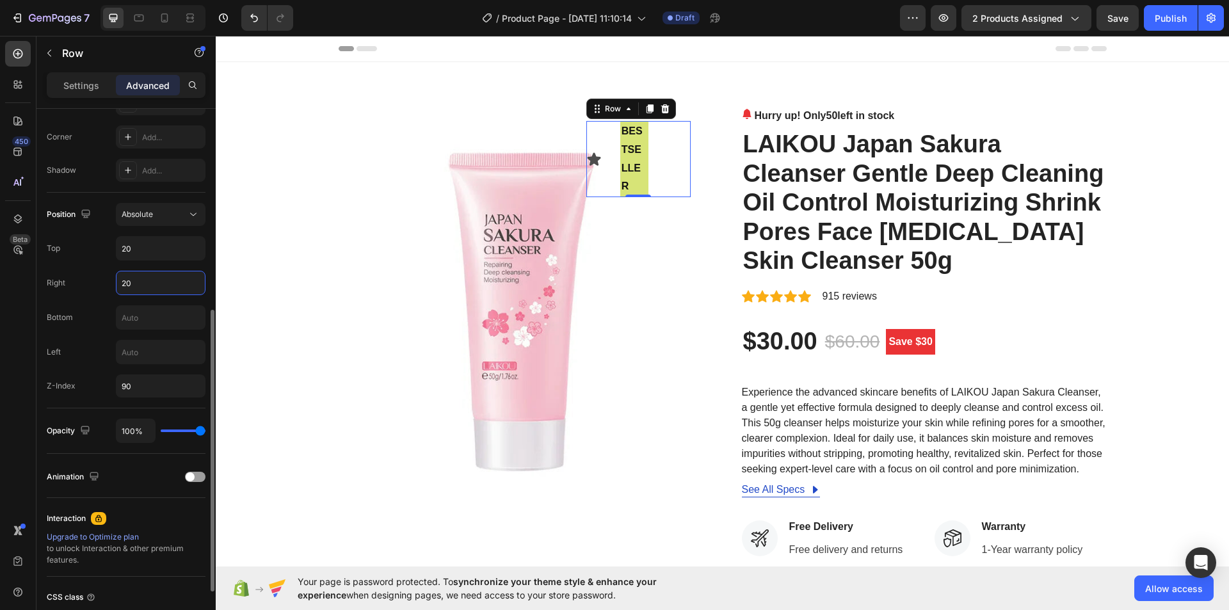
click at [118, 280] on input "20" at bounding box center [161, 282] width 88 height 23
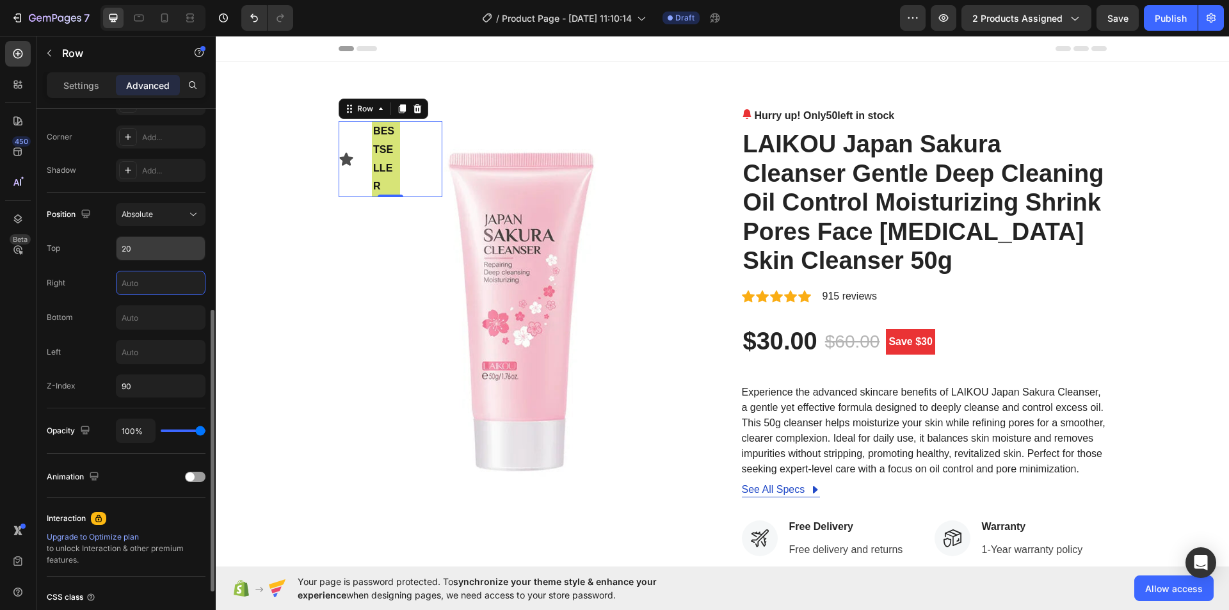
click at [141, 250] on input "20" at bounding box center [161, 248] width 88 height 23
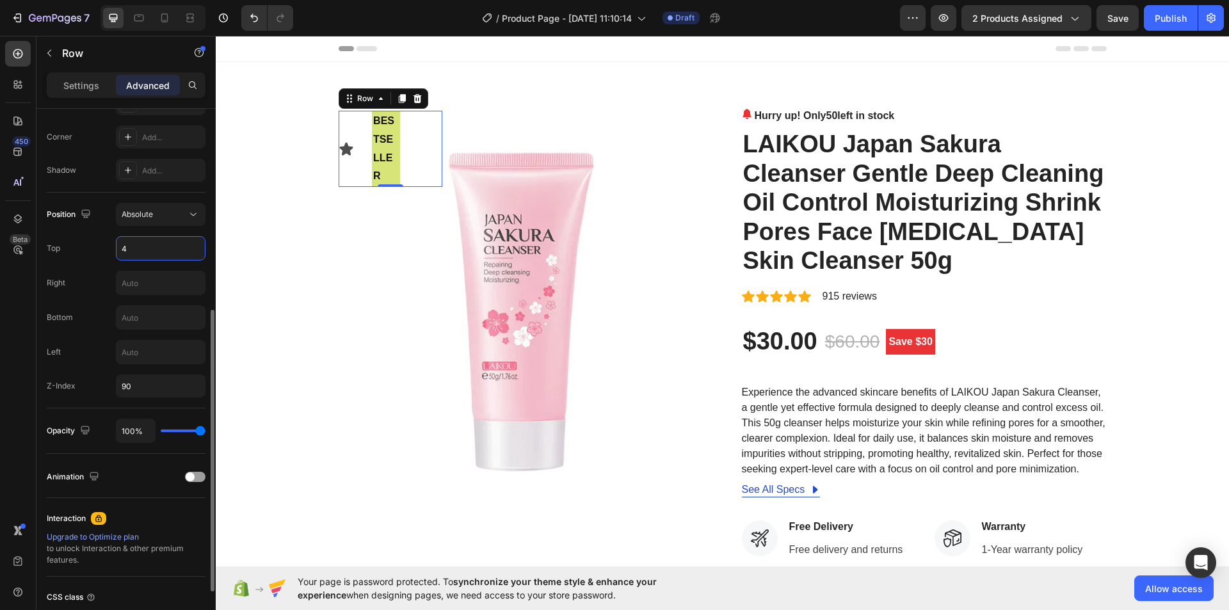
type input "40"
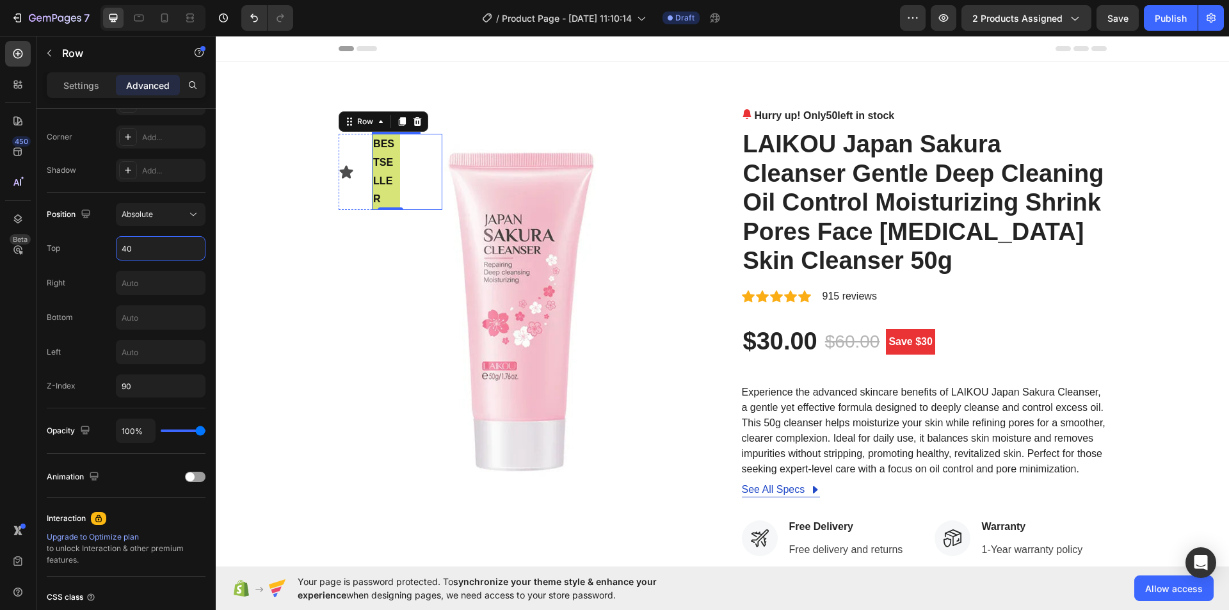
click at [380, 184] on p "bestseller" at bounding box center [386, 172] width 26 height 74
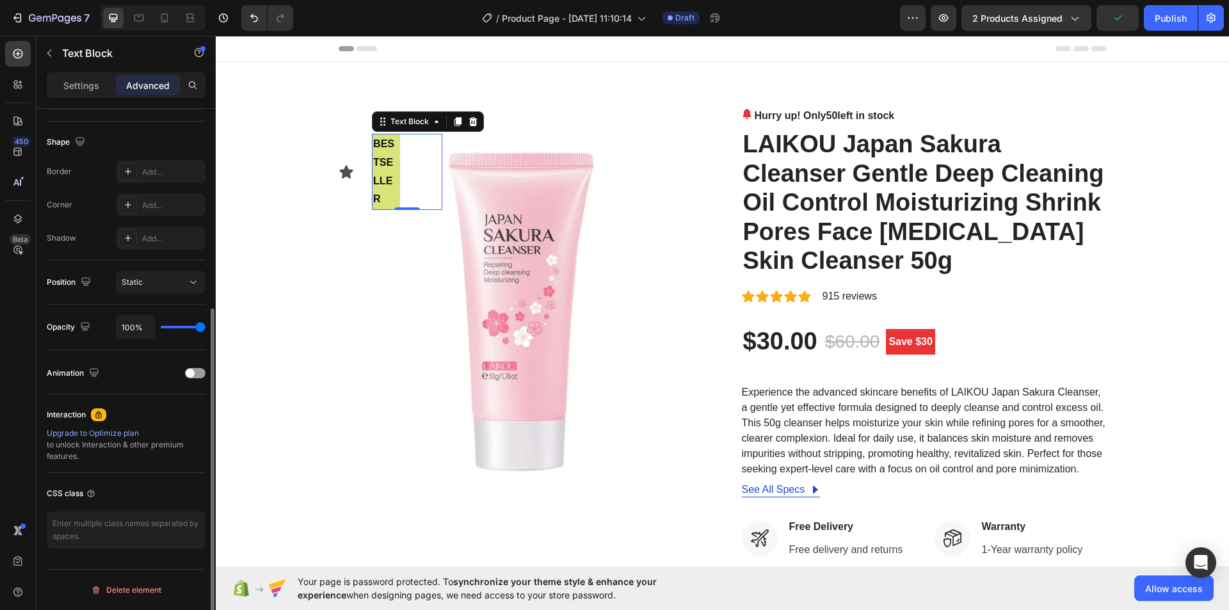
scroll to position [124, 0]
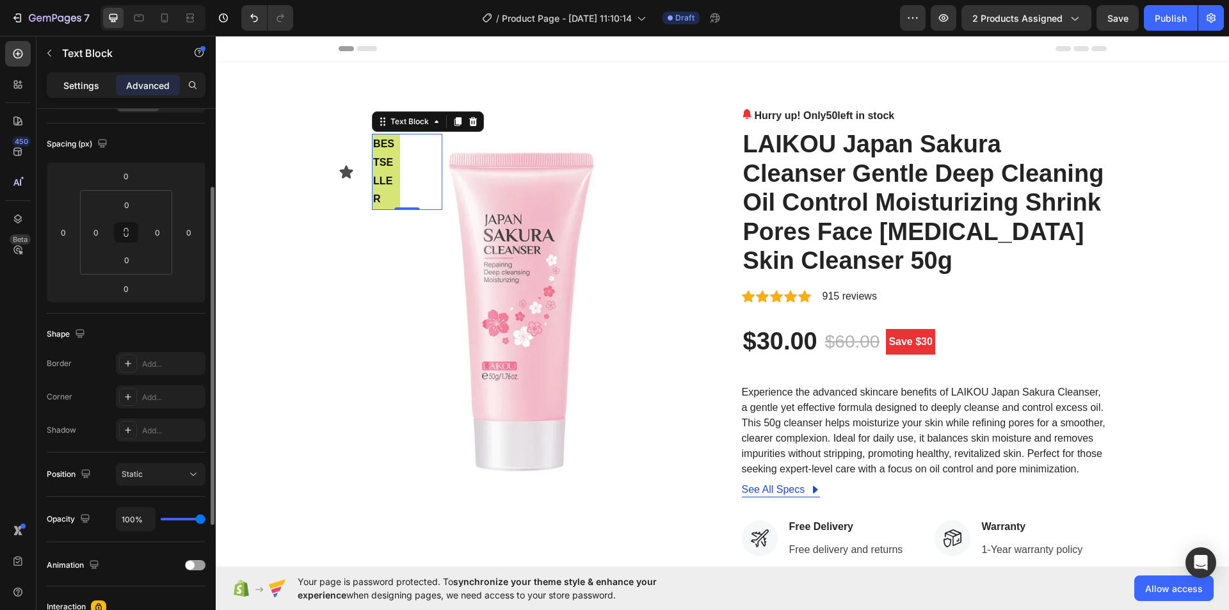
click at [93, 83] on p "Settings" at bounding box center [81, 85] width 36 height 13
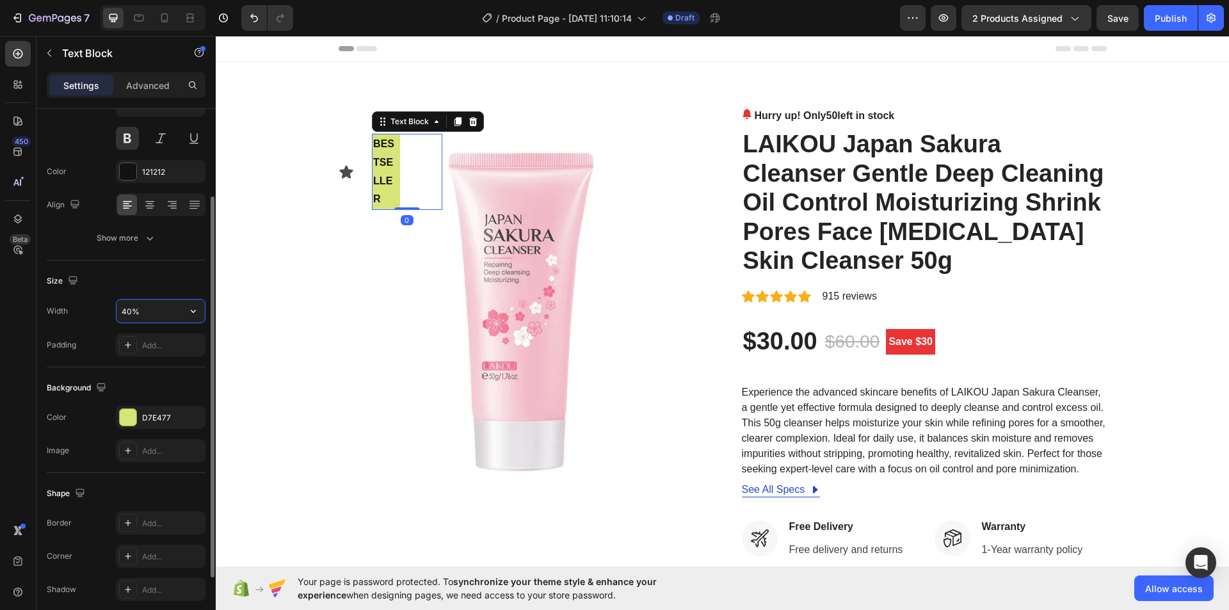
click at [132, 310] on input "40%" at bounding box center [161, 311] width 88 height 23
click at [132, 310] on input "60%" at bounding box center [161, 311] width 88 height 23
click at [129, 310] on input "60%" at bounding box center [161, 311] width 88 height 23
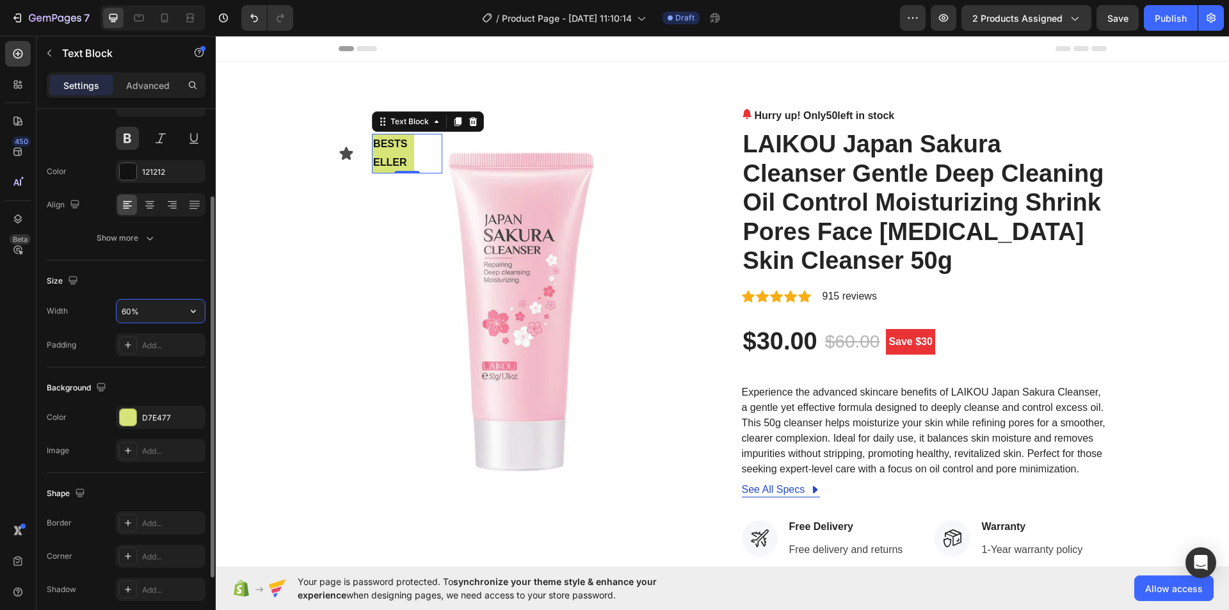
click at [129, 310] on input "60%" at bounding box center [161, 311] width 88 height 23
click at [128, 312] on input "80%" at bounding box center [161, 311] width 88 height 23
type input "100%"
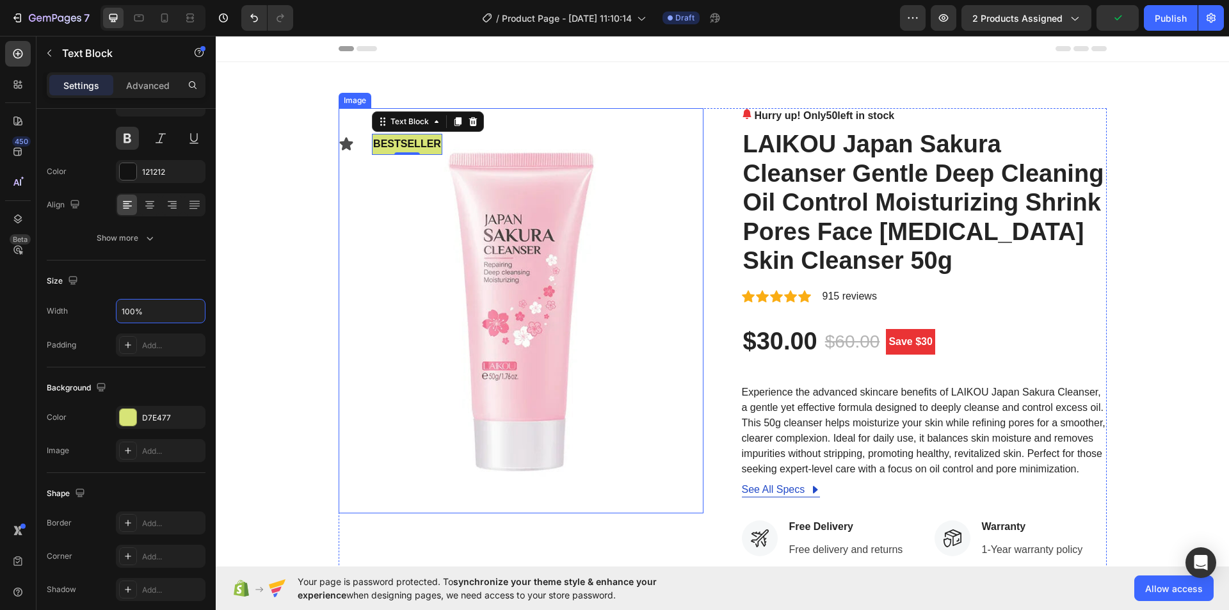
click at [656, 162] on img at bounding box center [521, 310] width 365 height 405
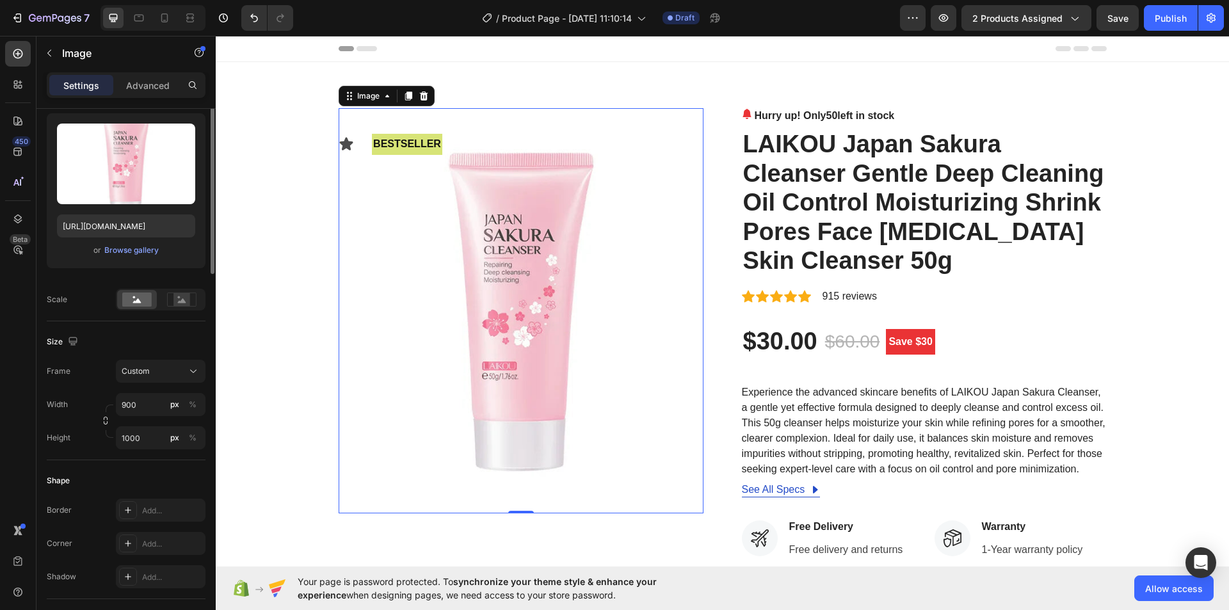
scroll to position [0, 0]
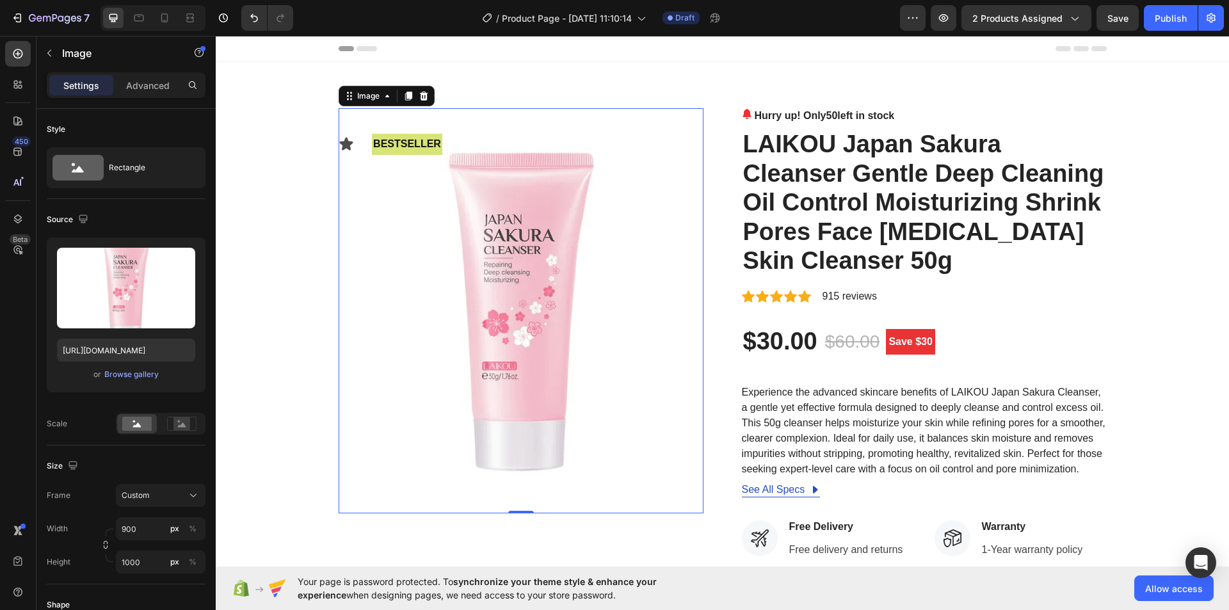
click at [529, 137] on img at bounding box center [521, 310] width 365 height 405
click at [364, 142] on div "Icon bestseller Text Block Row" at bounding box center [391, 144] width 104 height 21
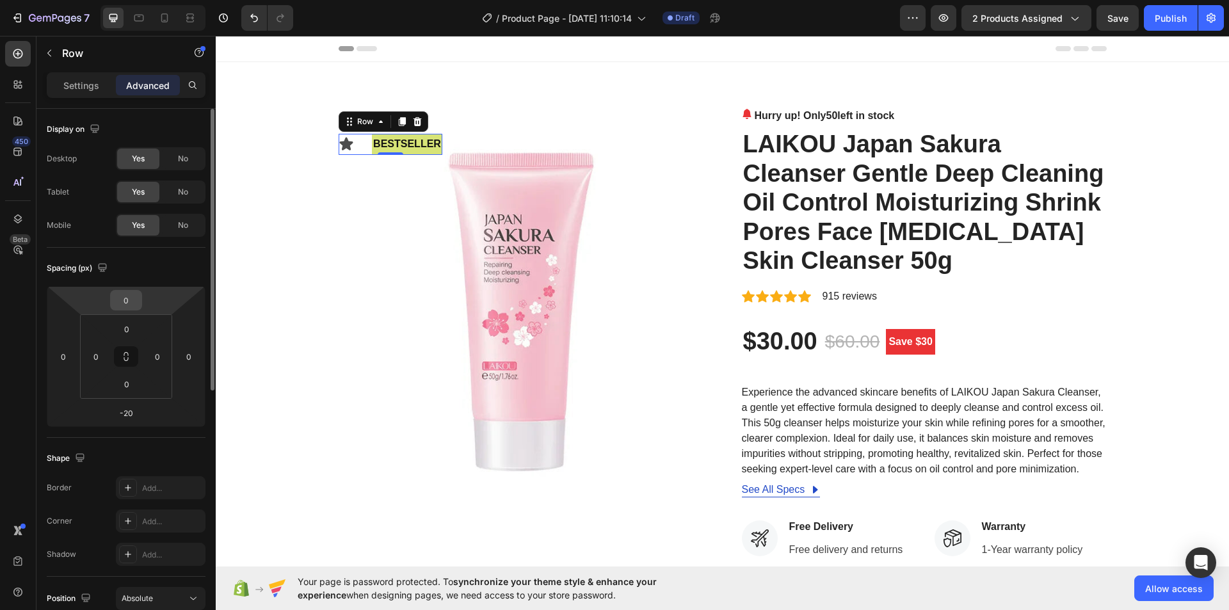
click at [124, 302] on input "0" at bounding box center [126, 300] width 26 height 19
type input "2"
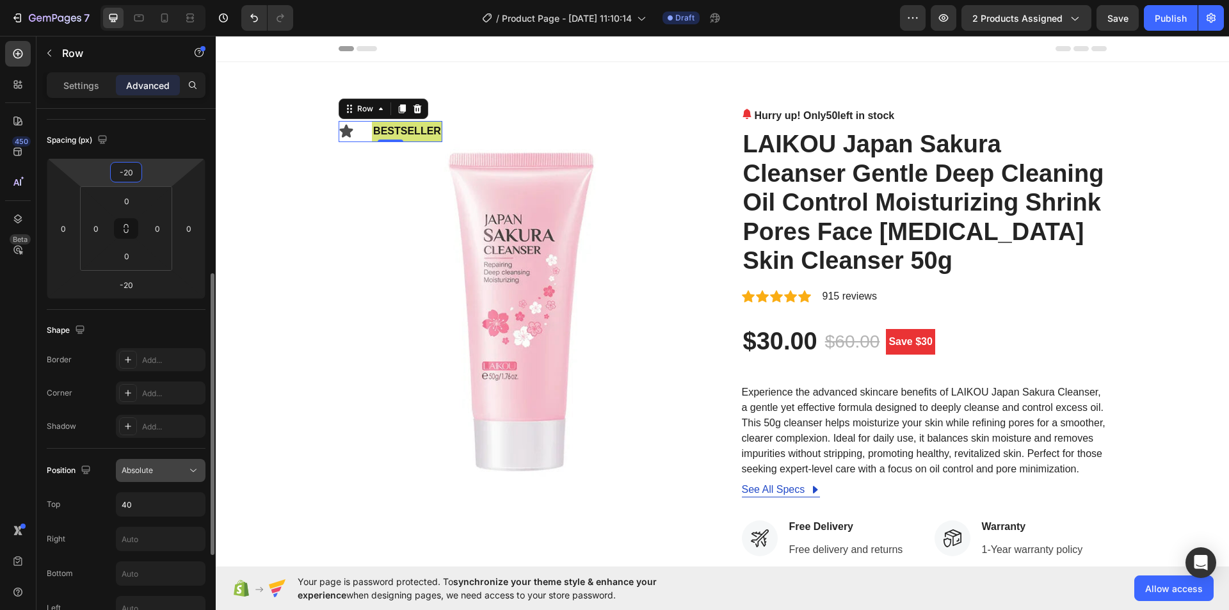
scroll to position [192, 0]
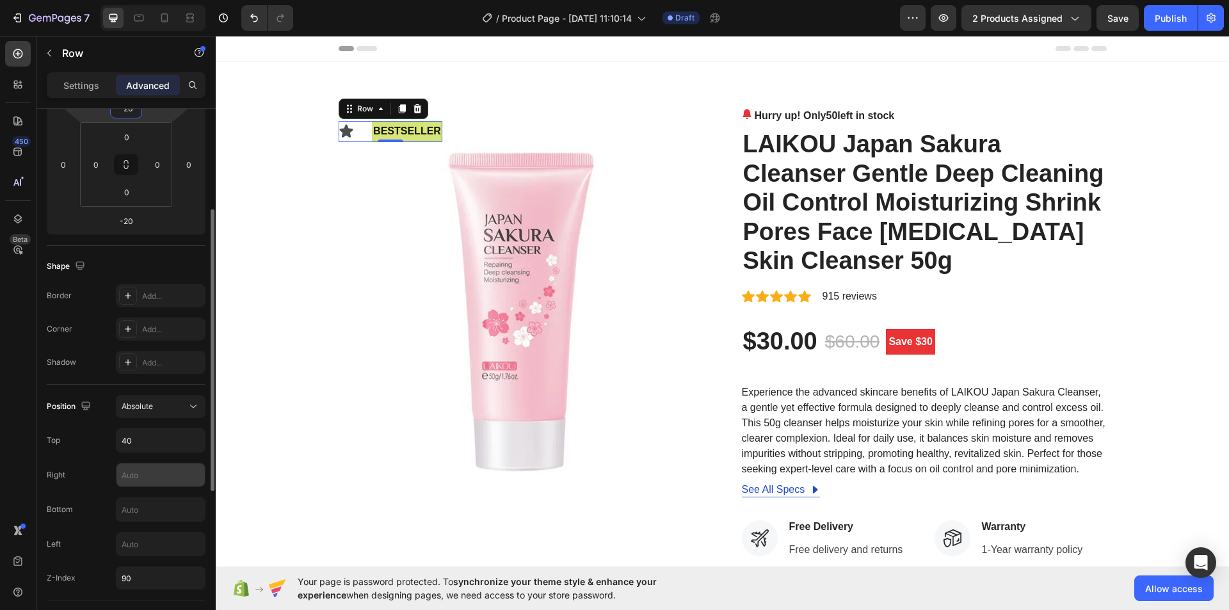
type input "-20"
click at [135, 477] on input "text" at bounding box center [161, 474] width 88 height 23
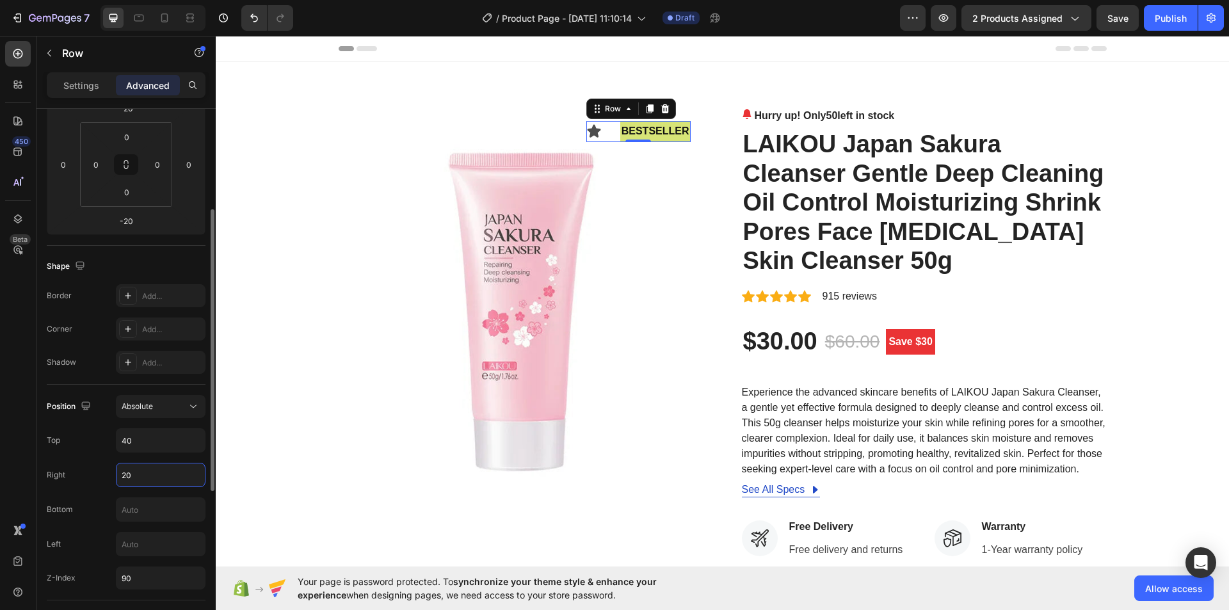
type input "200"
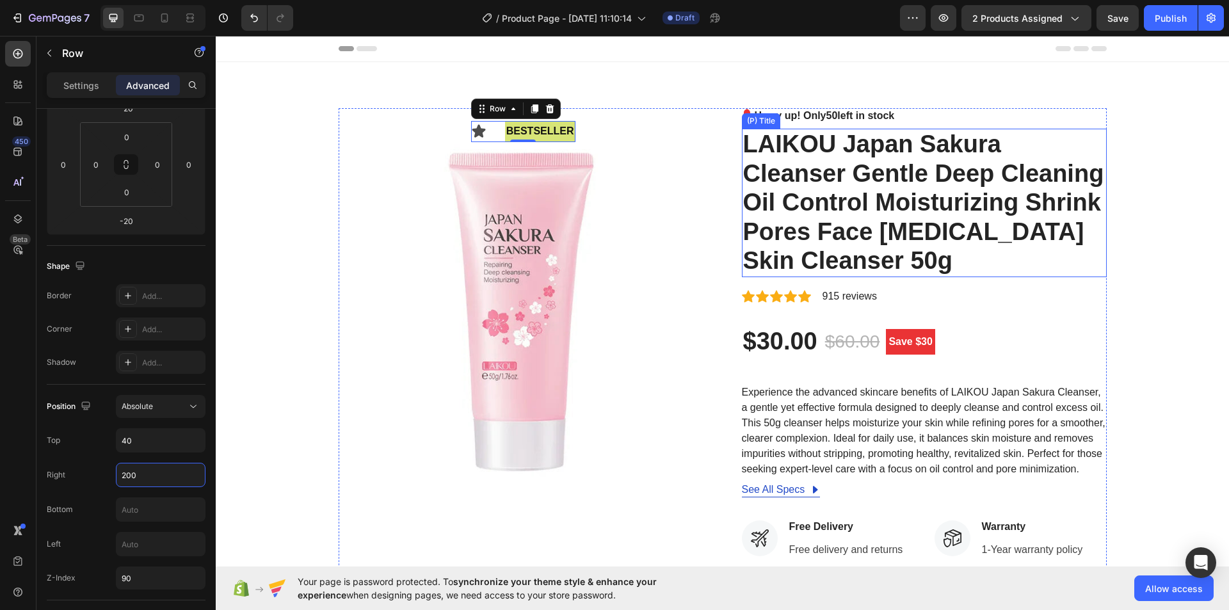
click at [1118, 127] on div "Icon bestseller Text Block Row -20 Image Hurry up! Only 50 left in stock (P) St…" at bounding box center [722, 490] width 994 height 765
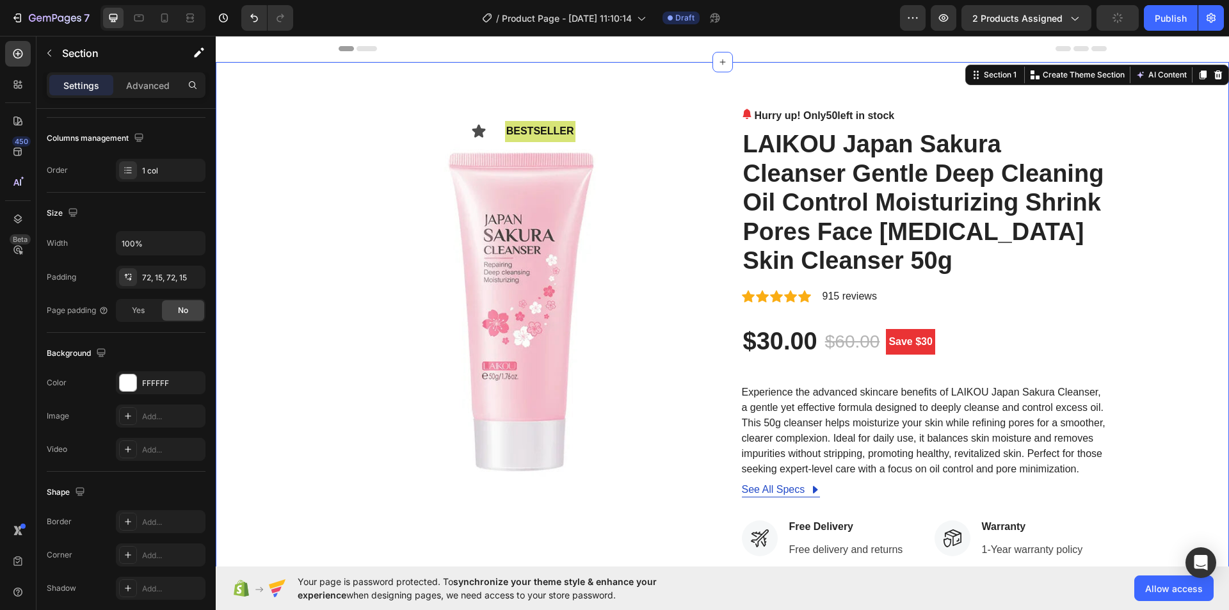
scroll to position [0, 0]
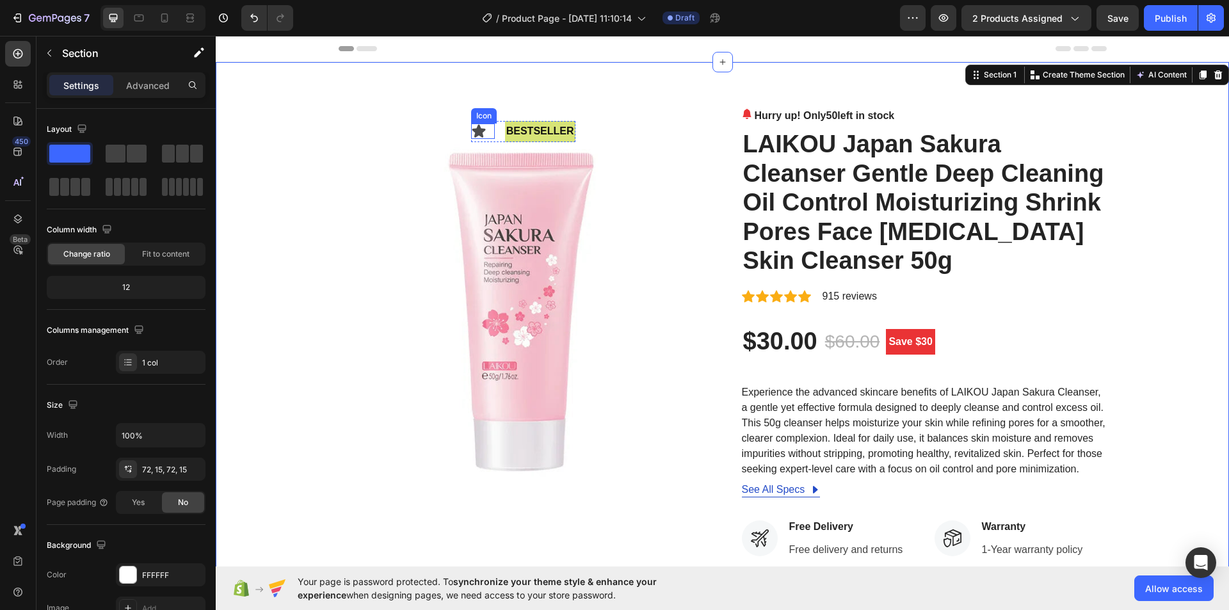
click at [483, 127] on div "Icon" at bounding box center [483, 131] width 24 height 15
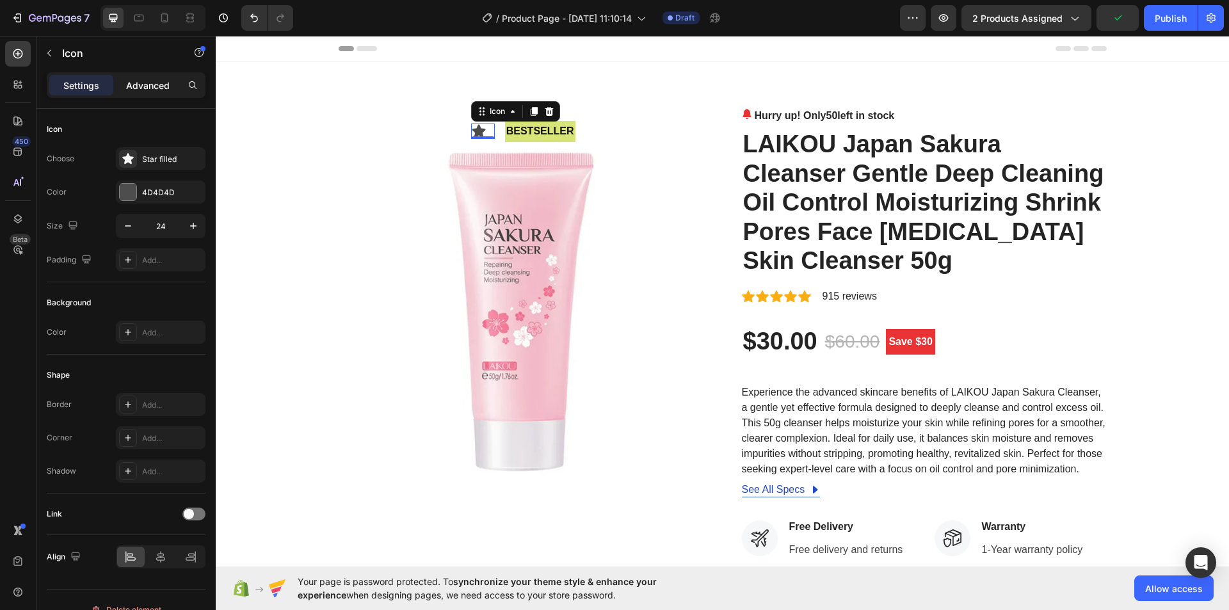
click at [167, 94] on div "Advanced" at bounding box center [148, 85] width 64 height 20
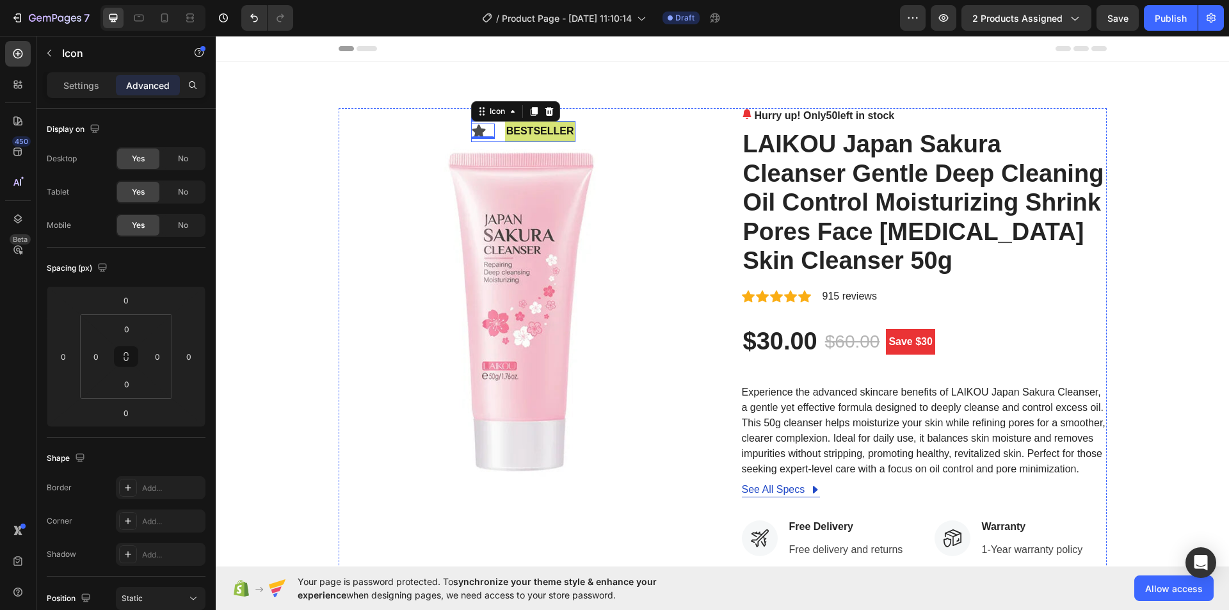
click at [498, 128] on div "Icon 0 bestseller Text Block Row" at bounding box center [523, 131] width 104 height 21
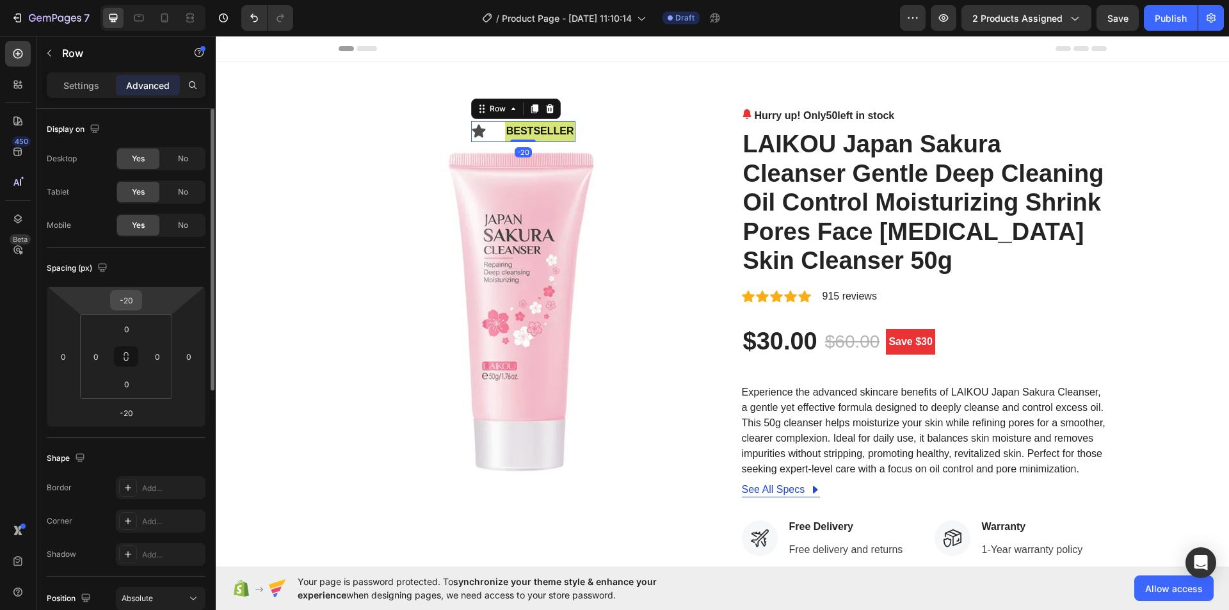
click at [122, 300] on input "-20" at bounding box center [126, 300] width 26 height 19
type input "-3"
type input "-4"
type input "-50"
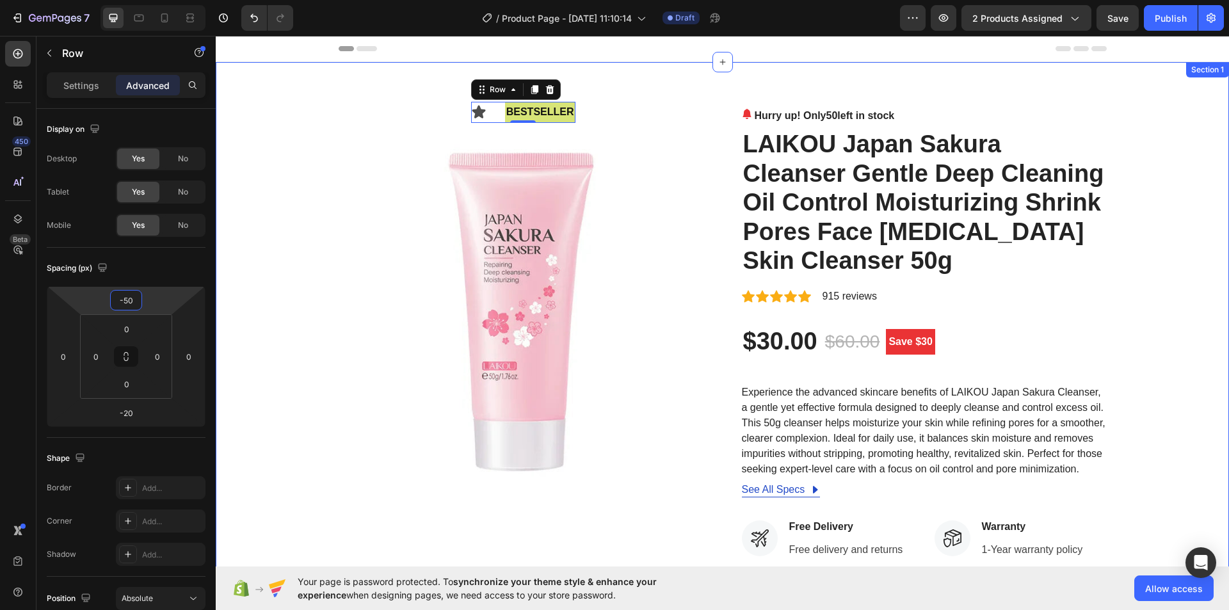
click at [1145, 113] on div "Icon bestseller Text Block Row -20 Image Hurry up! Only 50 left in stock (P) St…" at bounding box center [722, 490] width 994 height 765
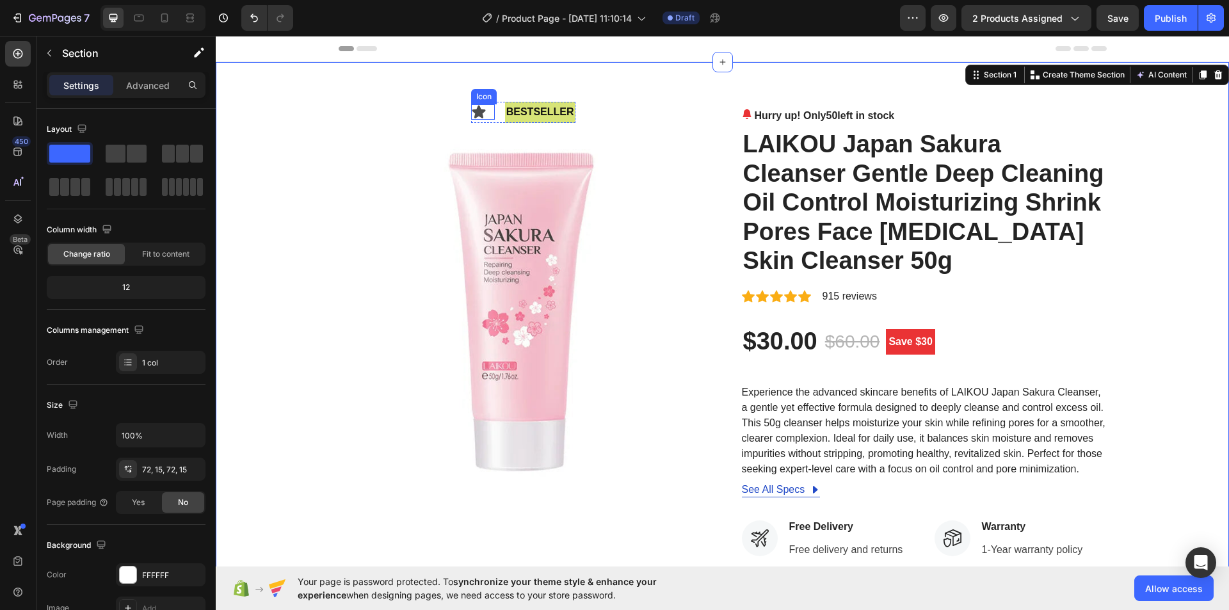
click at [476, 112] on icon at bounding box center [478, 112] width 13 height 13
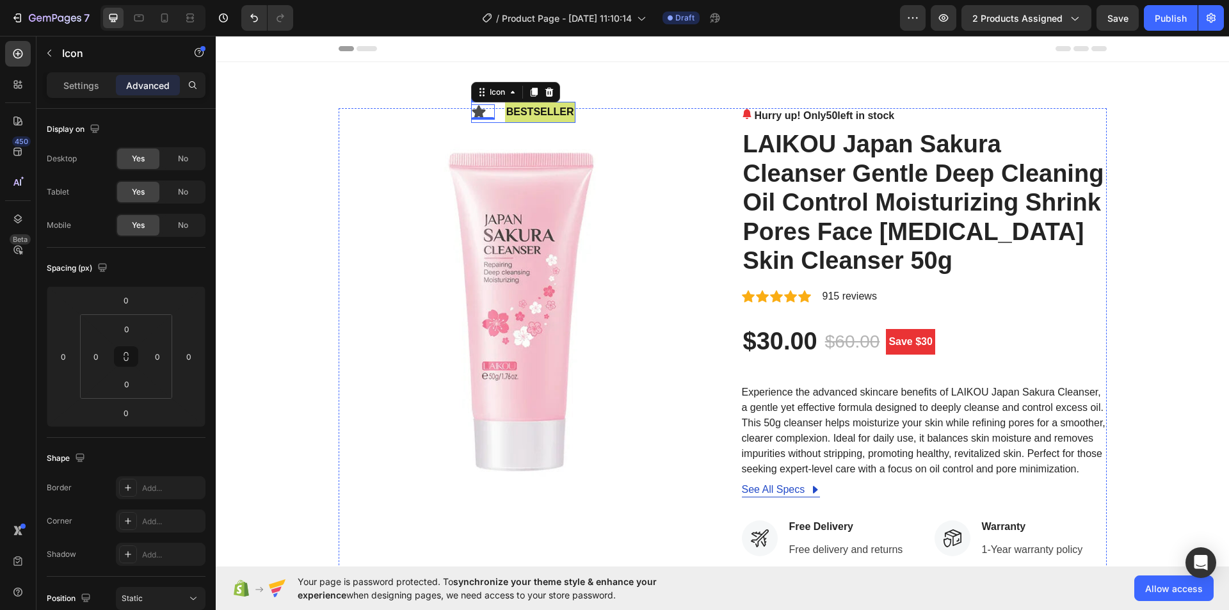
click at [494, 113] on div "Icon 0 bestseller Text Block Row" at bounding box center [523, 112] width 104 height 21
click at [478, 112] on icon at bounding box center [478, 112] width 13 height 13
click at [545, 94] on icon at bounding box center [549, 92] width 8 height 9
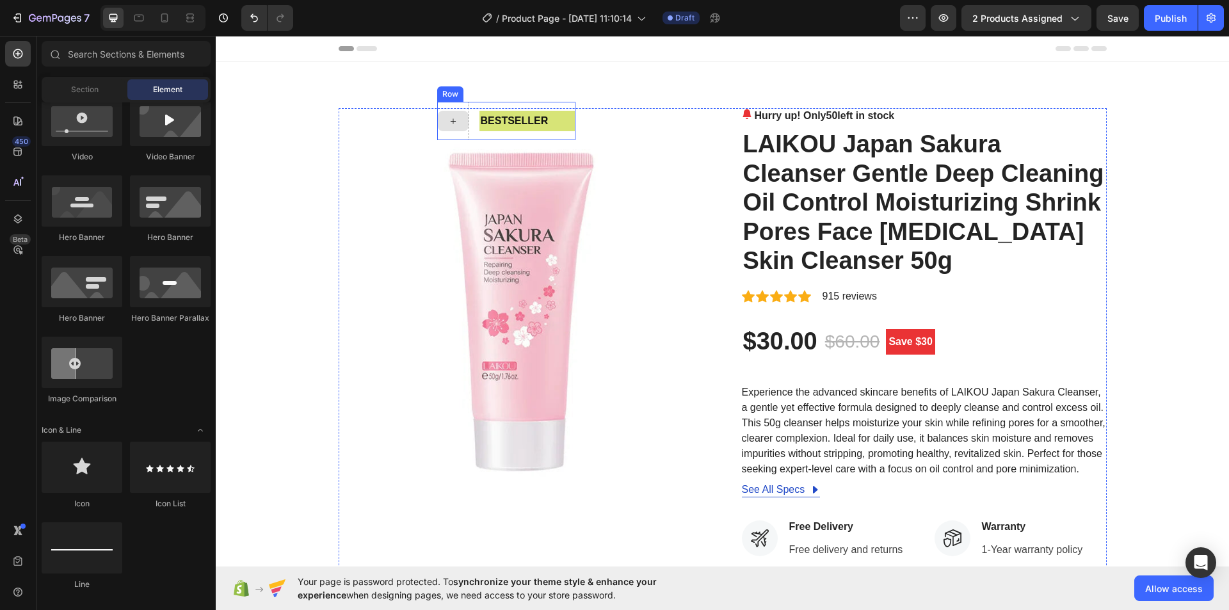
click at [448, 122] on icon at bounding box center [453, 121] width 10 height 11
click at [200, 430] on icon "Toggle open" at bounding box center [200, 430] width 10 height 10
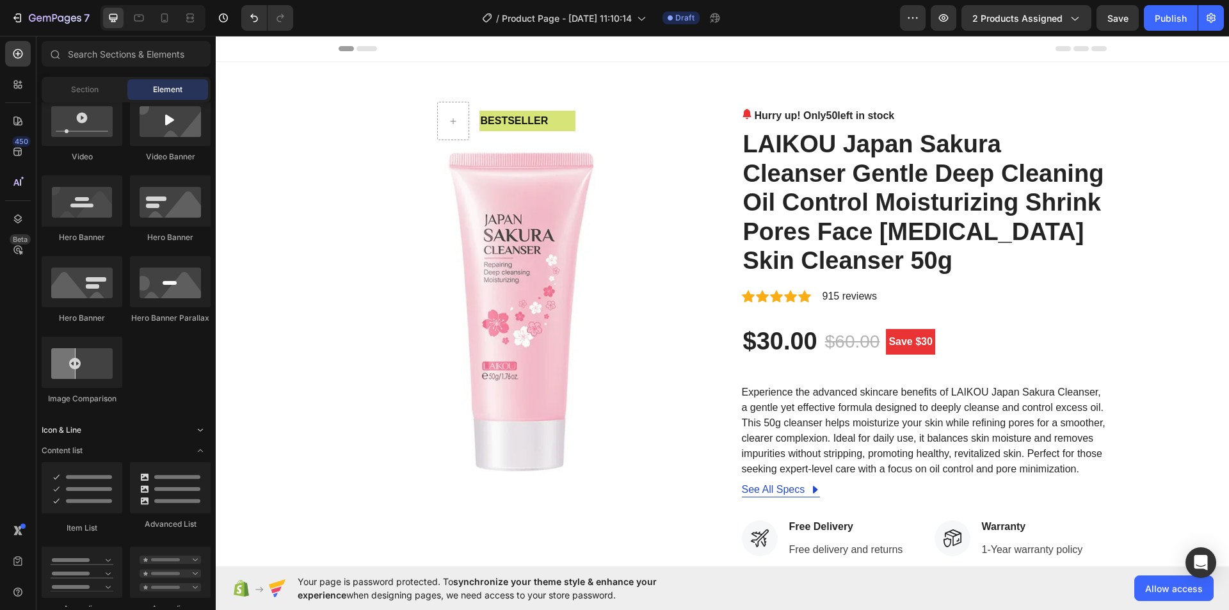
click at [201, 431] on icon "Toggle open" at bounding box center [200, 430] width 5 height 3
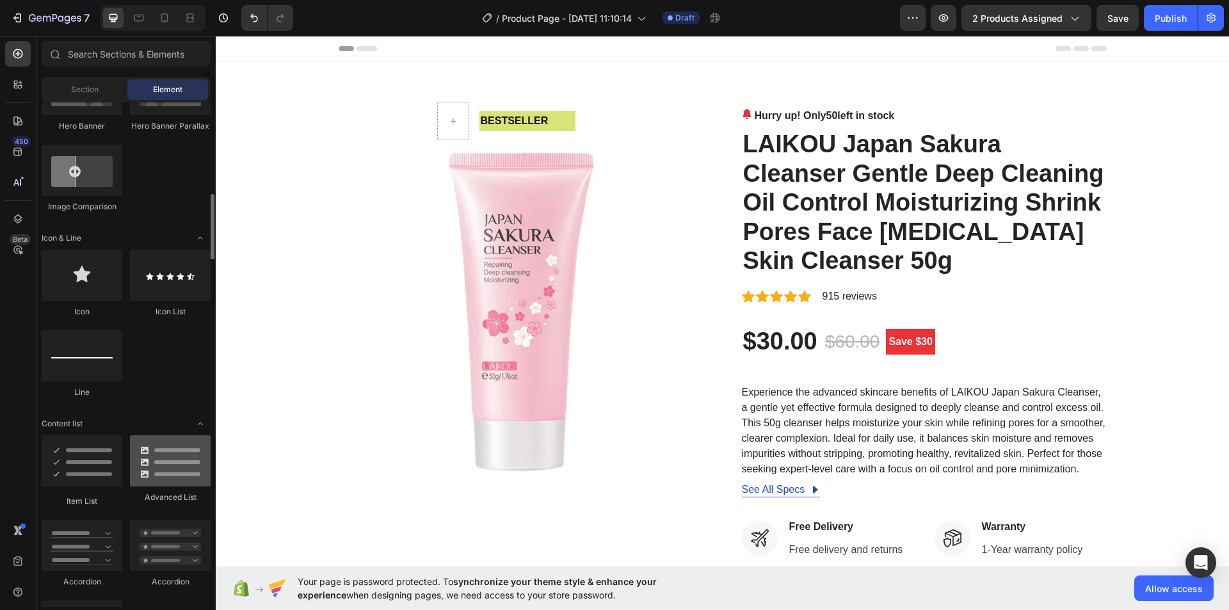
scroll to position [640, 0]
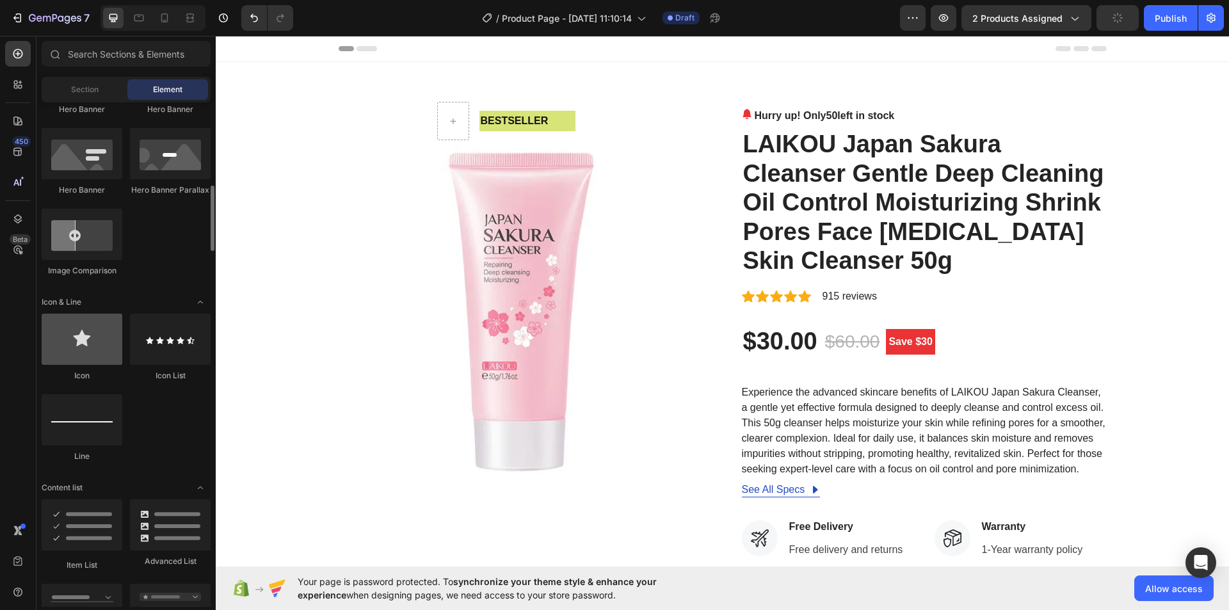
click at [88, 358] on div at bounding box center [82, 339] width 81 height 51
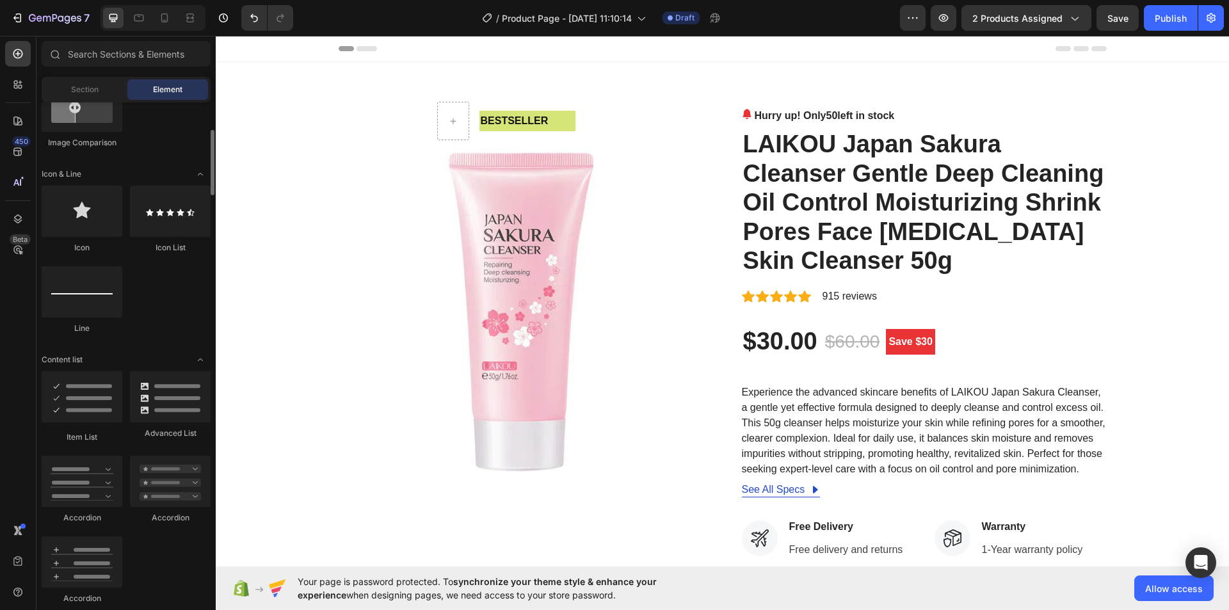
scroll to position [704, 0]
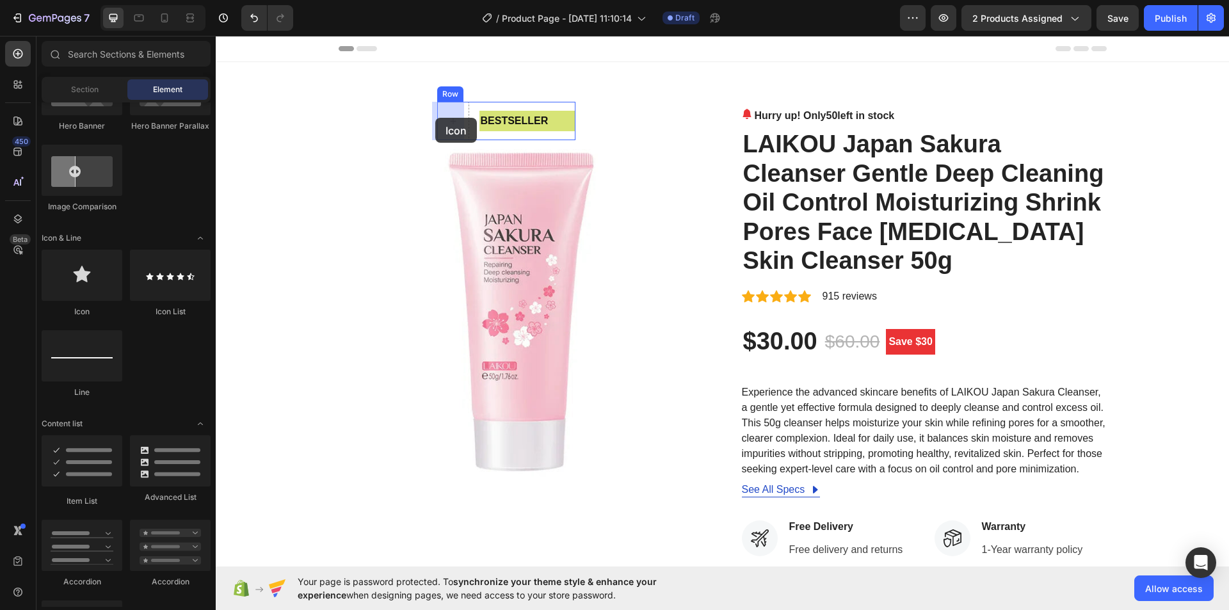
drag, startPoint x: 287, startPoint y: 319, endPoint x: 435, endPoint y: 118, distance: 250.1
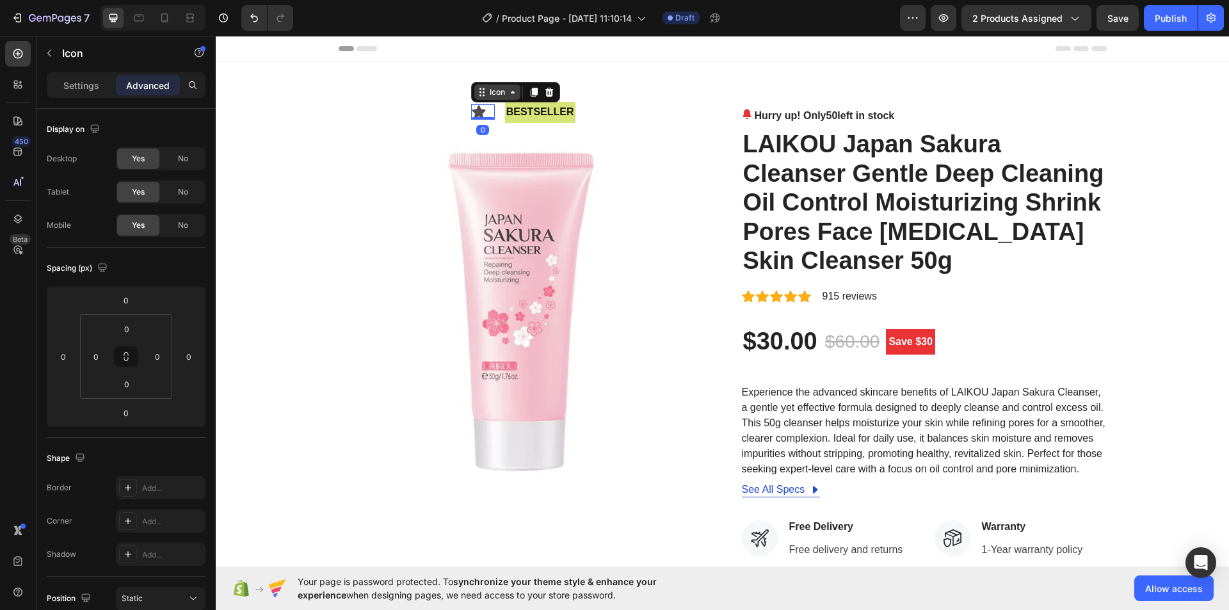
click at [511, 91] on icon at bounding box center [513, 92] width 10 height 10
click at [83, 83] on p "Settings" at bounding box center [81, 85] width 36 height 13
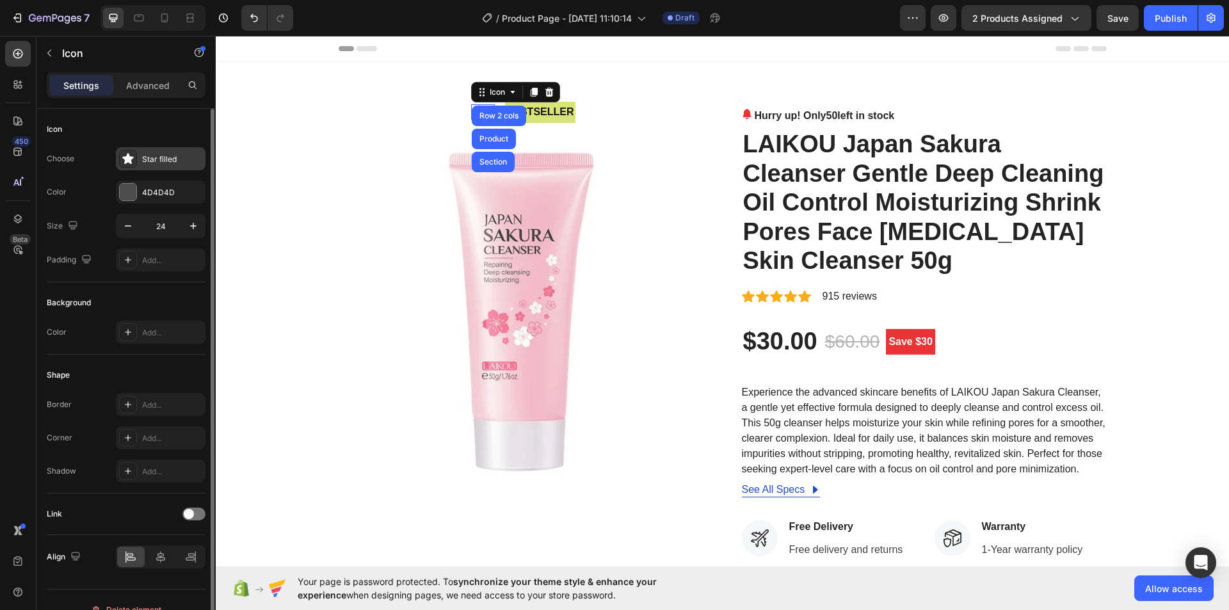
click at [173, 159] on div "Star filled" at bounding box center [172, 160] width 60 height 12
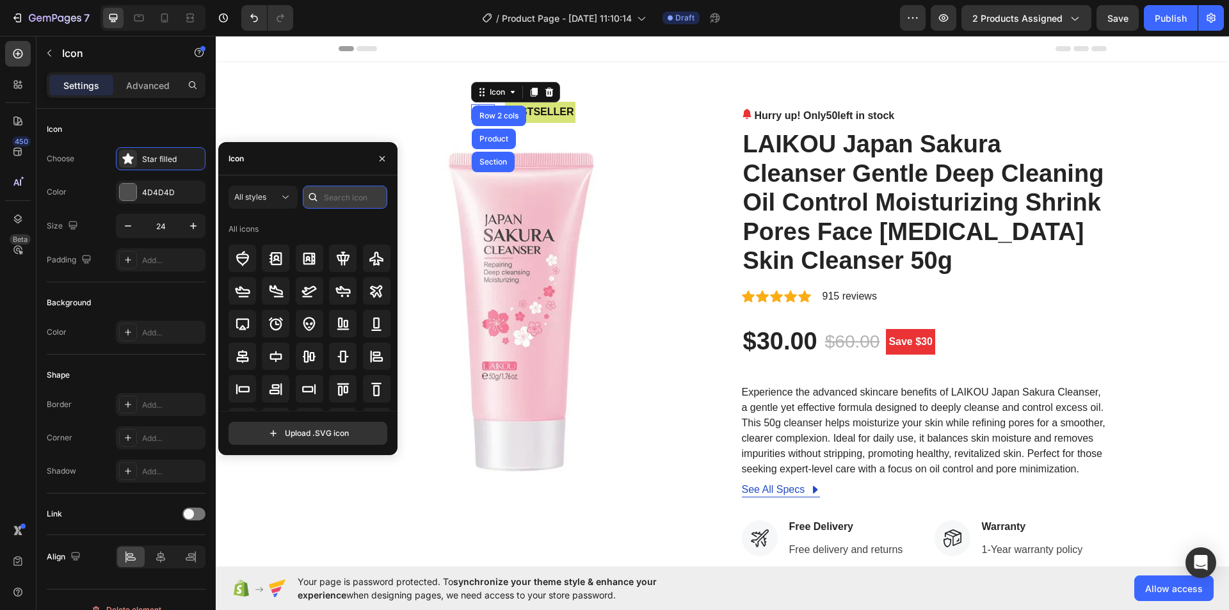
click at [344, 195] on input "text" at bounding box center [345, 197] width 84 height 23
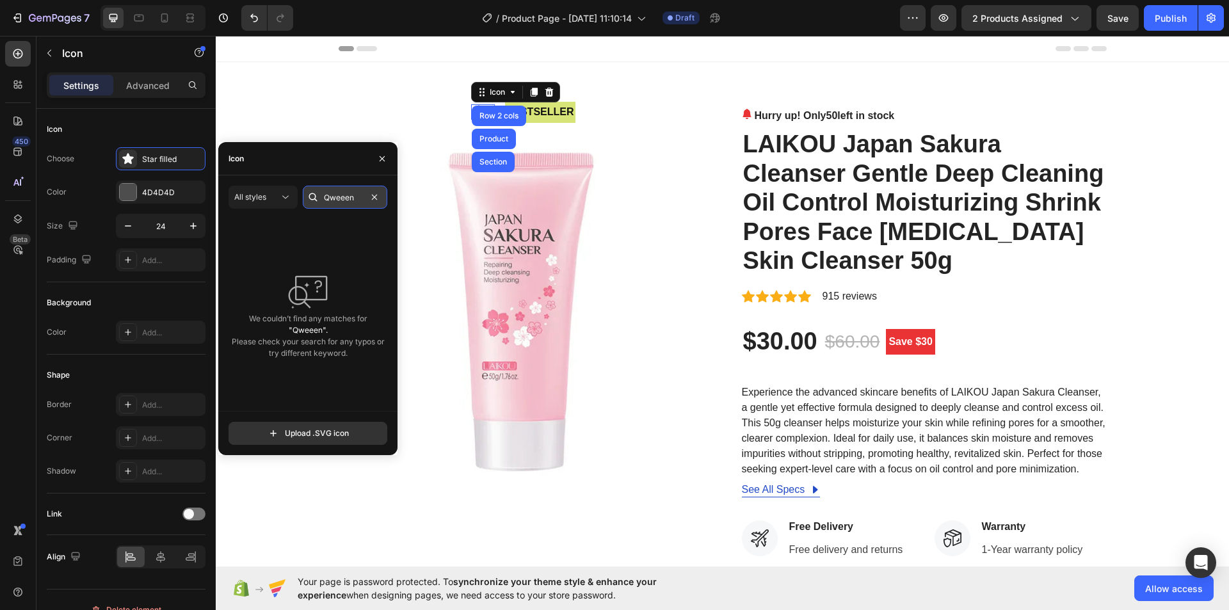
click at [343, 197] on input "Qweeen" at bounding box center [345, 197] width 84 height 23
click at [354, 197] on input "Qween" at bounding box center [345, 197] width 84 height 23
click at [349, 197] on input "Qween" at bounding box center [345, 197] width 84 height 23
drag, startPoint x: 345, startPoint y: 198, endPoint x: 363, endPoint y: 202, distance: 18.5
click at [345, 198] on input "Qween" at bounding box center [345, 197] width 84 height 23
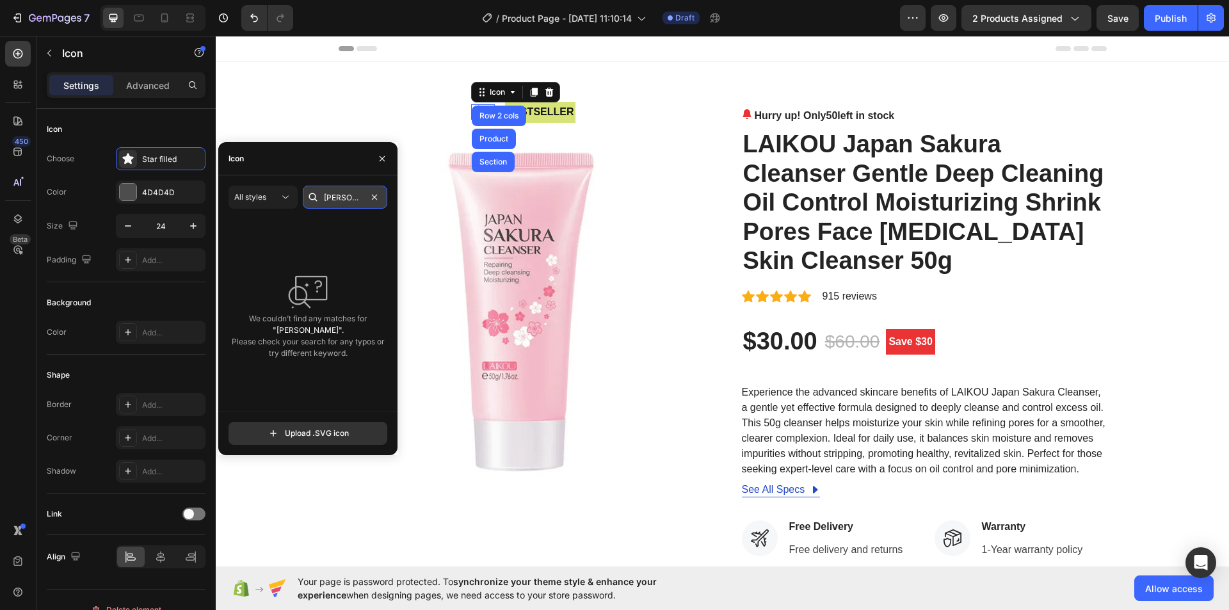
click at [355, 199] on input "Qwen" at bounding box center [345, 197] width 84 height 23
type input "Q"
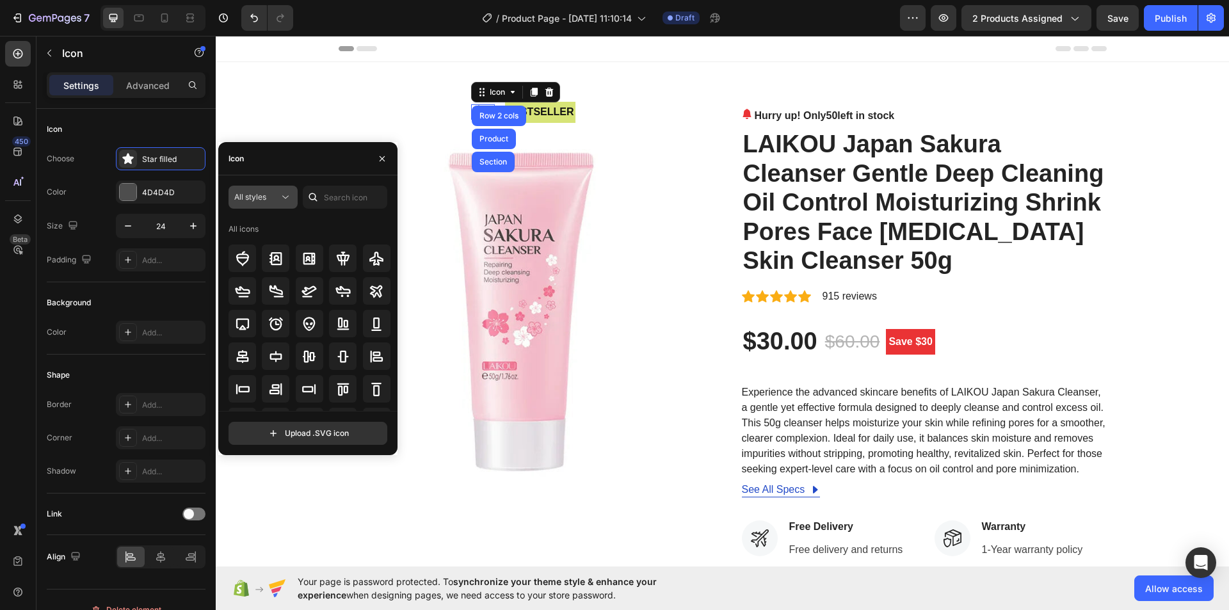
click at [286, 197] on icon at bounding box center [285, 197] width 13 height 13
click at [381, 159] on icon "button" at bounding box center [382, 158] width 5 height 5
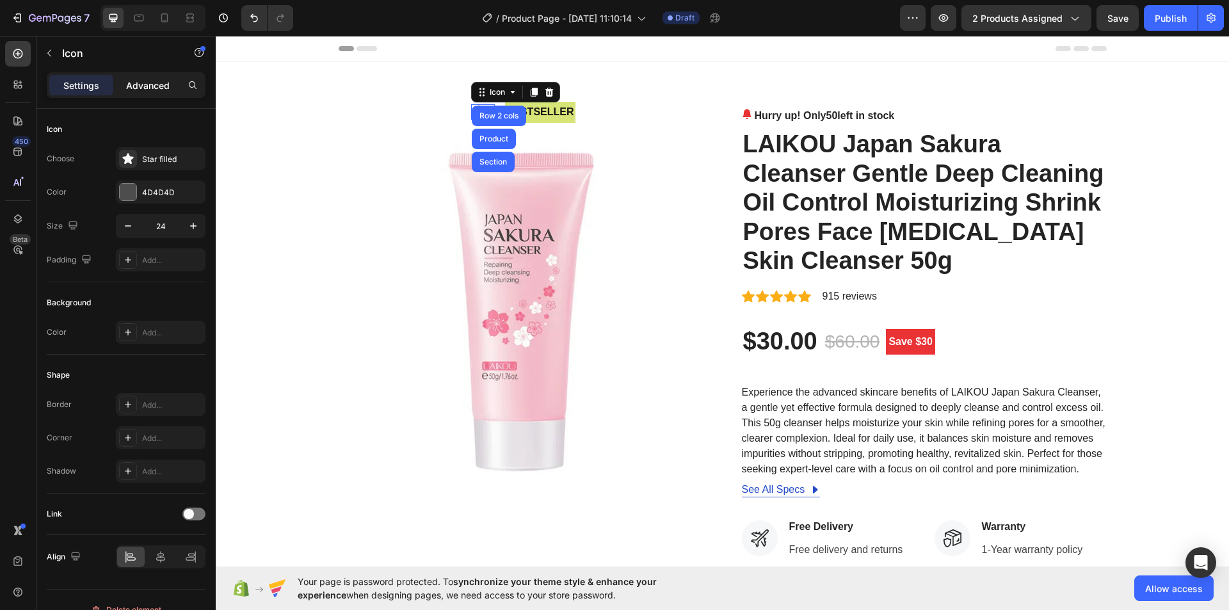
click at [156, 88] on p "Advanced" at bounding box center [148, 85] width 44 height 13
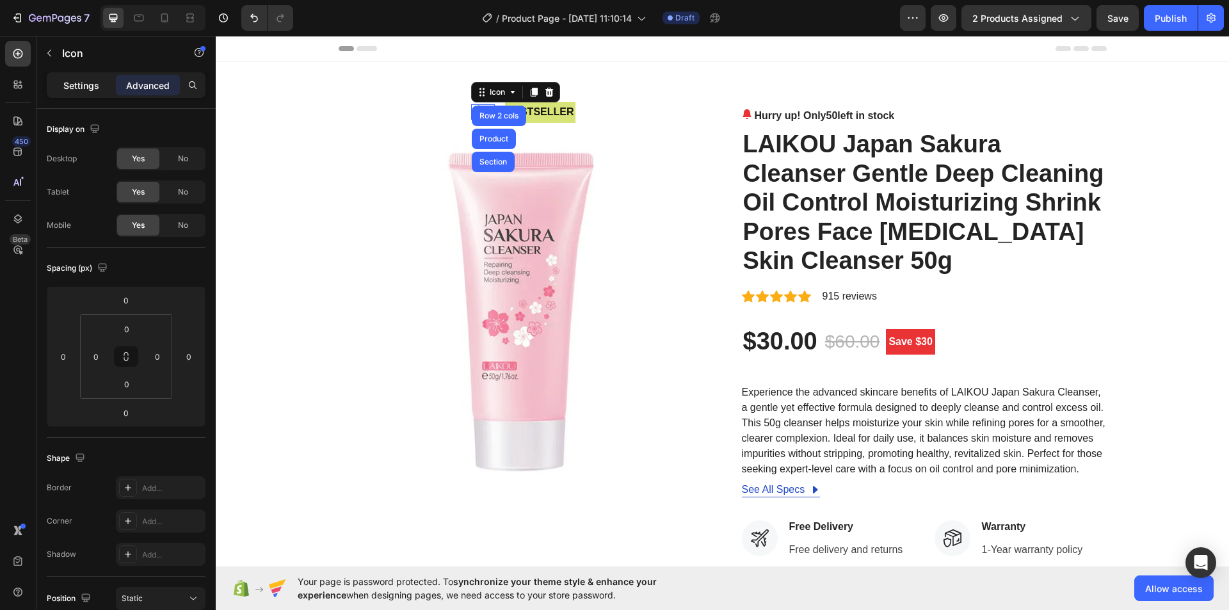
click at [77, 95] on div "Settings" at bounding box center [81, 85] width 64 height 20
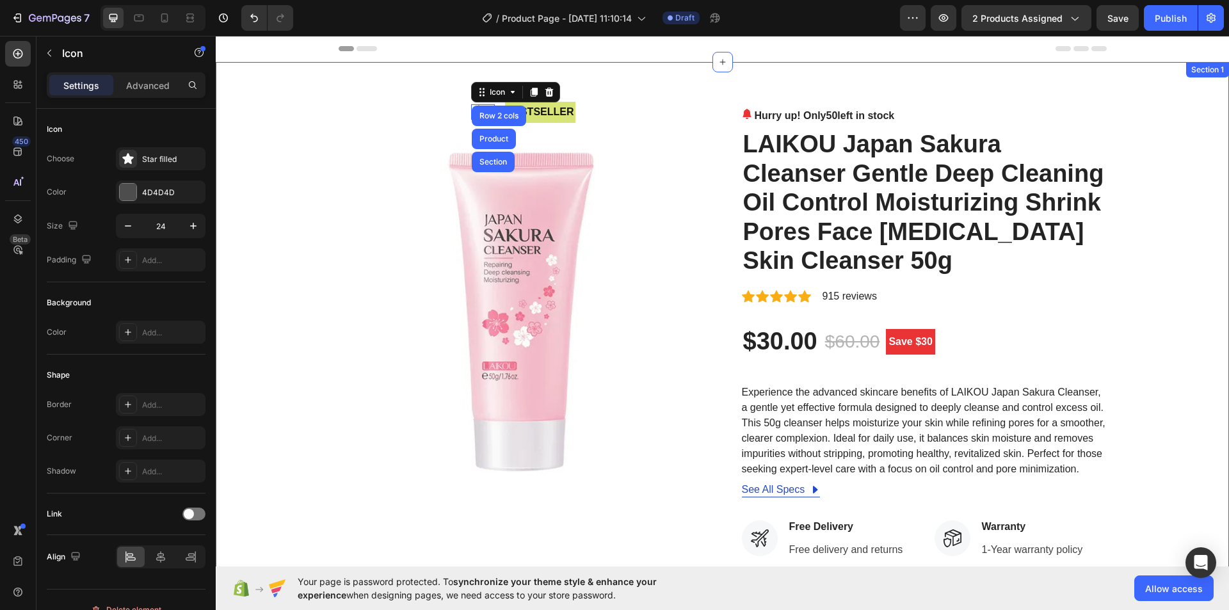
click at [440, 92] on div "Icon Row 2 cols Product Section 0 bestseller Text Block Row Image Hurry up! Onl…" at bounding box center [722, 490] width 1013 height 857
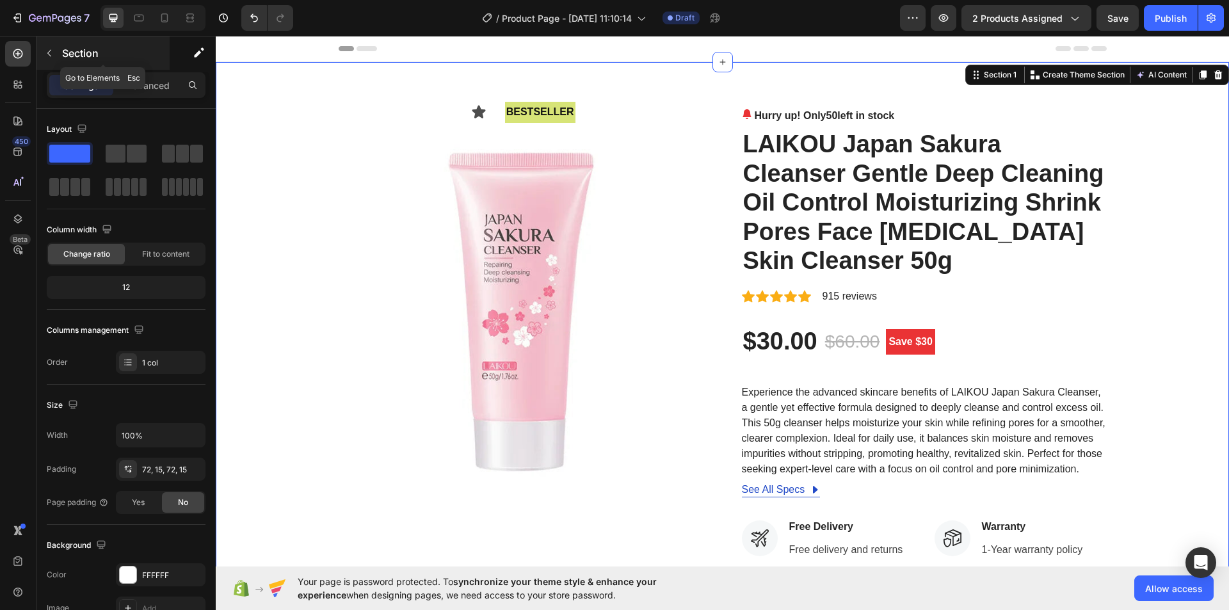
click at [54, 52] on icon "button" at bounding box center [49, 53] width 10 height 10
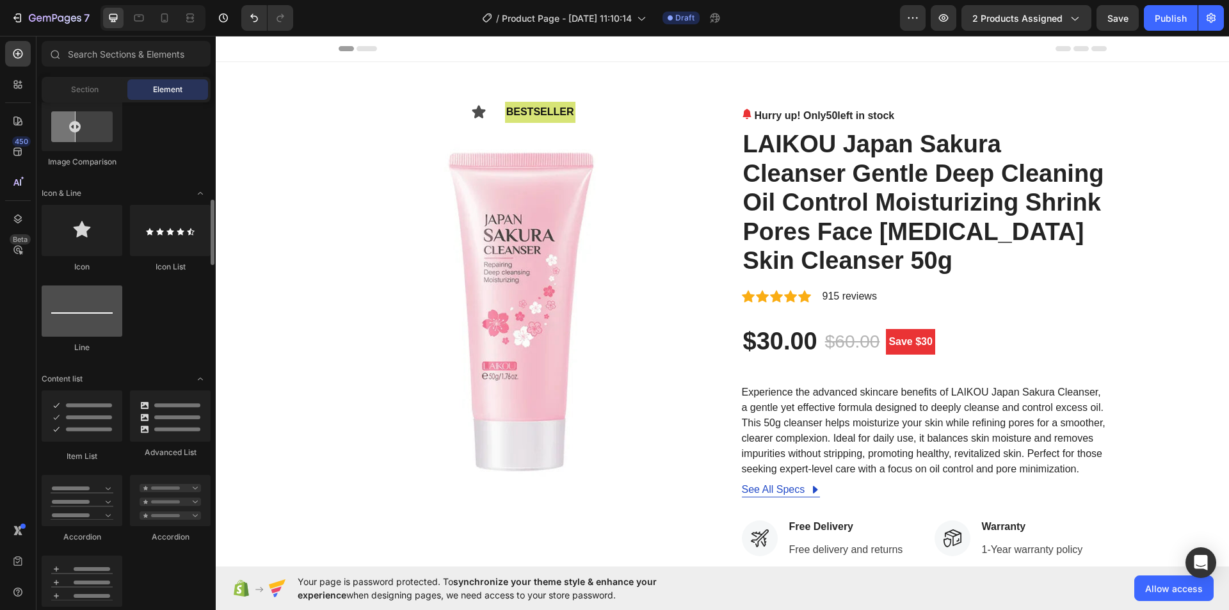
scroll to position [621, 0]
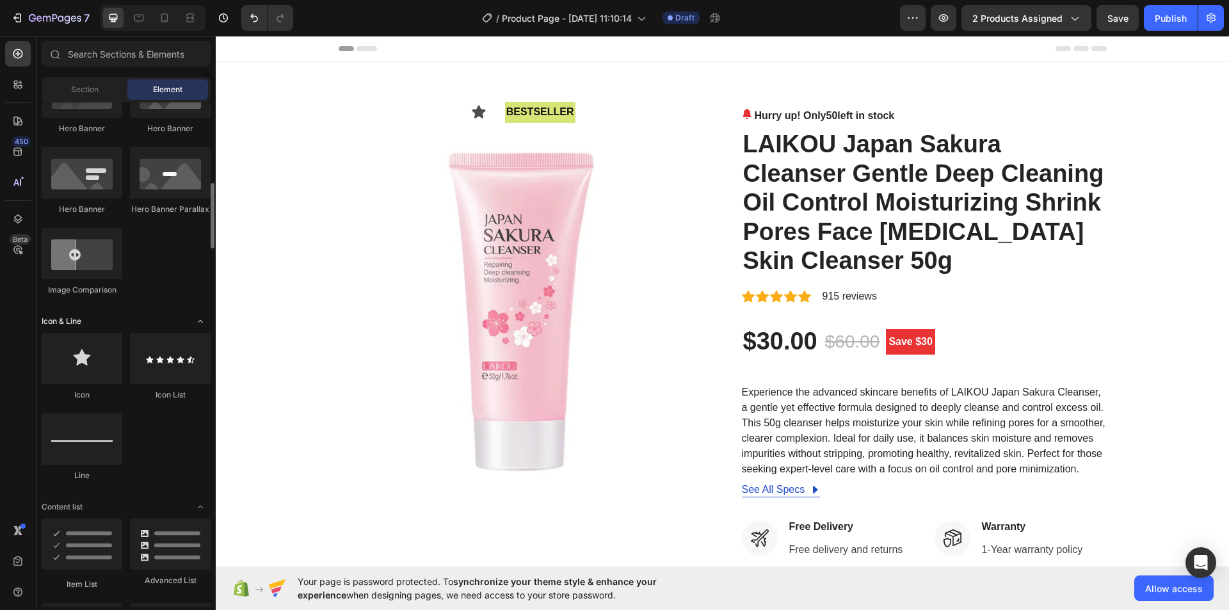
click at [202, 323] on icon "Toggle open" at bounding box center [200, 321] width 10 height 10
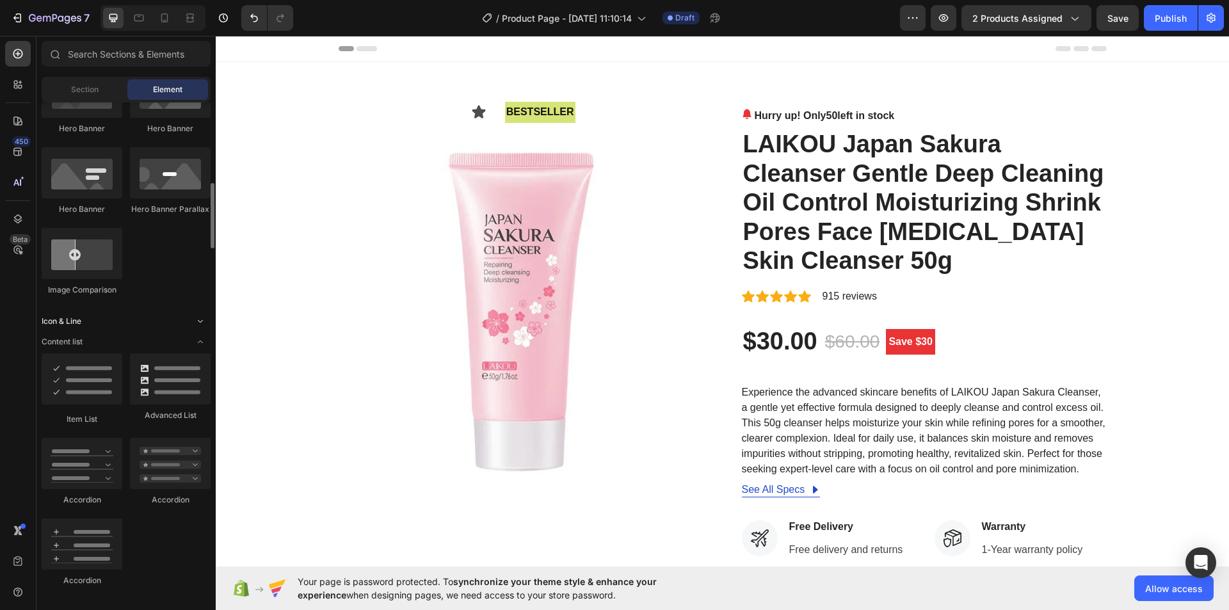
click at [202, 323] on icon "Toggle open" at bounding box center [200, 321] width 10 height 10
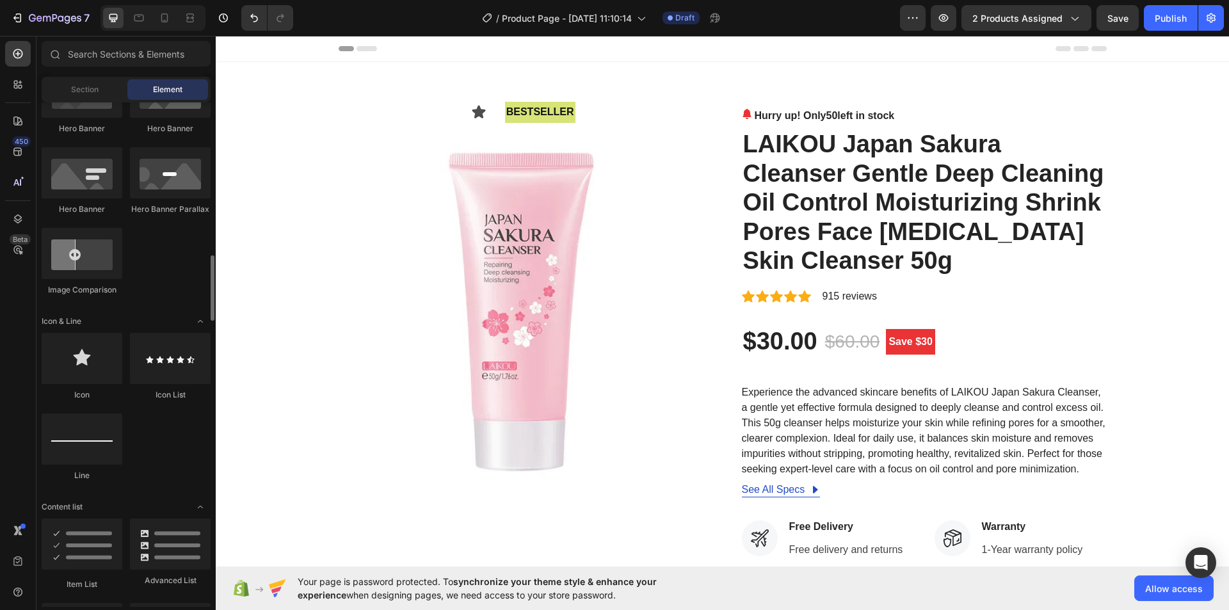
scroll to position [685, 0]
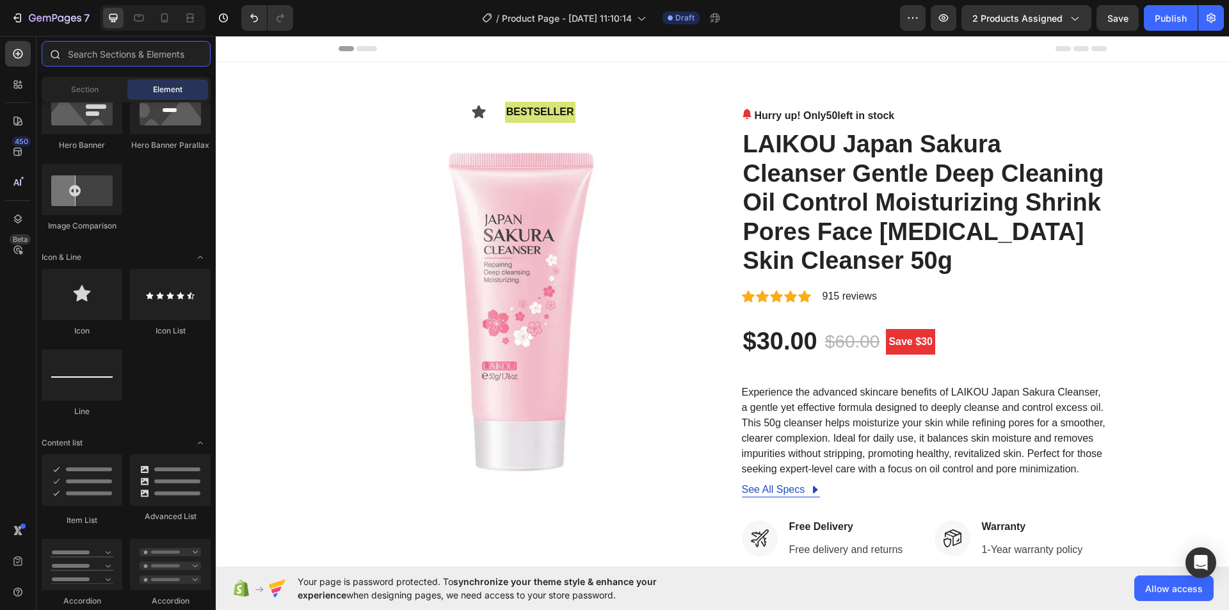
click at [95, 59] on input "text" at bounding box center [126, 54] width 169 height 26
click at [475, 113] on icon at bounding box center [478, 112] width 13 height 13
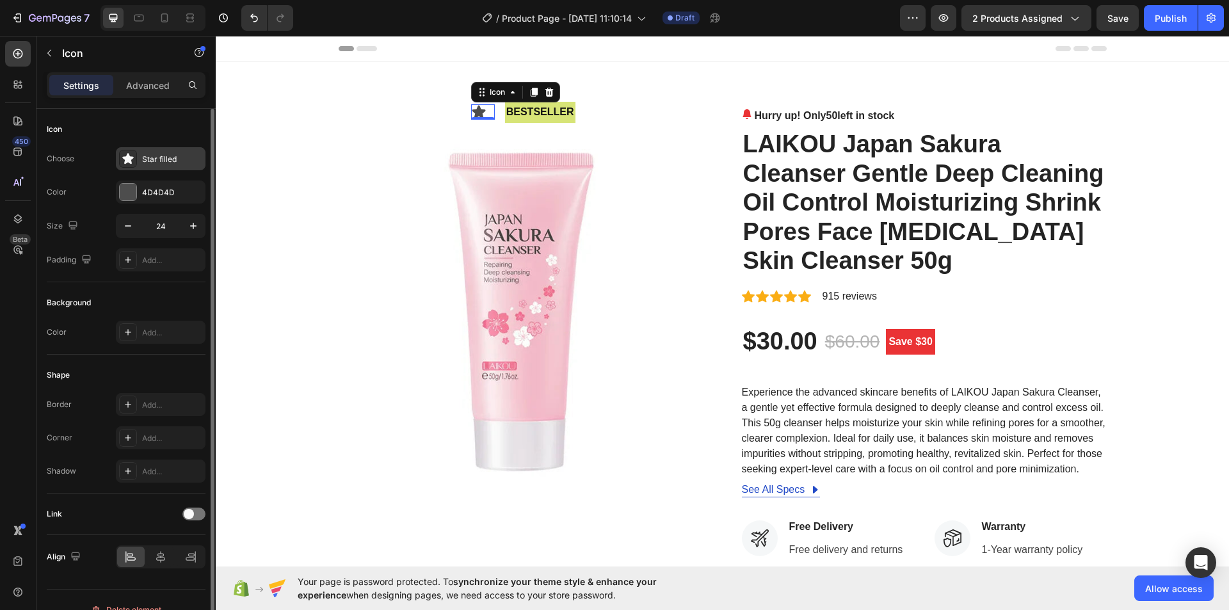
click at [159, 149] on div "Star filled" at bounding box center [161, 158] width 90 height 23
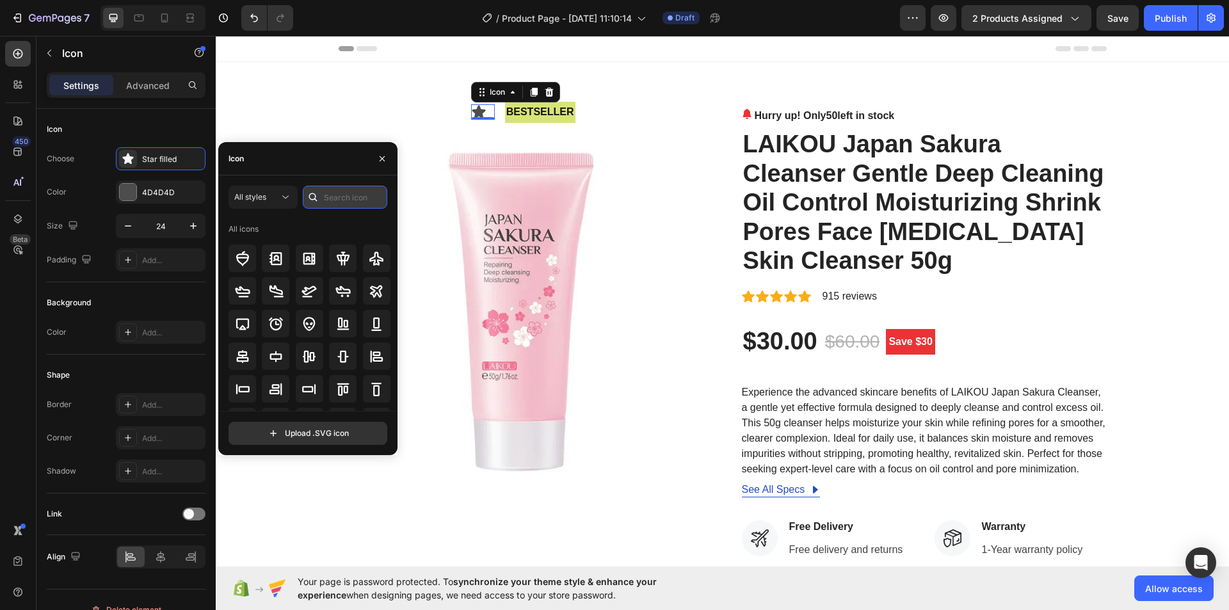
click at [326, 194] on input "text" at bounding box center [345, 197] width 84 height 23
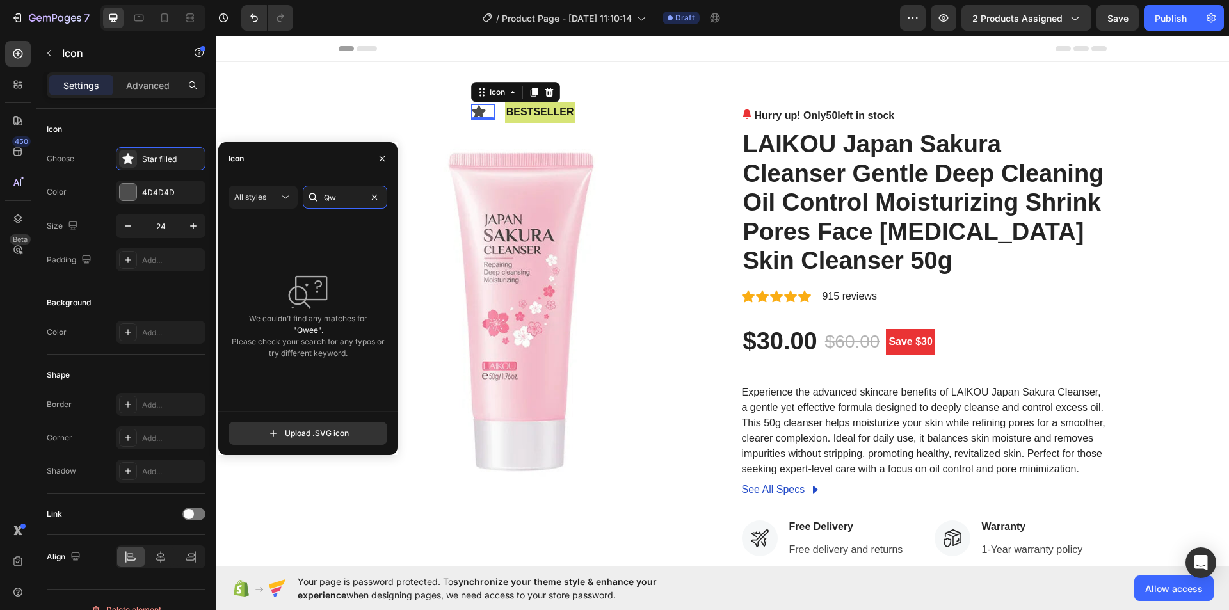
type input "Q"
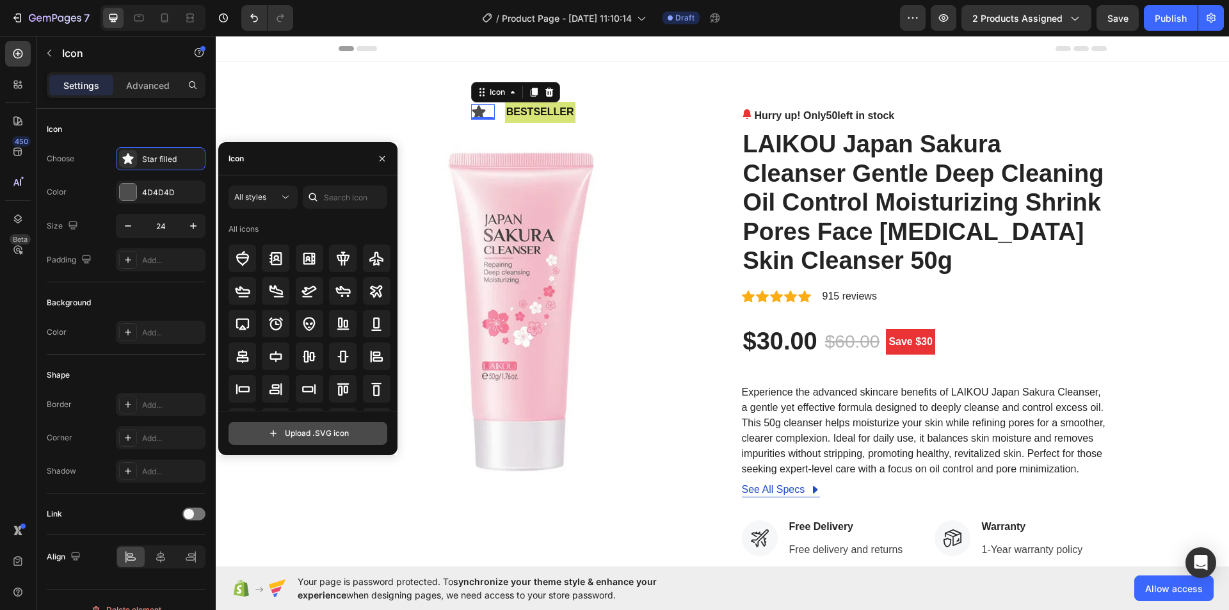
click at [337, 437] on input "file" at bounding box center [307, 433] width 157 height 22
click at [339, 198] on input "text" at bounding box center [345, 197] width 84 height 23
paste input "Queen"
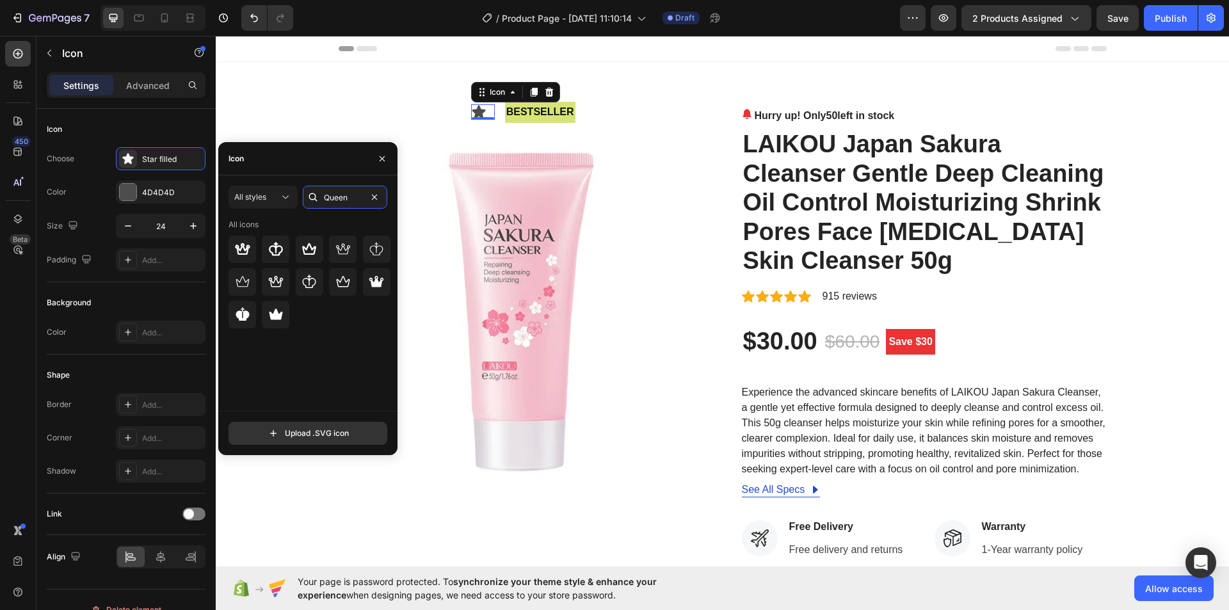
type input "Queen"
drag, startPoint x: 528, startPoint y: 281, endPoint x: 476, endPoint y: 111, distance: 178.0
click at [307, 250] on icon at bounding box center [309, 249] width 15 height 15
click at [279, 316] on icon at bounding box center [275, 314] width 13 height 11
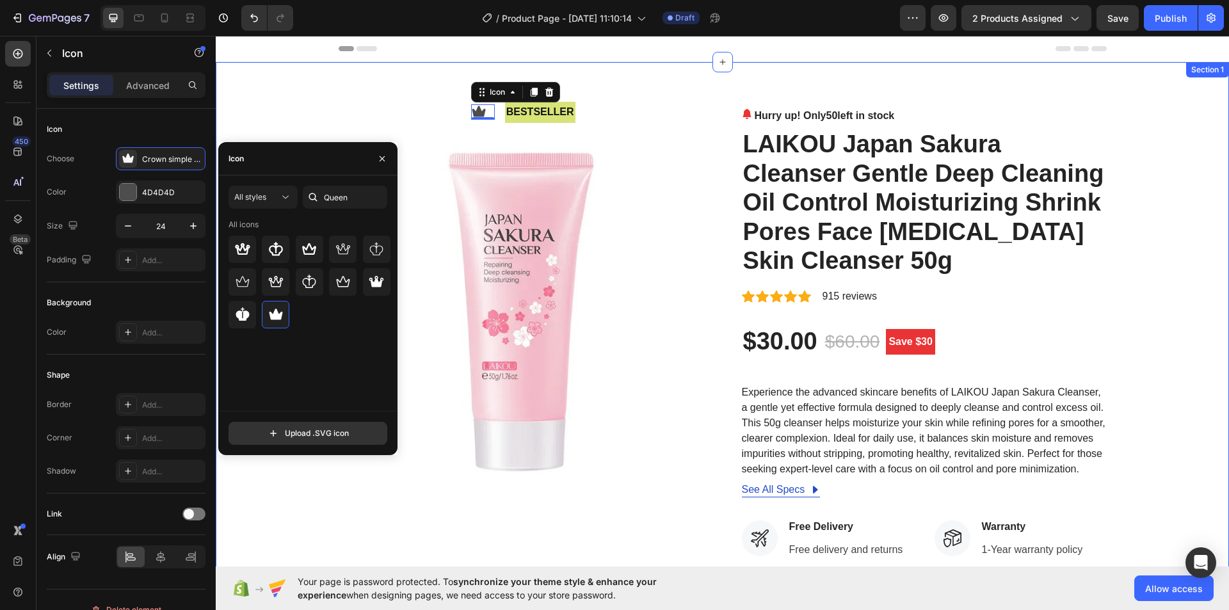
click at [924, 88] on div "Icon 0 bestseller Text Block Row Image Hurry up! Only 50 left in stock (P) Stoc…" at bounding box center [722, 490] width 1013 height 857
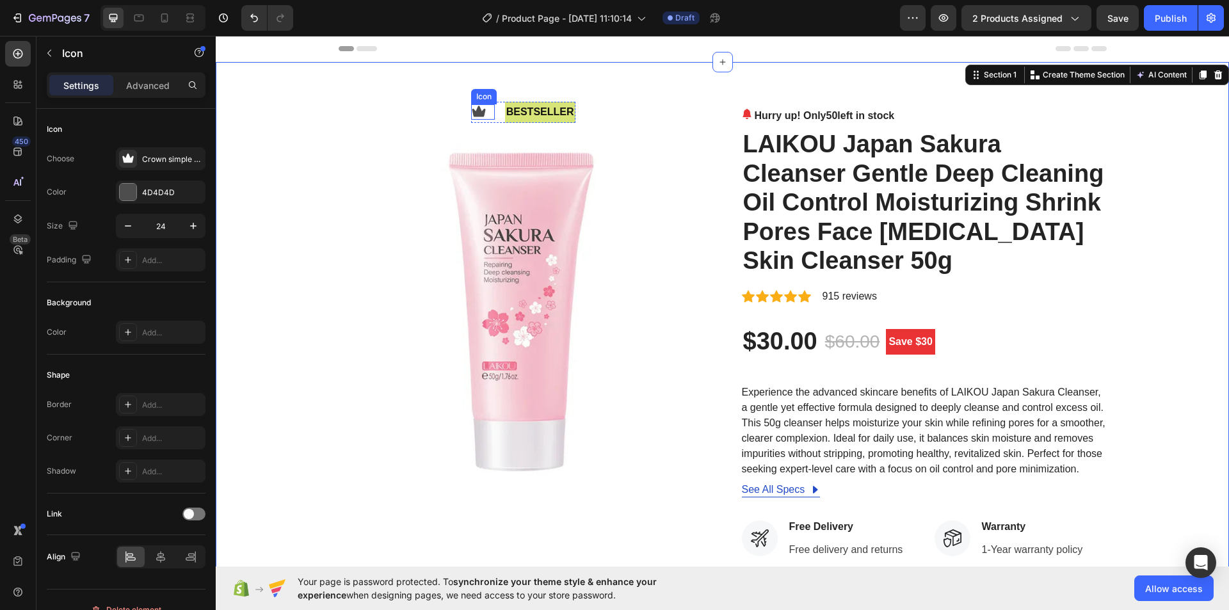
click at [477, 113] on icon at bounding box center [478, 111] width 13 height 11
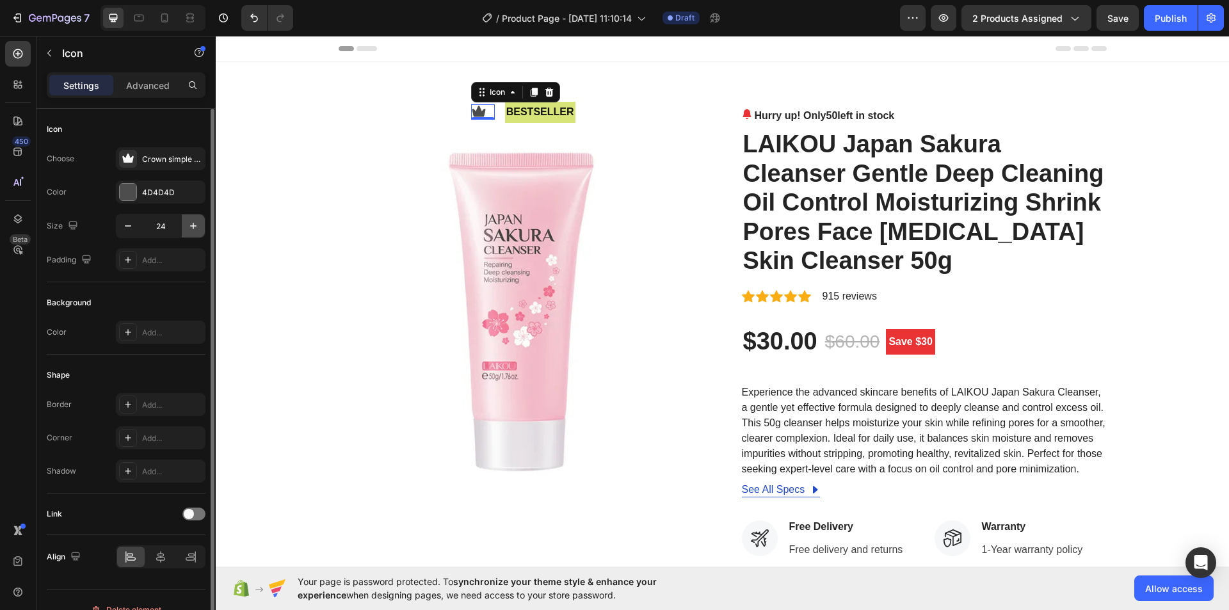
click at [194, 225] on icon "button" at bounding box center [193, 226] width 13 height 13
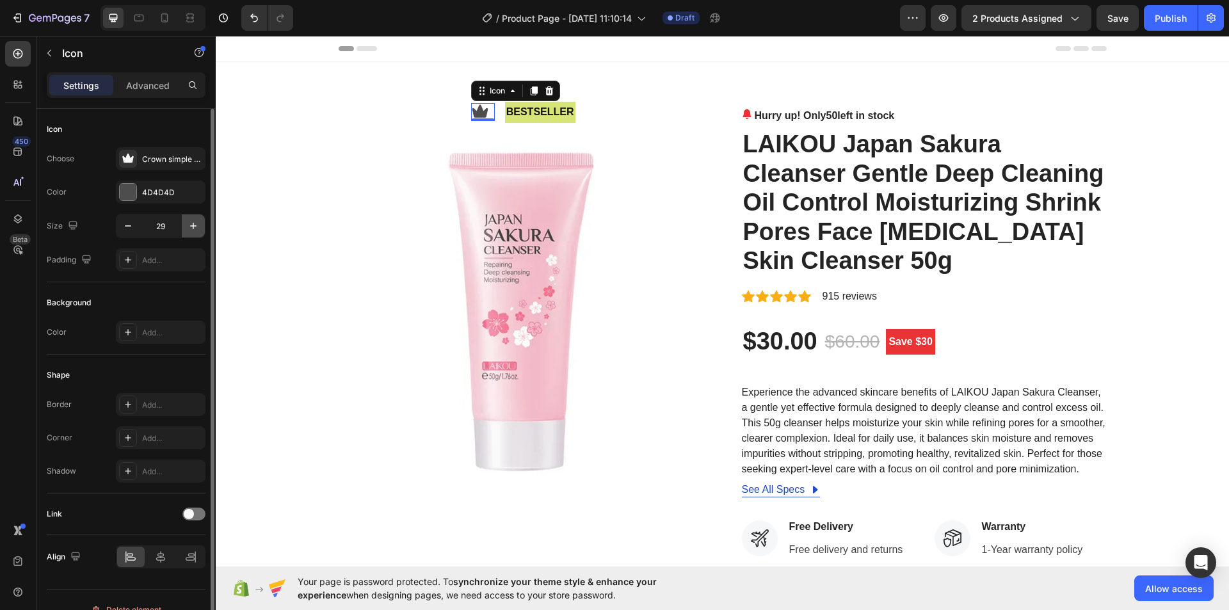
click at [194, 225] on icon "button" at bounding box center [193, 226] width 13 height 13
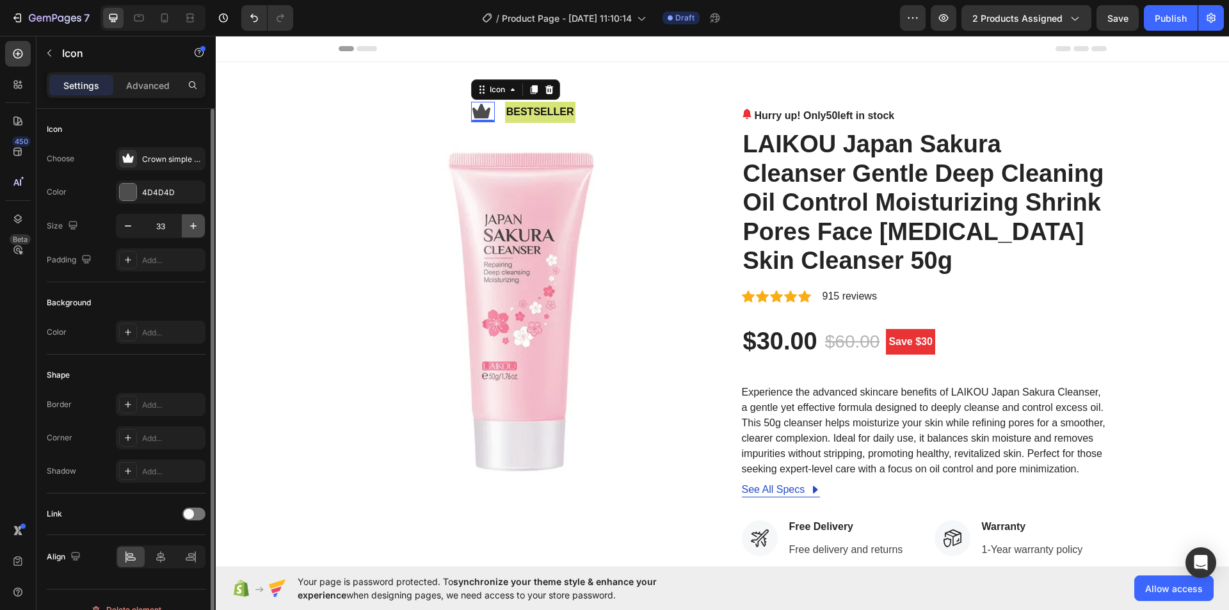
click at [194, 225] on icon "button" at bounding box center [193, 226] width 13 height 13
type input "35"
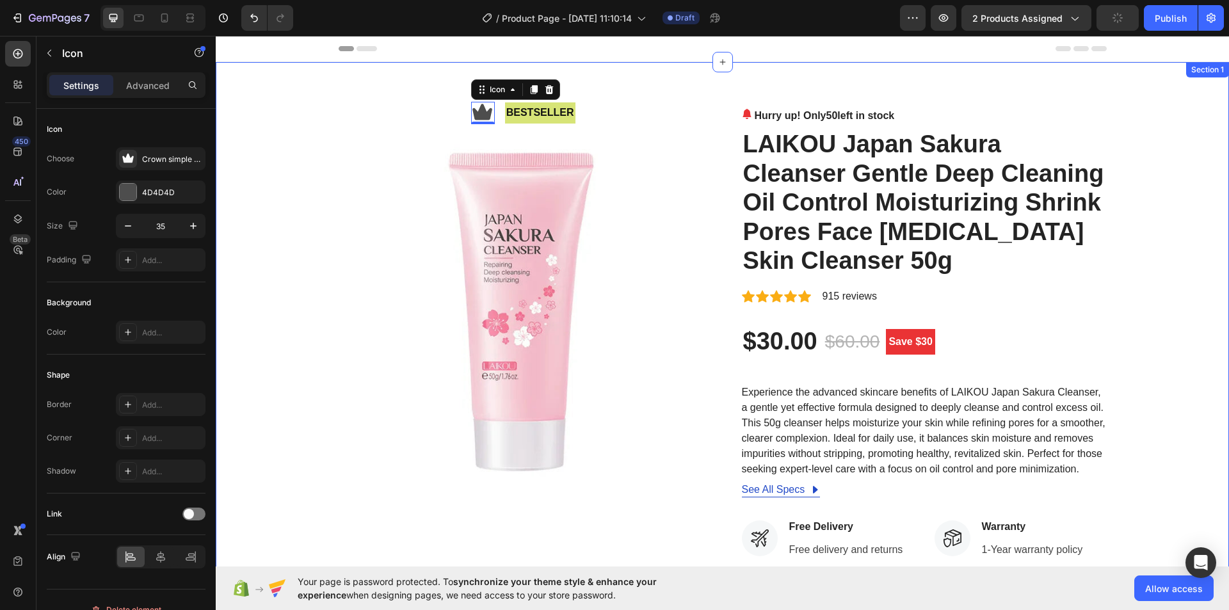
click at [632, 108] on img at bounding box center [521, 310] width 365 height 405
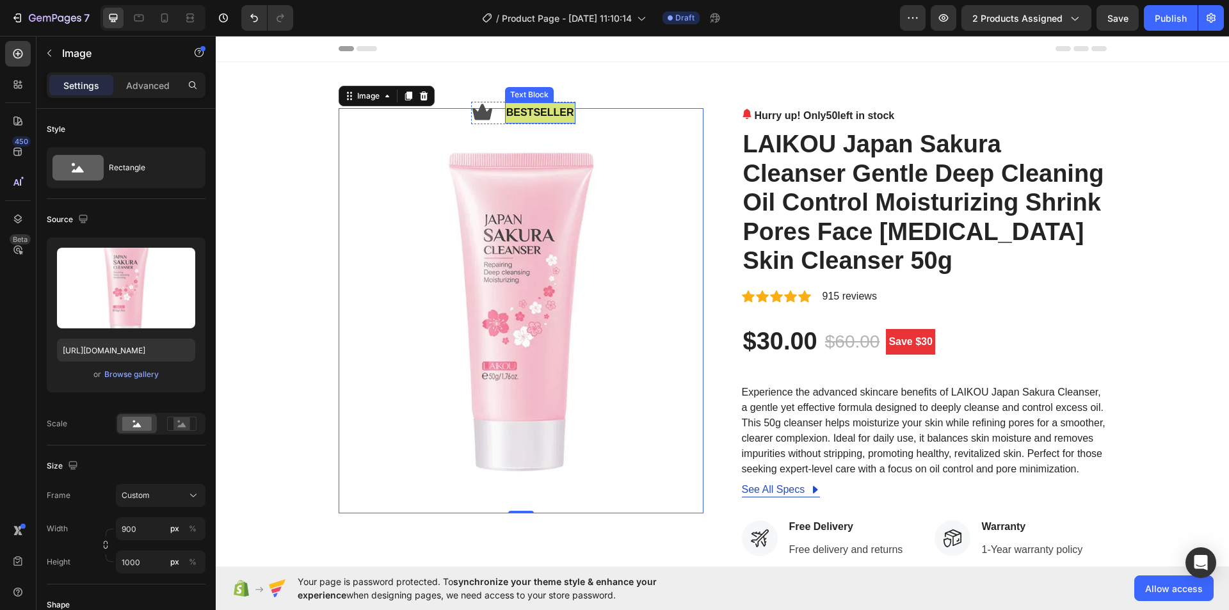
click at [543, 114] on p "bestseller" at bounding box center [540, 113] width 68 height 19
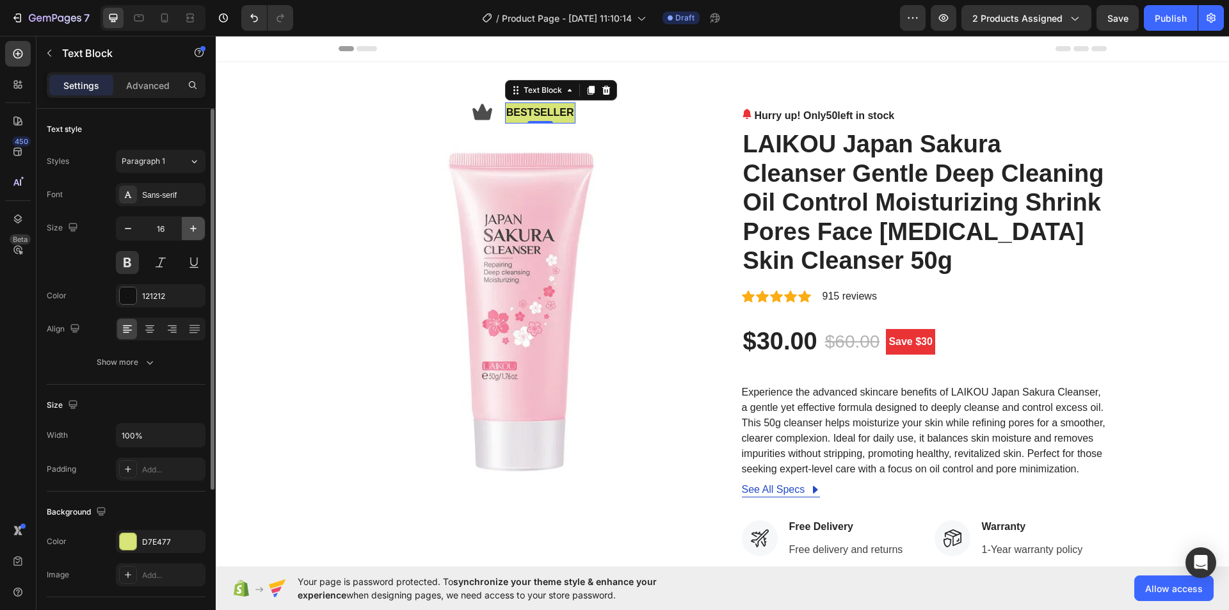
click at [197, 229] on icon "button" at bounding box center [193, 228] width 6 height 6
click at [197, 228] on icon "button" at bounding box center [193, 228] width 13 height 13
click at [198, 228] on icon "button" at bounding box center [193, 228] width 13 height 13
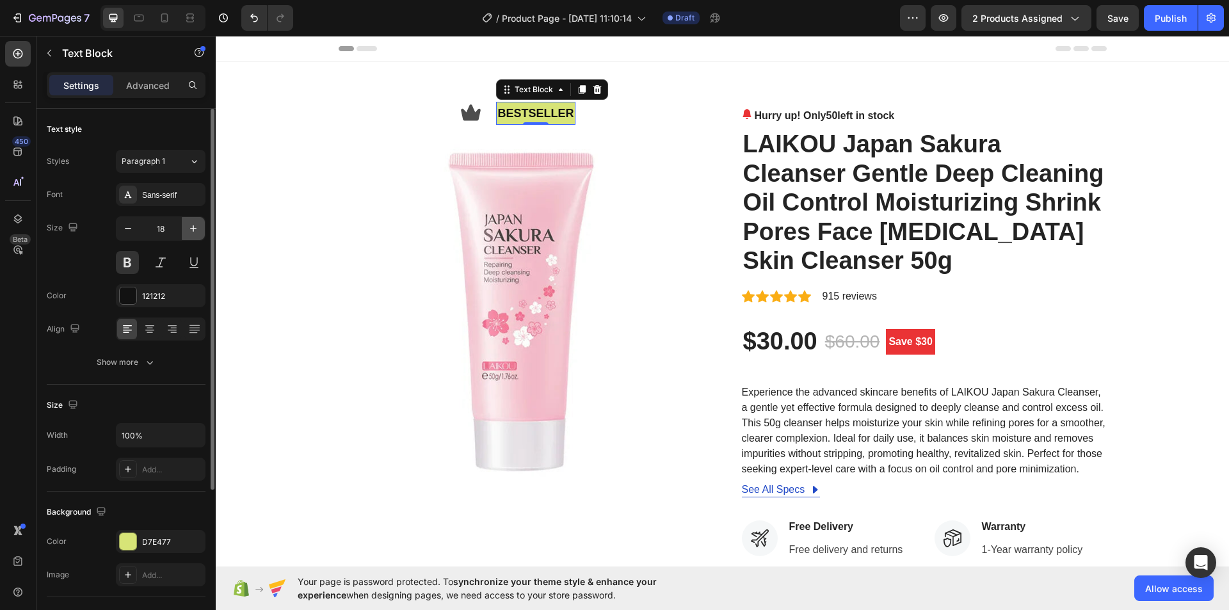
click at [198, 228] on icon "button" at bounding box center [193, 228] width 13 height 13
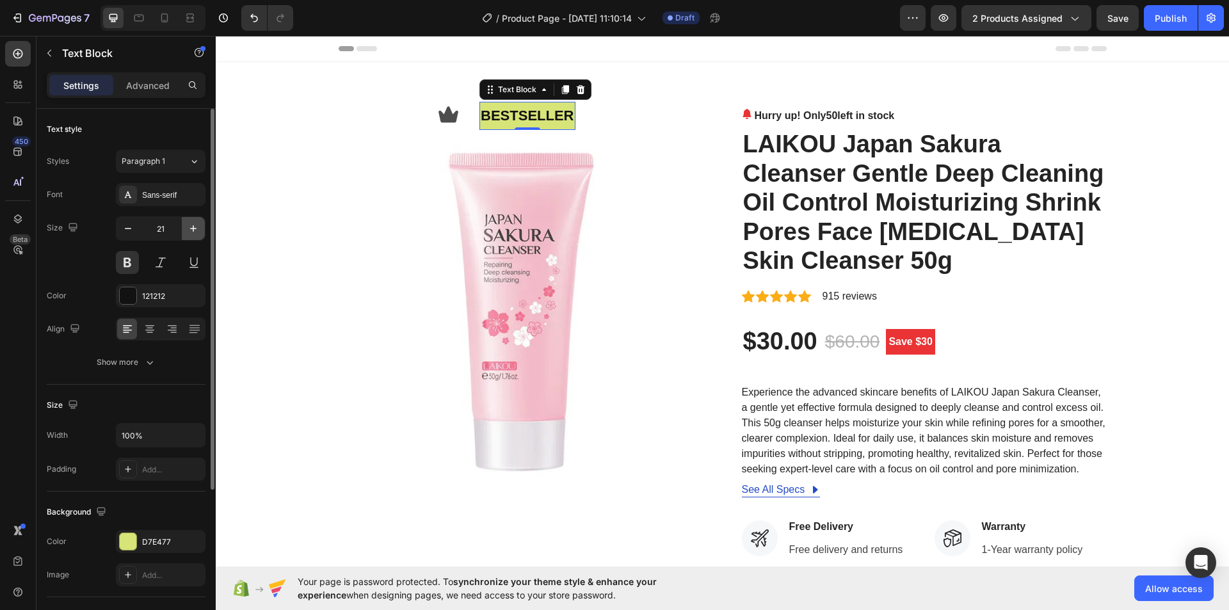
type input "22"
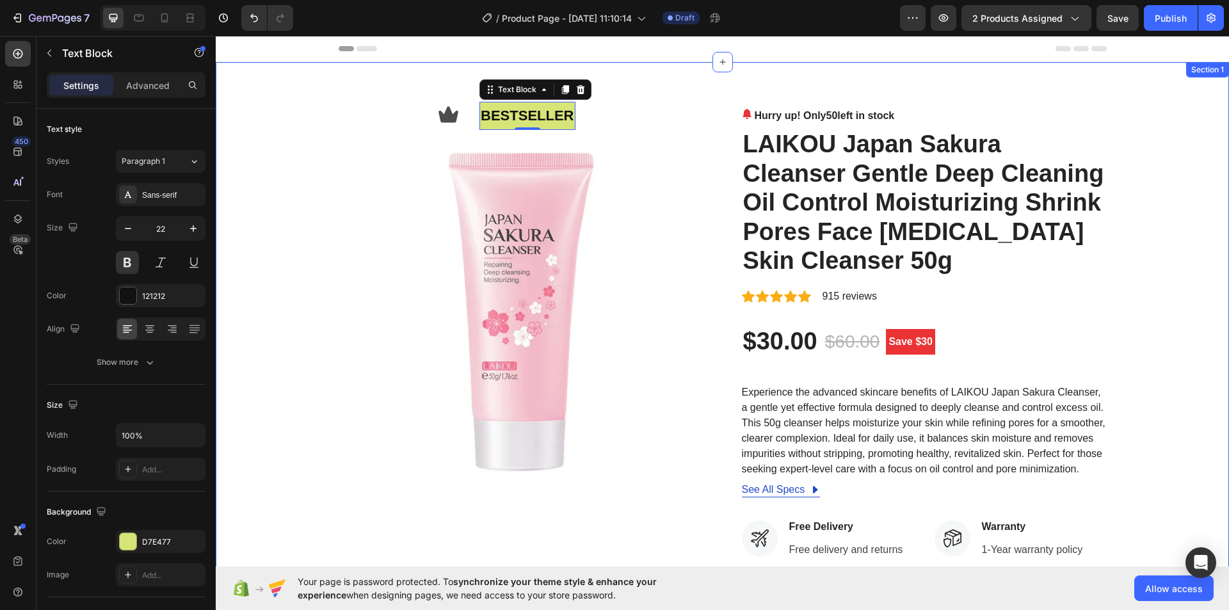
click at [642, 113] on img at bounding box center [521, 310] width 365 height 405
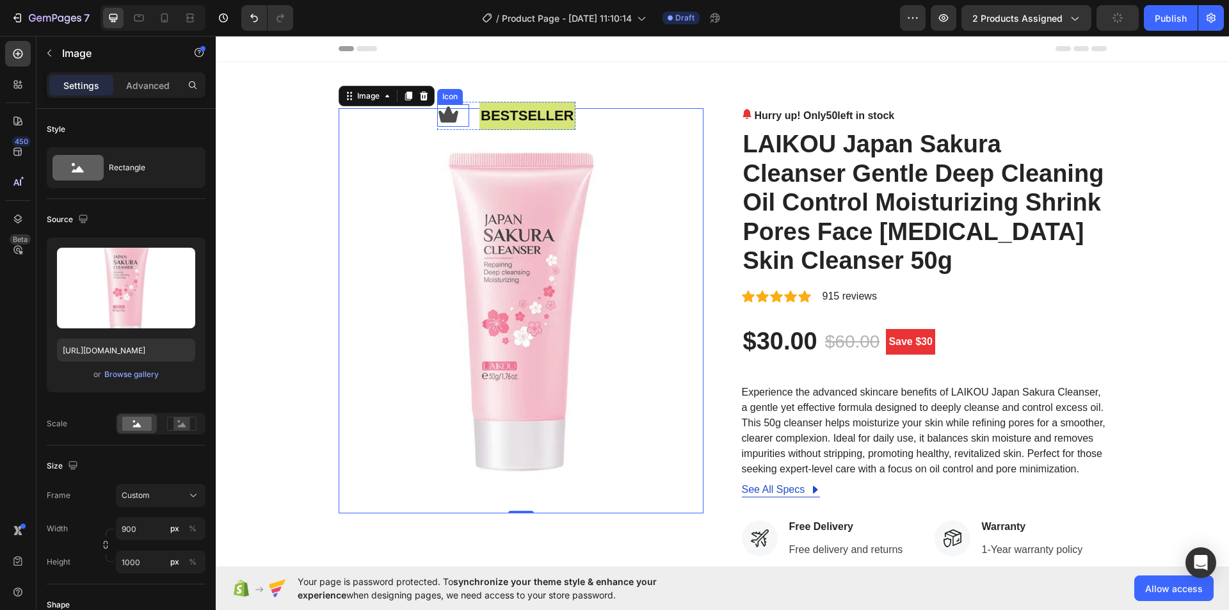
click at [456, 120] on div "Icon" at bounding box center [453, 115] width 32 height 22
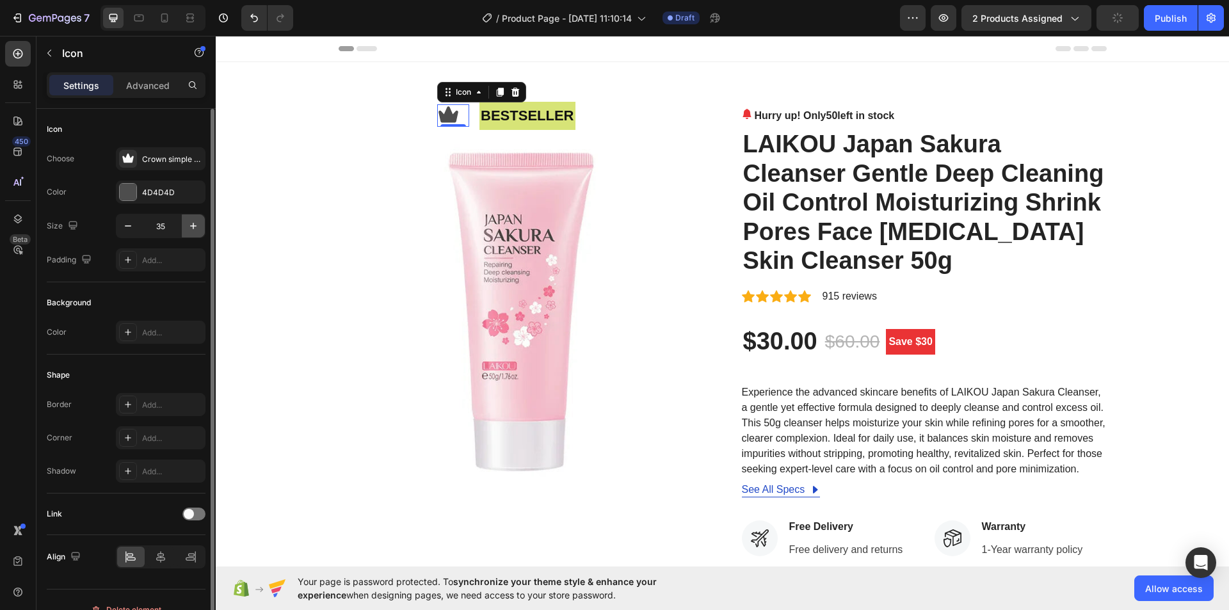
click at [194, 227] on icon "button" at bounding box center [193, 226] width 13 height 13
type input "38"
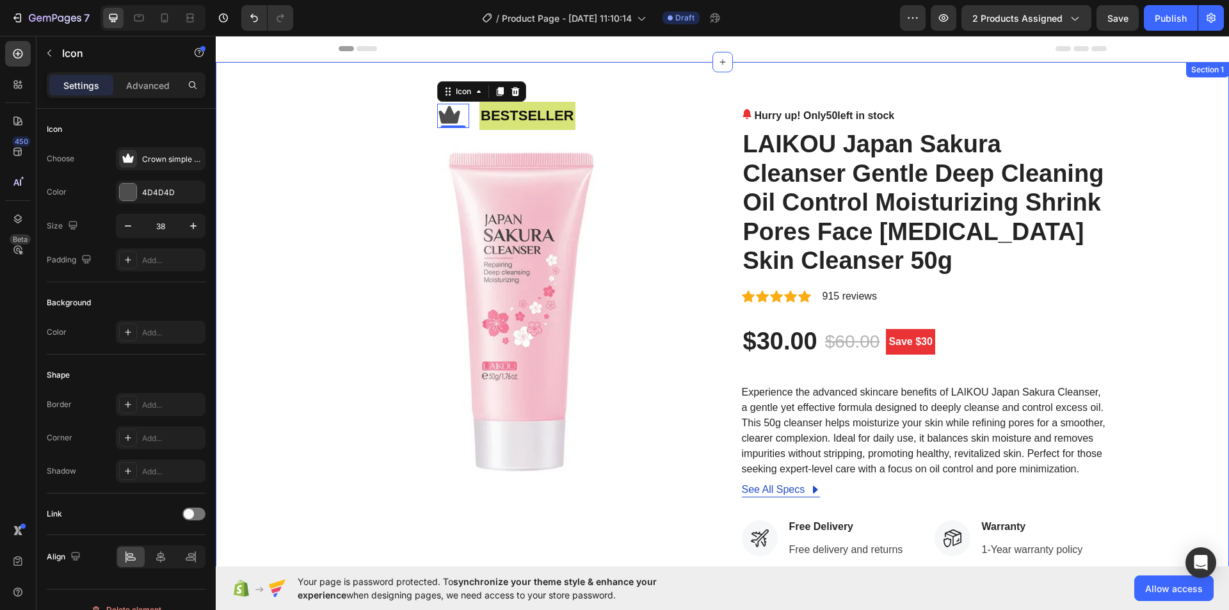
click at [631, 106] on div "Icon 0 bestseller Text Block Row Image Hurry up! Only 50 left in stock (P) Stoc…" at bounding box center [722, 490] width 1013 height 857
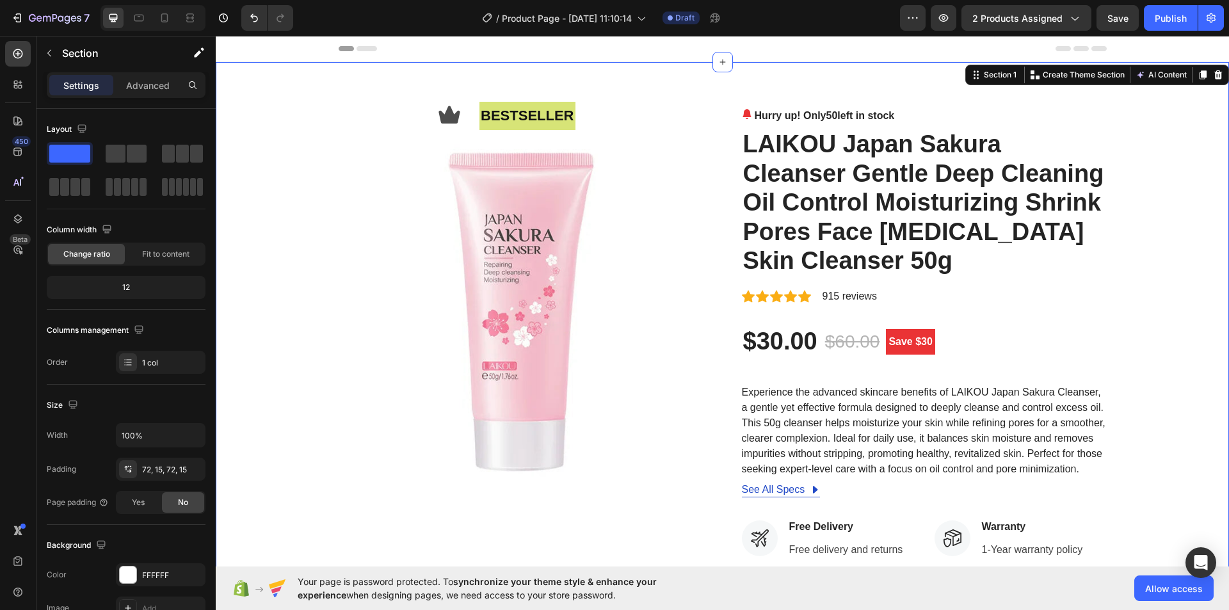
click at [1153, 133] on div "Icon bestseller Text Block Row Image Hurry up! Only 50 left in stock (P) Stock …" at bounding box center [722, 490] width 994 height 765
click at [629, 150] on img at bounding box center [521, 310] width 365 height 405
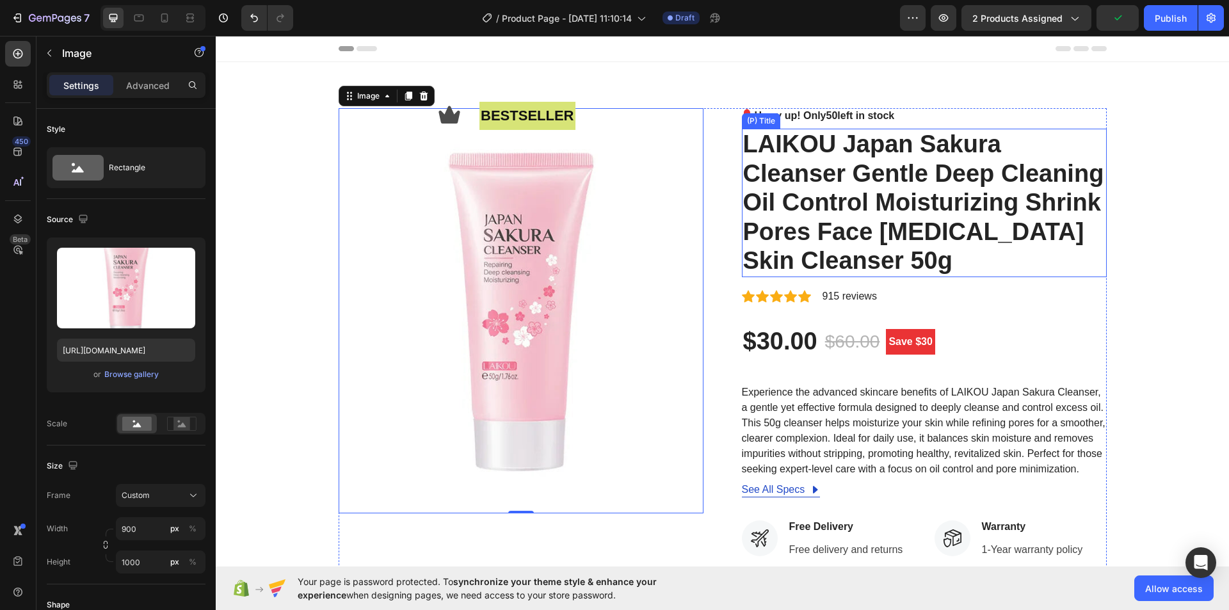
click at [1092, 150] on h2 "LAIKOU Japan Sakura Cleanser Gentle Deep Cleaning Oil Control Moisturizing Shri…" at bounding box center [924, 203] width 365 height 149
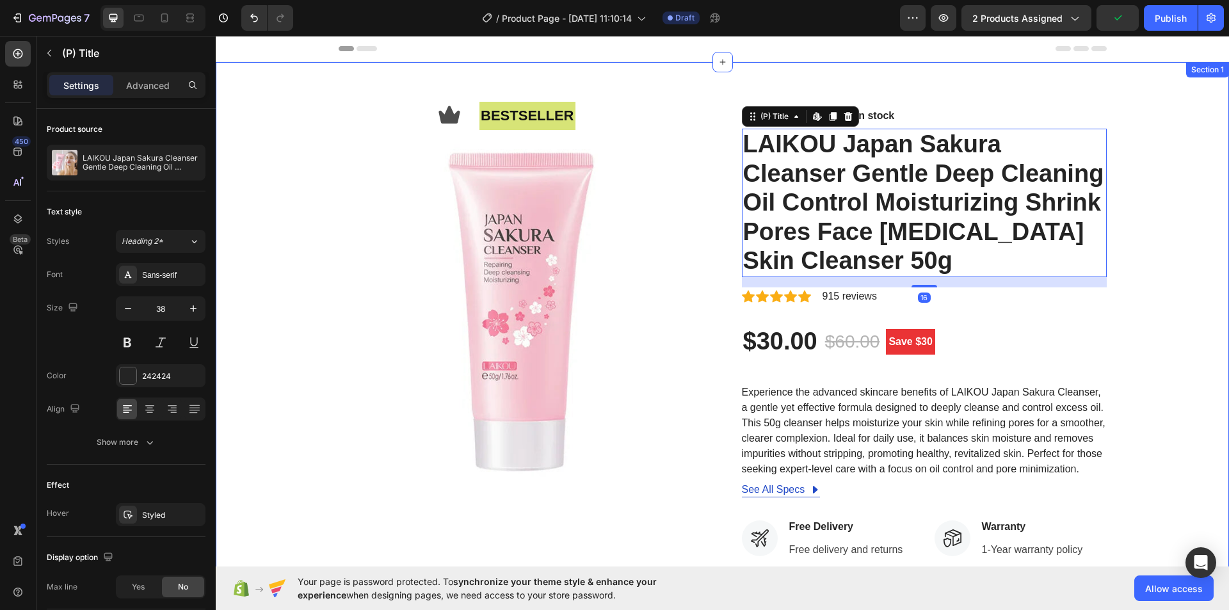
click at [1140, 143] on div "Icon bestseller Text Block Row Image Hurry up! Only 50 left in stock (P) Stock …" at bounding box center [722, 490] width 994 height 765
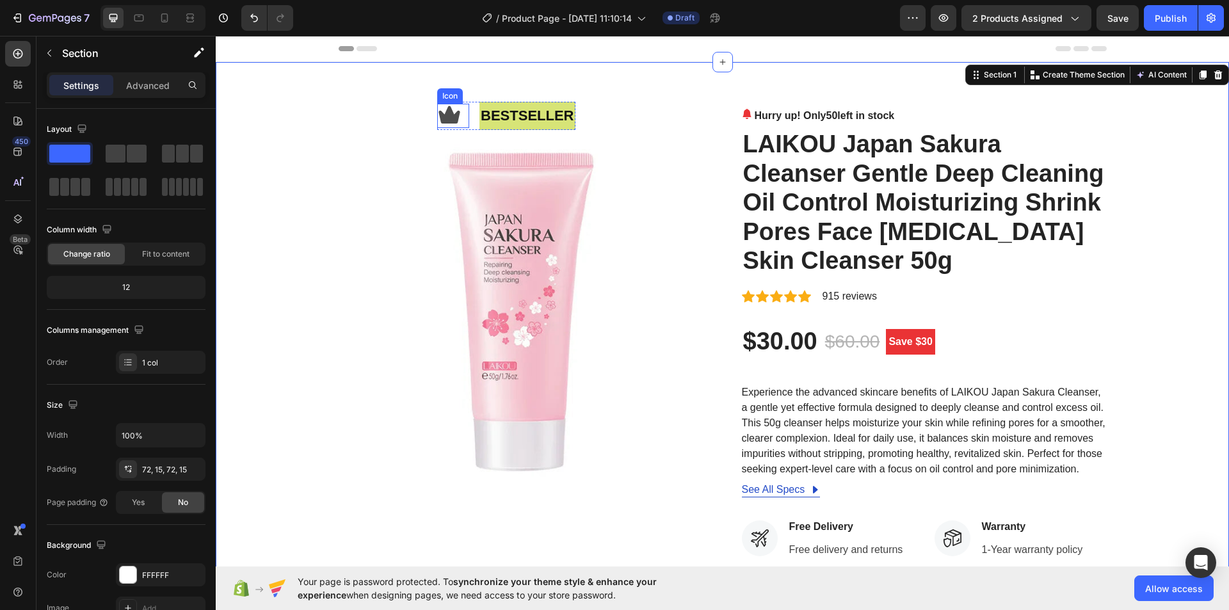
click at [447, 106] on icon at bounding box center [449, 116] width 24 height 24
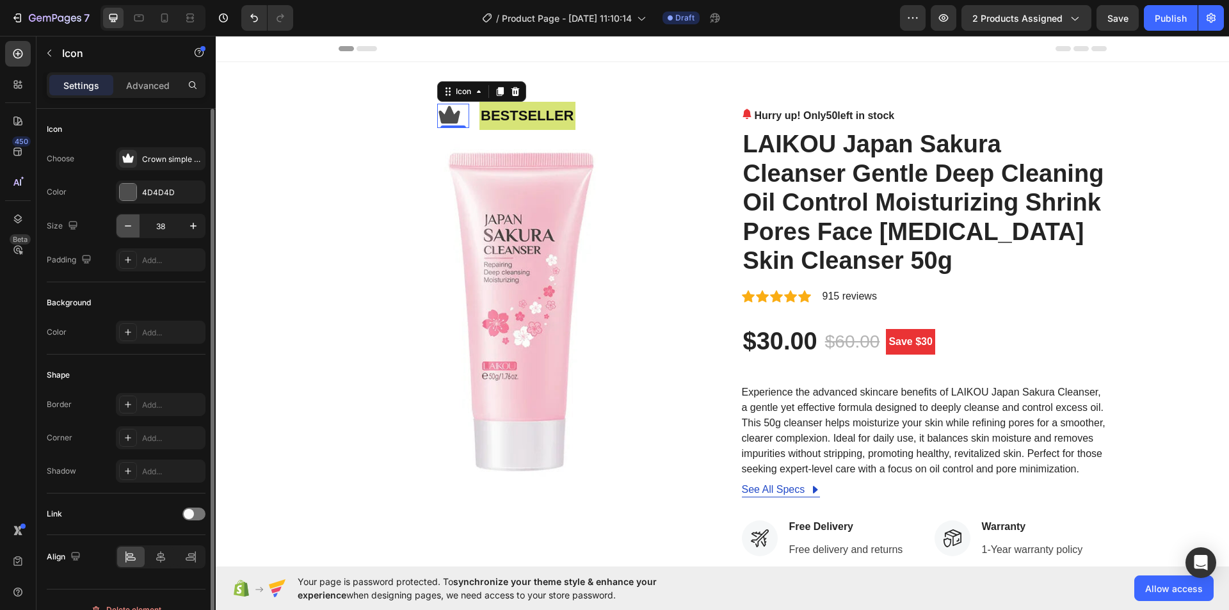
click at [129, 228] on icon "button" at bounding box center [128, 226] width 13 height 13
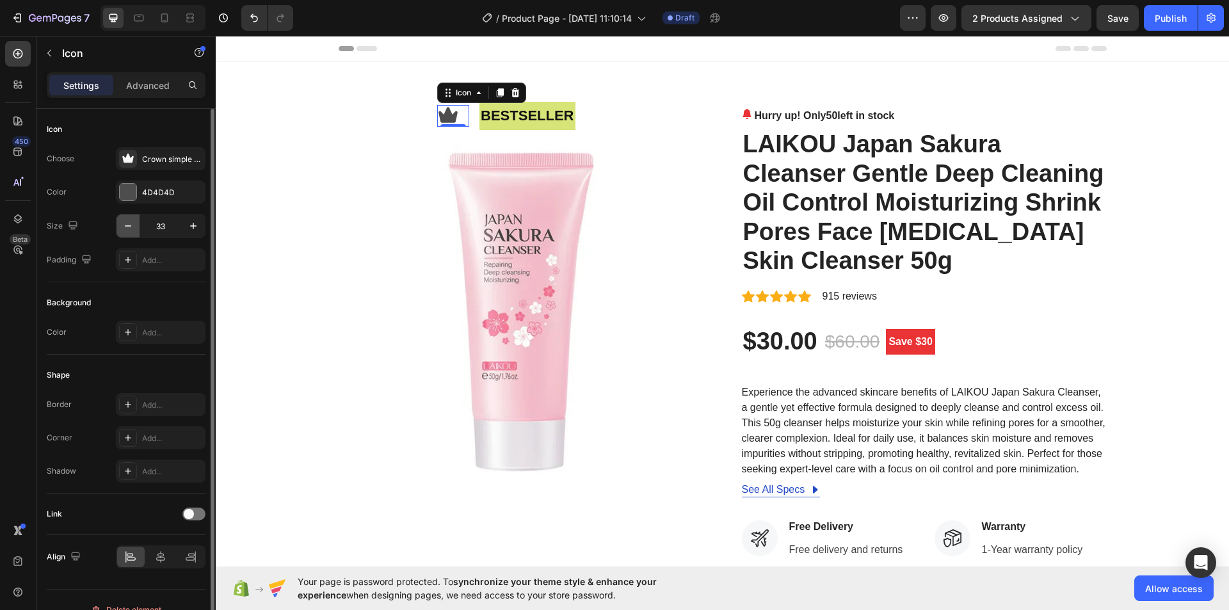
click at [129, 228] on icon "button" at bounding box center [128, 226] width 13 height 13
type input "32"
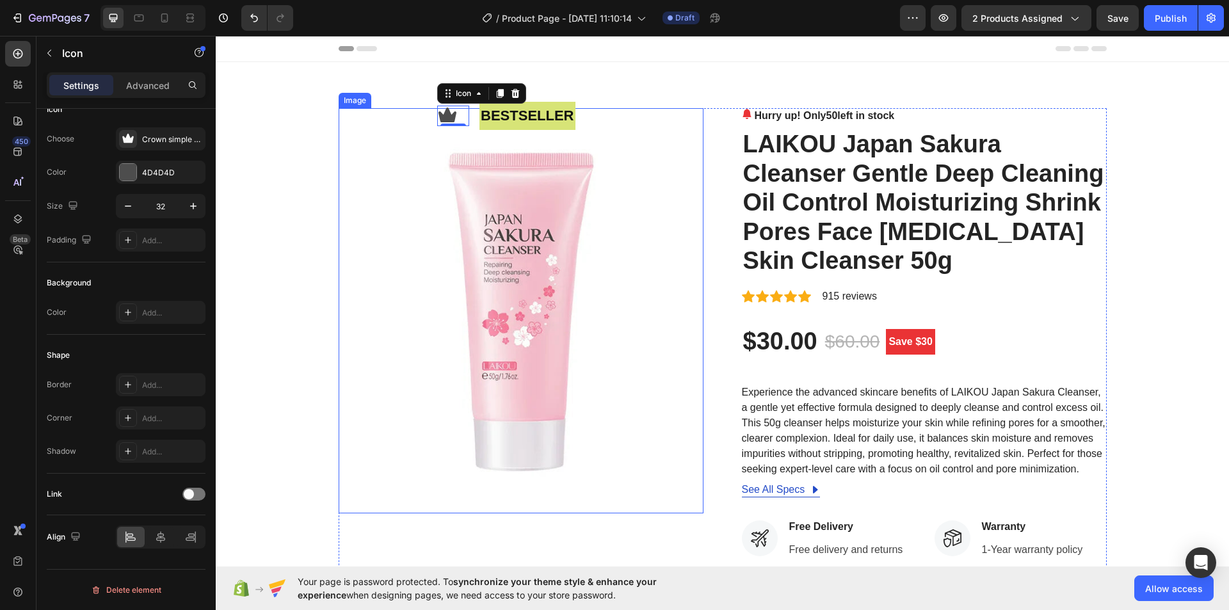
click at [670, 112] on img at bounding box center [521, 310] width 365 height 405
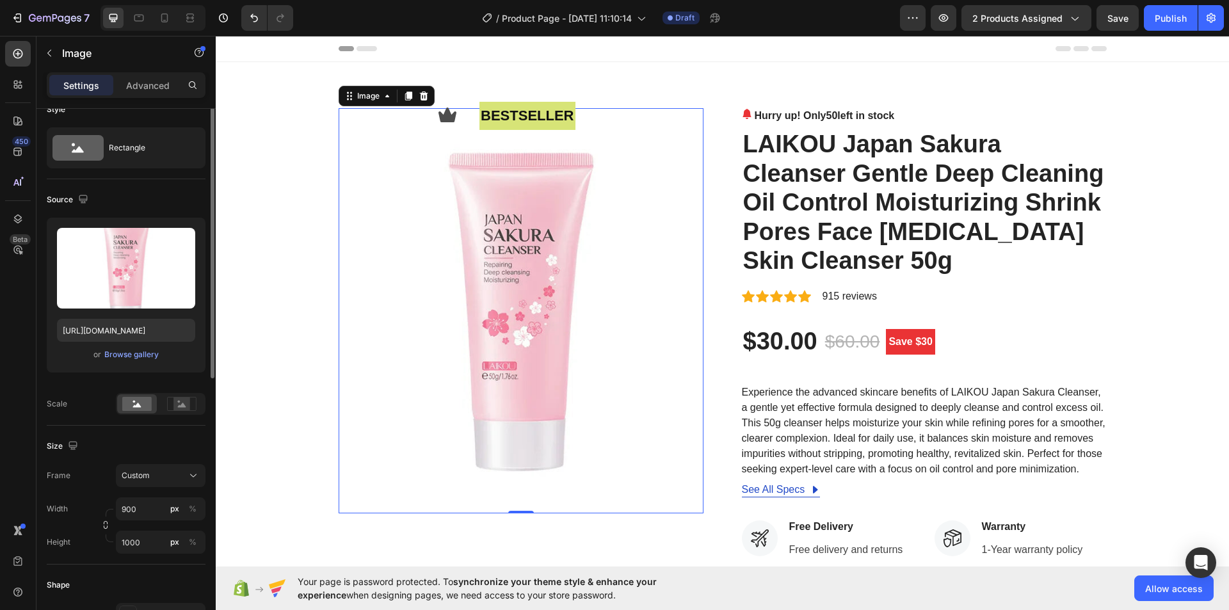
scroll to position [0, 0]
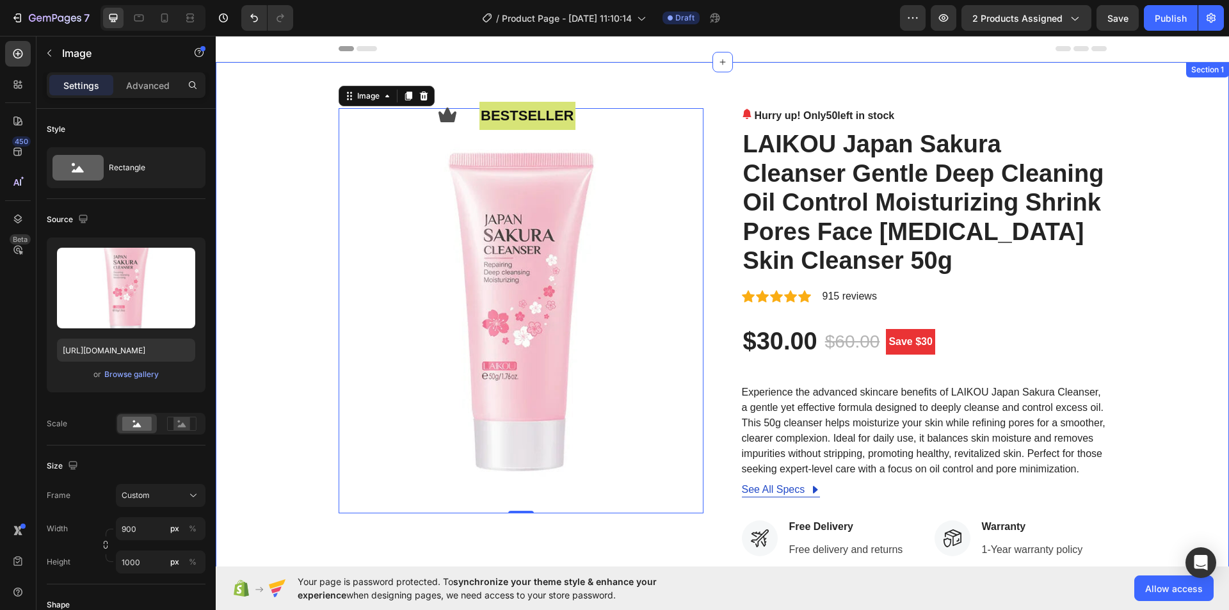
click at [994, 102] on div "Icon bestseller Text Block Row Image 0 Hurry up! Only 50 left in stock (P) Stoc…" at bounding box center [722, 490] width 1013 height 857
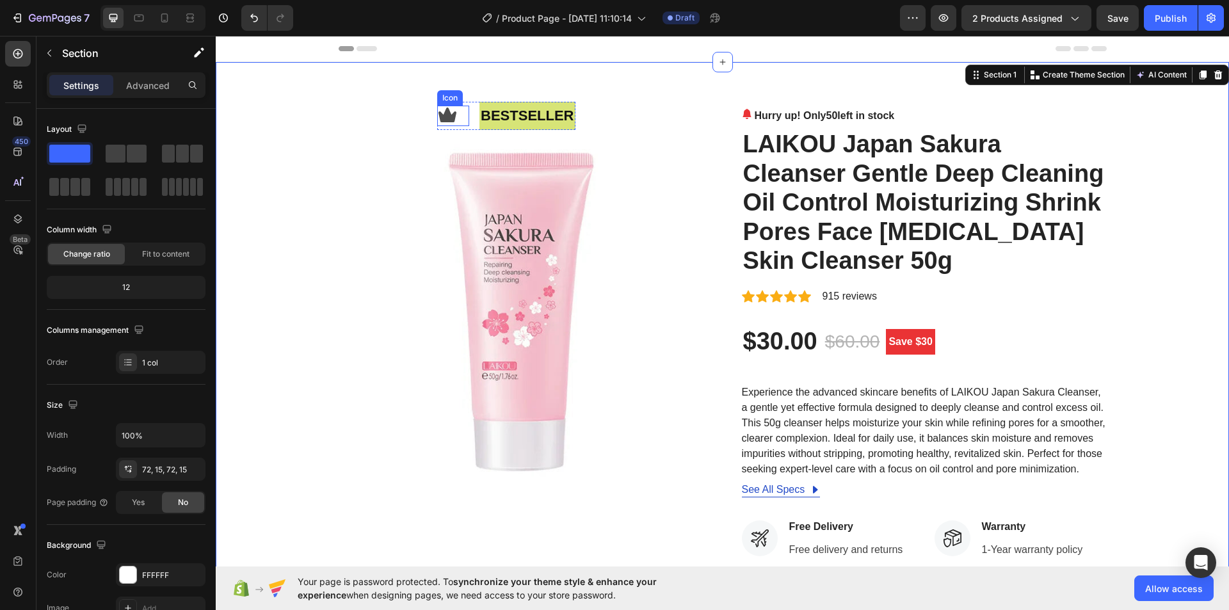
click at [438, 113] on icon at bounding box center [447, 116] width 20 height 20
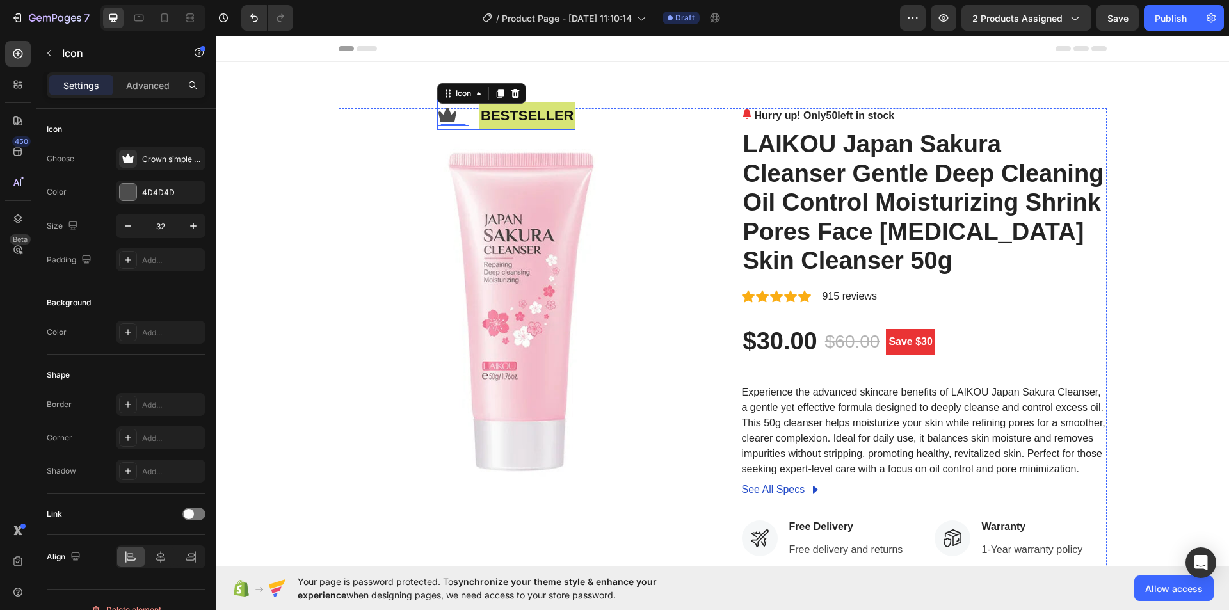
click at [456, 129] on div "Icon 0" at bounding box center [453, 116] width 32 height 28
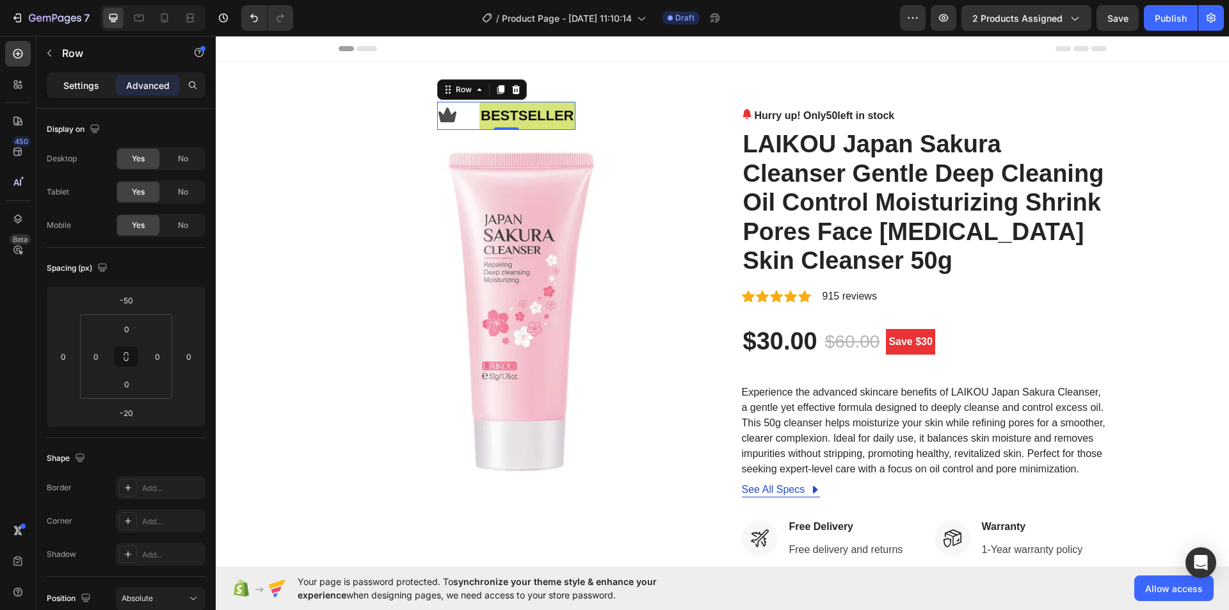
click at [87, 94] on div "Settings" at bounding box center [81, 85] width 64 height 20
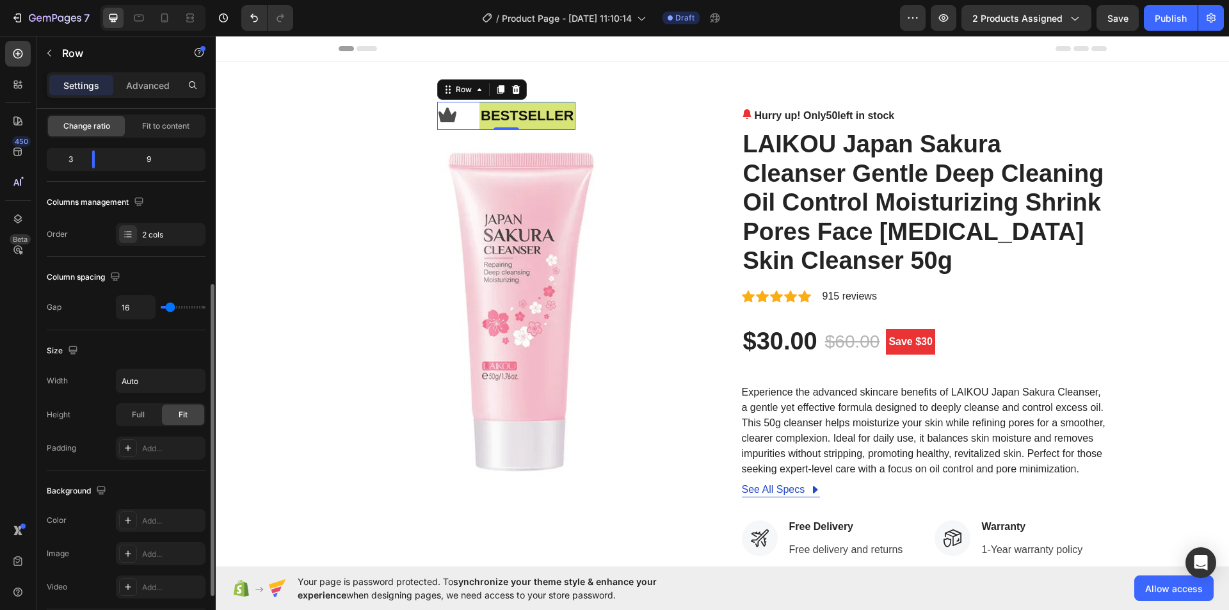
scroll to position [192, 0]
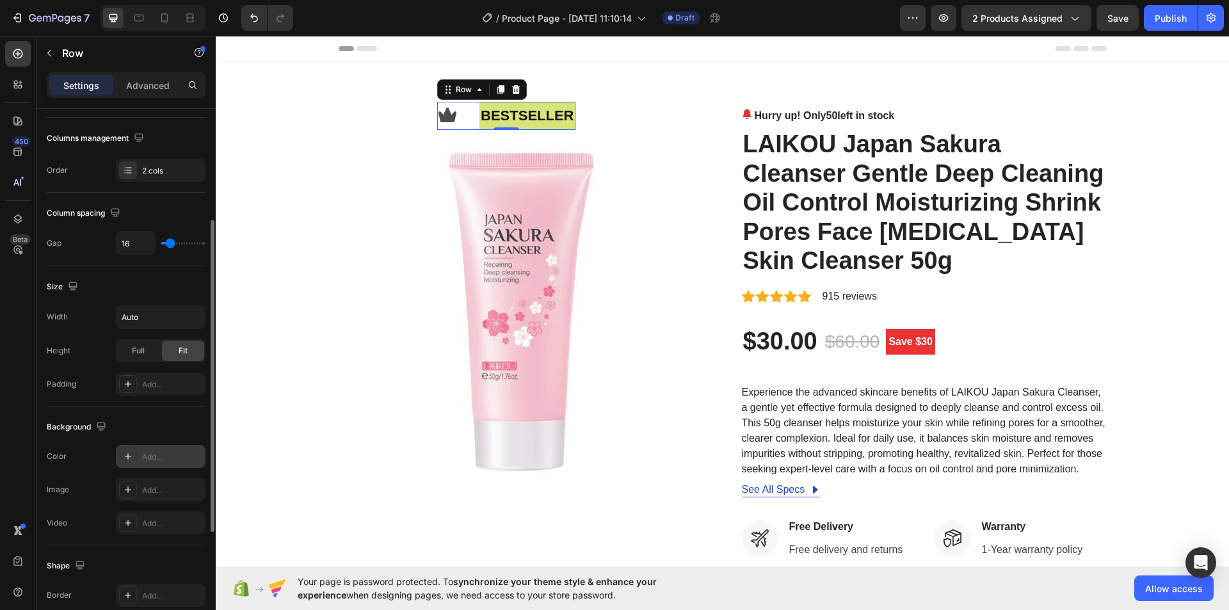
click at [131, 460] on icon at bounding box center [128, 456] width 10 height 10
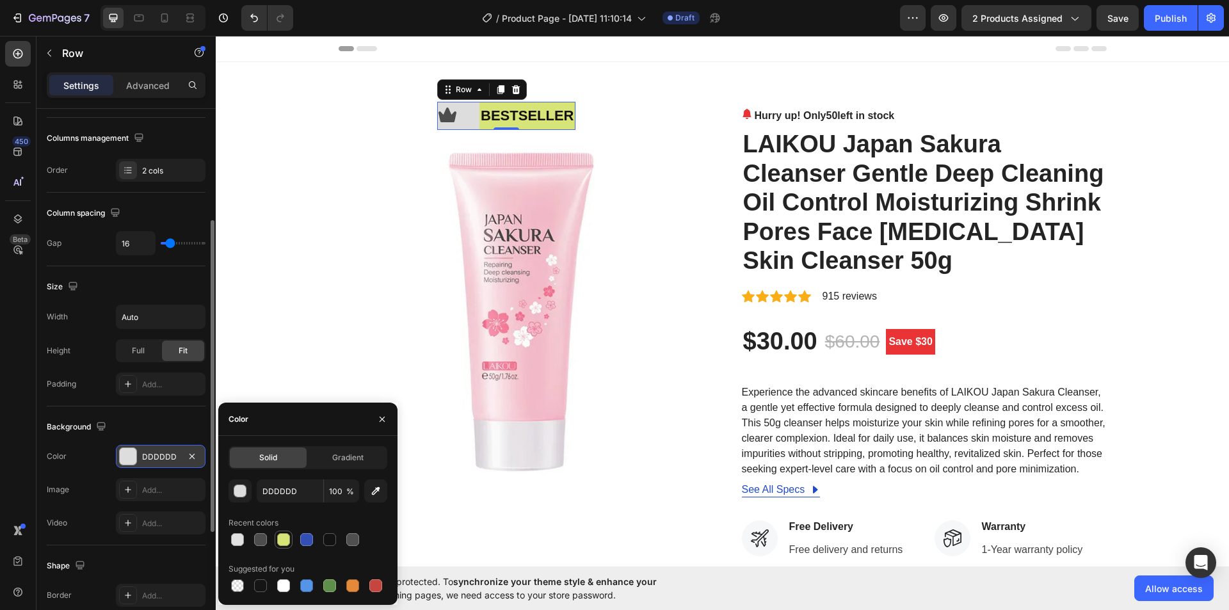
click at [287, 542] on div at bounding box center [283, 539] width 13 height 13
type input "D7E477"
click at [650, 165] on img at bounding box center [521, 310] width 365 height 405
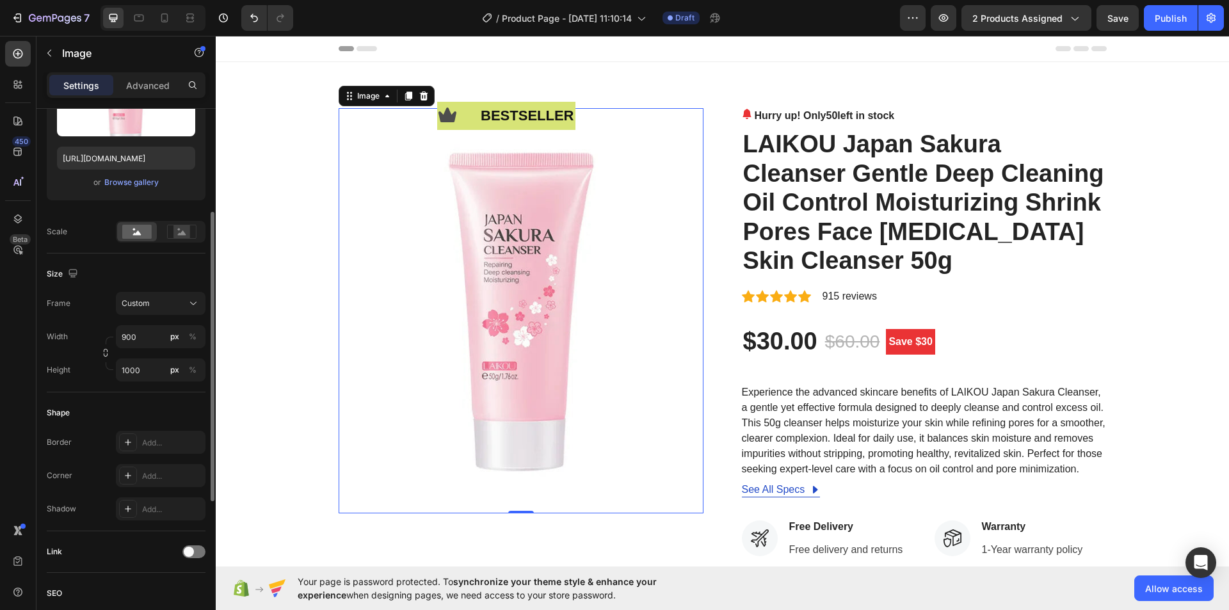
scroll to position [0, 0]
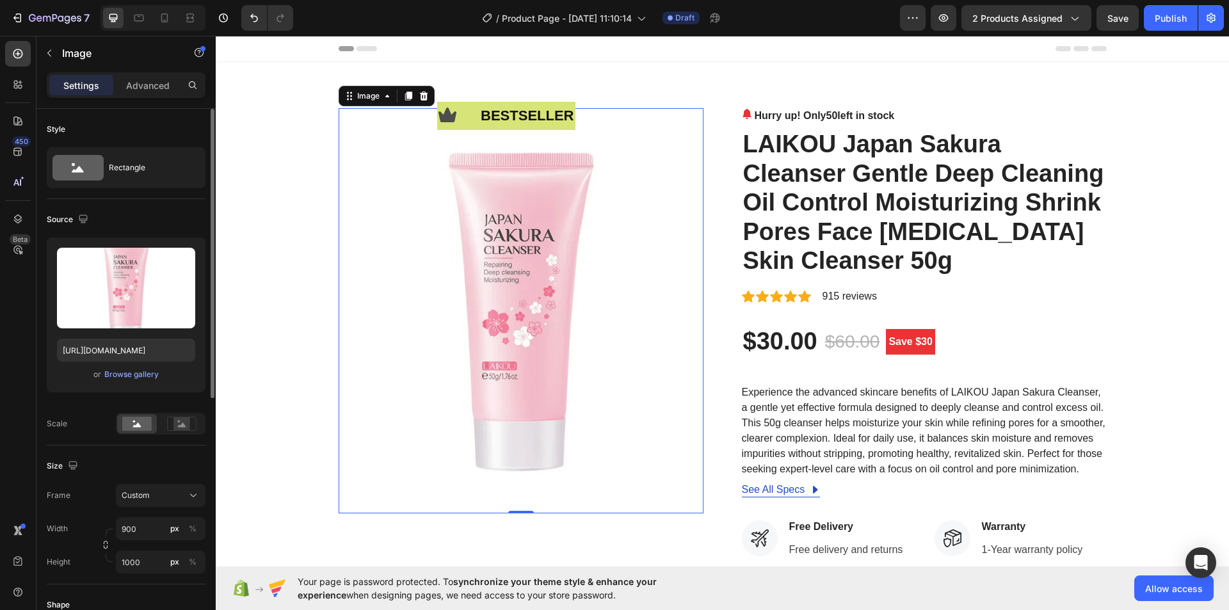
click at [657, 165] on img at bounding box center [521, 310] width 365 height 405
click at [677, 162] on img at bounding box center [521, 310] width 365 height 405
click at [700, 86] on div "Icon bestseller Text Block Row Image 0 Hurry up! Only 50 left in stock (P) Stoc…" at bounding box center [722, 490] width 1013 height 857
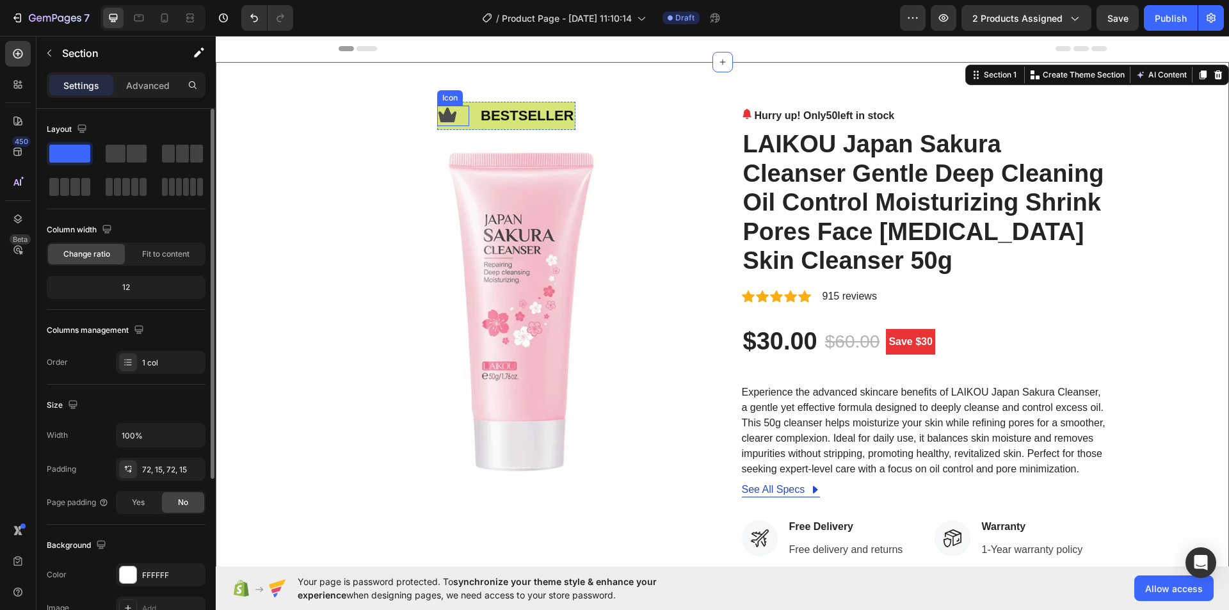
click at [437, 125] on icon at bounding box center [447, 116] width 20 height 20
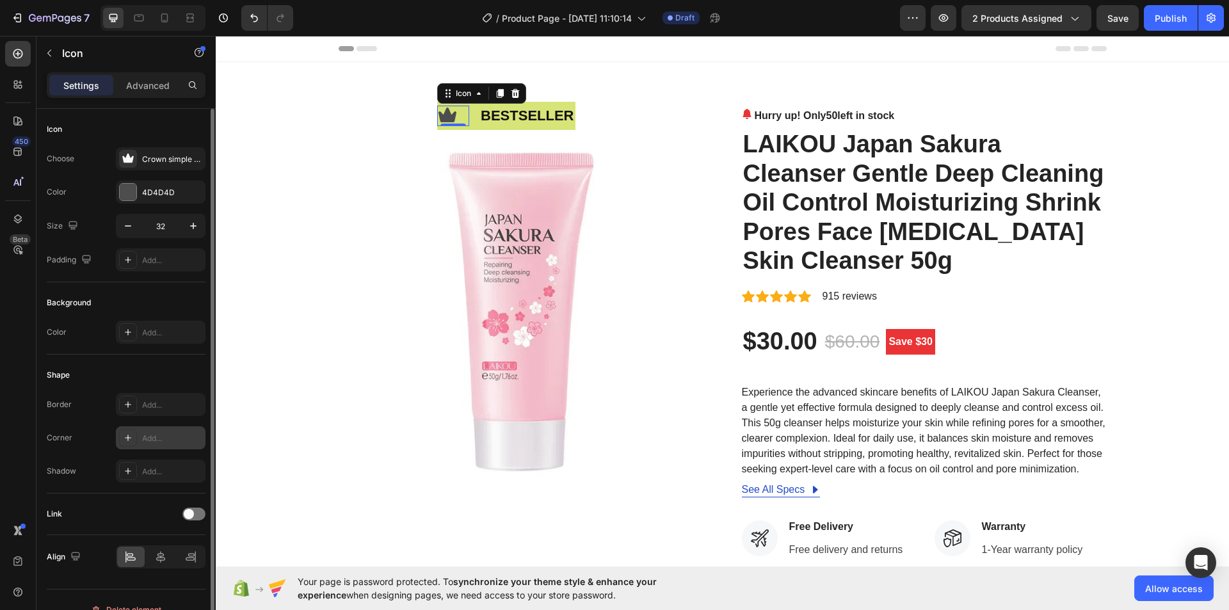
scroll to position [20, 0]
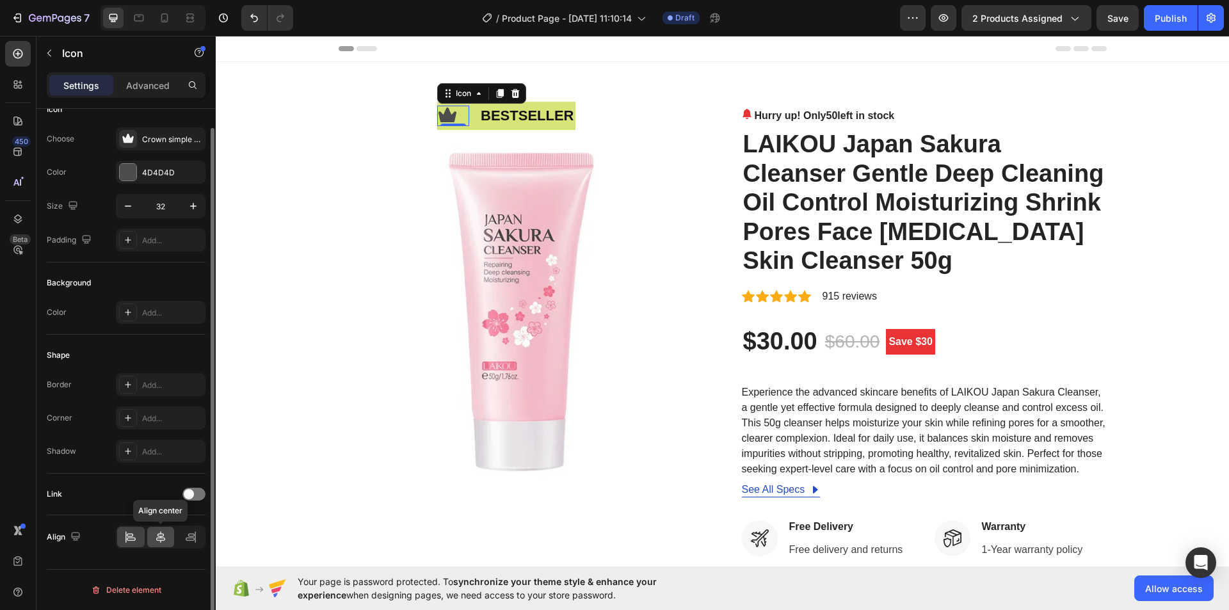
click at [155, 536] on icon at bounding box center [160, 537] width 13 height 13
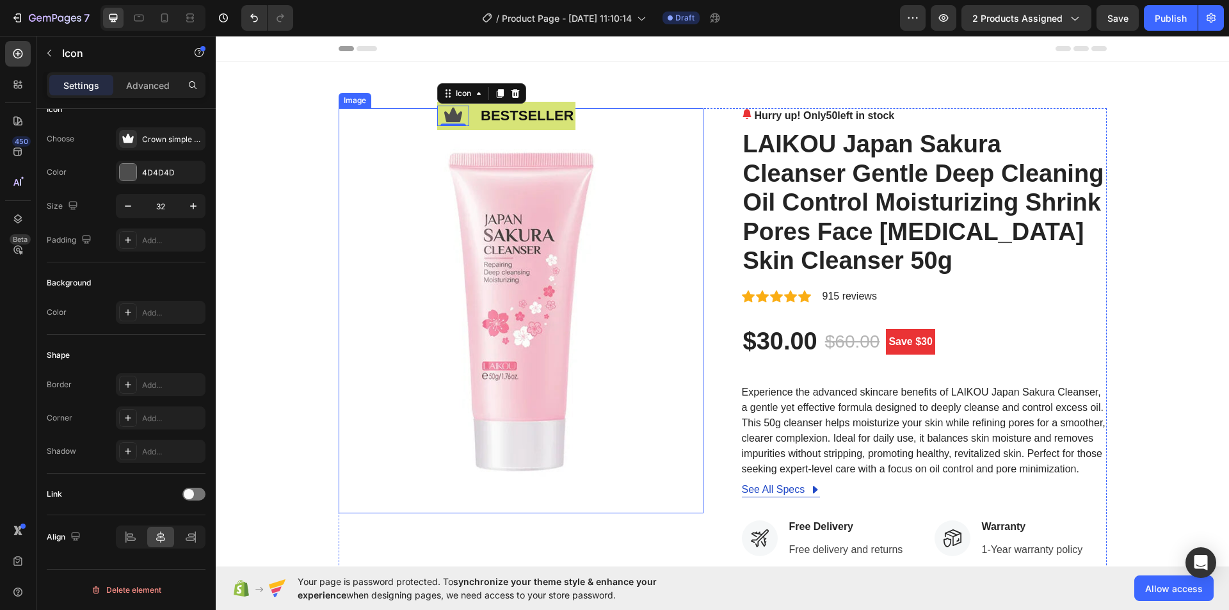
click at [635, 136] on img at bounding box center [521, 310] width 365 height 405
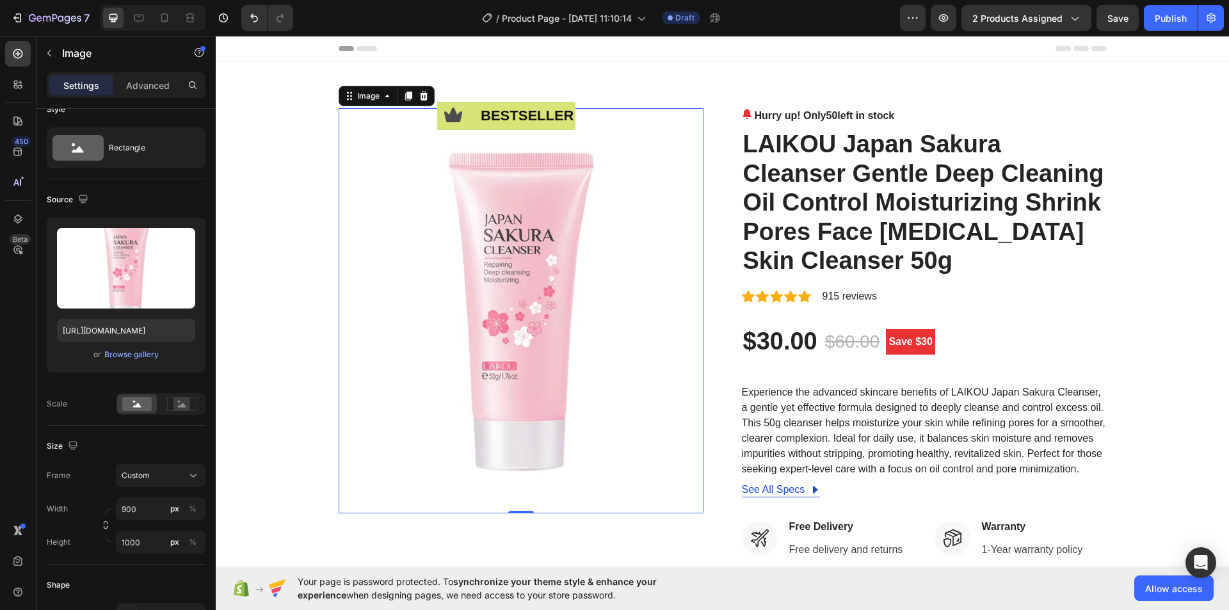
scroll to position [0, 0]
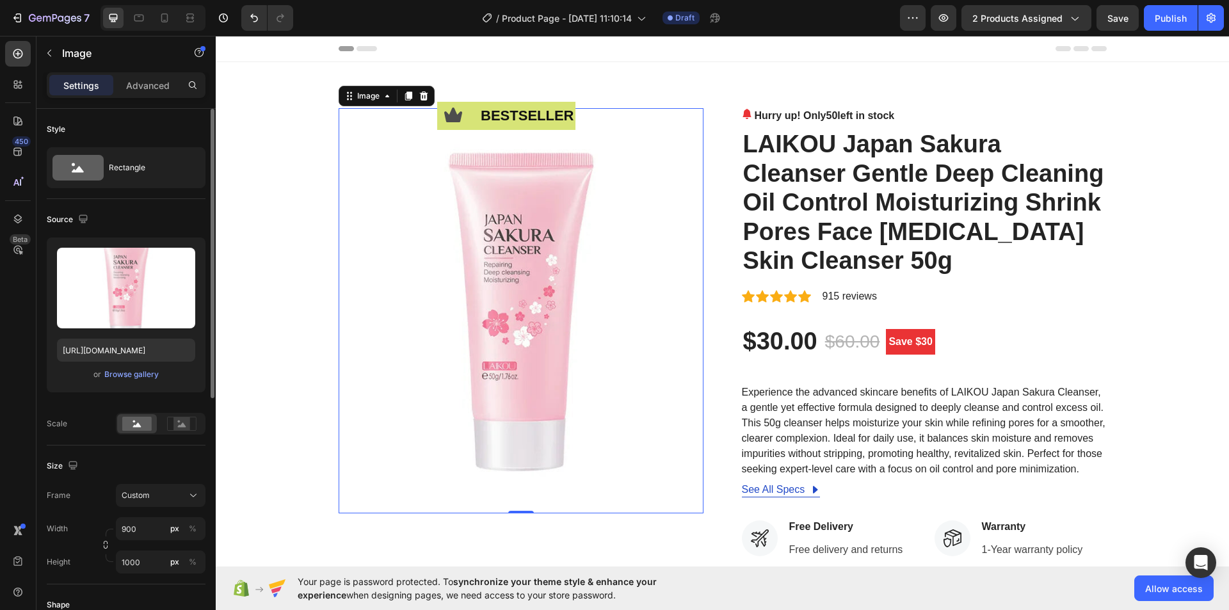
click at [635, 136] on img at bounding box center [521, 310] width 365 height 405
click at [443, 107] on icon at bounding box center [453, 116] width 20 height 20
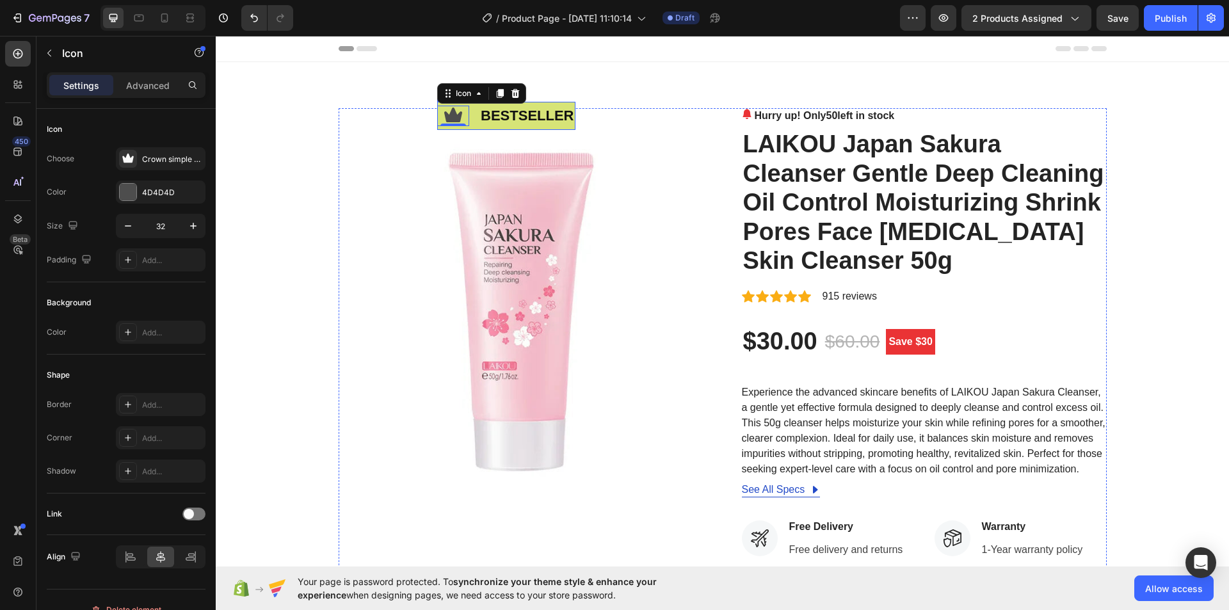
click at [472, 122] on div "Icon 0 bestseller Text Block Row" at bounding box center [506, 116] width 138 height 28
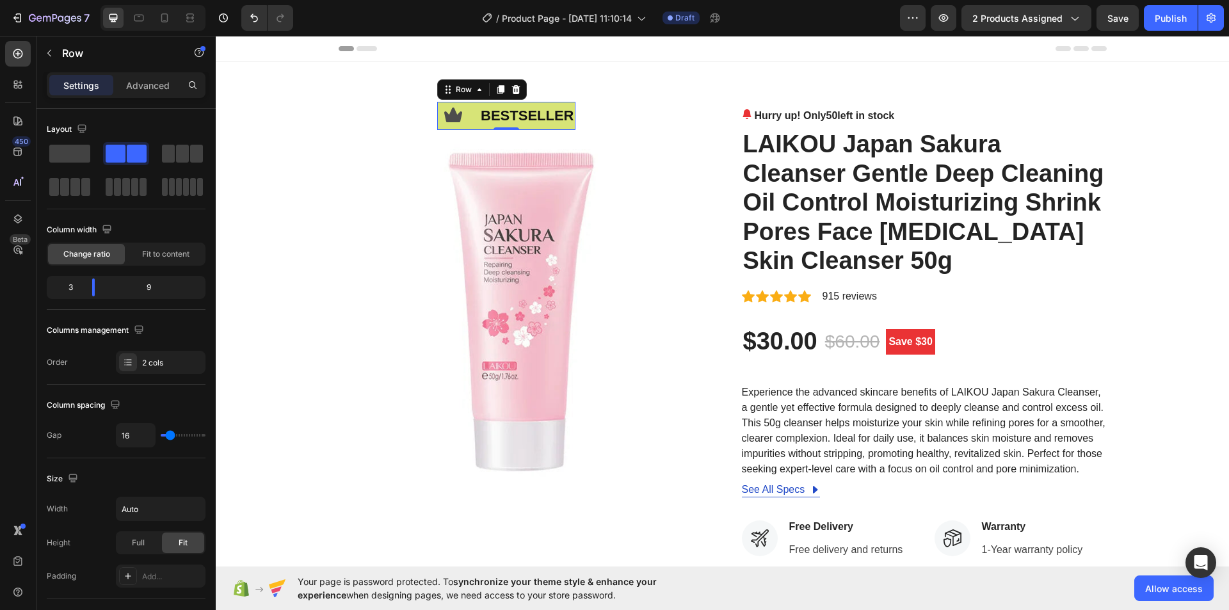
scroll to position [192, 0]
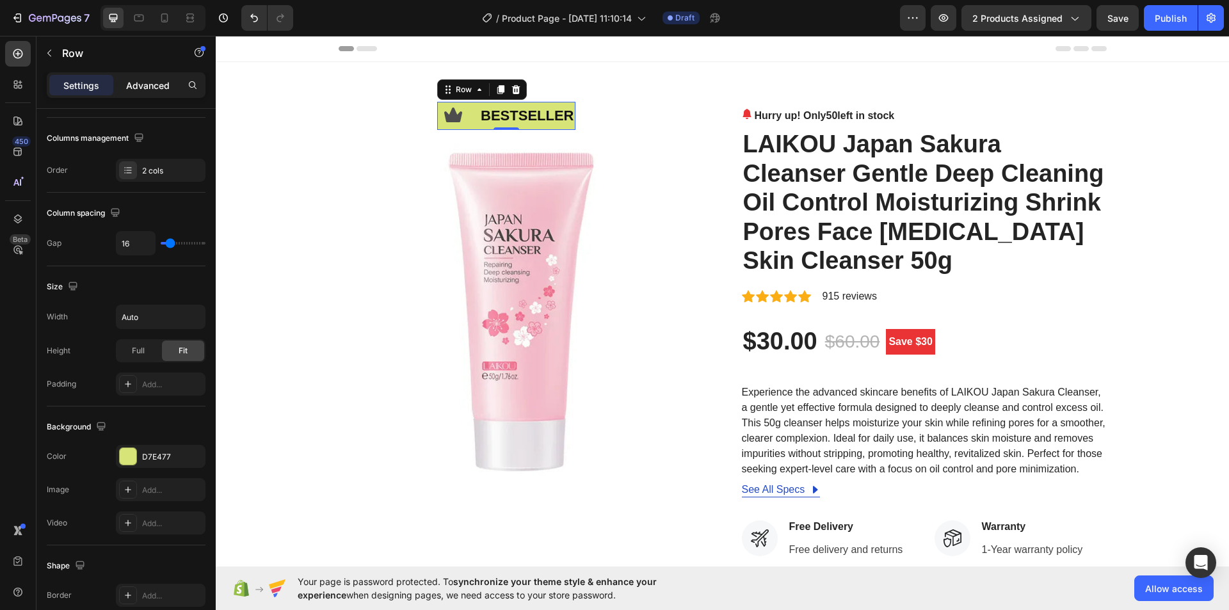
click at [144, 89] on p "Advanced" at bounding box center [148, 85] width 44 height 13
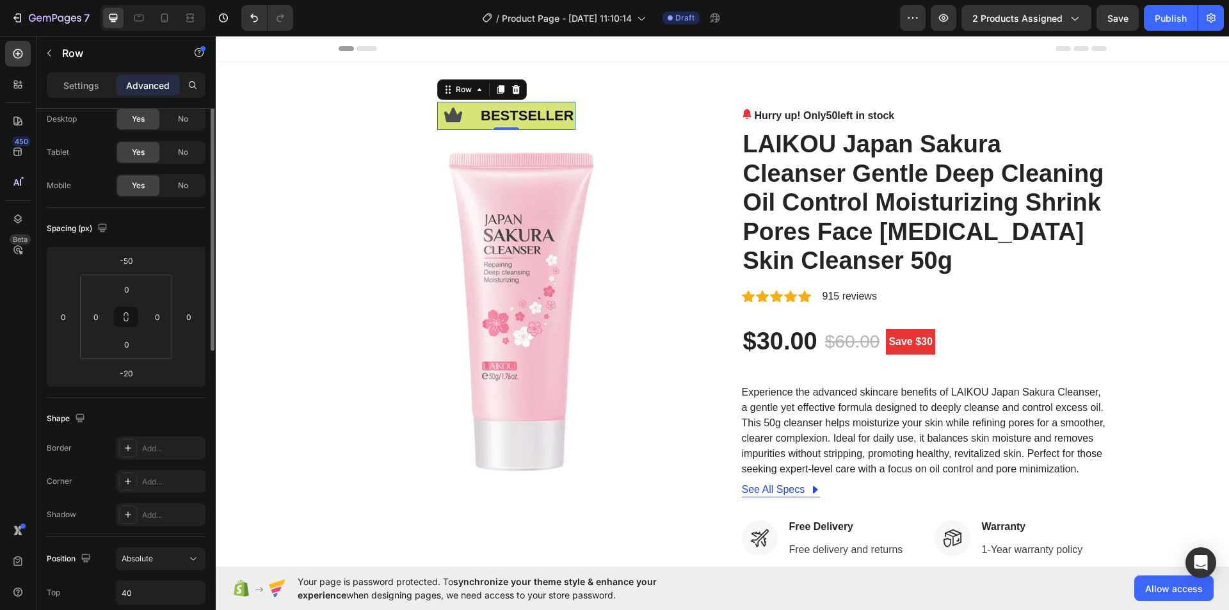
scroll to position [0, 0]
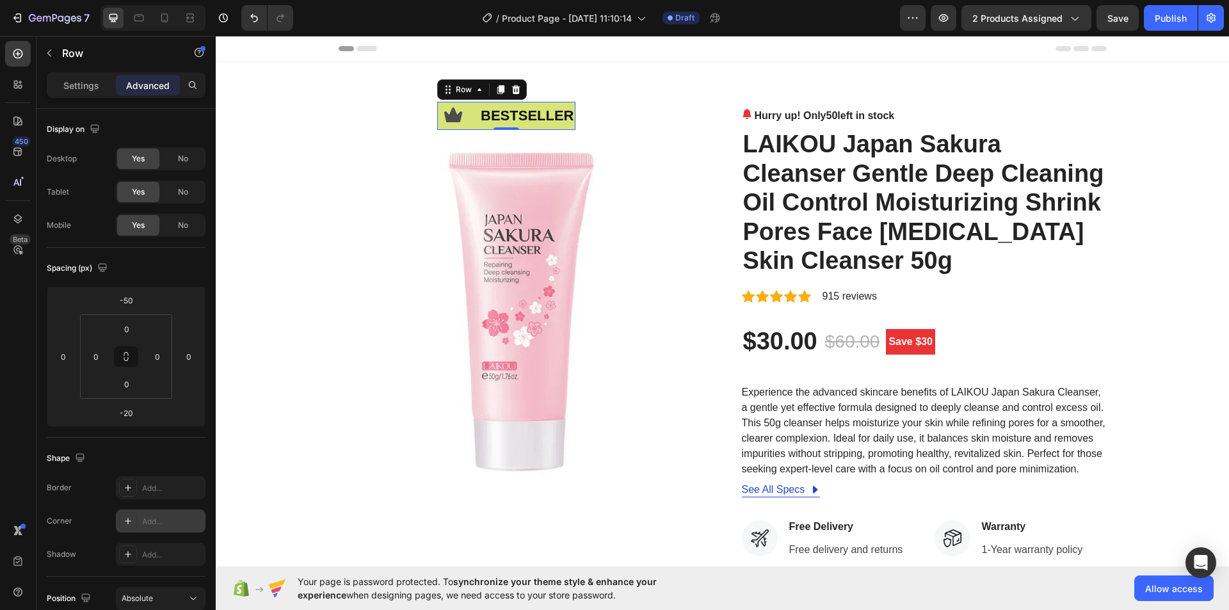
click at [147, 518] on div "Add..." at bounding box center [172, 522] width 60 height 12
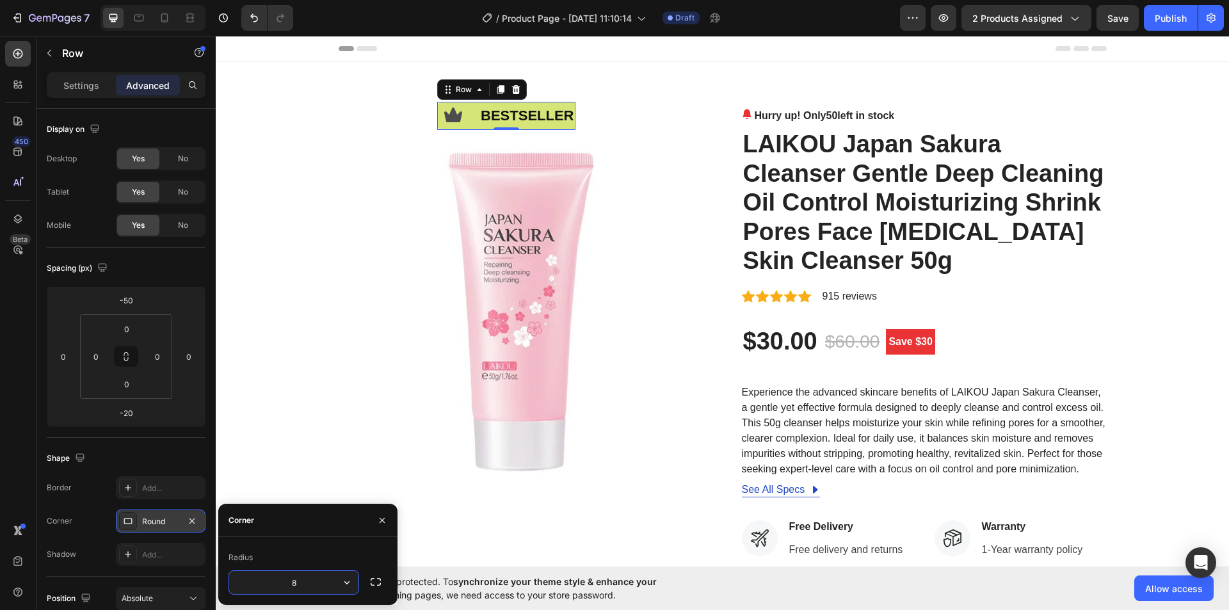
scroll to position [64, 0]
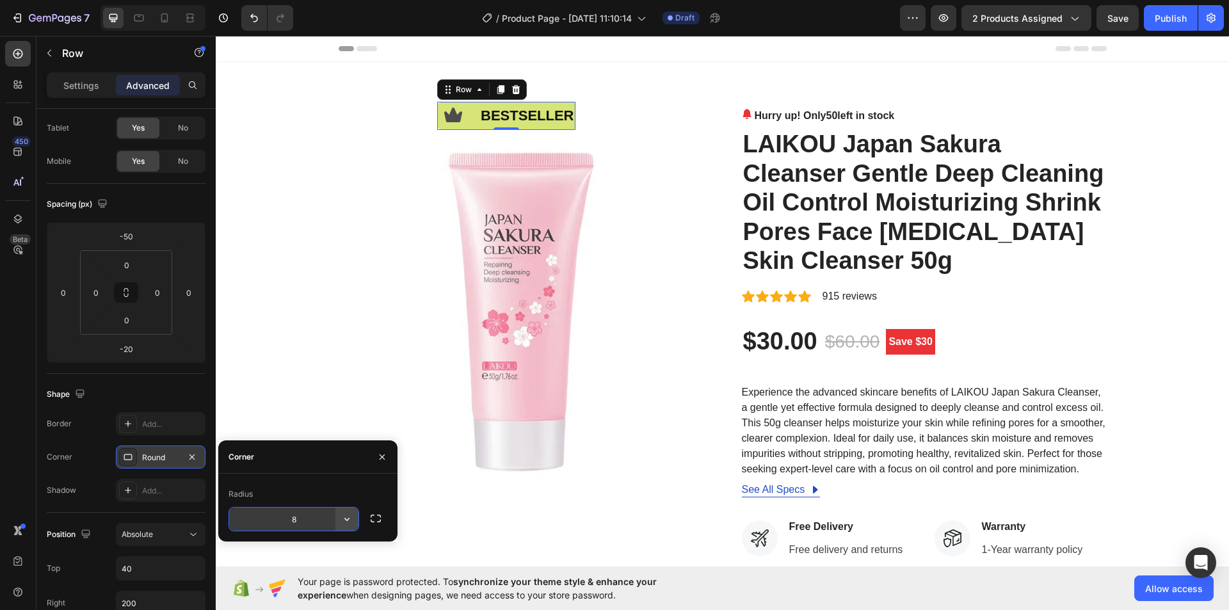
click at [347, 519] on icon "button" at bounding box center [347, 519] width 13 height 13
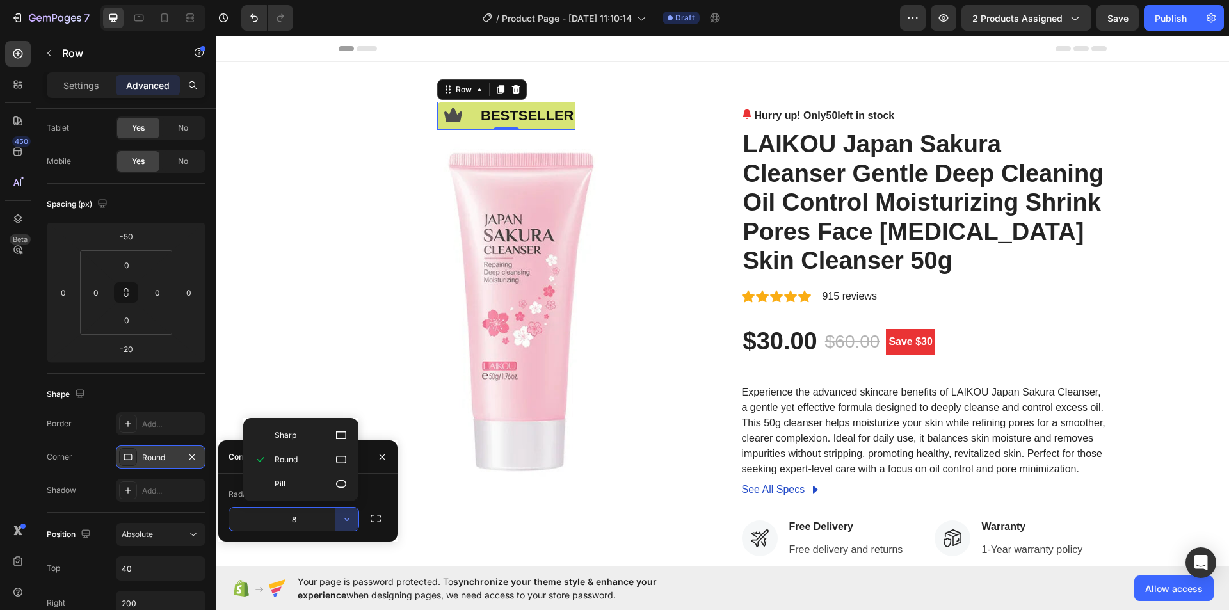
drag, startPoint x: 342, startPoint y: 484, endPoint x: 332, endPoint y: 483, distance: 10.3
click at [342, 483] on icon at bounding box center [341, 484] width 13 height 13
type input "9999"
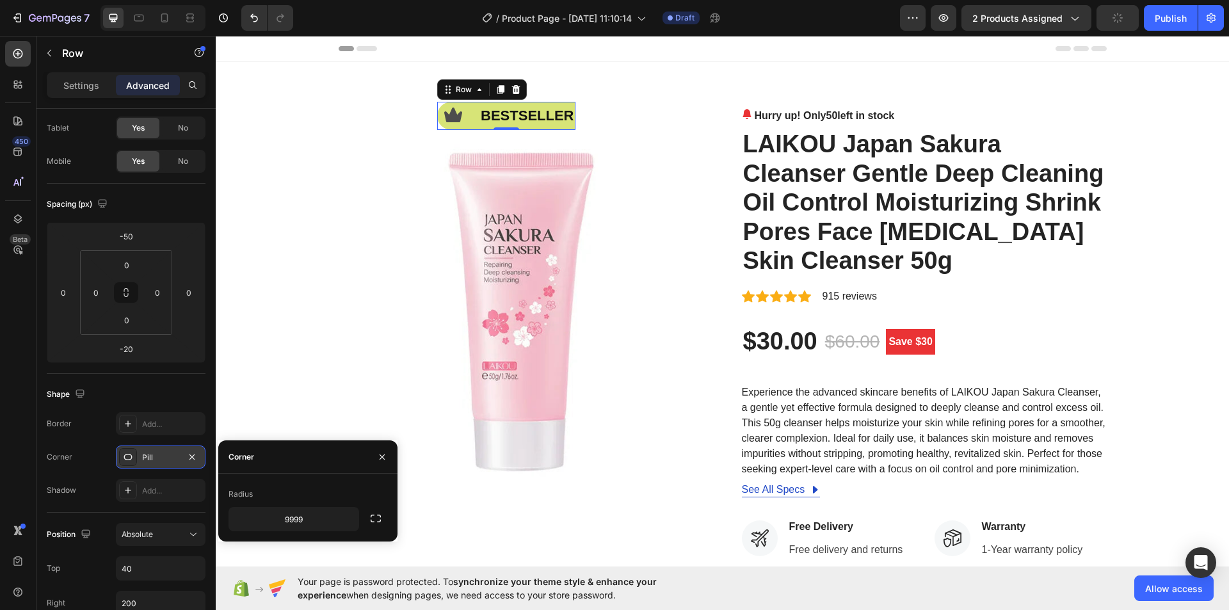
click at [161, 456] on div "Pill" at bounding box center [160, 458] width 37 height 12
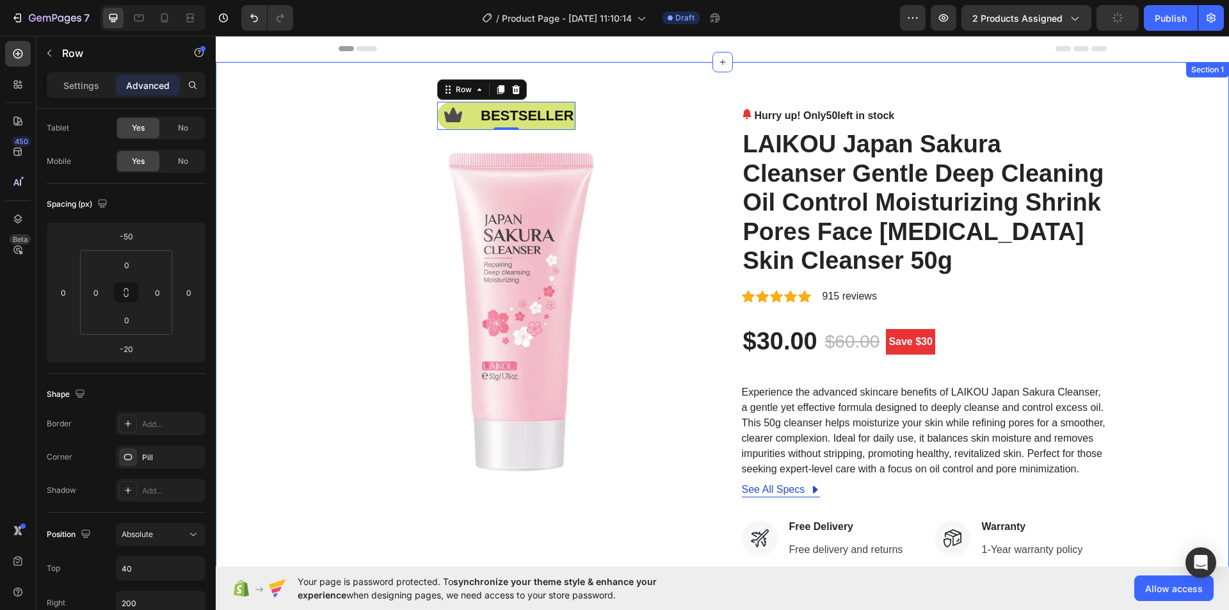
click at [701, 92] on div "Icon bestseller Text Block Row -20 Image Hurry up! Only 50 left in stock (P) St…" at bounding box center [722, 490] width 1013 height 857
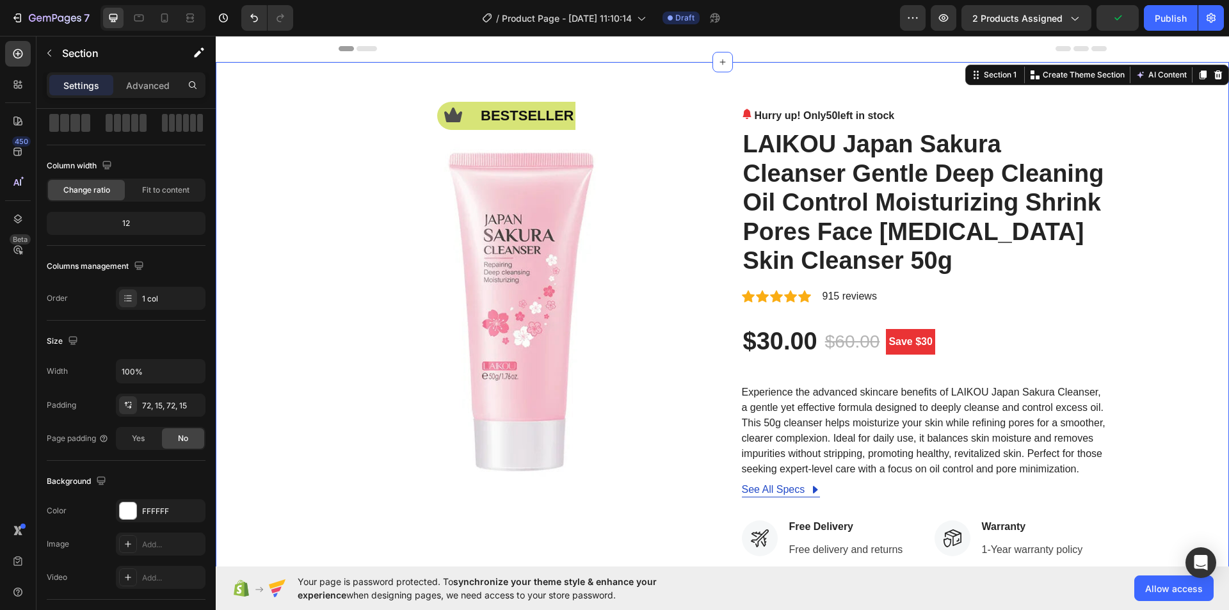
scroll to position [0, 0]
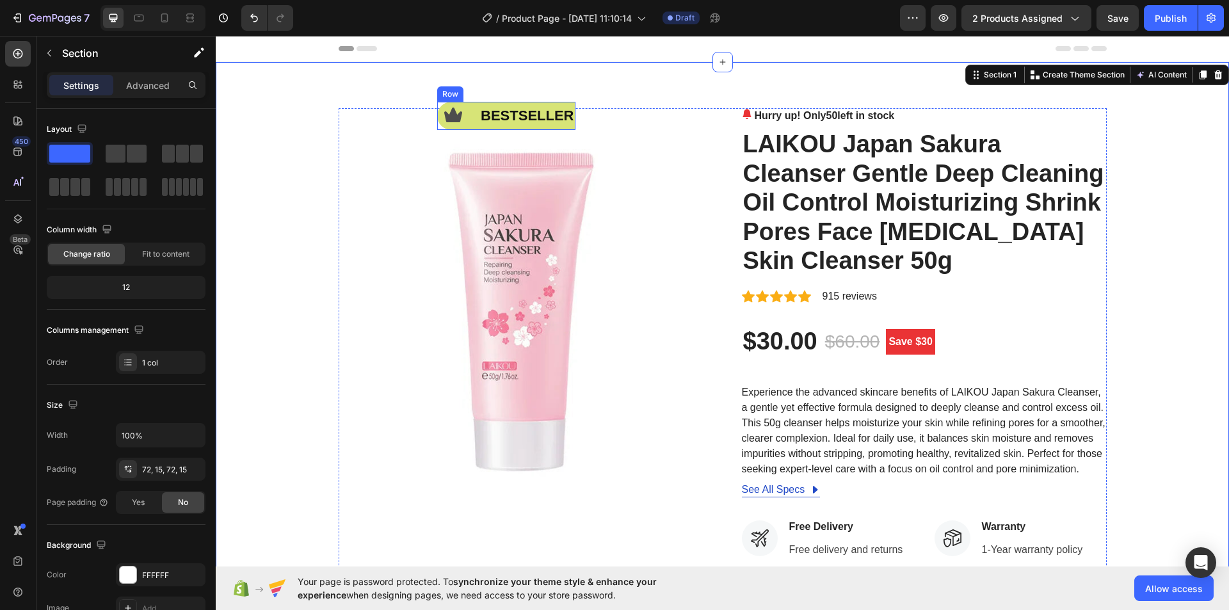
click at [444, 127] on div "Icon" at bounding box center [453, 116] width 32 height 28
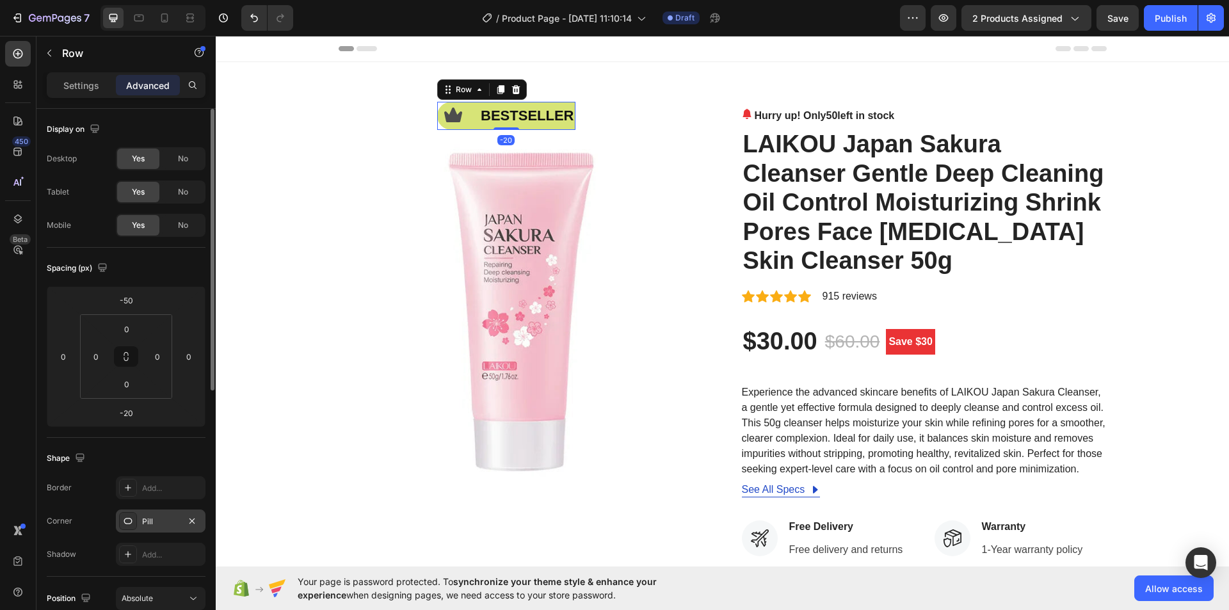
click at [153, 518] on div "Pill" at bounding box center [160, 522] width 37 height 12
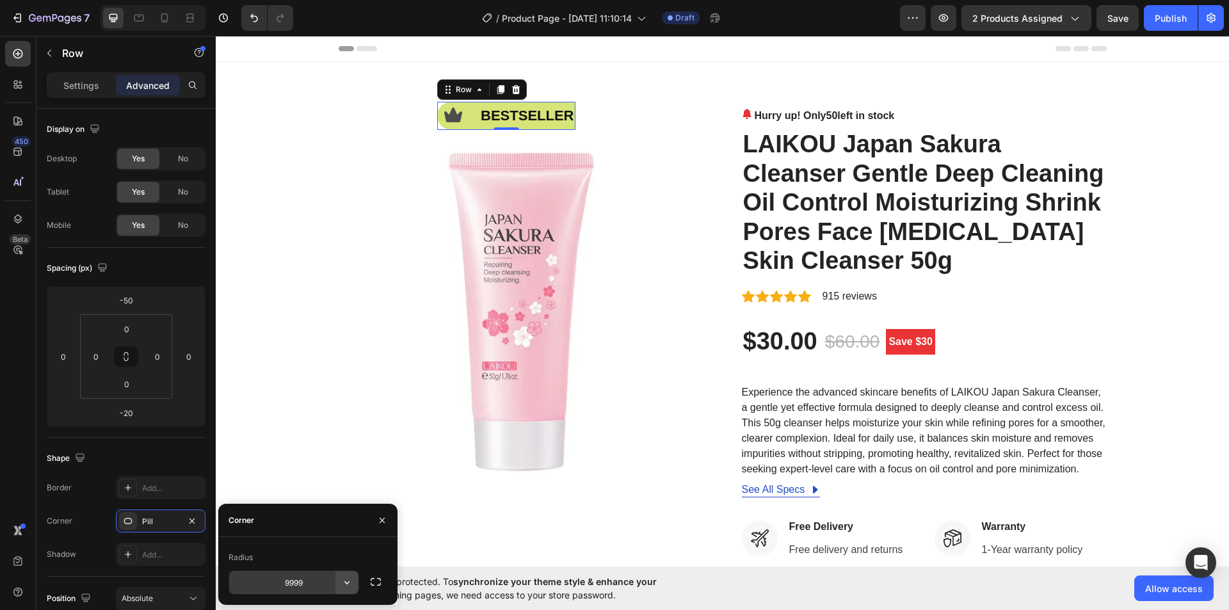
click at [346, 586] on icon "button" at bounding box center [347, 582] width 13 height 13
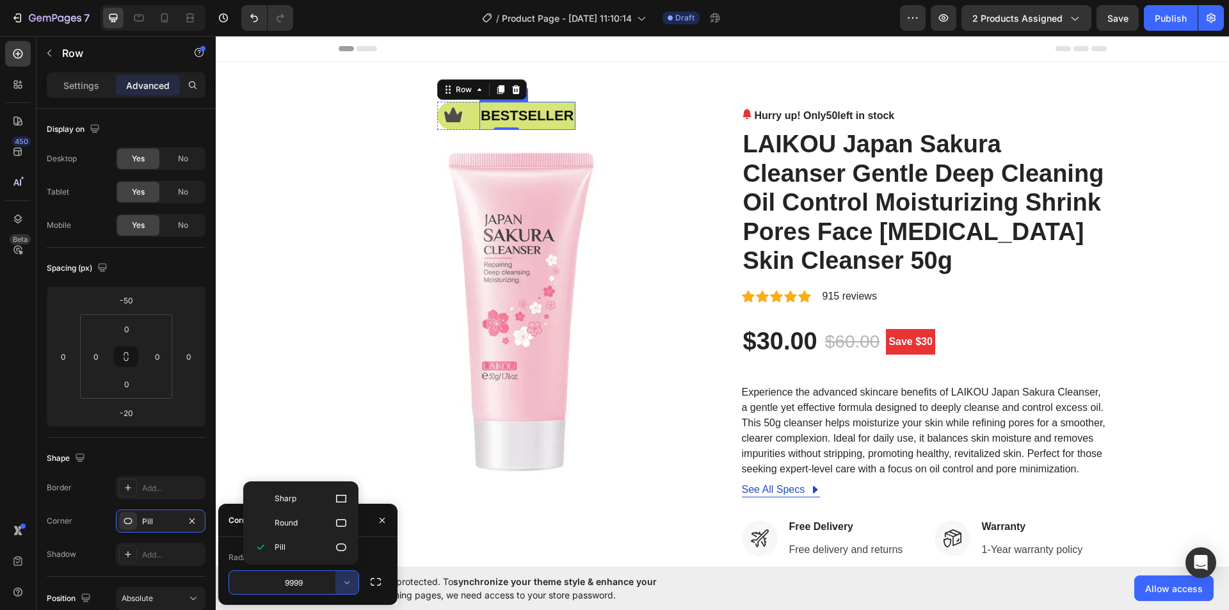
click at [564, 120] on p "bestseller" at bounding box center [527, 116] width 93 height 26
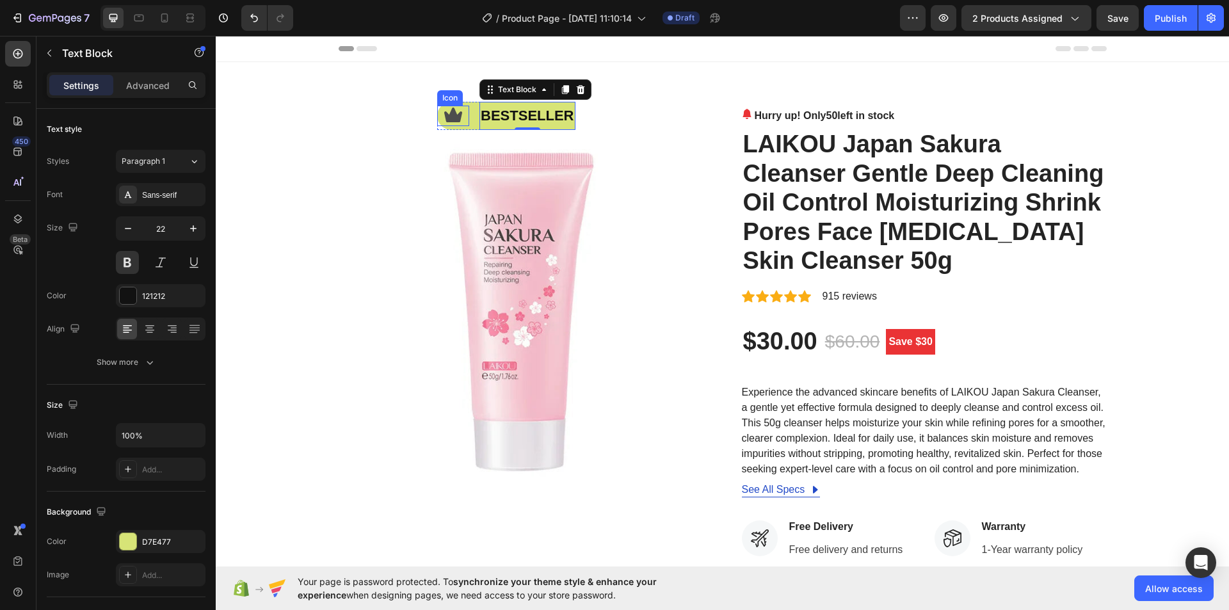
click at [449, 125] on icon at bounding box center [453, 116] width 20 height 20
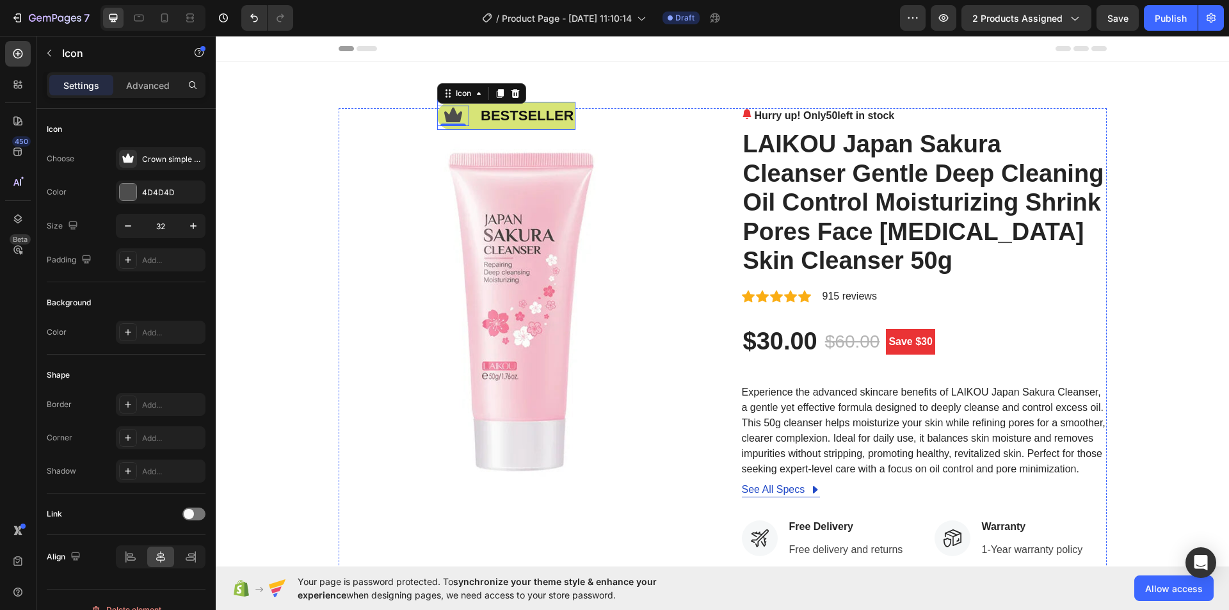
click at [456, 129] on div "Icon 0" at bounding box center [453, 116] width 32 height 28
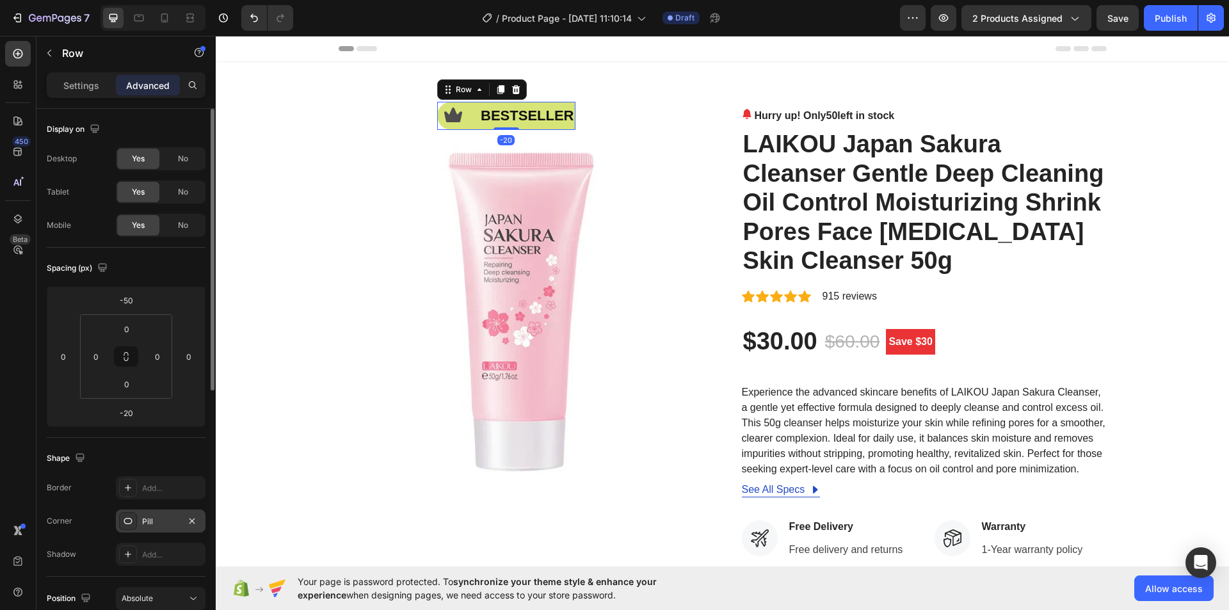
click at [161, 524] on div "Pill" at bounding box center [160, 522] width 37 height 12
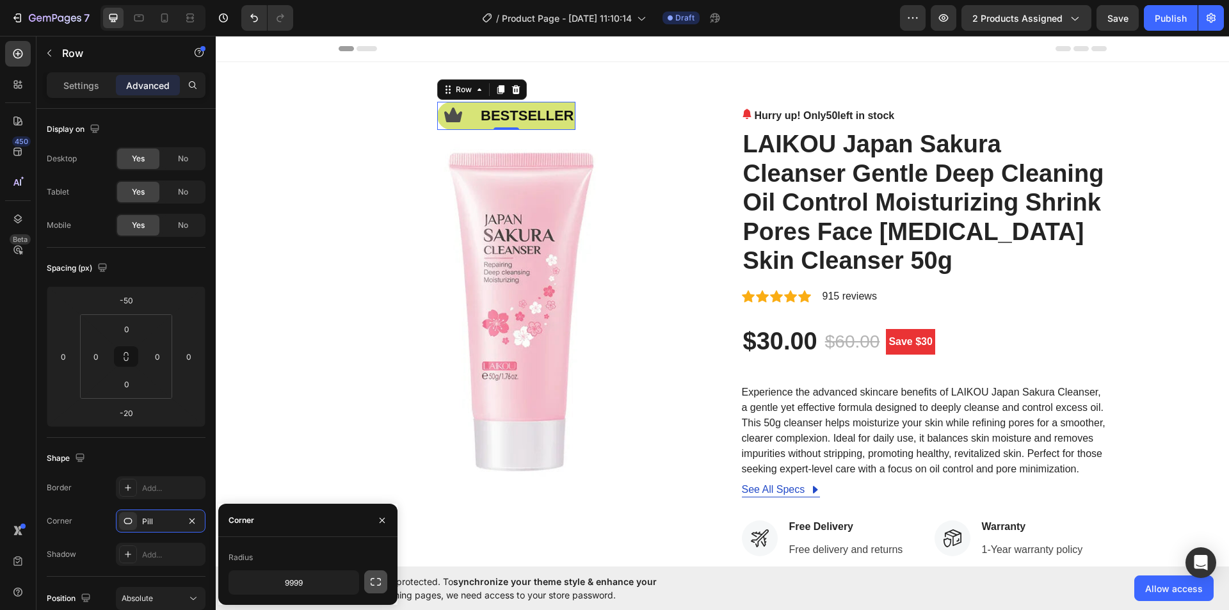
click at [373, 584] on icon "button" at bounding box center [375, 581] width 13 height 13
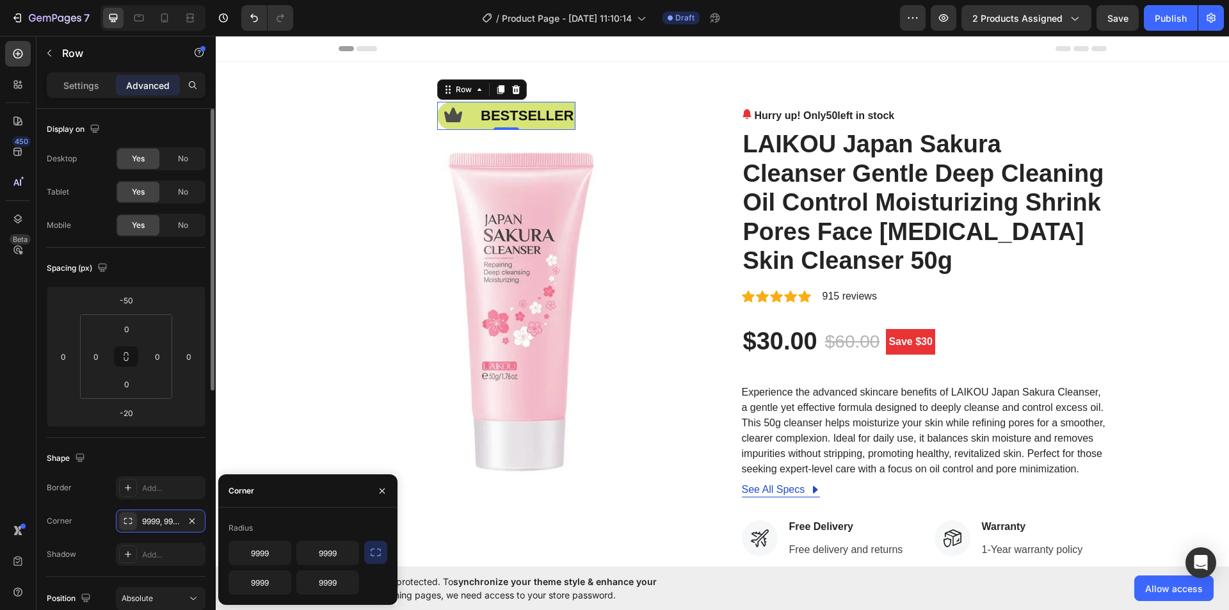
click at [196, 451] on div "Shape" at bounding box center [126, 458] width 159 height 20
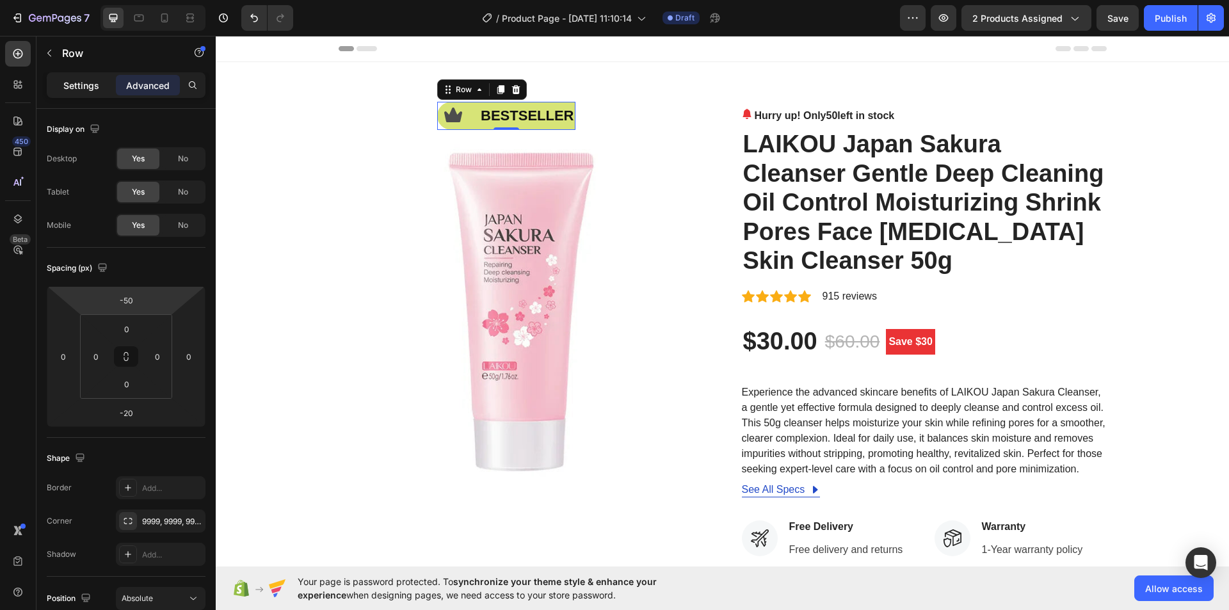
click at [74, 80] on p "Settings" at bounding box center [81, 85] width 36 height 13
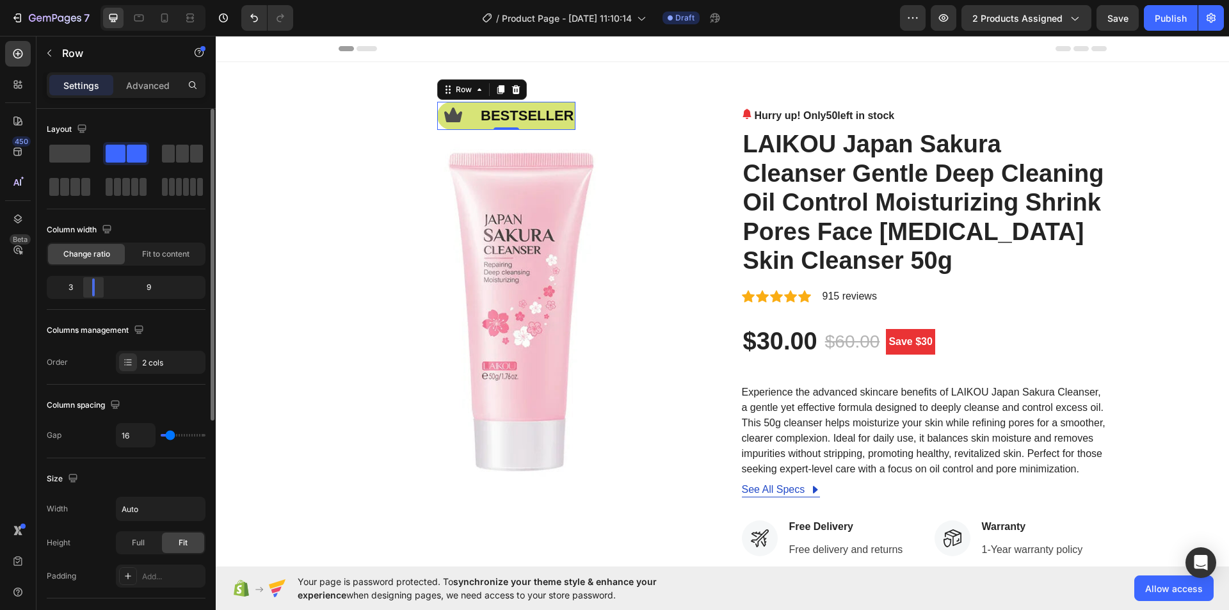
drag, startPoint x: 93, startPoint y: 284, endPoint x: 83, endPoint y: 284, distance: 10.3
click at [83, 284] on div at bounding box center [93, 287] width 23 height 18
click at [148, 87] on p "Advanced" at bounding box center [148, 85] width 44 height 13
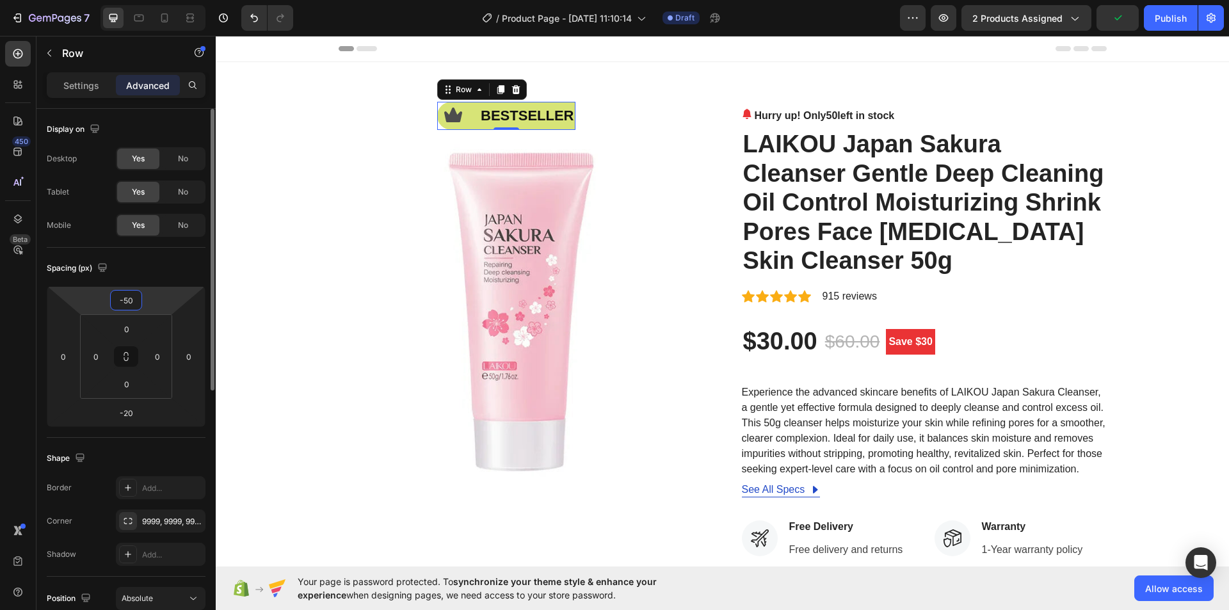
click at [125, 300] on input "-50" at bounding box center [126, 300] width 26 height 19
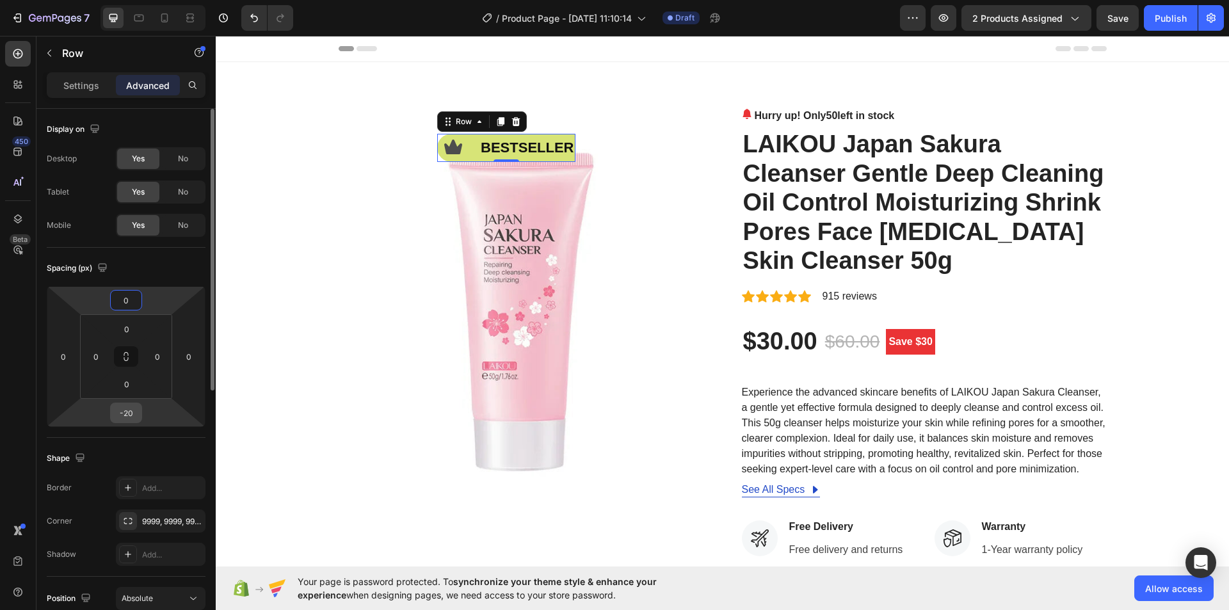
type input "0"
click at [131, 414] on input "-20" at bounding box center [126, 412] width 26 height 19
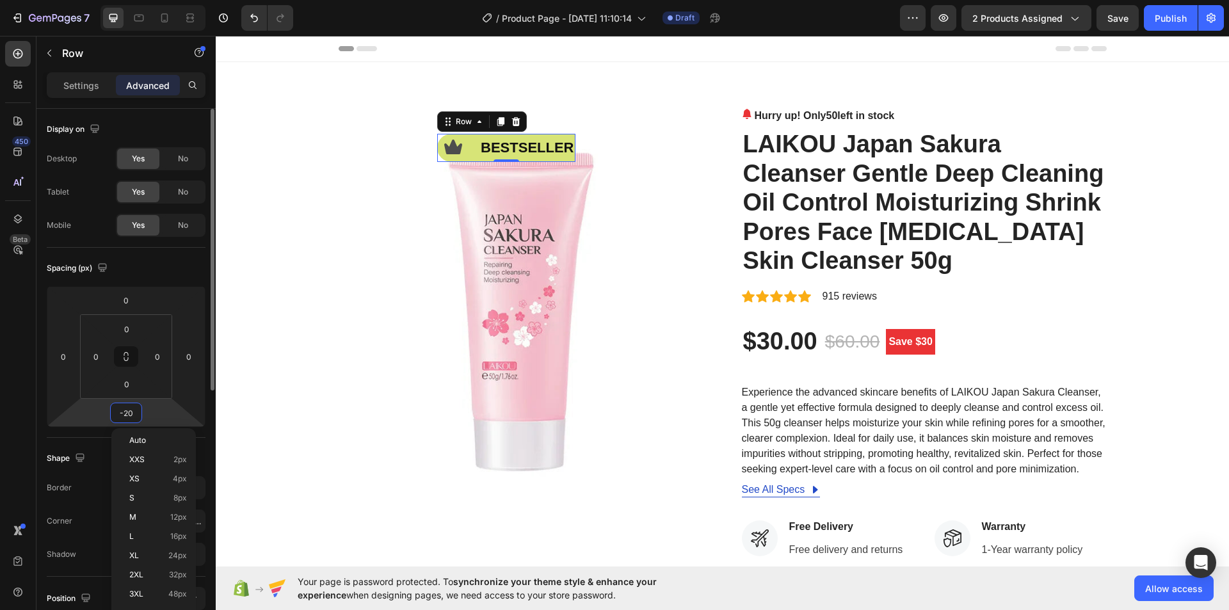
click at [131, 414] on input "-20" at bounding box center [126, 412] width 26 height 19
drag, startPoint x: 131, startPoint y: 412, endPoint x: 108, endPoint y: 412, distance: 22.4
click at [108, 412] on div "0 0 10 0" at bounding box center [126, 356] width 159 height 141
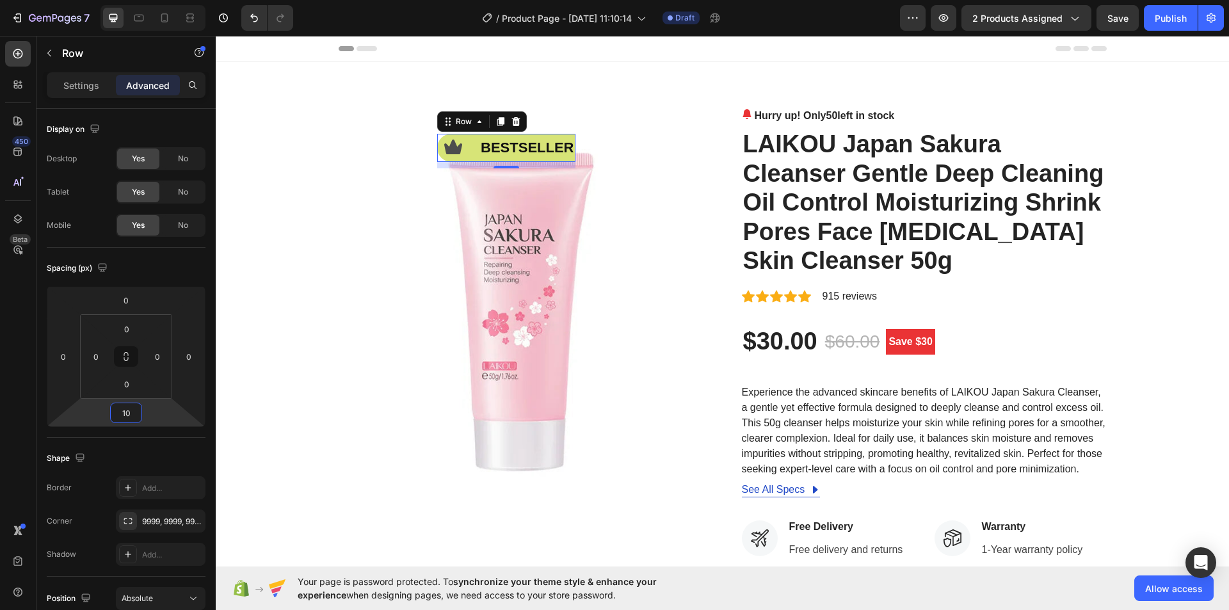
click at [0, 410] on div "450 Beta" at bounding box center [18, 323] width 36 height 574
click at [122, 415] on input "10" at bounding box center [126, 412] width 26 height 19
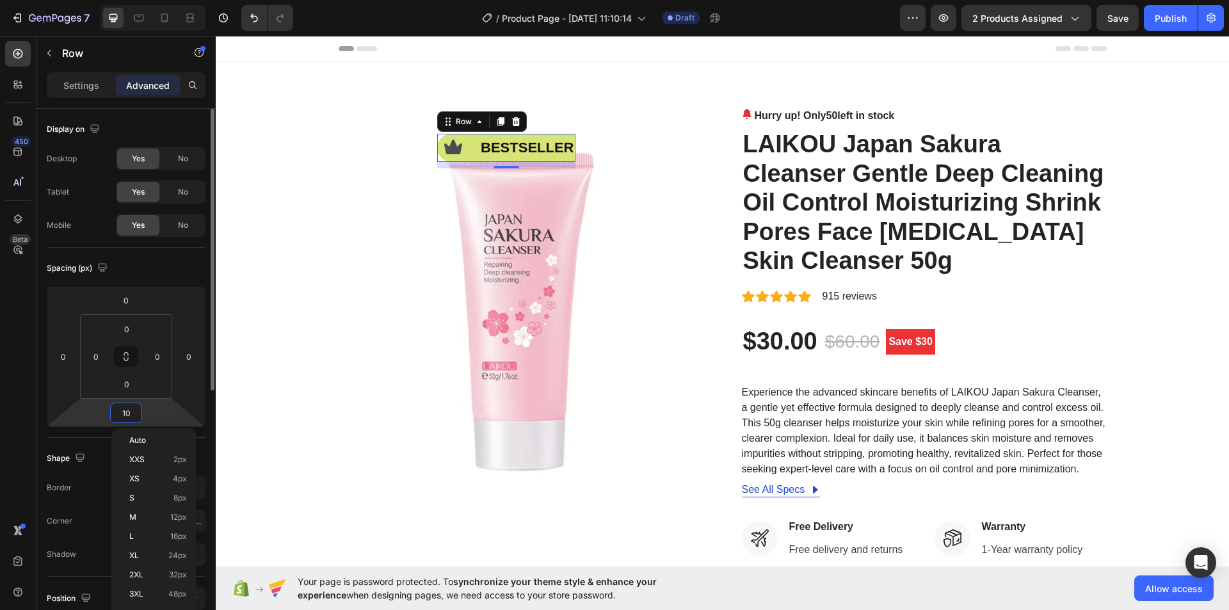
click at [122, 415] on input "10" at bounding box center [126, 412] width 26 height 19
click at [126, 413] on input "010" at bounding box center [126, 412] width 26 height 19
click at [125, 413] on input "010" at bounding box center [126, 412] width 26 height 19
type input "0"
click at [2, 387] on div "450 Beta" at bounding box center [18, 323] width 36 height 574
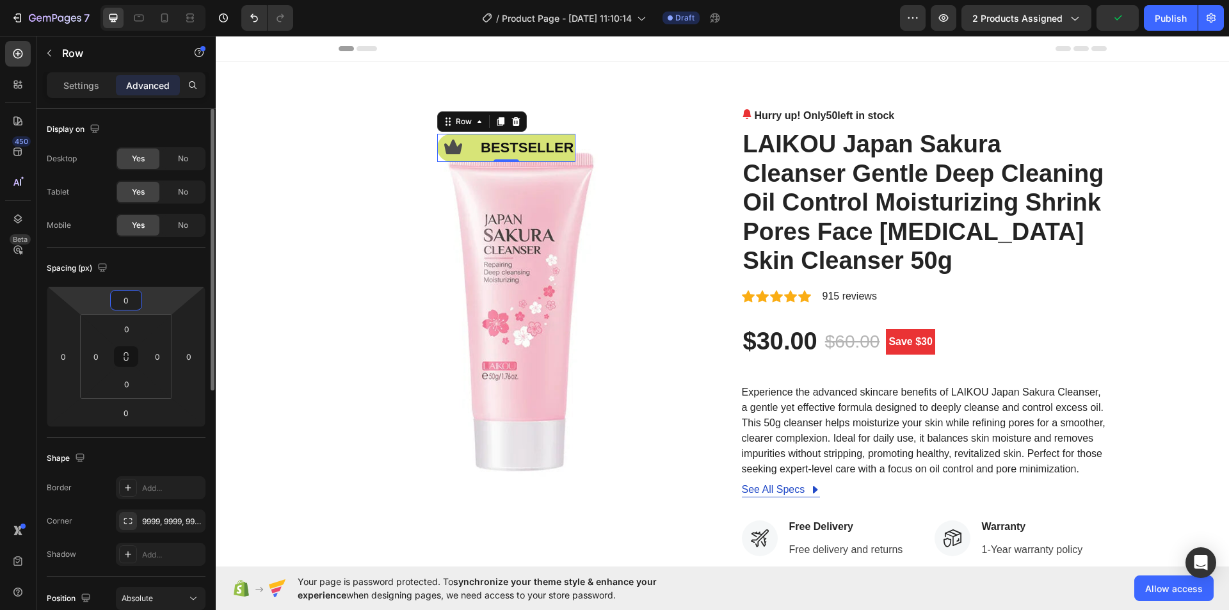
click at [127, 294] on input "0" at bounding box center [126, 300] width 26 height 19
type input "-20"
click at [131, 298] on input "-20" at bounding box center [126, 300] width 26 height 19
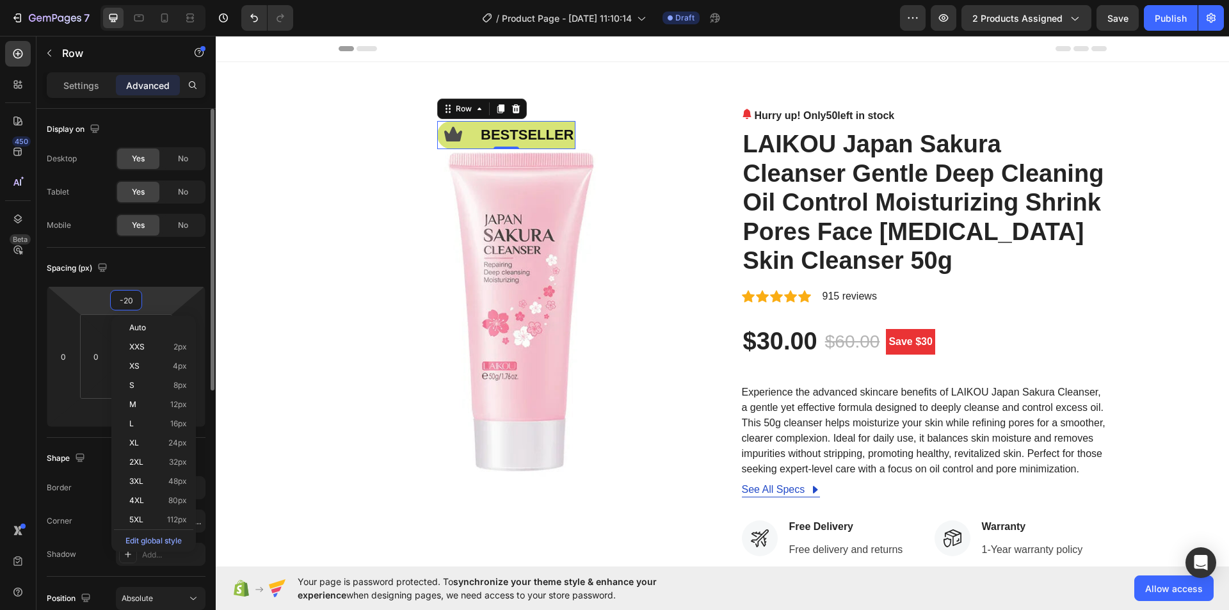
click at [131, 298] on input "-20" at bounding box center [126, 300] width 26 height 19
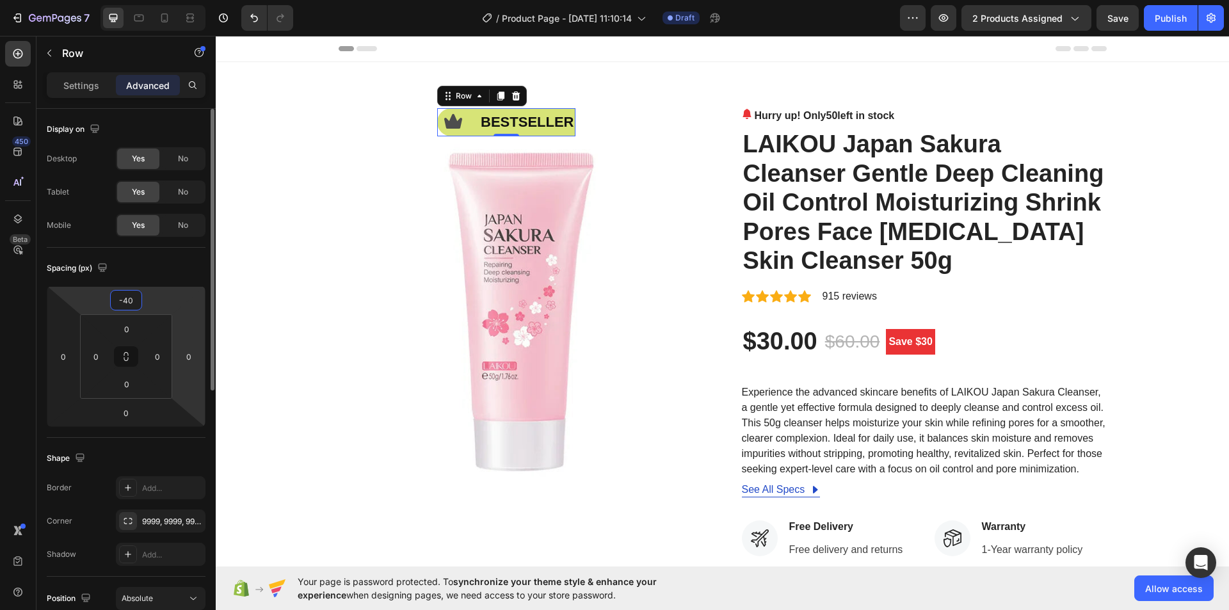
type input "-4"
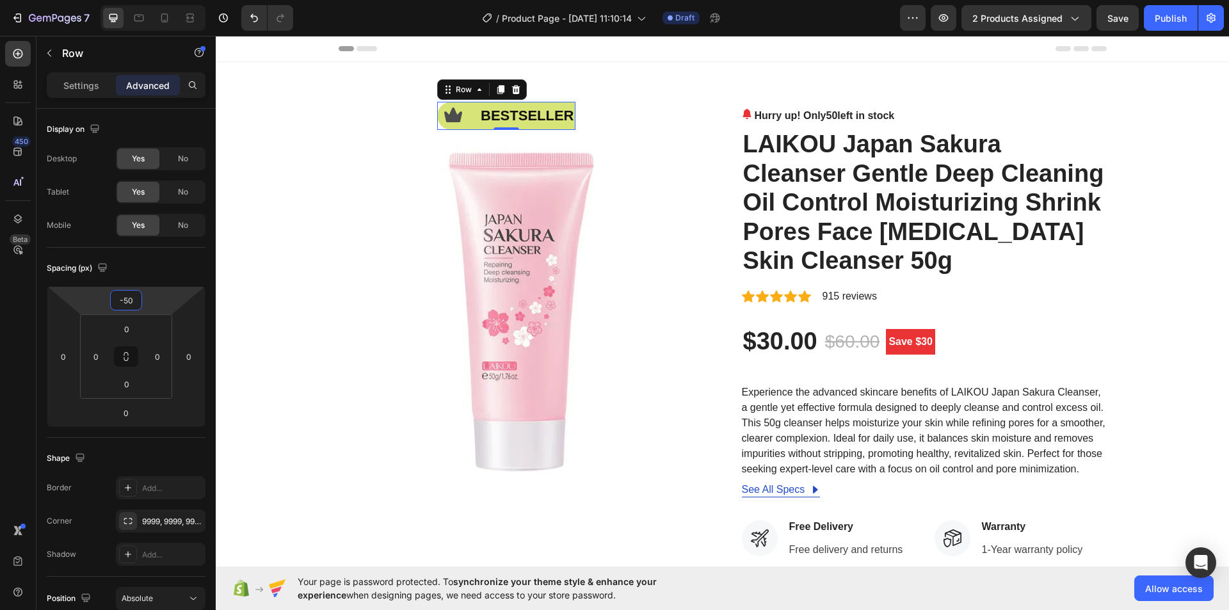
type input "-50"
drag, startPoint x: 0, startPoint y: 474, endPoint x: 15, endPoint y: 472, distance: 15.6
click at [0, 474] on div "450 Beta" at bounding box center [18, 323] width 36 height 574
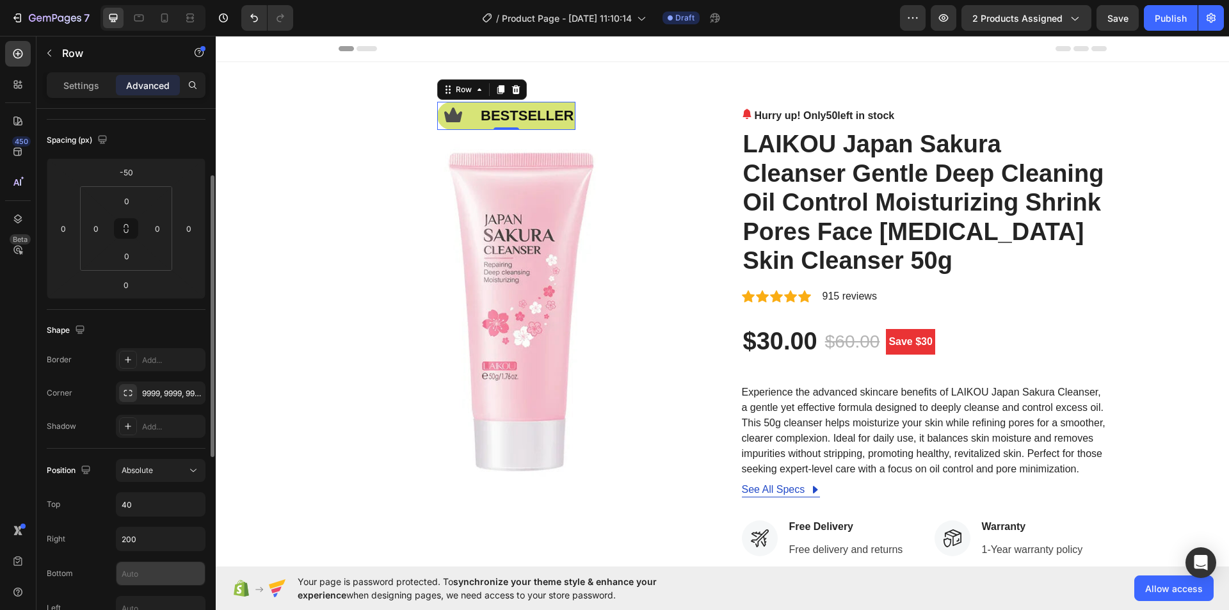
scroll to position [256, 0]
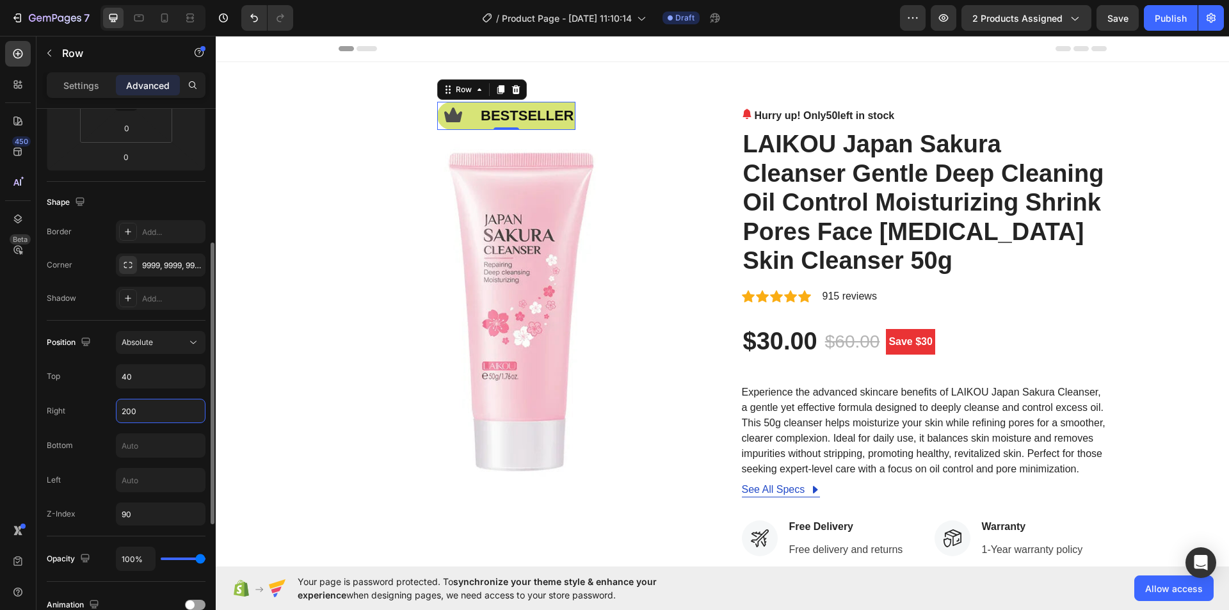
click at [142, 402] on input "200" at bounding box center [161, 410] width 88 height 23
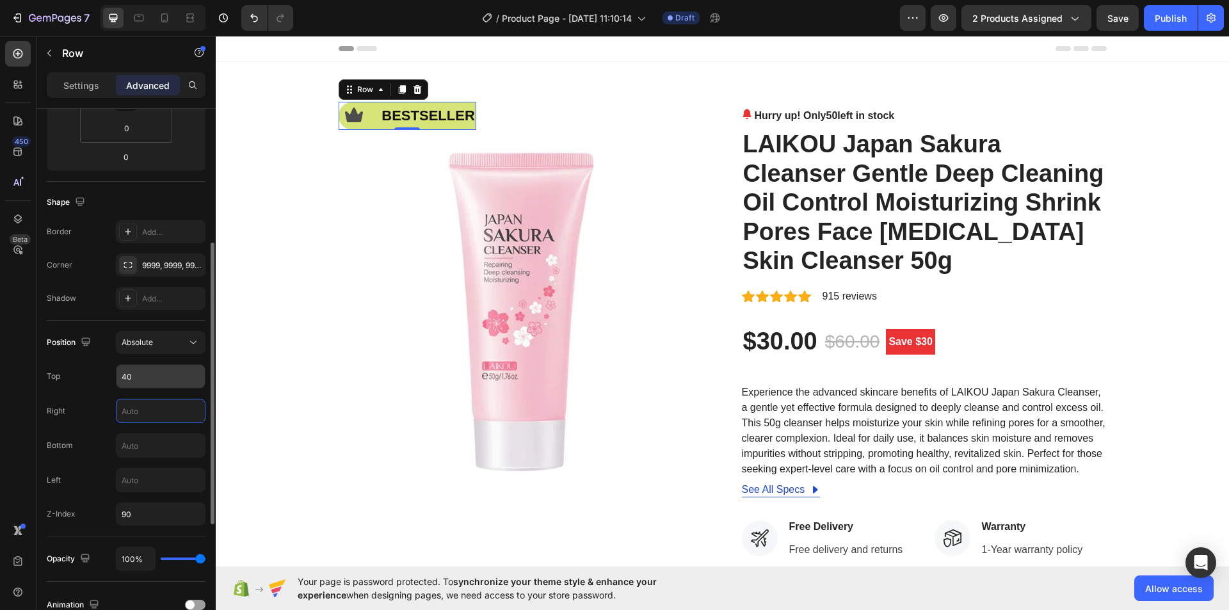
click at [146, 366] on input "40" at bounding box center [161, 376] width 88 height 23
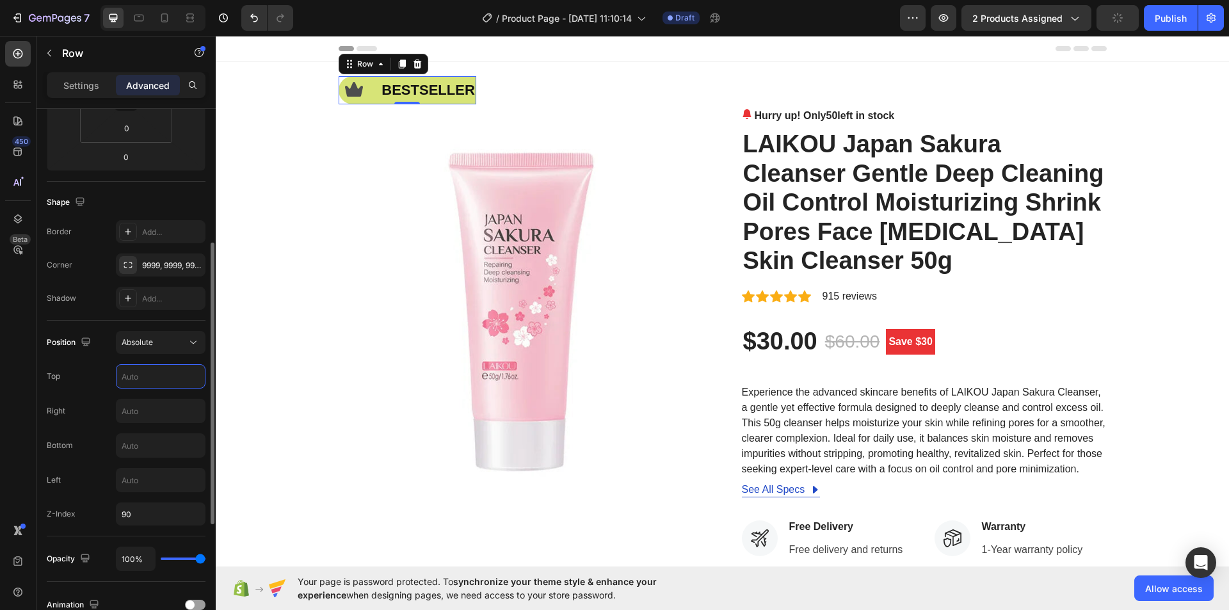
click at [144, 374] on input "text" at bounding box center [161, 376] width 88 height 23
click at [136, 408] on input "text" at bounding box center [161, 410] width 88 height 23
click at [157, 378] on input "text" at bounding box center [161, 376] width 88 height 23
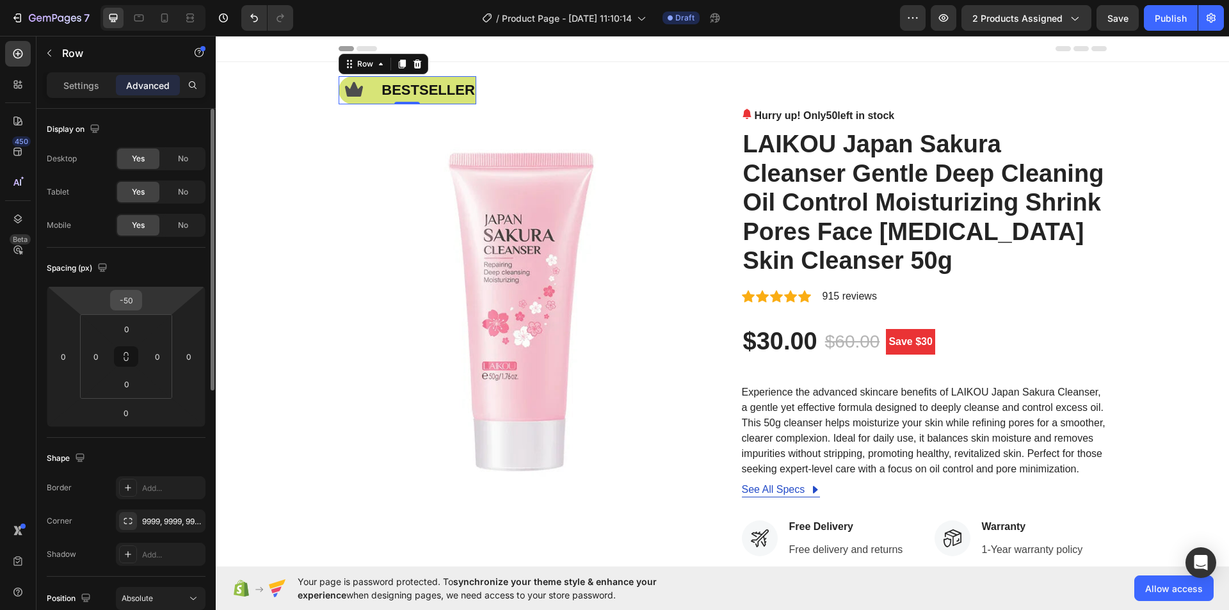
click at [128, 298] on input "-50" at bounding box center [126, 300] width 26 height 19
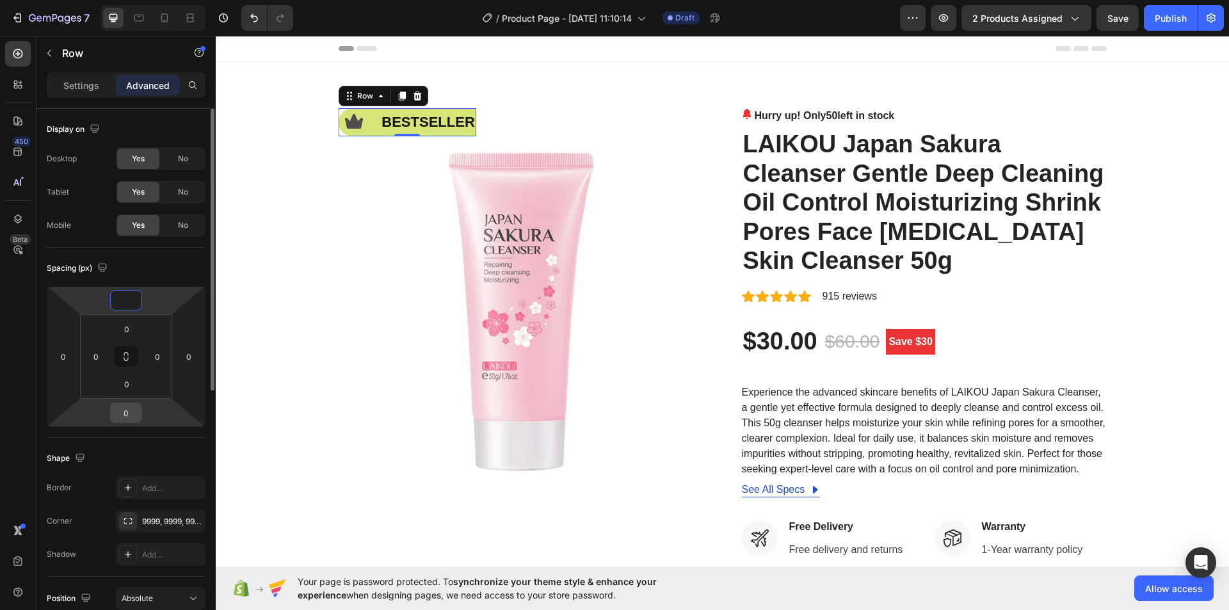
type input "0"
click at [131, 409] on input "0" at bounding box center [126, 412] width 26 height 19
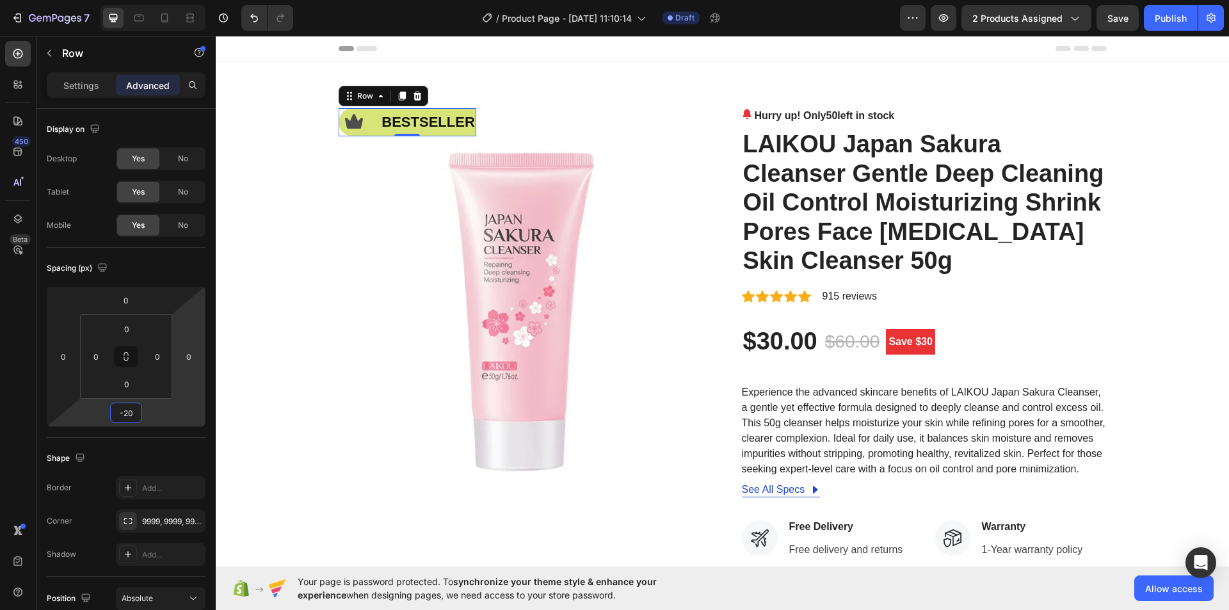
type input "-20"
click at [21, 413] on div "450 Beta" at bounding box center [18, 279] width 26 height 477
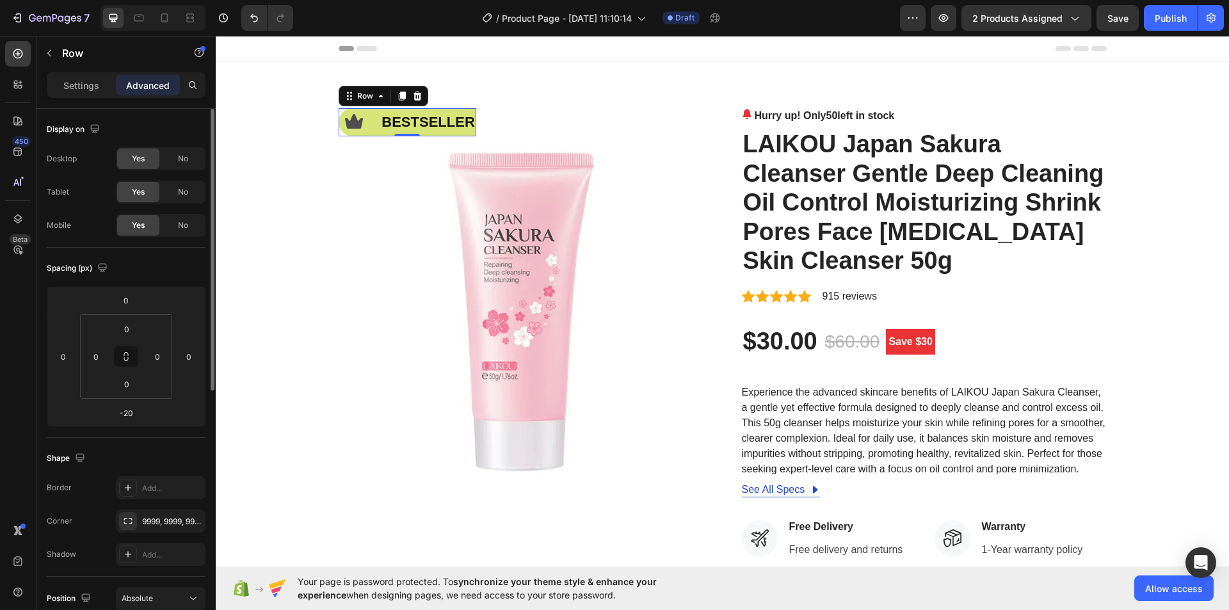
scroll to position [192, 0]
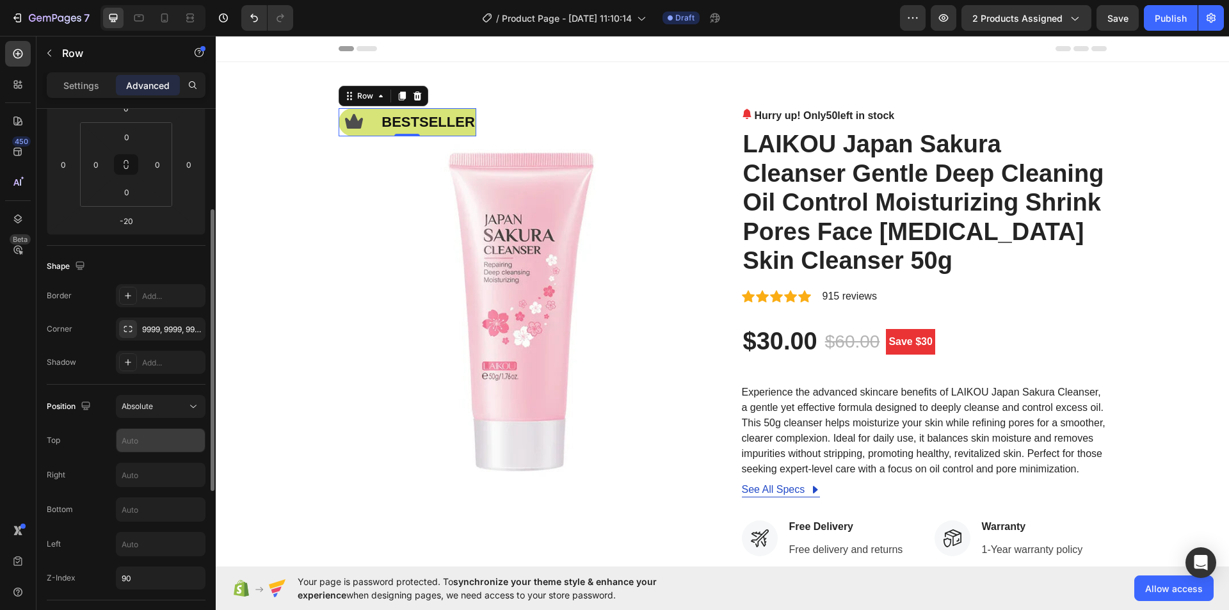
click at [133, 444] on input "text" at bounding box center [161, 440] width 88 height 23
click at [148, 458] on div "Position Absolute Top Right Bottom Left Z-Index 90" at bounding box center [126, 492] width 159 height 195
click at [148, 464] on input "text" at bounding box center [161, 474] width 88 height 23
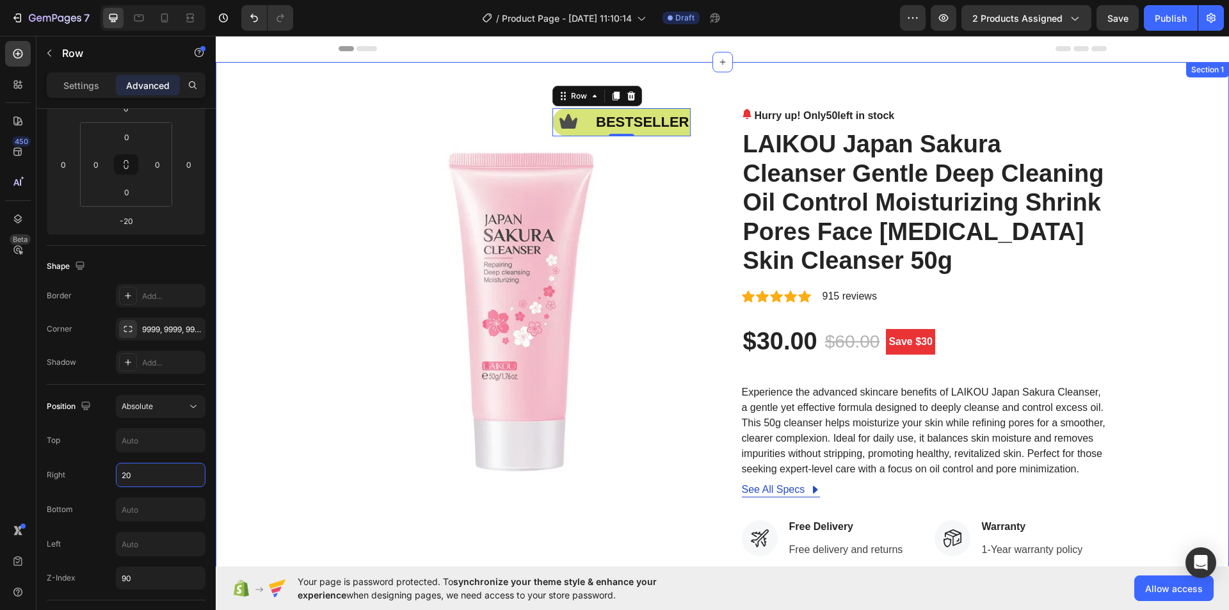
type input "2"
type input "-"
type input "1"
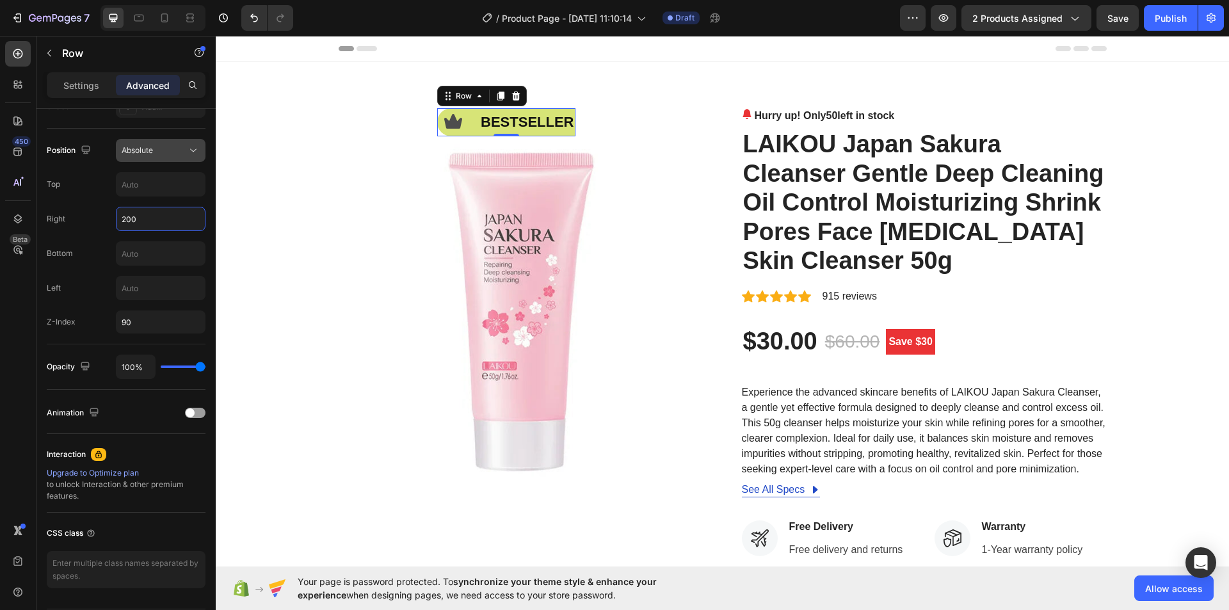
scroll to position [256, 0]
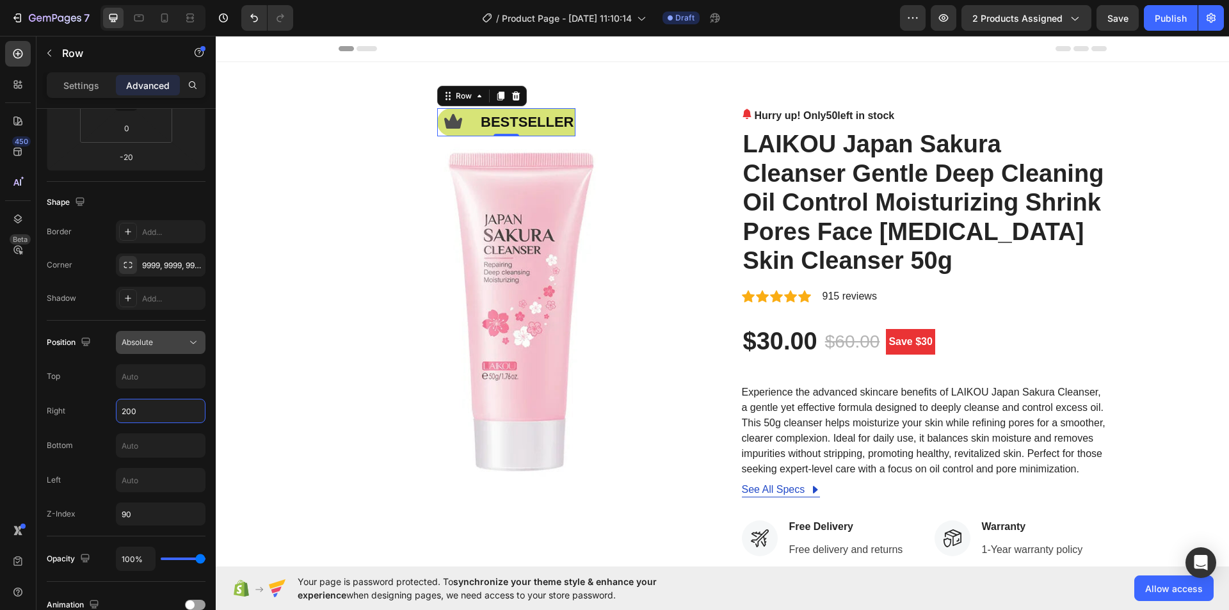
type input "200"
click at [176, 343] on div "Absolute" at bounding box center [154, 343] width 65 height 12
click at [182, 345] on div "Absolute" at bounding box center [154, 343] width 65 height 12
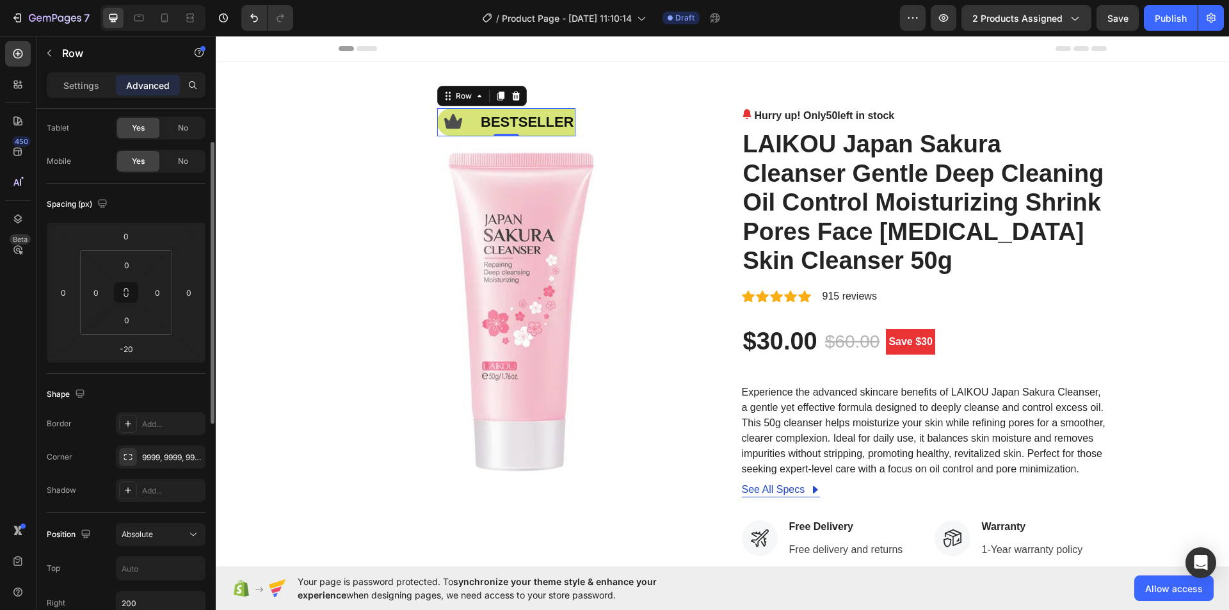
scroll to position [0, 0]
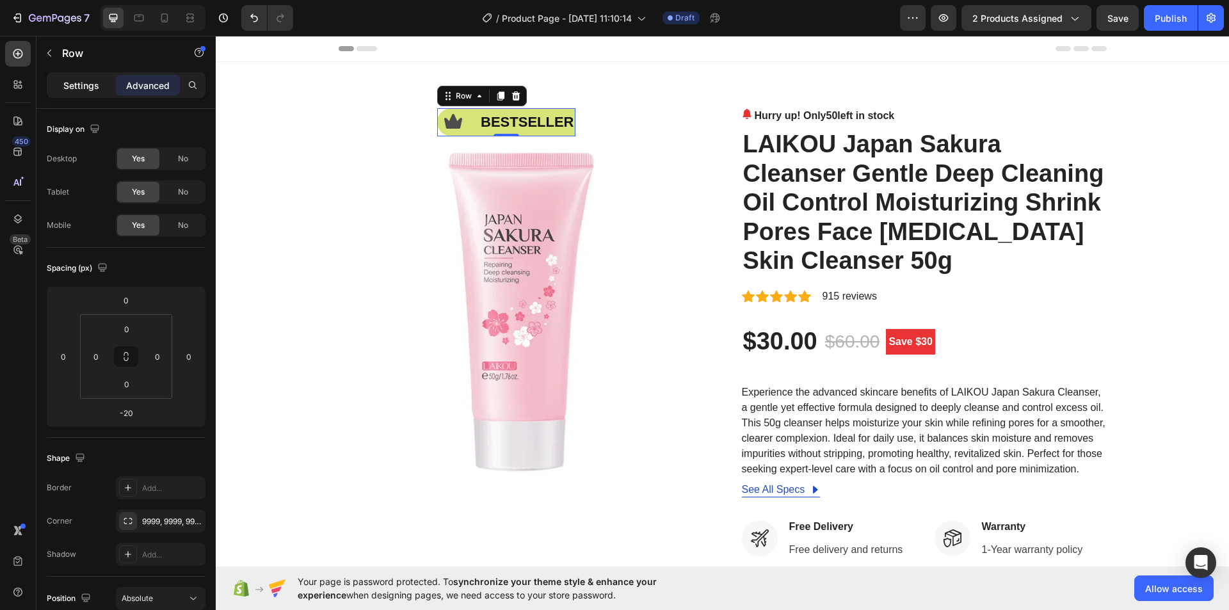
click at [81, 88] on p "Settings" at bounding box center [81, 85] width 36 height 13
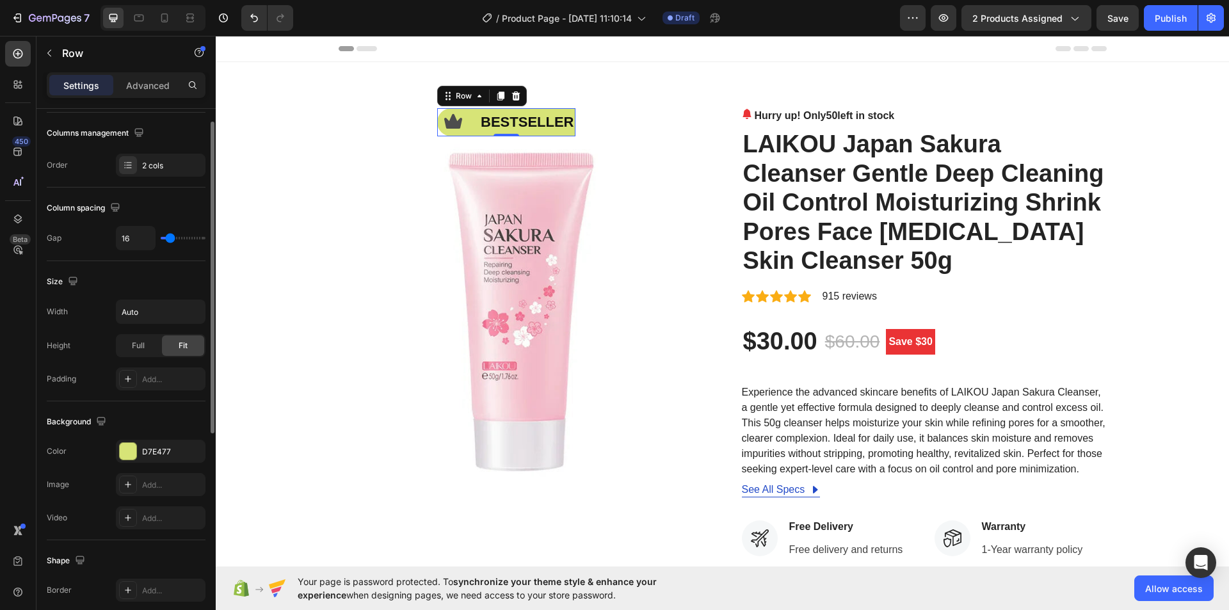
scroll to position [5, 0]
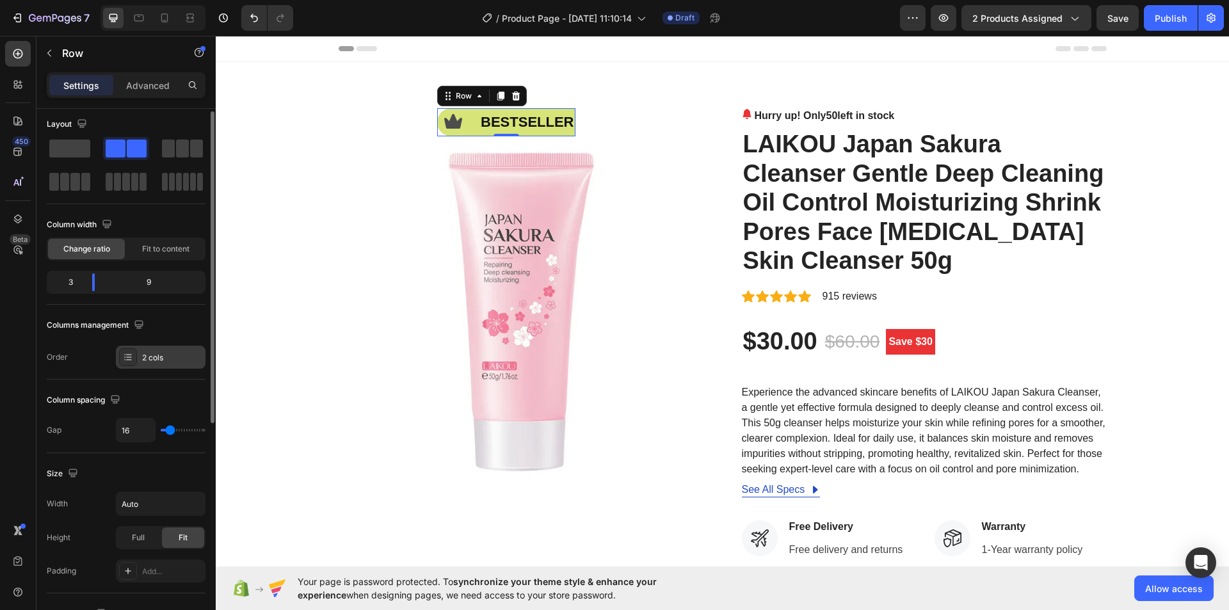
click at [157, 354] on div "2 cols" at bounding box center [172, 358] width 60 height 12
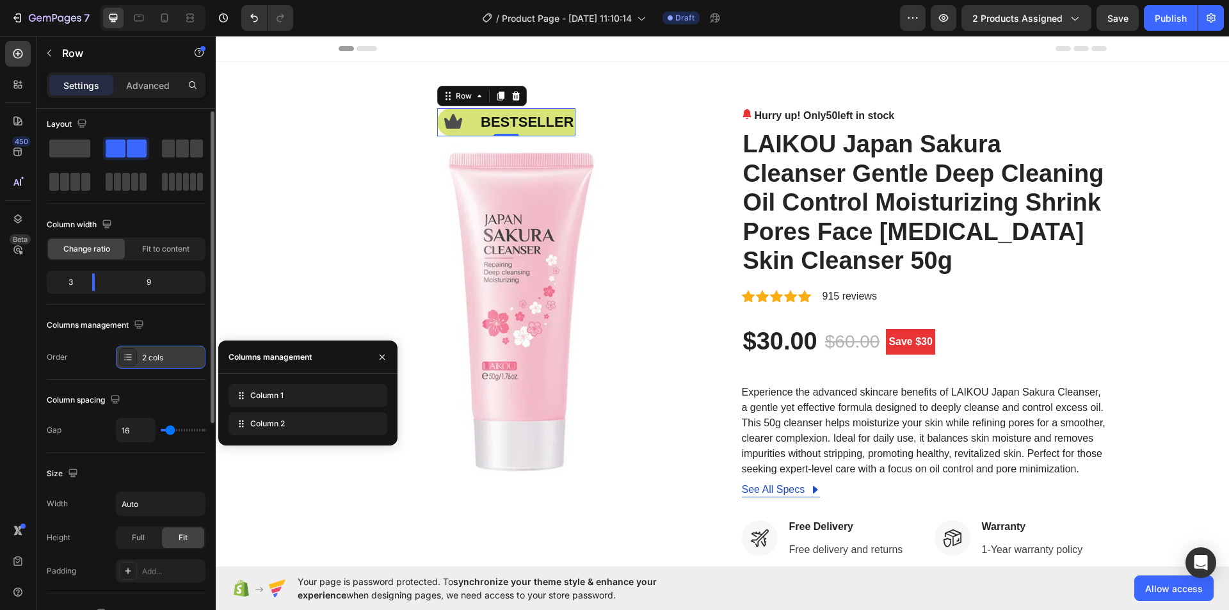
click at [157, 347] on div "2 cols" at bounding box center [161, 357] width 90 height 23
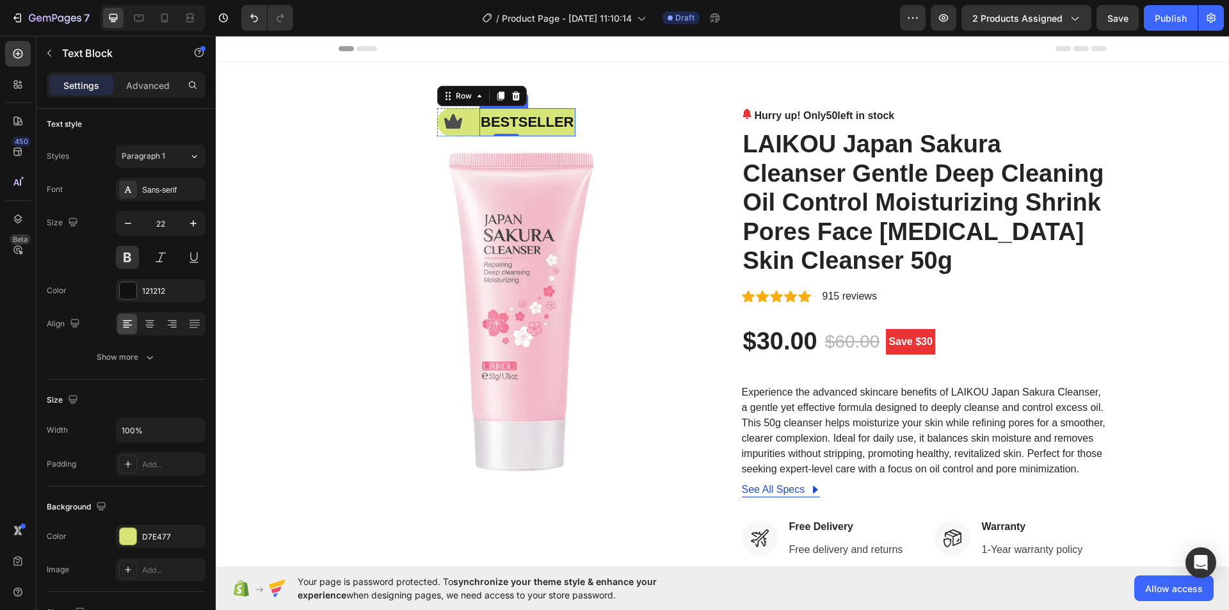
click at [539, 129] on p "bestseller" at bounding box center [527, 122] width 93 height 26
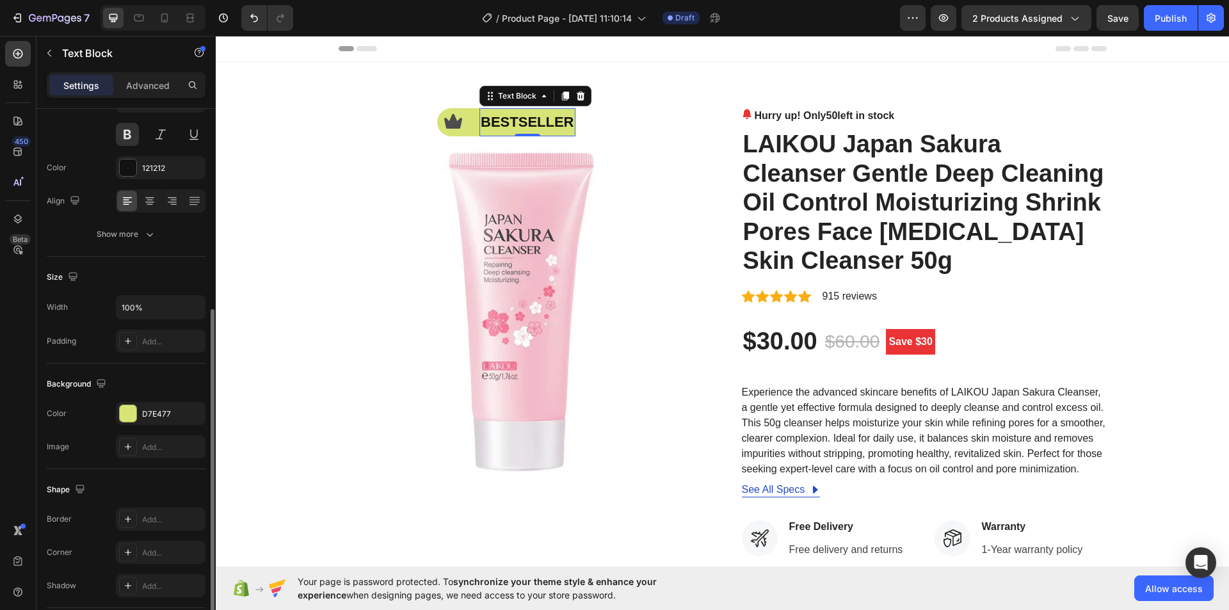
scroll to position [221, 0]
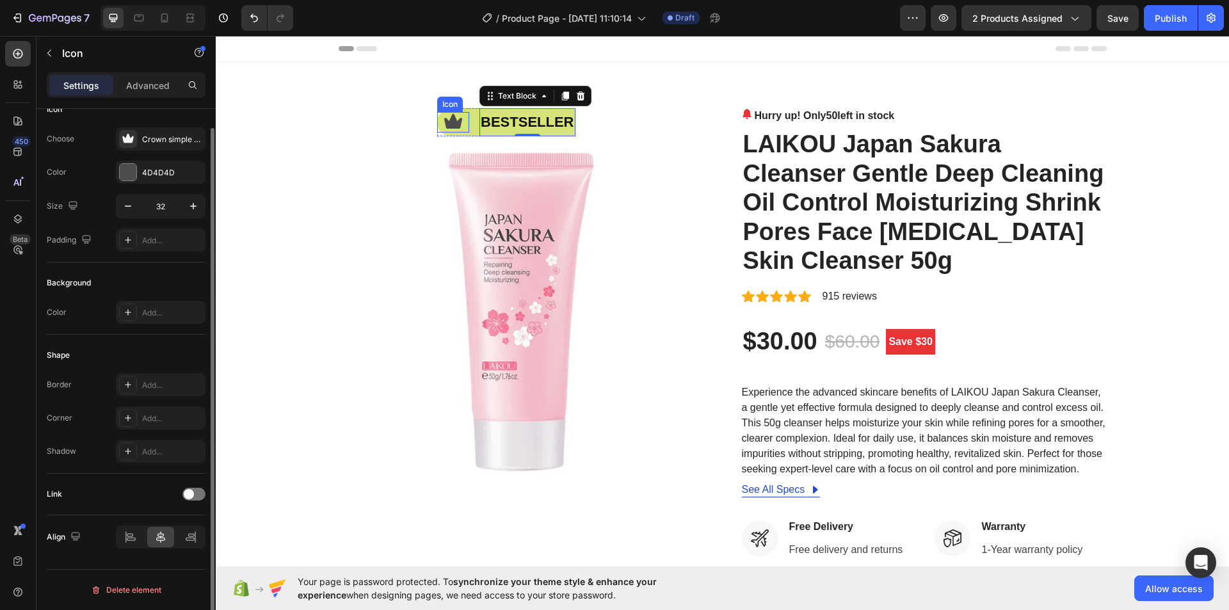
click at [451, 121] on icon at bounding box center [453, 121] width 18 height 15
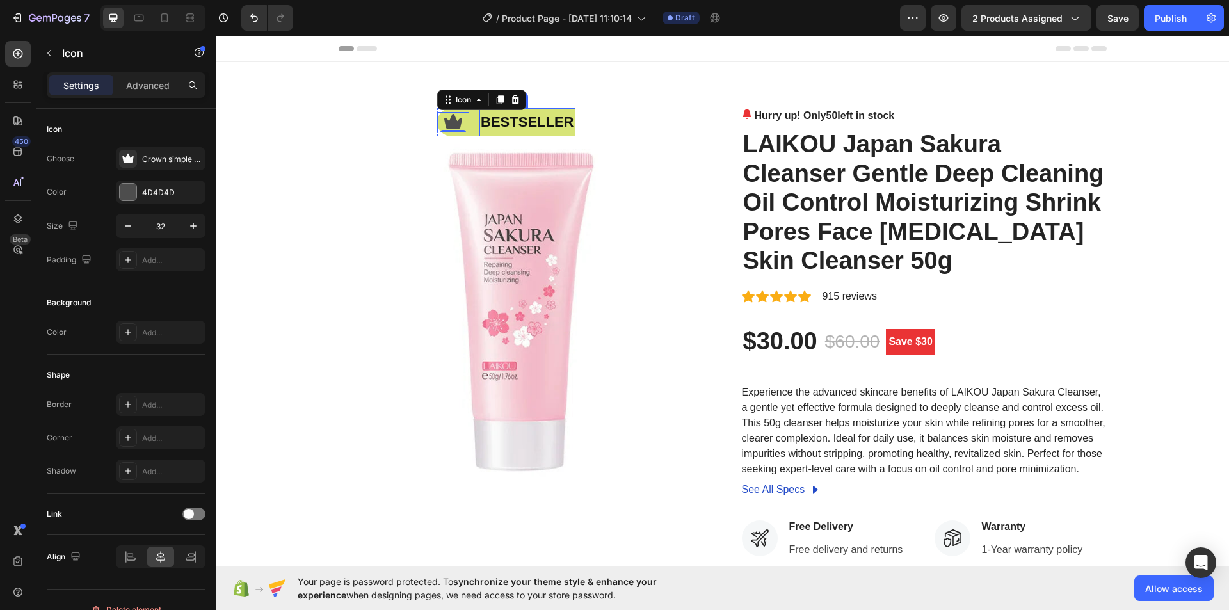
click at [517, 129] on p "bestseller" at bounding box center [527, 122] width 93 height 26
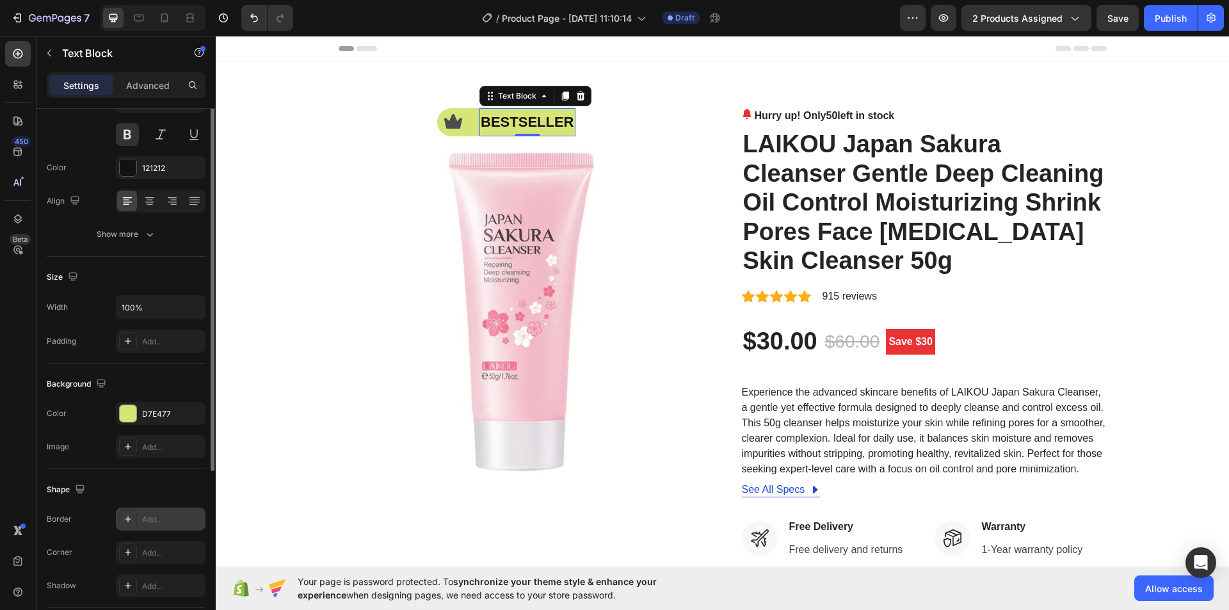
scroll to position [192, 0]
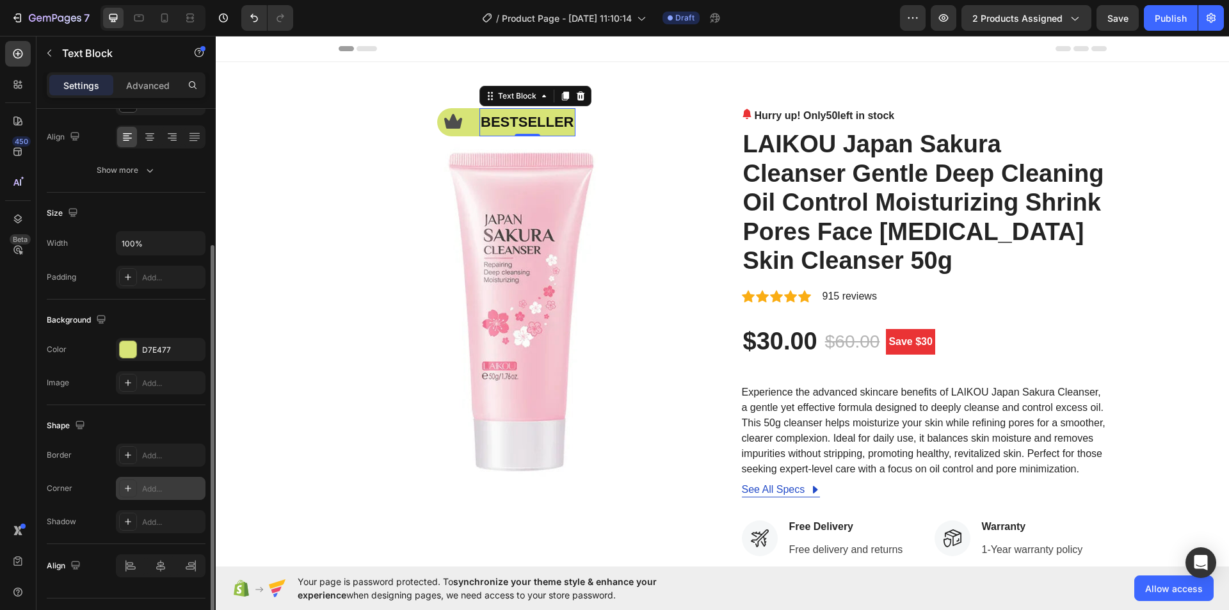
click at [130, 486] on icon at bounding box center [128, 488] width 10 height 10
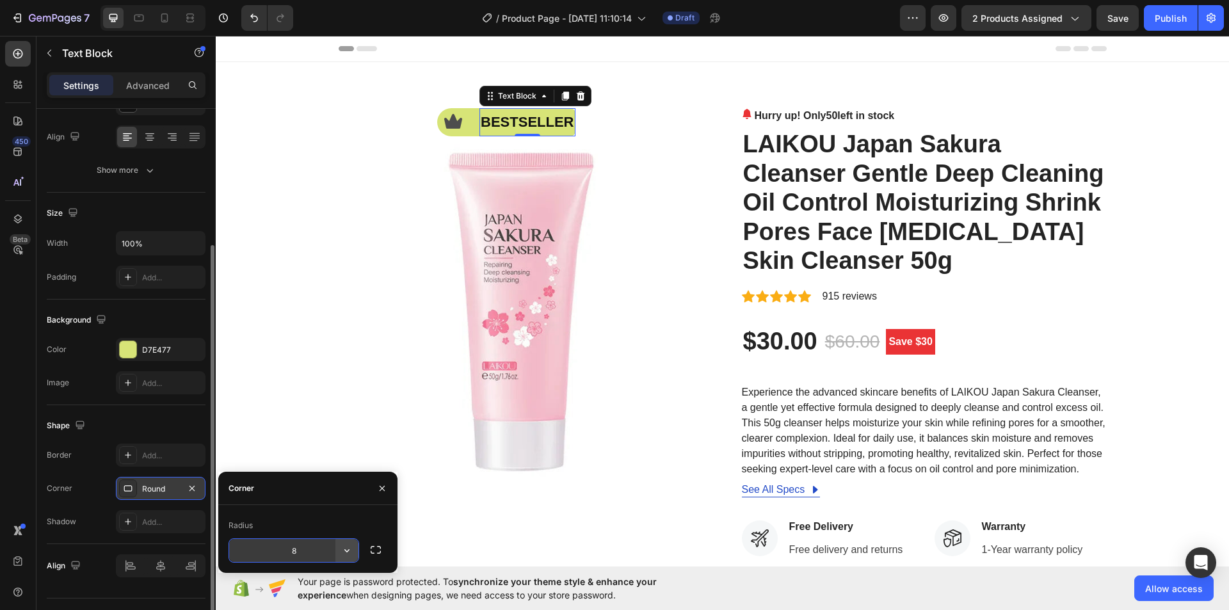
click at [344, 554] on icon "button" at bounding box center [347, 550] width 13 height 13
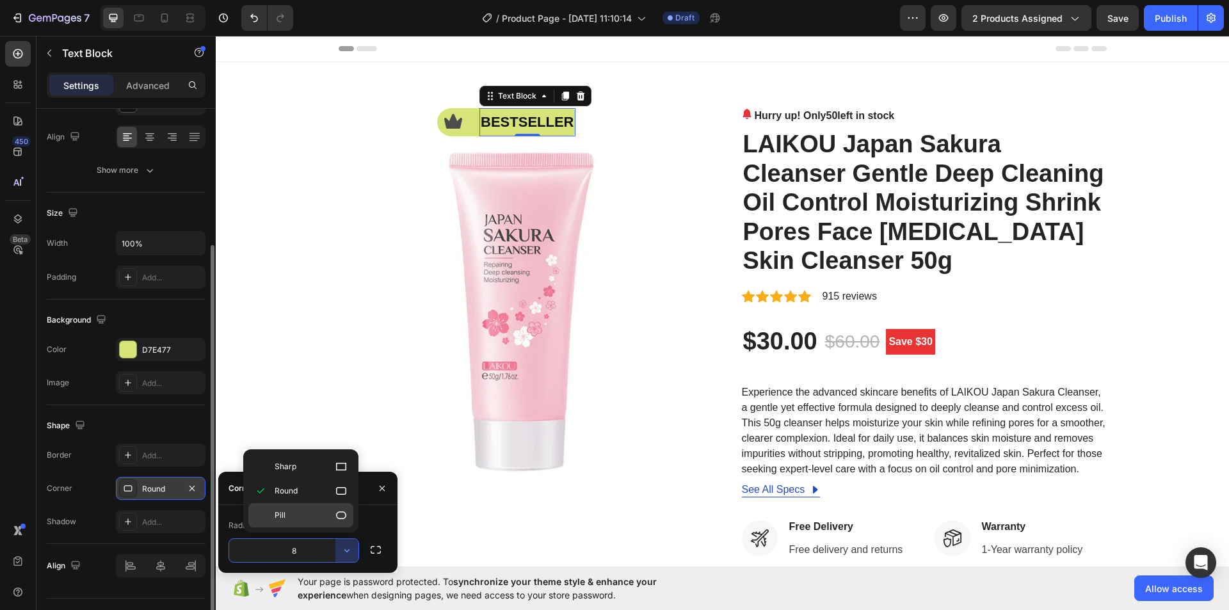
click at [326, 515] on p "Pill" at bounding box center [311, 515] width 73 height 13
type input "9999"
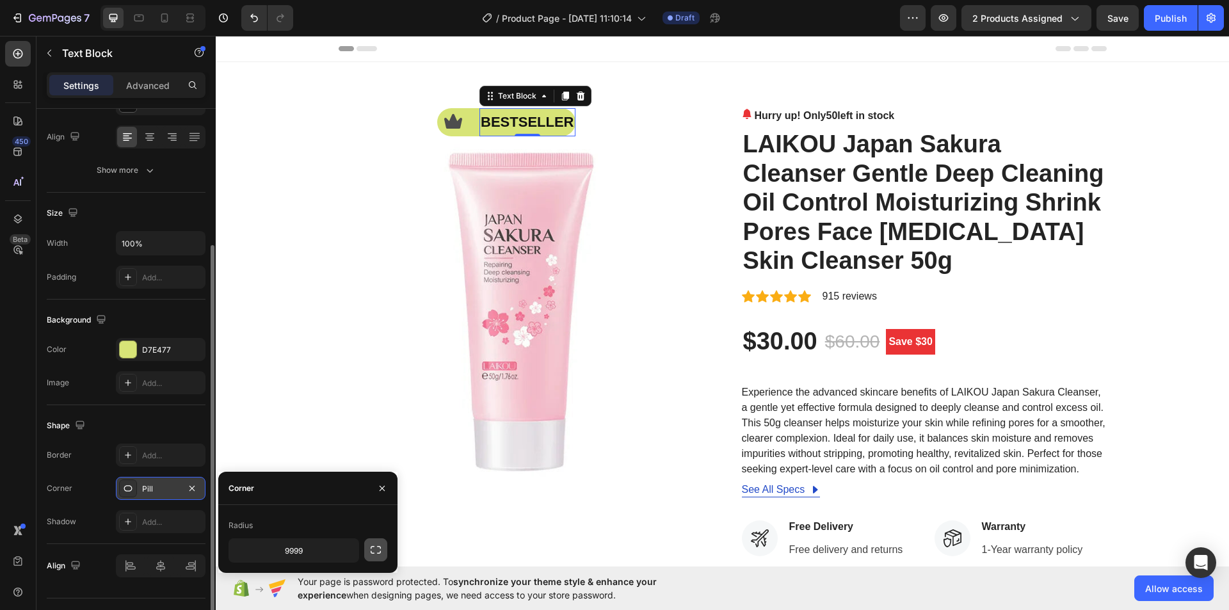
click at [375, 550] on icon "button" at bounding box center [375, 549] width 13 height 13
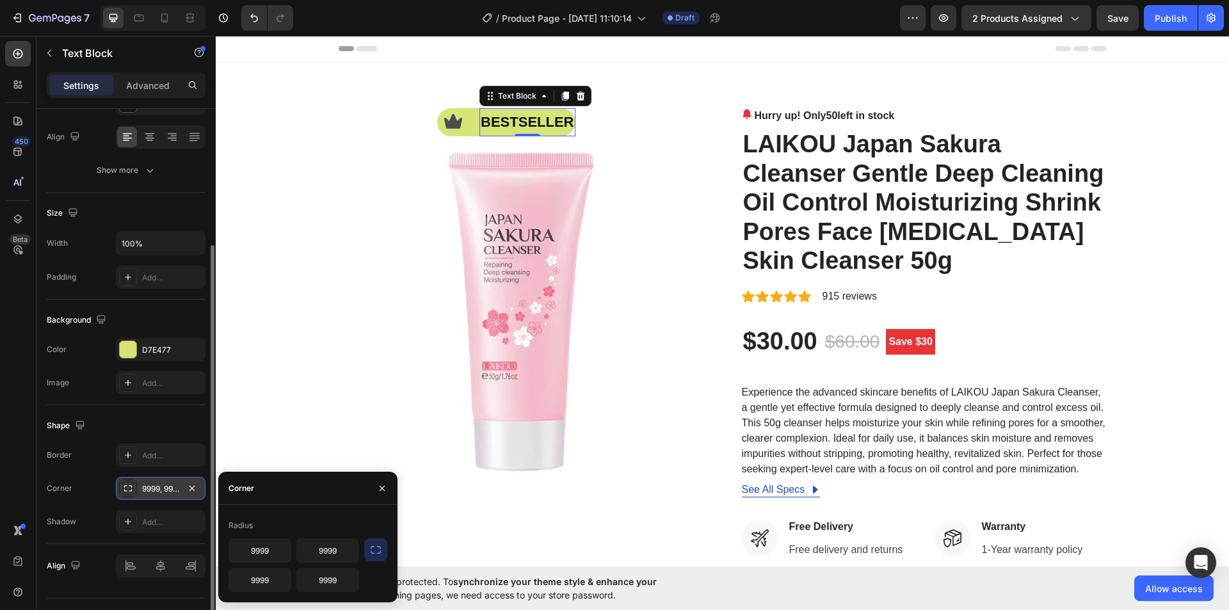
drag, startPoint x: 0, startPoint y: 468, endPoint x: 214, endPoint y: 397, distance: 225.9
click at [0, 467] on div "450 Beta" at bounding box center [18, 323] width 36 height 574
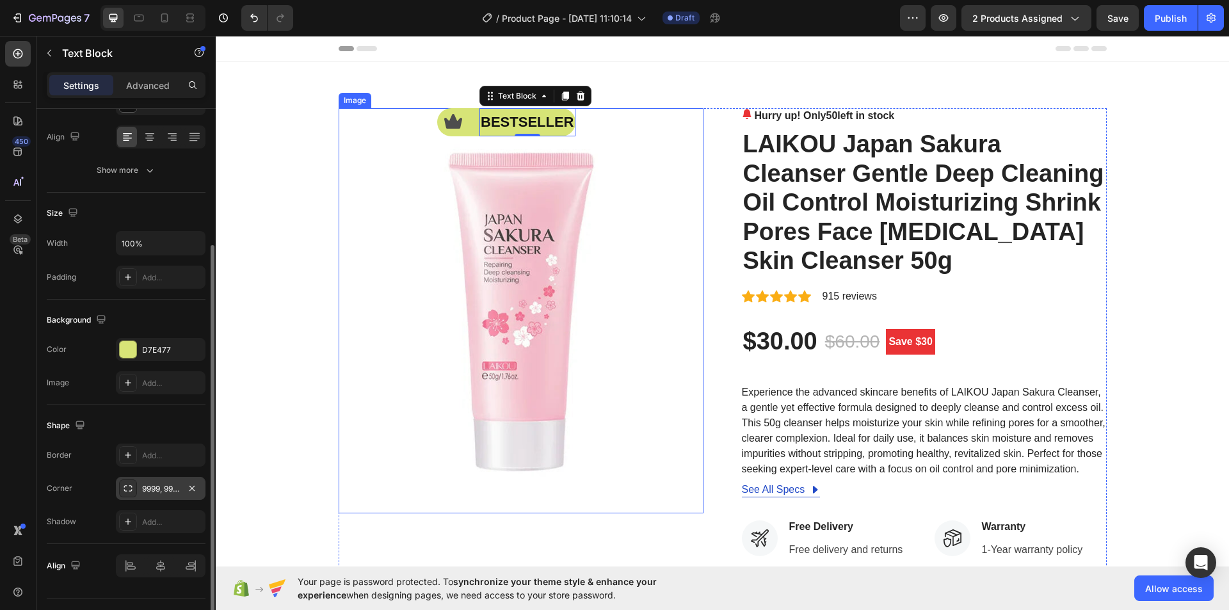
click at [588, 124] on img at bounding box center [521, 310] width 365 height 405
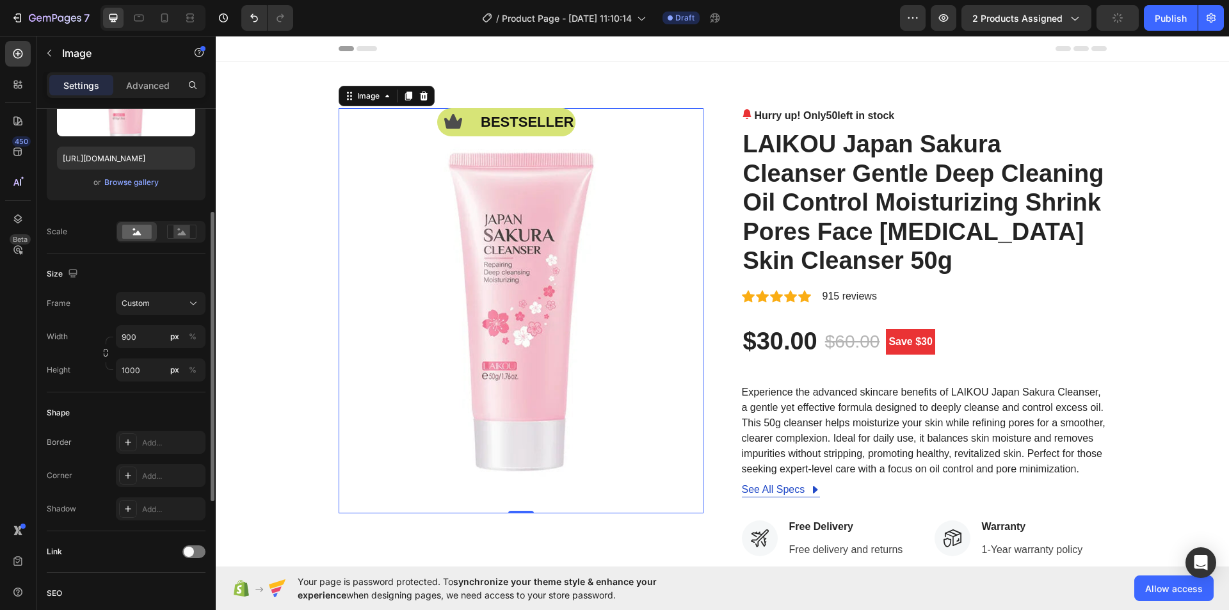
scroll to position [0, 0]
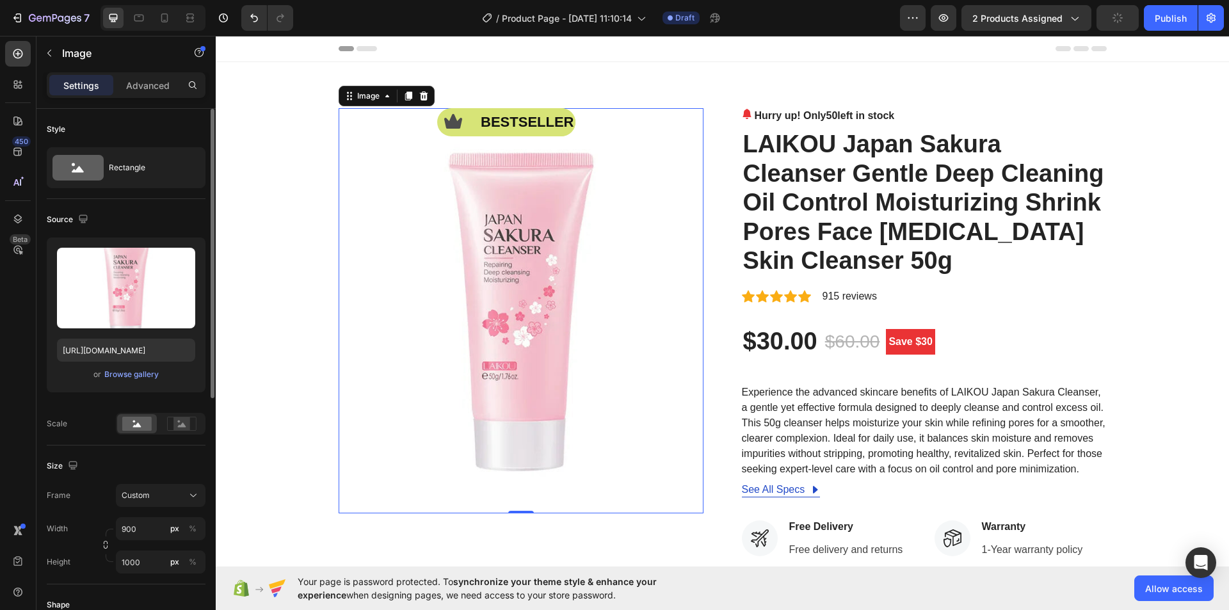
click at [547, 124] on p "bestseller" at bounding box center [527, 122] width 93 height 26
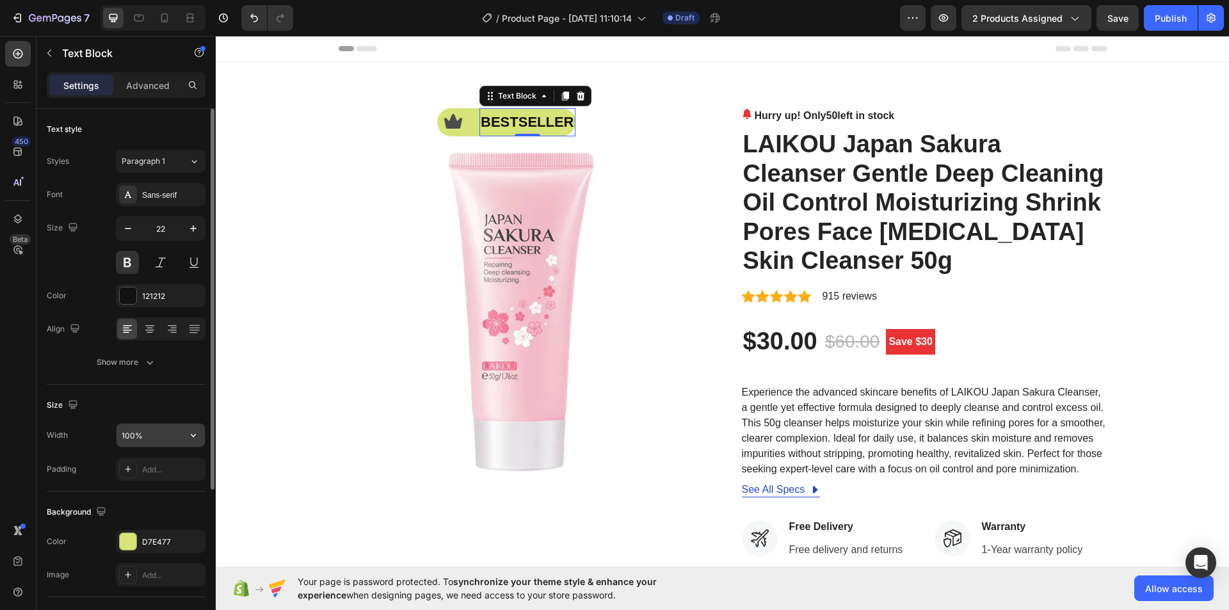
click at [155, 444] on input "100%" at bounding box center [161, 435] width 88 height 23
click at [188, 433] on icon "button" at bounding box center [193, 435] width 13 height 13
click at [153, 439] on input "100%" at bounding box center [161, 435] width 88 height 23
click at [134, 435] on input "100%" at bounding box center [161, 435] width 88 height 23
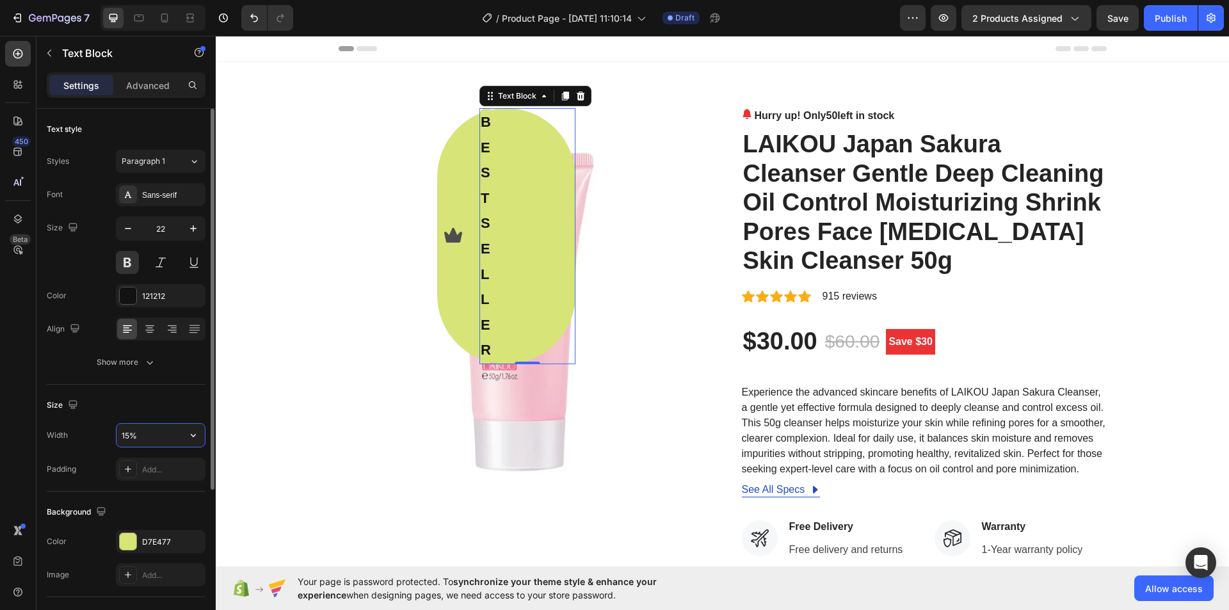
type input "150%"
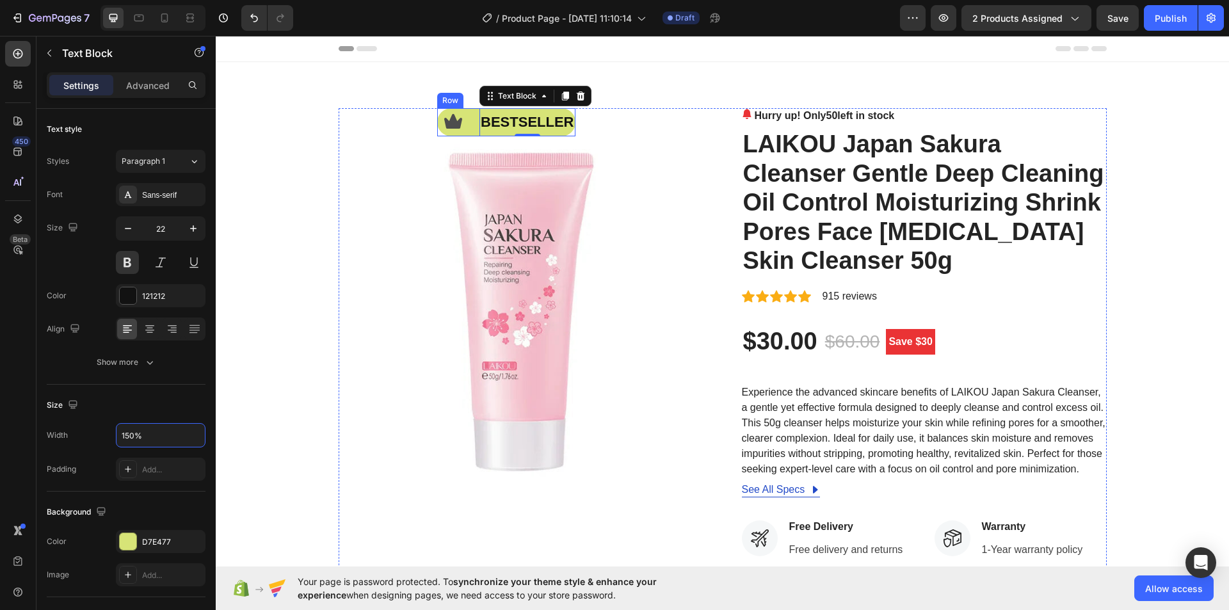
click at [467, 132] on div "Icon bestseller Text Block 0 Row" at bounding box center [506, 122] width 138 height 28
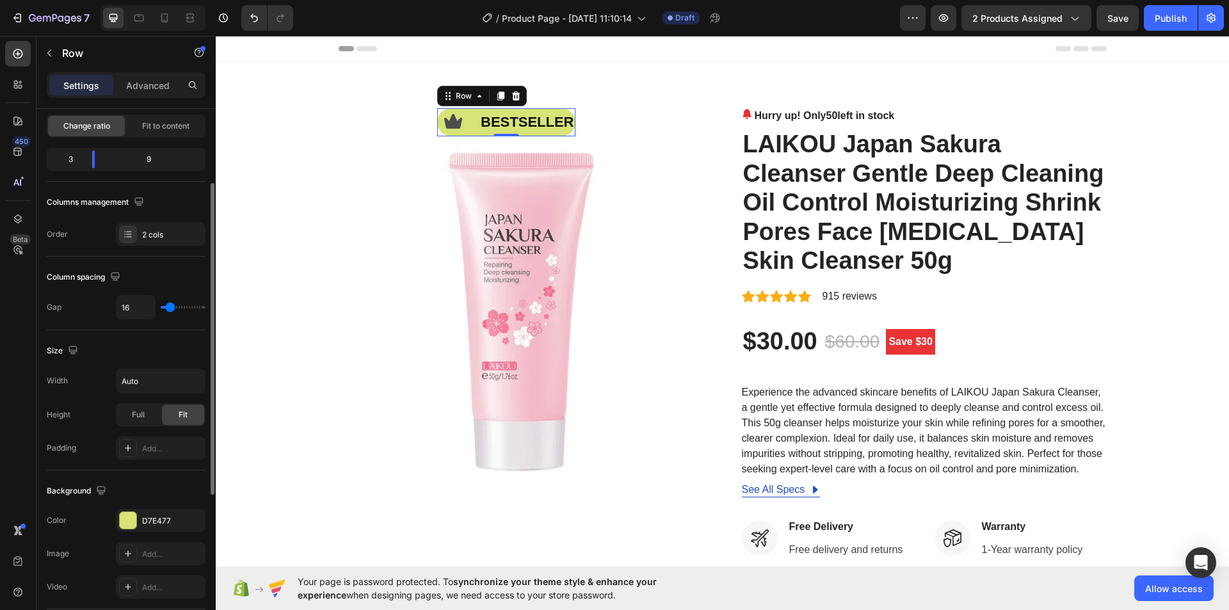
scroll to position [192, 0]
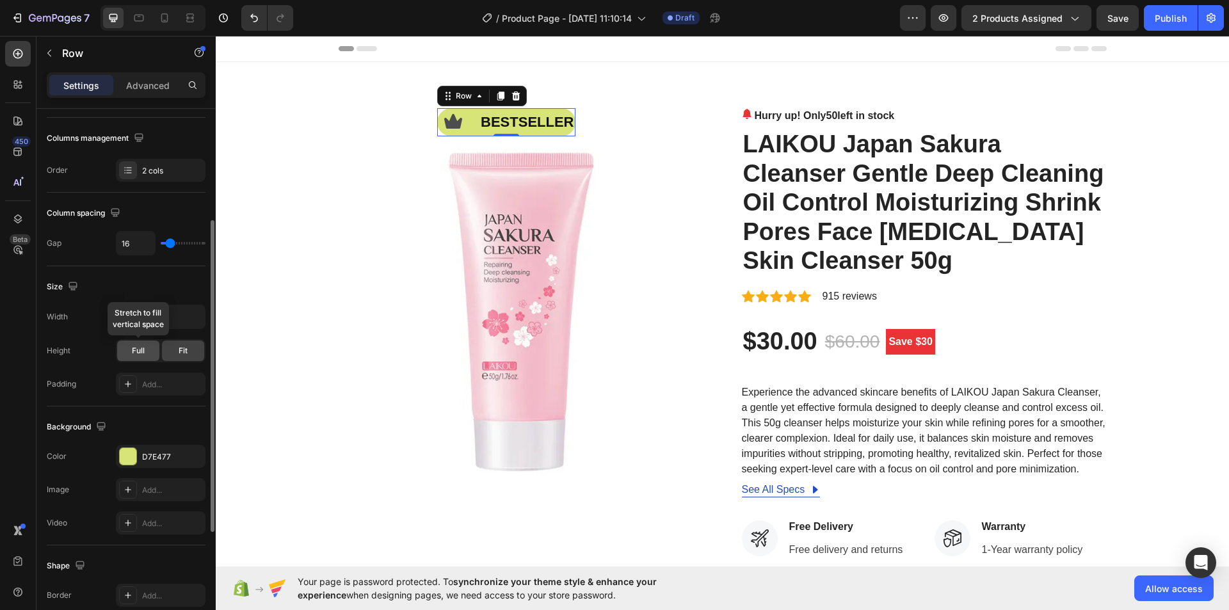
click at [139, 352] on span "Full" at bounding box center [138, 351] width 13 height 12
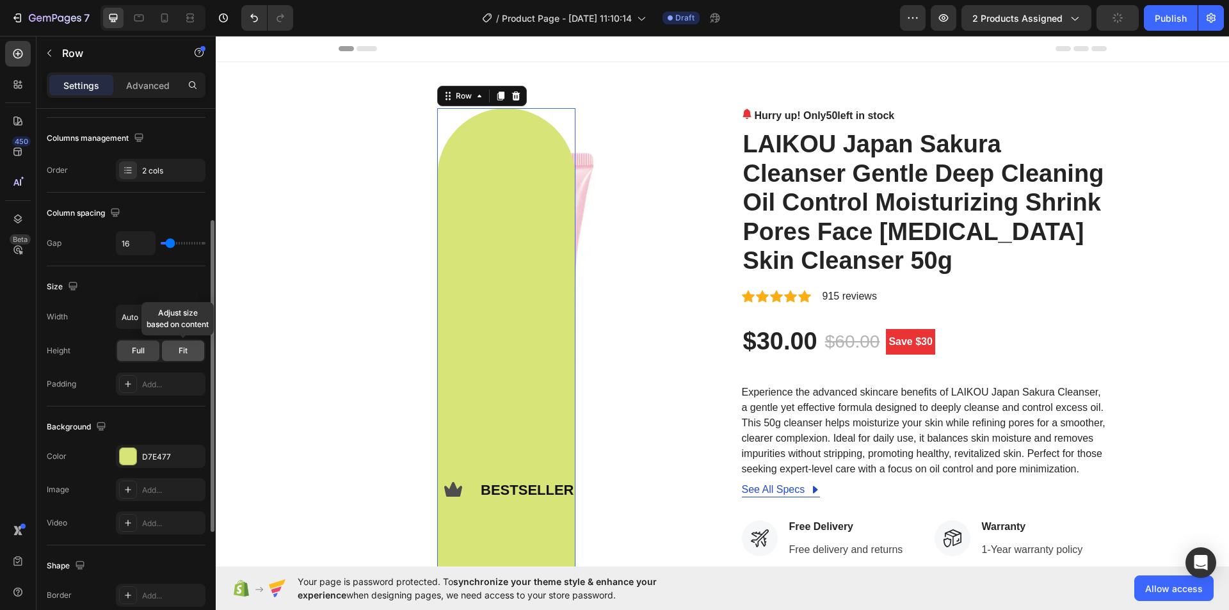
click at [184, 351] on span "Fit" at bounding box center [183, 351] width 9 height 12
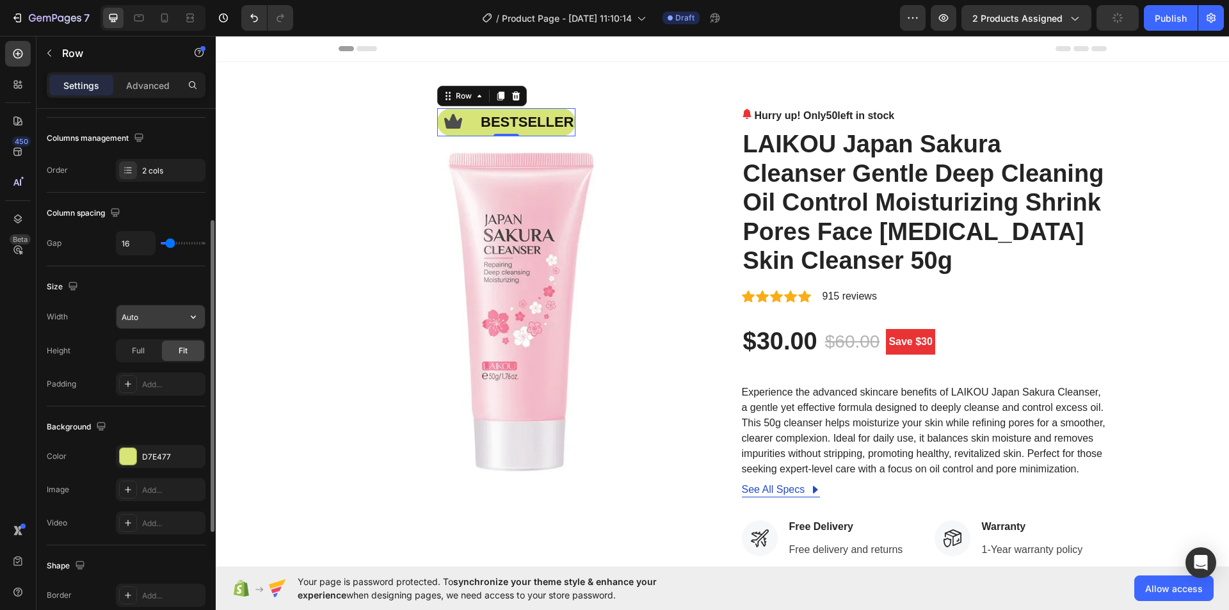
click at [143, 319] on input "Auto" at bounding box center [161, 316] width 88 height 23
click at [191, 315] on icon "button" at bounding box center [193, 316] width 13 height 13
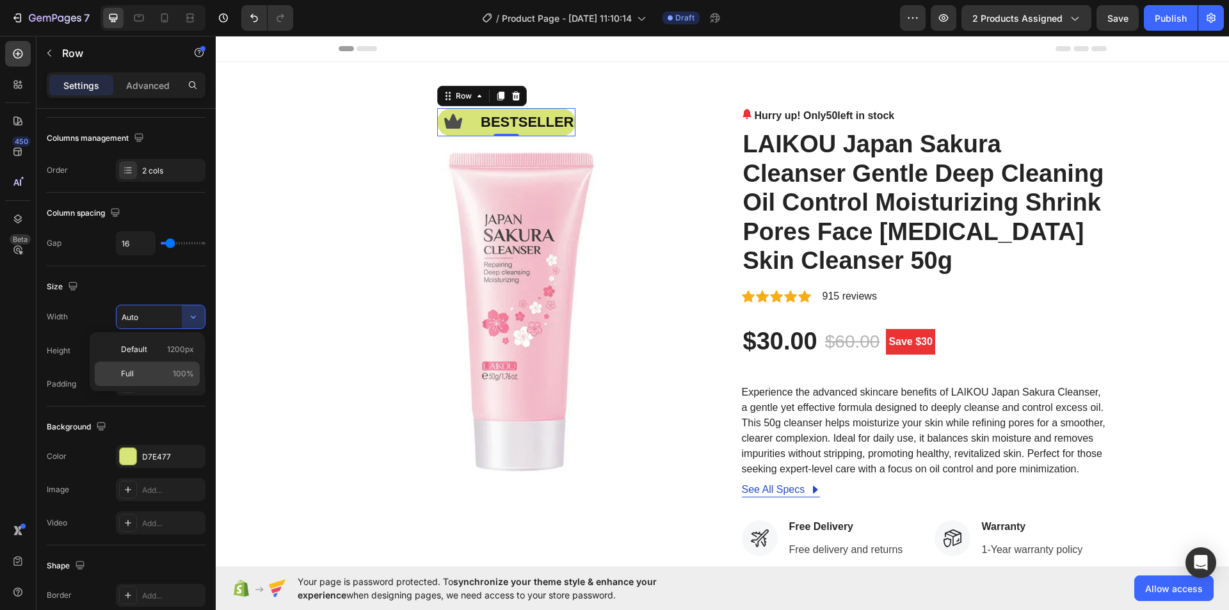
click at [145, 373] on p "Full 100%" at bounding box center [157, 374] width 73 height 12
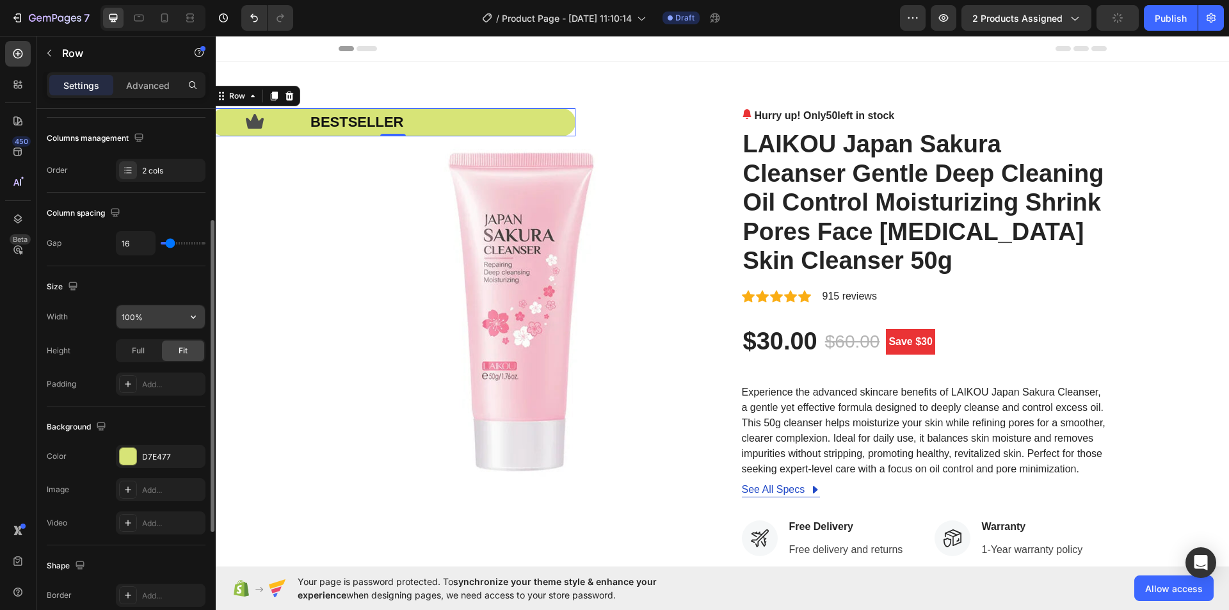
click at [163, 320] on input "100%" at bounding box center [161, 316] width 88 height 23
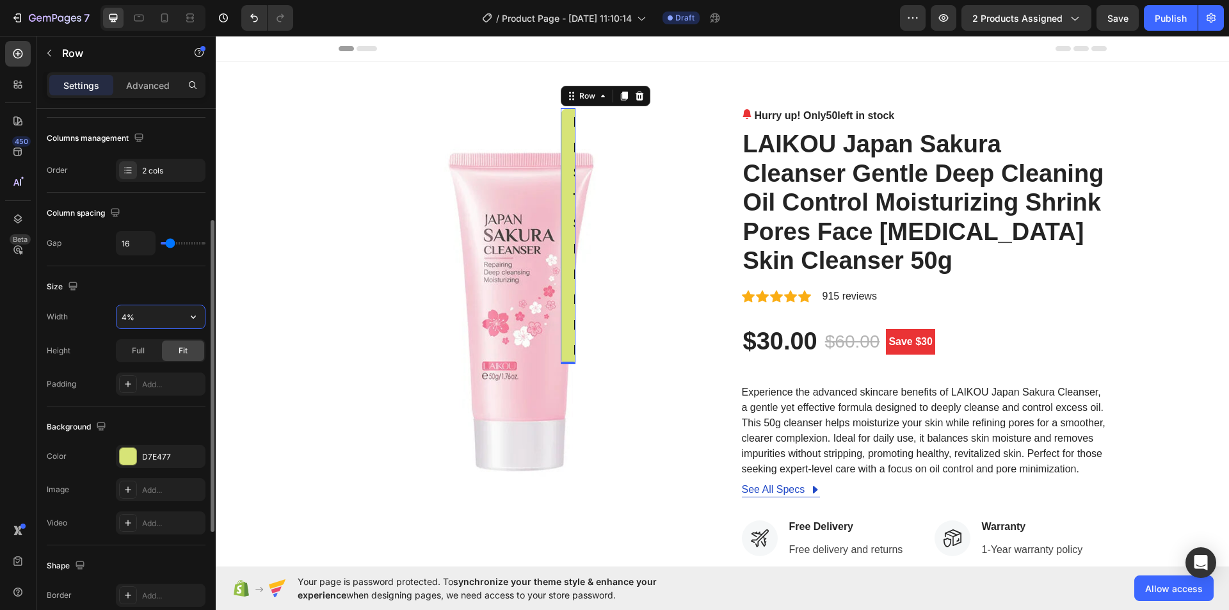
type input "40%"
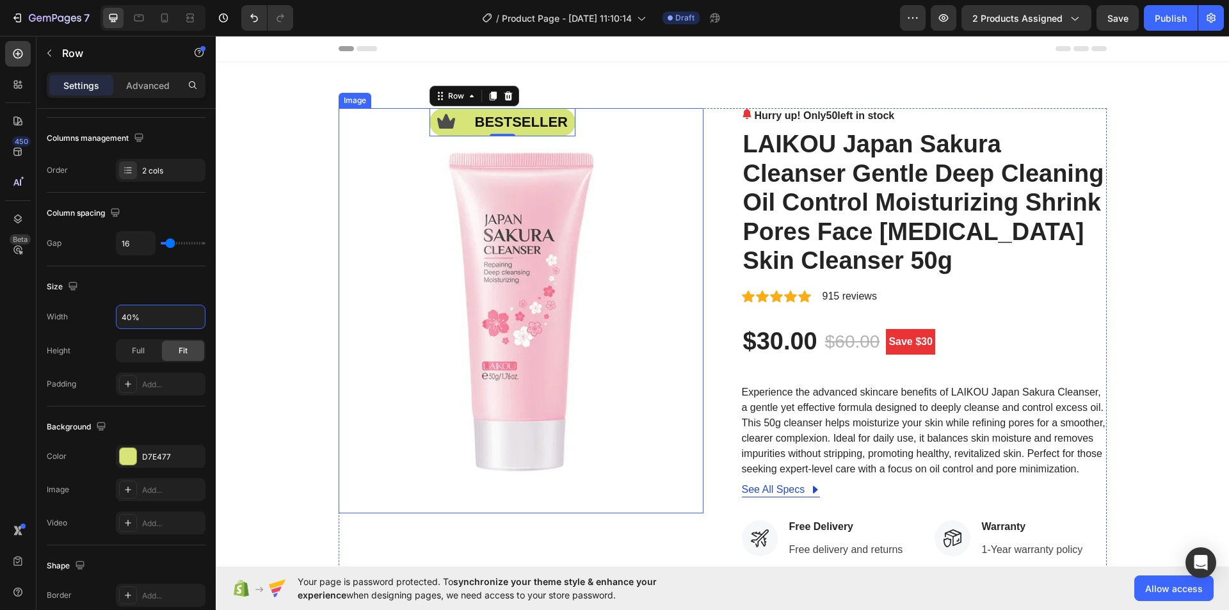
click at [673, 234] on img at bounding box center [521, 310] width 365 height 405
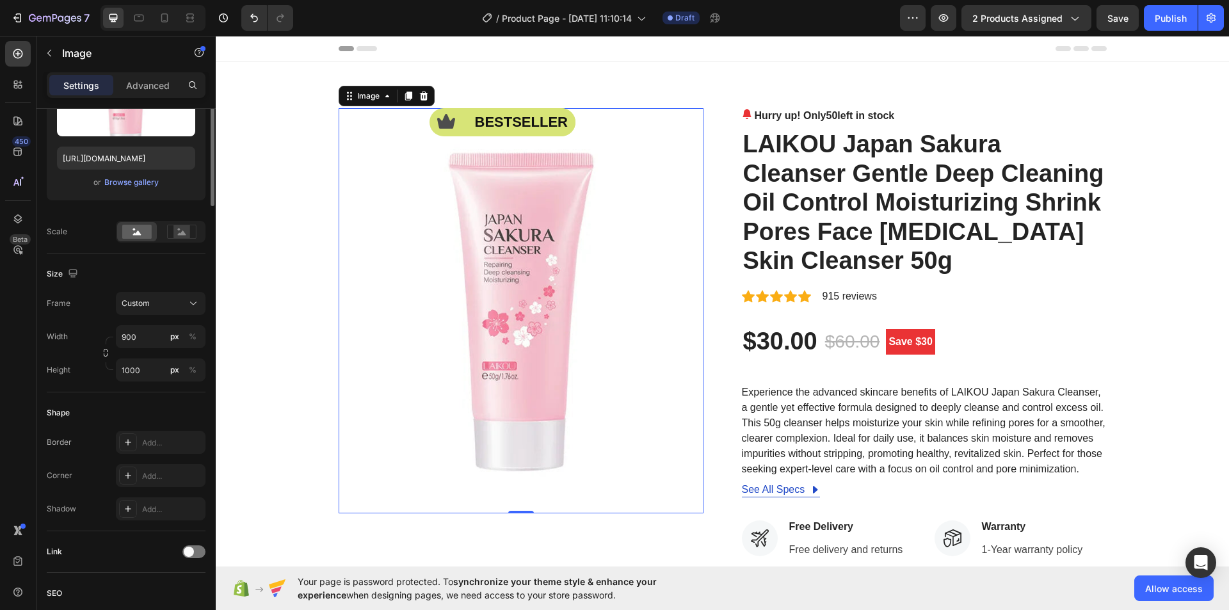
scroll to position [0, 0]
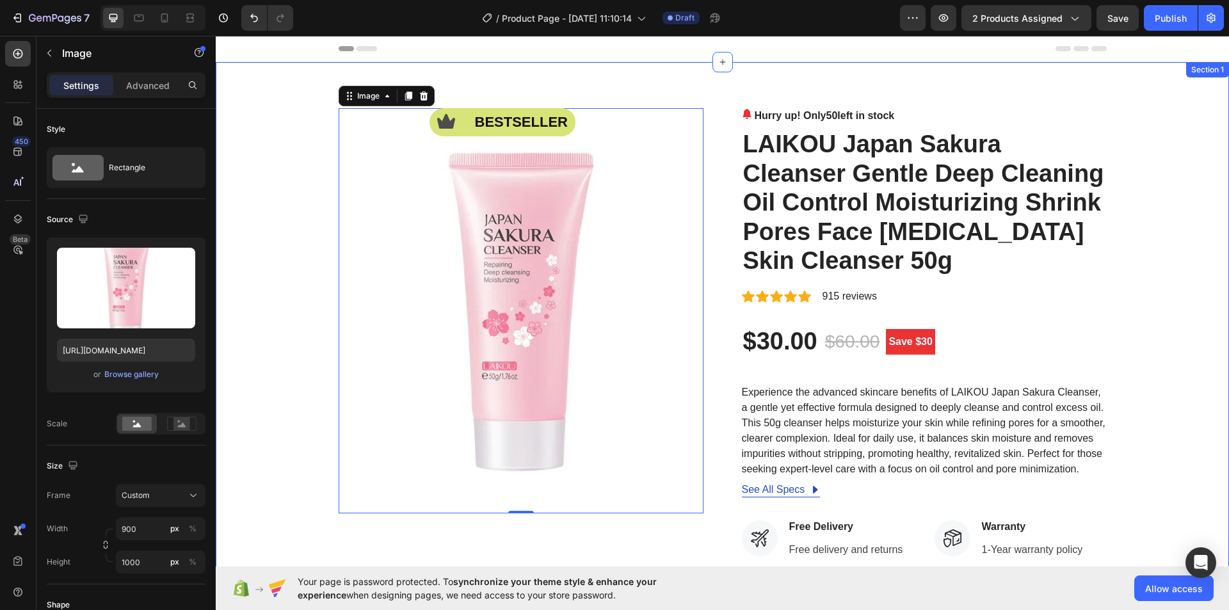
click at [1152, 177] on div "Icon bestseller Text Block Row Image 0 Hurry up! Only 50 left in stock (P) Stoc…" at bounding box center [722, 490] width 994 height 765
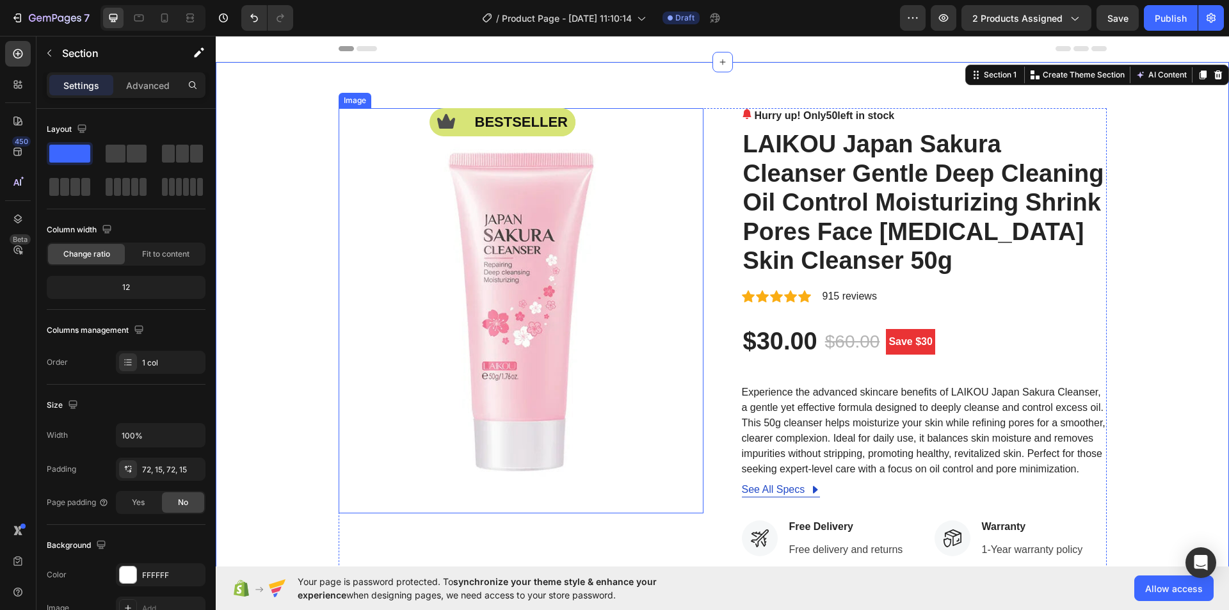
click at [619, 129] on img at bounding box center [521, 310] width 365 height 405
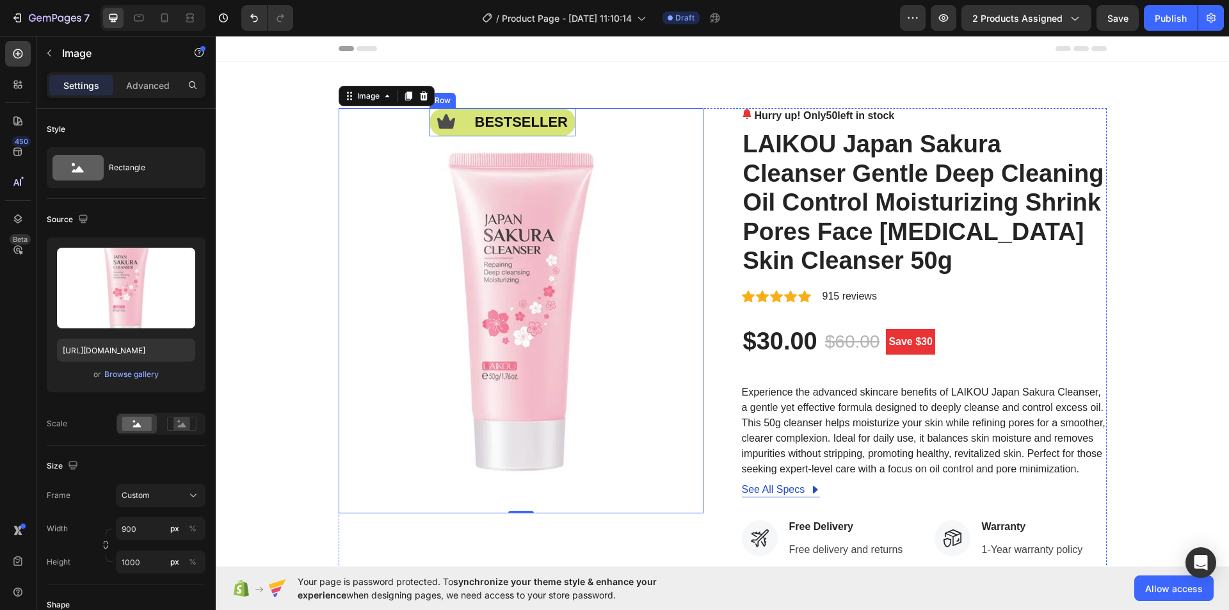
click at [458, 132] on div "Icon bestseller Text Block Row" at bounding box center [503, 122] width 146 height 28
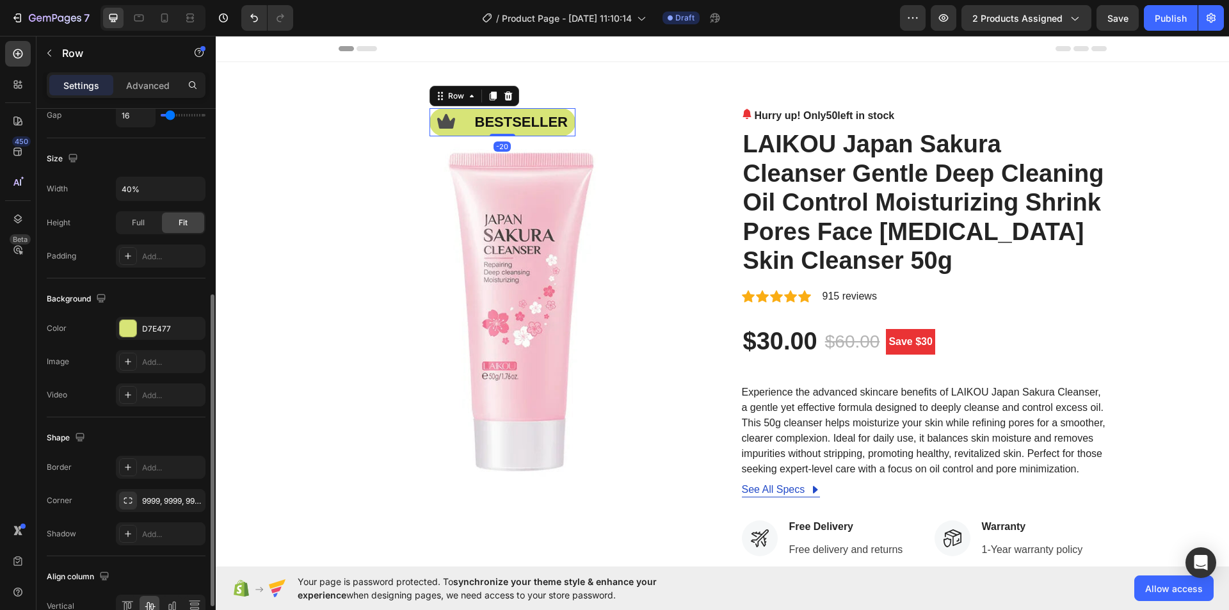
scroll to position [389, 0]
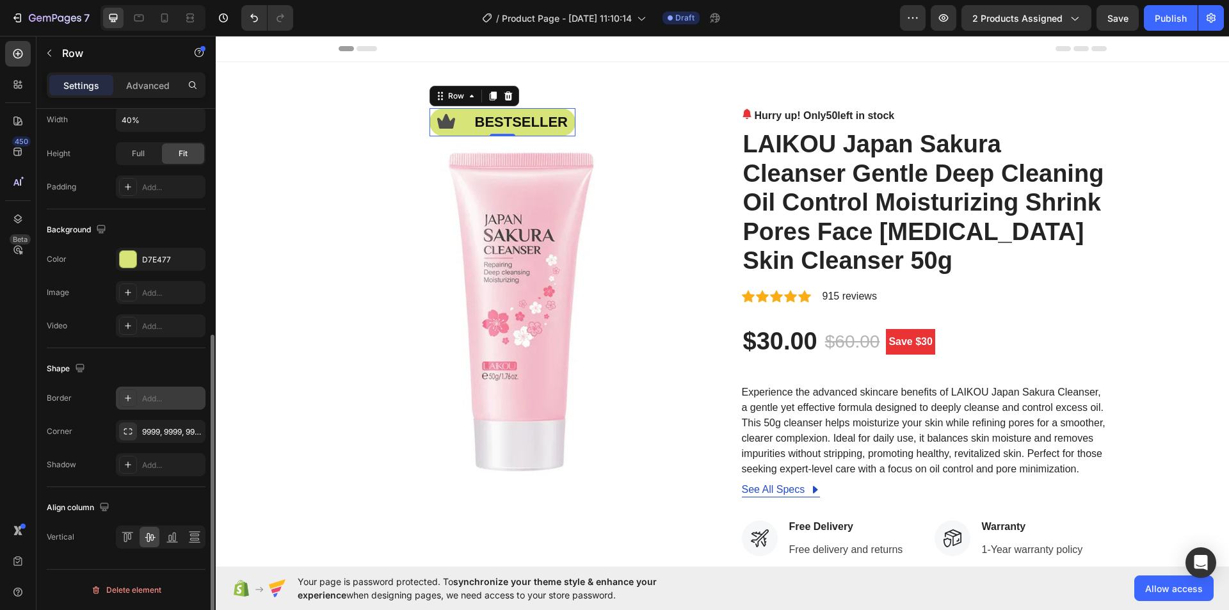
click at [149, 396] on div "Add..." at bounding box center [172, 399] width 60 height 12
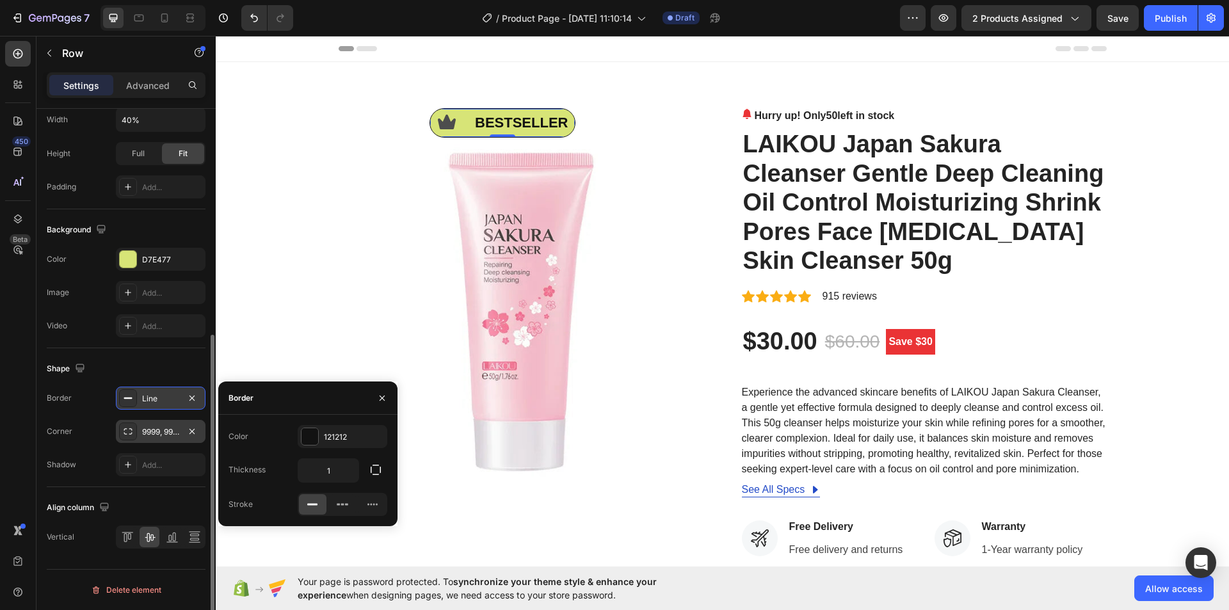
click at [161, 430] on div "9999, 9999, 9999, 9999" at bounding box center [160, 432] width 37 height 12
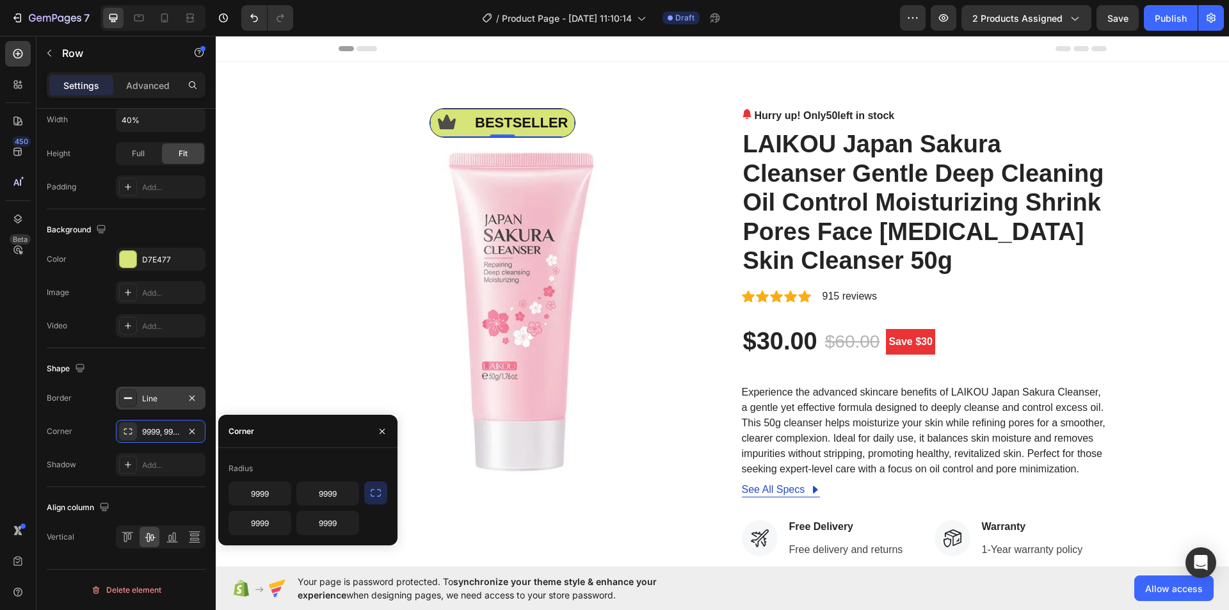
click at [371, 495] on icon "button" at bounding box center [376, 493] width 10 height 8
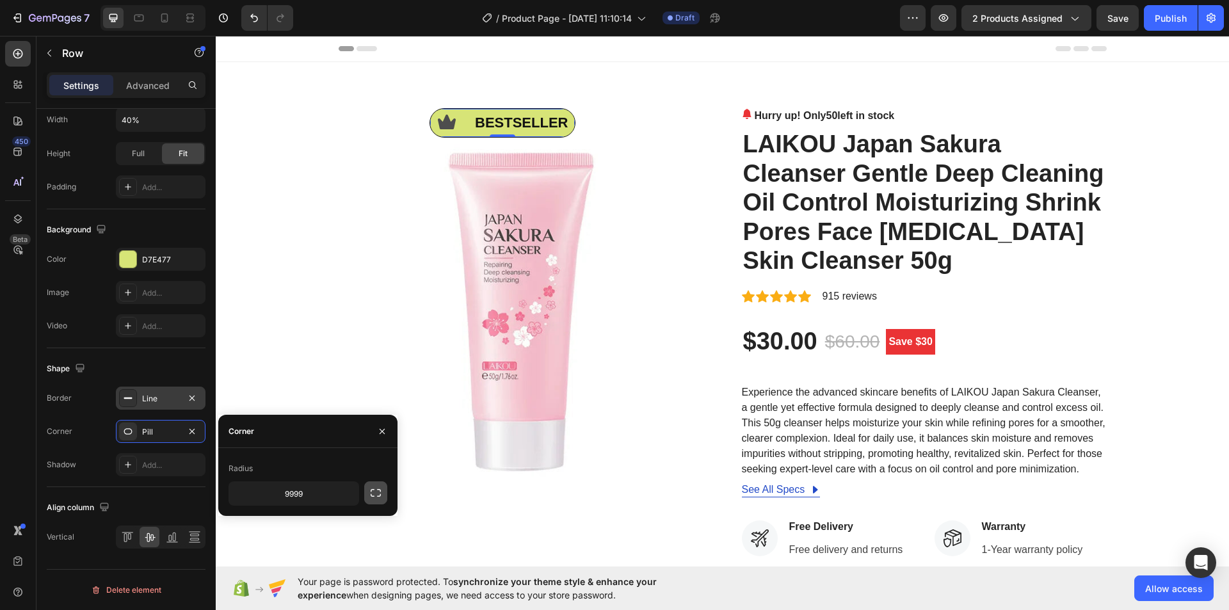
click at [369, 493] on button "button" at bounding box center [375, 492] width 23 height 23
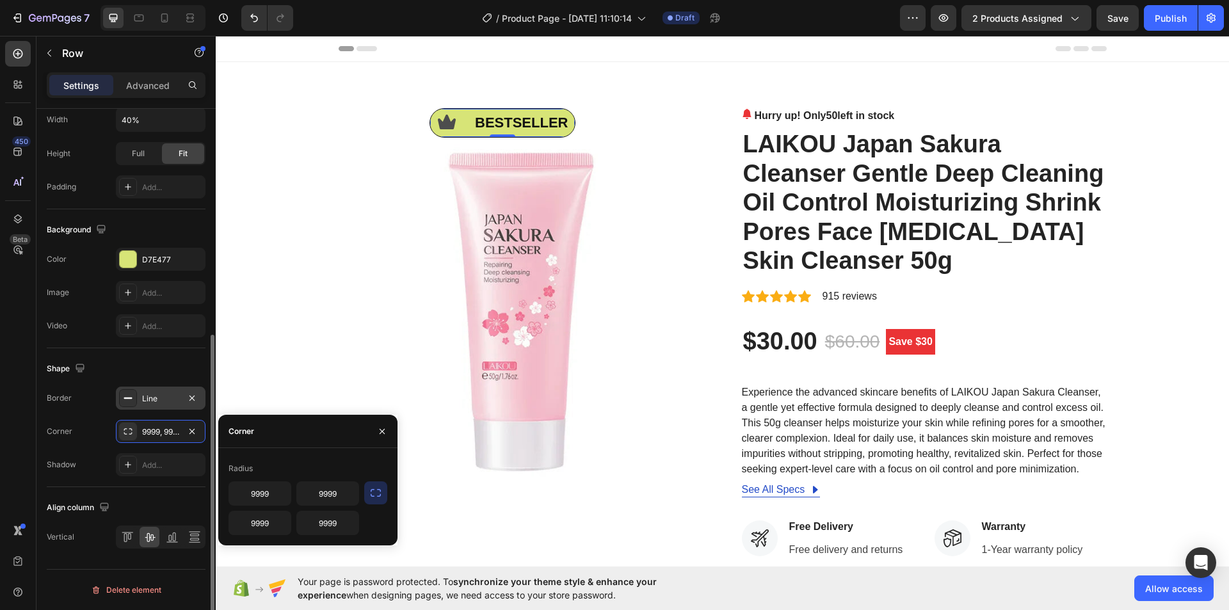
click at [170, 373] on div "Shape" at bounding box center [126, 368] width 159 height 20
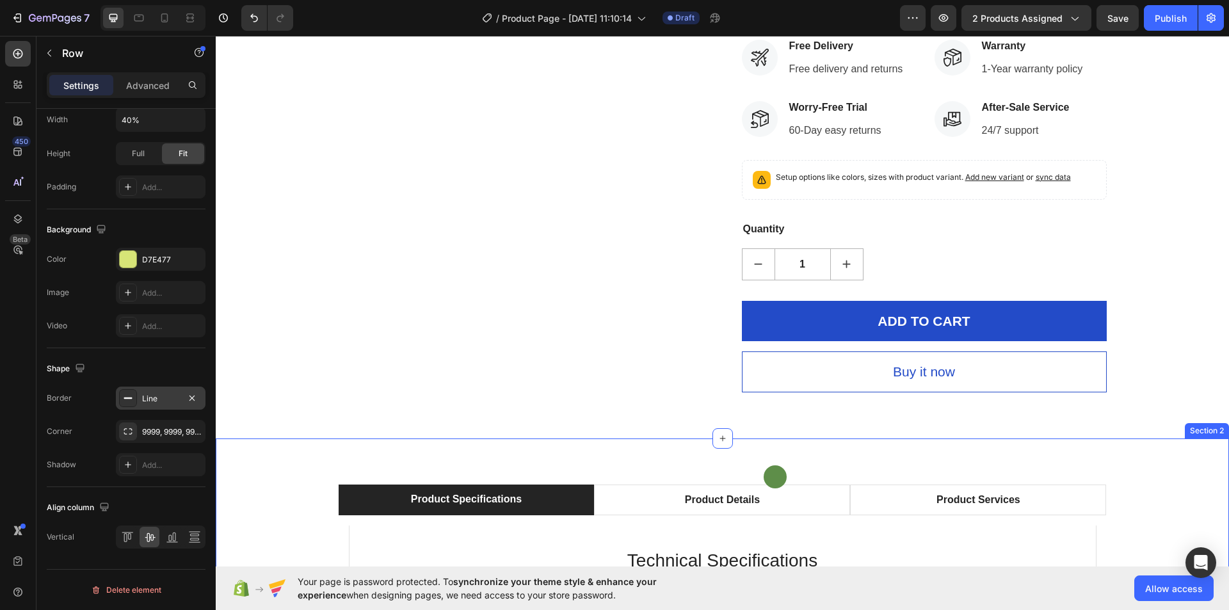
scroll to position [512, 0]
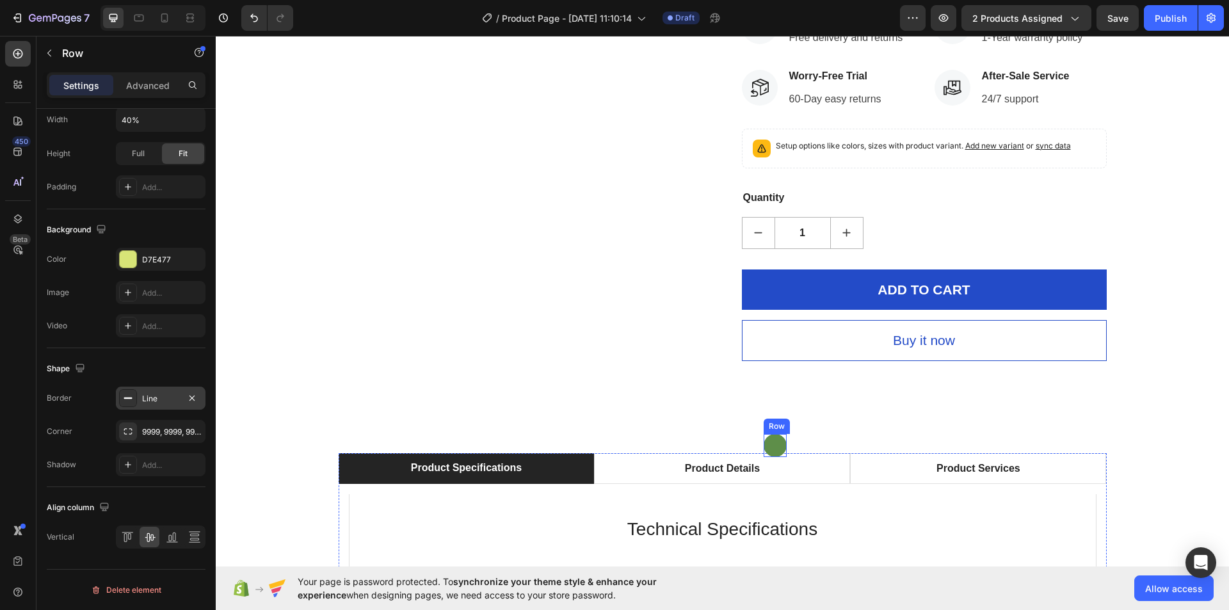
click at [768, 442] on div "Text Block Row" at bounding box center [775, 445] width 23 height 23
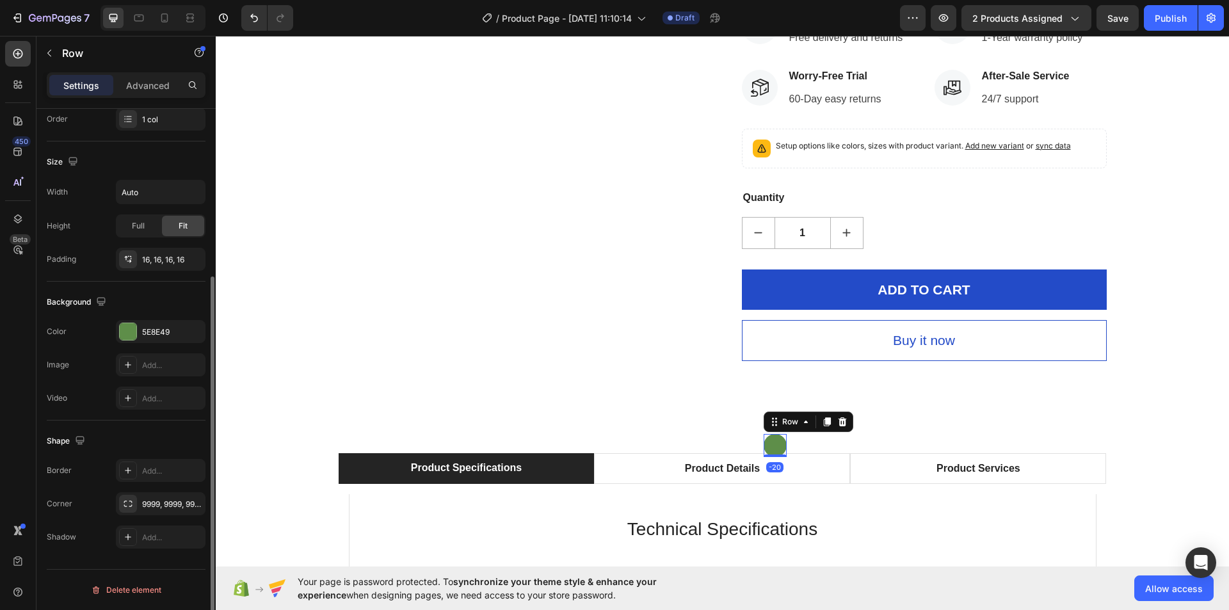
scroll to position [243, 0]
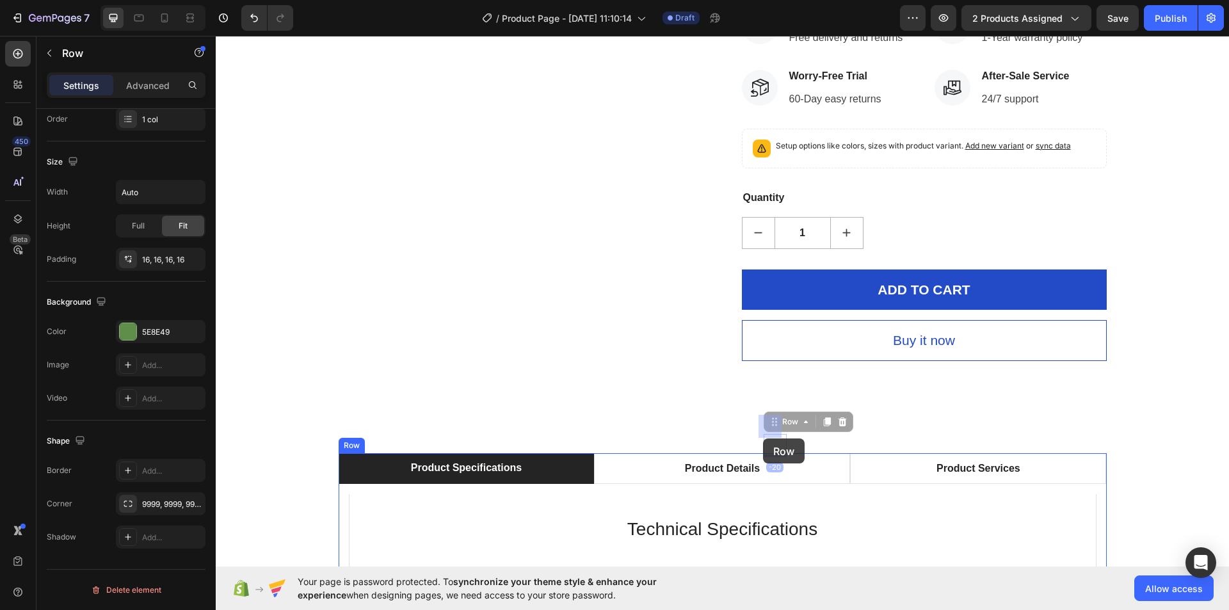
drag, startPoint x: 771, startPoint y: 442, endPoint x: 763, endPoint y: 438, distance: 8.3
click at [773, 446] on div "Text Block Row -20" at bounding box center [775, 445] width 23 height 23
click at [801, 424] on icon at bounding box center [806, 422] width 10 height 10
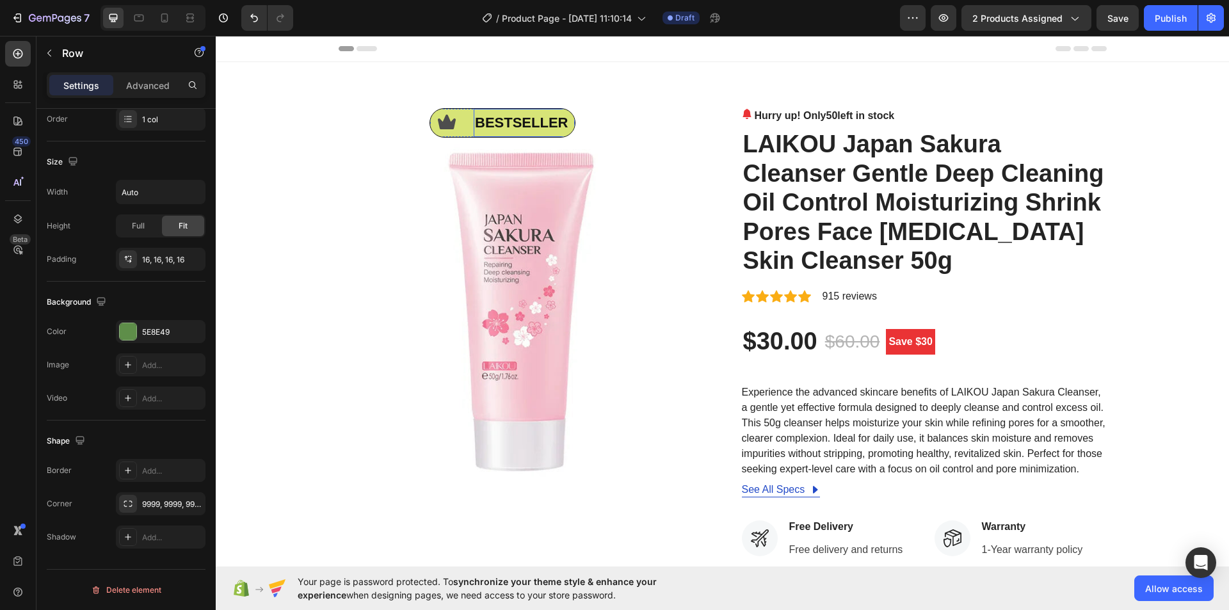
click at [485, 122] on p "bestseller" at bounding box center [524, 123] width 99 height 26
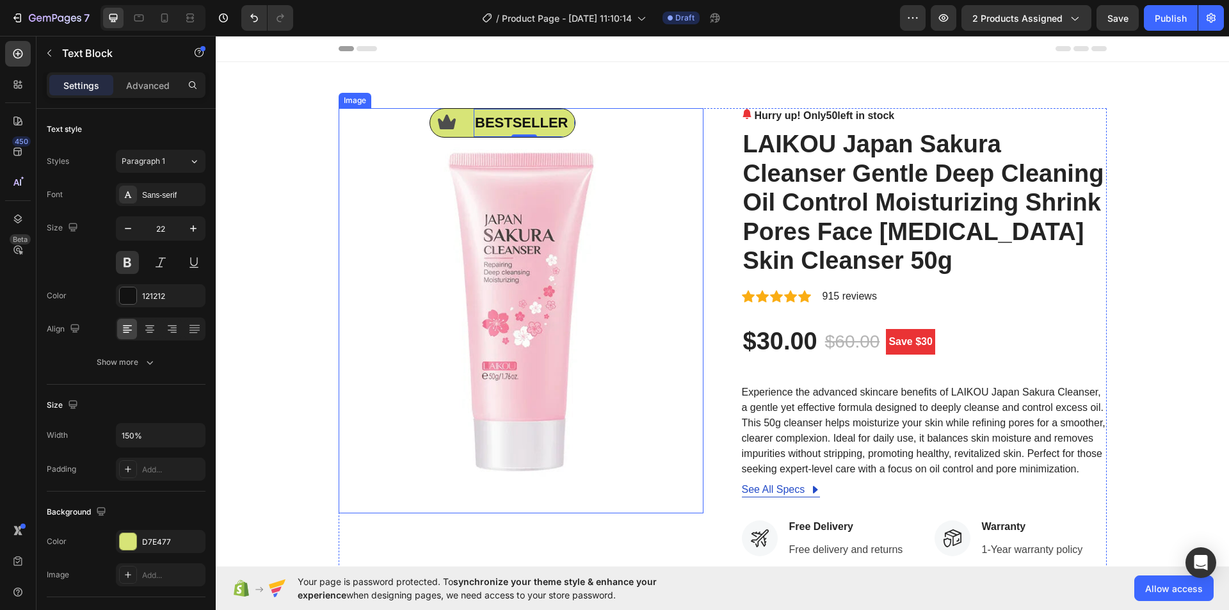
click at [645, 138] on img at bounding box center [521, 310] width 365 height 405
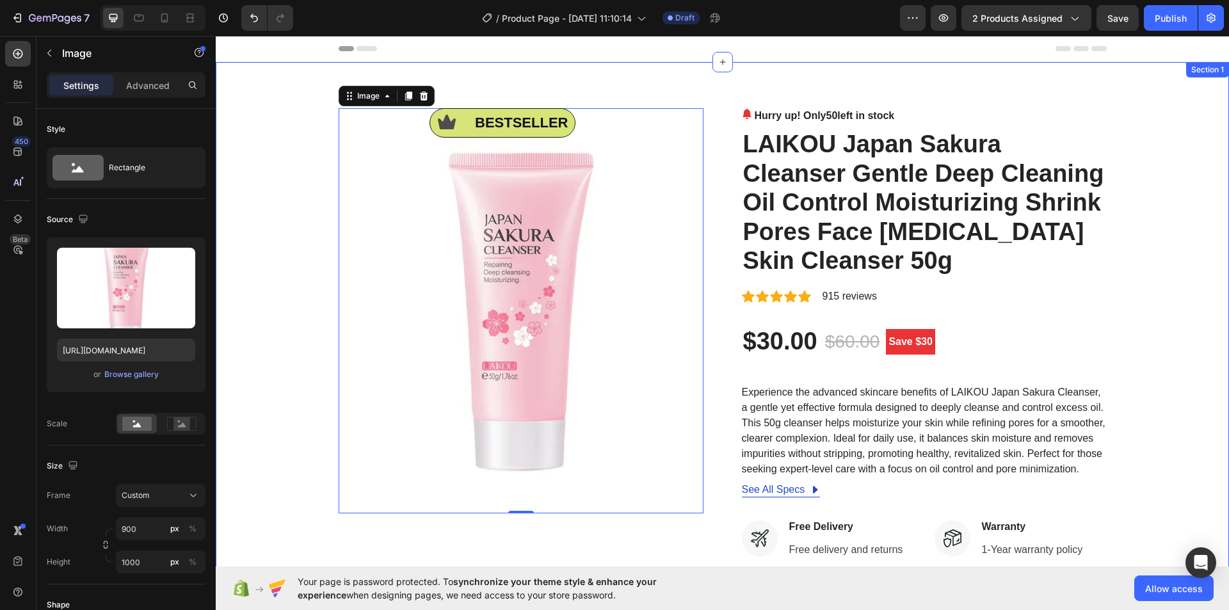
click at [869, 88] on div "Icon bestseller Text Block Row Image 0 Hurry up! Only 50 left in stock (P) Stoc…" at bounding box center [722, 490] width 1013 height 857
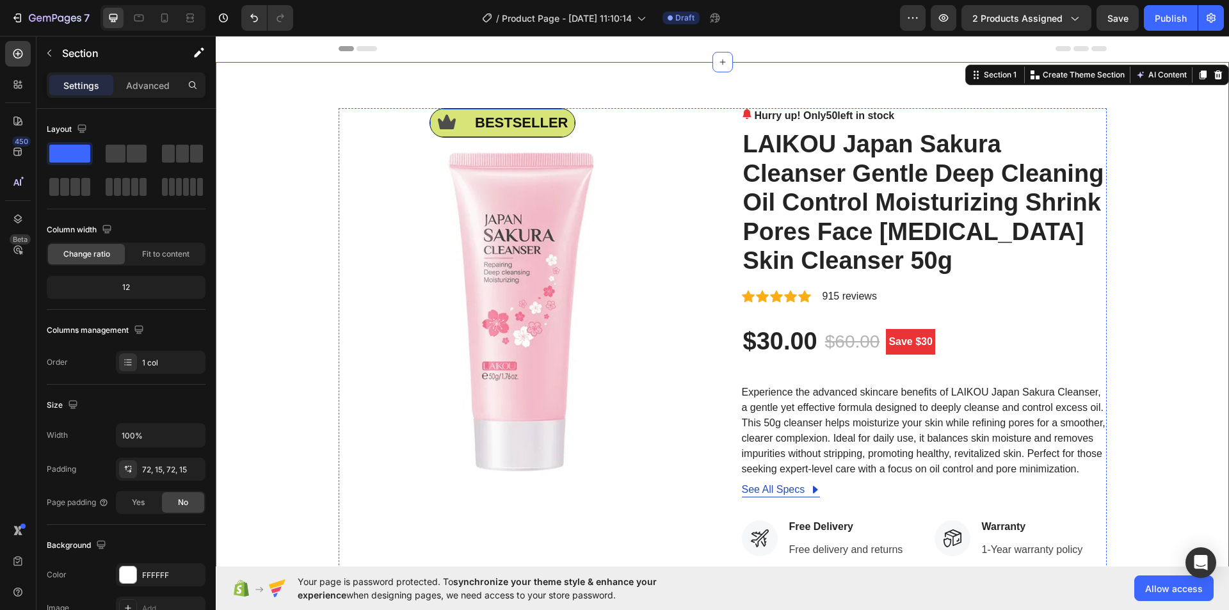
click at [440, 111] on div "Icon" at bounding box center [447, 123] width 34 height 28
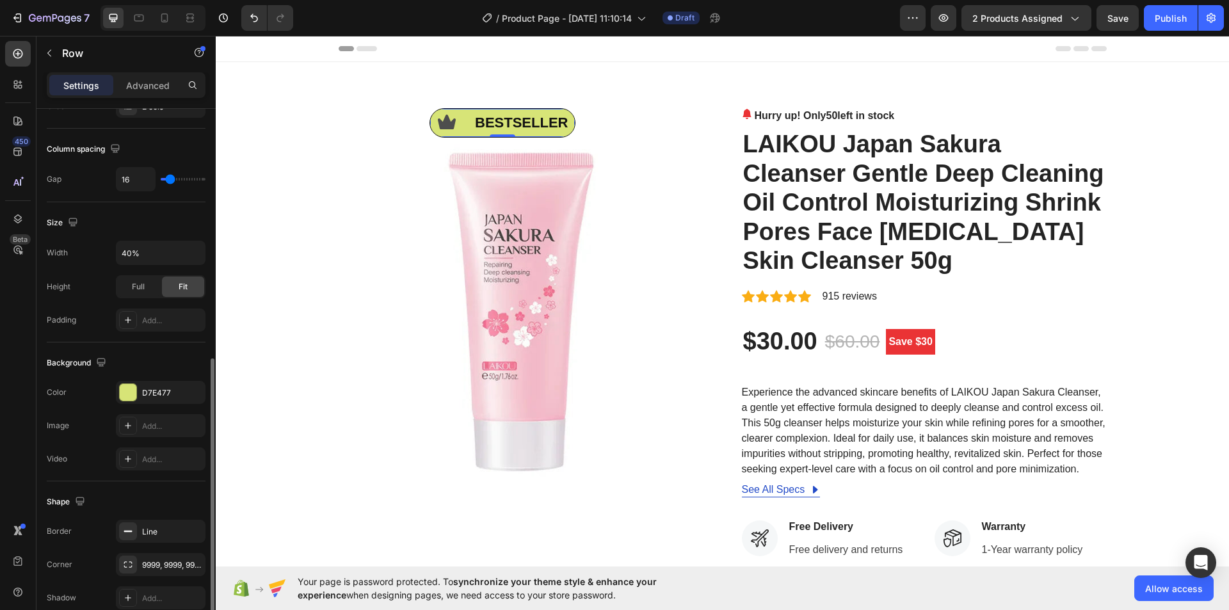
scroll to position [320, 0]
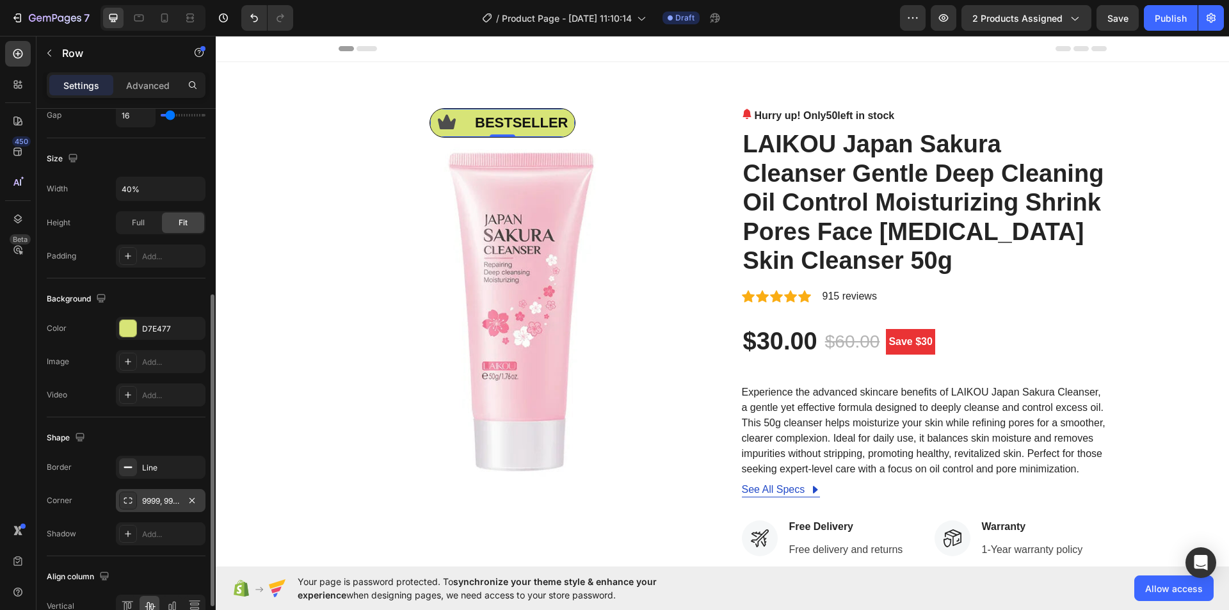
click at [167, 497] on div "9999, 9999, 9999, 9999" at bounding box center [160, 501] width 37 height 12
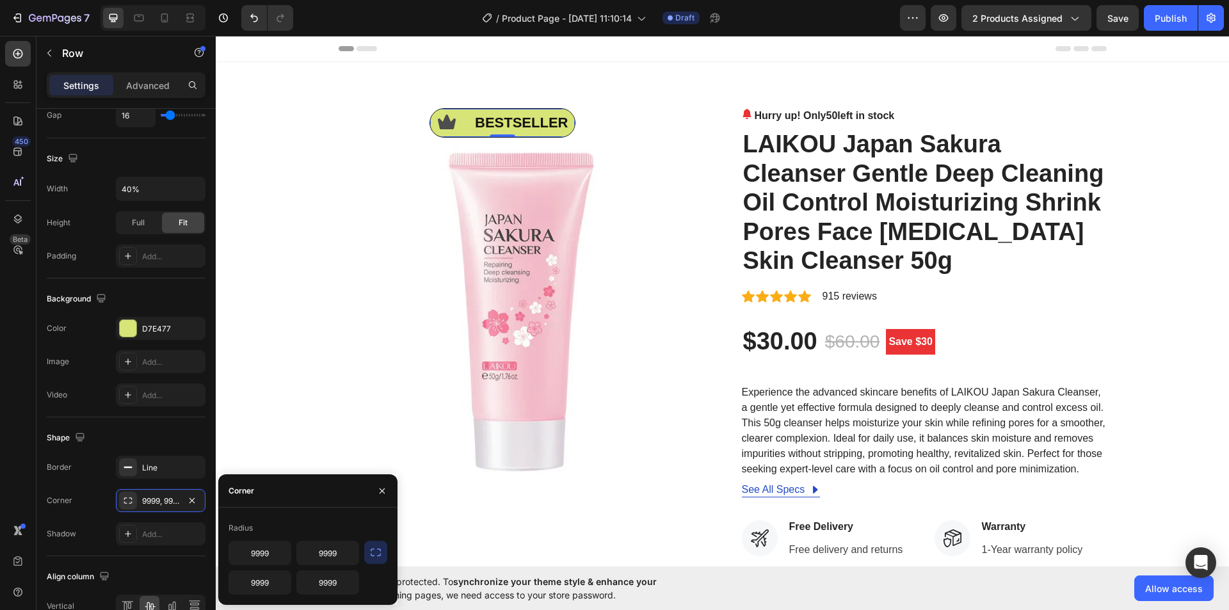
click at [373, 551] on icon "button" at bounding box center [375, 552] width 13 height 13
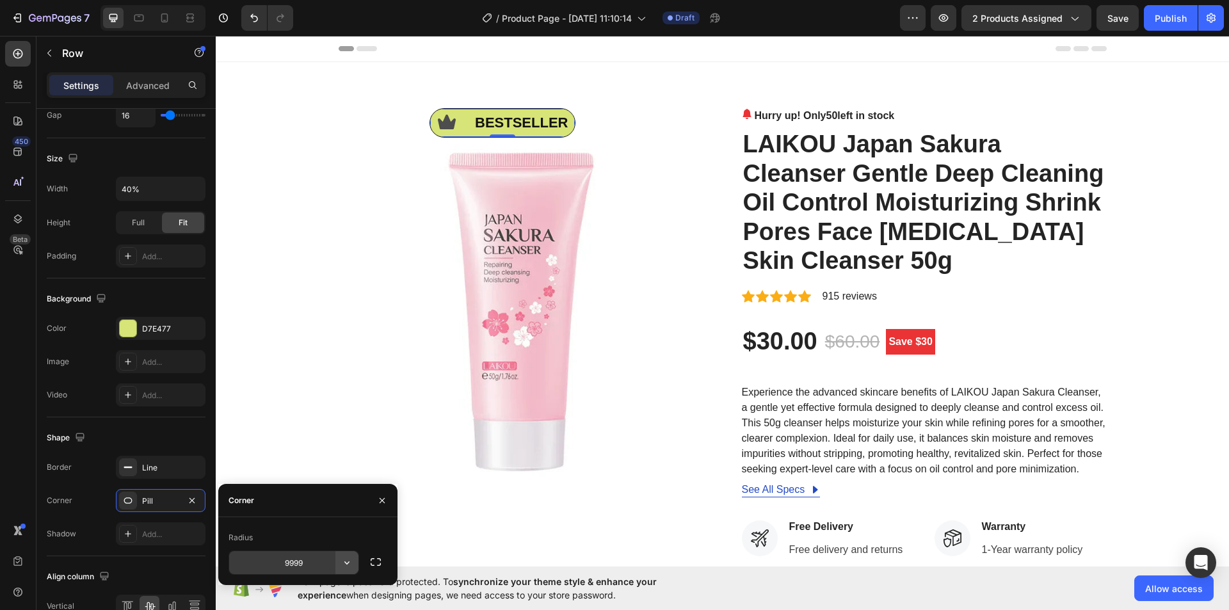
click at [335, 562] on button "button" at bounding box center [346, 562] width 23 height 23
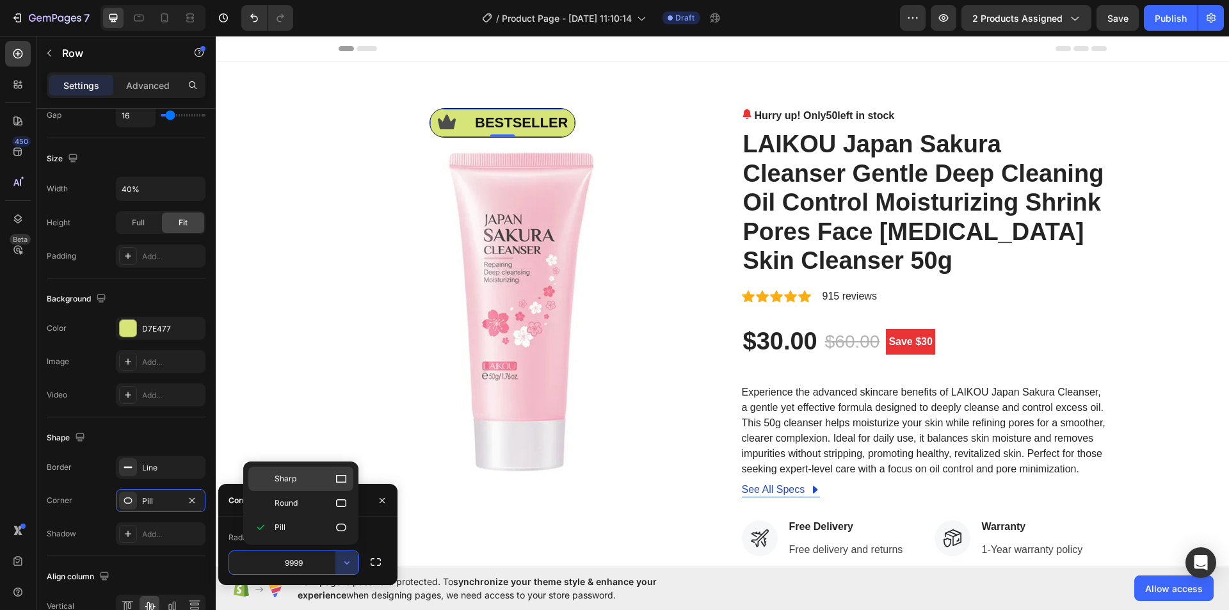
click at [339, 478] on icon at bounding box center [341, 478] width 13 height 13
type input "0"
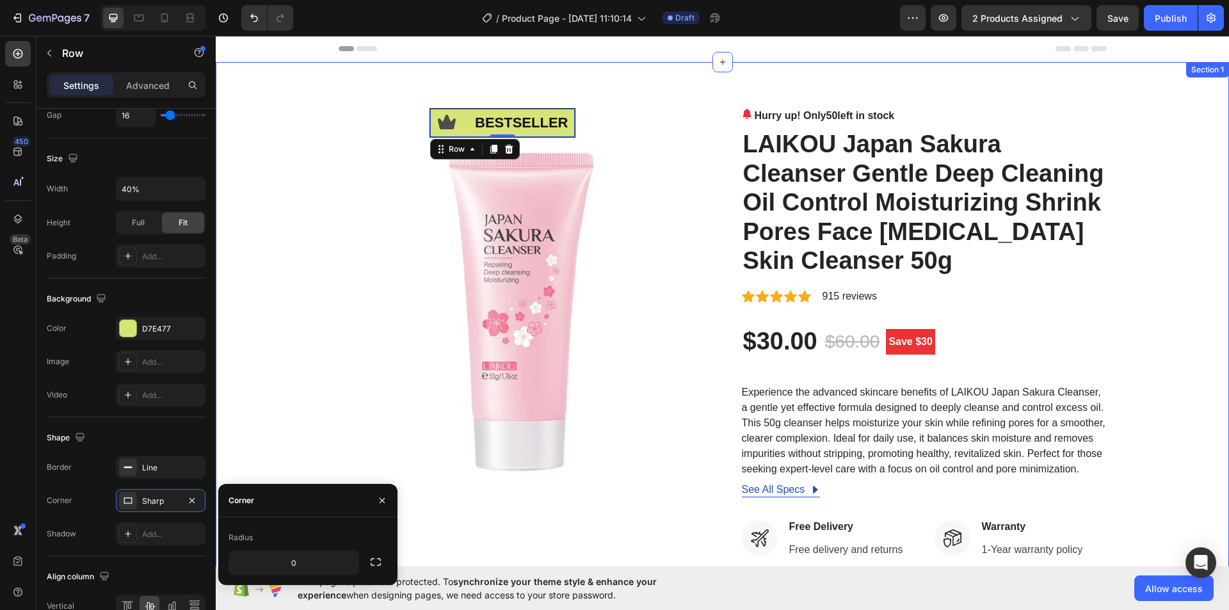
click at [819, 92] on div "Icon bestseller Text Block Row -20 Image Hurry up! Only 50 left in stock (P) St…" at bounding box center [722, 490] width 1013 height 857
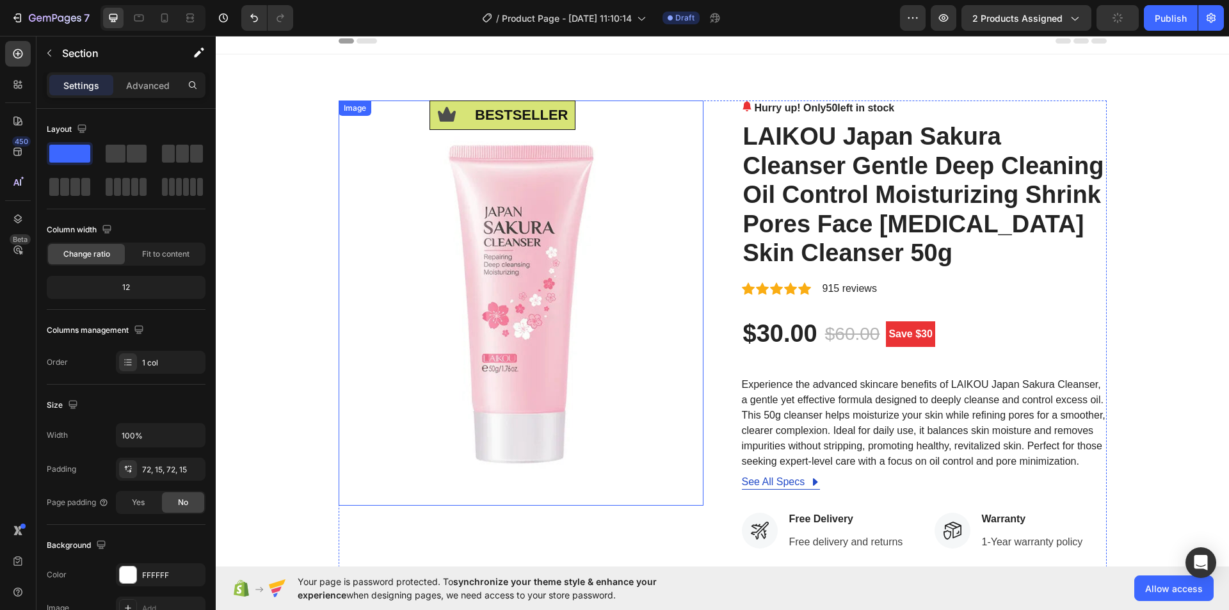
scroll to position [0, 0]
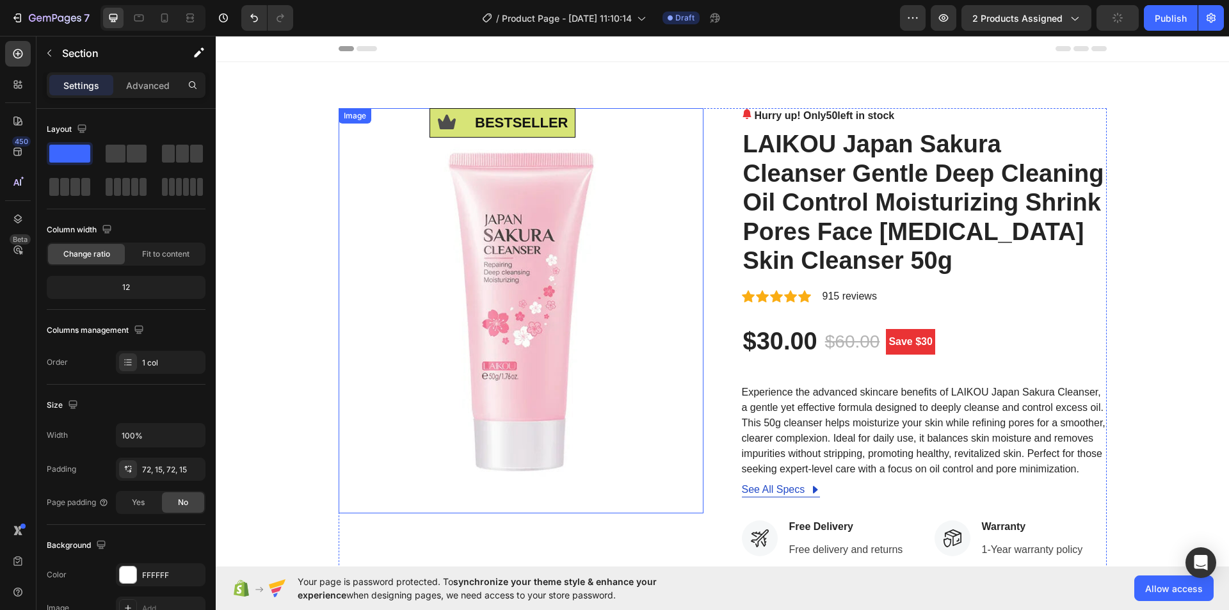
click at [643, 136] on img at bounding box center [521, 310] width 365 height 405
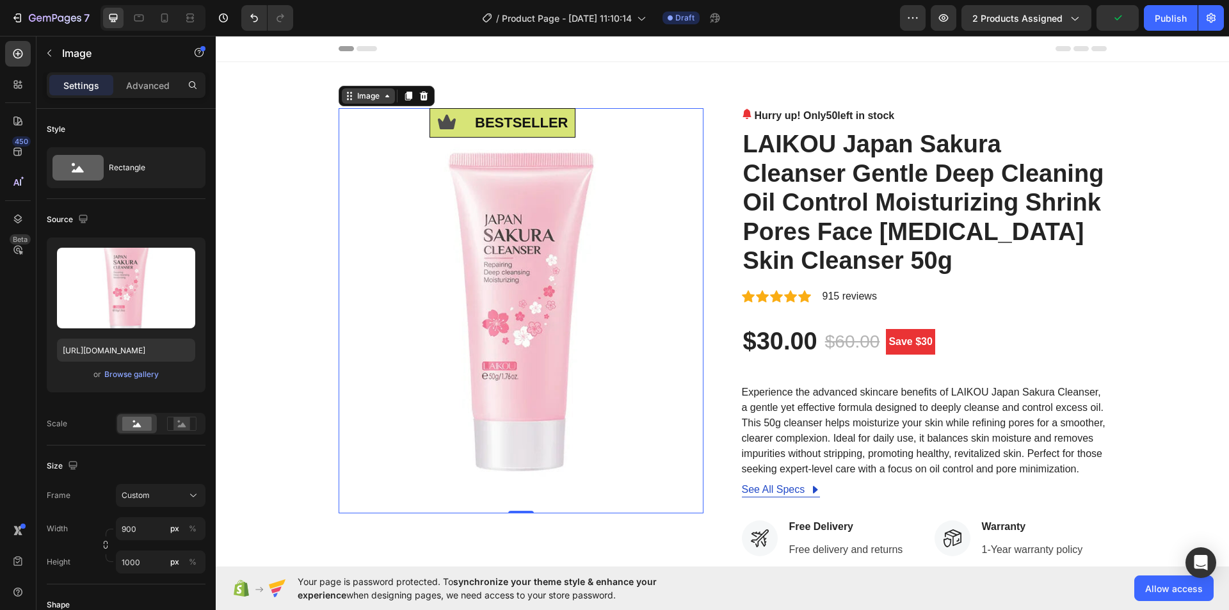
click at [380, 103] on div "Image" at bounding box center [368, 95] width 53 height 15
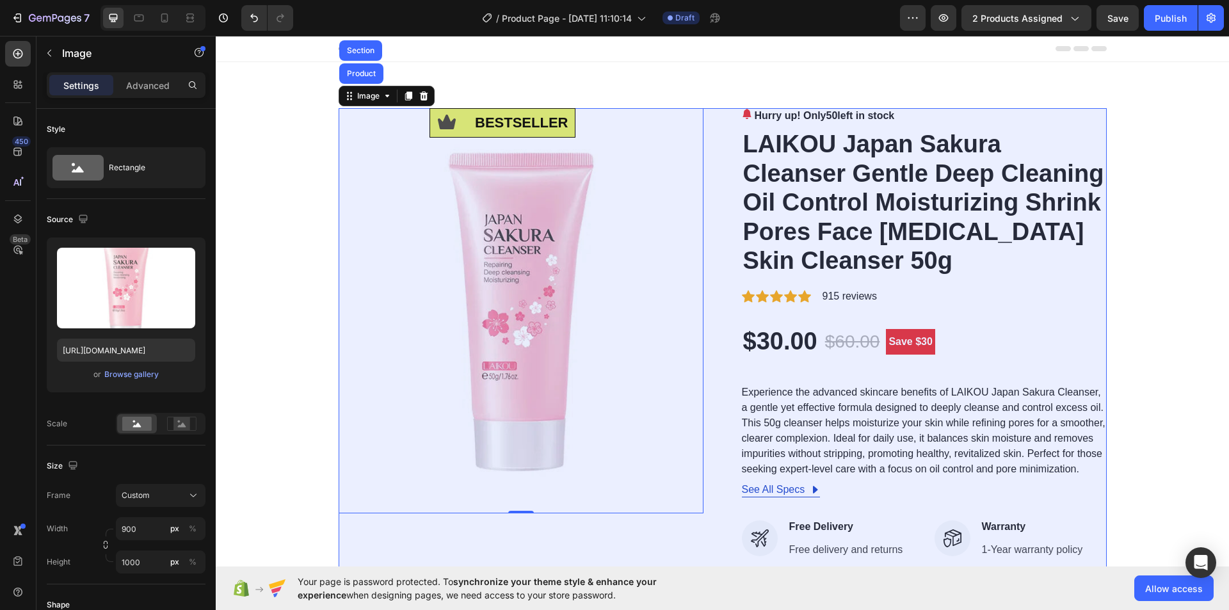
click at [367, 72] on div "Product" at bounding box center [361, 74] width 34 height 8
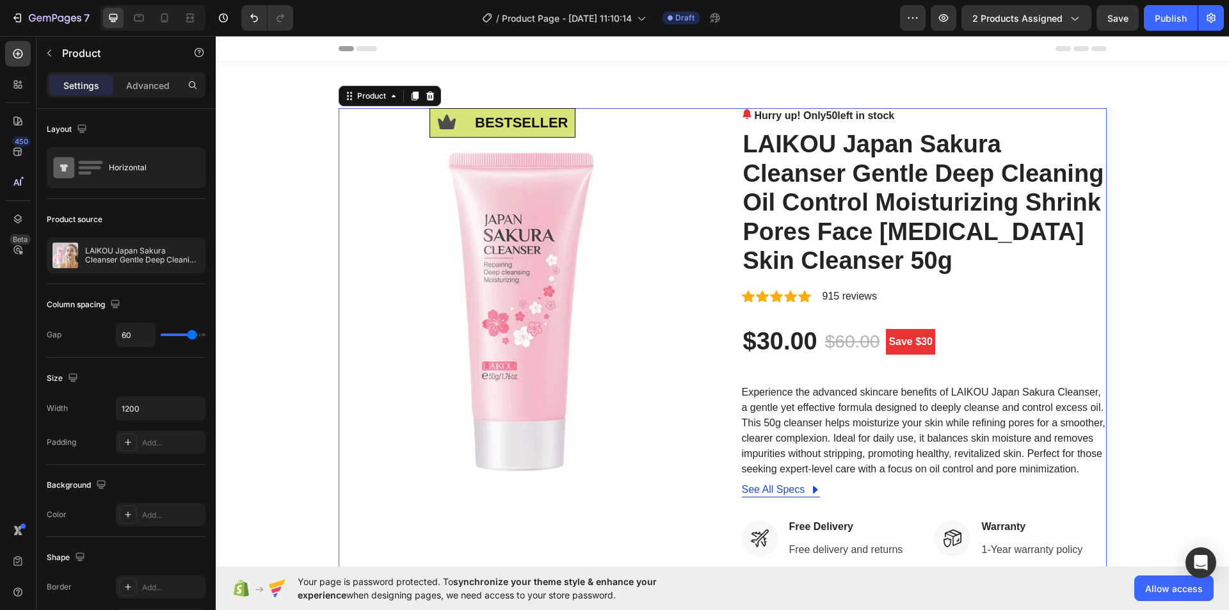
click at [383, 87] on div "Product" at bounding box center [390, 96] width 102 height 20
click at [389, 99] on icon at bounding box center [394, 96] width 10 height 10
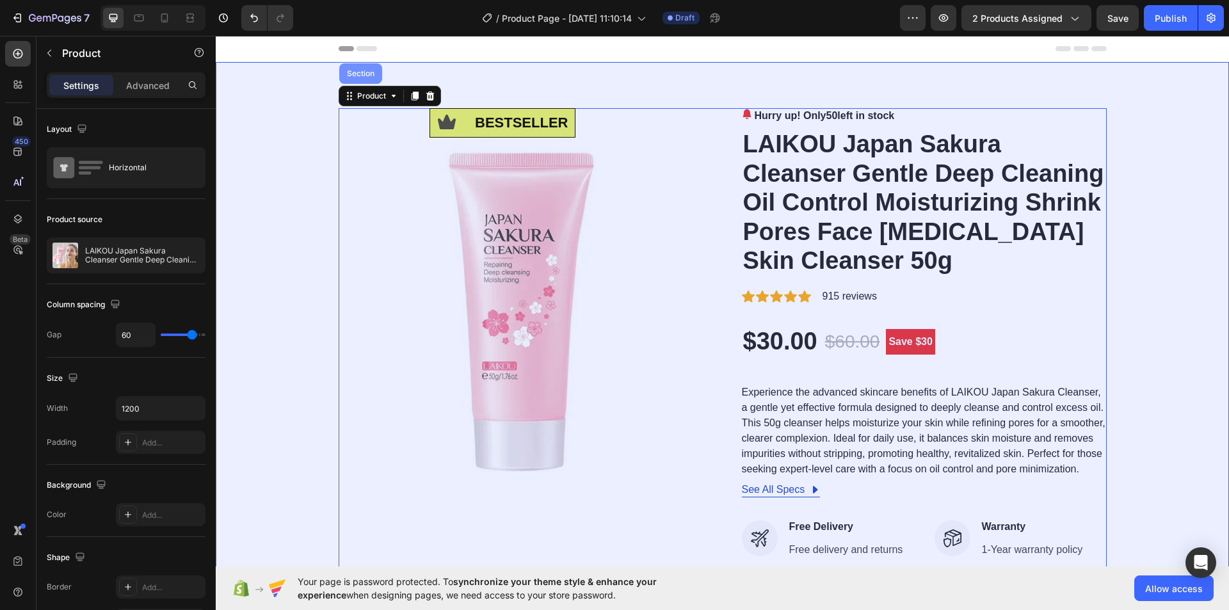
click at [360, 68] on div "Section" at bounding box center [360, 73] width 43 height 20
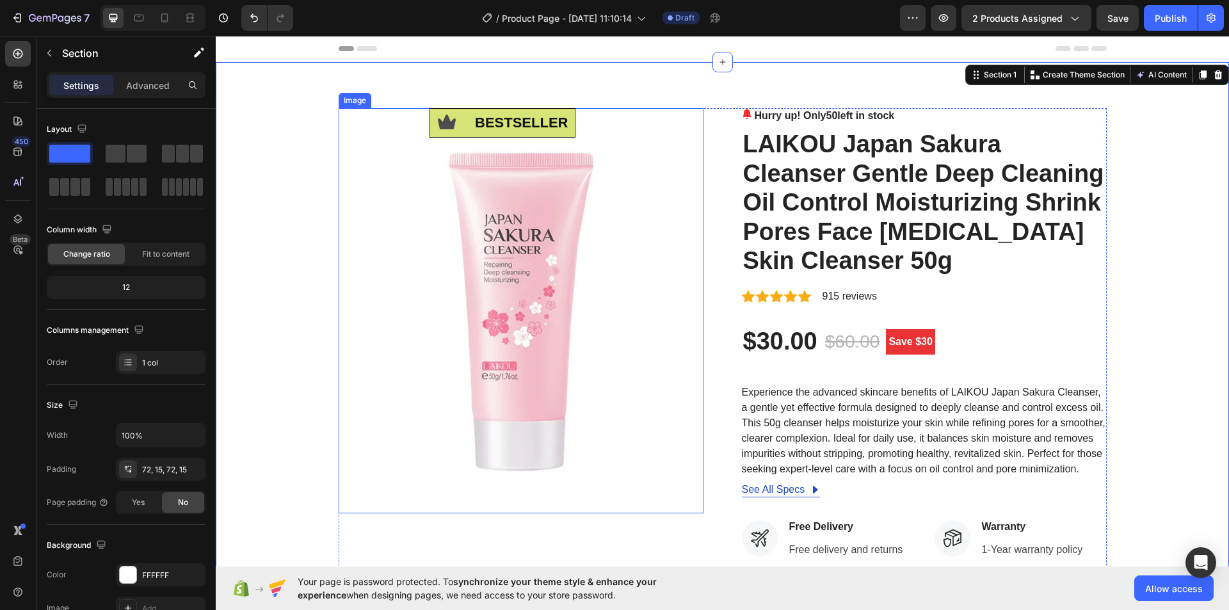
click at [416, 188] on img at bounding box center [521, 310] width 365 height 405
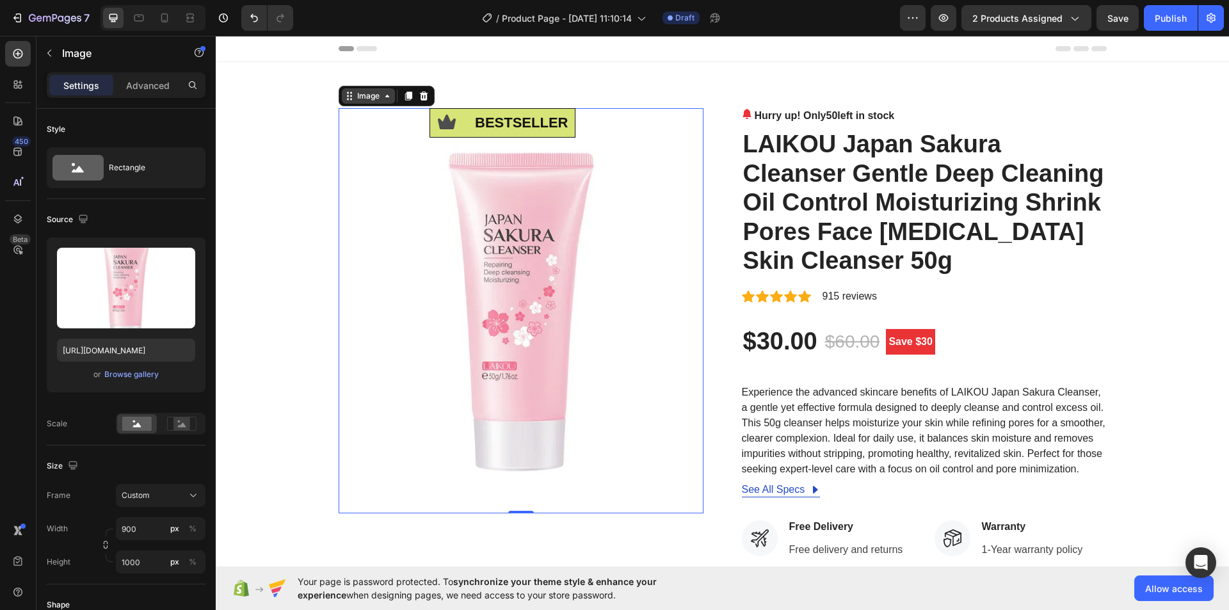
click at [385, 97] on icon at bounding box center [387, 96] width 4 height 3
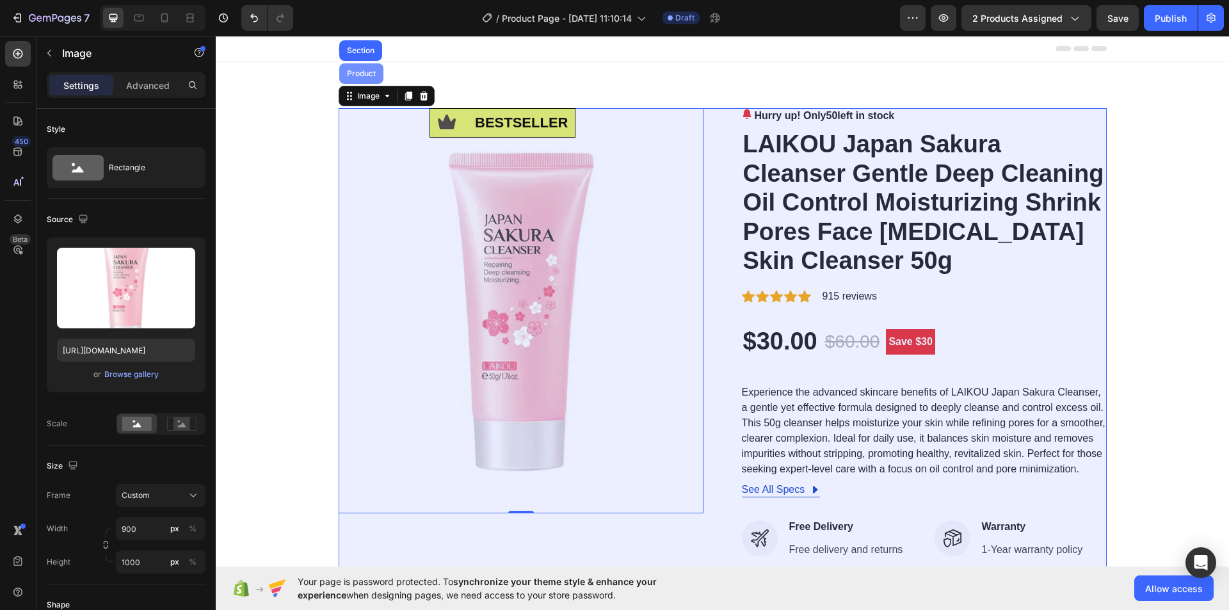
click at [367, 72] on div "Product" at bounding box center [361, 74] width 34 height 8
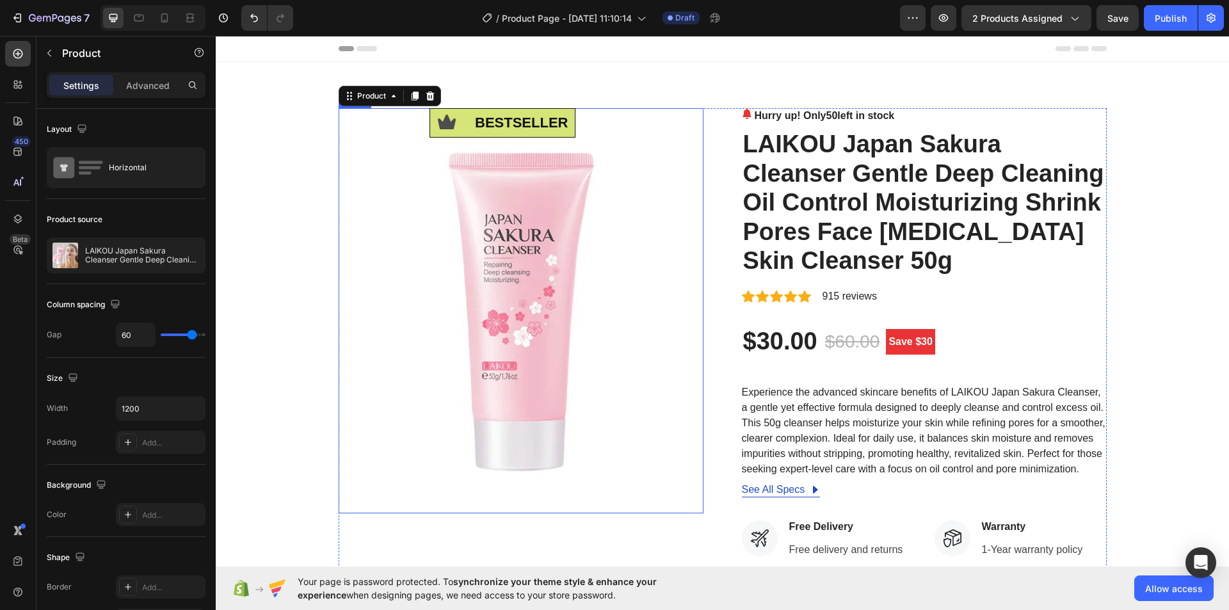
click at [421, 237] on img at bounding box center [521, 310] width 365 height 405
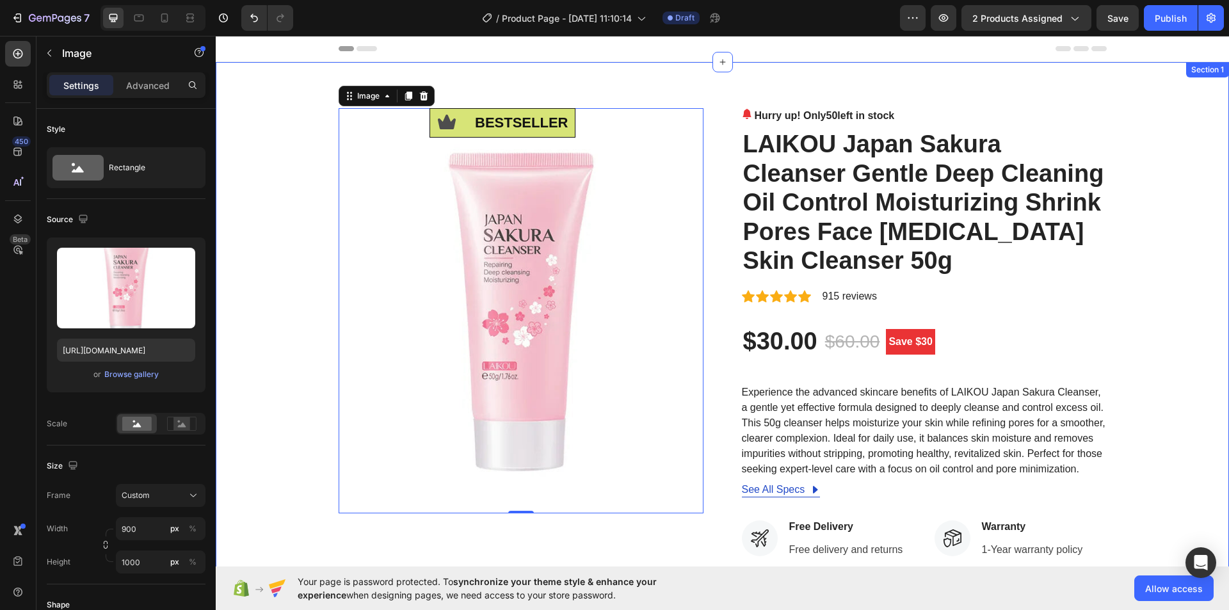
click at [754, 86] on div "Icon bestseller Text Block Row Image 0 Hurry up! Only 50 left in stock (P) Stoc…" at bounding box center [722, 490] width 1013 height 857
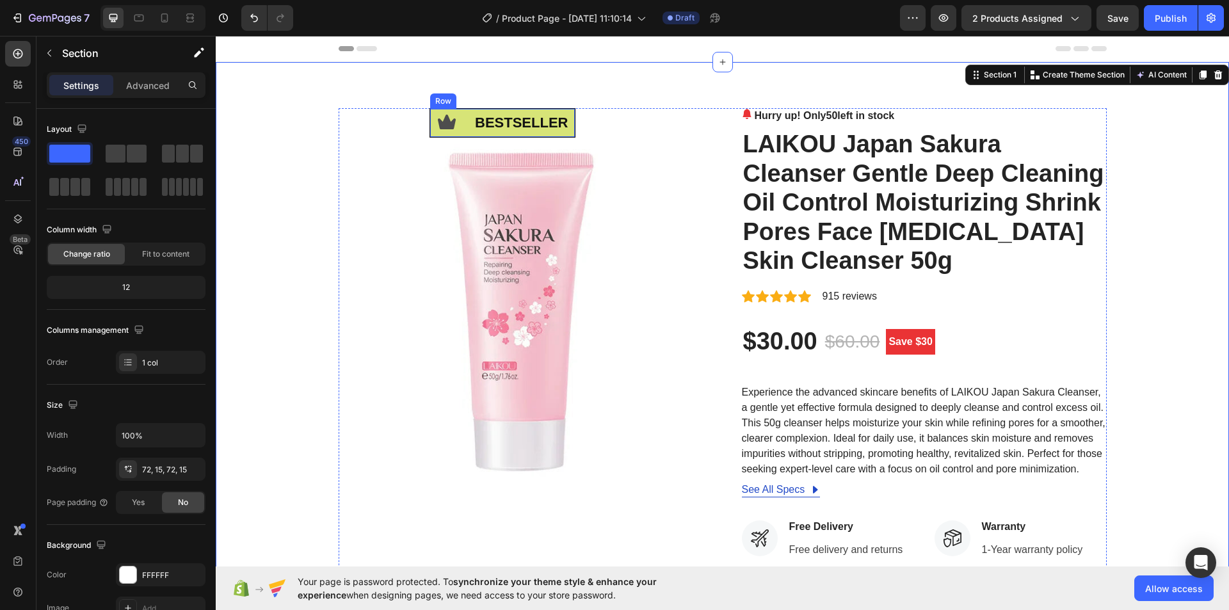
click at [430, 133] on div "Icon" at bounding box center [447, 123] width 34 height 28
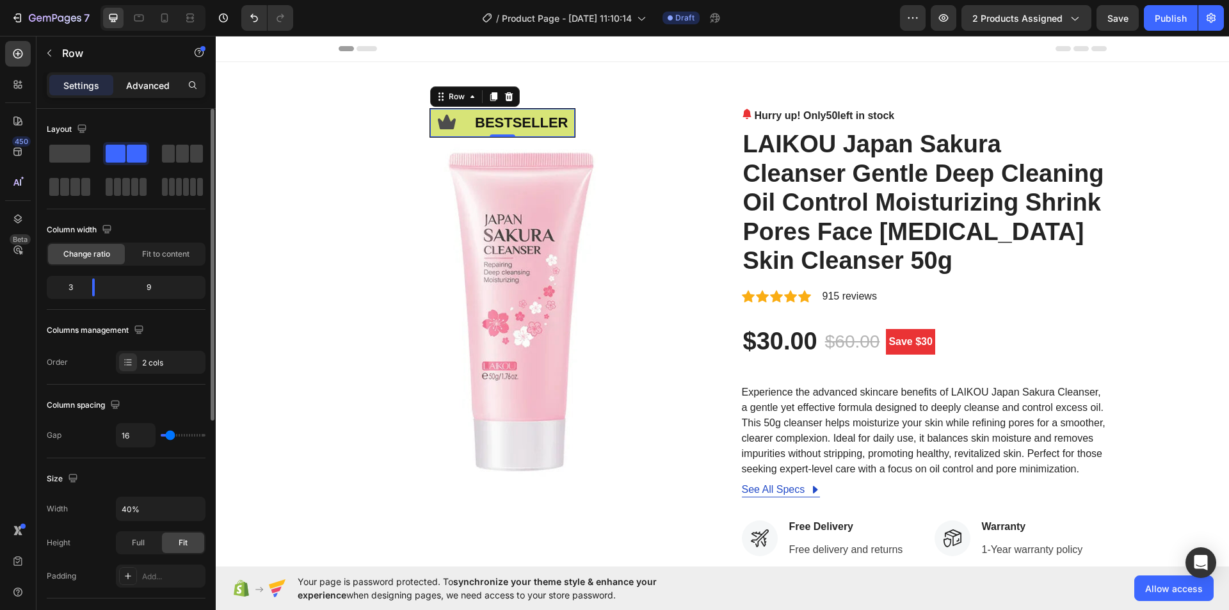
click at [151, 93] on div "Advanced" at bounding box center [148, 85] width 64 height 20
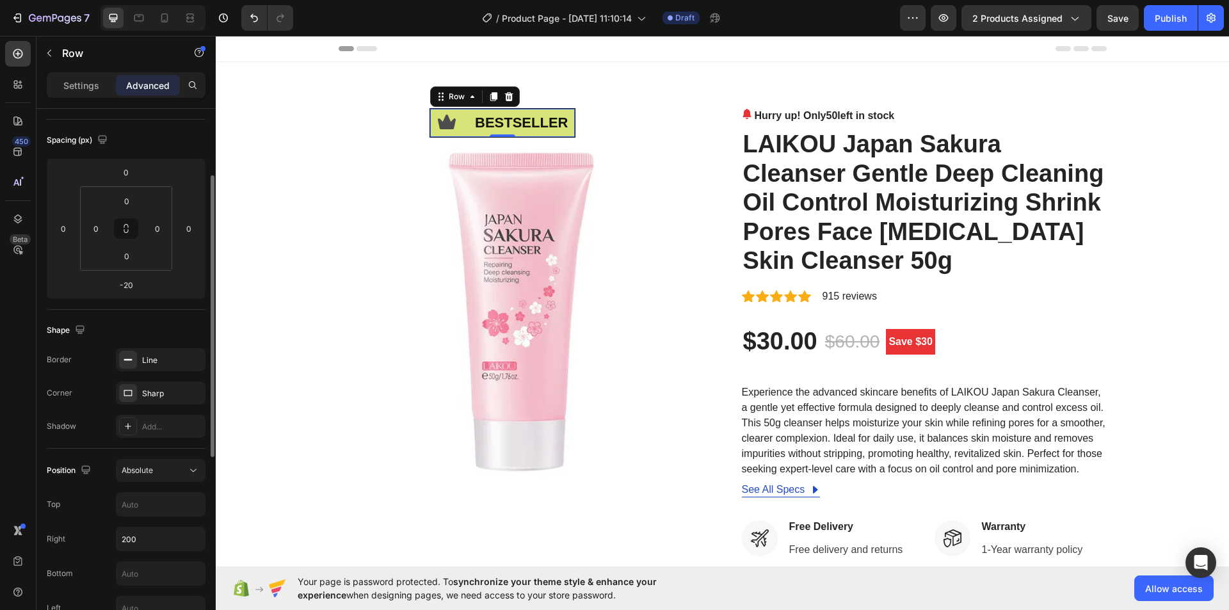
scroll to position [256, 0]
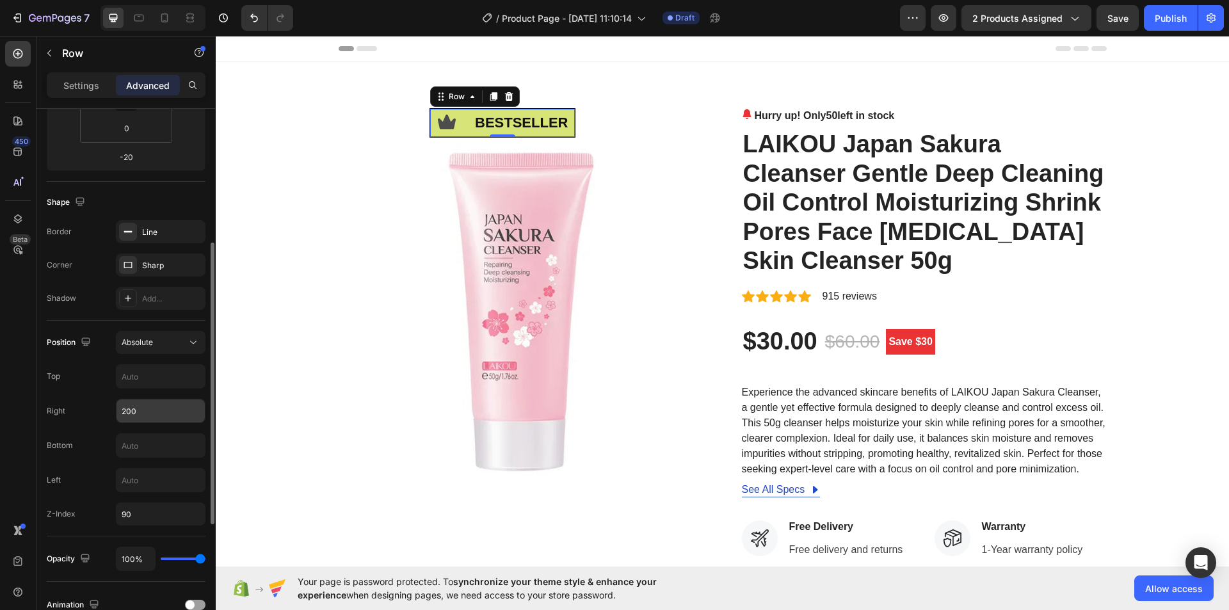
click at [141, 411] on input "200" at bounding box center [161, 410] width 88 height 23
click at [131, 410] on input "200" at bounding box center [161, 410] width 88 height 23
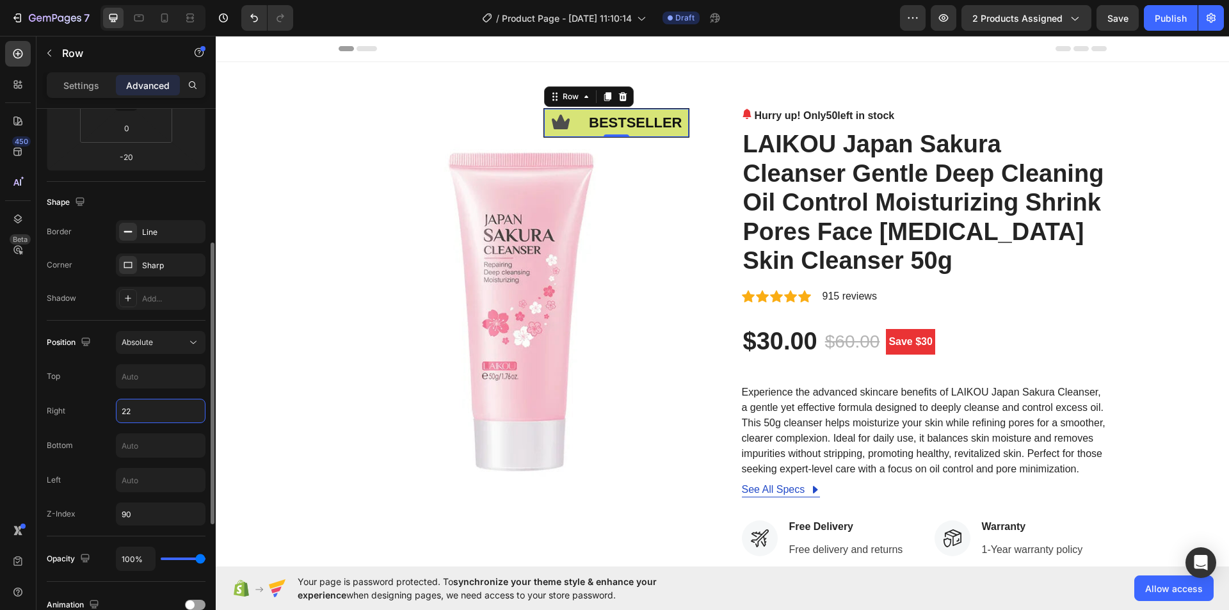
type input "2"
type input "180"
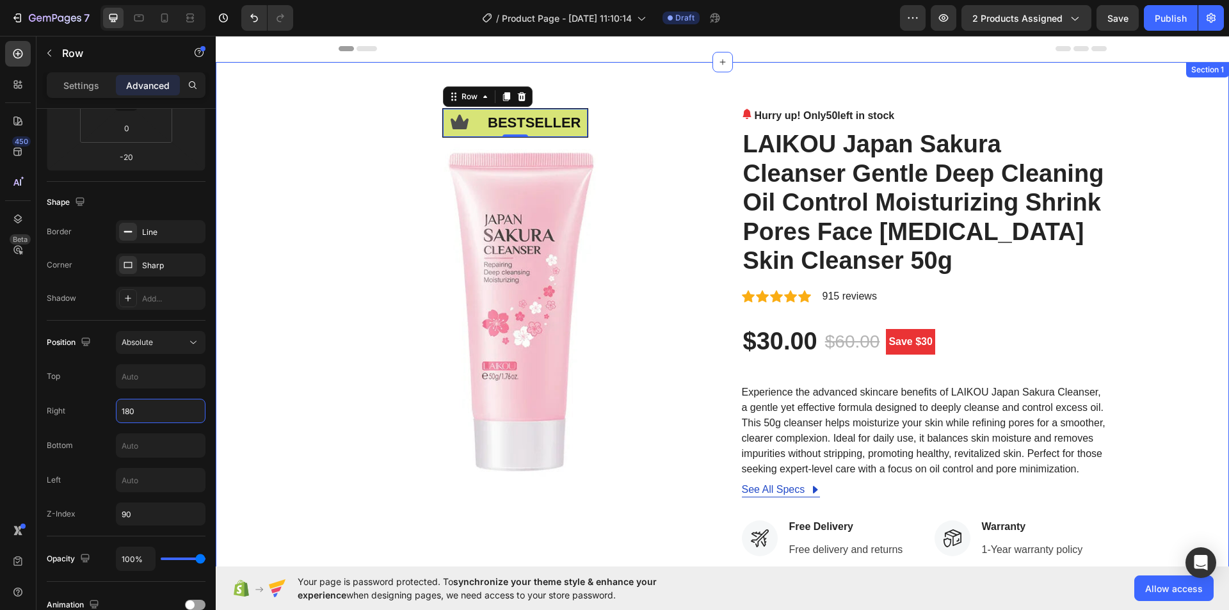
click at [1189, 108] on div "Icon bestseller Text Block Row -20 Image Hurry up! Only 50 left in stock (P) St…" at bounding box center [722, 490] width 994 height 765
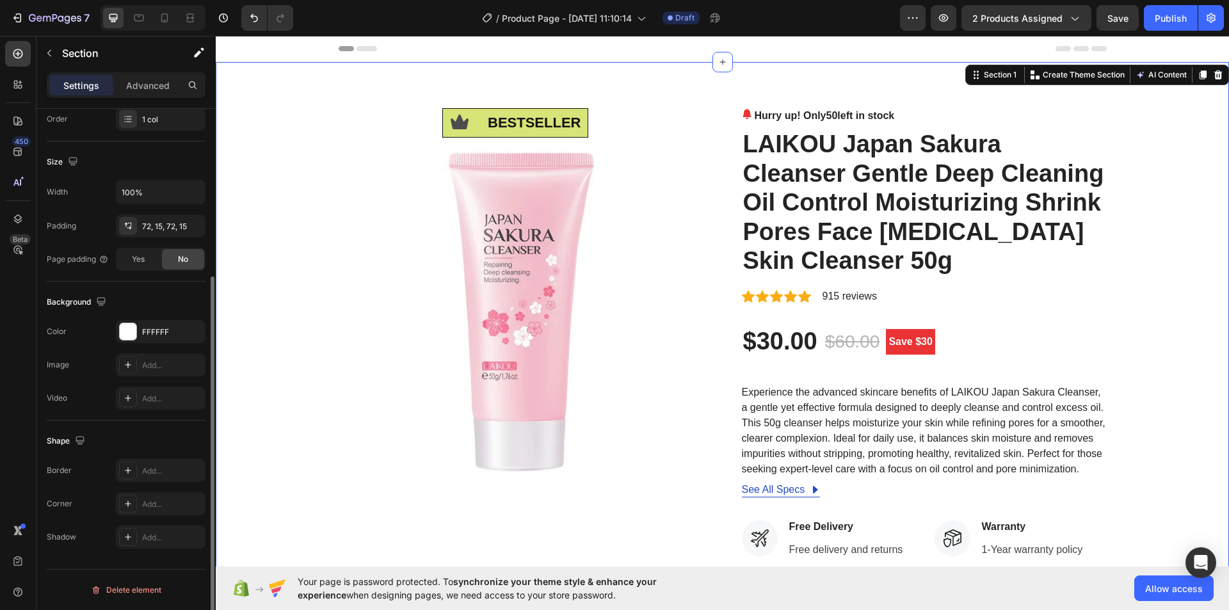
scroll to position [0, 0]
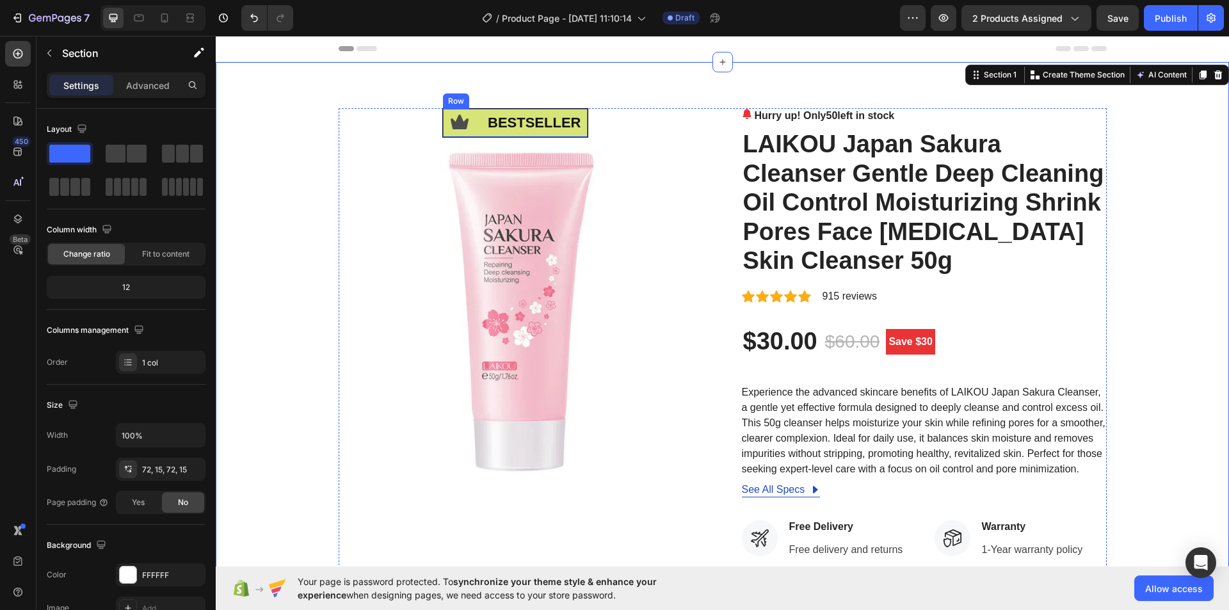
click at [449, 134] on div "Icon" at bounding box center [460, 123] width 34 height 28
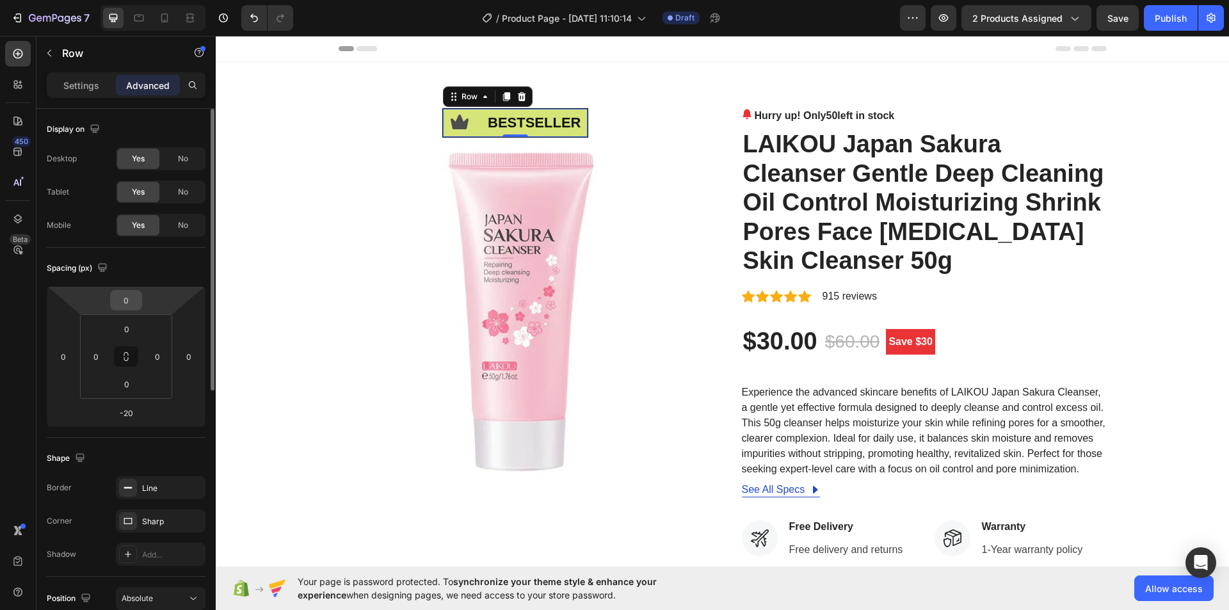
click at [124, 298] on input "0" at bounding box center [126, 300] width 26 height 19
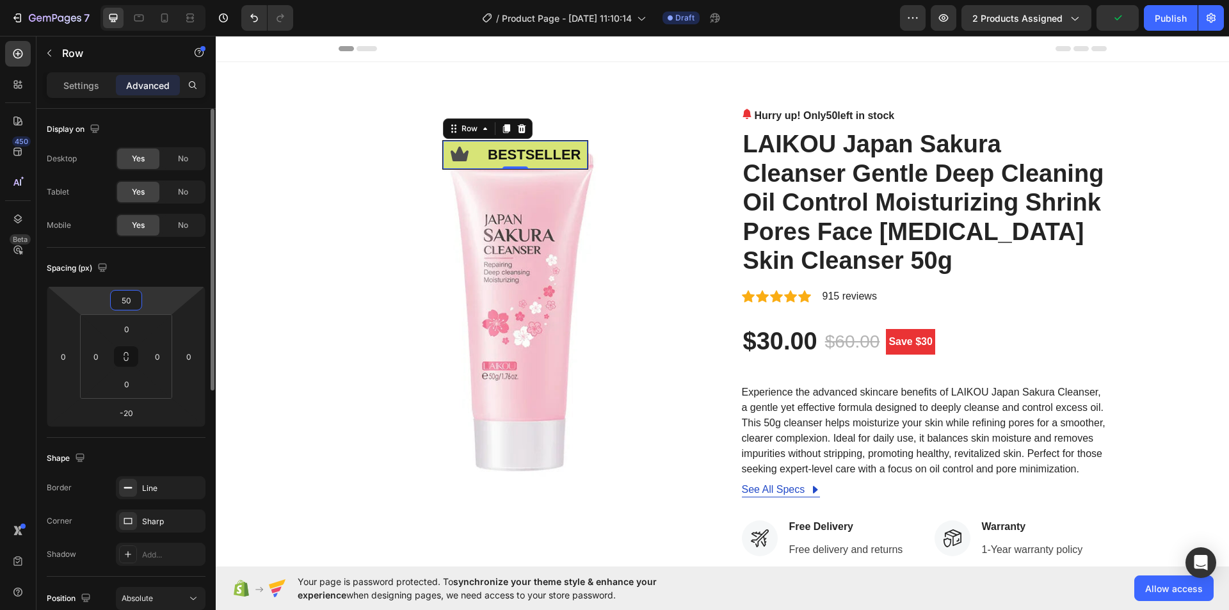
click at [125, 303] on input "50" at bounding box center [126, 300] width 26 height 19
click at [122, 303] on input "50" at bounding box center [126, 300] width 26 height 19
type input "-50"
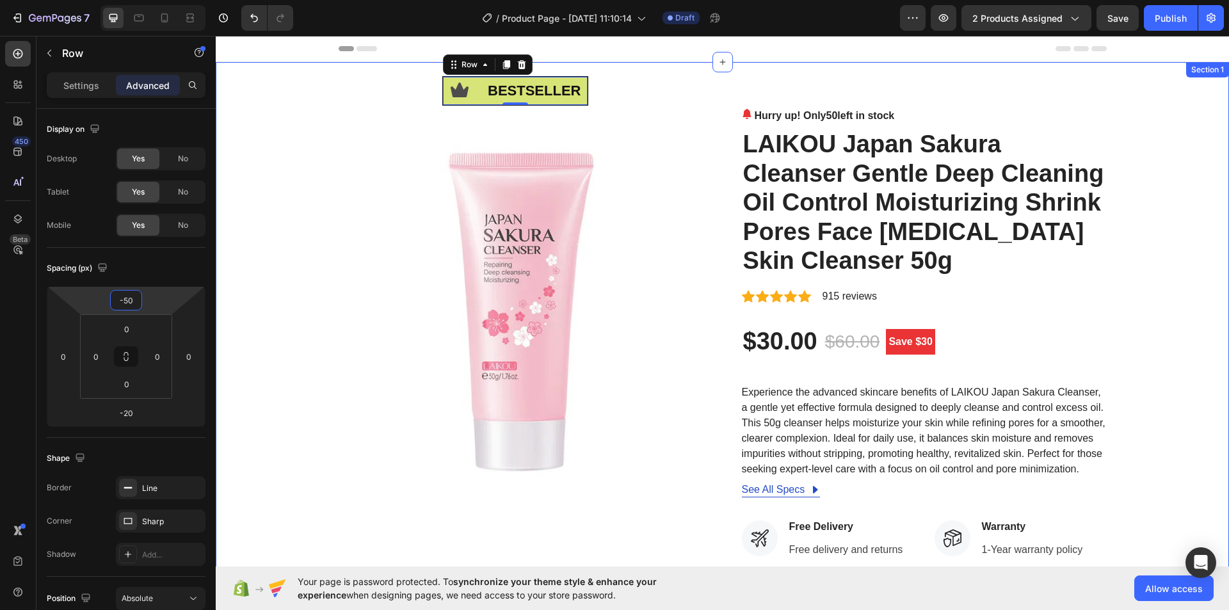
click at [1157, 174] on div "Icon bestseller Text Block Row -20 Image Hurry up! Only 50 left in stock (P) St…" at bounding box center [722, 490] width 994 height 765
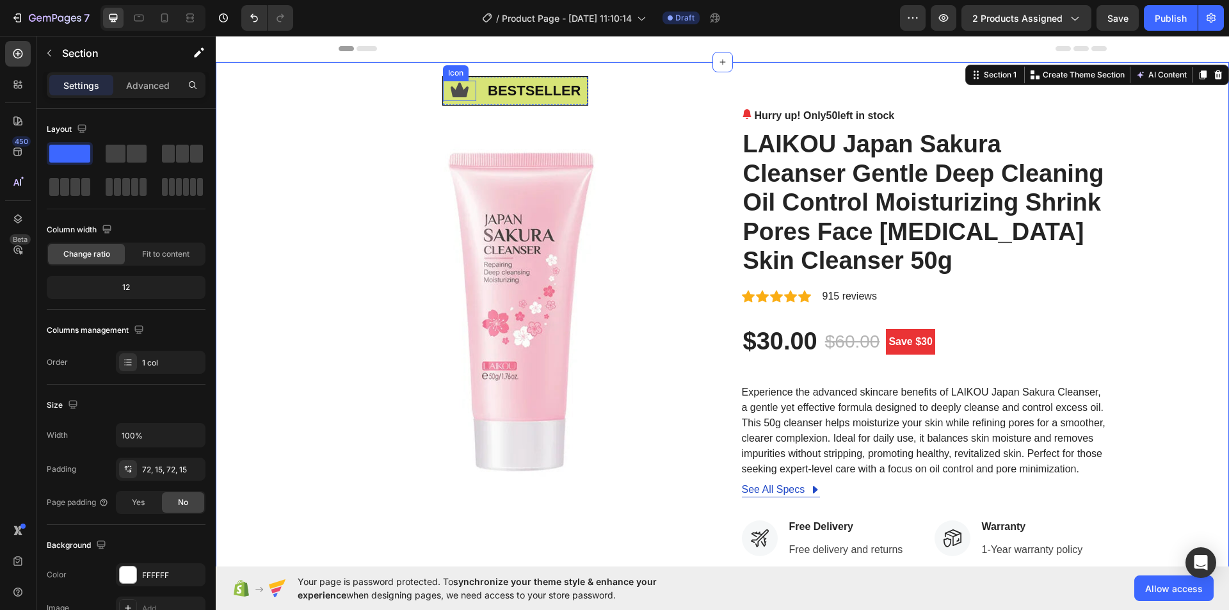
click at [443, 81] on div "Icon" at bounding box center [460, 91] width 34 height 20
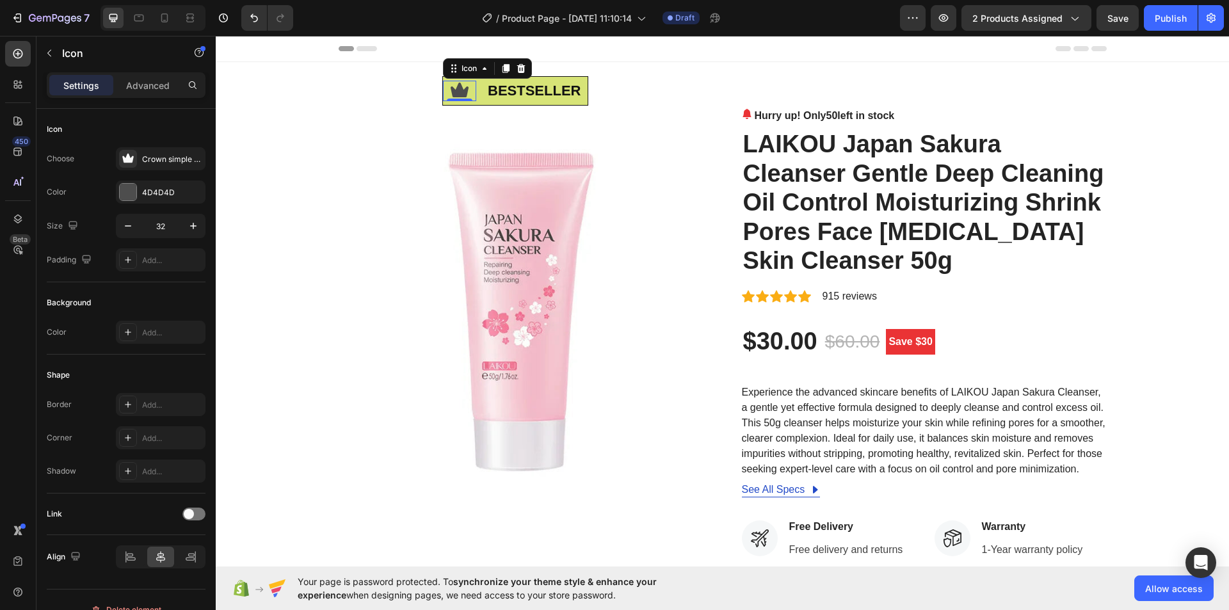
click at [458, 104] on div "0" at bounding box center [459, 101] width 13 height 10
click at [503, 103] on p "bestseller" at bounding box center [537, 91] width 99 height 26
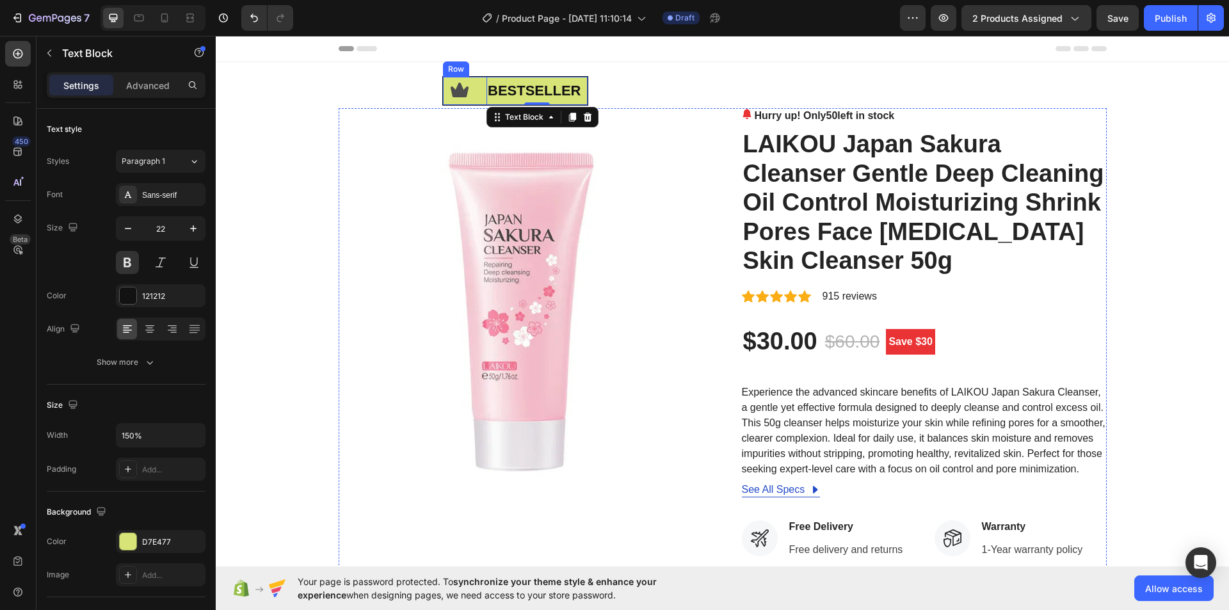
click at [455, 103] on div "Icon" at bounding box center [460, 91] width 34 height 28
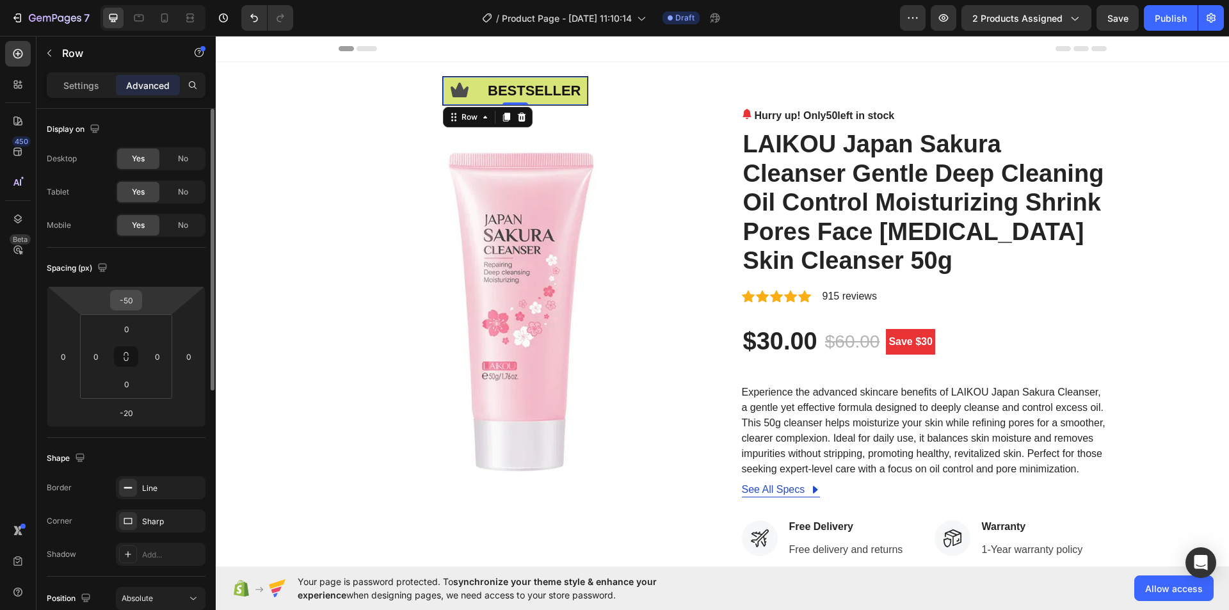
click at [125, 303] on input "-50" at bounding box center [126, 300] width 26 height 19
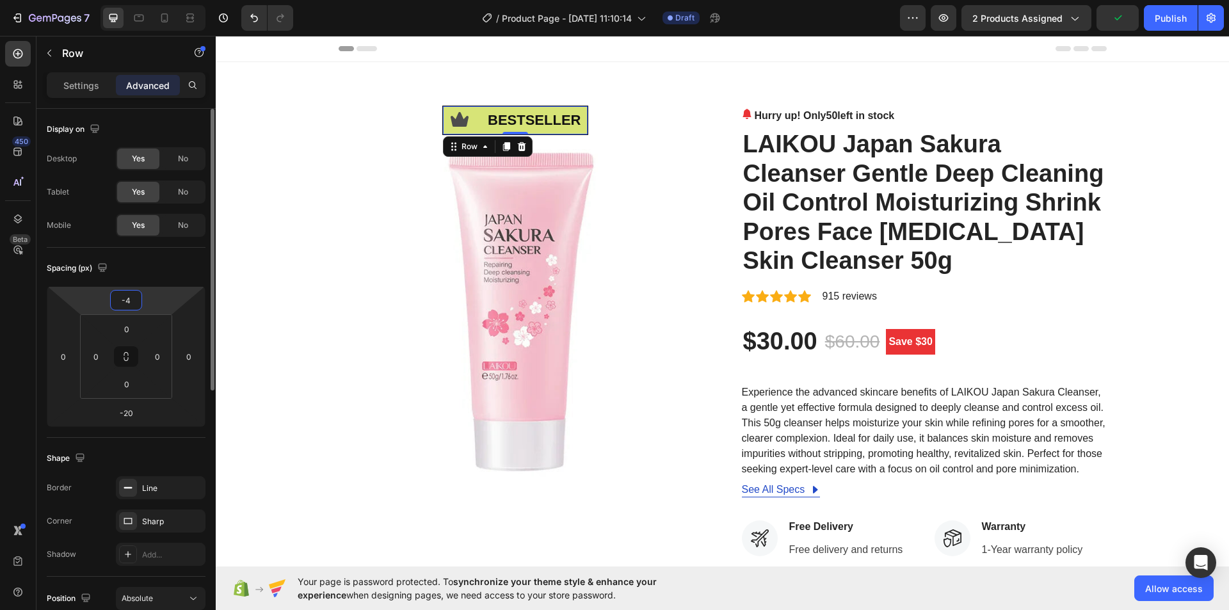
type input "-40"
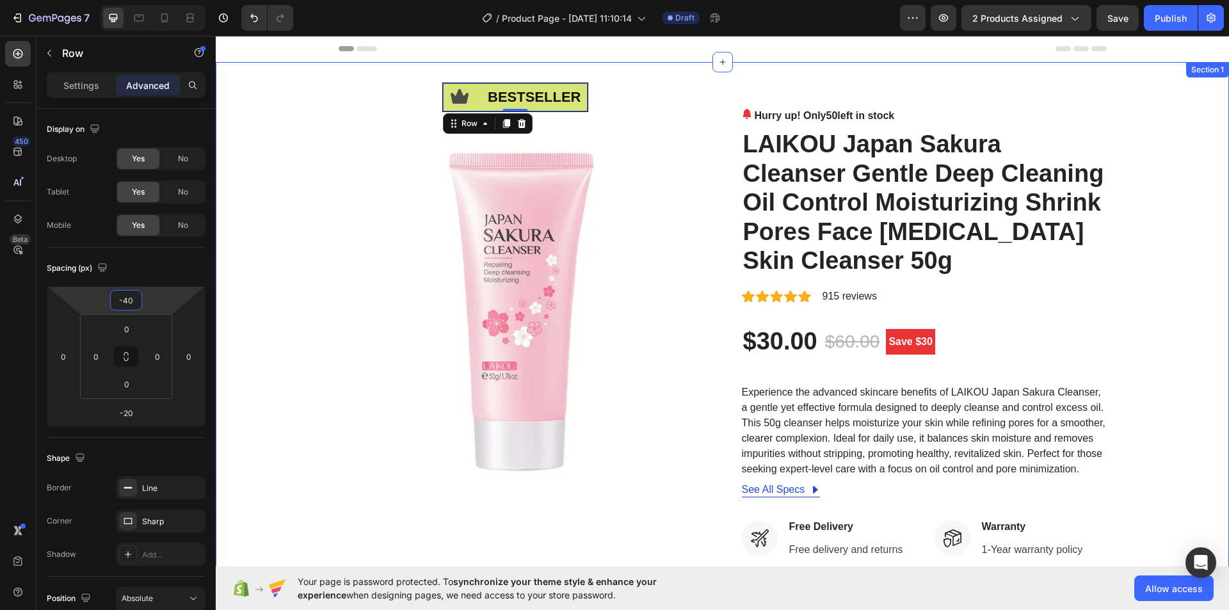
click at [1143, 147] on div "Icon bestseller Text Block Row -20 Image Hurry up! Only 50 left in stock (P) St…" at bounding box center [722, 490] width 994 height 765
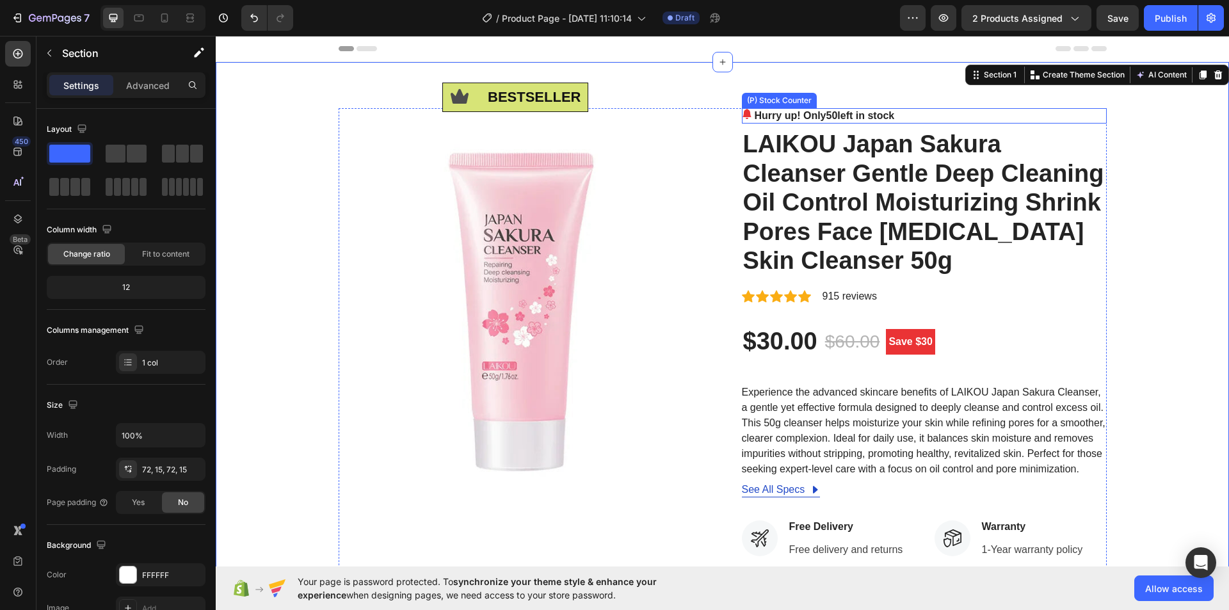
click at [796, 112] on p "Hurry up! Only 50 left in stock" at bounding box center [825, 115] width 140 height 15
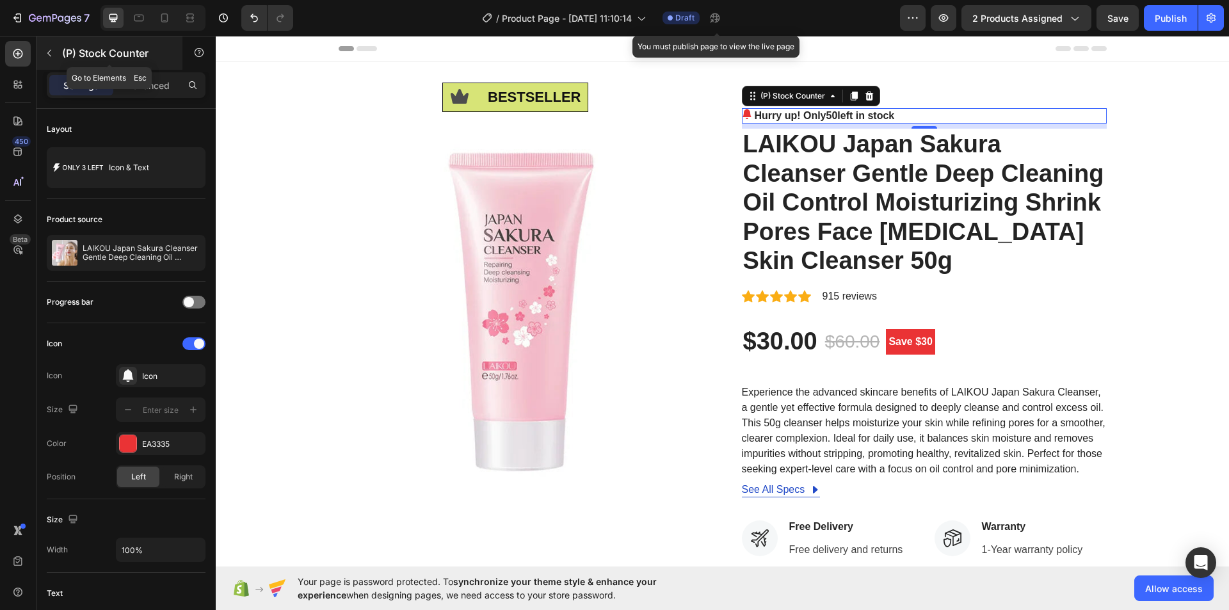
click at [54, 55] on icon "button" at bounding box center [49, 53] width 10 height 10
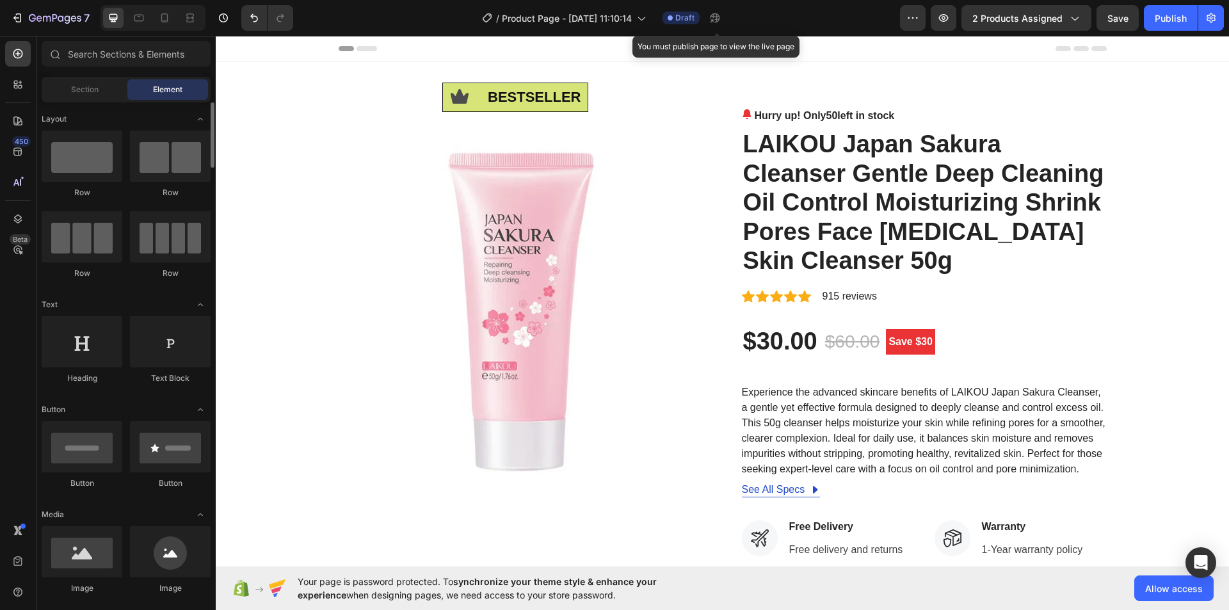
scroll to position [256, 0]
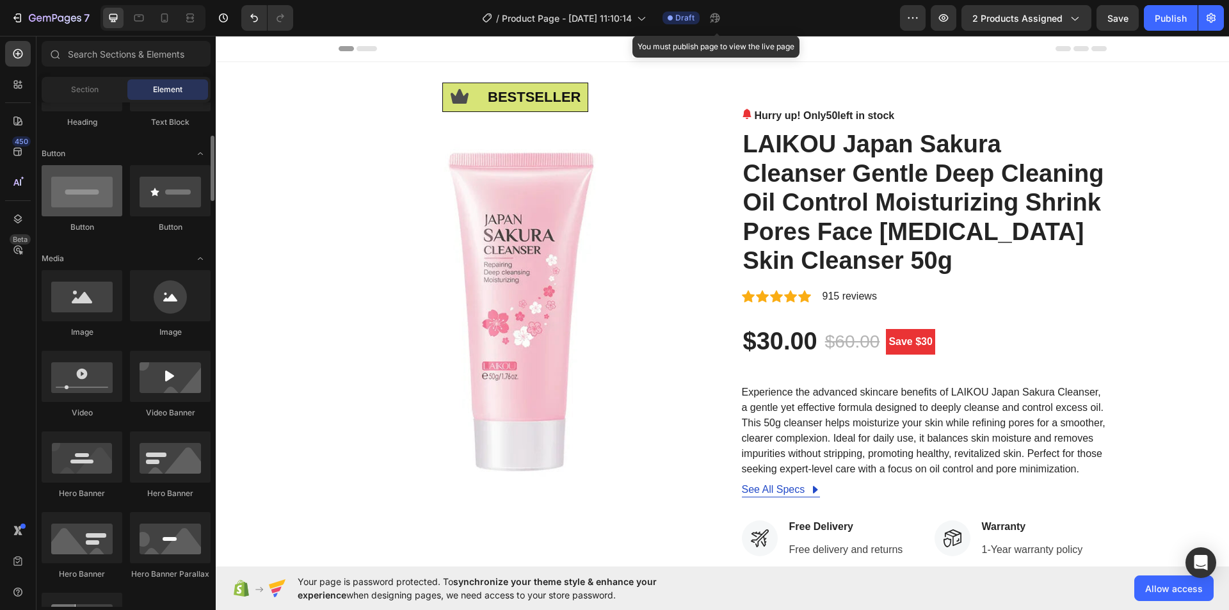
click at [93, 202] on div at bounding box center [82, 190] width 81 height 51
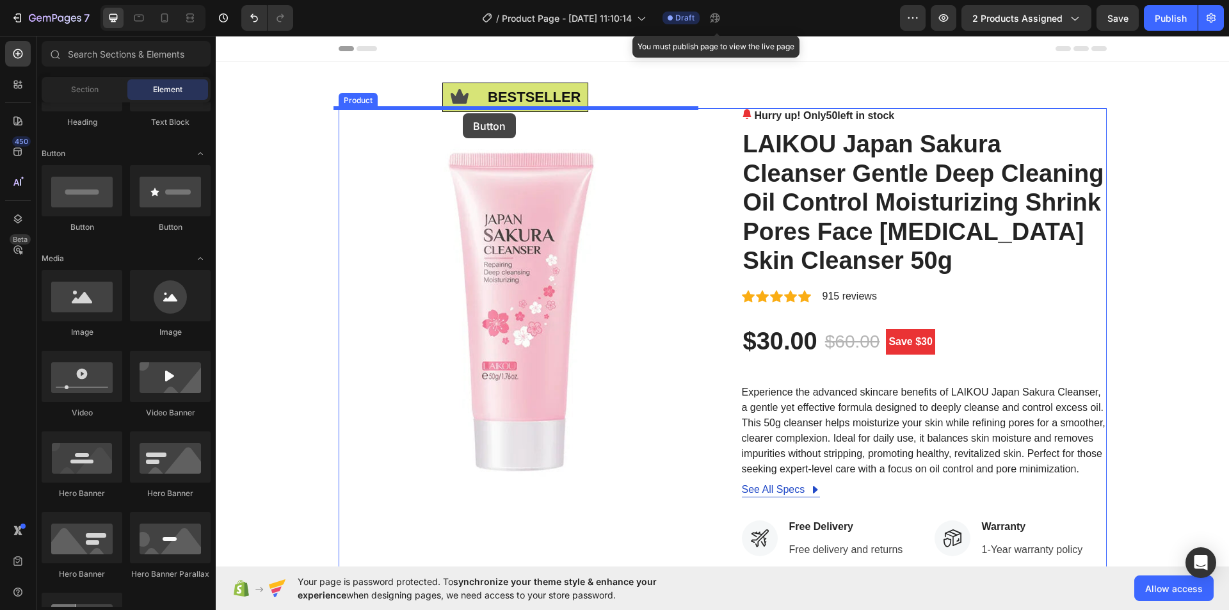
drag, startPoint x: 309, startPoint y: 237, endPoint x: 463, endPoint y: 113, distance: 198.0
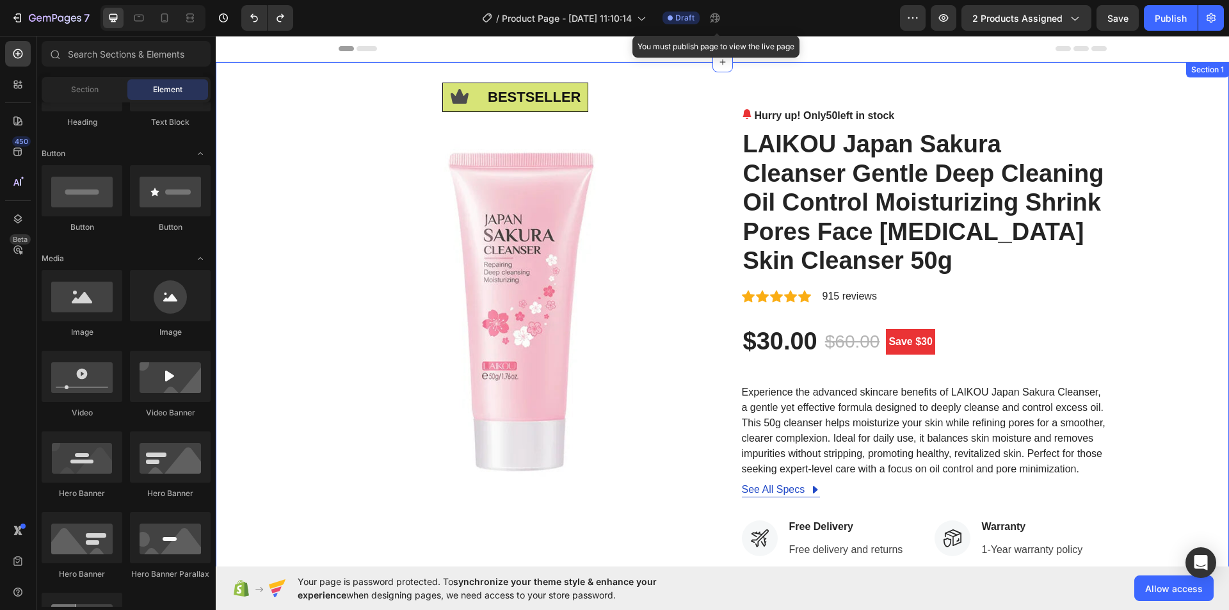
click at [1143, 121] on div "Icon bestseller Text Block Row Image Hurry up! Only 50 left in stock (P) Stock …" at bounding box center [722, 490] width 994 height 765
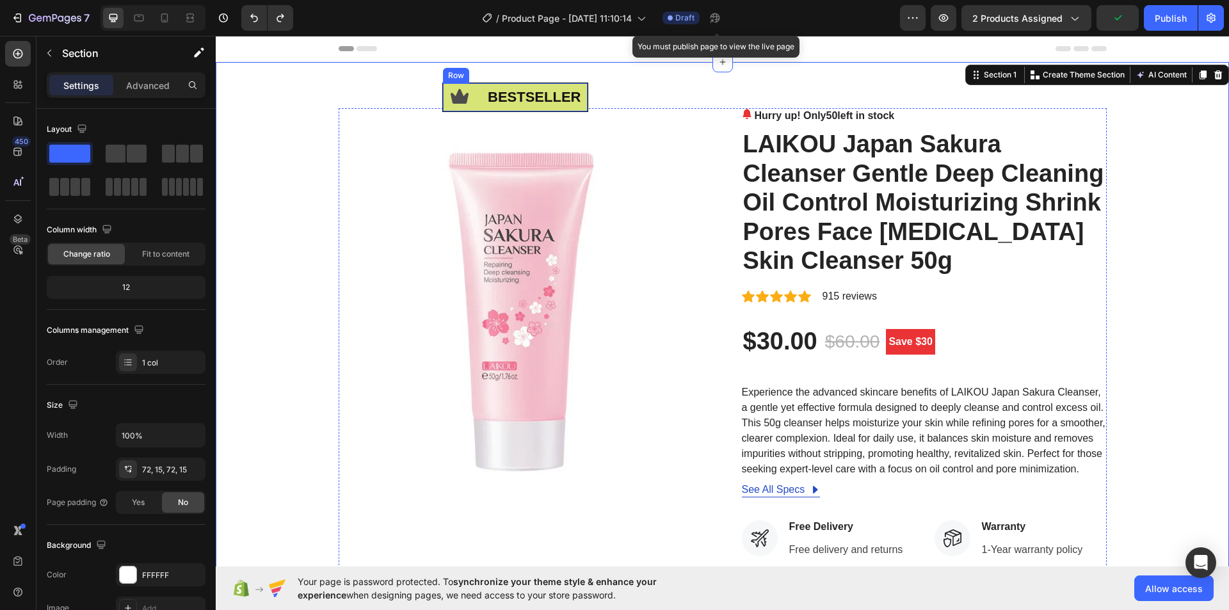
click at [459, 110] on div "Icon" at bounding box center [460, 97] width 34 height 28
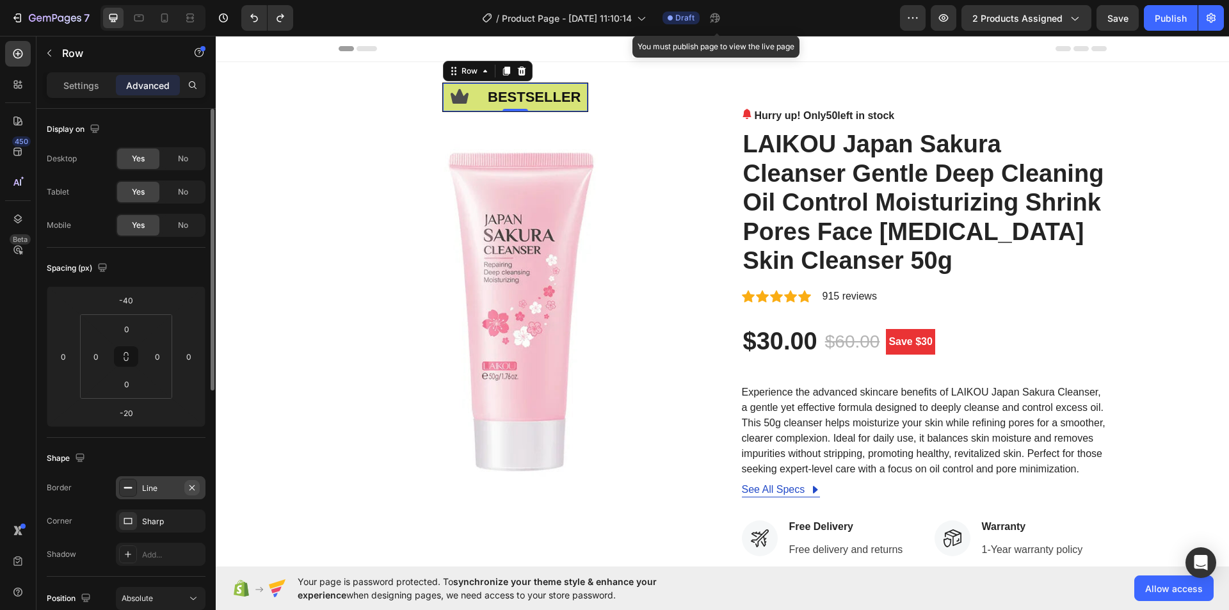
click at [193, 487] on icon "button" at bounding box center [191, 487] width 5 height 5
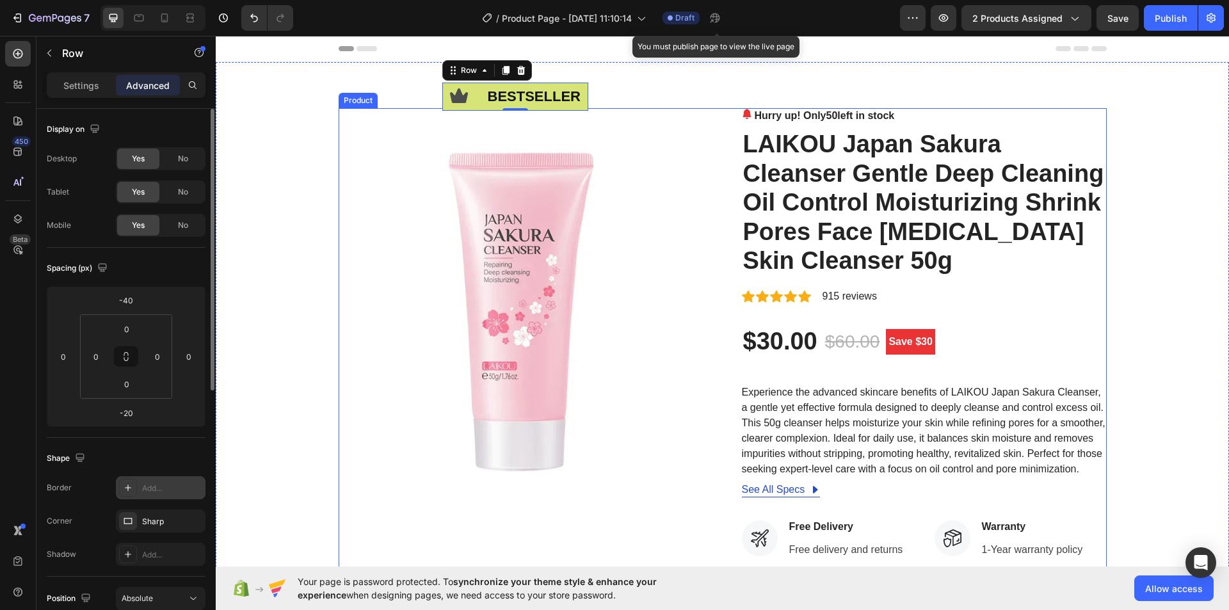
click at [727, 168] on div "Icon bestseller Text Block Row -20 Image Hurry up! Only 50 left in stock (P) St…" at bounding box center [723, 490] width 768 height 765
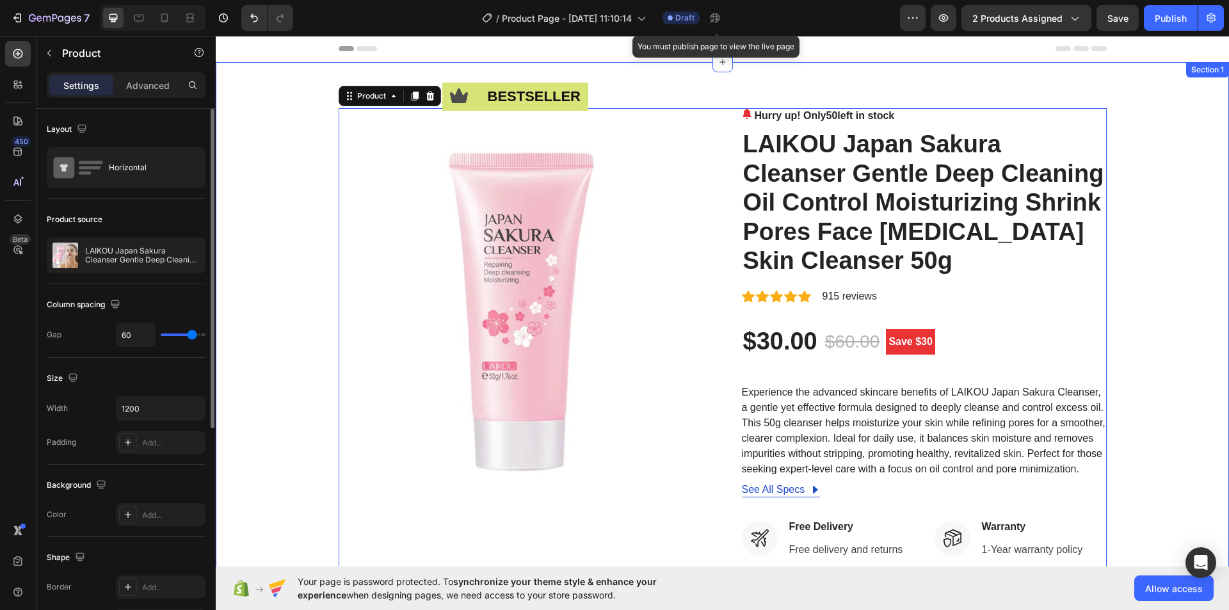
click at [1182, 234] on div "Icon bestseller Text Block Row Image Hurry up! Only 50 left in stock (P) Stock …" at bounding box center [722, 490] width 994 height 765
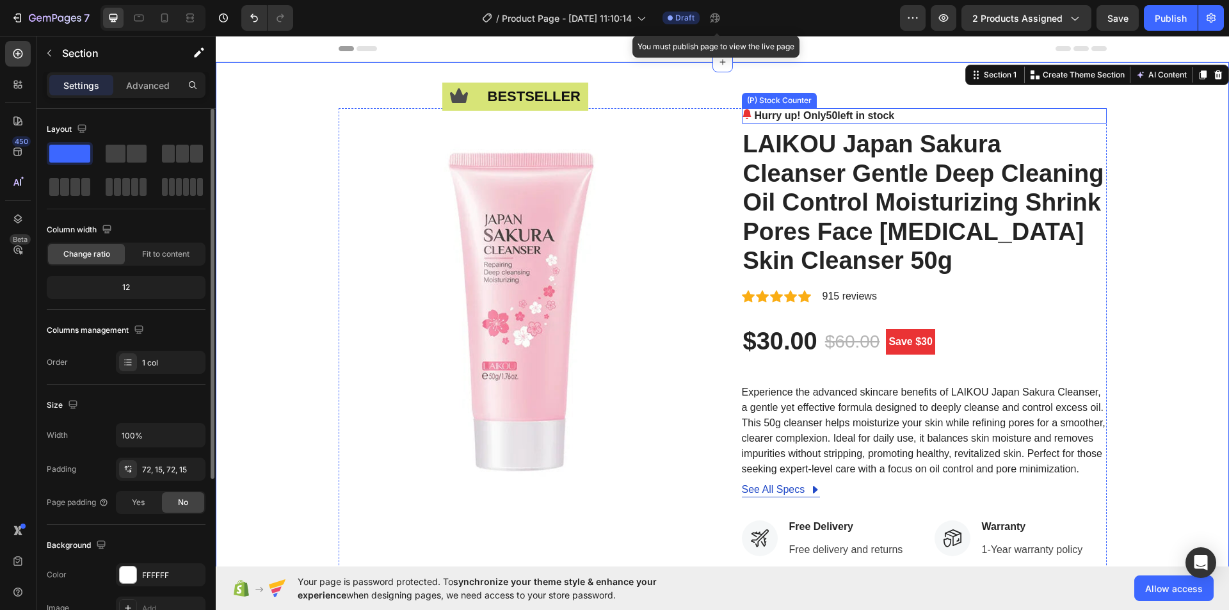
click at [860, 113] on p "Hurry up! Only 50 left in stock" at bounding box center [825, 115] width 140 height 15
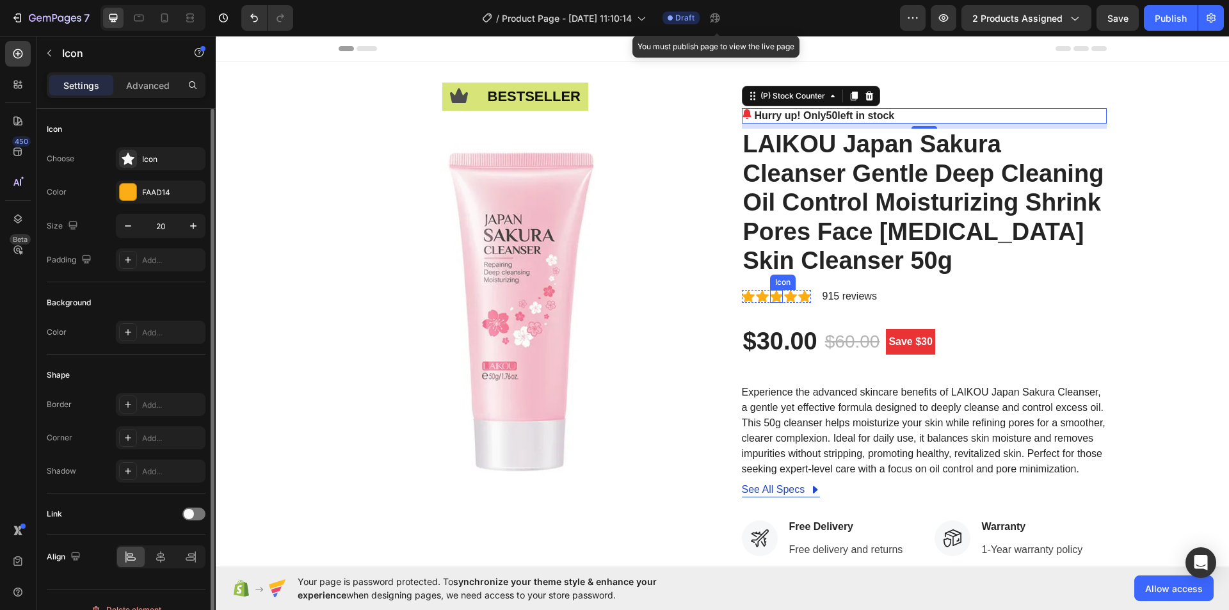
click at [775, 294] on icon at bounding box center [776, 296] width 13 height 13
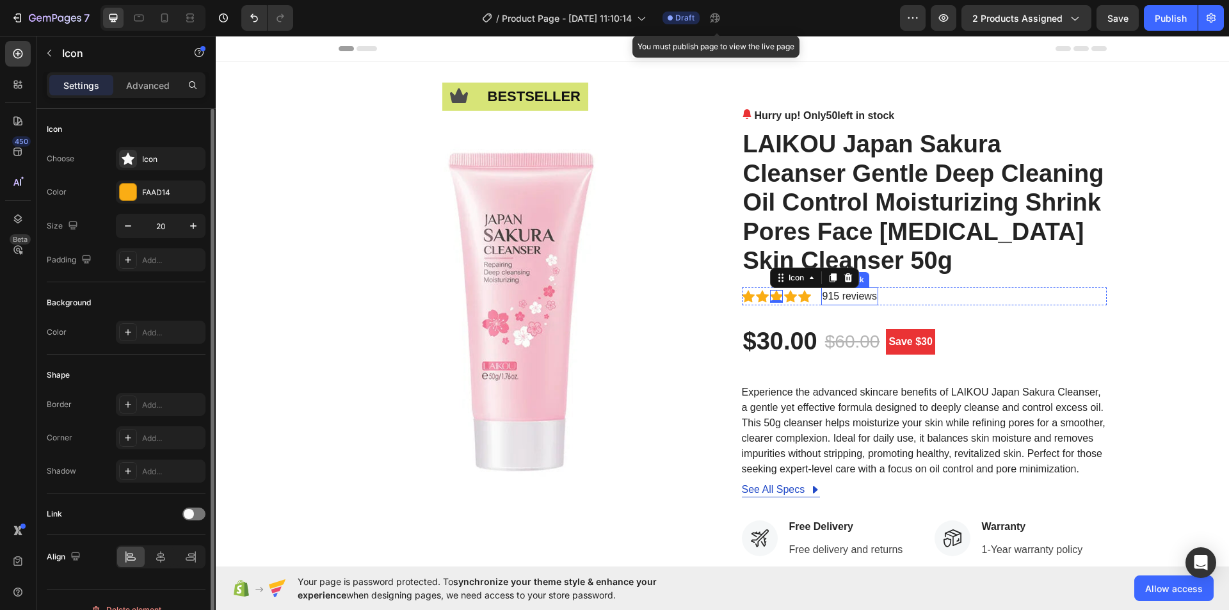
click at [869, 300] on p "915 reviews" at bounding box center [850, 296] width 54 height 15
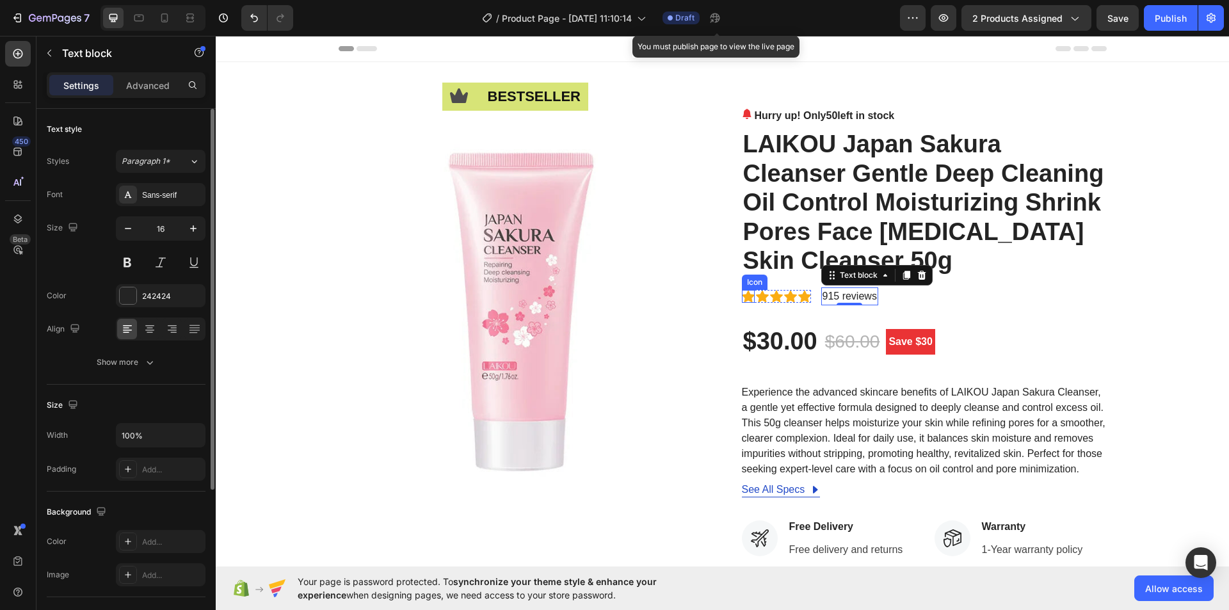
click at [742, 292] on icon at bounding box center [748, 296] width 13 height 13
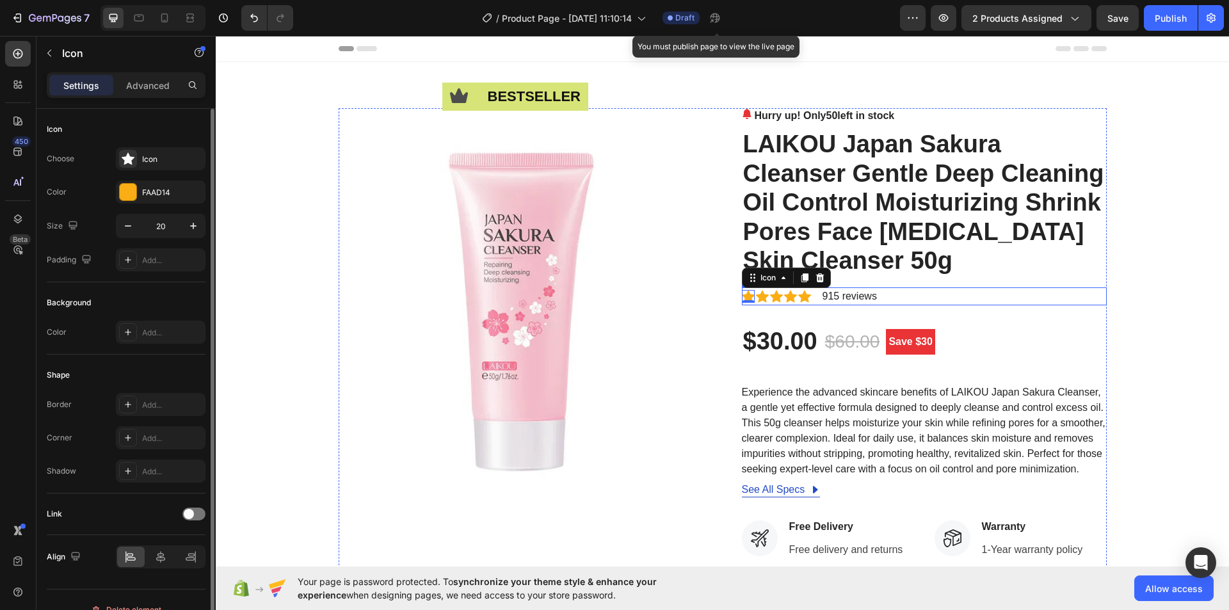
click at [903, 296] on div "Icon 0 Icon Icon Icon Icon Icon List Hoz 915 reviews Text block Row" at bounding box center [924, 296] width 365 height 18
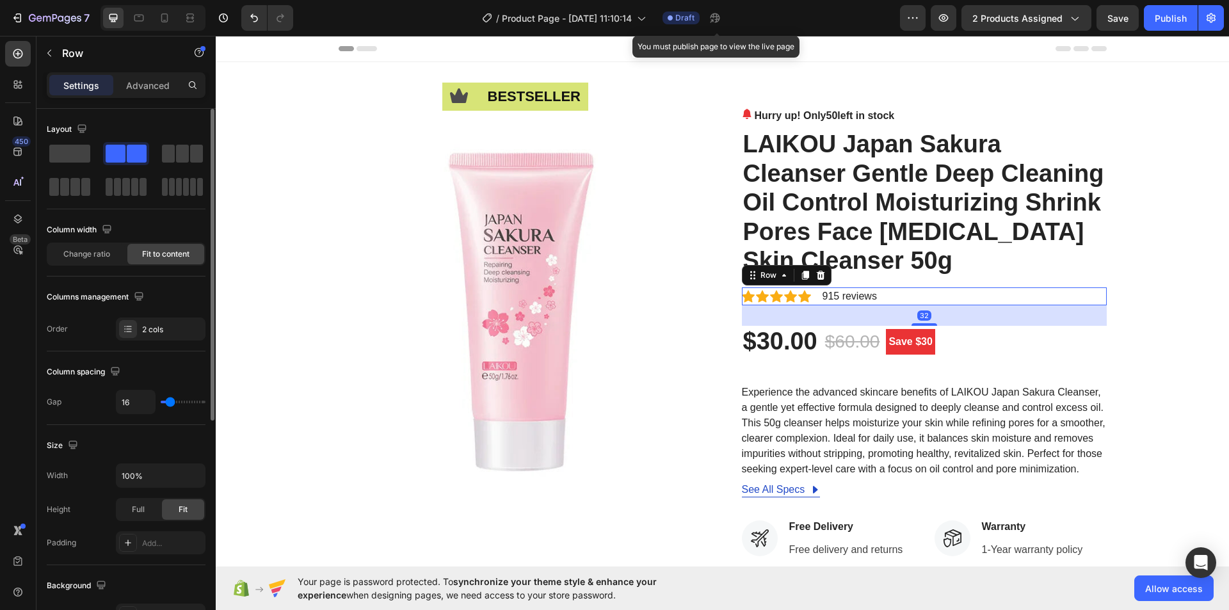
click at [904, 295] on div "Icon Icon Icon Icon Icon Icon List Hoz 915 reviews Text block Row 32" at bounding box center [924, 296] width 365 height 18
click at [146, 81] on p "Advanced" at bounding box center [148, 85] width 44 height 13
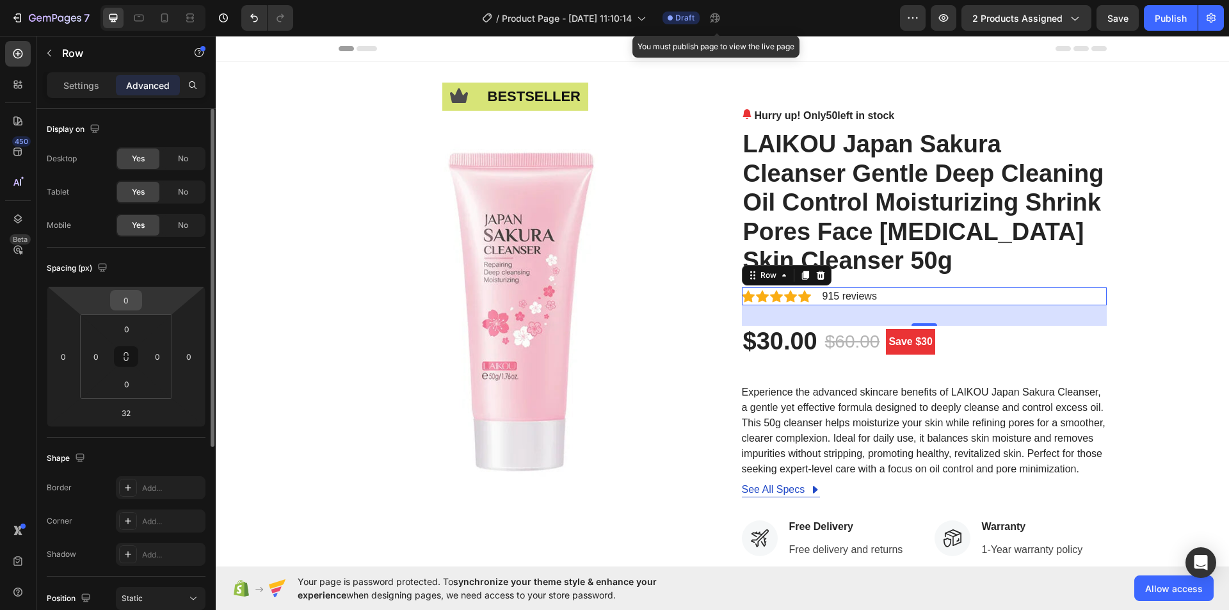
click at [119, 299] on input "0" at bounding box center [126, 300] width 26 height 19
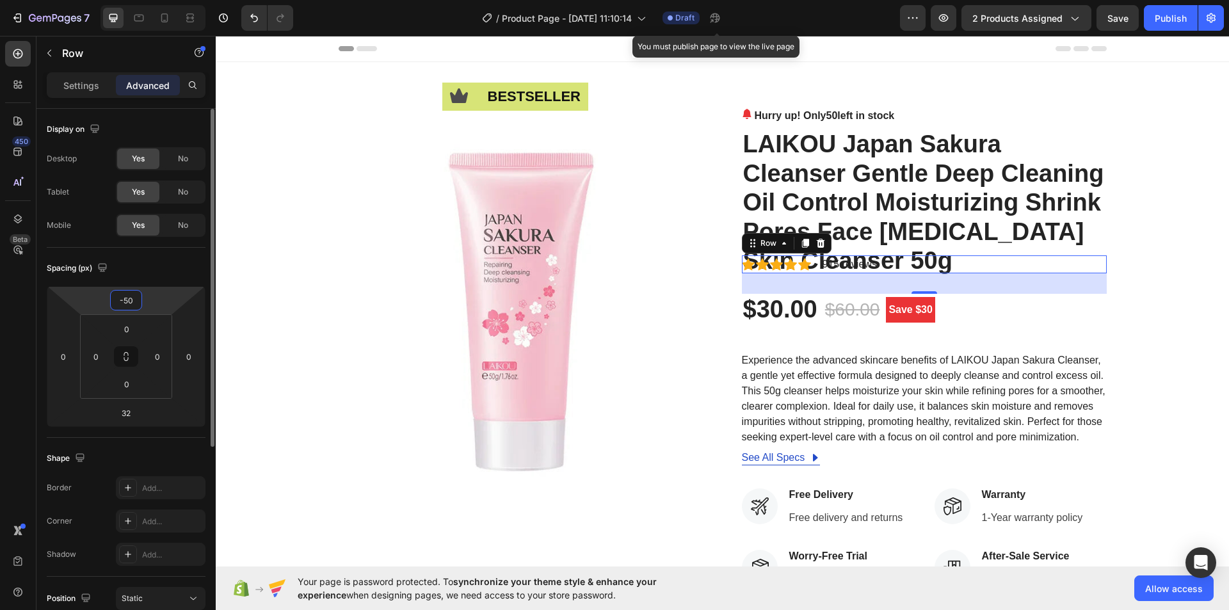
type input "-5"
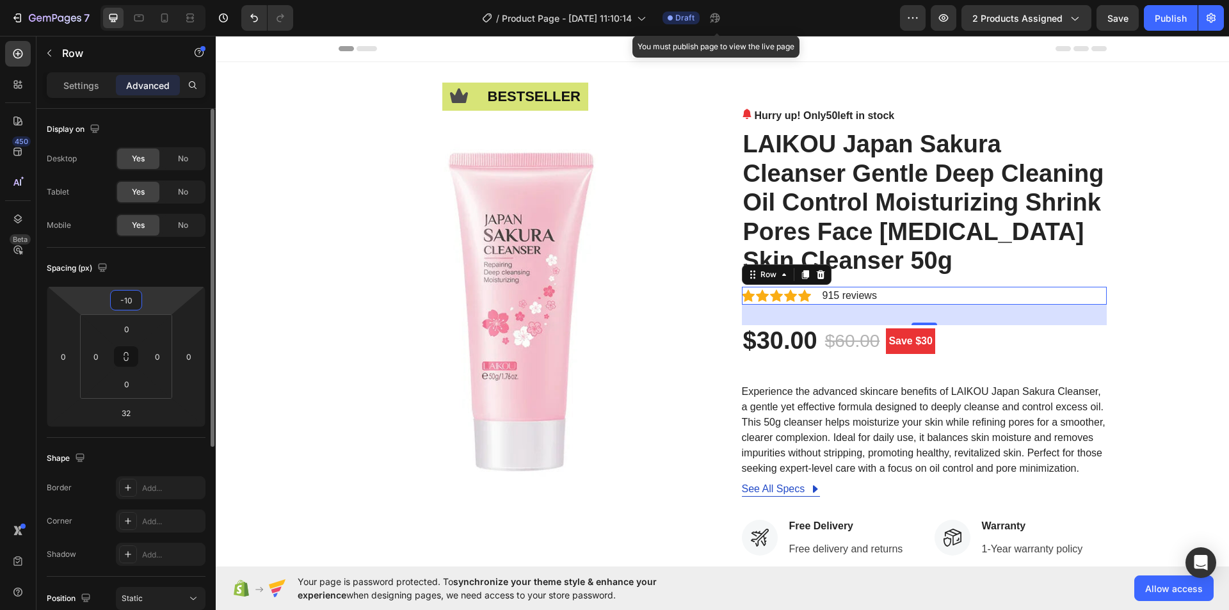
type input "-1"
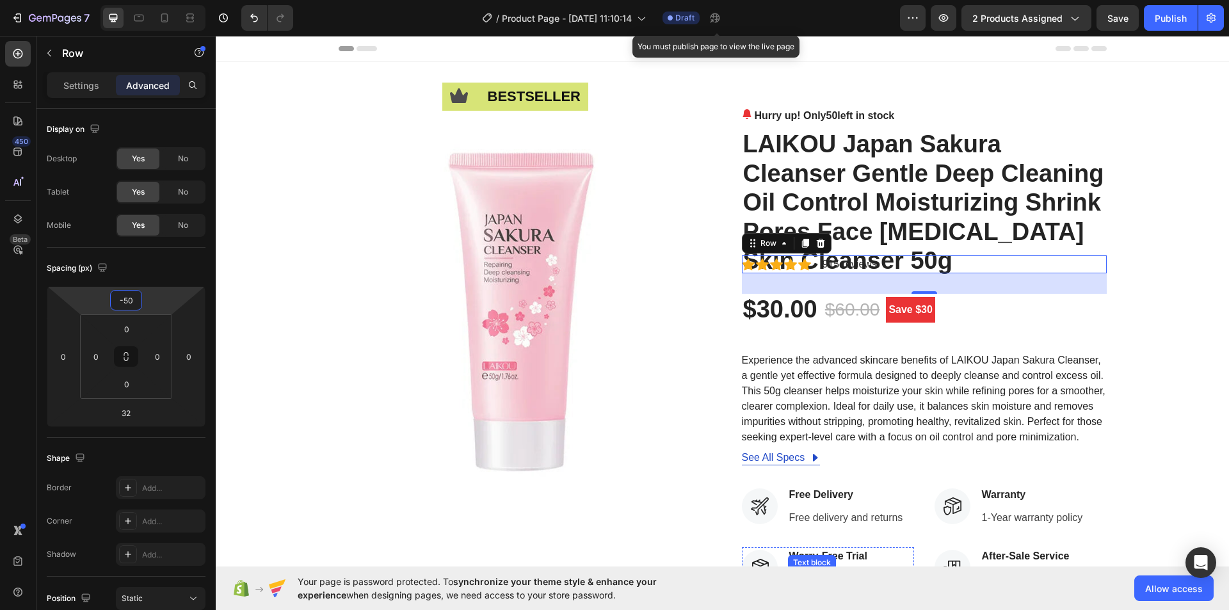
type input "-5"
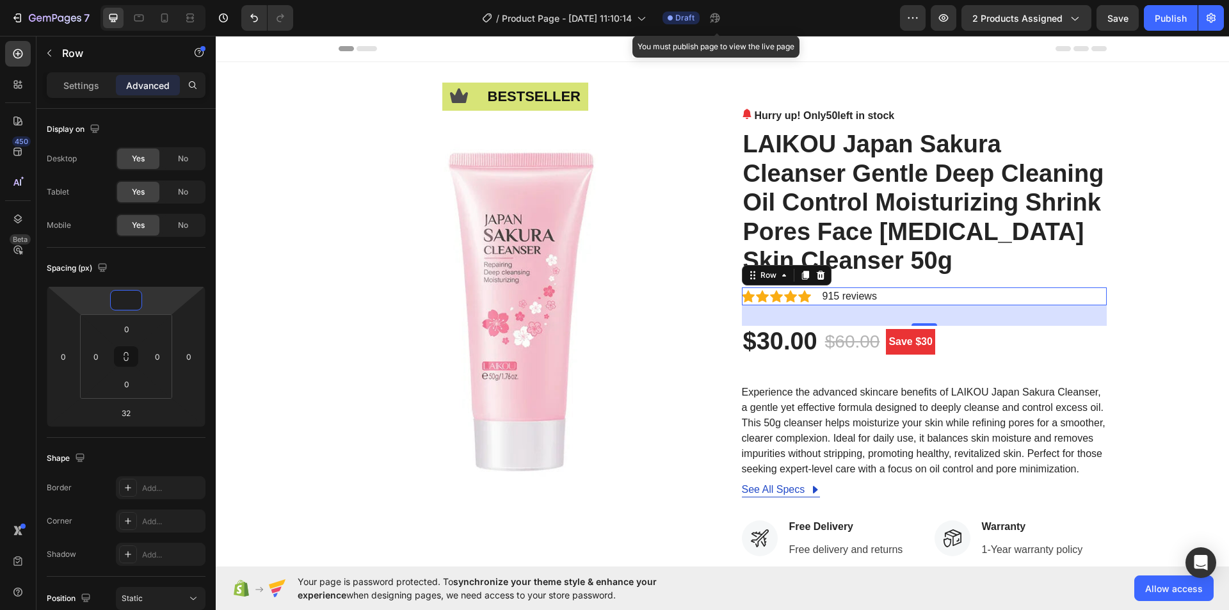
type input "0"
click at [910, 115] on div "Hurry up! Only 50 left in stock" at bounding box center [924, 115] width 365 height 15
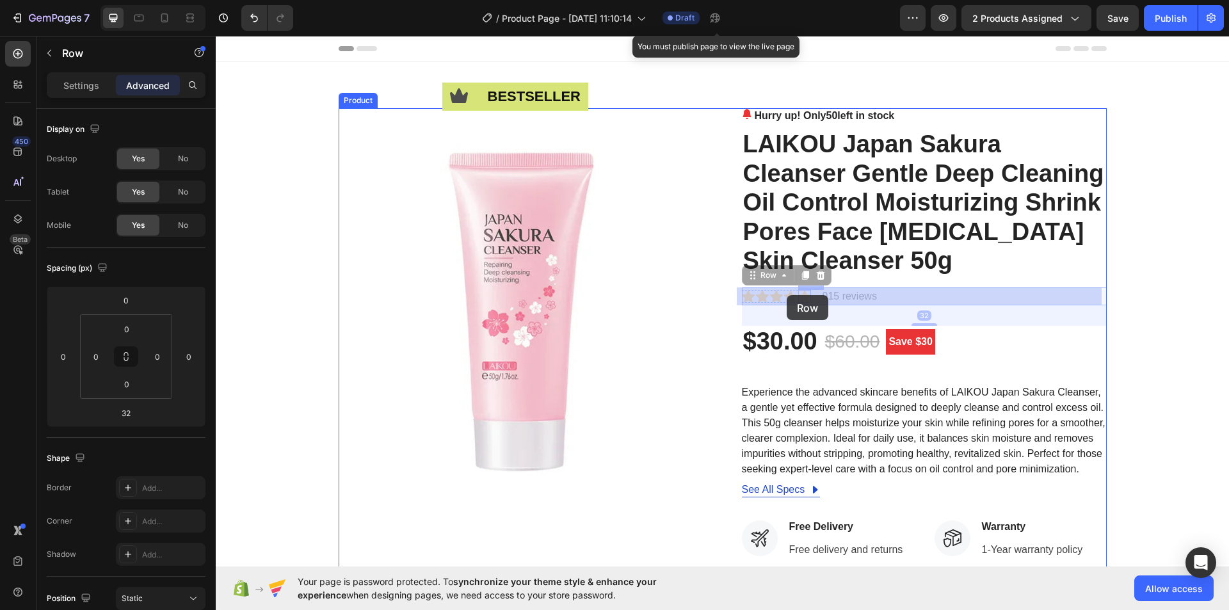
drag, startPoint x: 882, startPoint y: 294, endPoint x: 800, endPoint y: 294, distance: 81.9
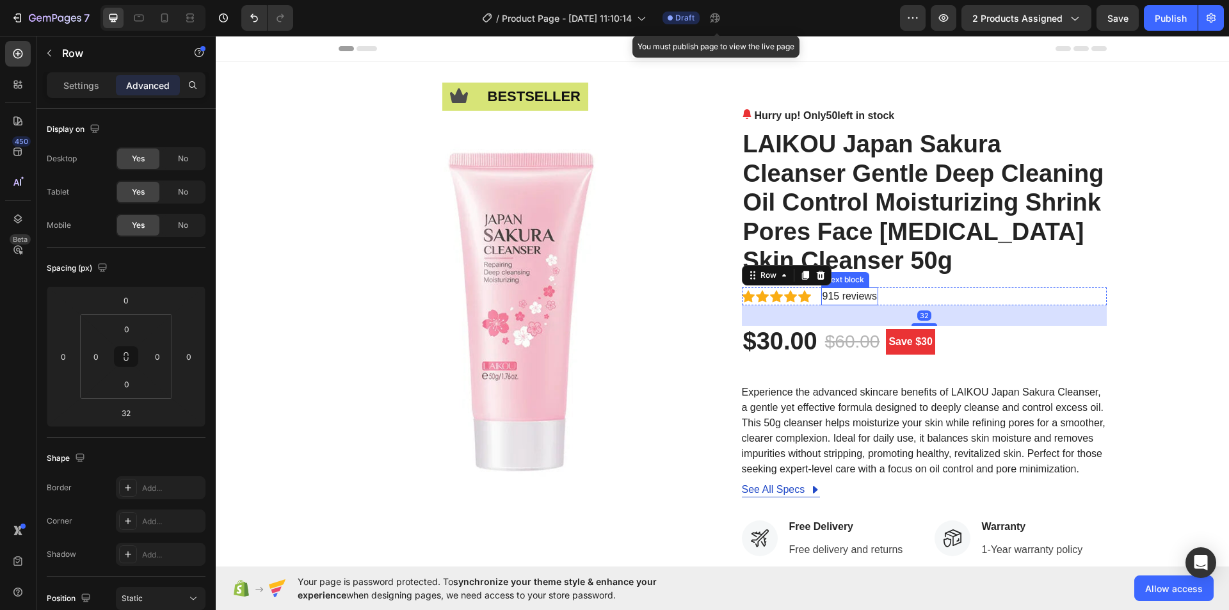
click at [867, 302] on p "915 reviews" at bounding box center [850, 296] width 54 height 15
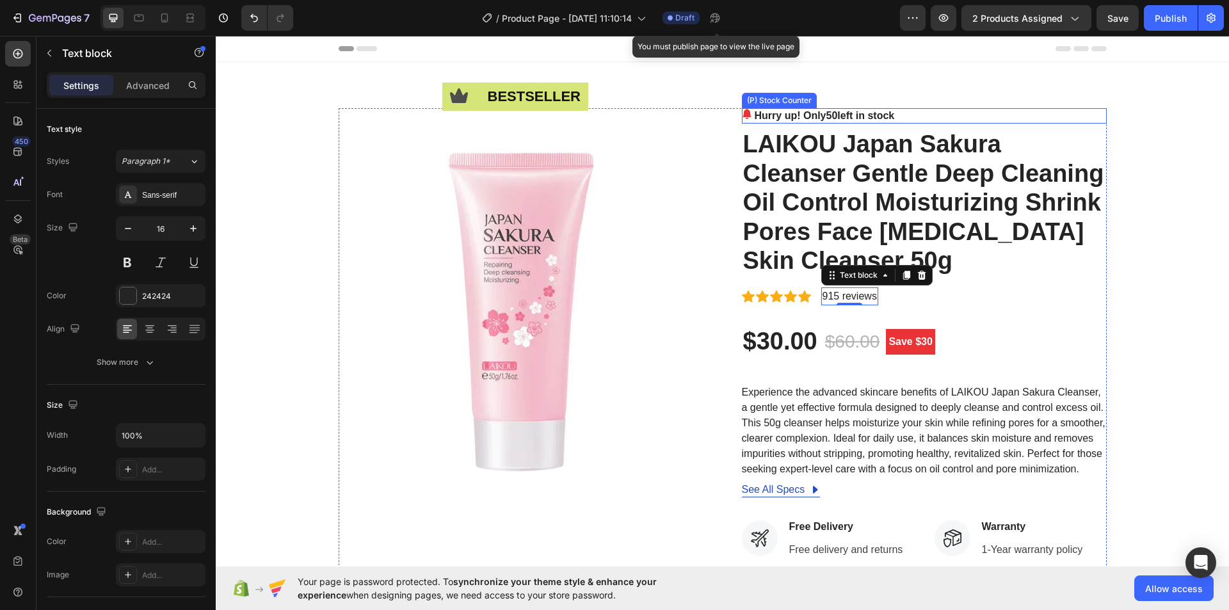
click at [826, 115] on span "50" at bounding box center [832, 115] width 12 height 11
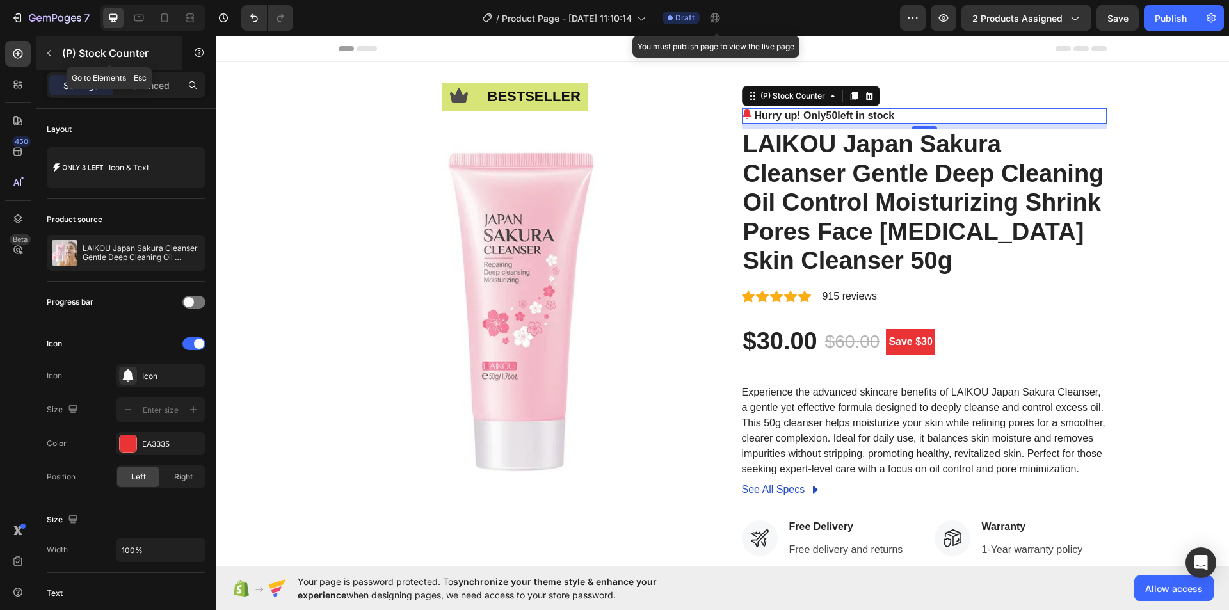
click at [51, 55] on icon "button" at bounding box center [49, 53] width 10 height 10
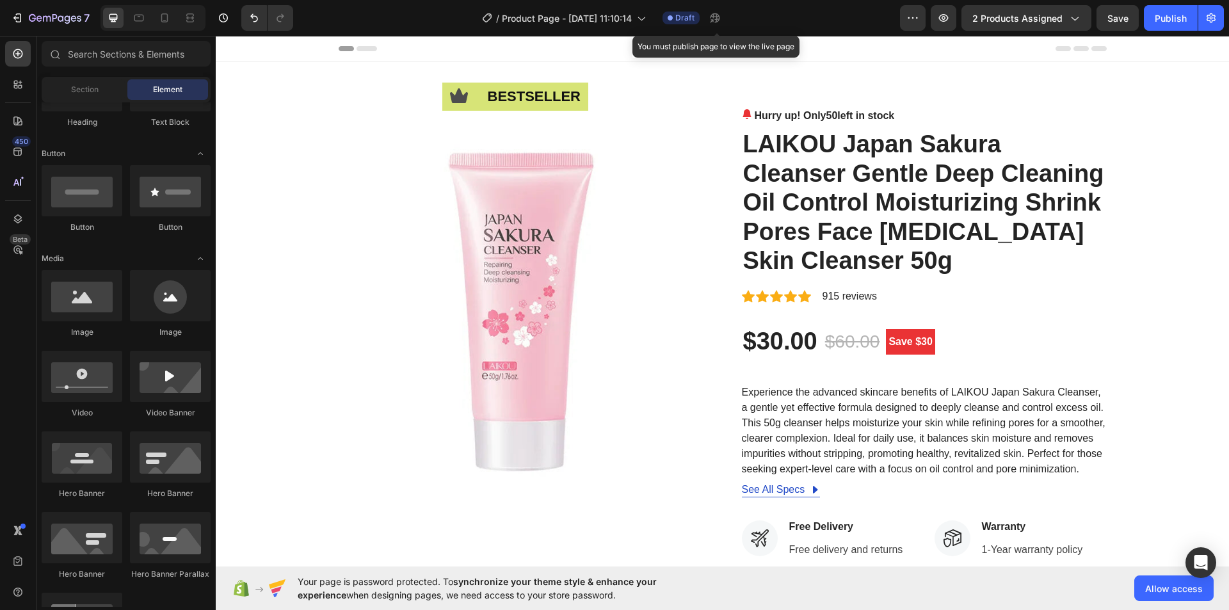
scroll to position [0, 0]
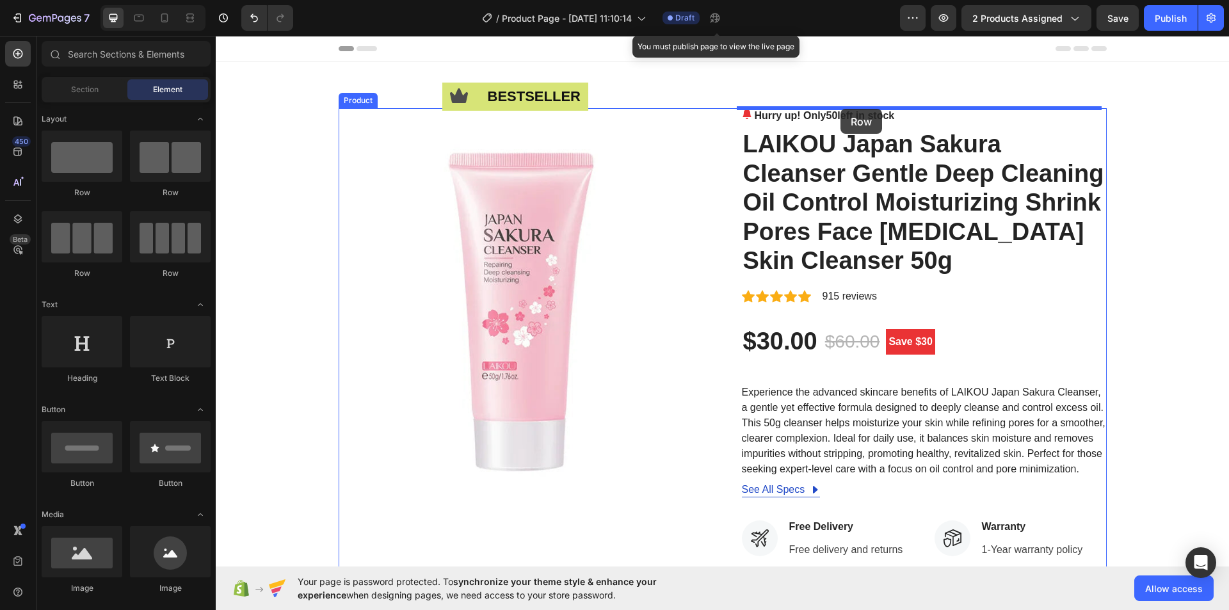
drag, startPoint x: 390, startPoint y: 216, endPoint x: 841, endPoint y: 109, distance: 463.3
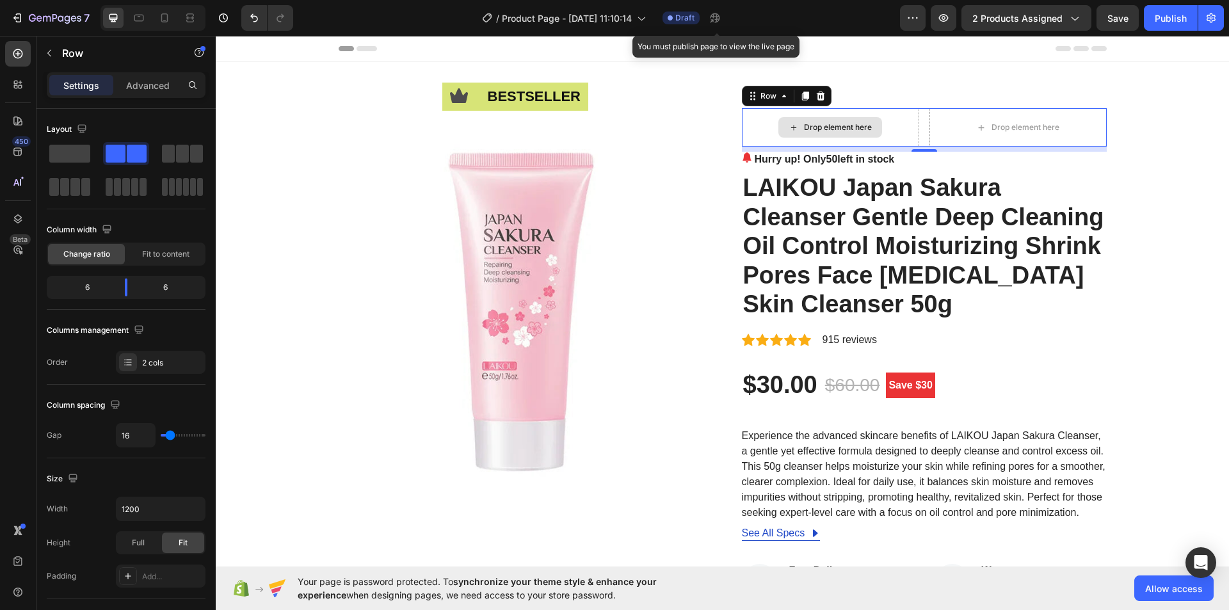
click at [789, 131] on icon at bounding box center [794, 127] width 10 height 11
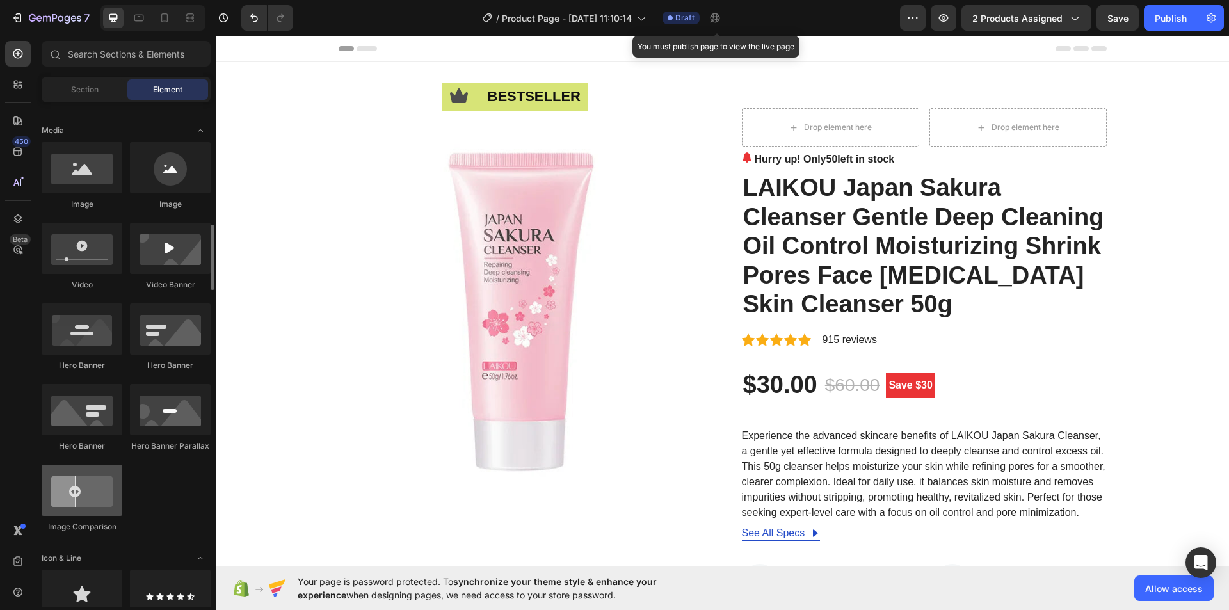
scroll to position [448, 0]
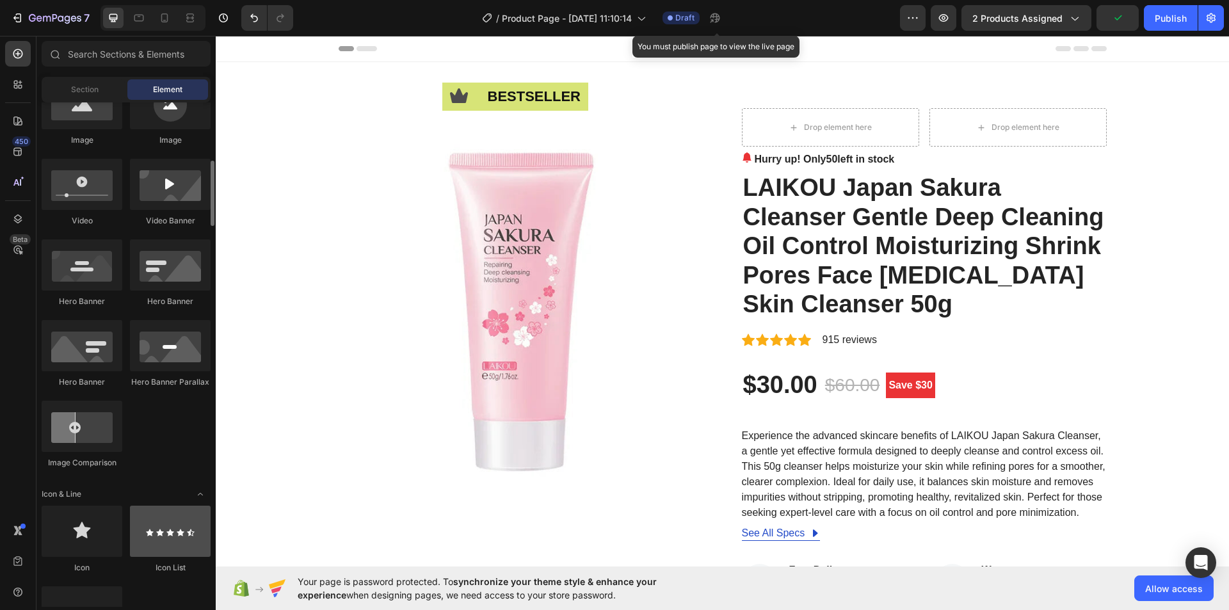
click at [151, 525] on div at bounding box center [170, 531] width 81 height 51
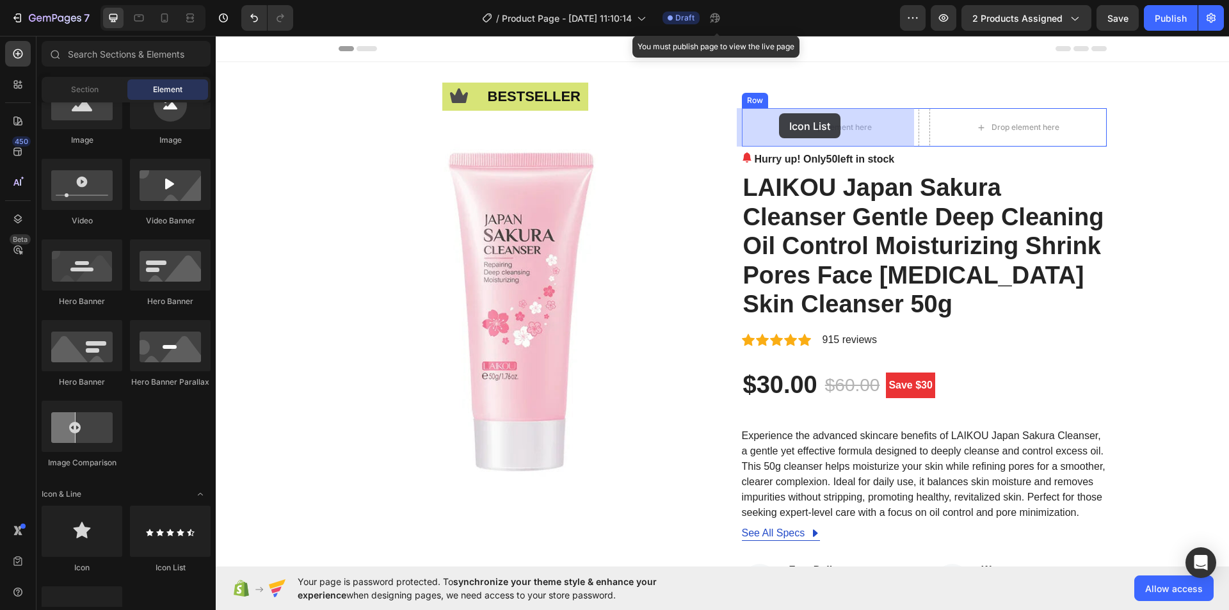
drag, startPoint x: 366, startPoint y: 561, endPoint x: 779, endPoint y: 113, distance: 608.9
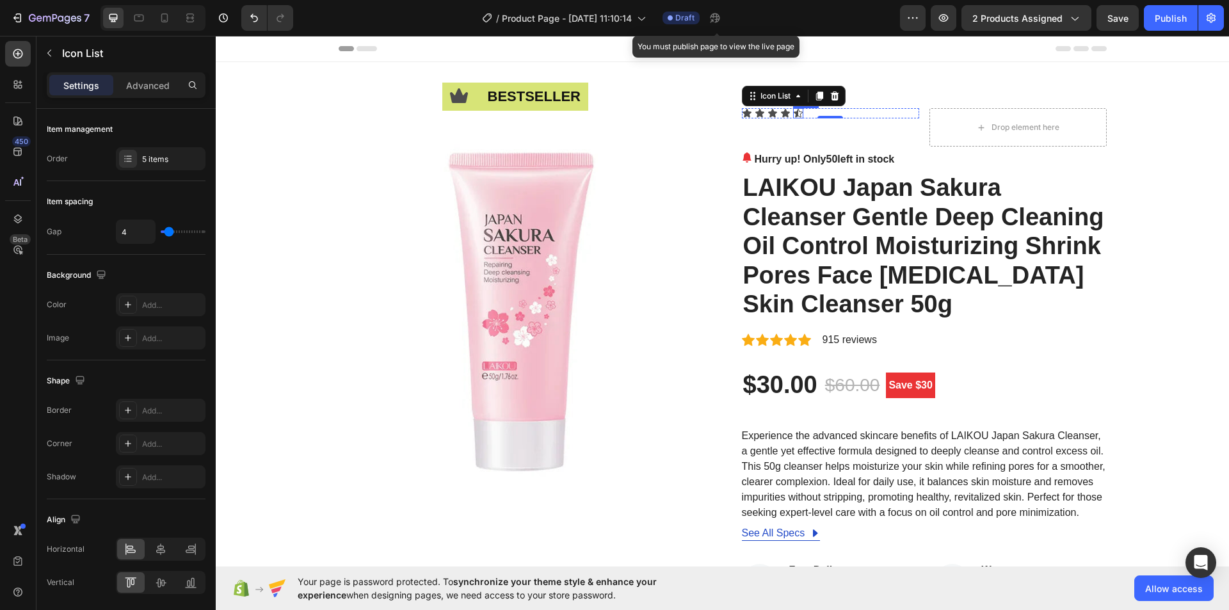
click at [795, 114] on icon at bounding box center [798, 113] width 9 height 8
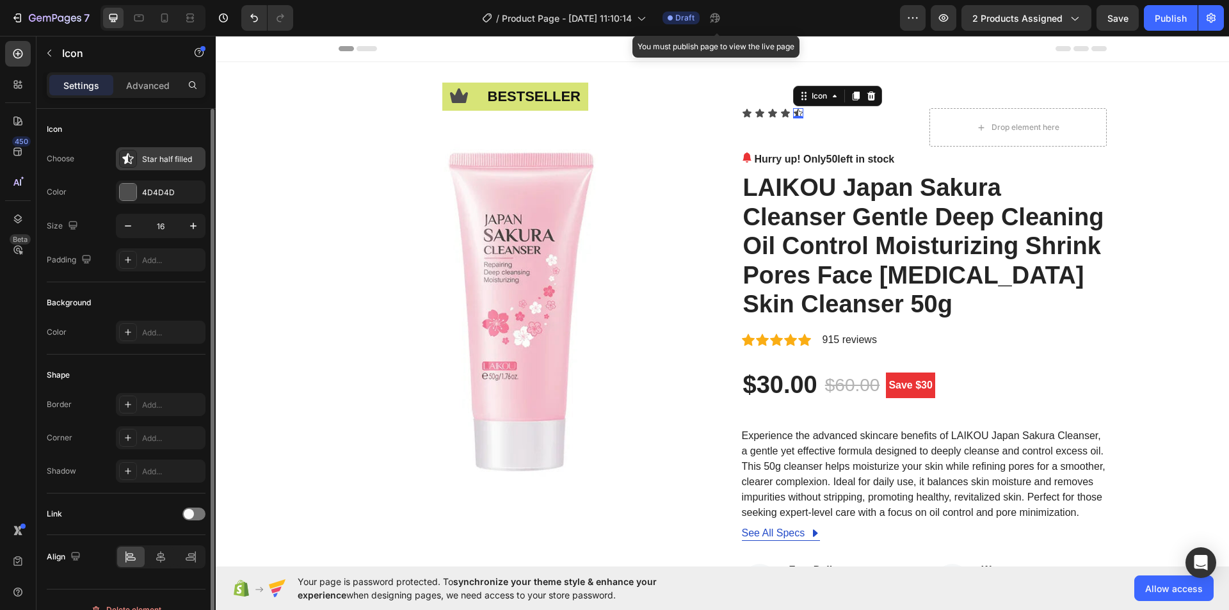
click at [159, 164] on div "Star half filled" at bounding box center [172, 160] width 60 height 12
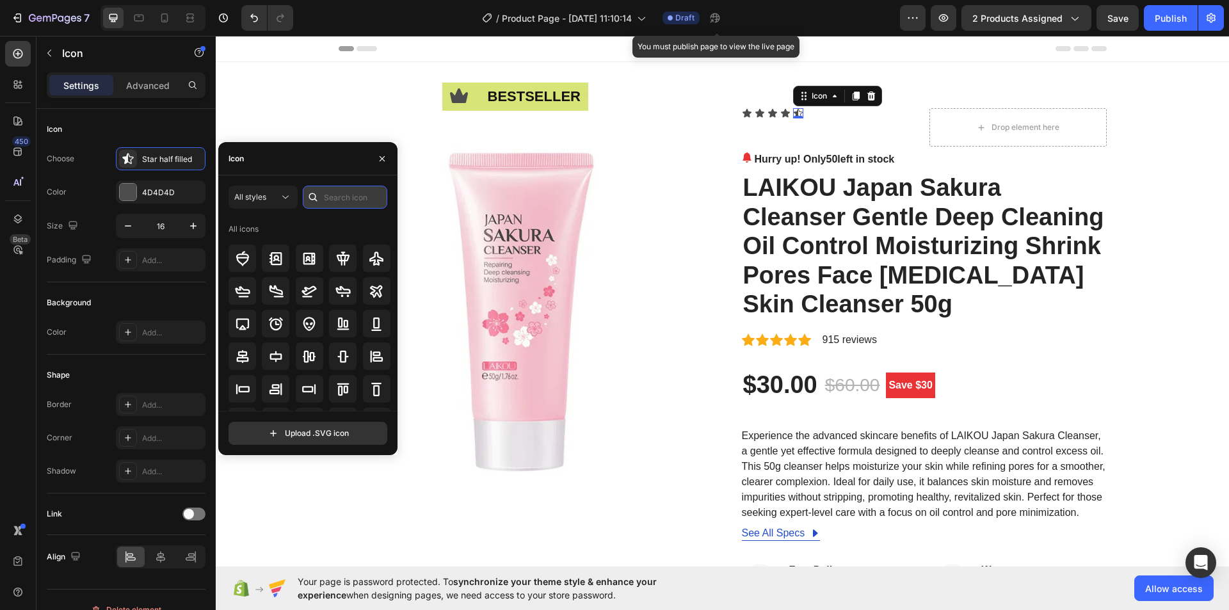
click at [337, 205] on input "text" at bounding box center [345, 197] width 84 height 23
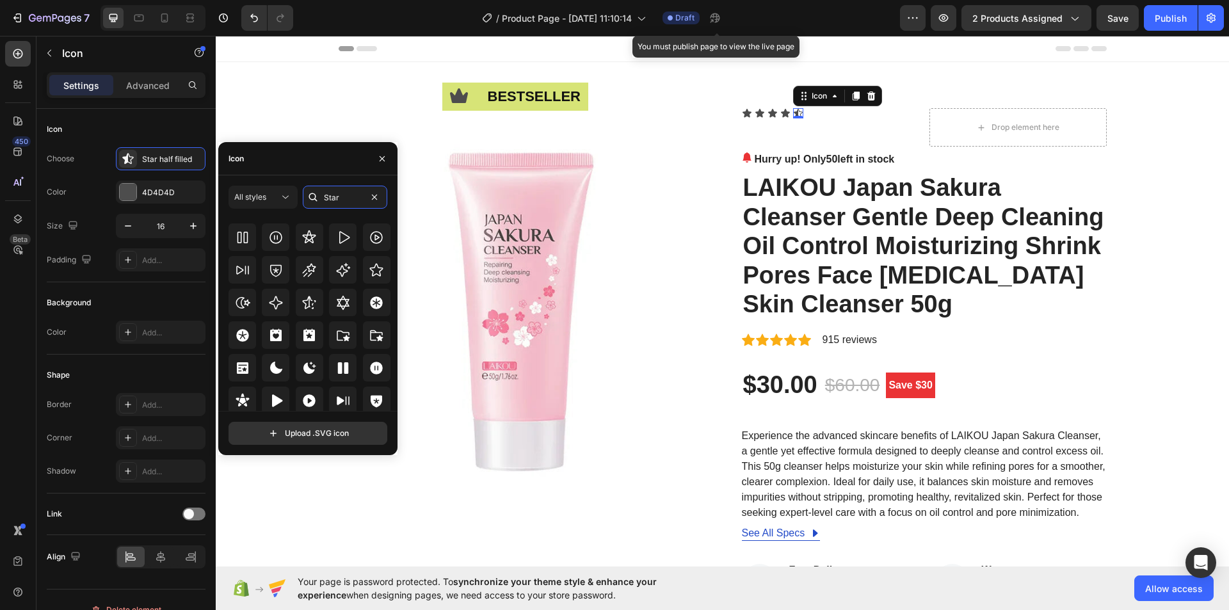
scroll to position [389, 0]
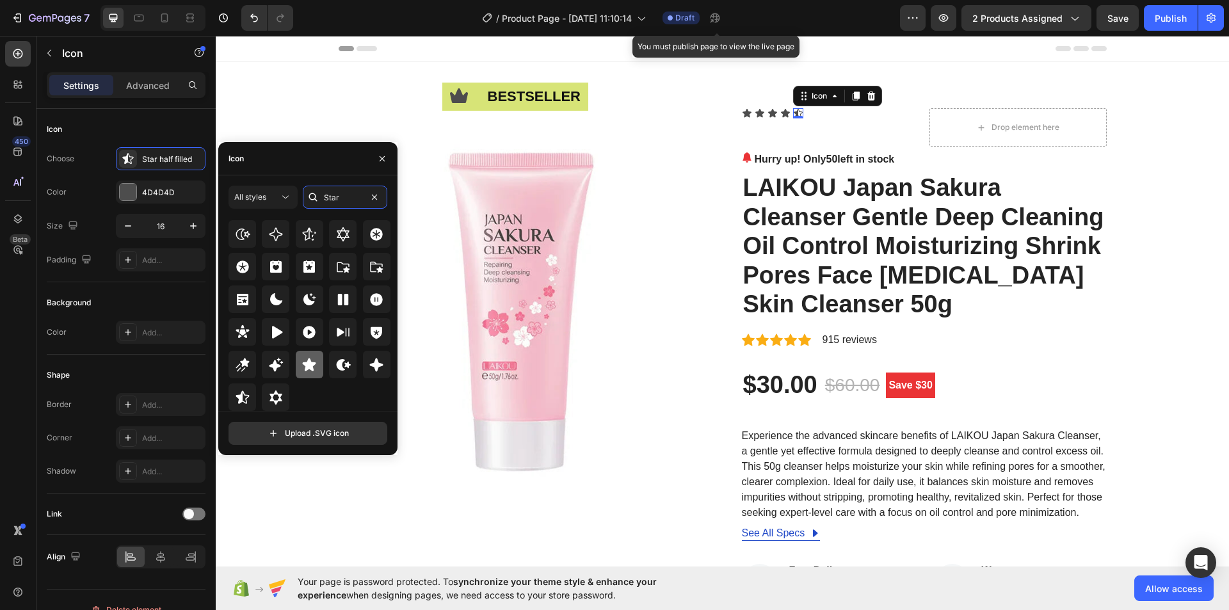
type input "Star"
click at [302, 362] on icon at bounding box center [309, 364] width 15 height 15
click at [830, 118] on div "Icon Icon Icon Icon Icon 0" at bounding box center [830, 113] width 177 height 10
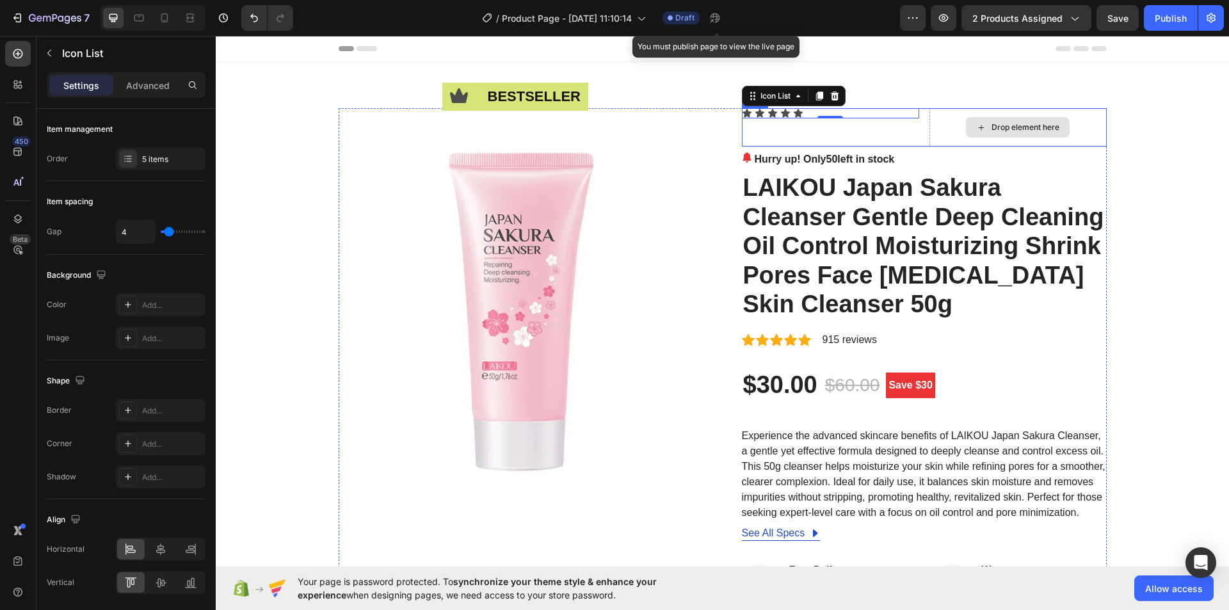
click at [976, 122] on icon at bounding box center [981, 127] width 10 height 11
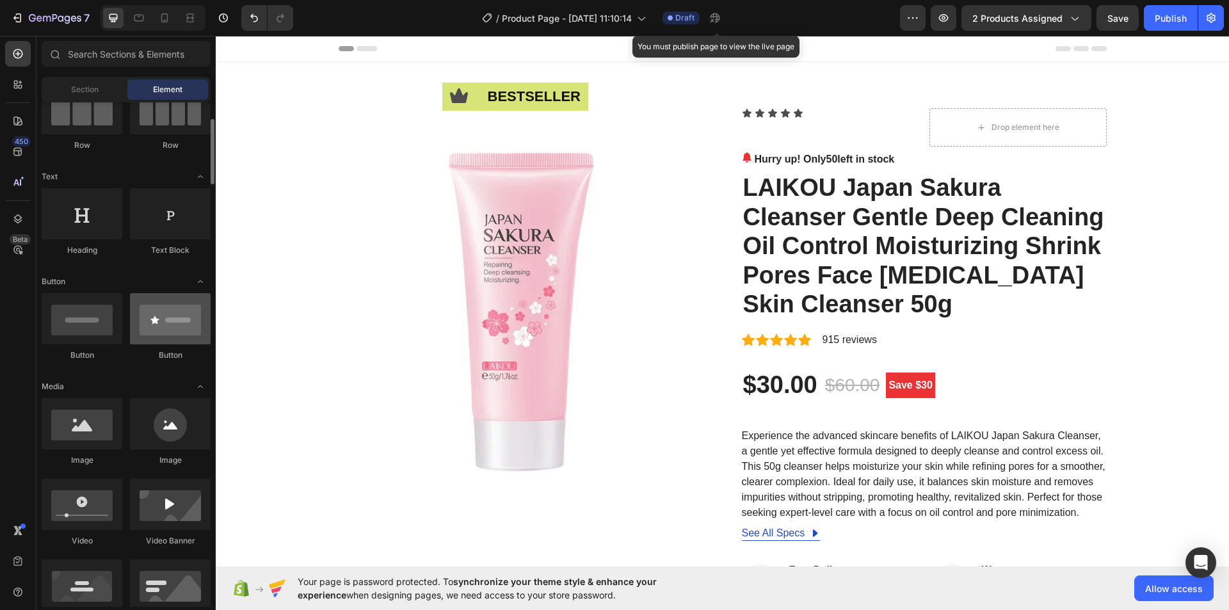
scroll to position [0, 0]
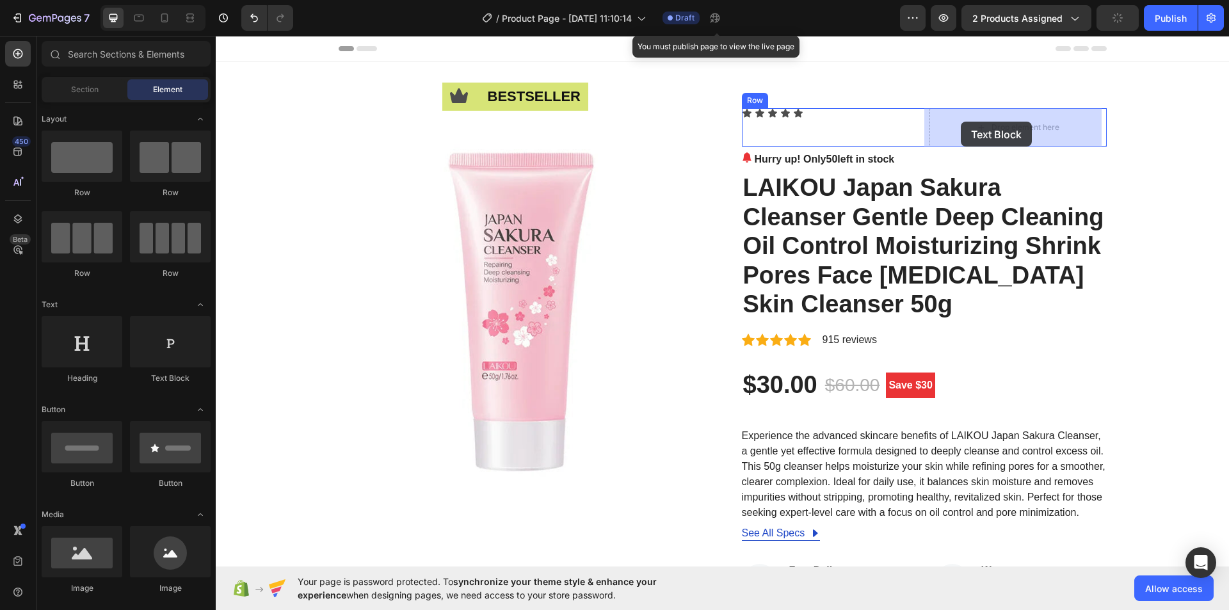
drag, startPoint x: 385, startPoint y: 388, endPoint x: 961, endPoint y: 121, distance: 634.4
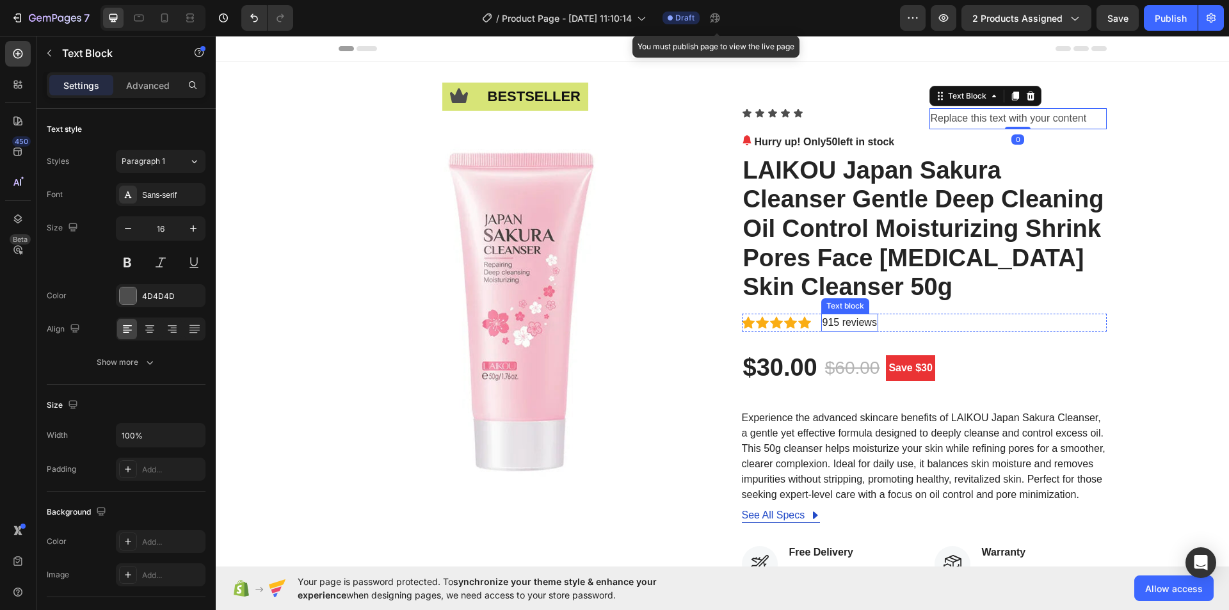
click at [843, 323] on p "915 reviews" at bounding box center [850, 322] width 54 height 15
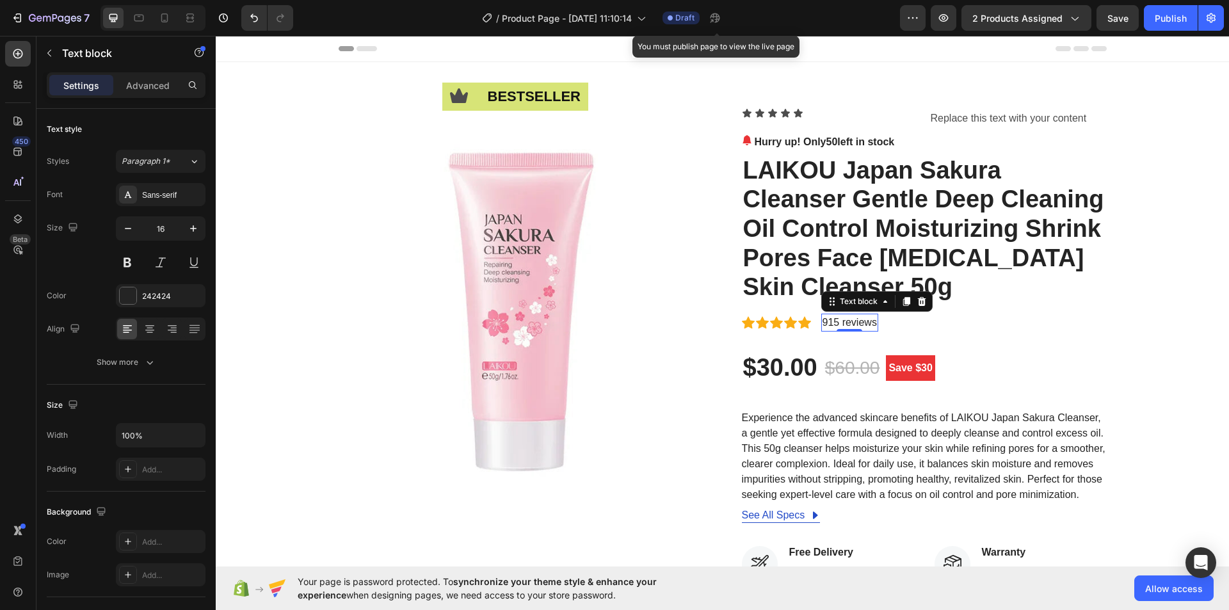
click at [843, 323] on p "915 reviews" at bounding box center [850, 322] width 54 height 15
click at [830, 323] on p "915 reviews" at bounding box center [850, 322] width 54 height 15
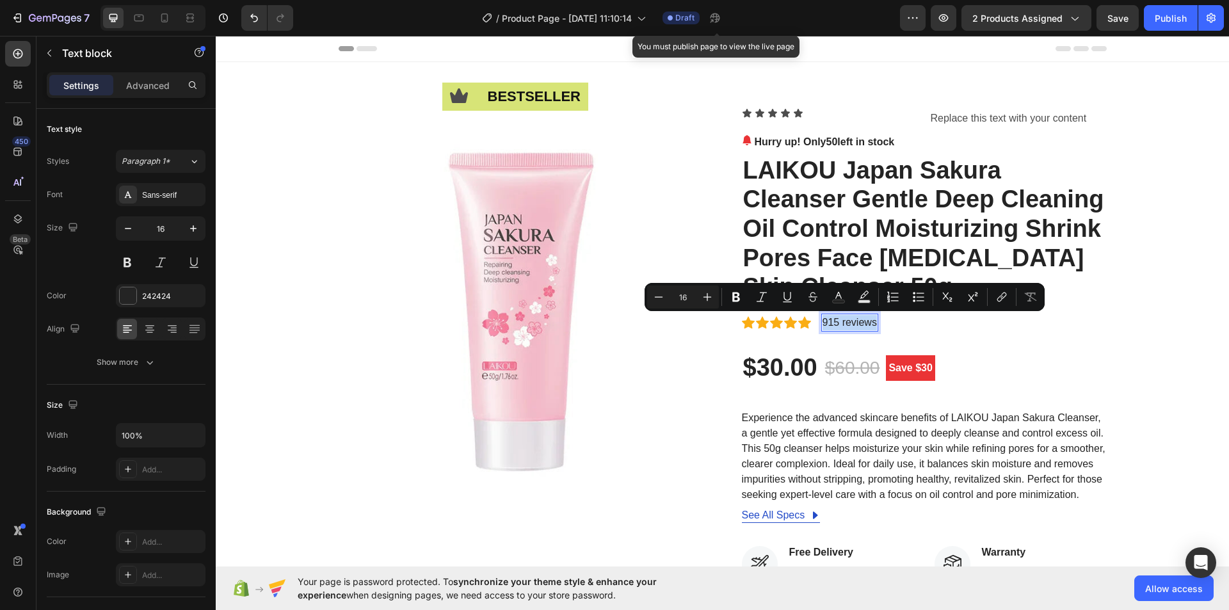
copy p "915 reviews"
click at [961, 120] on div "Replace this text with your content" at bounding box center [1017, 118] width 177 height 21
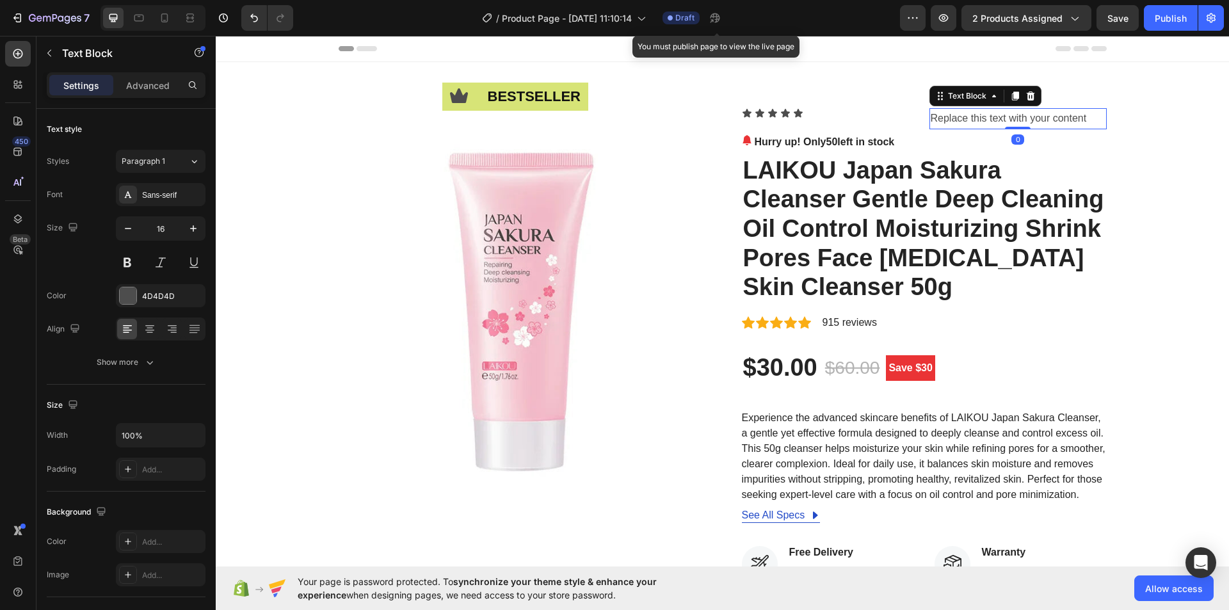
click at [961, 120] on div "Replace this text with your content" at bounding box center [1017, 118] width 177 height 21
click at [961, 120] on p "Replace this text with your content" at bounding box center [1018, 118] width 175 height 19
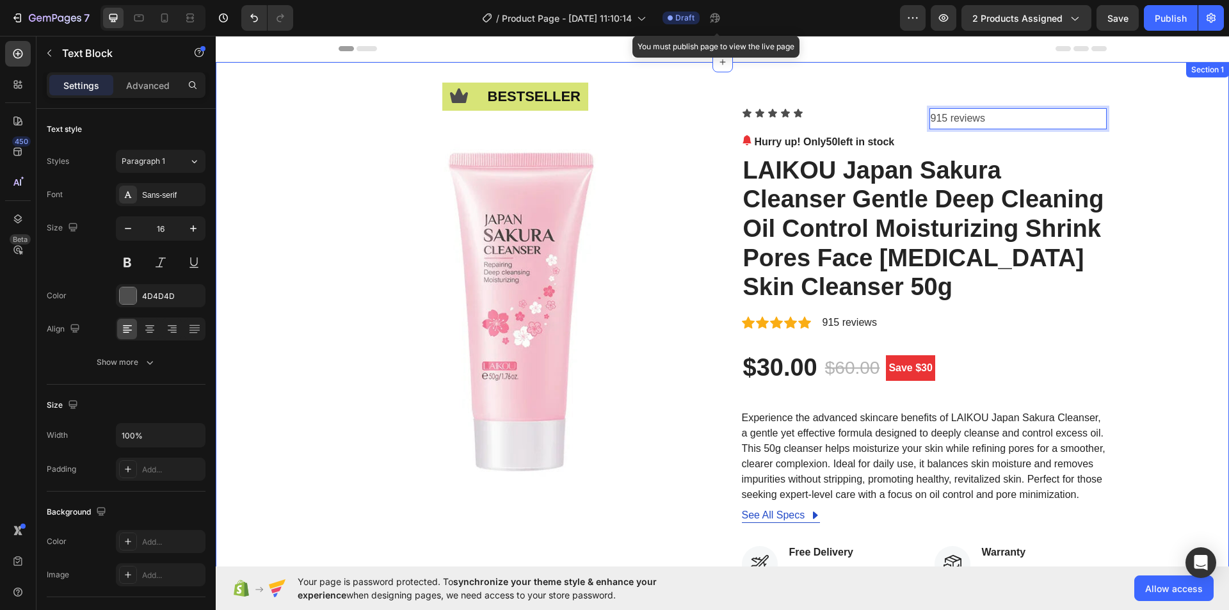
click at [1141, 120] on div "Icon bestseller Text Block Row Image Icon Icon Icon Icon Icon Icon List 915 rev…" at bounding box center [722, 503] width 994 height 791
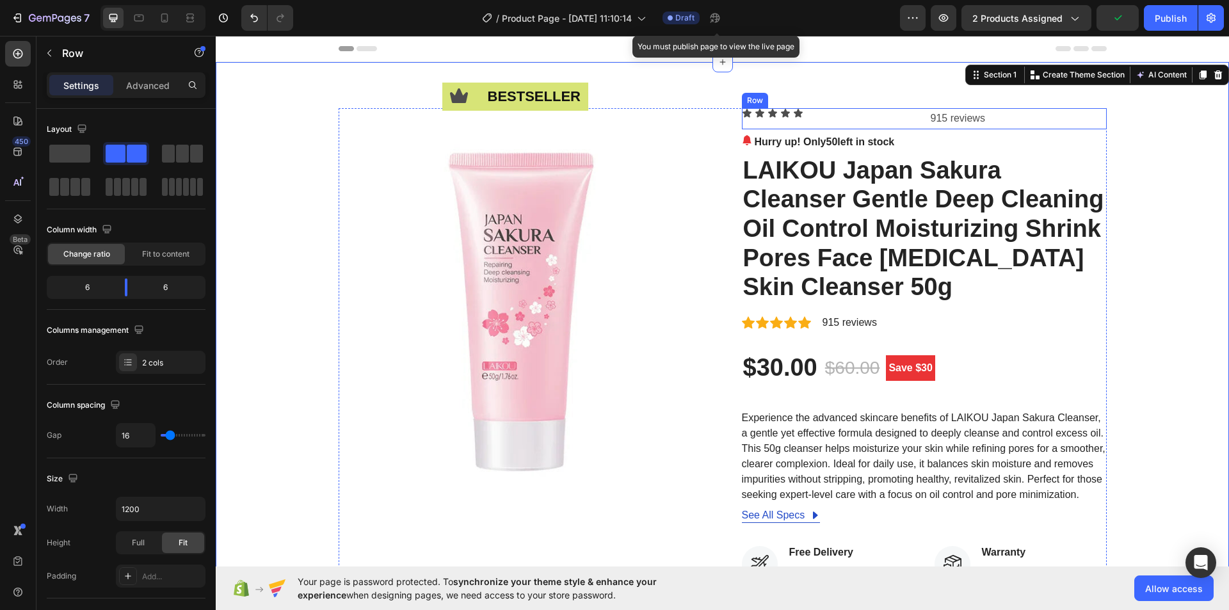
click at [819, 125] on div "Icon Icon Icon Icon Icon Icon List" at bounding box center [830, 118] width 177 height 21
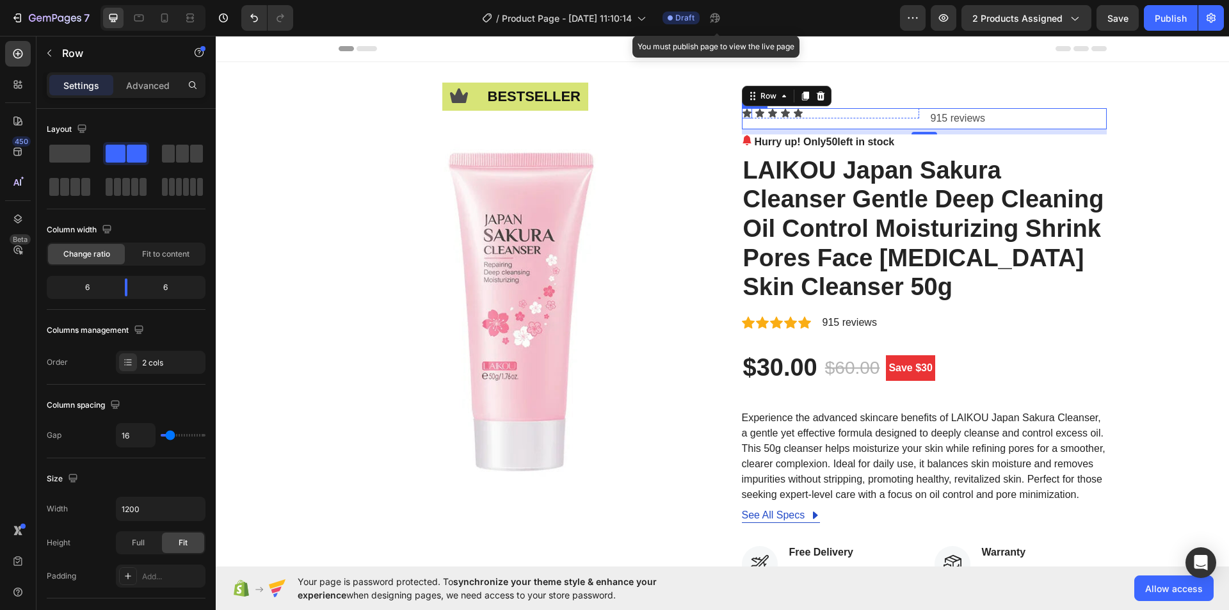
click at [743, 115] on icon at bounding box center [747, 113] width 9 height 8
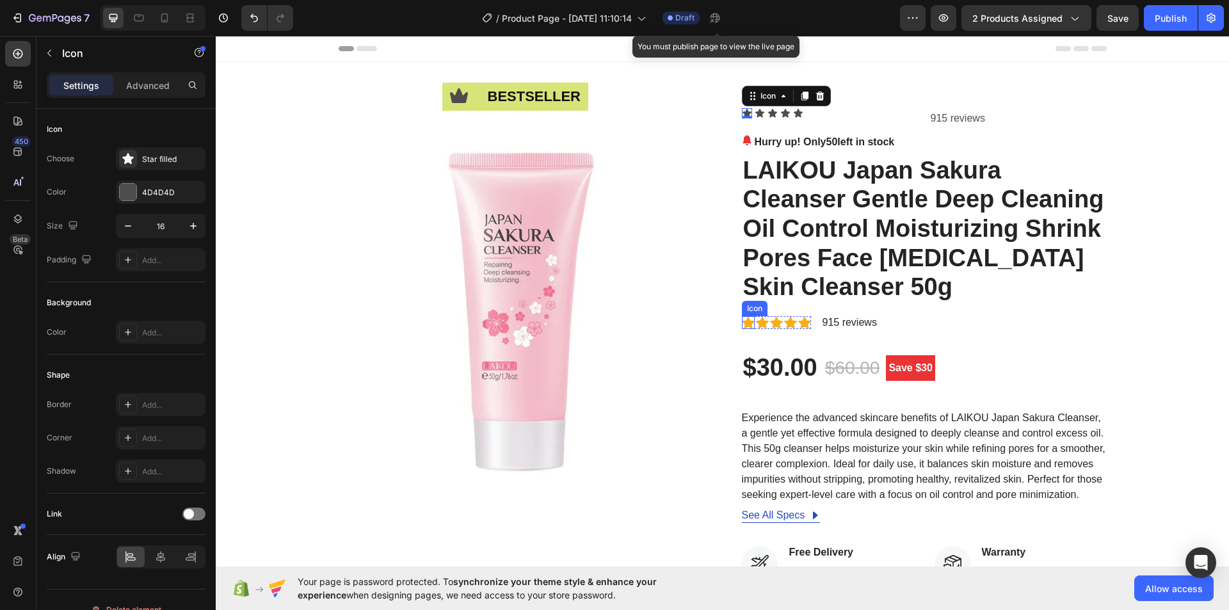
click at [742, 321] on icon at bounding box center [748, 322] width 13 height 12
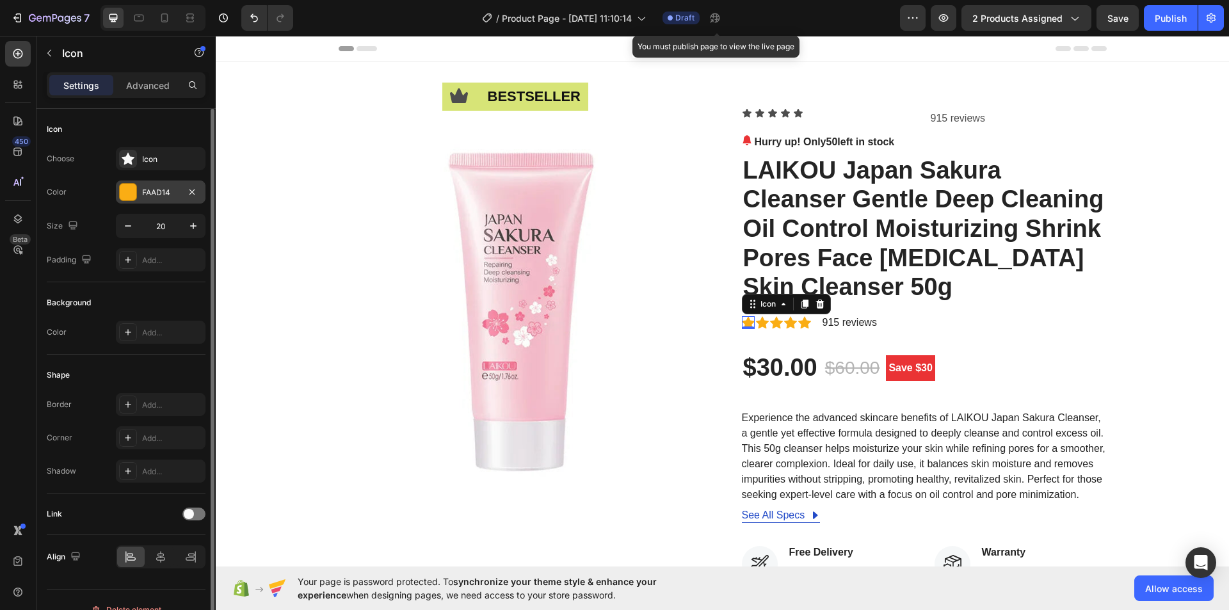
click at [150, 191] on div "FAAD14" at bounding box center [160, 193] width 37 height 12
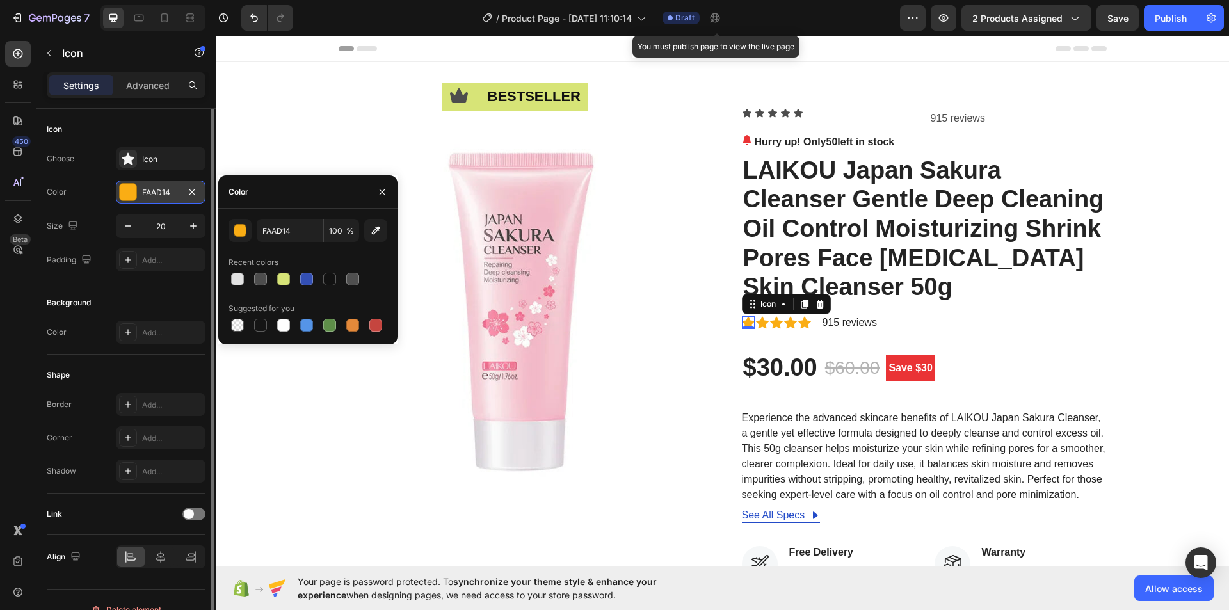
click at [150, 191] on div "FAAD14" at bounding box center [160, 193] width 37 height 12
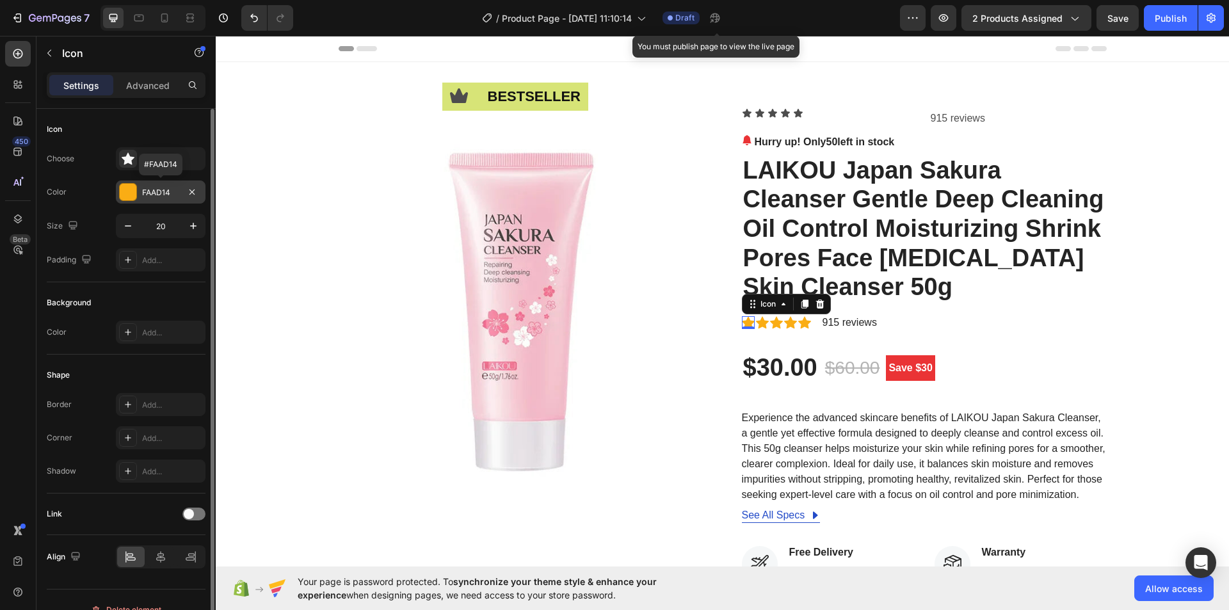
click at [150, 191] on div "FAAD14" at bounding box center [160, 193] width 37 height 12
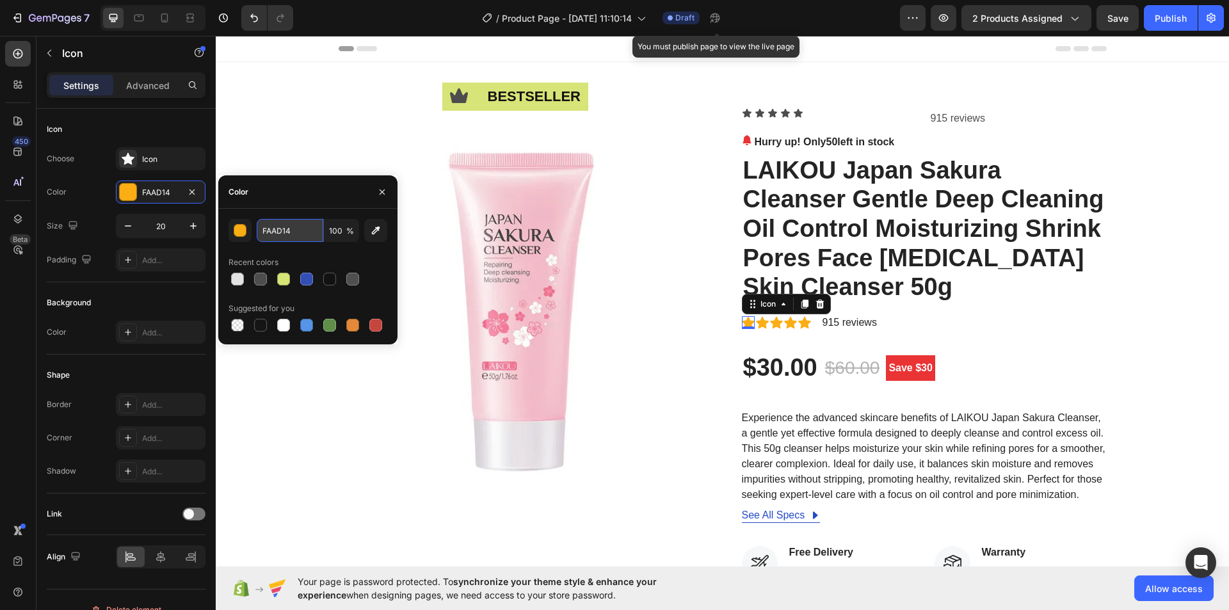
click at [266, 225] on input "FAAD14" at bounding box center [290, 230] width 67 height 23
click at [744, 115] on icon at bounding box center [747, 113] width 9 height 8
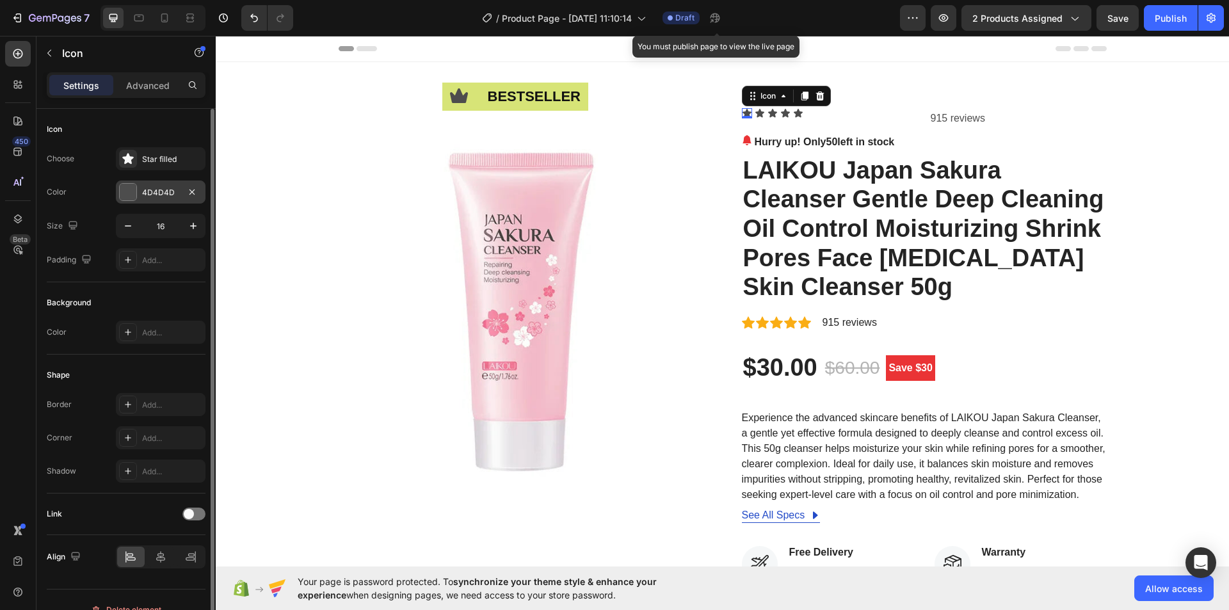
click at [152, 195] on div "4D4D4D" at bounding box center [160, 193] width 37 height 12
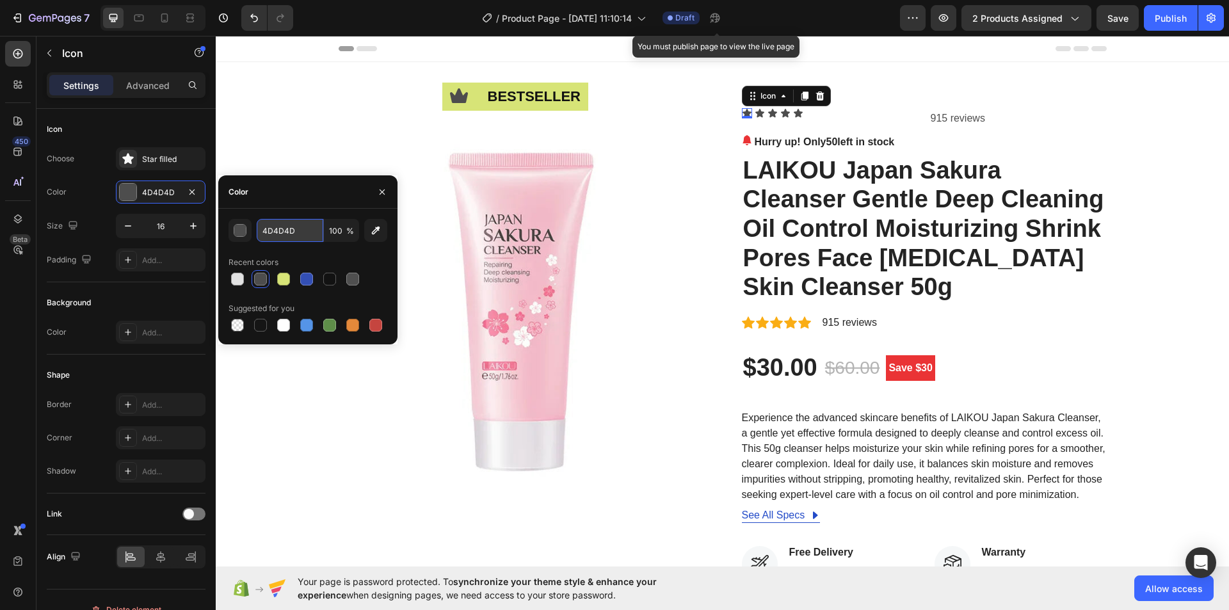
click at [272, 225] on input "4D4D4D" at bounding box center [290, 230] width 67 height 23
paste input "FAAD14"
type input "FAAD14"
click at [1129, 106] on div "Icon bestseller Text Block Row Image Icon 0 Icon Icon Icon Icon Icon List 915 r…" at bounding box center [722, 503] width 1013 height 883
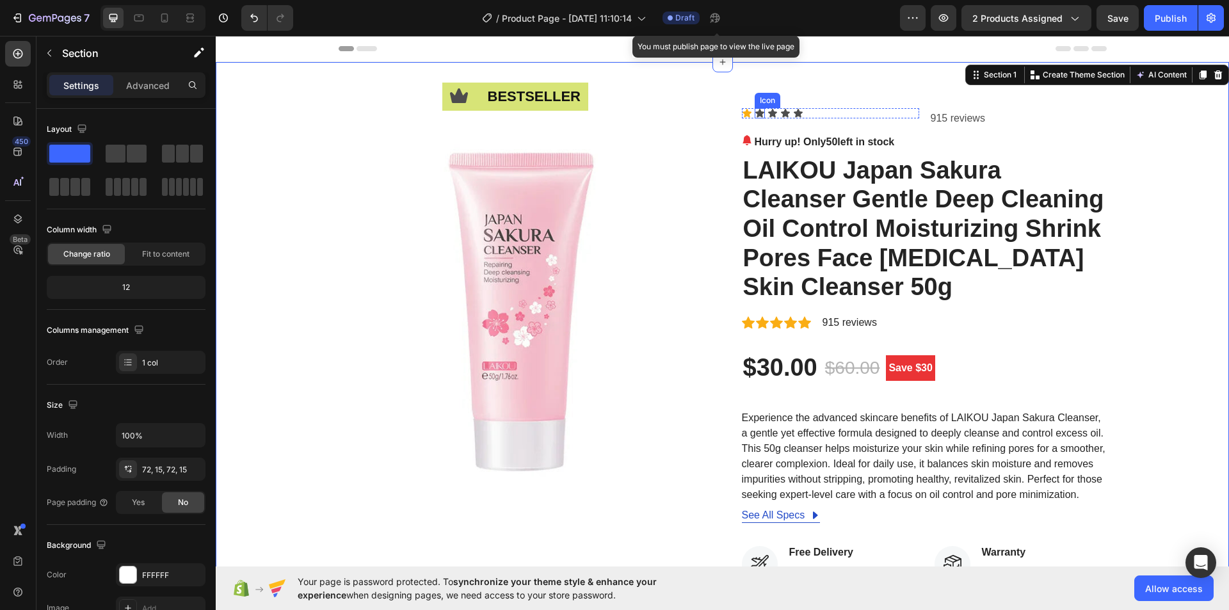
click at [755, 116] on icon at bounding box center [760, 113] width 10 height 10
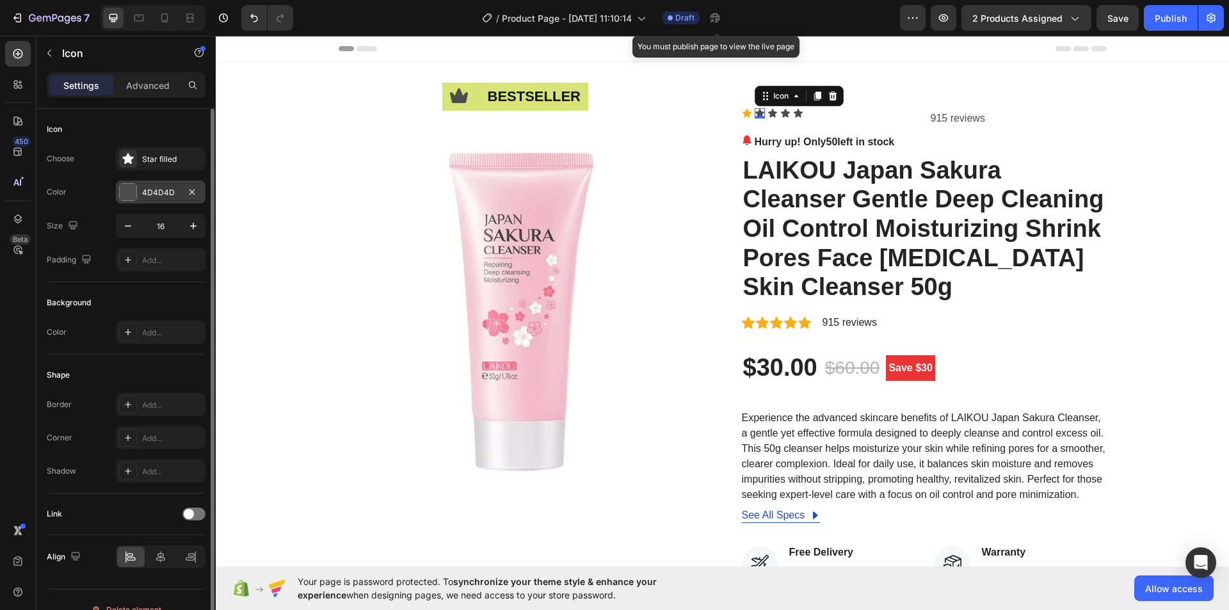
click at [175, 197] on div "4D4D4D" at bounding box center [160, 193] width 37 height 12
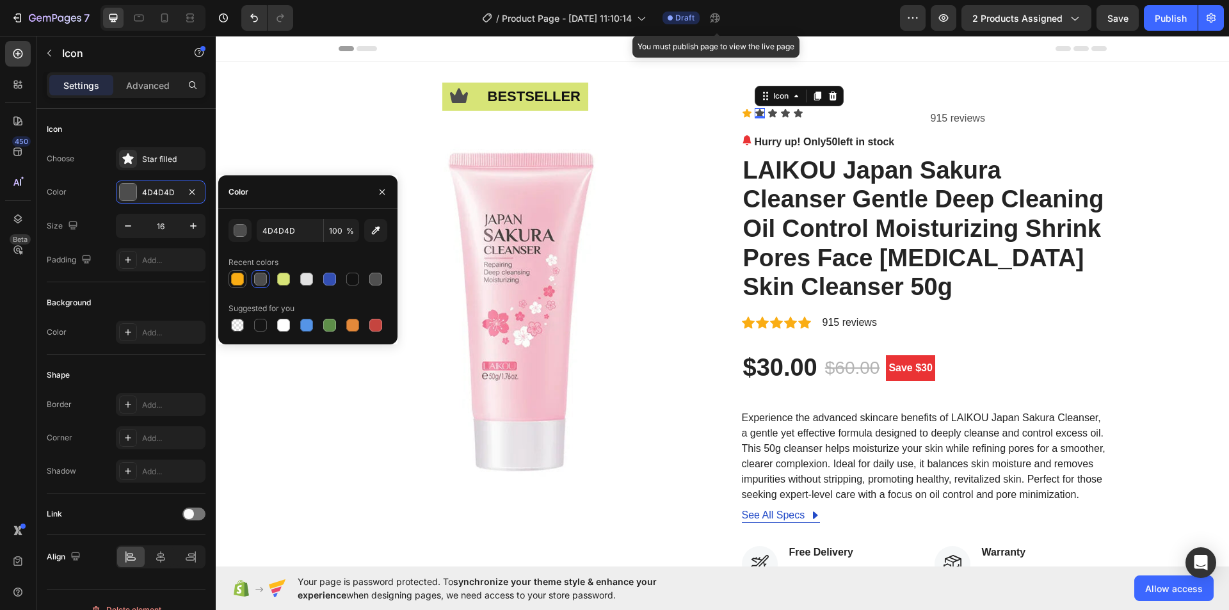
click at [237, 278] on div at bounding box center [237, 279] width 13 height 13
type input "FAAD14"
click at [770, 115] on icon at bounding box center [773, 113] width 10 height 10
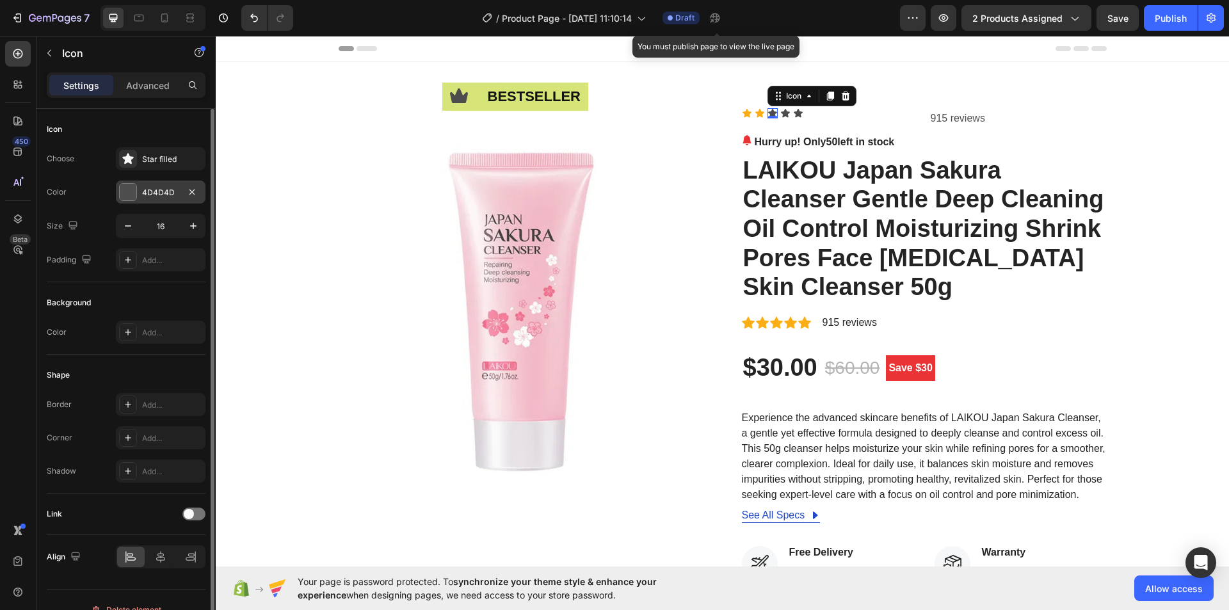
click at [139, 189] on div "4D4D4D" at bounding box center [161, 192] width 90 height 23
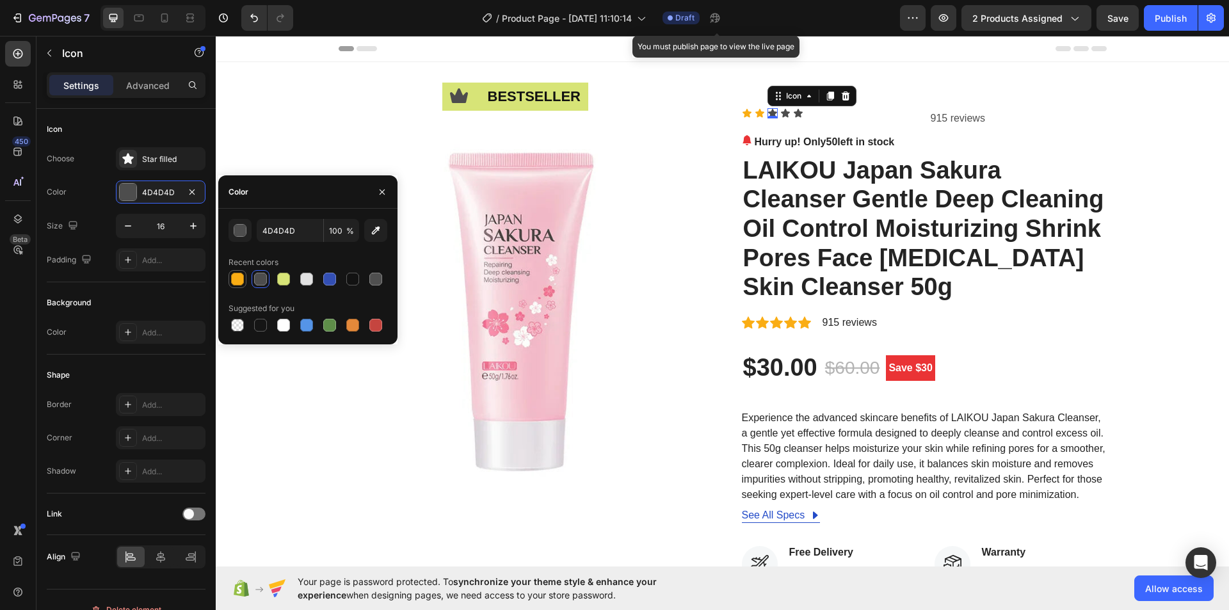
click at [234, 278] on div at bounding box center [237, 279] width 13 height 13
type input "FAAD14"
click at [781, 115] on icon at bounding box center [785, 113] width 9 height 8
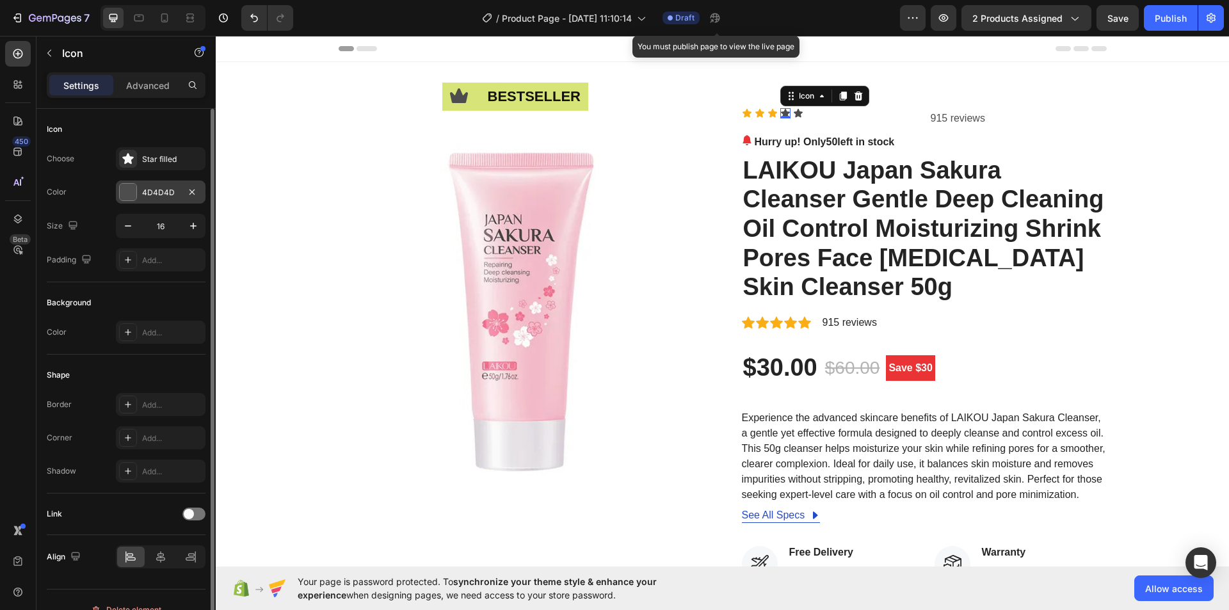
click at [140, 190] on div "4D4D4D" at bounding box center [161, 192] width 90 height 23
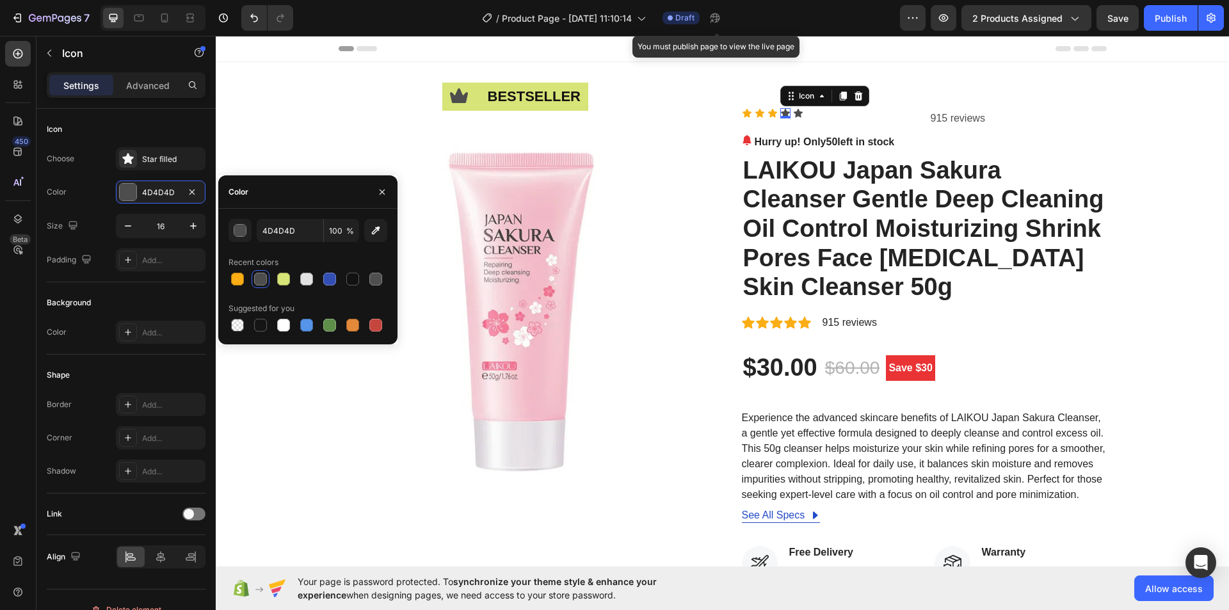
click at [237, 274] on div at bounding box center [237, 279] width 13 height 13
type input "FAAD14"
click at [796, 116] on icon at bounding box center [798, 113] width 9 height 8
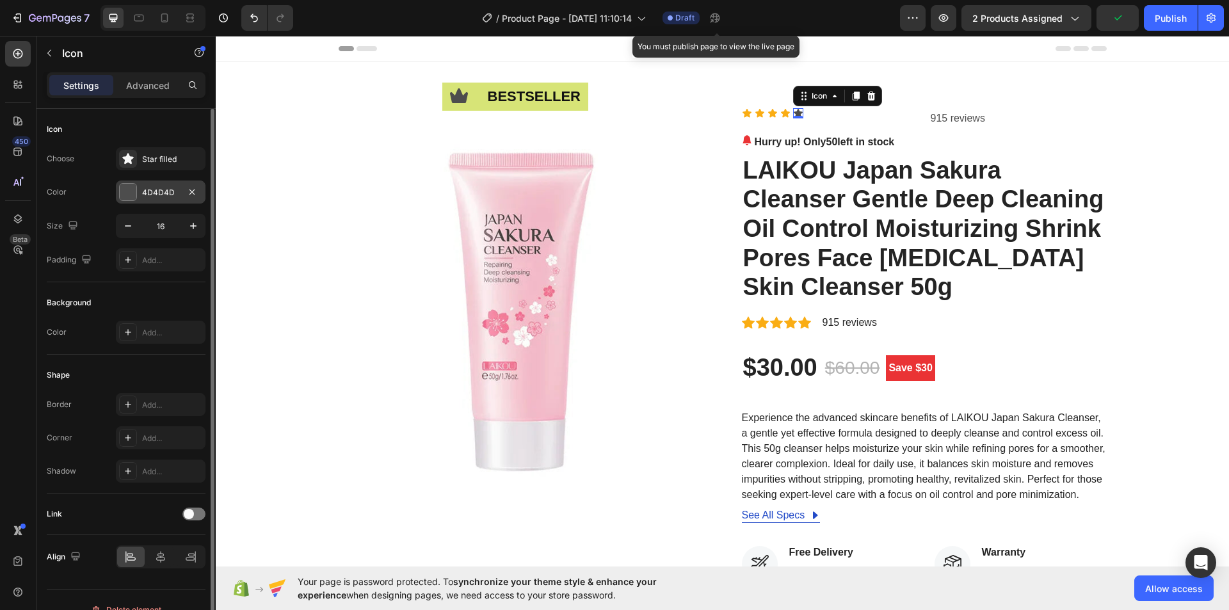
click at [157, 184] on div "4D4D4D" at bounding box center [161, 192] width 90 height 23
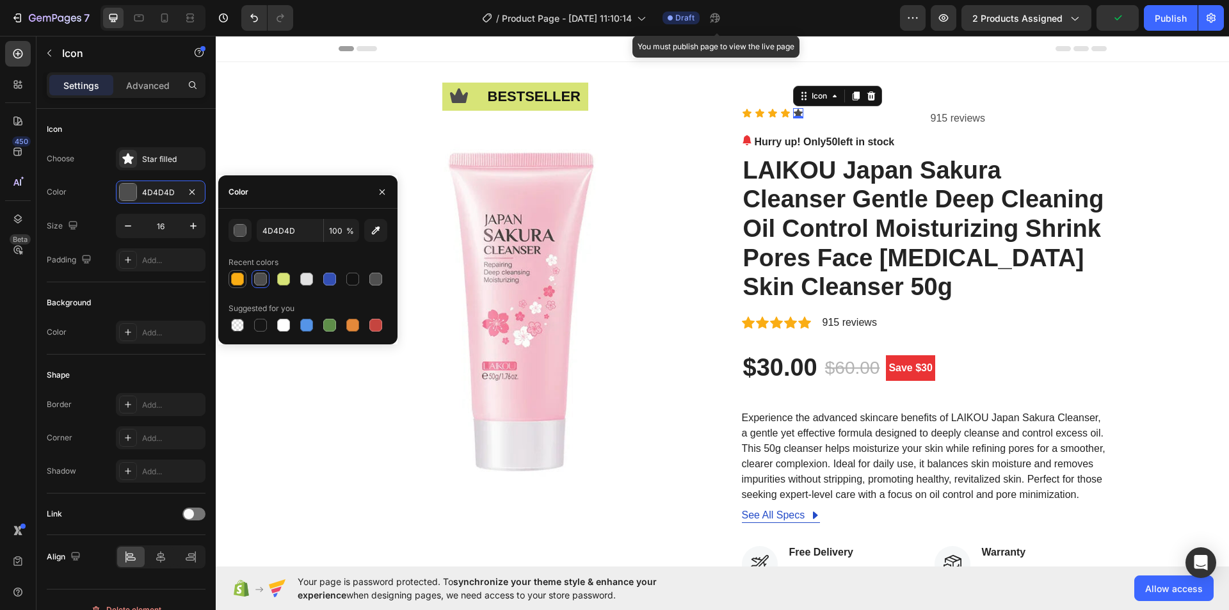
click at [238, 283] on div at bounding box center [237, 279] width 13 height 13
type input "FAAD14"
click at [940, 121] on p "915 reviews" at bounding box center [1018, 118] width 175 height 19
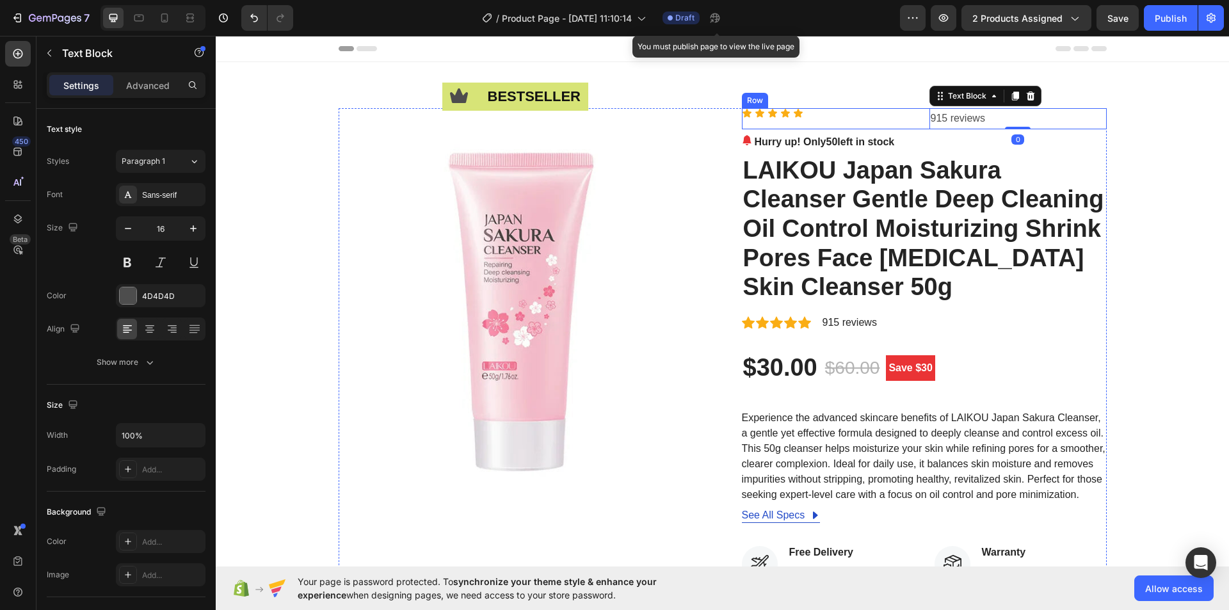
click at [890, 121] on div "Icon Icon Icon Icon Icon Icon List" at bounding box center [830, 118] width 177 height 21
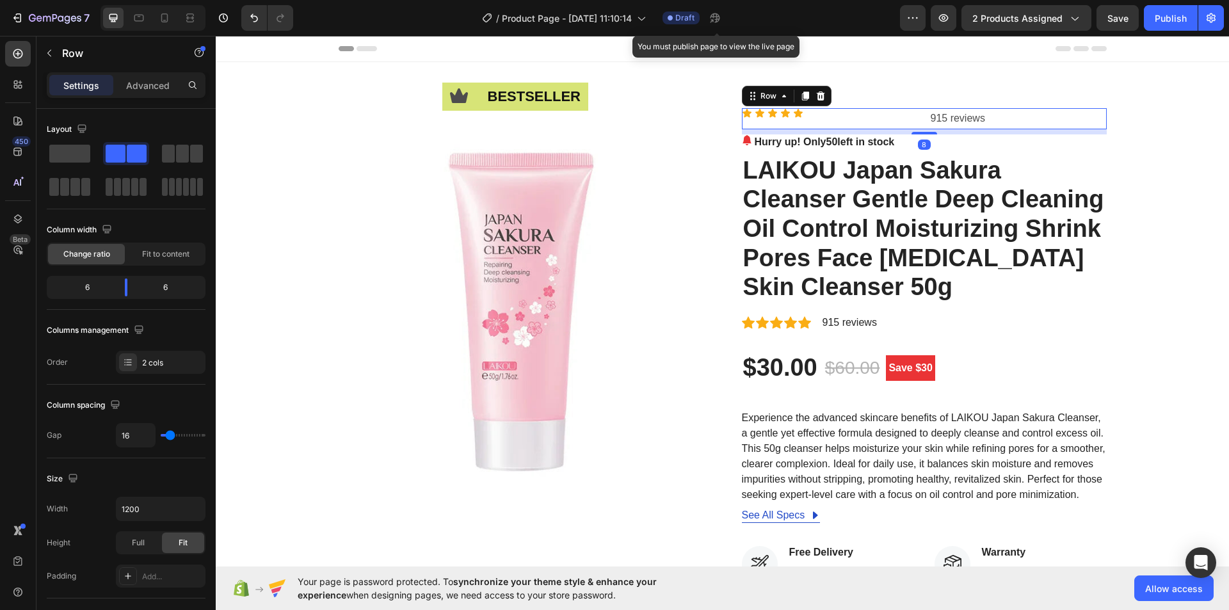
click at [890, 121] on div "Icon Icon Icon Icon Icon Icon List" at bounding box center [830, 118] width 177 height 21
click at [870, 118] on div "Icon Icon Icon Icon Icon Icon List" at bounding box center [830, 118] width 177 height 21
click at [742, 122] on div "Icon Icon Icon Icon Icon Icon List" at bounding box center [830, 118] width 177 height 21
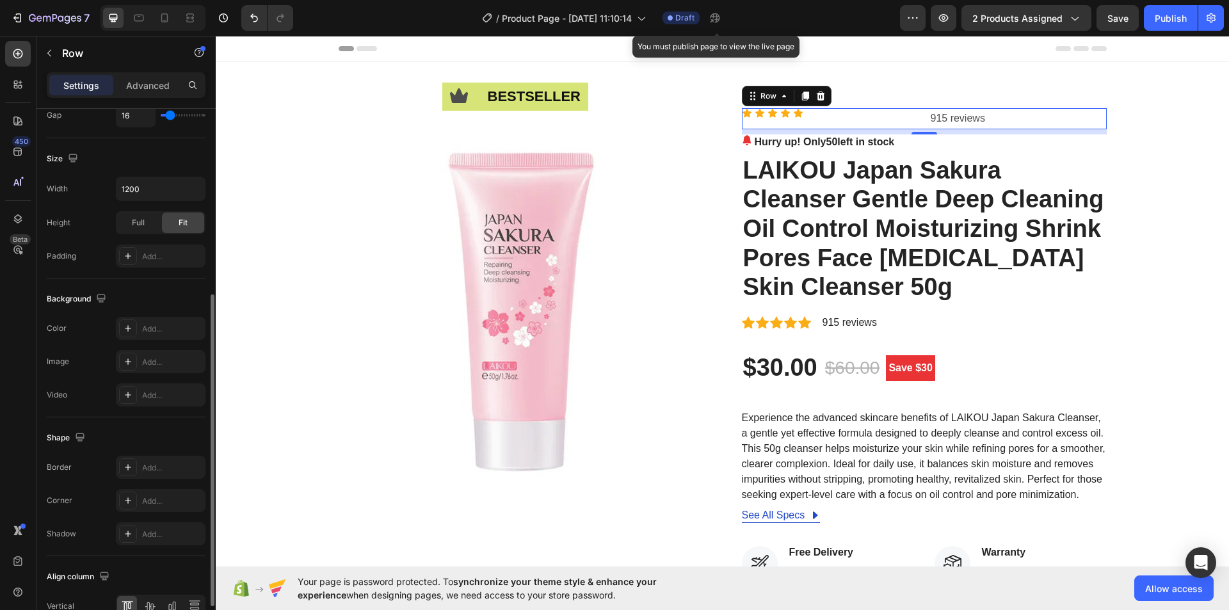
scroll to position [256, 0]
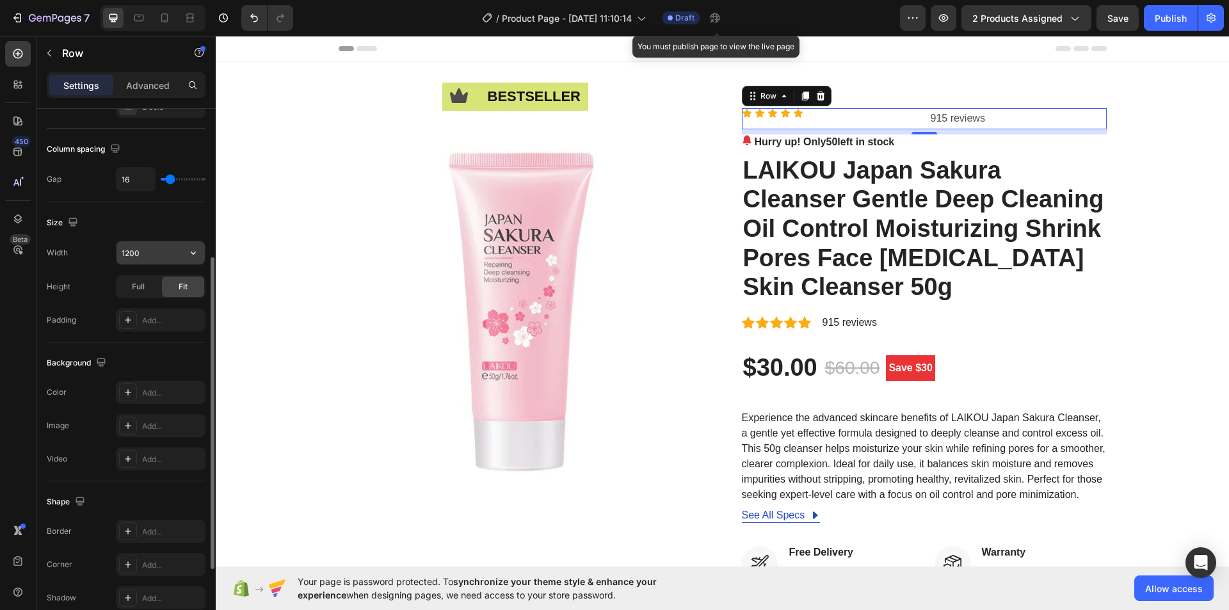
click at [144, 252] on input "1200" at bounding box center [161, 252] width 88 height 23
click at [197, 248] on icon "button" at bounding box center [193, 252] width 13 height 13
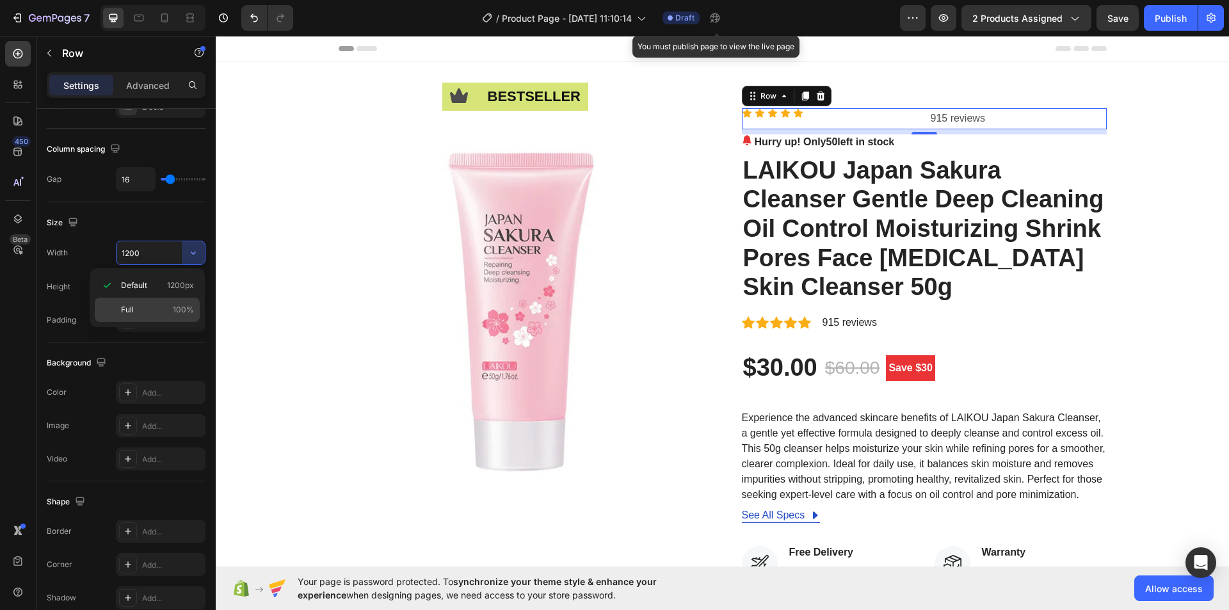
click at [150, 315] on p "Full 100%" at bounding box center [157, 310] width 73 height 12
type input "100%"
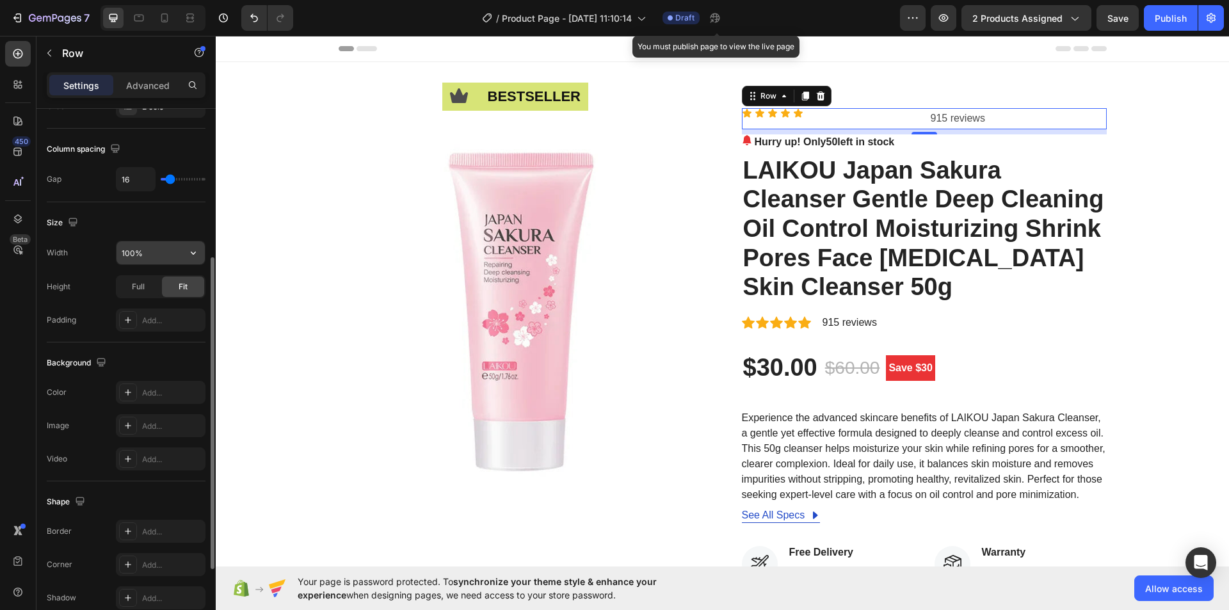
click at [159, 254] on input "100%" at bounding box center [161, 252] width 88 height 23
click at [187, 255] on icon "button" at bounding box center [193, 252] width 13 height 13
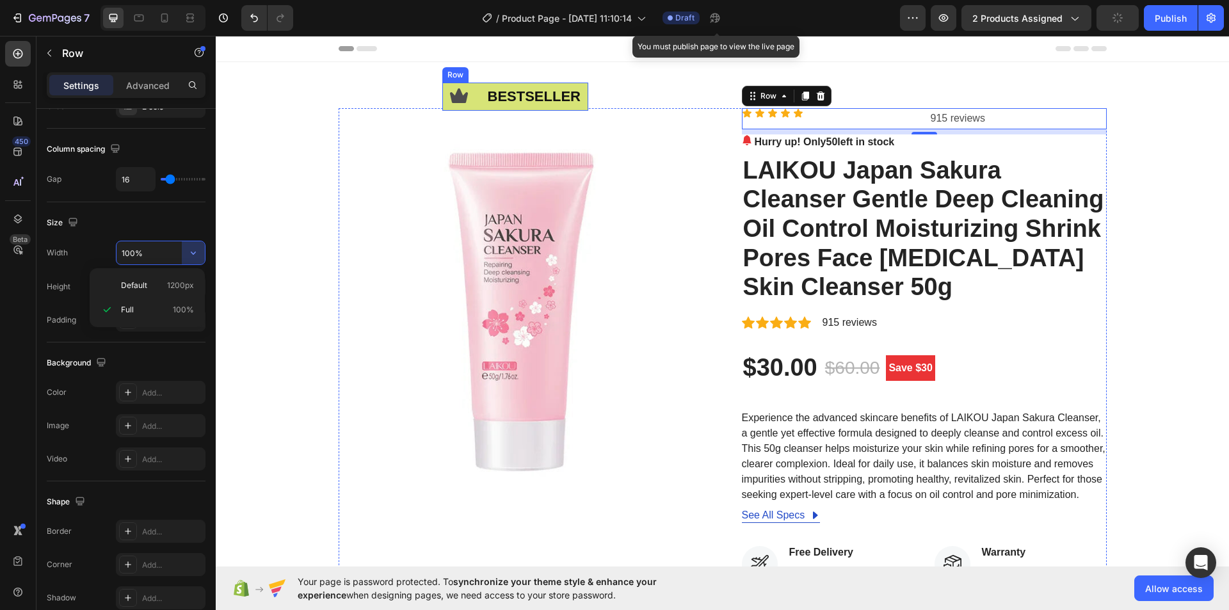
click at [442, 85] on div "Icon" at bounding box center [459, 97] width 34 height 28
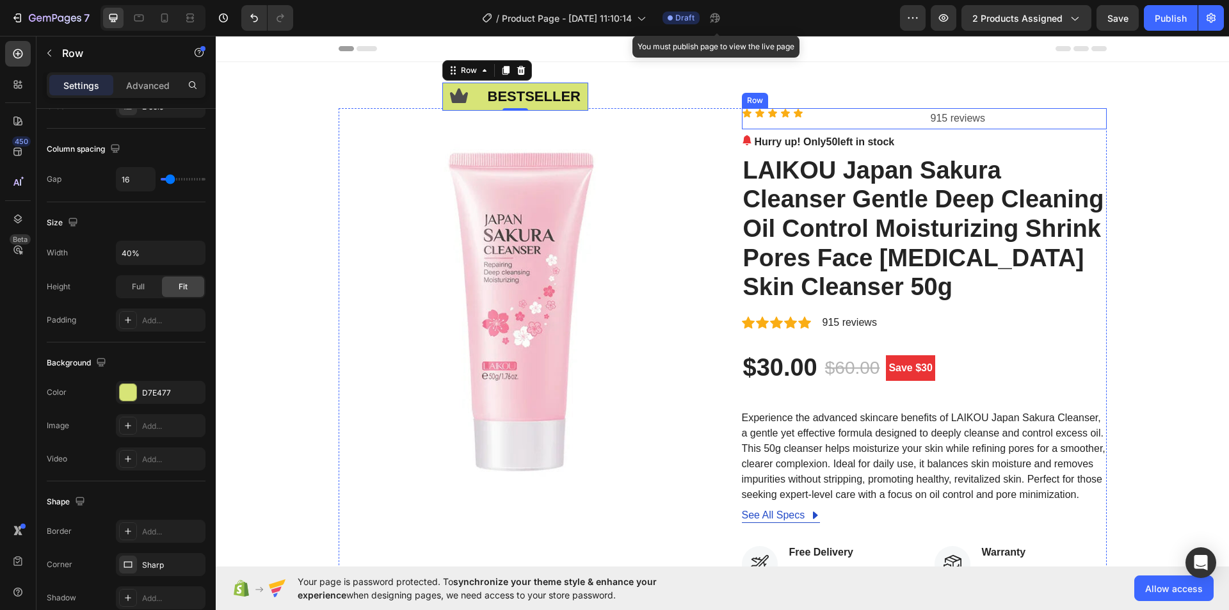
click at [744, 122] on div "Icon Icon Icon Icon Icon Icon List" at bounding box center [830, 118] width 177 height 21
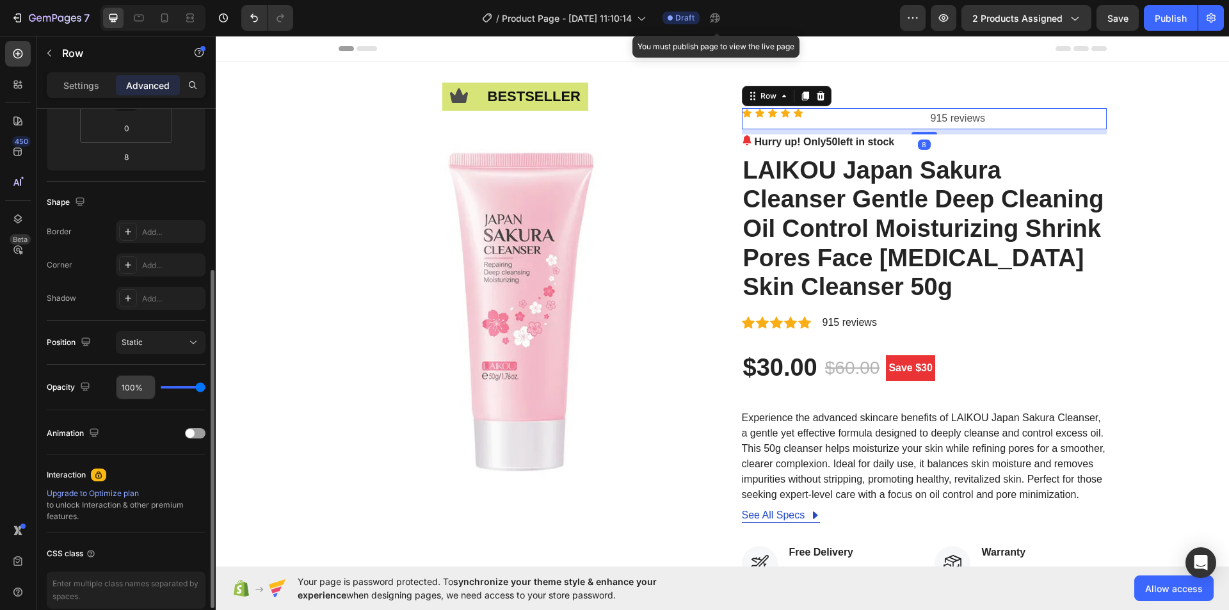
click at [128, 385] on input "100%" at bounding box center [136, 387] width 38 height 23
type input "4%"
type input "4"
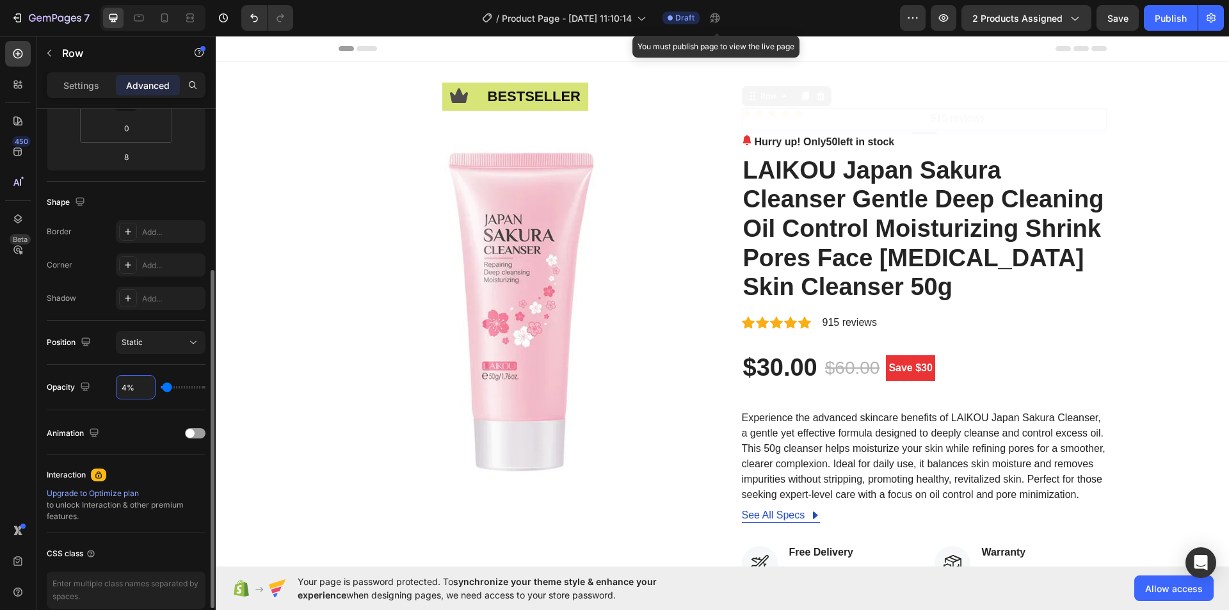
type input "40%"
type input "40"
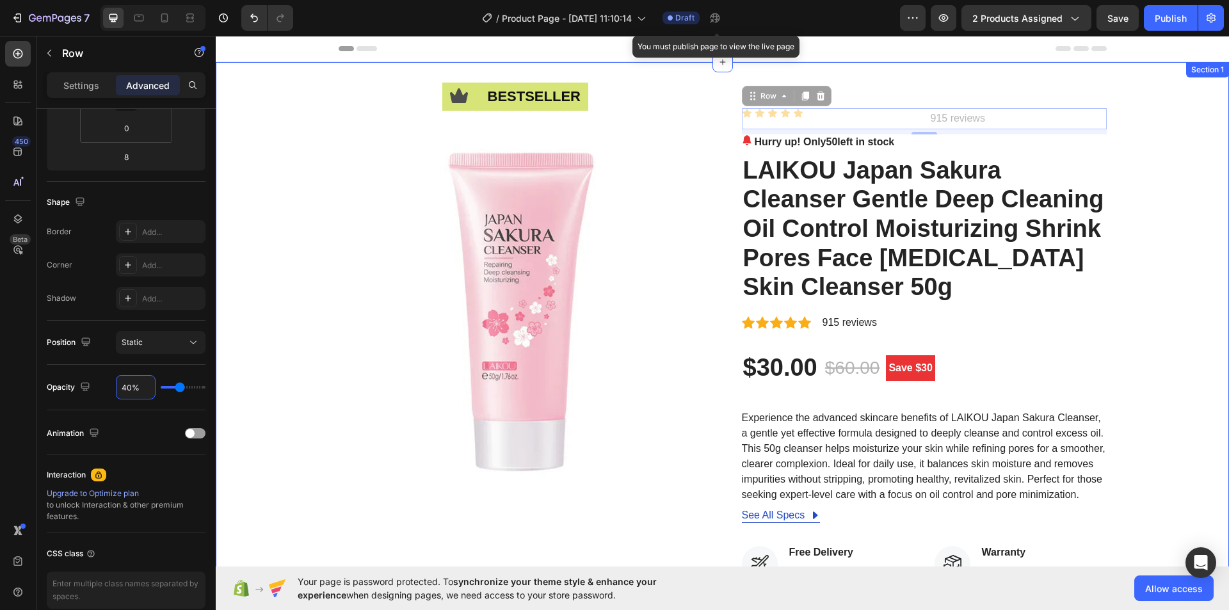
click at [1112, 118] on div "Icon bestseller Text Block Row Image Icon Icon Icon Icon Icon Icon List 915 rev…" at bounding box center [722, 503] width 994 height 791
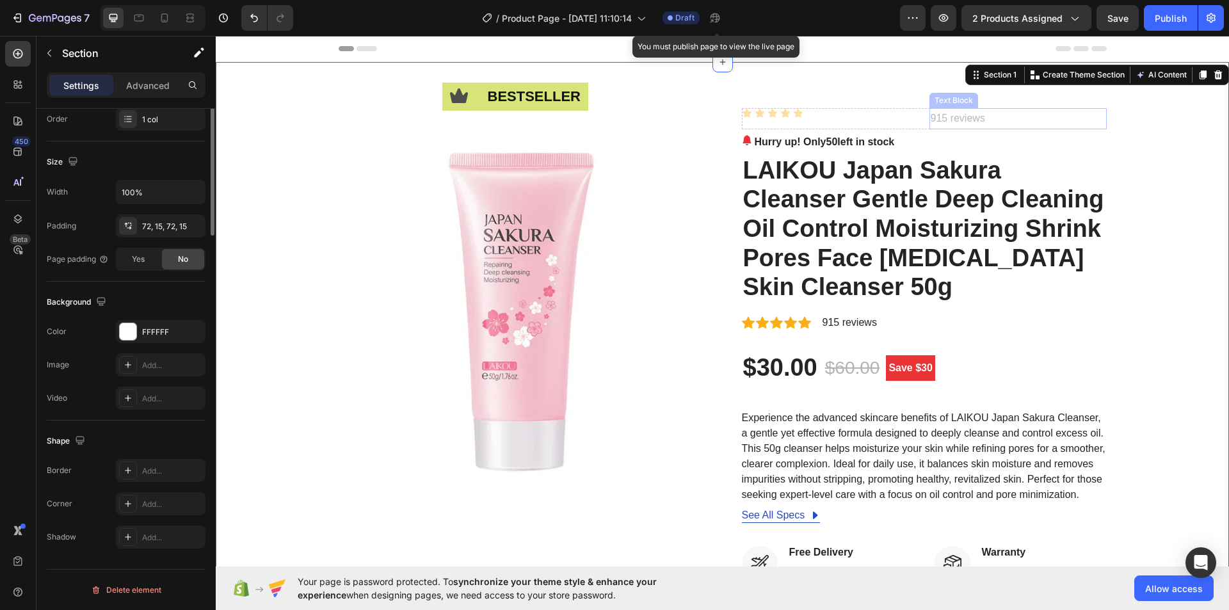
scroll to position [0, 0]
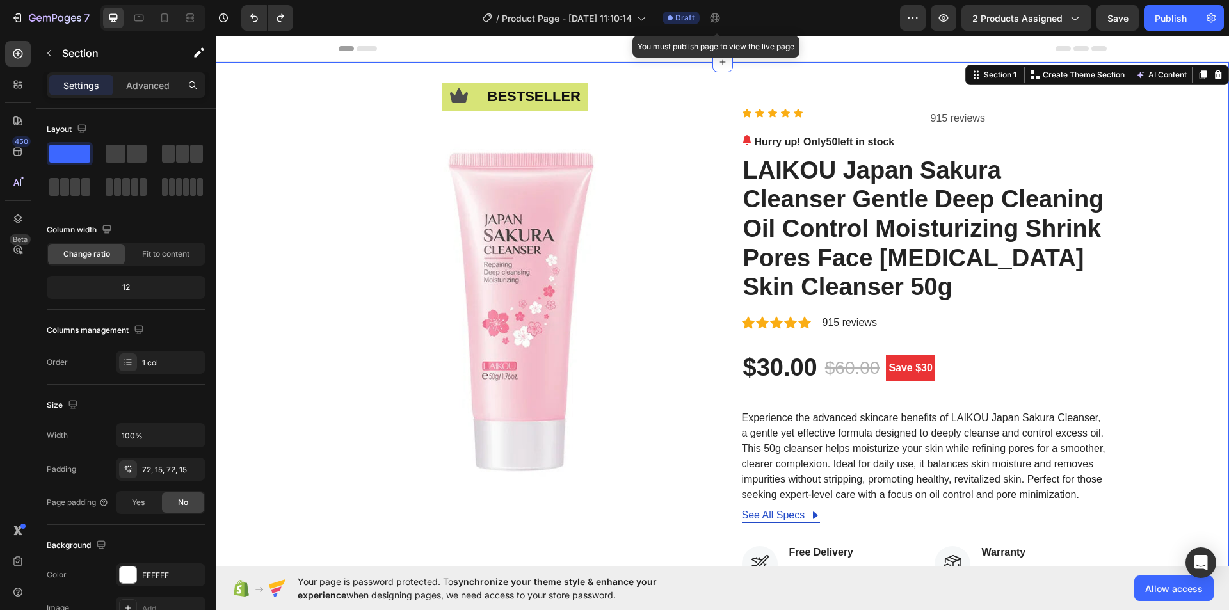
click at [1133, 117] on div "Icon bestseller Text Block Row Image Icon Icon Icon Icon Icon Icon List 915 rev…" at bounding box center [722, 503] width 994 height 791
click at [872, 118] on div "Icon Icon Icon Icon Icon Icon List" at bounding box center [830, 118] width 177 height 21
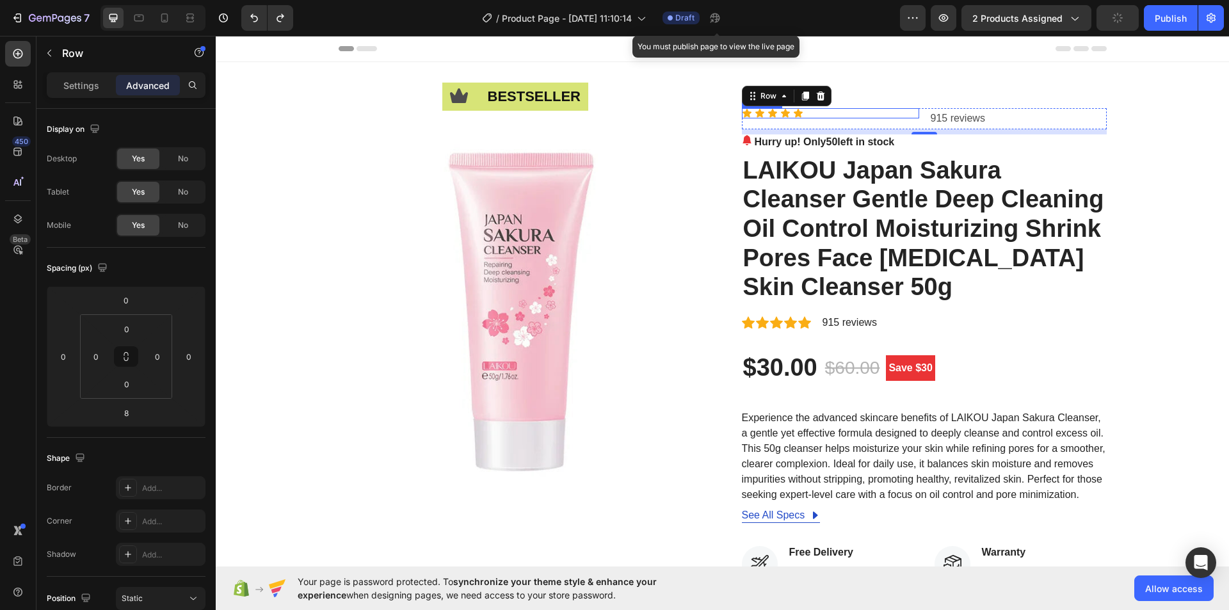
click at [814, 113] on div "Icon Icon Icon Icon Icon" at bounding box center [830, 113] width 177 height 10
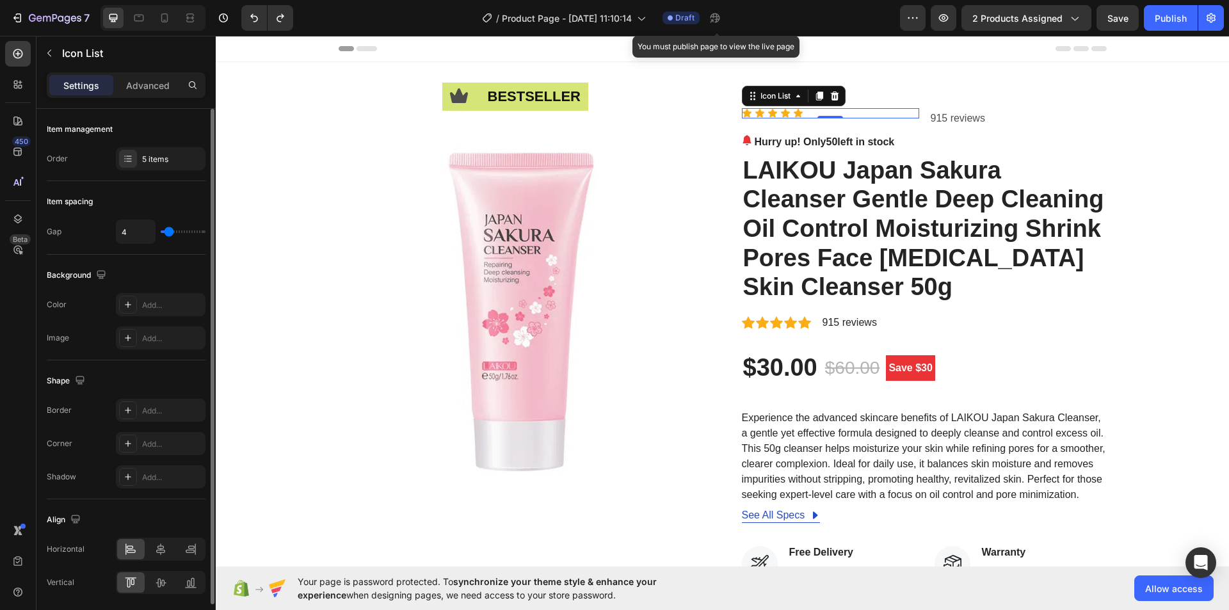
type input "5"
type input "7"
type input "8"
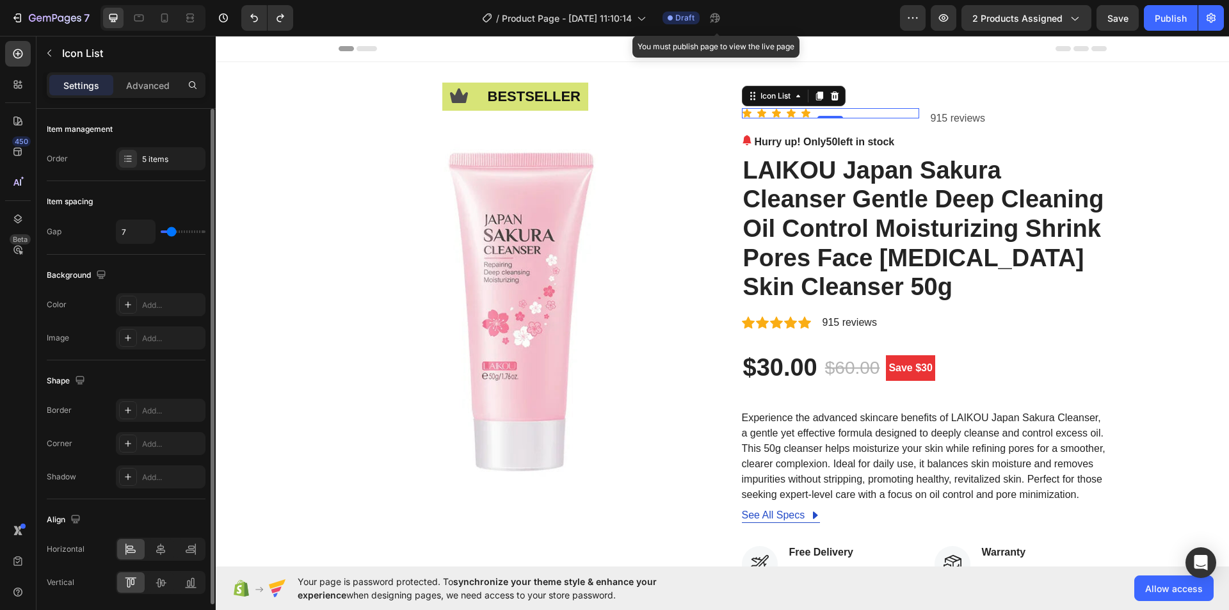
type input "8"
type input "10"
type input "12"
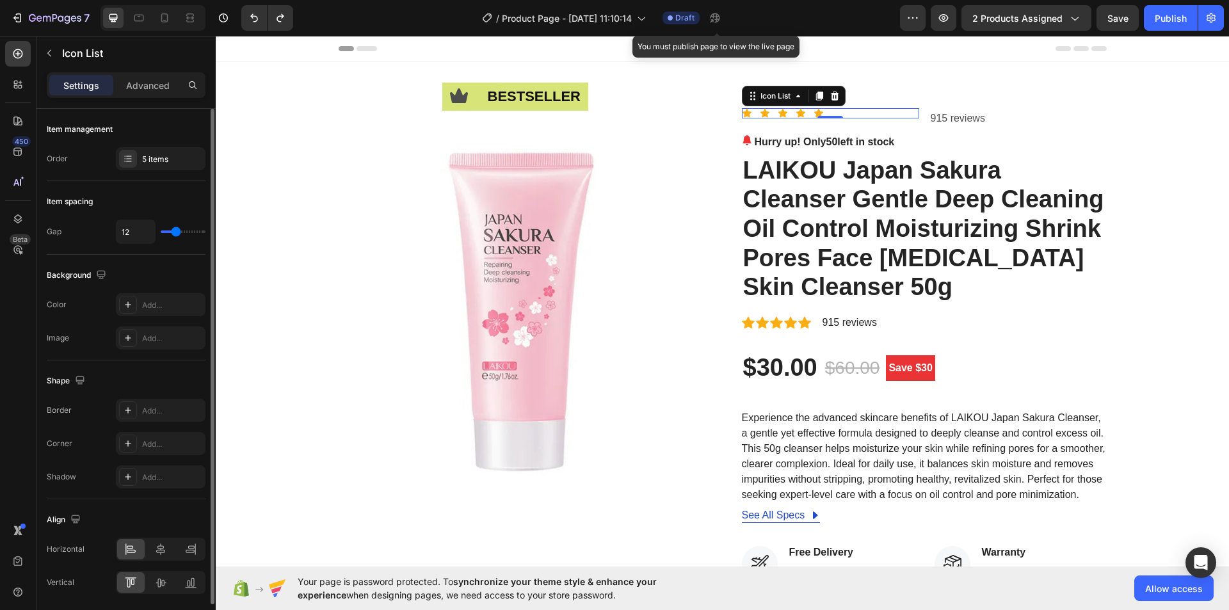
type input "11"
type input "8"
type input "7"
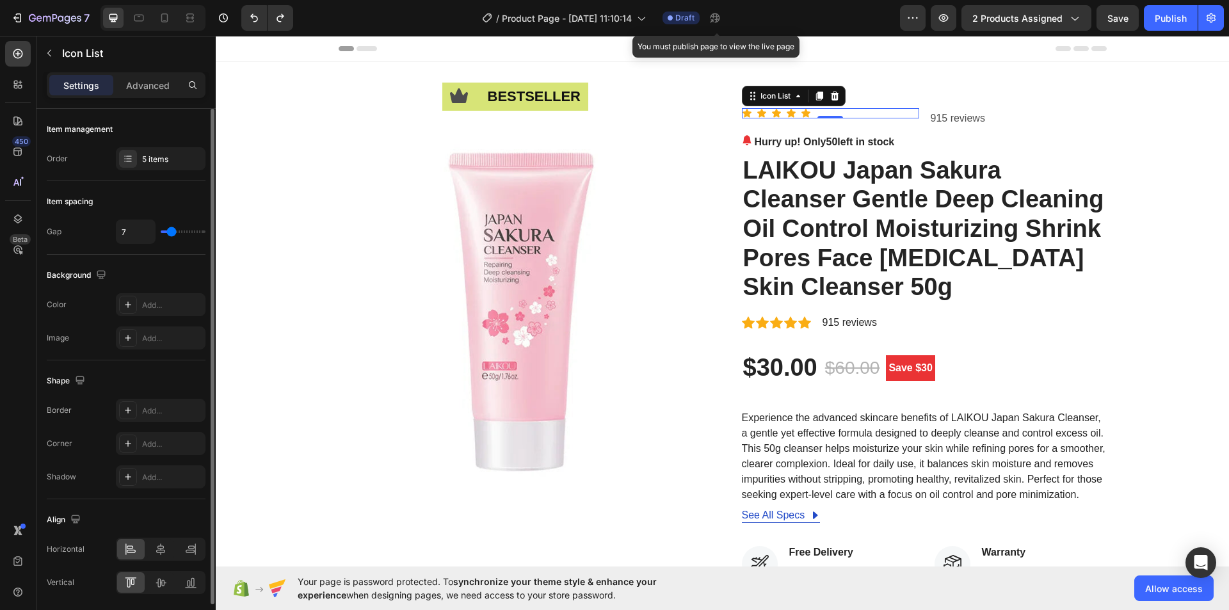
type input "7"
click at [172, 230] on input "range" at bounding box center [183, 231] width 45 height 3
click at [742, 318] on icon at bounding box center [748, 322] width 13 height 13
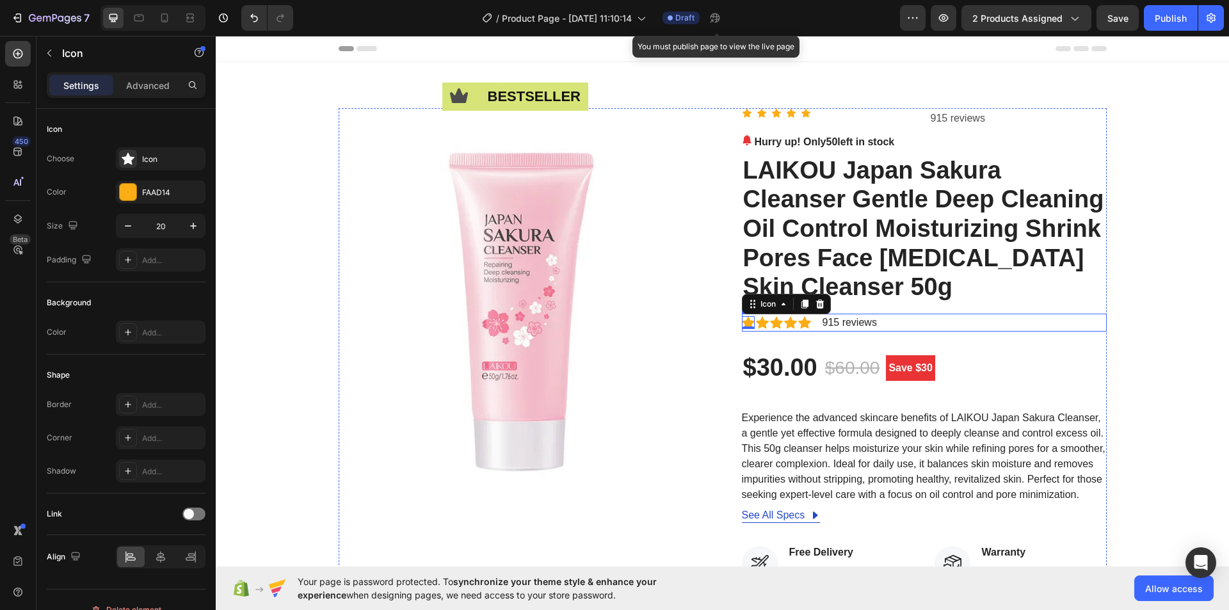
click at [810, 323] on div "Icon 0 Icon Icon Icon Icon Icon List Hoz 915 reviews Text block Row" at bounding box center [924, 323] width 365 height 18
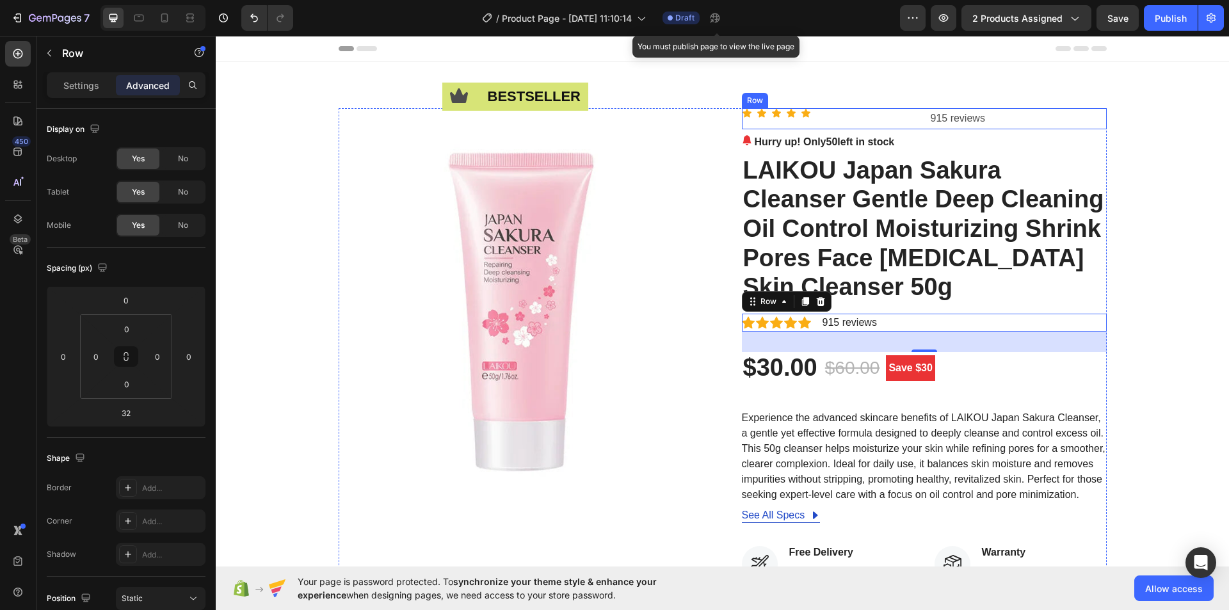
click at [833, 120] on div "Icon Icon Icon Icon Icon Icon List" at bounding box center [830, 118] width 177 height 21
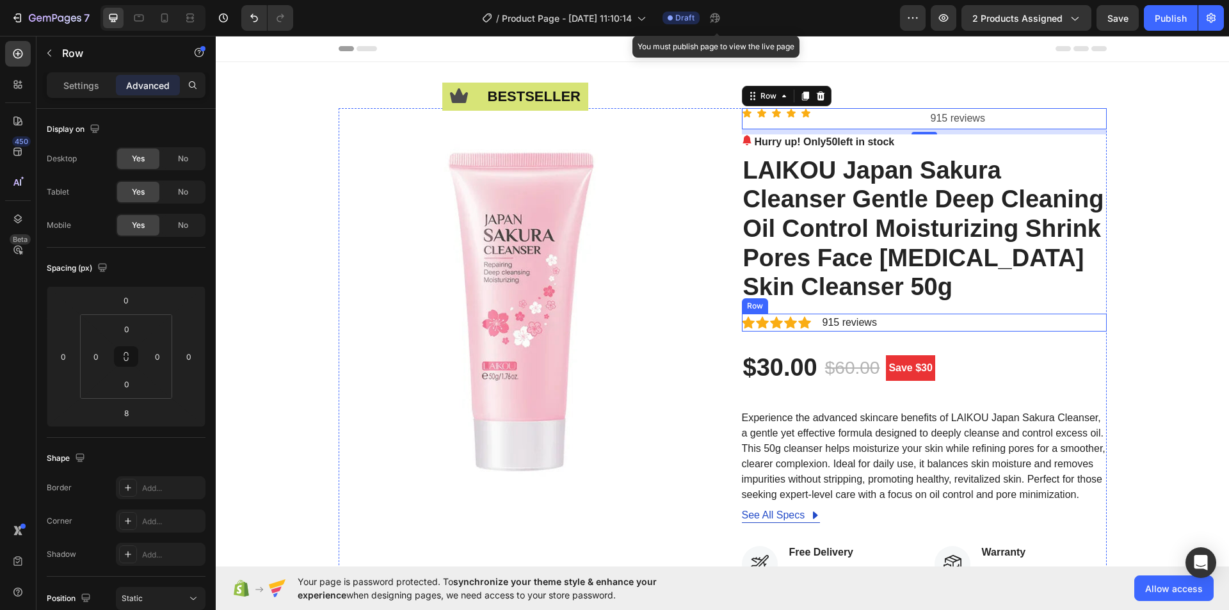
click at [906, 327] on div "Icon Icon Icon Icon Icon Icon List Hoz 915 reviews Text block Row" at bounding box center [924, 323] width 365 height 18
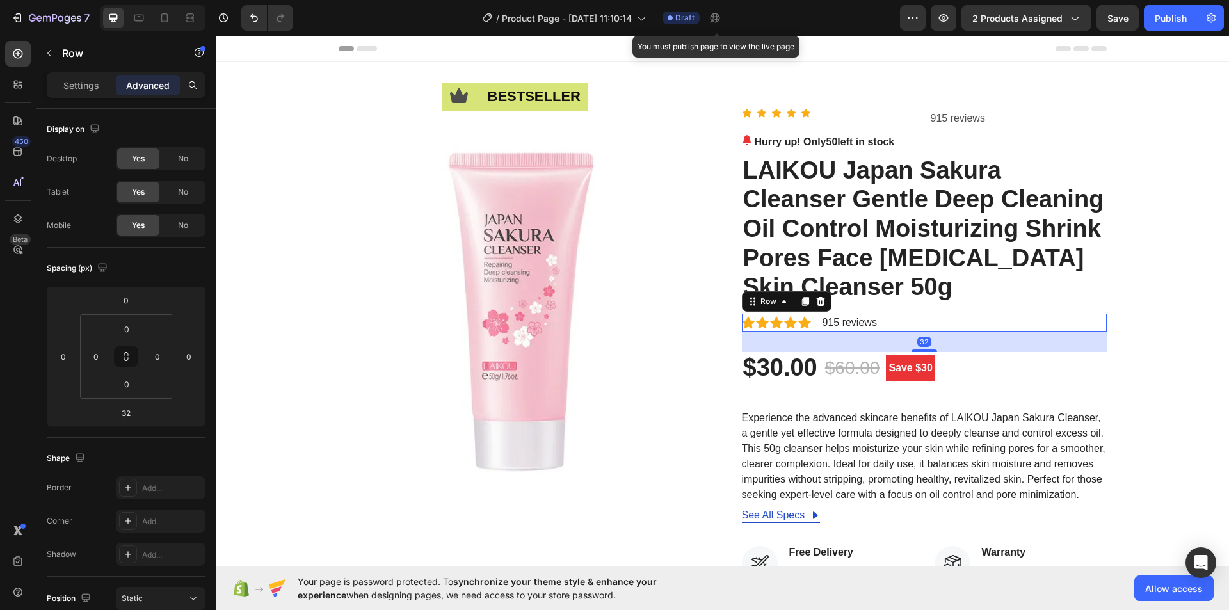
click at [910, 322] on div "Icon Icon Icon Icon Icon Icon List Hoz 915 reviews Text block Row 32" at bounding box center [924, 323] width 365 height 18
click at [894, 321] on div "Icon Icon Icon Icon Icon Icon List Hoz 915 reviews Text block Row 32" at bounding box center [924, 323] width 365 height 18
drag, startPoint x: 969, startPoint y: 321, endPoint x: 985, endPoint y: 319, distance: 16.7
click at [970, 321] on div "Icon Icon Icon Icon Icon Icon List Hoz 915 reviews Text block Row 32" at bounding box center [924, 323] width 365 height 18
click at [1021, 294] on h2 "LAIKOU Japan Sakura Cleanser Gentle Deep Cleaning Oil Control Moisturizing Shri…" at bounding box center [924, 229] width 365 height 149
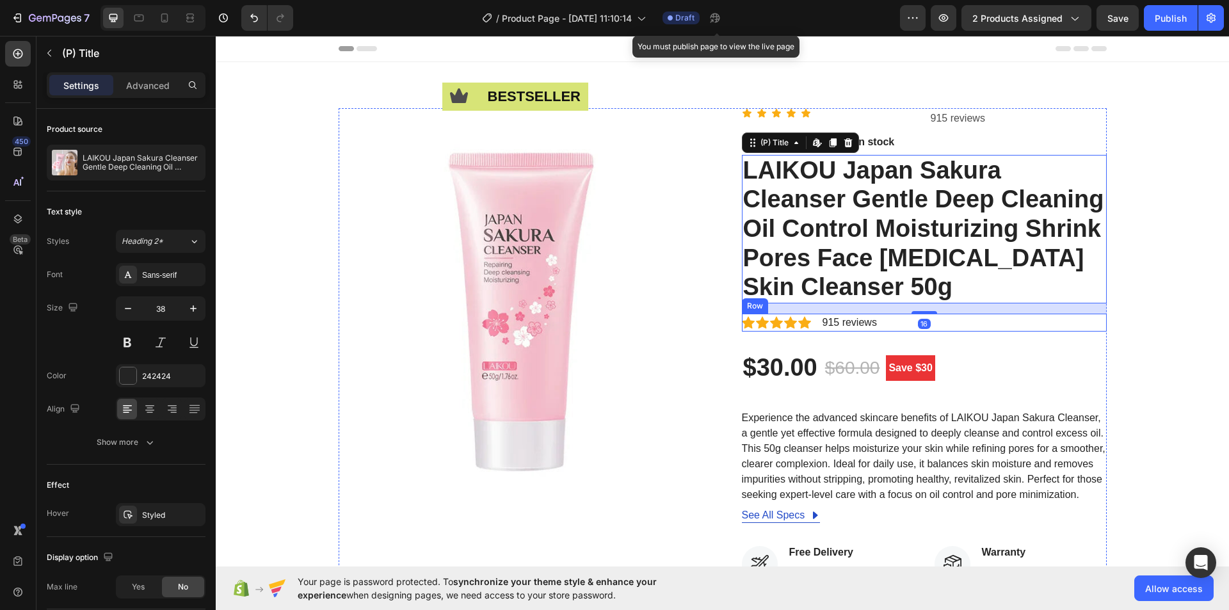
click at [960, 323] on div "Icon Icon Icon Icon Icon Icon List Hoz 915 reviews Text block Row" at bounding box center [924, 323] width 365 height 18
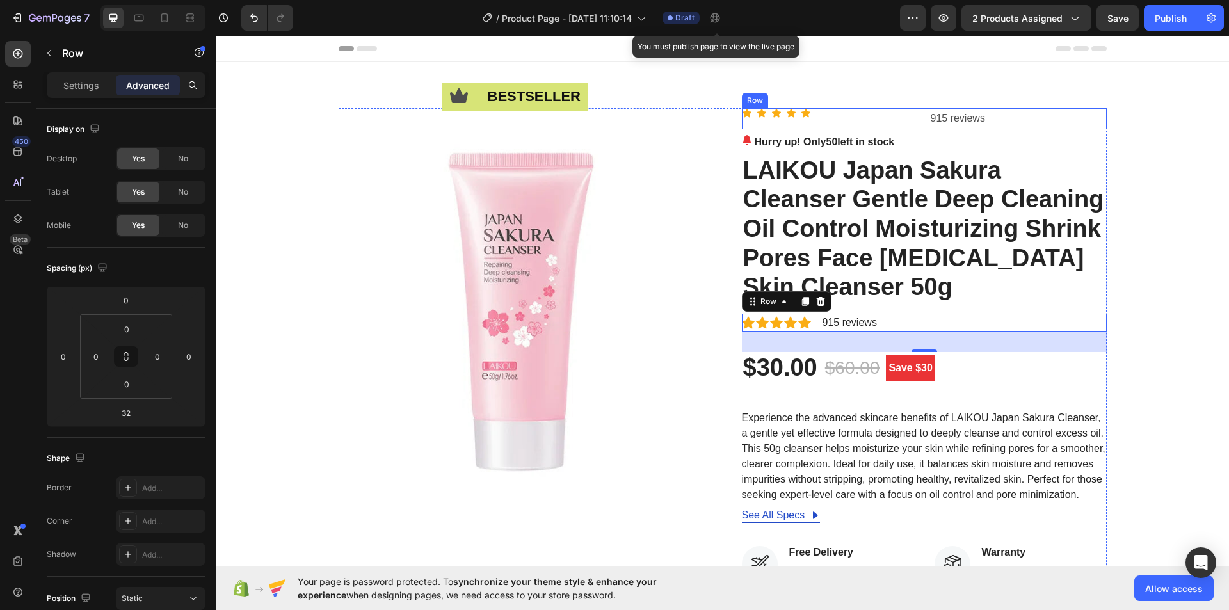
click at [889, 122] on div "Icon Icon Icon Icon Icon Icon List" at bounding box center [830, 118] width 177 height 21
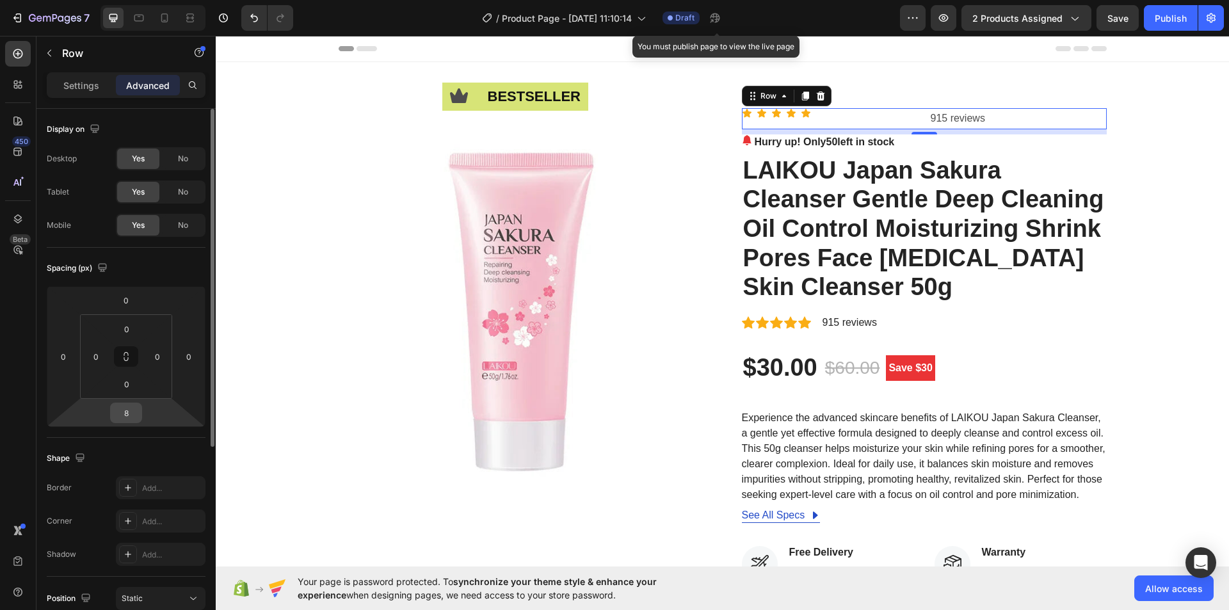
click at [125, 412] on input "8" at bounding box center [126, 412] width 26 height 19
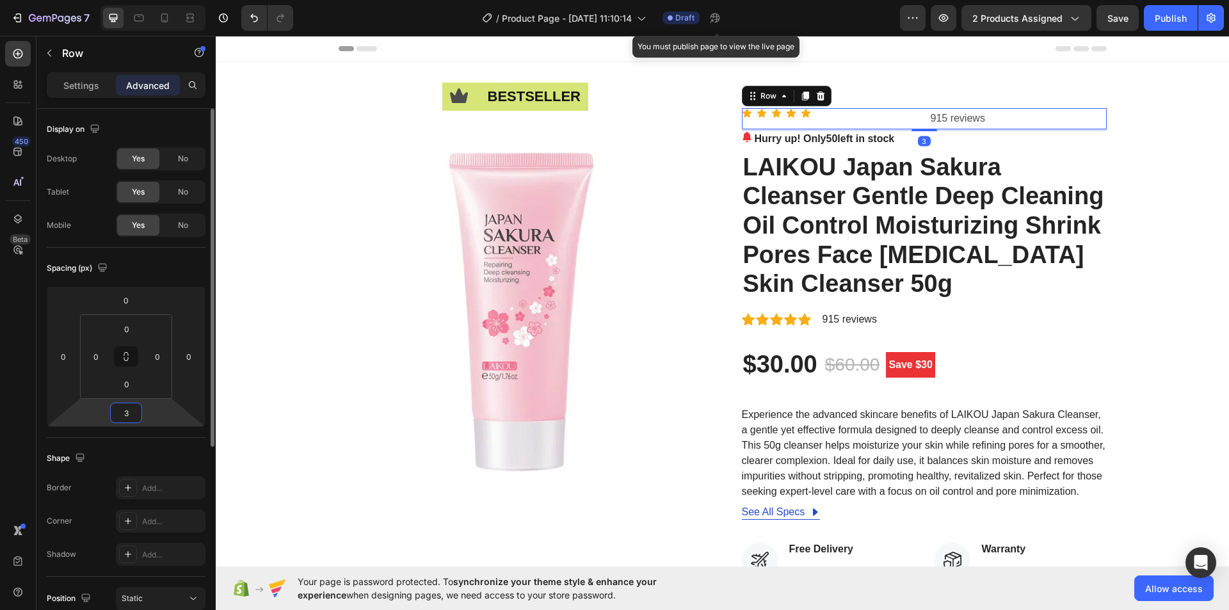
type input "32"
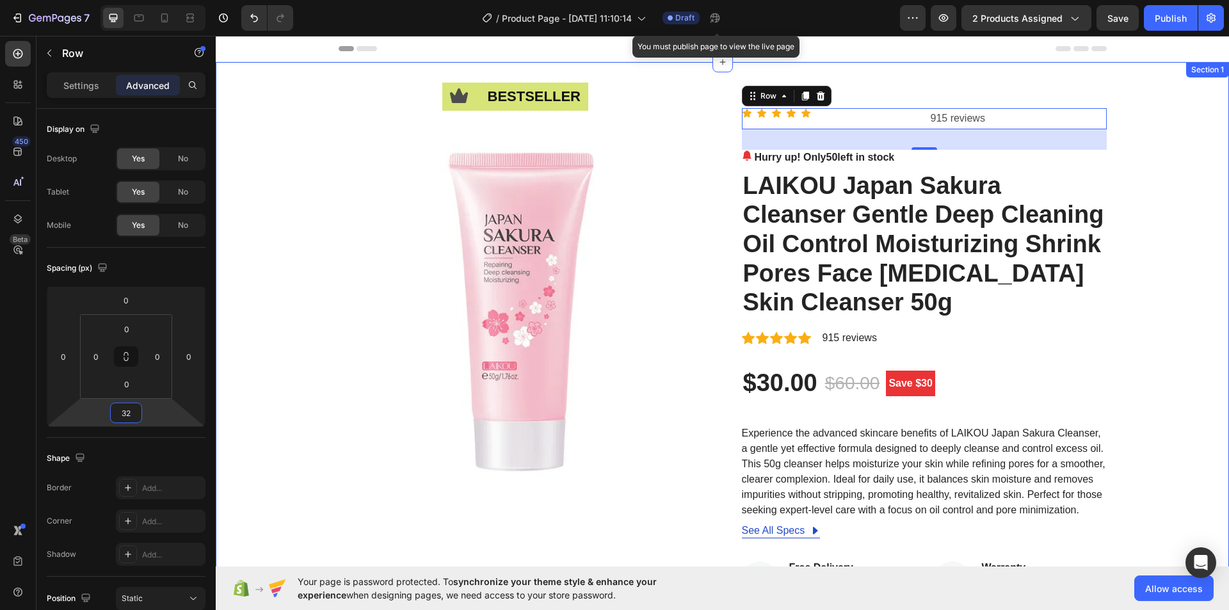
click at [1141, 163] on div "Icon bestseller Text Block Row Image Icon Icon Icon Icon Icon Icon List 915 rev…" at bounding box center [722, 511] width 994 height 806
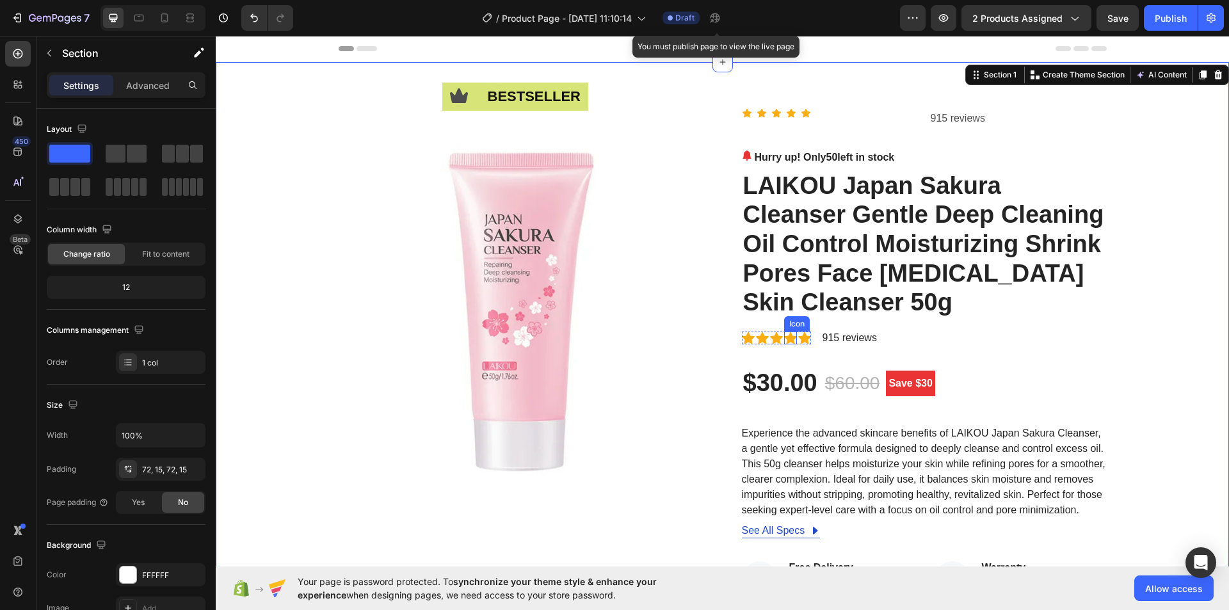
click at [789, 339] on icon at bounding box center [790, 338] width 13 height 12
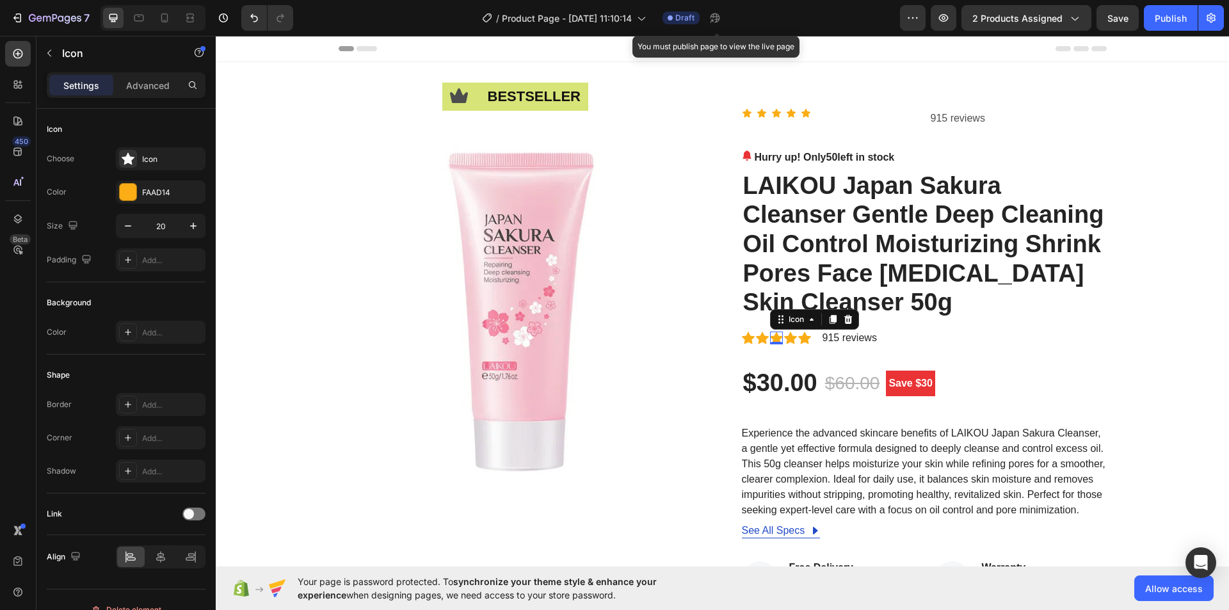
click at [770, 339] on div "Icon 0" at bounding box center [776, 338] width 13 height 13
click at [757, 343] on icon at bounding box center [762, 338] width 13 height 13
click at [744, 344] on div "Icon Icon 0 Icon Icon Icon Icon List Hoz" at bounding box center [776, 338] width 69 height 18
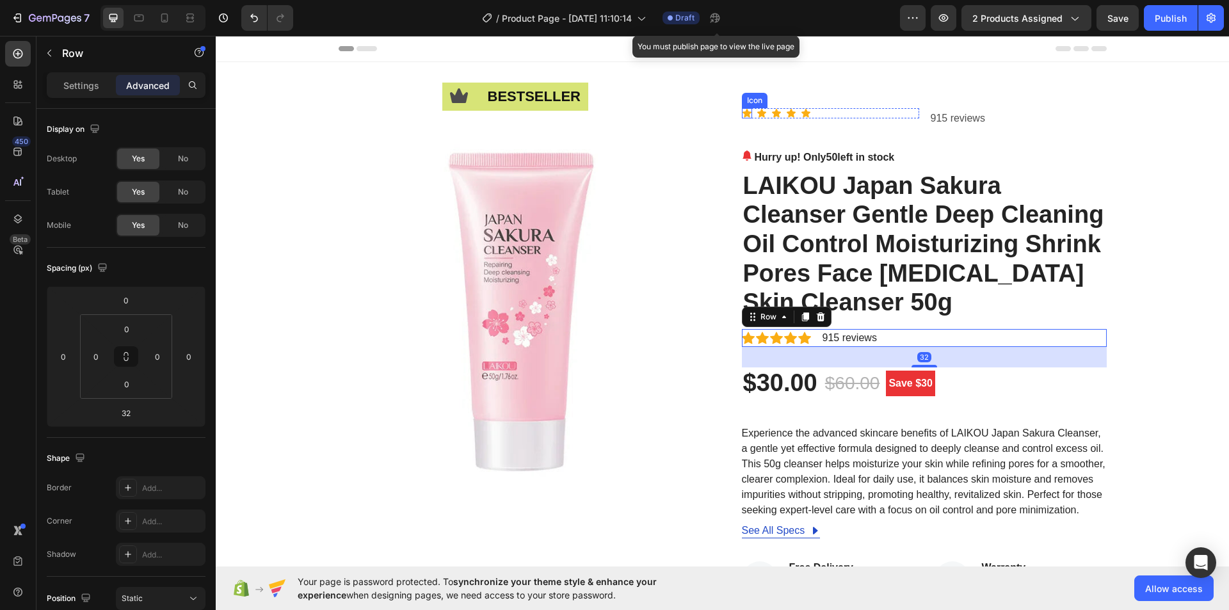
click at [742, 112] on icon at bounding box center [747, 113] width 10 height 10
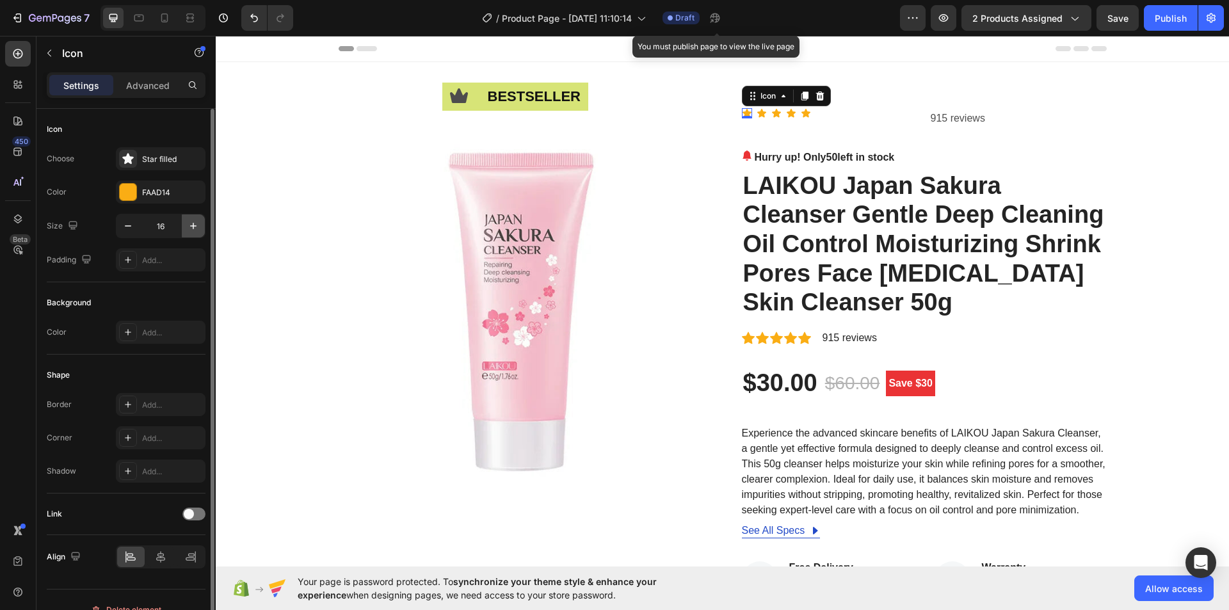
click at [192, 225] on icon "button" at bounding box center [193, 226] width 13 height 13
type input "20"
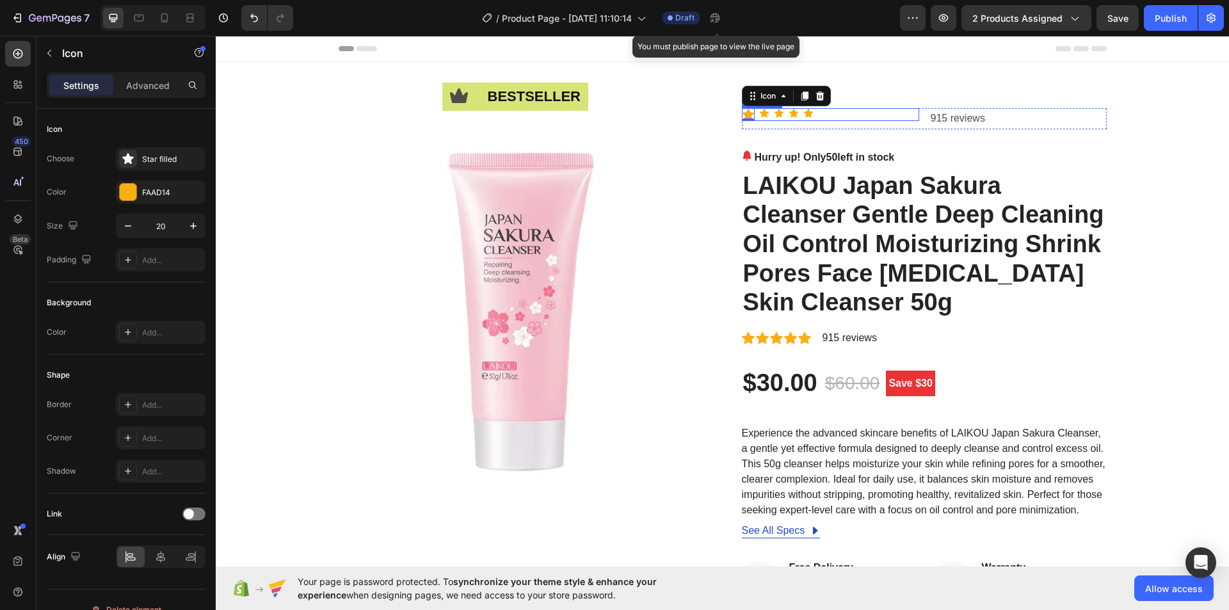
click at [830, 115] on div "Icon 0 Icon Icon Icon Icon" at bounding box center [830, 114] width 177 height 13
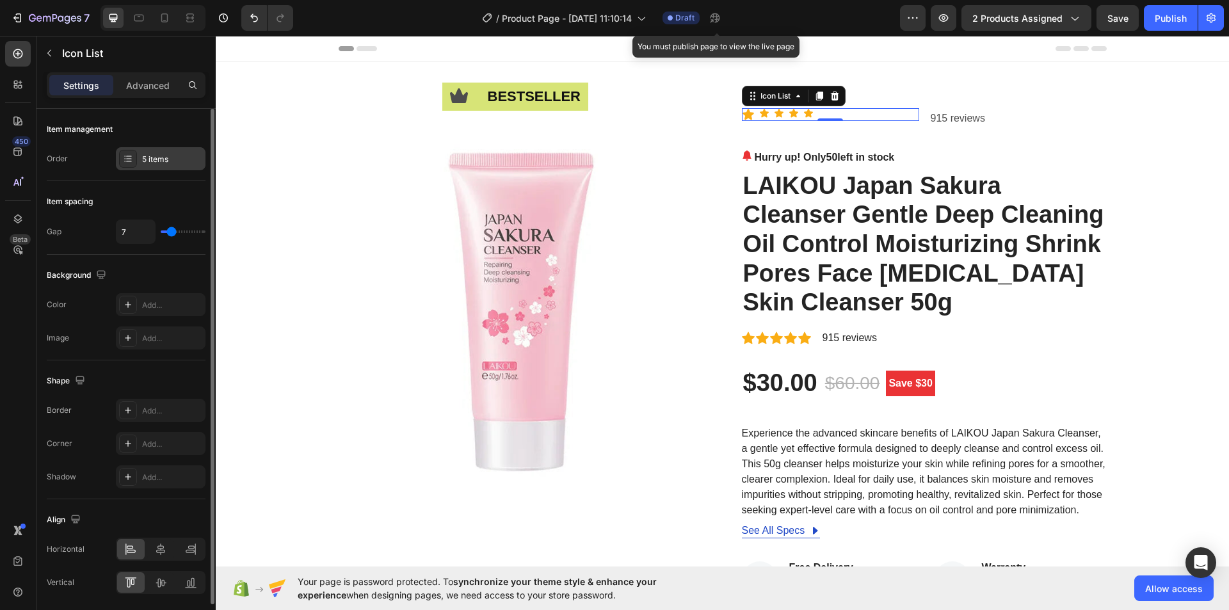
click at [161, 162] on div "5 items" at bounding box center [172, 160] width 60 height 12
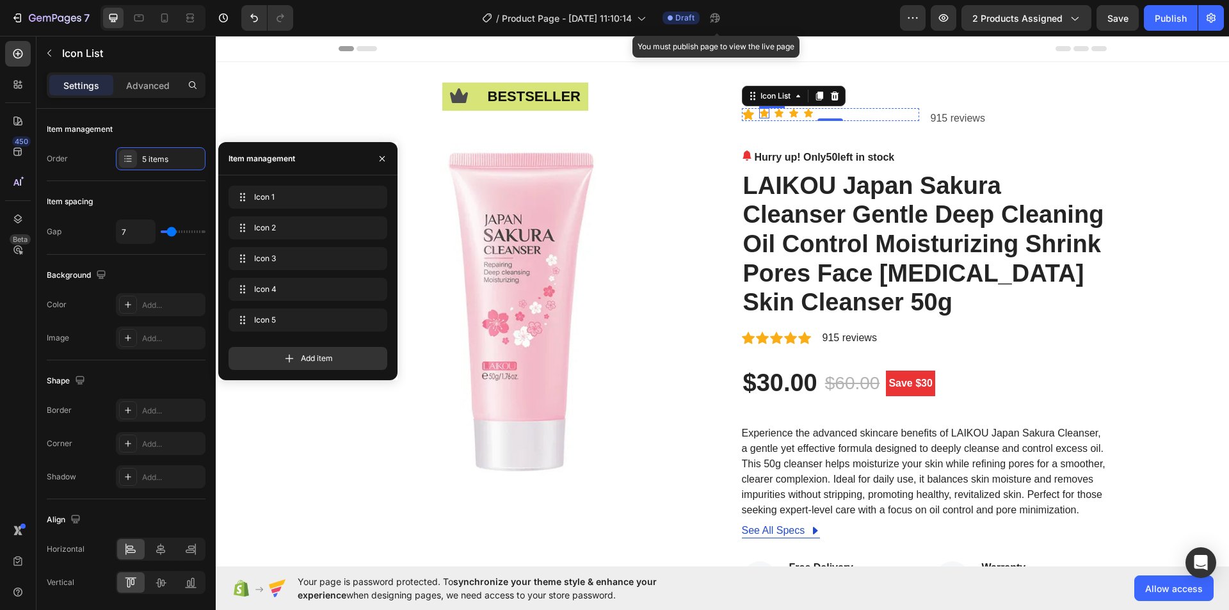
click at [760, 115] on icon at bounding box center [764, 113] width 9 height 8
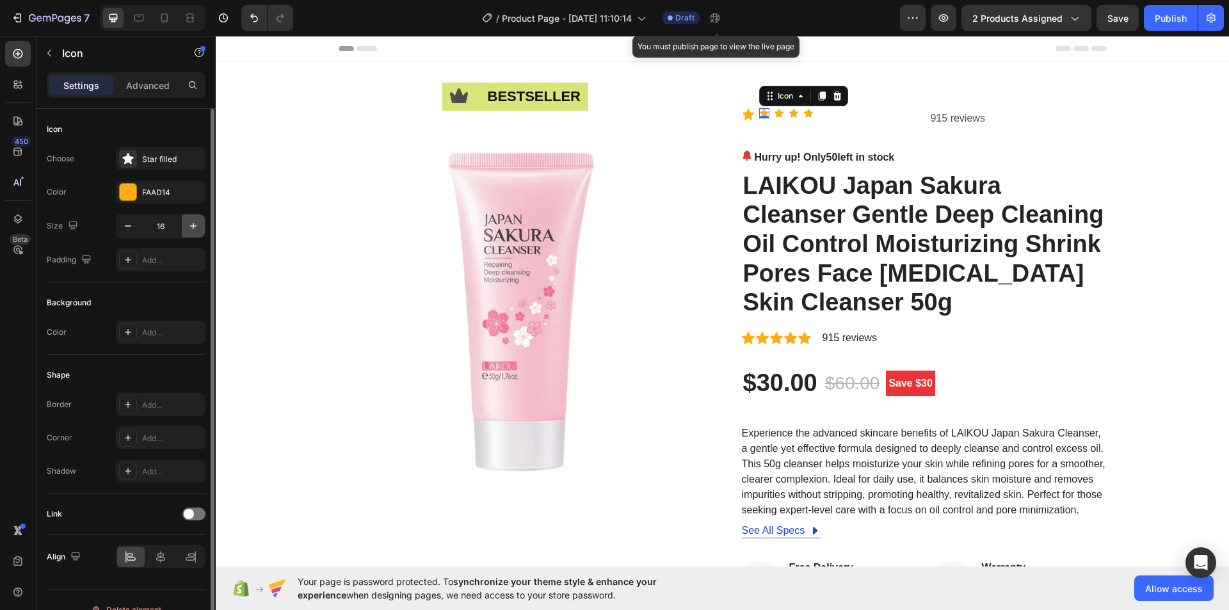
click at [193, 225] on icon "button" at bounding box center [193, 226] width 13 height 13
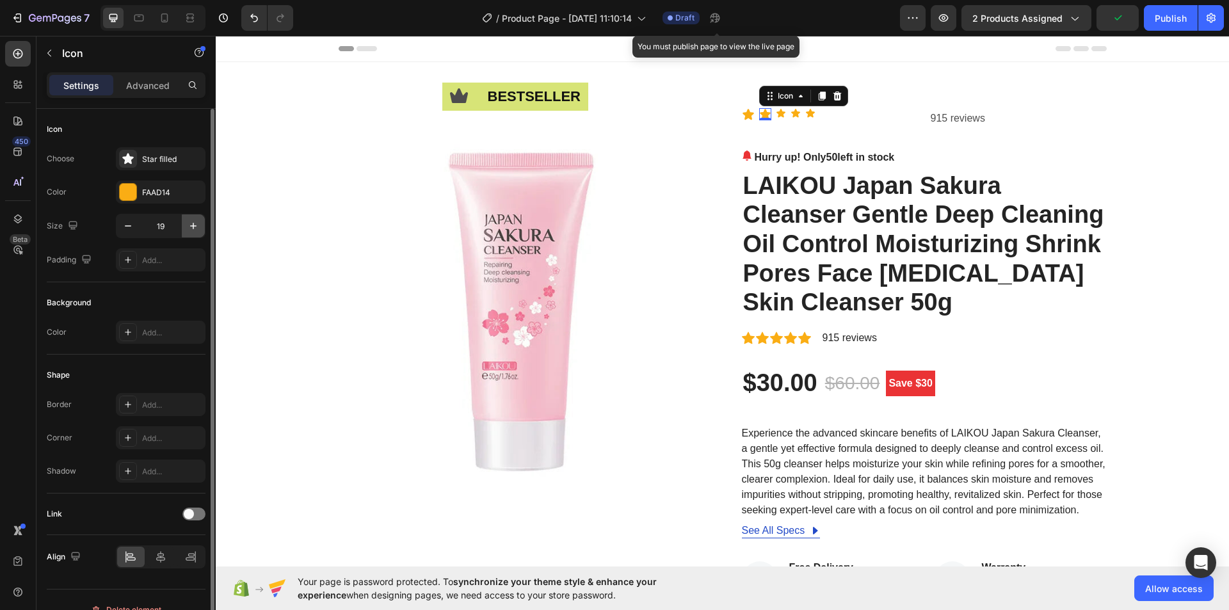
type input "20"
click at [780, 112] on icon at bounding box center [781, 113] width 9 height 8
click at [191, 224] on icon "button" at bounding box center [193, 226] width 13 height 13
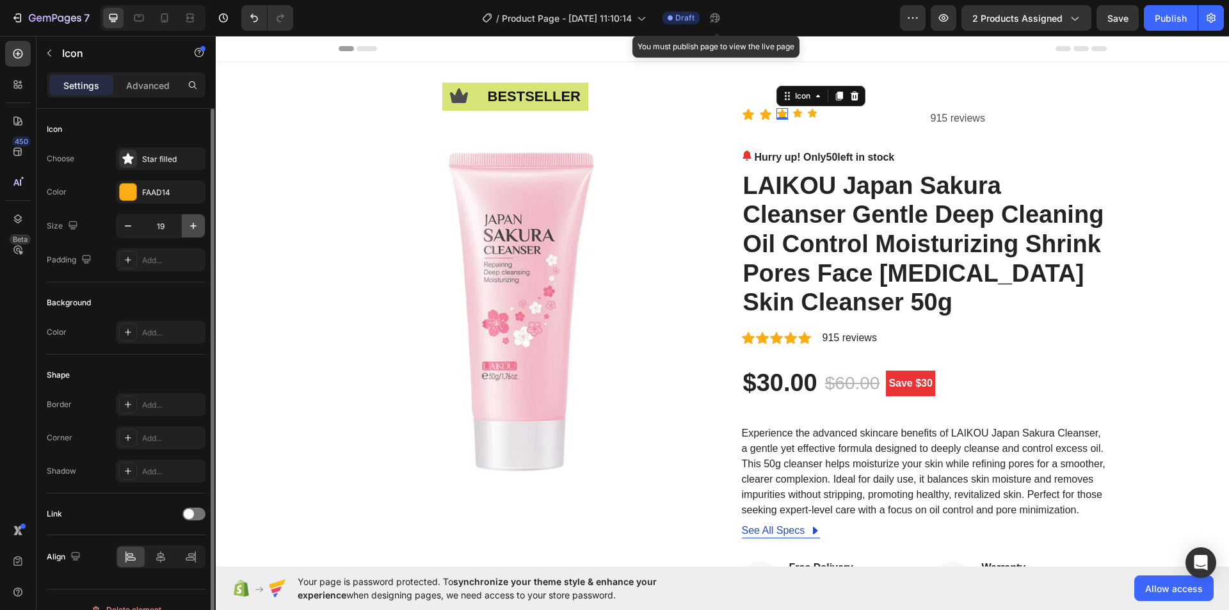
click at [191, 224] on icon "button" at bounding box center [193, 226] width 13 height 13
type input "21"
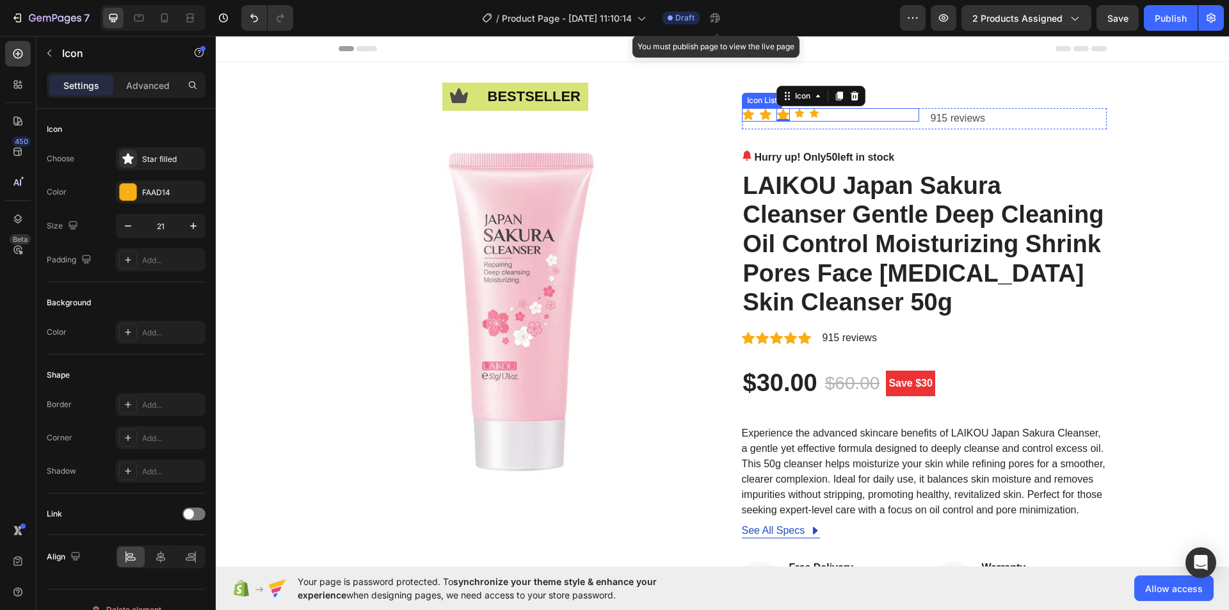
click at [800, 115] on div "Icon Icon Icon 0 Icon Icon" at bounding box center [830, 114] width 177 height 13
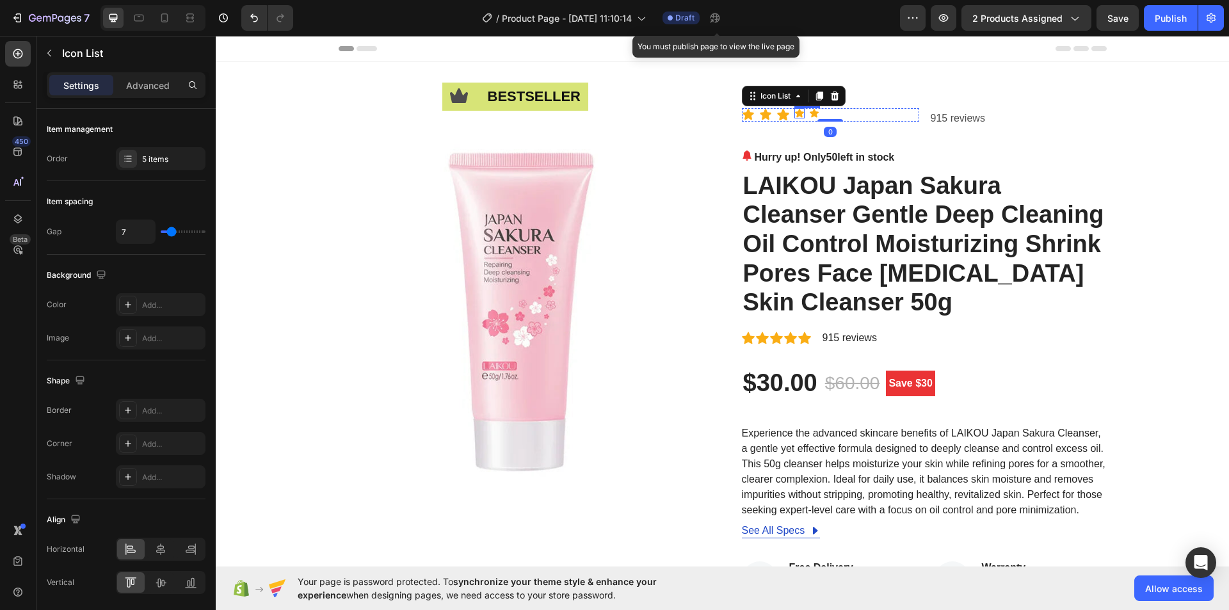
click at [795, 115] on icon at bounding box center [799, 113] width 9 height 8
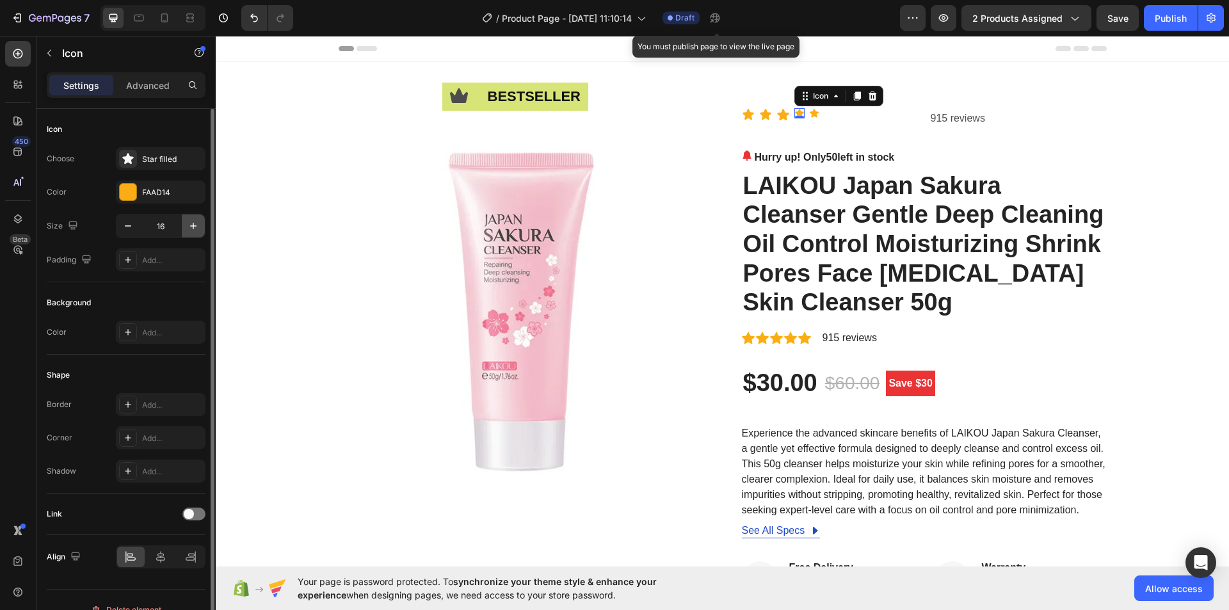
click at [187, 223] on icon "button" at bounding box center [193, 226] width 13 height 13
type input "20"
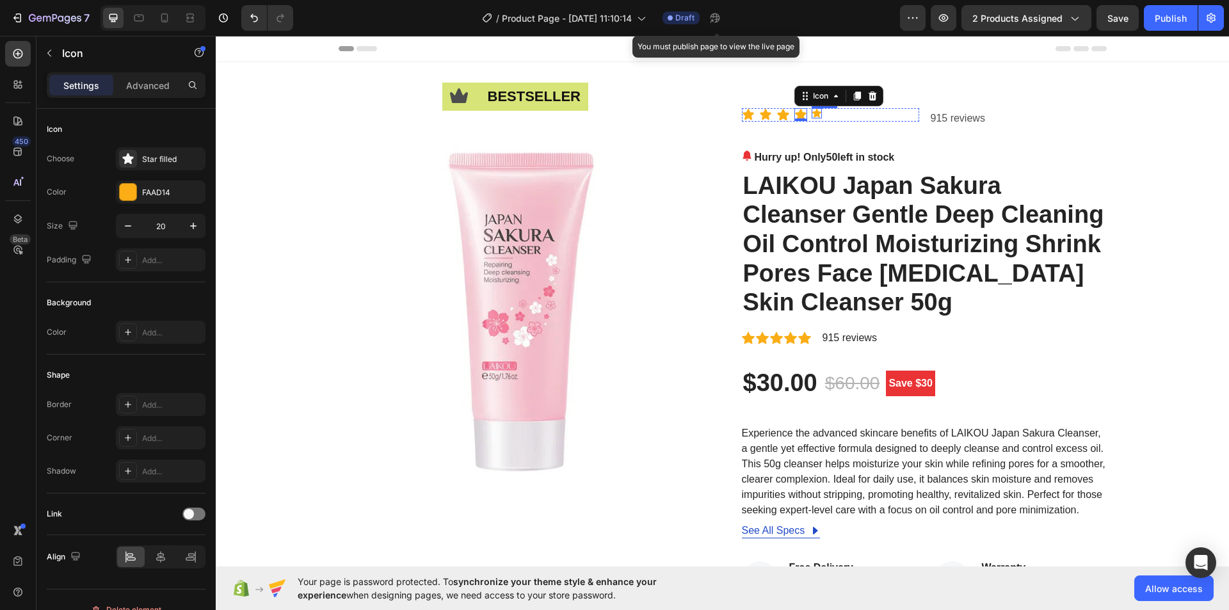
click at [814, 115] on icon at bounding box center [816, 113] width 9 height 8
click at [191, 225] on icon "button" at bounding box center [193, 226] width 13 height 13
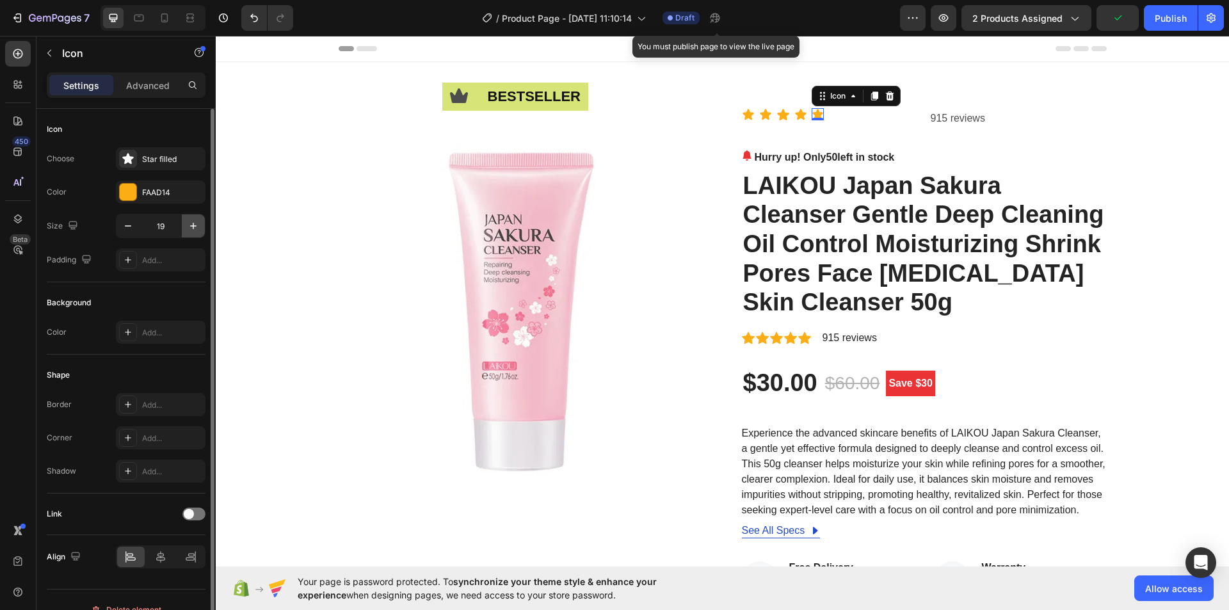
type input "20"
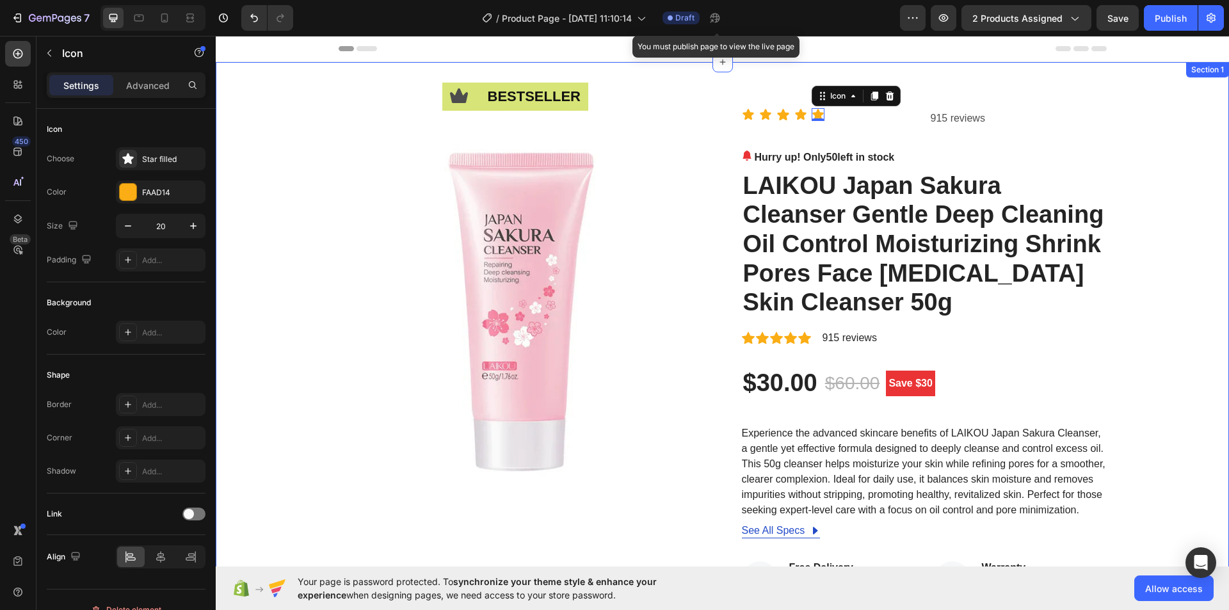
click at [1131, 107] on div "Icon bestseller Text Block Row Image Icon Icon Icon Icon Icon 0 Icon List 915 r…" at bounding box center [722, 511] width 1013 height 898
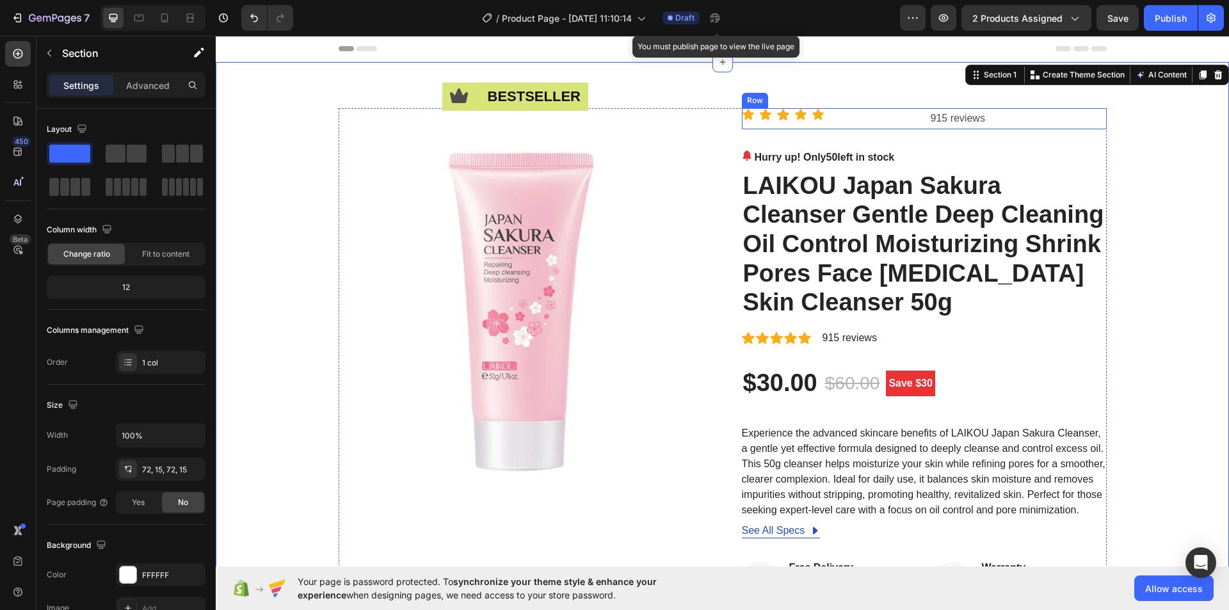
click at [899, 125] on div "Icon Icon Icon Icon Icon Icon List" at bounding box center [830, 118] width 177 height 21
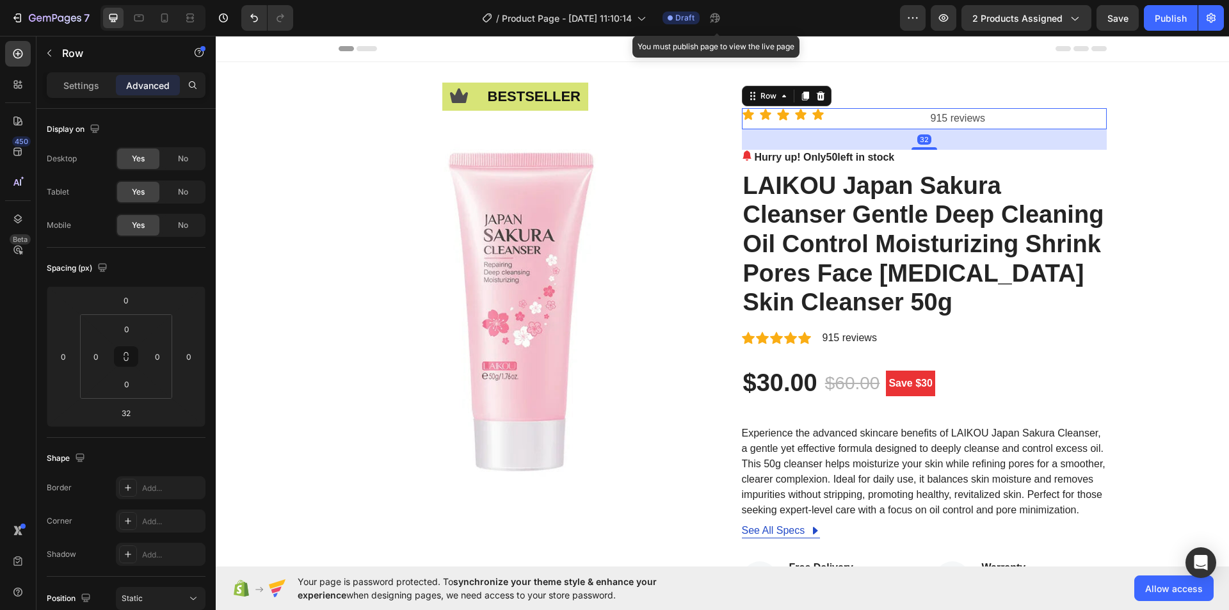
click at [921, 118] on div "Icon Icon Icon Icon Icon Icon List 915 reviews Text Block Row 32" at bounding box center [924, 118] width 365 height 21
click at [987, 115] on p "915 reviews" at bounding box center [1018, 118] width 175 height 19
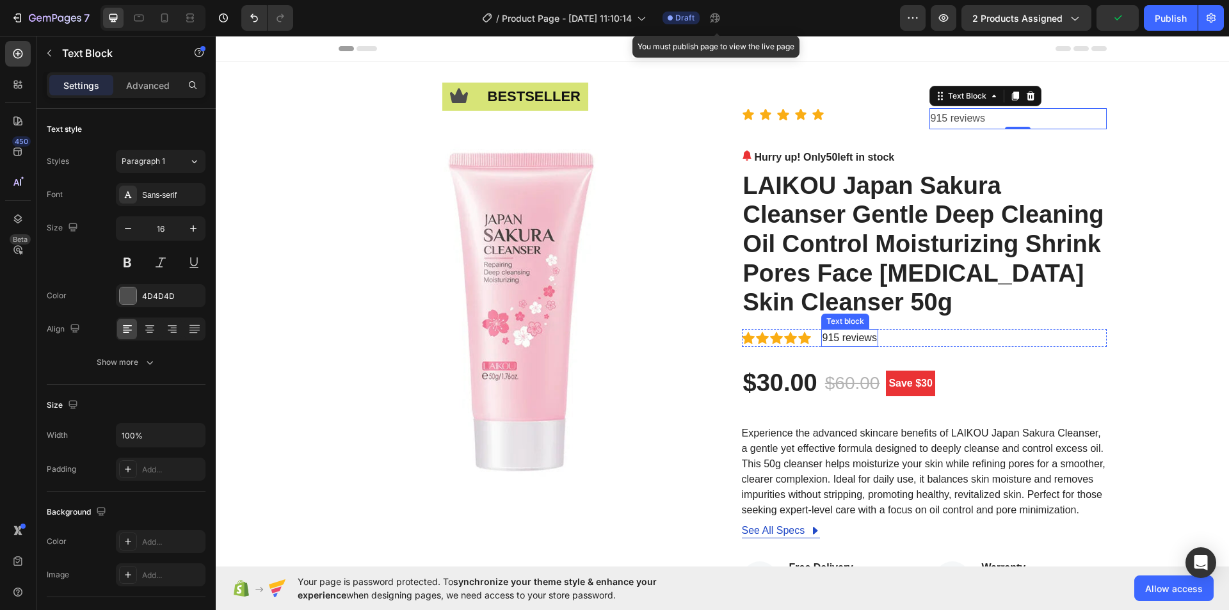
click at [862, 341] on p "915 reviews" at bounding box center [850, 337] width 54 height 15
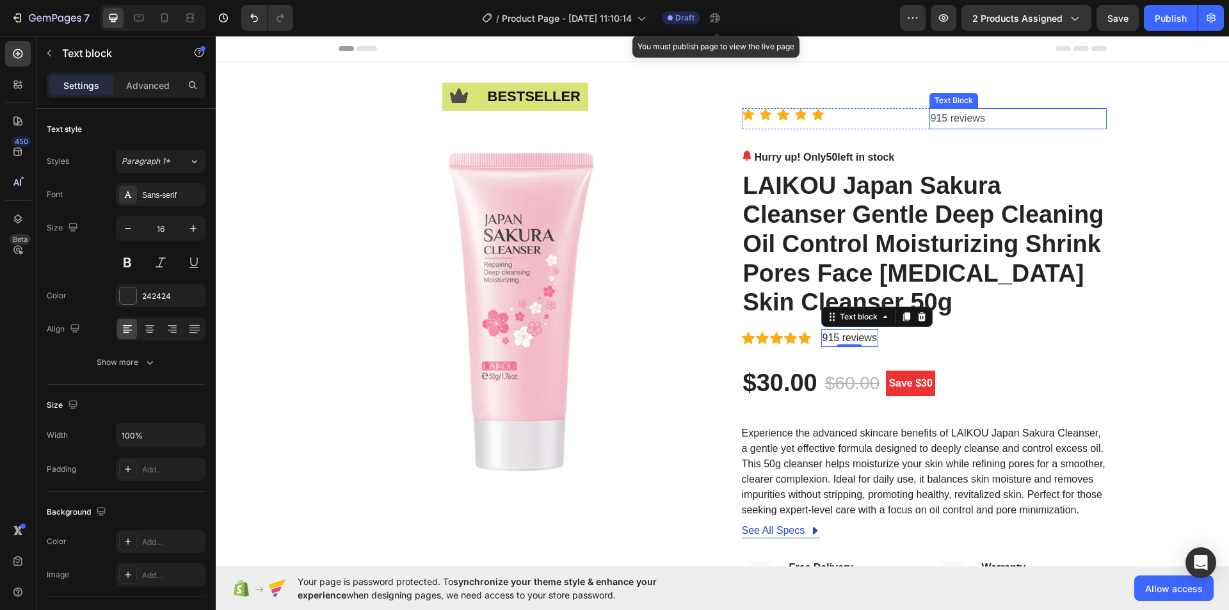
click at [947, 116] on p "915 reviews" at bounding box center [1018, 118] width 175 height 19
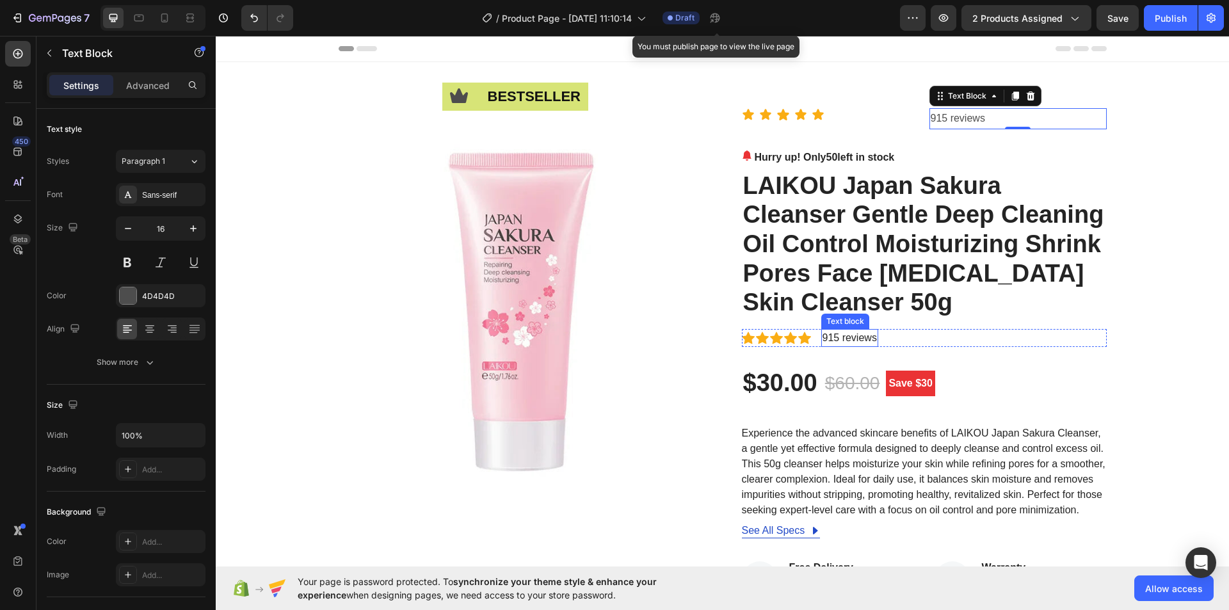
click at [846, 339] on p "915 reviews" at bounding box center [850, 337] width 54 height 15
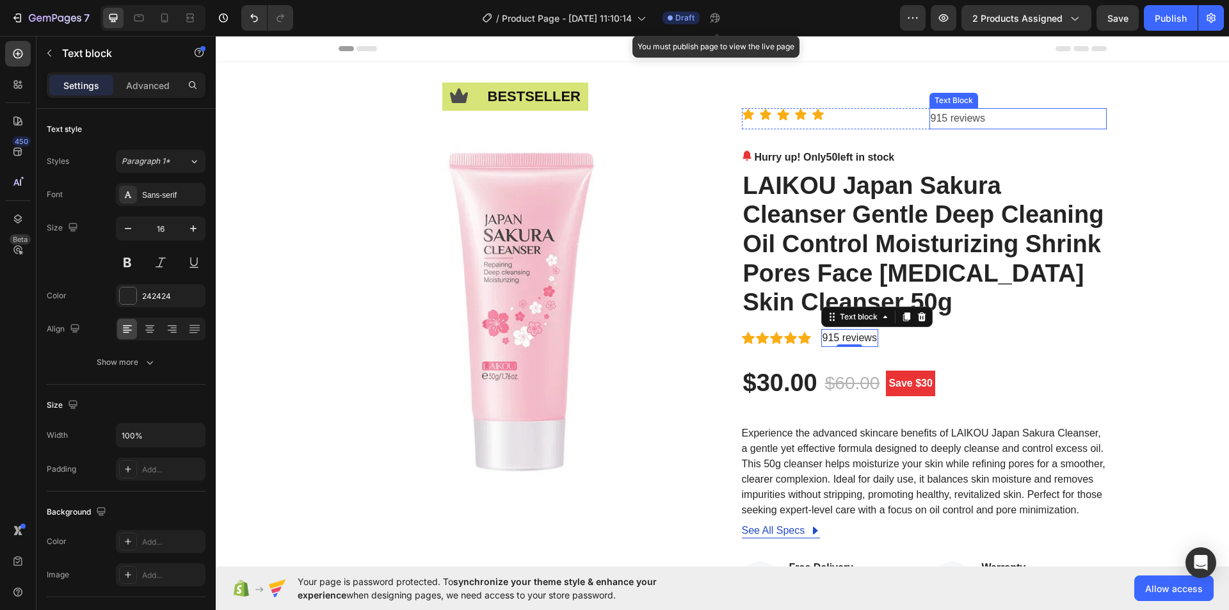
click at [940, 120] on p "915 reviews" at bounding box center [1018, 118] width 175 height 19
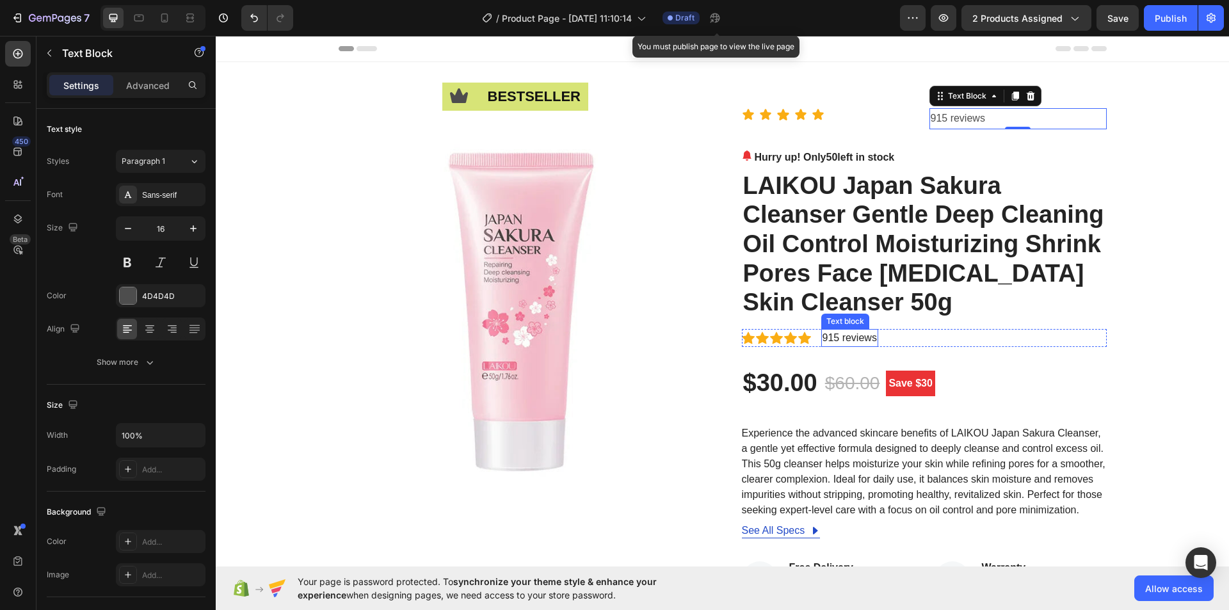
click at [855, 338] on p "915 reviews" at bounding box center [850, 337] width 54 height 15
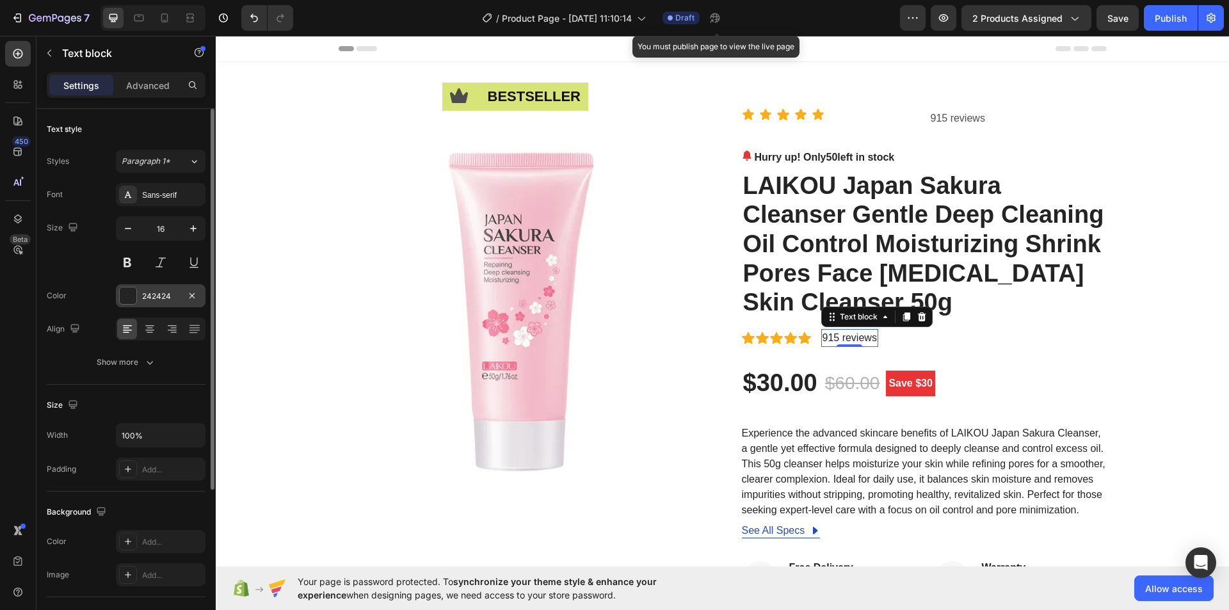
click at [164, 294] on div "242424" at bounding box center [160, 297] width 37 height 12
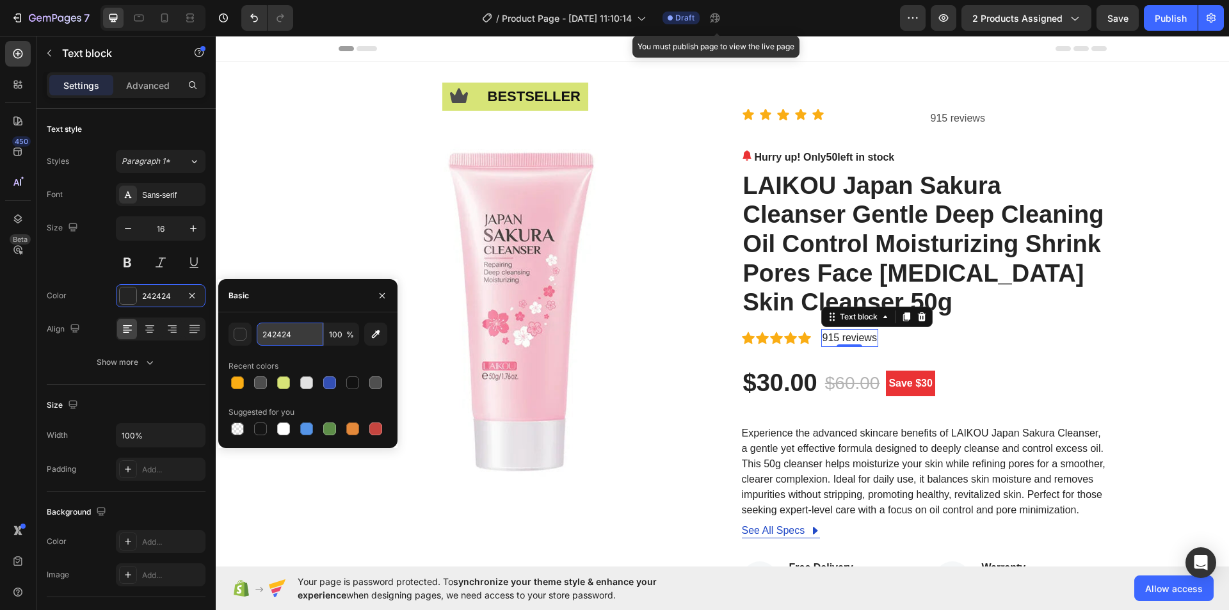
click at [281, 332] on input "242424" at bounding box center [290, 334] width 67 height 23
click at [940, 118] on p "915 reviews" at bounding box center [1018, 118] width 175 height 19
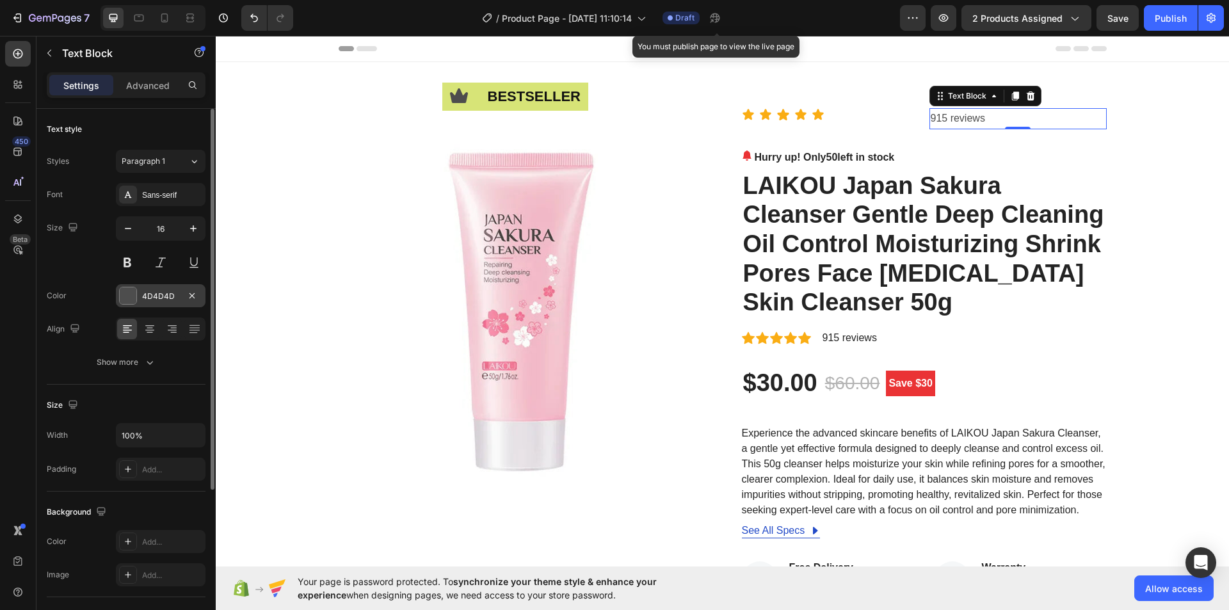
click at [142, 294] on div "4D4D4D" at bounding box center [160, 297] width 37 height 12
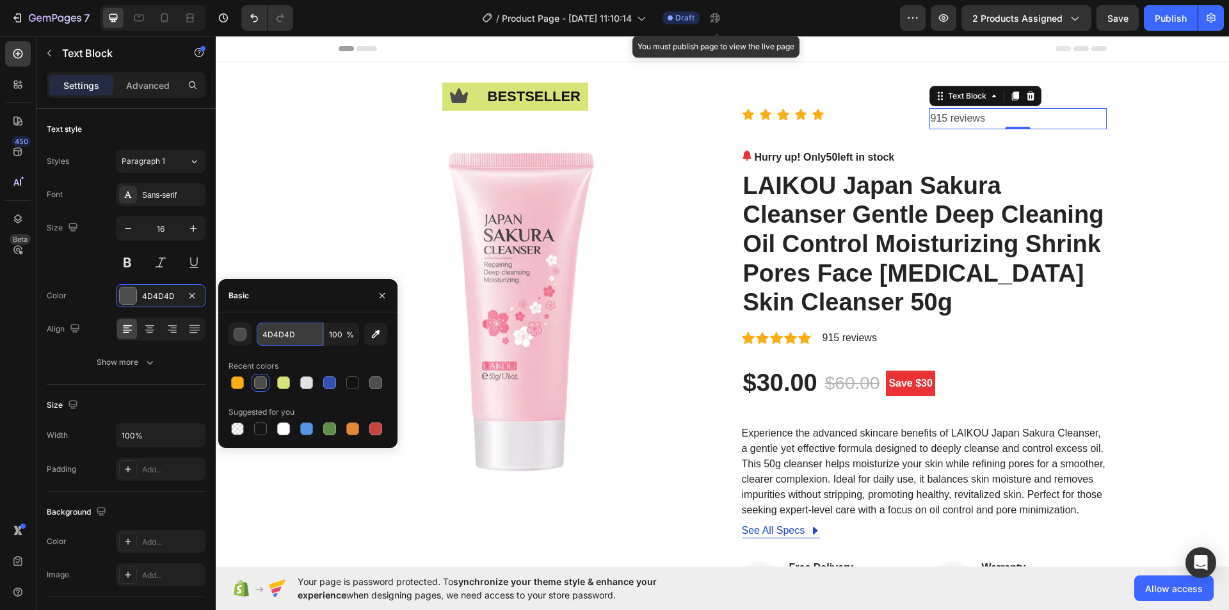
click at [280, 340] on input "4D4D4D" at bounding box center [290, 334] width 67 height 23
paste input "242424"
type input "242424"
click at [1142, 186] on div "Icon bestseller Text Block Row Image Icon Icon Icon Icon Icon Icon List 915 rev…" at bounding box center [722, 511] width 994 height 806
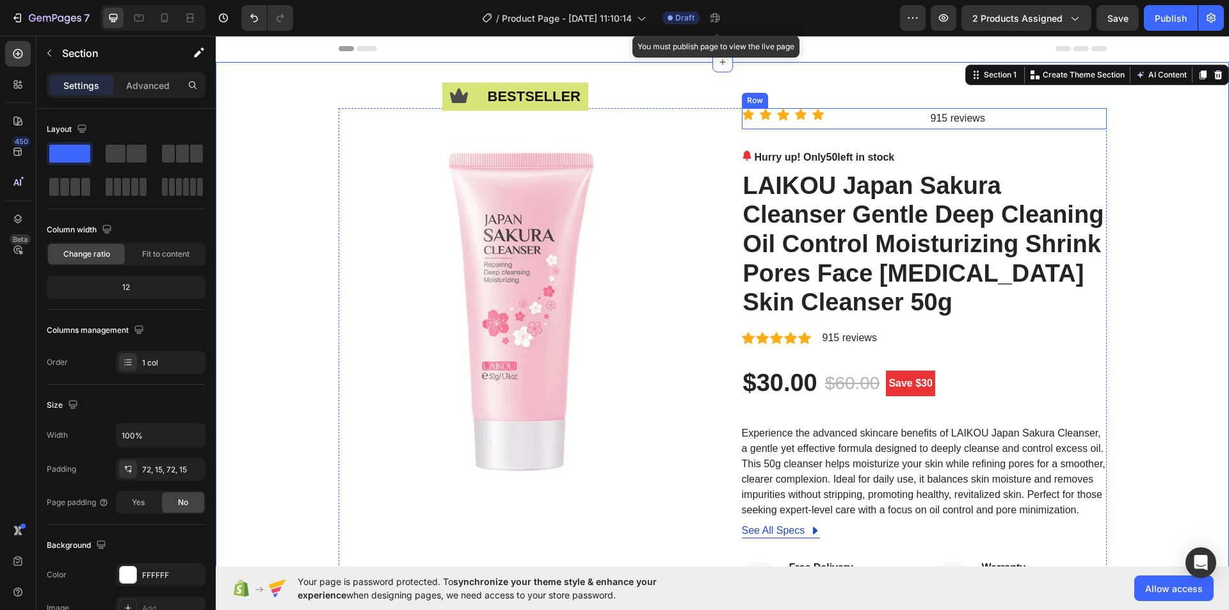
click at [895, 123] on div "Icon Icon Icon Icon Icon Icon List" at bounding box center [830, 118] width 177 height 21
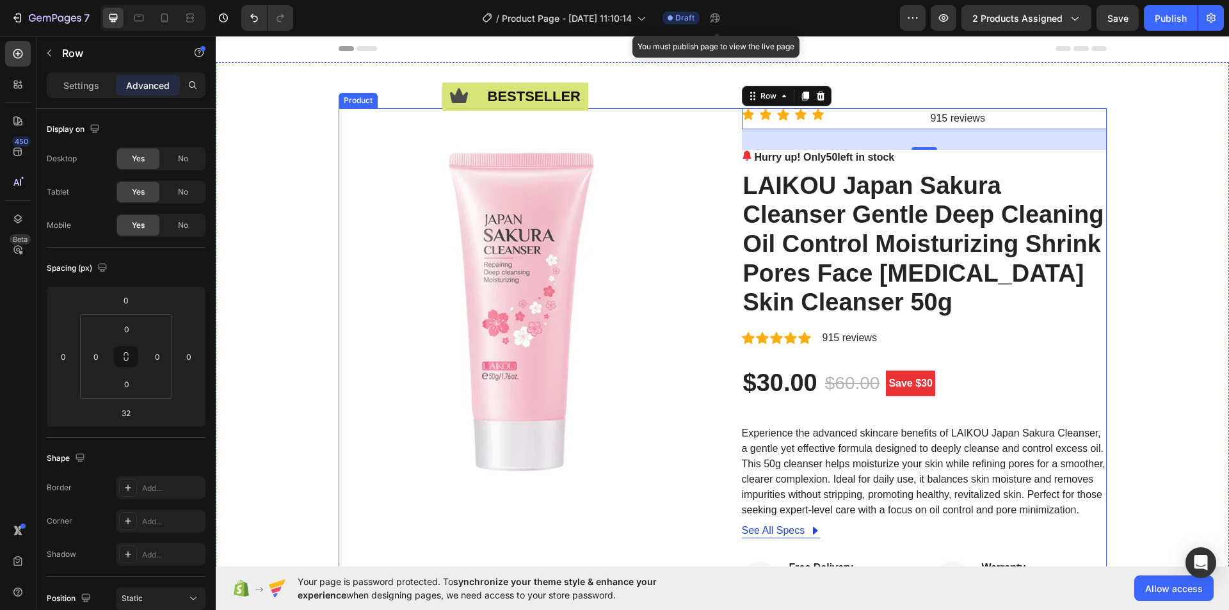
click at [821, 346] on div "915 reviews" at bounding box center [849, 338] width 57 height 18
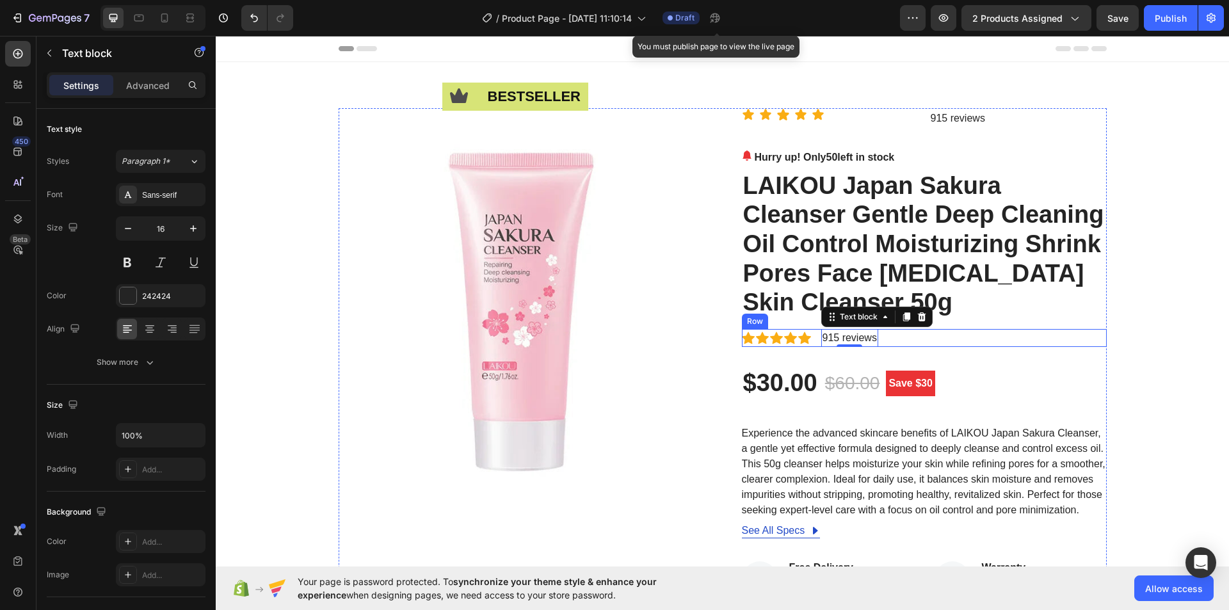
click at [889, 341] on div "Icon Icon Icon Icon Icon Icon List Hoz 915 reviews Text block 0 Row" at bounding box center [924, 338] width 365 height 18
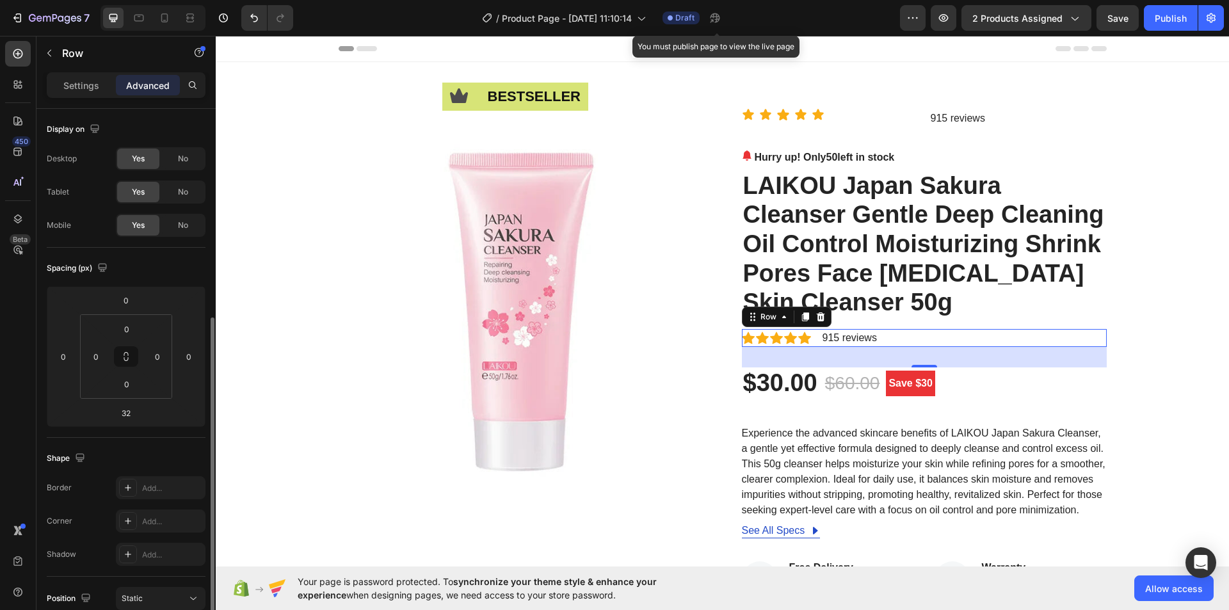
scroll to position [192, 0]
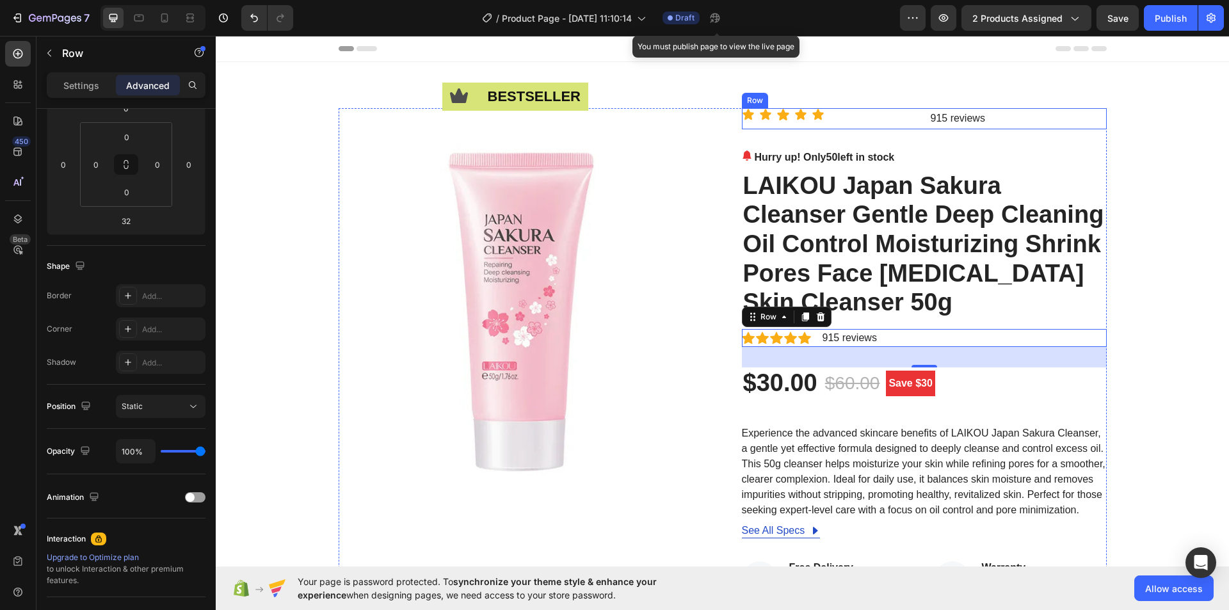
click at [844, 124] on div "Icon Icon Icon Icon Icon Icon List" at bounding box center [830, 118] width 177 height 21
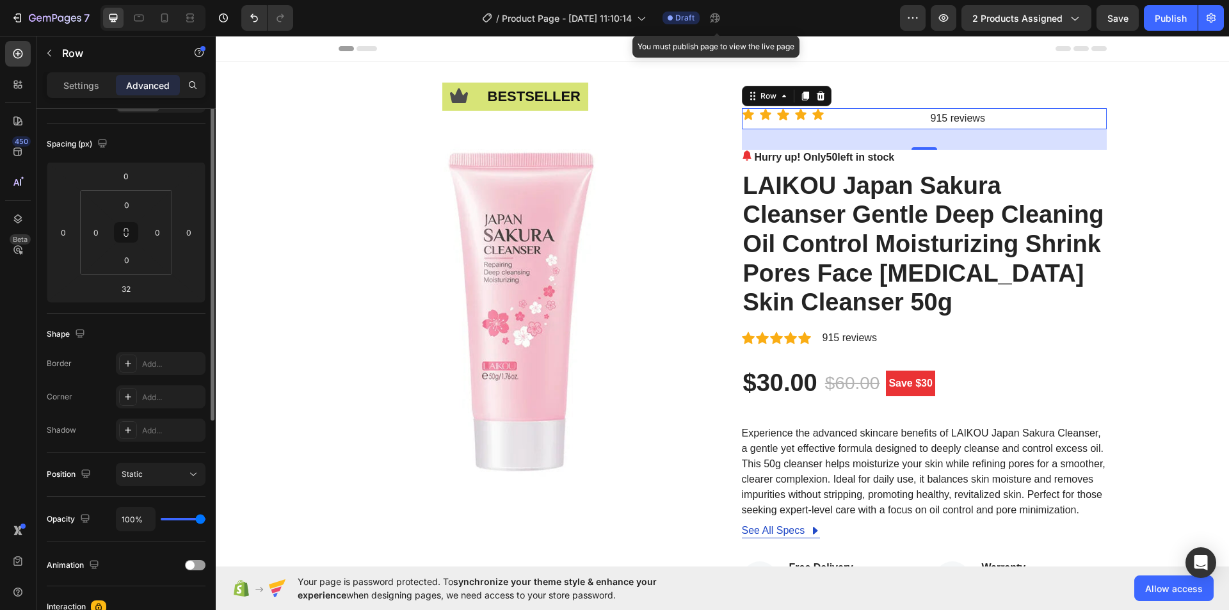
scroll to position [0, 0]
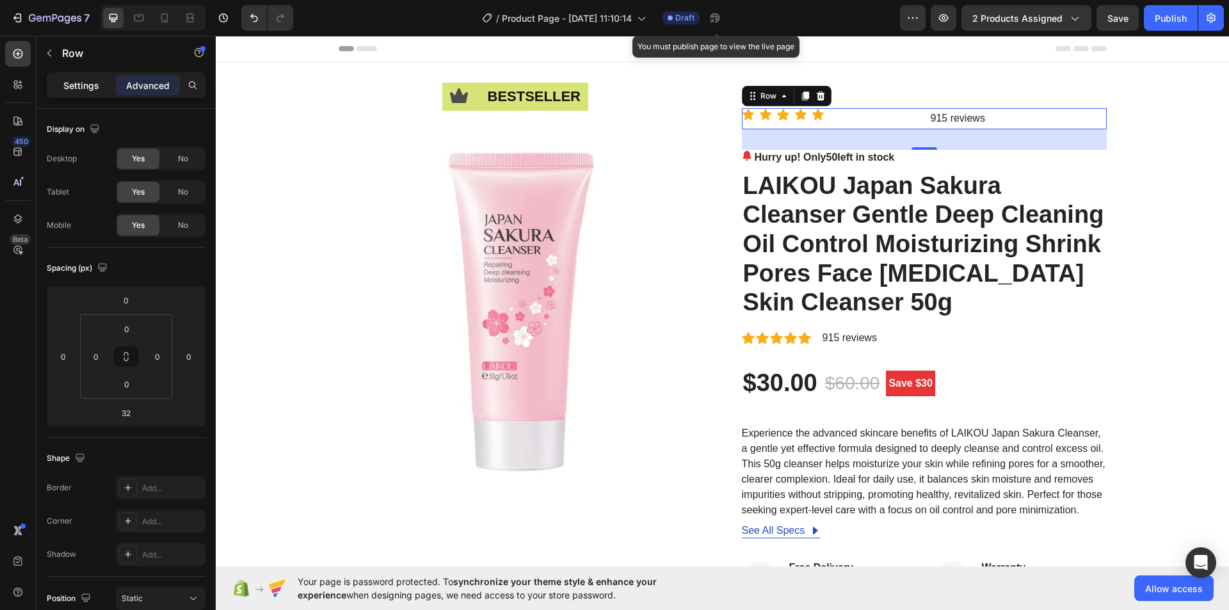
click at [84, 83] on p "Settings" at bounding box center [81, 85] width 36 height 13
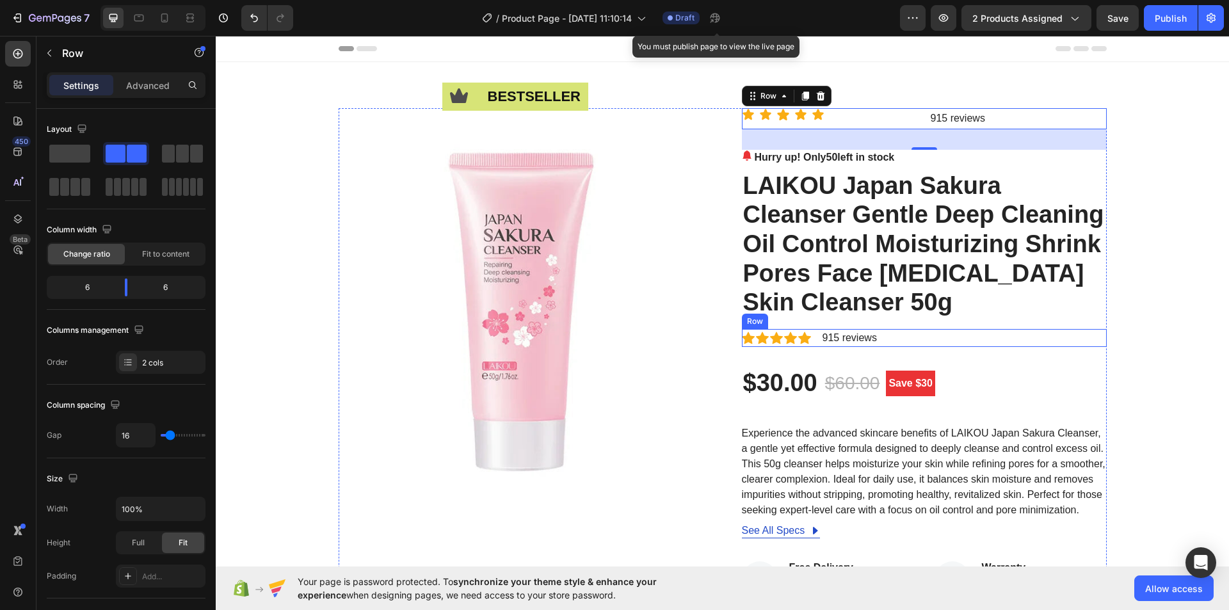
click at [814, 345] on div "Icon Icon Icon Icon Icon Icon List Hoz 915 reviews Text block Row" at bounding box center [924, 338] width 365 height 18
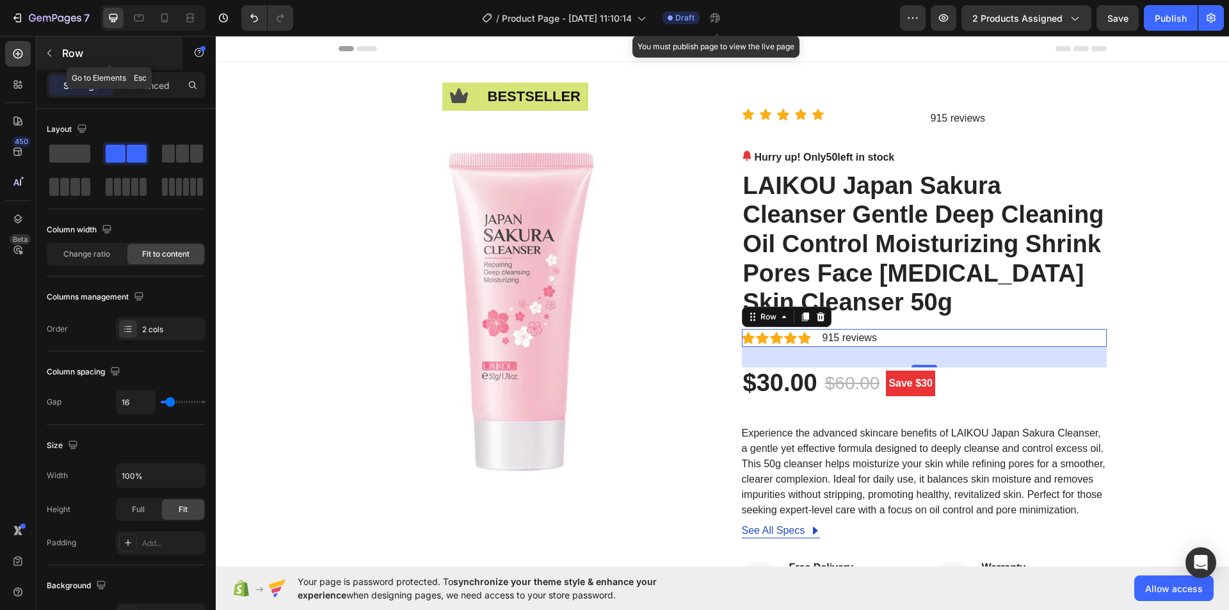
click at [51, 51] on icon "button" at bounding box center [49, 53] width 10 height 10
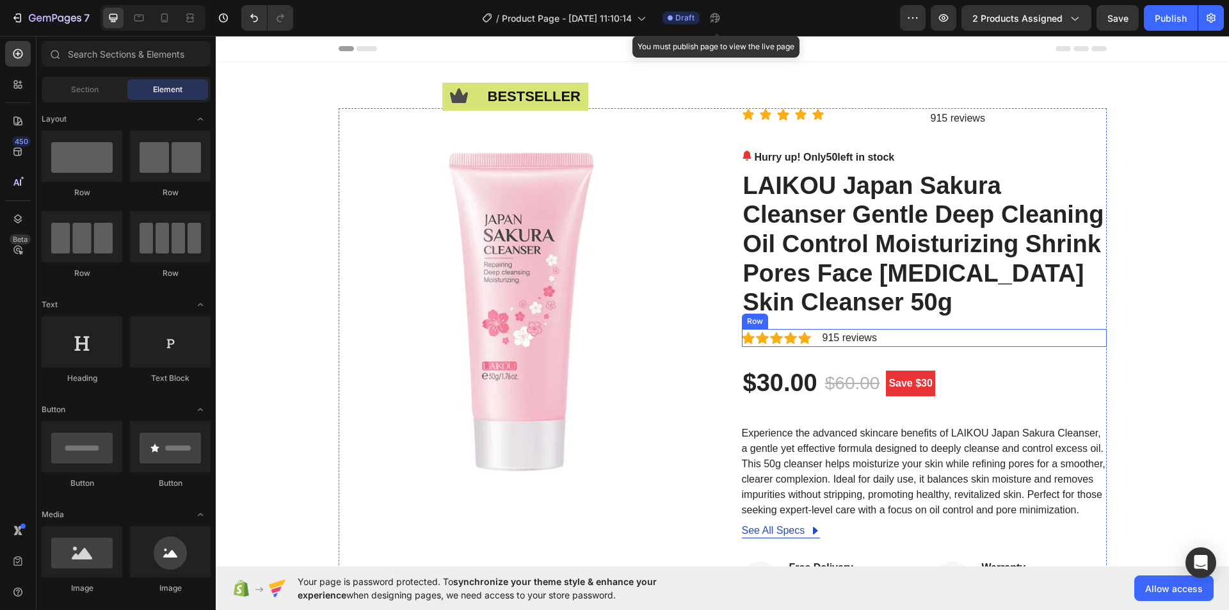
click at [909, 341] on div "Icon Icon Icon Icon Icon Icon List Hoz 915 reviews Text block Row" at bounding box center [924, 338] width 365 height 18
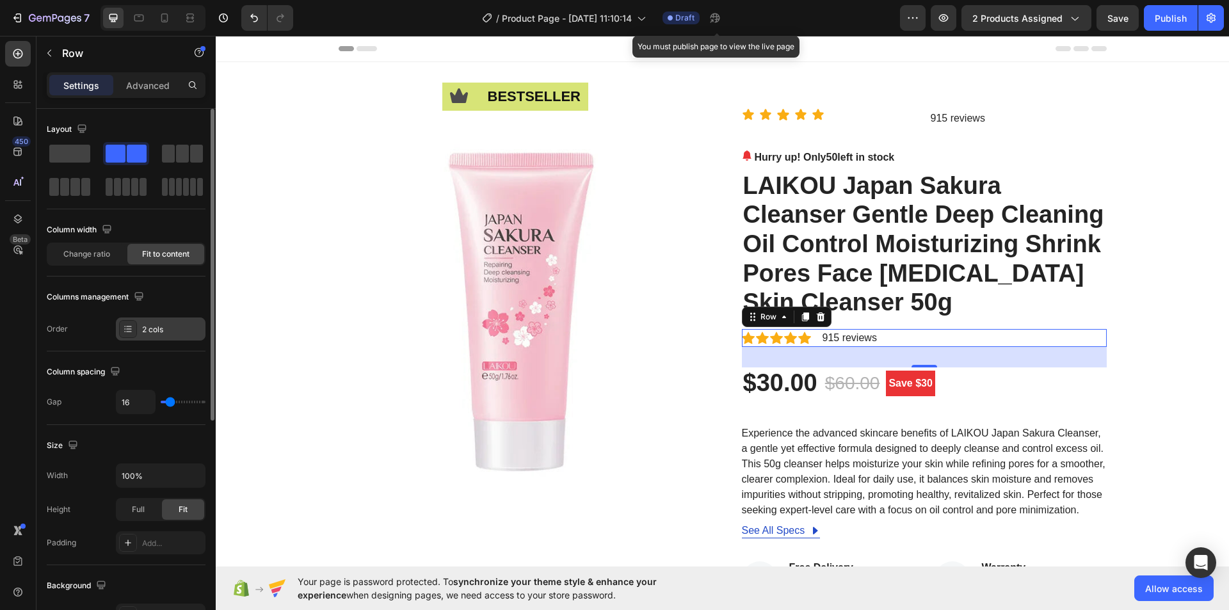
click at [177, 329] on div "2 cols" at bounding box center [172, 330] width 60 height 12
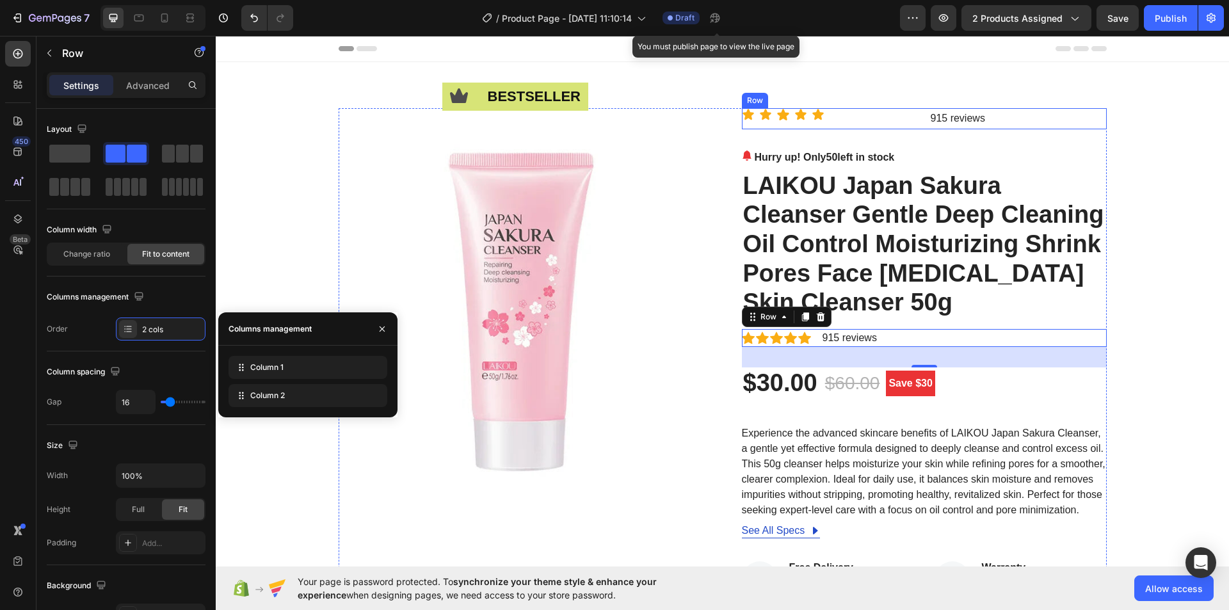
click at [901, 123] on div "Icon Icon Icon Icon Icon Icon List" at bounding box center [830, 118] width 177 height 21
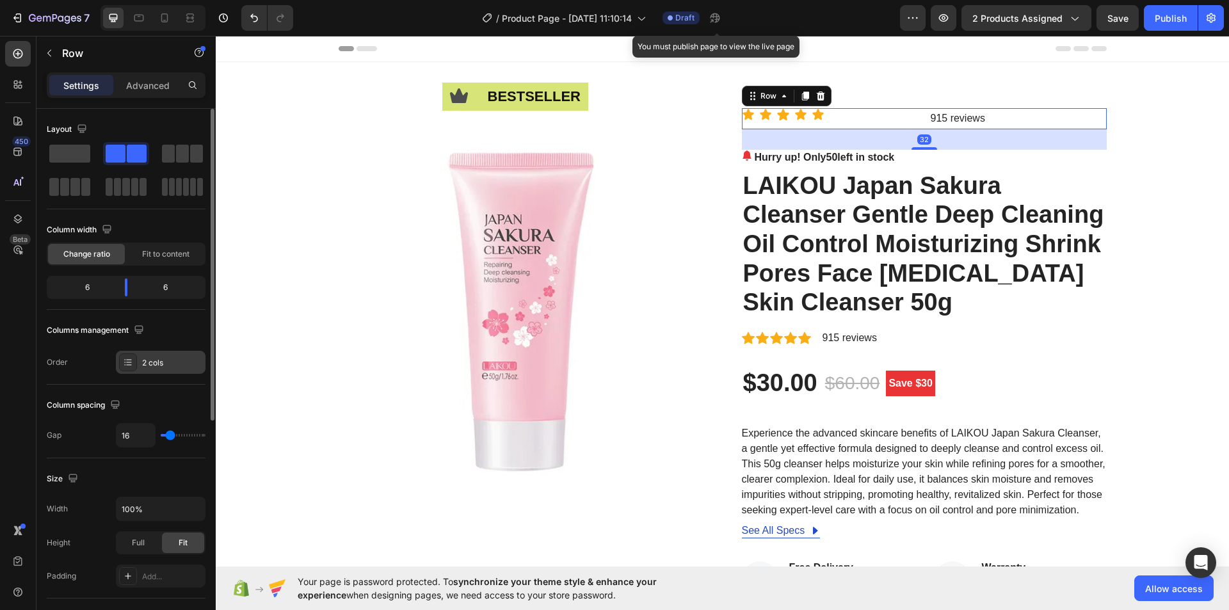
click at [170, 358] on div "2 cols" at bounding box center [172, 363] width 60 height 12
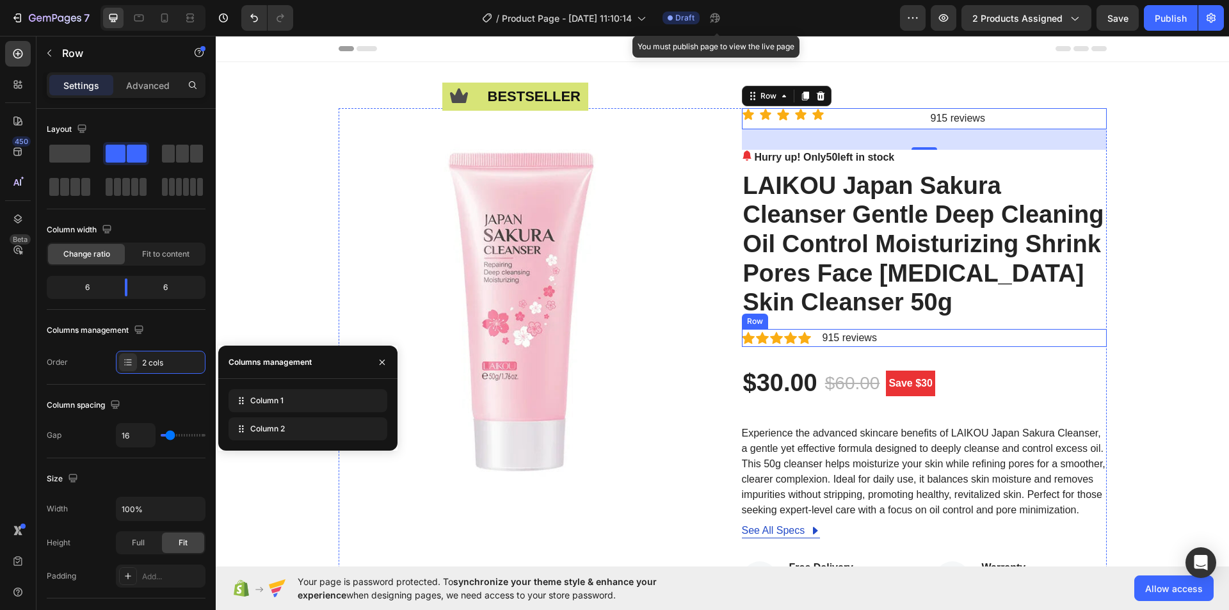
click at [901, 341] on div "Icon Icon Icon Icon Icon Icon List Hoz 915 reviews Text block Row" at bounding box center [924, 338] width 365 height 18
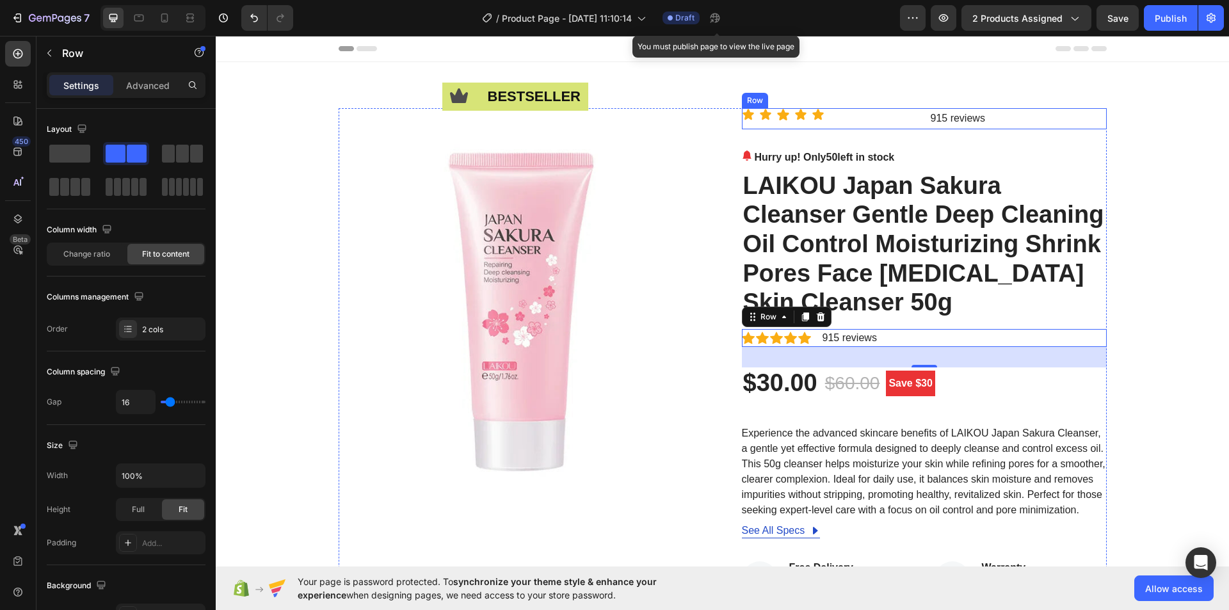
click at [893, 122] on div "Icon Icon Icon Icon Icon Icon List" at bounding box center [830, 118] width 177 height 21
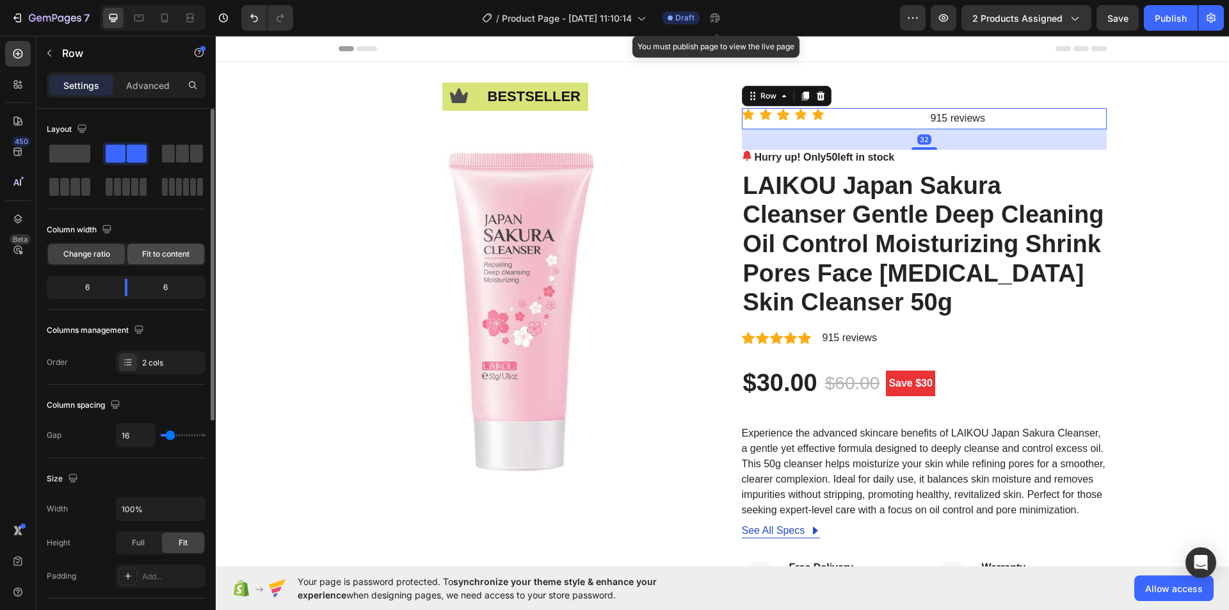
click at [160, 259] on span "Fit to content" at bounding box center [165, 254] width 47 height 12
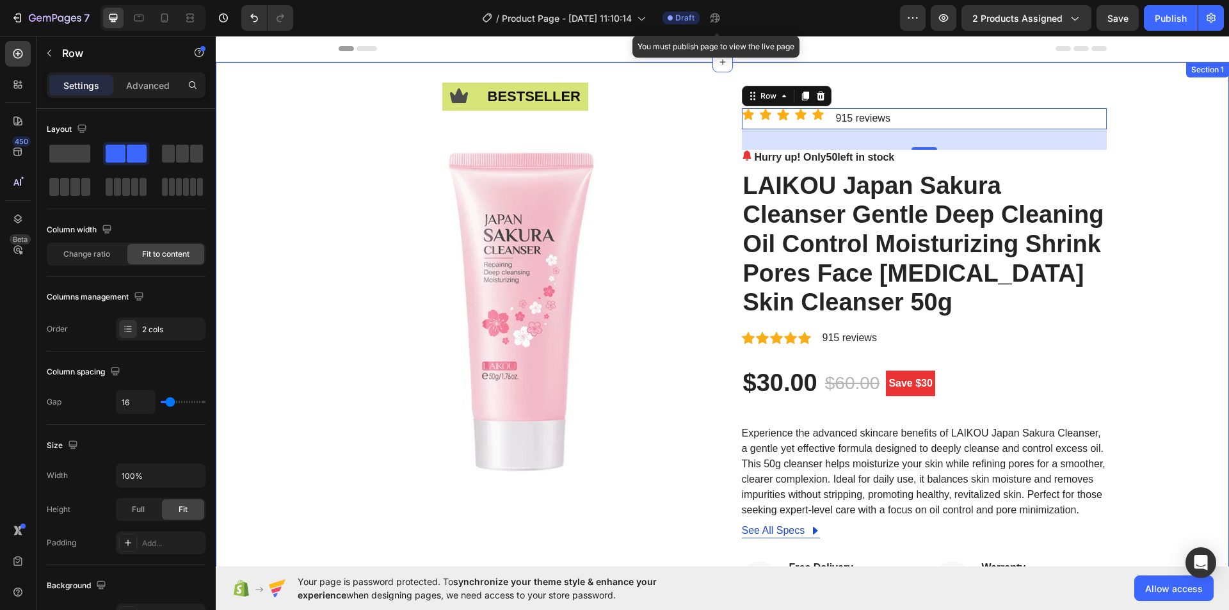
click at [1165, 151] on div "Icon bestseller Text Block Row Image Icon Icon Icon Icon Icon Icon List 915 rev…" at bounding box center [722, 511] width 994 height 806
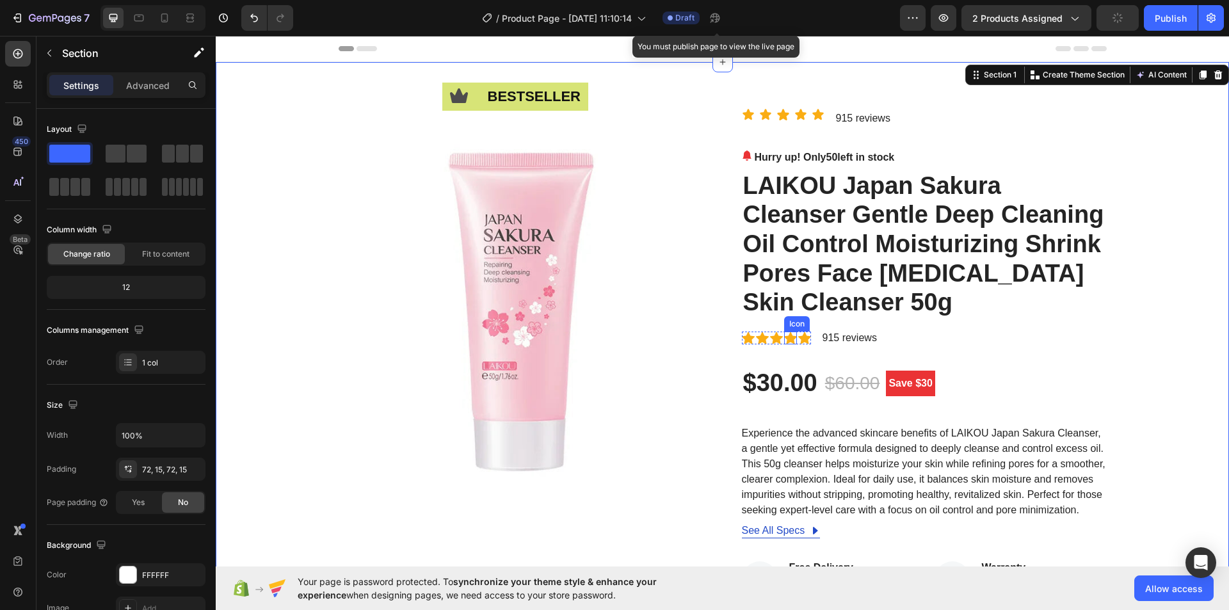
click at [784, 341] on icon at bounding box center [790, 338] width 13 height 12
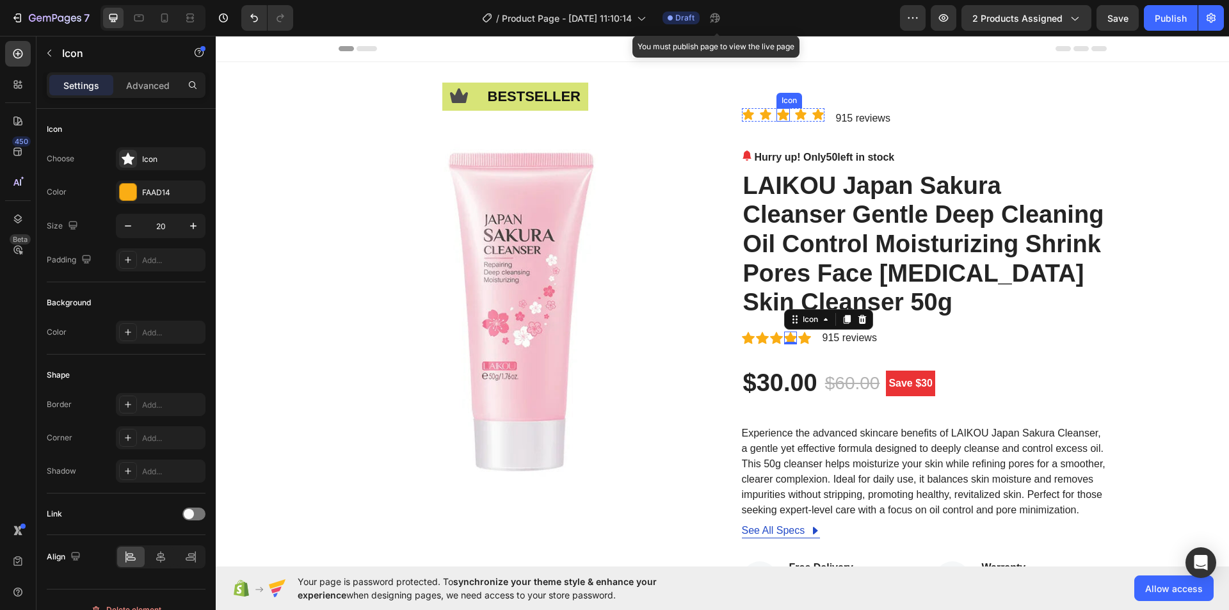
click at [784, 113] on icon at bounding box center [782, 114] width 13 height 13
click at [742, 334] on icon at bounding box center [748, 338] width 13 height 13
click at [742, 109] on icon at bounding box center [748, 114] width 13 height 13
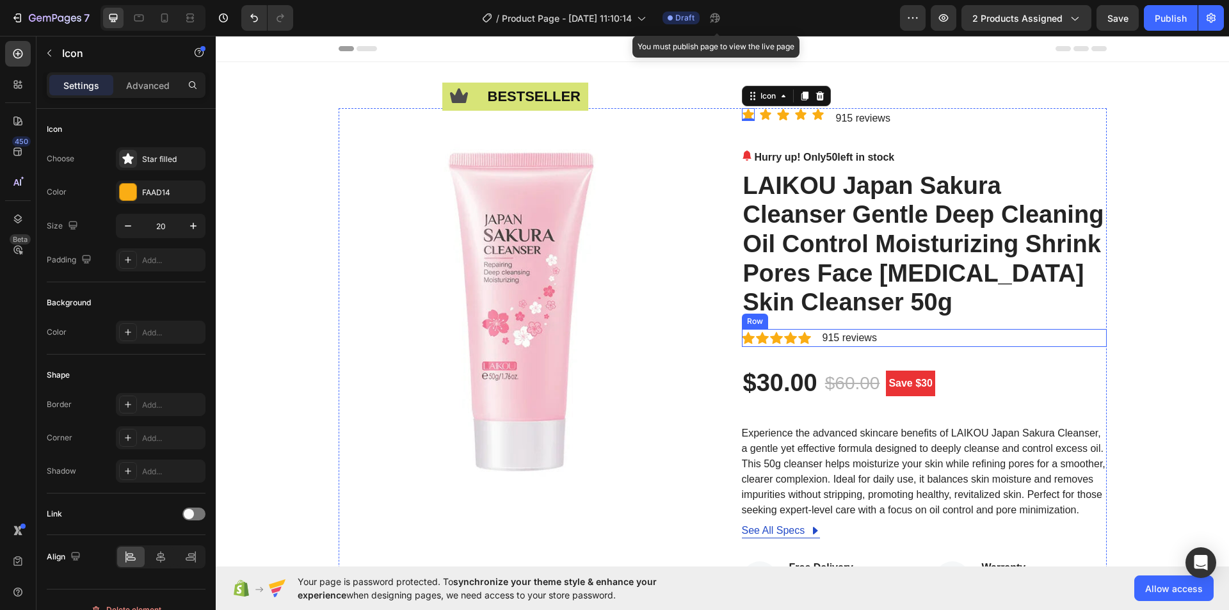
click at [813, 341] on div "Icon Icon Icon Icon Icon Icon List Hoz 915 reviews Text block Row" at bounding box center [924, 338] width 365 height 18
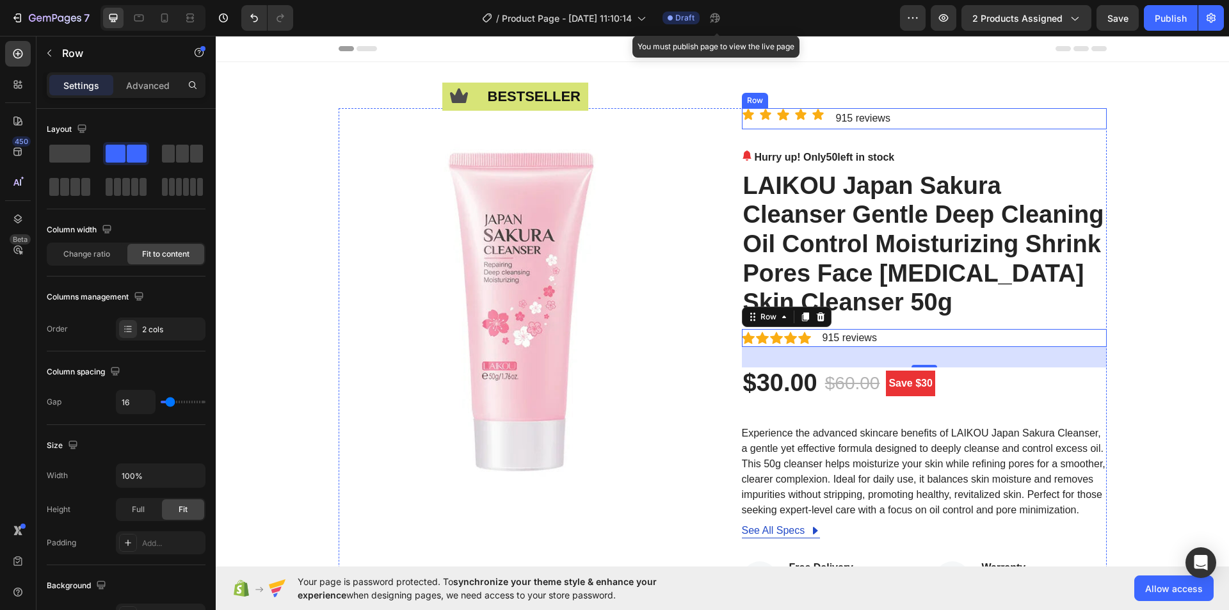
click at [781, 127] on div "Icon Icon Icon Icon Icon Icon List" at bounding box center [783, 118] width 83 height 21
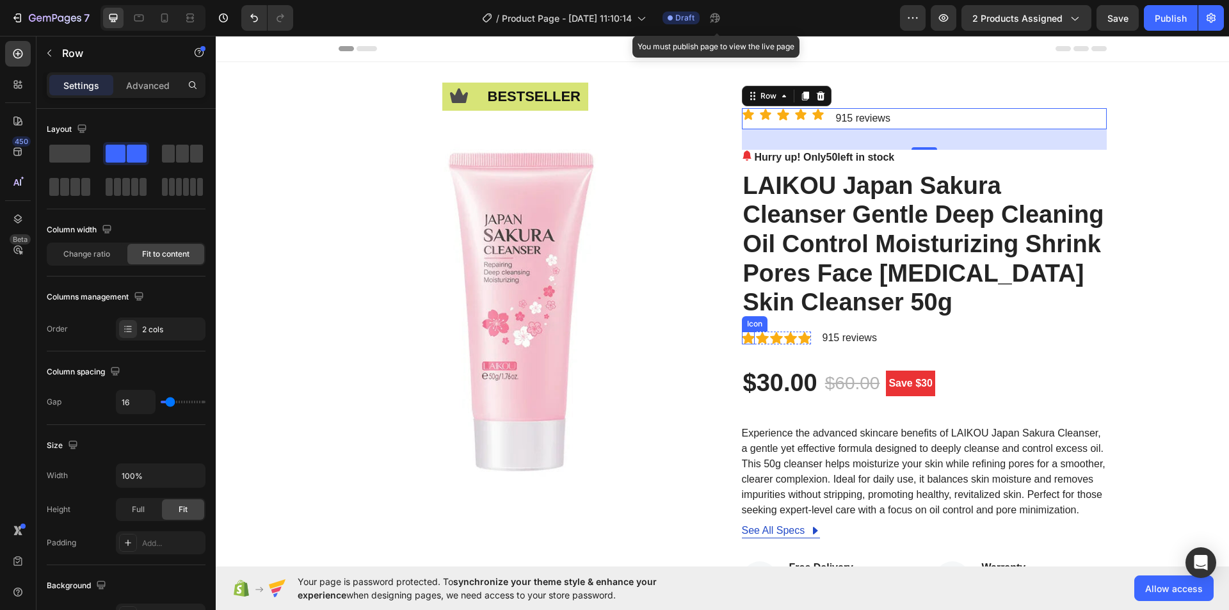
click at [748, 337] on icon at bounding box center [748, 338] width 13 height 12
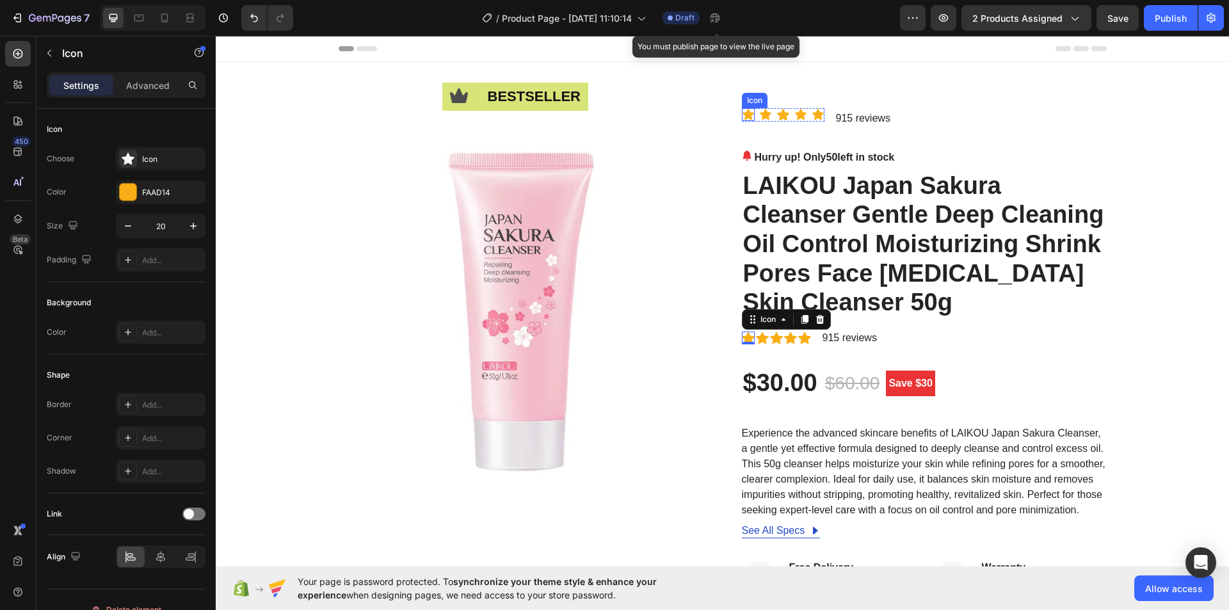
click at [746, 117] on icon at bounding box center [748, 114] width 11 height 11
click at [746, 342] on icon at bounding box center [748, 338] width 13 height 12
click at [744, 118] on icon at bounding box center [748, 114] width 11 height 11
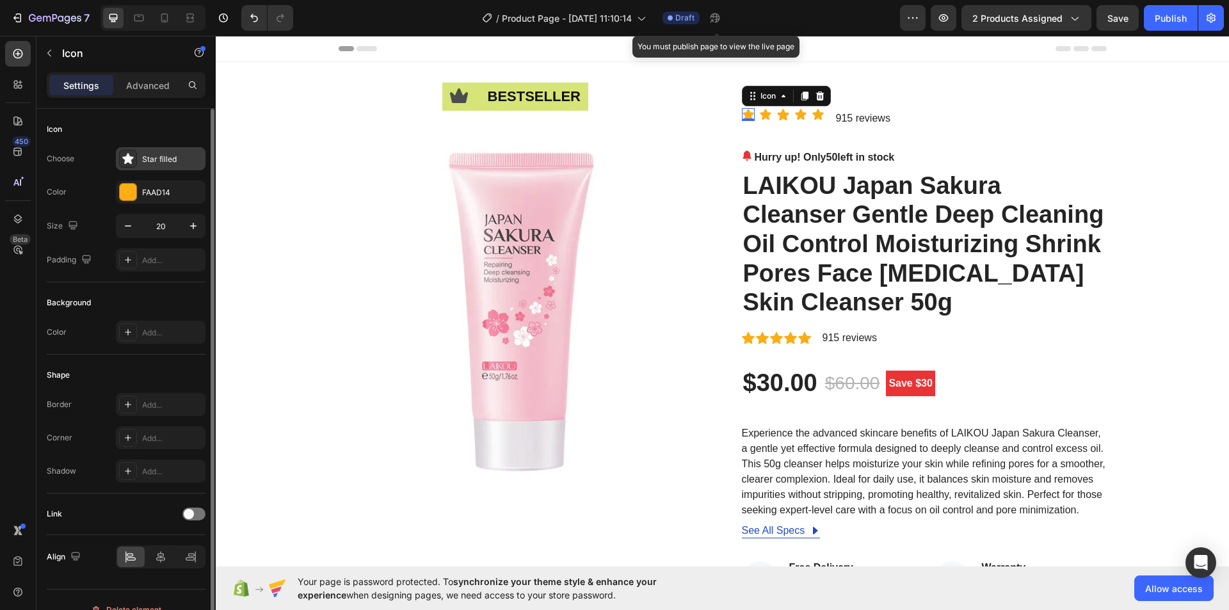
click at [145, 160] on div "Star filled" at bounding box center [172, 160] width 60 height 12
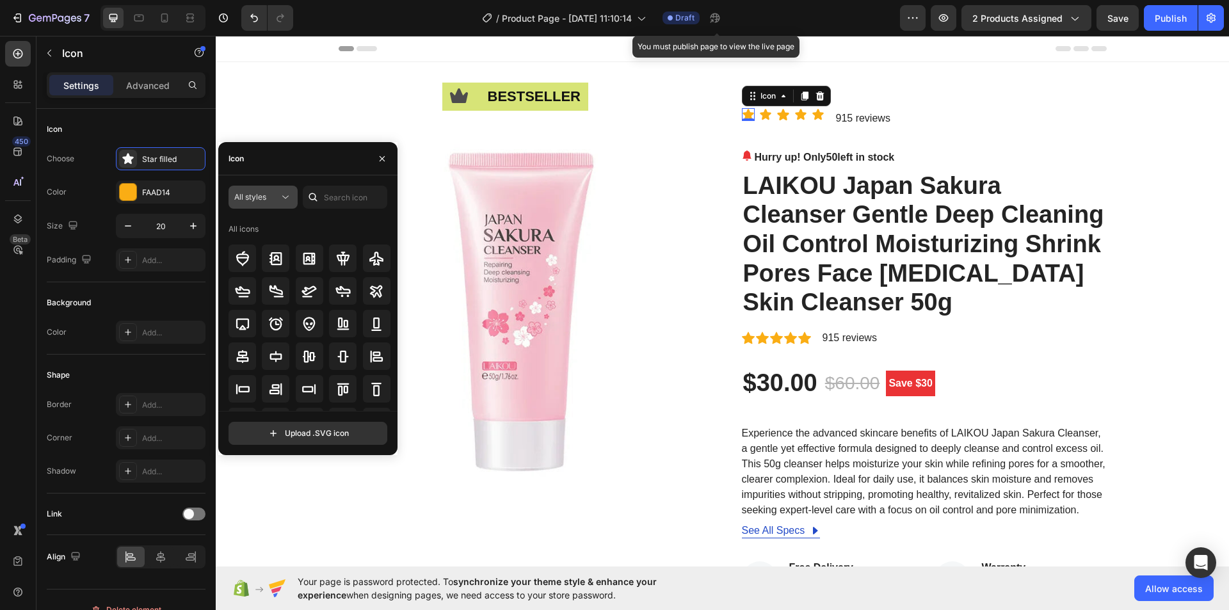
click at [276, 196] on div "All styles" at bounding box center [256, 197] width 45 height 12
click at [286, 166] on div "Icon" at bounding box center [307, 158] width 179 height 33
click at [272, 193] on div "All styles" at bounding box center [256, 197] width 45 height 12
click at [303, 160] on div "Icon" at bounding box center [307, 158] width 179 height 33
click at [746, 337] on icon at bounding box center [748, 338] width 13 height 12
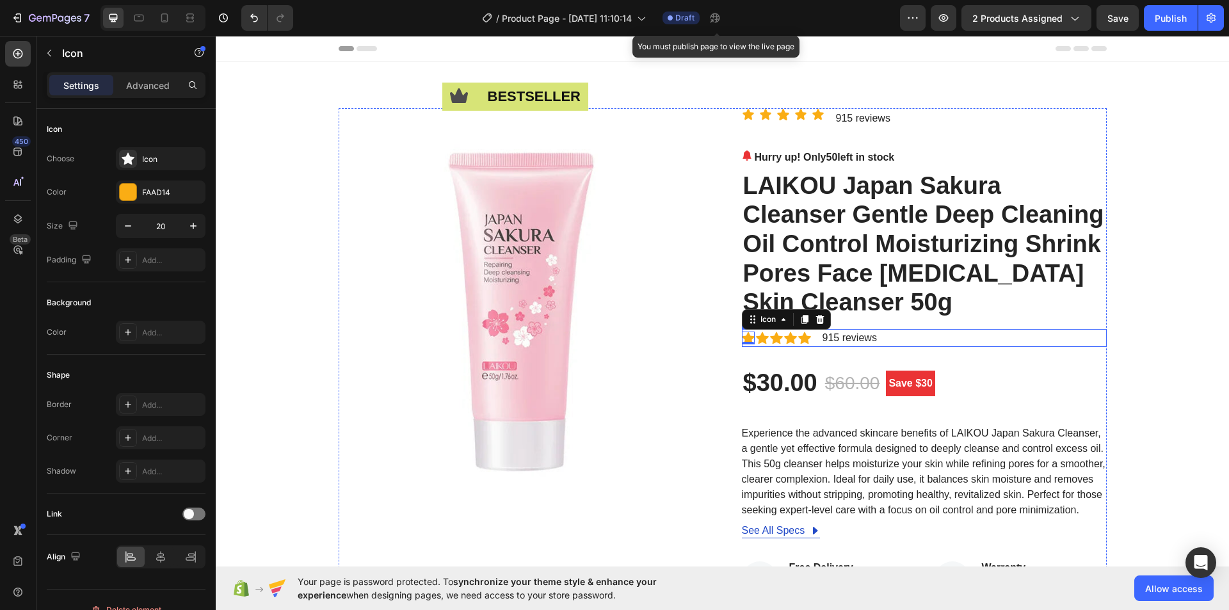
click at [809, 332] on div "Icon 0 Icon Icon Icon Icon Icon List Hoz 915 reviews Text block Row" at bounding box center [924, 338] width 365 height 18
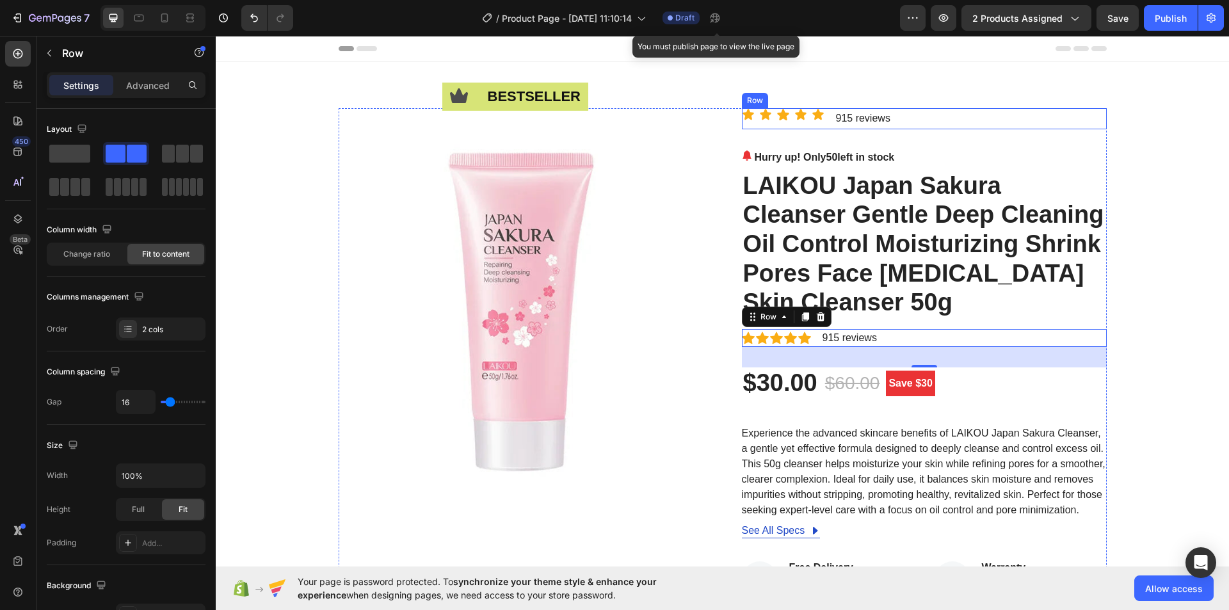
click at [791, 123] on div "Icon Icon Icon Icon Icon Icon List" at bounding box center [783, 118] width 83 height 21
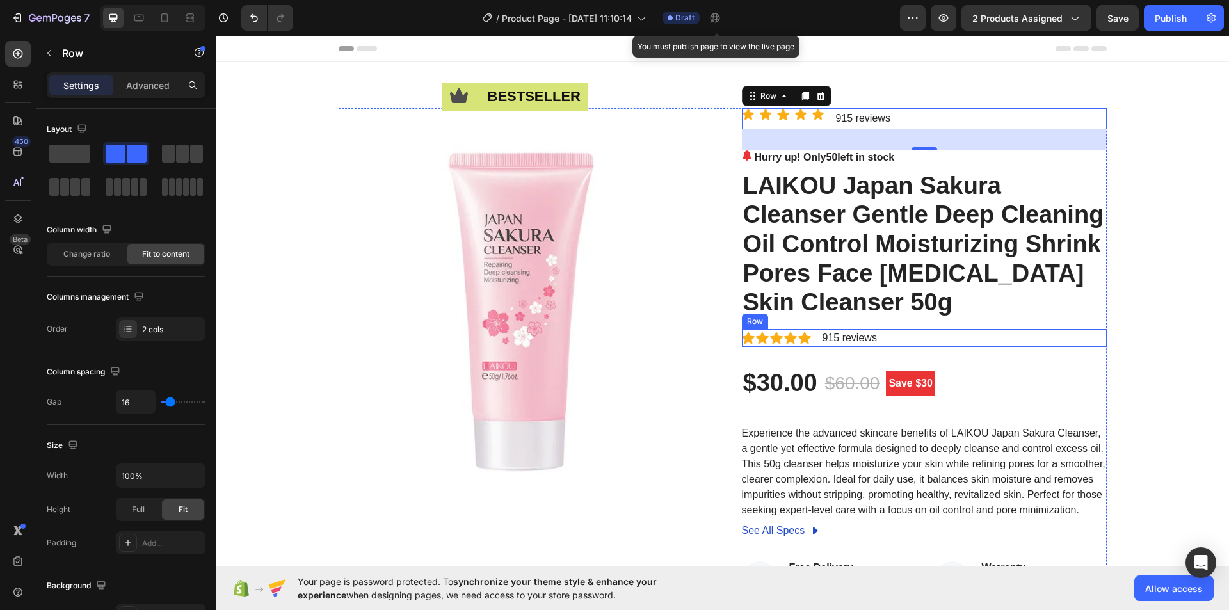
click at [889, 338] on div "Icon Icon Icon Icon Icon Icon List Hoz 915 reviews Text block Row" at bounding box center [924, 338] width 365 height 18
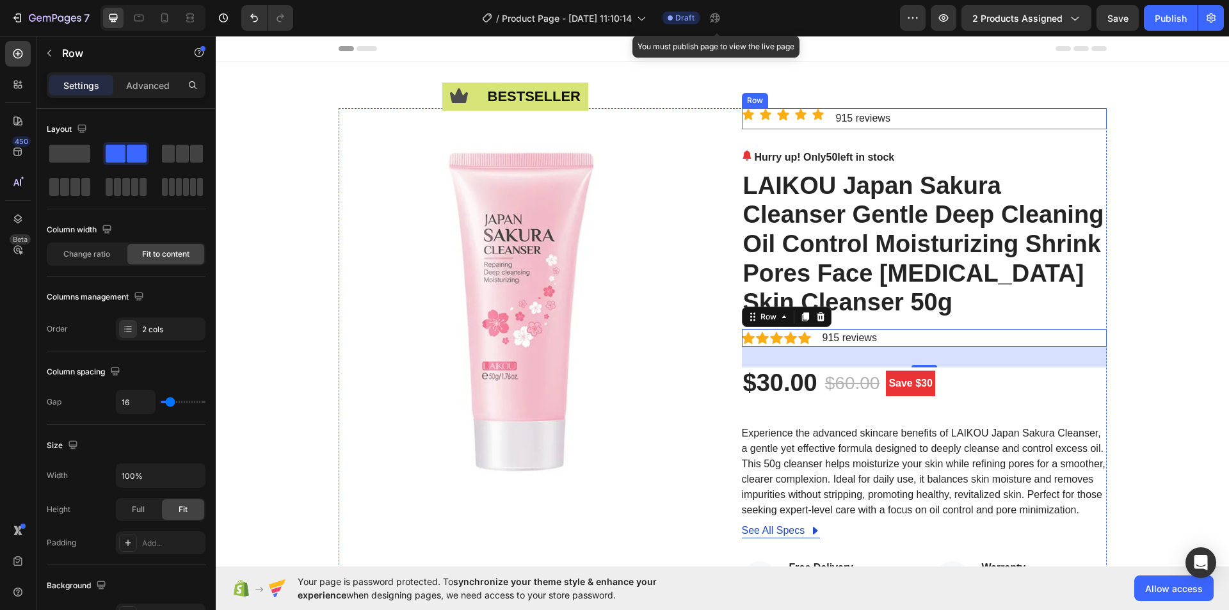
click at [896, 122] on div "Icon Icon Icon Icon Icon Icon List 915 reviews Text Block Row" at bounding box center [924, 118] width 365 height 21
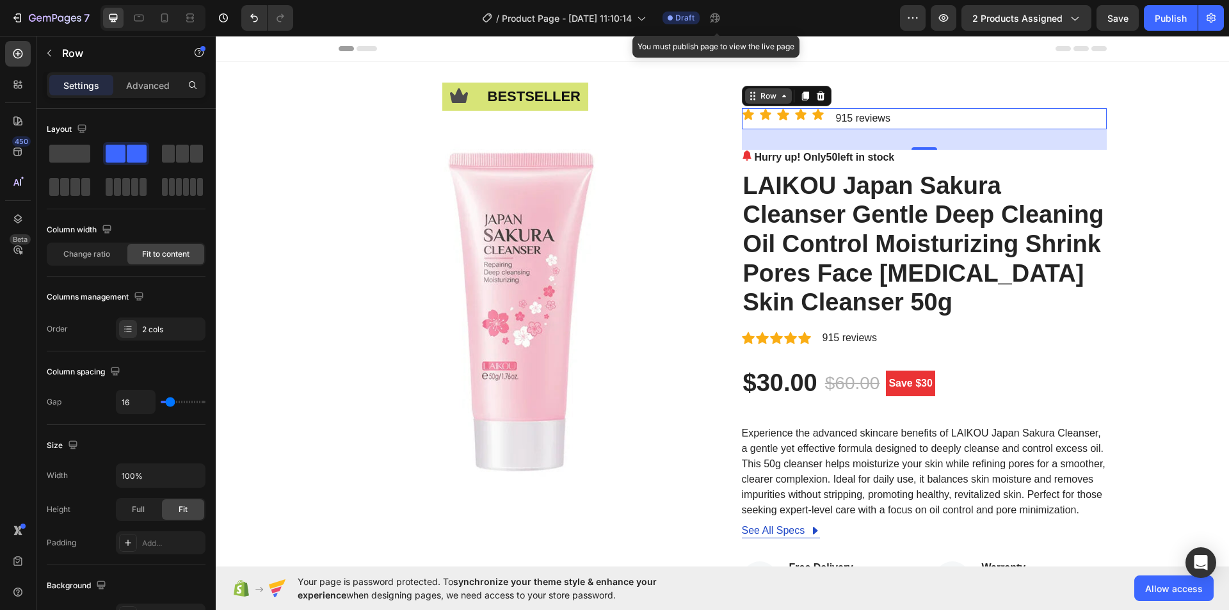
click at [782, 102] on div "Row" at bounding box center [768, 95] width 47 height 15
click at [782, 99] on icon at bounding box center [784, 96] width 10 height 10
click at [782, 97] on icon at bounding box center [784, 96] width 10 height 10
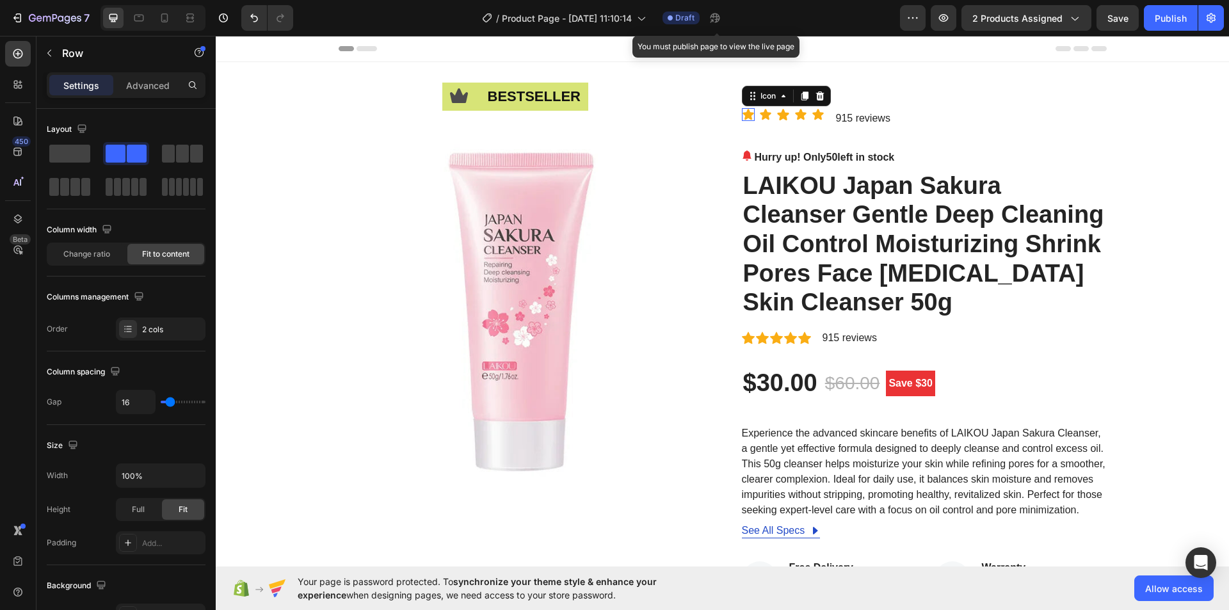
click at [743, 115] on icon at bounding box center [748, 114] width 11 height 11
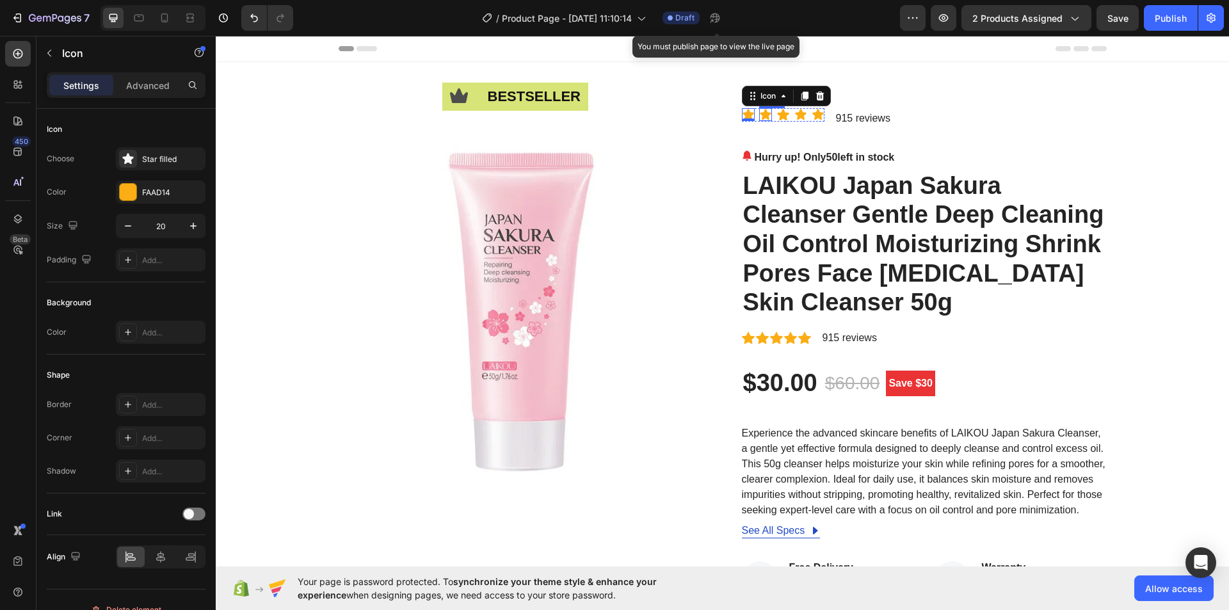
click at [760, 118] on icon at bounding box center [765, 114] width 11 height 11
click at [777, 118] on icon at bounding box center [783, 115] width 12 height 12
click at [800, 118] on icon at bounding box center [800, 114] width 13 height 13
click at [814, 118] on icon at bounding box center [817, 114] width 11 height 11
click at [748, 337] on icon at bounding box center [748, 338] width 13 height 12
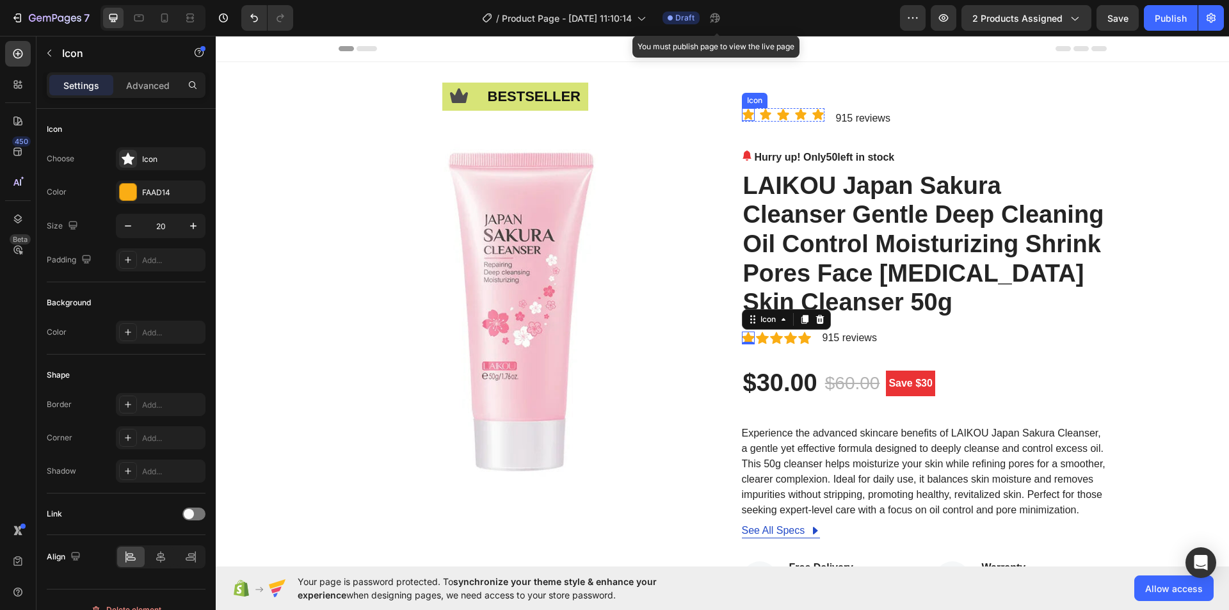
click at [748, 112] on icon at bounding box center [748, 114] width 13 height 13
click at [748, 339] on icon at bounding box center [748, 338] width 13 height 13
click at [751, 113] on div "Icon Icon Icon Icon Icon" at bounding box center [783, 114] width 83 height 13
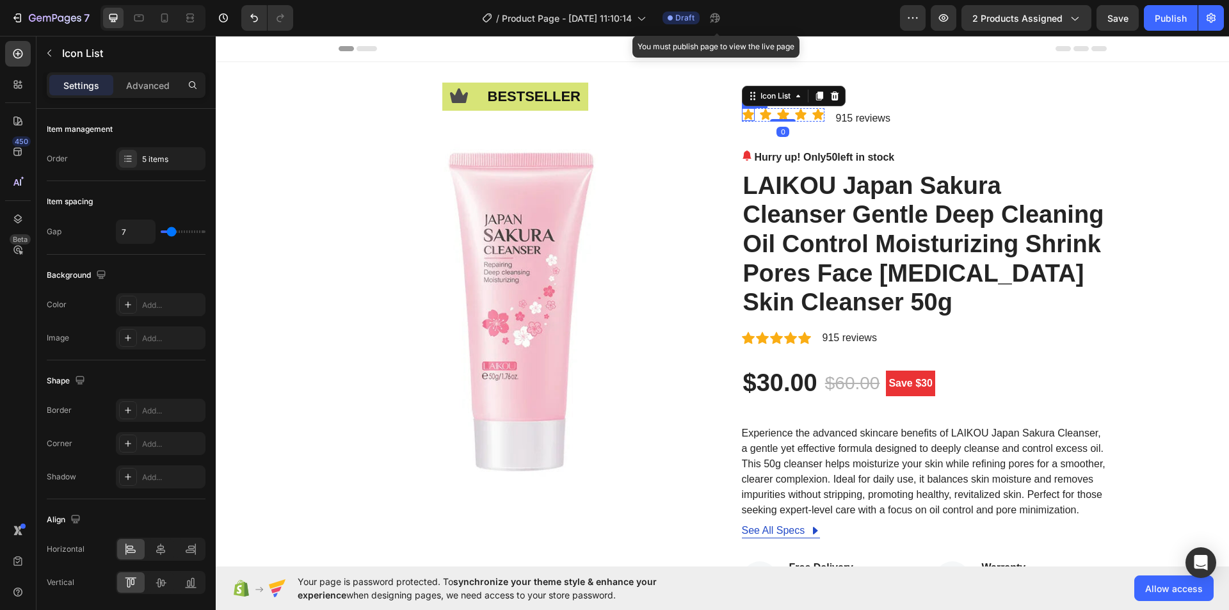
click at [747, 115] on icon at bounding box center [748, 114] width 13 height 13
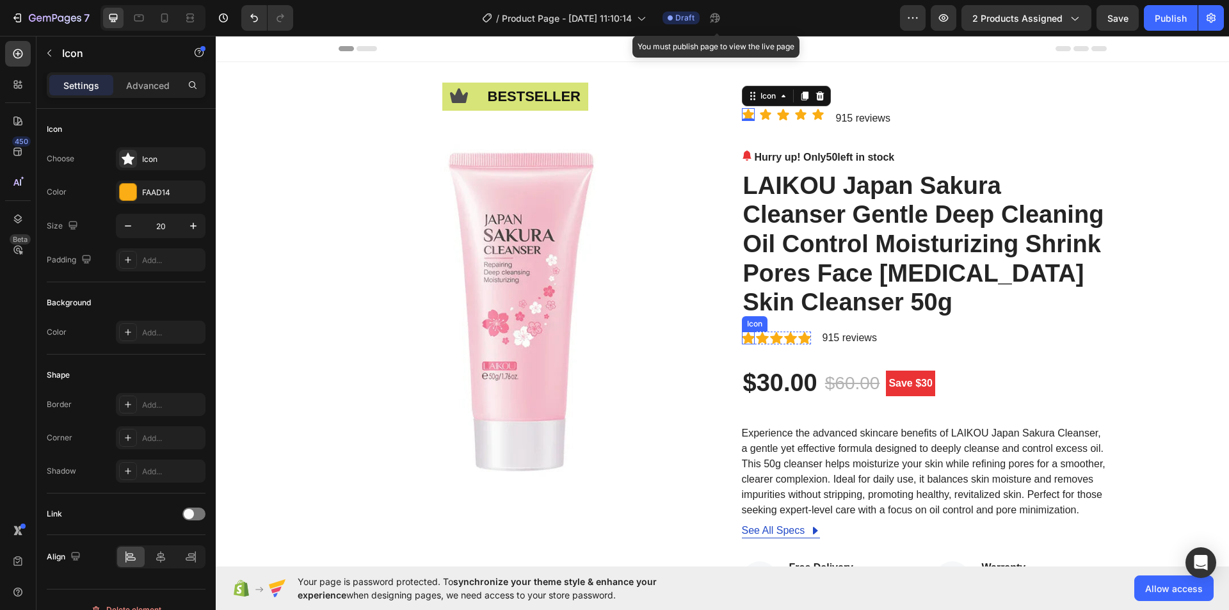
click at [745, 339] on icon at bounding box center [748, 338] width 13 height 12
click at [744, 115] on icon at bounding box center [748, 114] width 11 height 11
click at [743, 337] on icon at bounding box center [748, 338] width 13 height 12
click at [744, 118] on icon at bounding box center [748, 114] width 11 height 11
click at [743, 340] on icon at bounding box center [748, 338] width 13 height 12
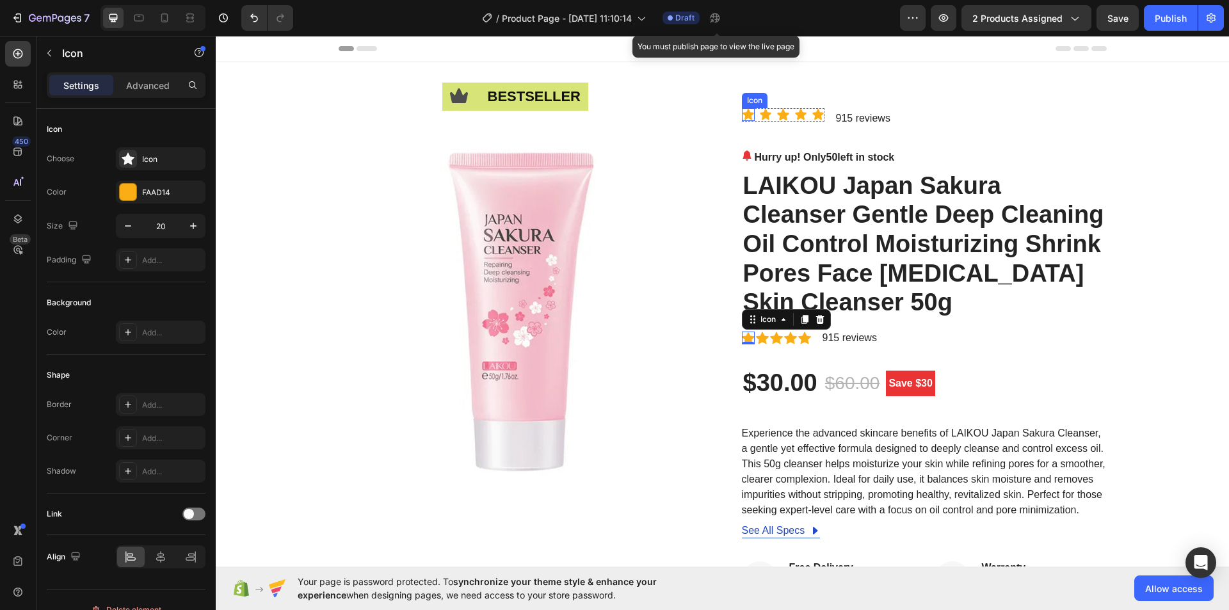
click at [744, 113] on icon at bounding box center [748, 114] width 11 height 11
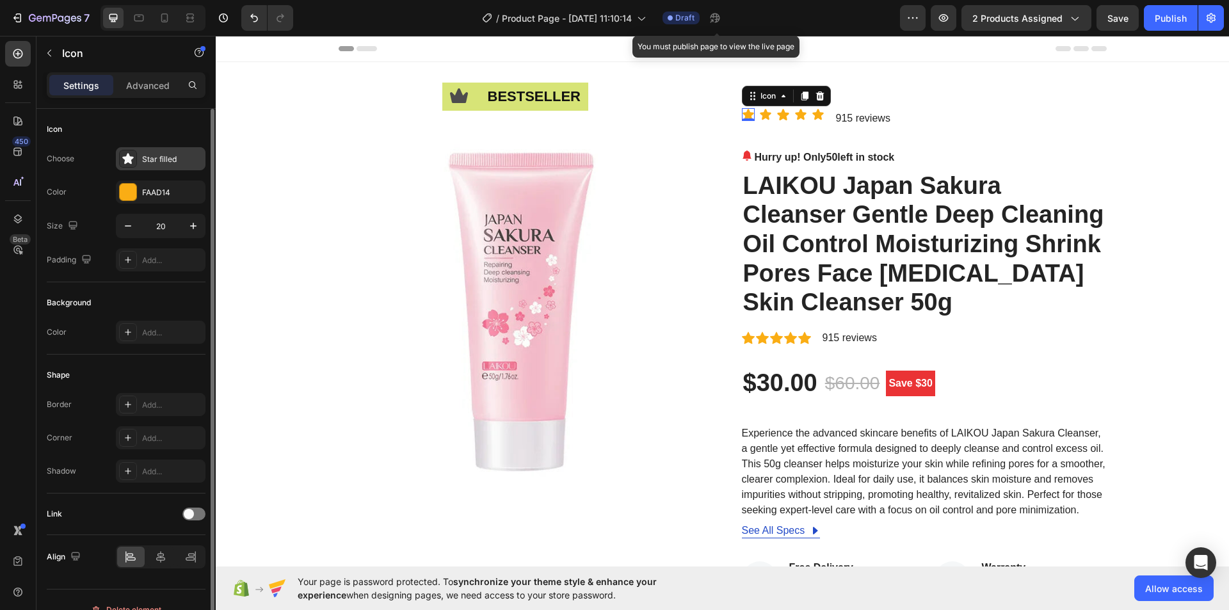
click at [160, 156] on div "Star filled" at bounding box center [172, 160] width 60 height 12
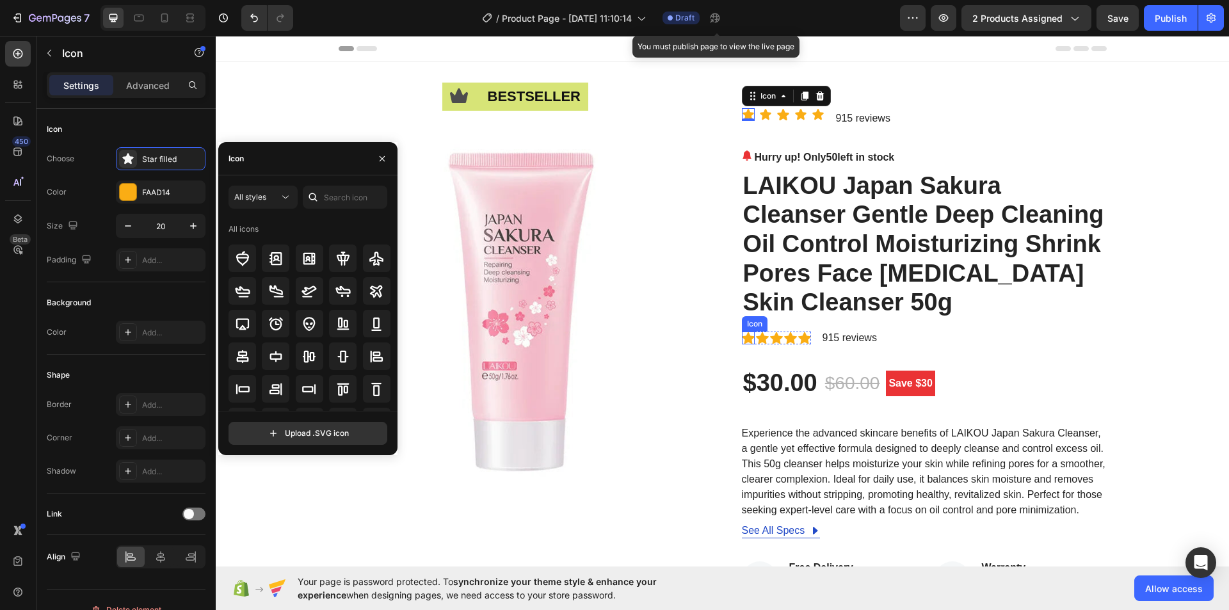
click at [748, 338] on icon at bounding box center [748, 338] width 13 height 13
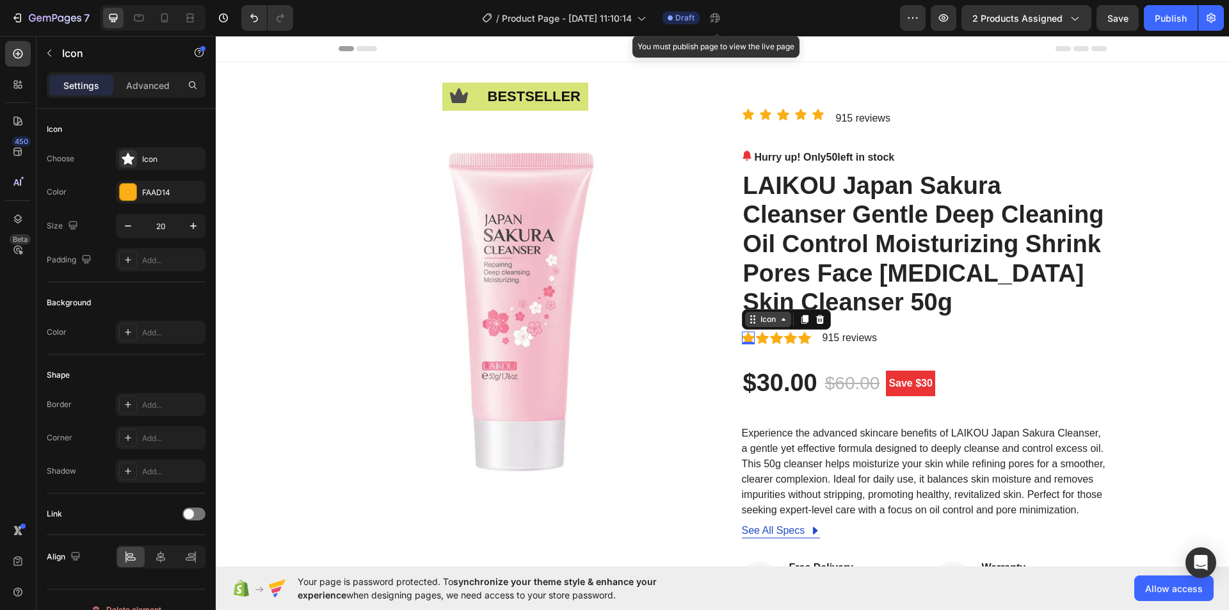
click at [780, 324] on icon at bounding box center [783, 319] width 10 height 10
click at [744, 115] on icon at bounding box center [748, 114] width 11 height 11
click at [778, 99] on icon at bounding box center [783, 96] width 10 height 10
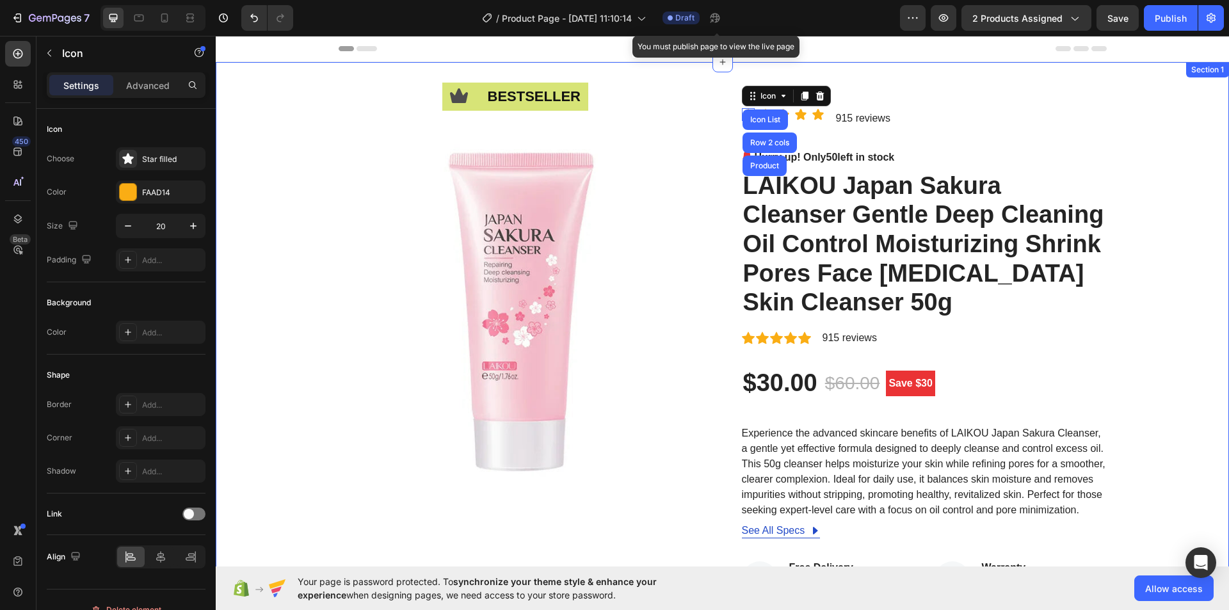
click at [970, 108] on div "Icon bestseller Text Block Row Image Icon Icon List Row 2 cols Product 0 Icon I…" at bounding box center [722, 511] width 1013 height 898
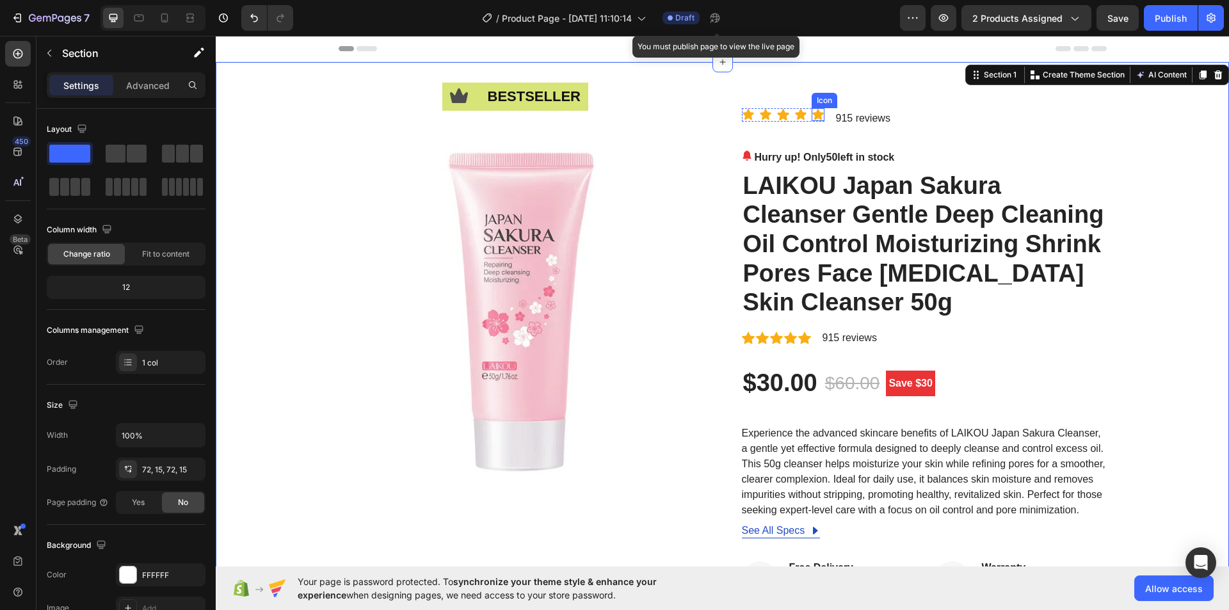
click at [816, 118] on icon at bounding box center [817, 114] width 11 height 11
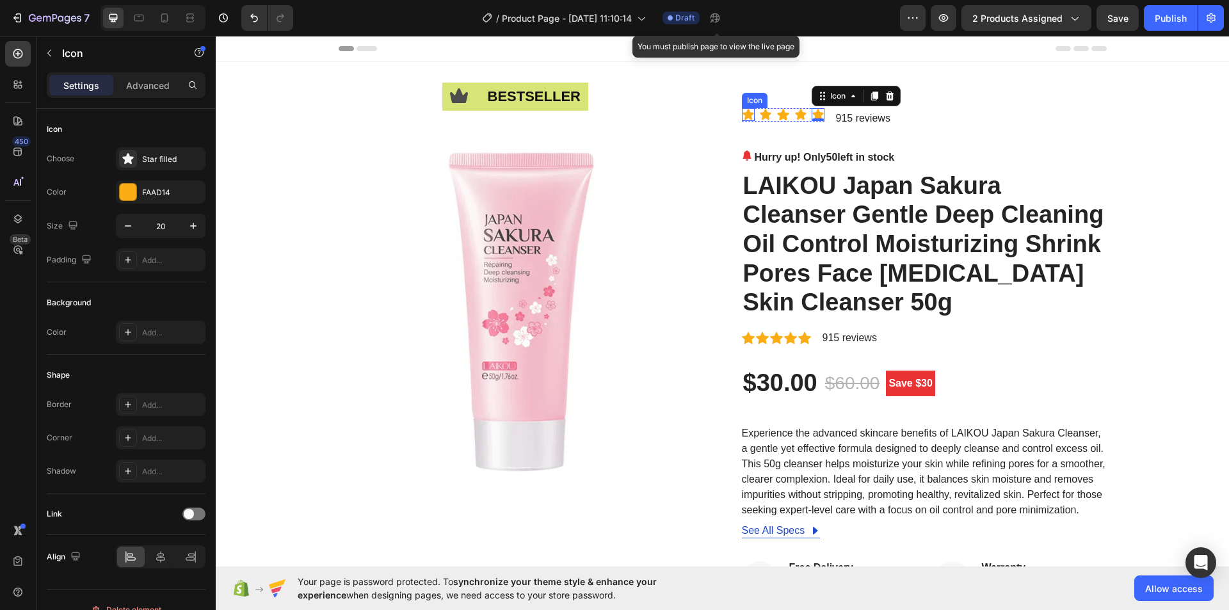
click at [746, 119] on icon at bounding box center [748, 114] width 11 height 11
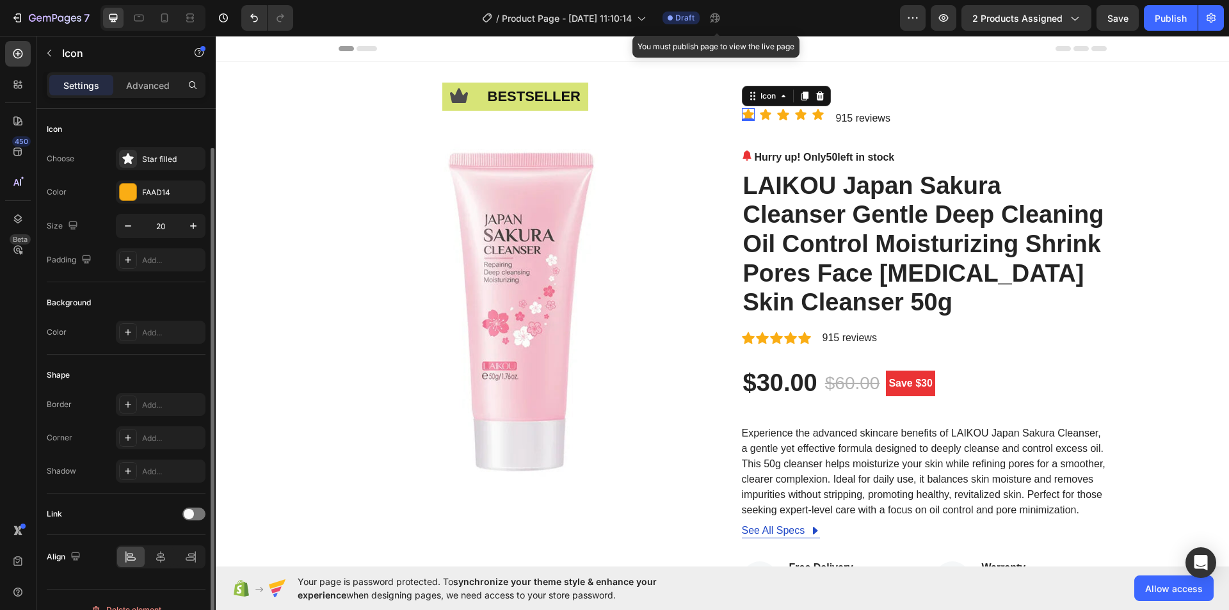
scroll to position [20, 0]
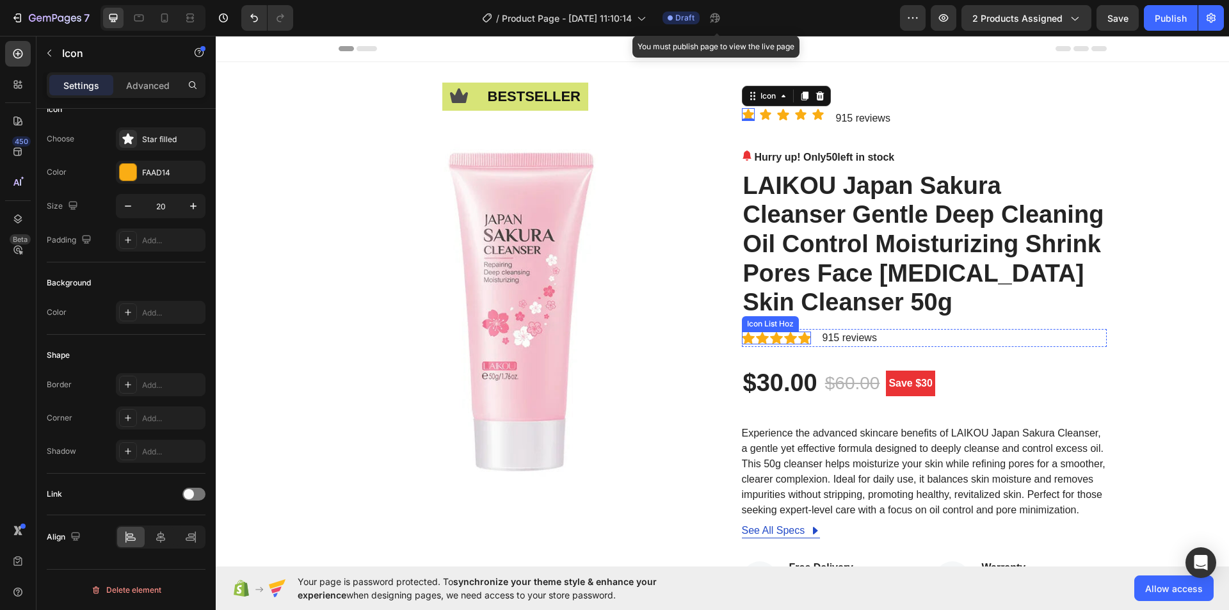
click at [764, 342] on div "Icon Icon Icon Icon Icon" at bounding box center [776, 338] width 69 height 13
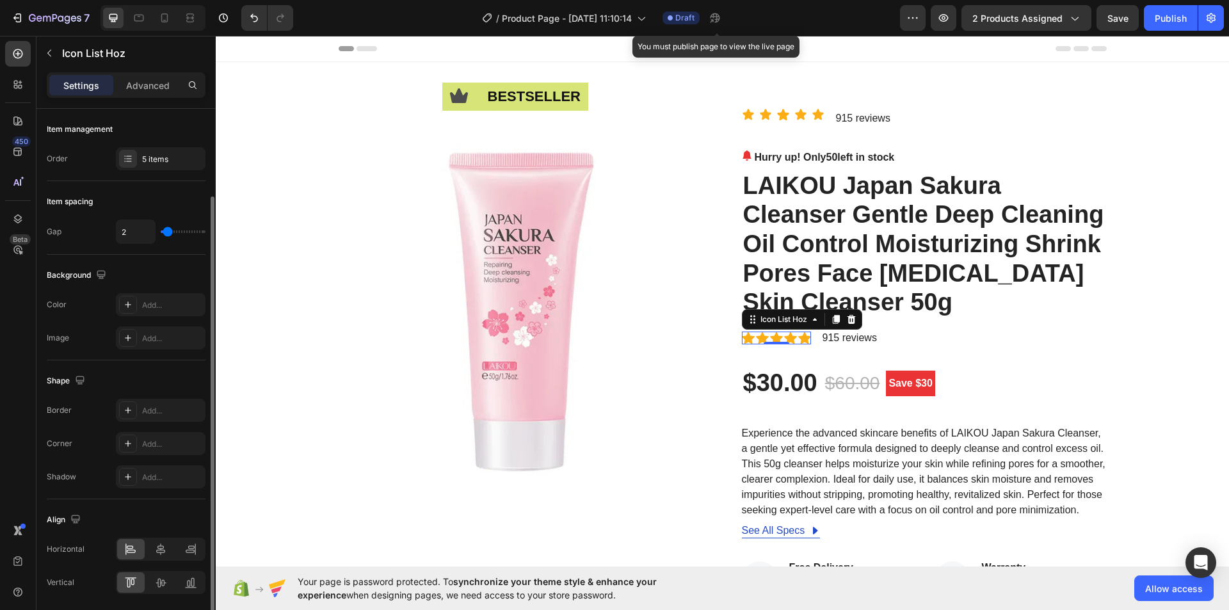
scroll to position [45, 0]
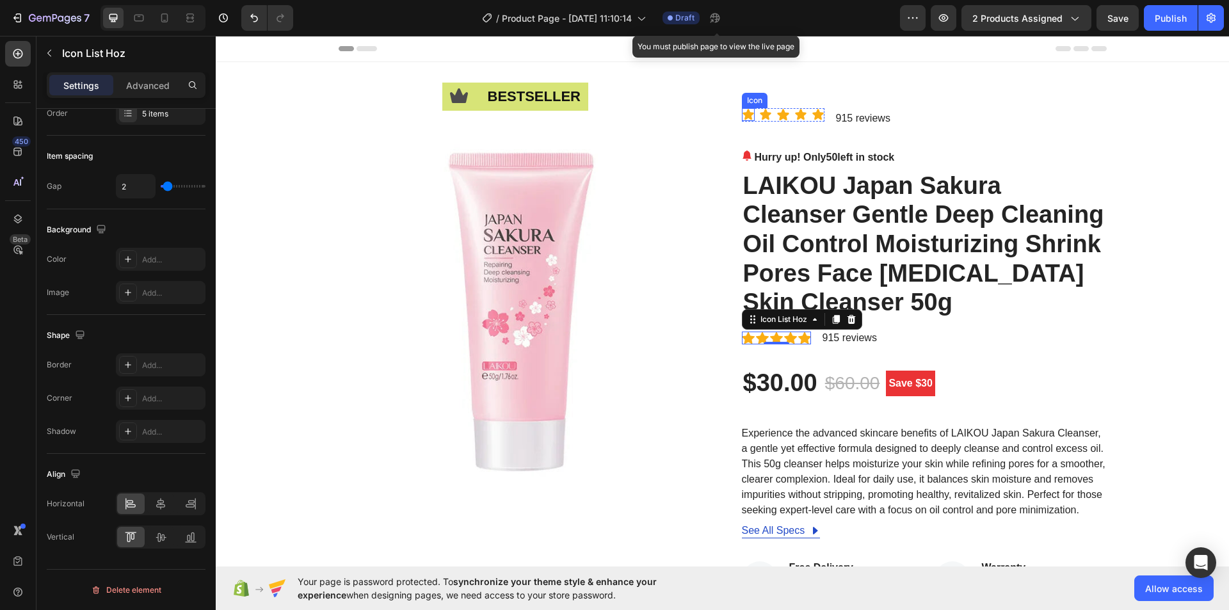
click at [748, 113] on icon at bounding box center [748, 114] width 11 height 11
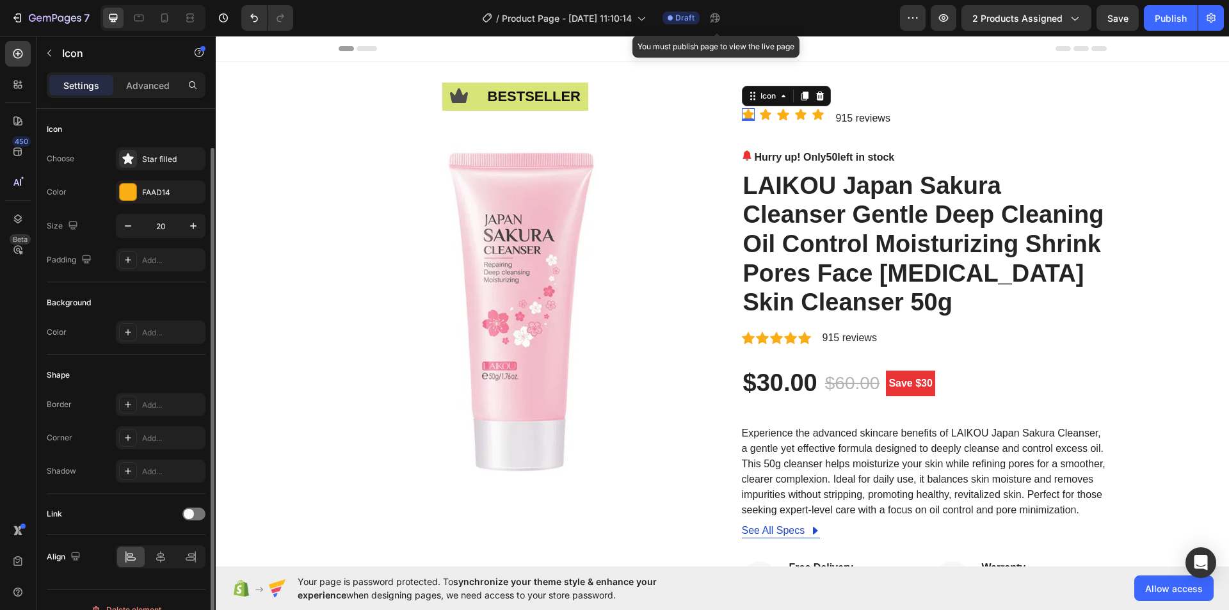
scroll to position [20, 0]
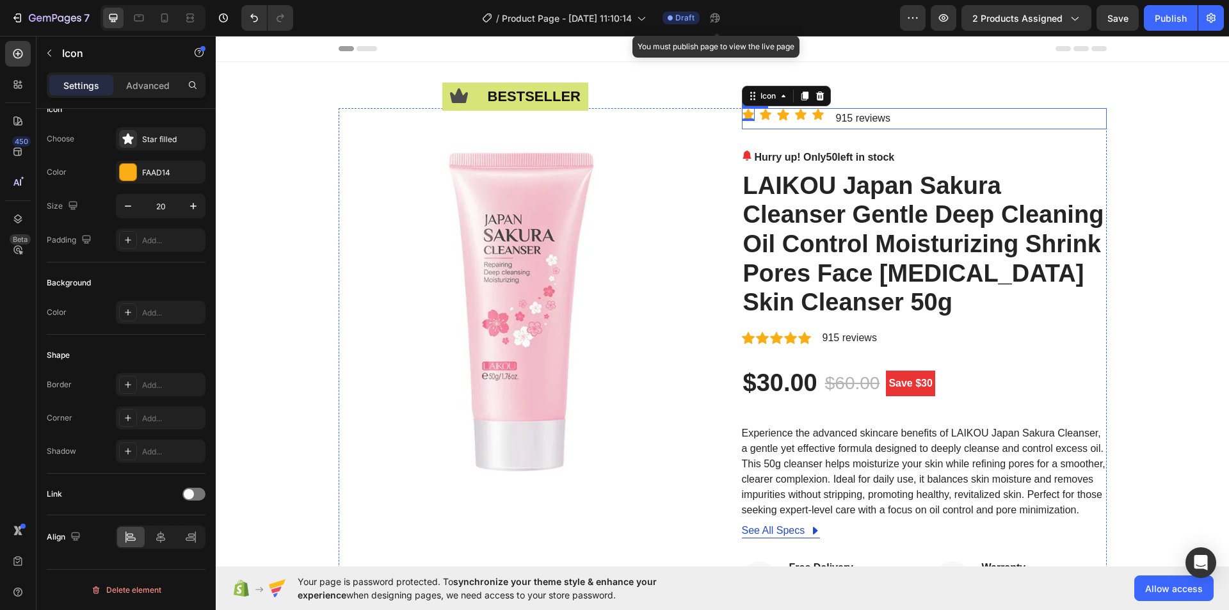
click at [906, 118] on div "Icon 0 Icon Icon Icon Icon Icon List 915 reviews Text [GEOGRAPHIC_DATA]" at bounding box center [924, 118] width 365 height 21
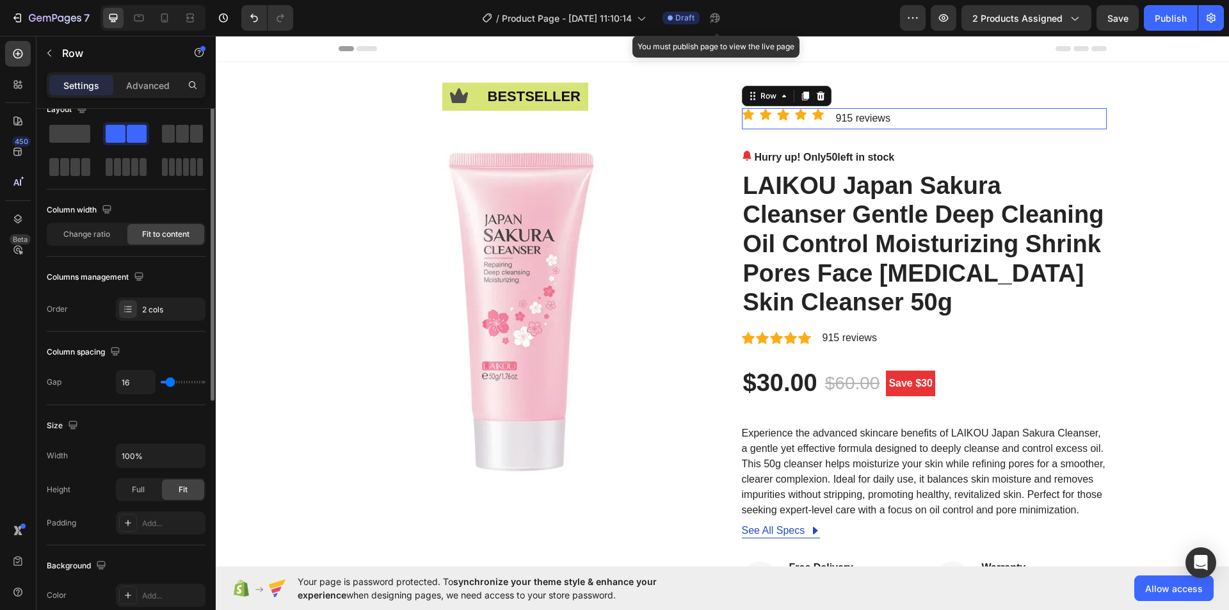
scroll to position [0, 0]
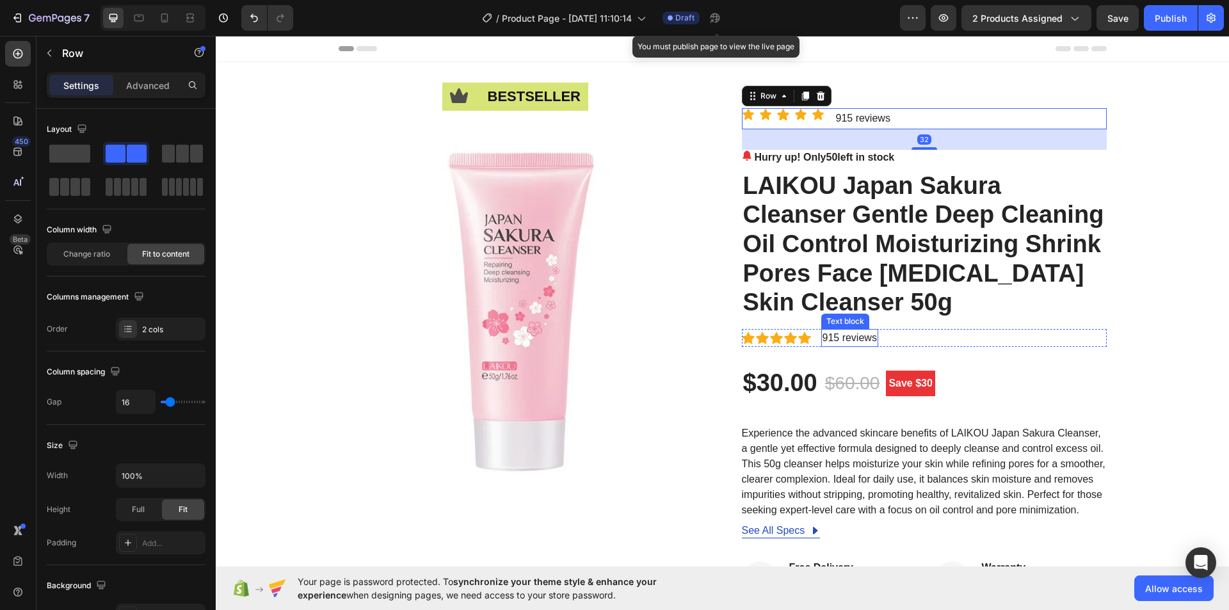
click at [889, 341] on div "Icon Icon Icon Icon Icon Icon List Hoz 915 reviews Text block Row" at bounding box center [924, 338] width 365 height 18
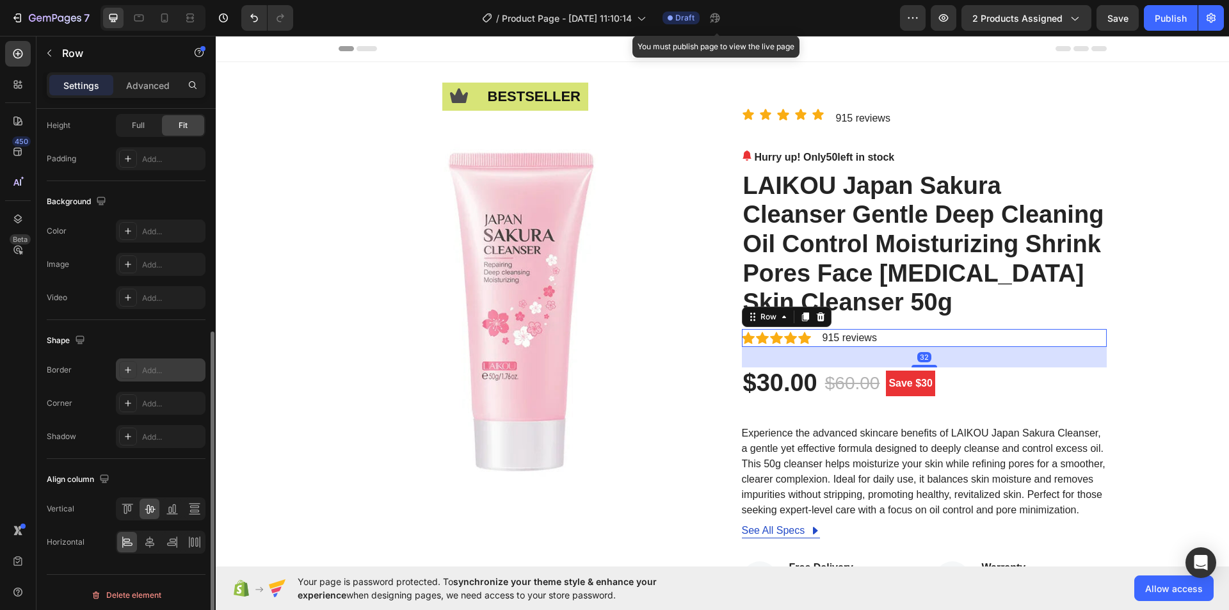
scroll to position [389, 0]
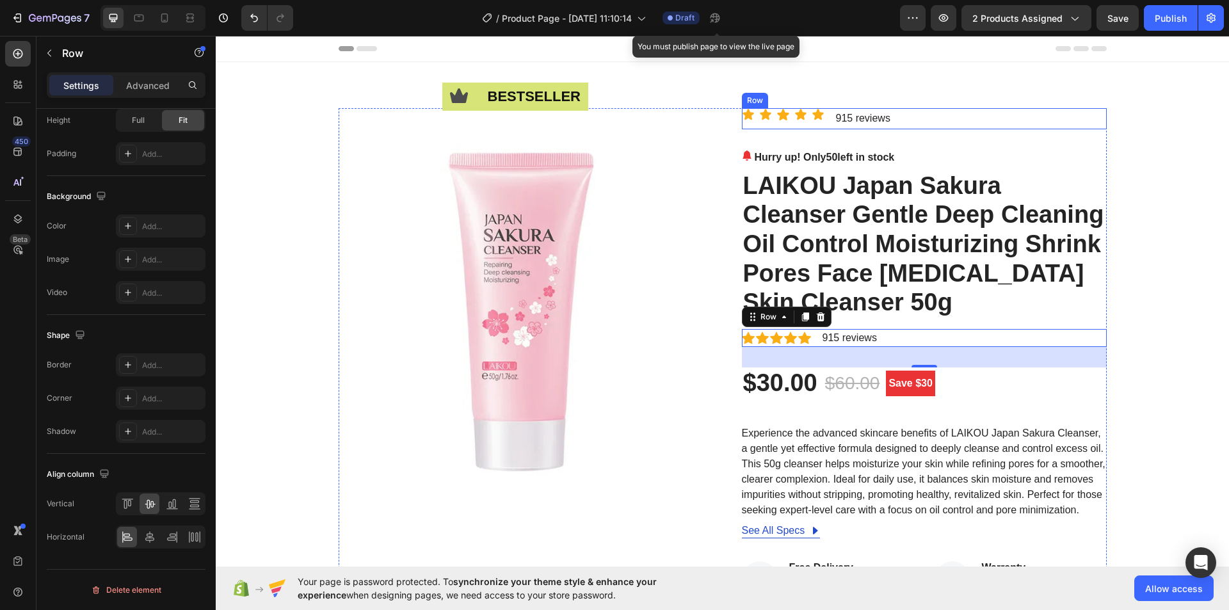
click at [921, 116] on div "Icon Icon Icon Icon Icon Icon List 915 reviews Text Block Row" at bounding box center [924, 118] width 365 height 21
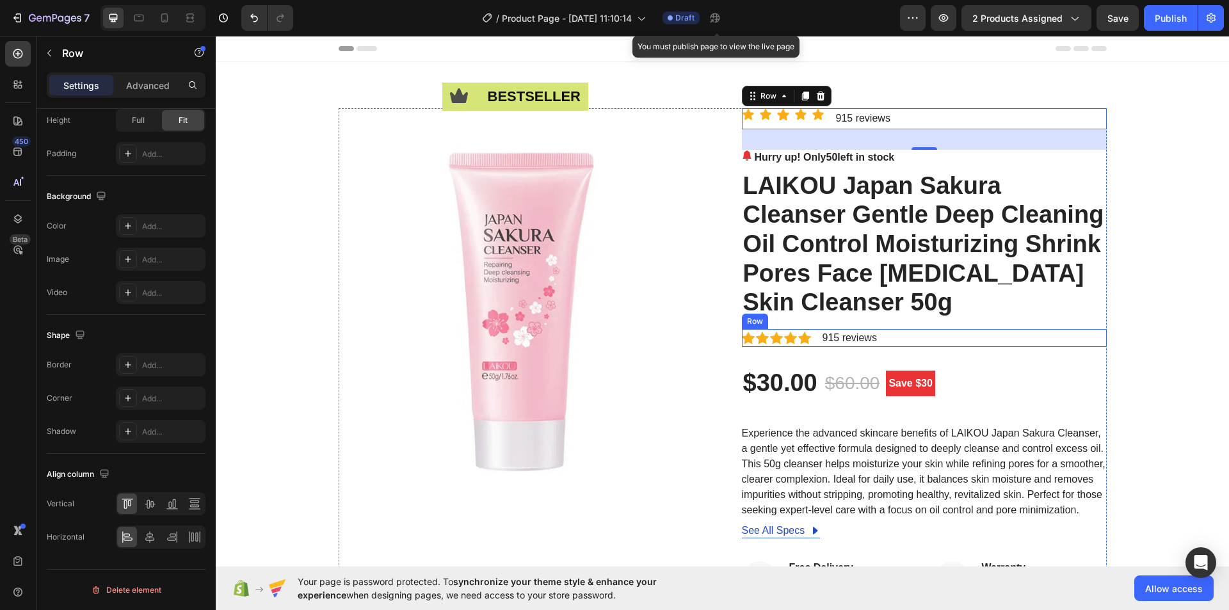
click at [933, 339] on div "Icon Icon Icon Icon Icon Icon List Hoz 915 reviews Text block Row" at bounding box center [924, 338] width 365 height 18
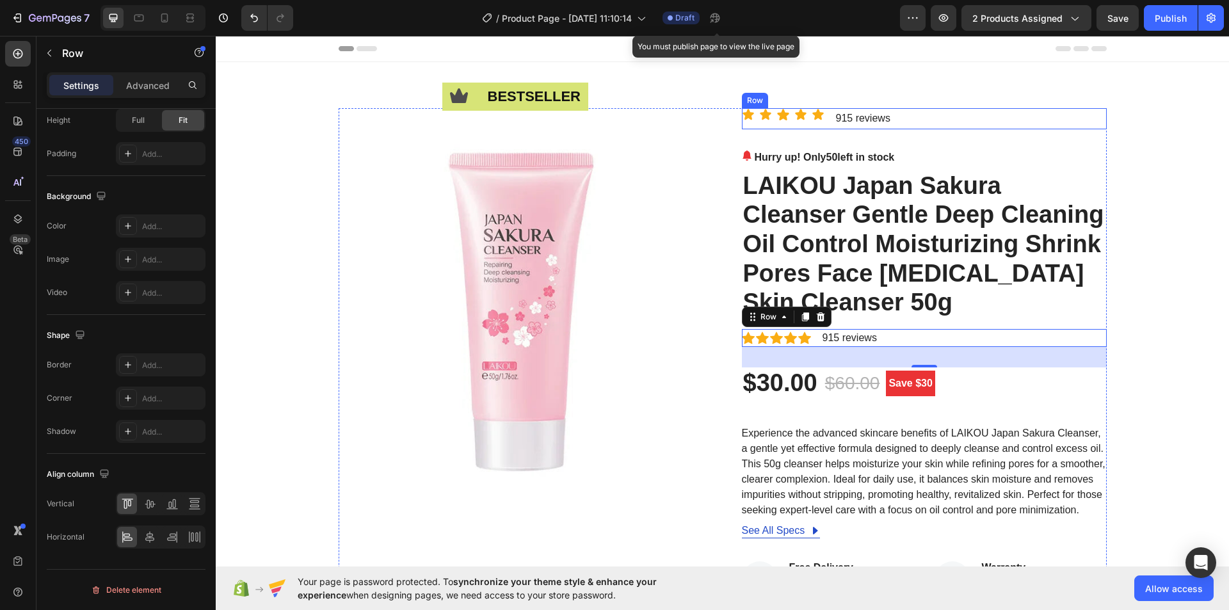
click at [907, 117] on div "Icon Icon Icon Icon Icon Icon List 915 reviews Text Block Row" at bounding box center [924, 118] width 365 height 21
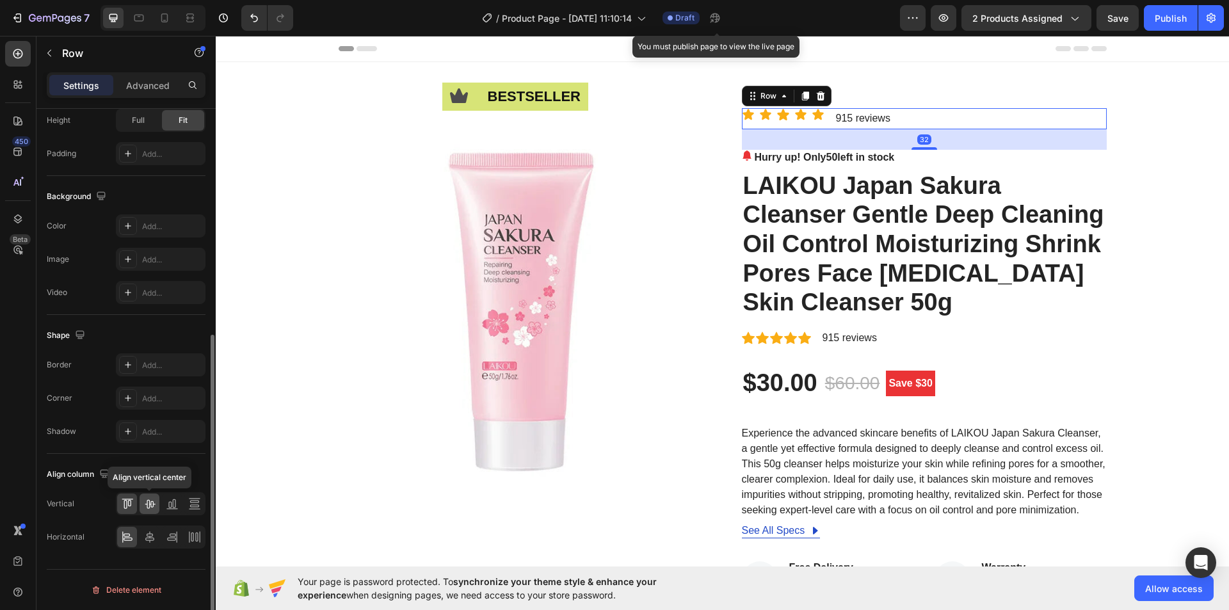
click at [151, 503] on icon at bounding box center [149, 503] width 13 height 13
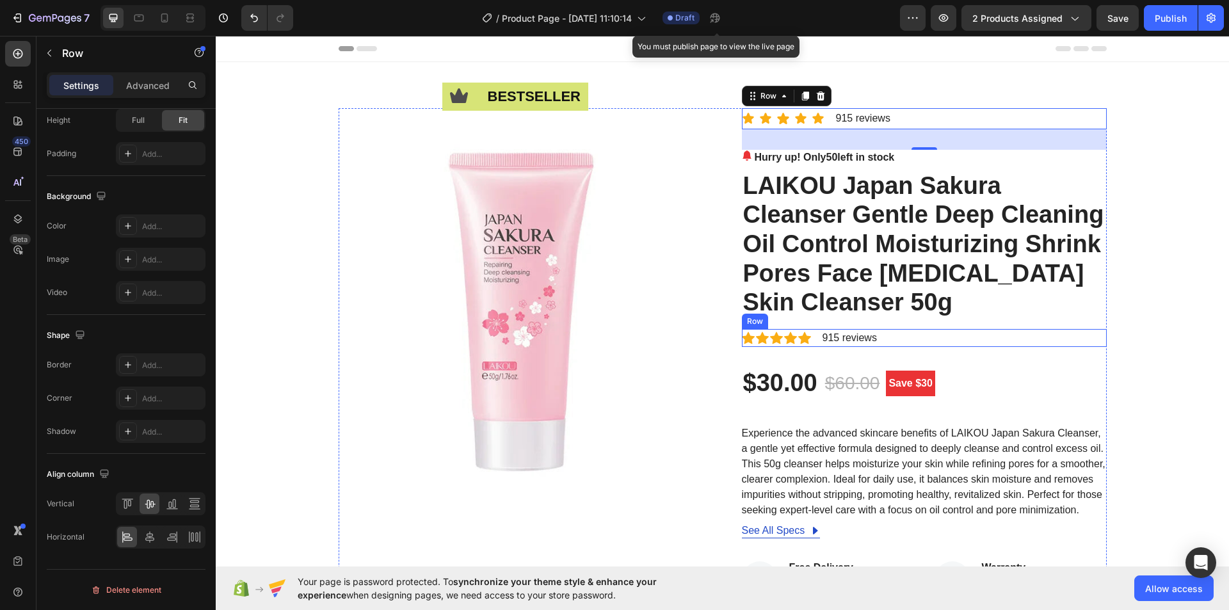
click at [918, 339] on div "Icon Icon Icon Icon Icon Icon List Hoz 915 reviews Text block Row" at bounding box center [924, 338] width 365 height 18
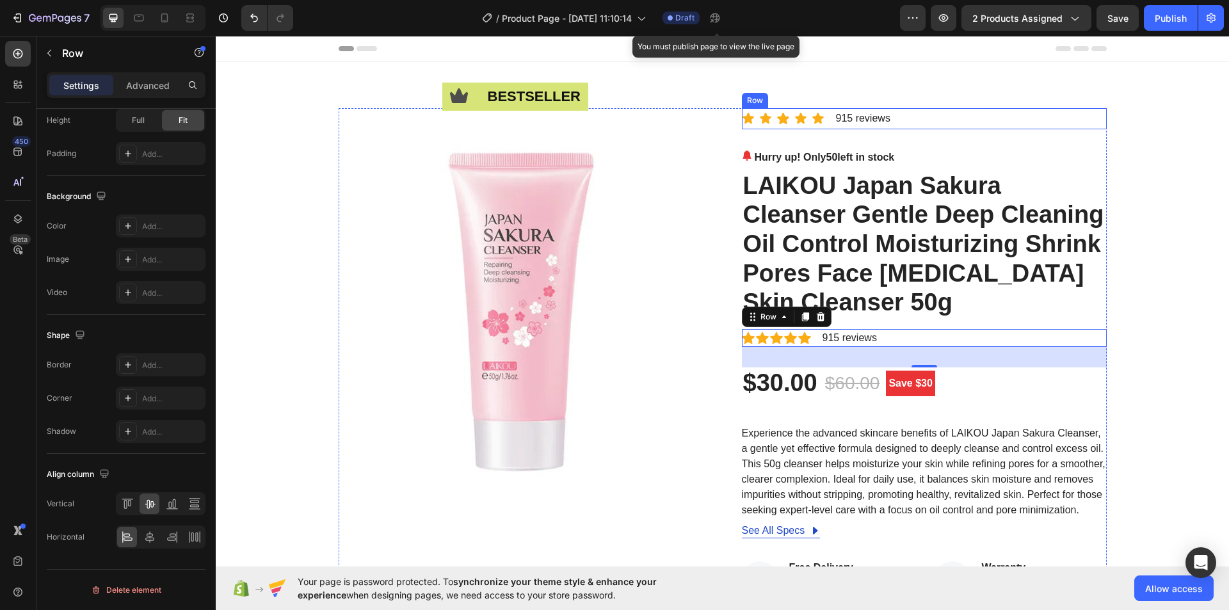
click at [909, 123] on div "Icon Icon Icon Icon Icon Icon List 915 reviews Text Block Row" at bounding box center [924, 118] width 365 height 21
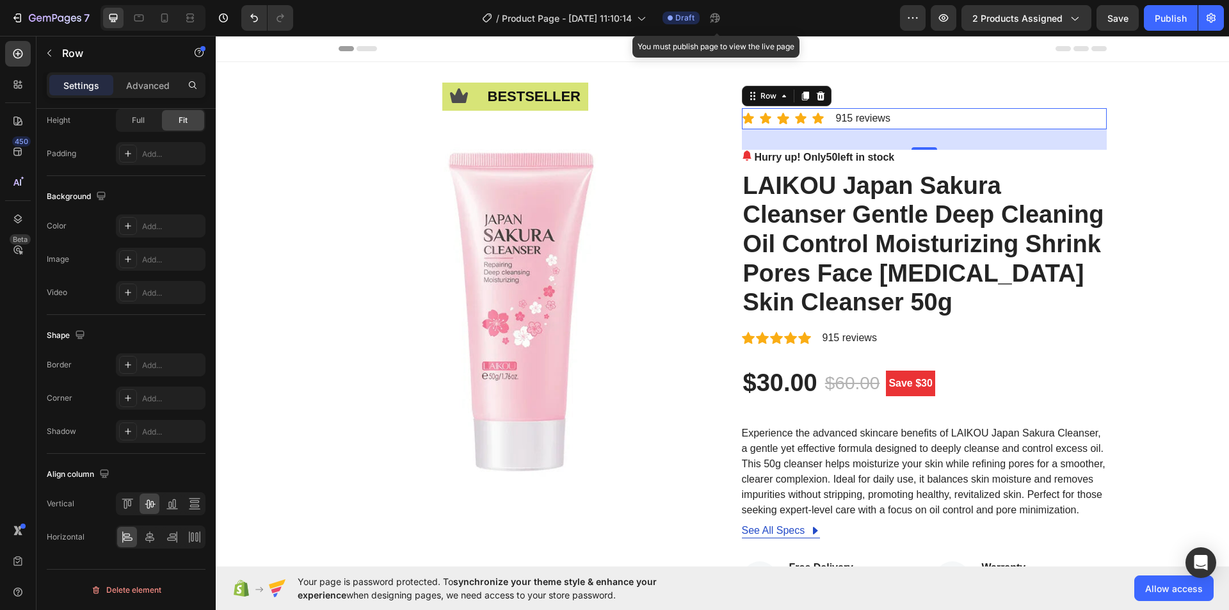
click at [944, 134] on div "32" at bounding box center [924, 139] width 365 height 20
click at [933, 149] on div "32" at bounding box center [924, 139] width 365 height 20
click at [920, 122] on div "Icon Icon Icon Icon Icon Icon List 915 reviews Text Block Row 32" at bounding box center [924, 118] width 365 height 21
click at [894, 345] on div "Icon Icon Icon Icon Icon Icon List Hoz 915 reviews Text block Row" at bounding box center [924, 338] width 365 height 18
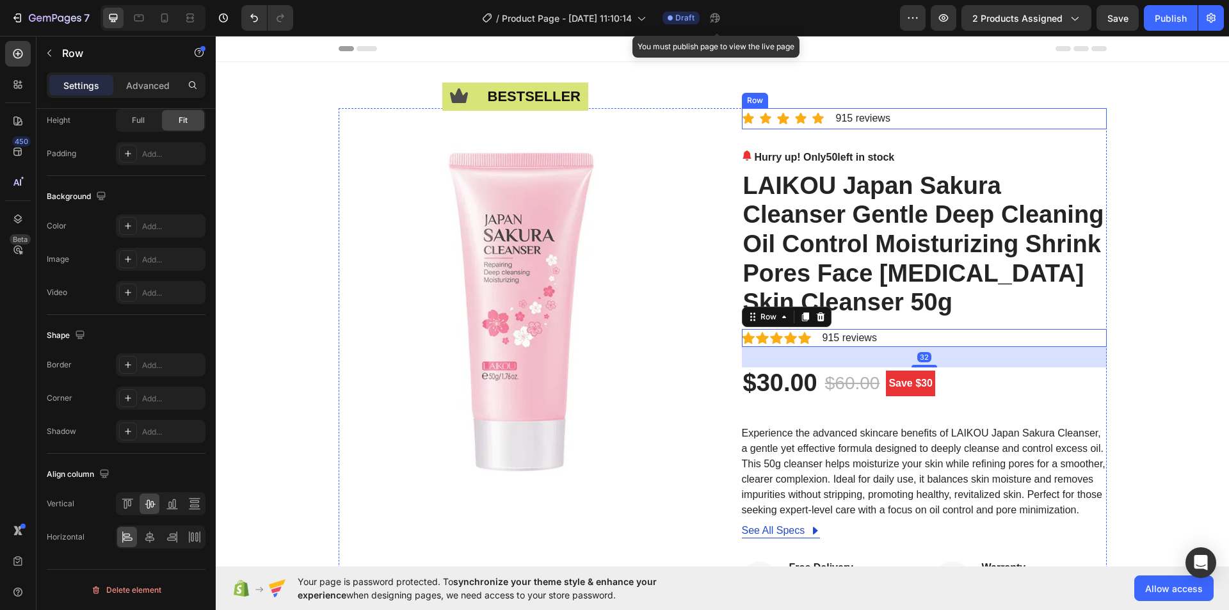
click at [911, 117] on div "Icon Icon Icon Icon Icon Icon List 915 reviews Text Block Row" at bounding box center [924, 118] width 365 height 21
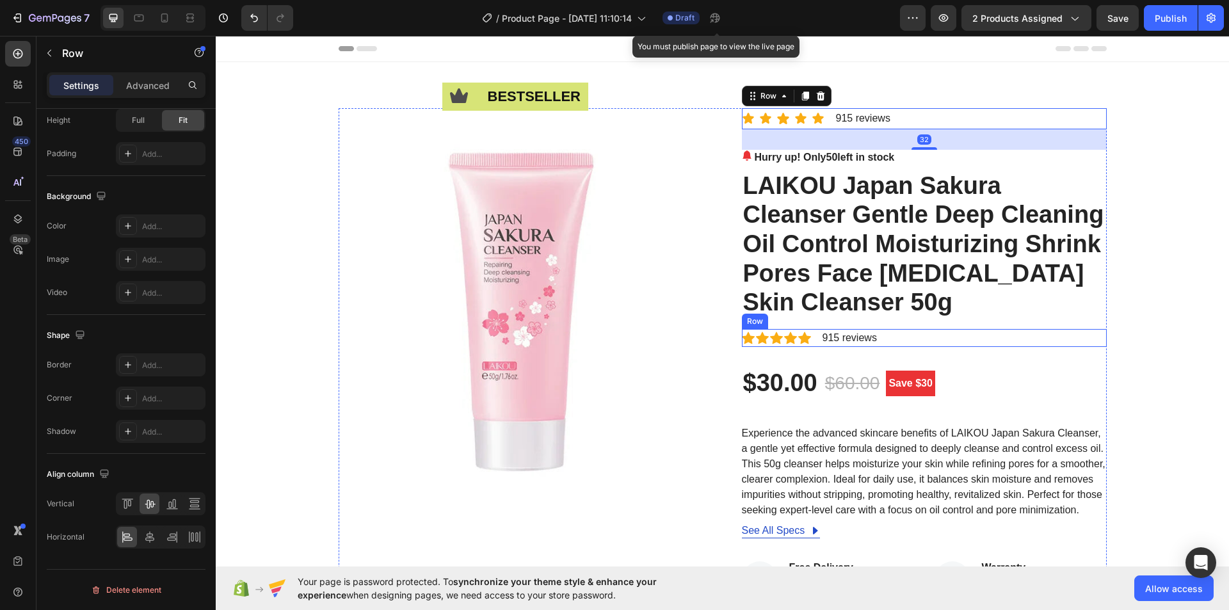
click at [911, 335] on div "Icon Icon Icon Icon Icon Icon List Hoz 915 reviews Text block Row" at bounding box center [924, 338] width 365 height 18
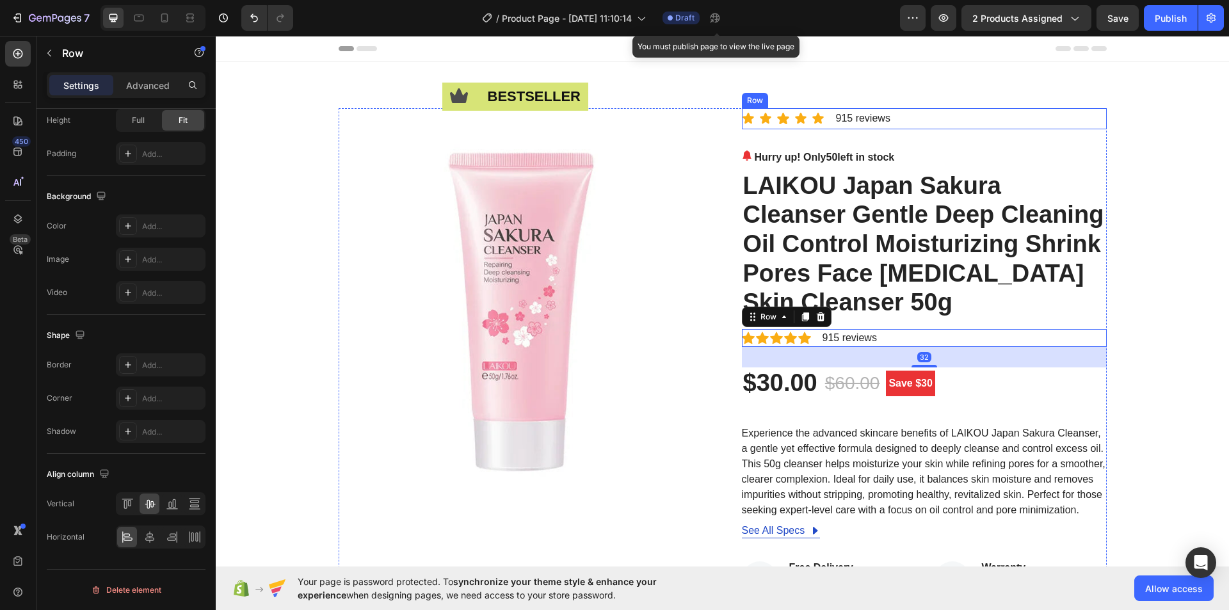
click at [910, 114] on div "Icon Icon Icon Icon Icon Icon List 915 reviews Text Block Row" at bounding box center [924, 118] width 365 height 21
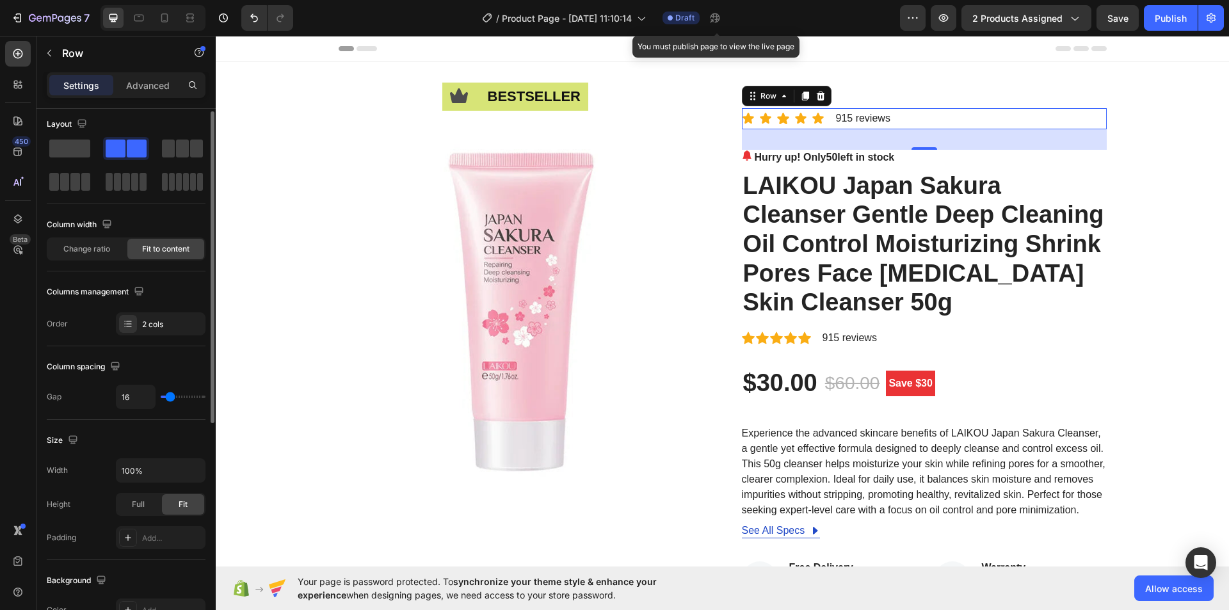
scroll to position [0, 0]
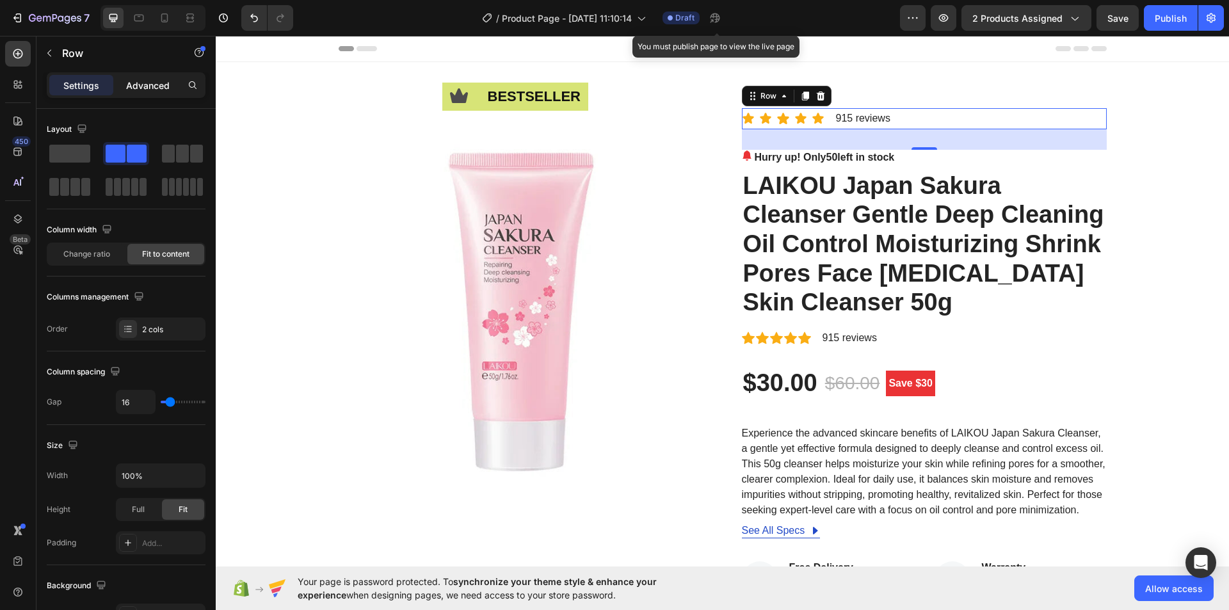
click at [136, 89] on p "Advanced" at bounding box center [148, 85] width 44 height 13
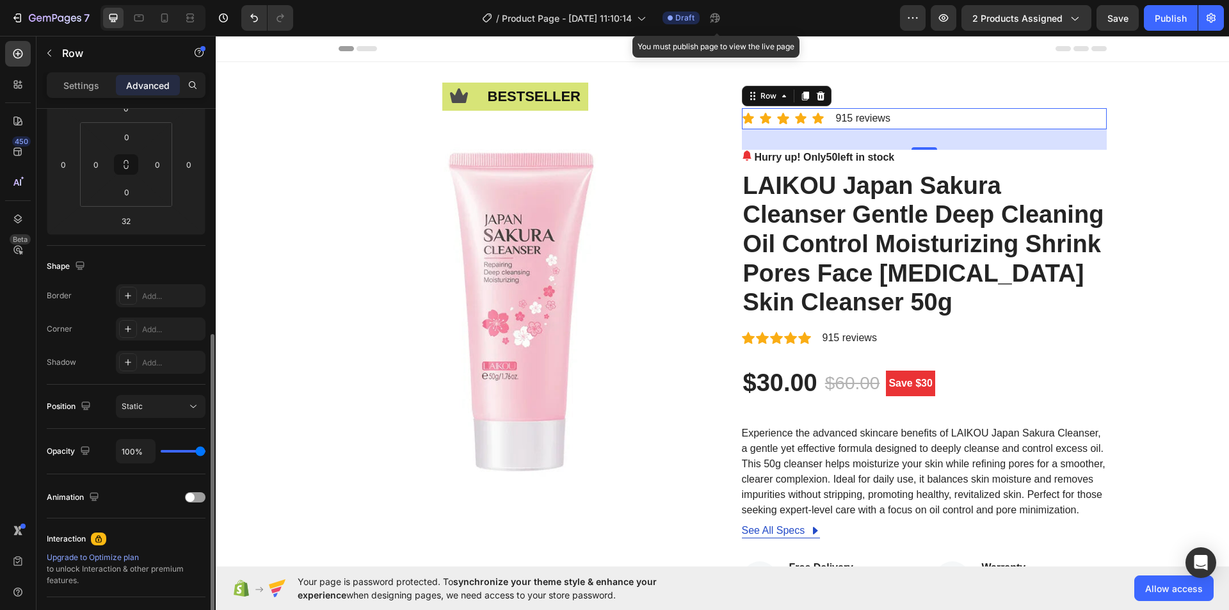
scroll to position [256, 0]
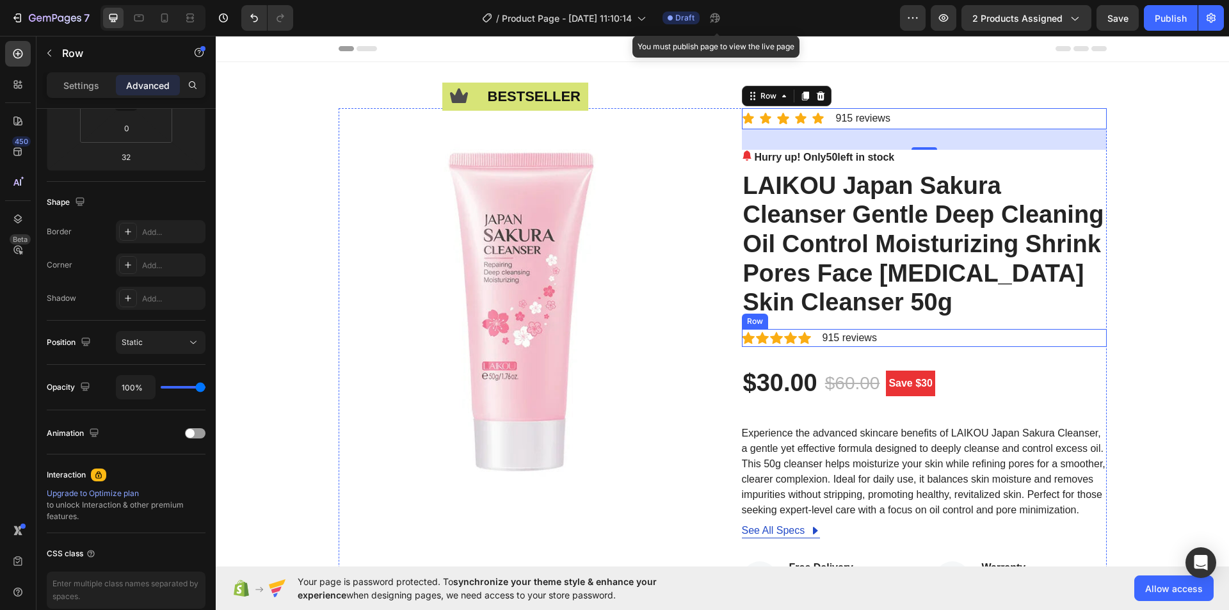
click at [882, 346] on div "Icon Icon Icon Icon Icon Icon List Hoz 915 reviews Text block Row" at bounding box center [924, 338] width 365 height 18
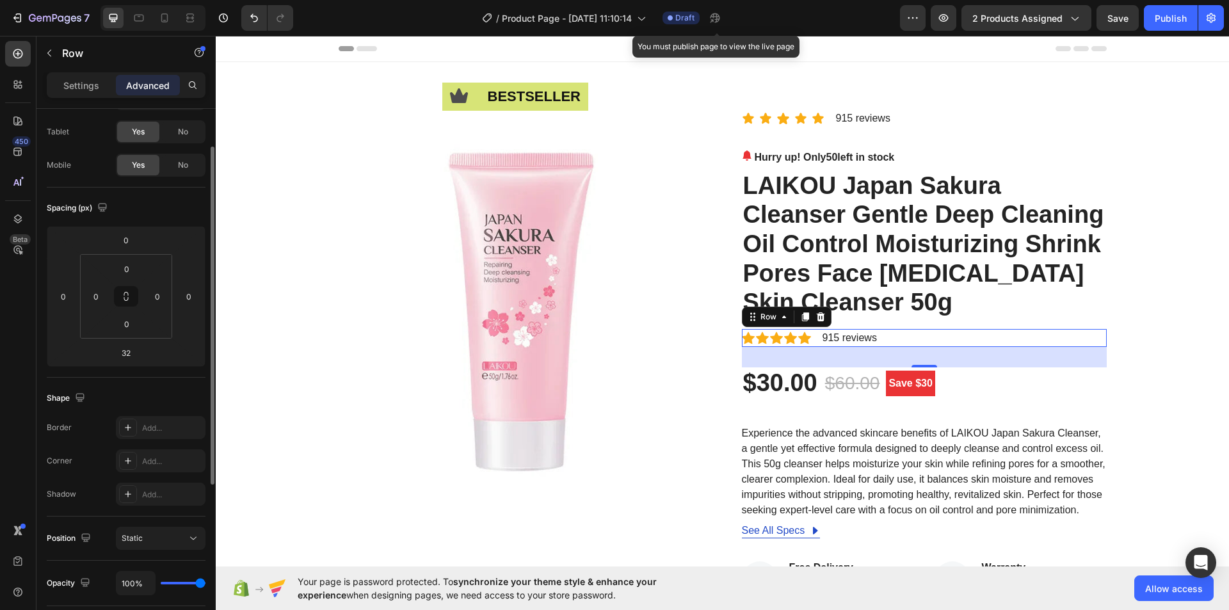
scroll to position [0, 0]
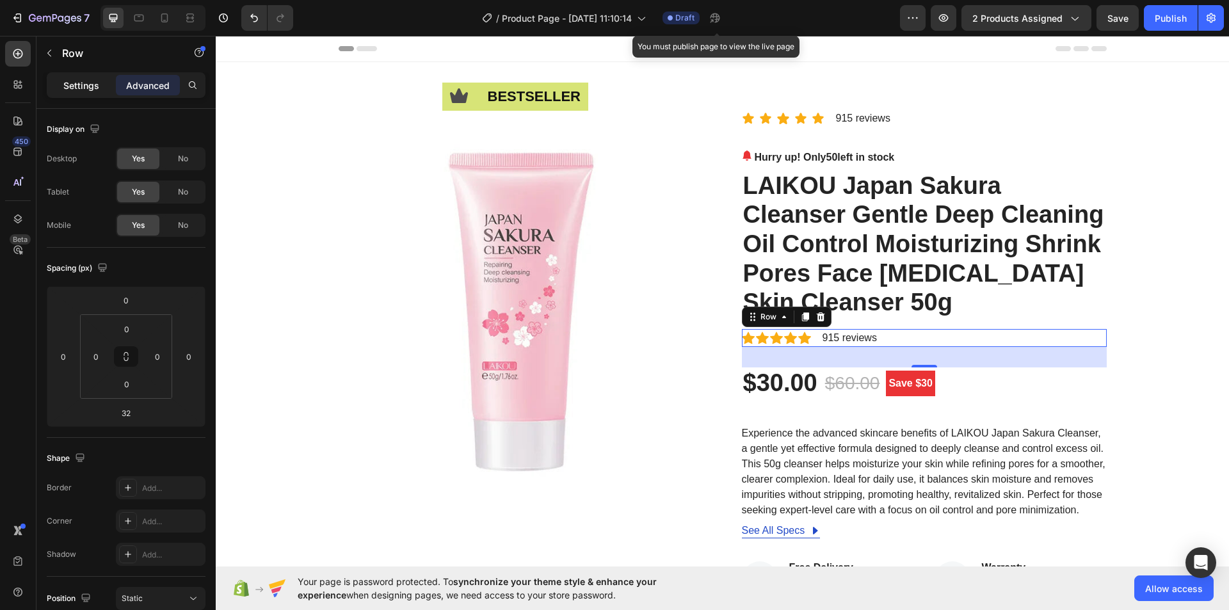
click at [89, 87] on p "Settings" at bounding box center [81, 85] width 36 height 13
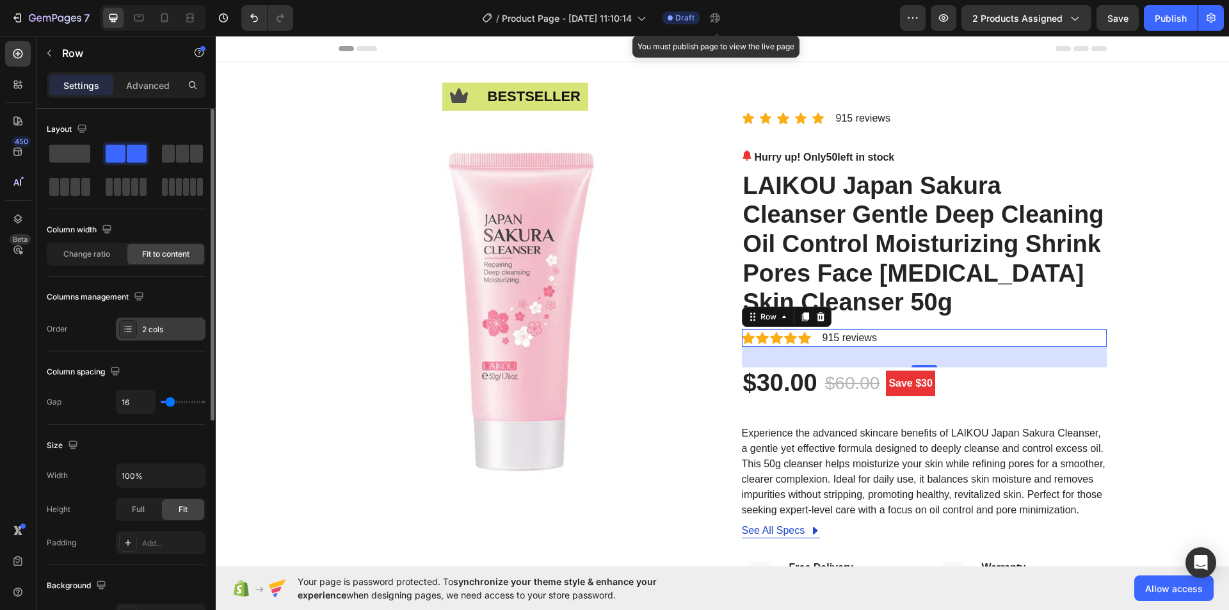
click at [163, 330] on div "2 cols" at bounding box center [172, 330] width 60 height 12
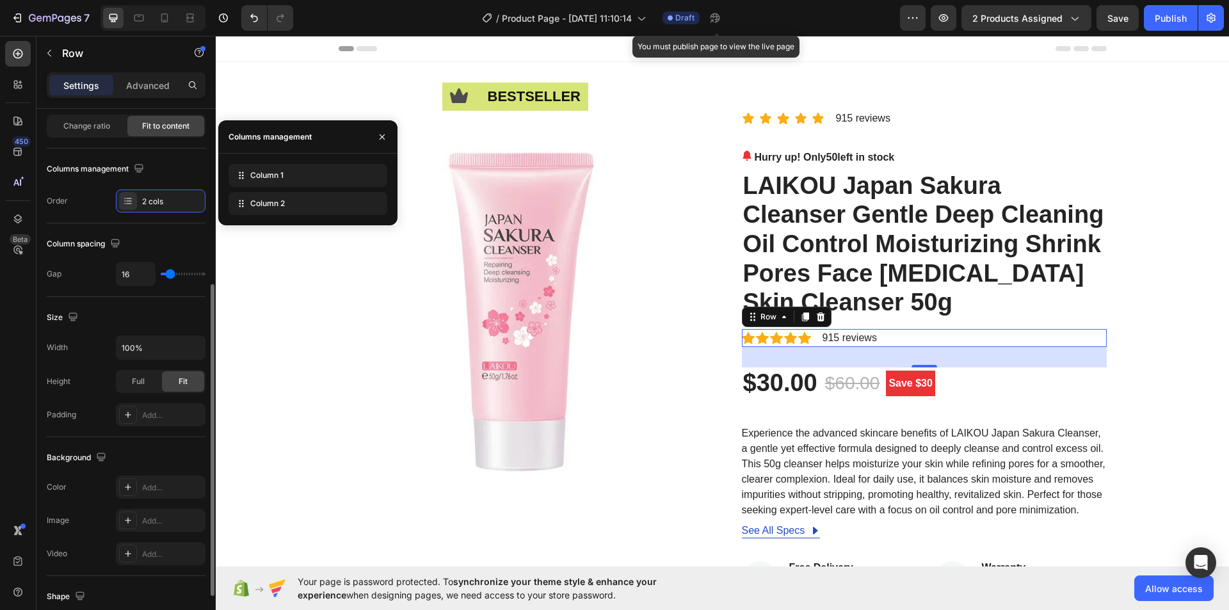
scroll to position [192, 0]
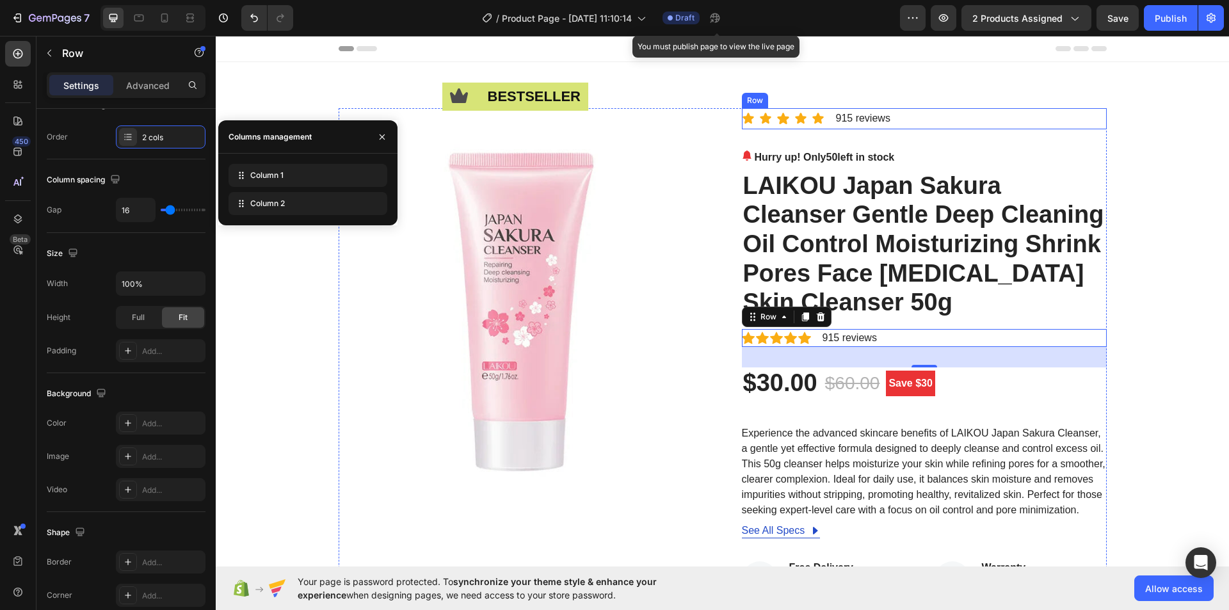
click at [918, 117] on div "Icon Icon Icon Icon Icon Icon List 915 reviews Text Block Row" at bounding box center [924, 118] width 365 height 21
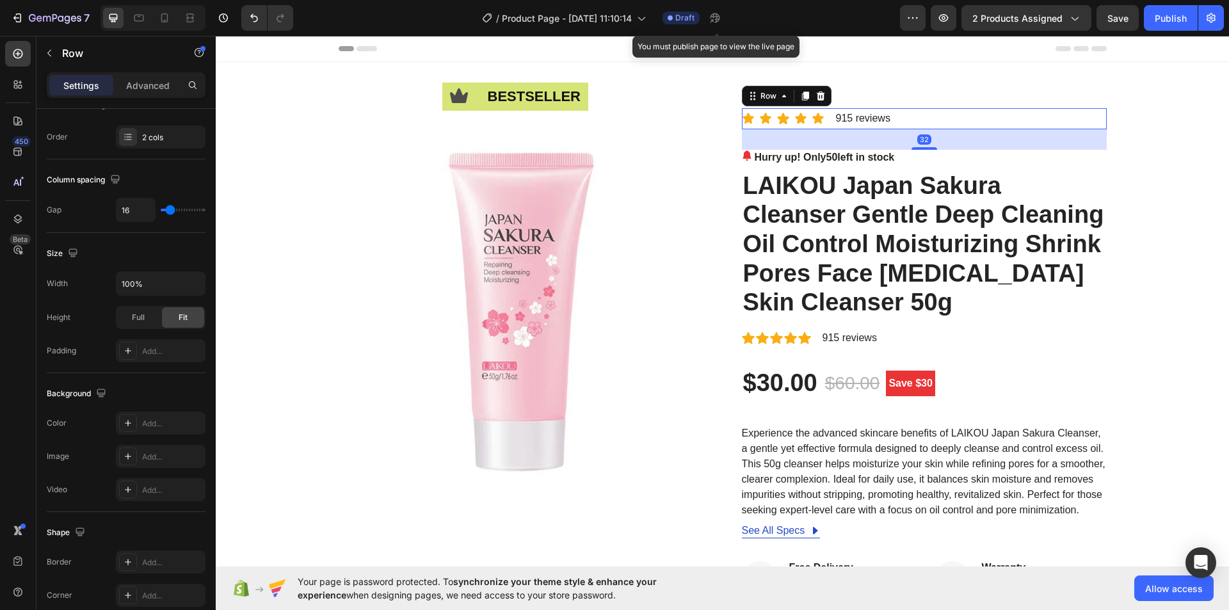
click at [920, 116] on div "Icon Icon Icon Icon Icon Icon List 915 reviews Text Block Row 32" at bounding box center [924, 118] width 365 height 21
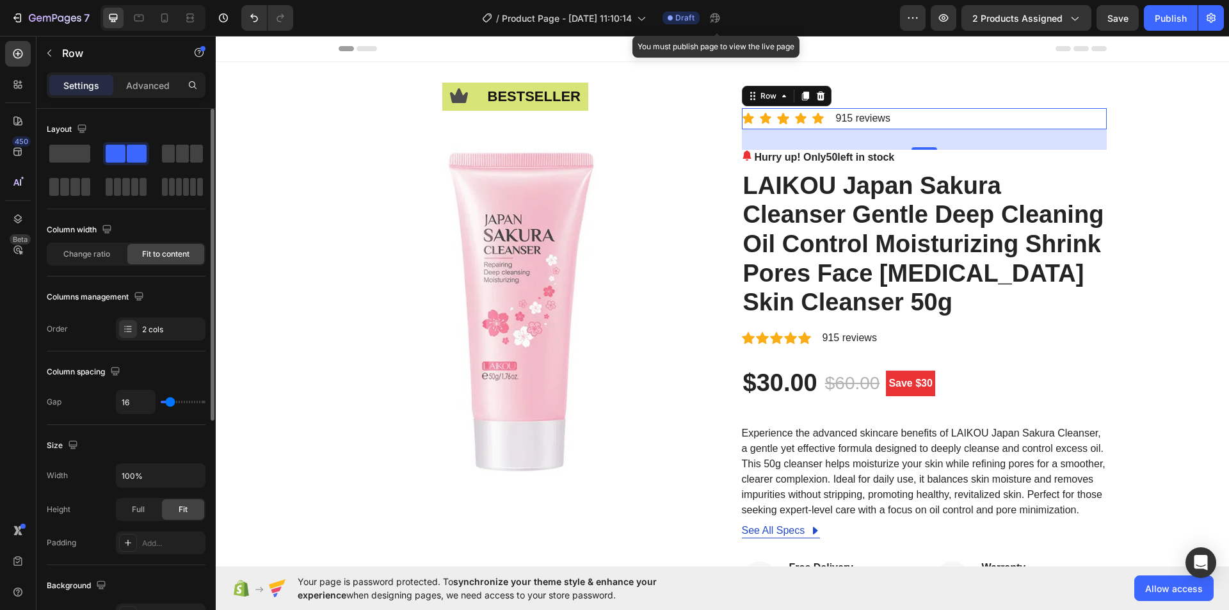
type input "22"
type input "18"
type input "16"
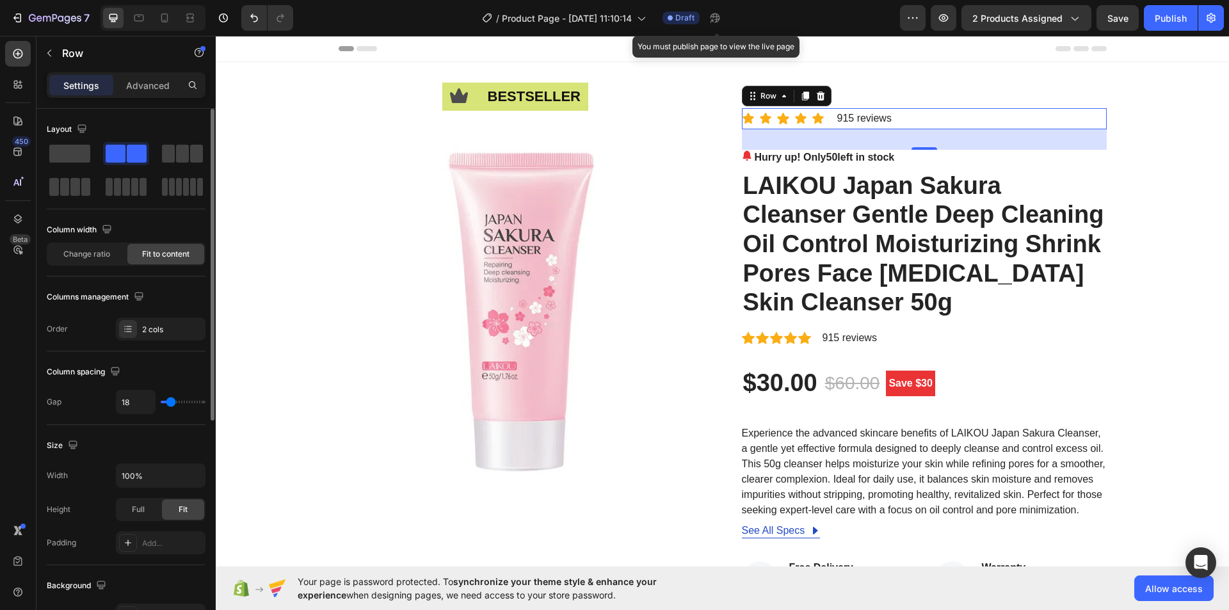
type input "16"
type input "20"
type input "22"
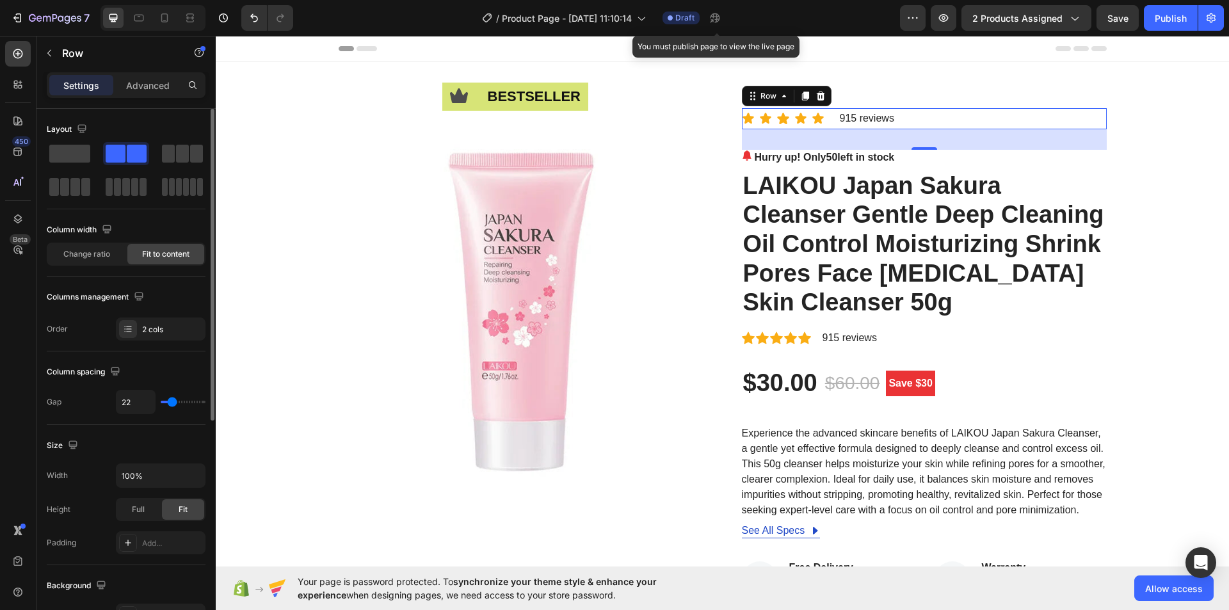
type input "24"
type input "22"
type input "20"
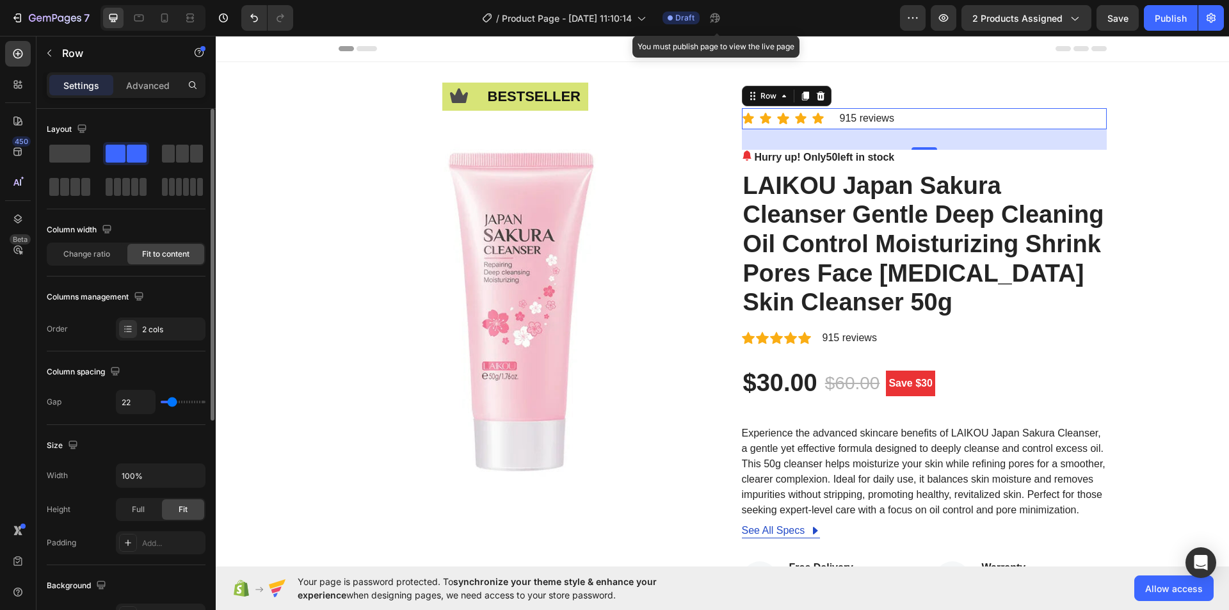
type input "20"
type input "16"
type input "11"
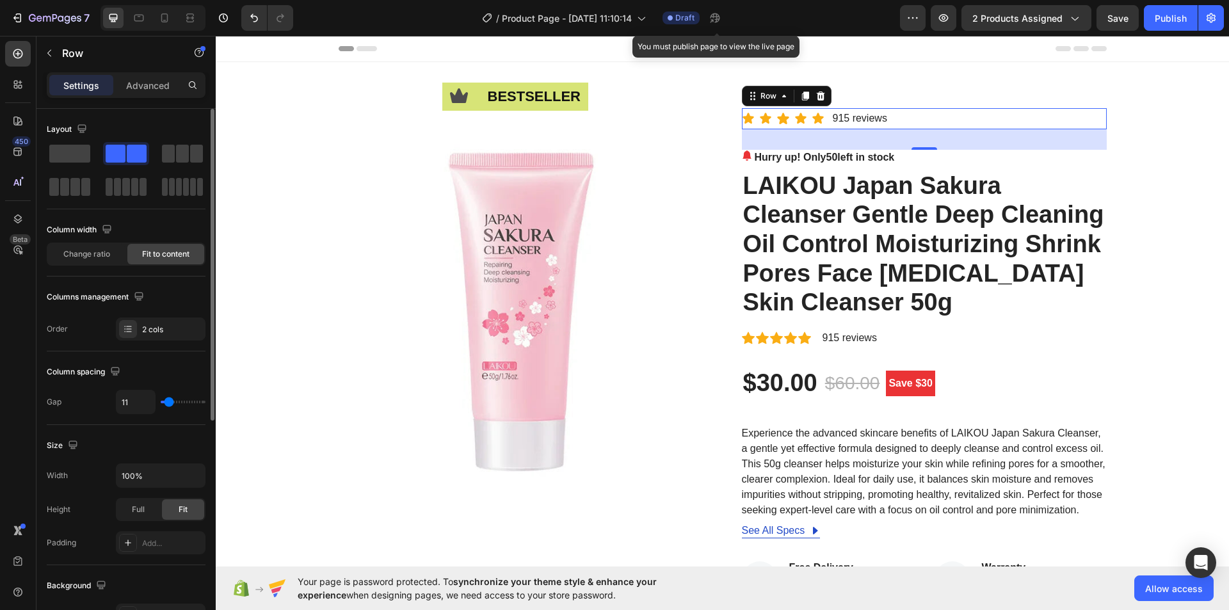
type input "22"
type input "20"
type input "18"
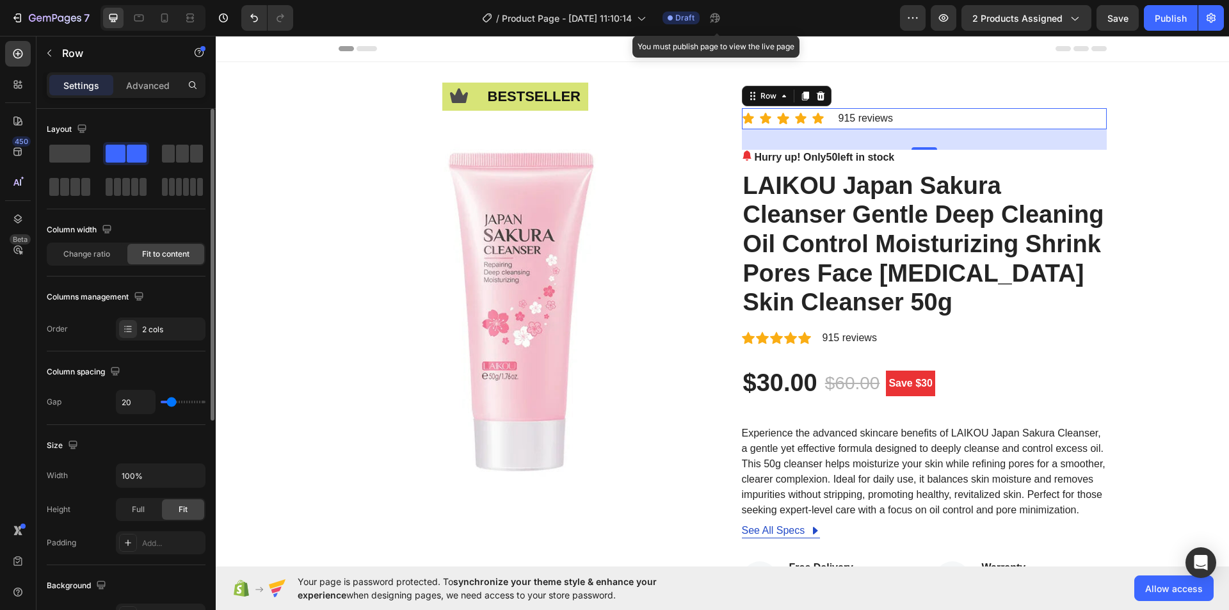
type input "18"
type input "16"
type input "13"
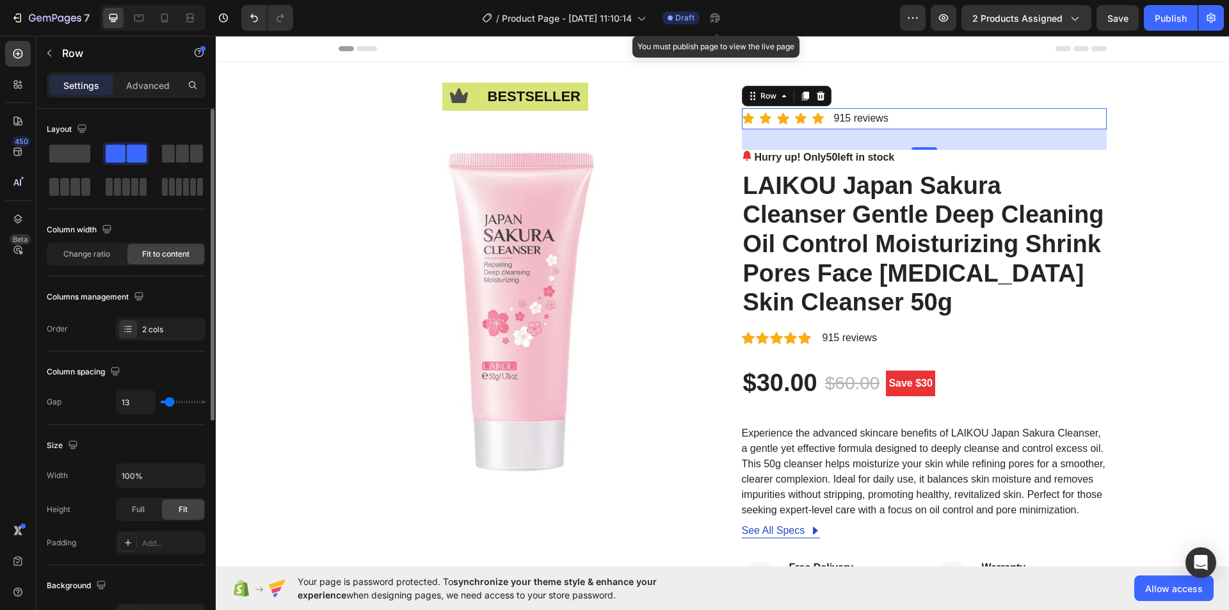
click at [170, 401] on input "range" at bounding box center [183, 402] width 45 height 3
click at [127, 400] on input "13" at bounding box center [136, 401] width 38 height 23
type input "1"
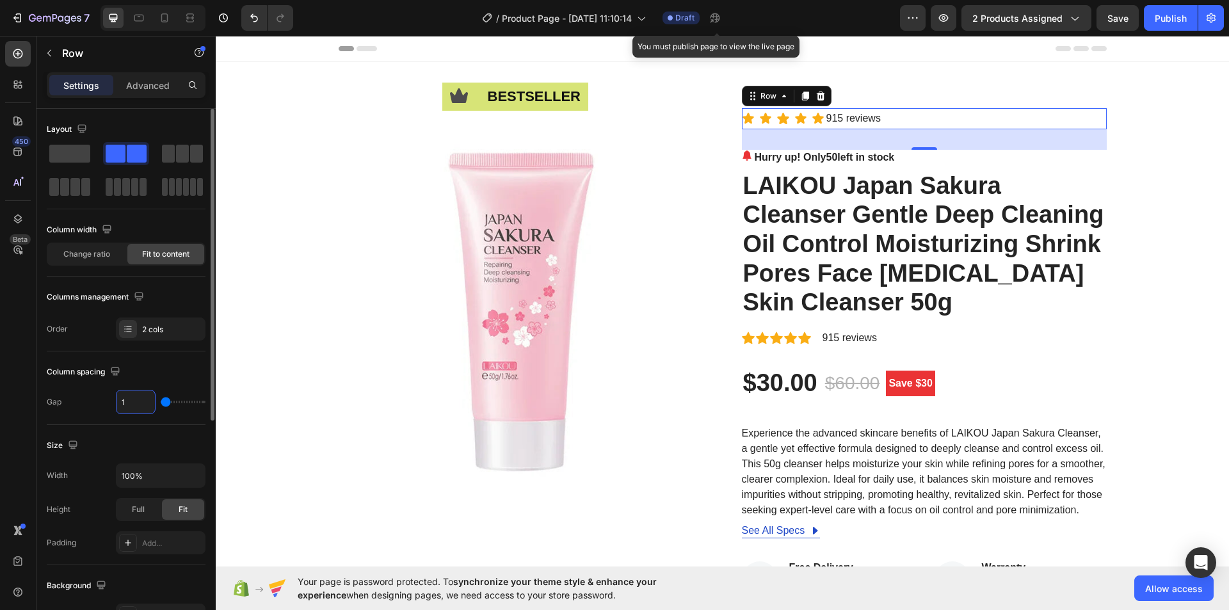
type input "16"
click at [812, 120] on icon at bounding box center [818, 118] width 13 height 13
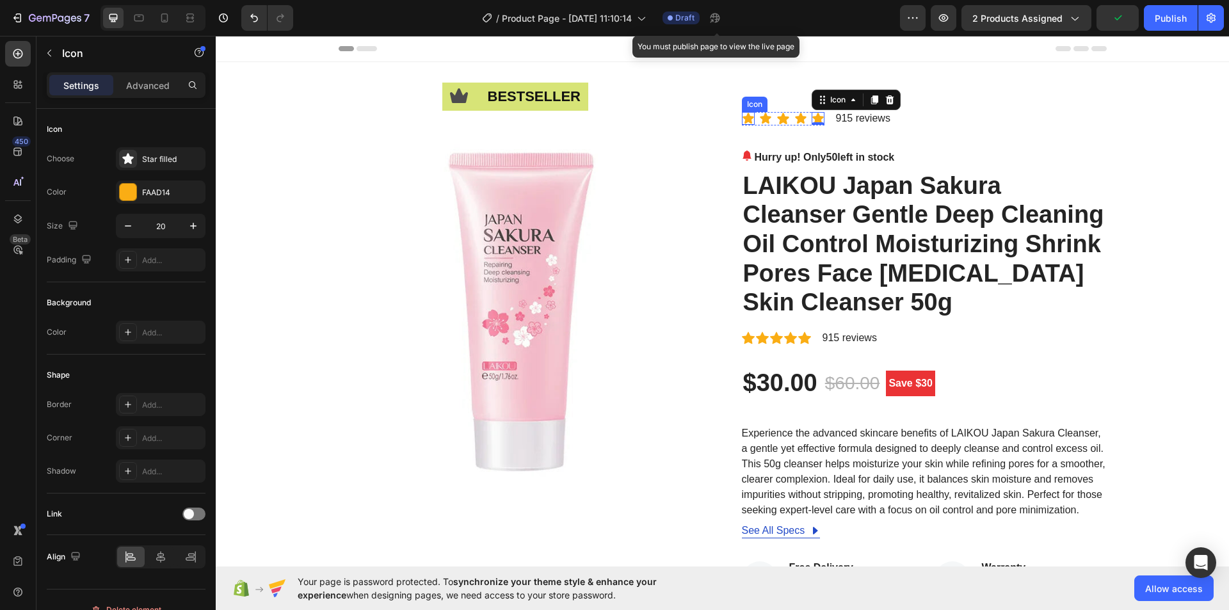
click at [742, 120] on icon at bounding box center [748, 118] width 13 height 13
click at [752, 121] on div "Icon 0 Icon Icon Icon Icon" at bounding box center [783, 118] width 83 height 13
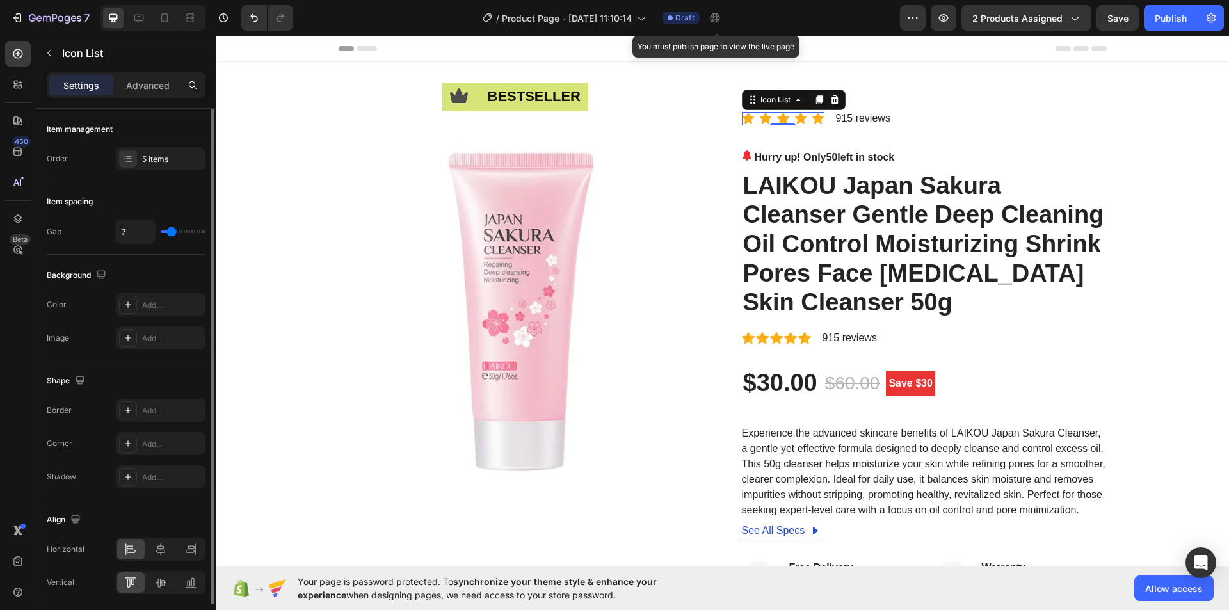
type input "3"
type input "2"
type input "0"
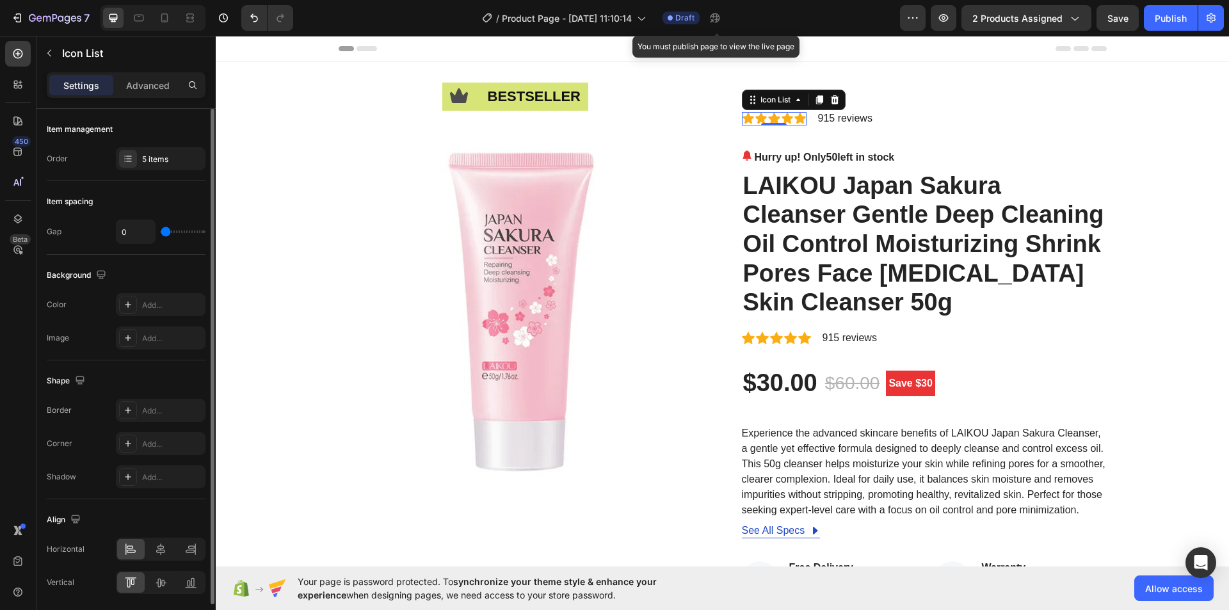
type input "0"
click at [165, 230] on input "range" at bounding box center [183, 231] width 45 height 3
click at [750, 332] on div "Icon Icon Icon Icon Icon" at bounding box center [776, 338] width 69 height 13
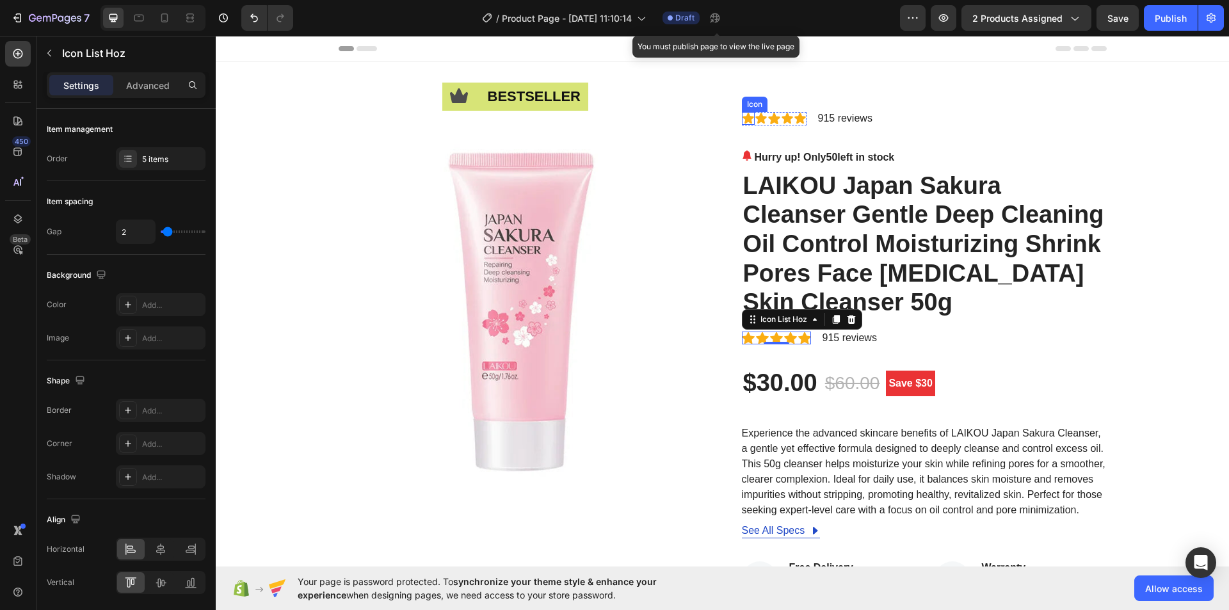
click at [749, 122] on icon at bounding box center [748, 118] width 13 height 13
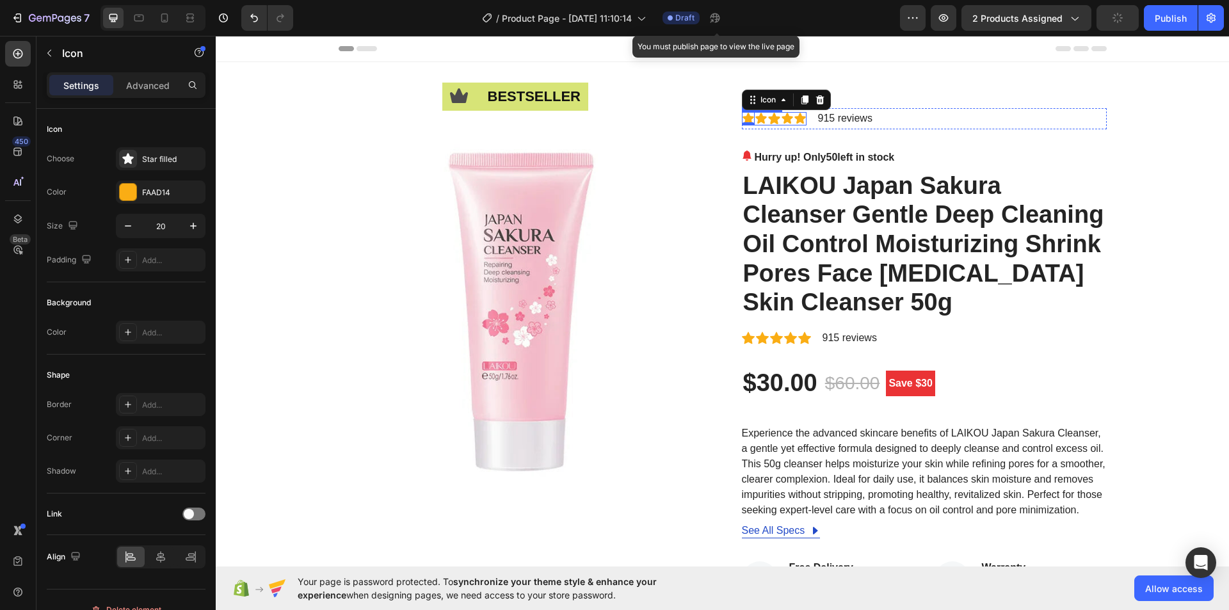
click at [752, 125] on div "Icon 0 Icon Icon Icon Icon" at bounding box center [774, 118] width 65 height 13
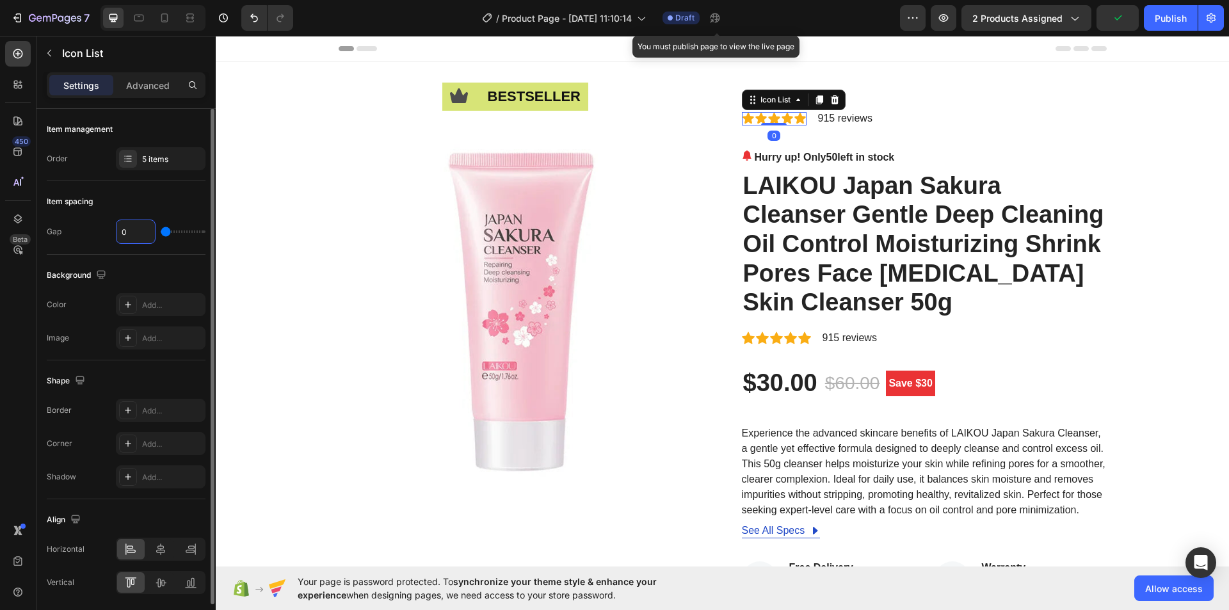
click at [134, 236] on input "0" at bounding box center [136, 231] width 38 height 23
type input "2"
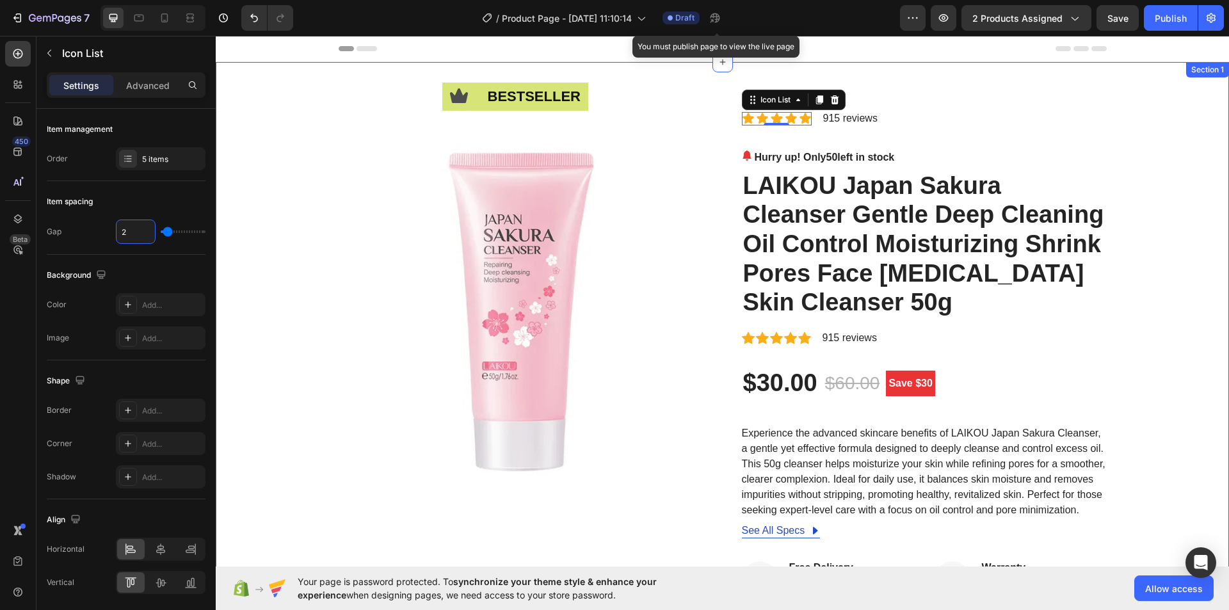
click at [1174, 157] on div "Icon bestseller Text Block Row Image Icon Icon Icon Icon Icon Icon List 0 915 r…" at bounding box center [722, 511] width 994 height 806
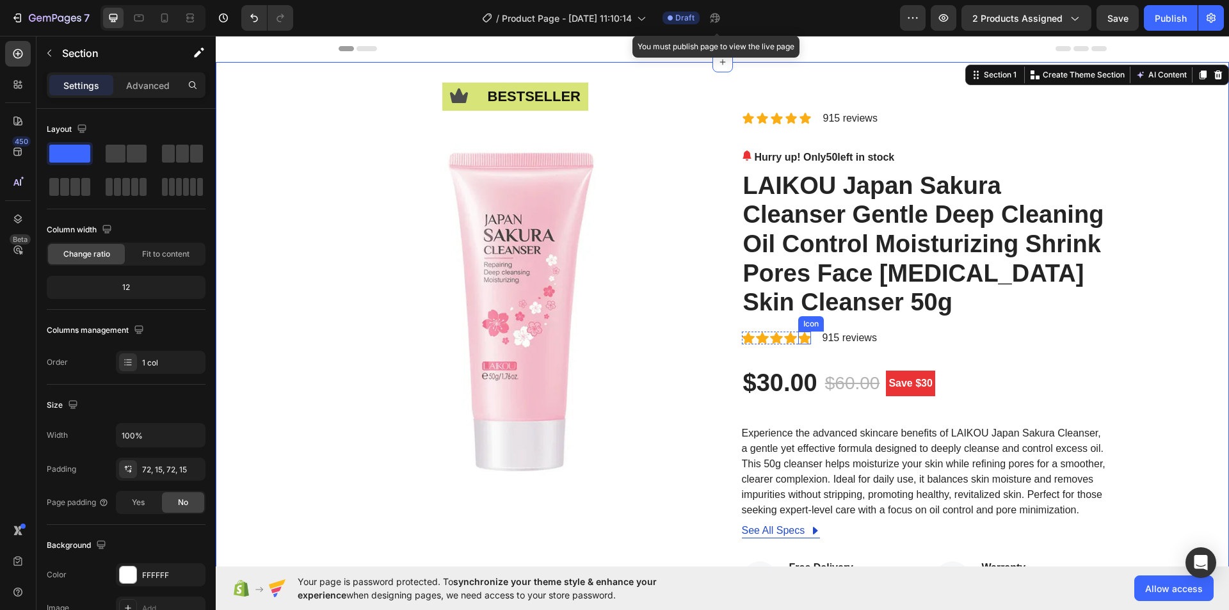
click at [800, 341] on icon at bounding box center [804, 338] width 13 height 12
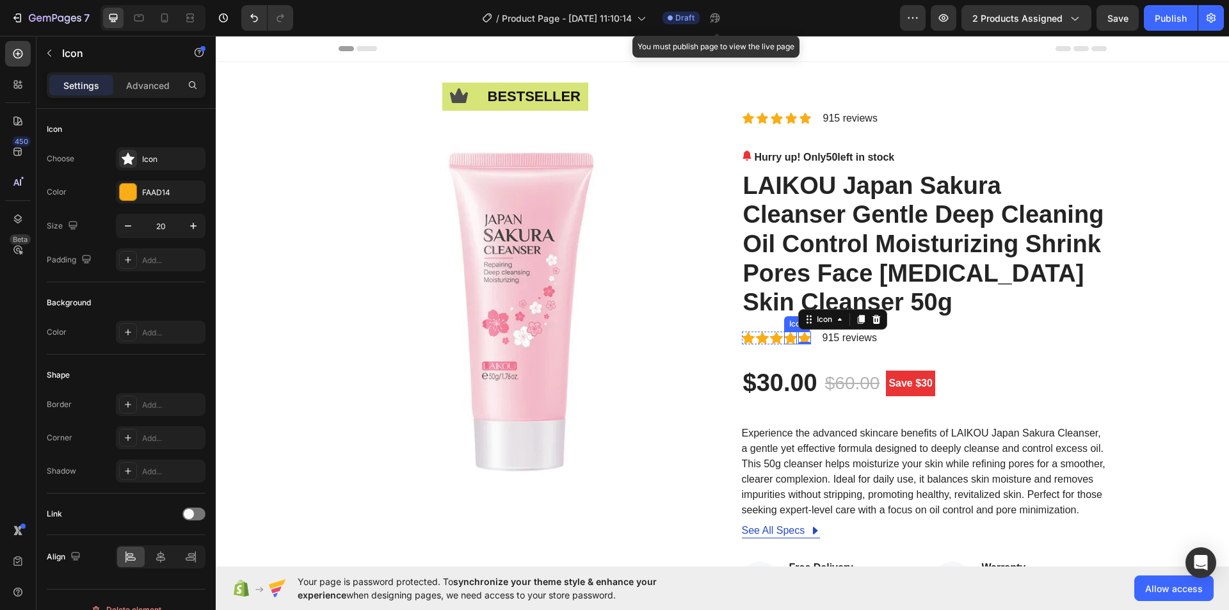
click at [785, 339] on icon at bounding box center [790, 338] width 13 height 12
click at [774, 339] on icon at bounding box center [776, 338] width 13 height 12
click at [762, 337] on icon at bounding box center [762, 338] width 13 height 12
click at [744, 339] on div "Icon" at bounding box center [748, 338] width 13 height 13
click at [801, 117] on icon at bounding box center [805, 118] width 11 height 11
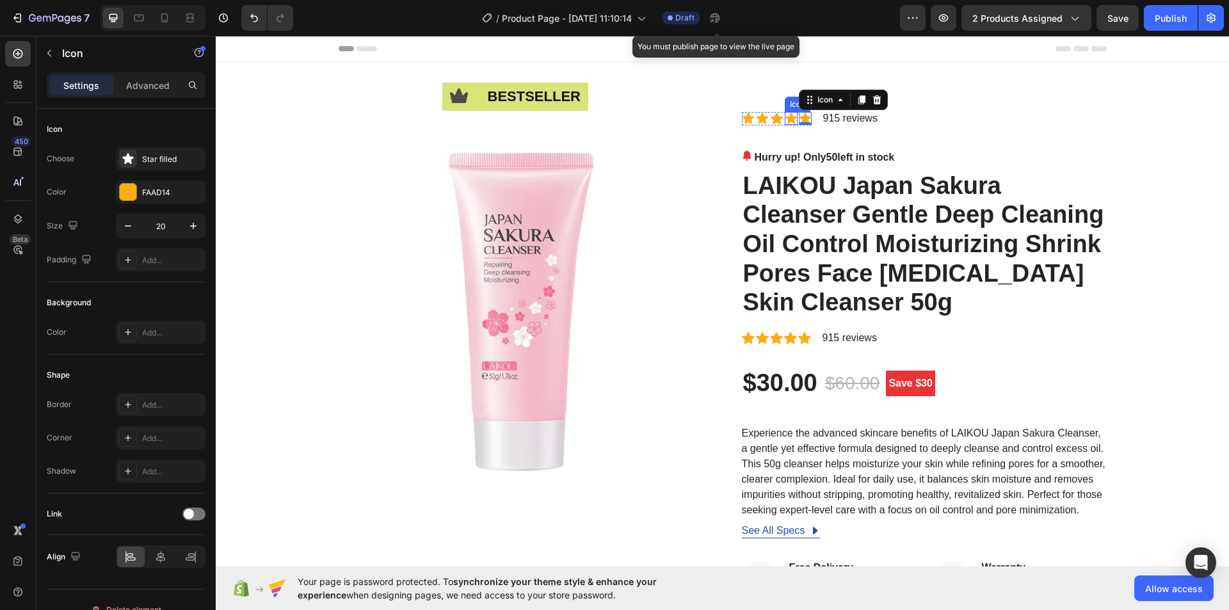
click at [791, 120] on icon at bounding box center [791, 118] width 13 height 13
click at [778, 121] on icon at bounding box center [776, 118] width 13 height 13
click at [757, 121] on icon at bounding box center [762, 118] width 11 height 11
click at [743, 119] on icon at bounding box center [748, 118] width 11 height 11
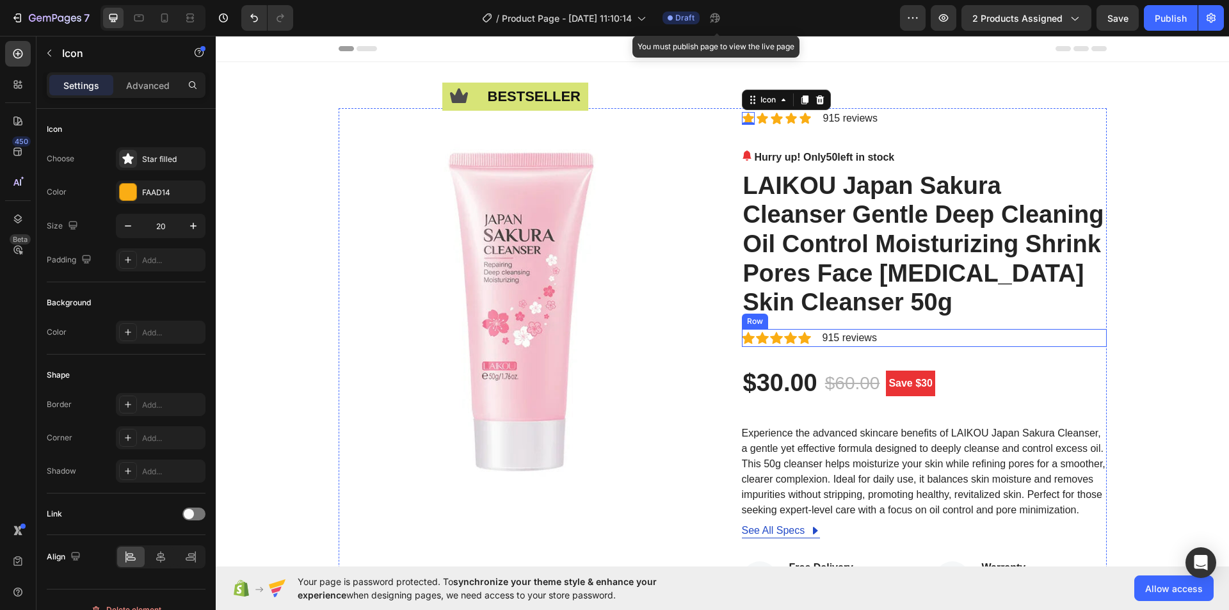
click at [972, 326] on div "Icon 0 Icon Icon Icon Icon Icon List 915 reviews Text Block Row Hurry up! Only …" at bounding box center [924, 511] width 365 height 806
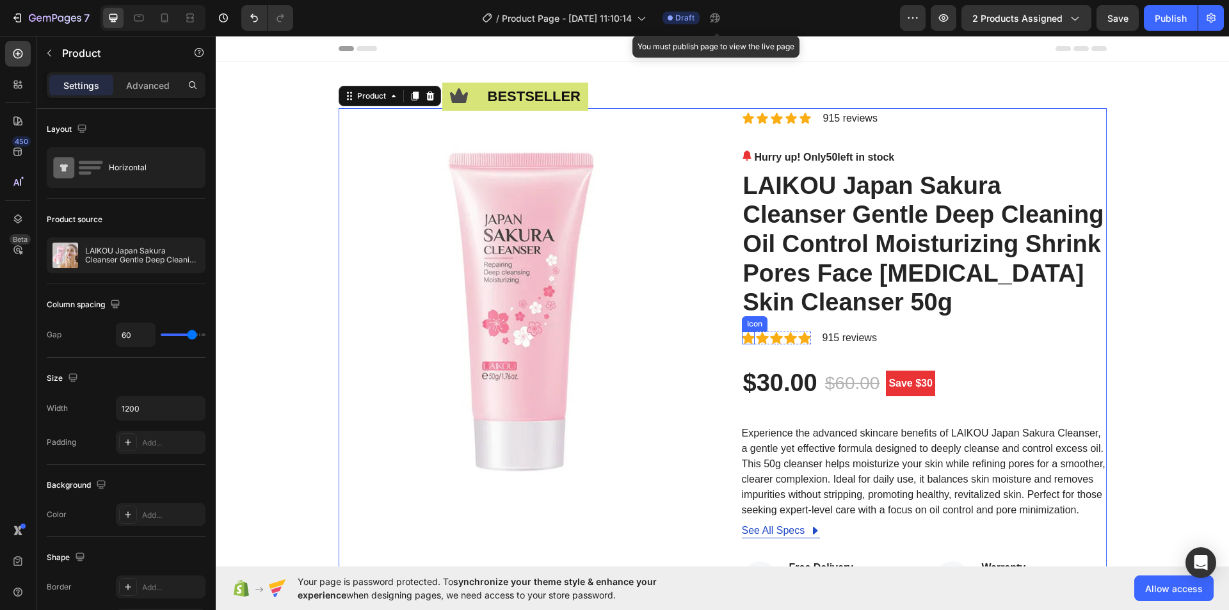
click at [745, 341] on icon at bounding box center [748, 338] width 13 height 12
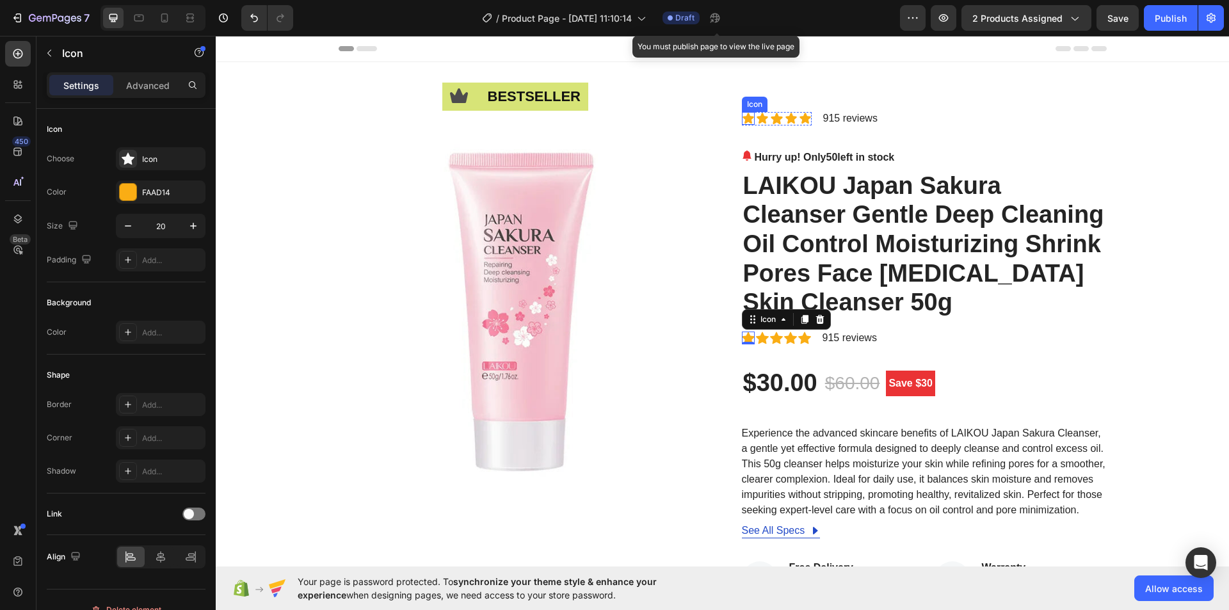
click at [746, 122] on icon at bounding box center [748, 118] width 11 height 11
click at [747, 339] on icon at bounding box center [748, 338] width 13 height 12
click at [176, 164] on div "Icon" at bounding box center [172, 160] width 60 height 12
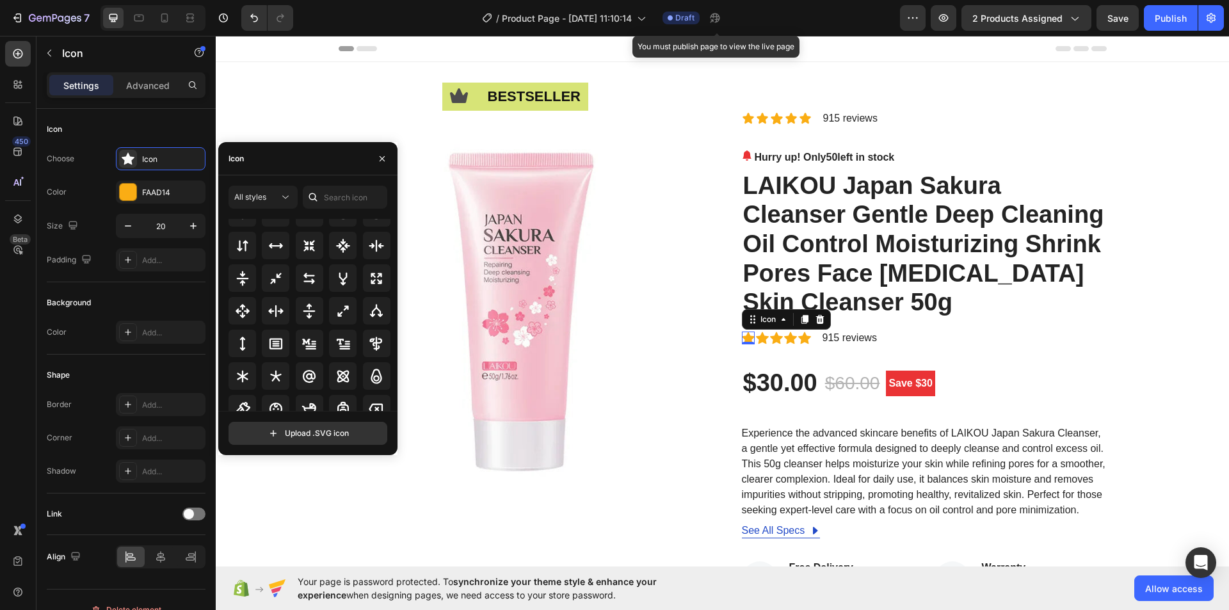
scroll to position [691, 0]
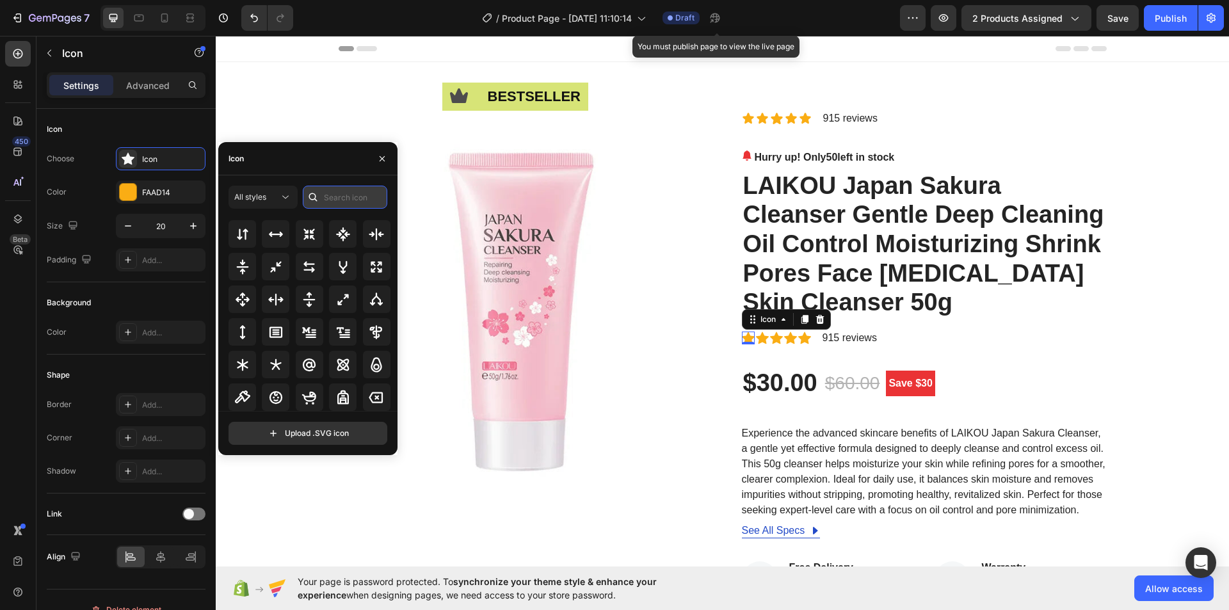
click at [331, 197] on input "text" at bounding box center [345, 197] width 84 height 23
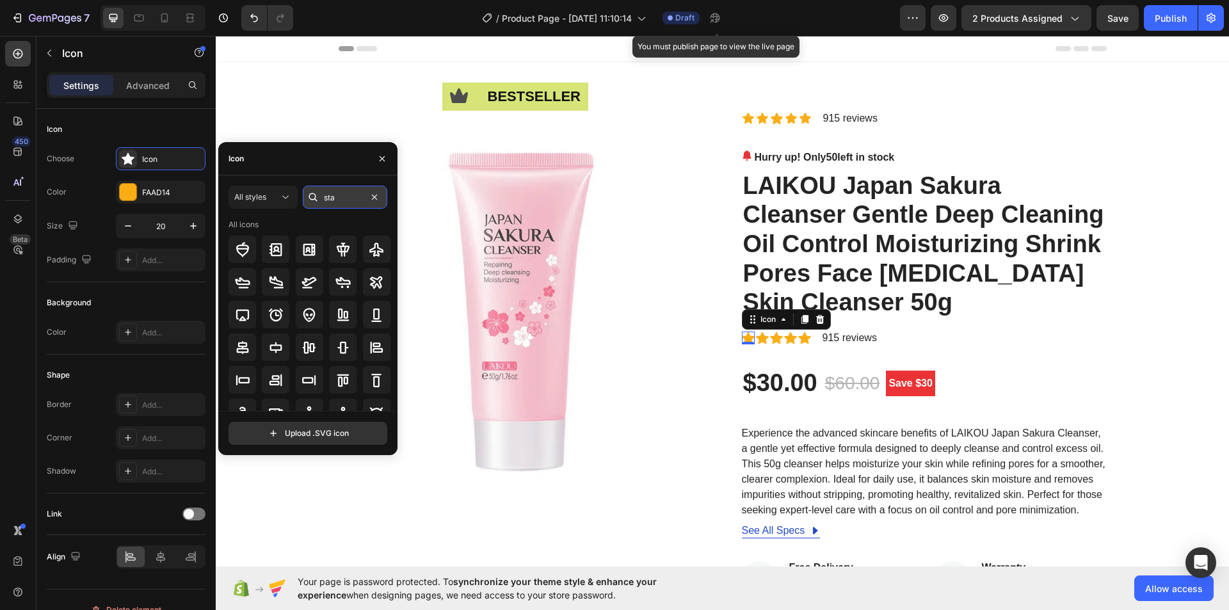
type input "star"
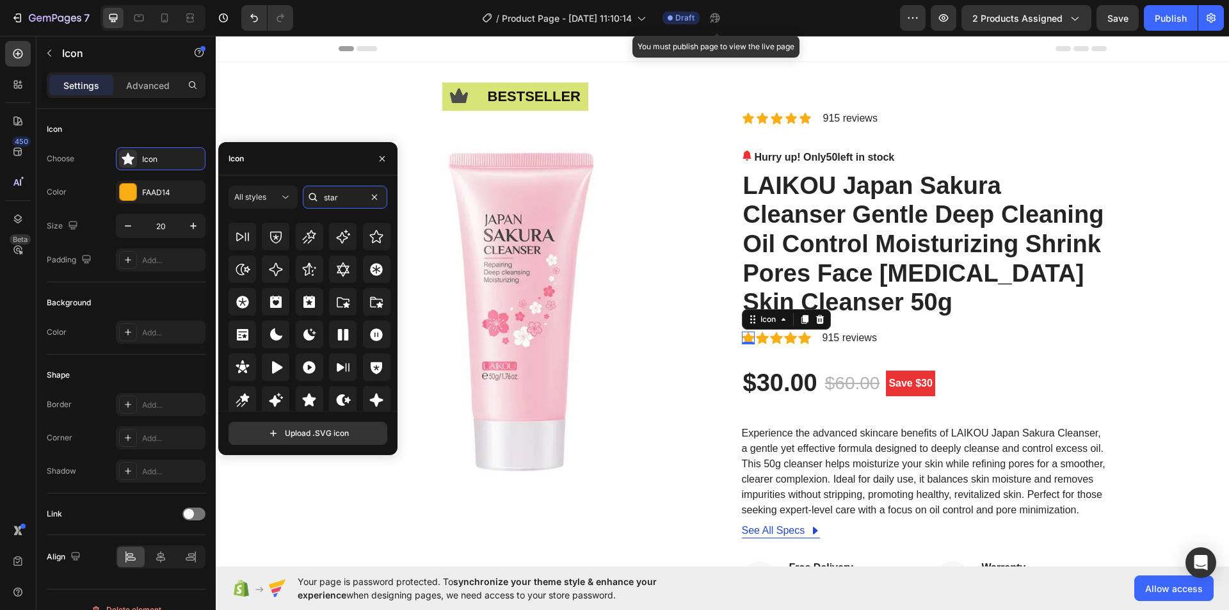
scroll to position [389, 0]
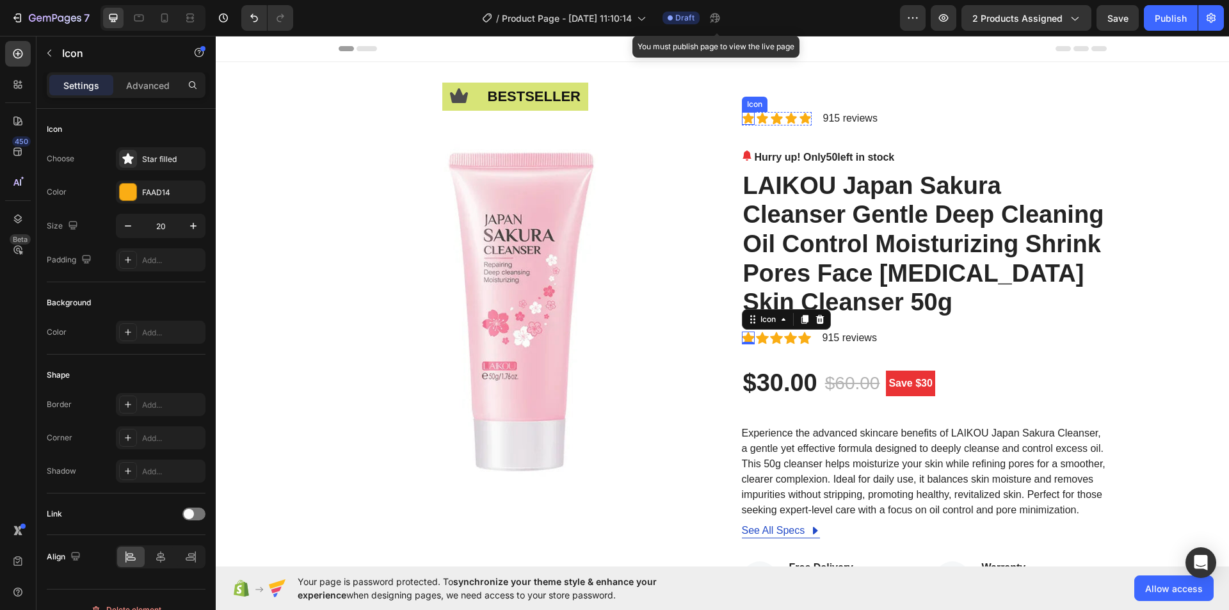
click at [742, 120] on div "Icon" at bounding box center [748, 118] width 13 height 13
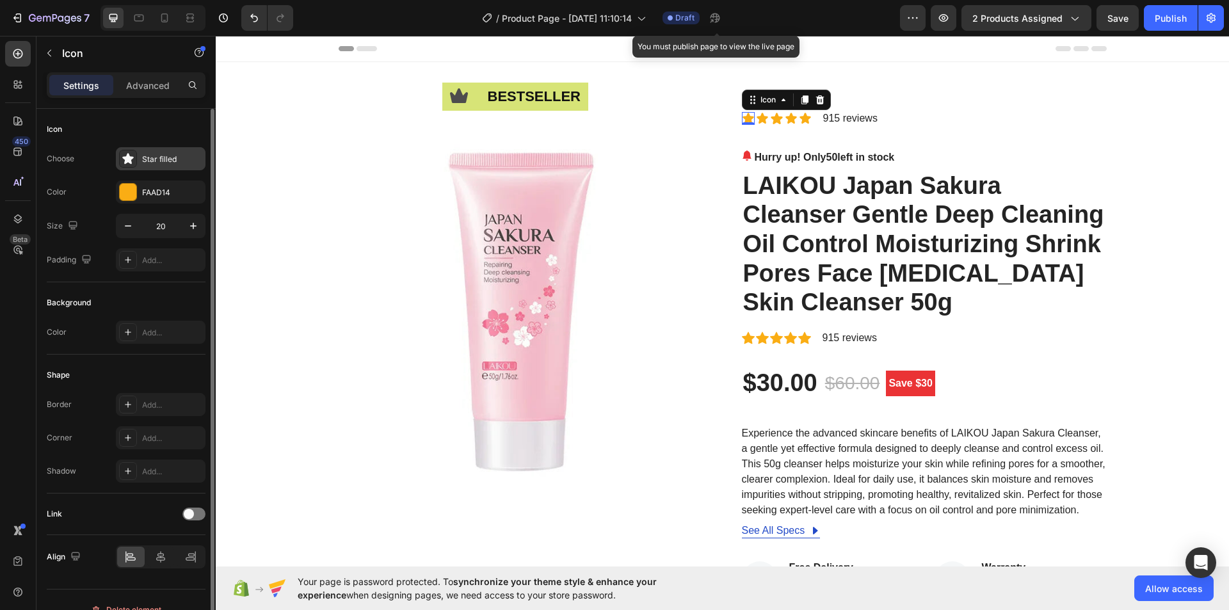
click at [166, 161] on div "Star filled" at bounding box center [172, 160] width 60 height 12
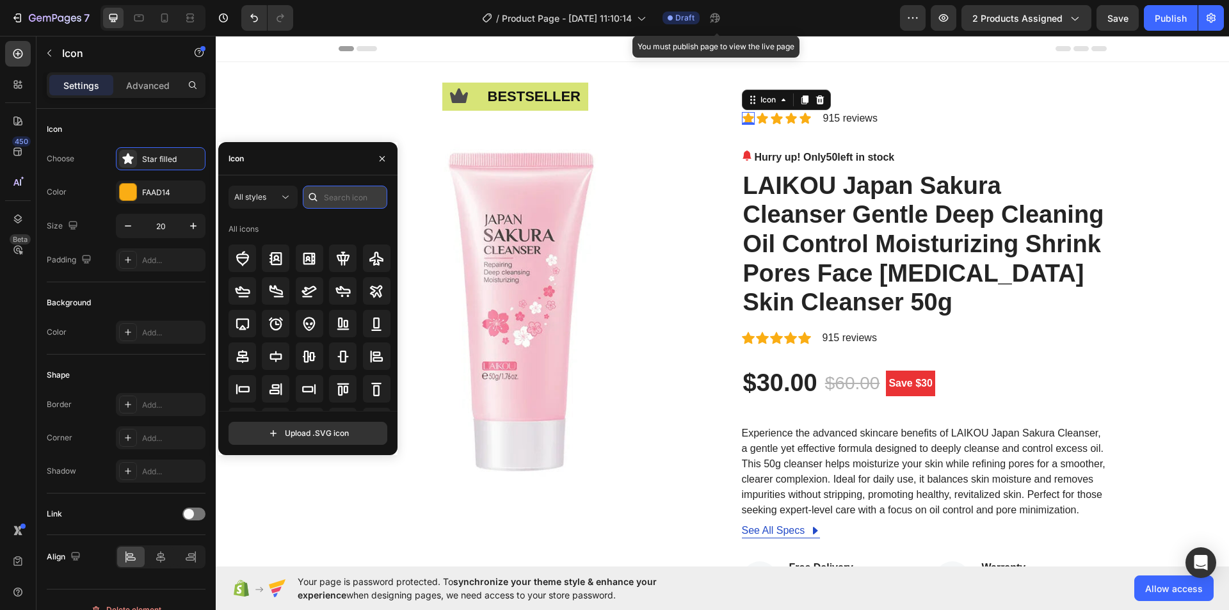
click at [340, 195] on input "text" at bounding box center [345, 197] width 84 height 23
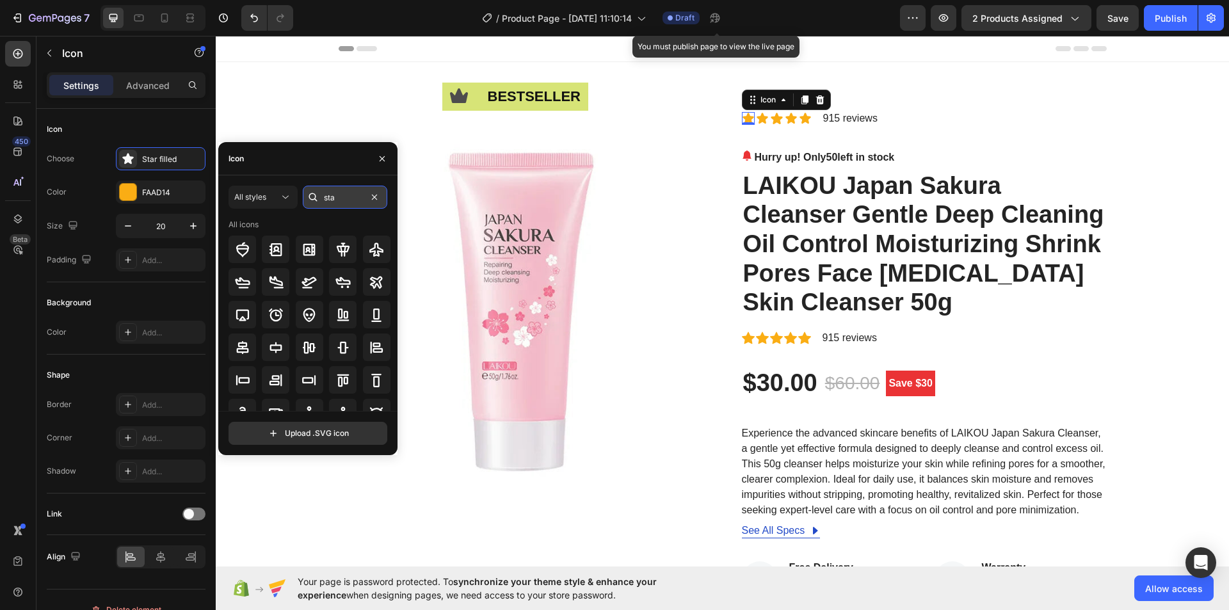
type input "star"
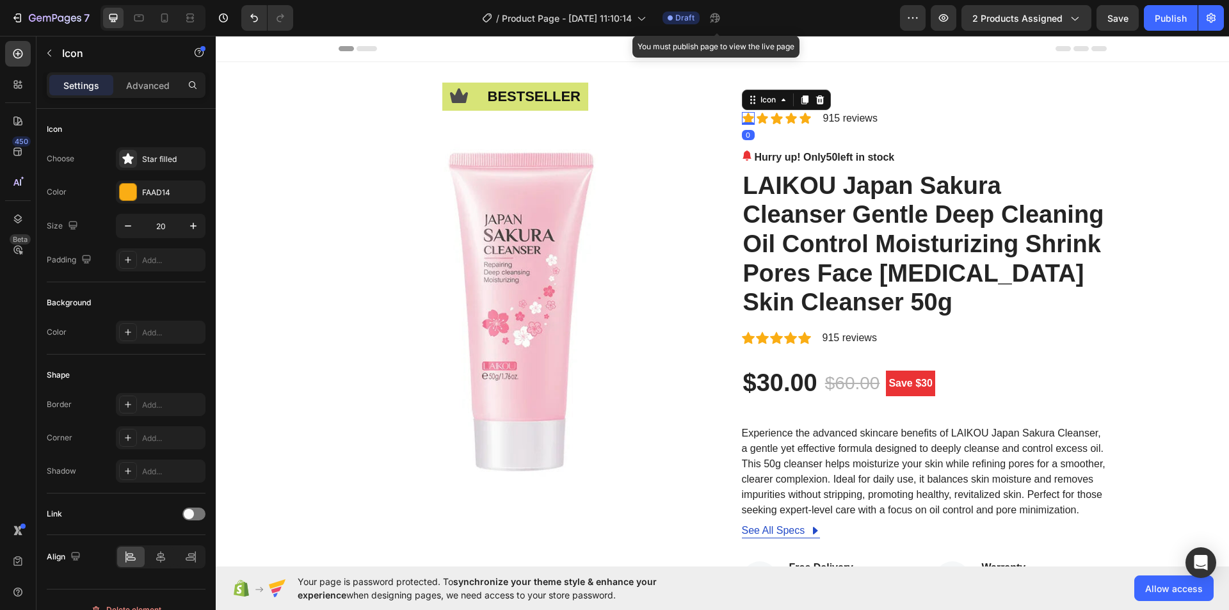
click at [751, 122] on div "Icon 0 Icon Icon Icon Icon" at bounding box center [777, 118] width 70 height 13
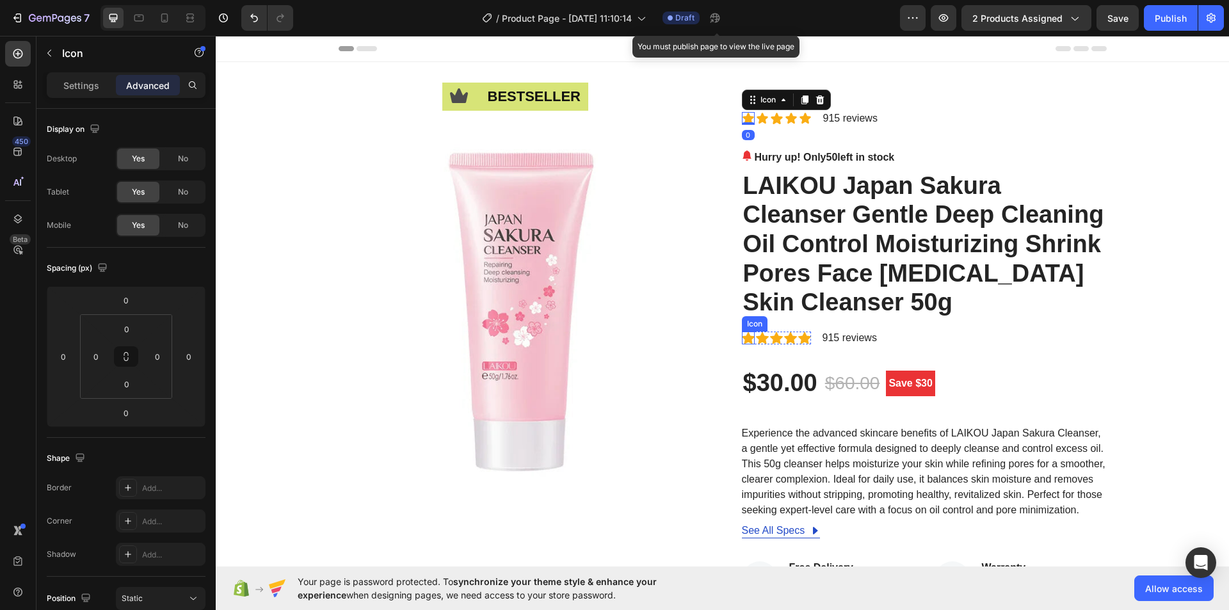
click at [742, 337] on icon at bounding box center [748, 338] width 13 height 12
click at [746, 119] on icon at bounding box center [748, 118] width 11 height 11
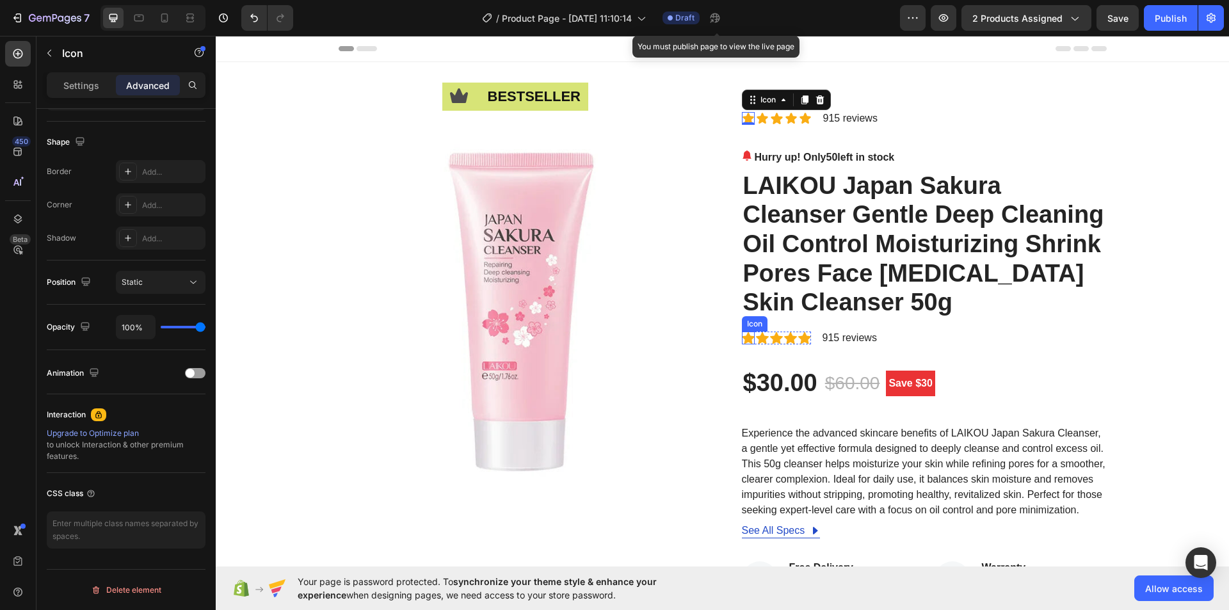
click at [744, 335] on icon at bounding box center [748, 338] width 13 height 12
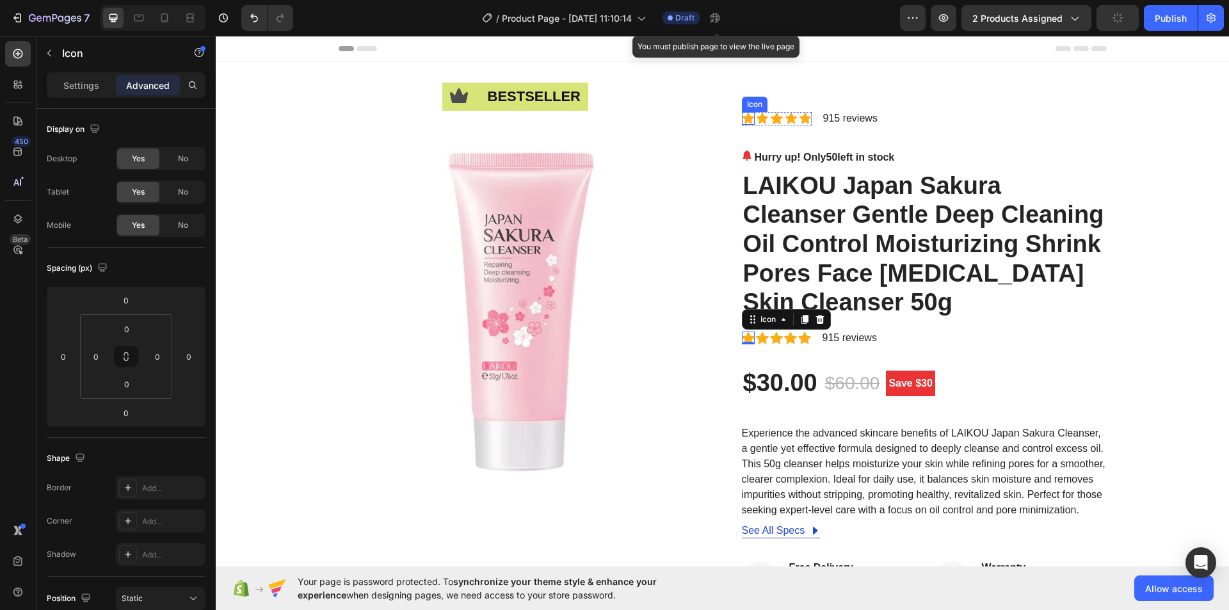
click at [743, 116] on icon at bounding box center [748, 118] width 11 height 11
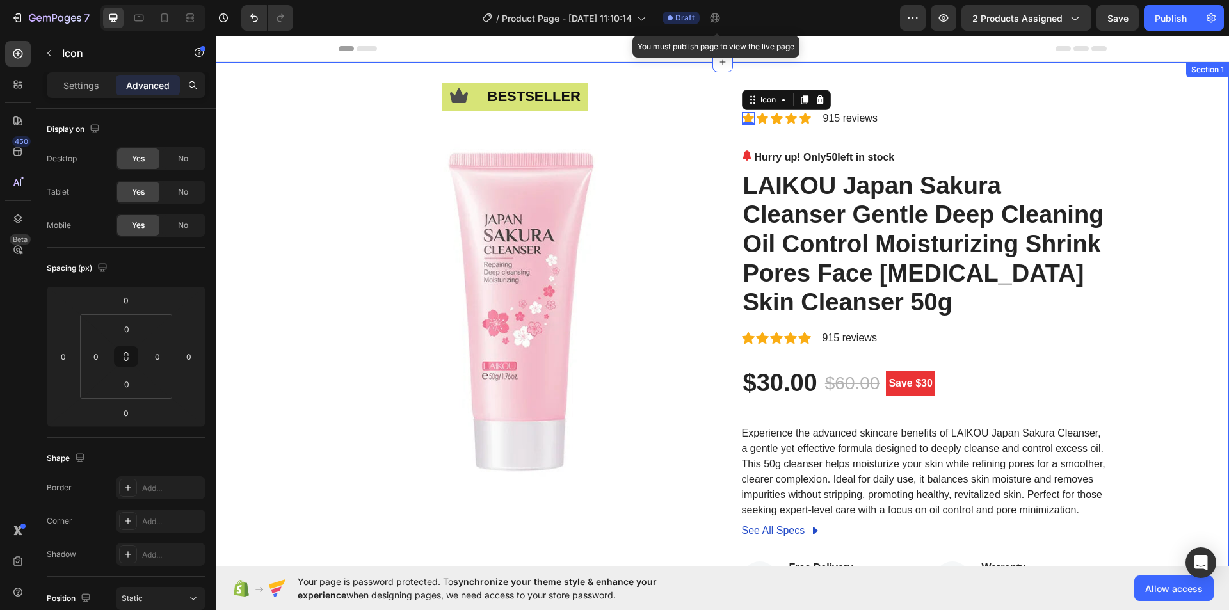
click at [1132, 126] on div "Icon bestseller Text Block Row Image Icon 0 Icon Icon Icon Icon Icon List 915 r…" at bounding box center [722, 511] width 994 height 806
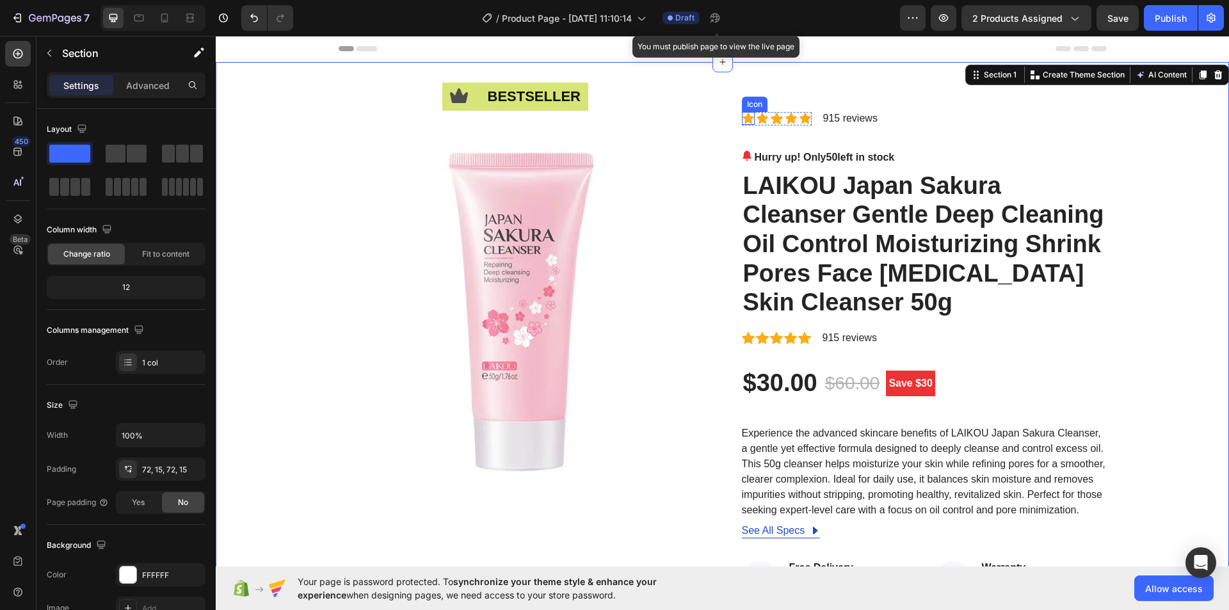
click at [744, 117] on icon at bounding box center [748, 118] width 11 height 11
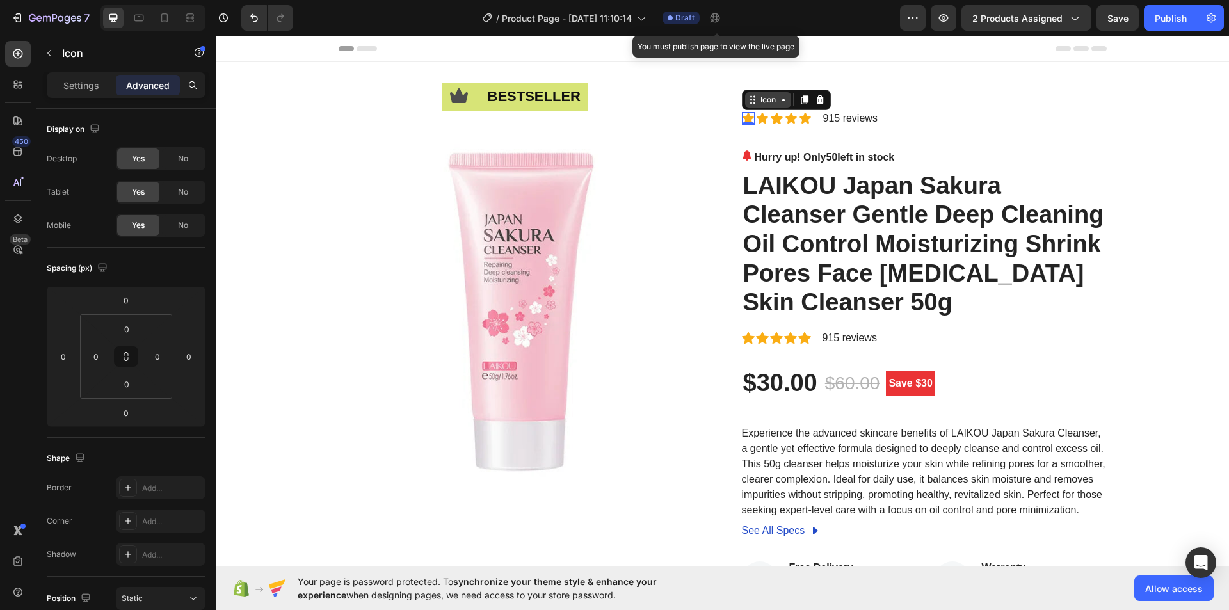
click at [778, 102] on icon at bounding box center [783, 100] width 10 height 10
click at [1052, 117] on div "Icon Icon List Row 2 cols Product 0 Icon Icon Icon Icon Icon List 915 reviews T…" at bounding box center [924, 118] width 365 height 21
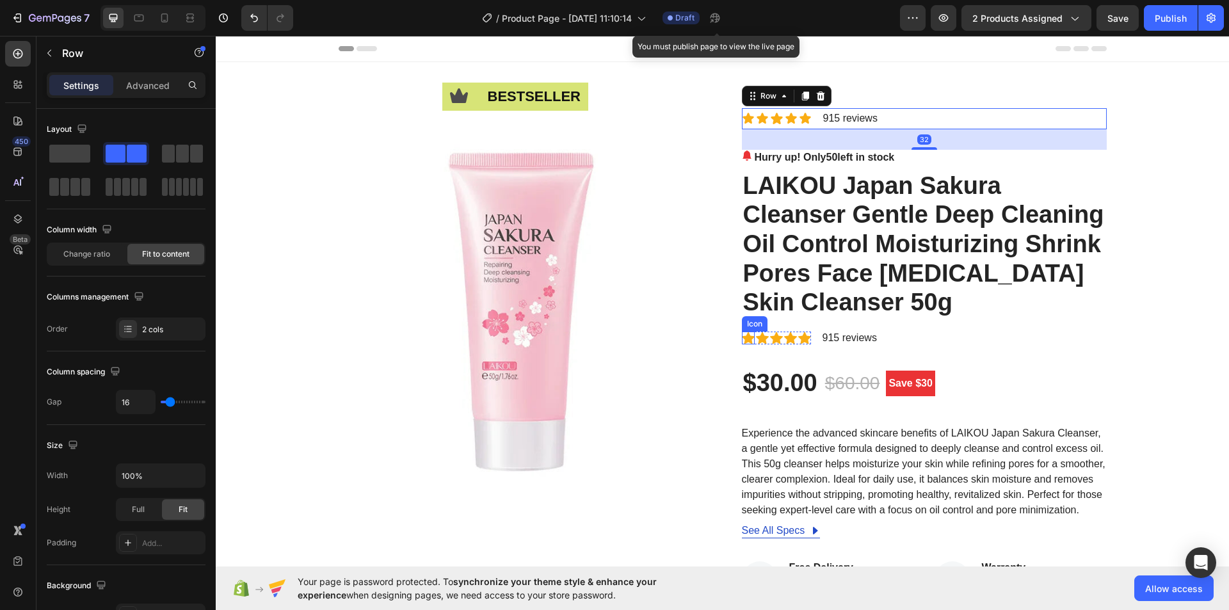
click at [743, 335] on icon at bounding box center [748, 338] width 13 height 12
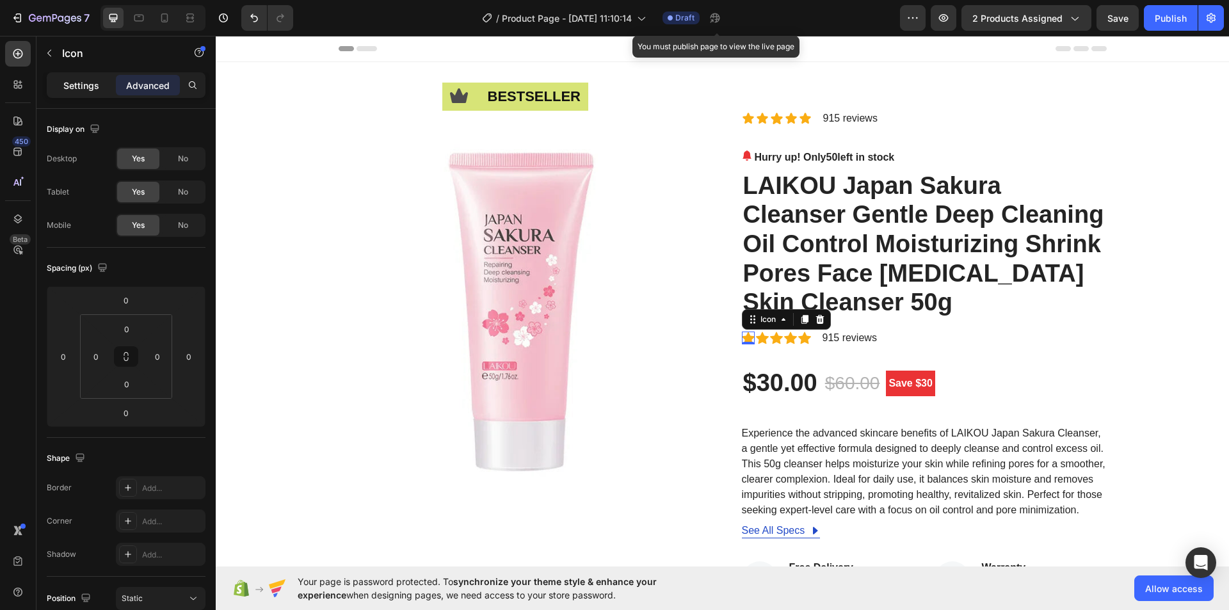
click at [69, 79] on p "Settings" at bounding box center [81, 85] width 36 height 13
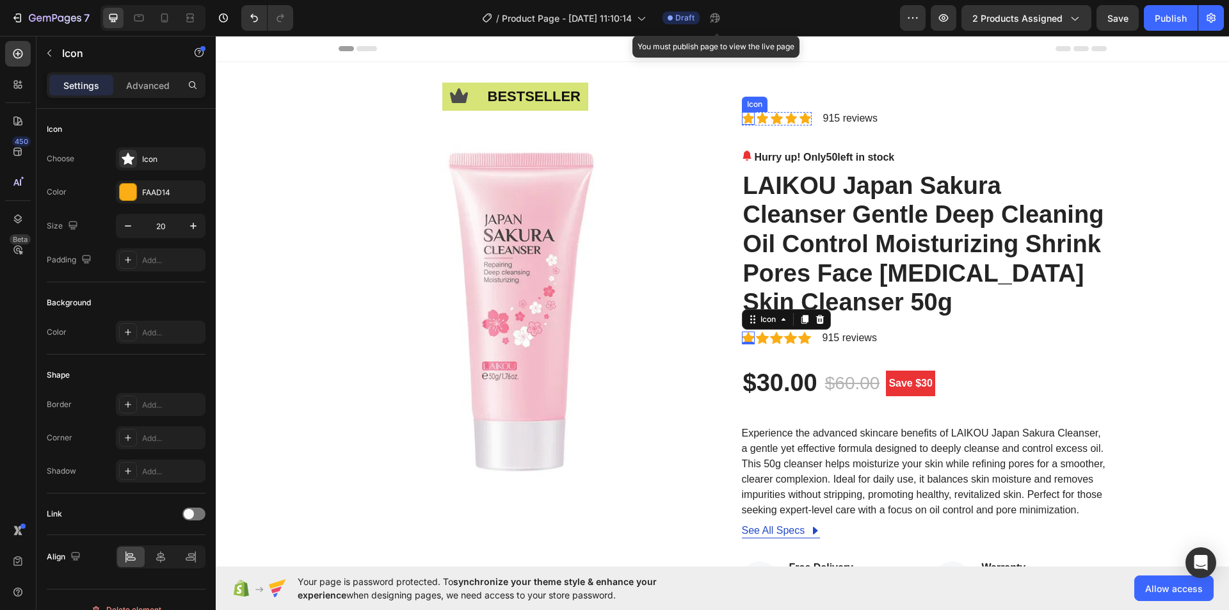
click at [743, 119] on icon at bounding box center [748, 118] width 11 height 11
click at [747, 337] on icon at bounding box center [748, 338] width 13 height 12
click at [164, 157] on div "Icon" at bounding box center [172, 160] width 60 height 12
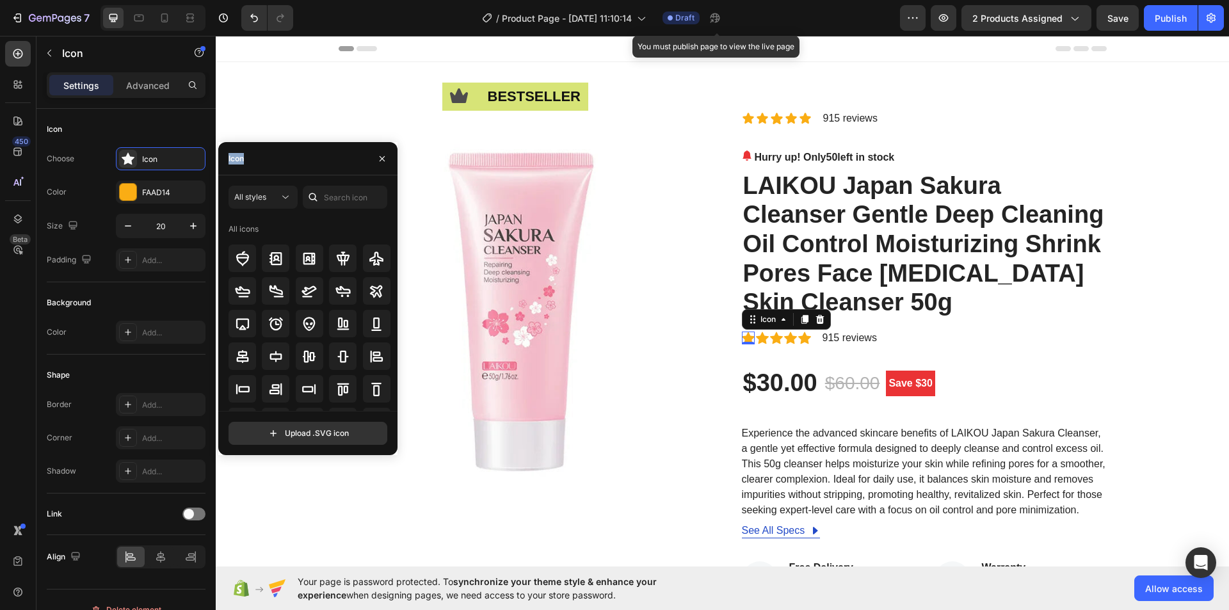
drag, startPoint x: 244, startPoint y: 157, endPoint x: 228, endPoint y: 157, distance: 16.0
click at [228, 157] on div "Icon" at bounding box center [233, 158] width 31 height 33
copy div "Icon"
click at [746, 120] on icon at bounding box center [748, 118] width 11 height 11
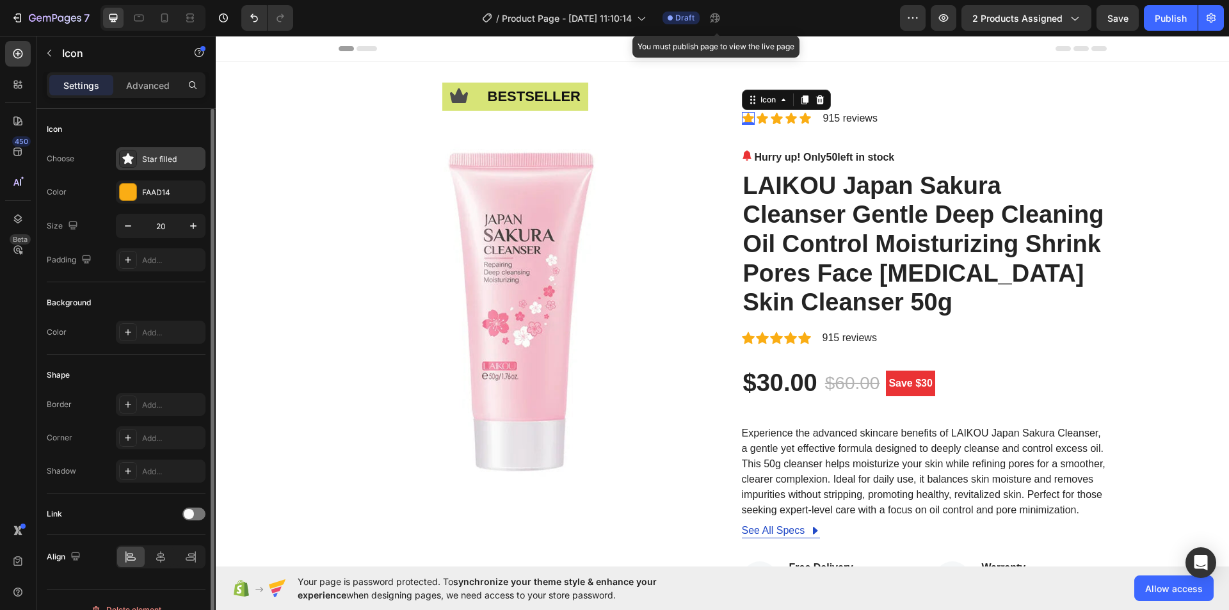
click at [175, 159] on div "Star filled" at bounding box center [172, 160] width 60 height 12
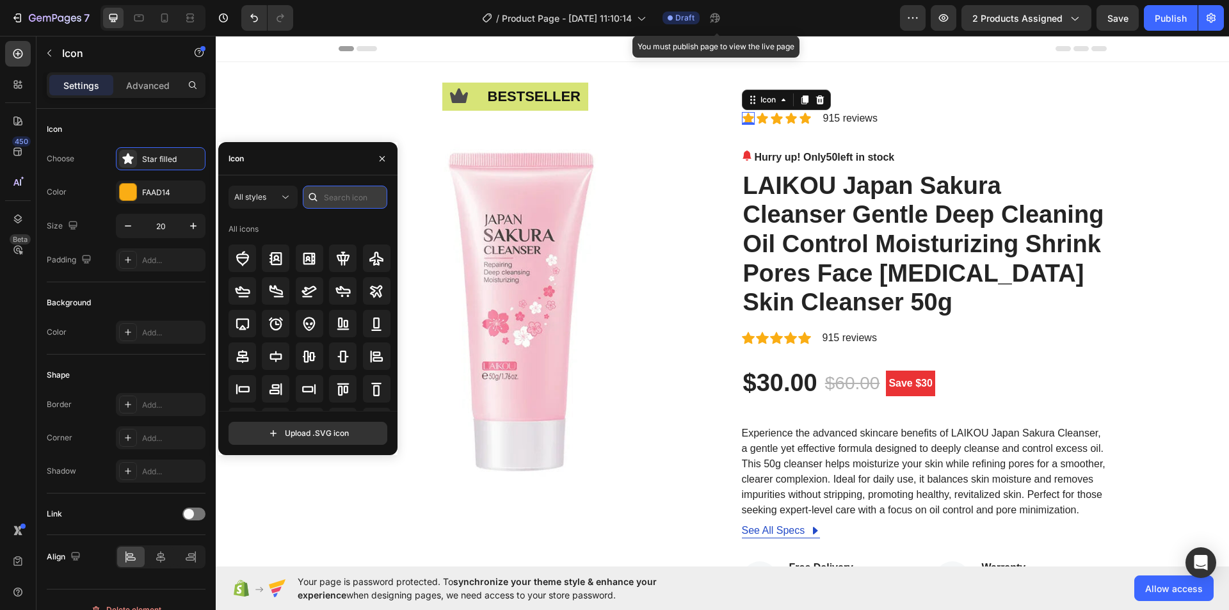
click at [336, 193] on input "text" at bounding box center [345, 197] width 84 height 23
paste input "Icon"
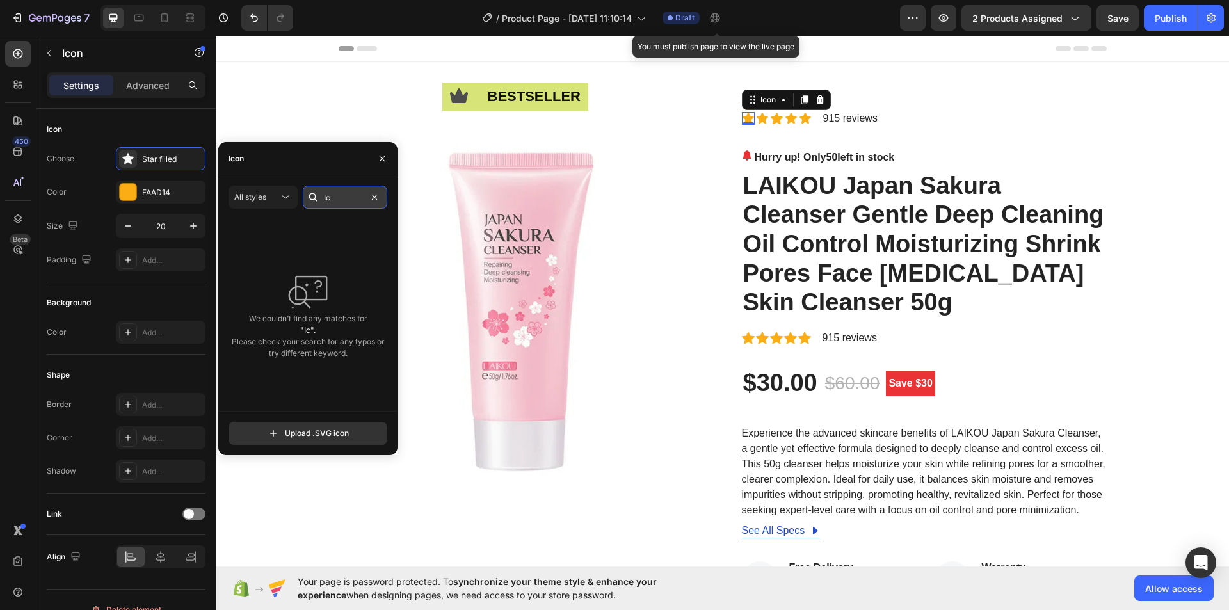
type input "I"
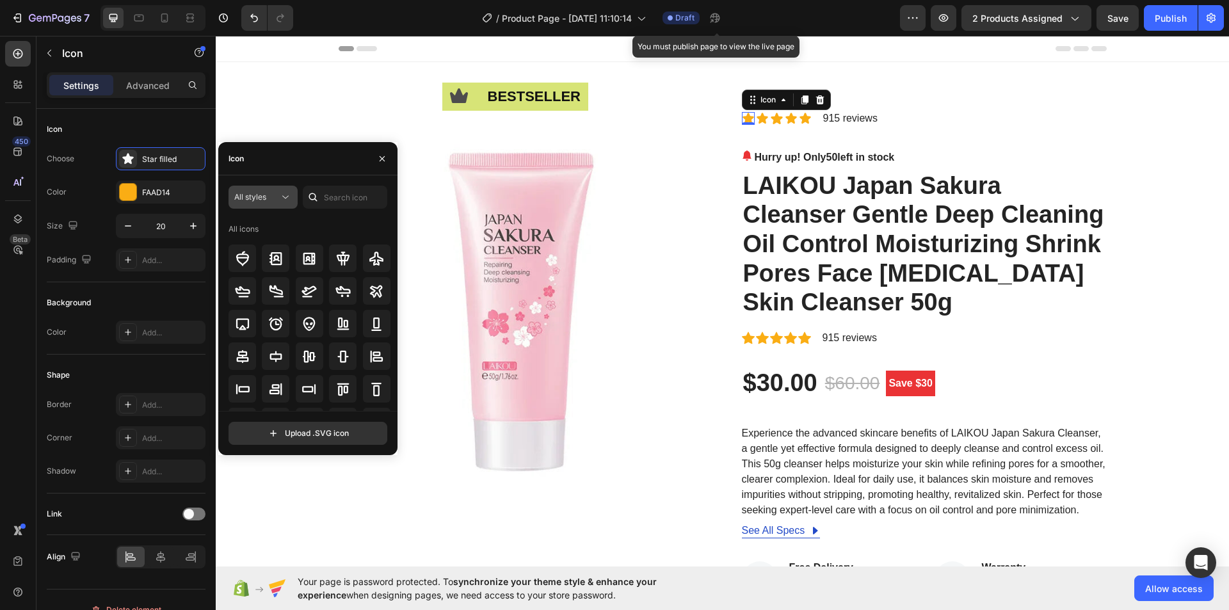
click at [283, 195] on icon at bounding box center [285, 197] width 13 height 13
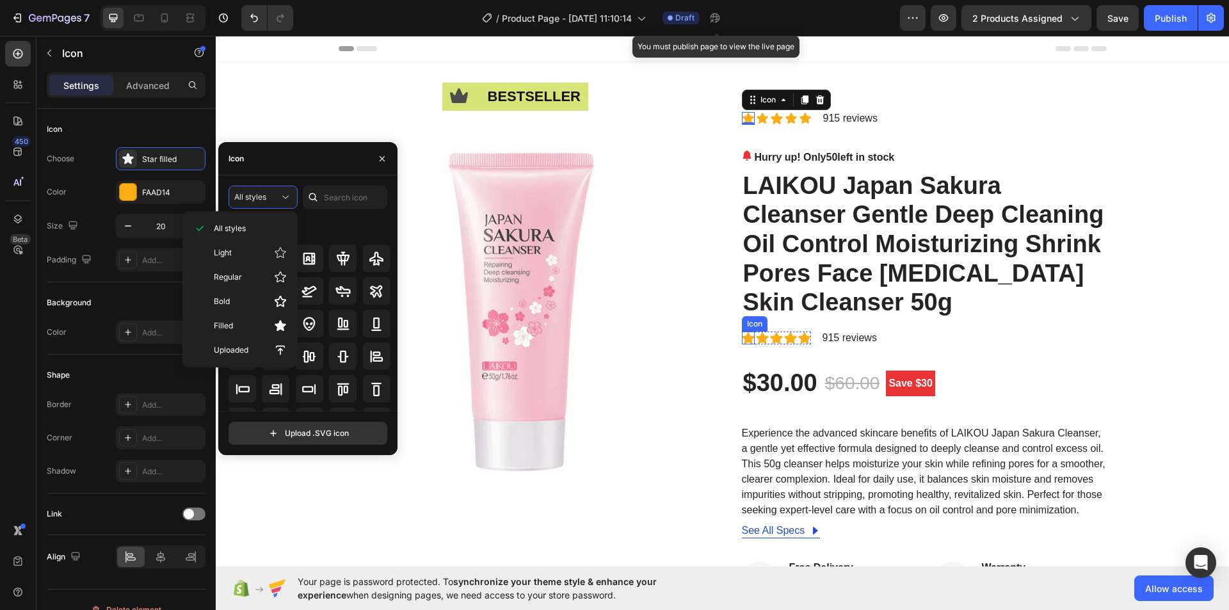
drag, startPoint x: 744, startPoint y: 337, endPoint x: 728, endPoint y: 337, distance: 16.0
click at [744, 337] on icon at bounding box center [748, 338] width 13 height 12
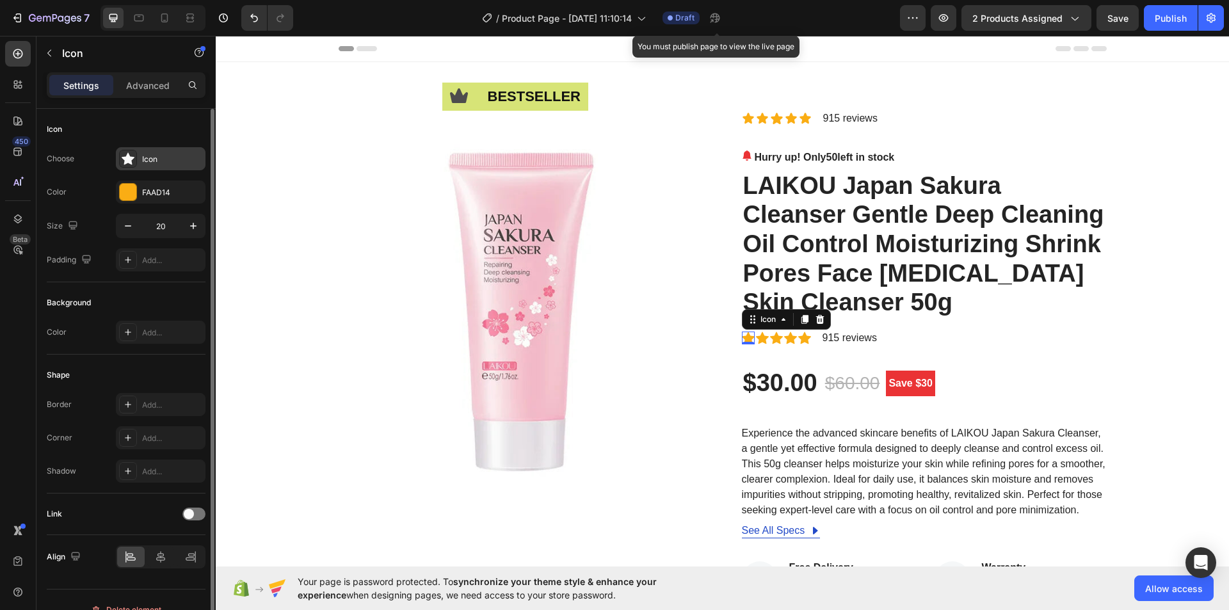
click at [182, 163] on div "Icon" at bounding box center [172, 160] width 60 height 12
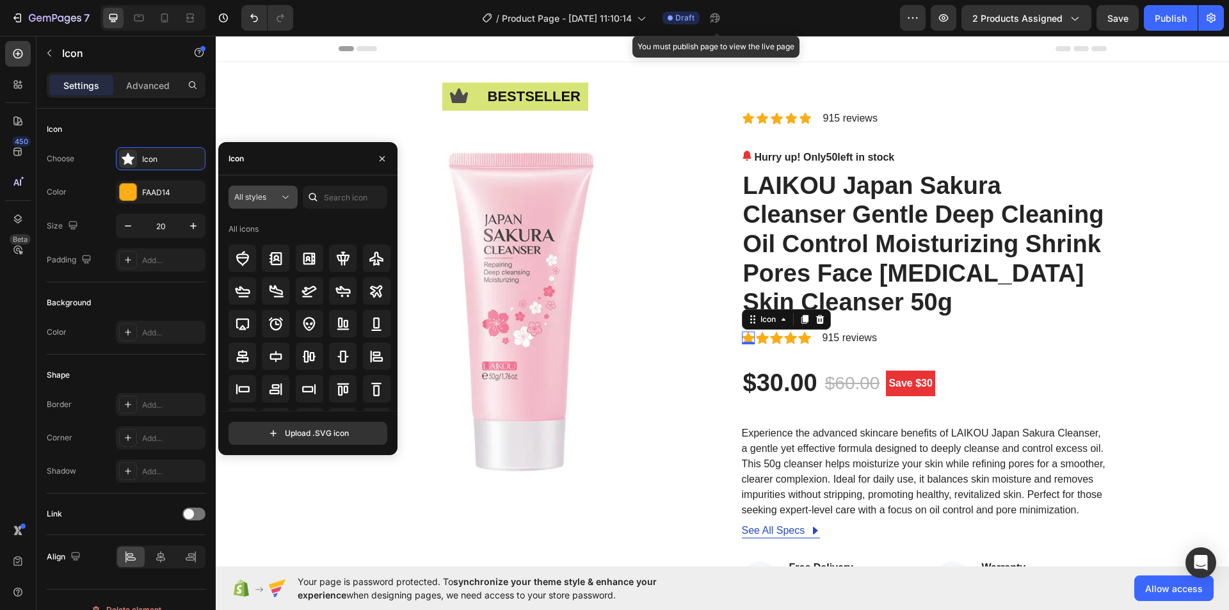
click at [243, 188] on button "All styles" at bounding box center [263, 197] width 69 height 23
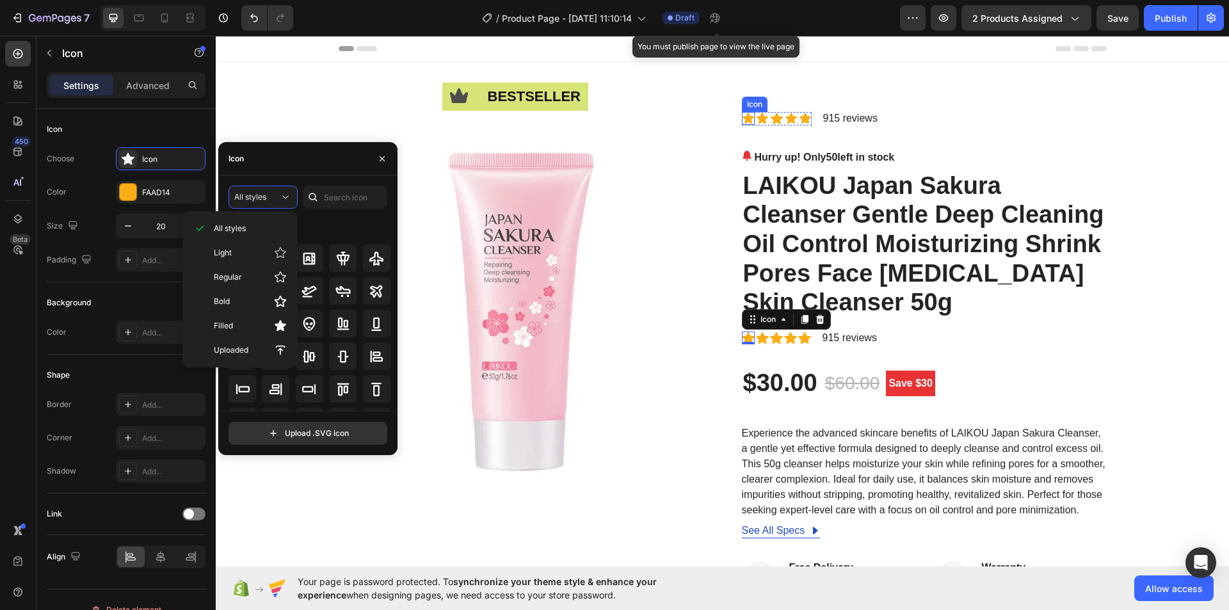
click at [742, 120] on icon at bounding box center [748, 118] width 13 height 13
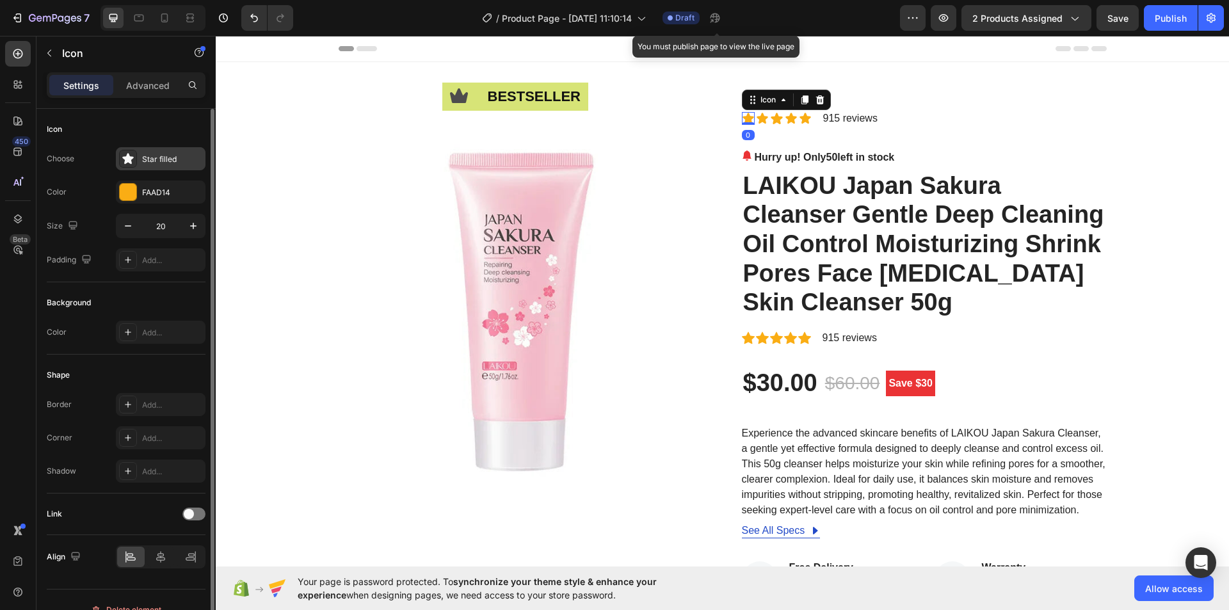
click at [172, 157] on div "Star filled" at bounding box center [172, 160] width 60 height 12
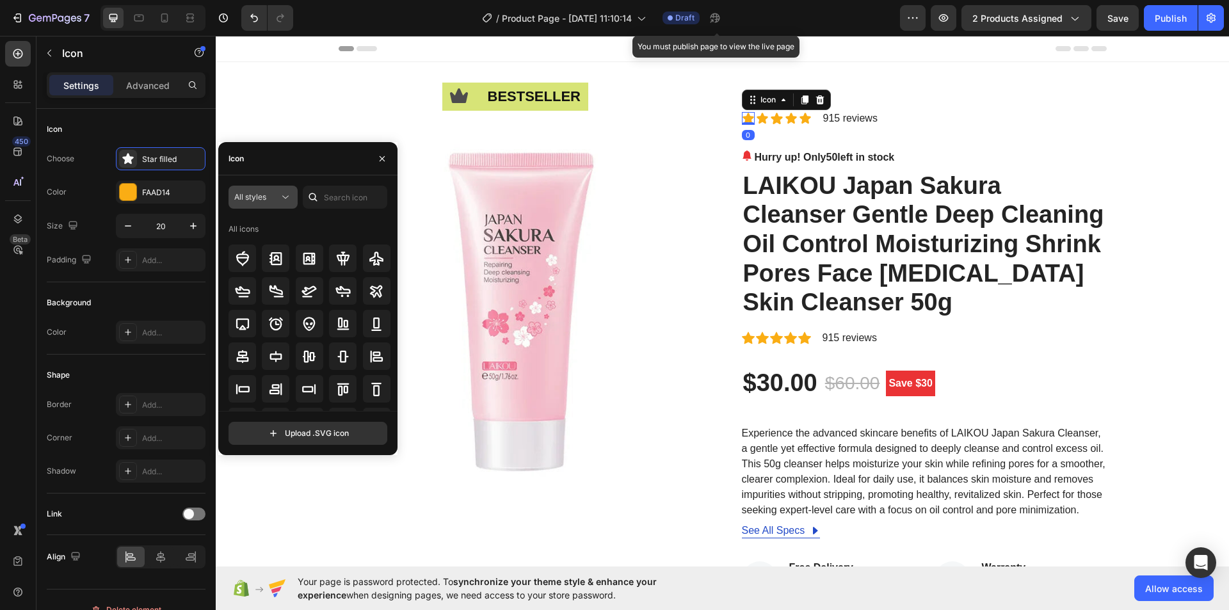
click at [261, 195] on span "All styles" at bounding box center [250, 197] width 32 height 10
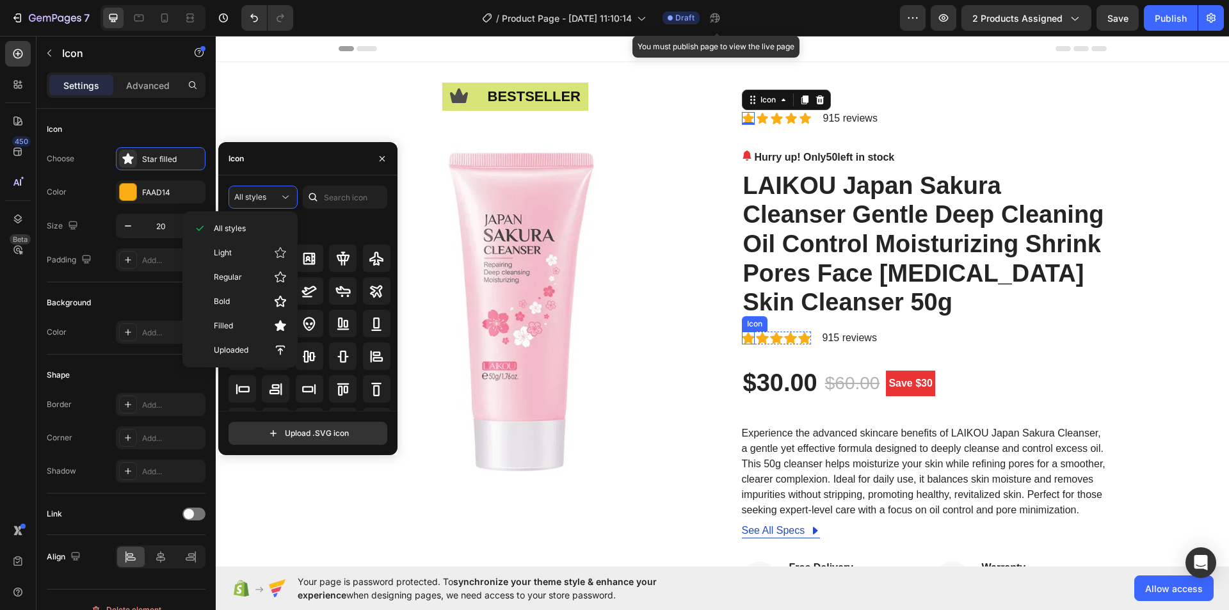
click at [743, 339] on icon at bounding box center [748, 338] width 13 height 12
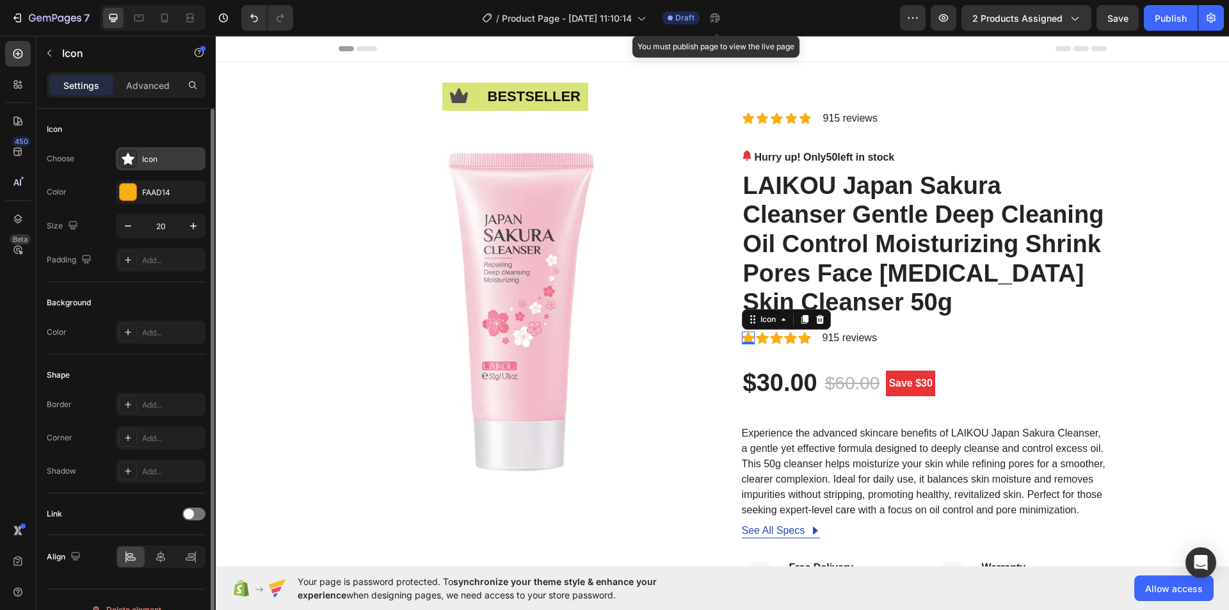
click at [178, 157] on div "Icon" at bounding box center [172, 160] width 60 height 12
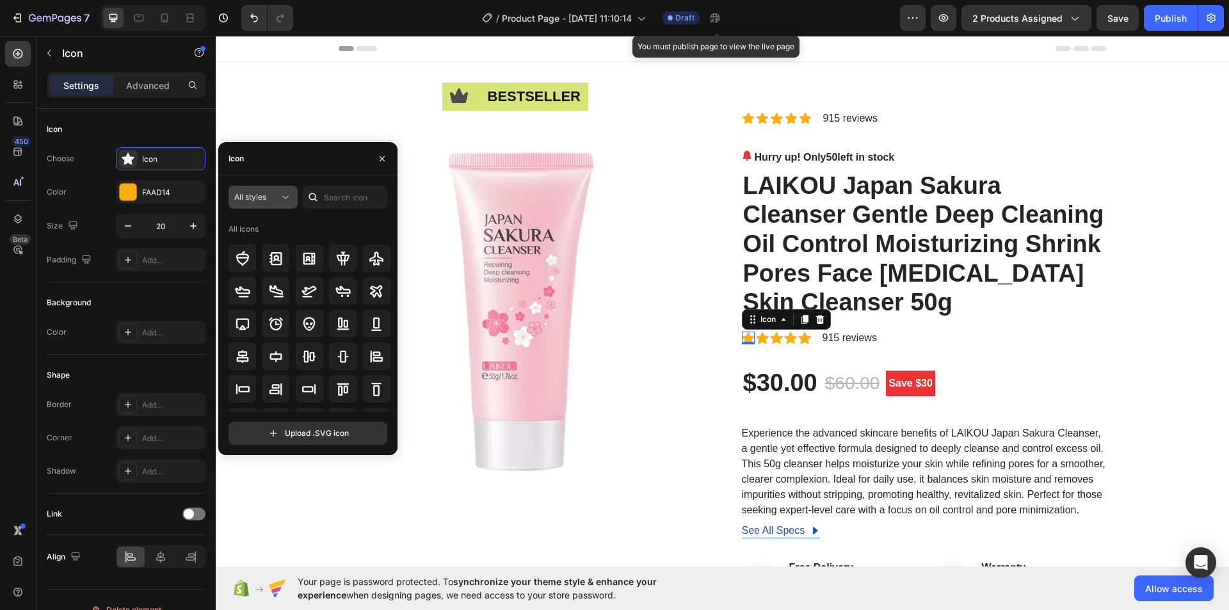
click at [233, 190] on button "All styles" at bounding box center [263, 197] width 69 height 23
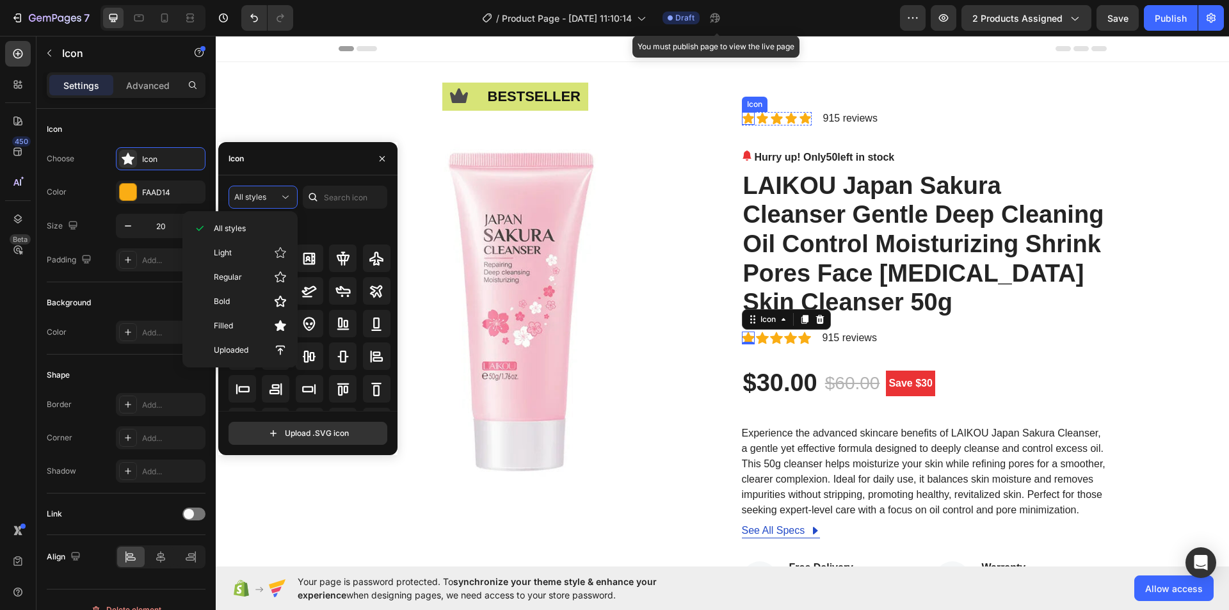
click at [743, 121] on icon at bounding box center [748, 118] width 11 height 11
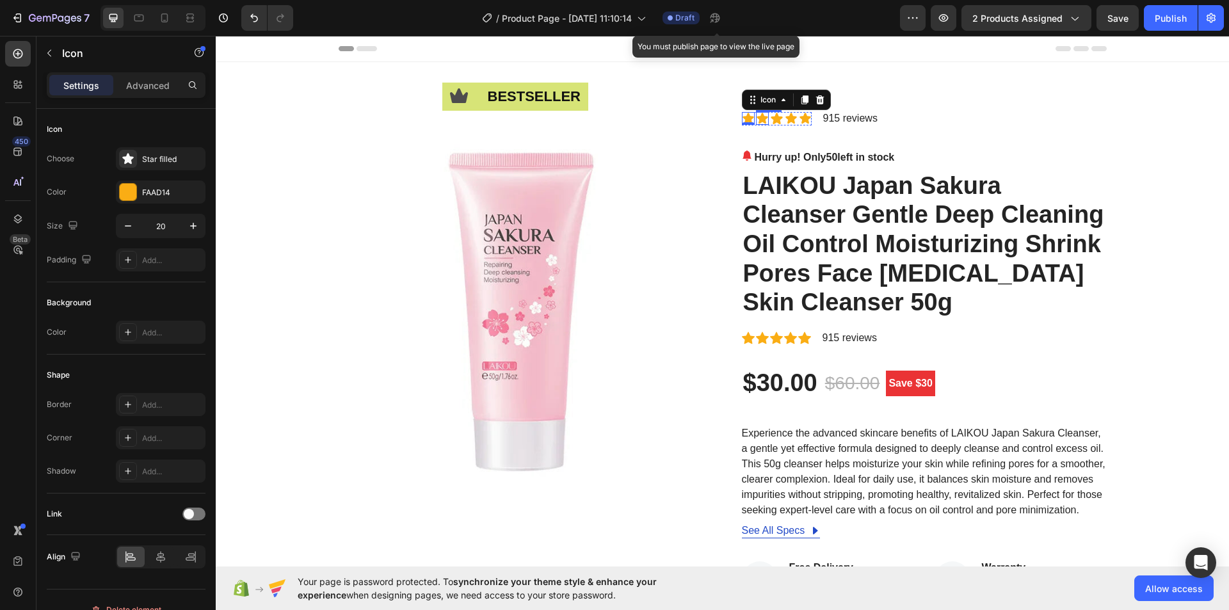
click at [756, 124] on icon at bounding box center [762, 118] width 13 height 13
click at [802, 113] on icon at bounding box center [805, 118] width 13 height 13
click at [794, 113] on div "Icon Icon Icon Icon Icon 0" at bounding box center [777, 118] width 70 height 13
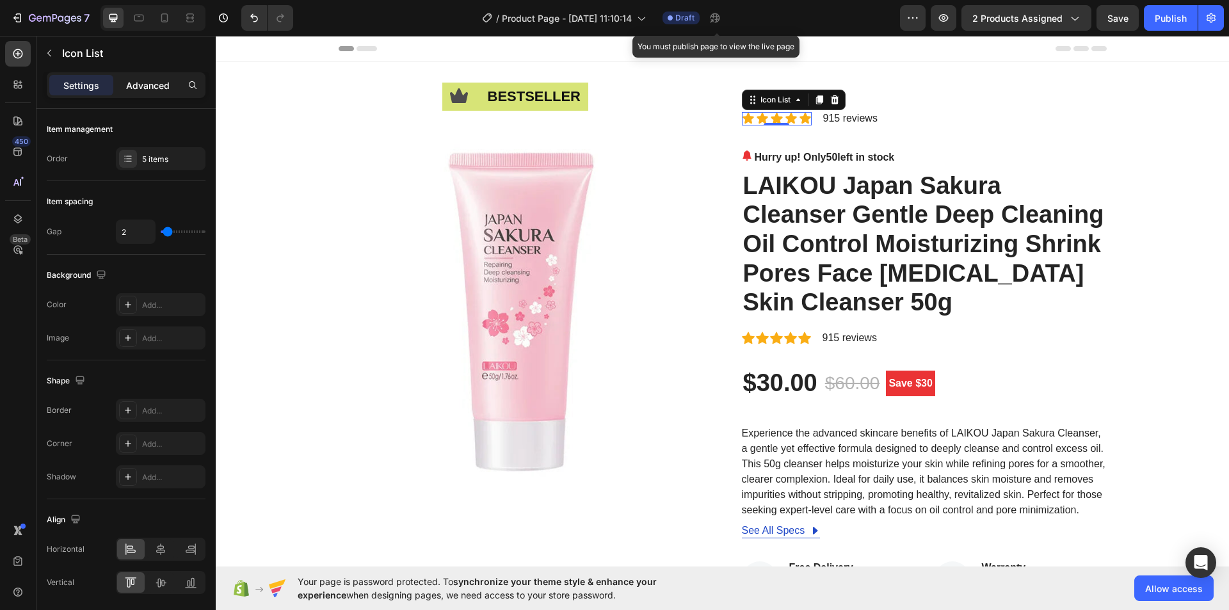
click at [152, 90] on p "Advanced" at bounding box center [148, 85] width 44 height 13
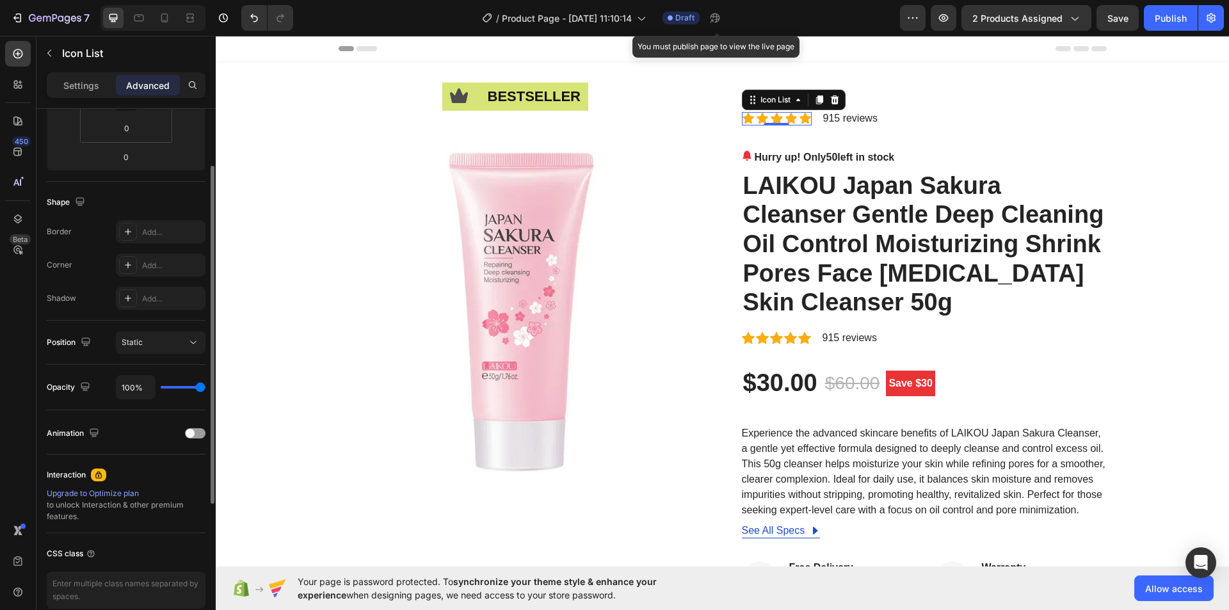
scroll to position [316, 0]
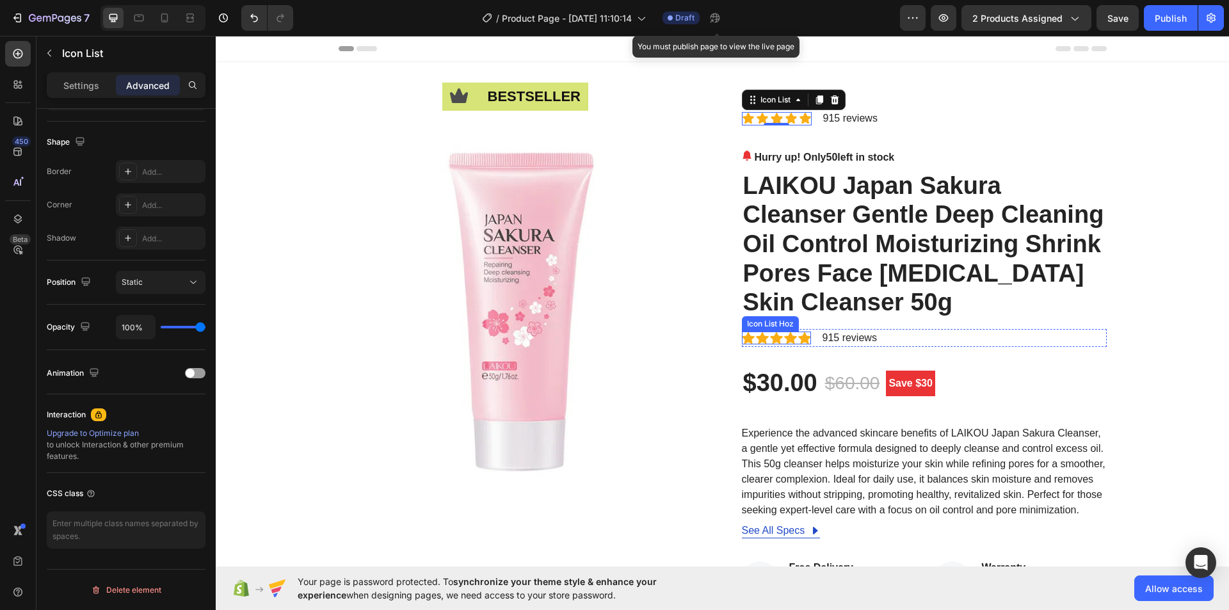
click at [764, 342] on div "Icon Icon Icon Icon Icon" at bounding box center [776, 338] width 69 height 13
click at [764, 123] on div "Icon Icon Icon Icon Icon" at bounding box center [777, 118] width 70 height 13
click at [172, 287] on div "Static" at bounding box center [154, 283] width 65 height 12
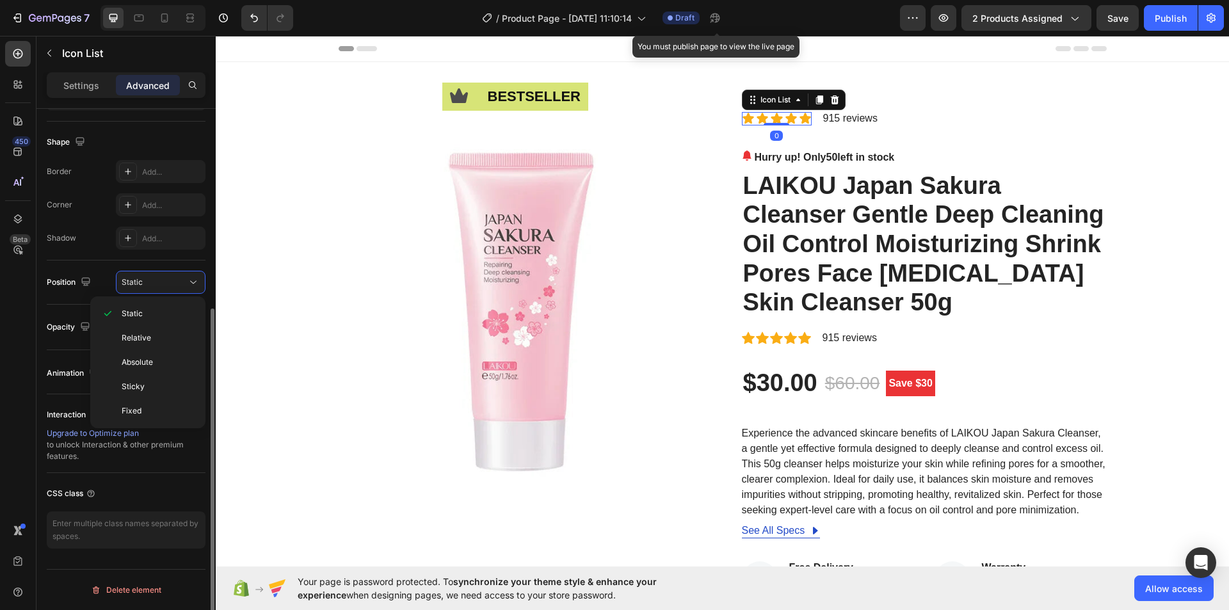
click at [121, 139] on div "Shape" at bounding box center [126, 142] width 159 height 20
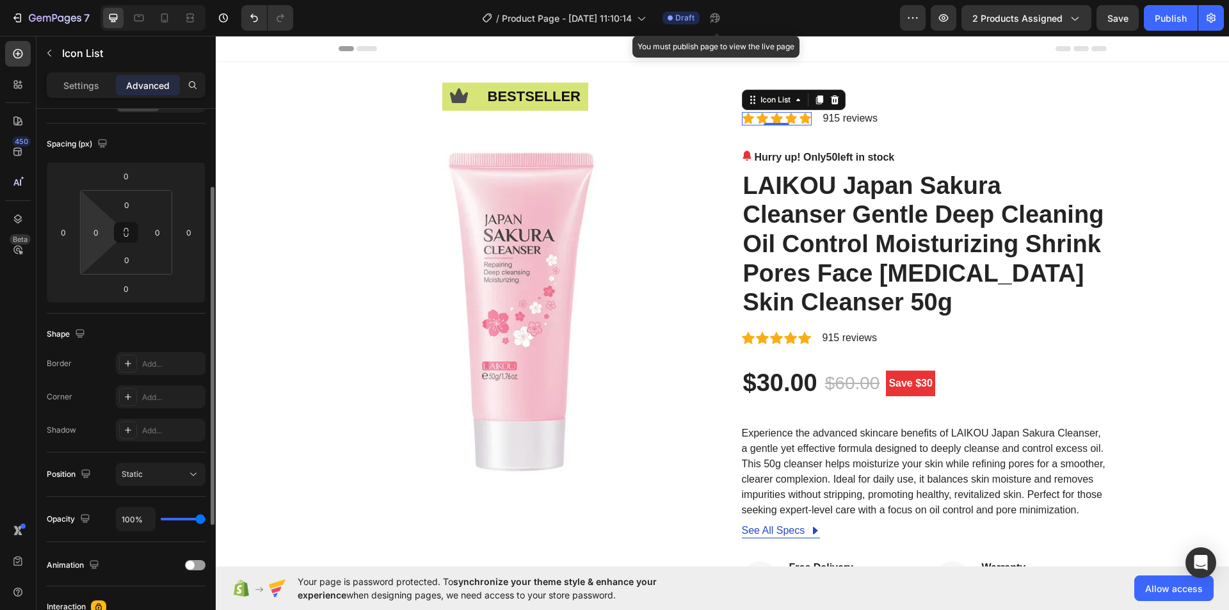
scroll to position [0, 0]
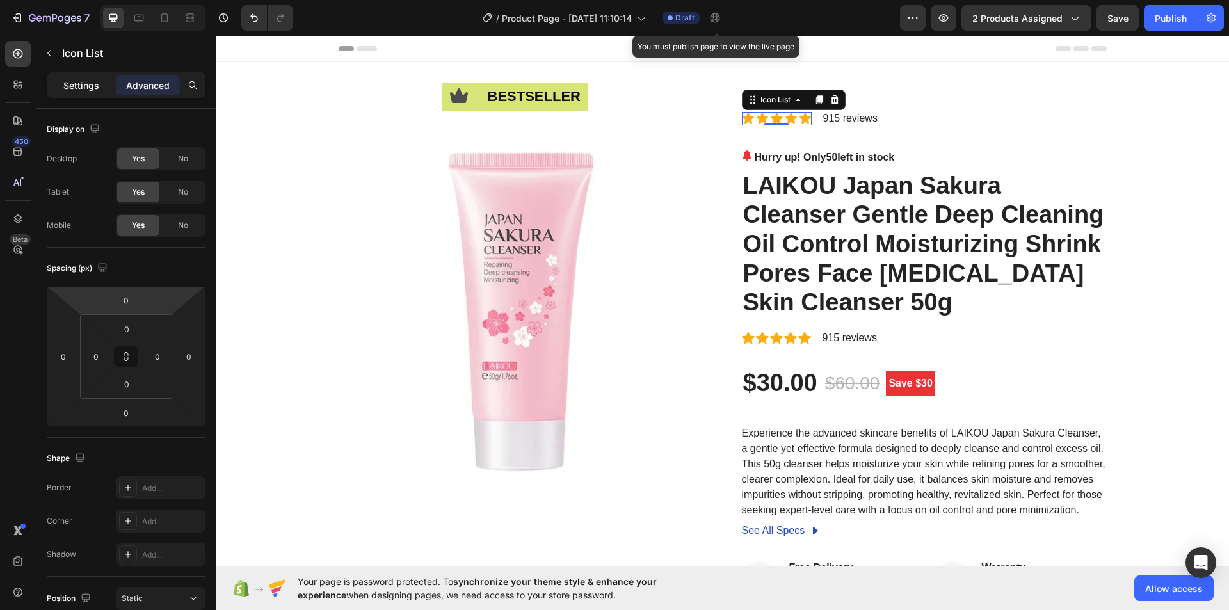
click at [99, 87] on div "Settings" at bounding box center [81, 85] width 64 height 20
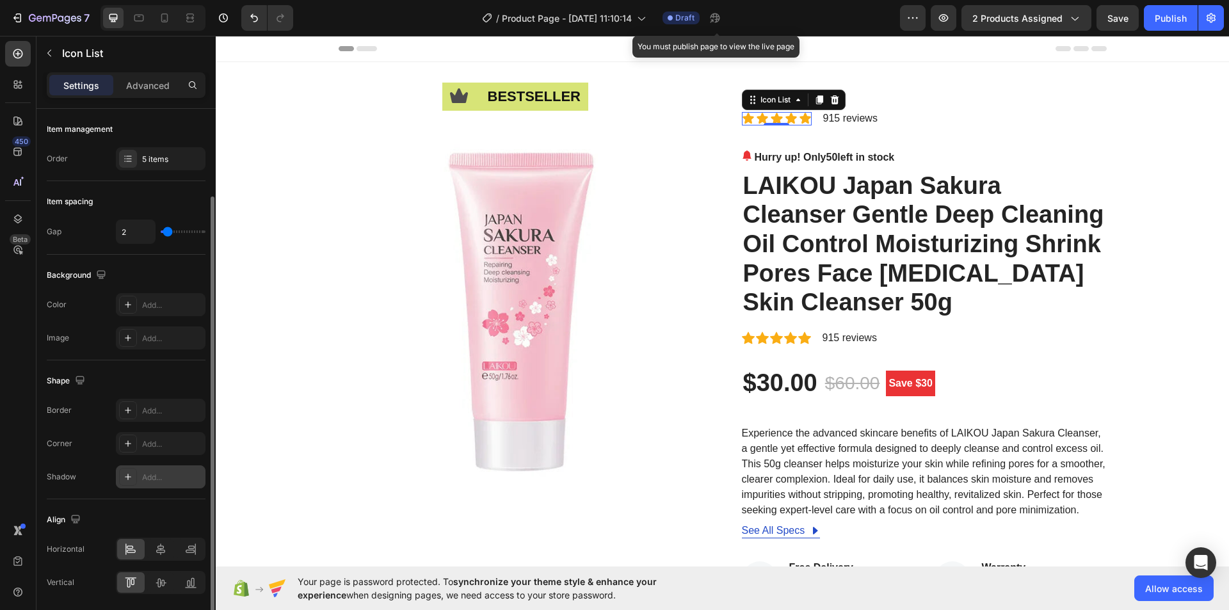
scroll to position [45, 0]
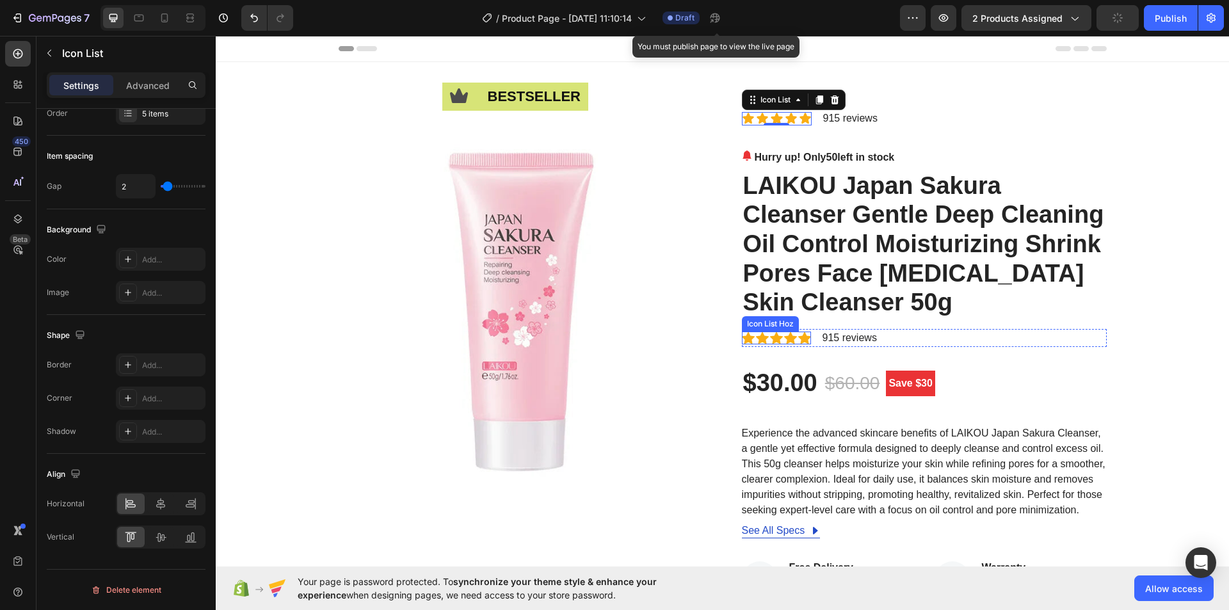
click at [764, 340] on div "Icon Icon Icon Icon Icon" at bounding box center [776, 338] width 69 height 13
click at [764, 123] on div "Icon Icon Icon Icon Icon" at bounding box center [777, 118] width 70 height 13
click at [764, 342] on div "Icon Icon Icon Icon Icon" at bounding box center [776, 338] width 69 height 13
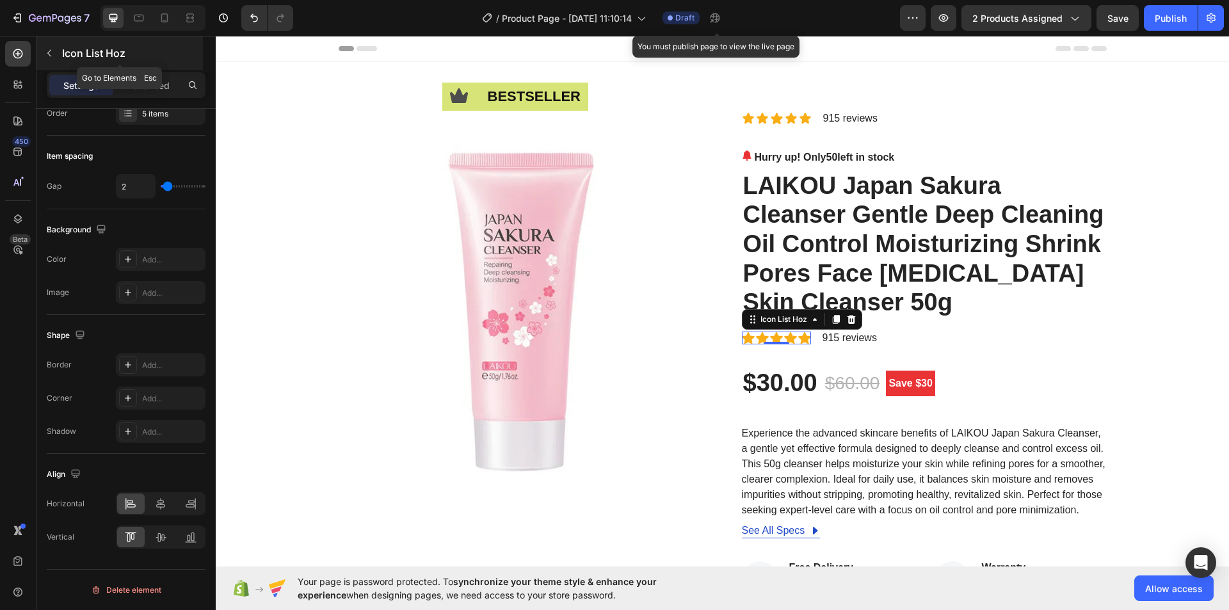
click at [101, 52] on p "Icon List Hoz" at bounding box center [131, 52] width 138 height 15
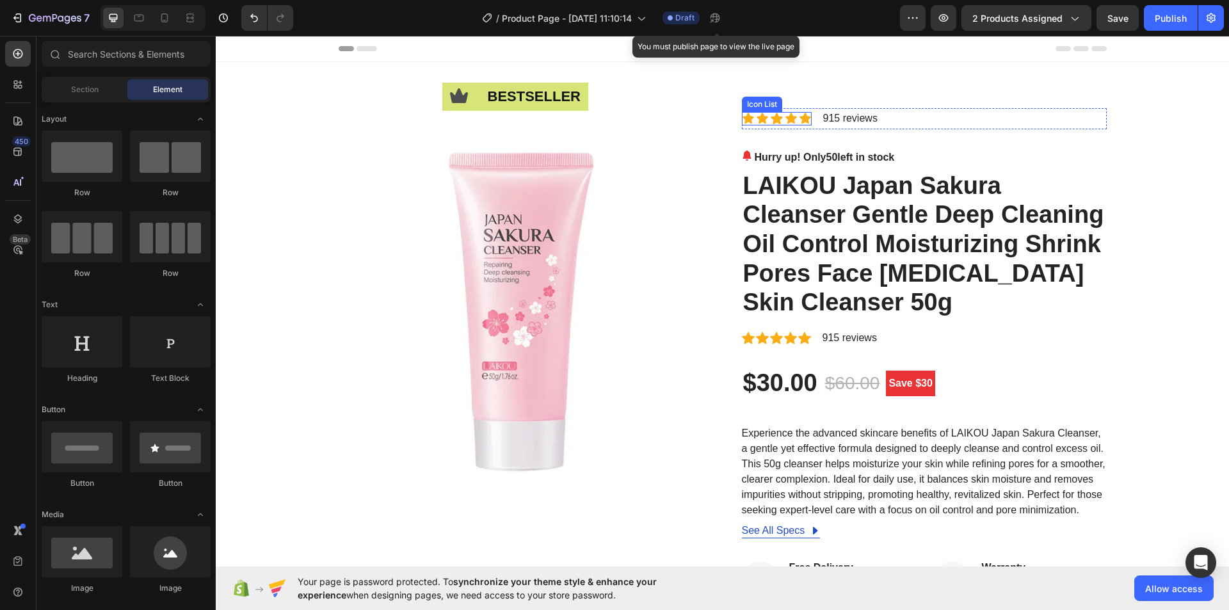
click at [750, 121] on div "Icon Icon Icon Icon Icon" at bounding box center [777, 118] width 70 height 13
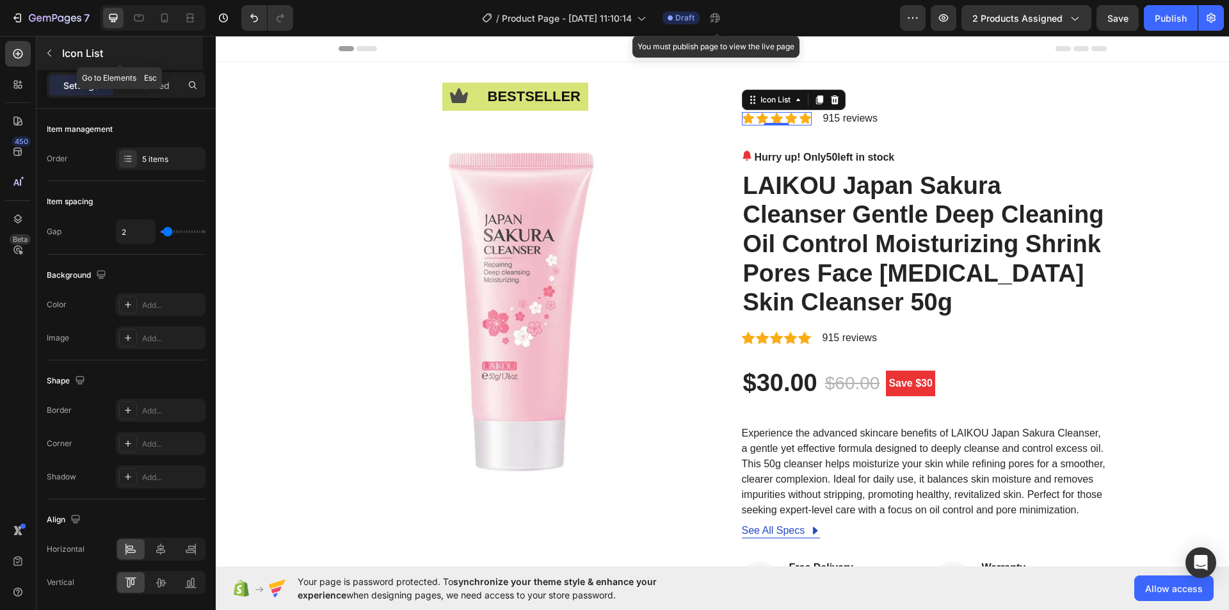
click at [51, 51] on icon "button" at bounding box center [49, 53] width 10 height 10
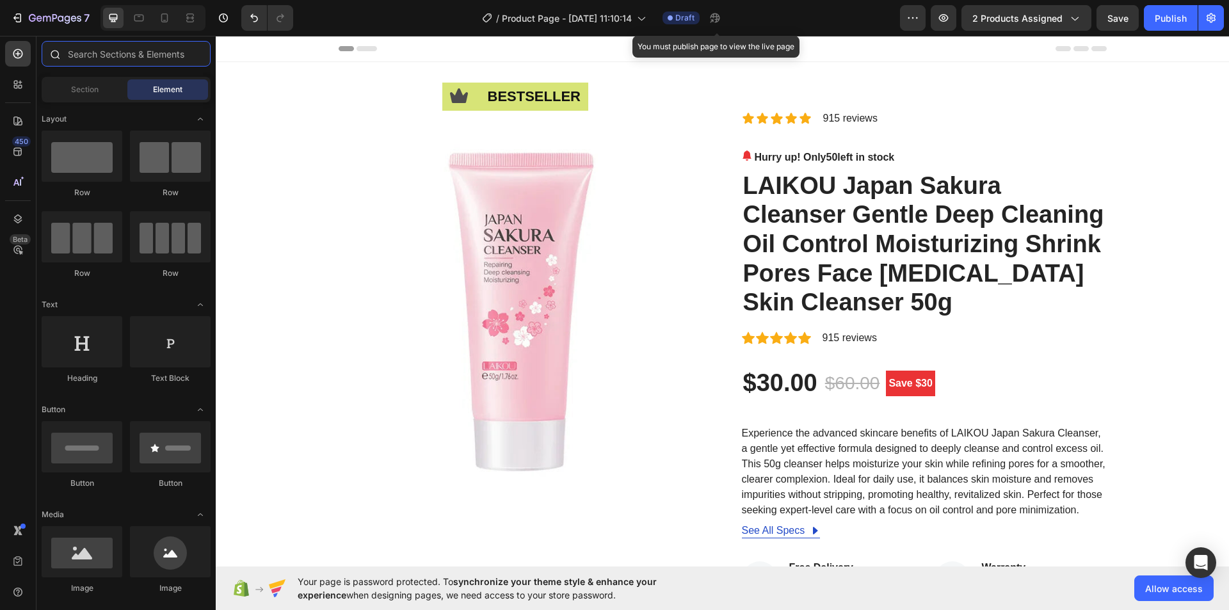
click at [114, 55] on input "text" at bounding box center [126, 54] width 169 height 26
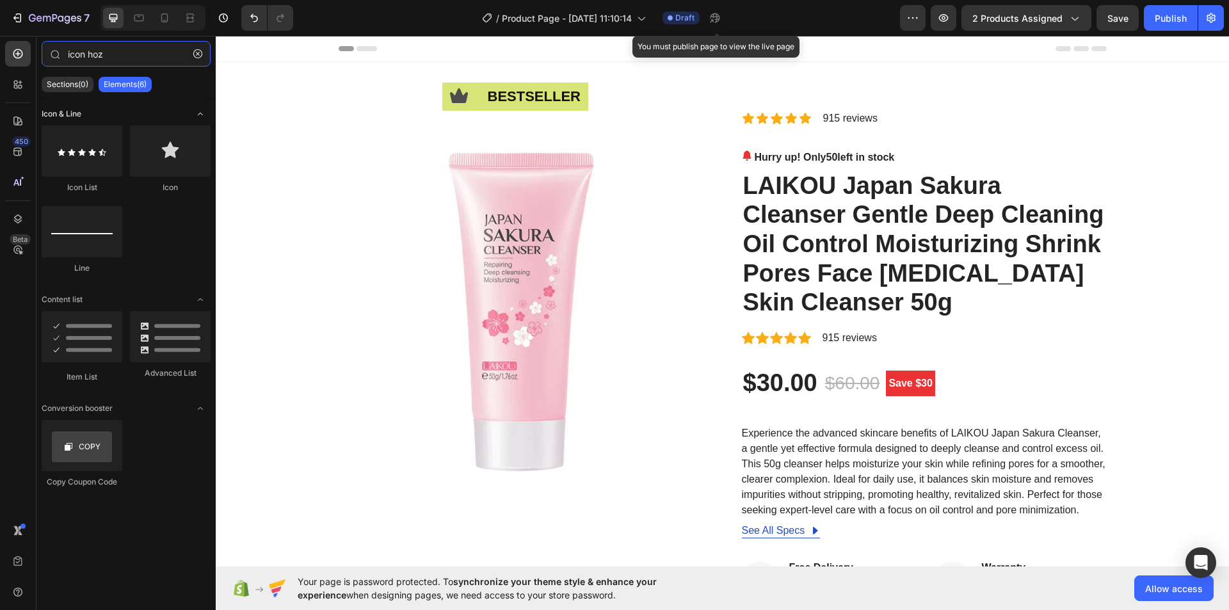
type input "icon hoz"
click at [197, 115] on icon "Toggle open" at bounding box center [200, 114] width 10 height 10
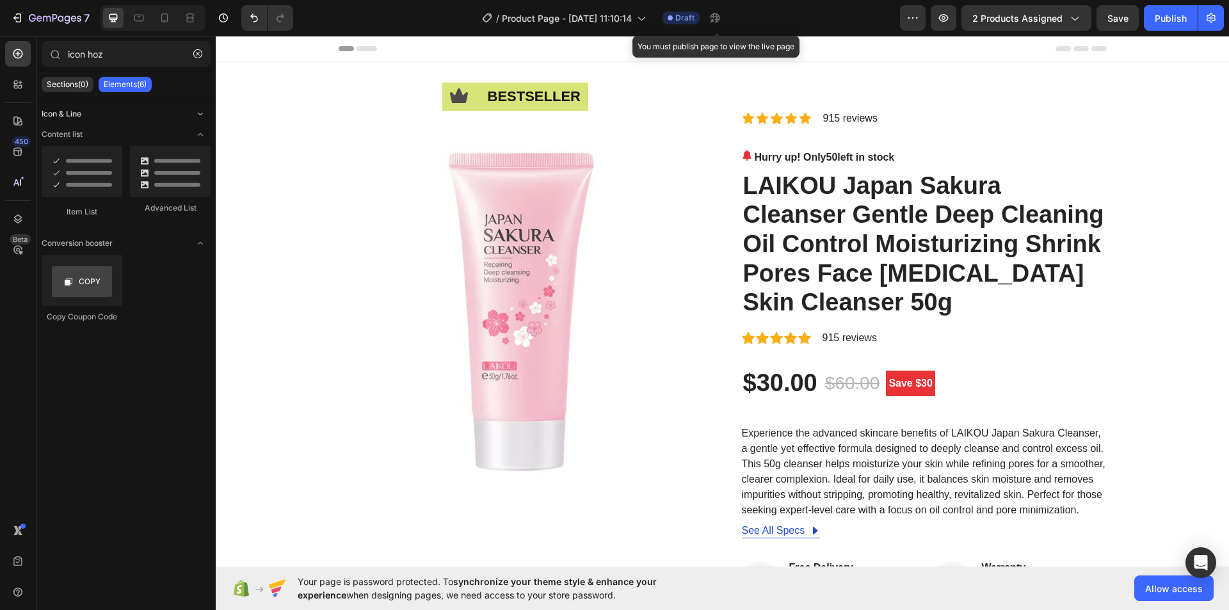
click at [197, 115] on icon "Toggle open" at bounding box center [200, 114] width 10 height 10
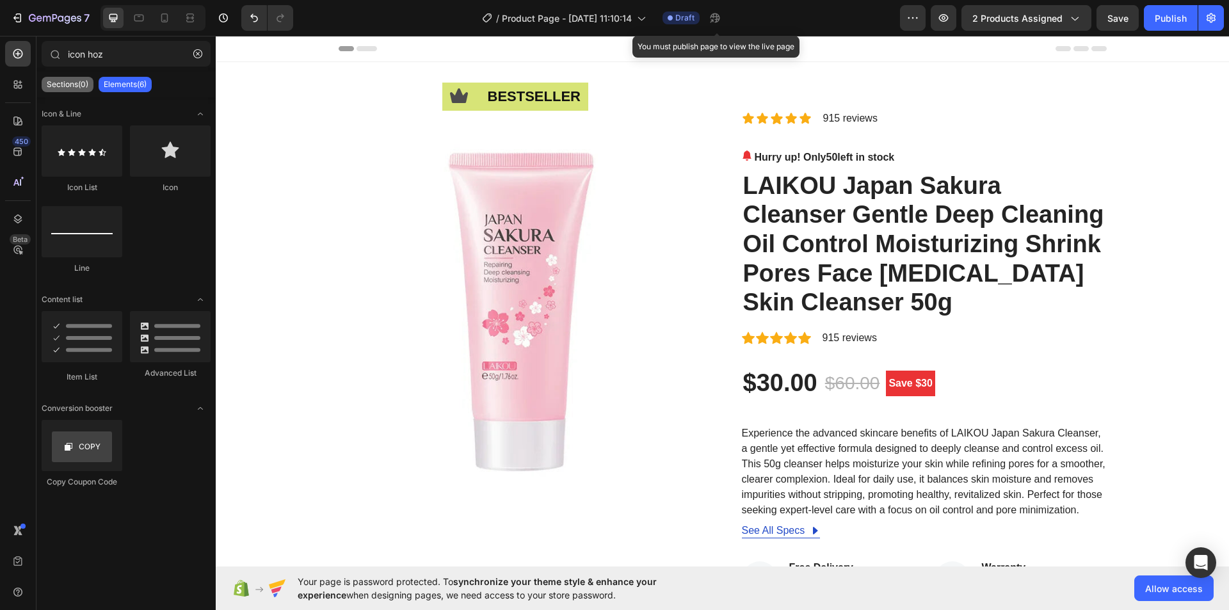
click at [65, 87] on p "Sections(0)" at bounding box center [68, 84] width 42 height 10
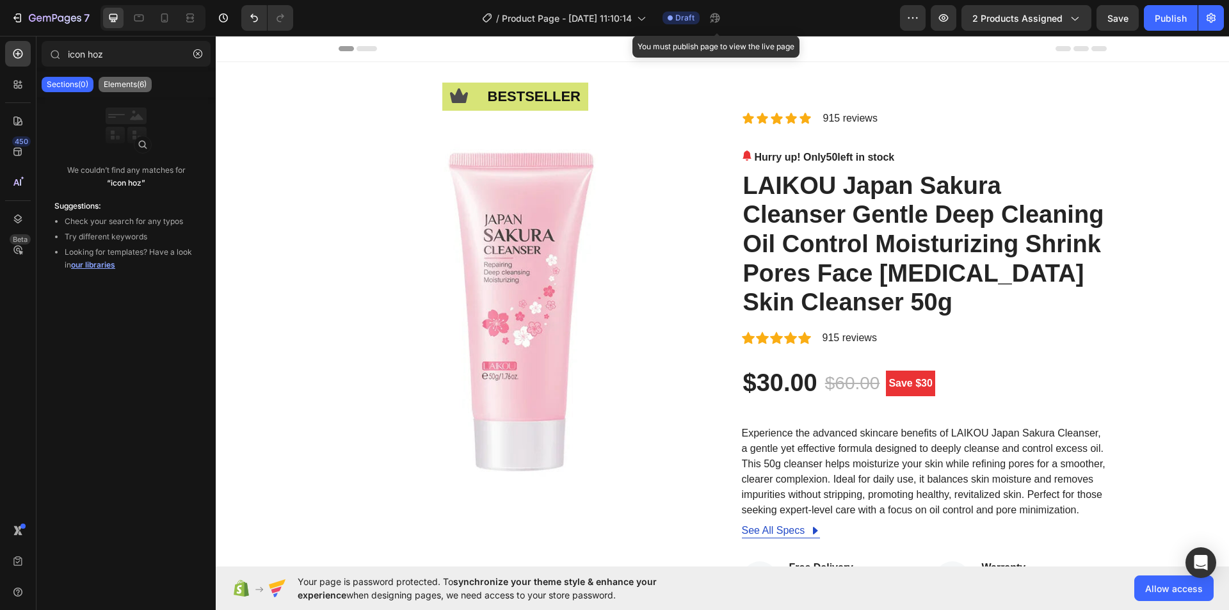
click at [123, 85] on p "Elements(6)" at bounding box center [125, 84] width 43 height 10
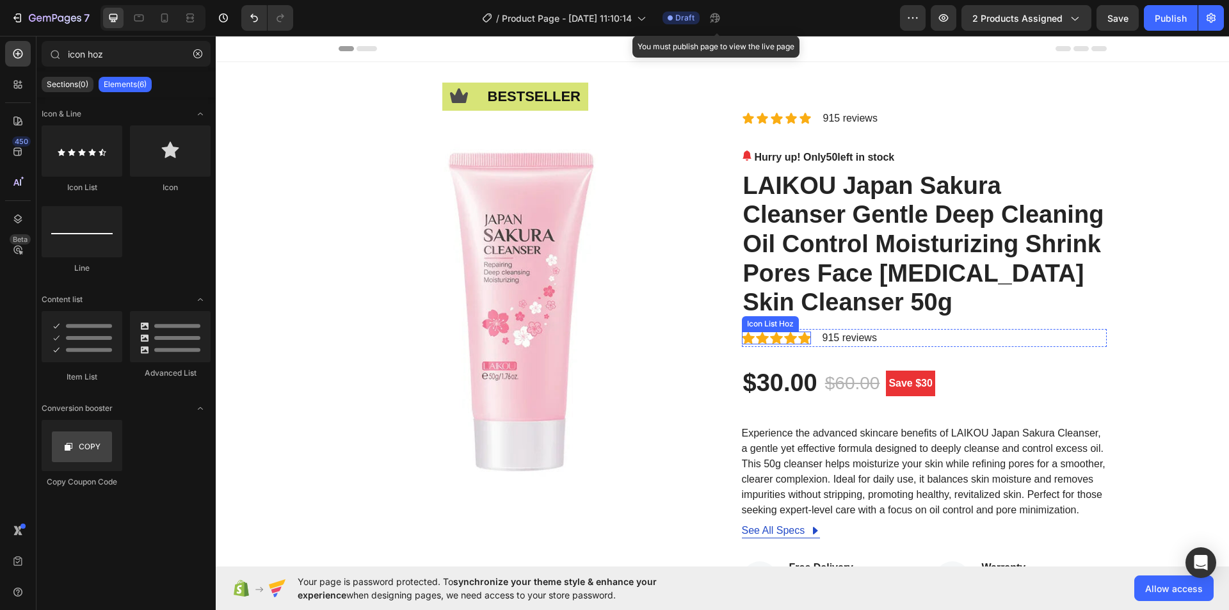
click at [792, 342] on div "Icon Icon Icon Icon Icon" at bounding box center [776, 338] width 69 height 13
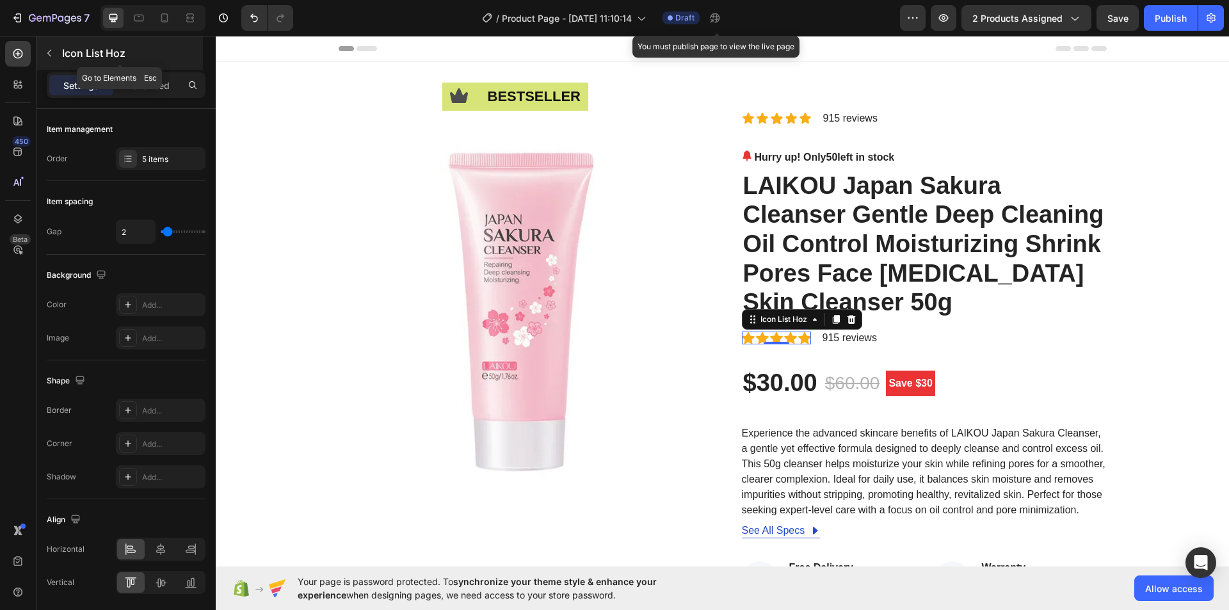
click at [152, 56] on p "Icon List Hoz" at bounding box center [131, 52] width 138 height 15
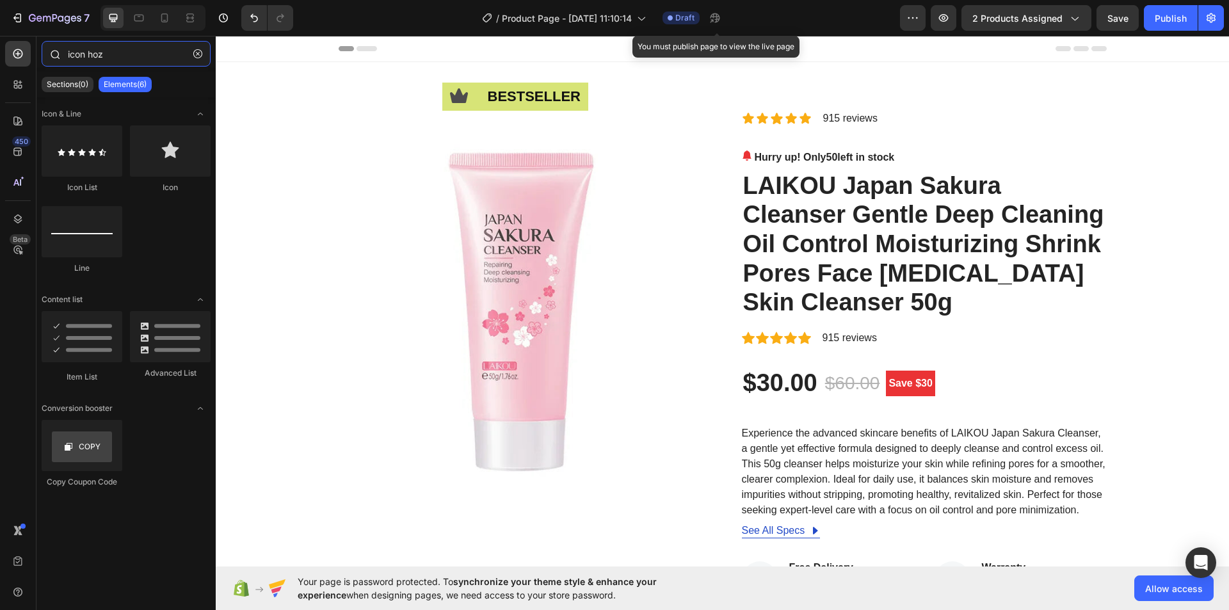
drag, startPoint x: 61, startPoint y: 52, endPoint x: 50, endPoint y: 52, distance: 10.9
click at [50, 52] on div "icon hoz" at bounding box center [125, 56] width 179 height 31
click at [194, 115] on span "Toggle open" at bounding box center [200, 114] width 20 height 20
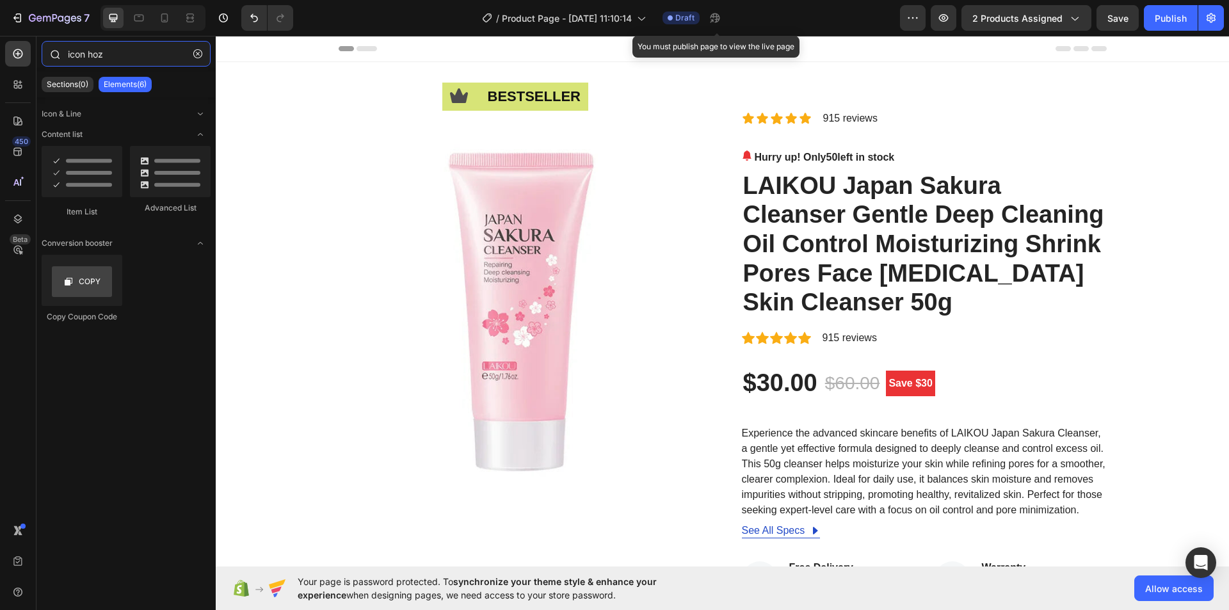
click at [101, 51] on input "icon hoz" at bounding box center [126, 54] width 169 height 26
click at [764, 123] on div "Icon Icon Icon Icon Icon" at bounding box center [777, 118] width 70 height 13
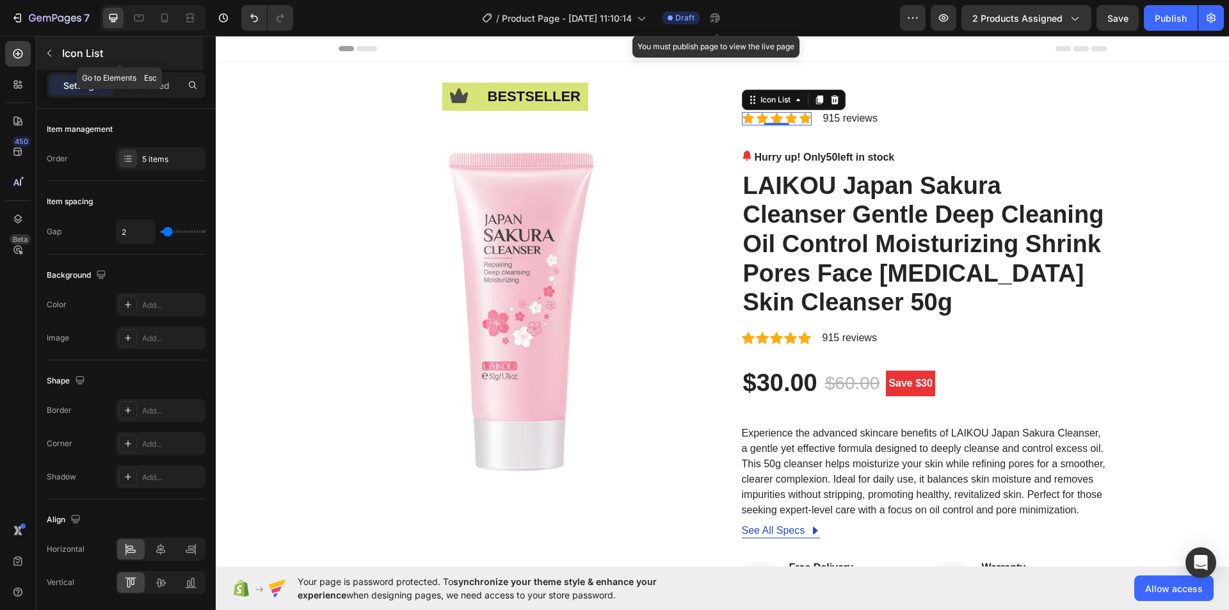
click at [84, 52] on p "Icon List" at bounding box center [131, 52] width 138 height 15
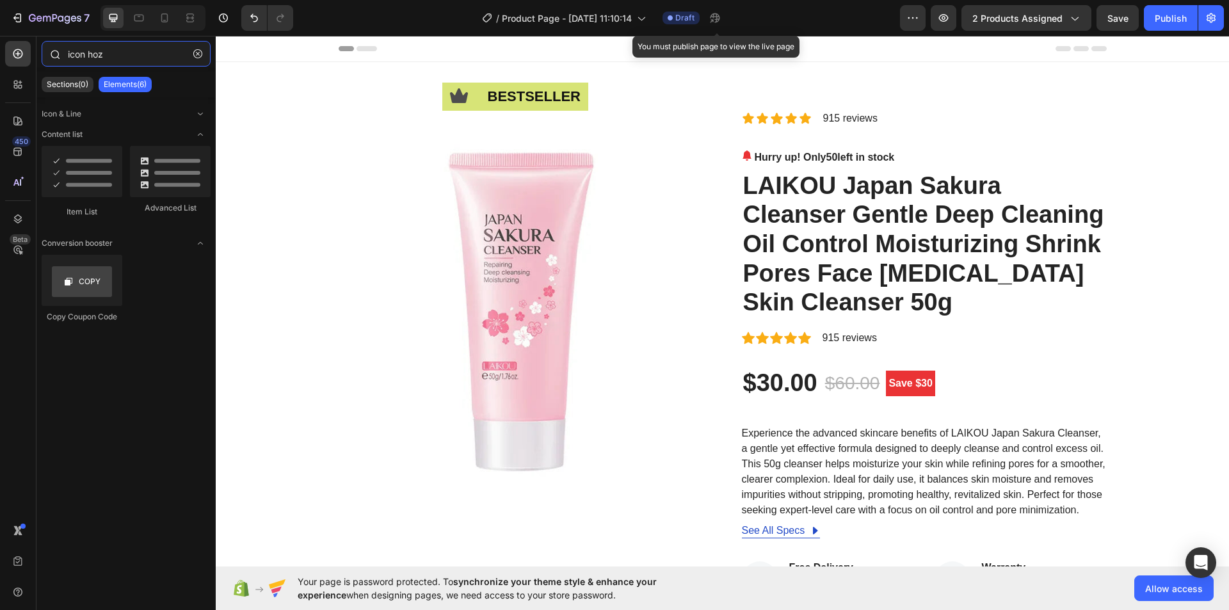
click at [106, 54] on input "icon hoz" at bounding box center [126, 54] width 169 height 26
click at [208, 117] on span "Toggle open" at bounding box center [200, 114] width 20 height 20
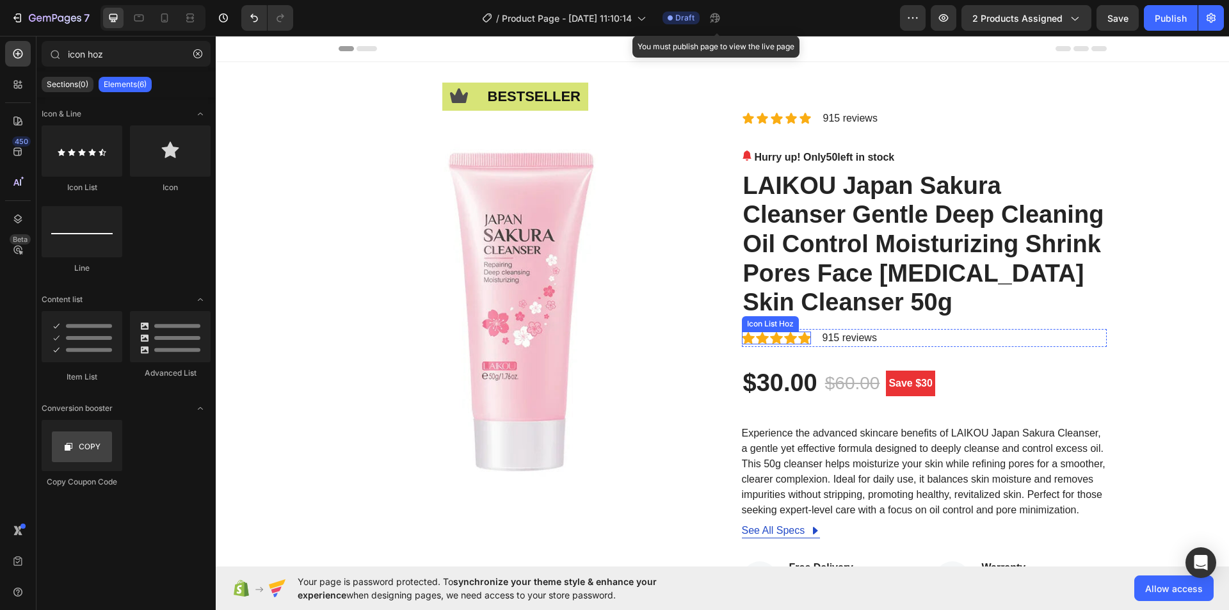
click at [792, 344] on div "Icon Icon Icon Icon Icon" at bounding box center [776, 338] width 69 height 13
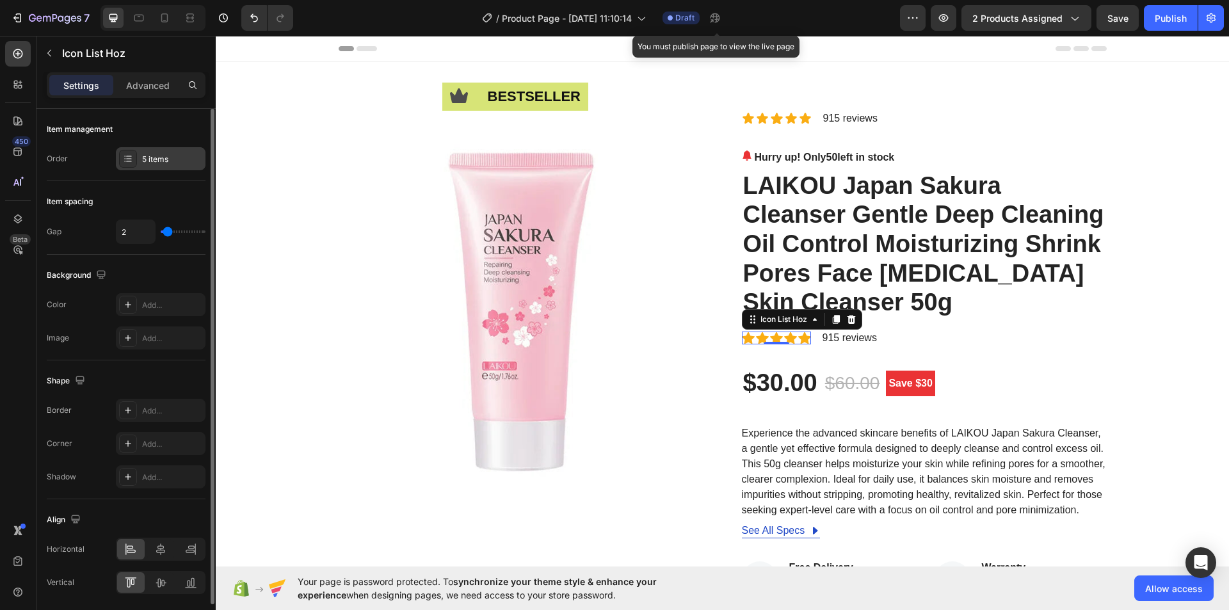
click at [170, 160] on div "5 items" at bounding box center [172, 160] width 60 height 12
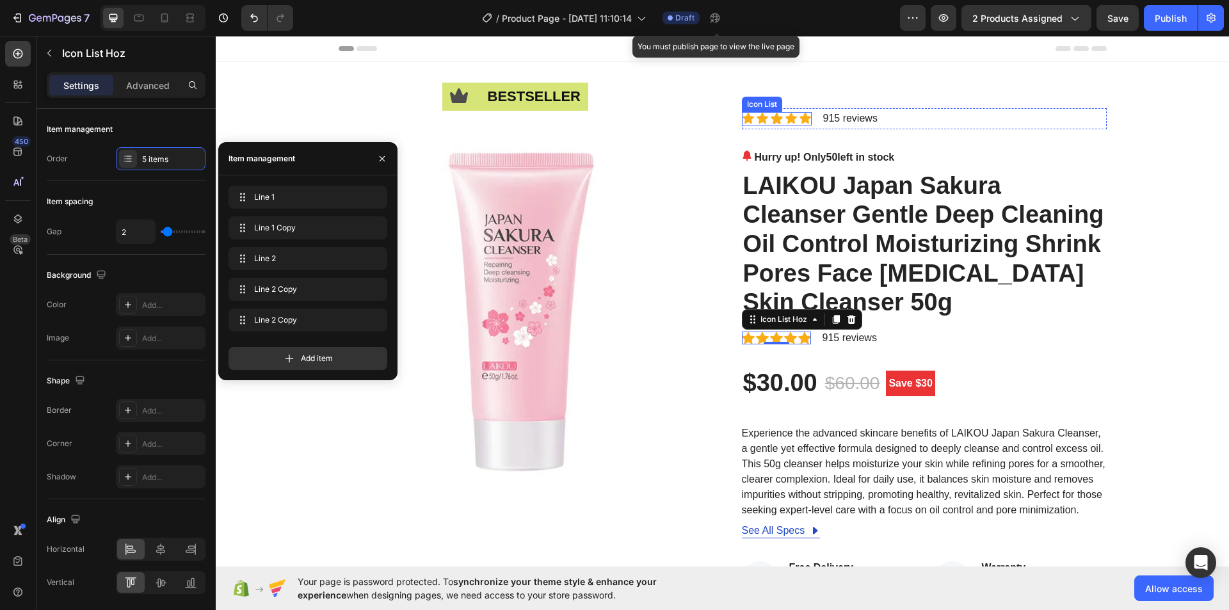
click at [778, 123] on div "Icon Icon Icon Icon Icon" at bounding box center [777, 118] width 70 height 13
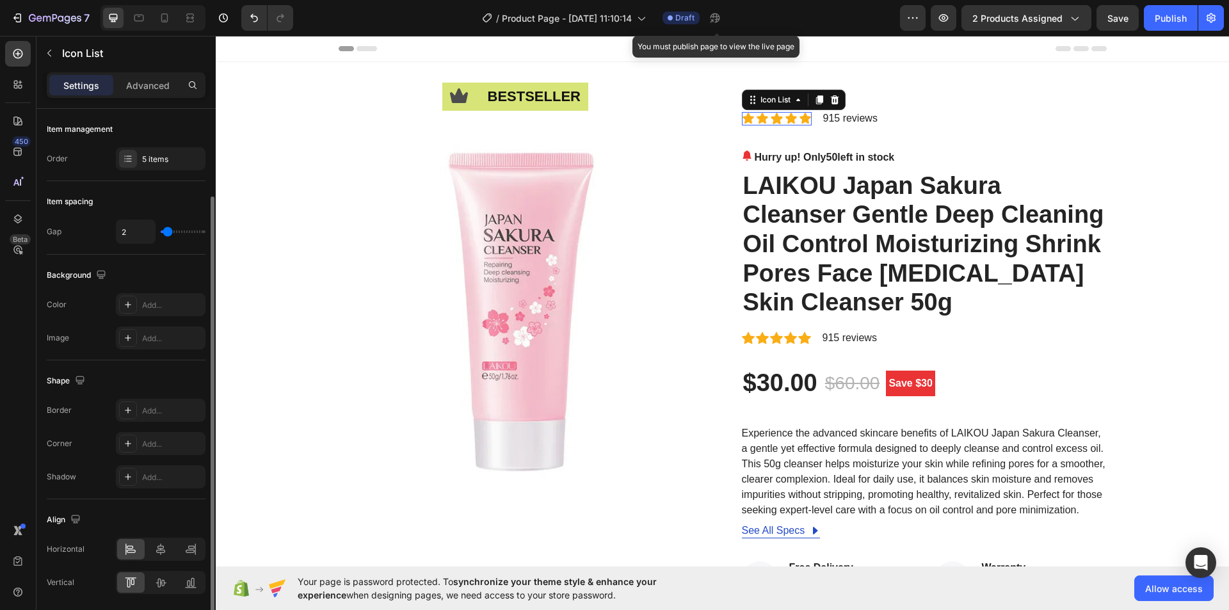
scroll to position [45, 0]
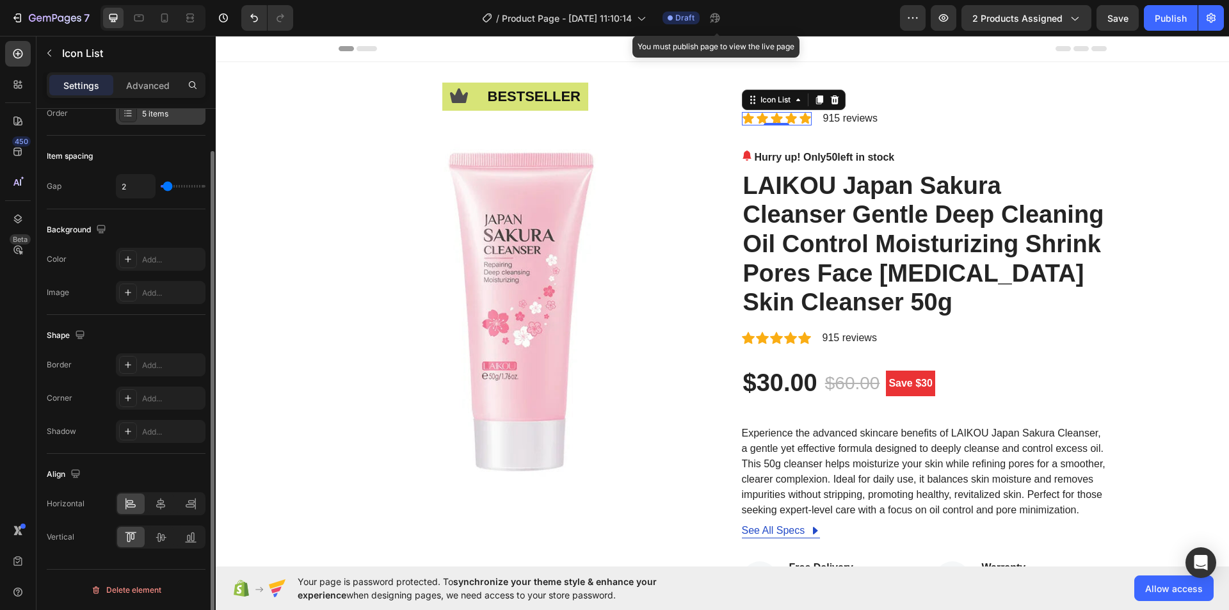
click at [186, 119] on div "5 items" at bounding box center [172, 114] width 60 height 12
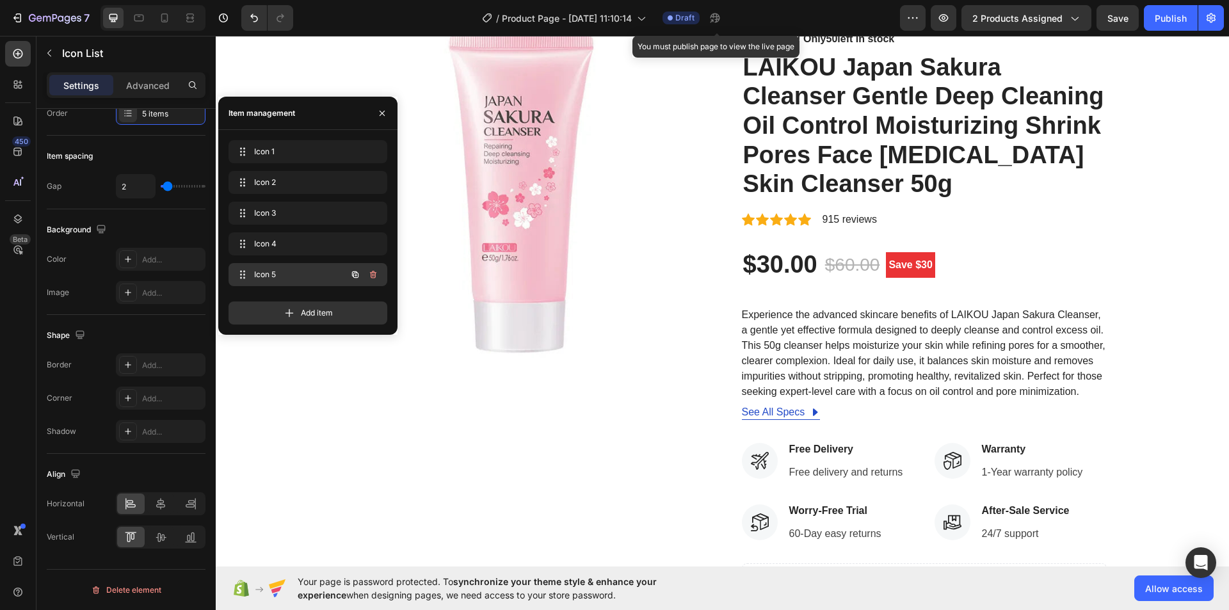
scroll to position [128, 0]
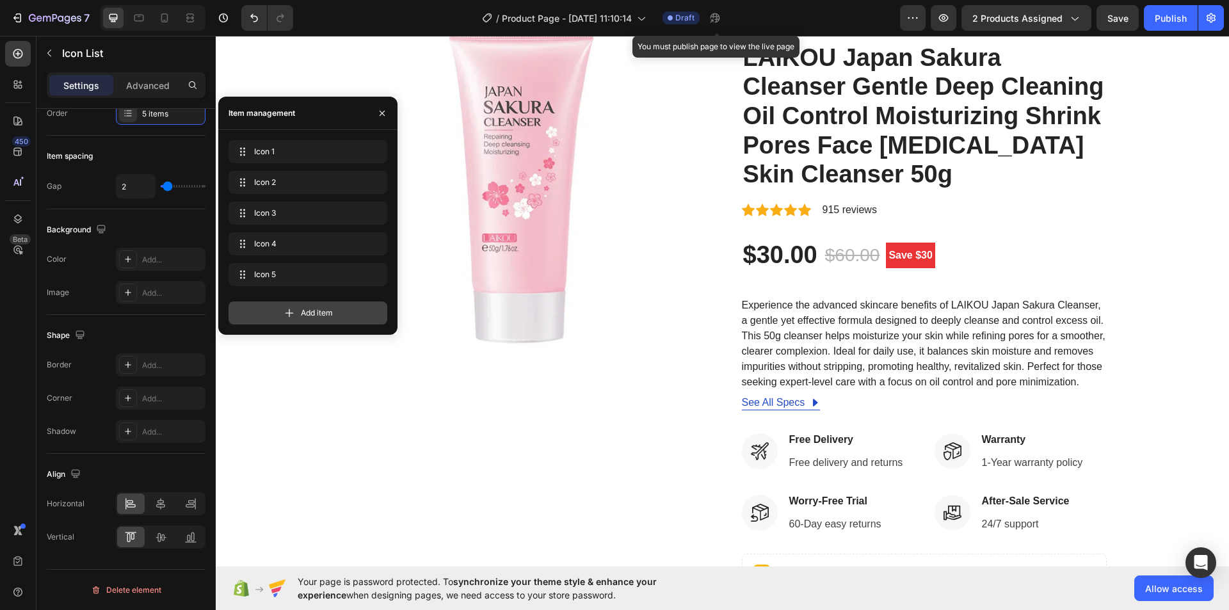
click at [310, 312] on span "Add item" at bounding box center [317, 313] width 32 height 12
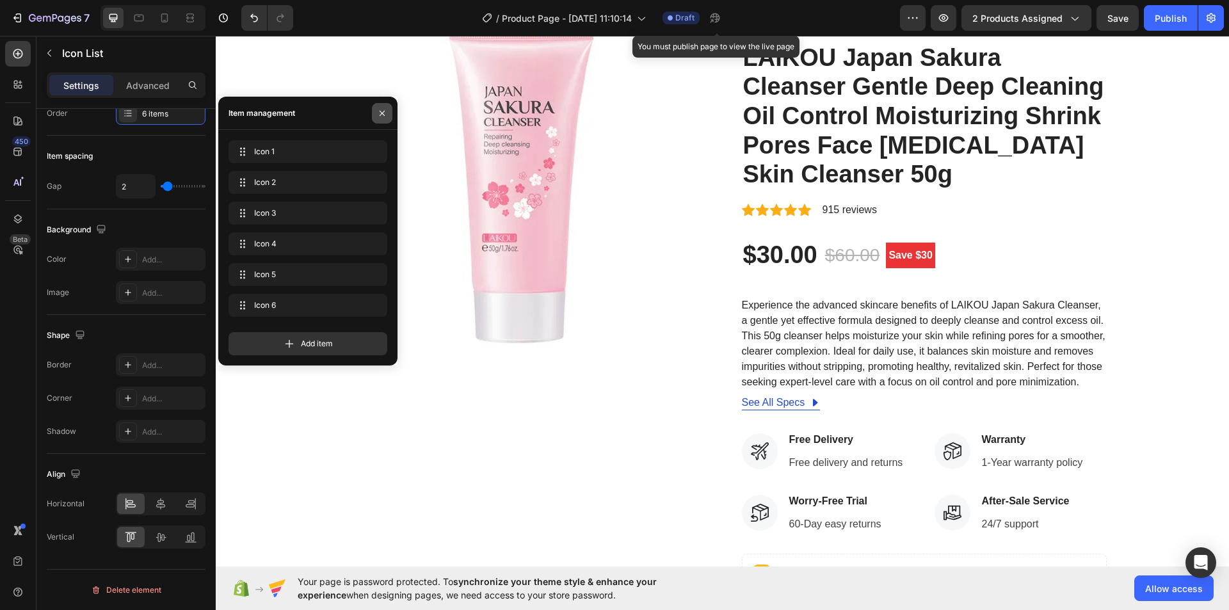
click at [378, 115] on icon "button" at bounding box center [382, 113] width 10 height 10
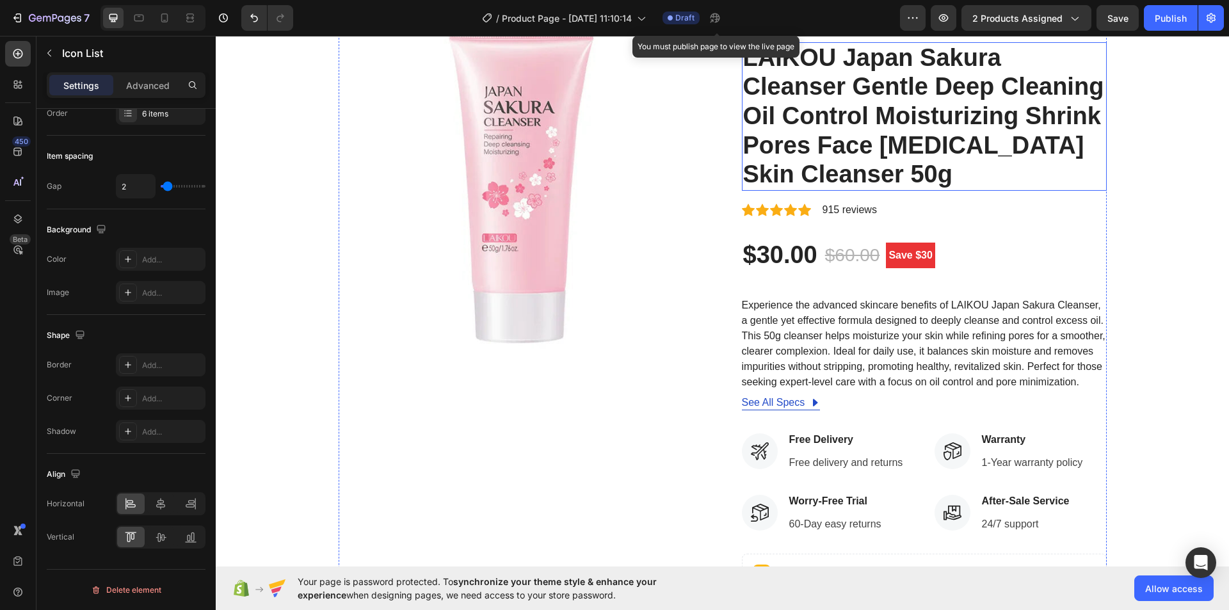
scroll to position [0, 0]
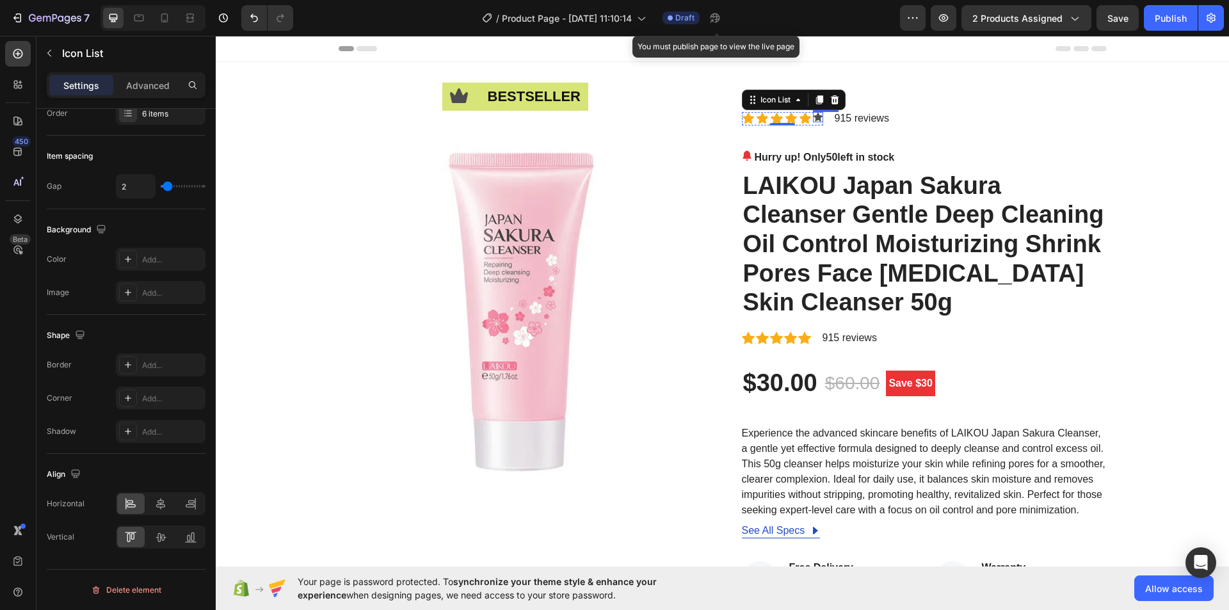
click at [815, 120] on icon at bounding box center [818, 117] width 9 height 8
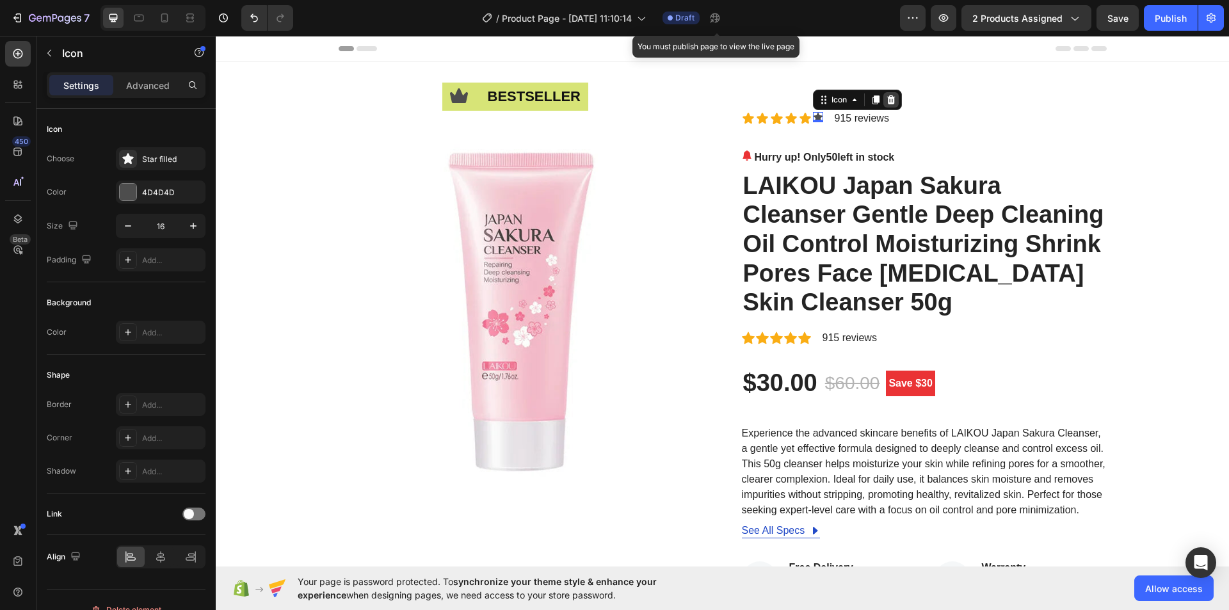
click at [886, 100] on icon at bounding box center [891, 100] width 10 height 10
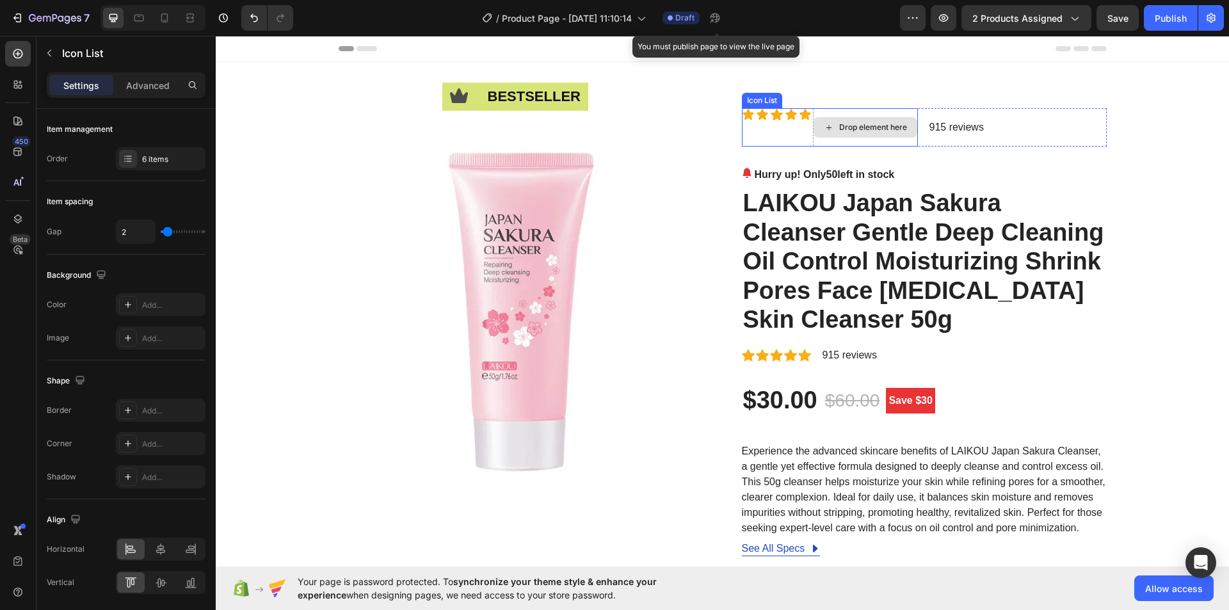
click at [836, 141] on div "Drop element here" at bounding box center [865, 127] width 105 height 38
click at [832, 96] on icon at bounding box center [835, 96] width 10 height 10
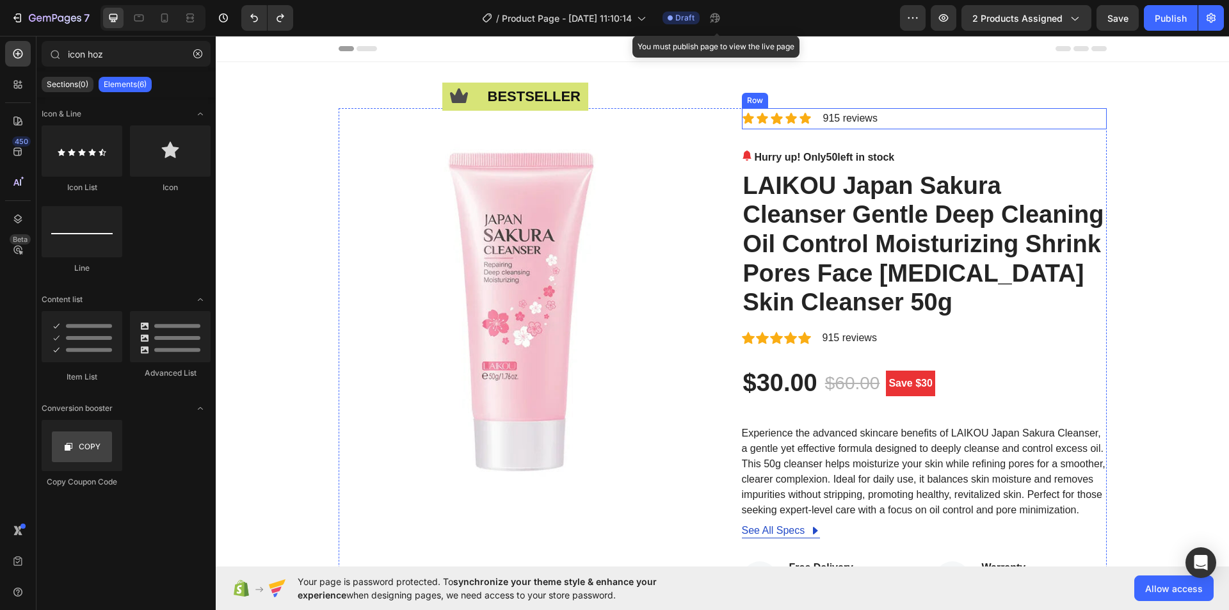
click at [1020, 117] on div "Icon Icon Icon Icon Icon Icon List 915 reviews Text Block Row" at bounding box center [924, 118] width 365 height 21
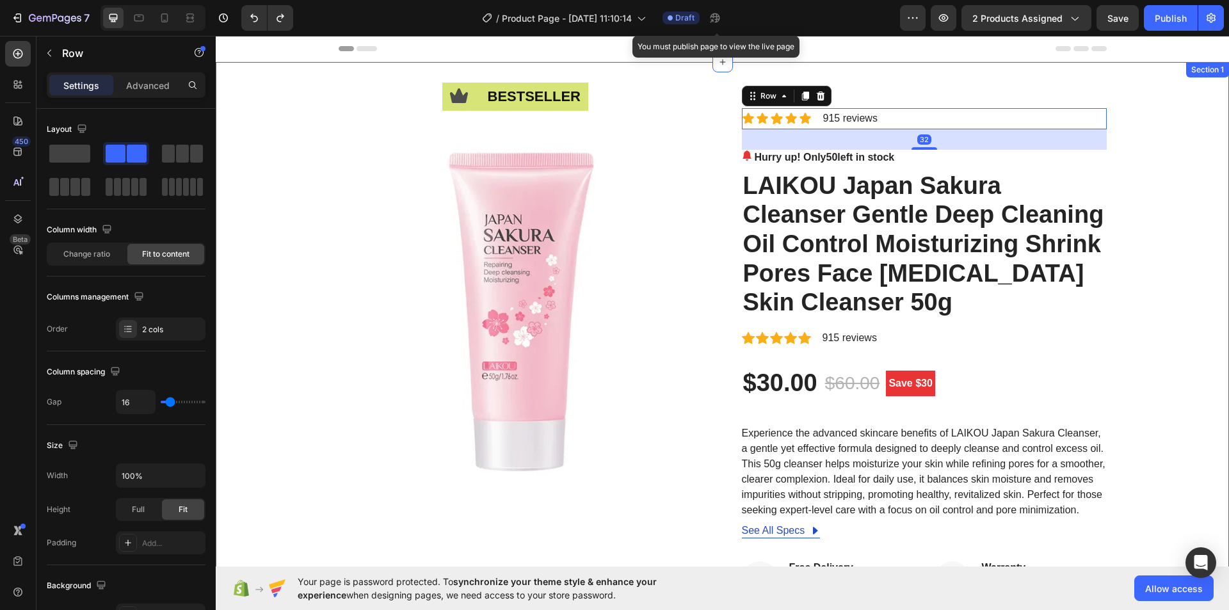
click at [1168, 140] on div "Icon bestseller Text Block Row Image Icon Icon Icon Icon Icon Icon List 915 rev…" at bounding box center [722, 511] width 994 height 806
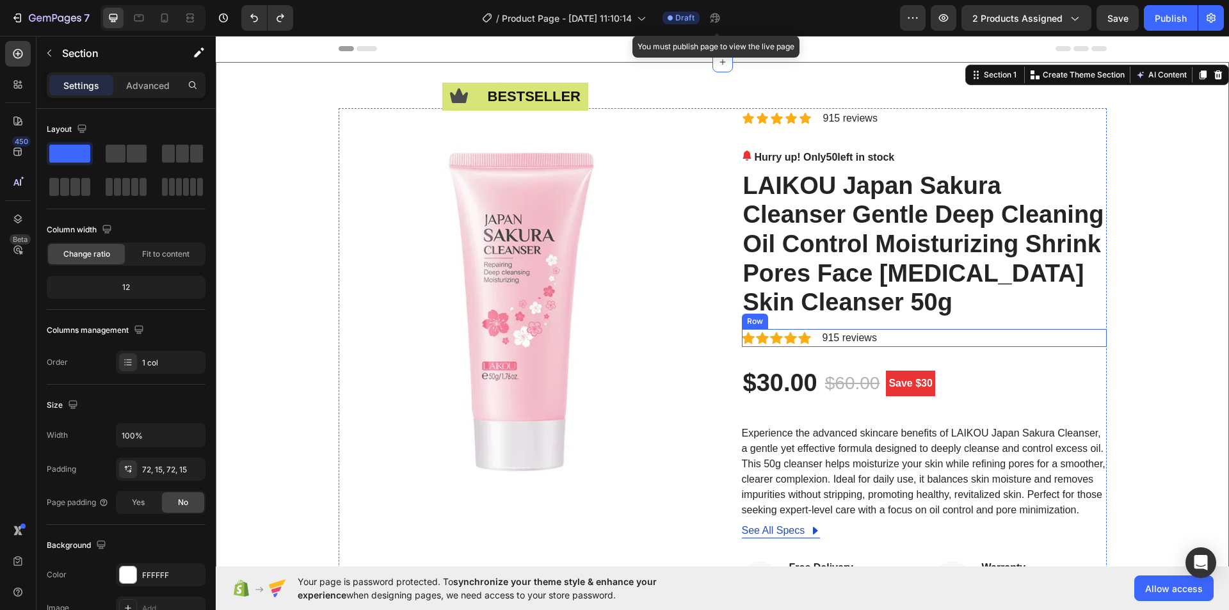
click at [885, 339] on div "Icon Icon Icon Icon Icon Icon List Hoz 915 reviews Text block Row" at bounding box center [924, 338] width 365 height 18
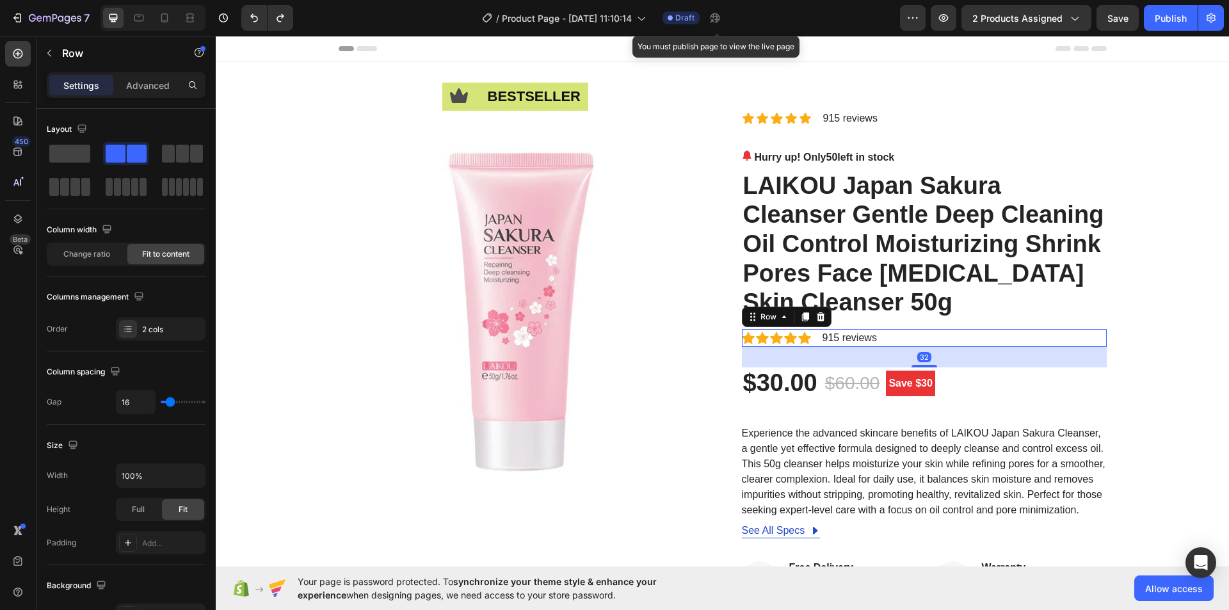
click at [975, 337] on div "Icon Icon Icon Icon Icon Icon List Hoz 915 reviews Text block Row 32" at bounding box center [924, 338] width 365 height 18
click at [816, 318] on icon at bounding box center [821, 317] width 10 height 10
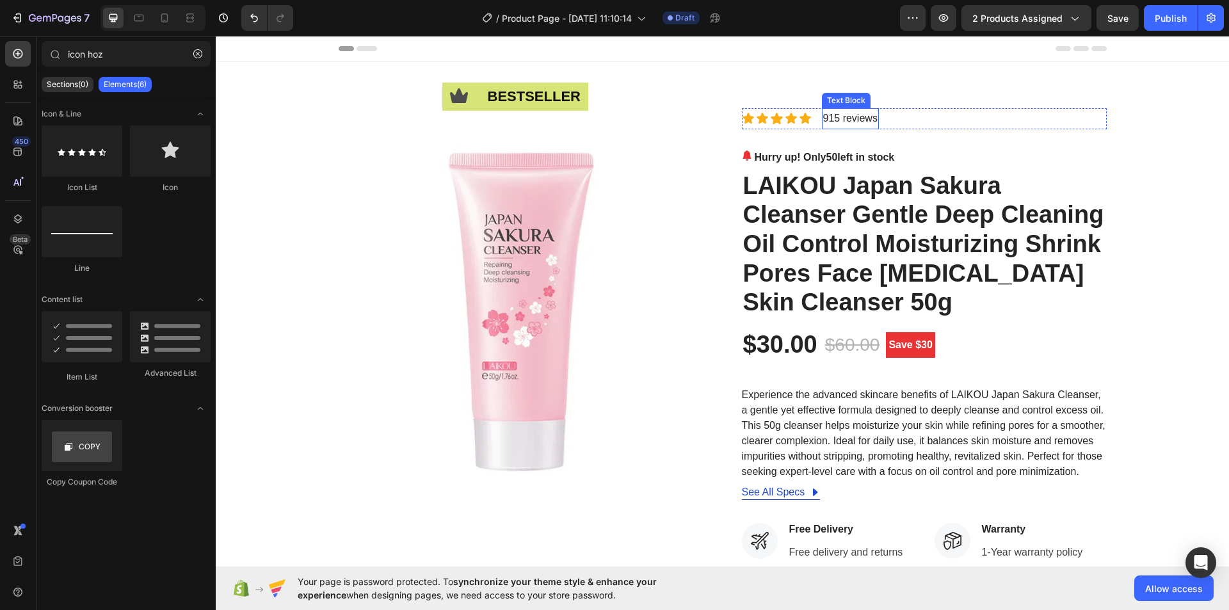
click at [850, 117] on p "915 reviews" at bounding box center [850, 118] width 54 height 19
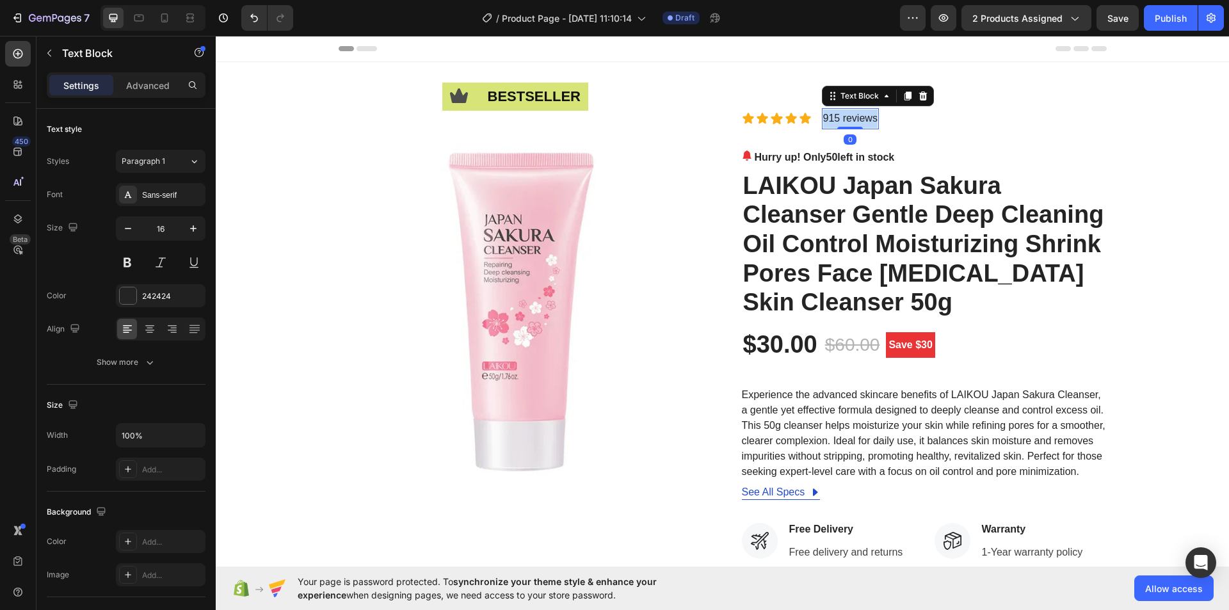
click at [850, 117] on p "915 reviews" at bounding box center [850, 118] width 54 height 19
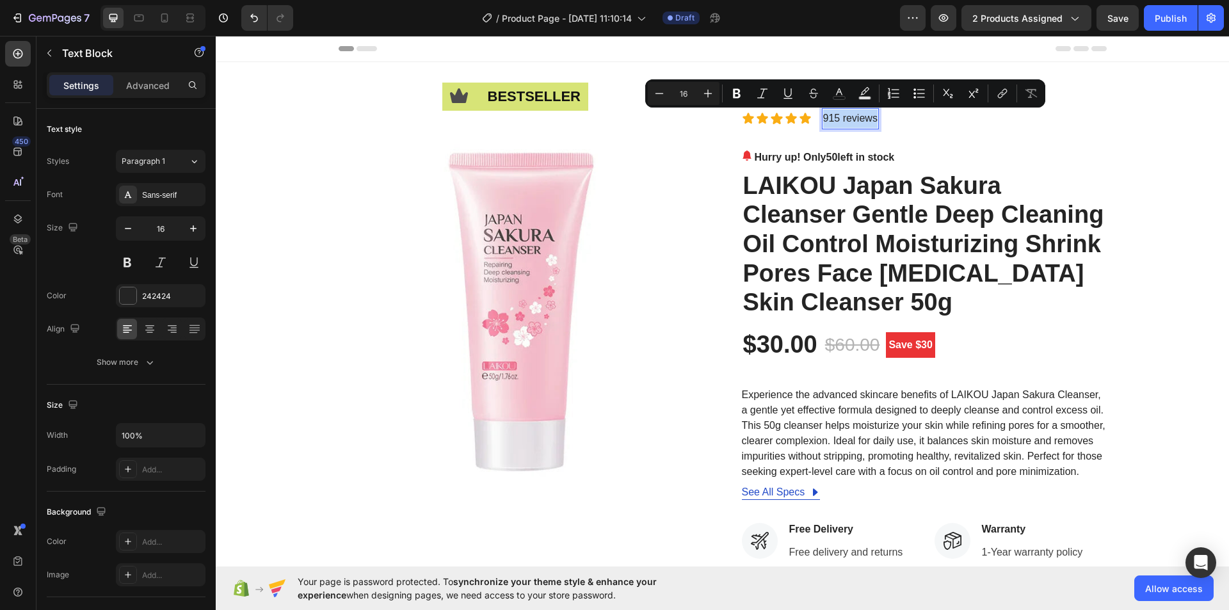
click at [843, 119] on p "915 reviews" at bounding box center [850, 118] width 54 height 19
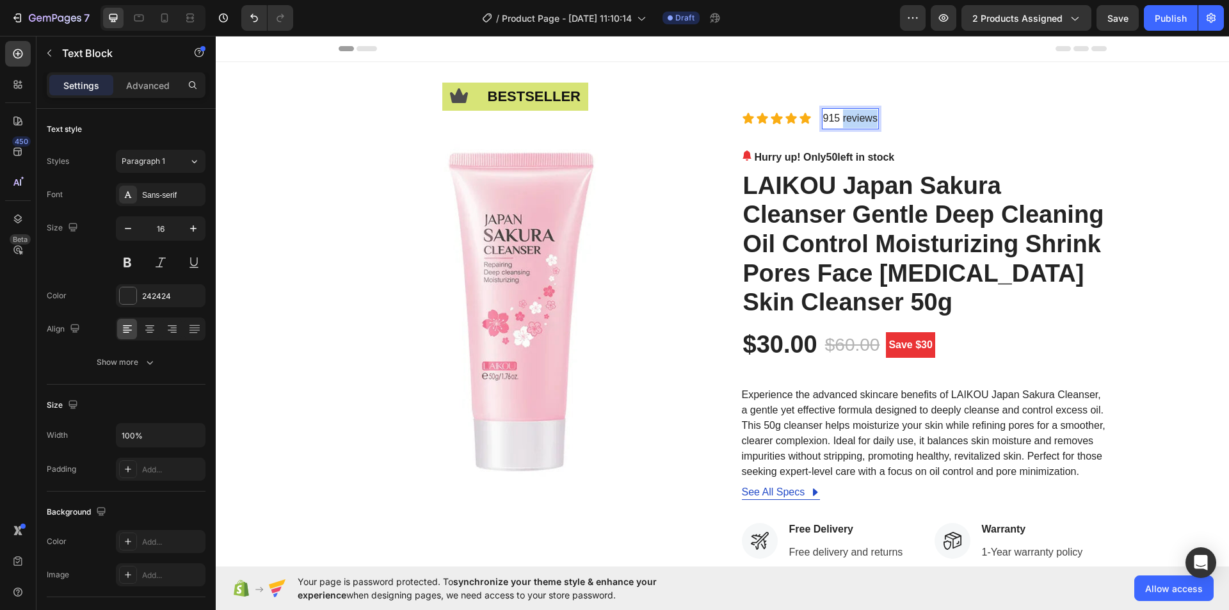
click at [843, 119] on p "915 reviews" at bounding box center [850, 118] width 54 height 19
click at [912, 119] on span "Rated 4.9/5 from 323 Reviews" at bounding box center [892, 118] width 138 height 11
click at [862, 118] on span "Rated 4.9/5 from 915 Reviews" at bounding box center [892, 118] width 138 height 11
click at [1138, 117] on div "Icon bestseller Text Block Row Image Icon Icon Icon Icon Icon Icon List Rated 5…" at bounding box center [722, 492] width 994 height 768
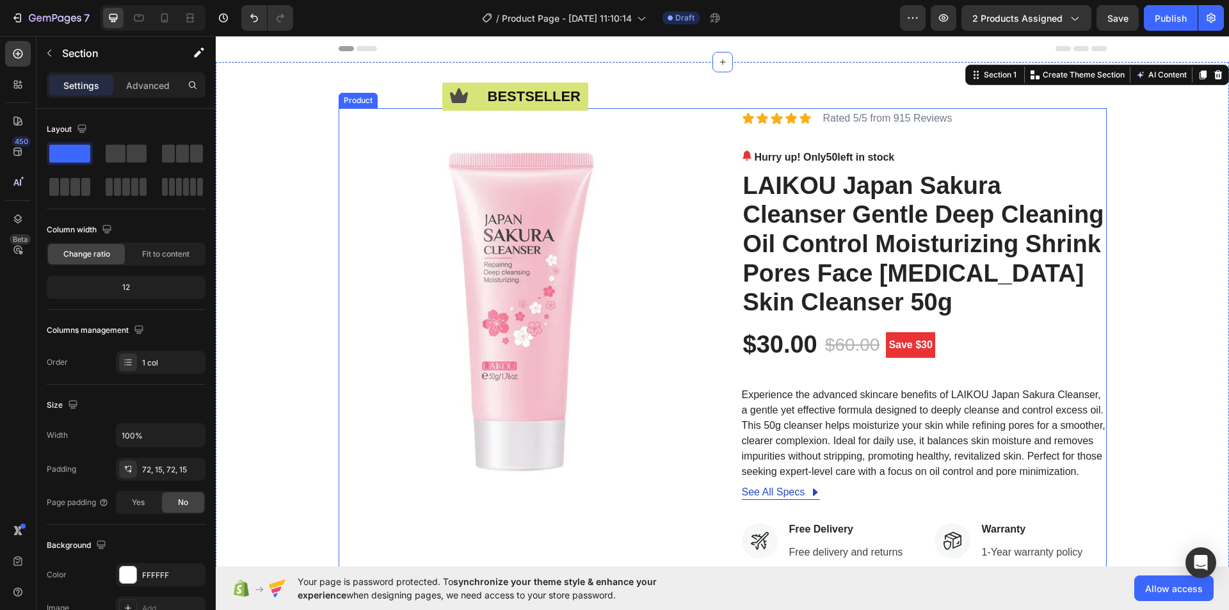
click at [1045, 134] on div "Icon Icon Icon Icon Icon Icon List Rated 5/5 from 915 Reviews Text Block Row Hu…" at bounding box center [924, 492] width 365 height 768
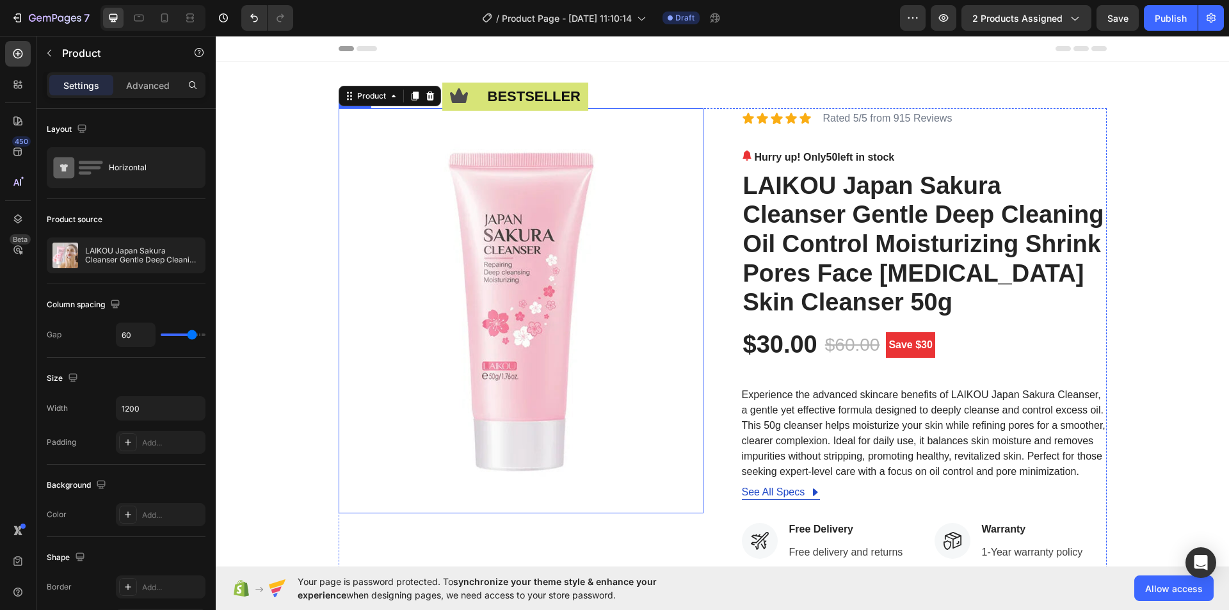
click at [629, 132] on img at bounding box center [521, 310] width 365 height 405
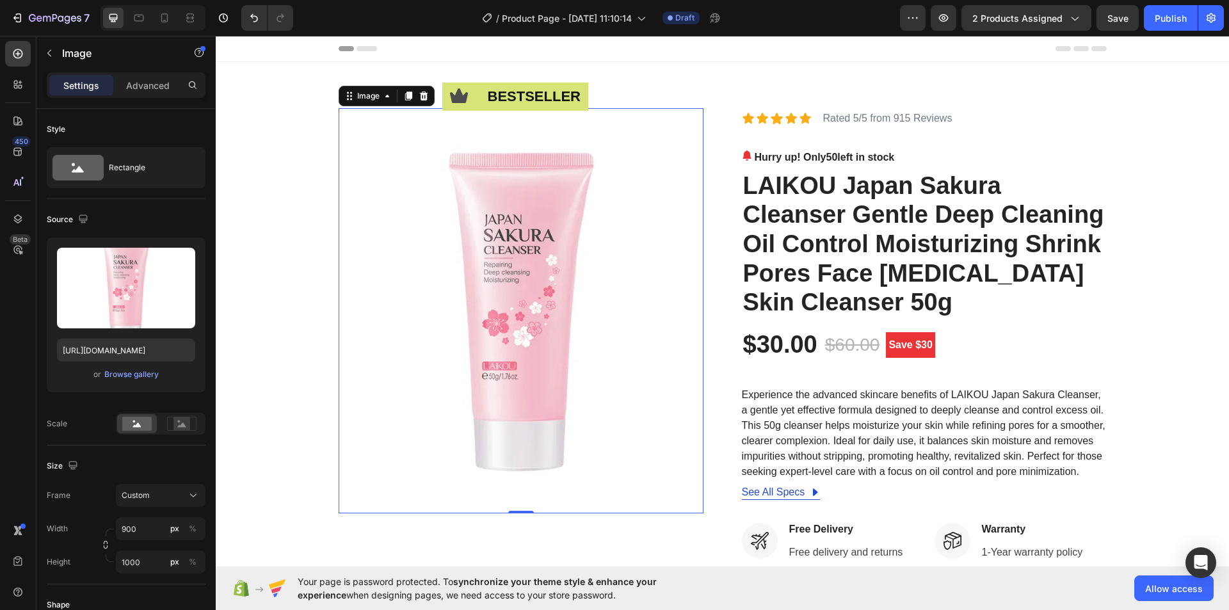
click at [508, 166] on img at bounding box center [521, 310] width 365 height 405
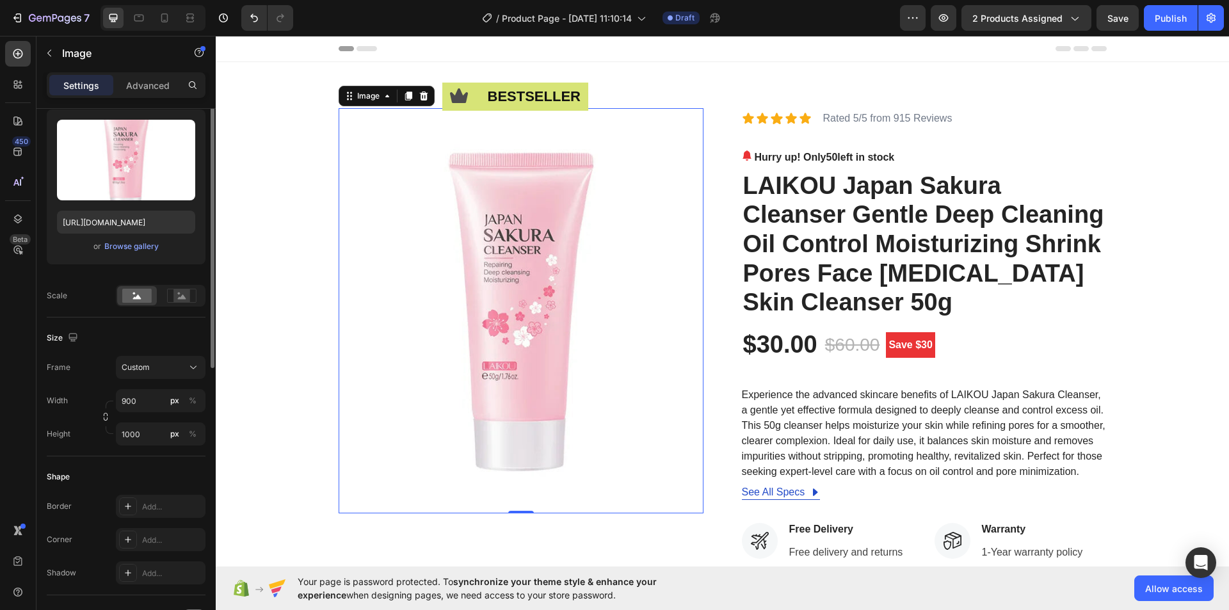
scroll to position [192, 0]
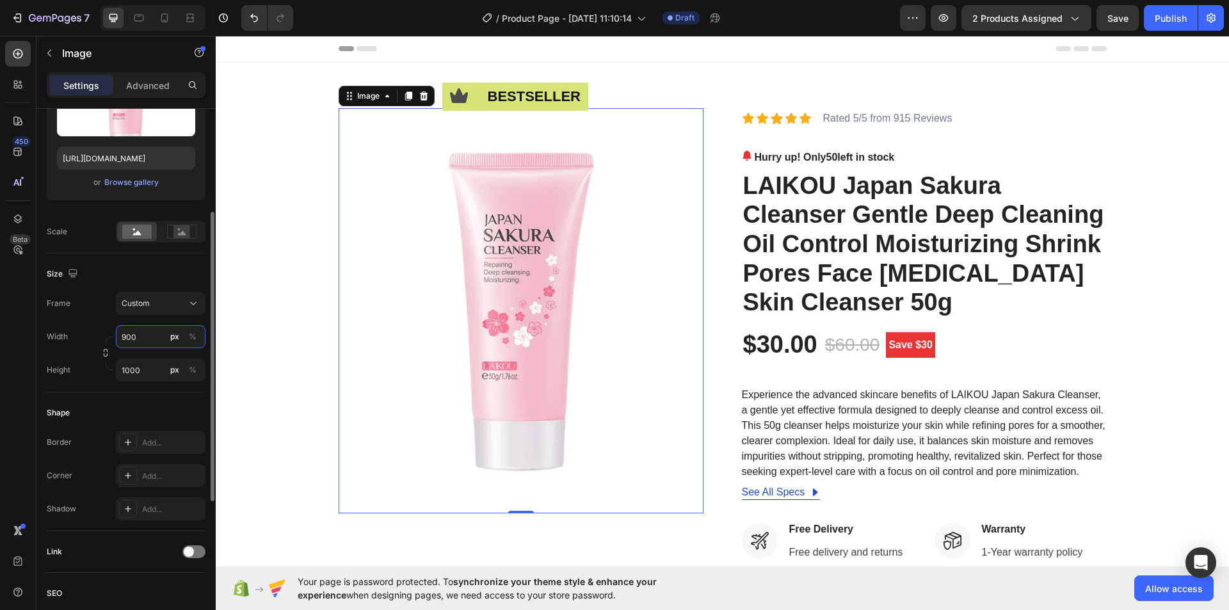
click at [125, 334] on input "900" at bounding box center [161, 336] width 90 height 23
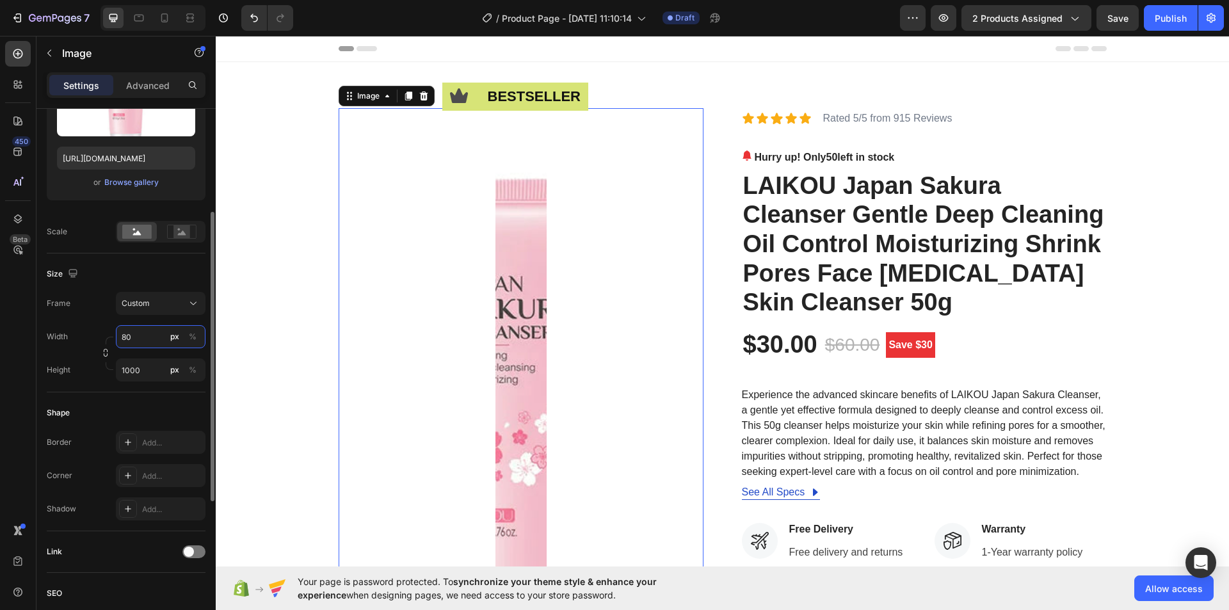
type input "8"
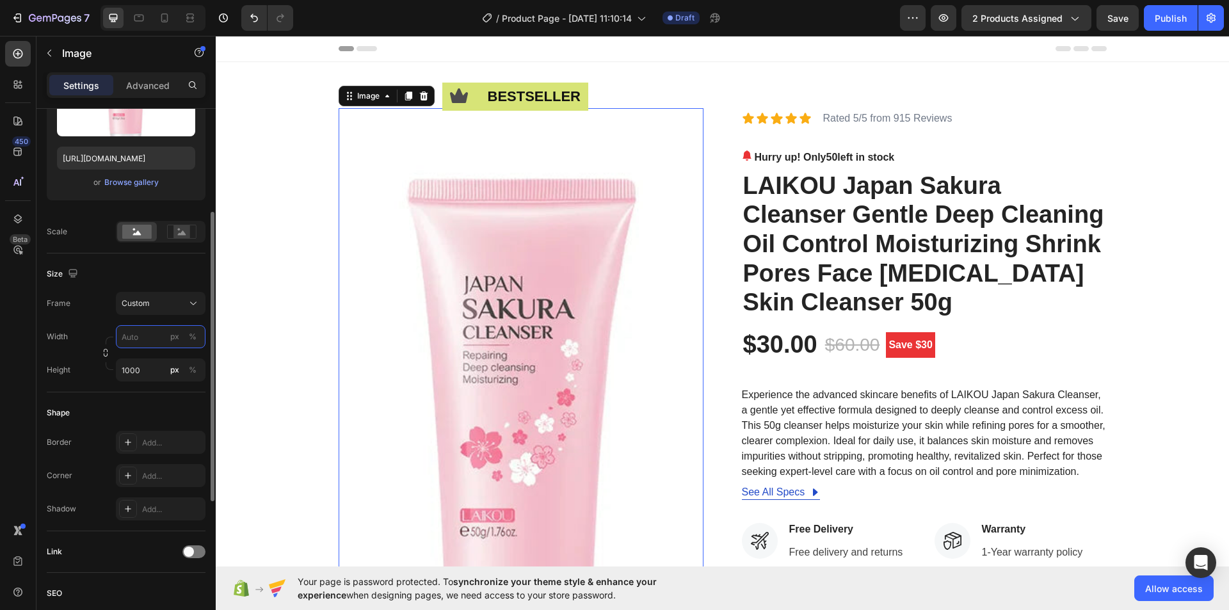
click at [125, 334] on input "px %" at bounding box center [161, 336] width 90 height 23
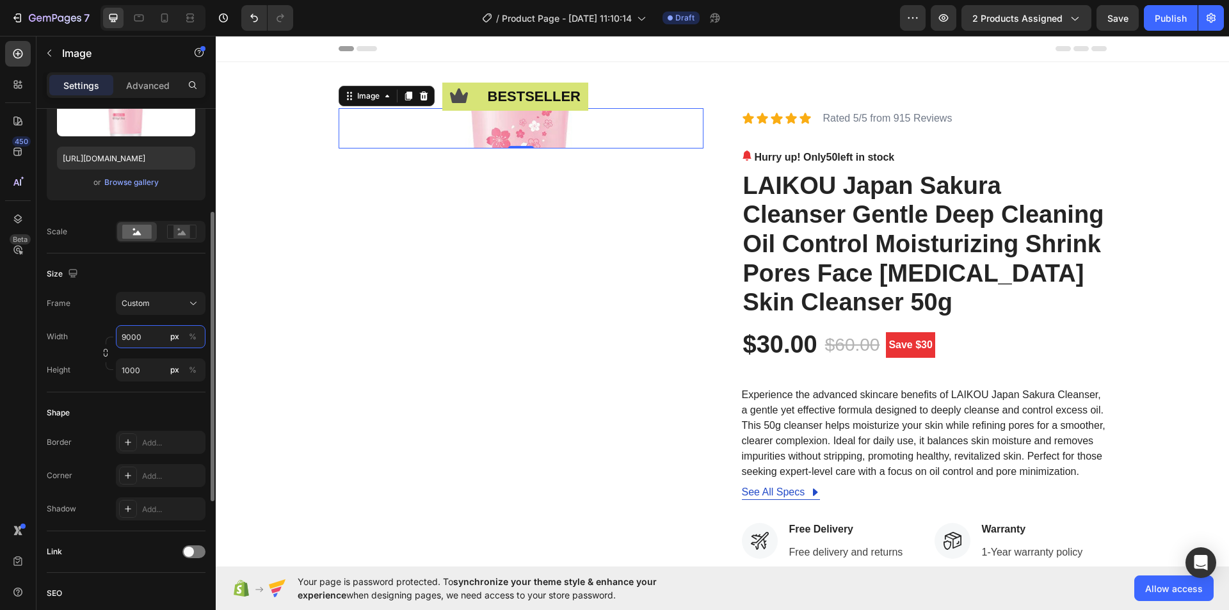
type input "900"
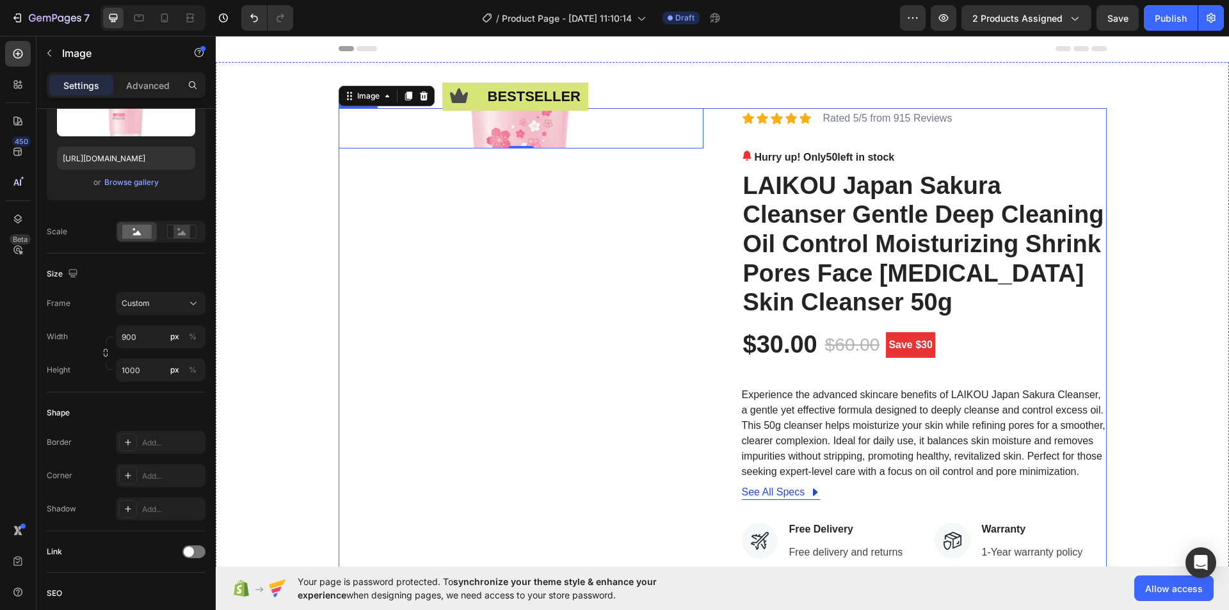
click at [656, 269] on div "Icon bestseller Text Block Row Image 0" at bounding box center [521, 492] width 365 height 768
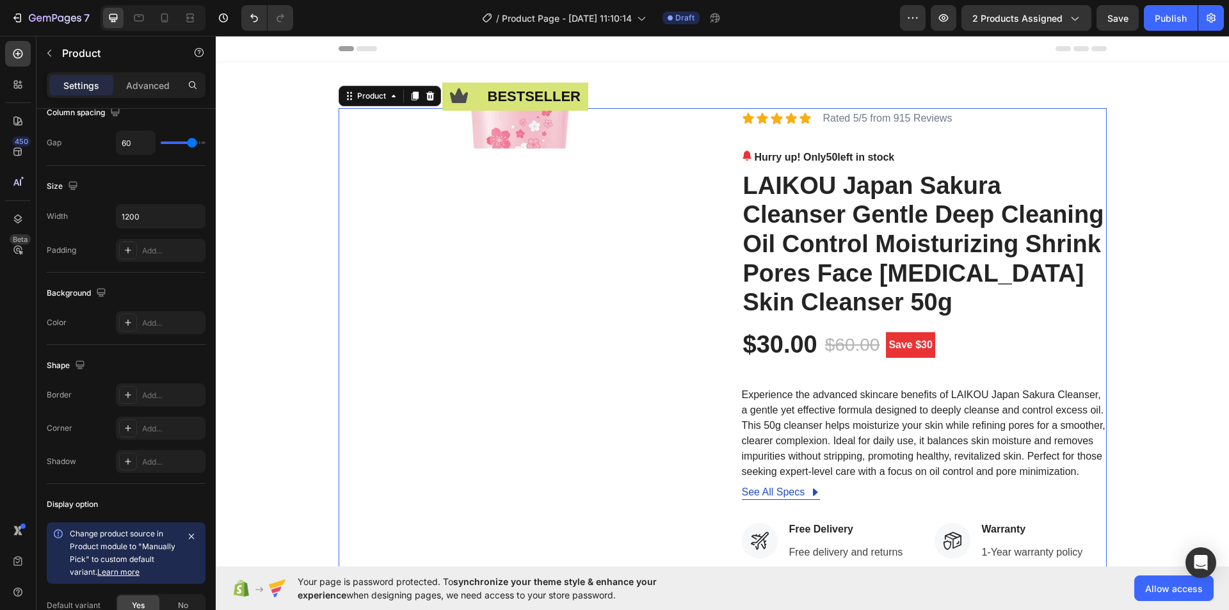
scroll to position [0, 0]
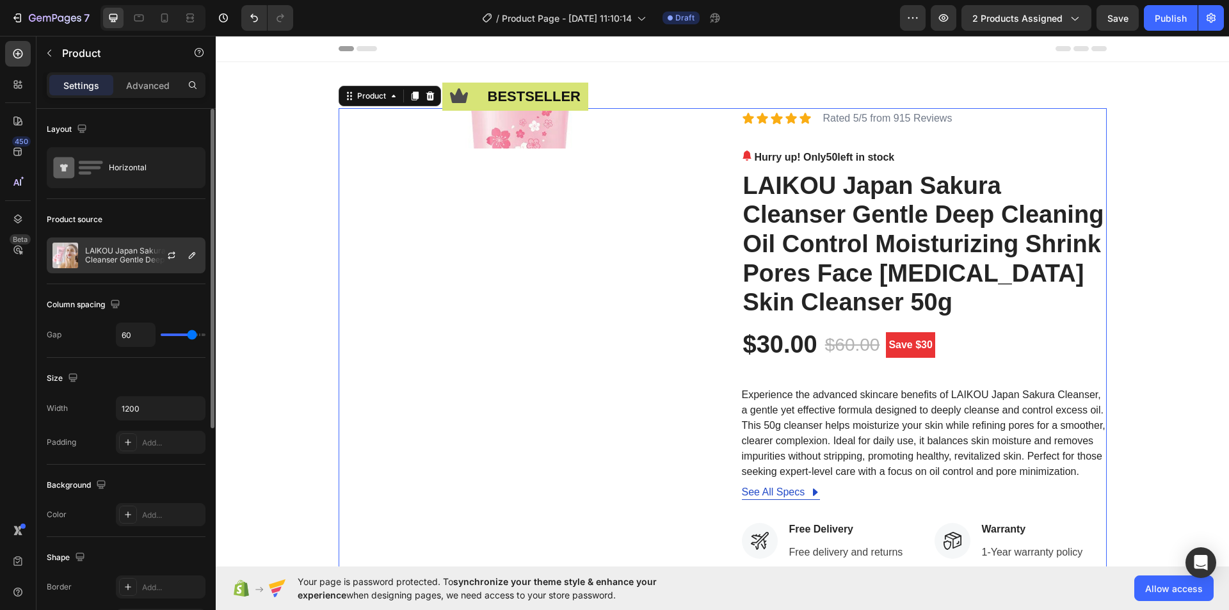
click at [111, 261] on p "LAIKOU Japan Sakura Cleanser Gentle Deep Cleaning Oil Control Moisturizing Shri…" at bounding box center [142, 255] width 115 height 18
drag, startPoint x: 559, startPoint y: 264, endPoint x: 563, endPoint y: 252, distance: 13.6
click at [559, 264] on div "Icon bestseller Text Block Row Image" at bounding box center [521, 492] width 365 height 768
click at [524, 127] on img at bounding box center [521, 128] width 365 height 40
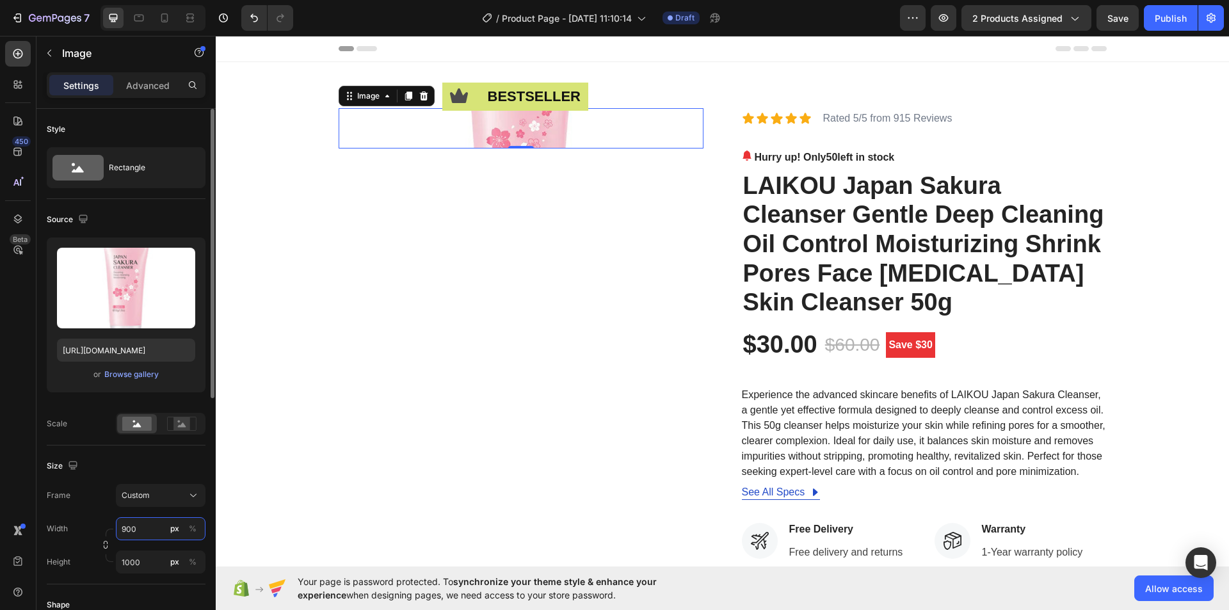
click at [131, 525] on input "900" at bounding box center [161, 528] width 90 height 23
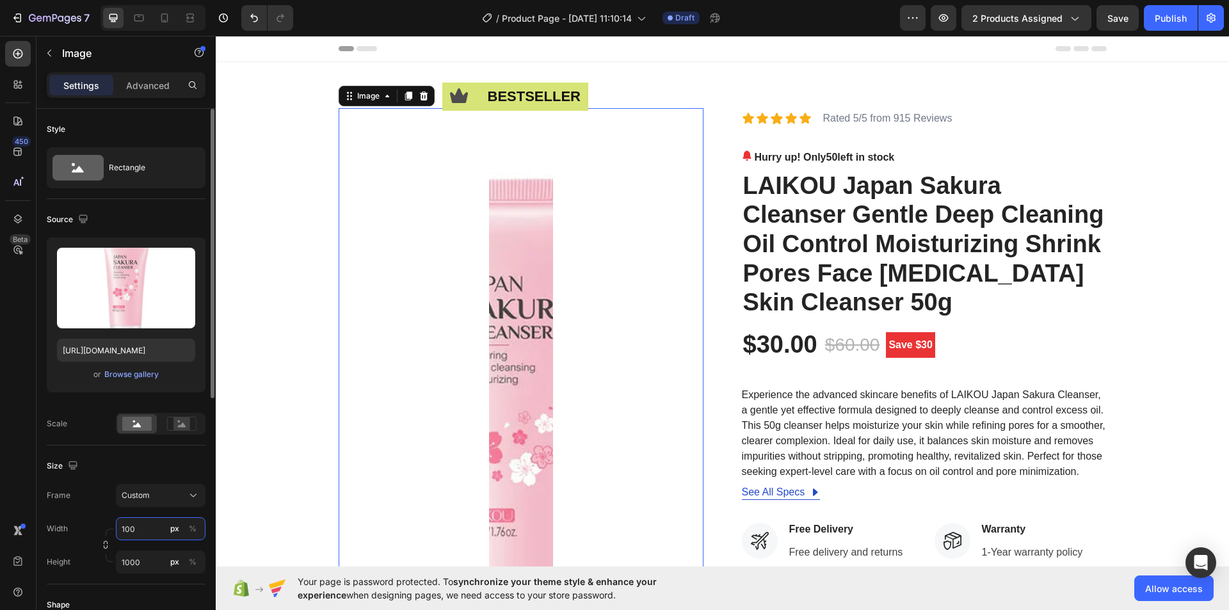
type input "1000"
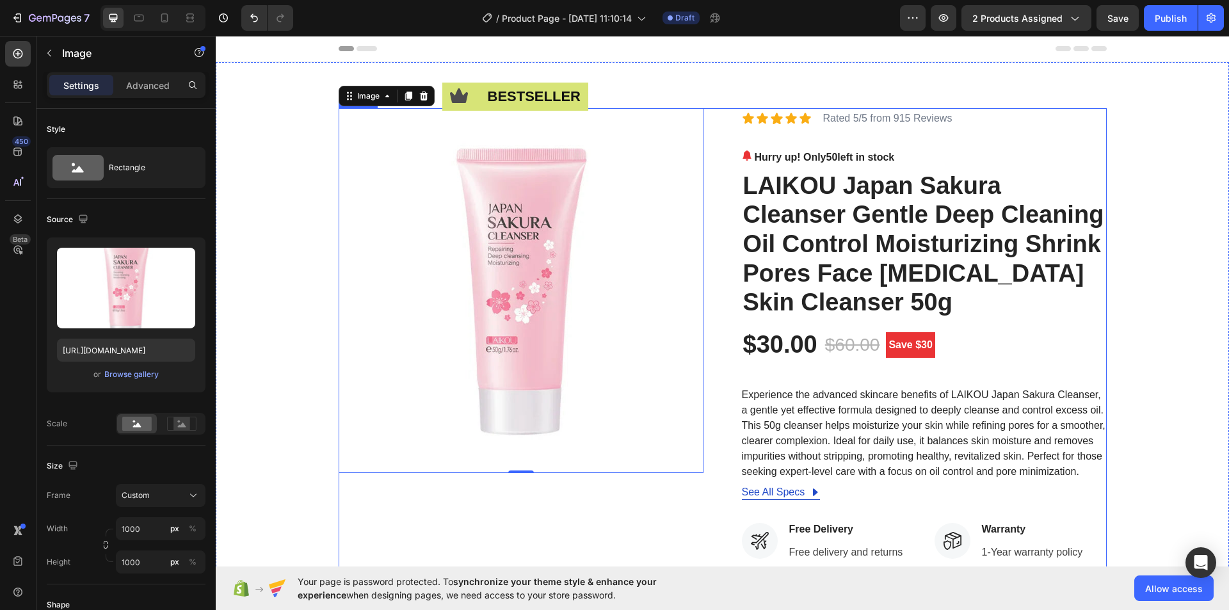
click at [713, 239] on div "Icon bestseller Text Block Row Image 0 Icon Icon Icon Icon Icon Icon List Rated…" at bounding box center [723, 492] width 768 height 768
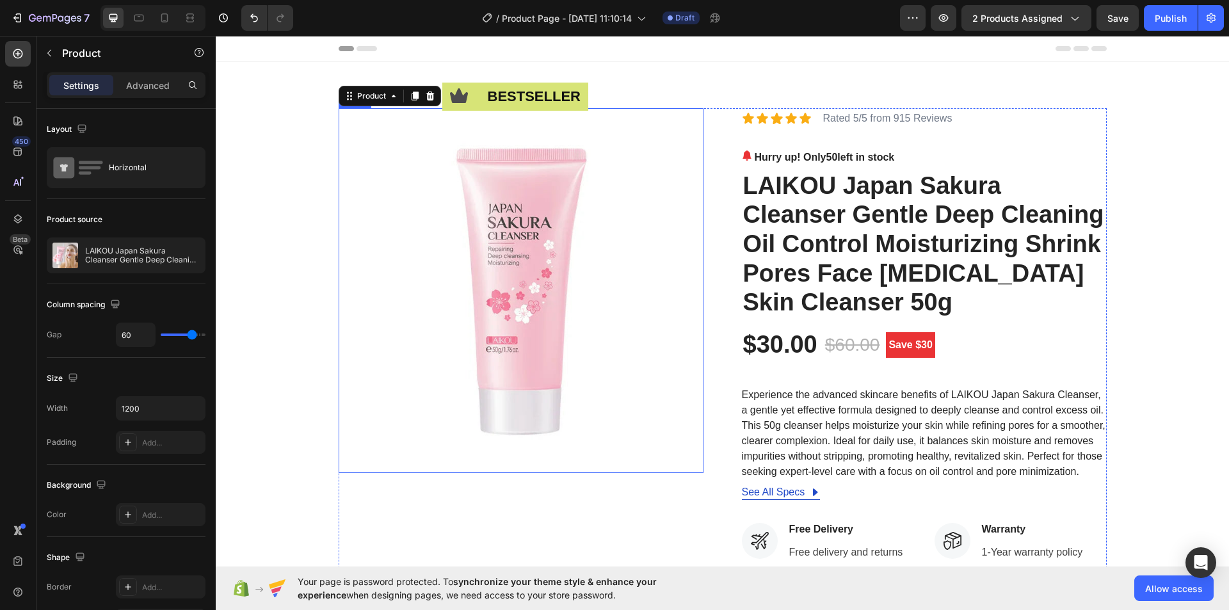
click at [568, 251] on img at bounding box center [521, 290] width 365 height 365
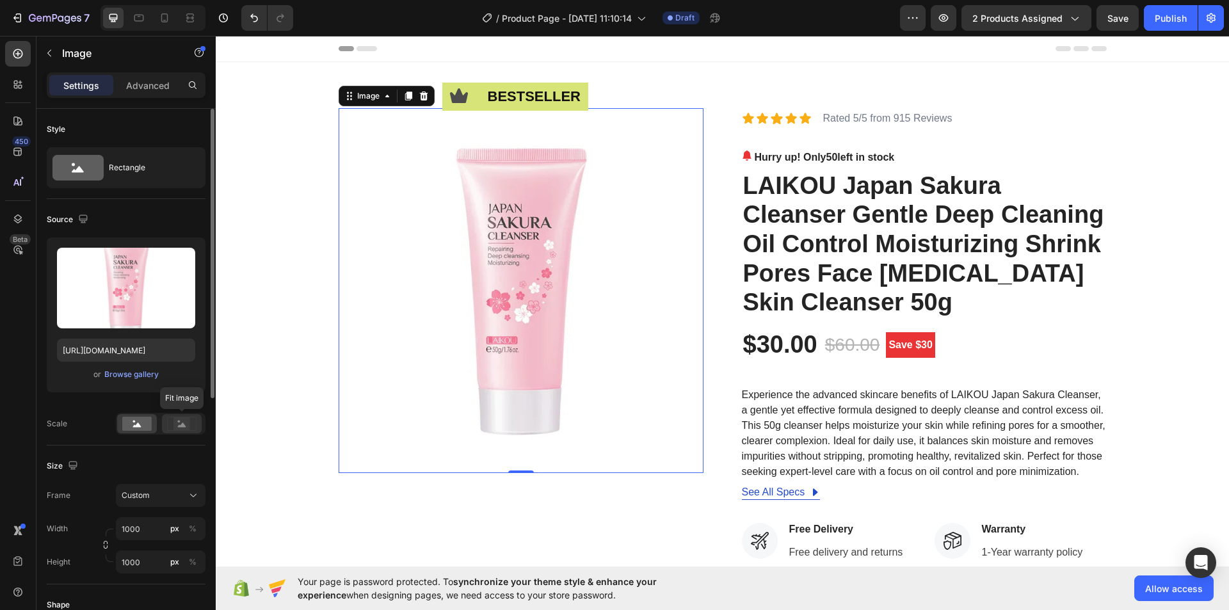
click at [182, 426] on icon at bounding box center [182, 424] width 8 height 4
click at [121, 424] on div at bounding box center [137, 423] width 40 height 19
click at [125, 161] on div "Rectangle" at bounding box center [148, 167] width 78 height 29
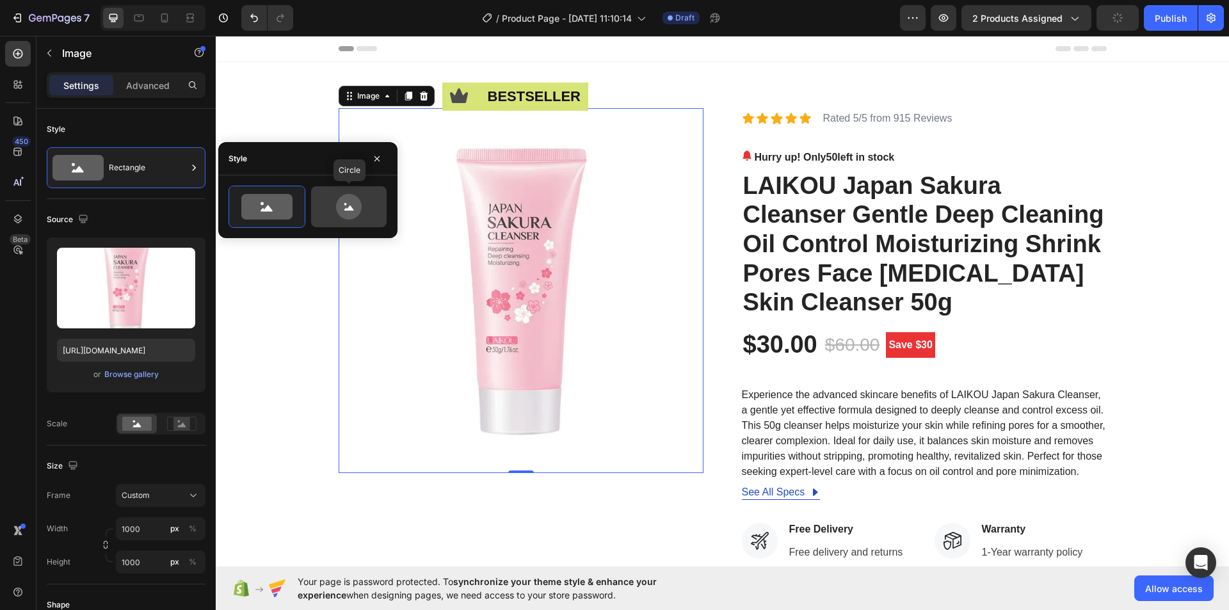
click at [350, 209] on icon at bounding box center [349, 207] width 10 height 5
type input "80"
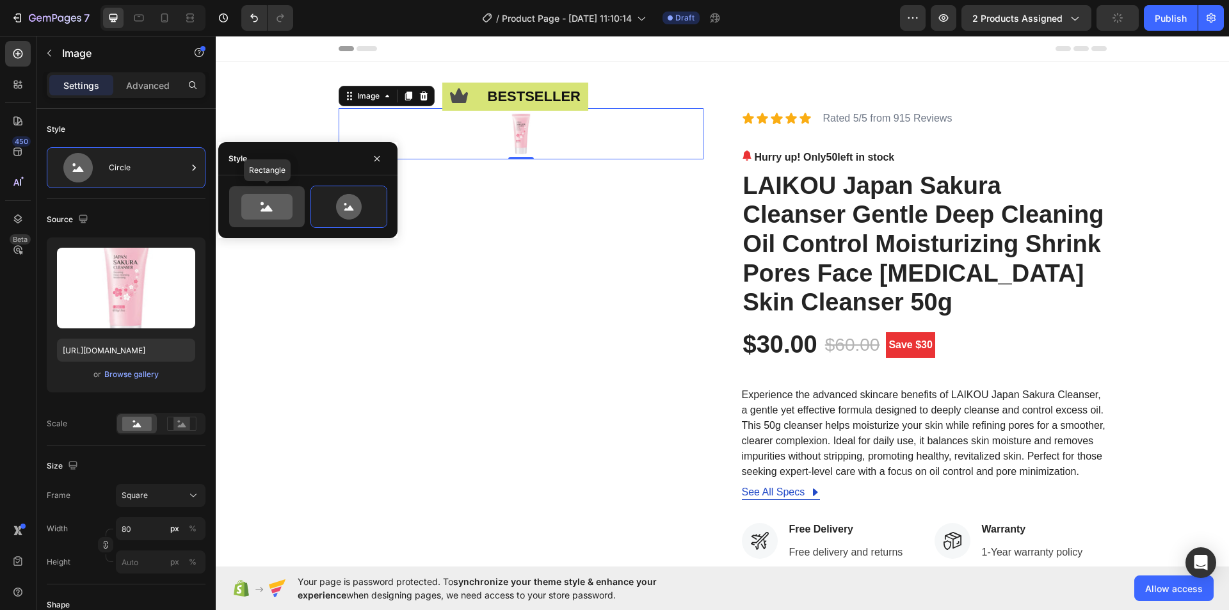
click at [273, 207] on icon at bounding box center [266, 207] width 51 height 26
type input "100"
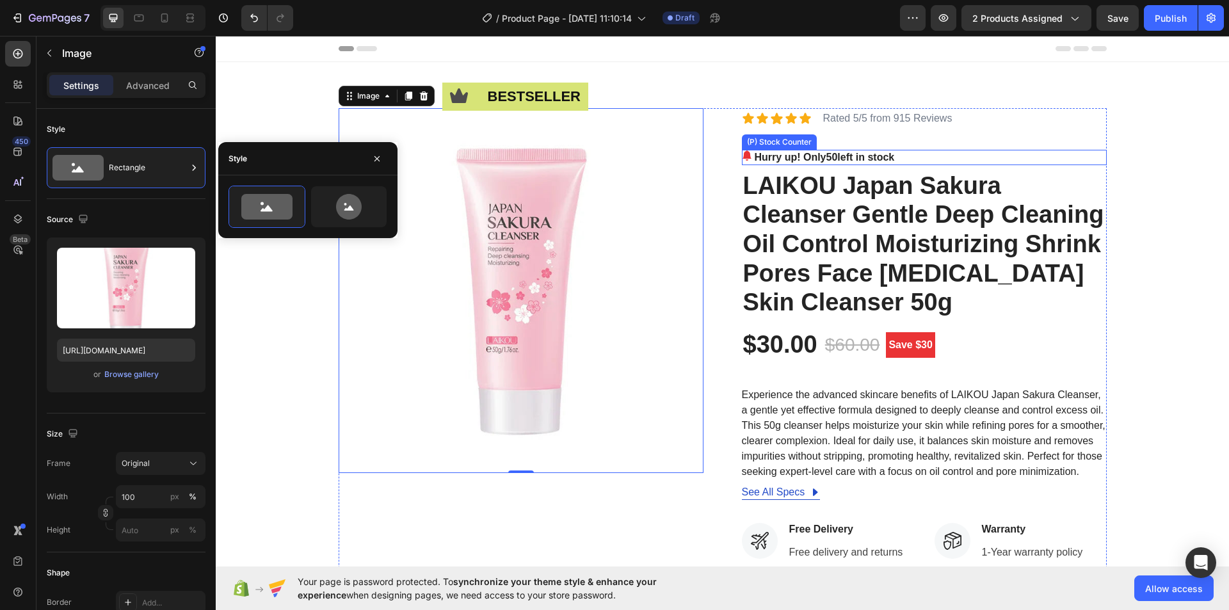
click at [999, 154] on div "Hurry up! Only 50 left in stock" at bounding box center [924, 157] width 365 height 15
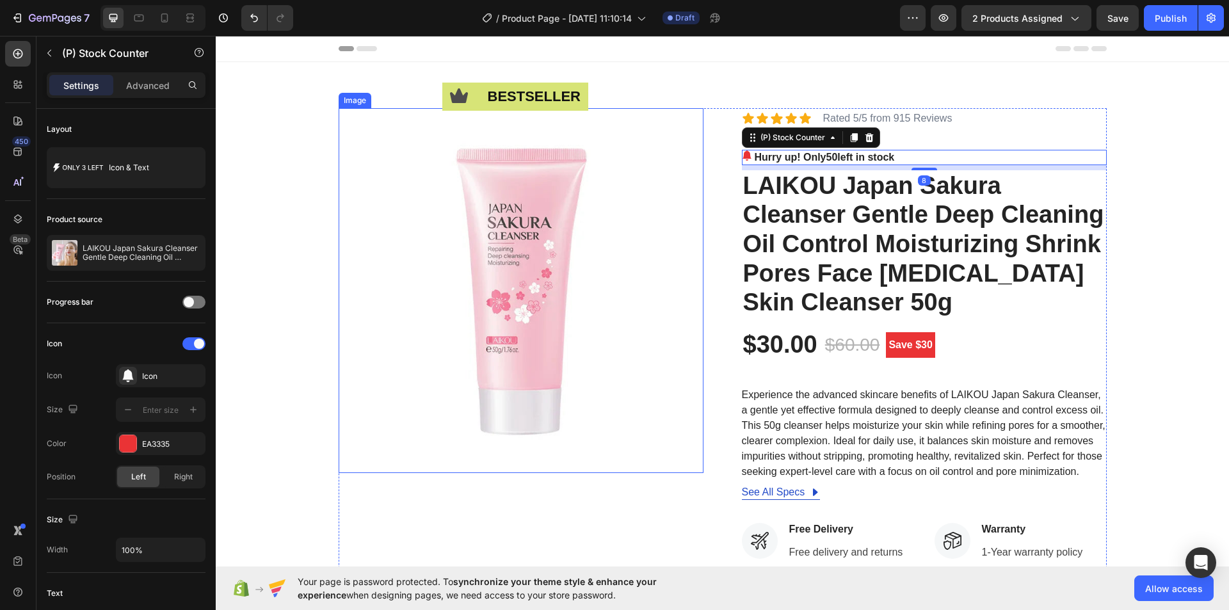
click at [564, 134] on img at bounding box center [521, 290] width 365 height 365
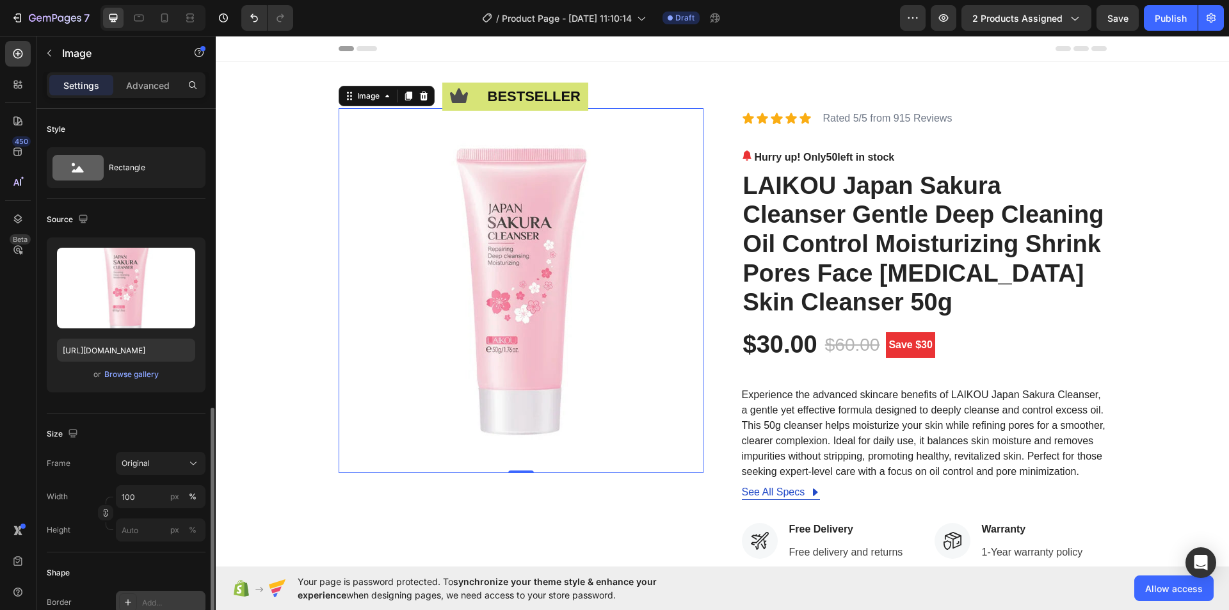
scroll to position [192, 0]
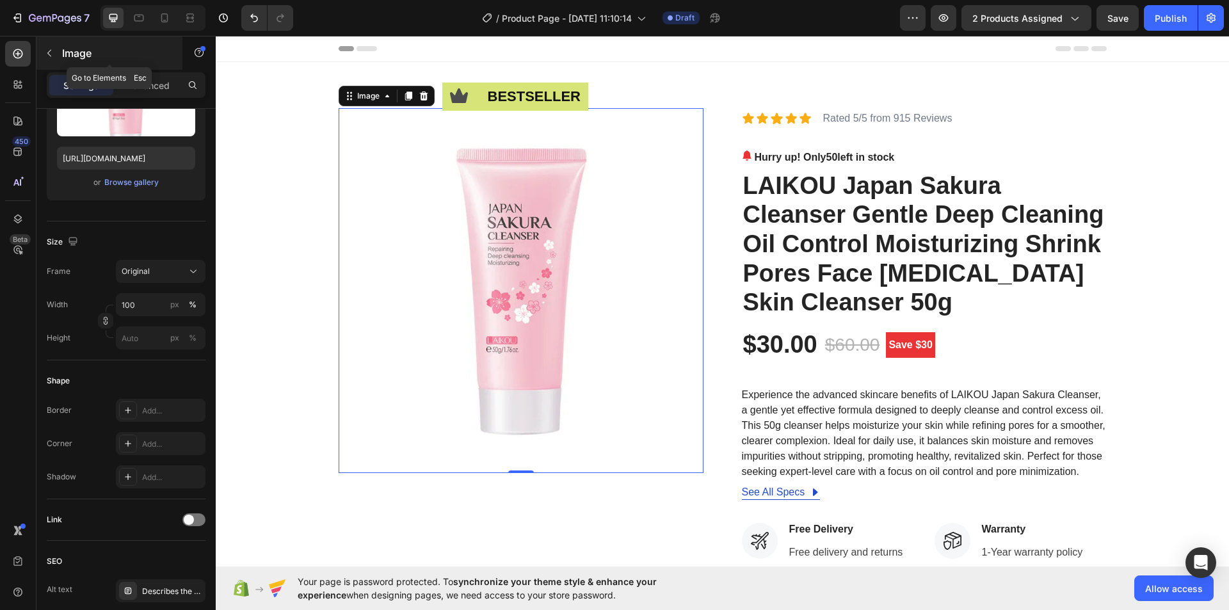
click at [52, 52] on icon "button" at bounding box center [49, 53] width 10 height 10
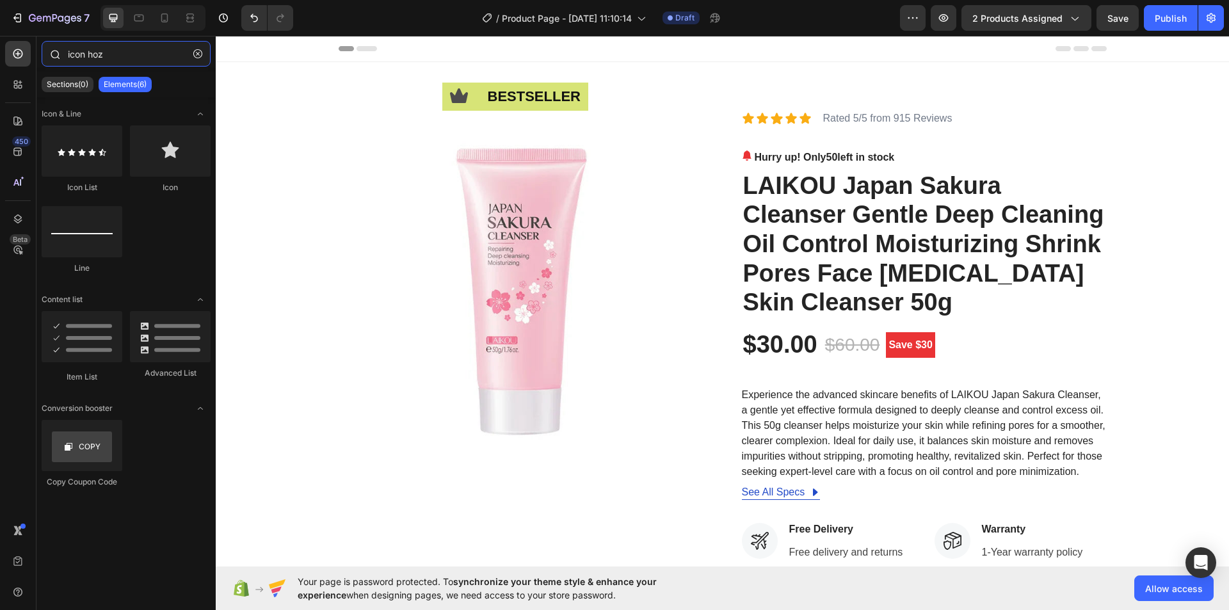
click at [94, 54] on input "icon hoz" at bounding box center [126, 54] width 169 height 26
click at [80, 56] on input "icon hoz" at bounding box center [126, 54] width 169 height 26
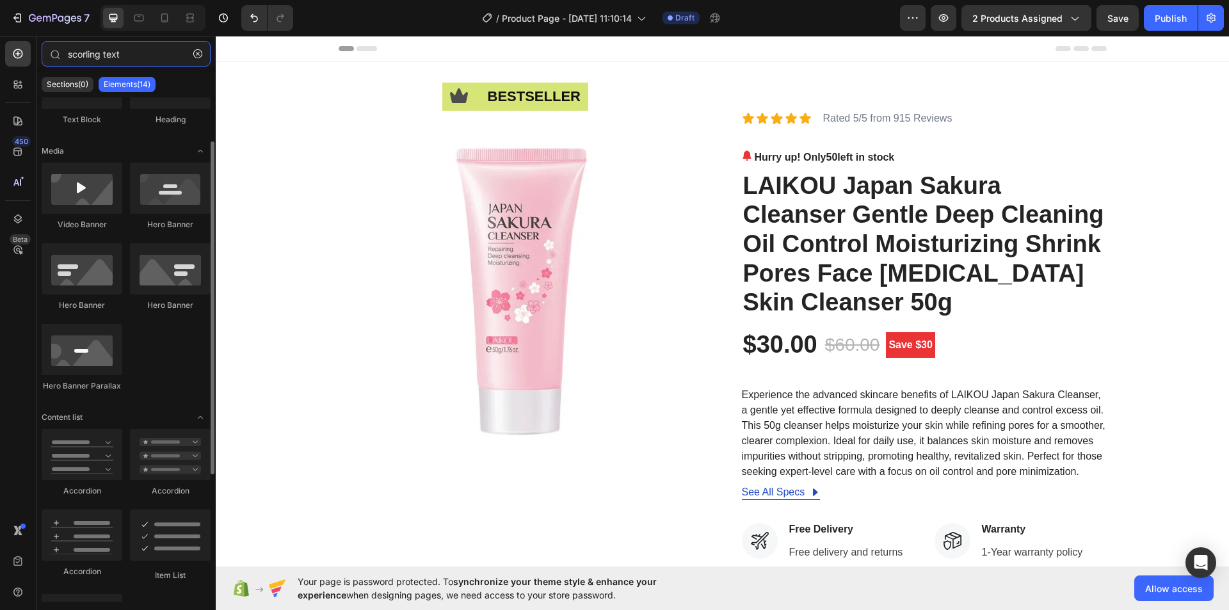
scroll to position [0, 0]
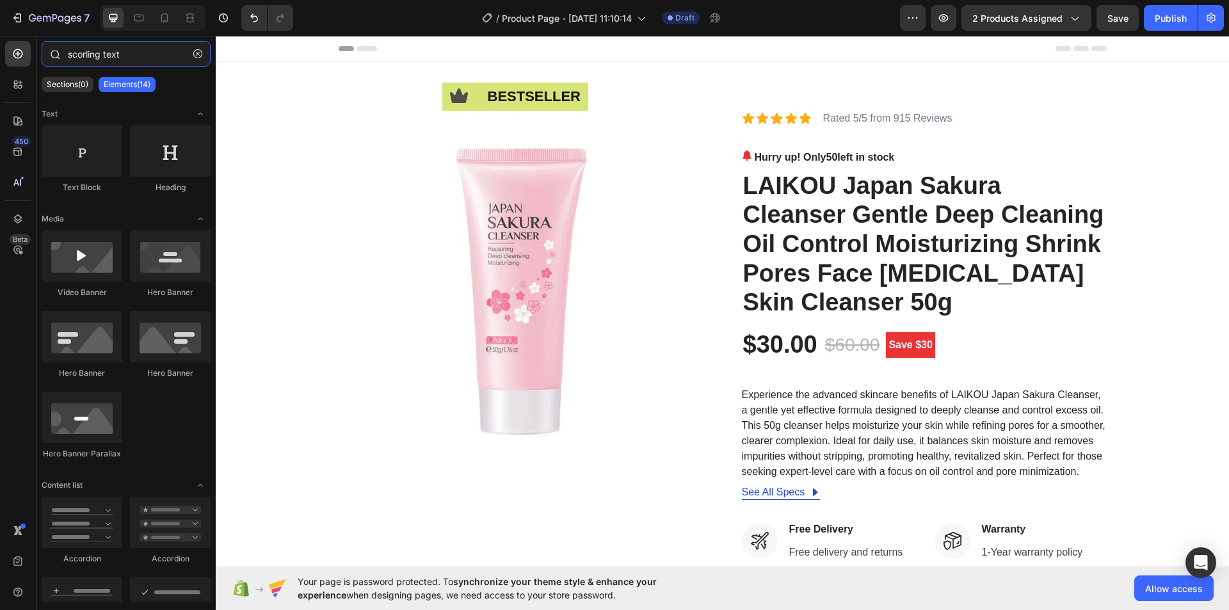
click at [83, 53] on input "scorling text" at bounding box center [126, 54] width 169 height 26
click at [126, 50] on input "scroling text" at bounding box center [126, 54] width 169 height 26
type input "scroling text"
click at [399, 74] on div "Icon bestseller Text Block Row Image Icon Icon Icon Icon Icon Icon List Rated 5…" at bounding box center [722, 492] width 1013 height 860
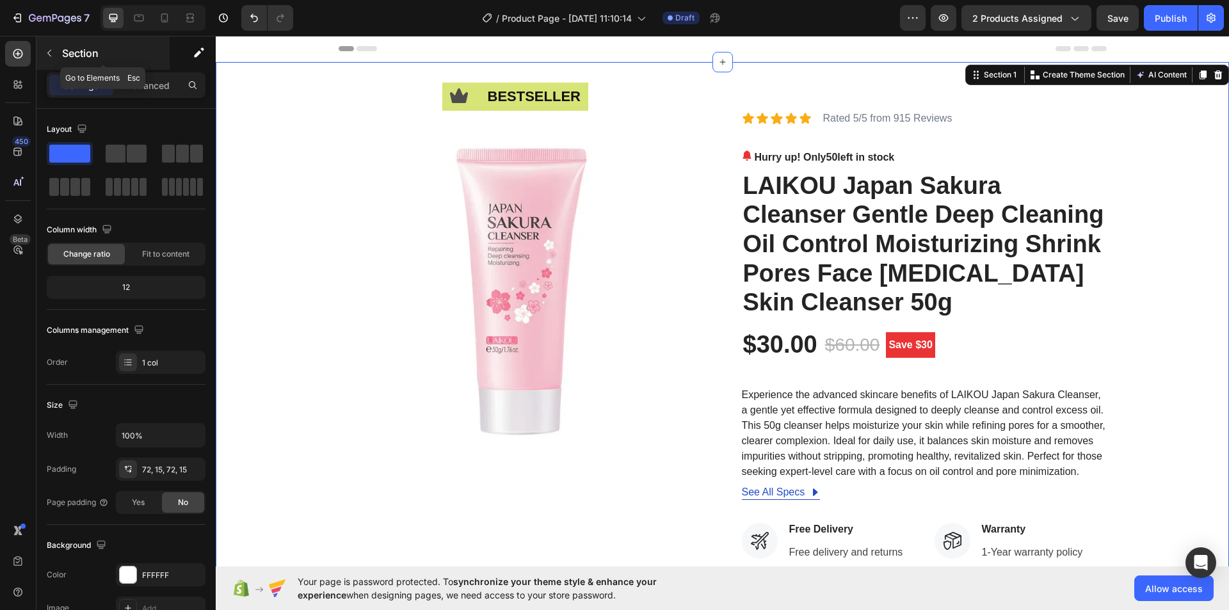
click at [51, 53] on icon "button" at bounding box center [49, 53] width 10 height 10
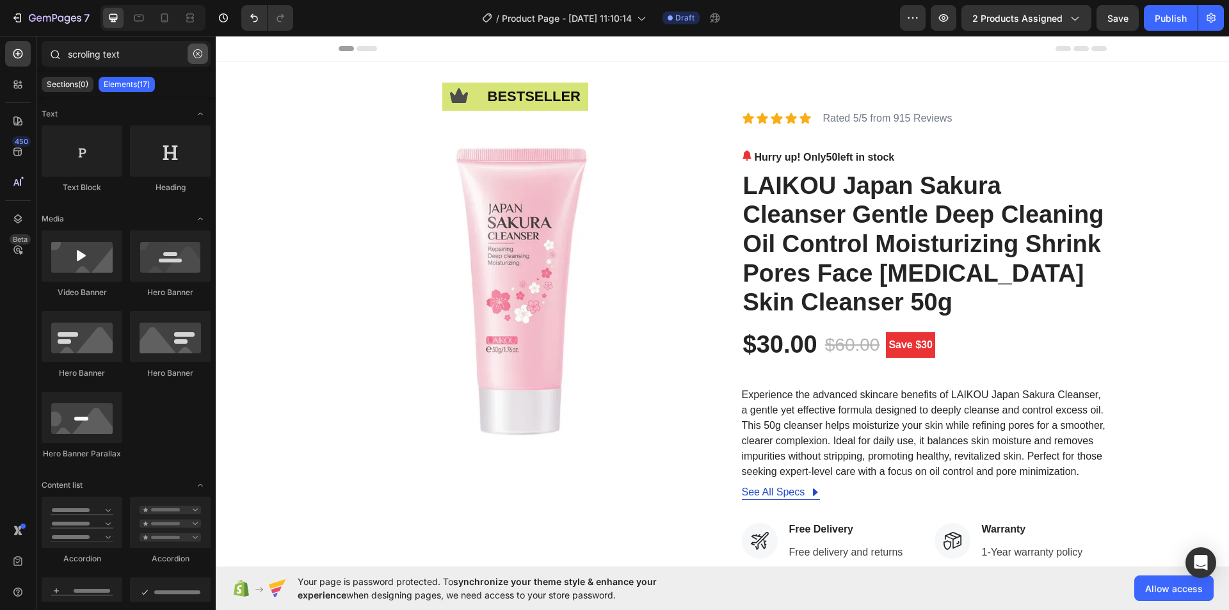
click at [202, 54] on icon "button" at bounding box center [197, 53] width 9 height 9
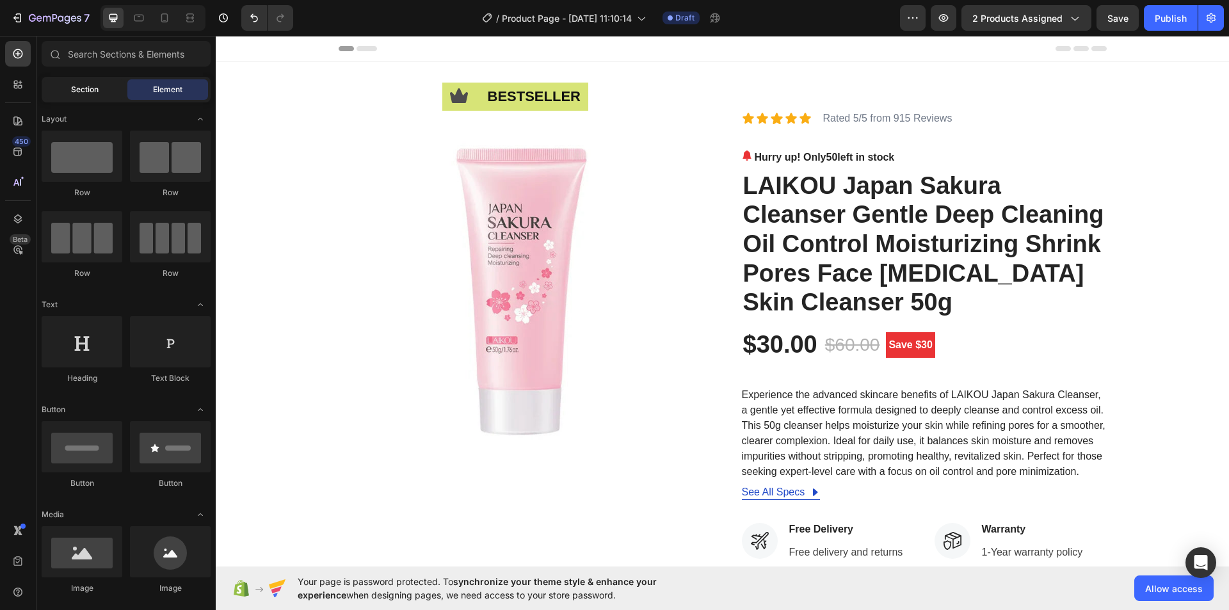
click at [91, 86] on span "Section" at bounding box center [85, 90] width 28 height 12
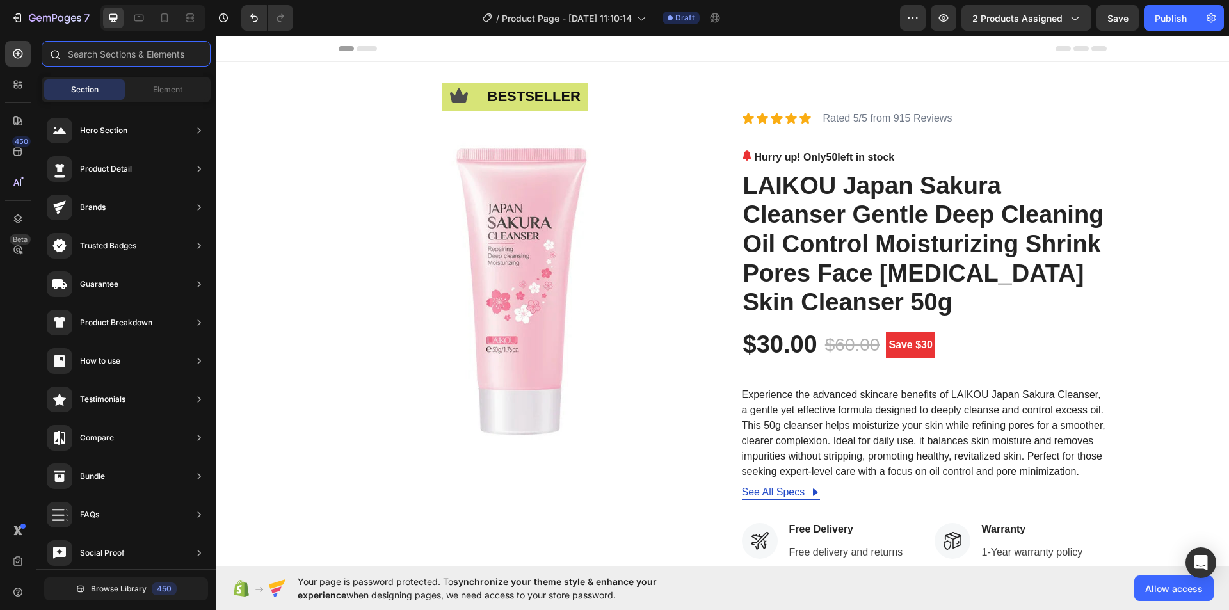
click at [111, 49] on input "text" at bounding box center [126, 54] width 169 height 26
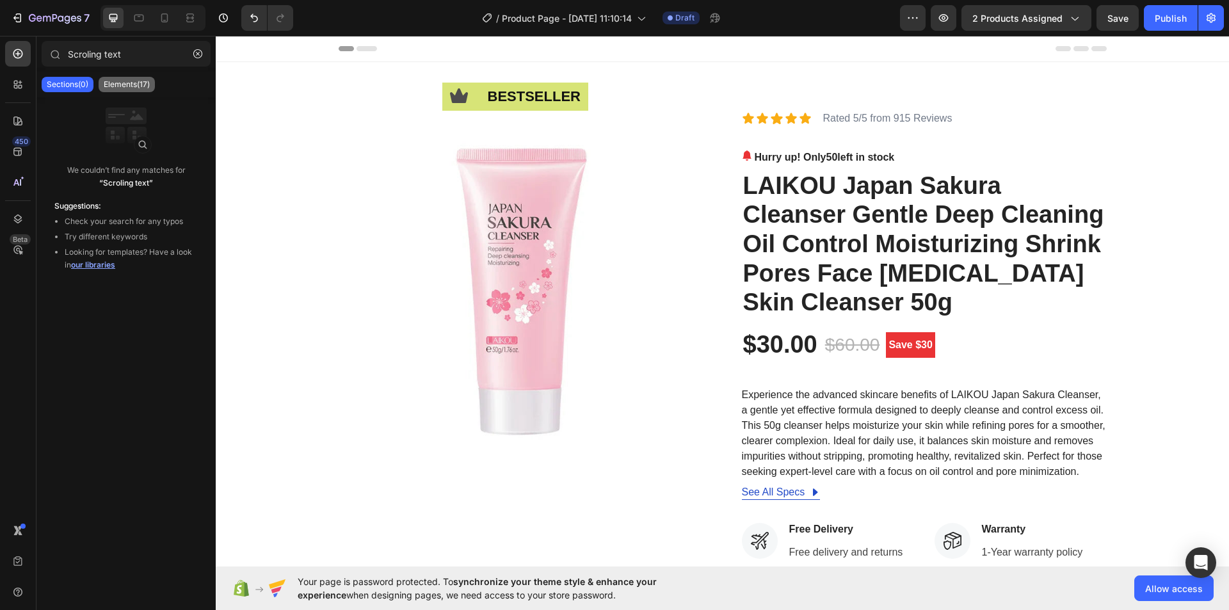
click at [127, 82] on p "Elements(17)" at bounding box center [127, 84] width 46 height 10
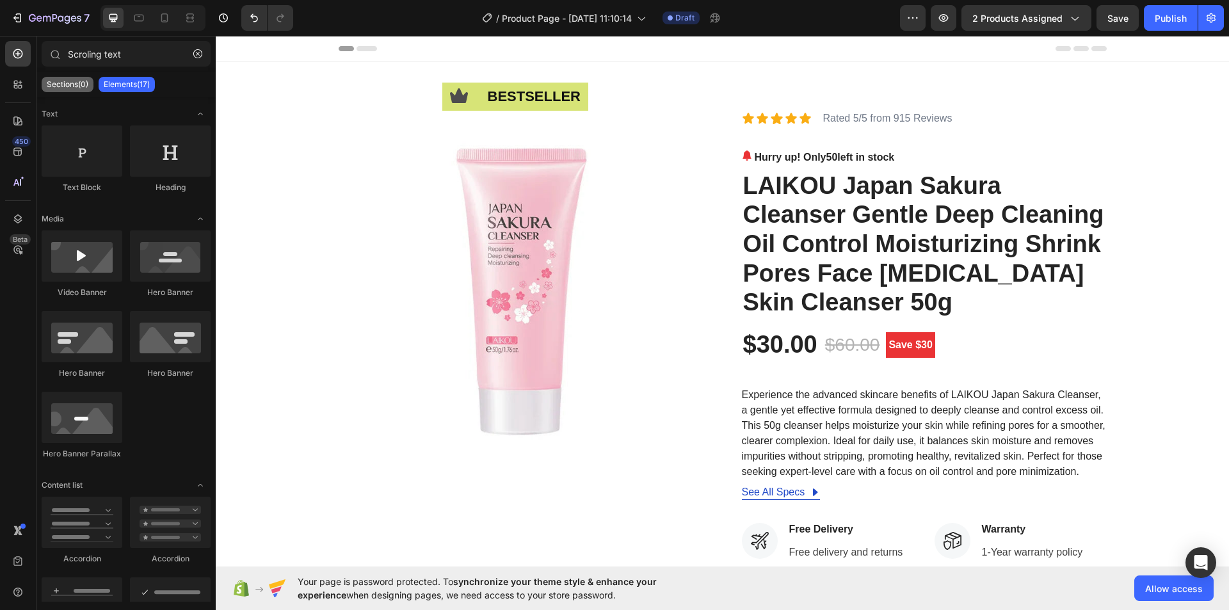
click at [80, 83] on p "Sections(0)" at bounding box center [68, 84] width 42 height 10
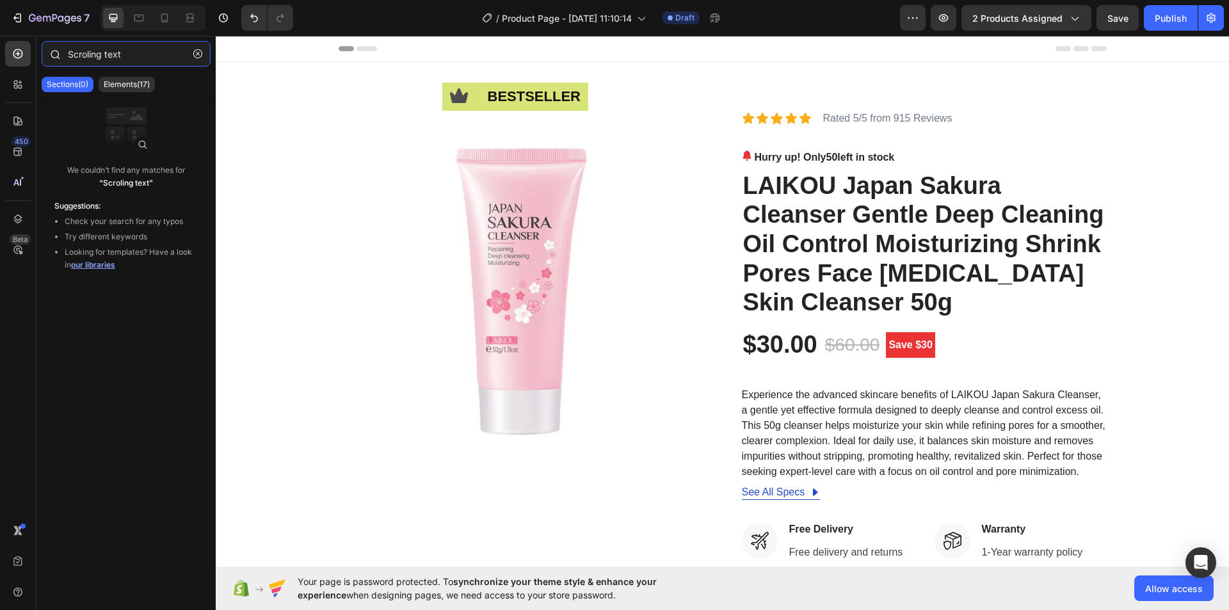
click at [108, 54] on input "Scroling text" at bounding box center [126, 54] width 169 height 26
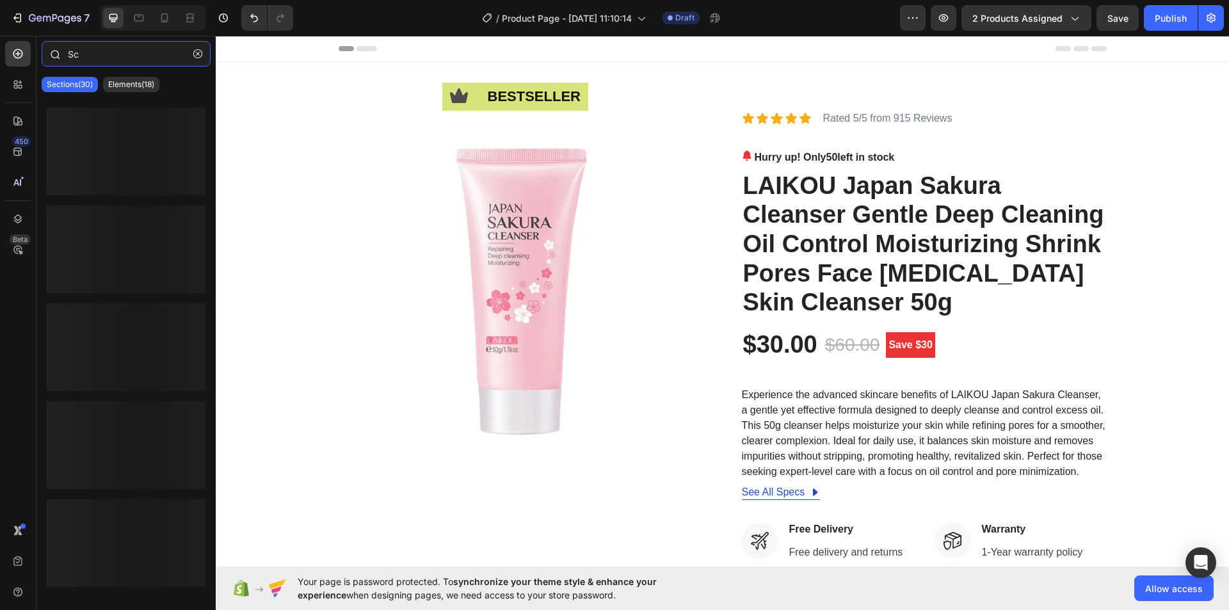
type input "S"
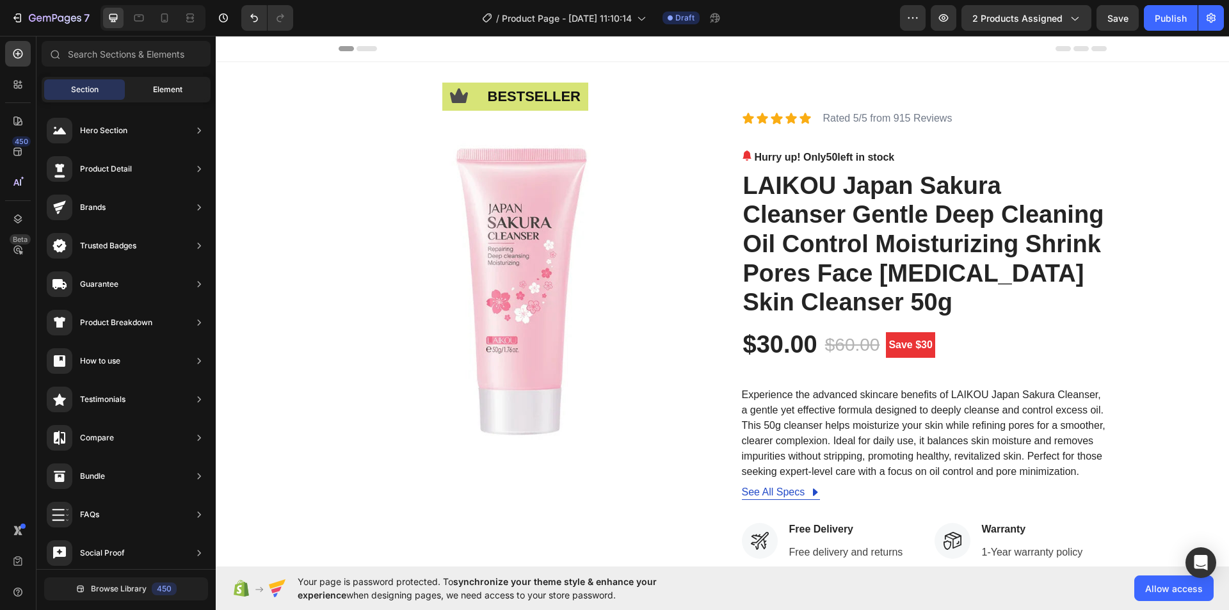
click at [149, 93] on div "Element" at bounding box center [167, 89] width 81 height 20
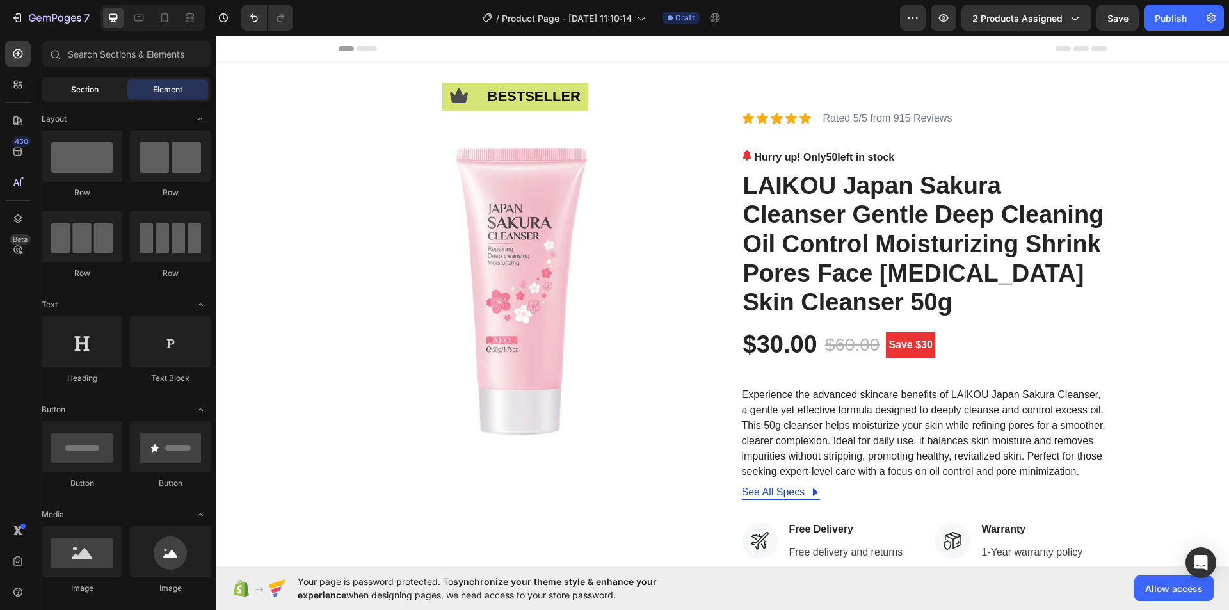
click at [83, 92] on span "Section" at bounding box center [85, 90] width 28 height 12
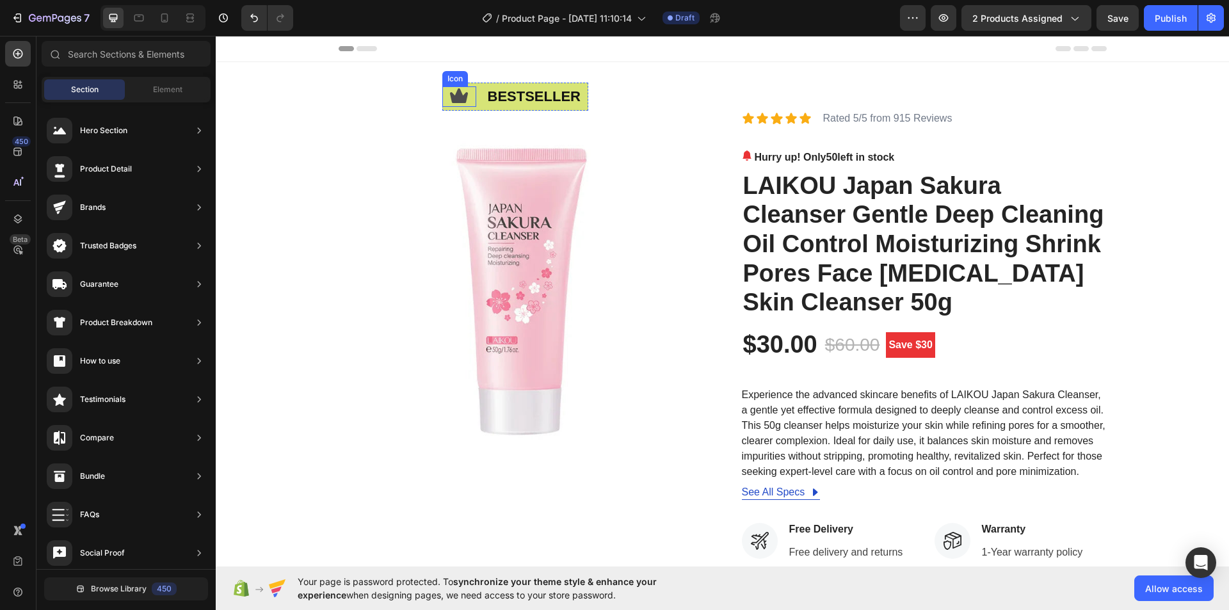
click at [465, 86] on div "Icon" at bounding box center [459, 96] width 34 height 20
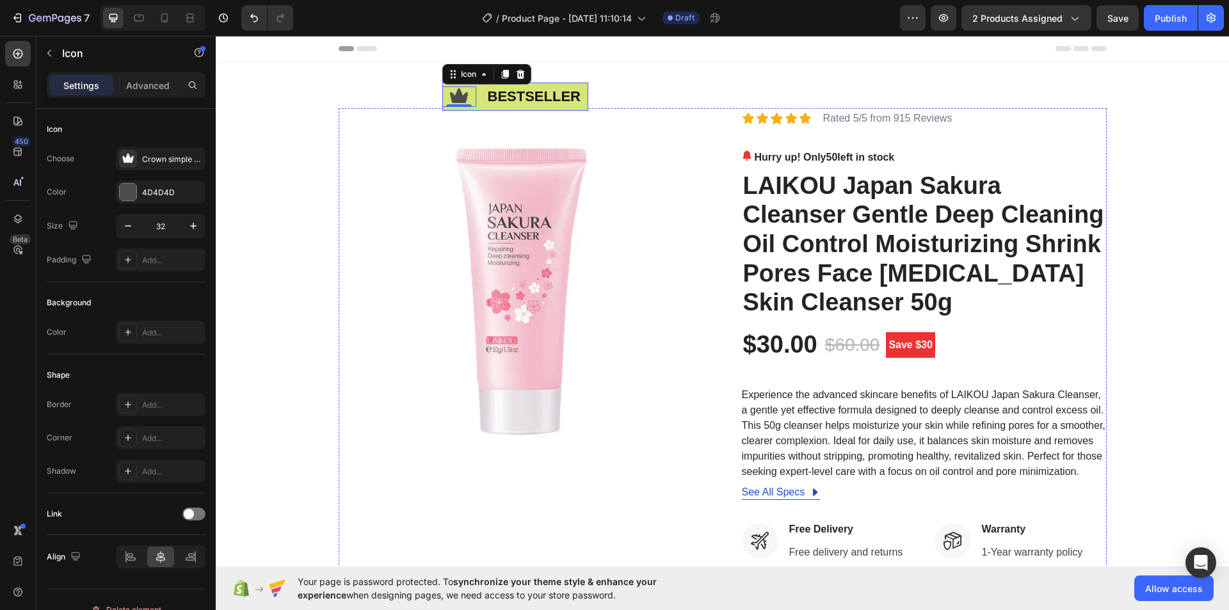
click at [476, 108] on div "Icon 0 bestseller Text Block Row" at bounding box center [515, 97] width 146 height 28
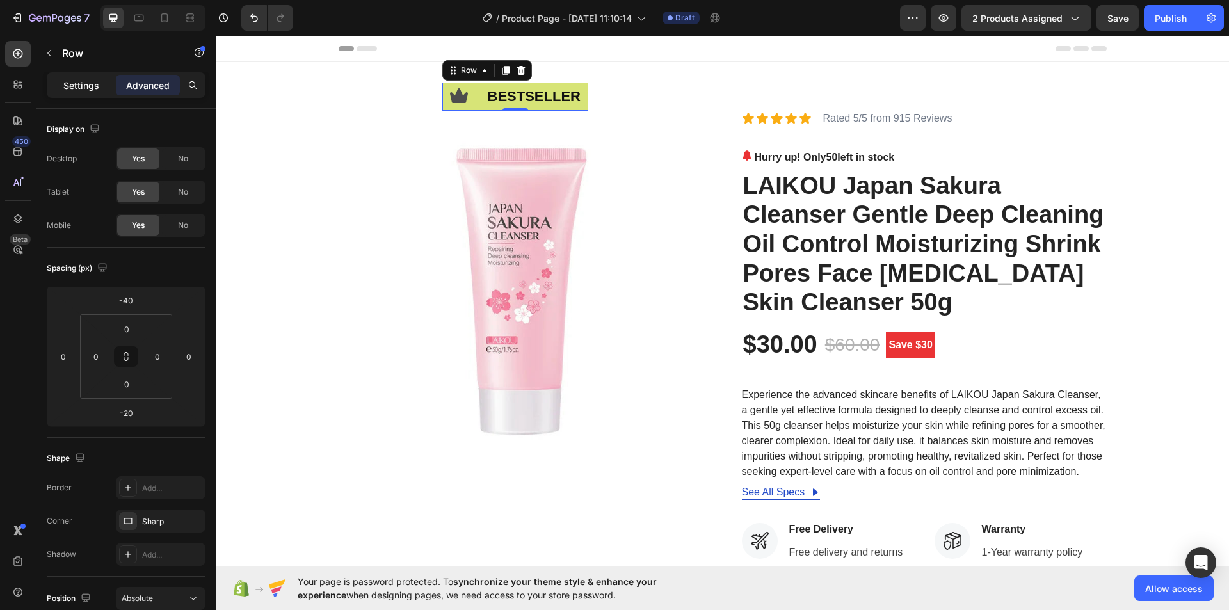
click at [92, 77] on div "Settings" at bounding box center [81, 85] width 64 height 20
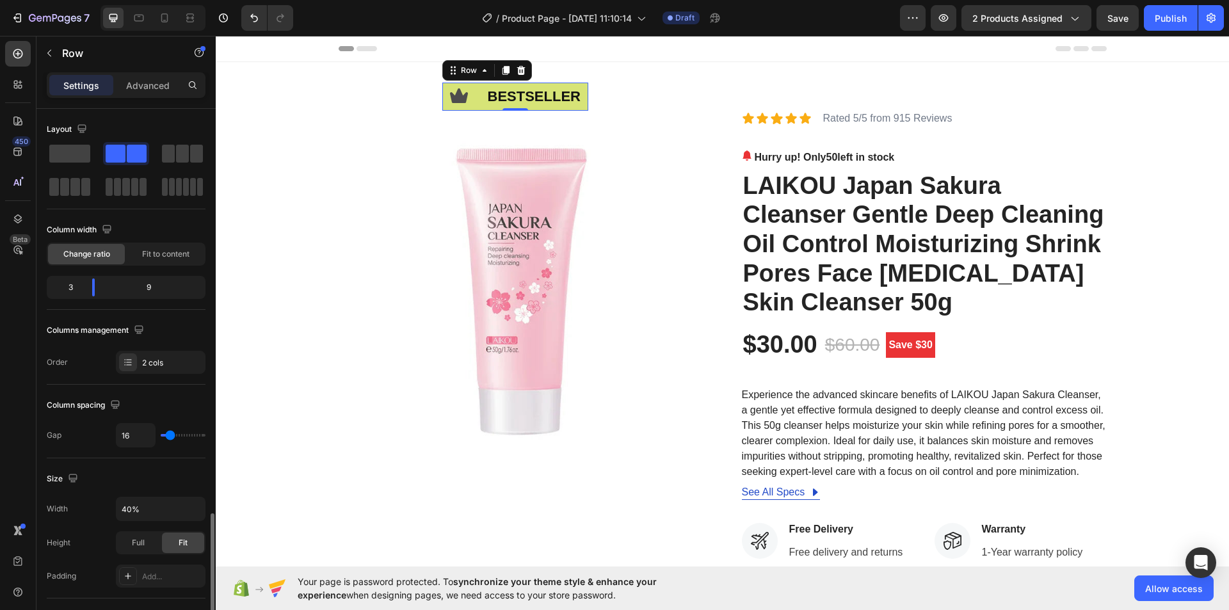
scroll to position [256, 0]
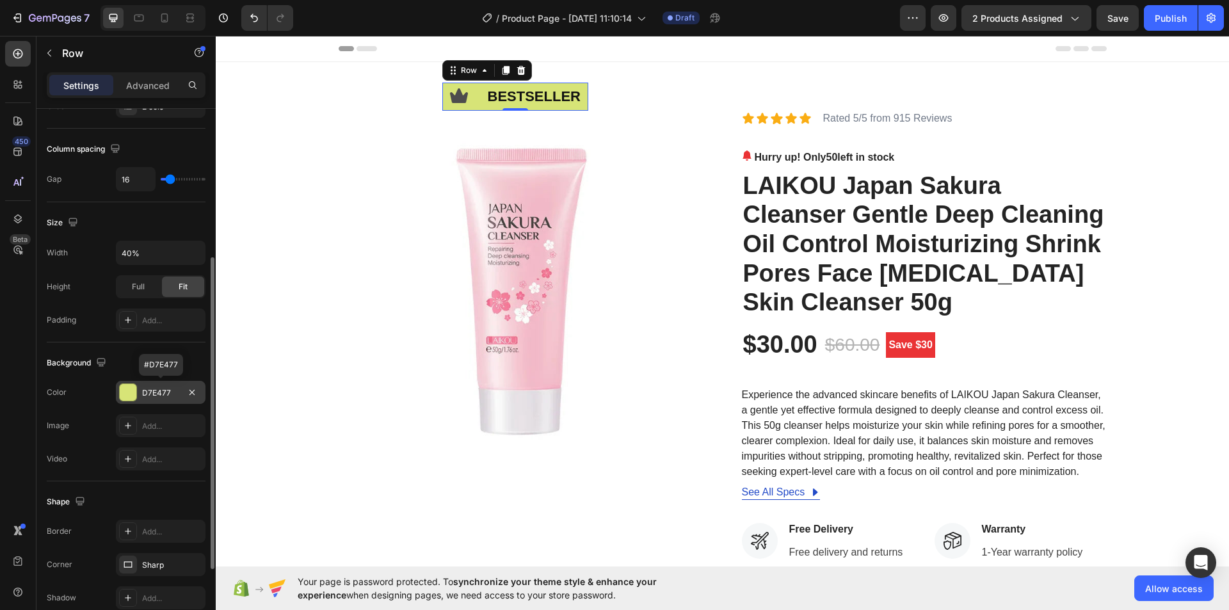
click at [146, 390] on div "D7E477" at bounding box center [160, 393] width 37 height 12
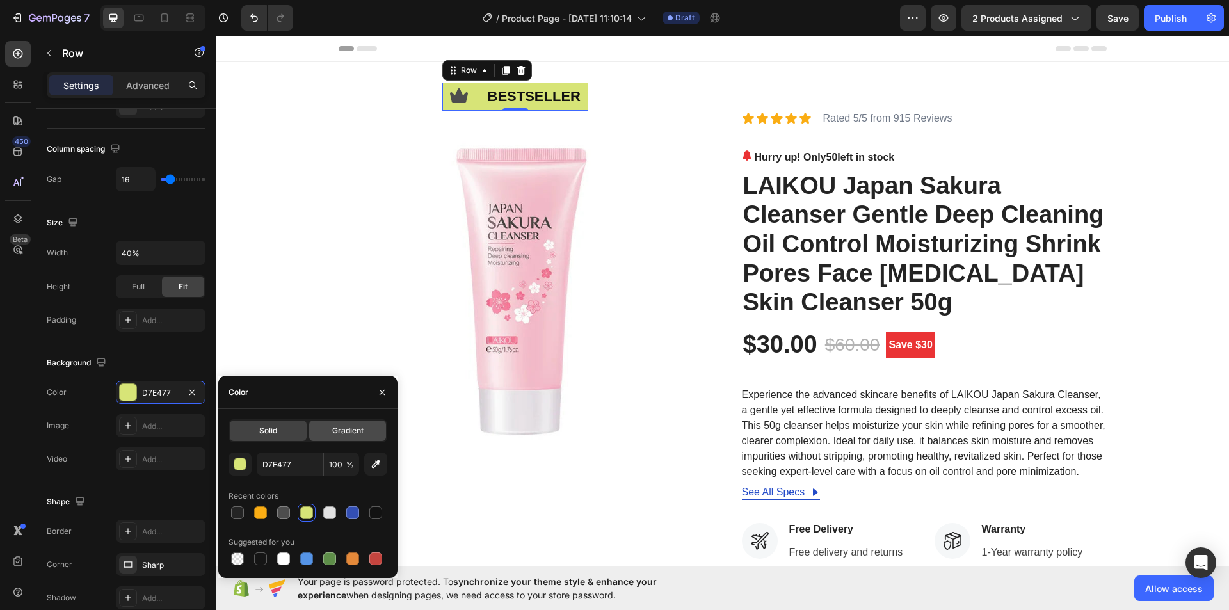
click at [334, 431] on span "Gradient" at bounding box center [347, 431] width 31 height 12
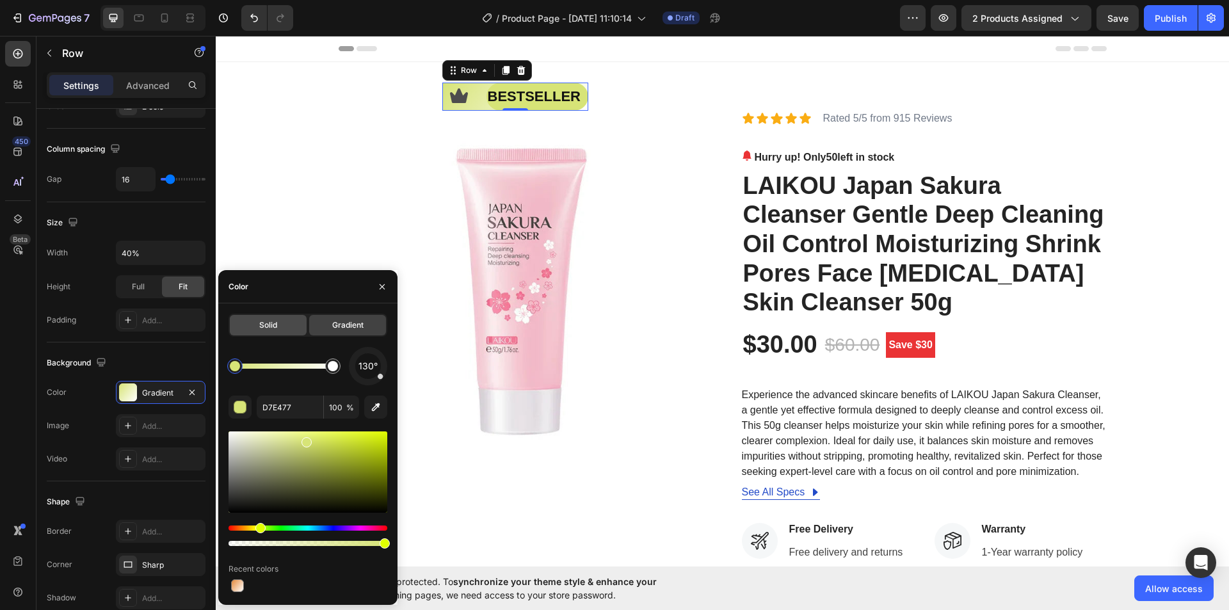
click at [275, 328] on span "Solid" at bounding box center [268, 325] width 18 height 12
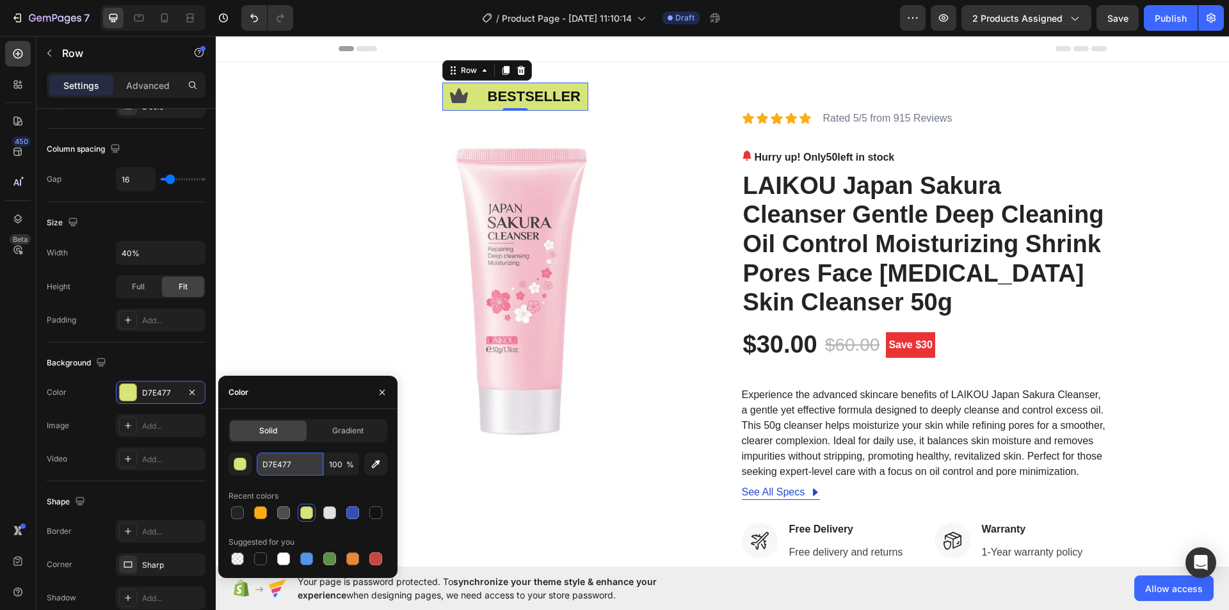
click at [292, 463] on input "D7E477" at bounding box center [290, 464] width 67 height 23
paste input "#f3bcca"
click at [339, 394] on div "Color" at bounding box center [307, 392] width 179 height 33
type input "F3BCCA"
click at [533, 99] on p "bestseller" at bounding box center [537, 97] width 99 height 26
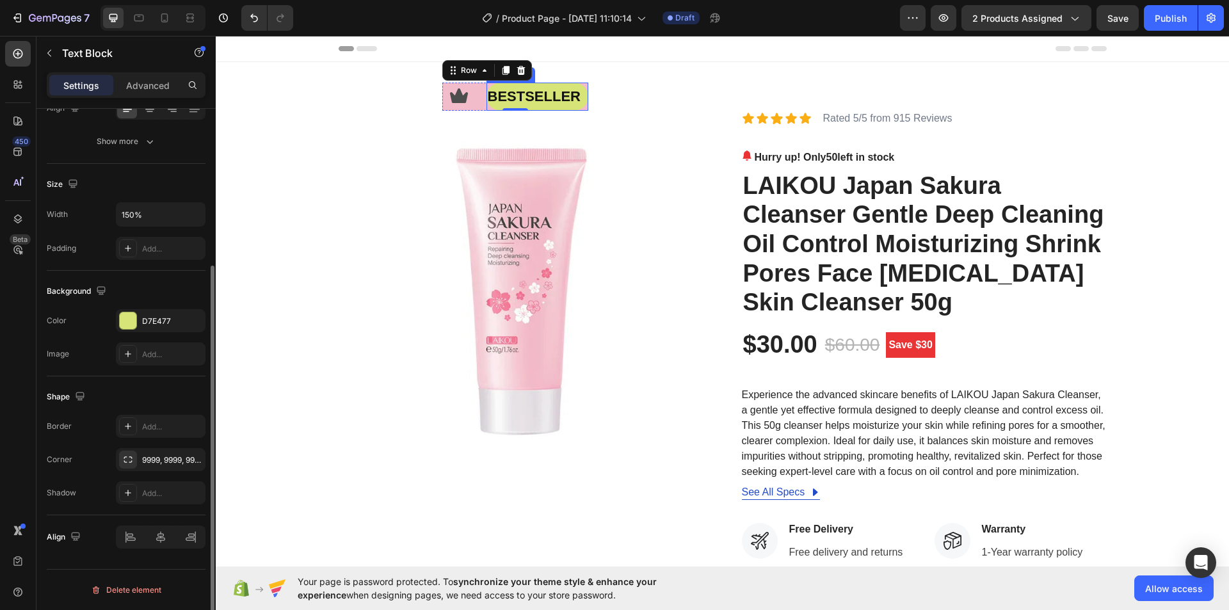
scroll to position [0, 0]
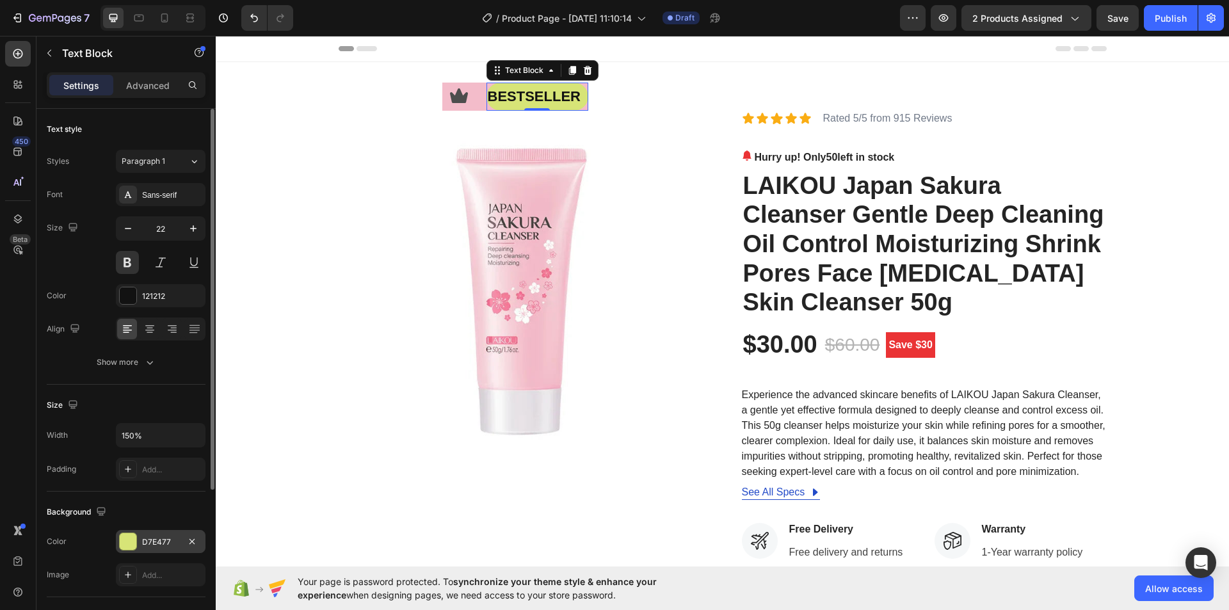
click at [160, 536] on div "D7E477" at bounding box center [160, 542] width 37 height 12
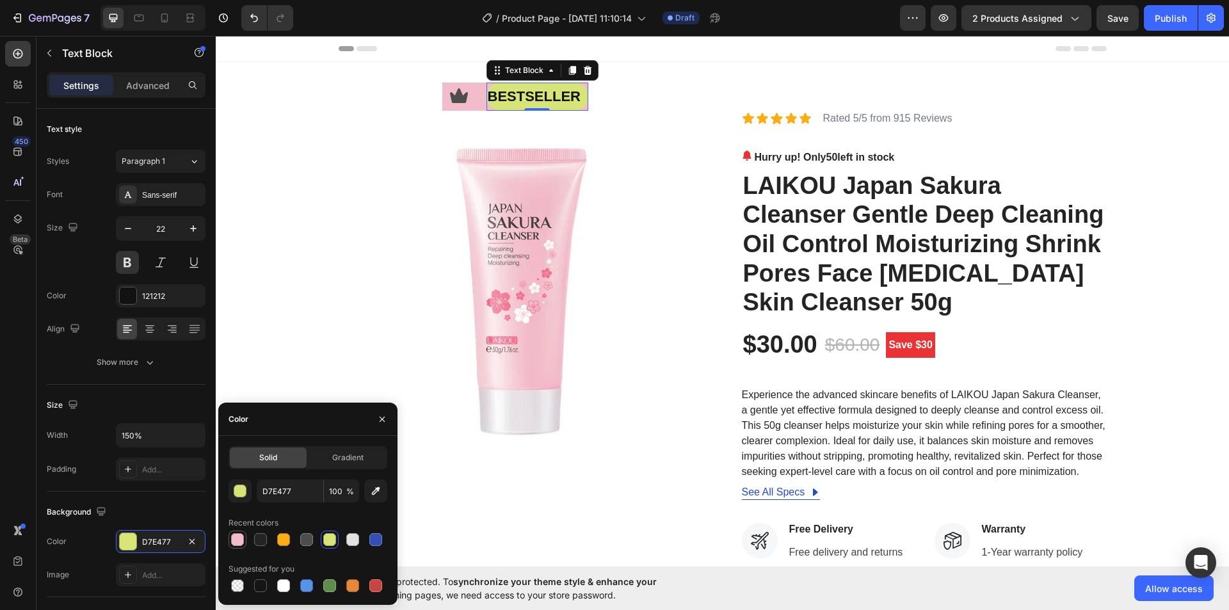
click at [234, 537] on div at bounding box center [237, 539] width 13 height 13
type input "F3BCCA"
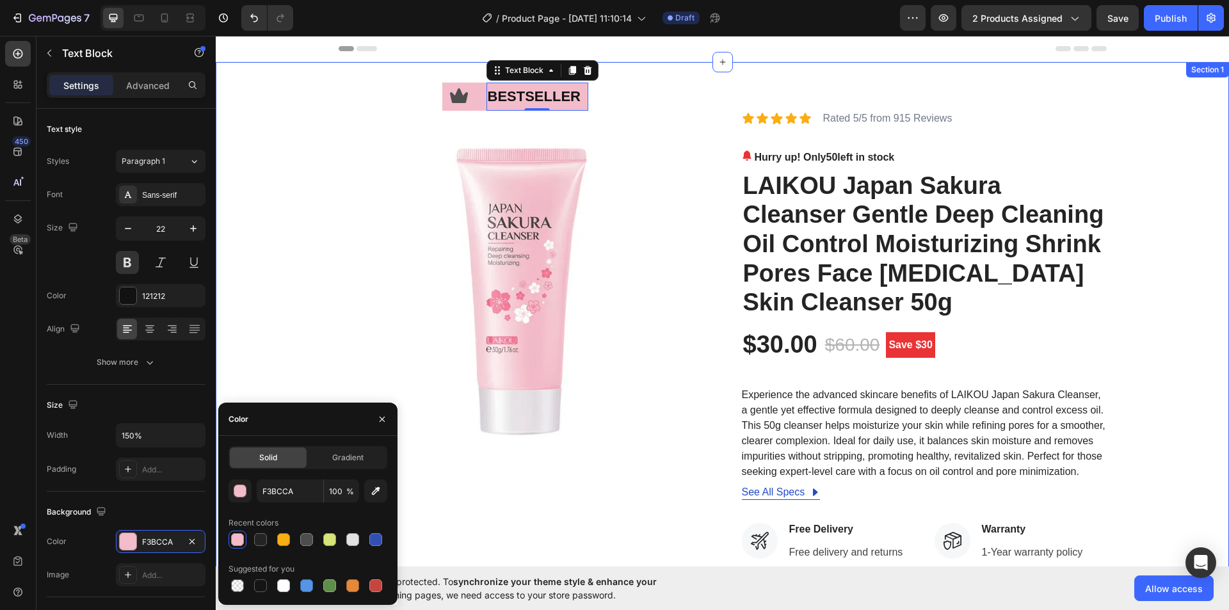
drag, startPoint x: 1169, startPoint y: 109, endPoint x: 1120, endPoint y: 84, distance: 54.7
click at [1168, 109] on div "Icon bestseller Text Block 0 Row Image Icon Icon Icon Icon Icon Icon List Rated…" at bounding box center [722, 492] width 994 height 768
